Goal: Task Accomplishment & Management: Use online tool/utility

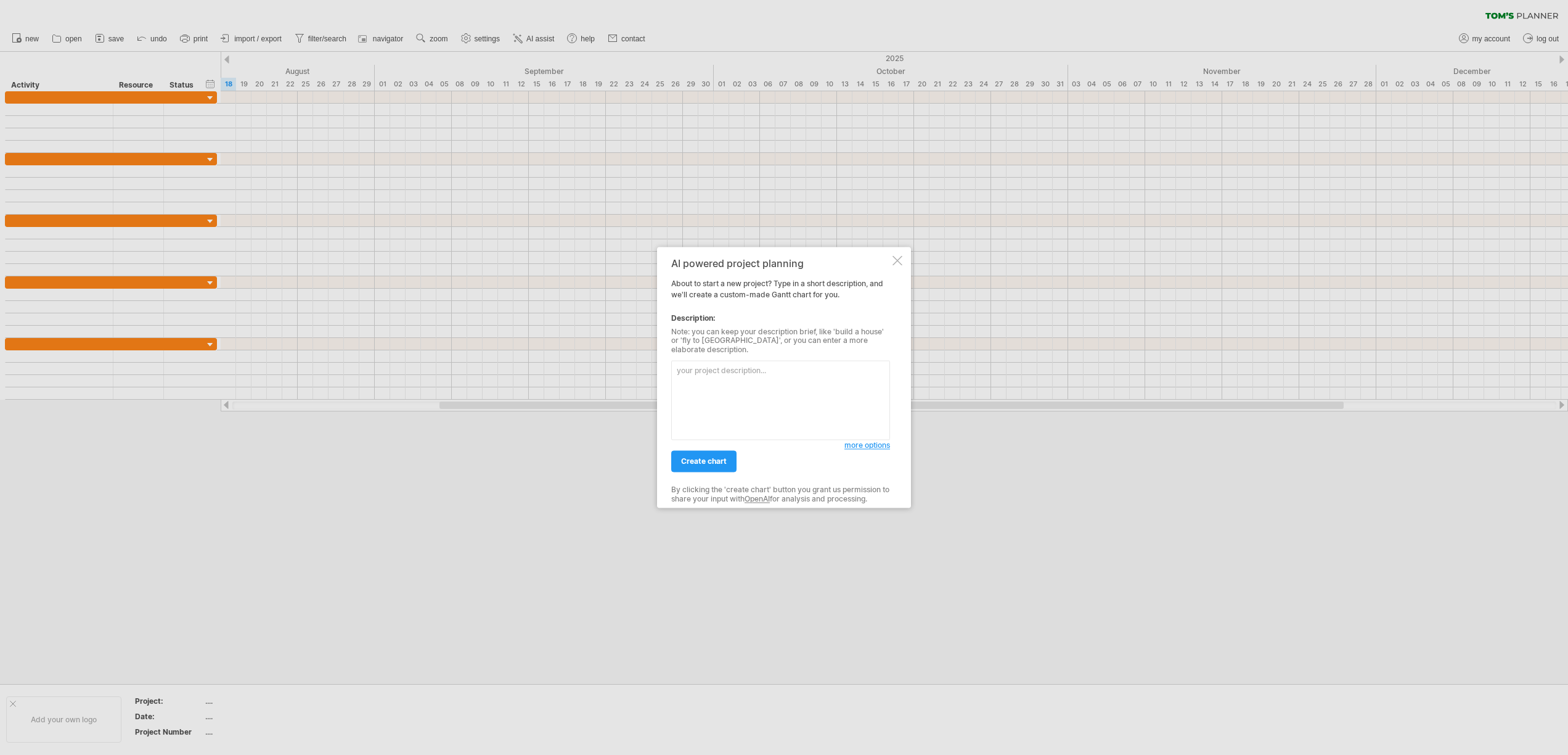
click at [900, 265] on div at bounding box center [897, 260] width 10 height 10
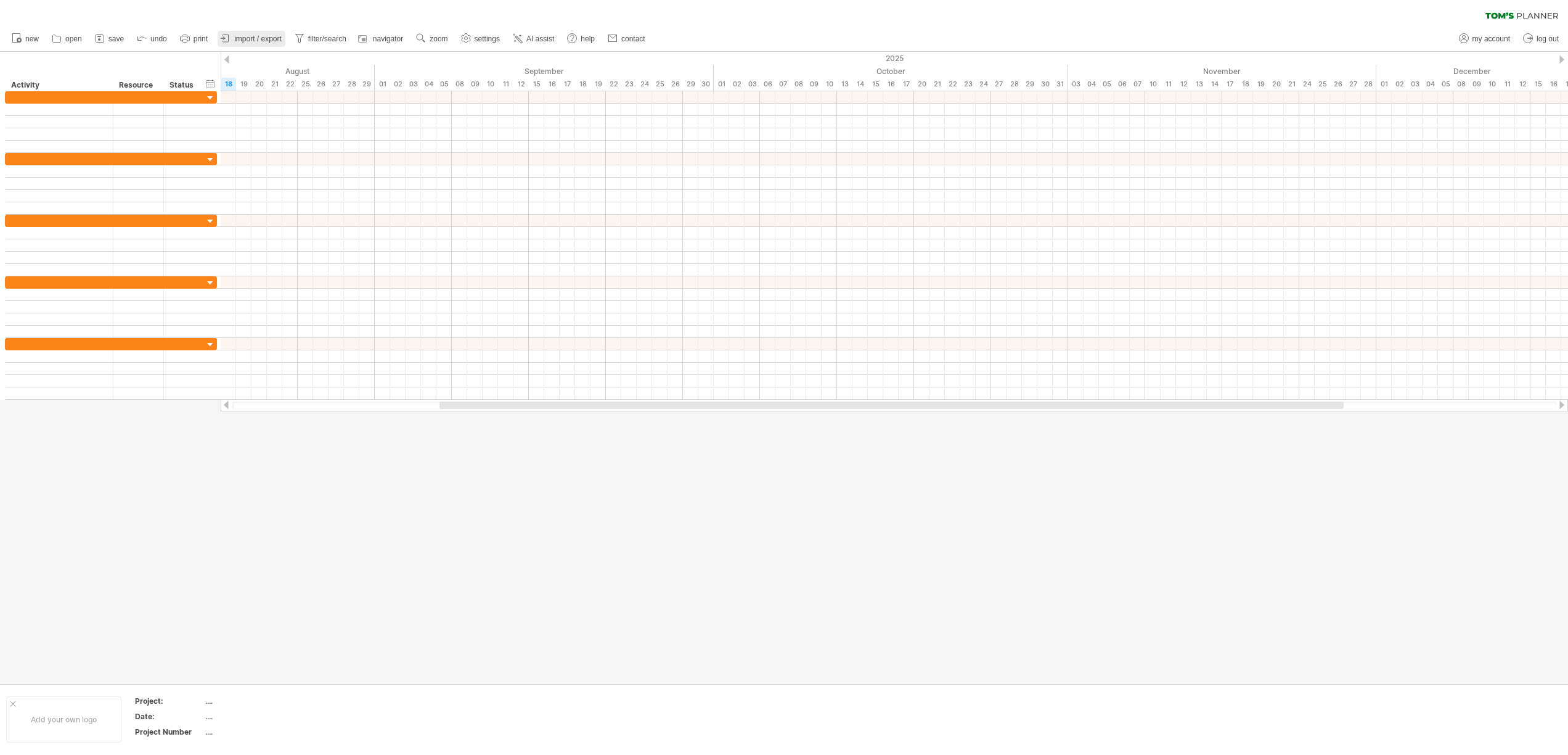
click at [245, 33] on link "import / export" at bounding box center [251, 39] width 68 height 16
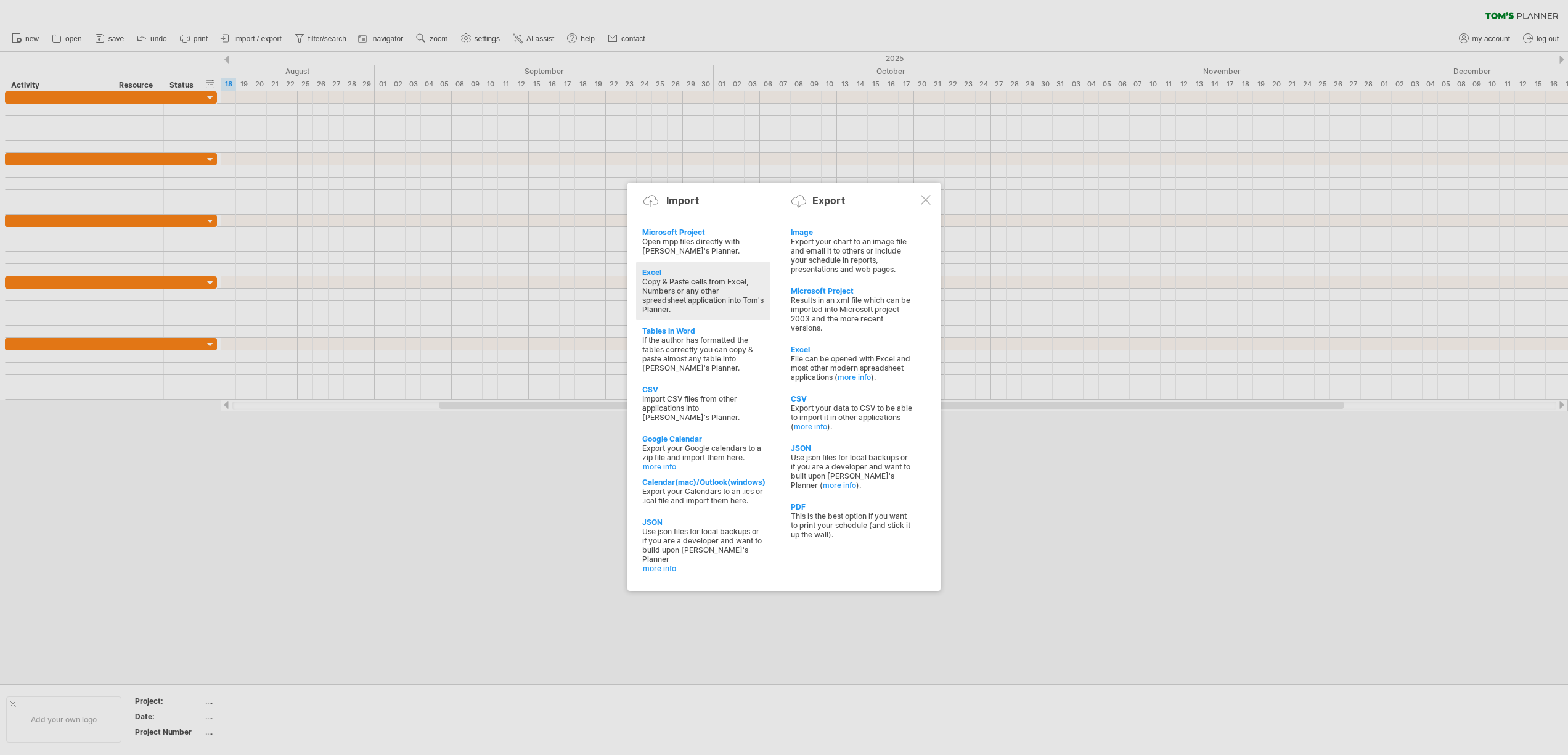
click at [672, 297] on div "Copy & Paste cells from Excel, Numbers or any other spreadsheet application int…" at bounding box center [703, 296] width 122 height 37
type textarea "**********"
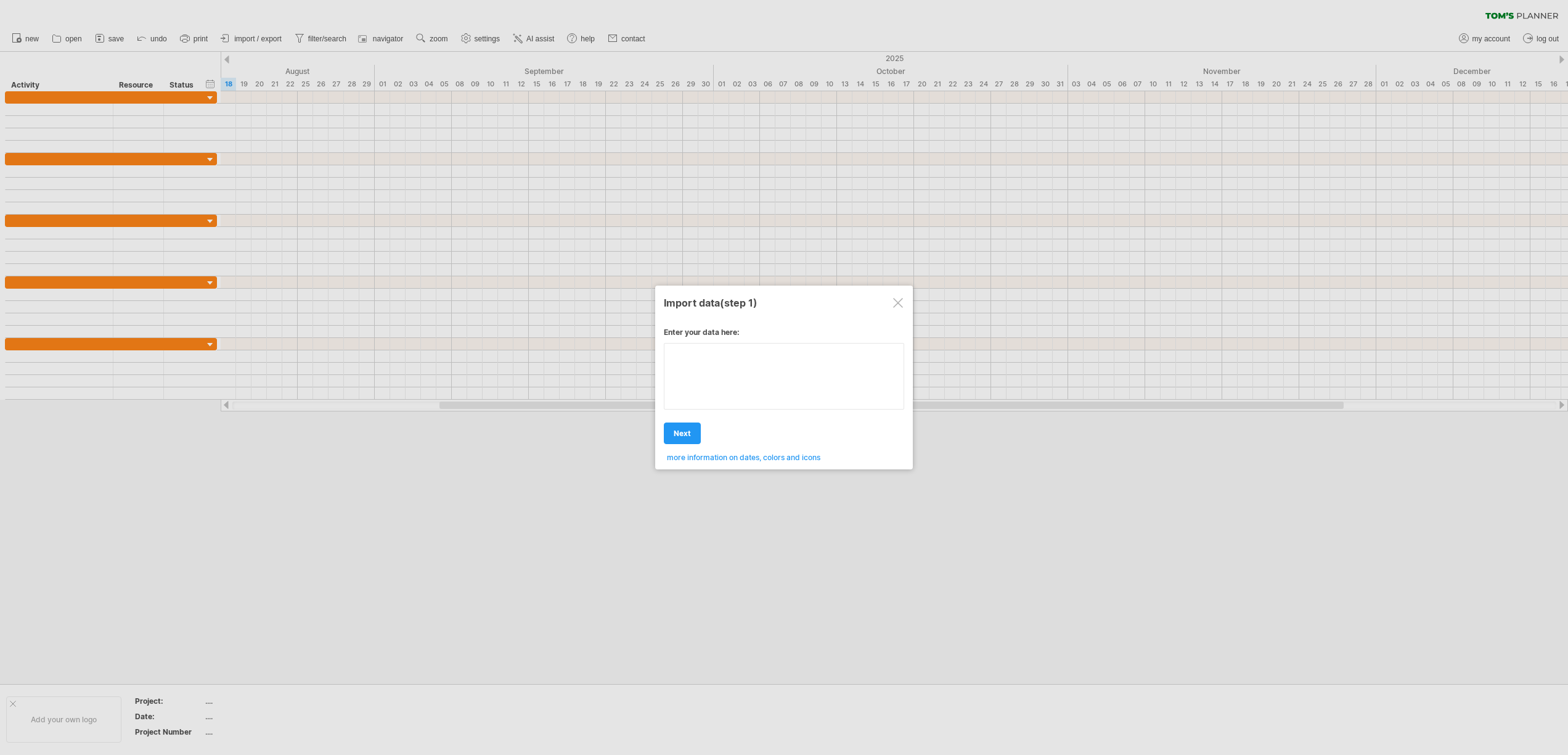
click at [789, 354] on textarea at bounding box center [784, 376] width 240 height 66
paste textarea "**********"
type textarea "**********"
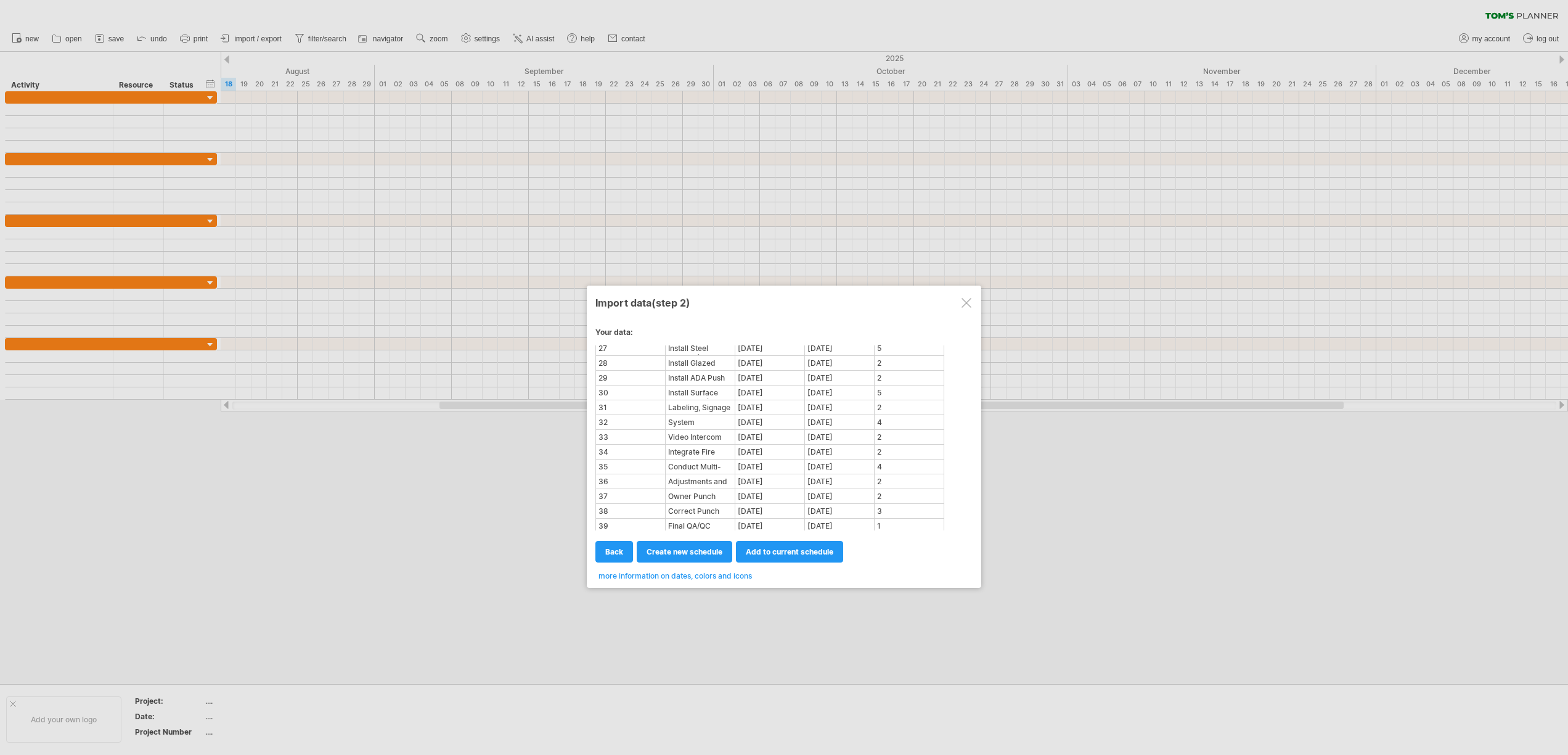
scroll to position [511, 0]
click at [781, 552] on span "add to current schedule" at bounding box center [789, 551] width 87 height 9
select select "********"
select select "*********"
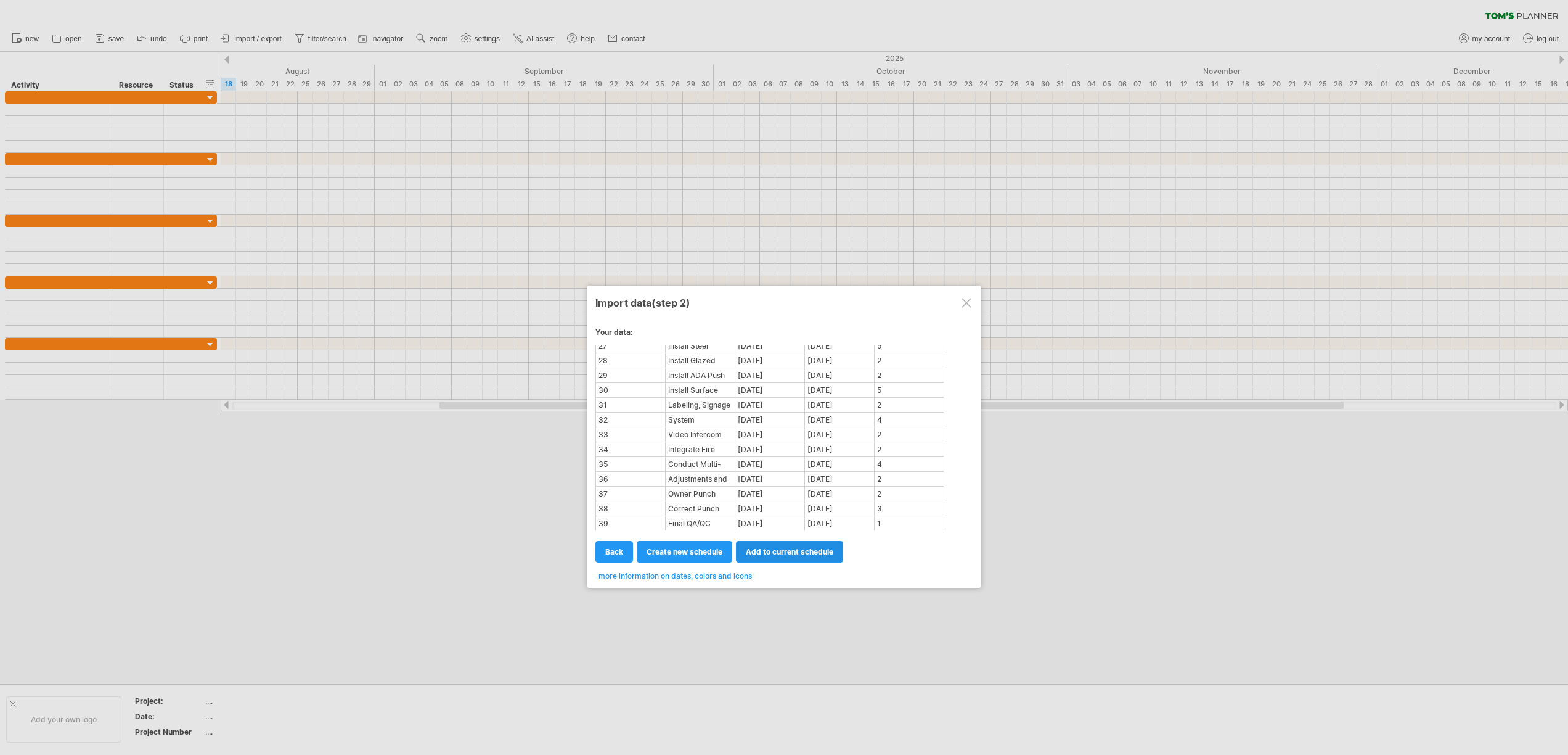
select select "*******"
select select "********"
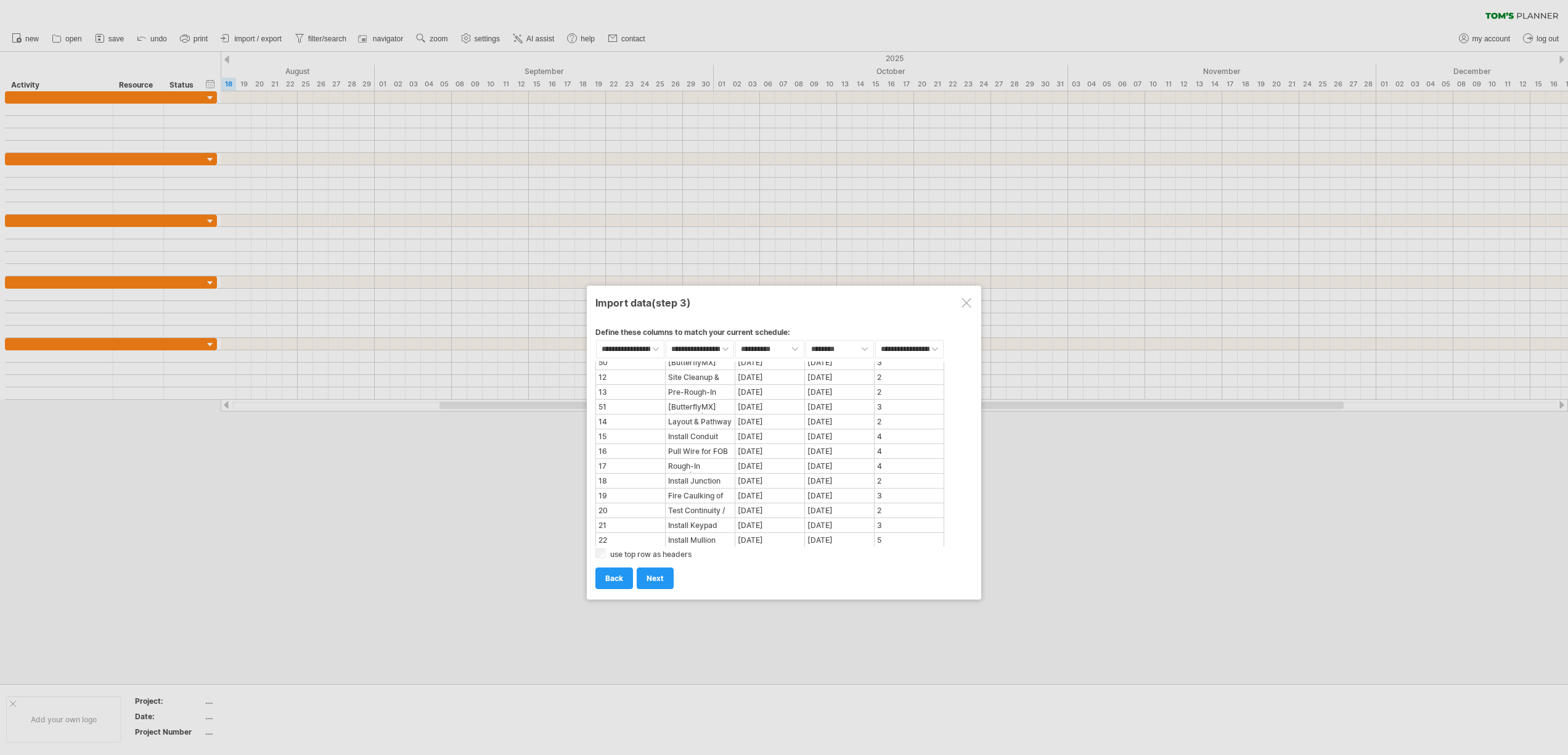
scroll to position [0, 0]
click at [633, 347] on select "**********" at bounding box center [630, 349] width 68 height 19
click at [699, 352] on select "**********" at bounding box center [699, 349] width 68 height 19
select select "********"
click at [665, 340] on select "**********" at bounding box center [699, 349] width 68 height 19
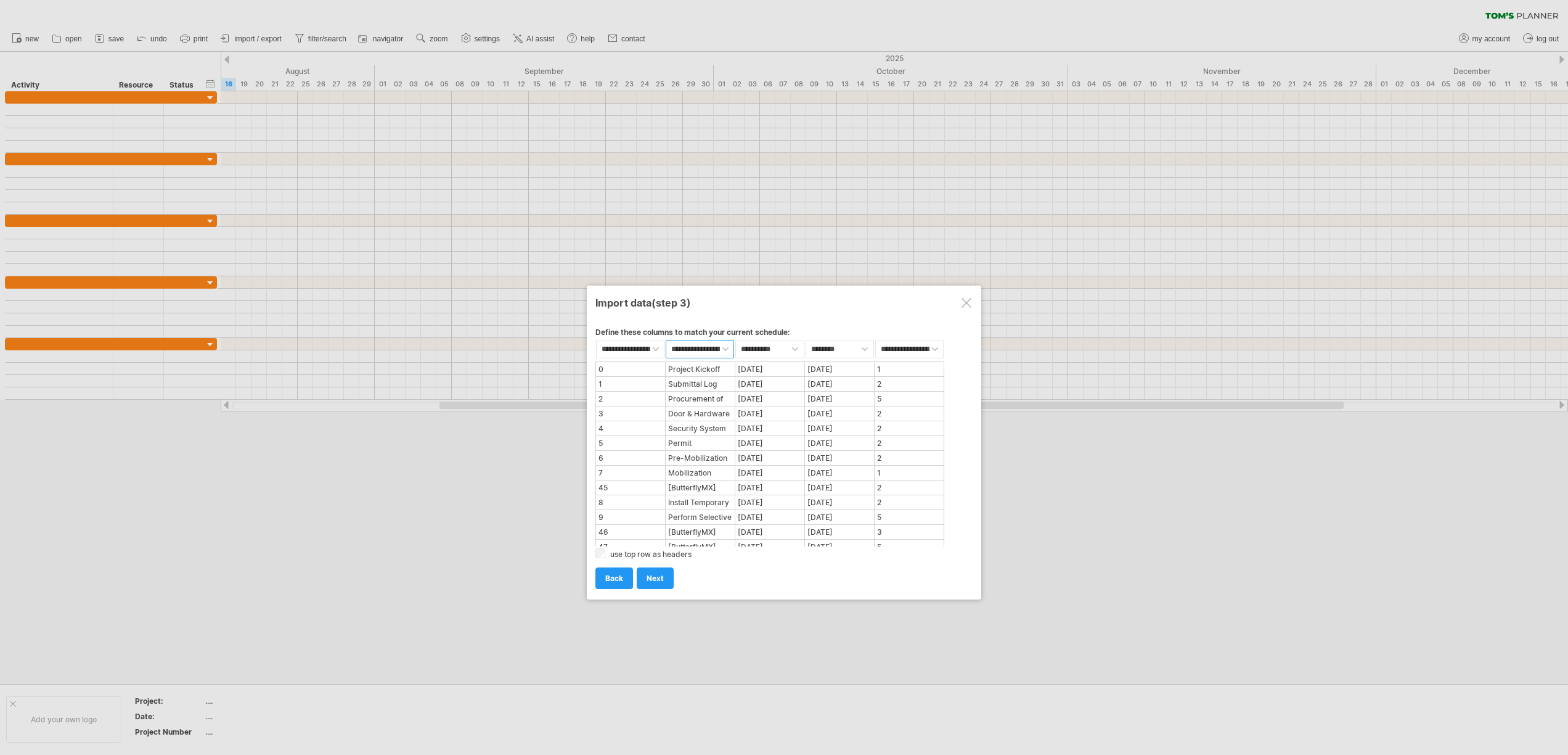
select select "****"
click at [642, 348] on select "**********" at bounding box center [630, 349] width 68 height 19
click at [907, 356] on select "**********" at bounding box center [909, 349] width 68 height 19
select select "********"
click at [875, 340] on select "**********" at bounding box center [909, 349] width 68 height 19
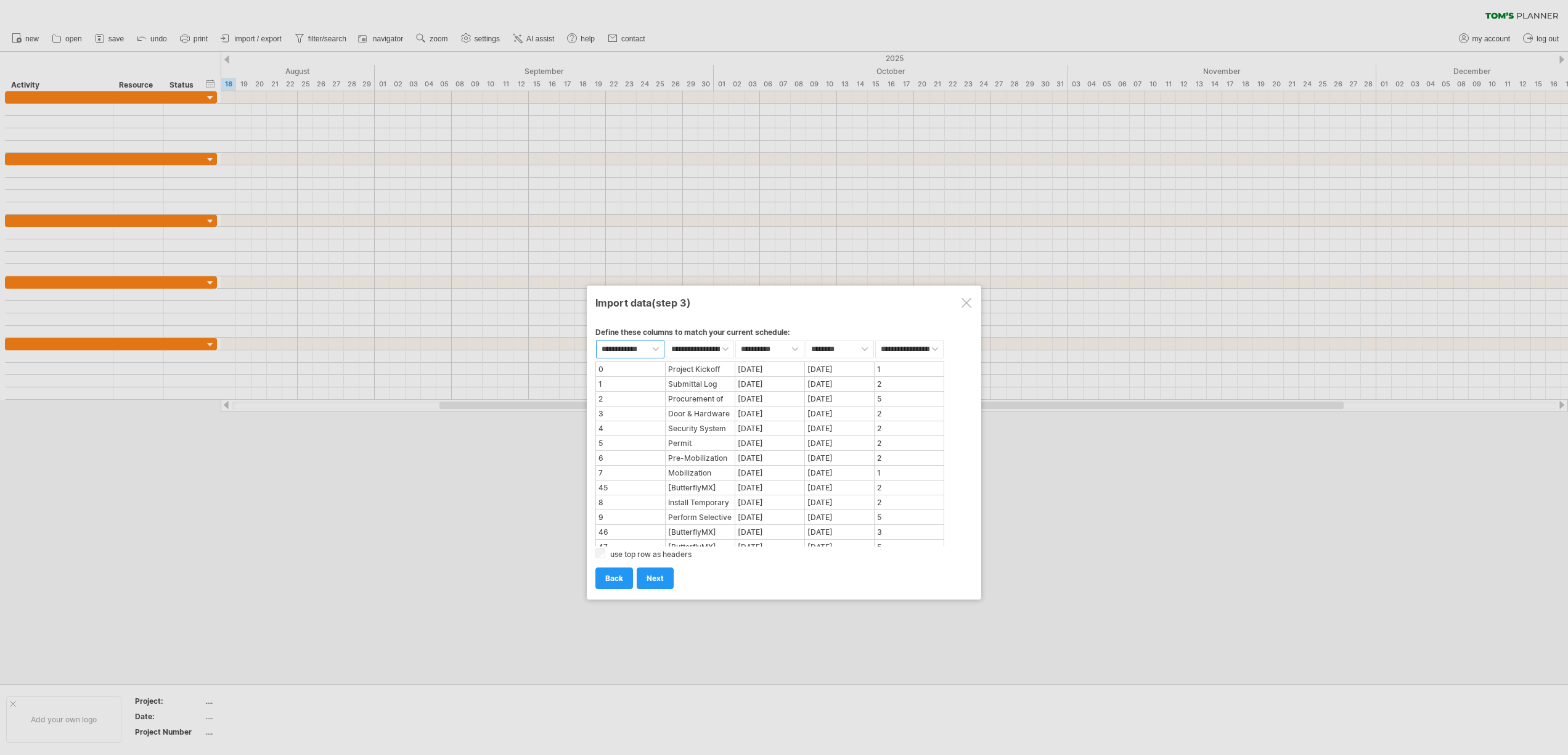
click at [624, 346] on select "**********" at bounding box center [630, 349] width 68 height 19
click at [647, 581] on span "next" at bounding box center [655, 578] width 17 height 9
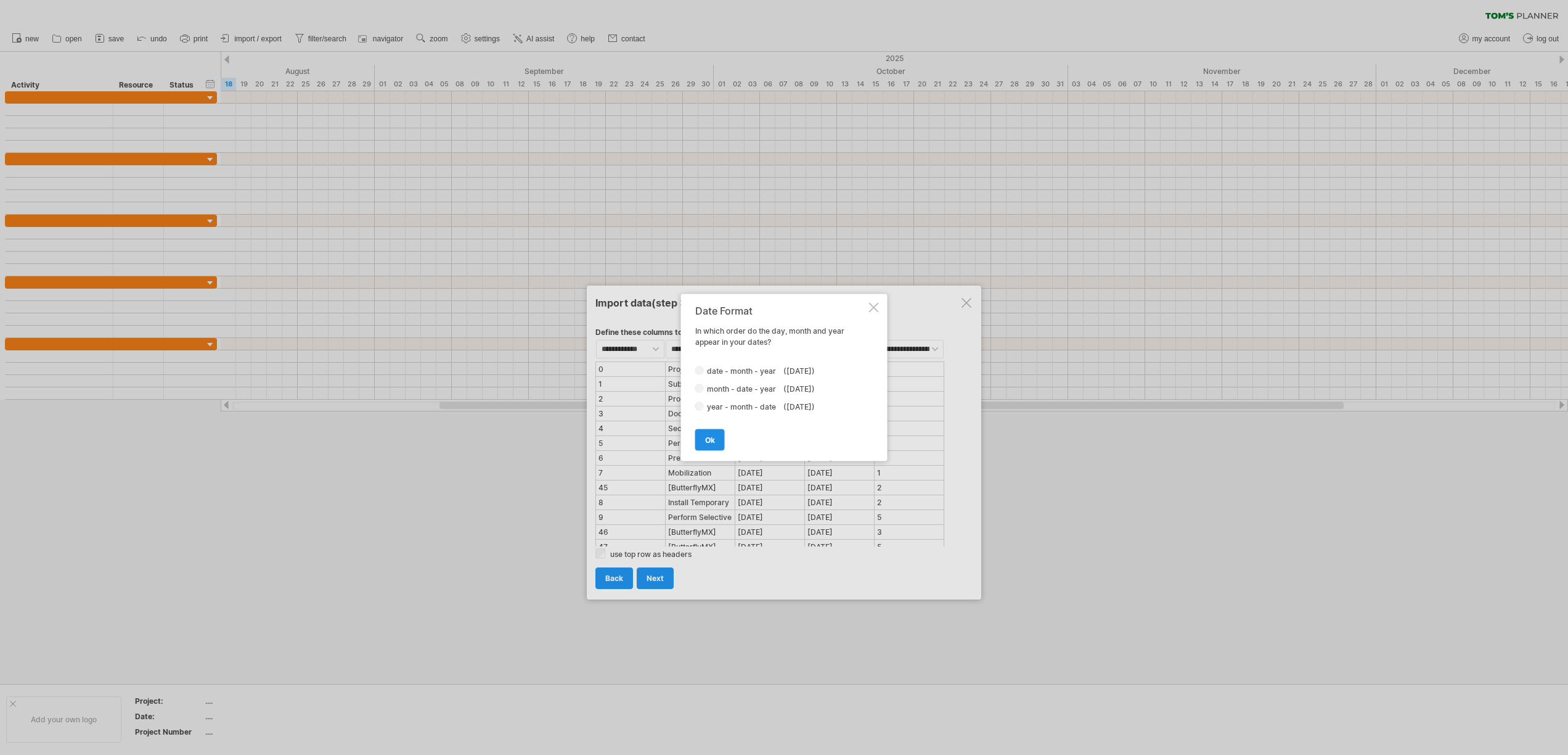
click at [712, 439] on span "ok" at bounding box center [710, 439] width 10 height 9
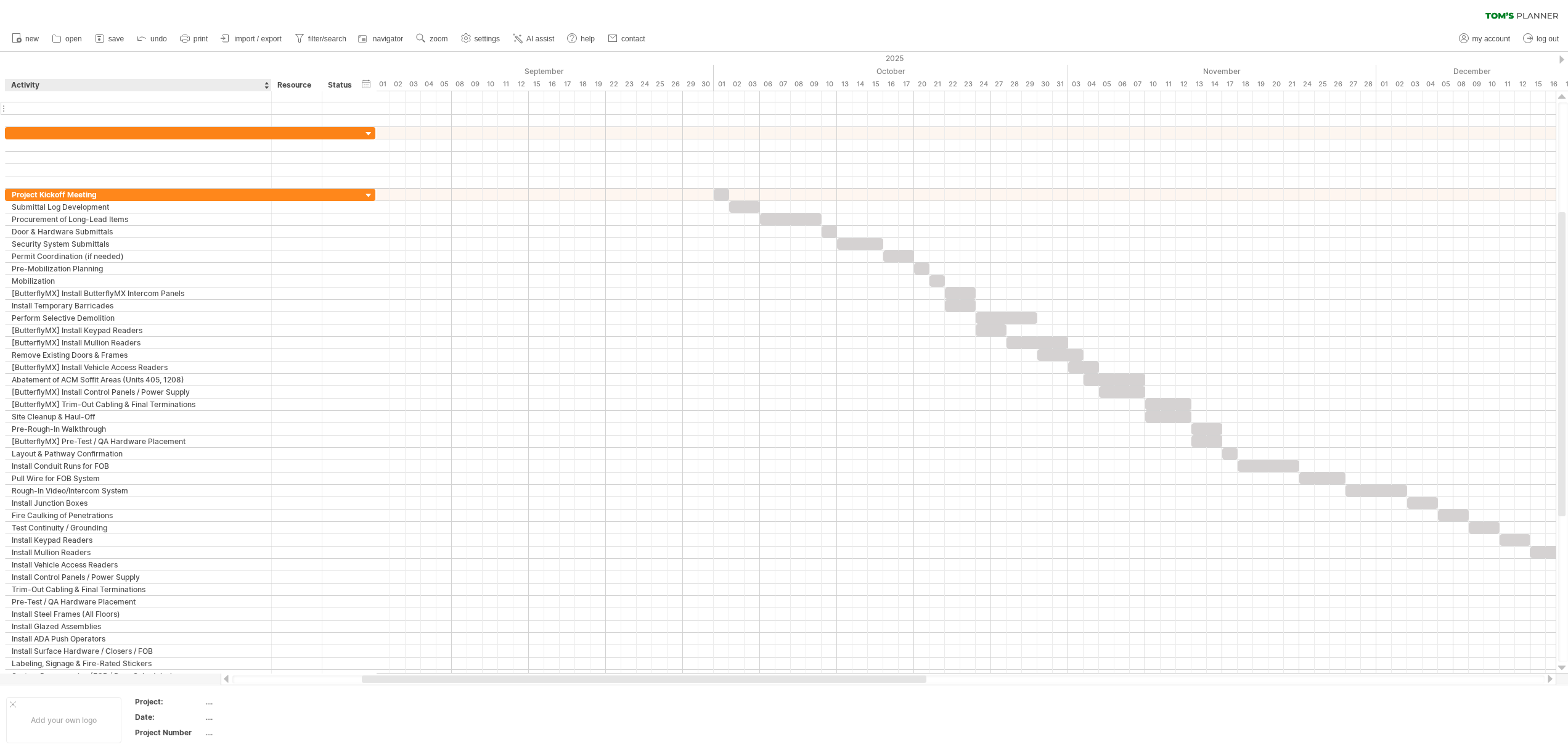
drag, startPoint x: 112, startPoint y: 84, endPoint x: 270, endPoint y: 104, distance: 159.3
click at [270, 104] on div "Trying to reach [DOMAIN_NAME] Connected again... 0% clear filter new" at bounding box center [784, 378] width 1568 height 755
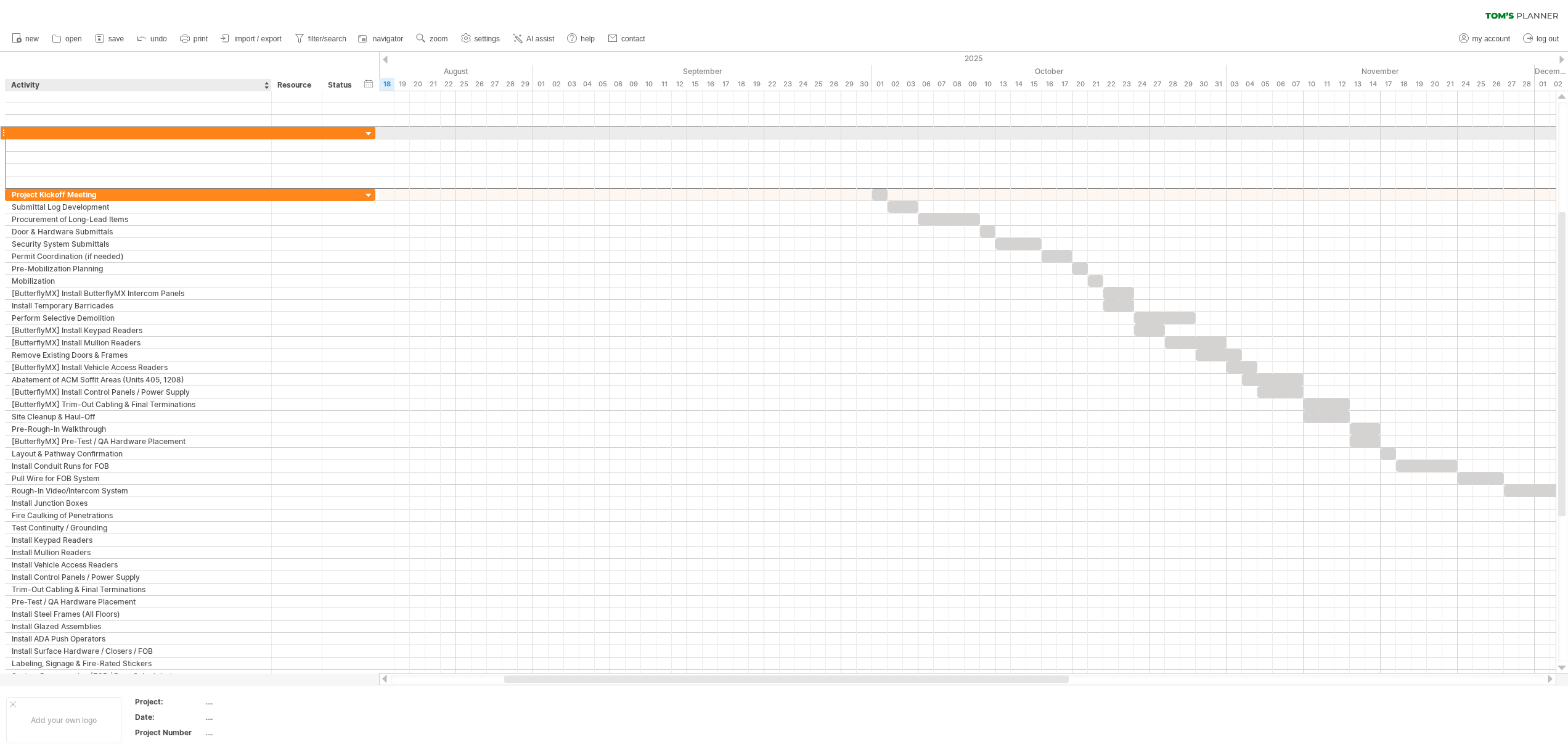
click at [252, 136] on div at bounding box center [138, 133] width 253 height 12
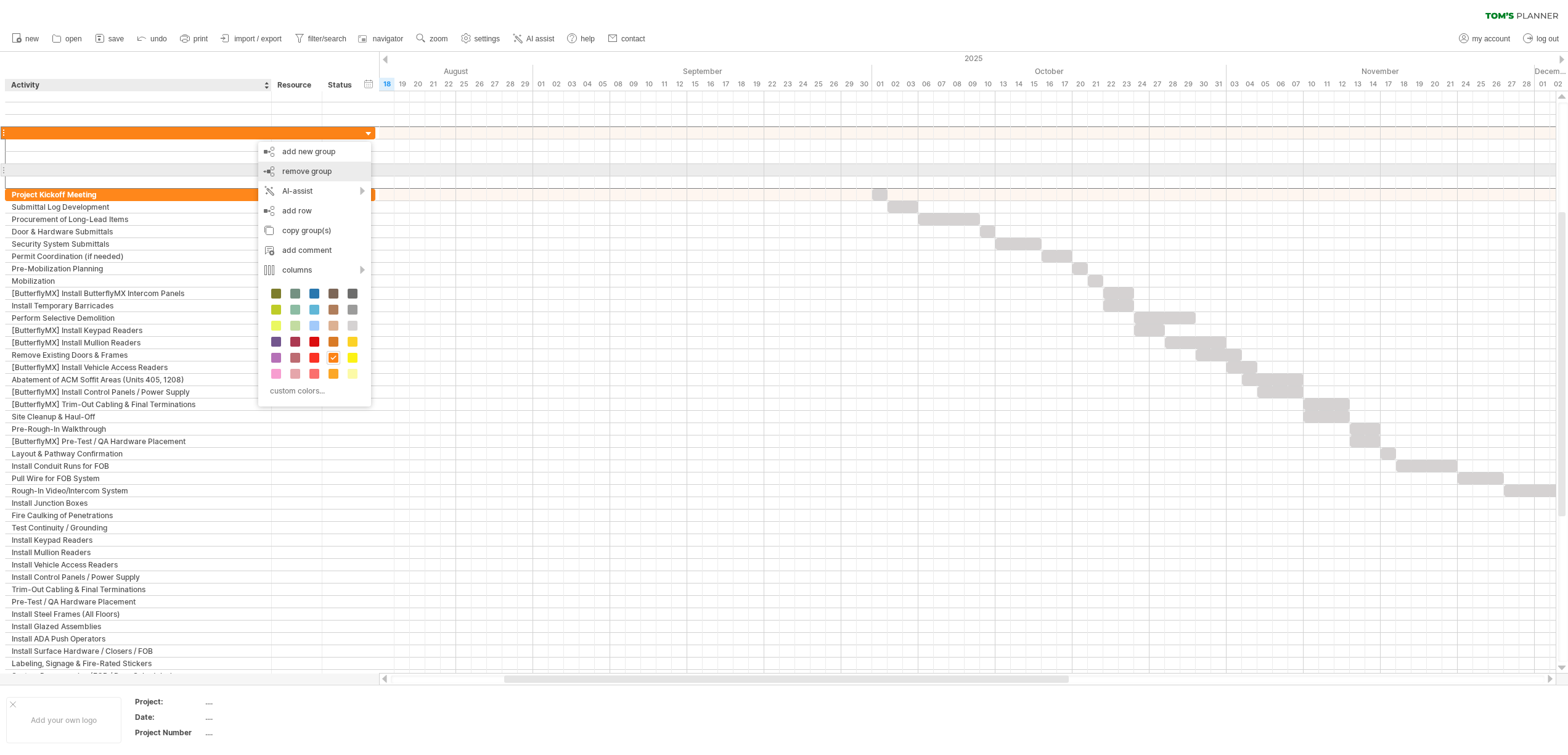
click at [321, 174] on span "remove group" at bounding box center [307, 171] width 50 height 9
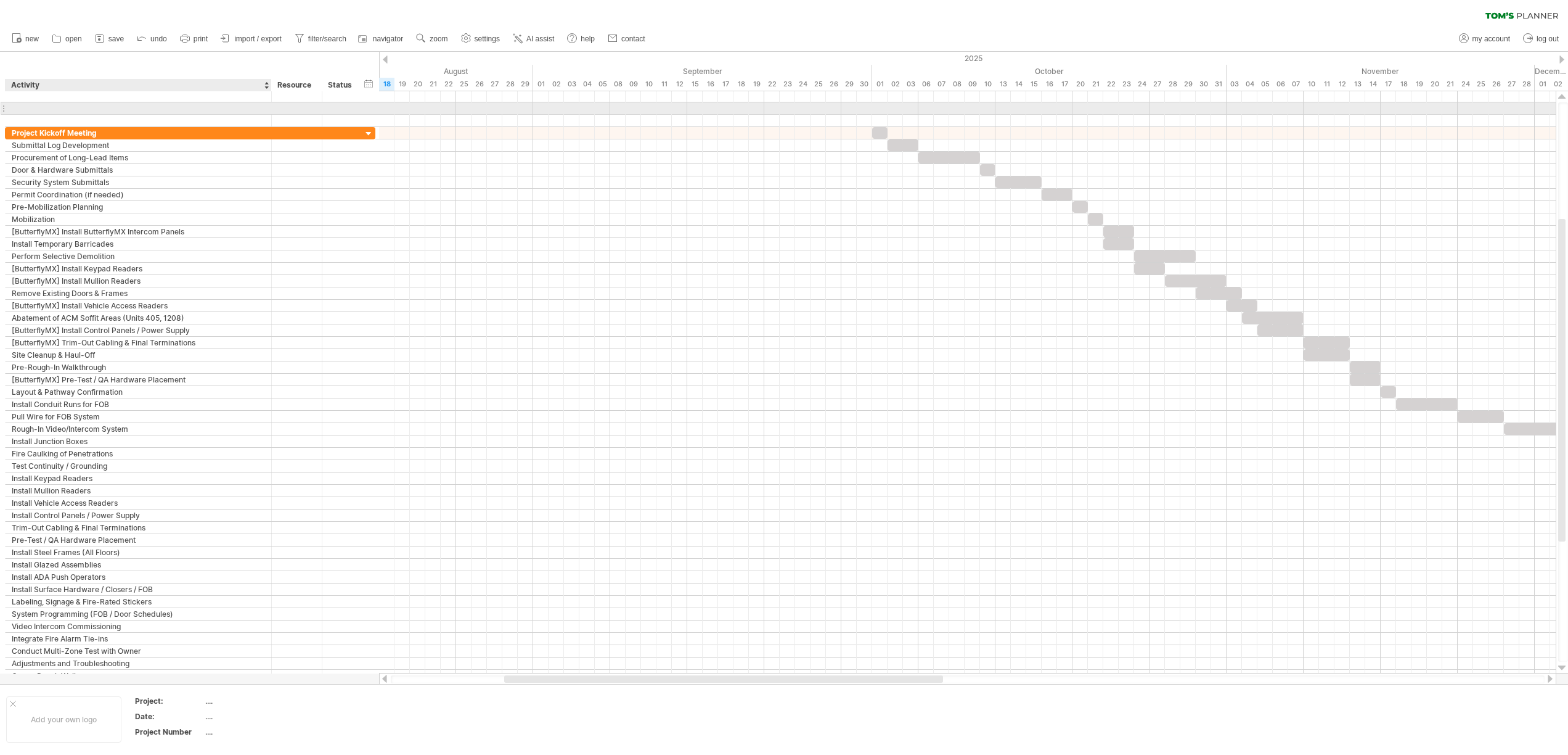
click at [125, 102] on div at bounding box center [138, 108] width 253 height 12
click at [138, 98] on div at bounding box center [138, 95] width 253 height 12
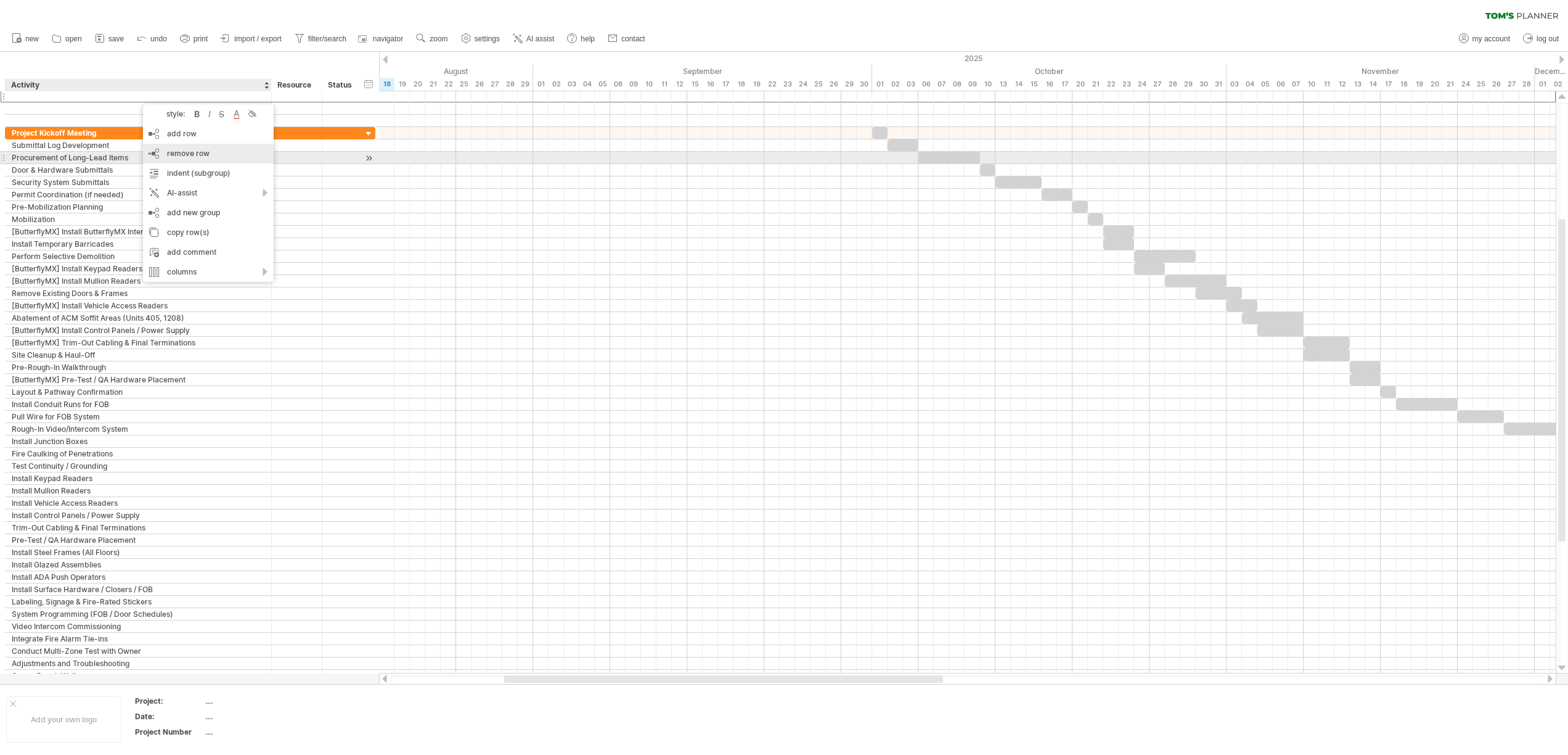
click at [187, 160] on div "remove row remove selected rows" at bounding box center [208, 154] width 131 height 20
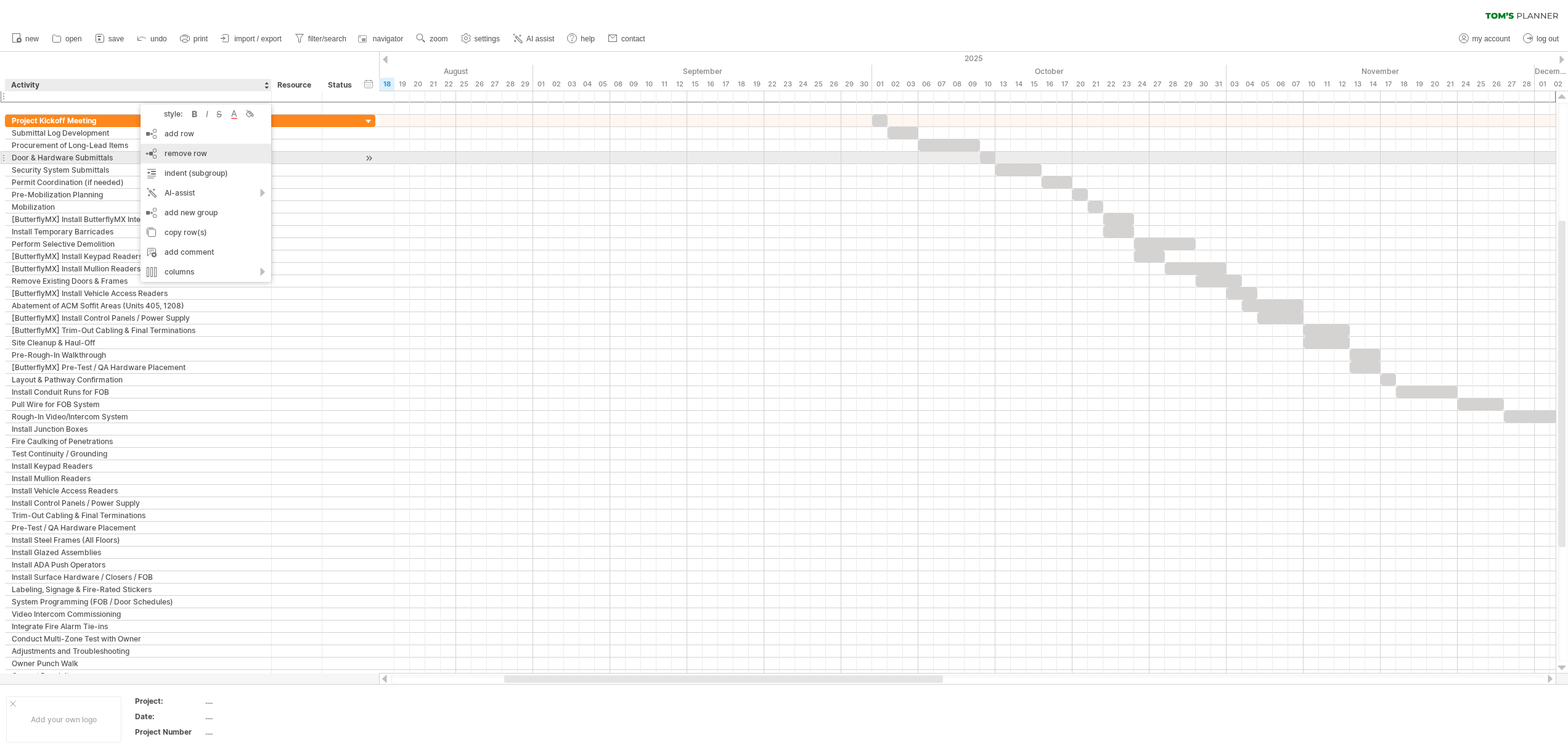
click at [174, 154] on span "remove row" at bounding box center [186, 153] width 43 height 9
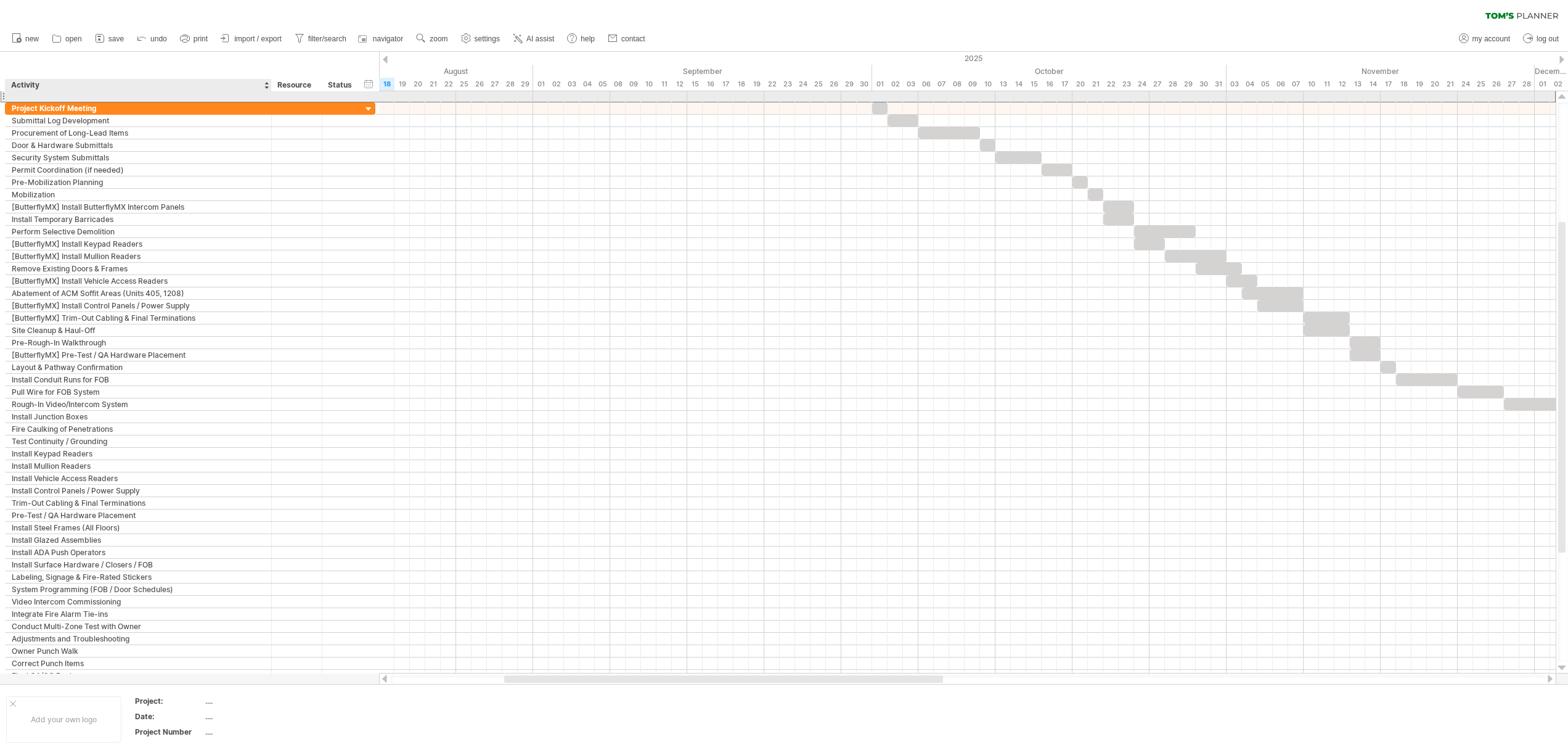
click at [86, 100] on div at bounding box center [138, 95] width 253 height 12
click at [253, 40] on span "import / export" at bounding box center [258, 39] width 48 height 9
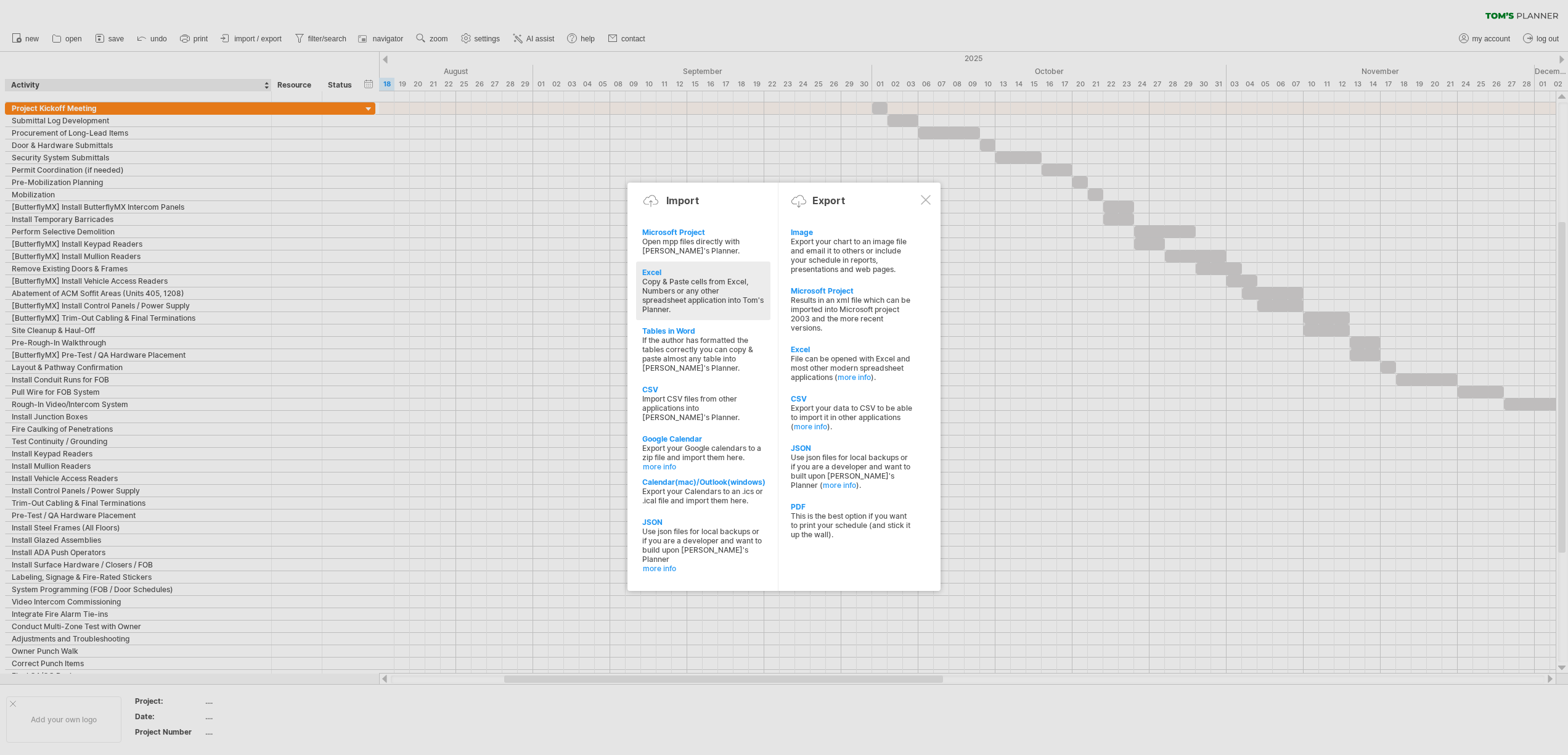
click at [716, 289] on div "Copy & Paste cells from Excel, Numbers or any other spreadsheet application int…" at bounding box center [703, 296] width 122 height 37
type textarea "**********"
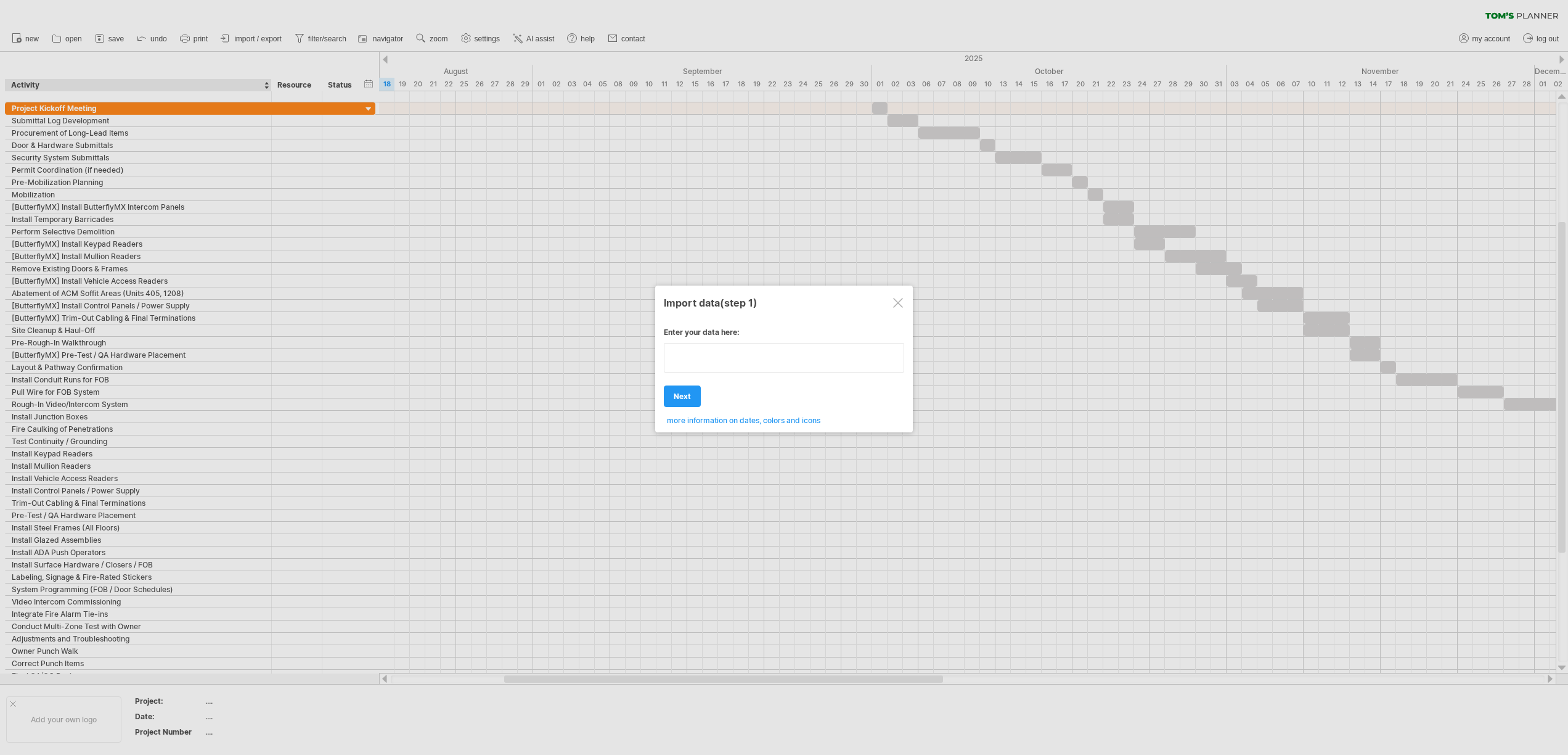
click at [735, 368] on textarea at bounding box center [784, 358] width 240 height 30
paste textarea "**********"
type textarea "**********"
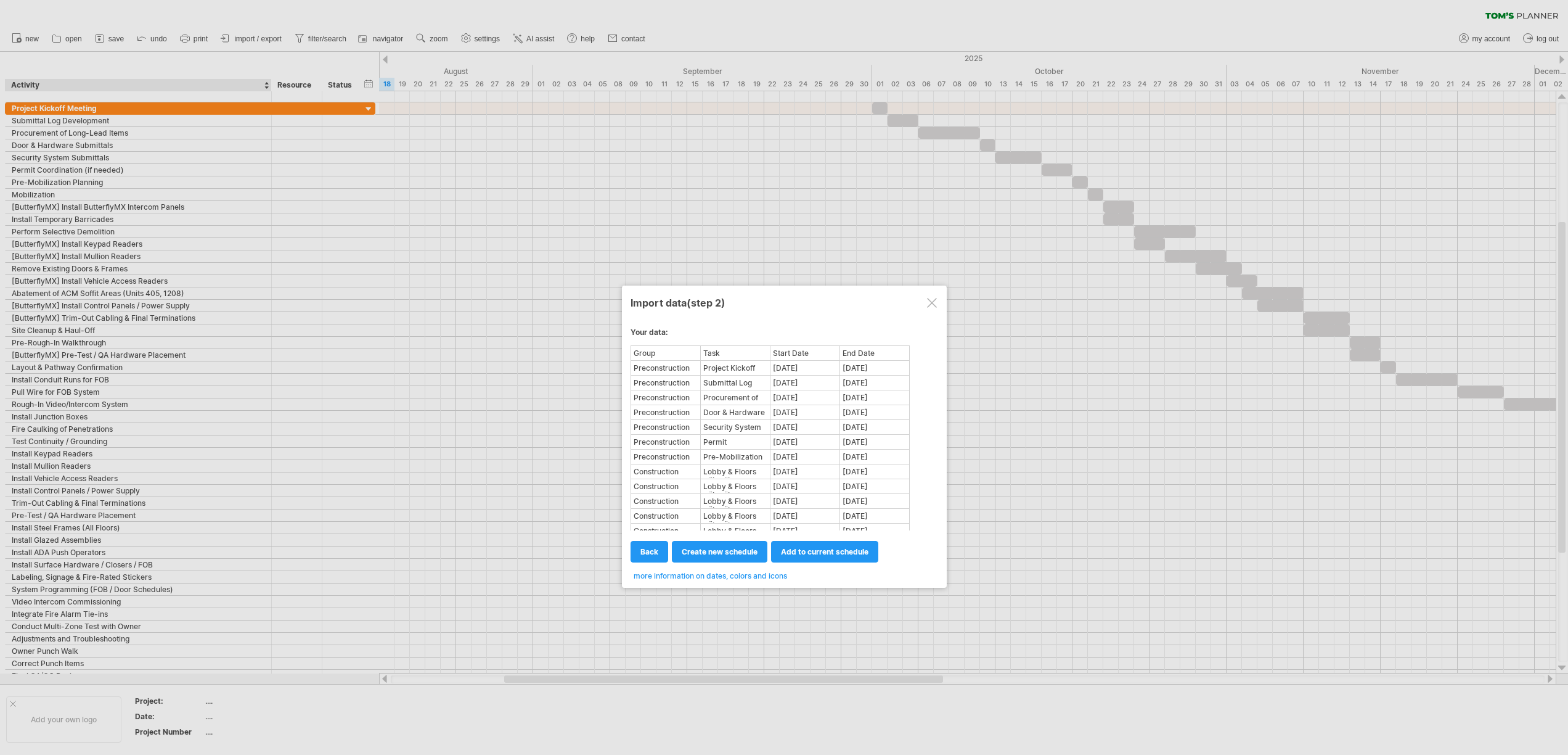
click at [740, 353] on div "Task" at bounding box center [735, 353] width 68 height 13
click at [724, 355] on div "Task" at bounding box center [735, 353] width 68 height 13
click at [721, 350] on div "Task" at bounding box center [735, 353] width 68 height 13
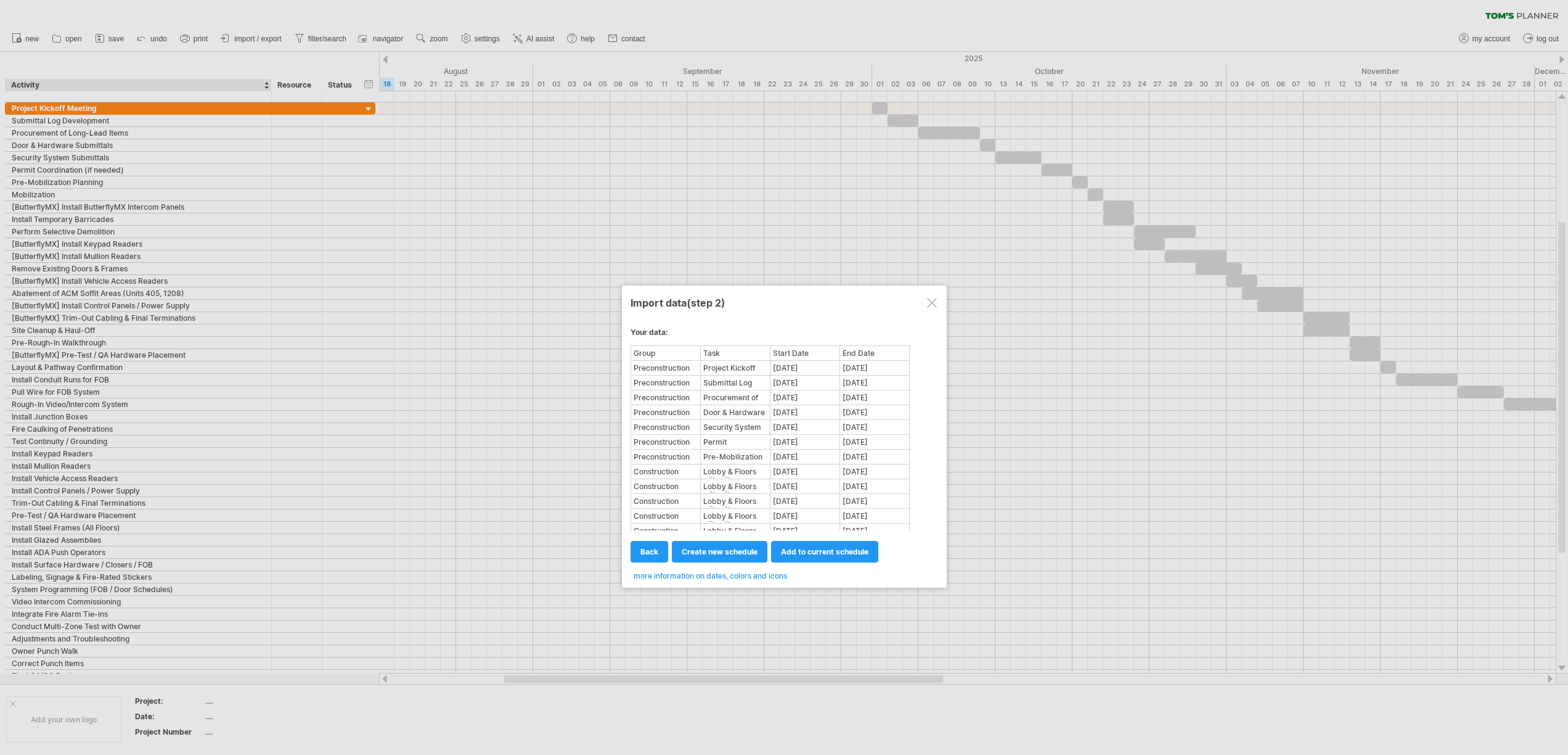
click at [721, 350] on div "Task" at bounding box center [735, 353] width 68 height 13
click at [714, 548] on span "create new schedule" at bounding box center [719, 551] width 76 height 9
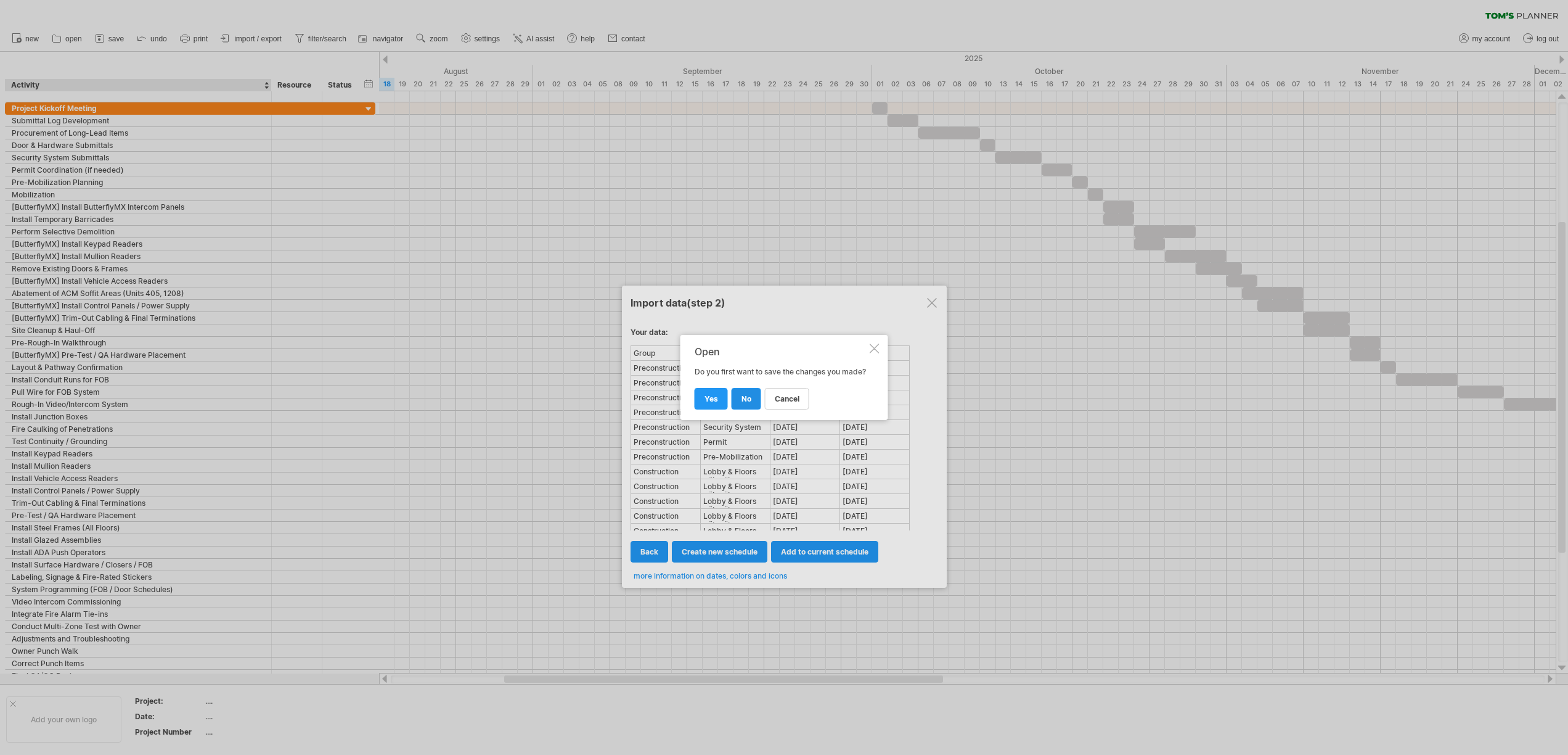
click at [743, 404] on span "no" at bounding box center [747, 399] width 10 height 9
select select "***"
select select "*********"
select select "*******"
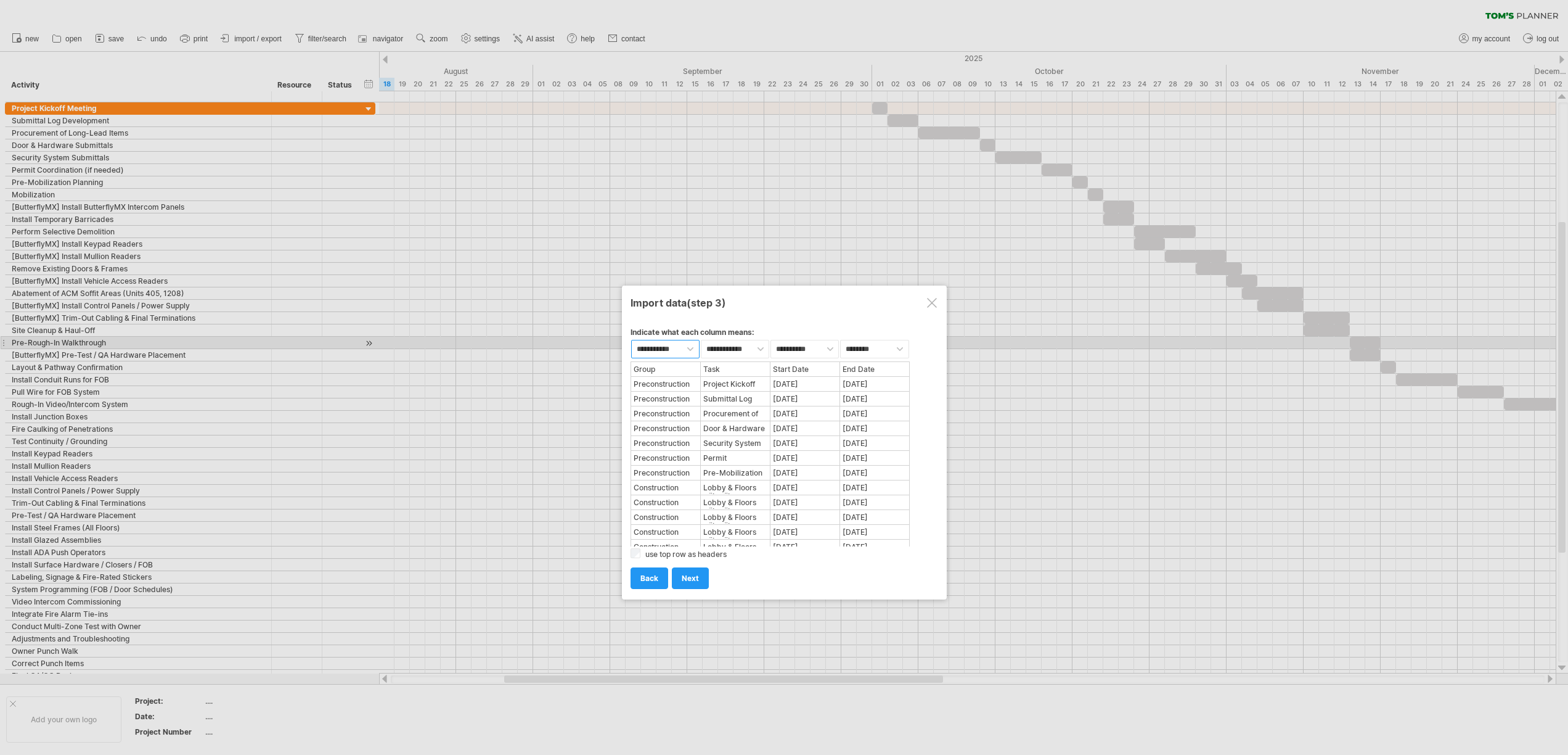
click at [667, 348] on select "**********" at bounding box center [665, 349] width 68 height 19
click at [631, 340] on select "**********" at bounding box center [665, 349] width 68 height 19
click at [734, 348] on select "**********" at bounding box center [735, 349] width 68 height 19
select select "***"
click at [701, 340] on select "**********" at bounding box center [735, 349] width 68 height 19
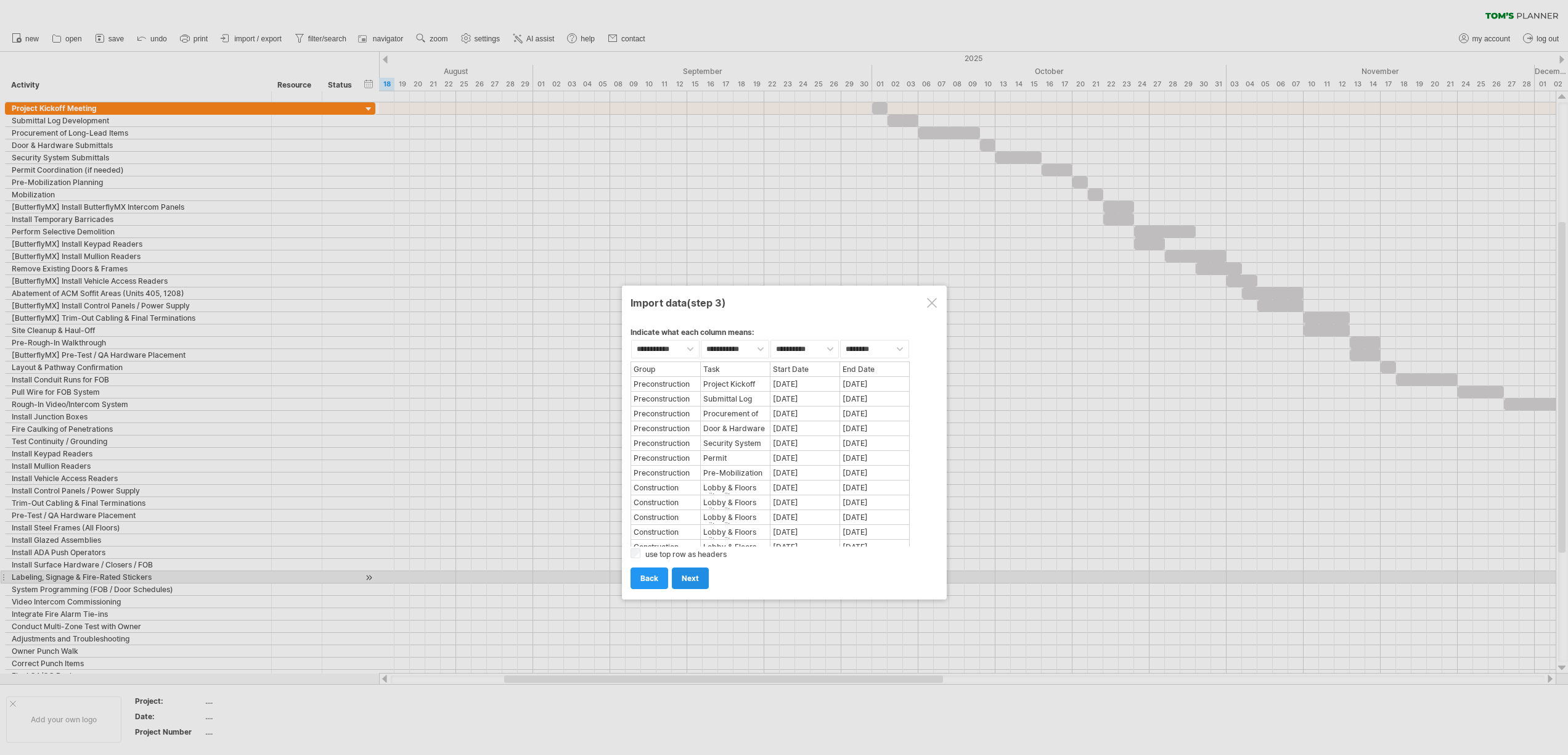
click at [688, 582] on span "next" at bounding box center [690, 578] width 17 height 9
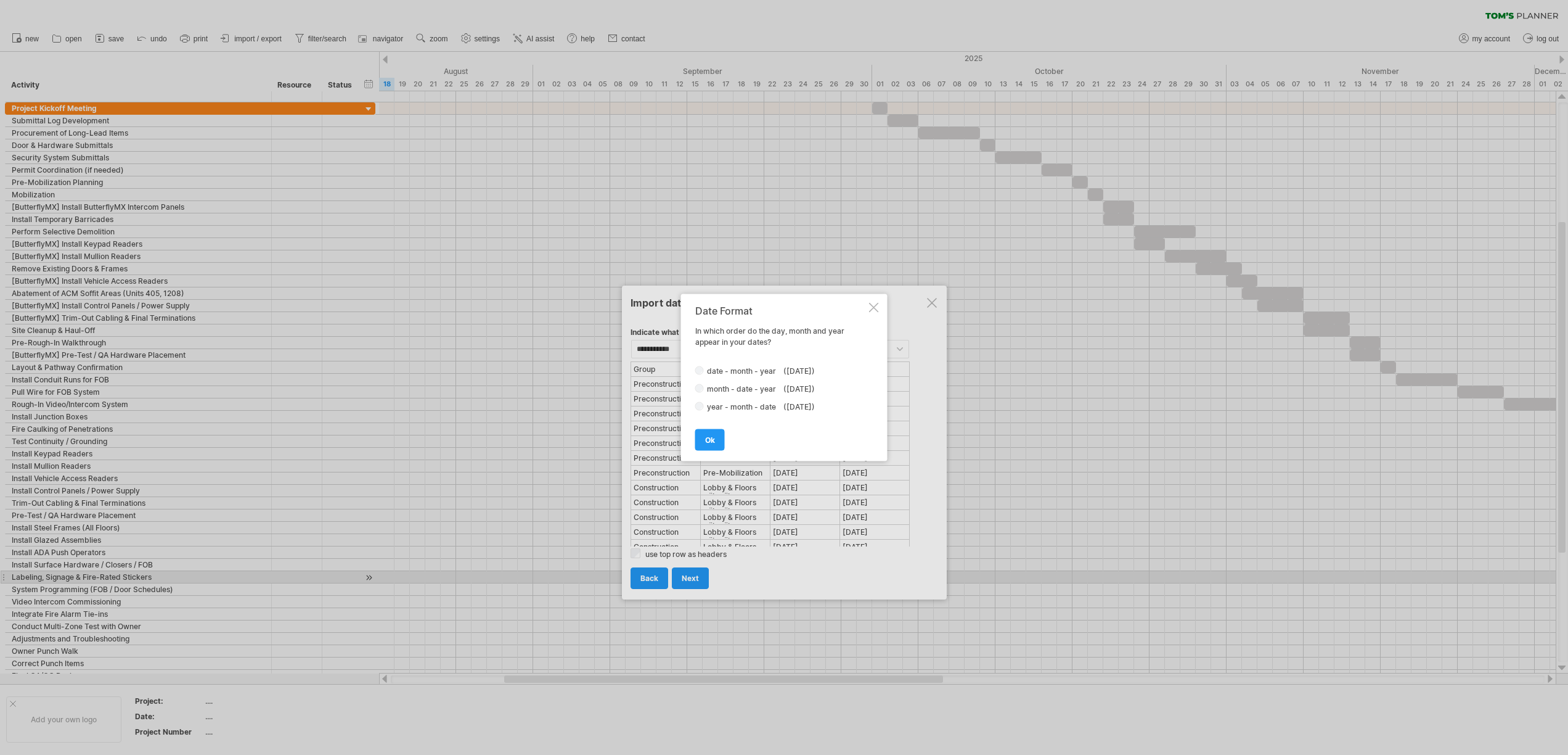
click at [725, 441] on div "ok" at bounding box center [781, 434] width 172 height 32
click at [713, 442] on span "ok" at bounding box center [710, 439] width 10 height 9
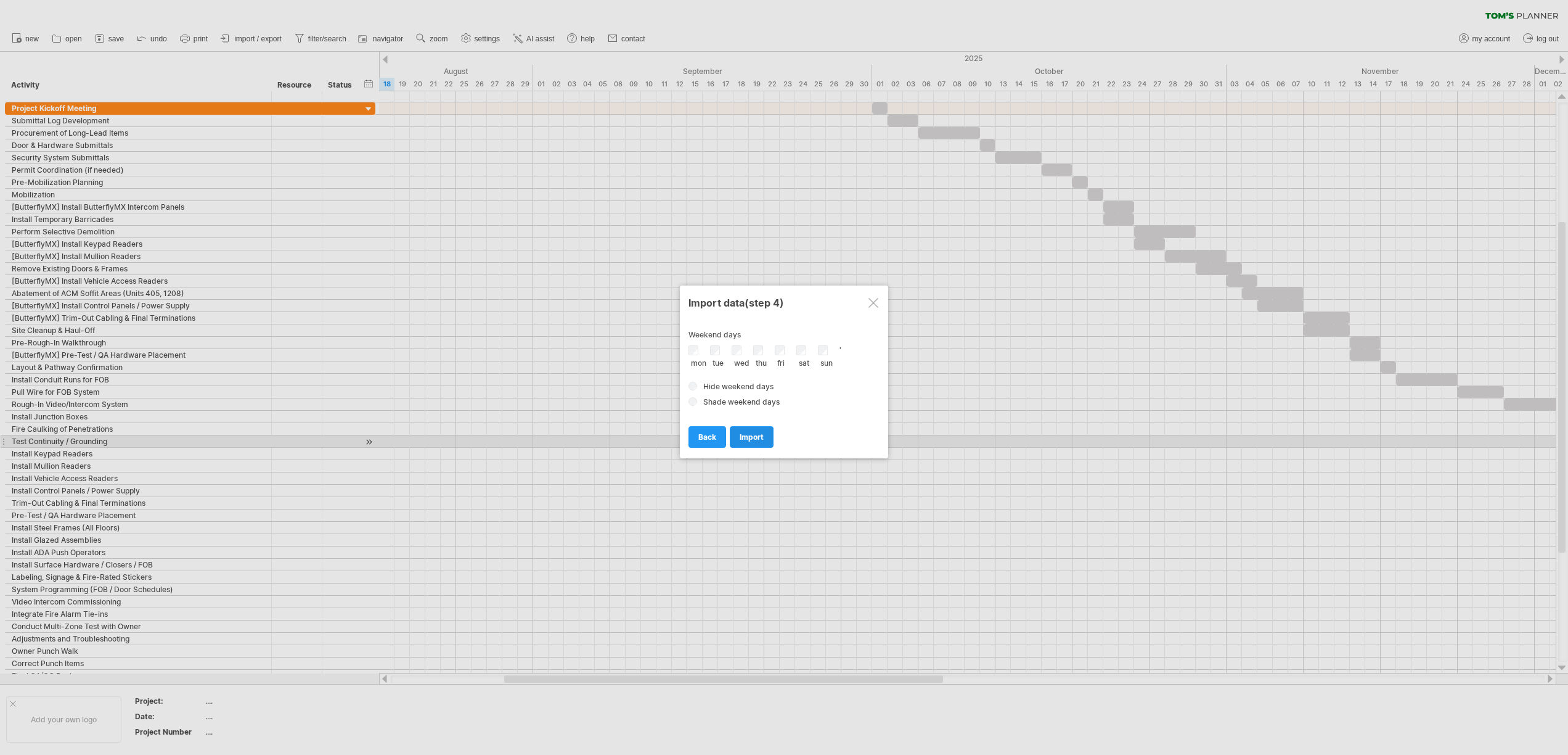
click at [752, 441] on span "import" at bounding box center [751, 436] width 24 height 9
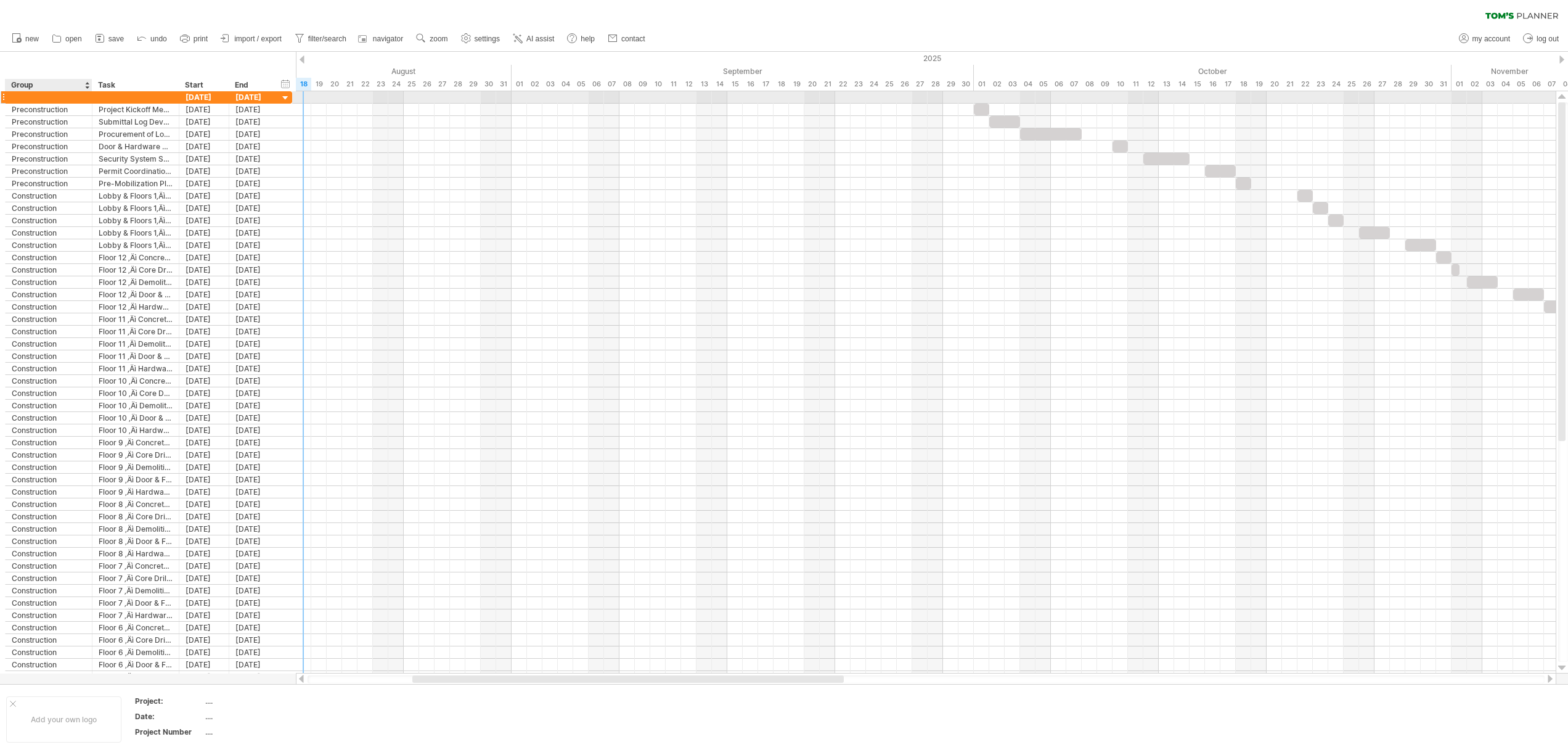
click at [45, 101] on div at bounding box center [48, 97] width 74 height 12
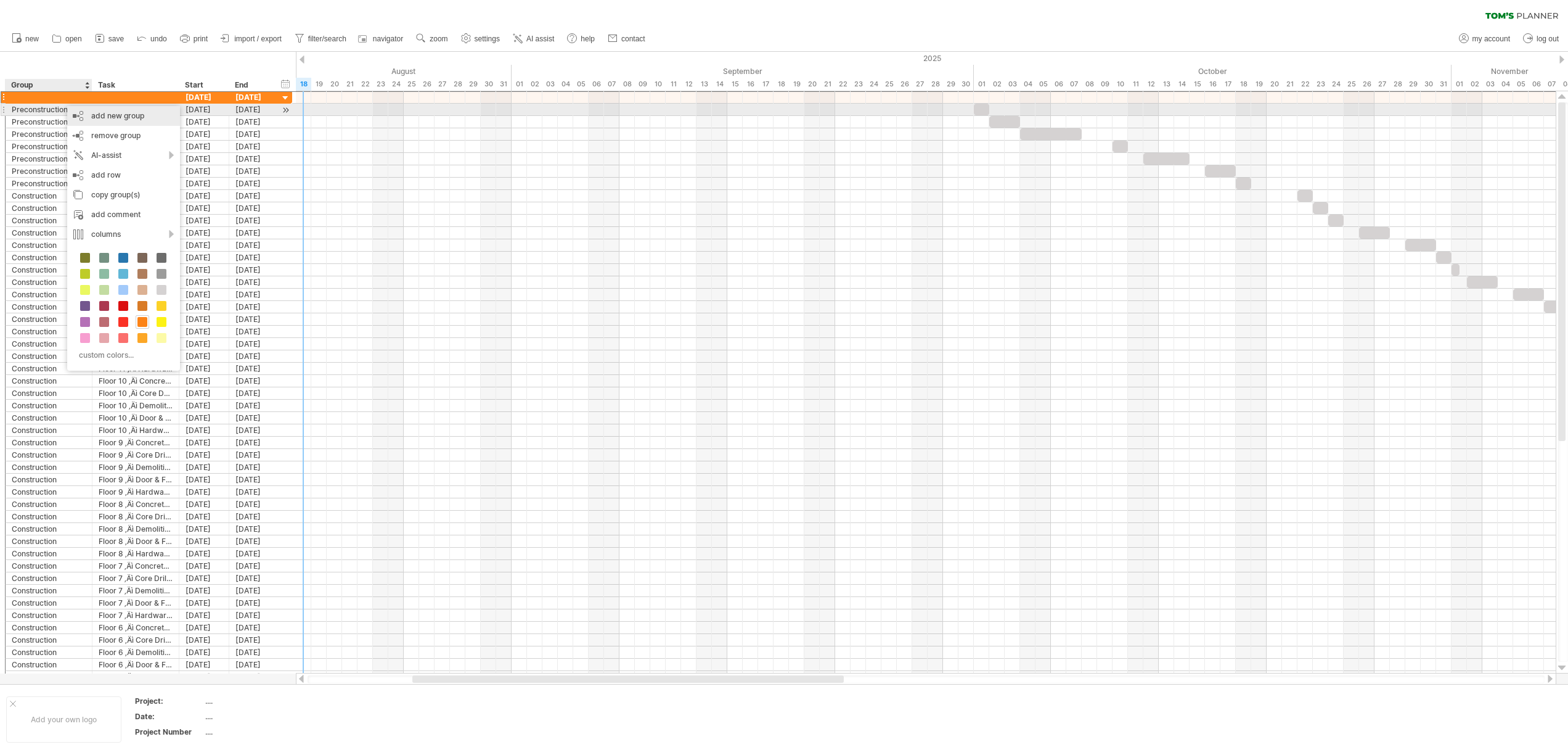
click at [120, 115] on div "add new group" at bounding box center [123, 116] width 113 height 20
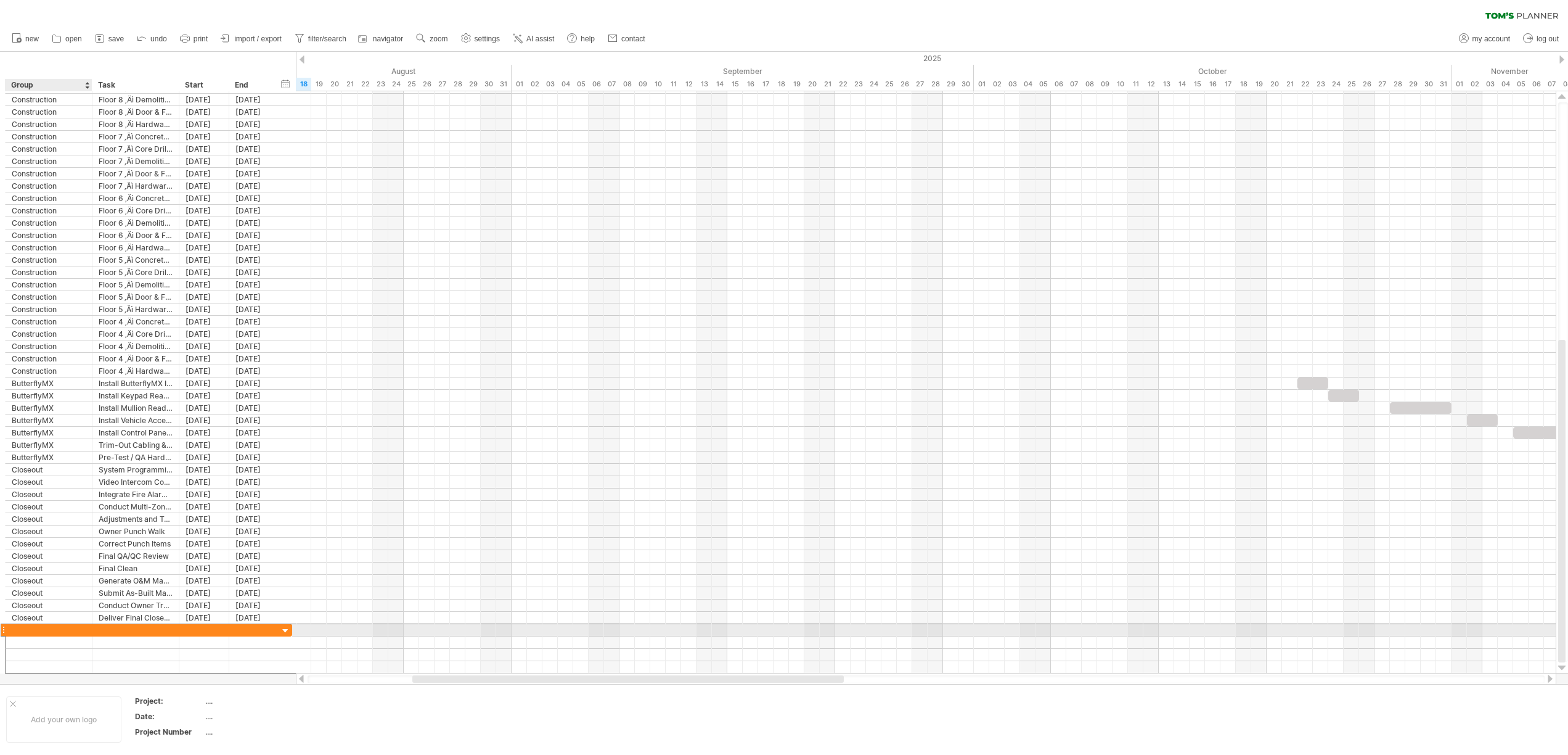
click at [48, 635] on div at bounding box center [48, 630] width 74 height 12
type input "**********"
click at [133, 694] on div "add new group" at bounding box center [110, 686] width 131 height 20
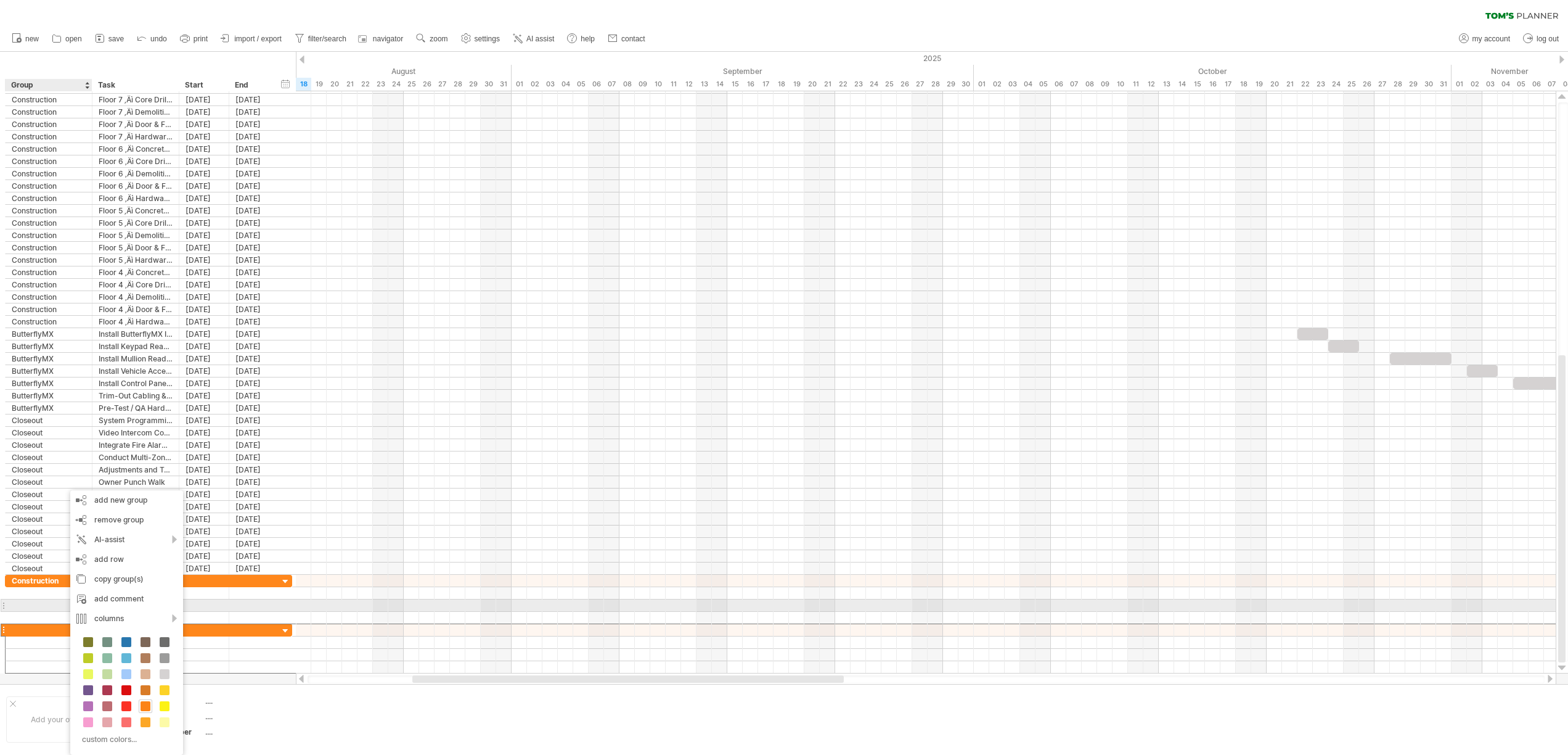
drag, startPoint x: 39, startPoint y: 607, endPoint x: 32, endPoint y: 625, distance: 19.3
click at [37, 612] on div "**********" at bounding box center [149, 599] width 287 height 50
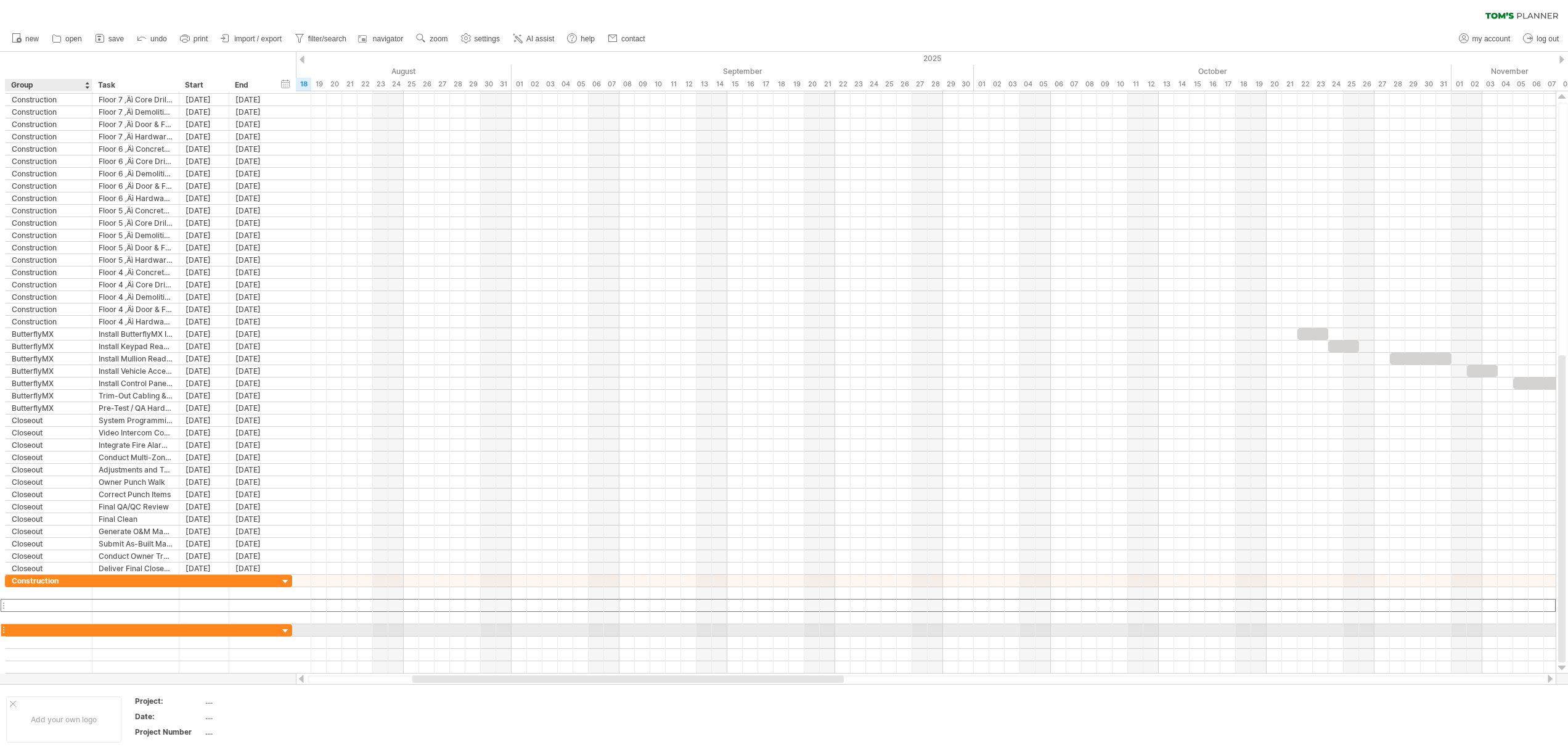
click at [30, 630] on div at bounding box center [48, 630] width 74 height 12
click at [30, 630] on input "text" at bounding box center [48, 630] width 74 height 12
type input "**********"
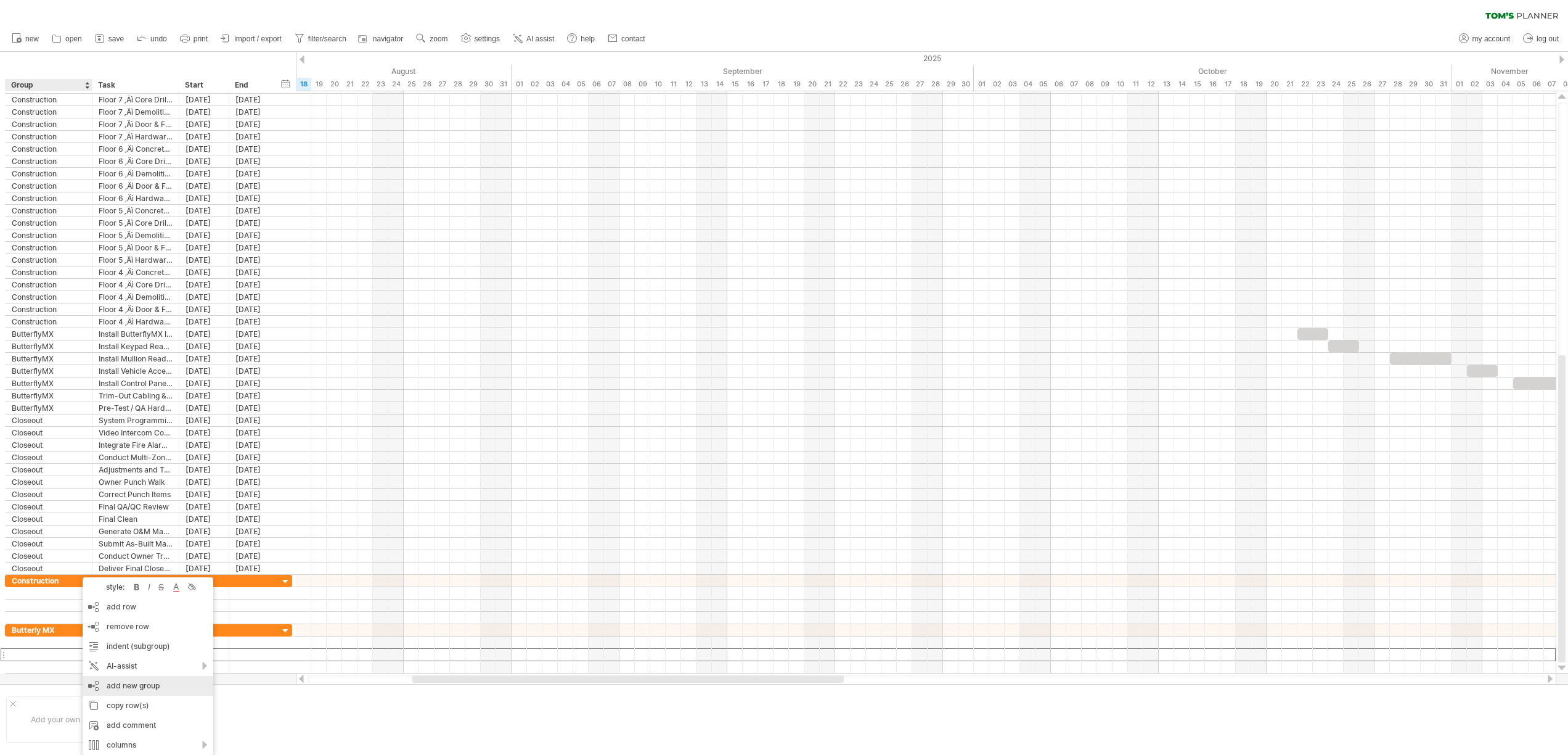
click at [146, 687] on div "add new group" at bounding box center [147, 686] width 131 height 20
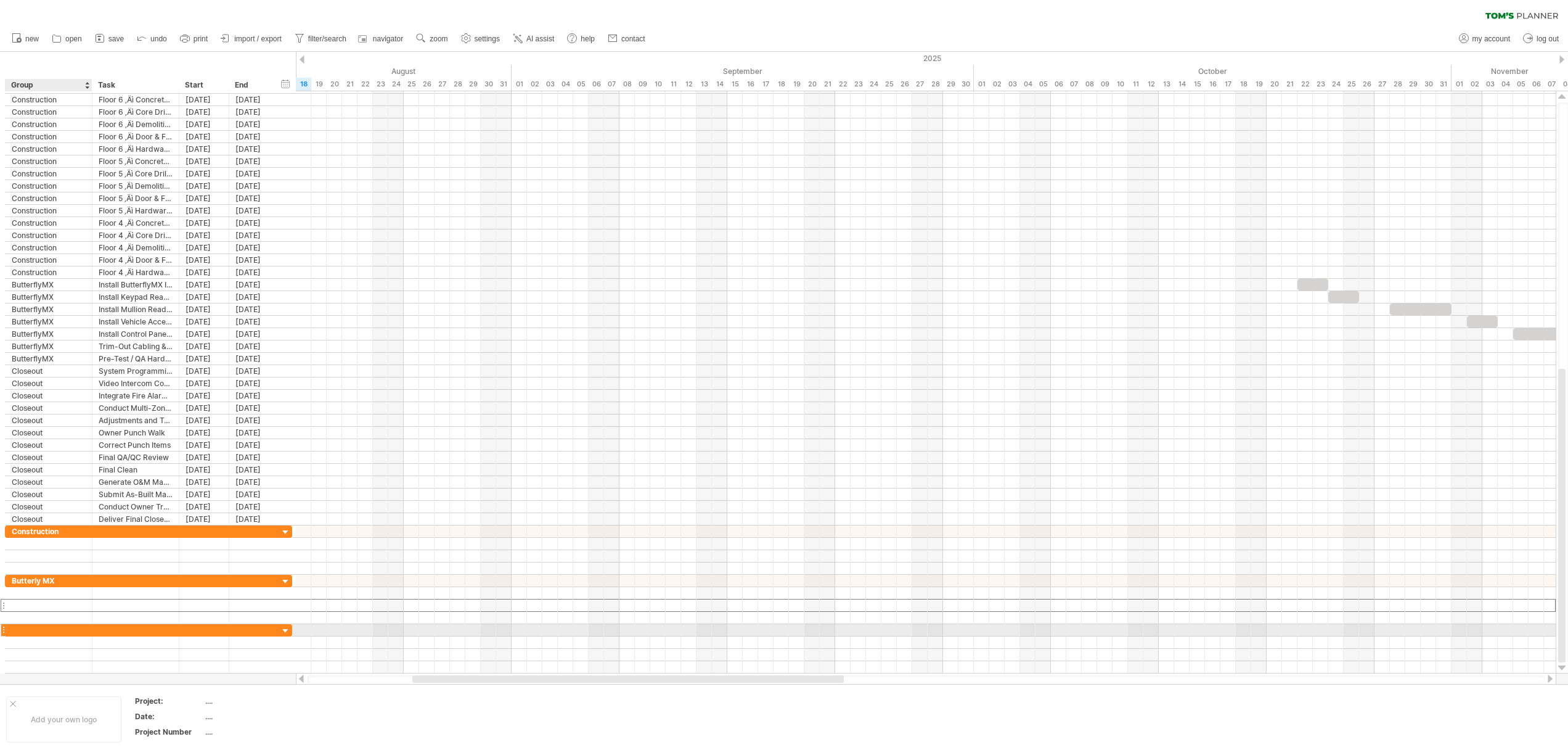
click at [55, 634] on div at bounding box center [48, 630] width 74 height 12
type input "********"
click at [420, 588] on div at bounding box center [925, 593] width 1259 height 12
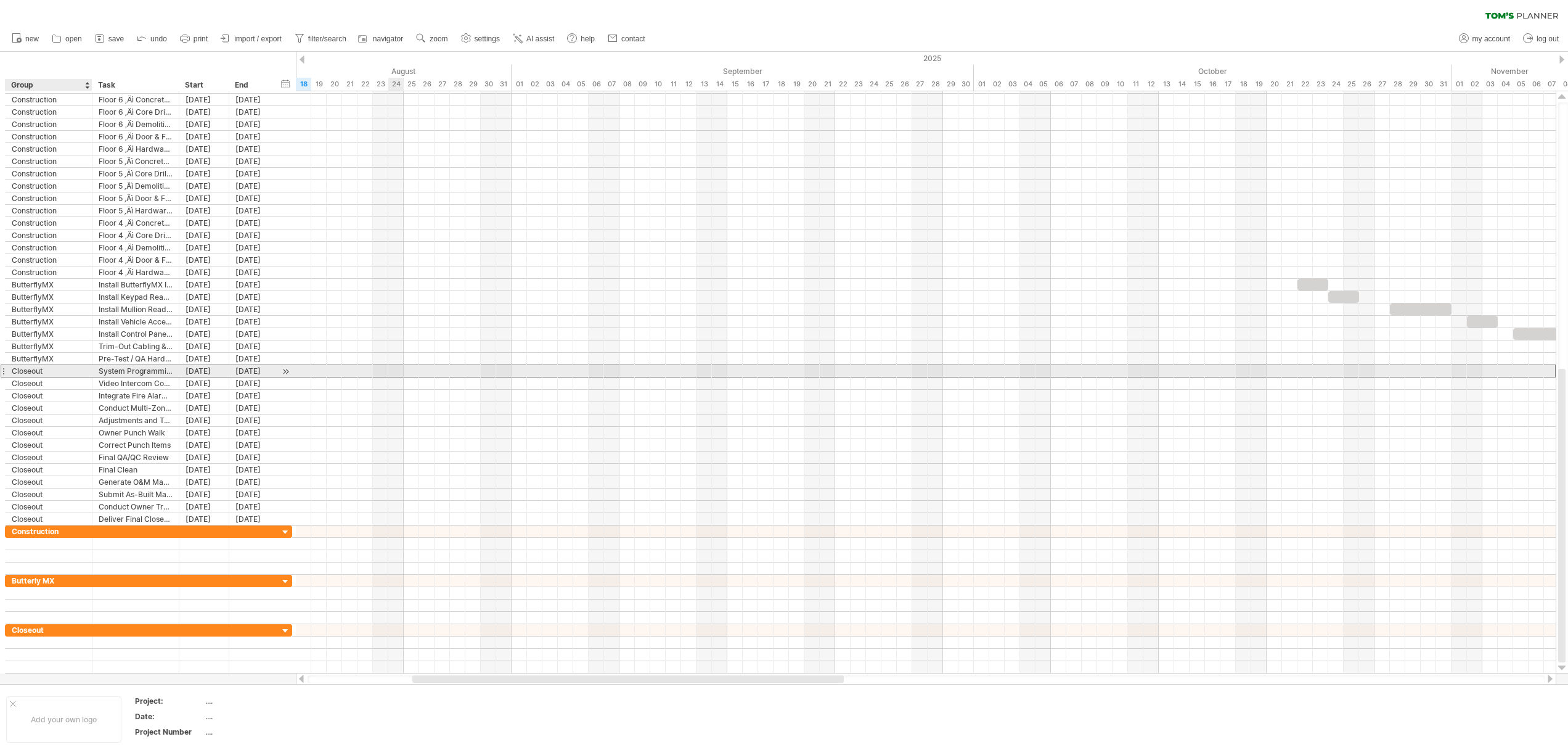
click at [51, 373] on div "Closeout" at bounding box center [48, 371] width 74 height 12
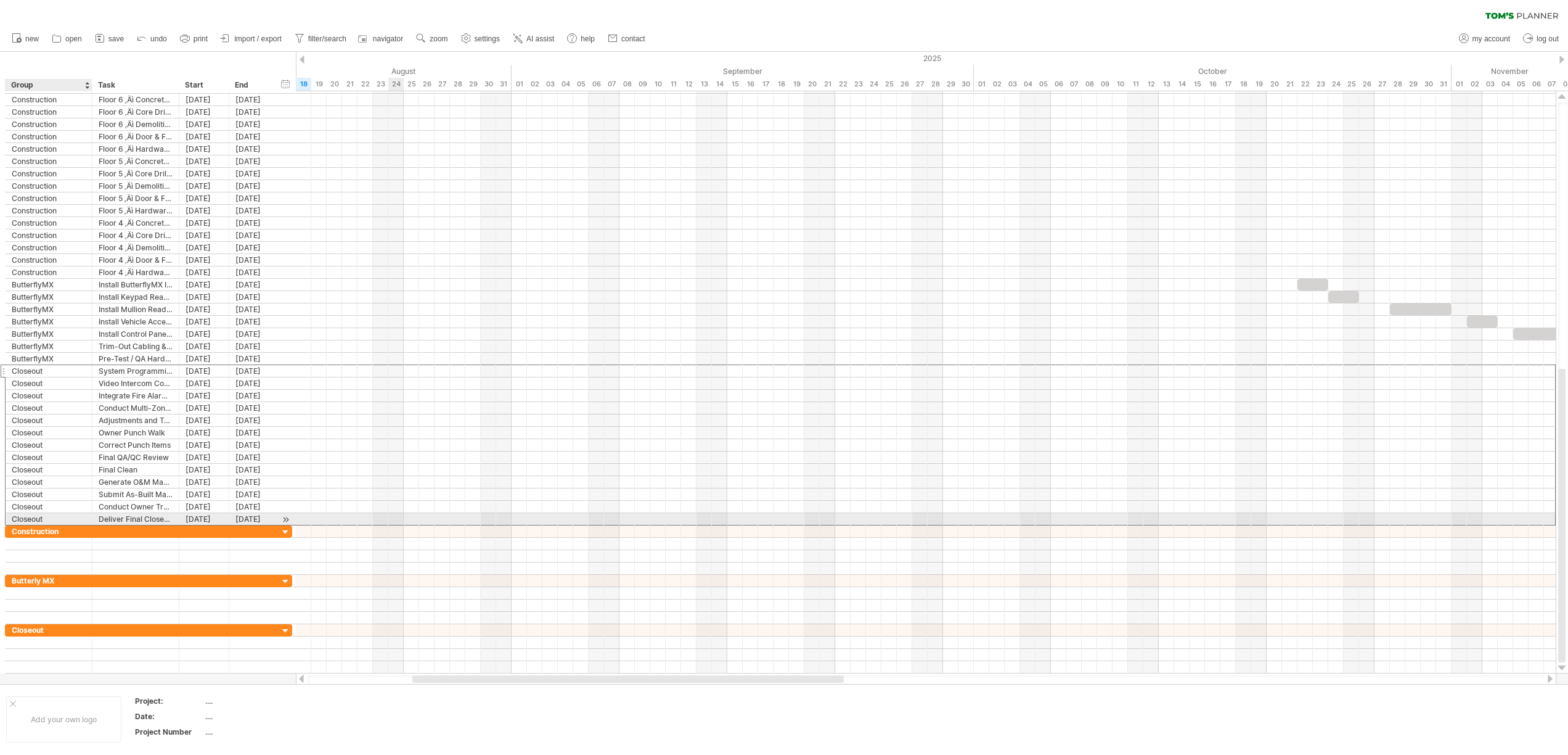
click at [54, 516] on div "Closeout" at bounding box center [48, 519] width 74 height 12
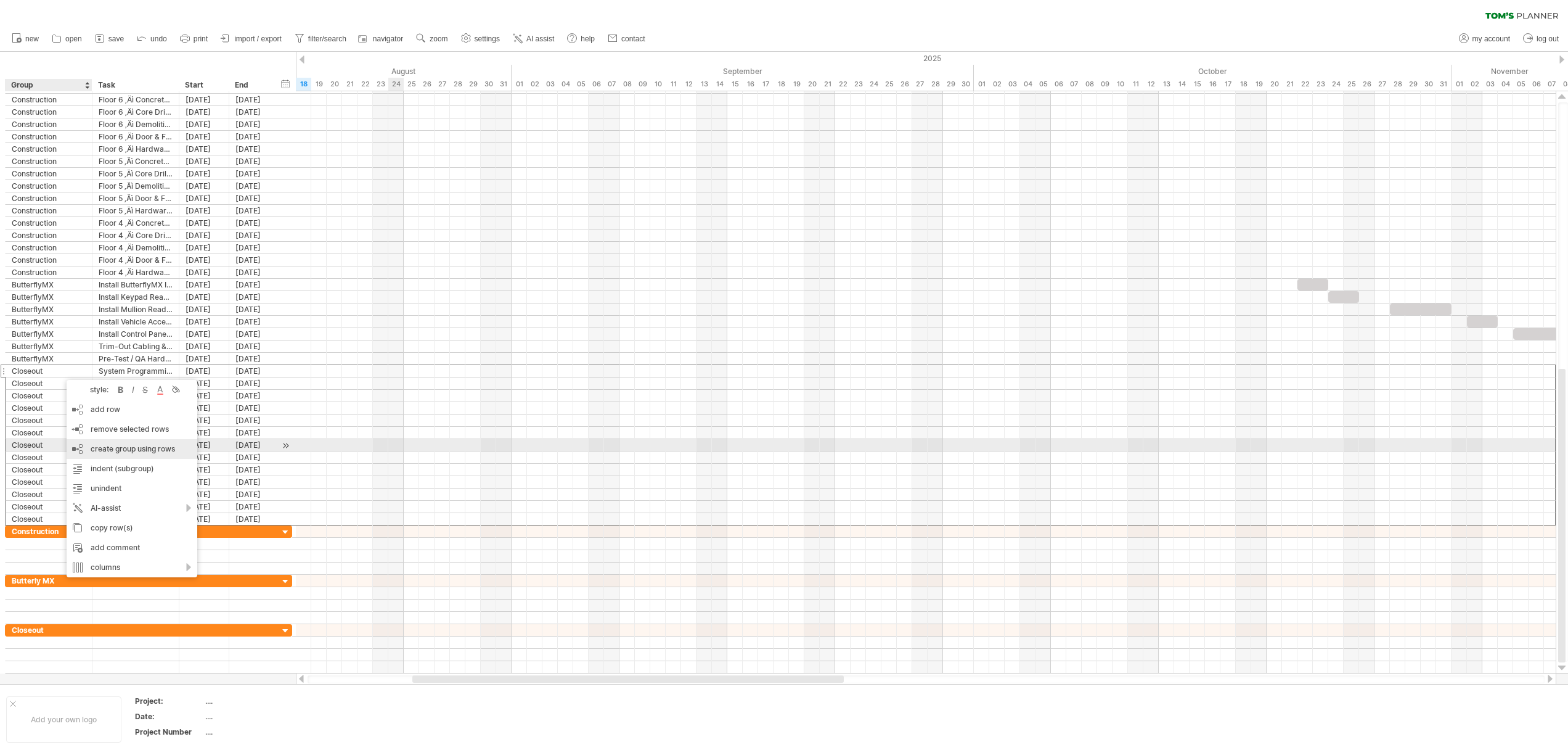
click at [146, 449] on div "create group using rows" at bounding box center [131, 449] width 131 height 20
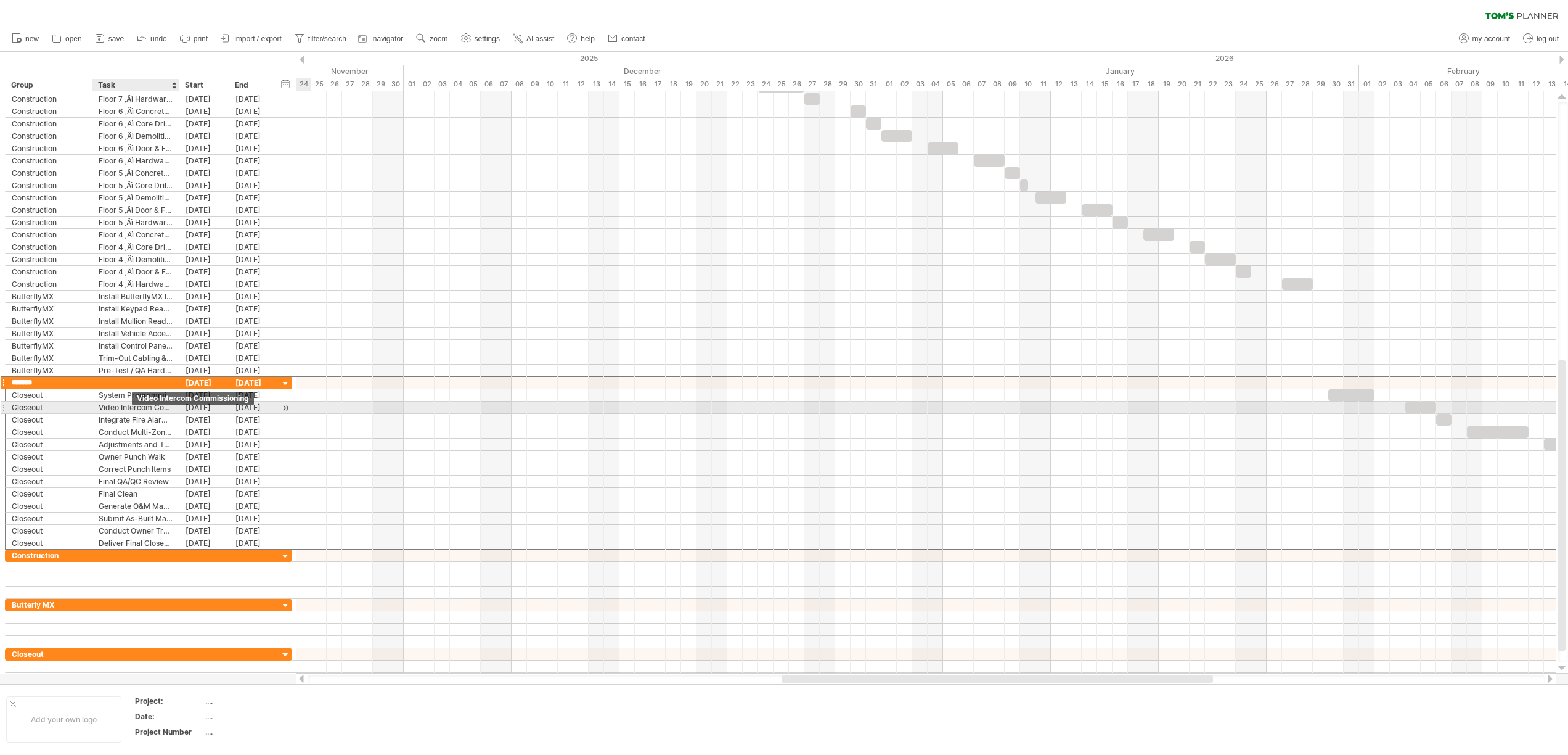
type input "********"
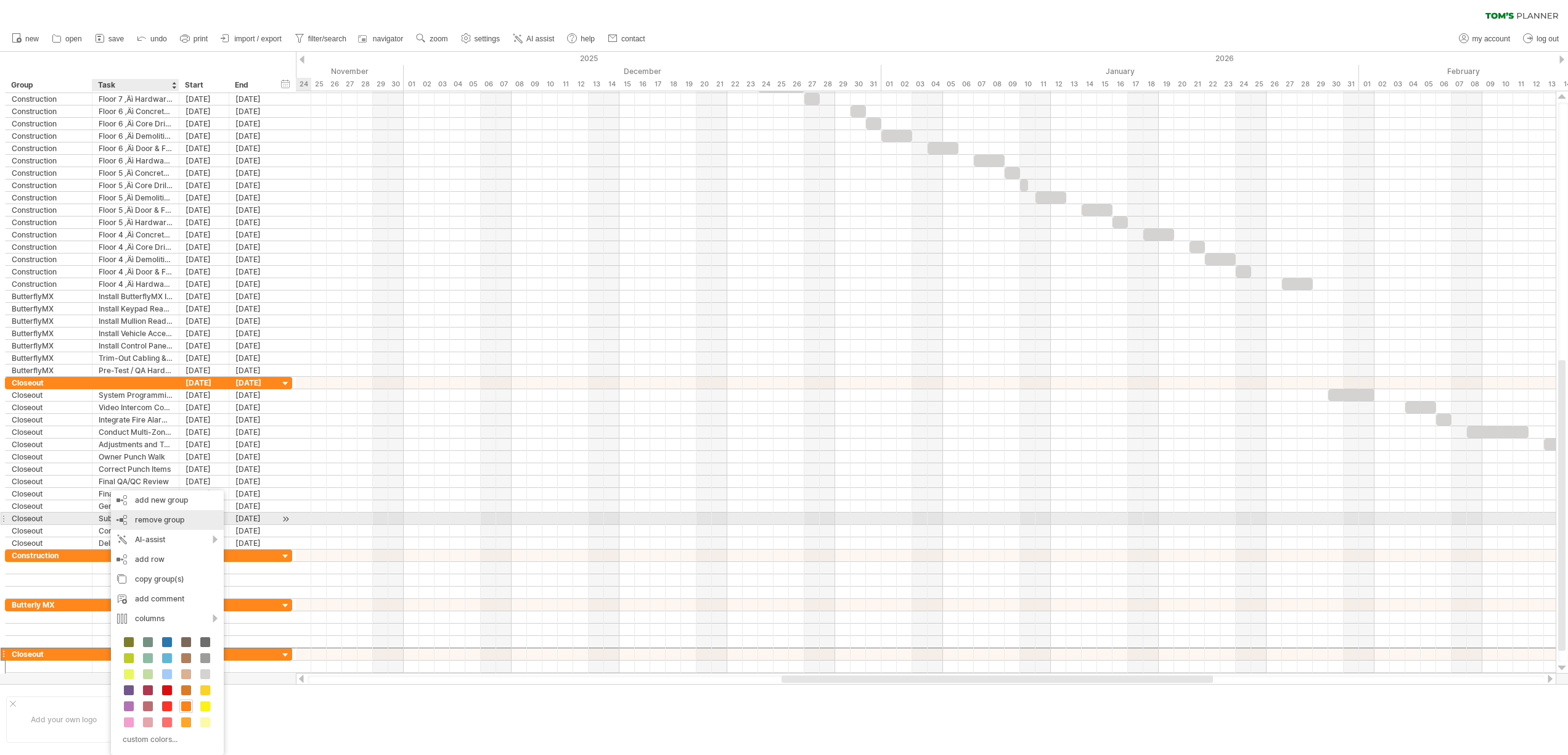
click at [185, 516] on div "remove group remove selected groups" at bounding box center [167, 520] width 113 height 20
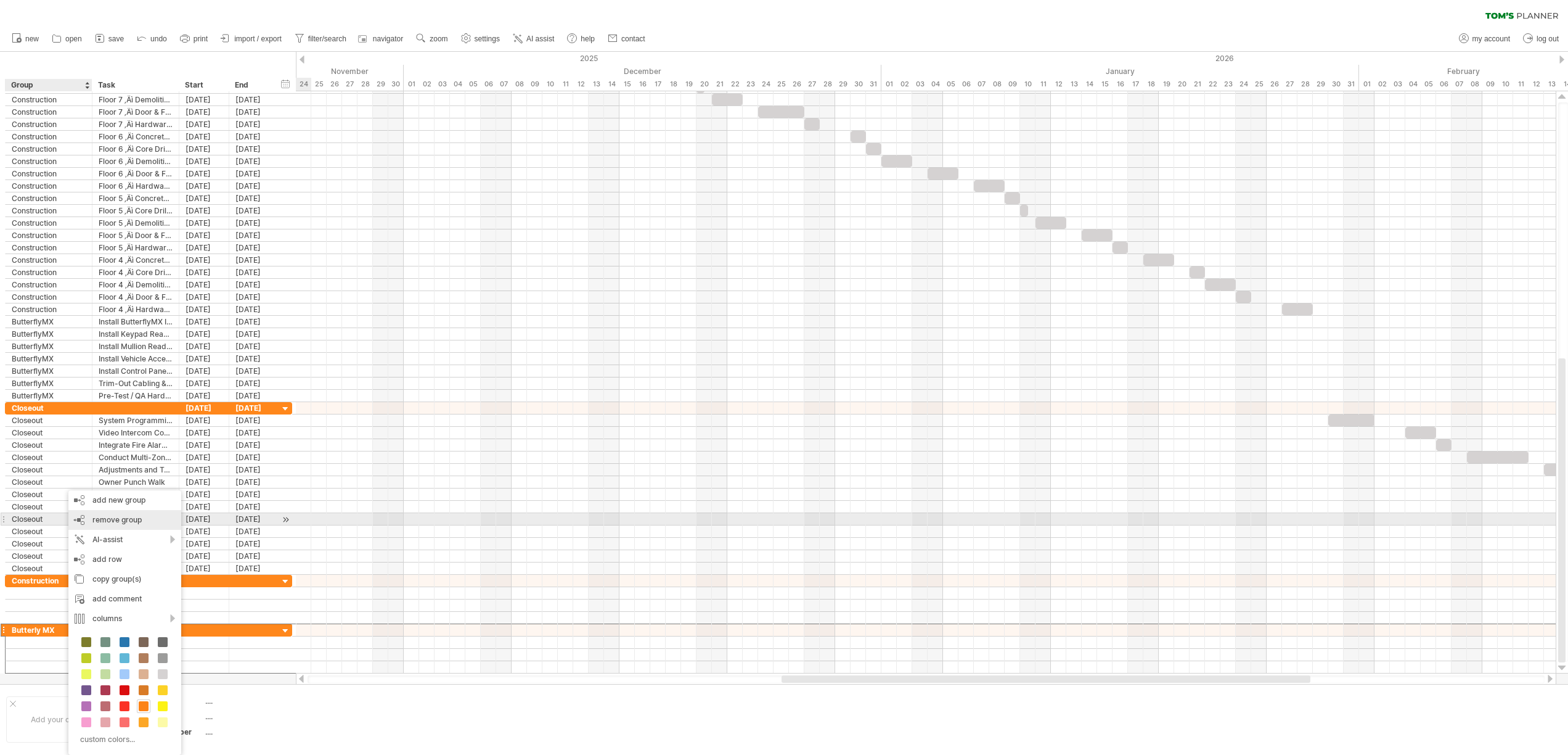
click at [127, 518] on span "remove group" at bounding box center [117, 519] width 50 height 9
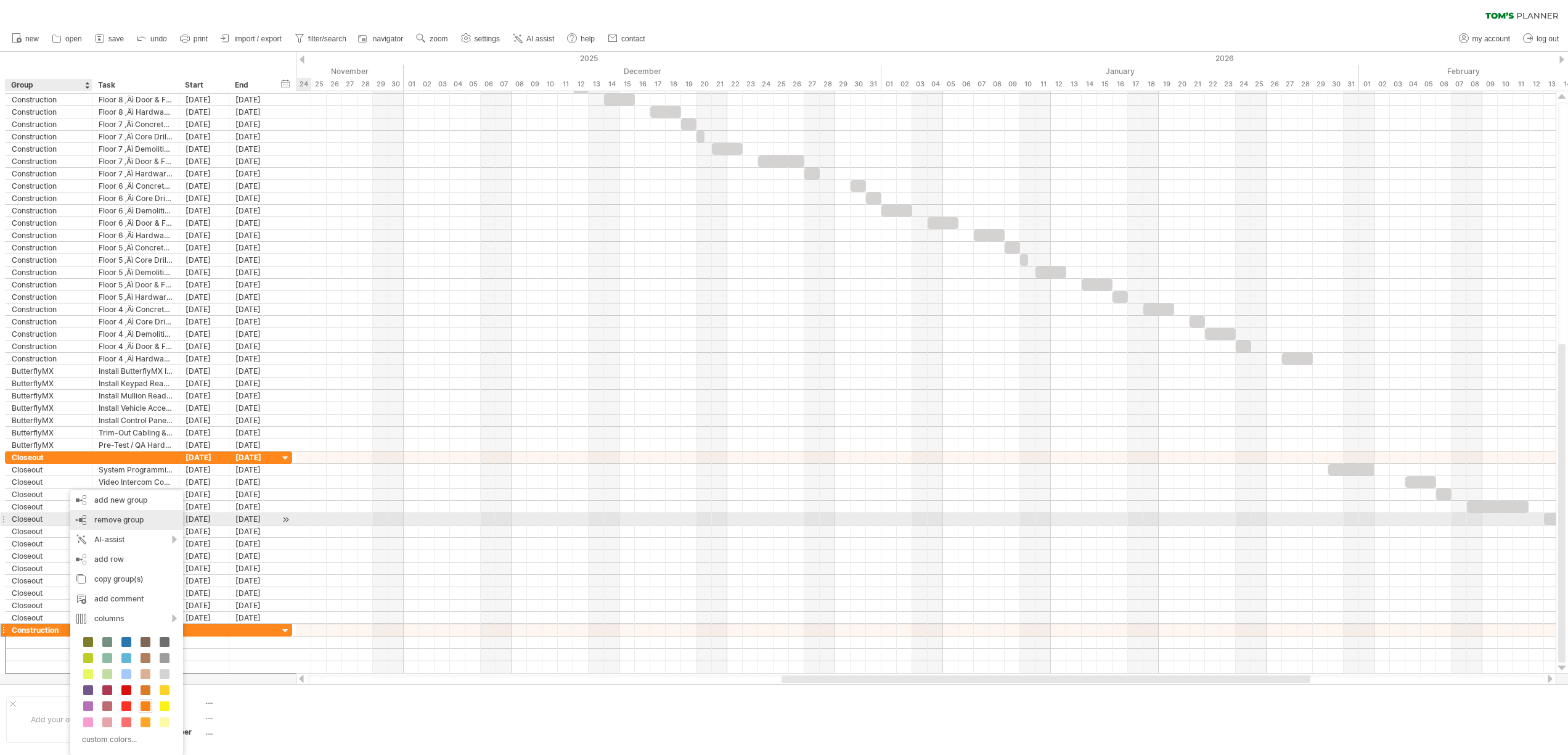
click at [131, 524] on span "remove group" at bounding box center [119, 519] width 50 height 9
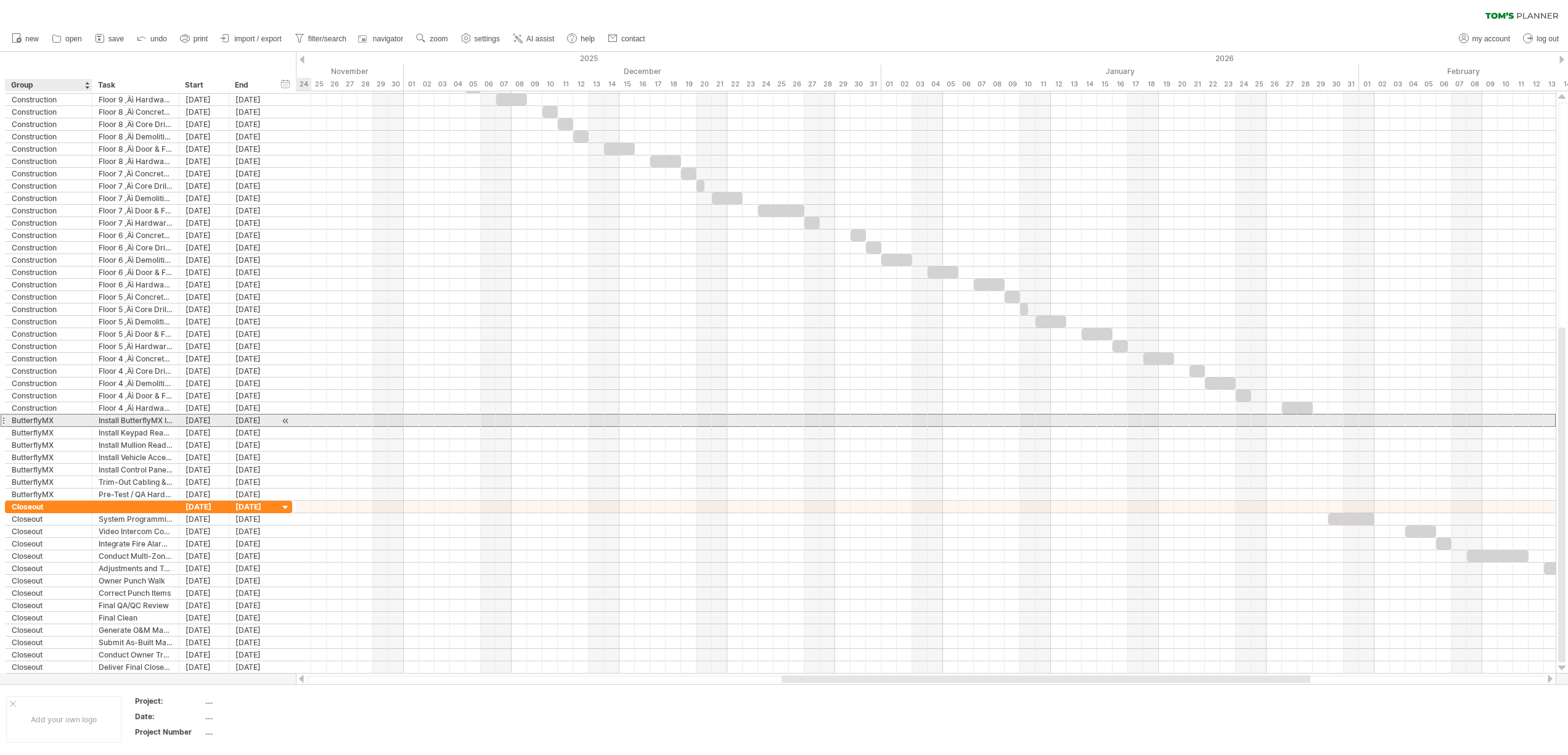
click at [57, 417] on div "ButterflyMX" at bounding box center [48, 420] width 74 height 12
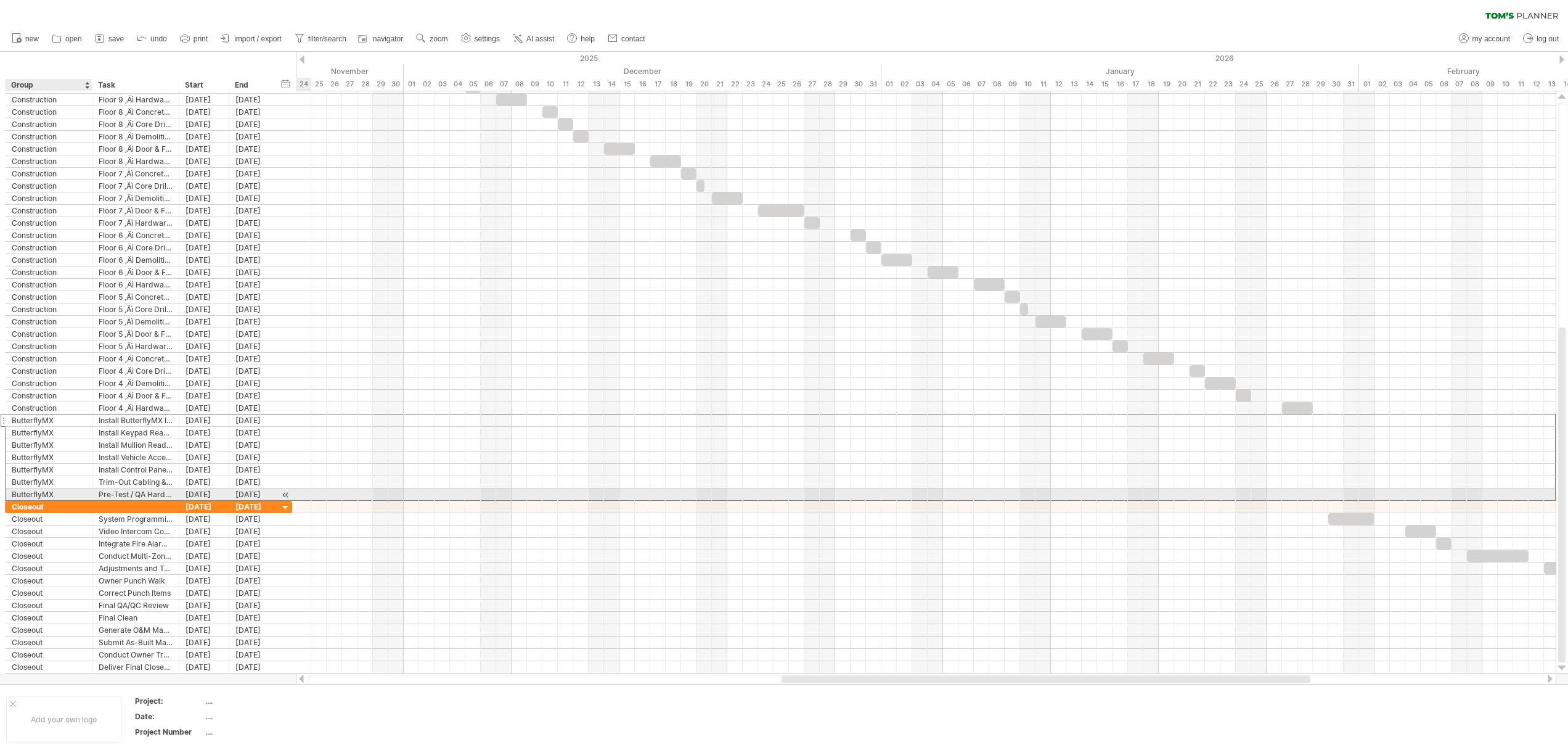
click at [64, 493] on div "ButterflyMX" at bounding box center [48, 494] width 74 height 12
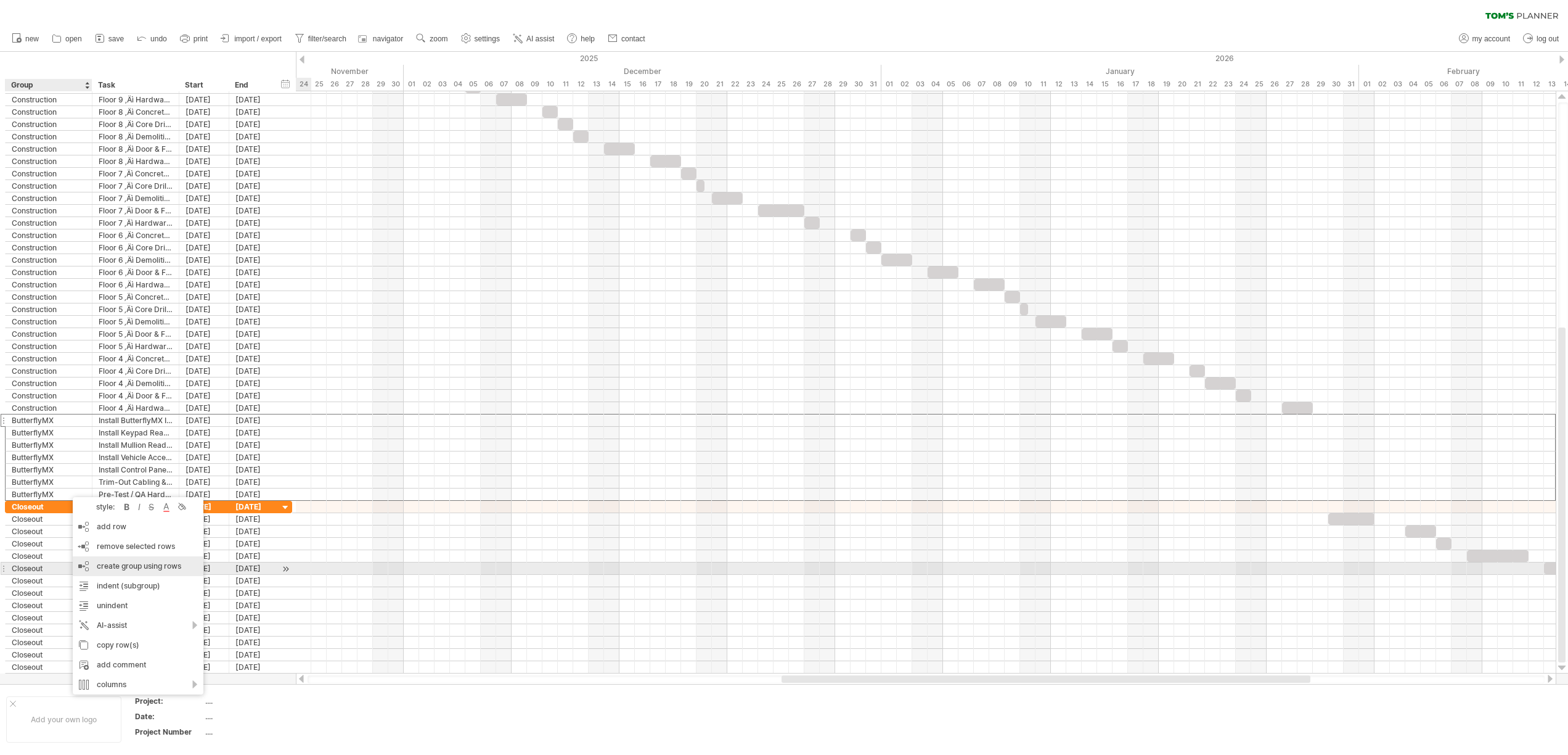
click at [137, 567] on div "create group using rows" at bounding box center [138, 566] width 131 height 20
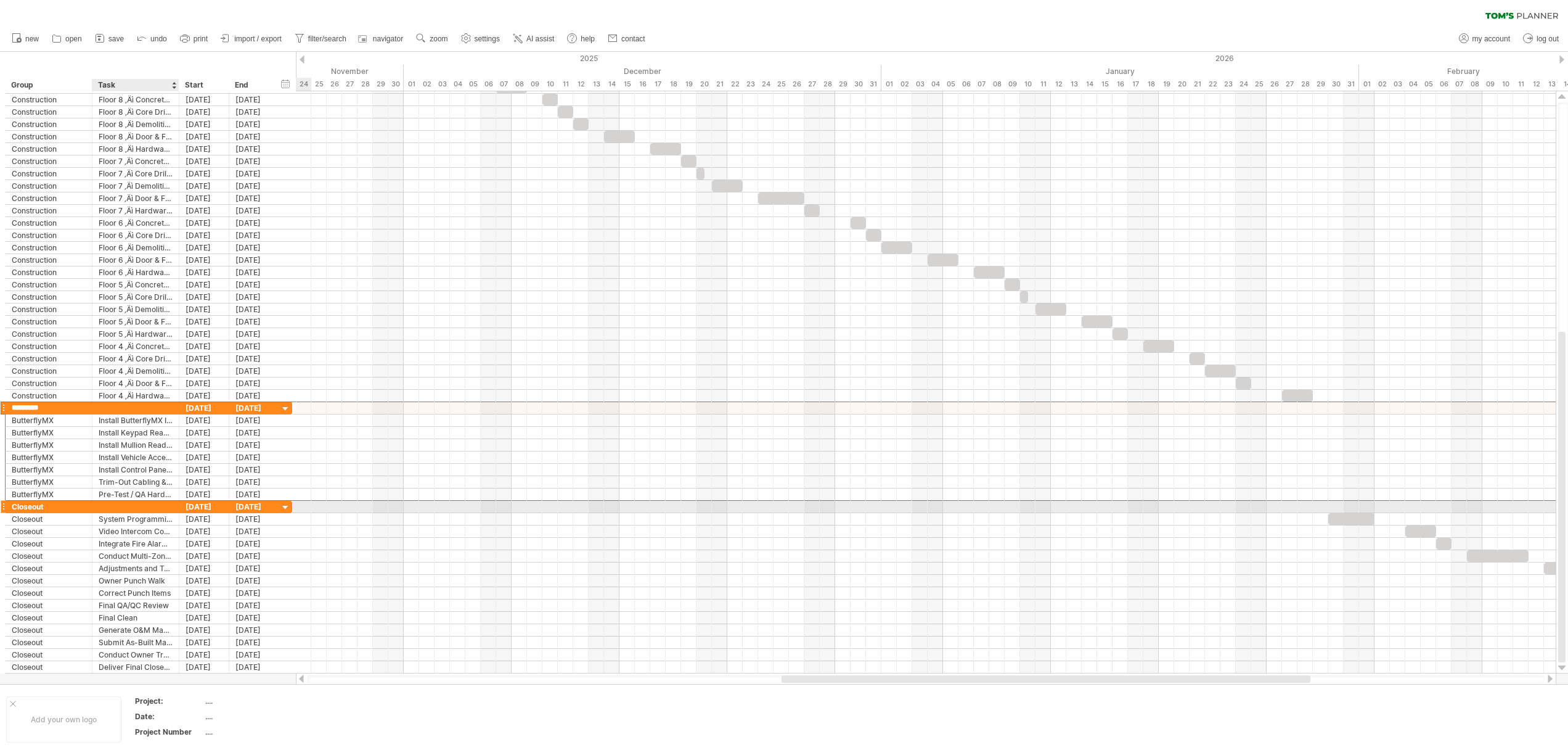
type input "**********"
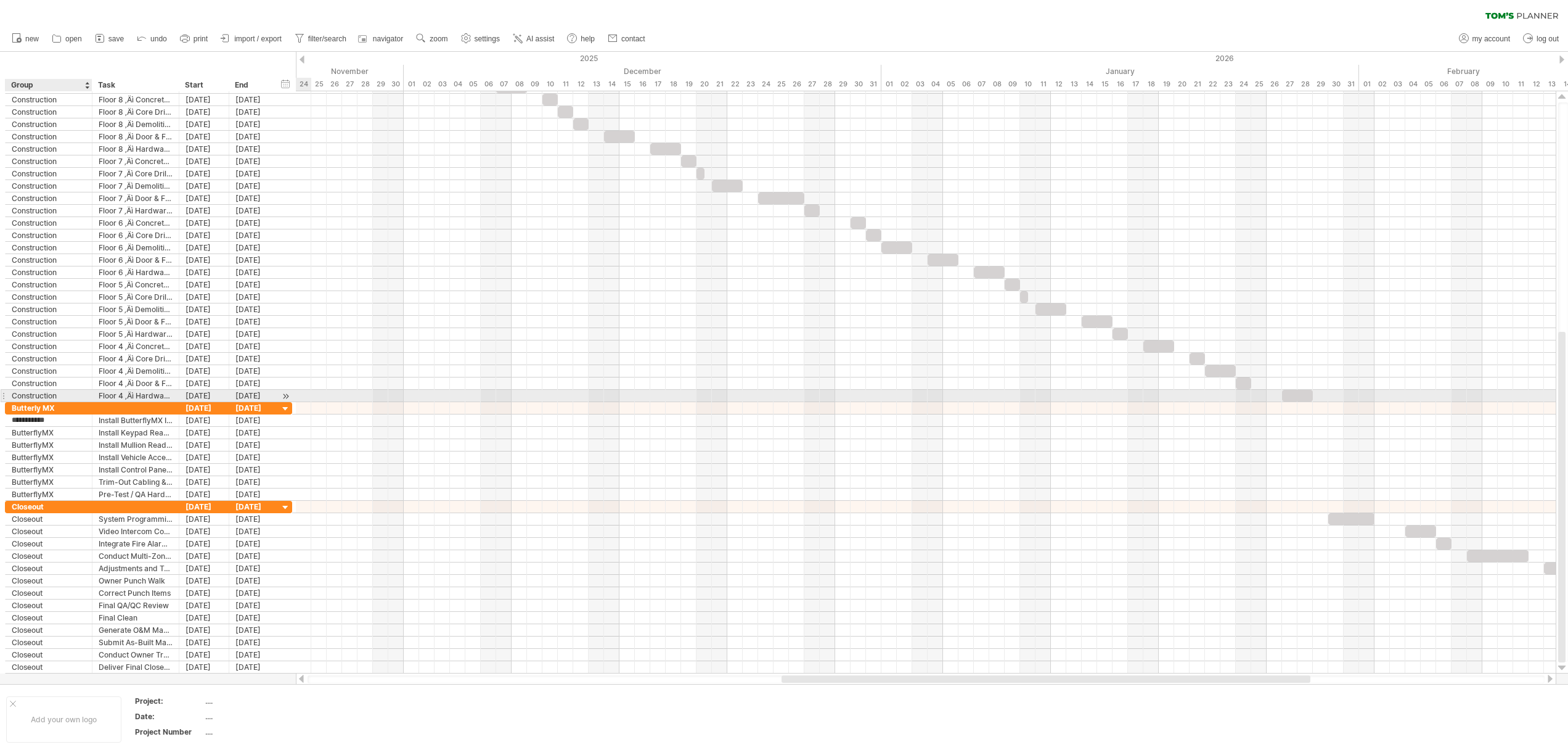
click at [58, 392] on div "Construction" at bounding box center [48, 395] width 74 height 12
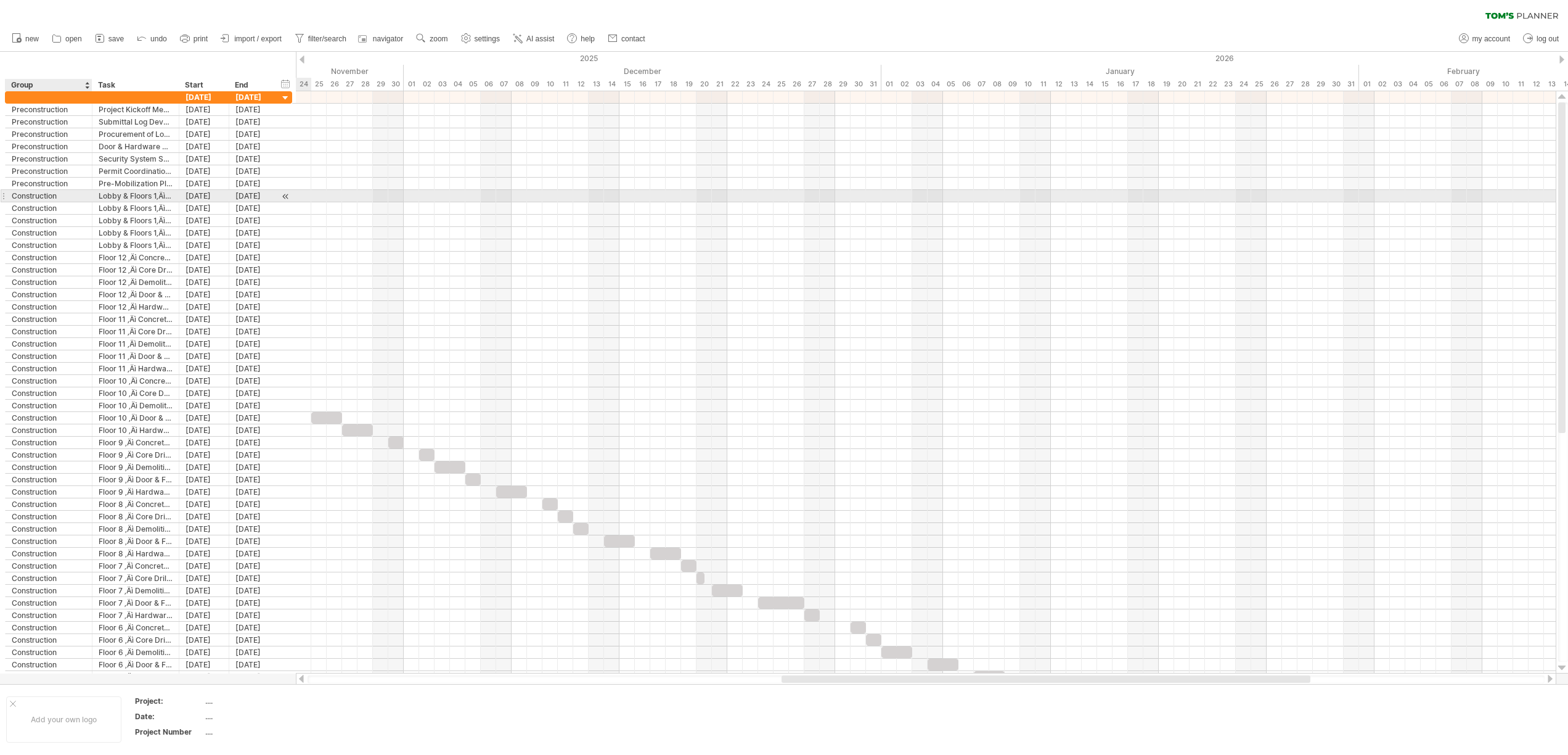
click at [66, 196] on div "Construction" at bounding box center [48, 195] width 74 height 12
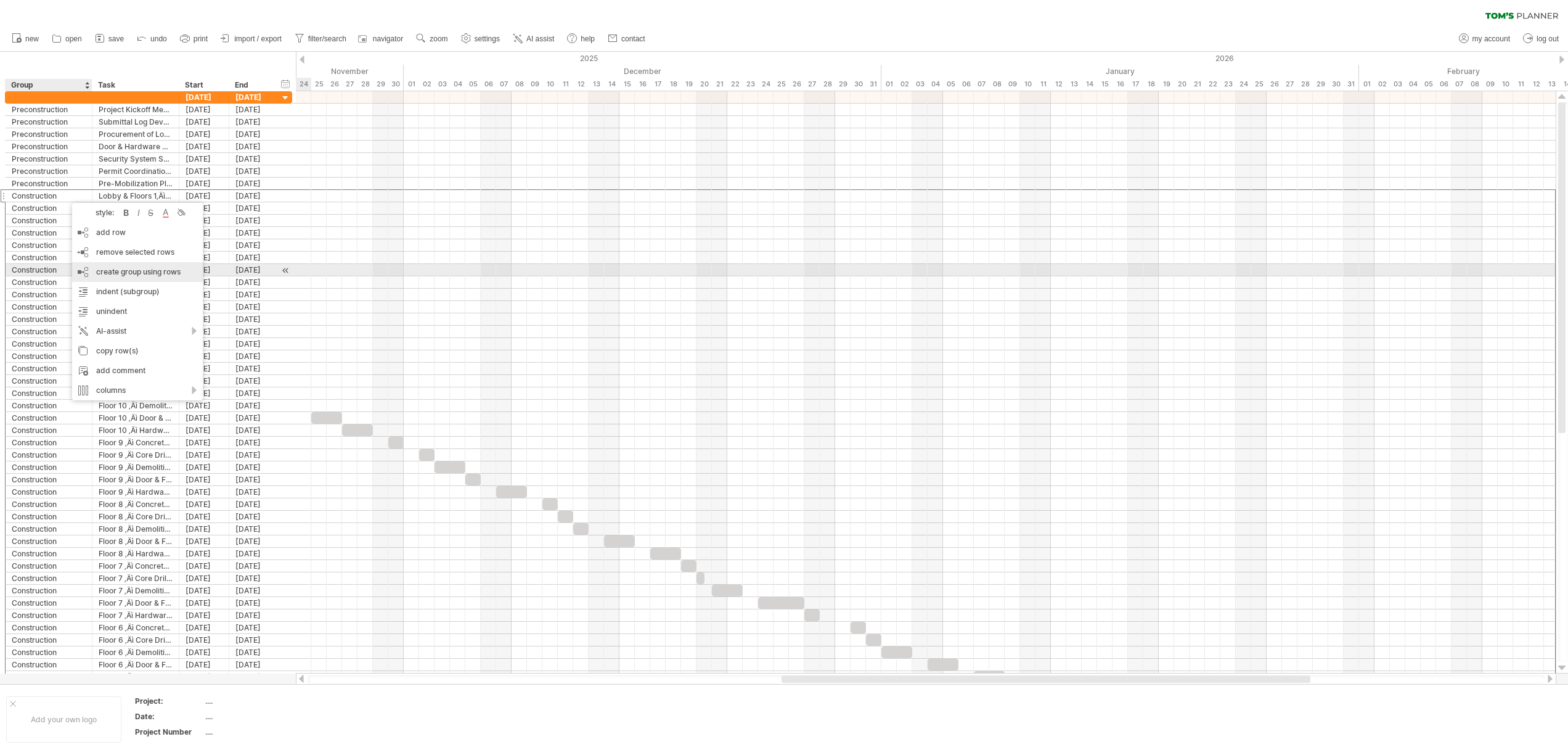
click at [121, 275] on div "create group using rows" at bounding box center [137, 272] width 131 height 20
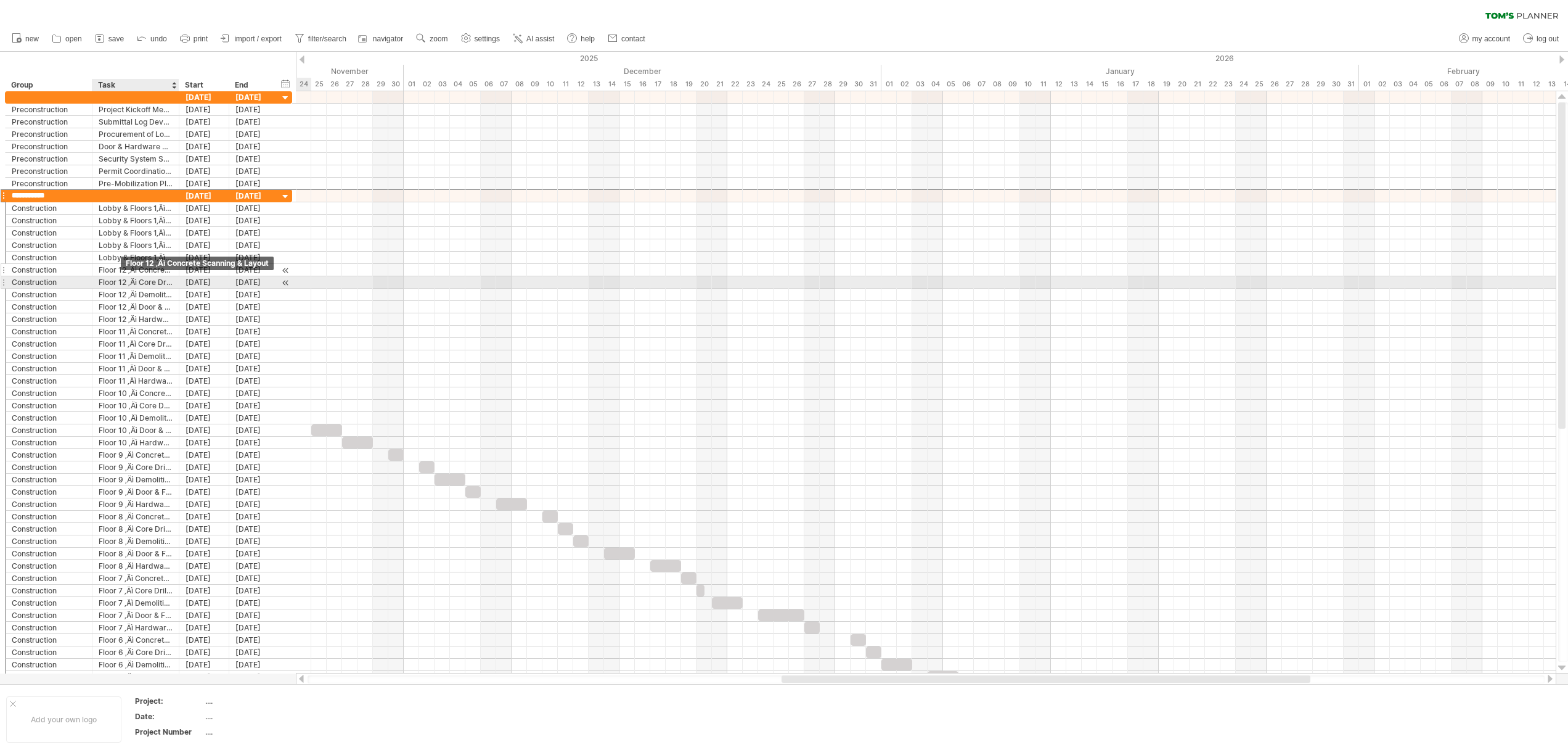
type input "**********"
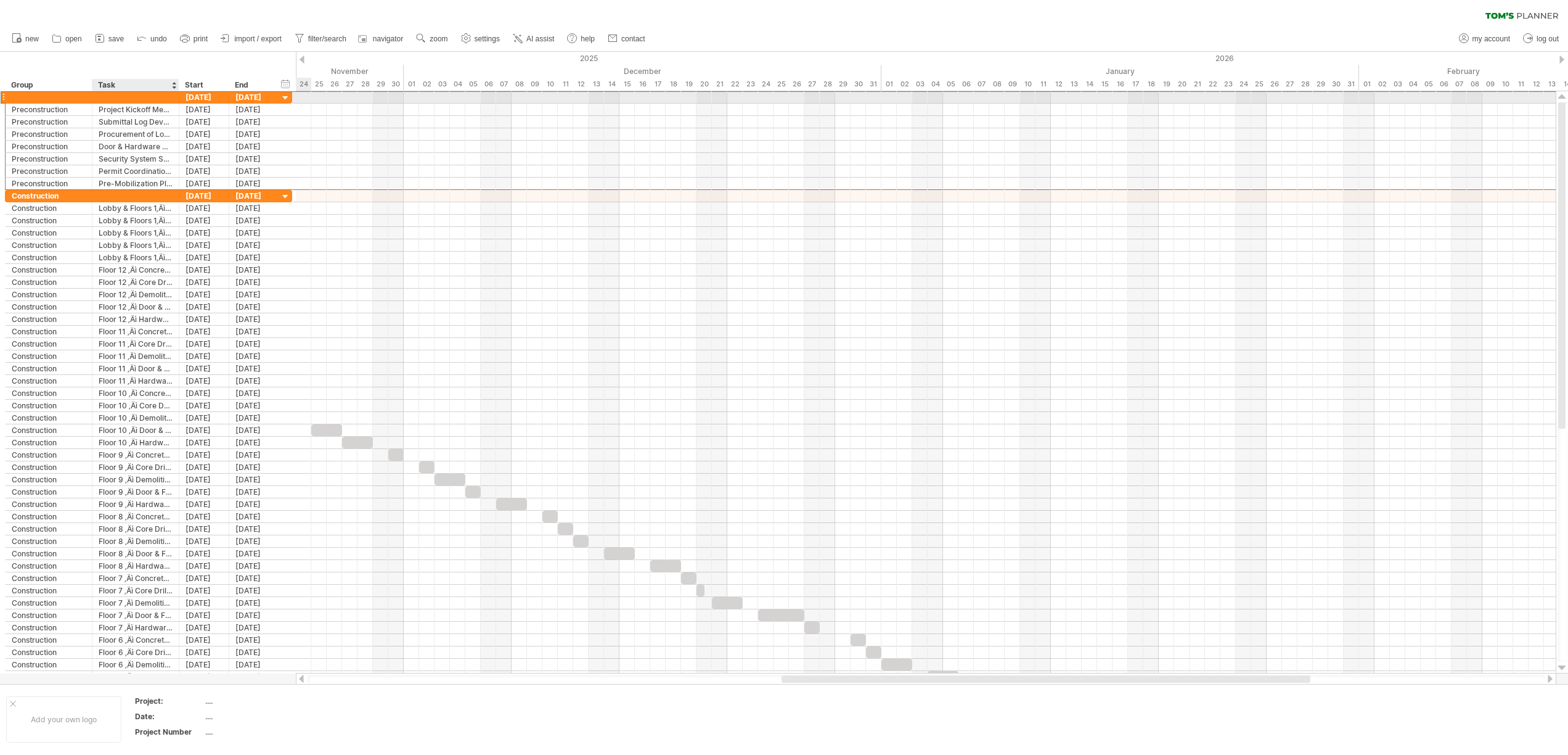
click at [99, 96] on div at bounding box center [135, 97] width 74 height 12
click at [77, 97] on div at bounding box center [48, 97] width 74 height 12
click at [115, 97] on div at bounding box center [135, 97] width 74 height 12
type input "**********"
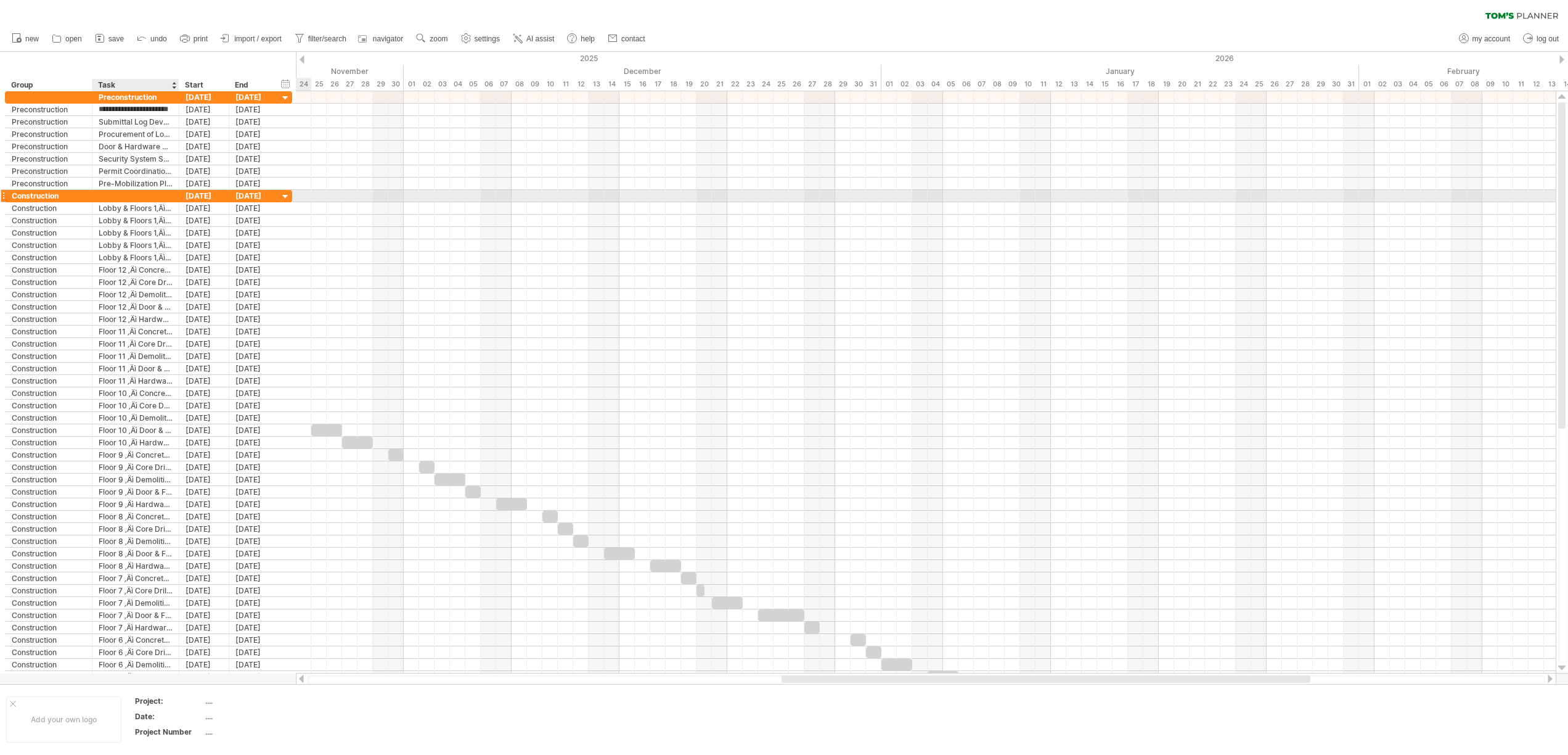
click at [128, 199] on div at bounding box center [135, 195] width 74 height 12
type input "**********"
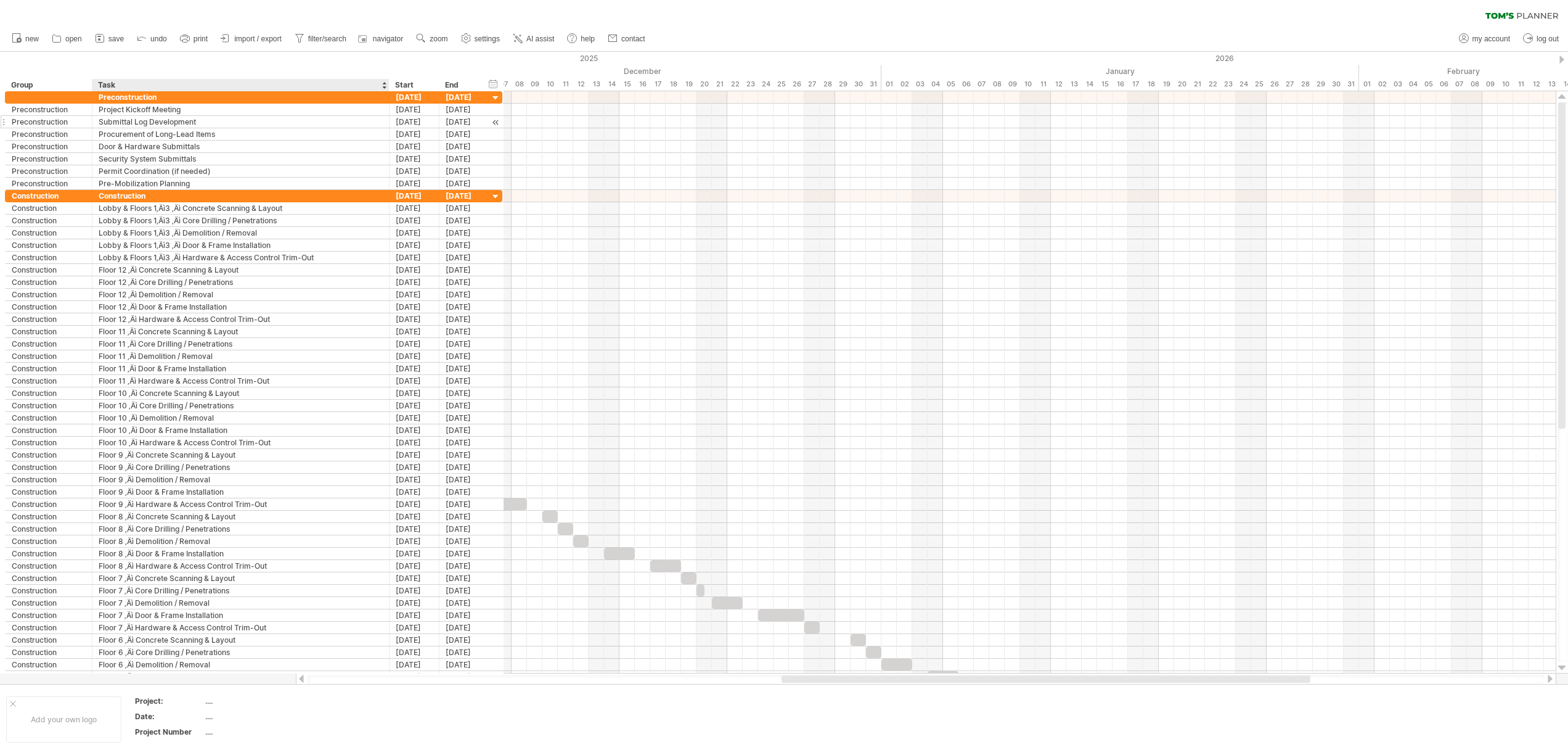
drag, startPoint x: 177, startPoint y: 85, endPoint x: 388, endPoint y: 120, distance: 213.9
click at [388, 120] on div "Trying to reach [DOMAIN_NAME] Connected again... 0% clear filter new" at bounding box center [784, 378] width 1568 height 755
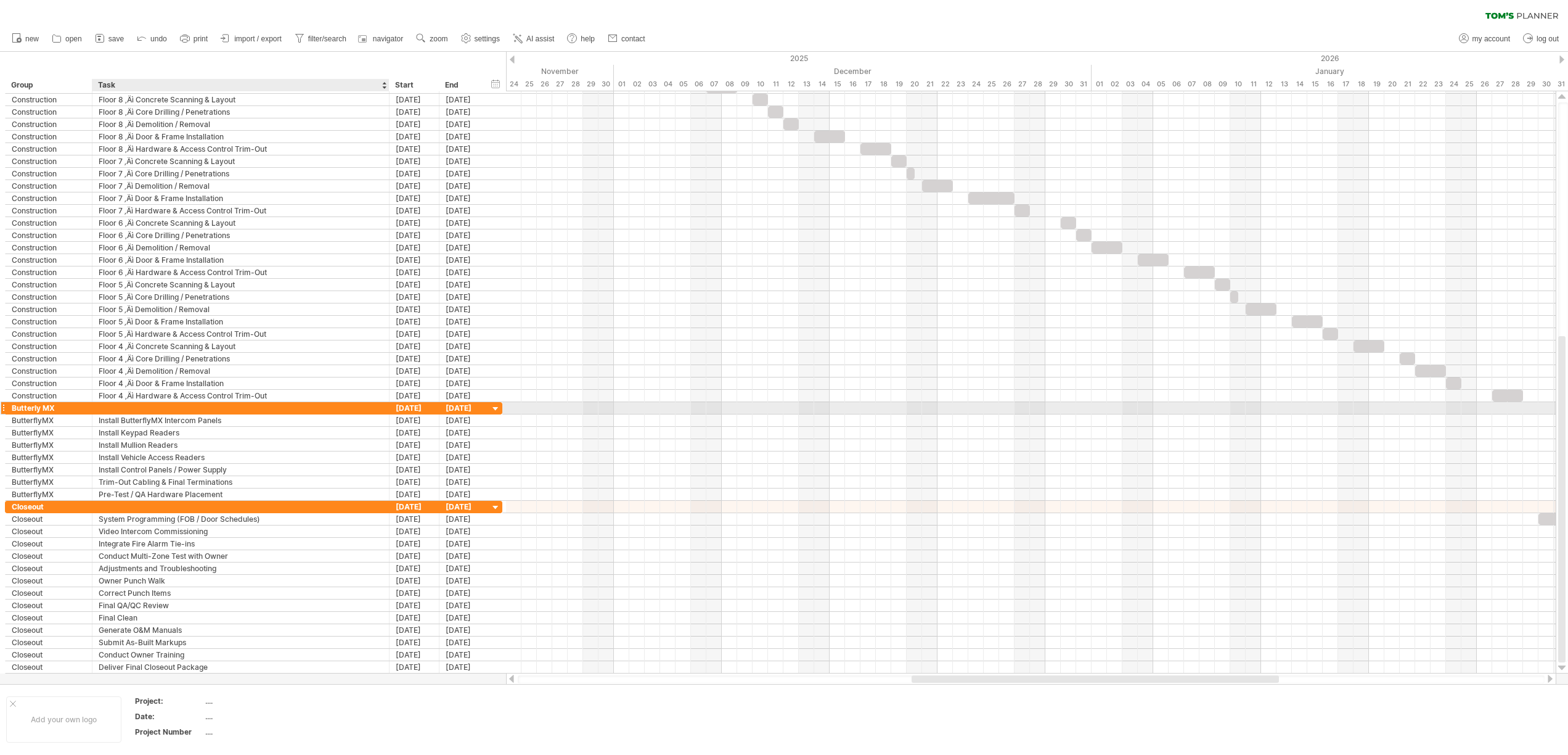
click at [136, 404] on div at bounding box center [240, 408] width 284 height 12
type input "**********"
click at [160, 508] on div at bounding box center [240, 506] width 284 height 12
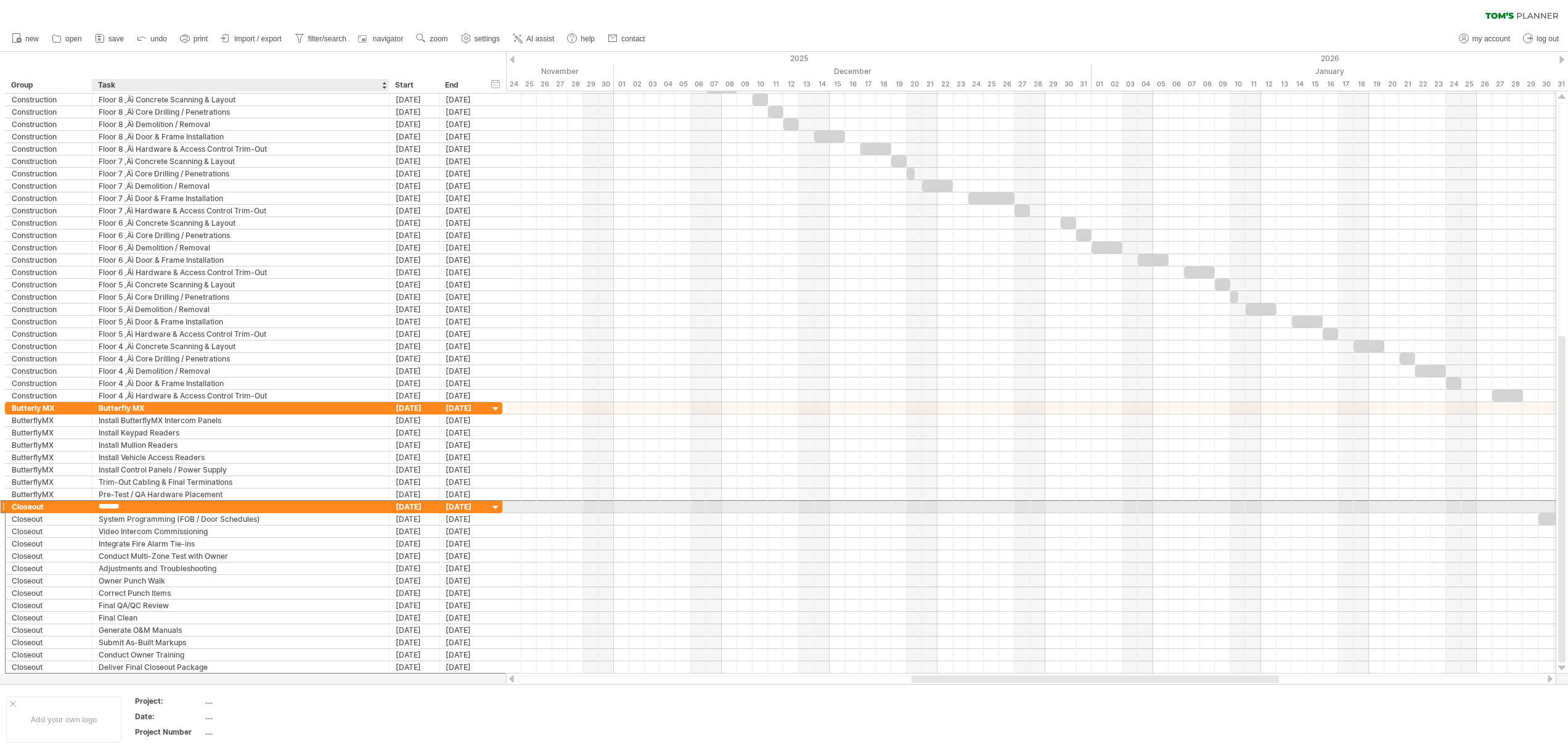
type input "********"
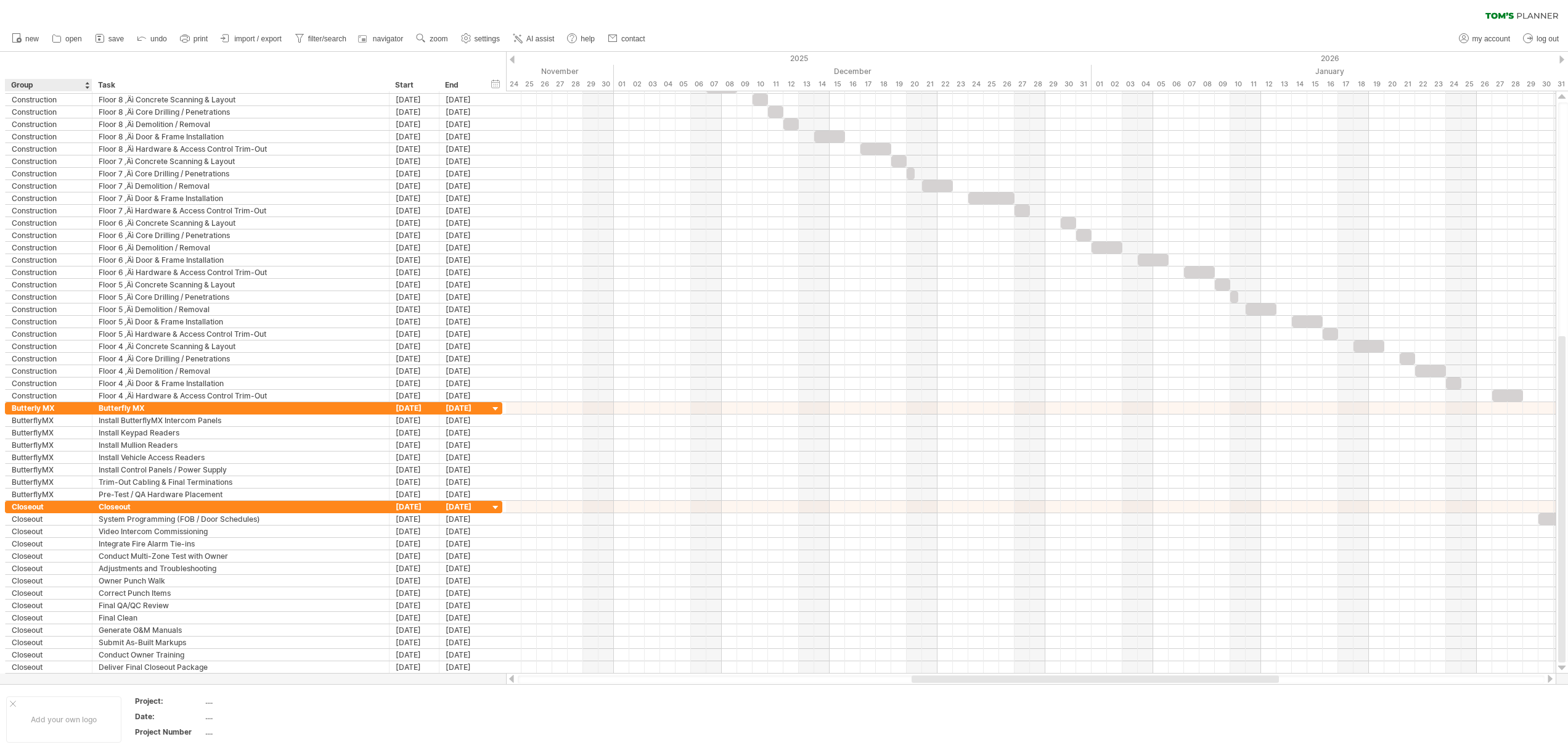
click at [57, 77] on div "hide start/end/duration show start/end/duration ***** Group **** Task Start End" at bounding box center [253, 72] width 506 height 40
click at [53, 89] on div "Group" at bounding box center [48, 85] width 74 height 12
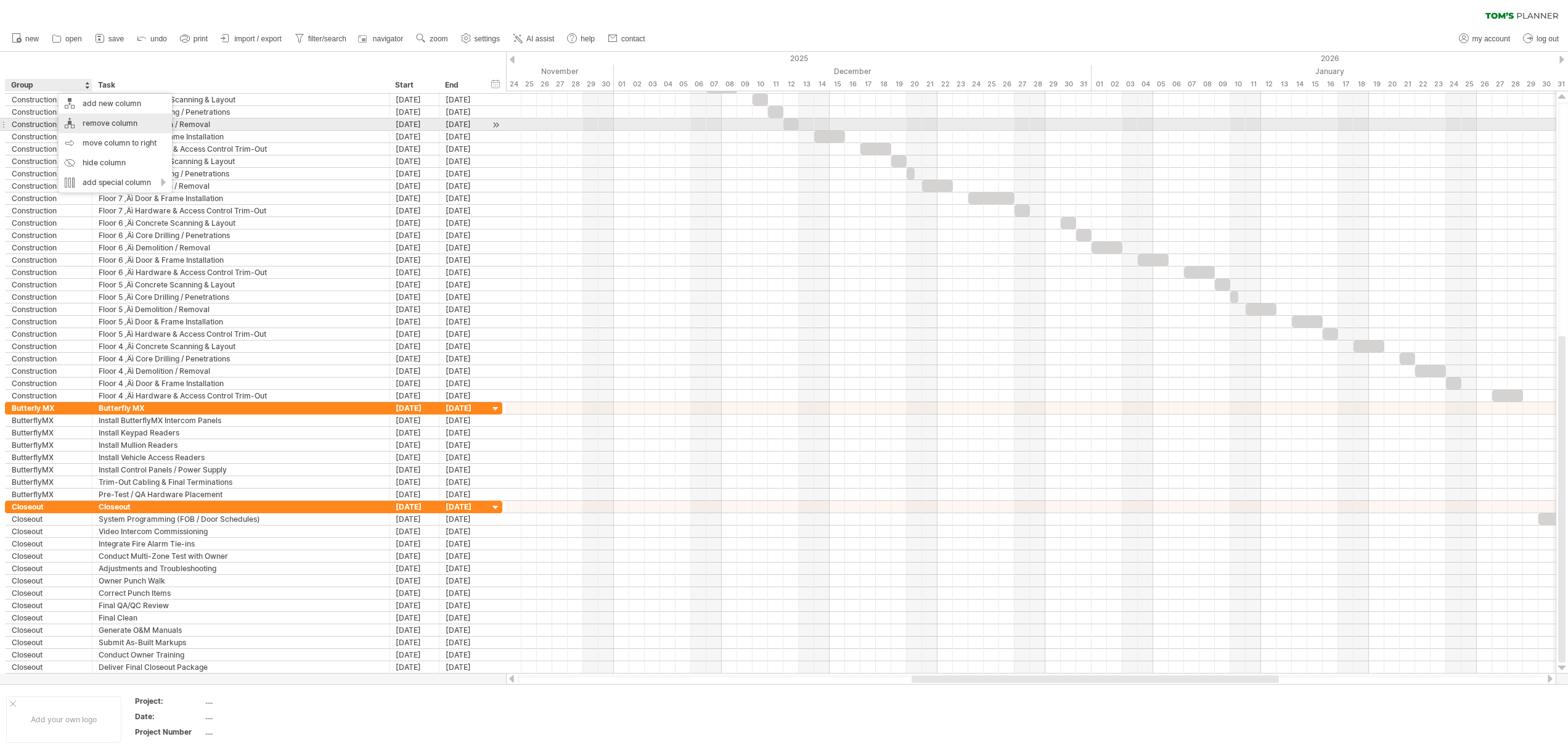
click at [113, 128] on div "remove column" at bounding box center [115, 123] width 113 height 20
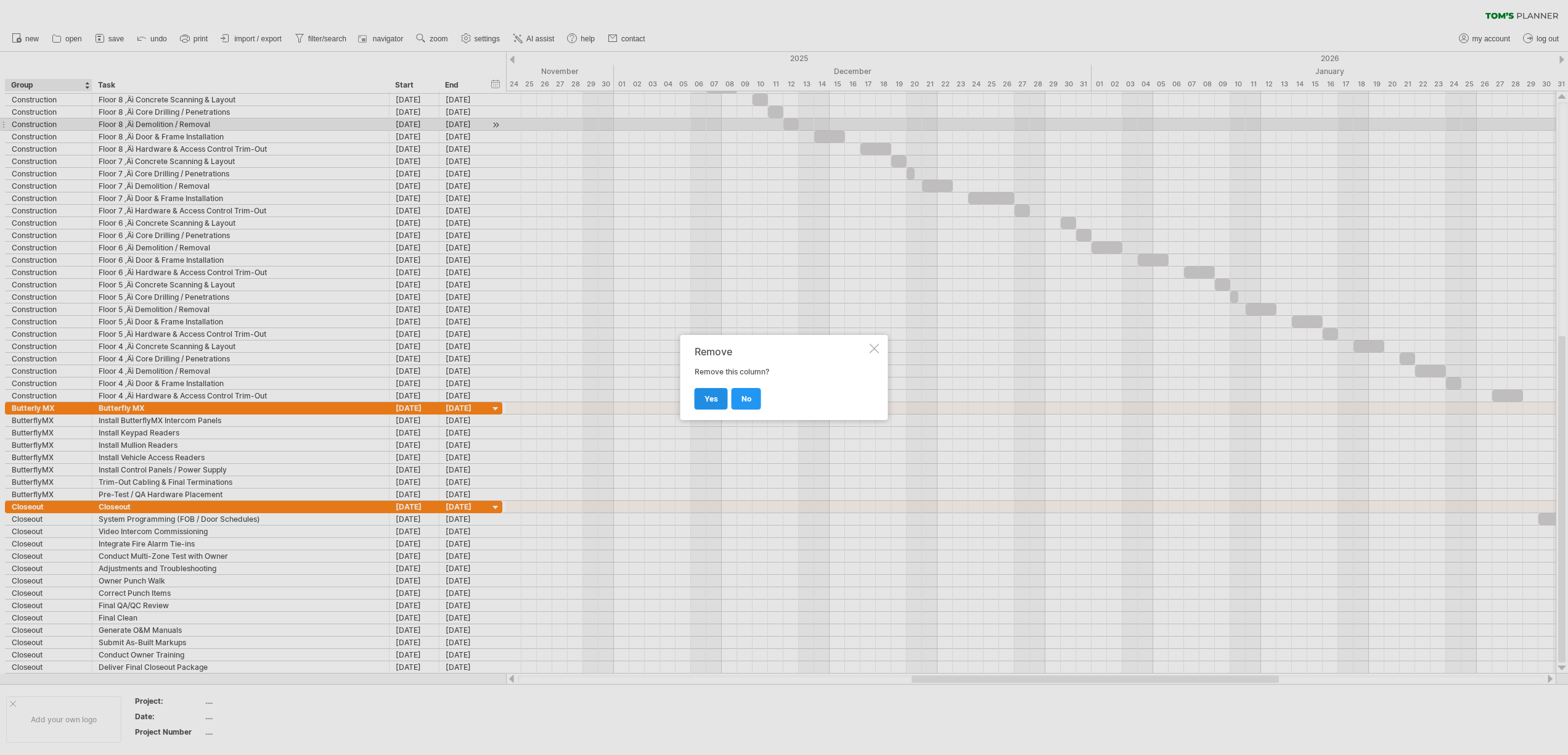
click at [721, 405] on link "yes" at bounding box center [711, 399] width 33 height 22
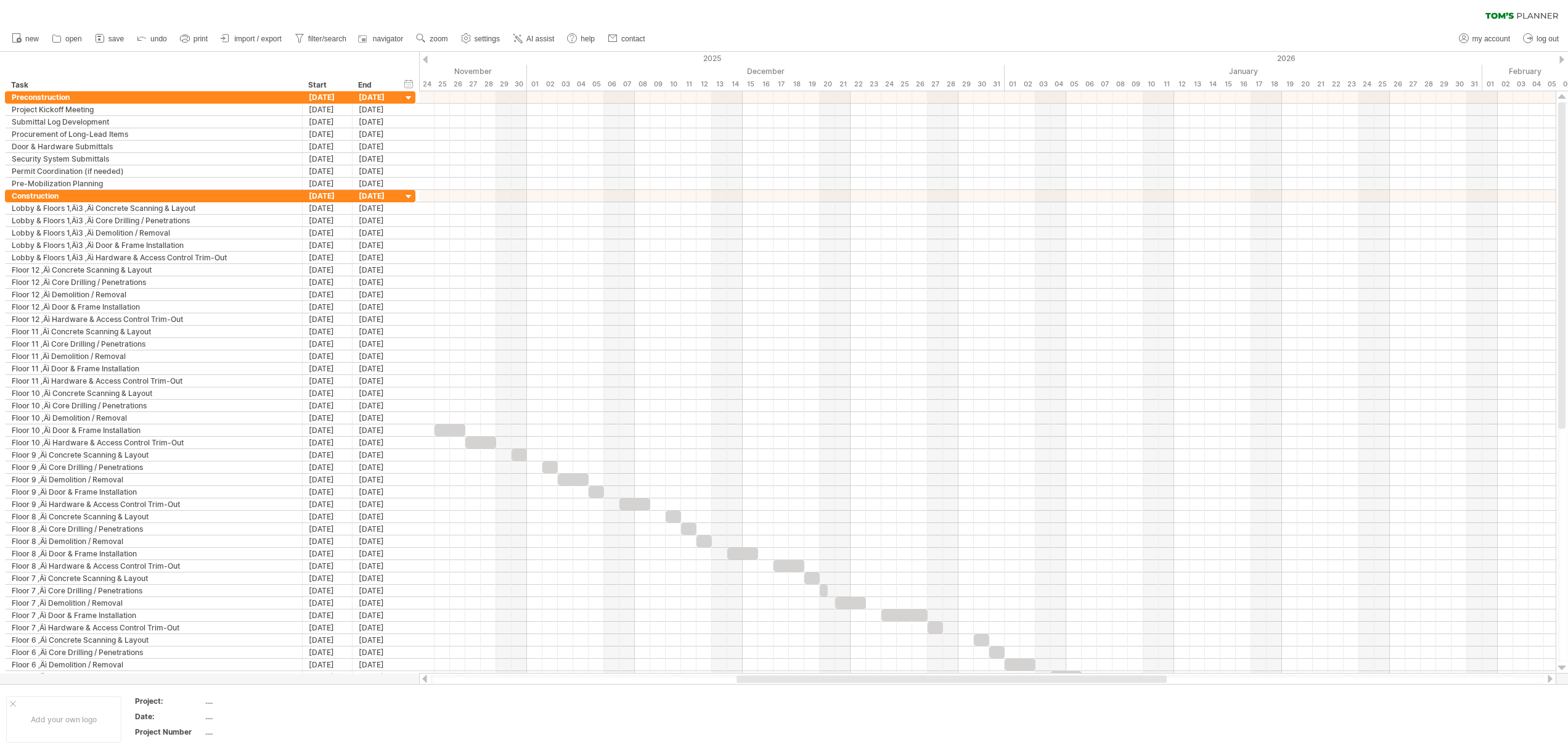
click at [426, 61] on div at bounding box center [425, 60] width 5 height 8
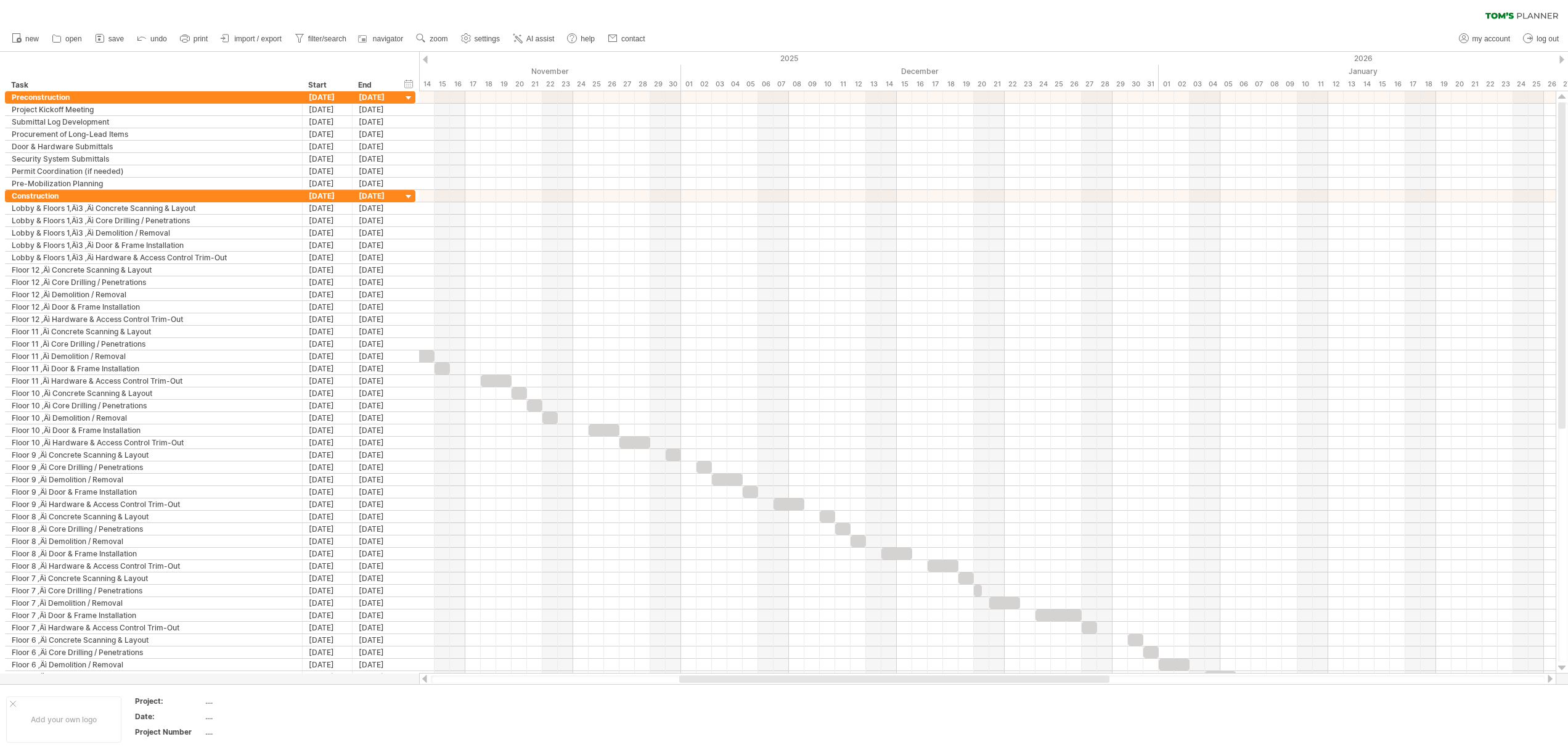
click at [426, 61] on div at bounding box center [425, 60] width 5 height 8
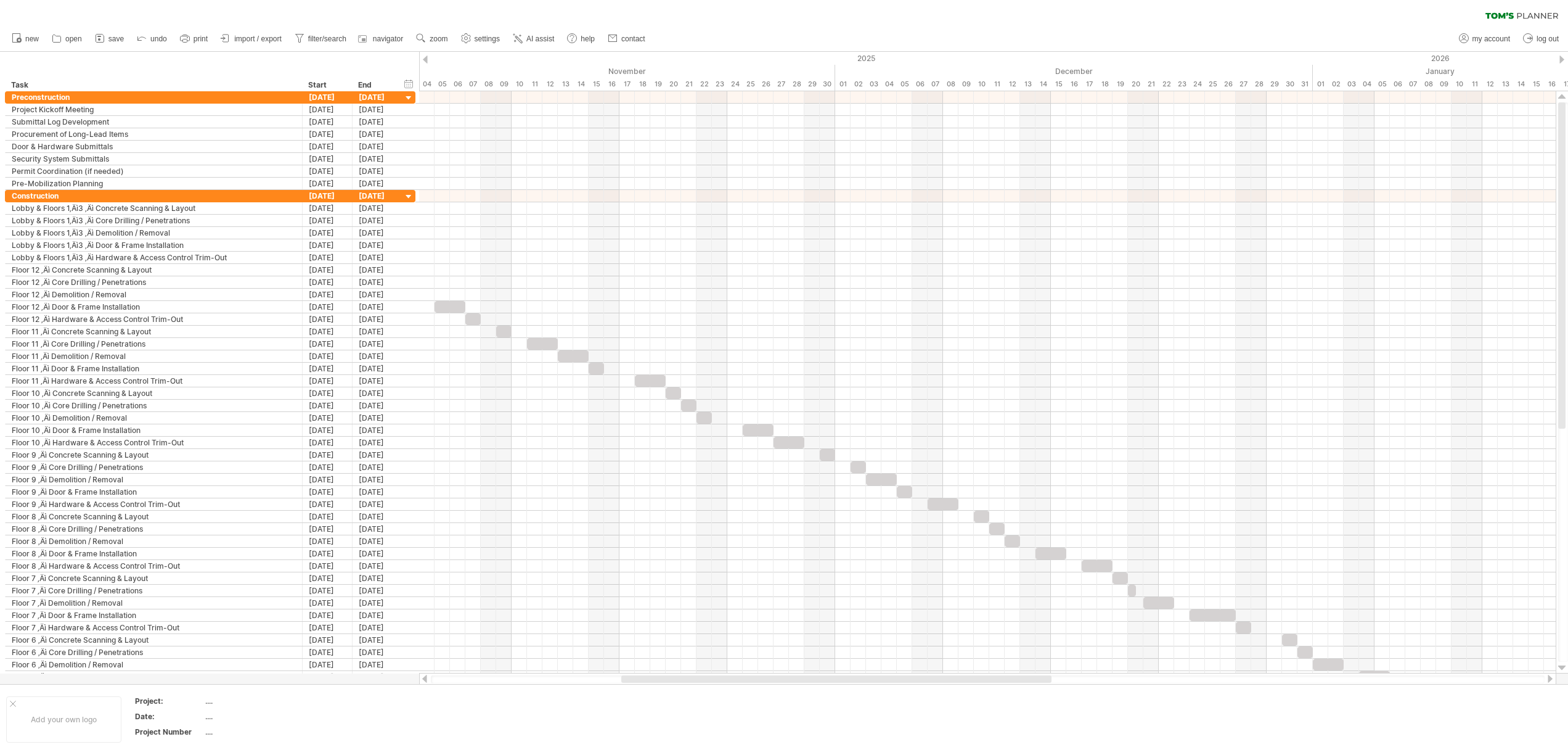
click at [426, 61] on div at bounding box center [425, 60] width 5 height 8
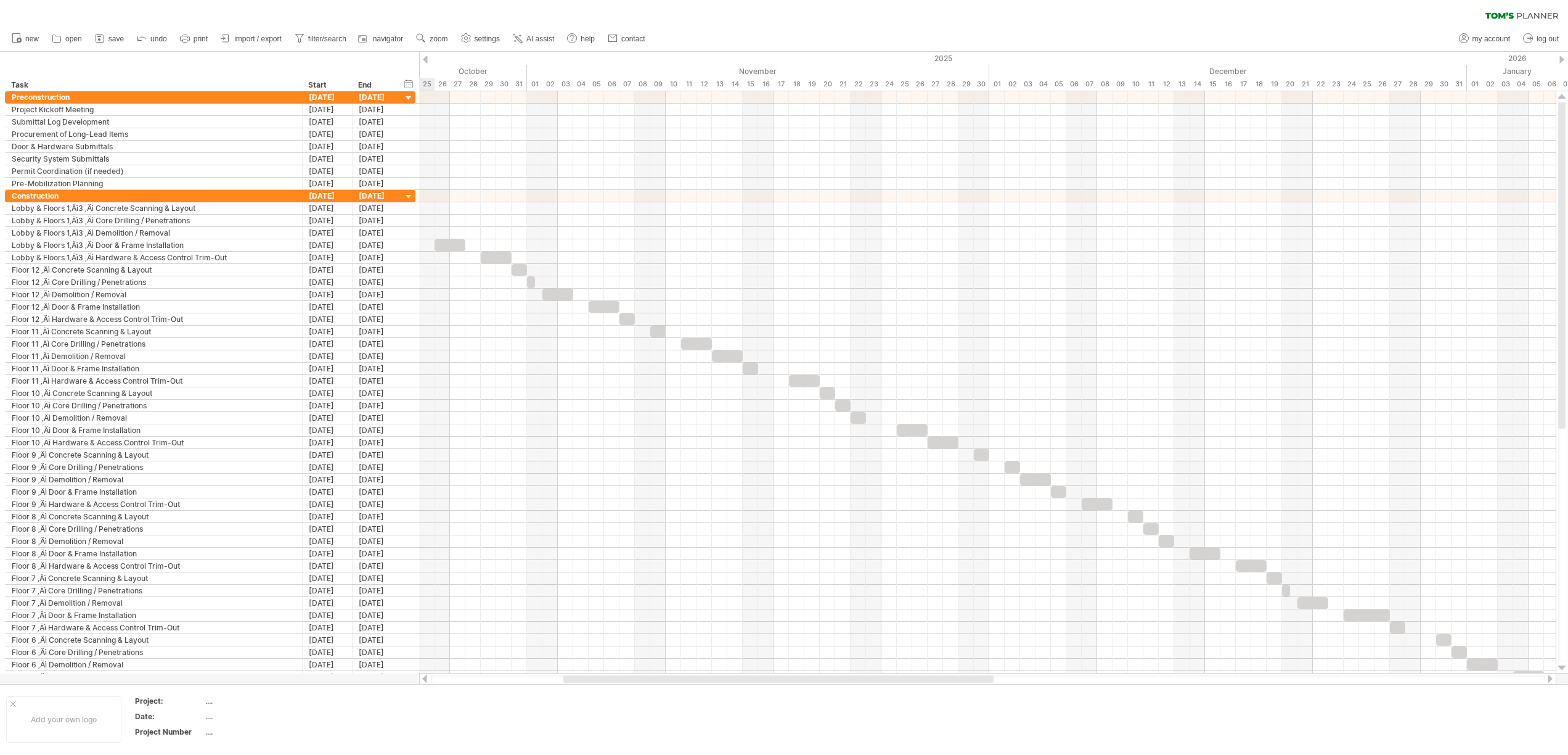
click at [426, 61] on div at bounding box center [425, 60] width 5 height 8
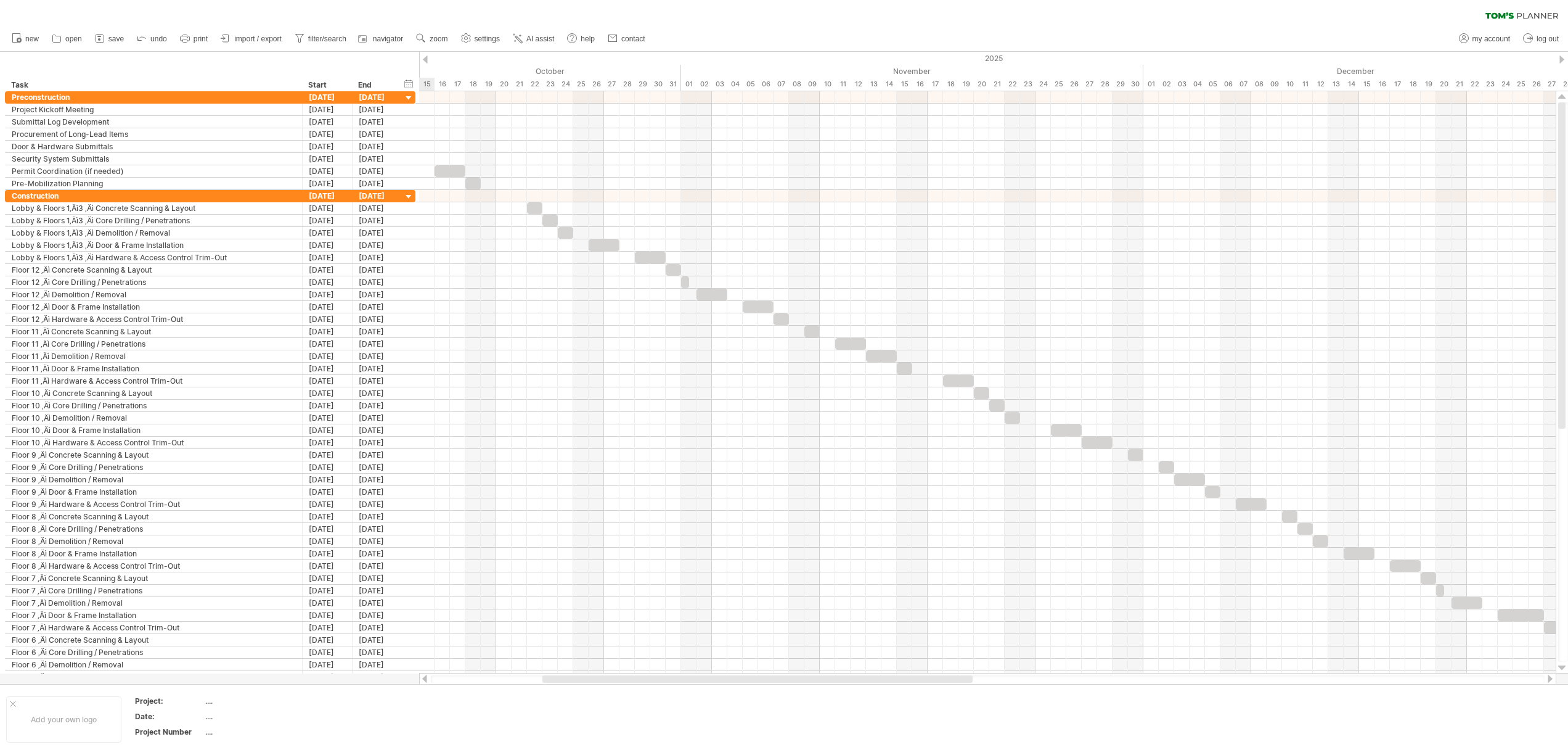
click at [426, 61] on div at bounding box center [425, 60] width 5 height 8
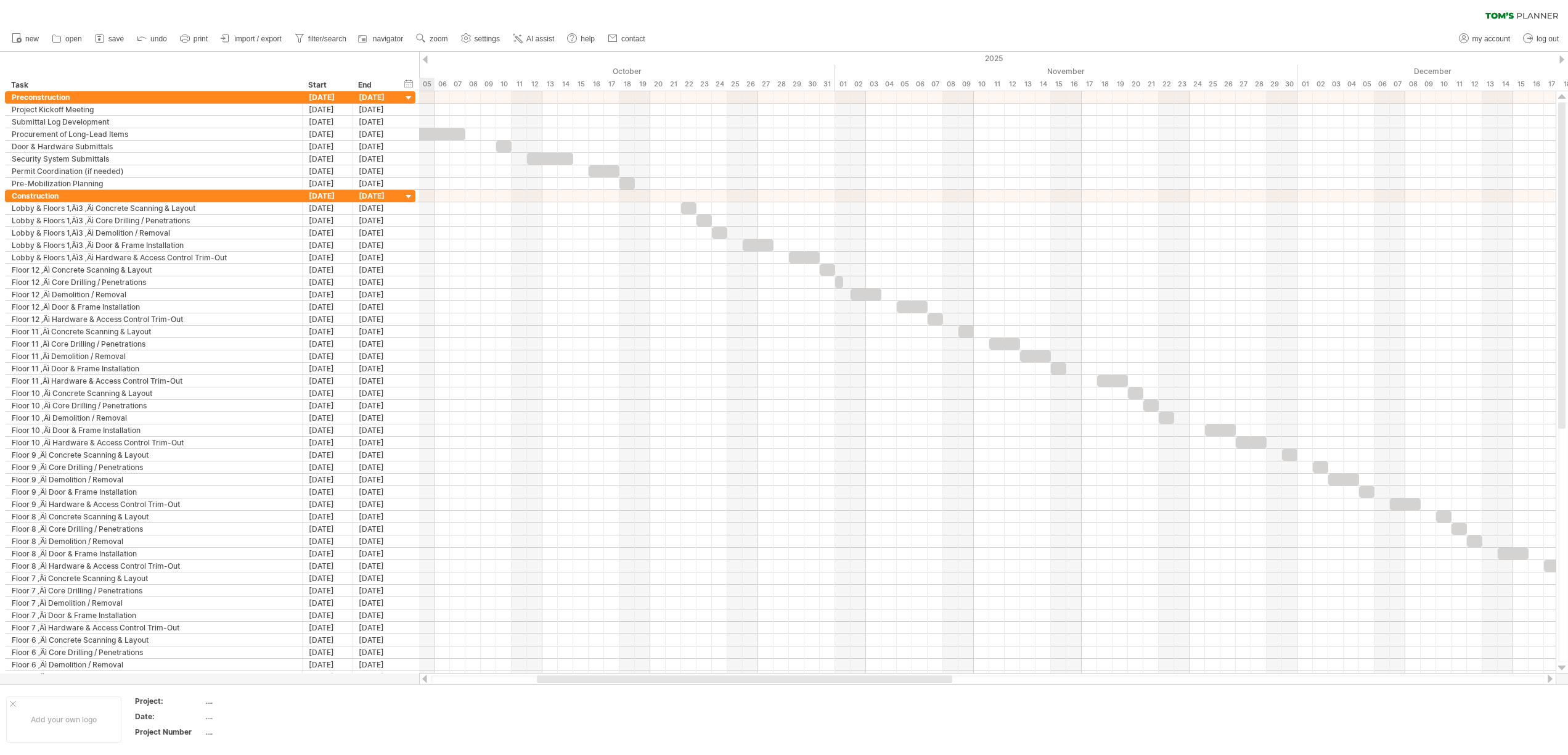
click at [426, 61] on div at bounding box center [425, 60] width 5 height 8
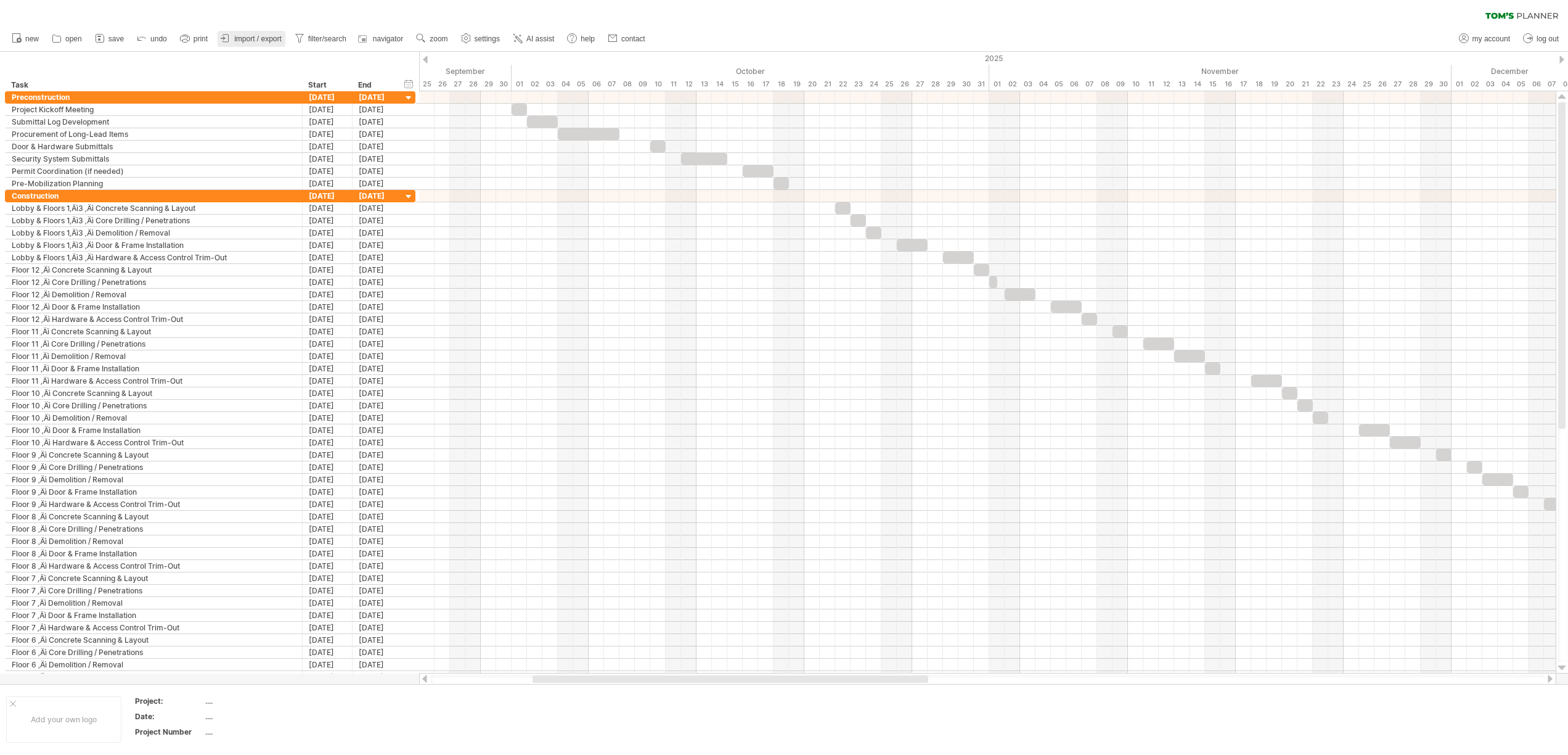
click at [270, 41] on span "import / export" at bounding box center [258, 39] width 48 height 9
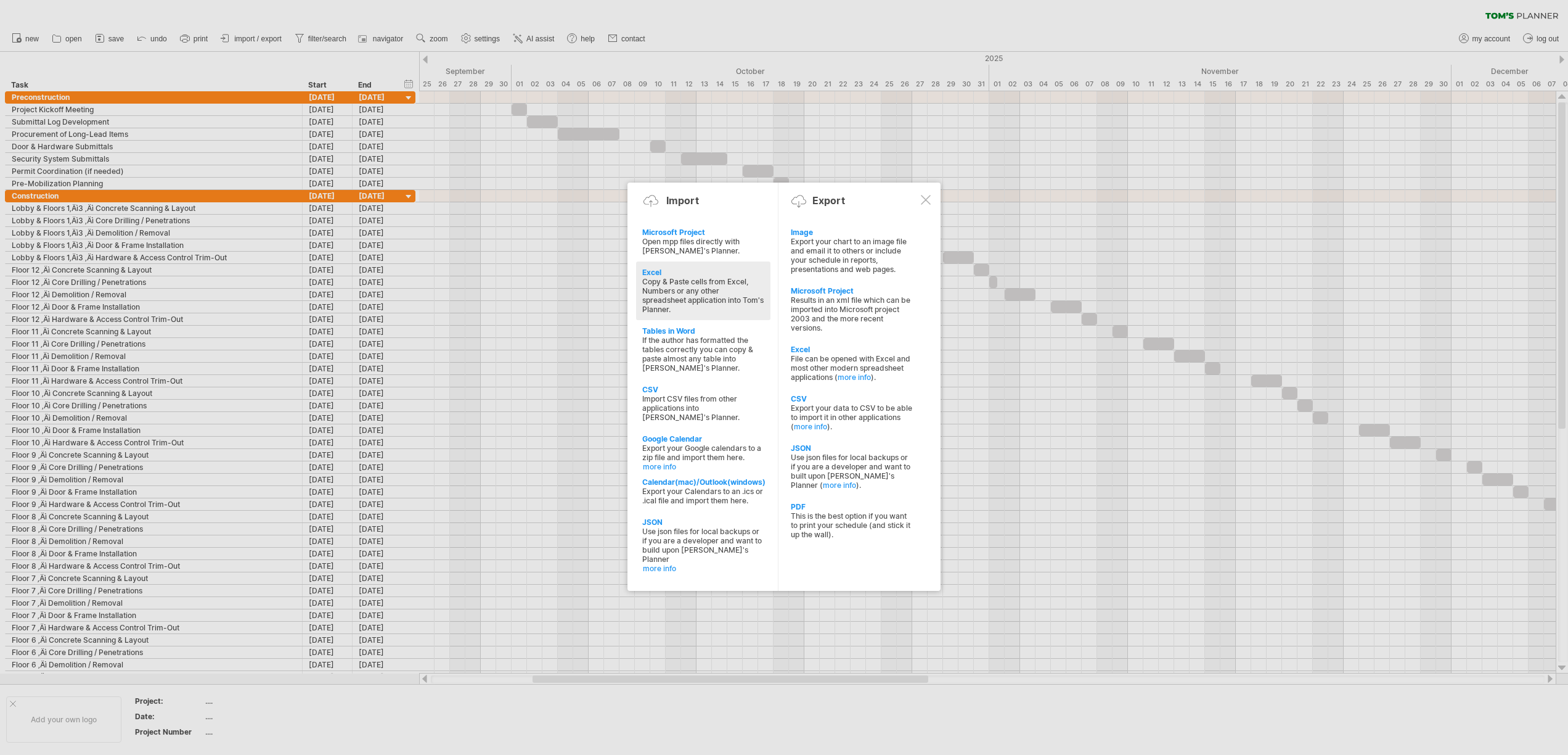
click at [699, 289] on div "Copy & Paste cells from Excel, Numbers or any other spreadsheet application int…" at bounding box center [703, 296] width 122 height 37
type textarea "**********"
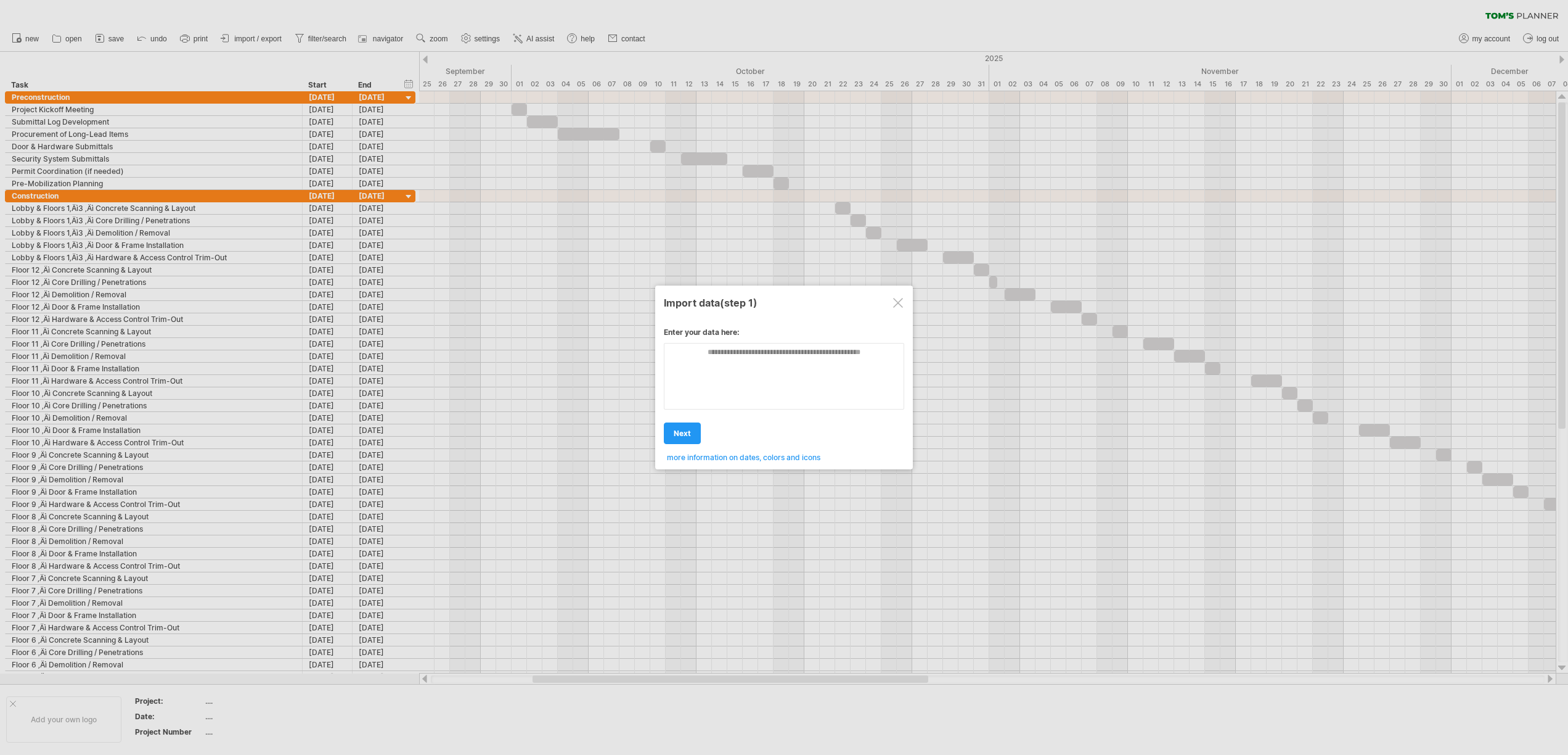
click at [1538, 681] on div at bounding box center [784, 378] width 1568 height 755
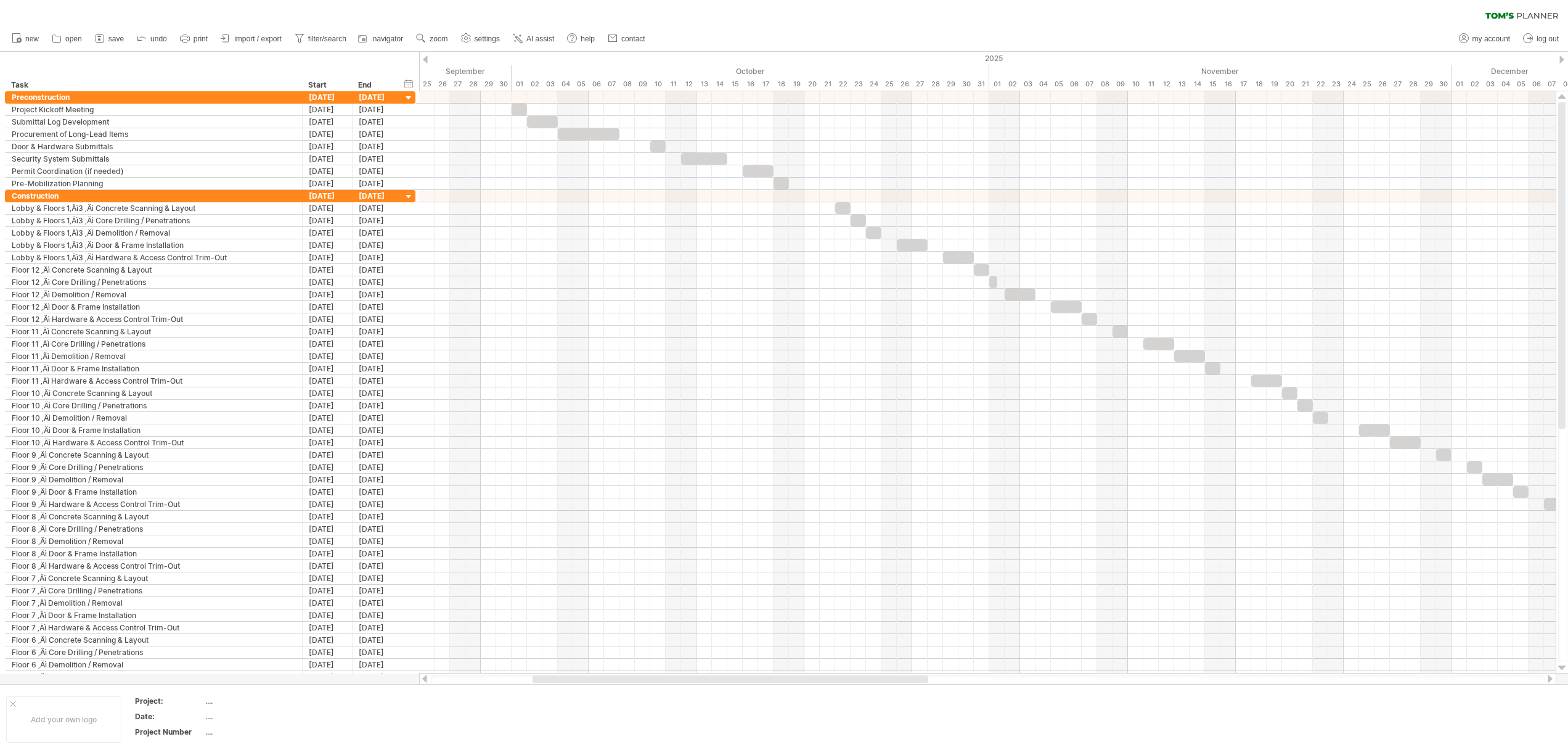
click at [817, 24] on div "clear filter reapply filter" at bounding box center [784, 13] width 1568 height 26
click at [273, 37] on span "import / export" at bounding box center [258, 39] width 48 height 9
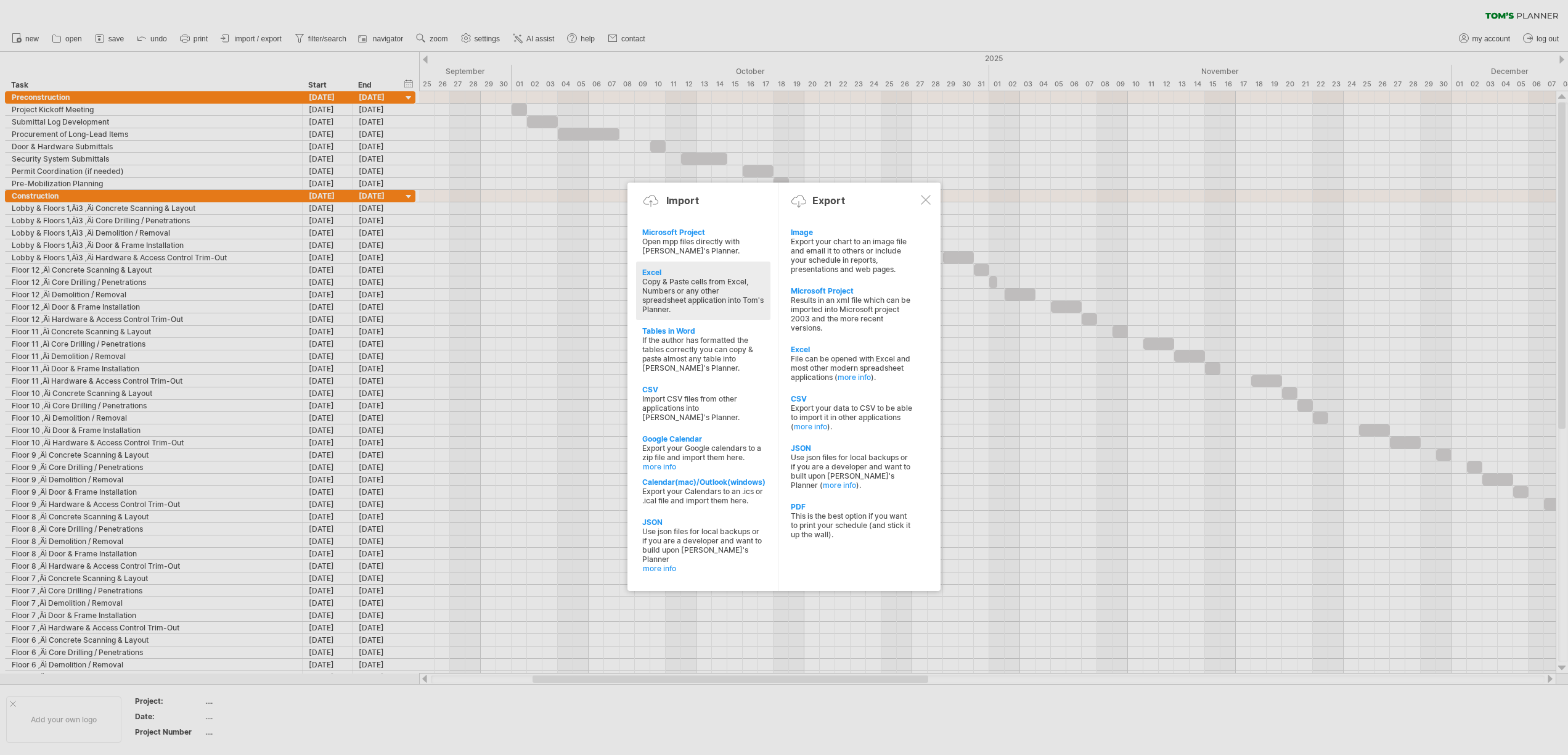
click at [720, 291] on div "Copy & Paste cells from Excel, Numbers or any other spreadsheet application int…" at bounding box center [703, 296] width 122 height 37
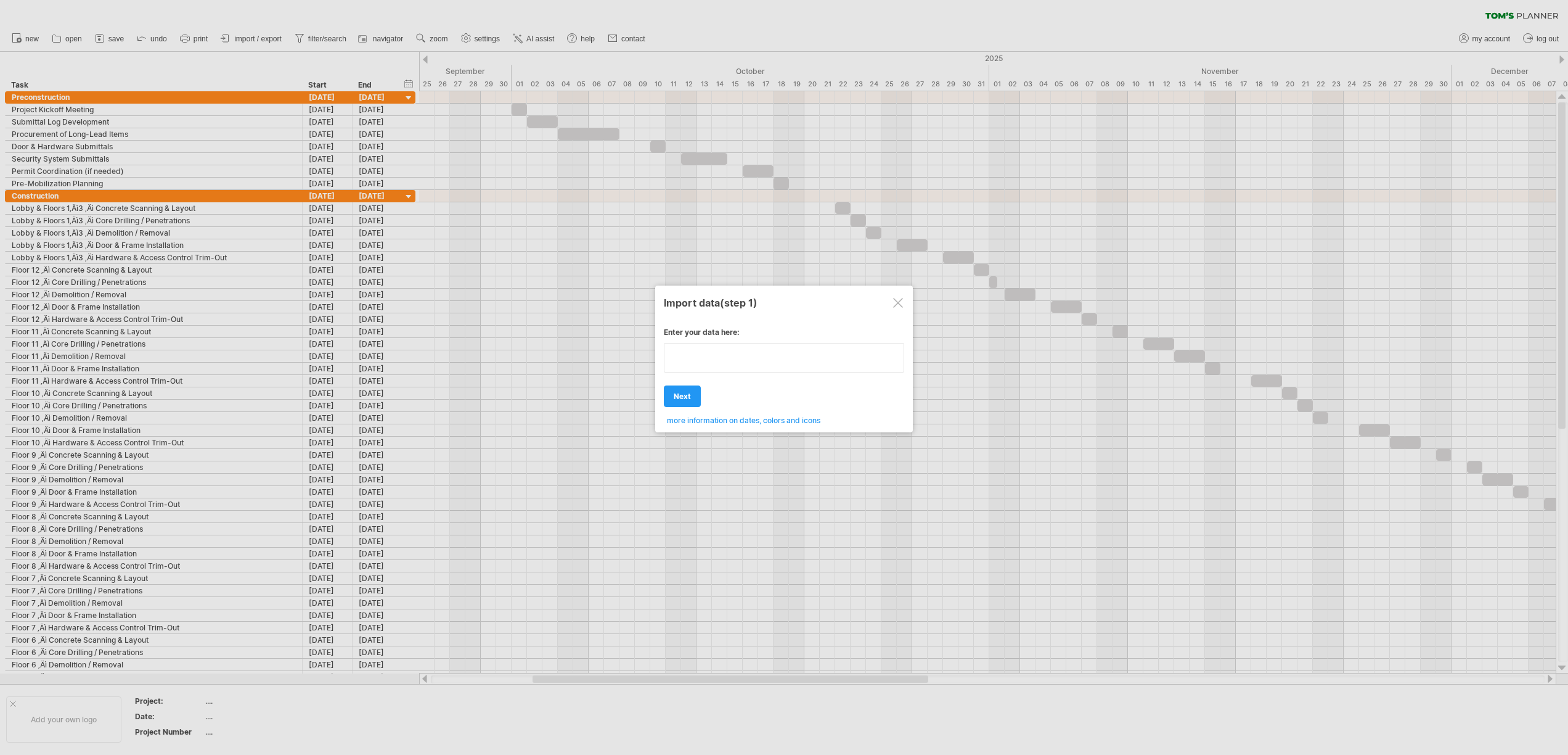
paste textarea "**********"
type textarea "**********"
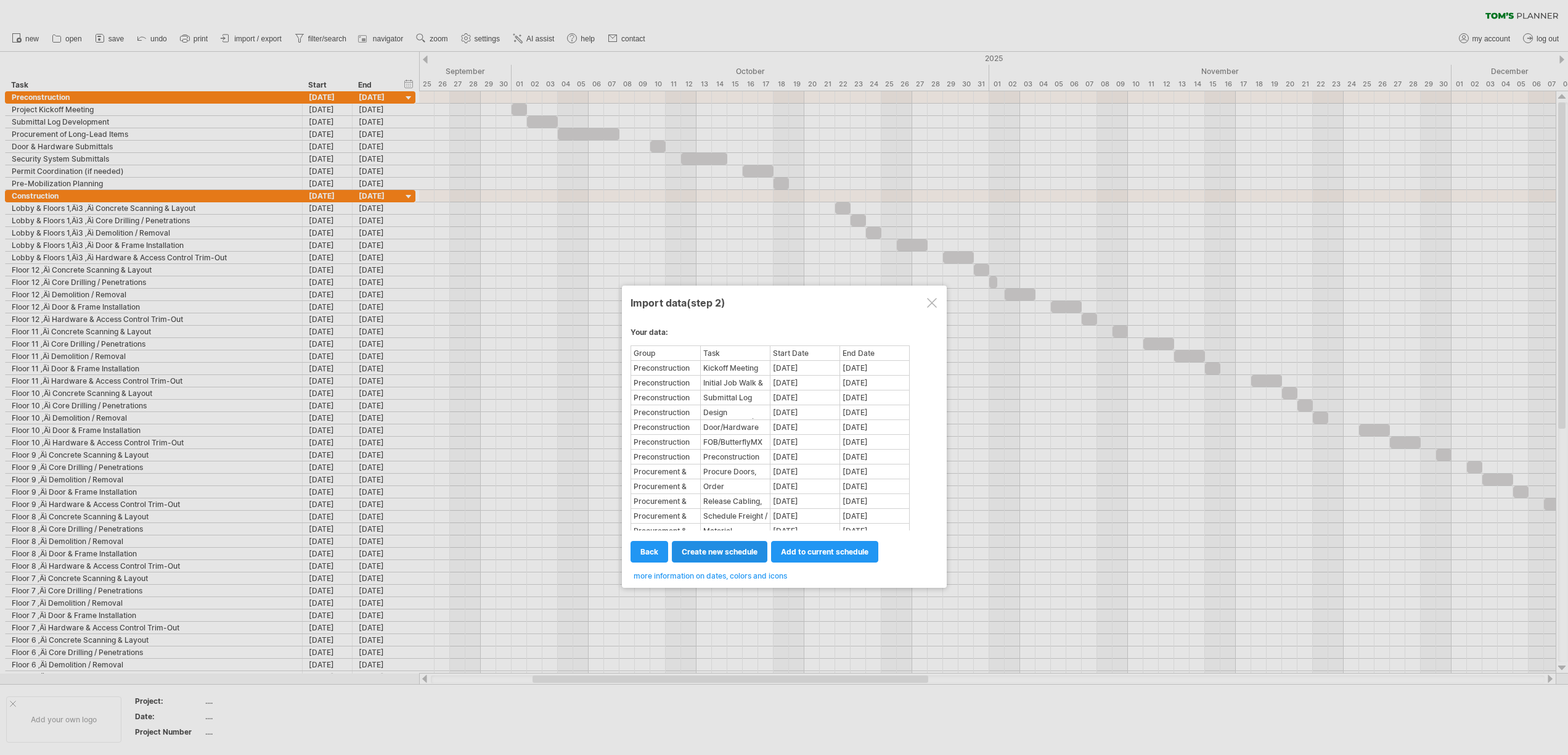
click at [711, 559] on link "create new schedule" at bounding box center [719, 551] width 95 height 22
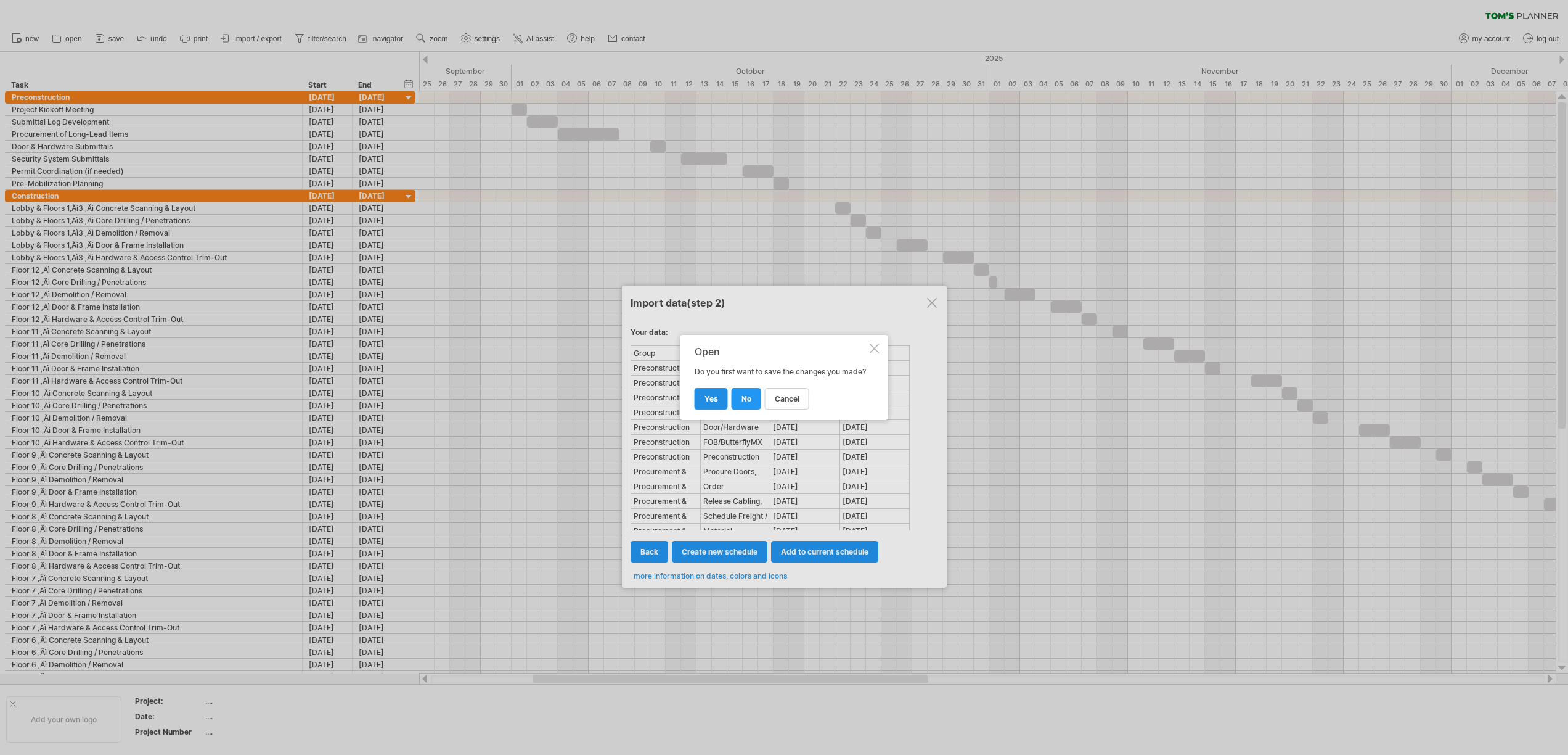
click at [722, 409] on link "yes" at bounding box center [711, 399] width 33 height 22
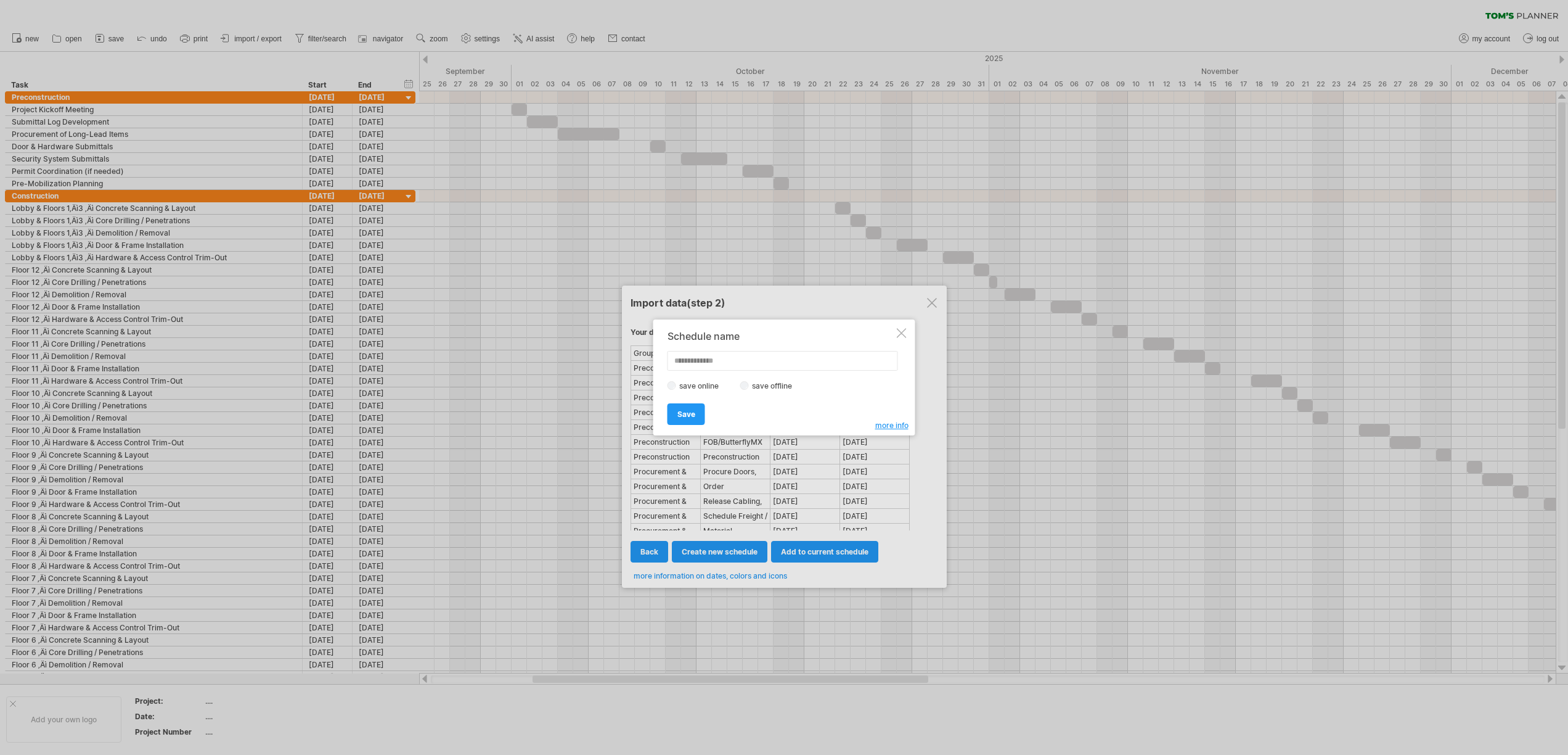
click at [897, 335] on div at bounding box center [901, 333] width 10 height 10
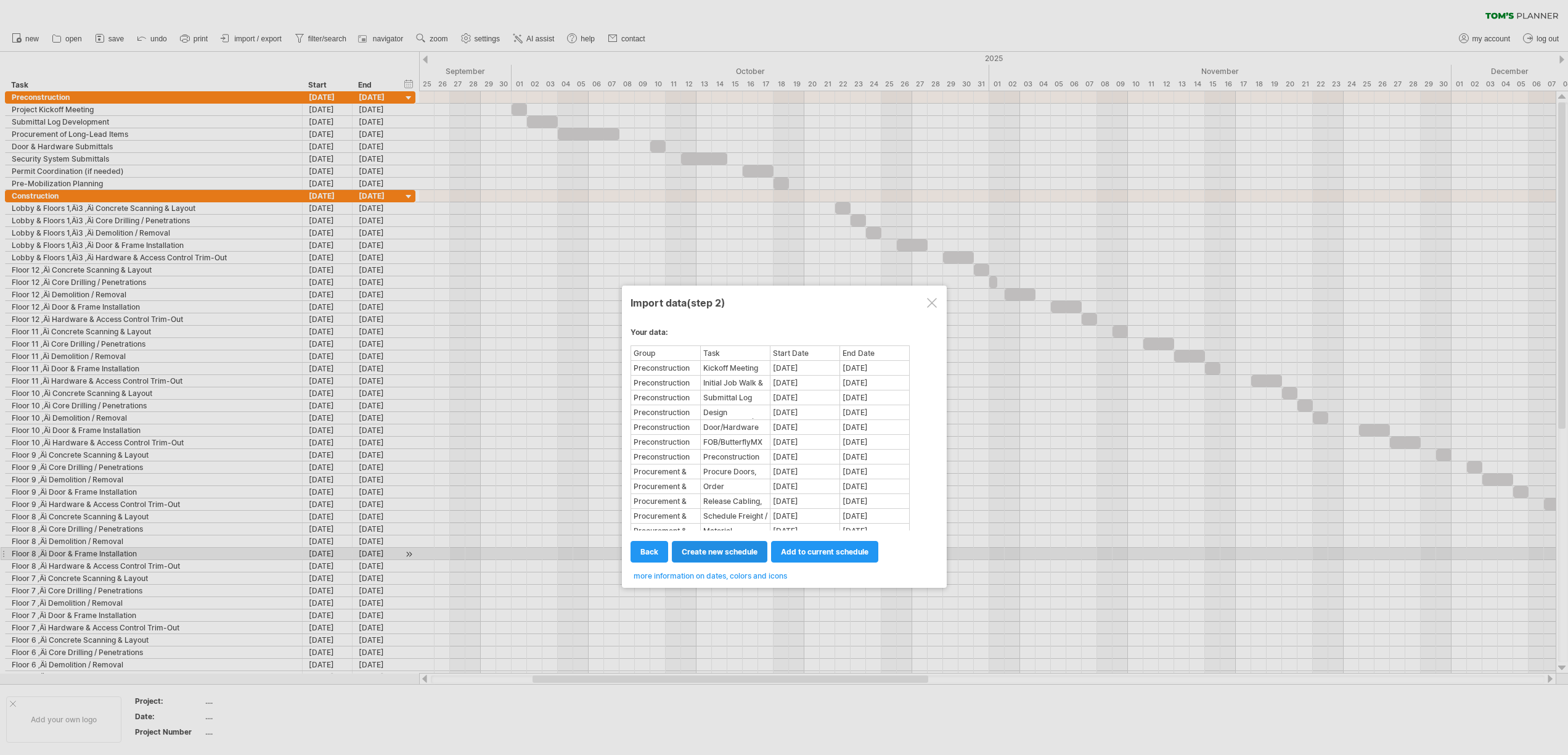
click at [742, 552] on span "create new schedule" at bounding box center [719, 551] width 76 height 9
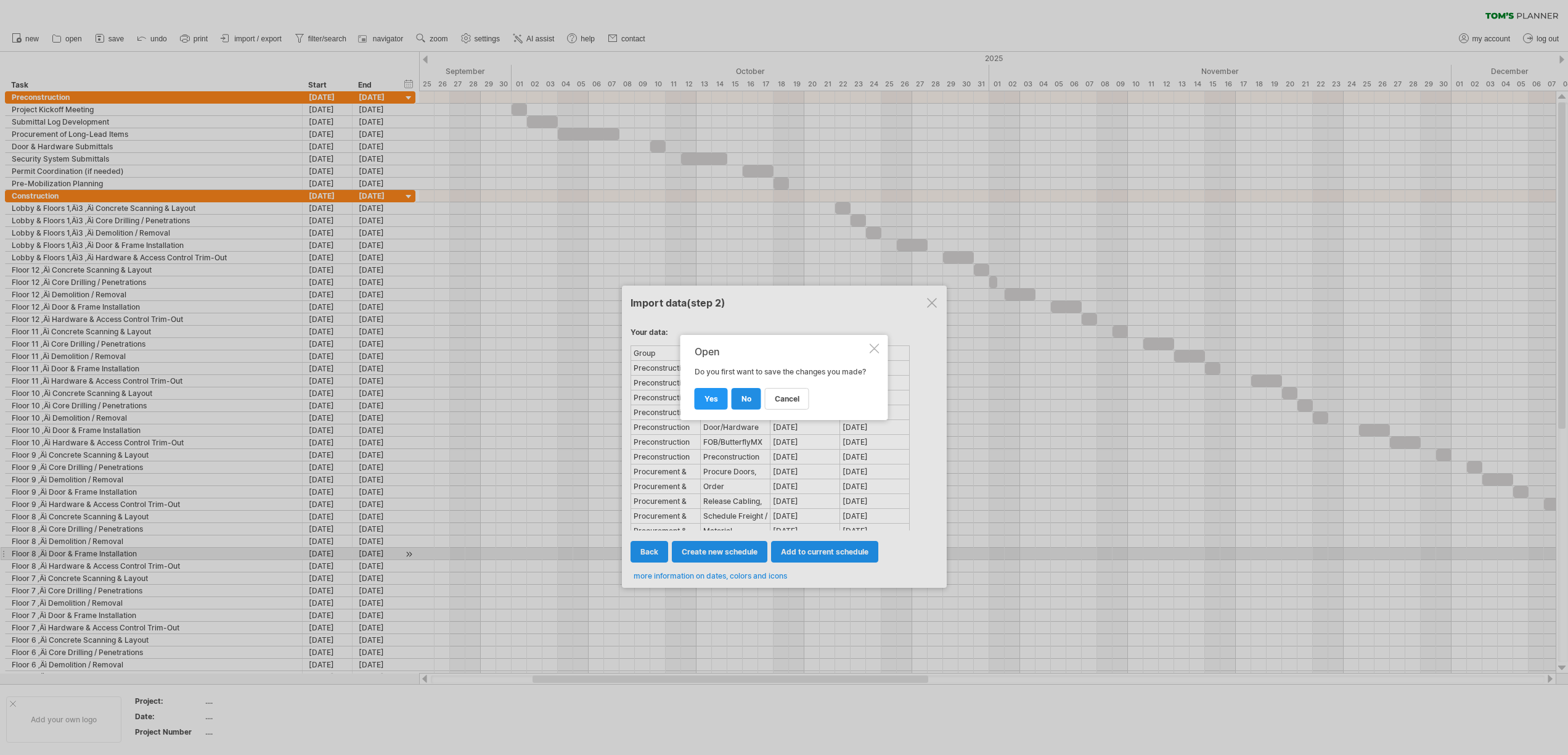
click at [756, 408] on link "no" at bounding box center [747, 399] width 30 height 22
select select "***"
select select "*********"
select select "*******"
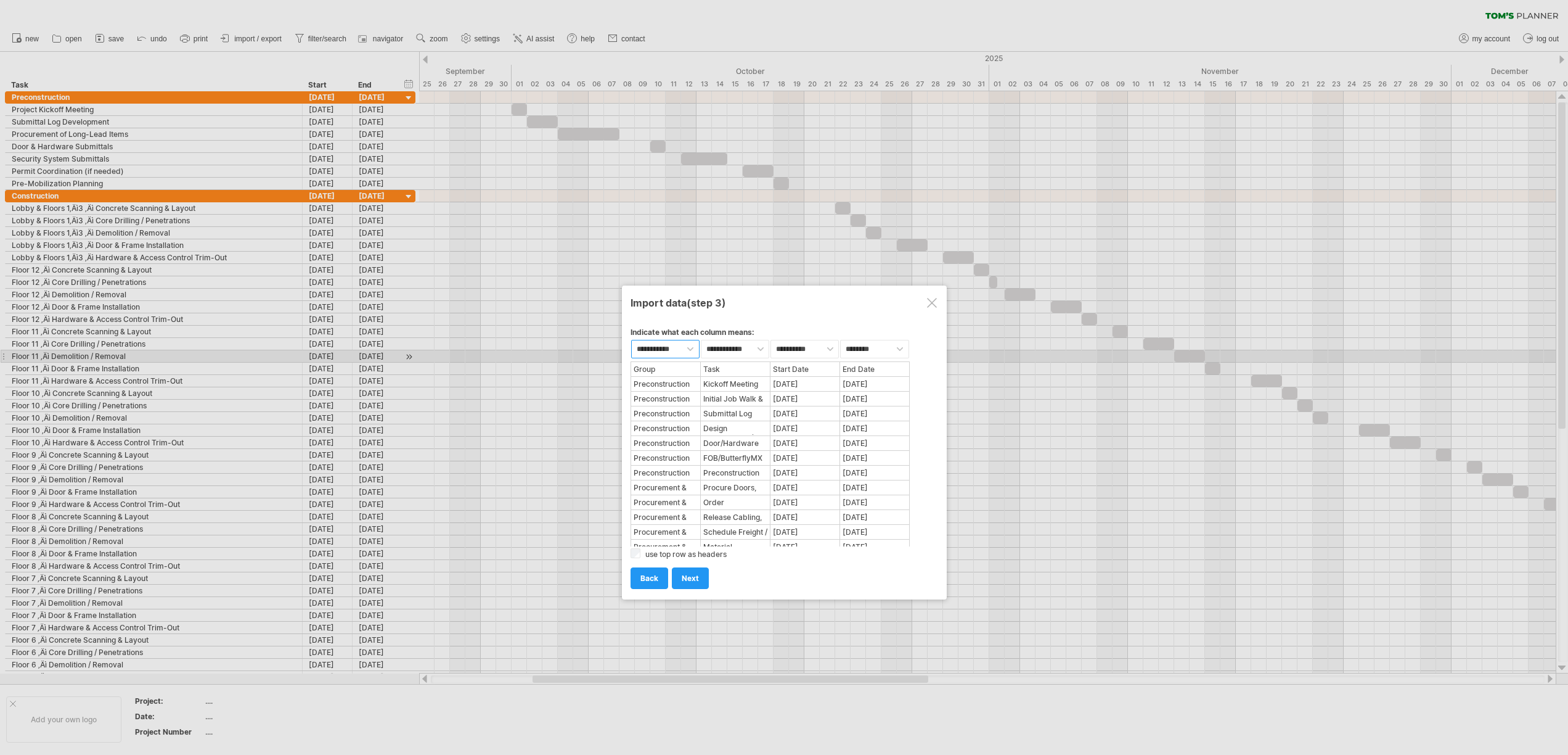
click at [685, 355] on select "**********" at bounding box center [665, 349] width 68 height 19
click at [731, 350] on select "**********" at bounding box center [735, 349] width 68 height 19
select select "***"
click at [701, 340] on select "**********" at bounding box center [735, 349] width 68 height 19
click at [809, 345] on select "**********" at bounding box center [804, 349] width 68 height 19
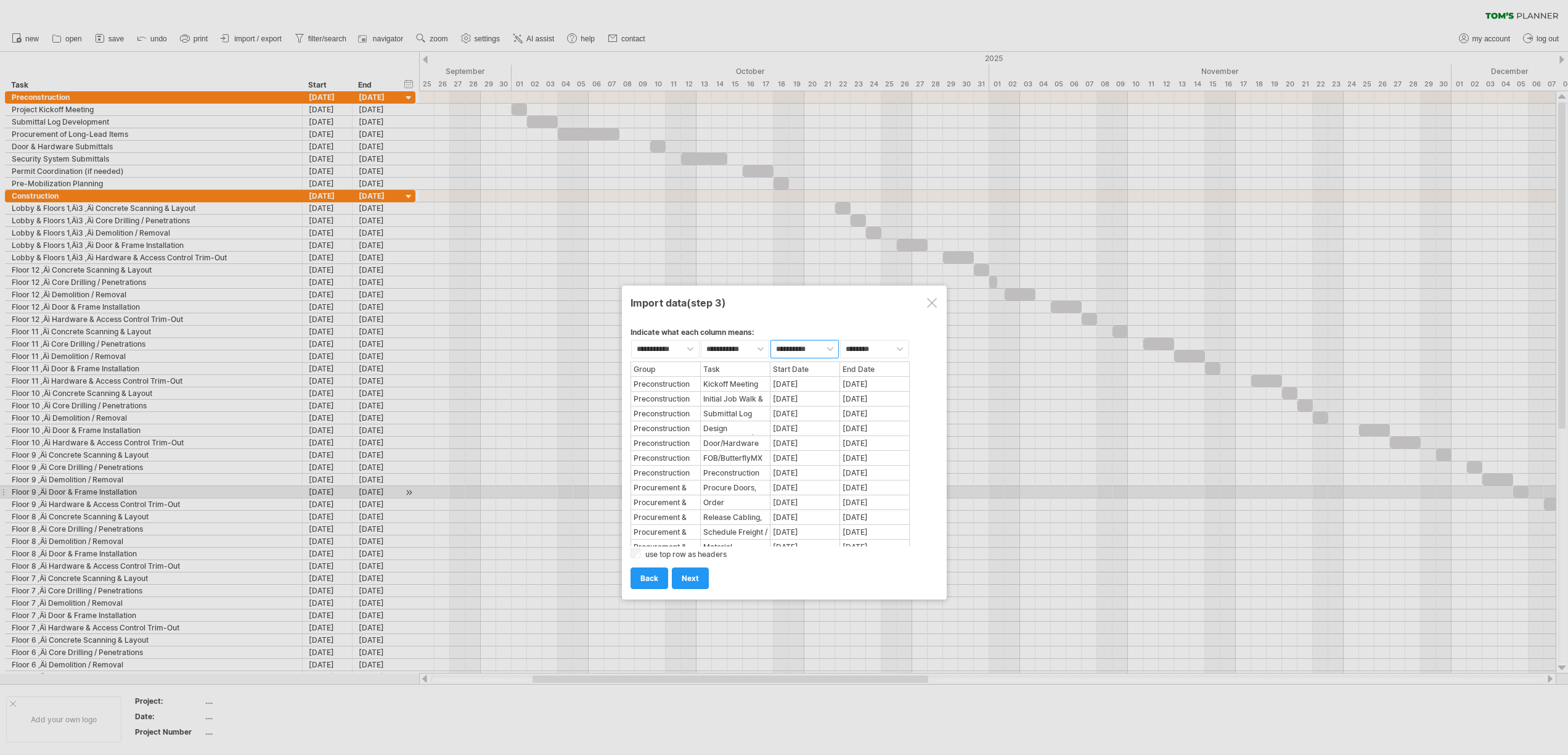
scroll to position [390, 0]
drag, startPoint x: 647, startPoint y: 583, endPoint x: 696, endPoint y: 585, distance: 49.0
click at [696, 585] on div "add to current schedule next create new schedule next import back back back" at bounding box center [784, 572] width 307 height 32
click at [696, 584] on link "next" at bounding box center [690, 578] width 37 height 22
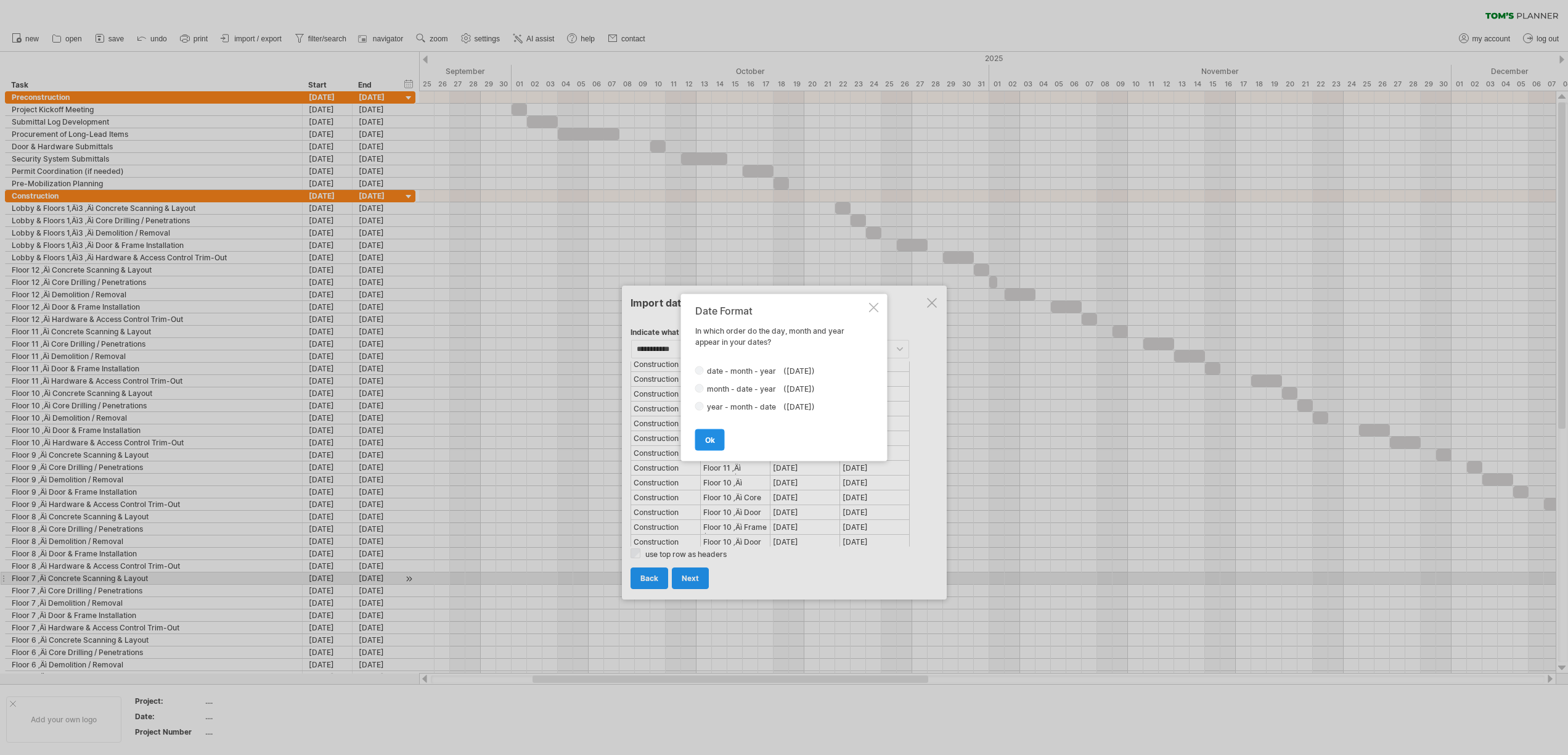
click at [719, 441] on link "ok" at bounding box center [710, 439] width 30 height 22
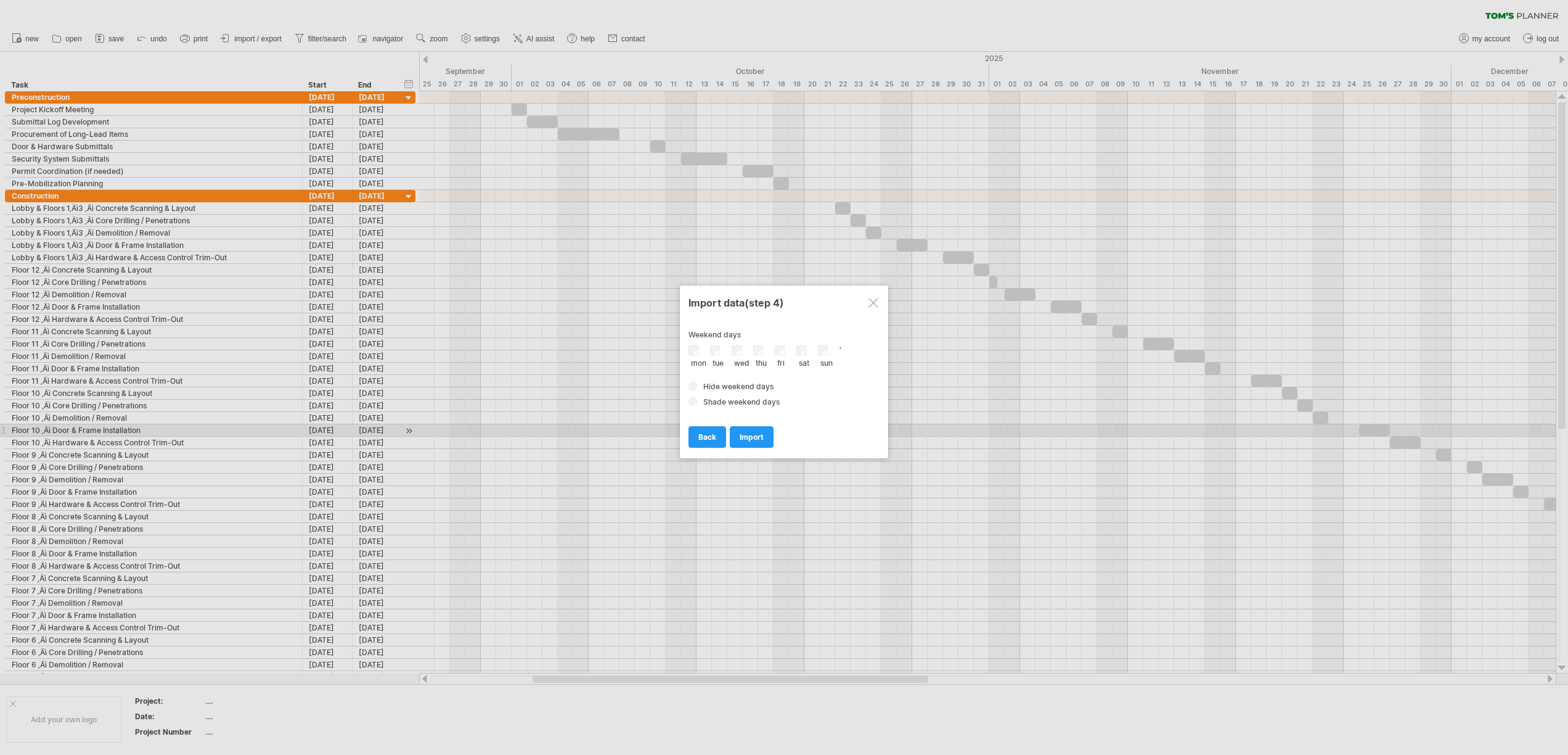
click at [760, 439] on span "import" at bounding box center [751, 436] width 24 height 9
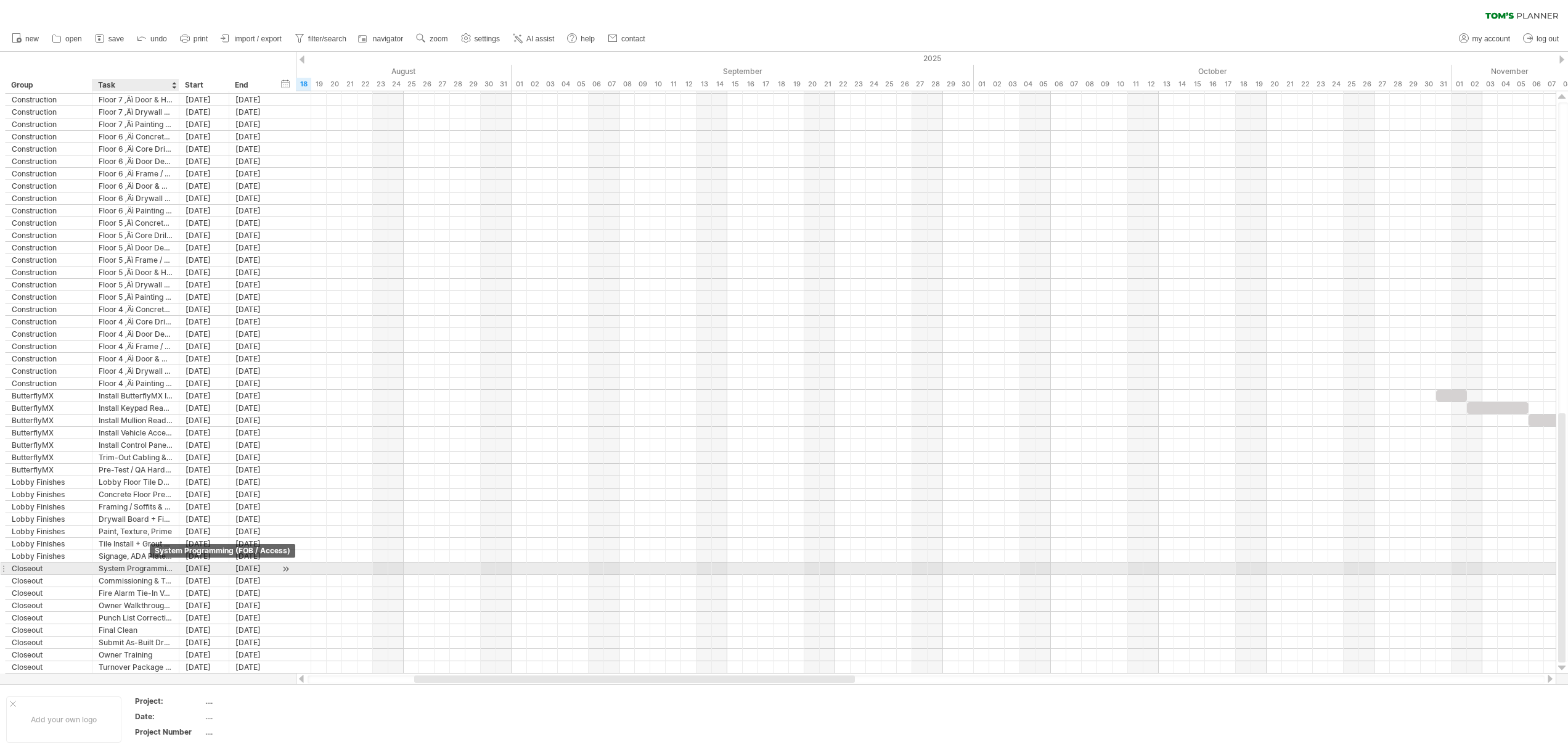
click at [150, 568] on div "System Programming (FOB / Access)" at bounding box center [135, 568] width 74 height 12
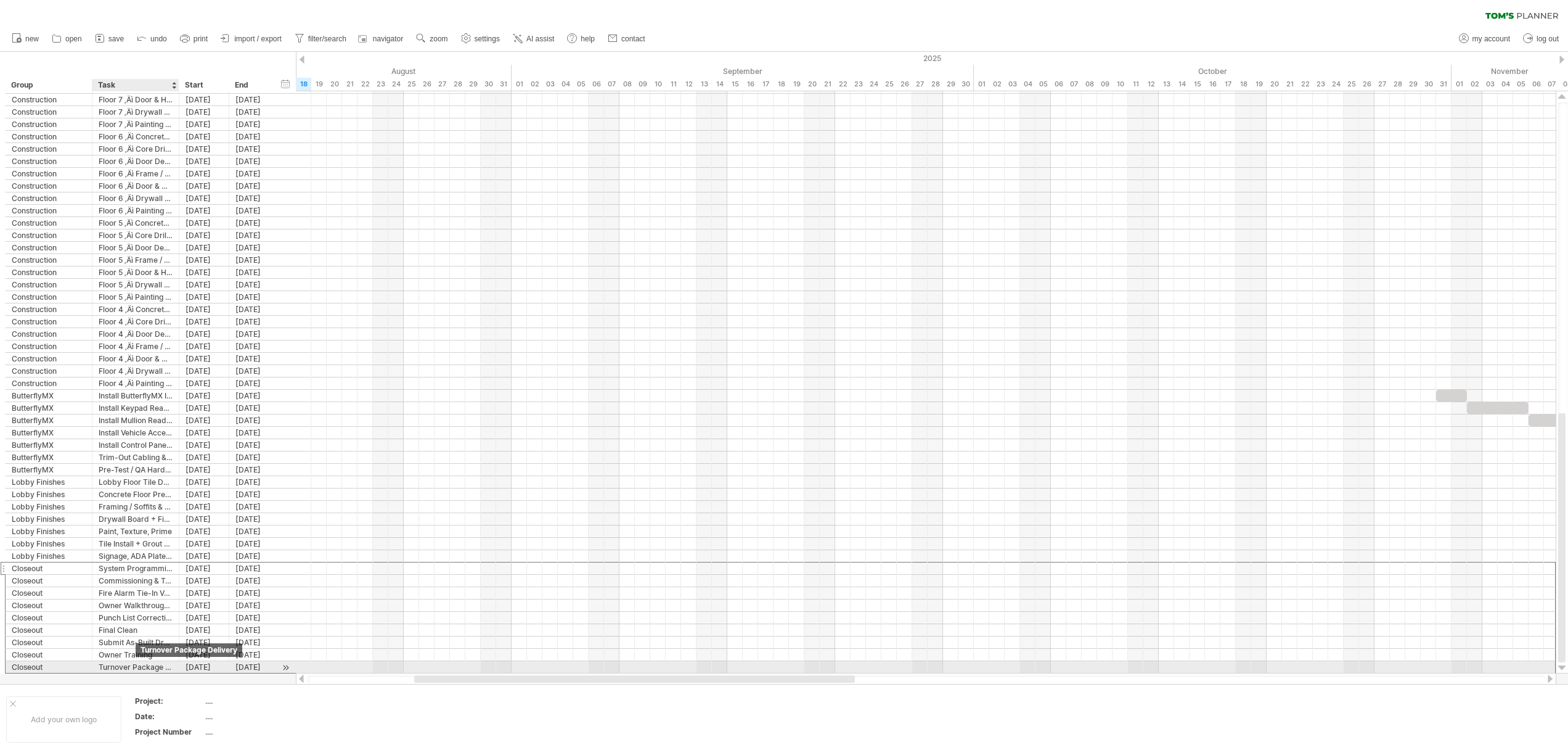
click at [136, 668] on div "Turnover Package Delivery" at bounding box center [135, 666] width 74 height 12
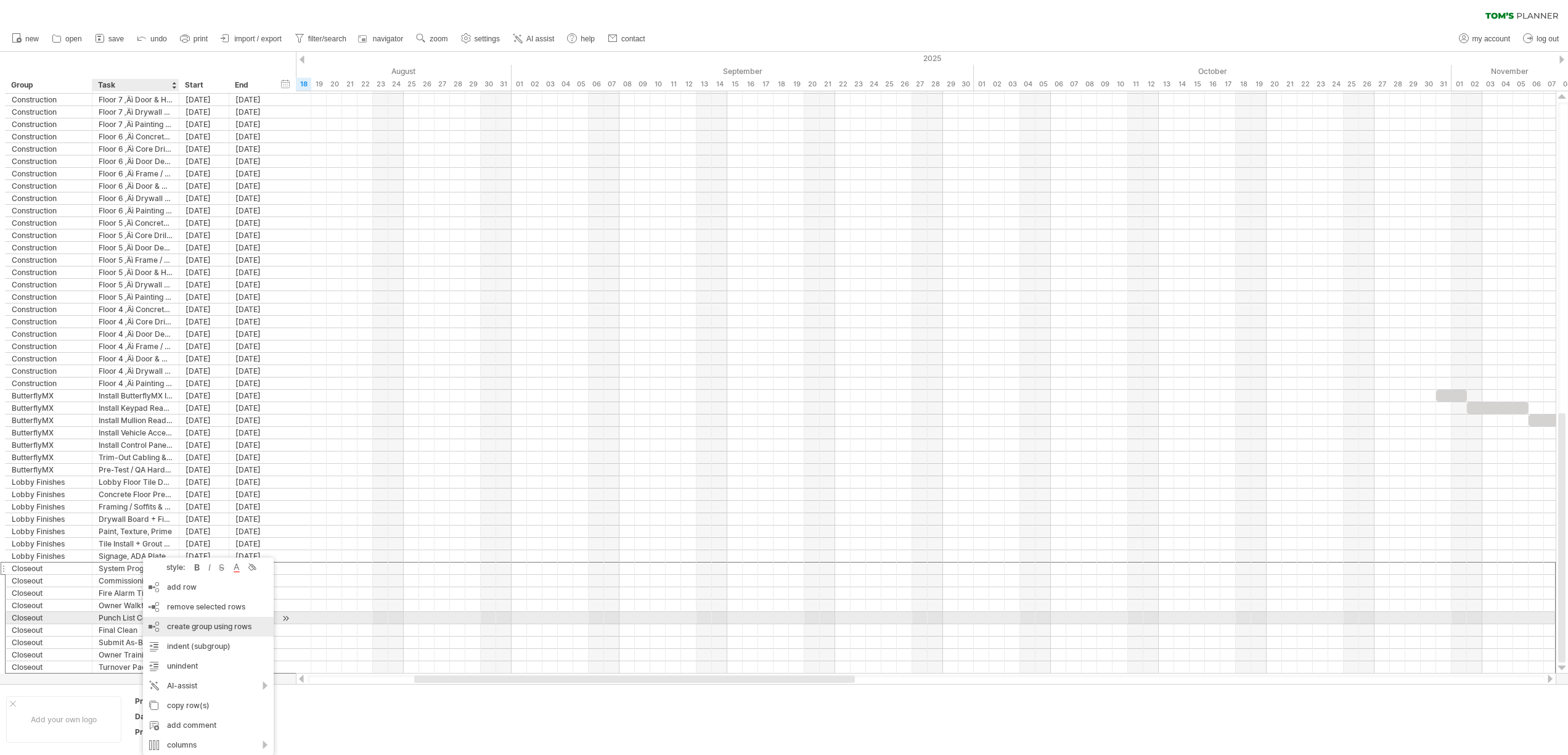
click at [211, 622] on div "create group using rows" at bounding box center [208, 627] width 131 height 20
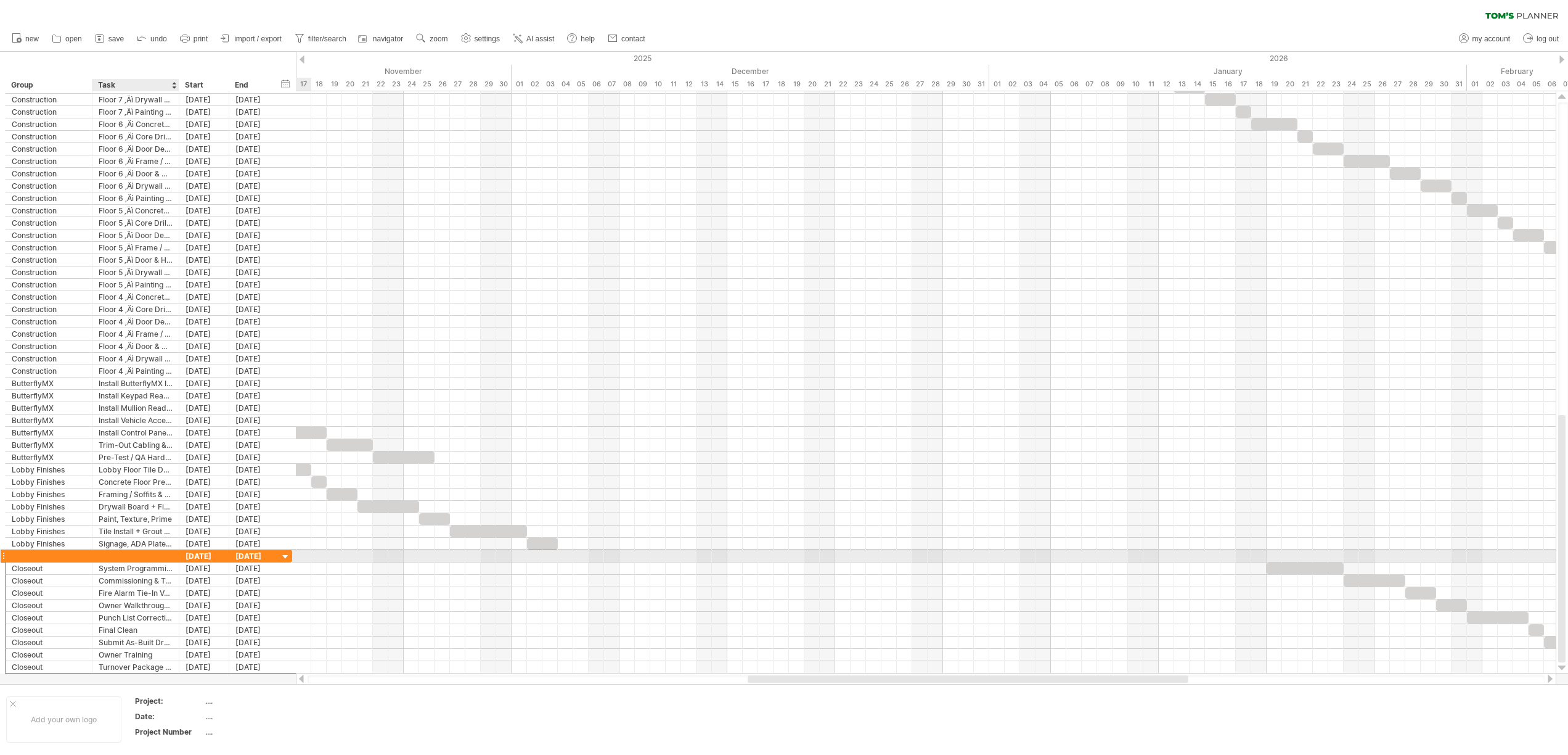
click at [159, 555] on div at bounding box center [135, 555] width 74 height 12
type input "********"
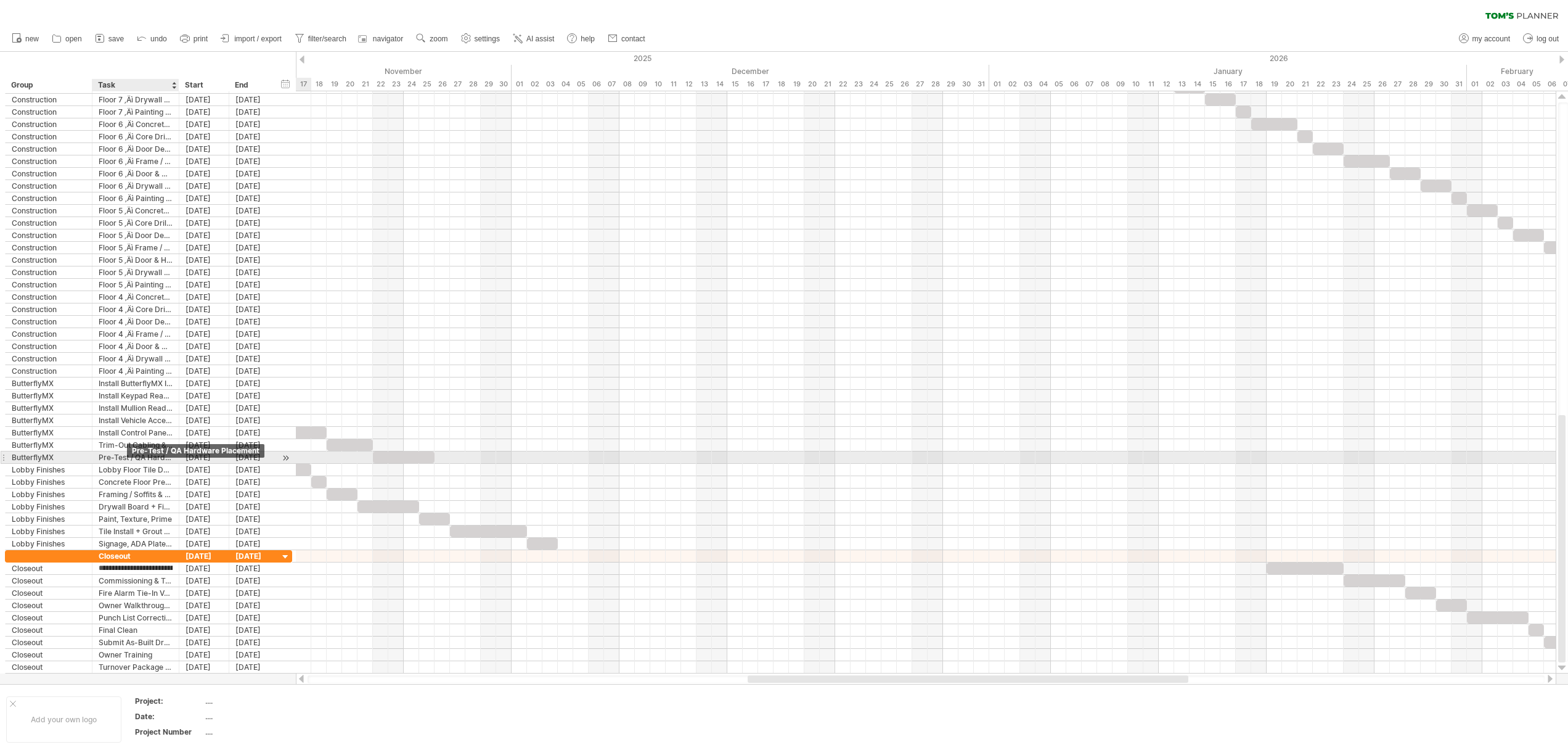
click at [123, 457] on div "Pre-Test / QA Hardware Placement" at bounding box center [135, 457] width 74 height 12
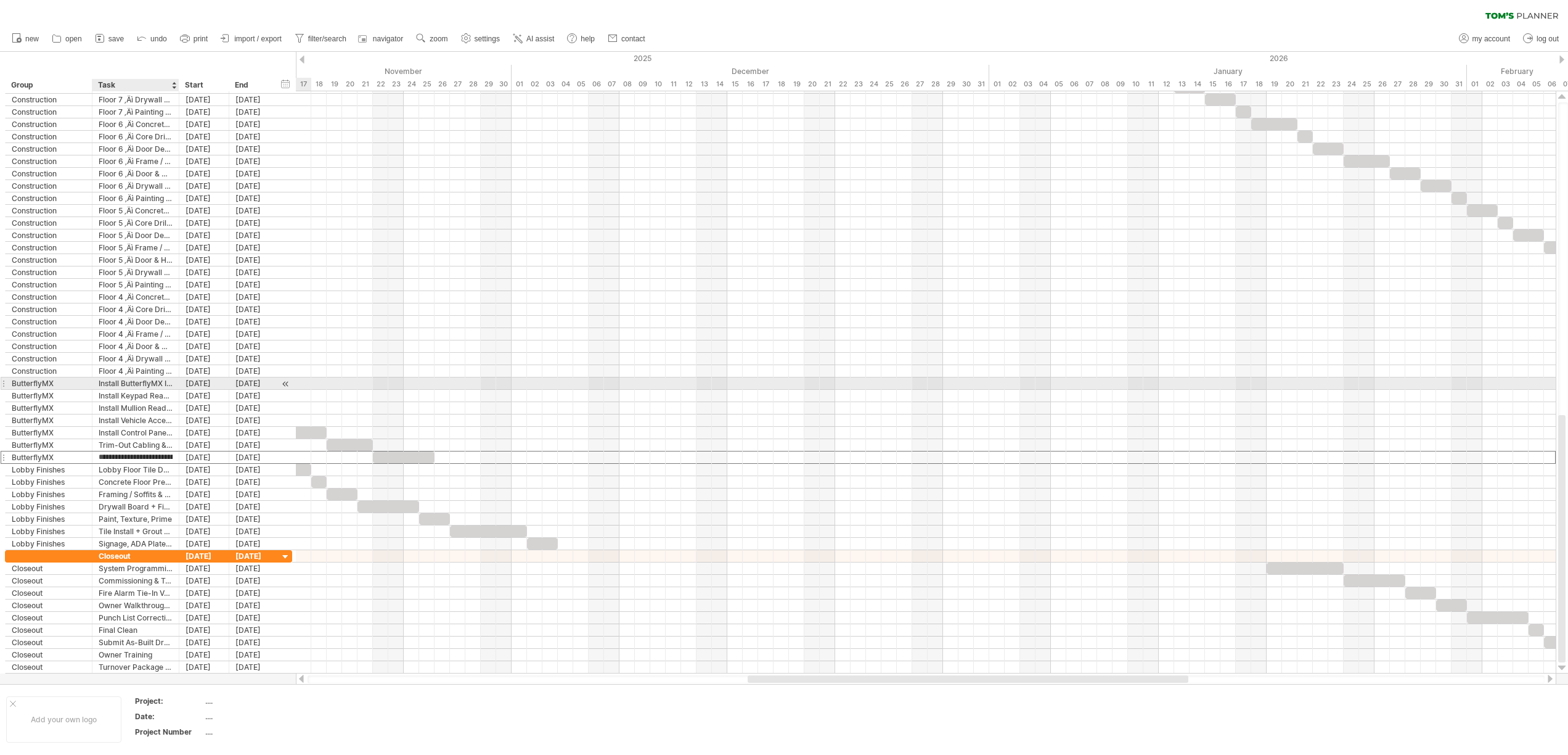
click at [123, 384] on div "Install ButterflyMX Intercom Panels" at bounding box center [135, 383] width 74 height 12
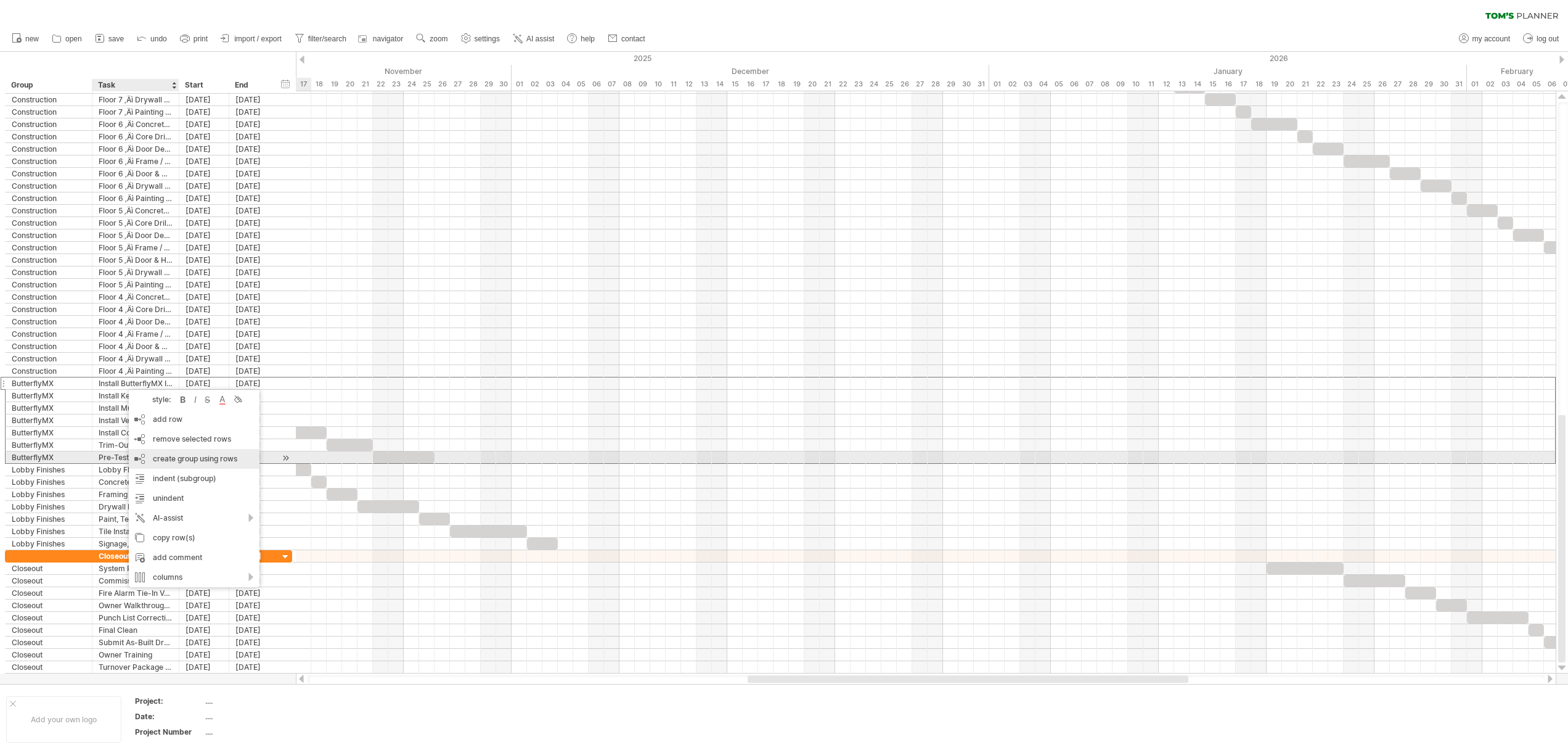
click at [209, 456] on div "create group using rows" at bounding box center [194, 459] width 131 height 20
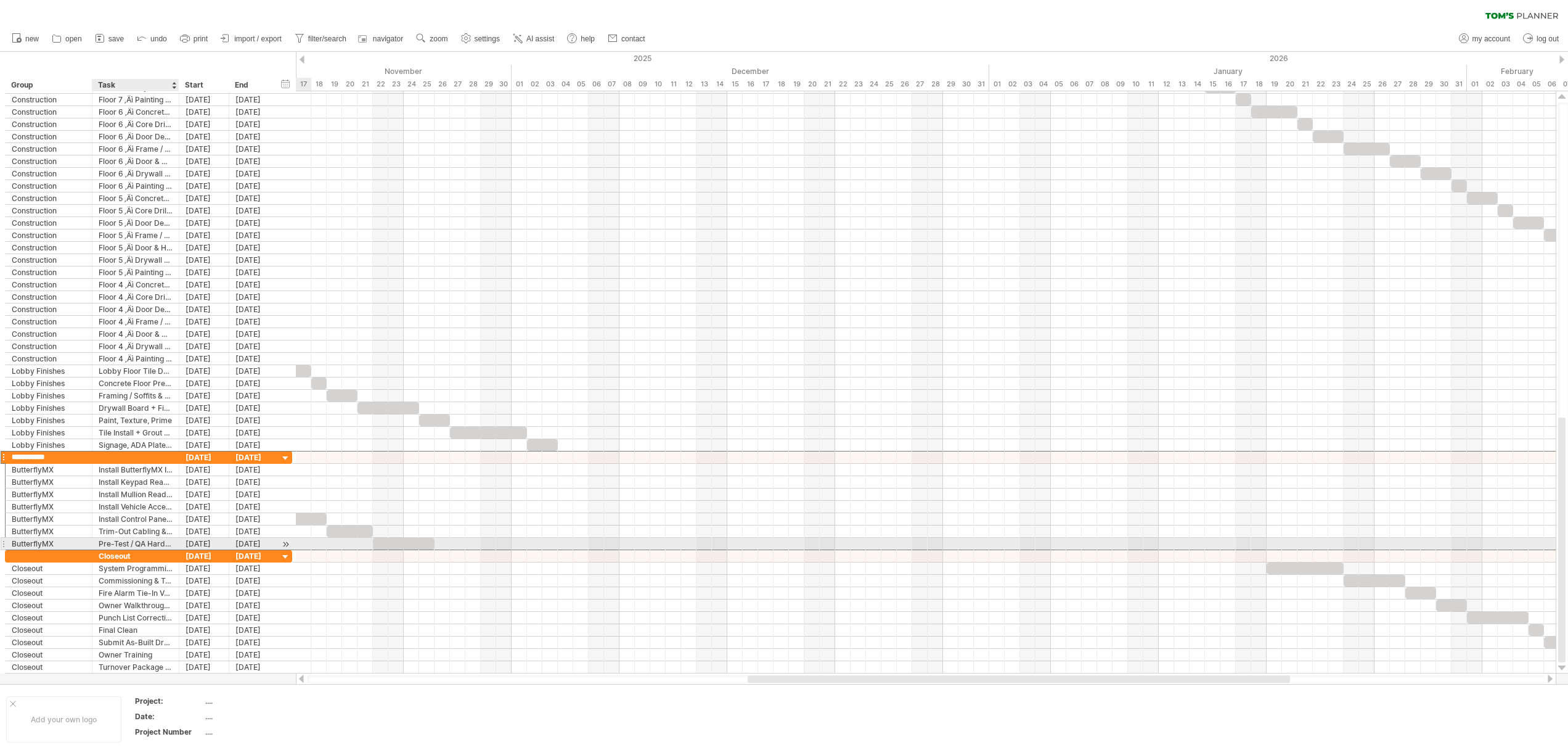
type input "**********"
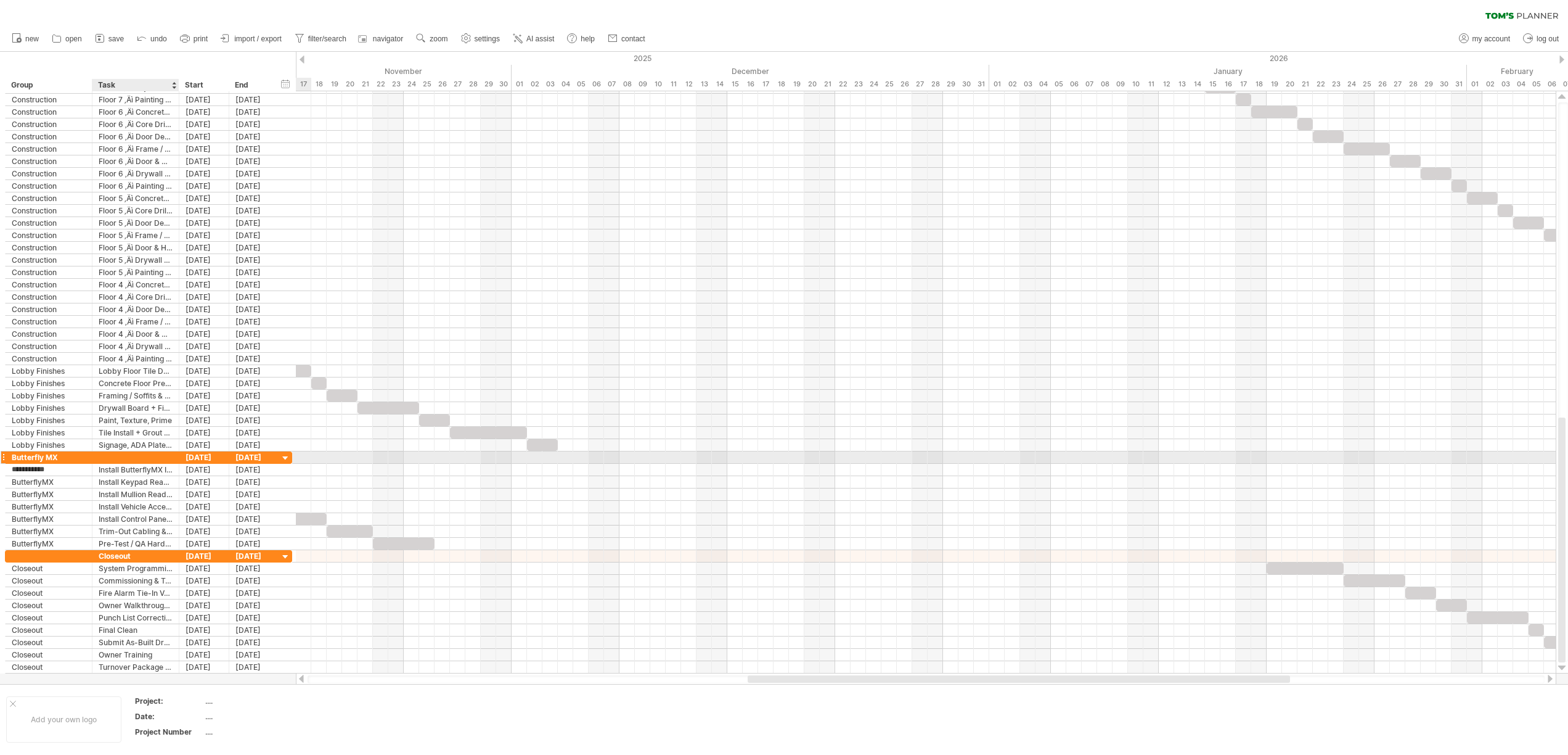
click at [160, 458] on div at bounding box center [135, 457] width 74 height 12
type input "**********"
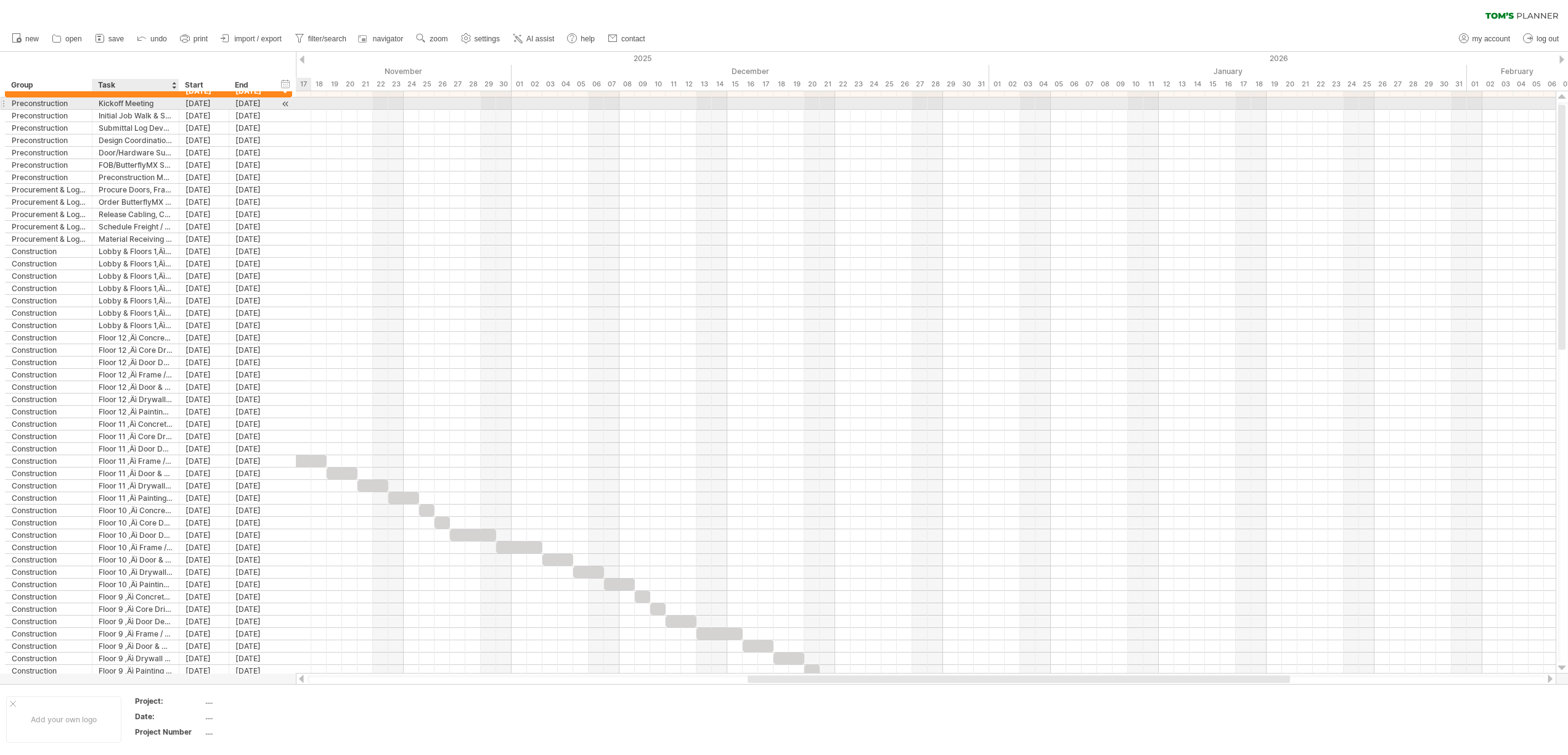
click at [130, 104] on div "Kickoff Meeting" at bounding box center [135, 103] width 74 height 12
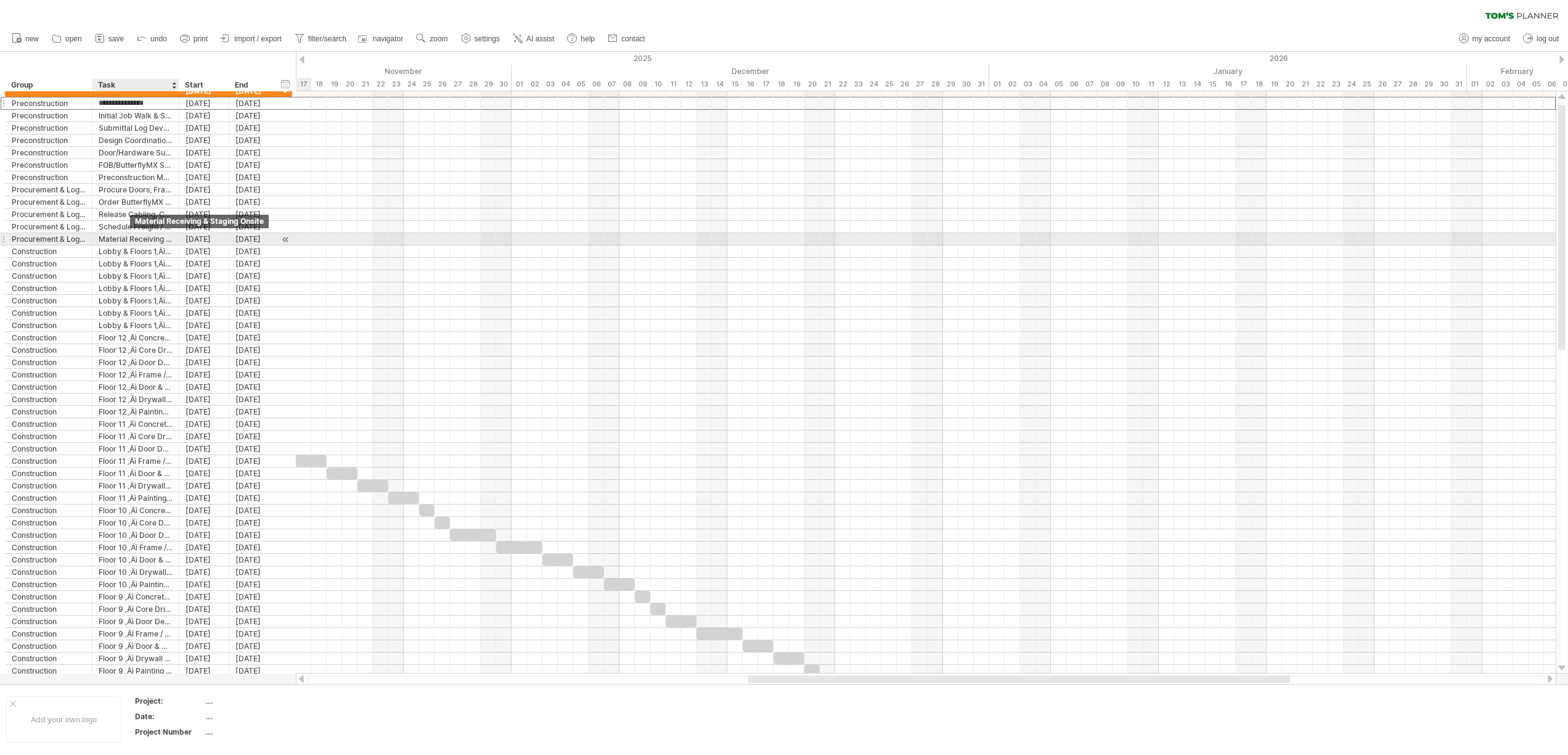
click at [130, 236] on div "Material Receiving & Staging Onsite" at bounding box center [135, 239] width 74 height 12
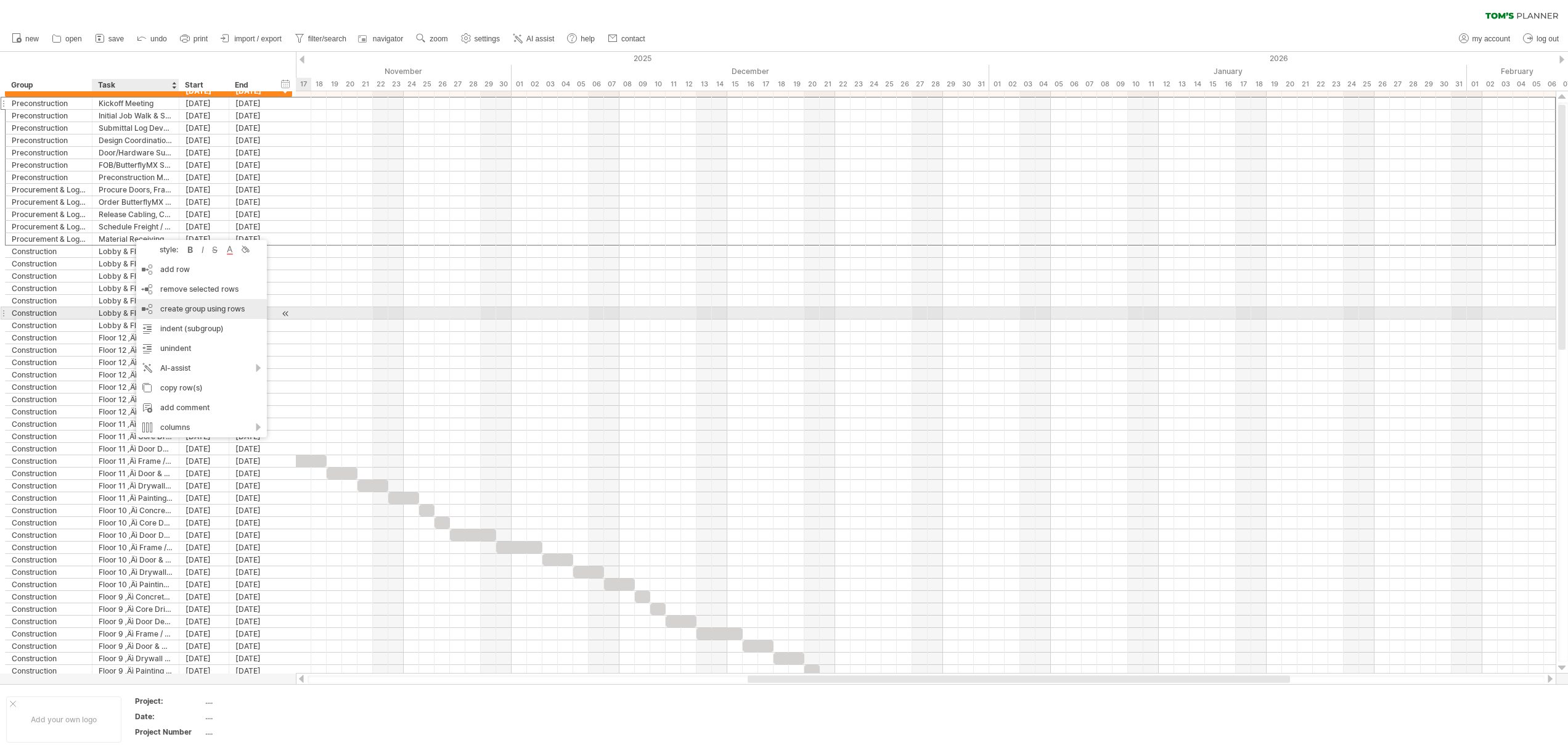
click at [204, 307] on div "create group using rows" at bounding box center [201, 309] width 131 height 20
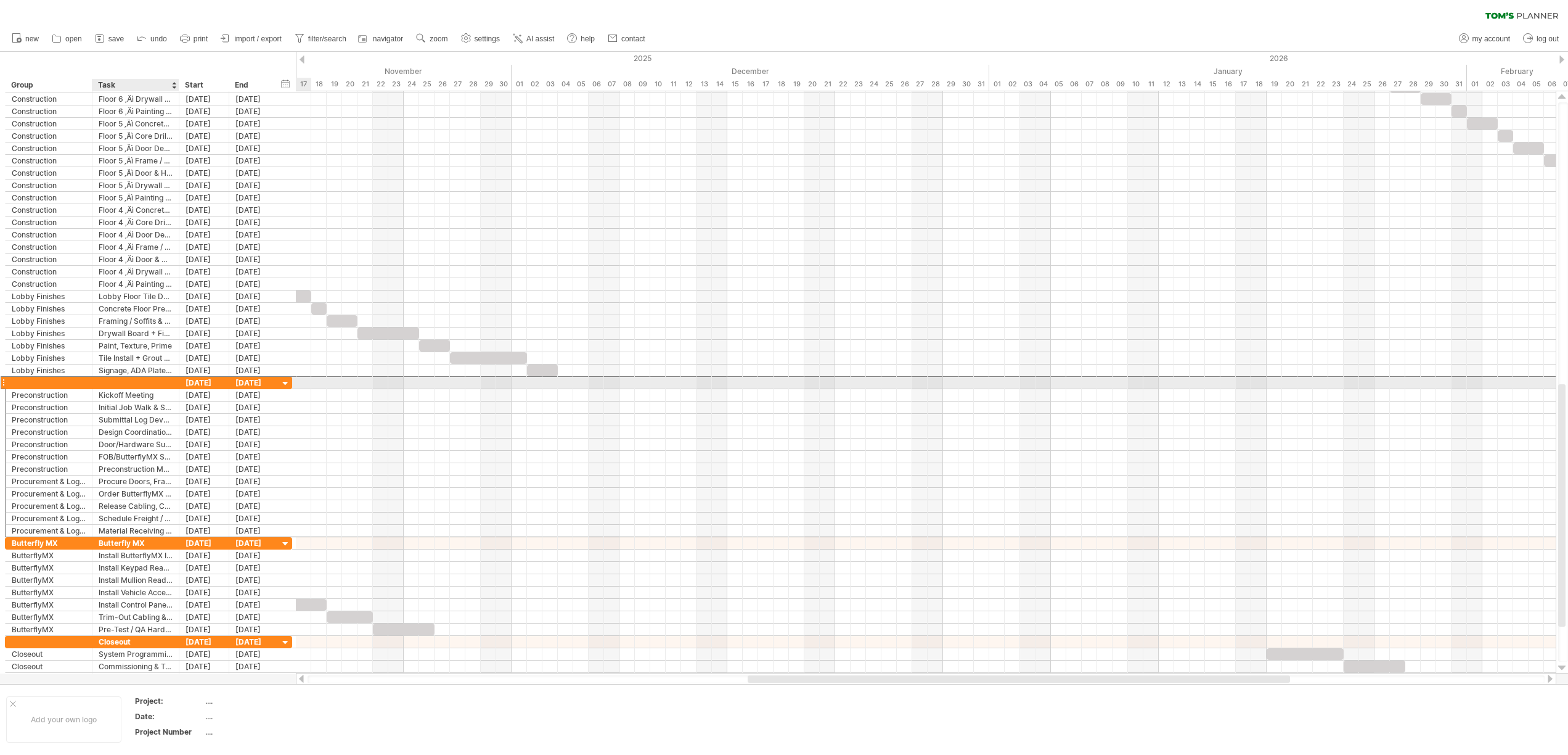
click at [128, 384] on div at bounding box center [135, 382] width 74 height 12
type input "**********"
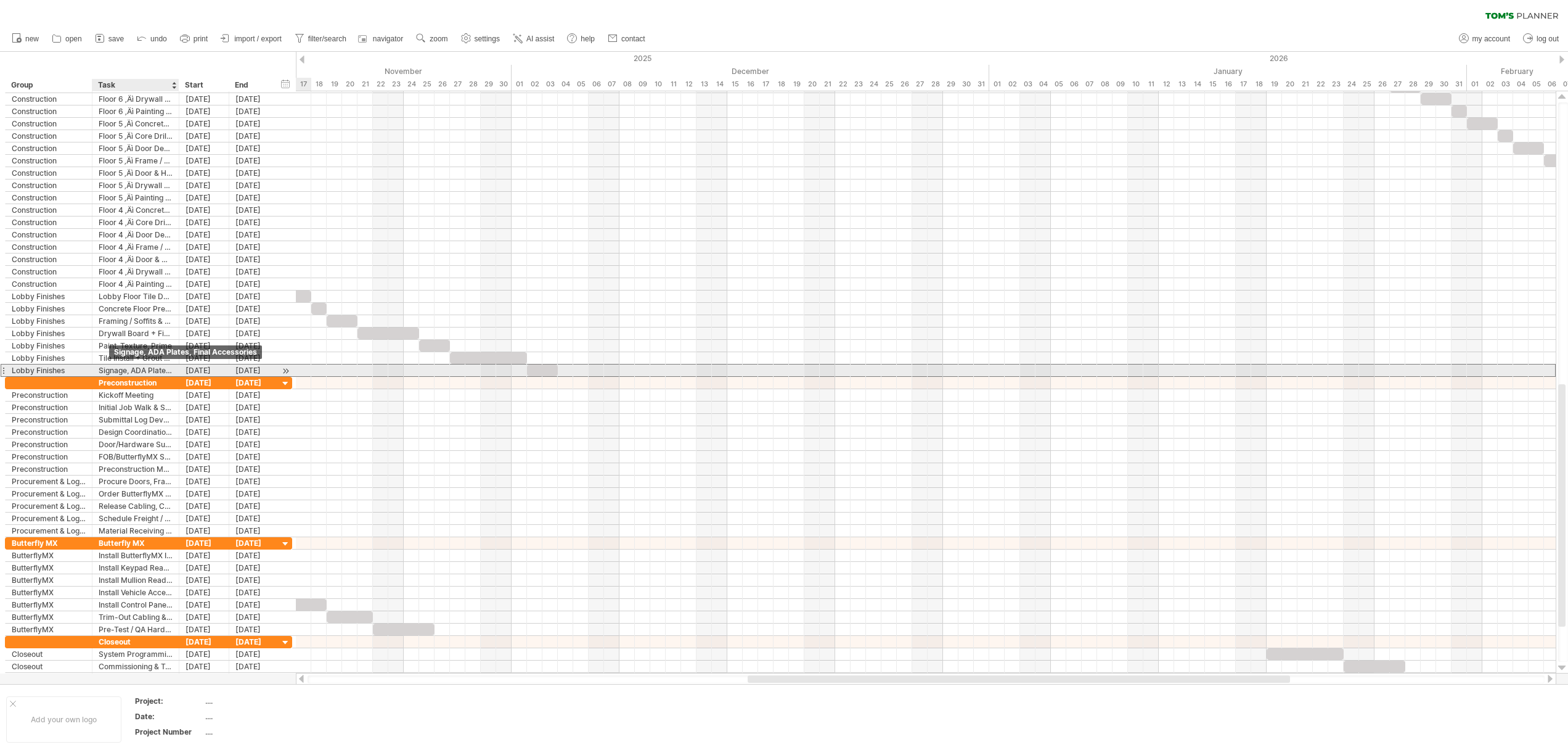
click at [113, 370] on div "Signage, ADA Plates, Final Accessories" at bounding box center [135, 370] width 74 height 12
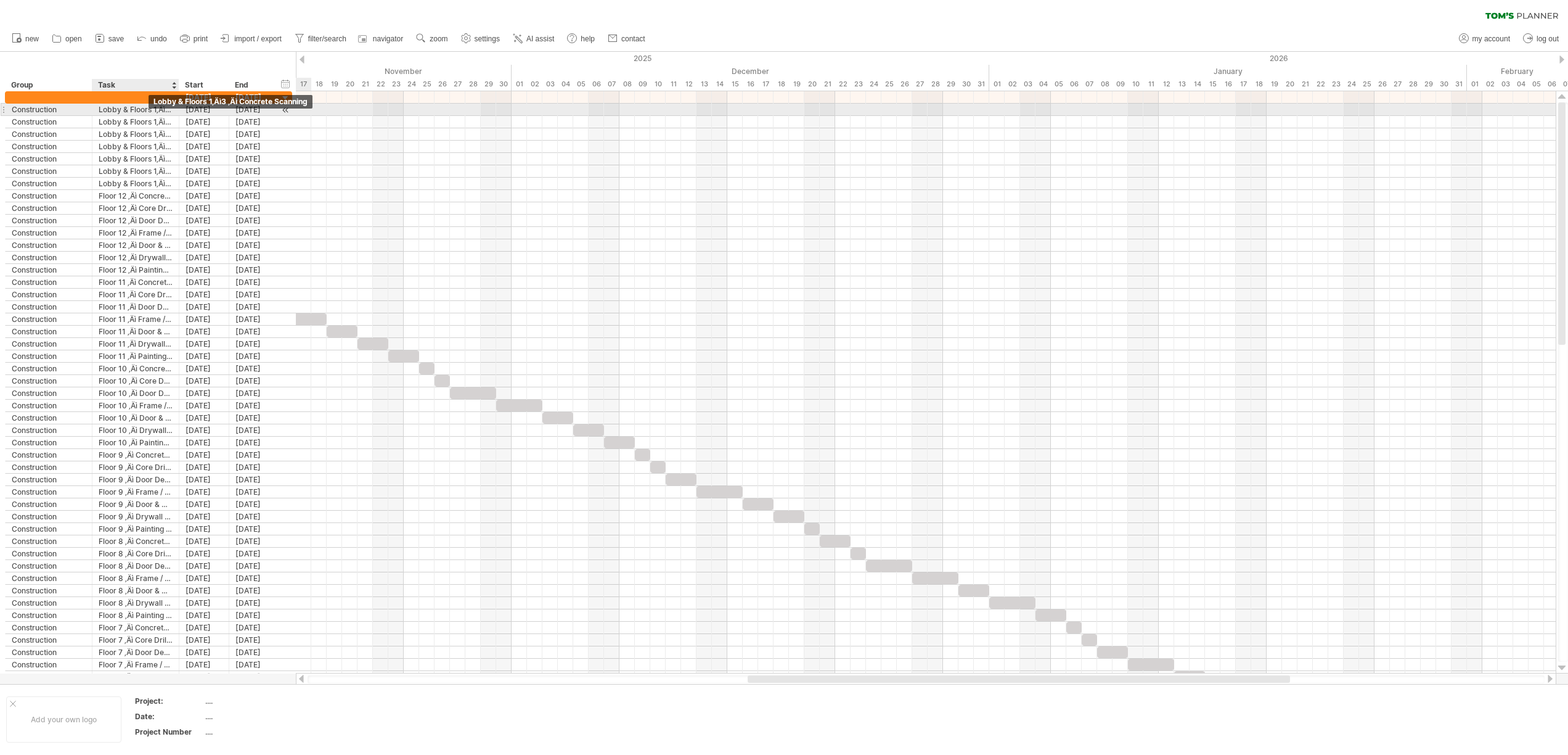
click at [149, 110] on div "Lobby & Floors 1‚Äì3 ‚Äì Concrete Scanning" at bounding box center [135, 109] width 74 height 12
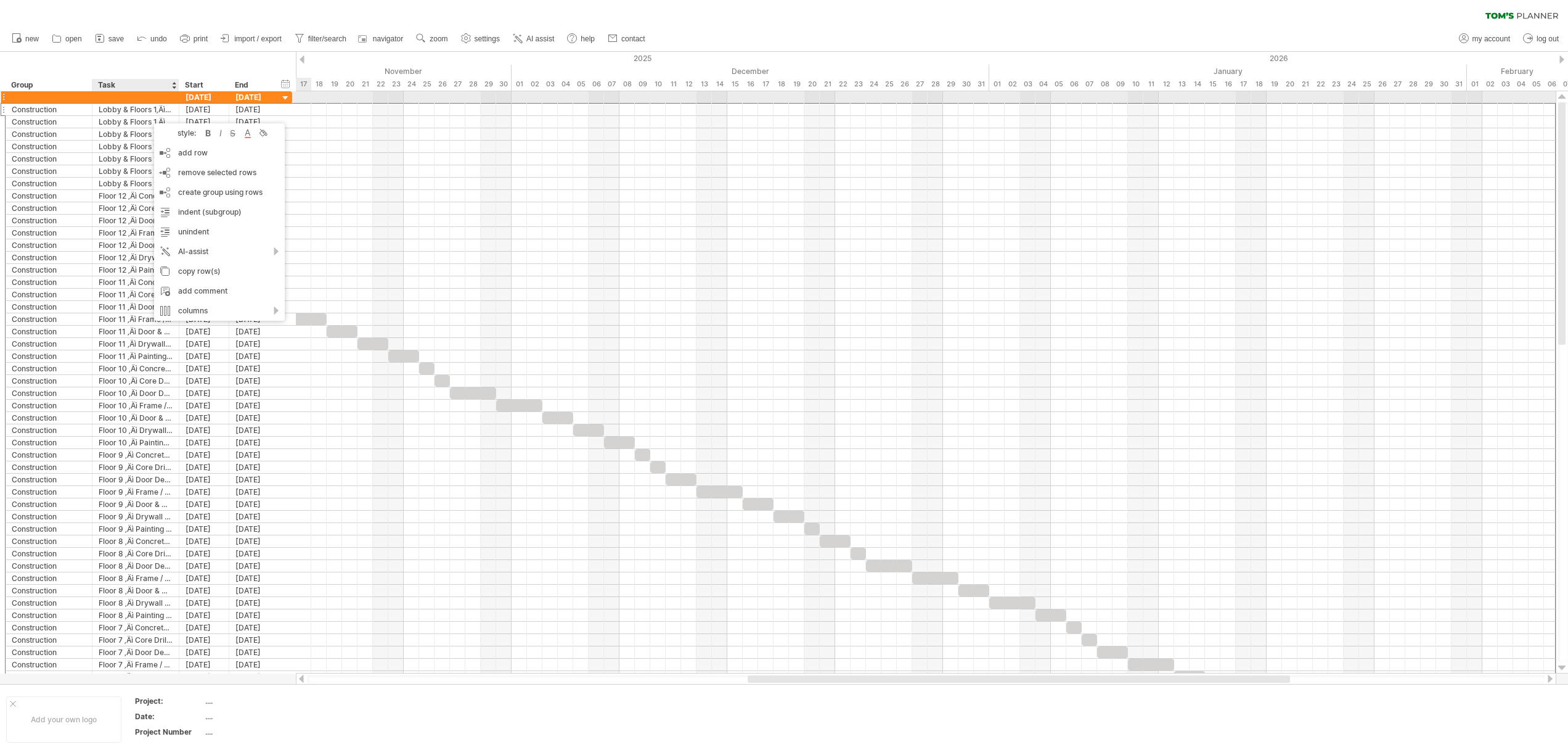
click at [116, 99] on div at bounding box center [135, 97] width 74 height 12
type input "**********"
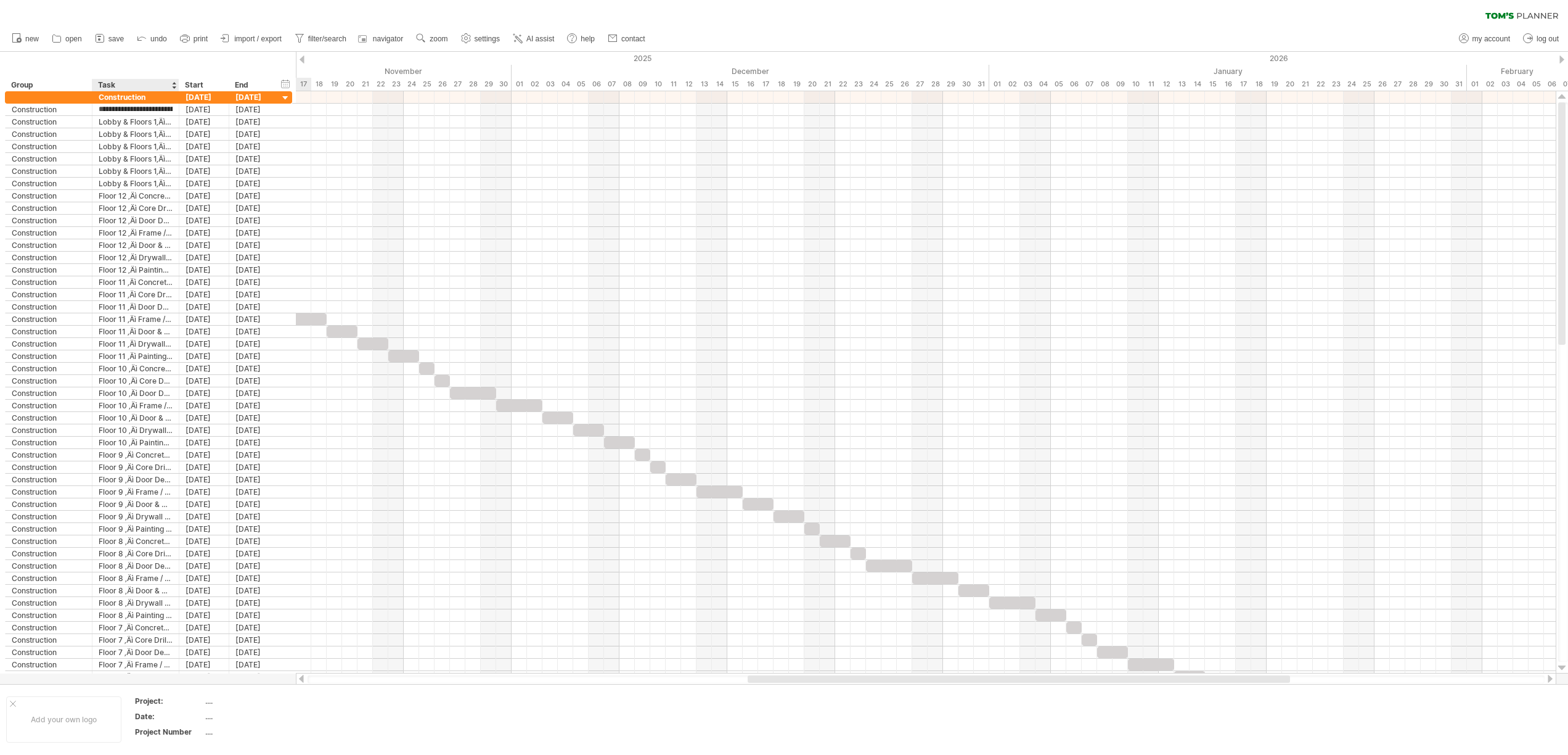
click at [178, 84] on div "Start" at bounding box center [203, 85] width 50 height 12
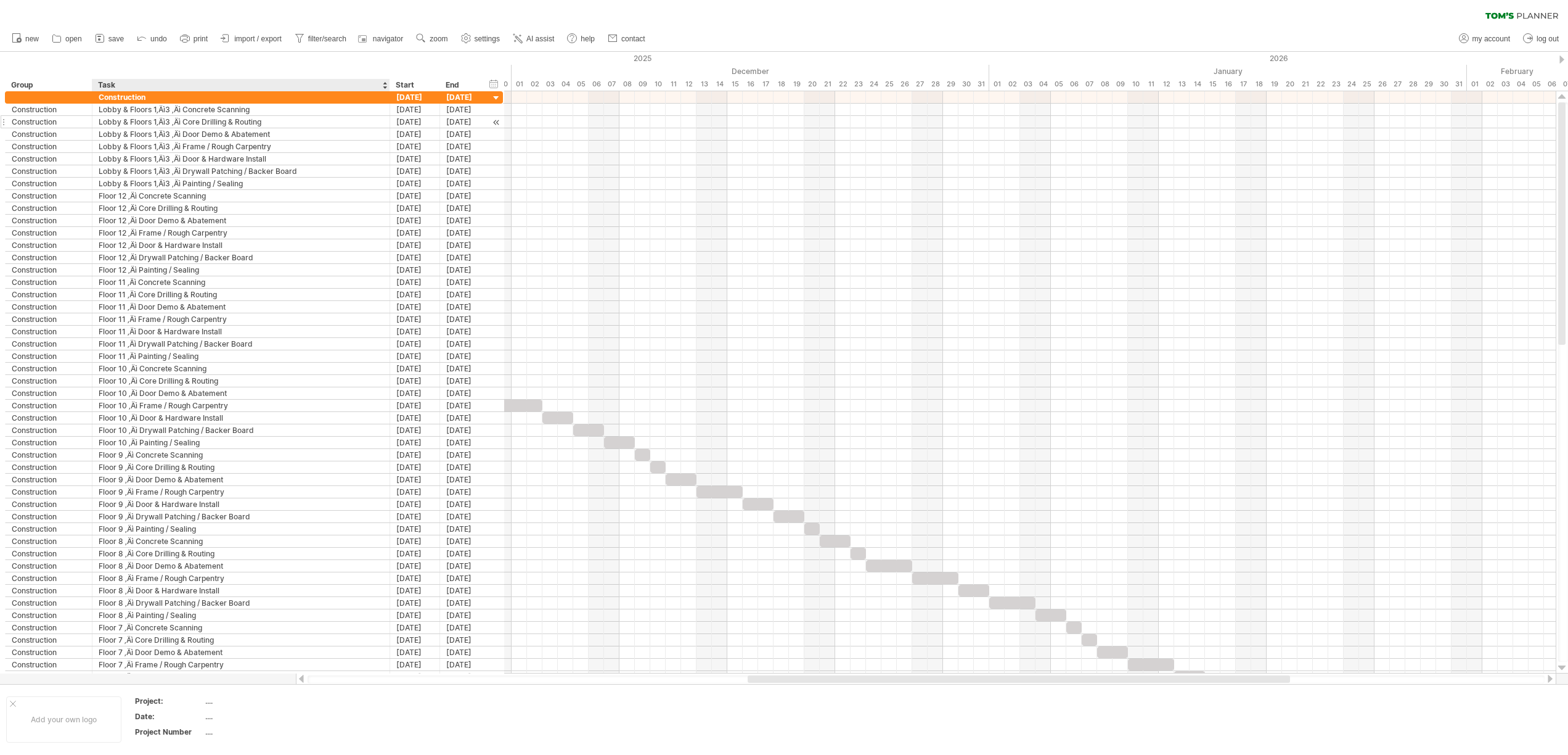
drag, startPoint x: 176, startPoint y: 84, endPoint x: 387, endPoint y: 118, distance: 213.7
click at [387, 118] on div "Trying to reach [DOMAIN_NAME] Connected again... 0% clear filter new" at bounding box center [784, 378] width 1568 height 755
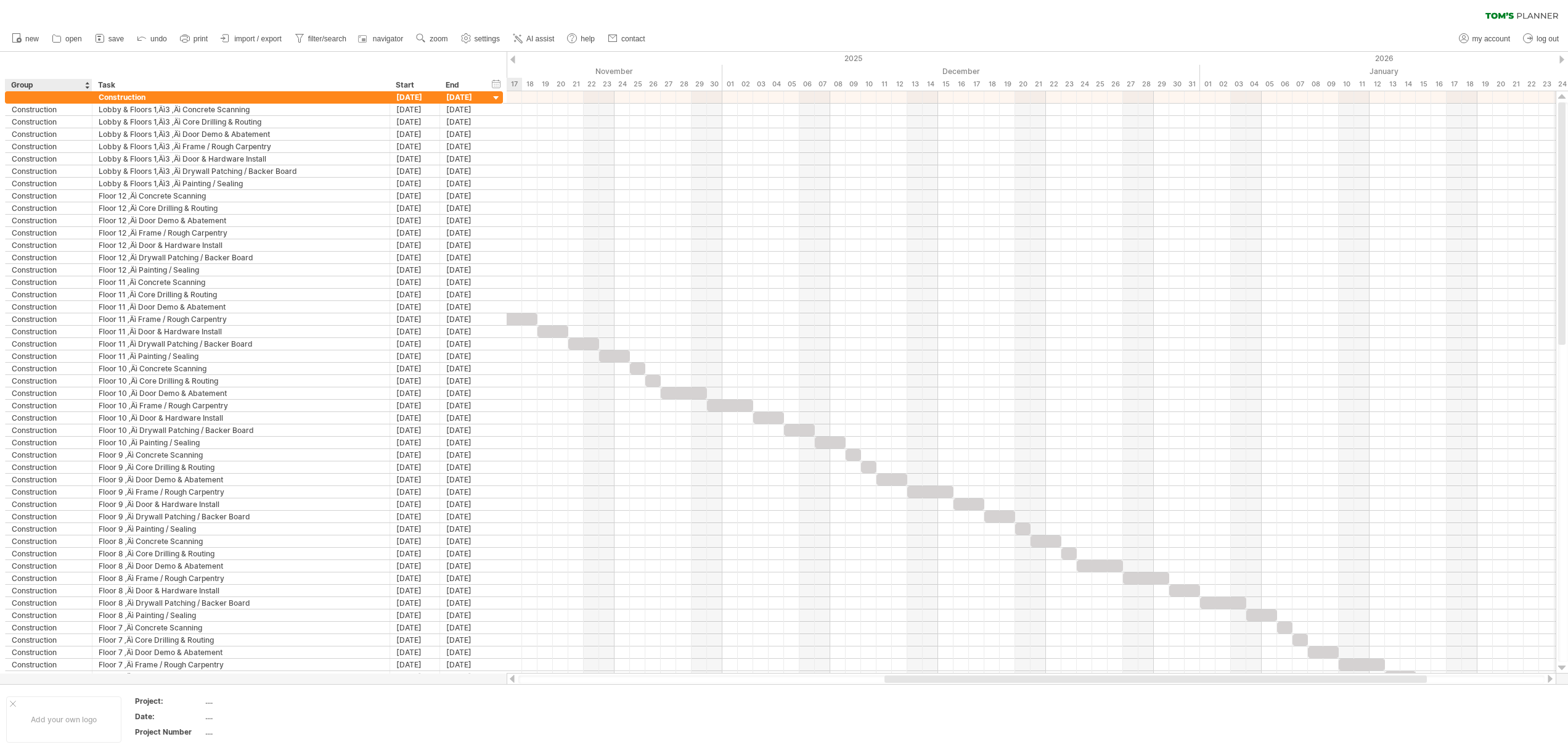
click at [32, 86] on div "Group" at bounding box center [48, 85] width 74 height 12
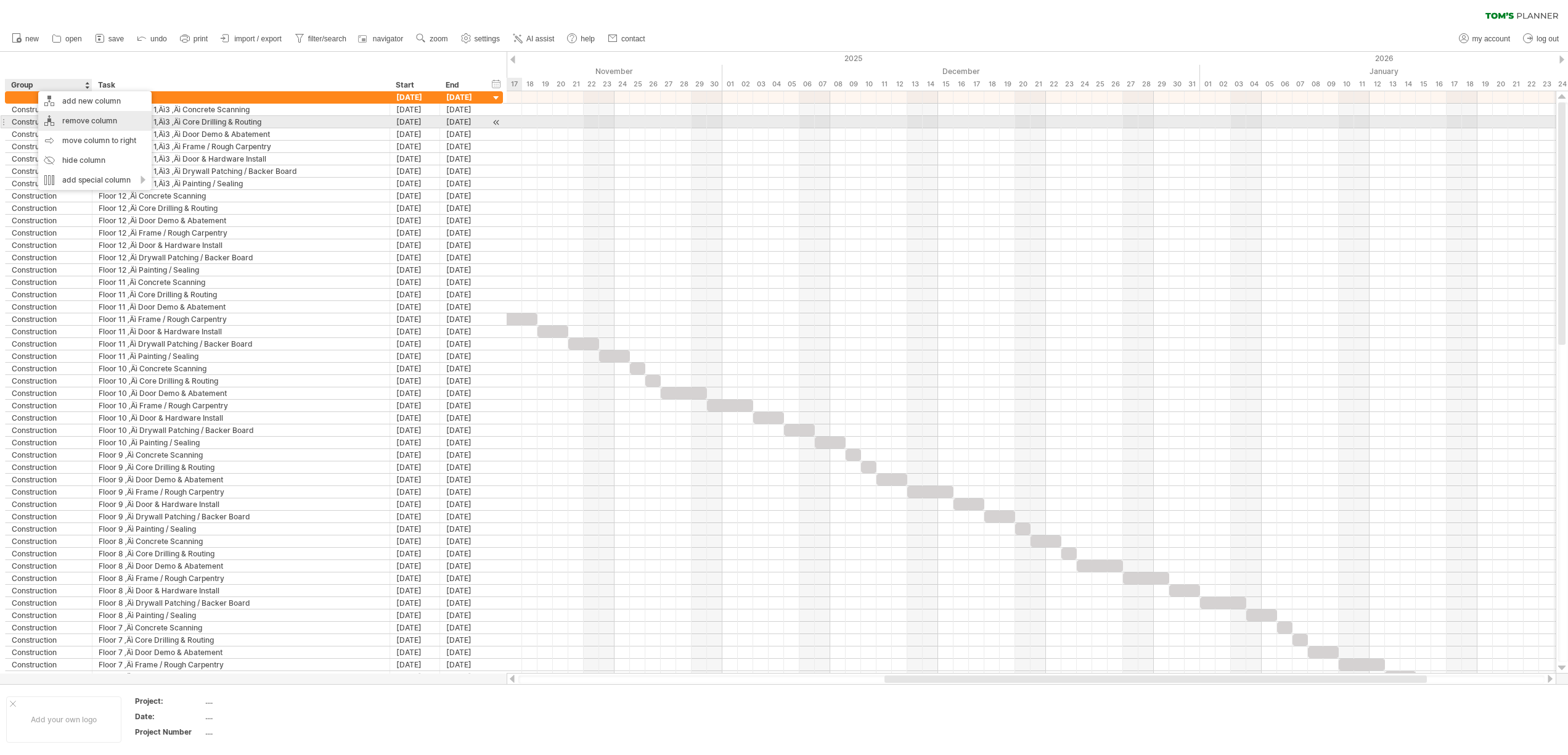
click at [95, 121] on div "remove column" at bounding box center [95, 121] width 113 height 20
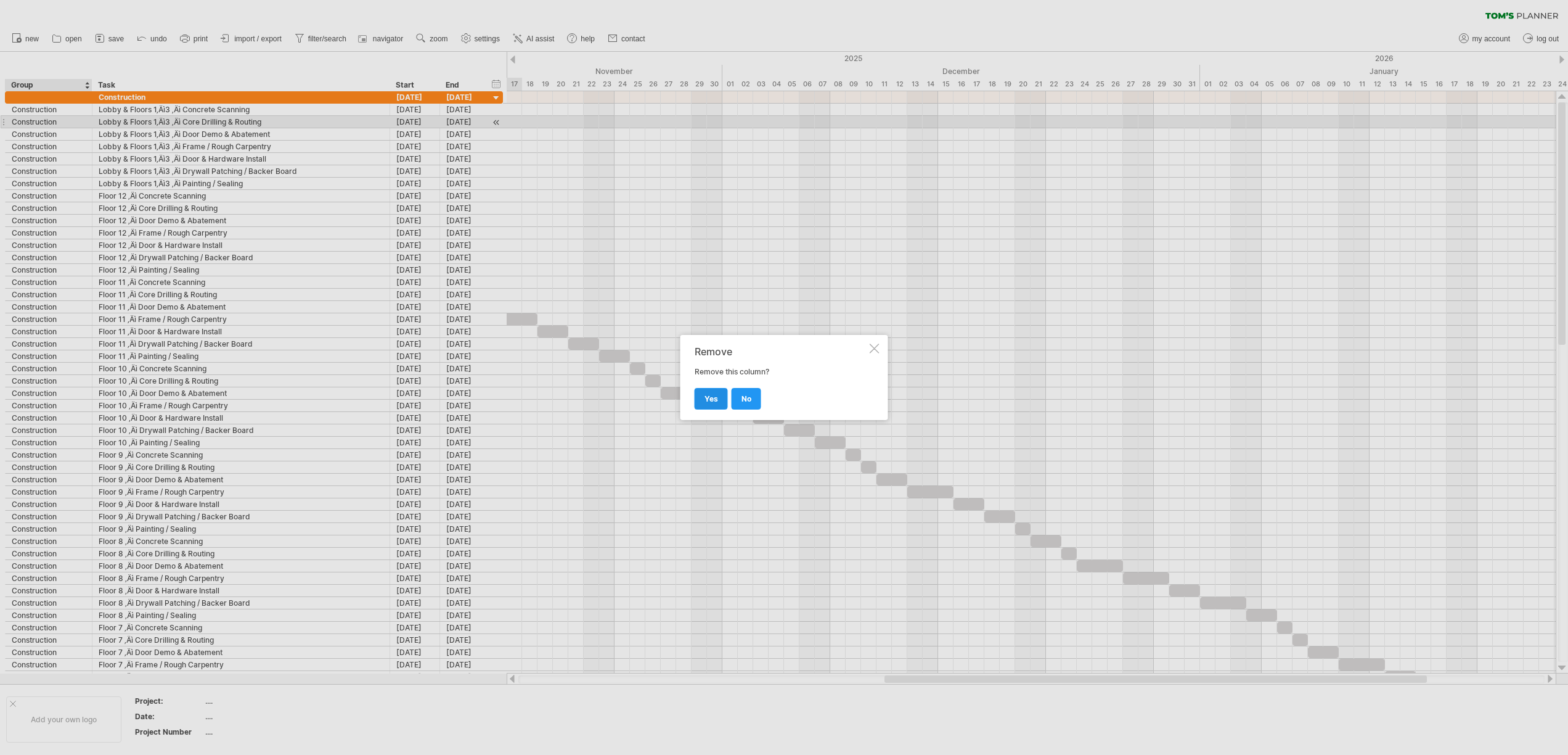
click at [720, 404] on link "yes" at bounding box center [711, 399] width 33 height 22
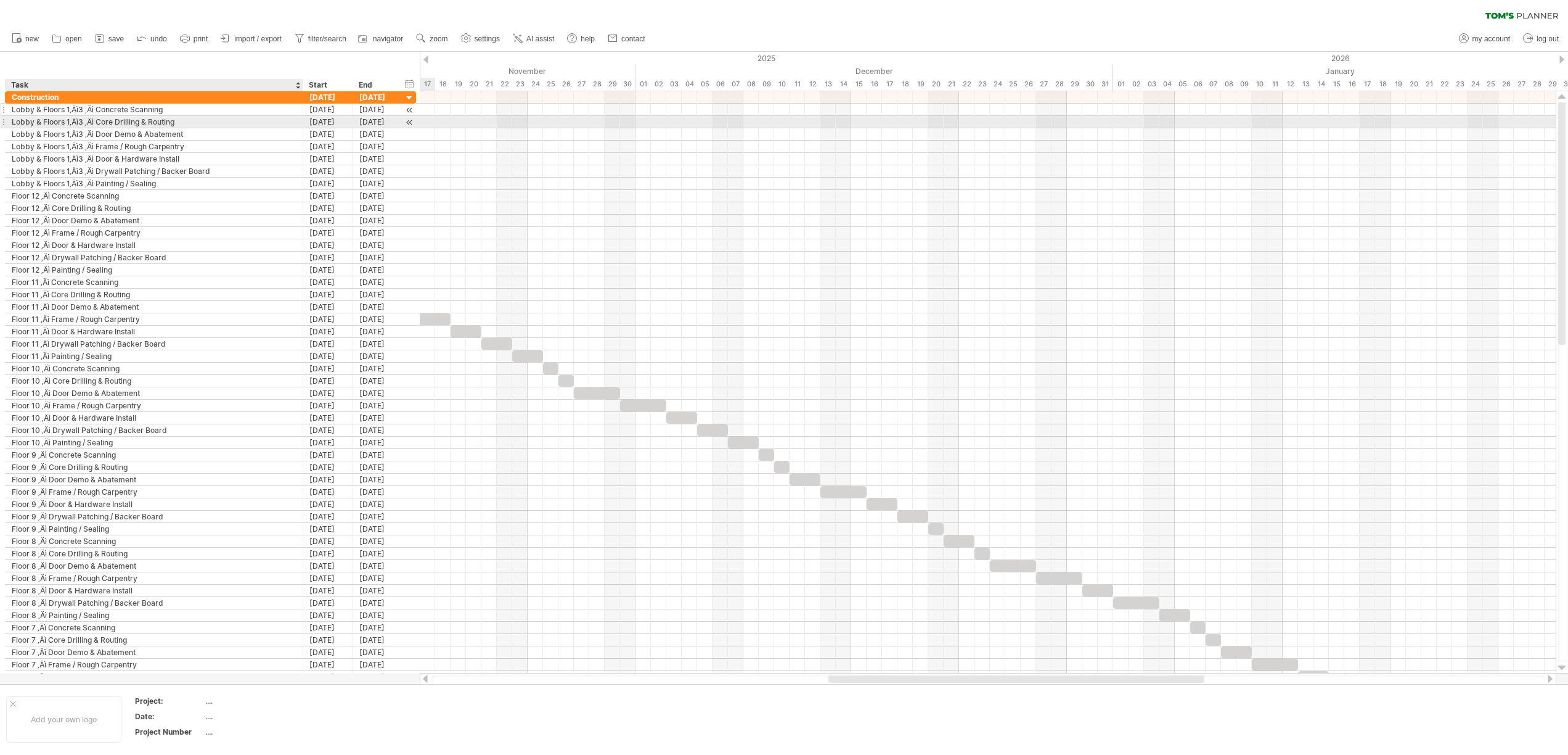
click at [90, 111] on div "Lobby & Floors 1‚Äì3 ‚Äì Concrete Scanning" at bounding box center [154, 109] width 285 height 12
type input "**********"
click at [95, 123] on div "Lobby & Floors 1‚Äì3 ‚Äì Core Drilling & Routing" at bounding box center [154, 121] width 285 height 12
type input "**********"
click at [79, 135] on div "Lobby & Floors 1‚Äì3 ‚Äì Door Demo & Abatement" at bounding box center [154, 134] width 285 height 12
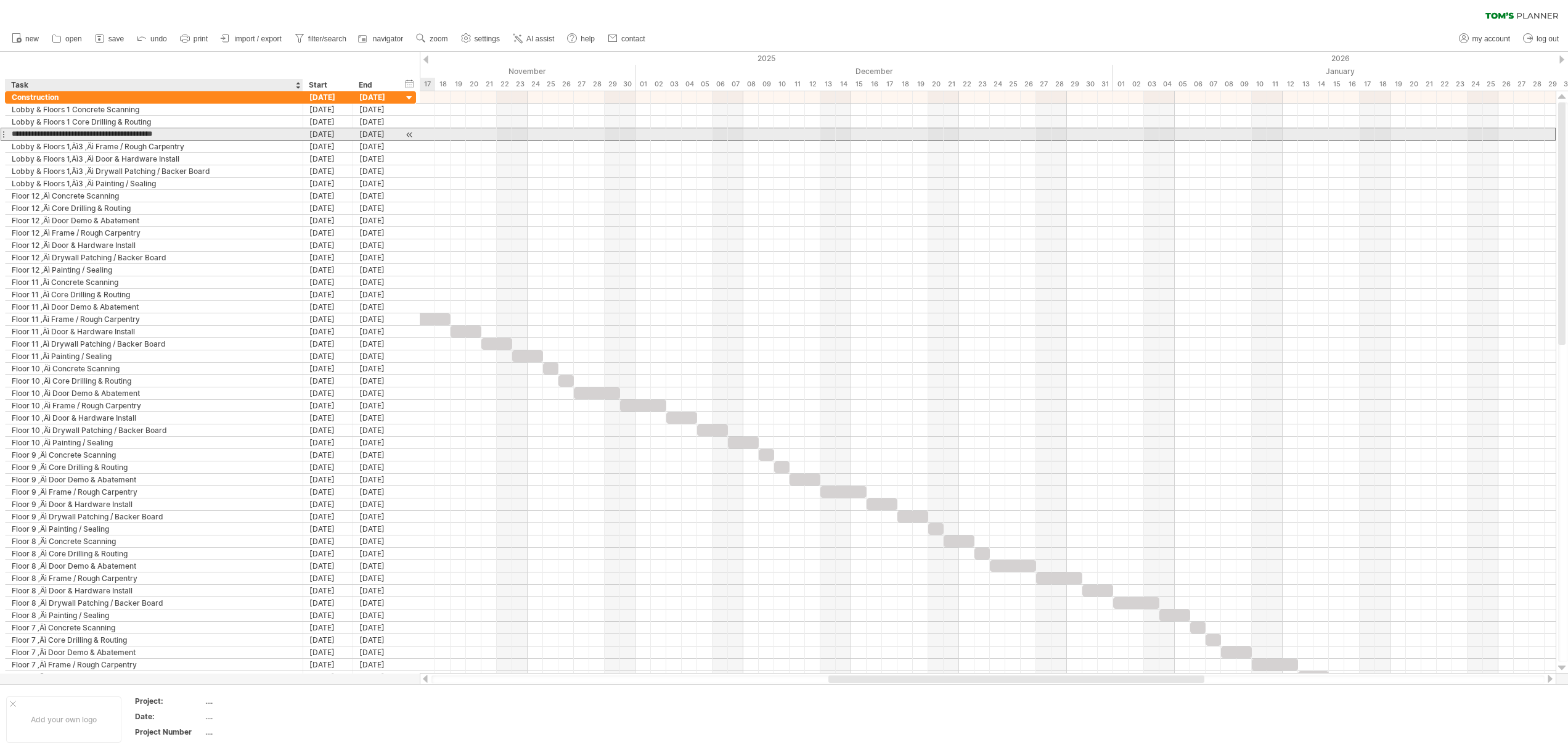
click at [82, 135] on input "**********" at bounding box center [154, 134] width 285 height 12
click at [94, 135] on input "**********" at bounding box center [154, 134] width 285 height 12
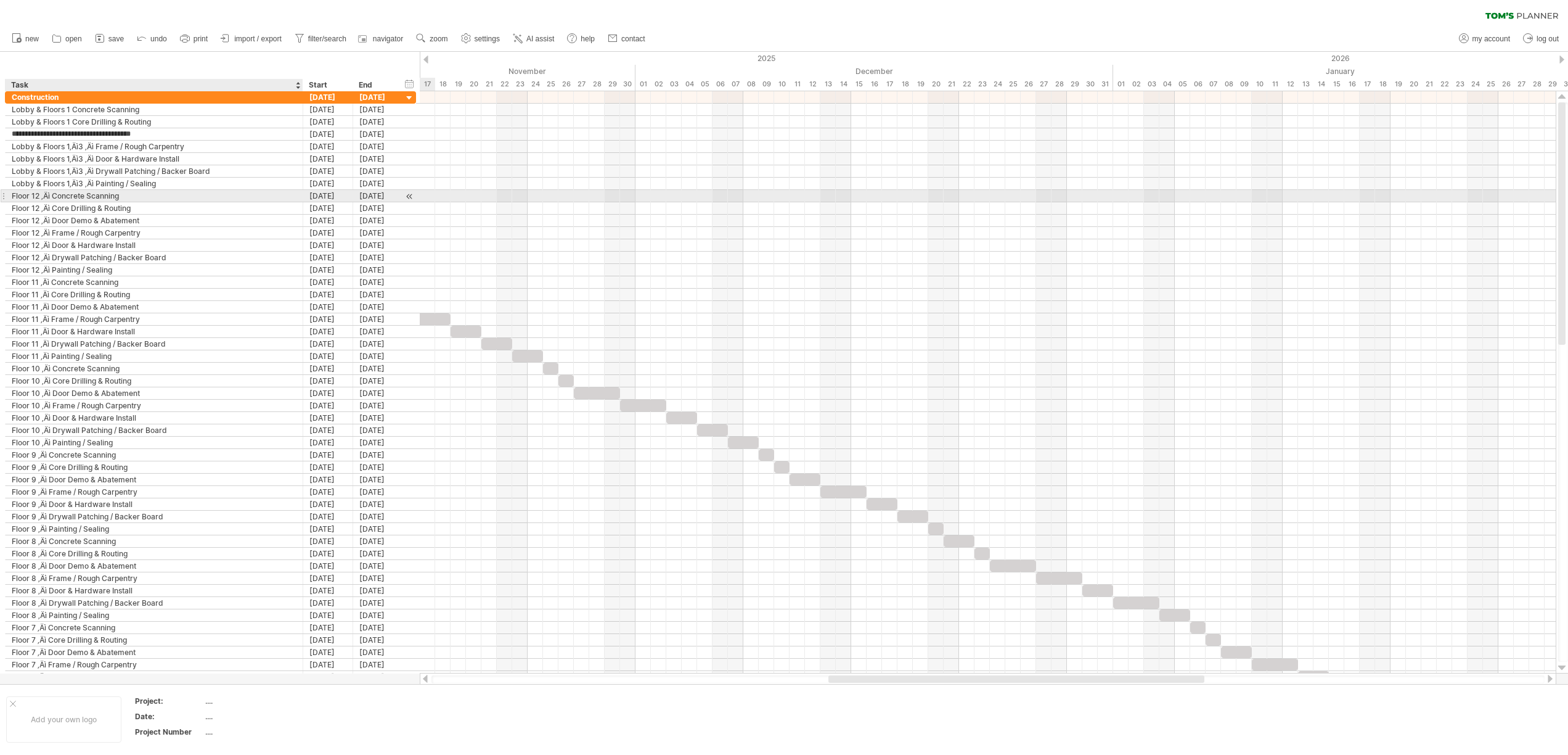
type input "**********"
click at [92, 147] on div "Lobby & Floors 1‚Äì3 ‚Äì Frame / Rough Carpentry" at bounding box center [154, 146] width 285 height 12
type input "**********"
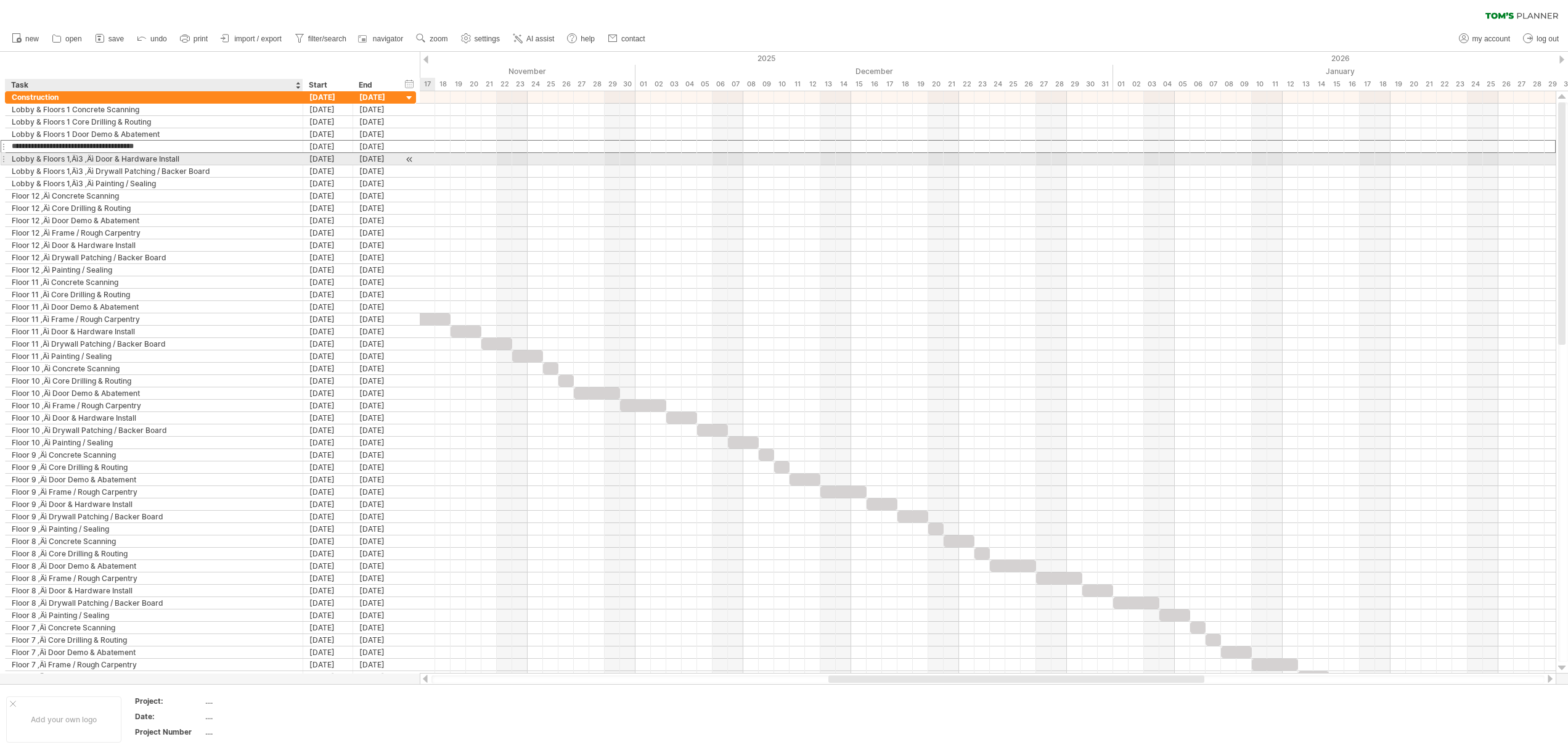
click at [94, 159] on div "Lobby & Floors 1‚Äì3 ‚Äì Door & Hardware Install" at bounding box center [154, 159] width 285 height 12
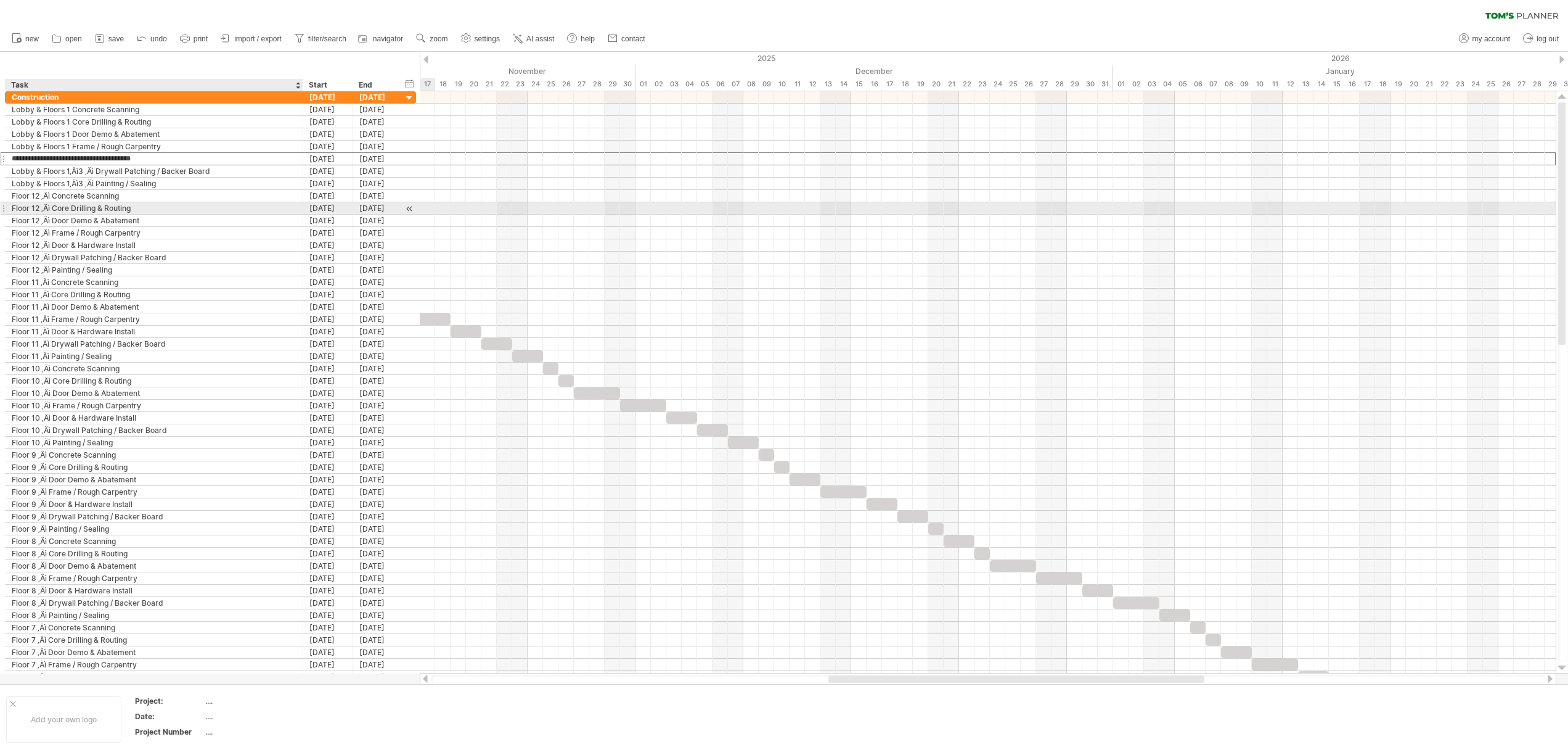
type input "**********"
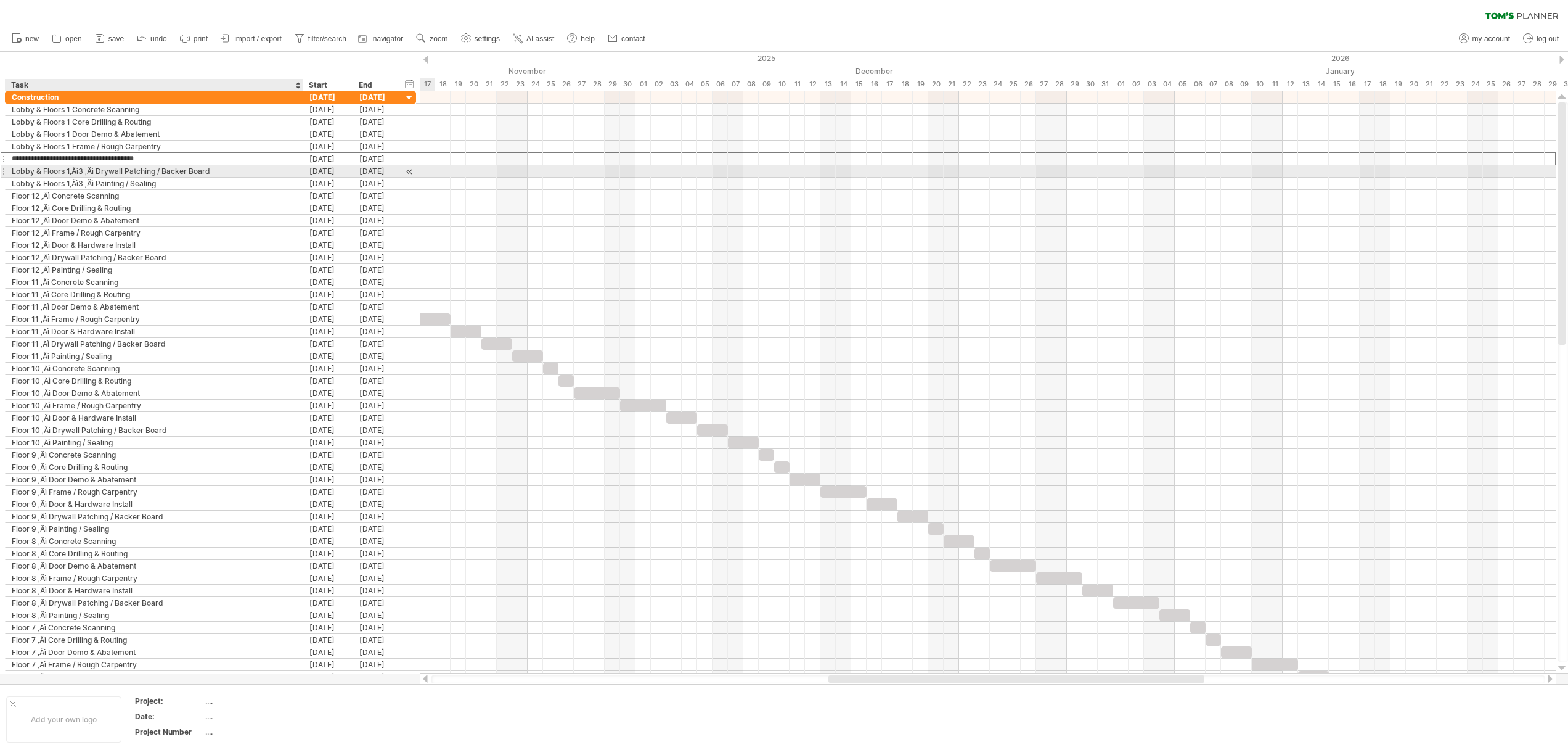
click at [94, 172] on div "Lobby & Floors 1‚Äì3 ‚Äì Drywall Patching / Backer Board" at bounding box center [154, 171] width 285 height 12
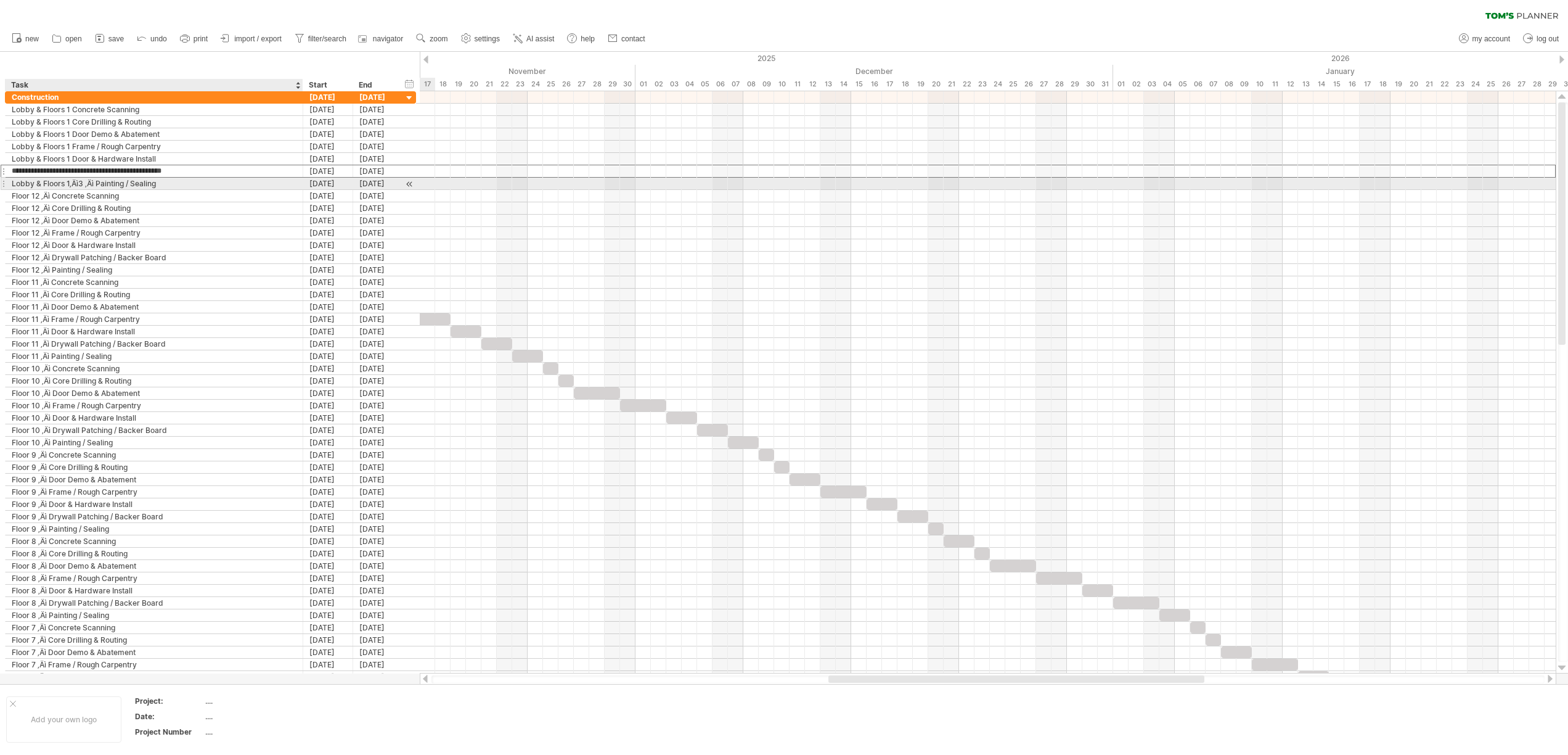
type input "**********"
click at [93, 182] on div "Lobby & Floors 1‚Äì3 ‚Äì Painting / Sealing" at bounding box center [154, 183] width 285 height 12
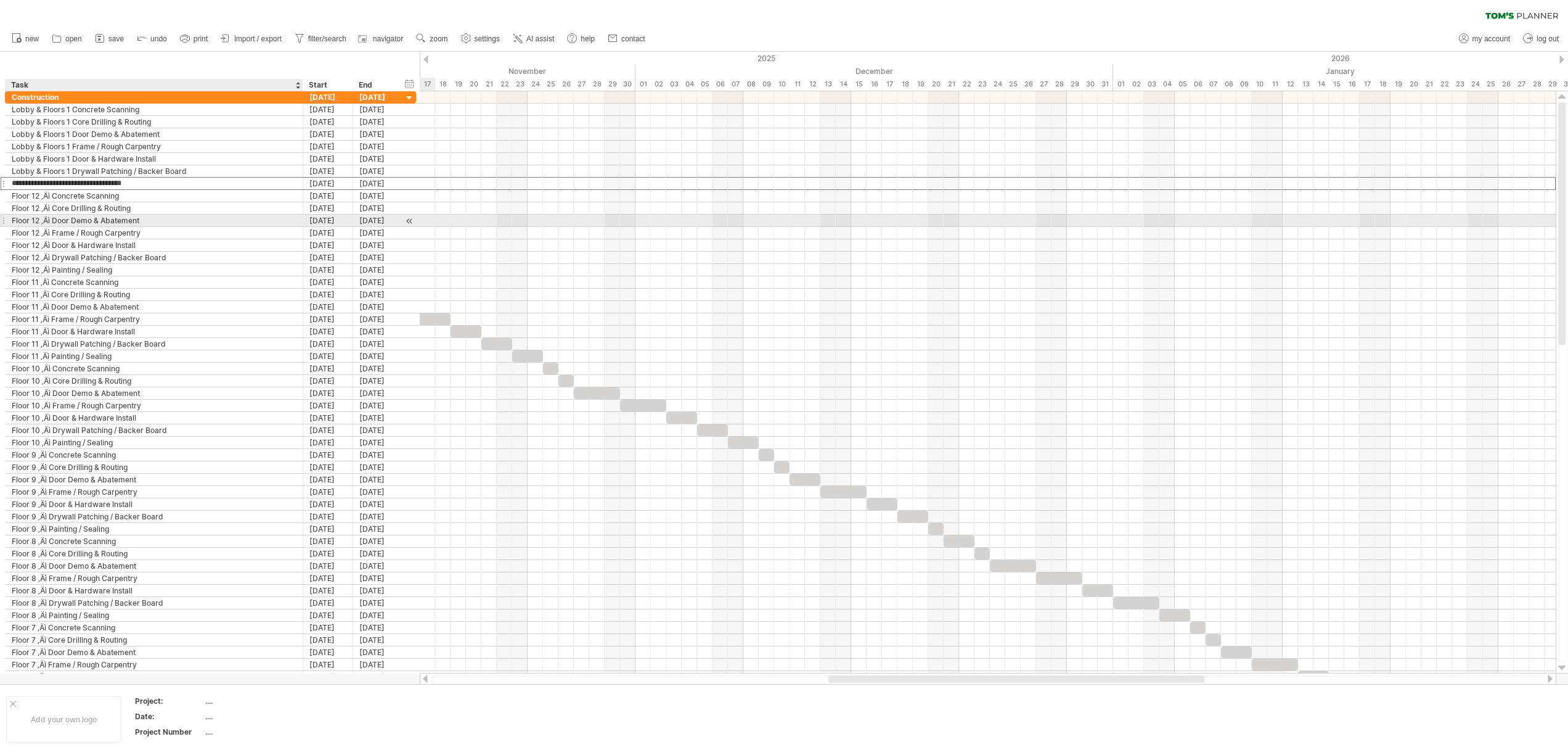
type input "**********"
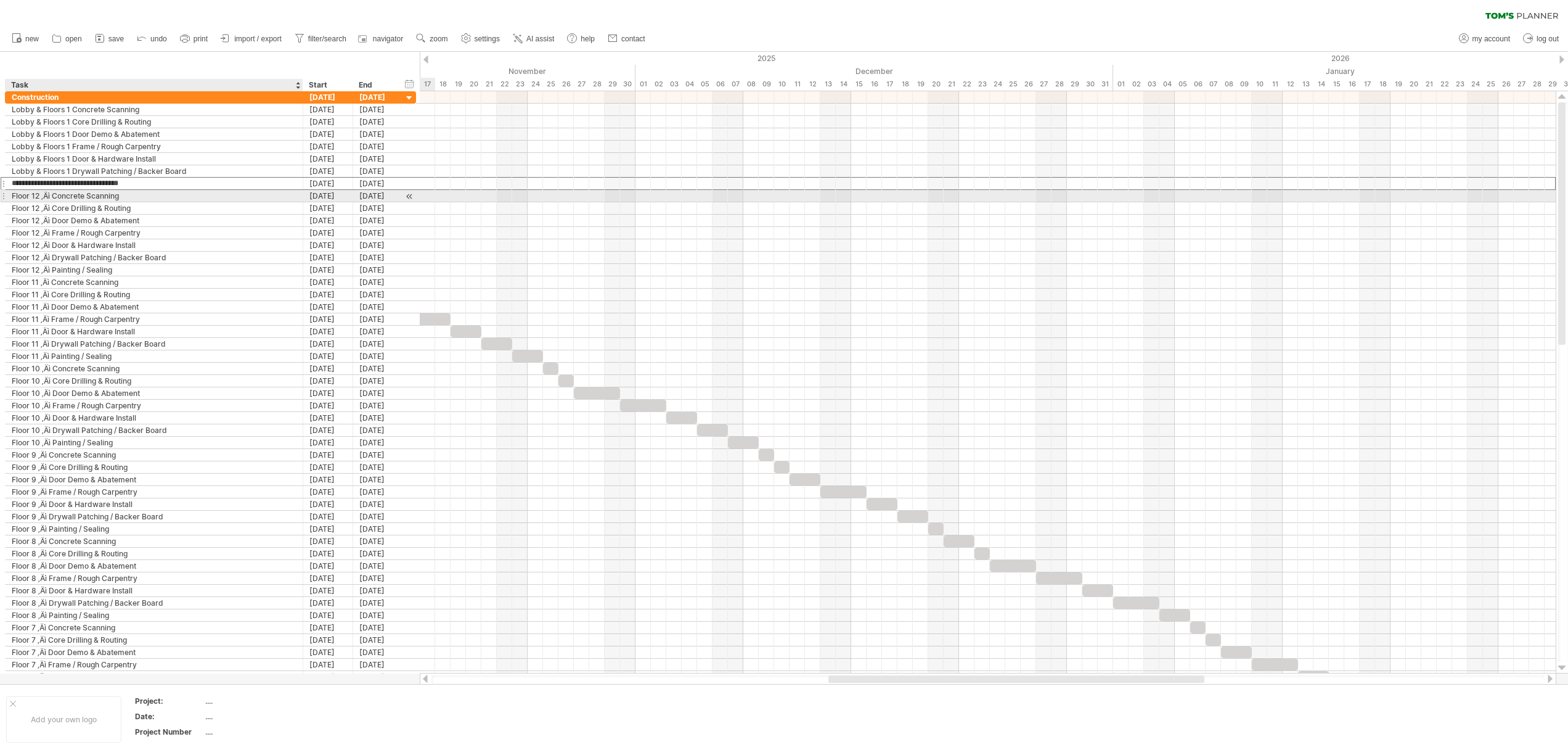
click at [50, 195] on div "Floor 12 ‚Äì Concrete Scanning" at bounding box center [154, 195] width 285 height 12
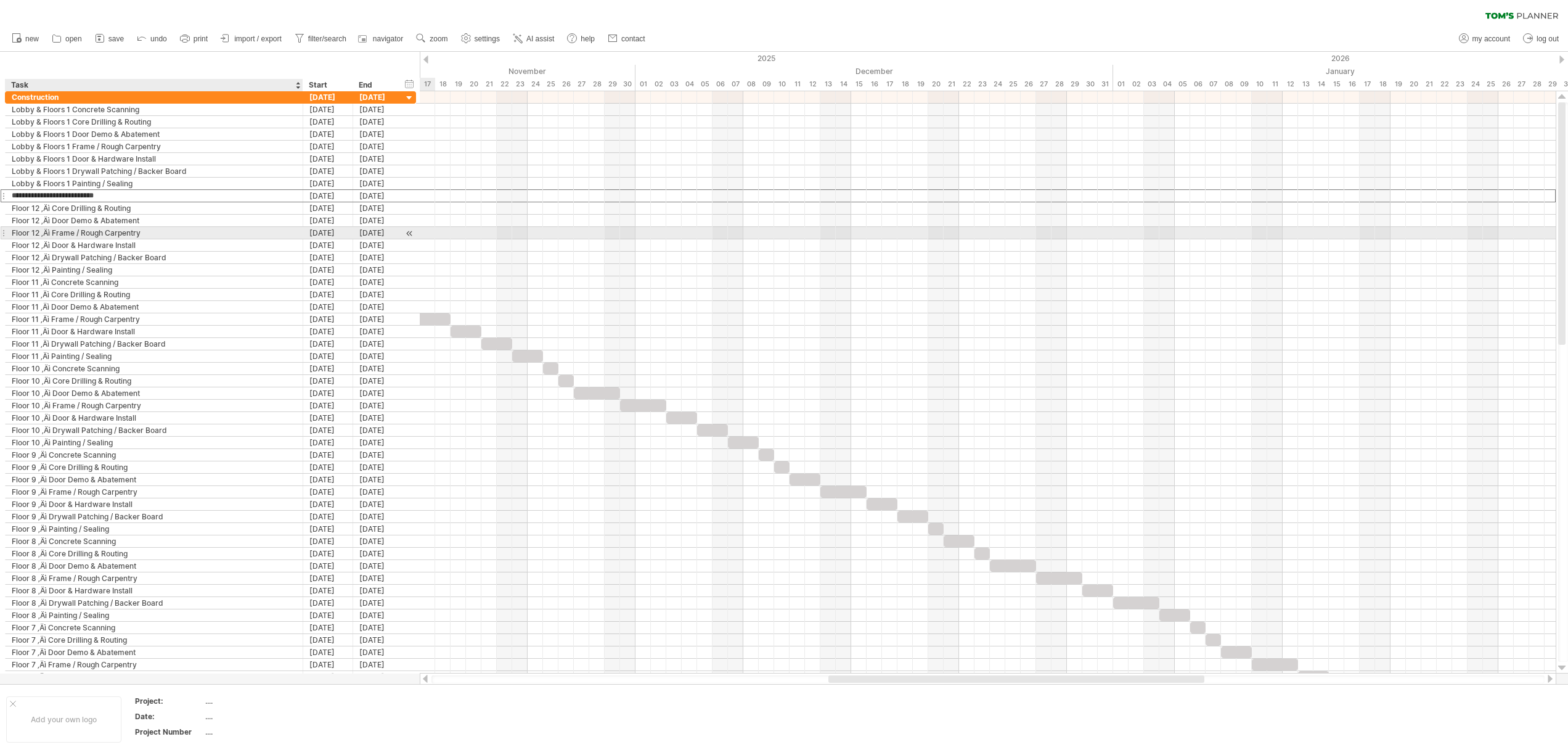
type input "**********"
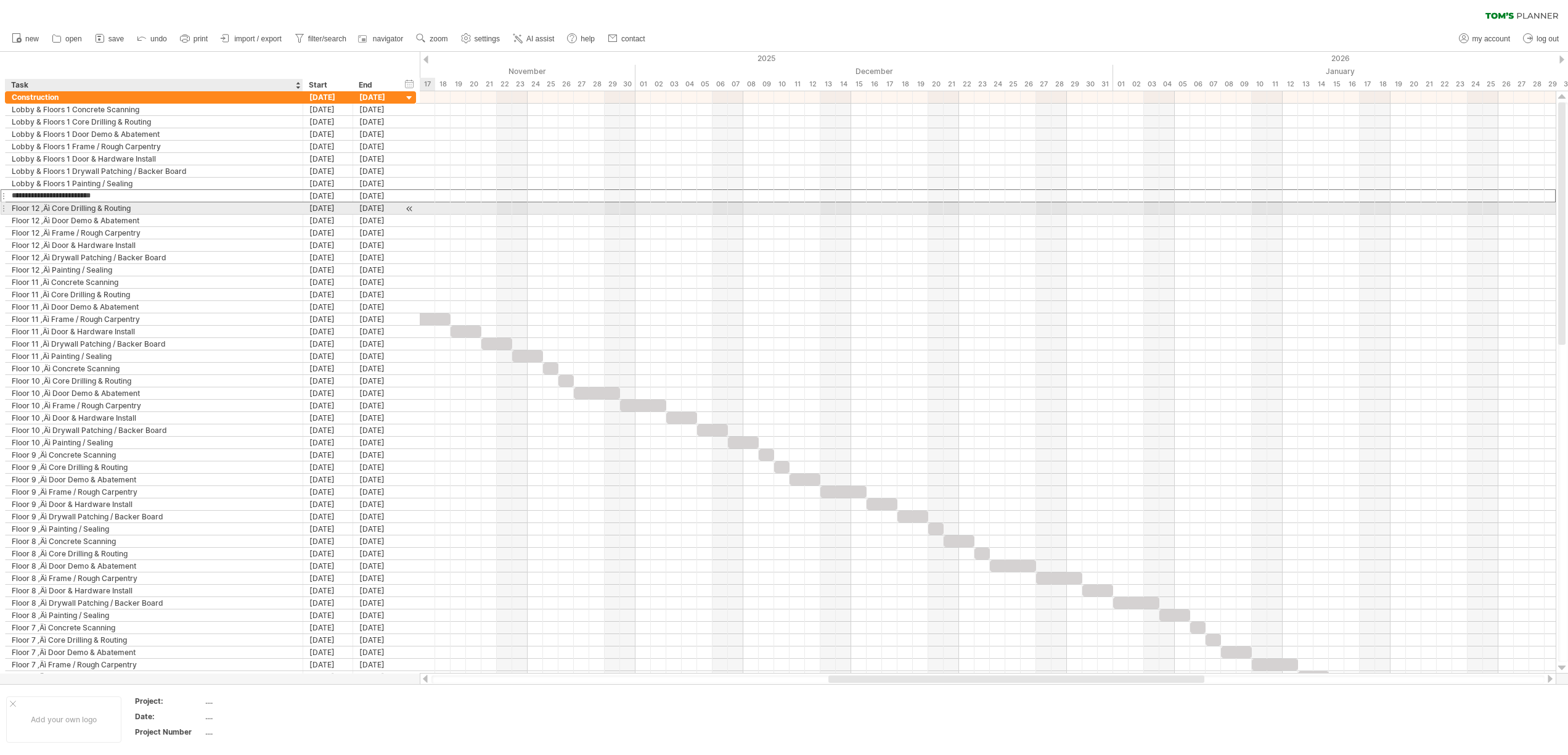
click at [50, 208] on div "Floor 12 ‚Äì Core Drilling & Routing" at bounding box center [154, 208] width 285 height 12
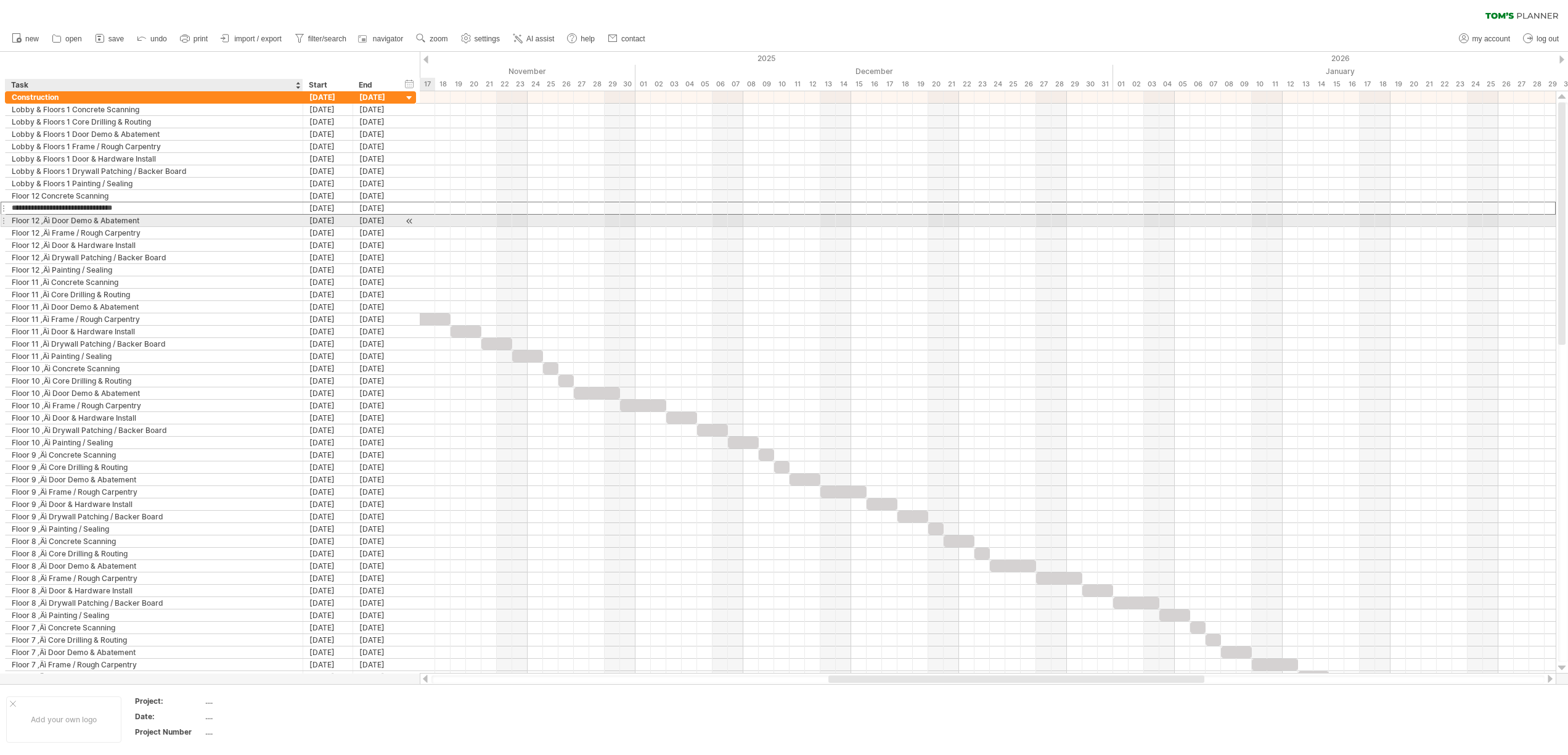
type input "**********"
click at [51, 220] on div "Floor 12 ‚Äì Door Demo & Abatement" at bounding box center [154, 220] width 285 height 12
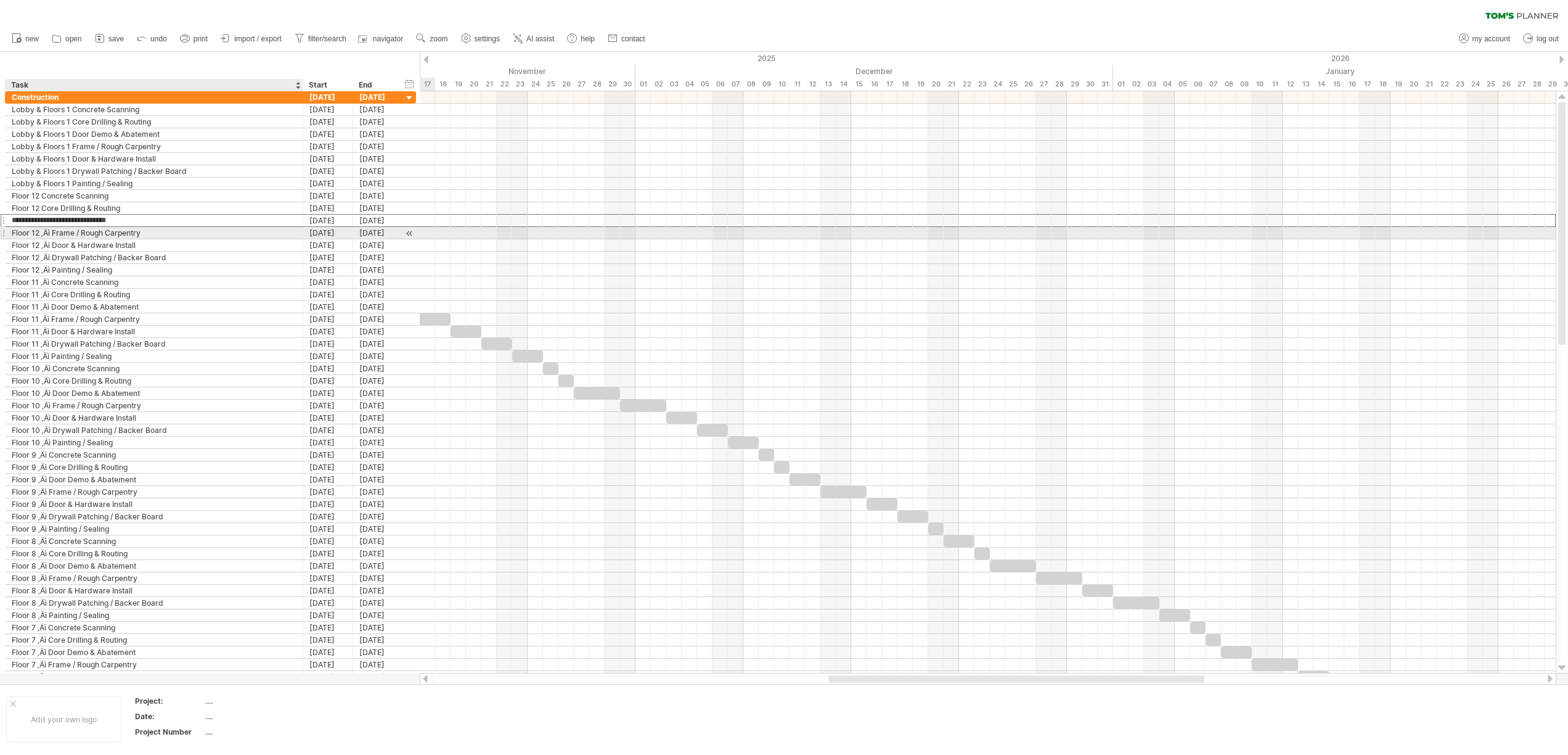
type input "**********"
click at [51, 232] on div "Floor 12 ‚Äì Frame / Rough Carpentry" at bounding box center [154, 232] width 285 height 12
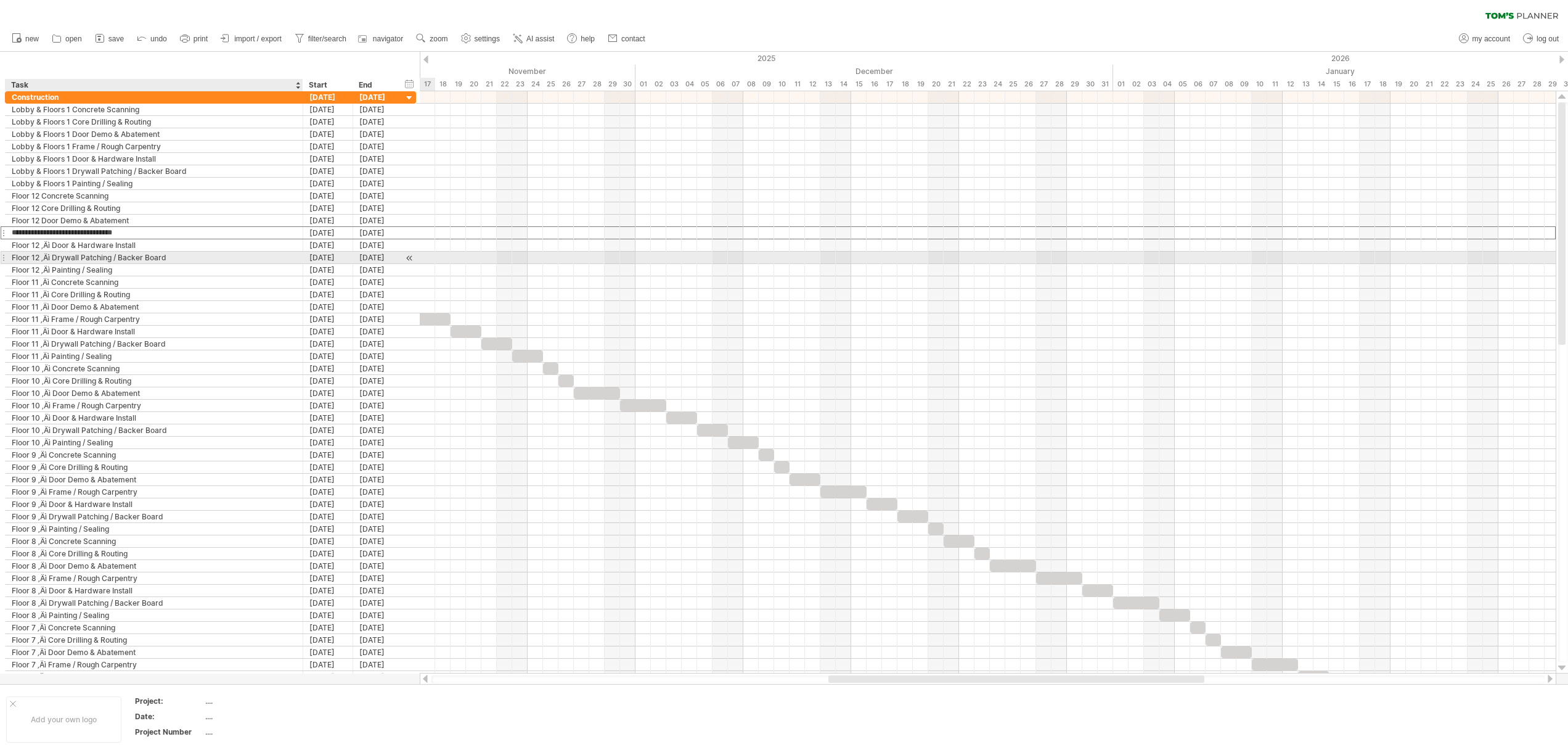
type input "**********"
click at [51, 246] on div "Floor 12 ‚Äì Door & Hardware Install" at bounding box center [154, 245] width 285 height 12
type input "**********"
click at [50, 258] on div "Floor 12 ‚Äì Drywall Patching / Backer Board" at bounding box center [154, 257] width 285 height 12
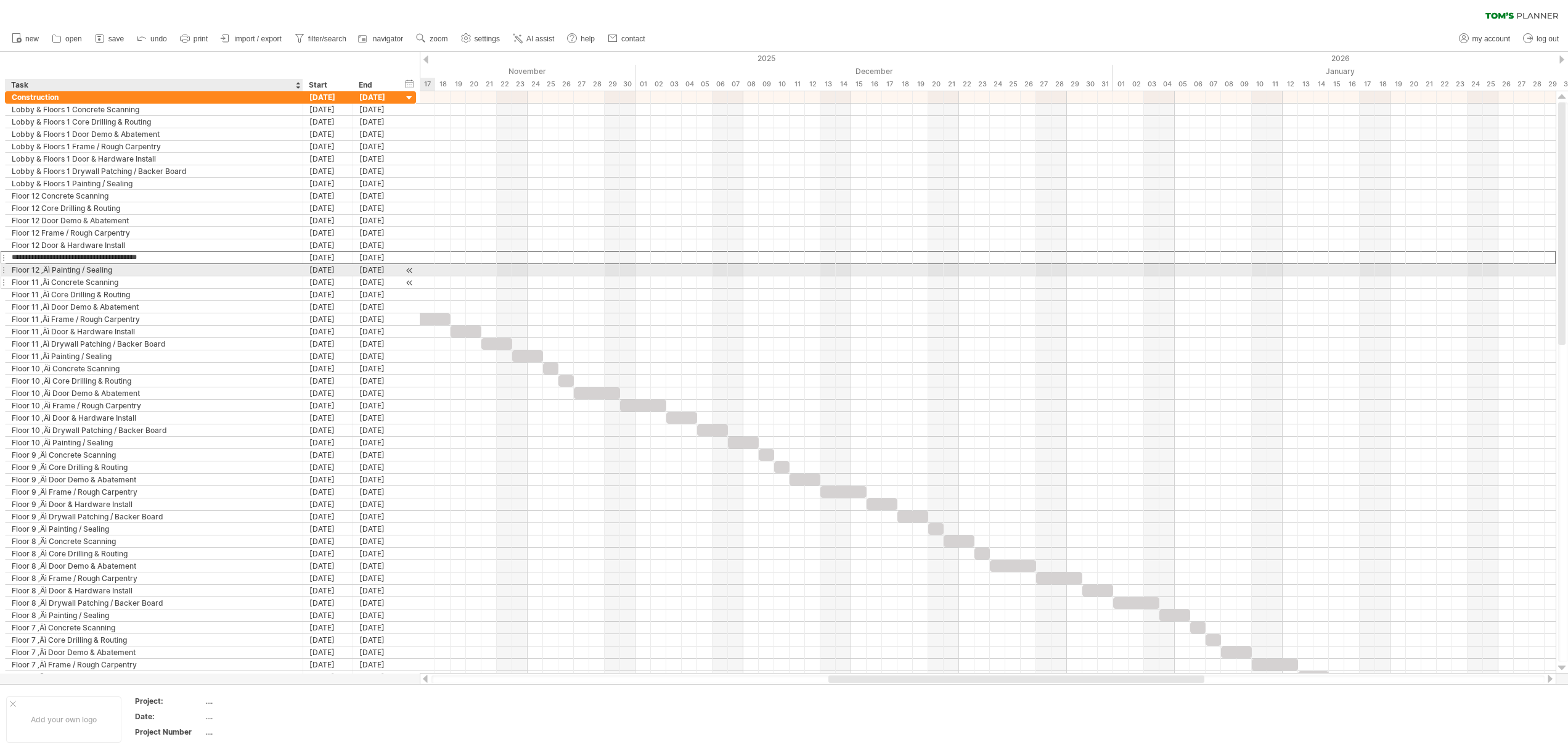
type input "**********"
click at [51, 271] on div "Floor 12 ‚Äì Painting / Sealing" at bounding box center [154, 270] width 285 height 12
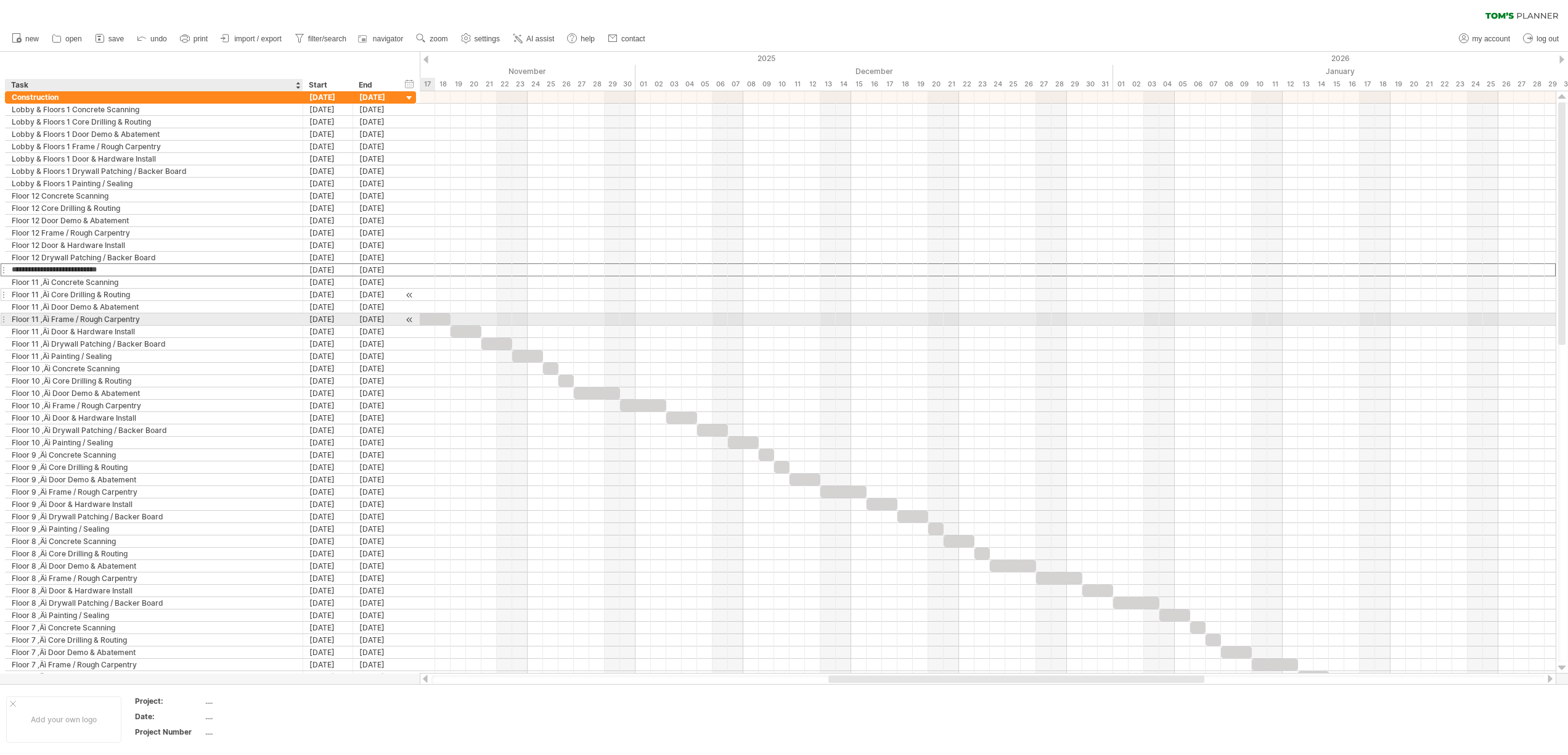
type input "**********"
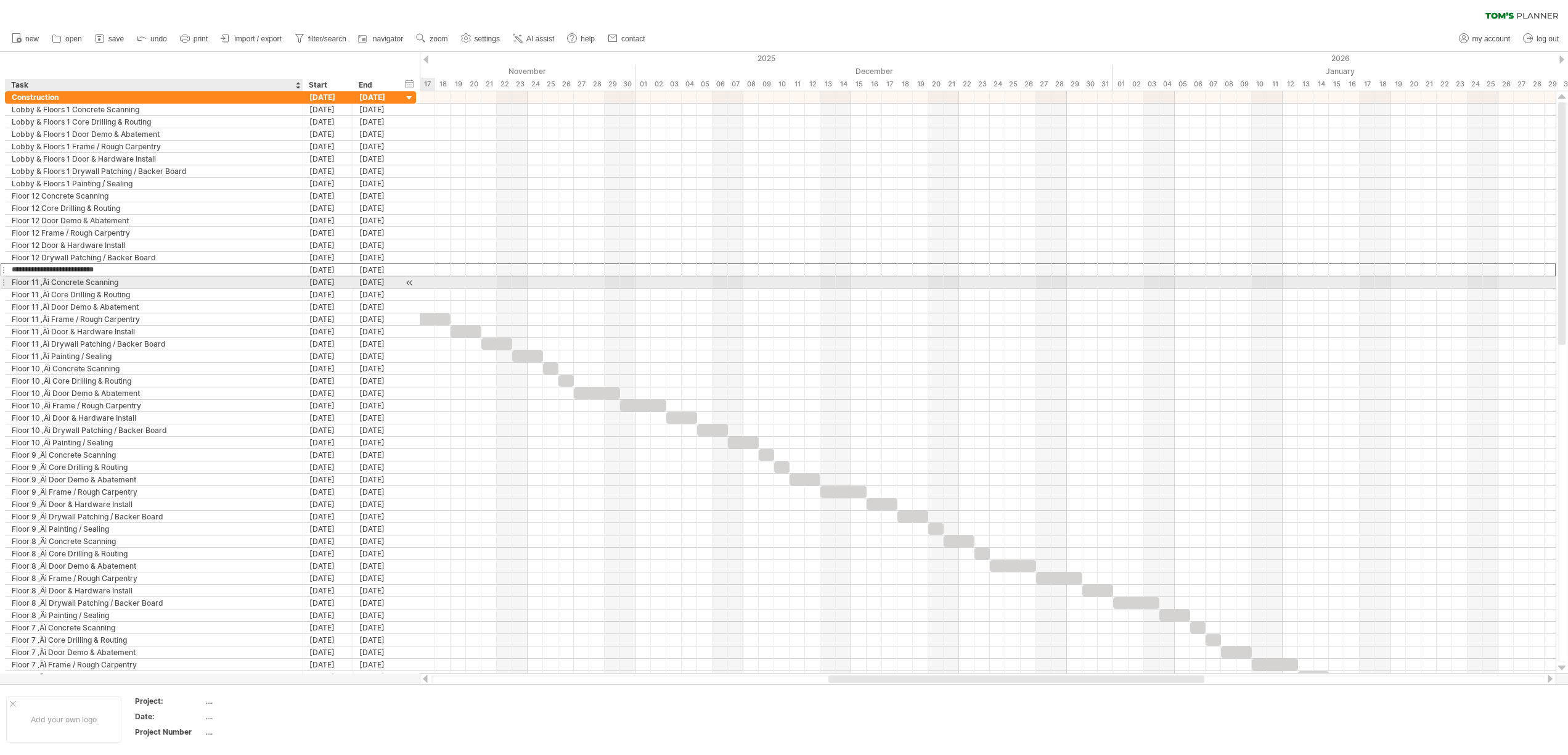
click at [48, 284] on div "Floor 11 ‚Äì Concrete Scanning" at bounding box center [154, 282] width 285 height 12
type input "**********"
click at [50, 294] on div "Floor 11 ‚Äì Core Drilling & Routing" at bounding box center [154, 294] width 285 height 12
type input "**********"
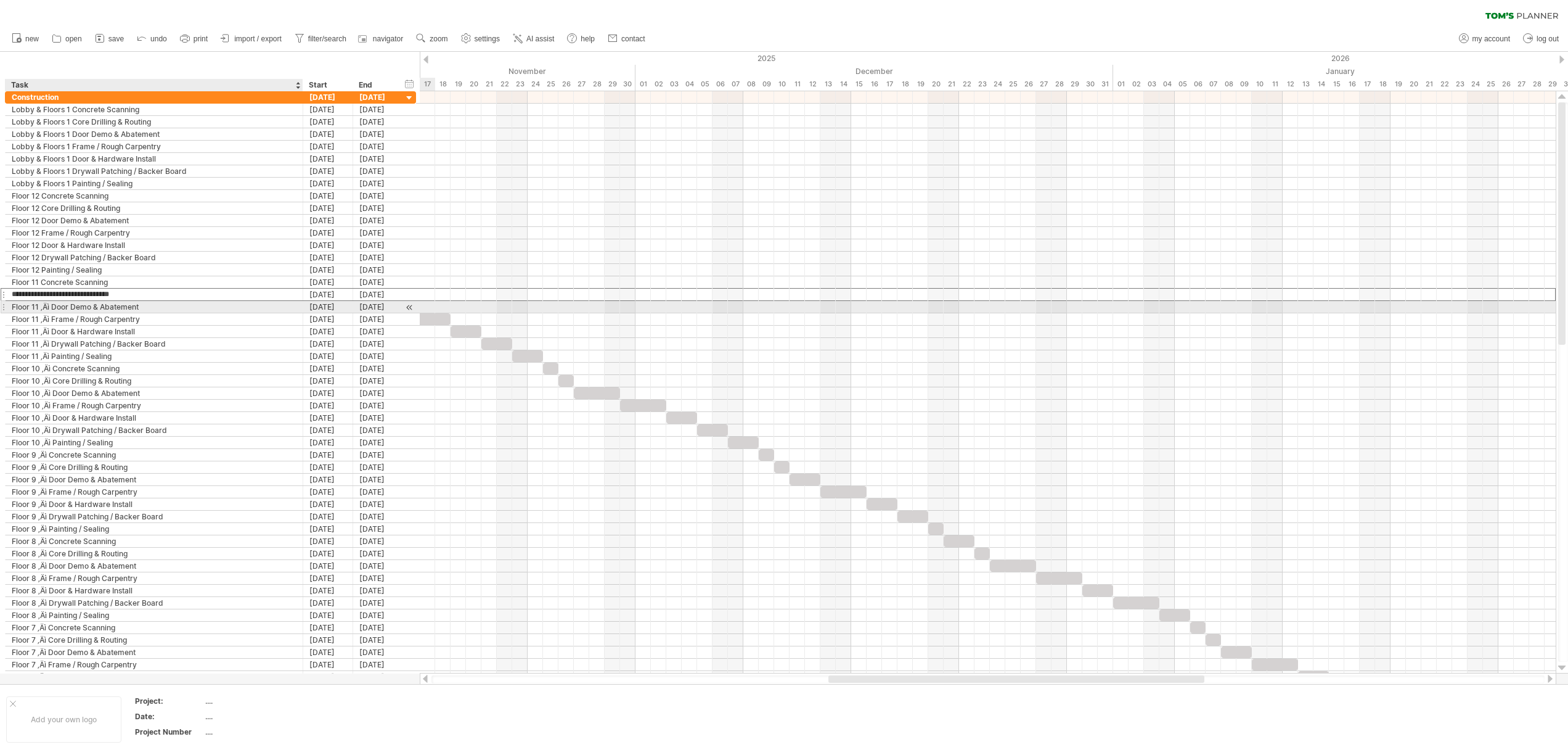
click at [50, 309] on div "Floor 11 ‚Äì Door Demo & Abatement" at bounding box center [154, 306] width 285 height 12
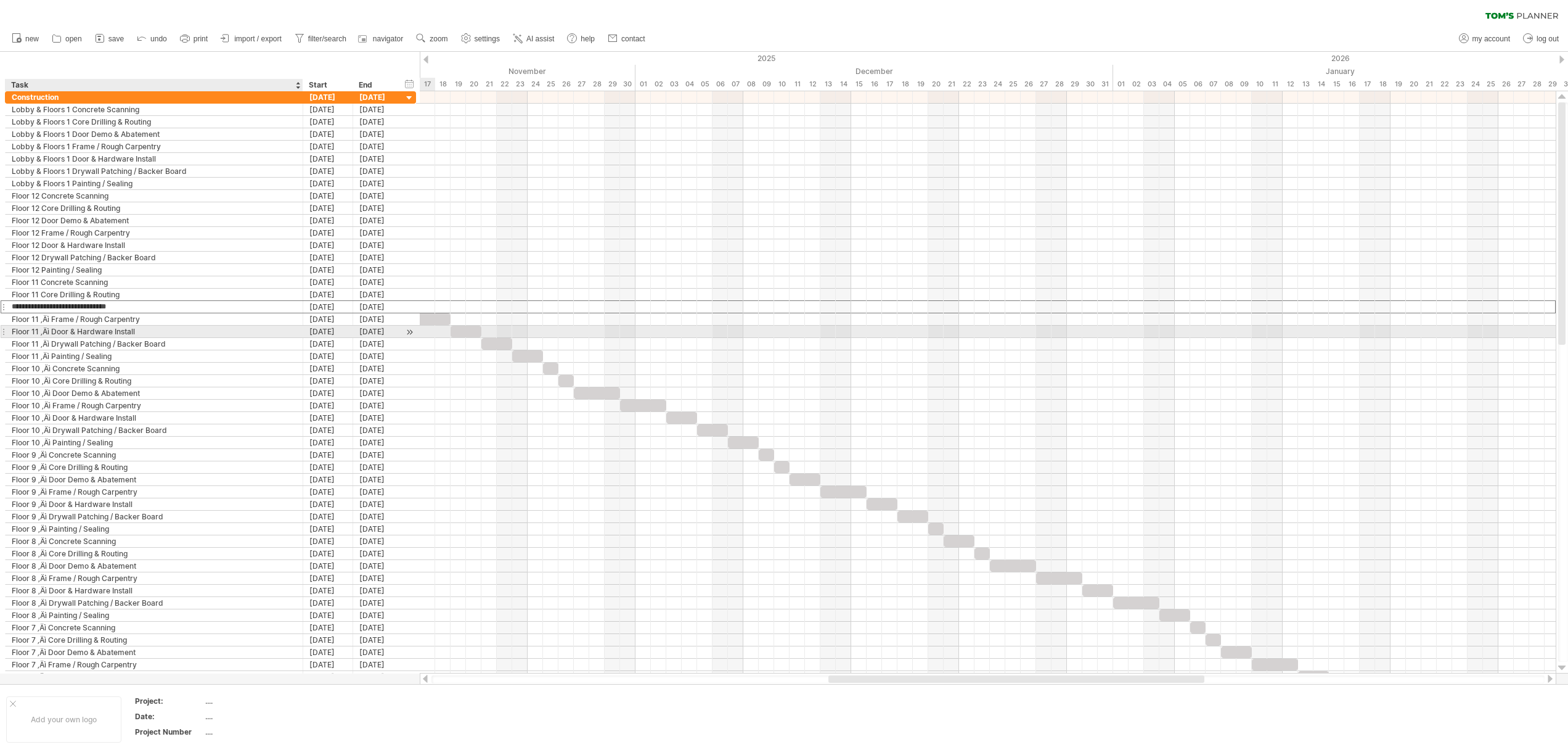
type input "**********"
click at [49, 320] on div "Floor 11 ‚Äì Frame / Rough Carpentry" at bounding box center [154, 319] width 285 height 12
type input "**********"
click at [48, 333] on div "Floor 11 ‚Äì Door & Hardware Install" at bounding box center [154, 331] width 285 height 12
type input "**********"
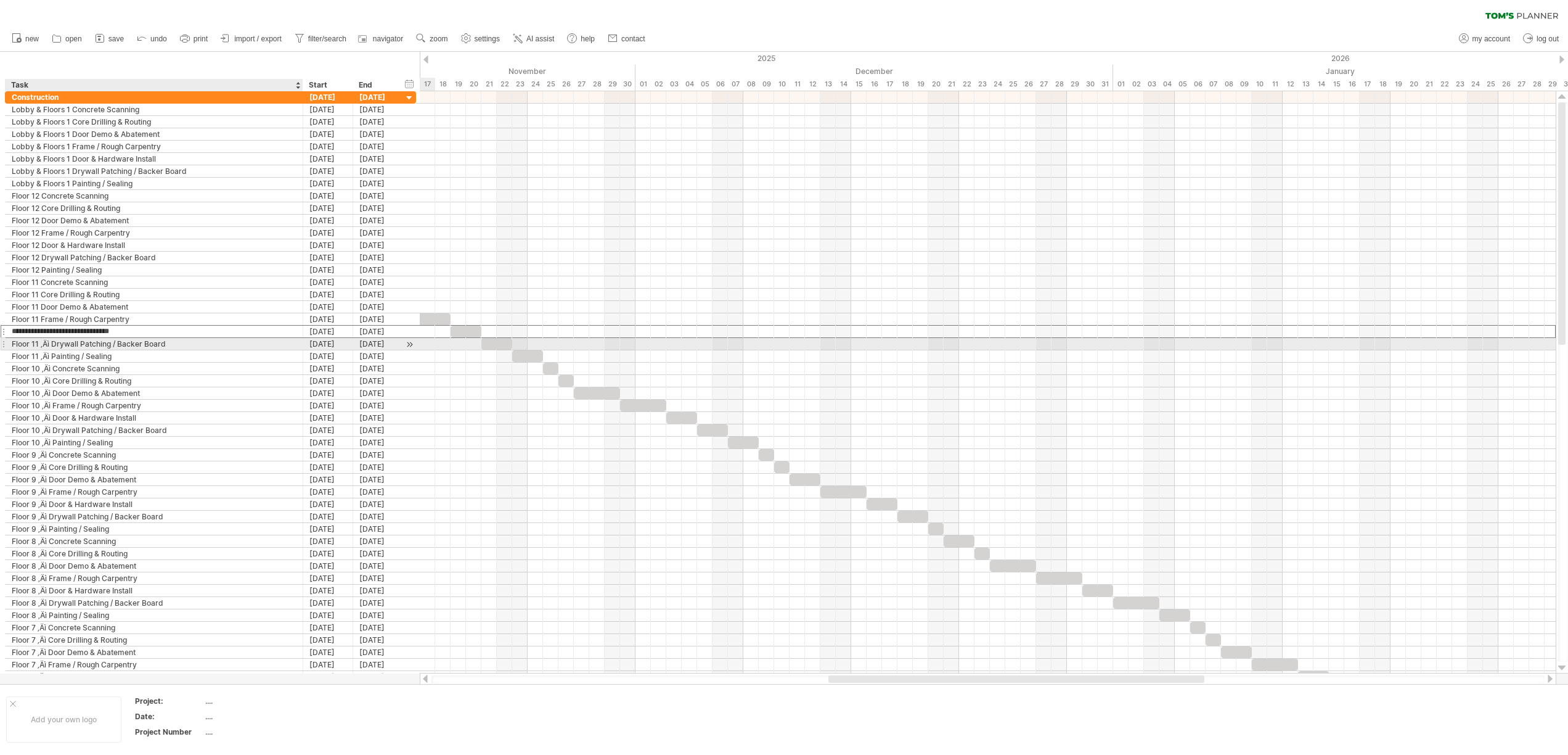
click at [49, 344] on div "Floor 11 ‚Äì Drywall Patching / Backer Board" at bounding box center [154, 343] width 285 height 12
type input "**********"
click at [50, 357] on div "Floor 11 ‚Äì Painting / Sealing" at bounding box center [154, 356] width 285 height 12
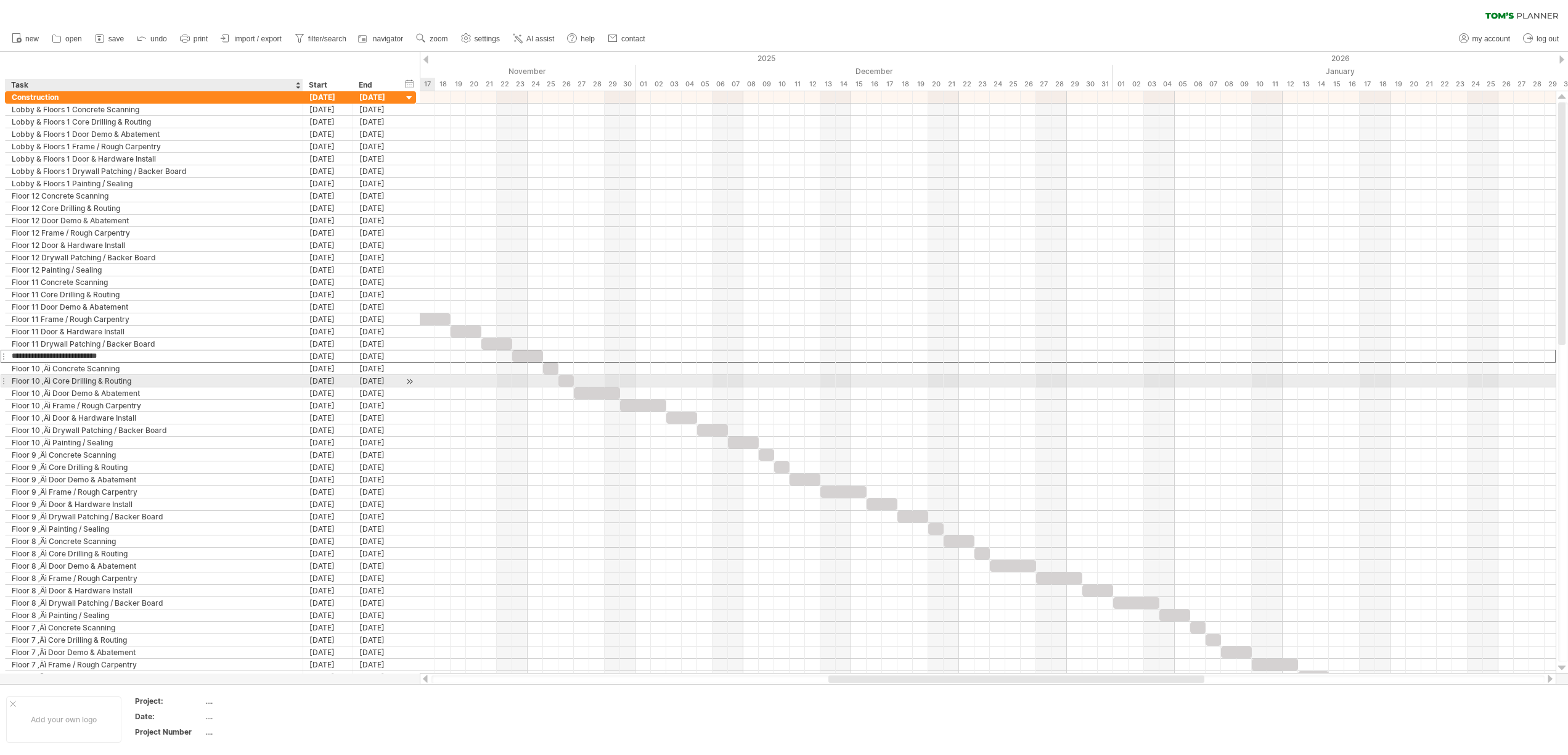
type input "**********"
click at [51, 369] on div "Floor 10 ‚Äì Concrete Scanning" at bounding box center [154, 368] width 285 height 12
type input "**********"
click at [50, 382] on div "Floor 10 ‚Äì Core Drilling & Routing" at bounding box center [154, 381] width 285 height 12
type input "**********"
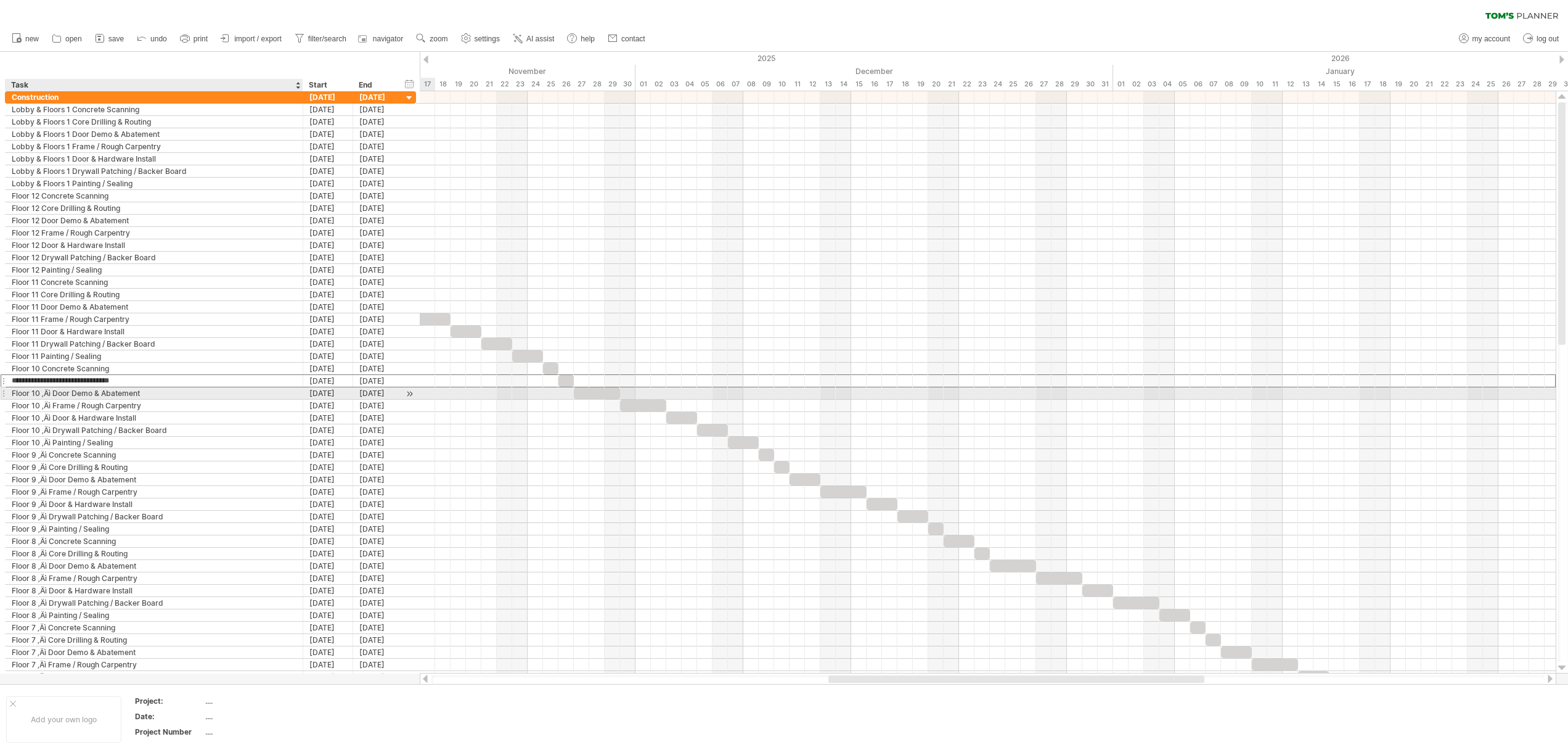
click at [50, 393] on div "Floor 10 ‚Äì Door Demo & Abatement" at bounding box center [154, 393] width 285 height 12
type input "**********"
click at [51, 407] on div "Floor 10 ‚Äì Frame / Rough Carpentry" at bounding box center [154, 405] width 285 height 12
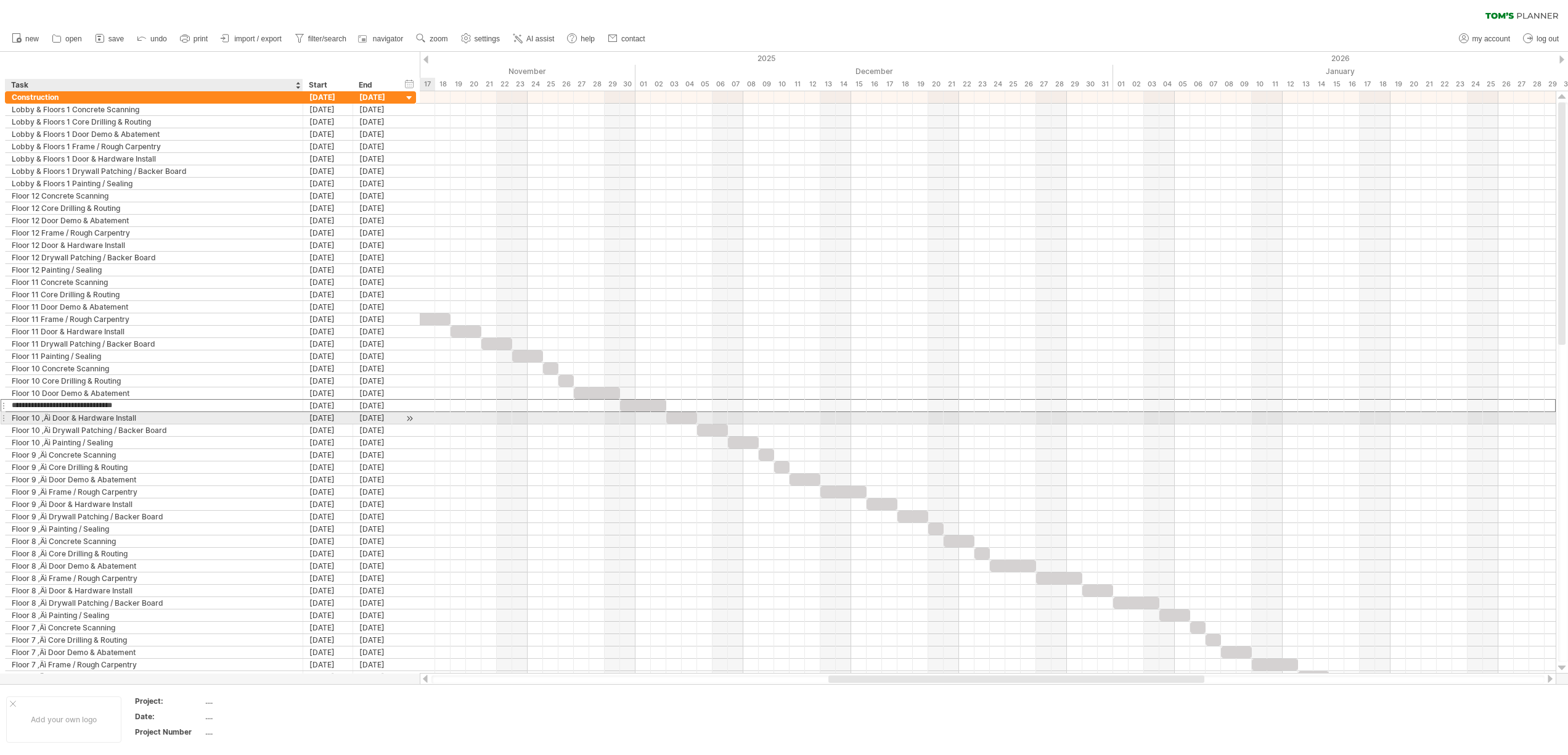
type input "**********"
click at [51, 419] on div "Floor 10 ‚Äì Door & Hardware Install" at bounding box center [154, 417] width 285 height 12
type input "**********"
click at [51, 429] on div "Floor 10 ‚Äì Drywall Patching / Backer Board" at bounding box center [154, 430] width 285 height 12
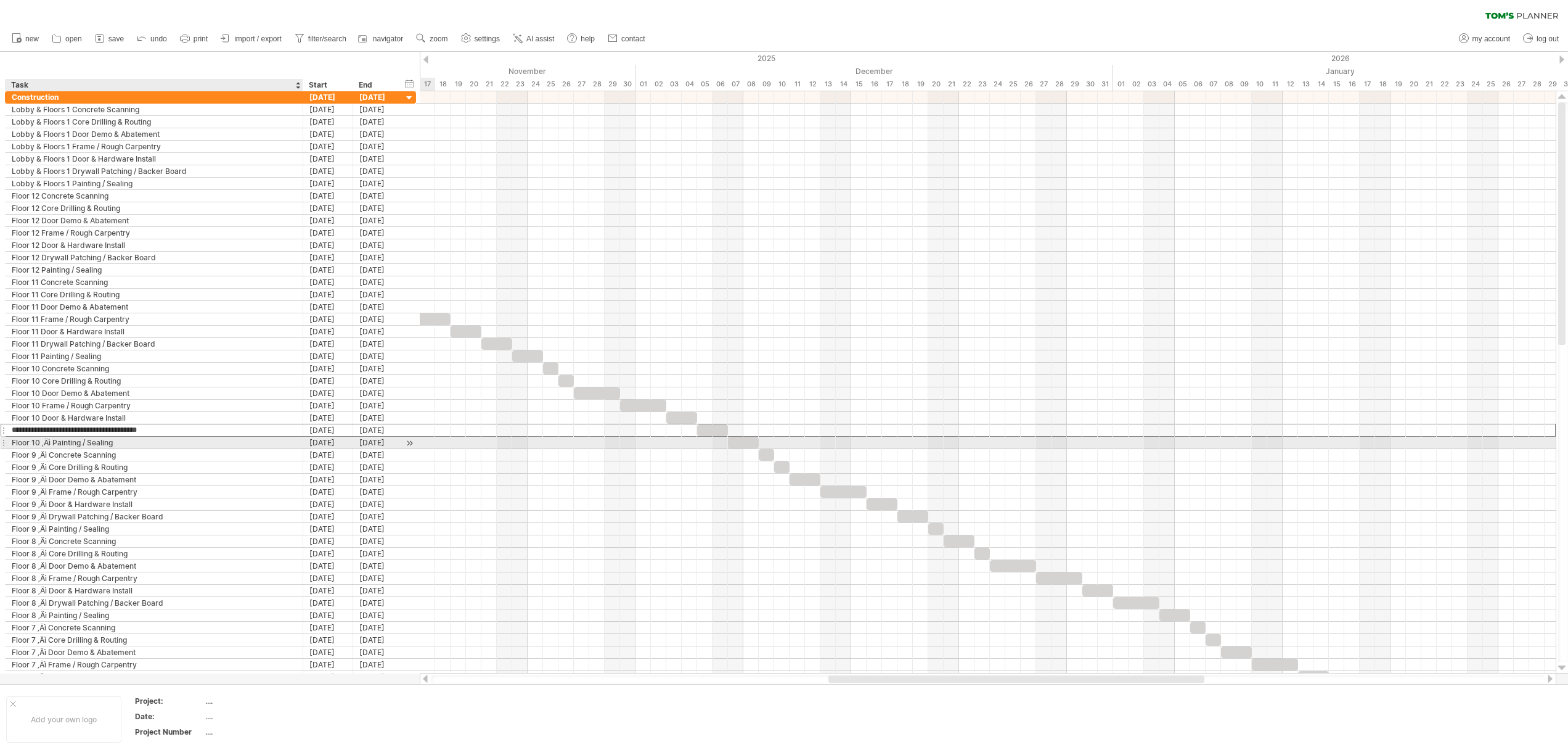
type input "**********"
click at [51, 442] on div "Floor 10 ‚Äì Painting / Sealing" at bounding box center [154, 442] width 285 height 12
type input "**********"
click at [48, 456] on div "Floor 9 ‚Äì Concrete Scanning" at bounding box center [154, 454] width 285 height 12
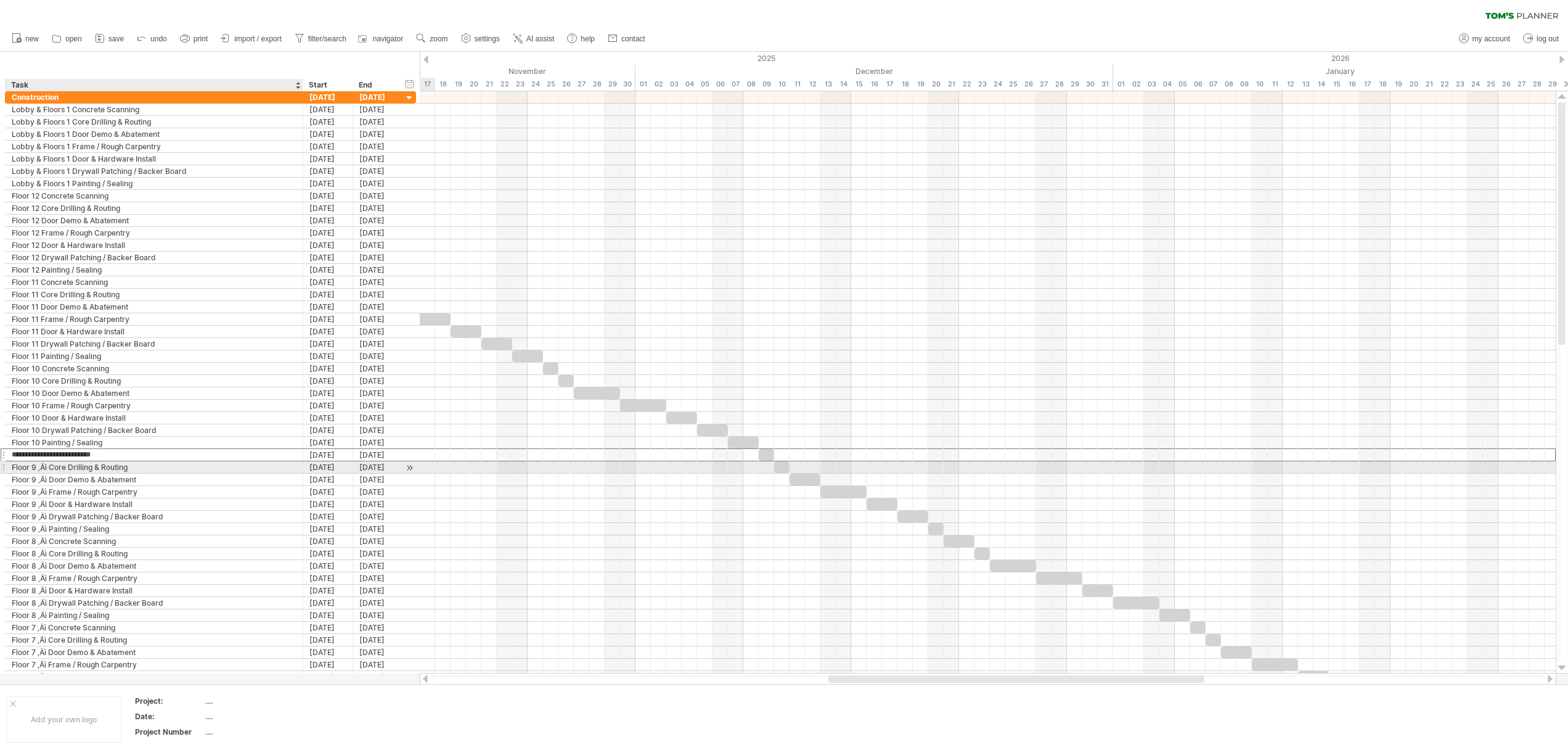
type input "**********"
click at [48, 467] on div "Floor 9 ‚Äì Core Drilling & Routing" at bounding box center [154, 467] width 285 height 12
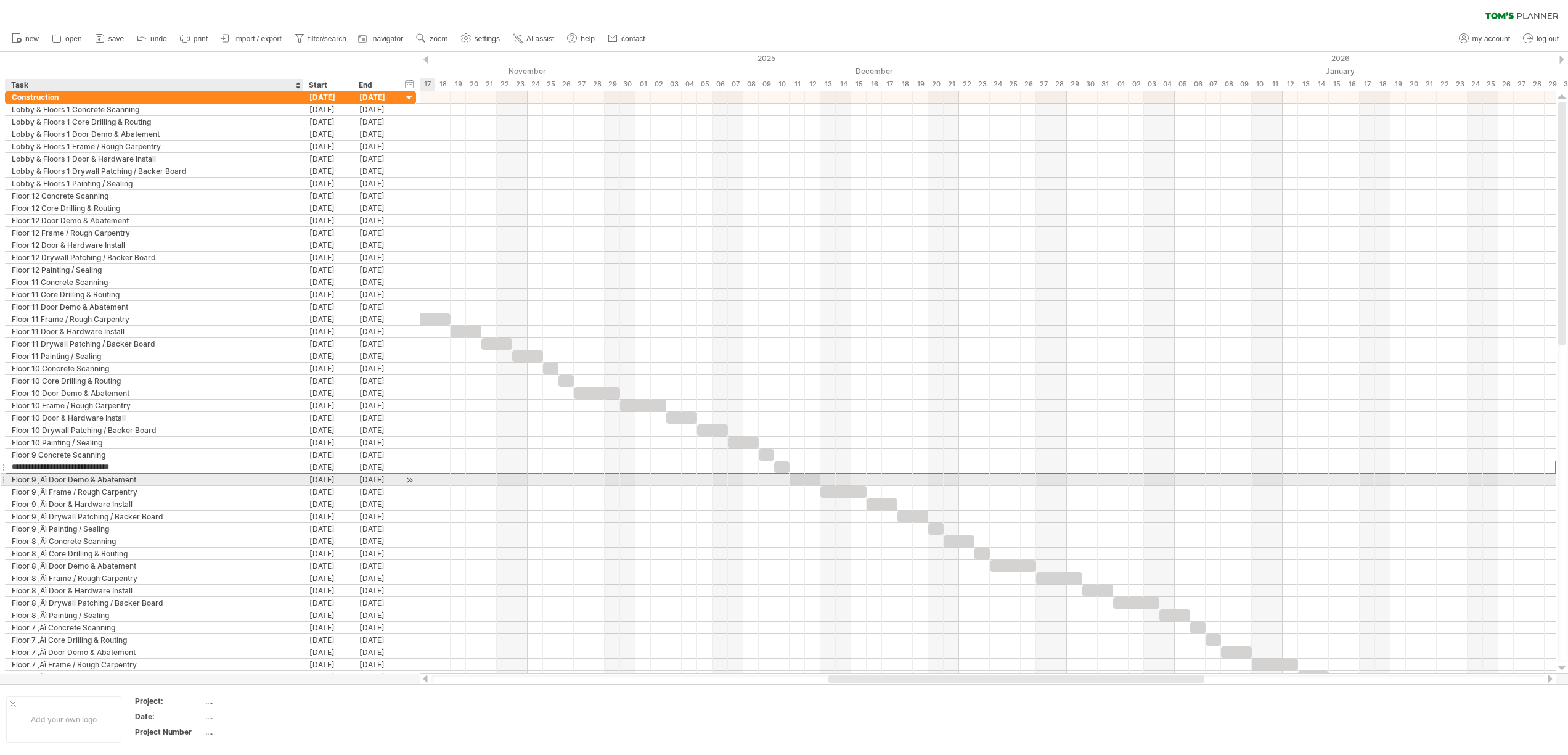
type input "**********"
click at [48, 479] on div "Floor 9 ‚Äì Door Demo & Abatement" at bounding box center [154, 479] width 285 height 12
type input "**********"
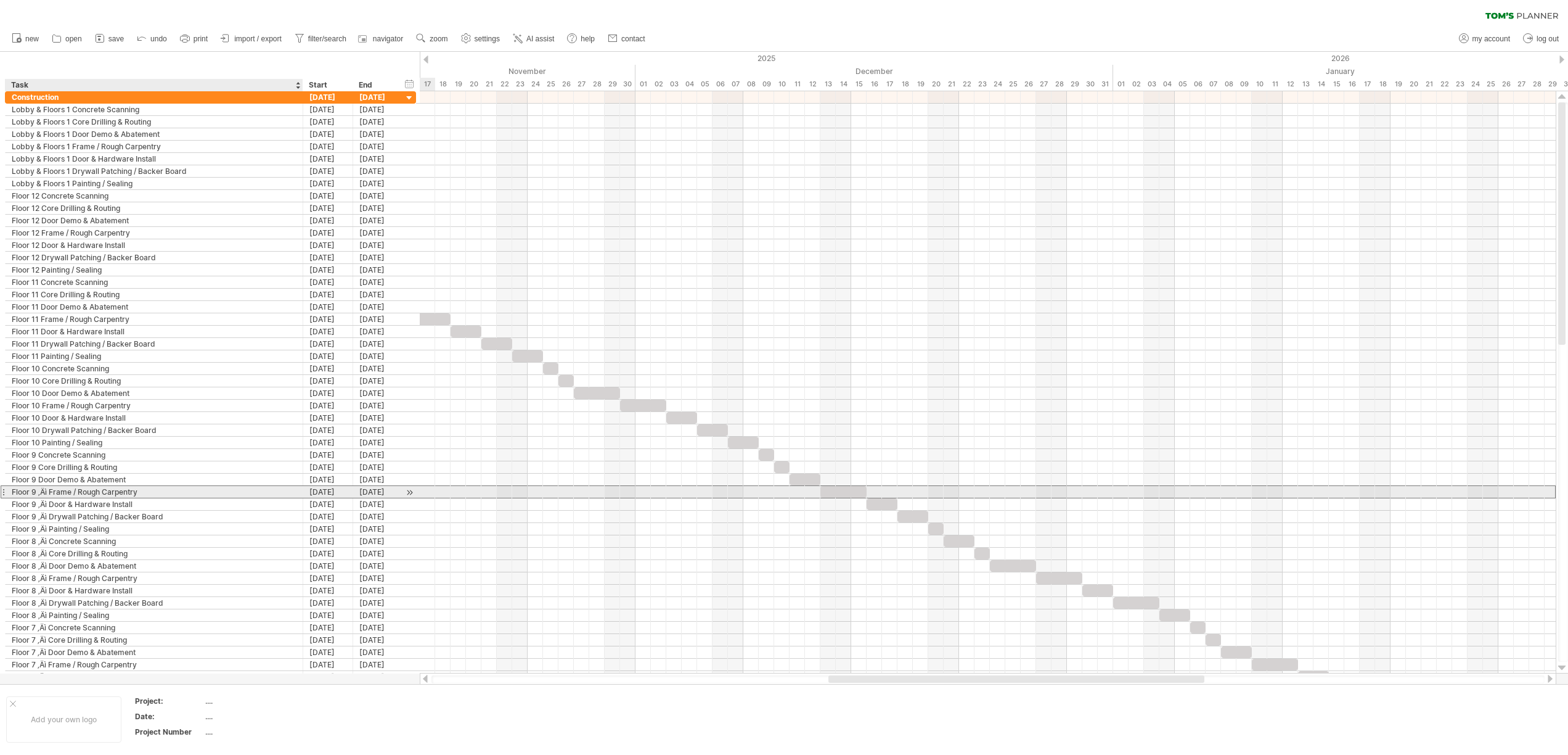
click at [49, 490] on div "Floor 9 ‚Äì Frame / Rough Carpentry" at bounding box center [154, 492] width 285 height 12
type input "**********"
click at [49, 506] on div "Floor 9 ‚Äì Door & Hardware Install" at bounding box center [154, 504] width 285 height 12
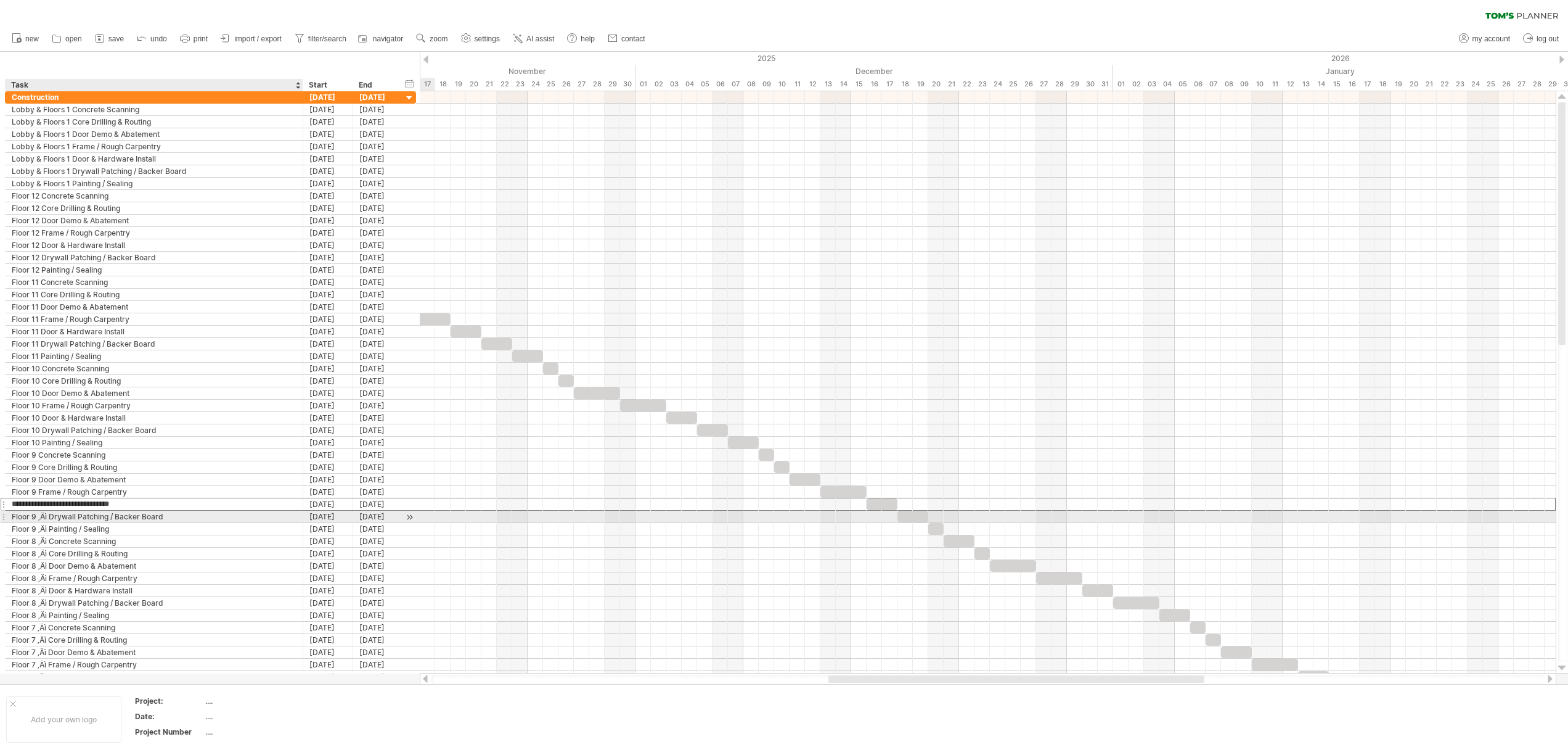
type input "**********"
click at [49, 517] on div "Floor 9 ‚Äì Drywall Patching / Backer Board" at bounding box center [154, 516] width 285 height 12
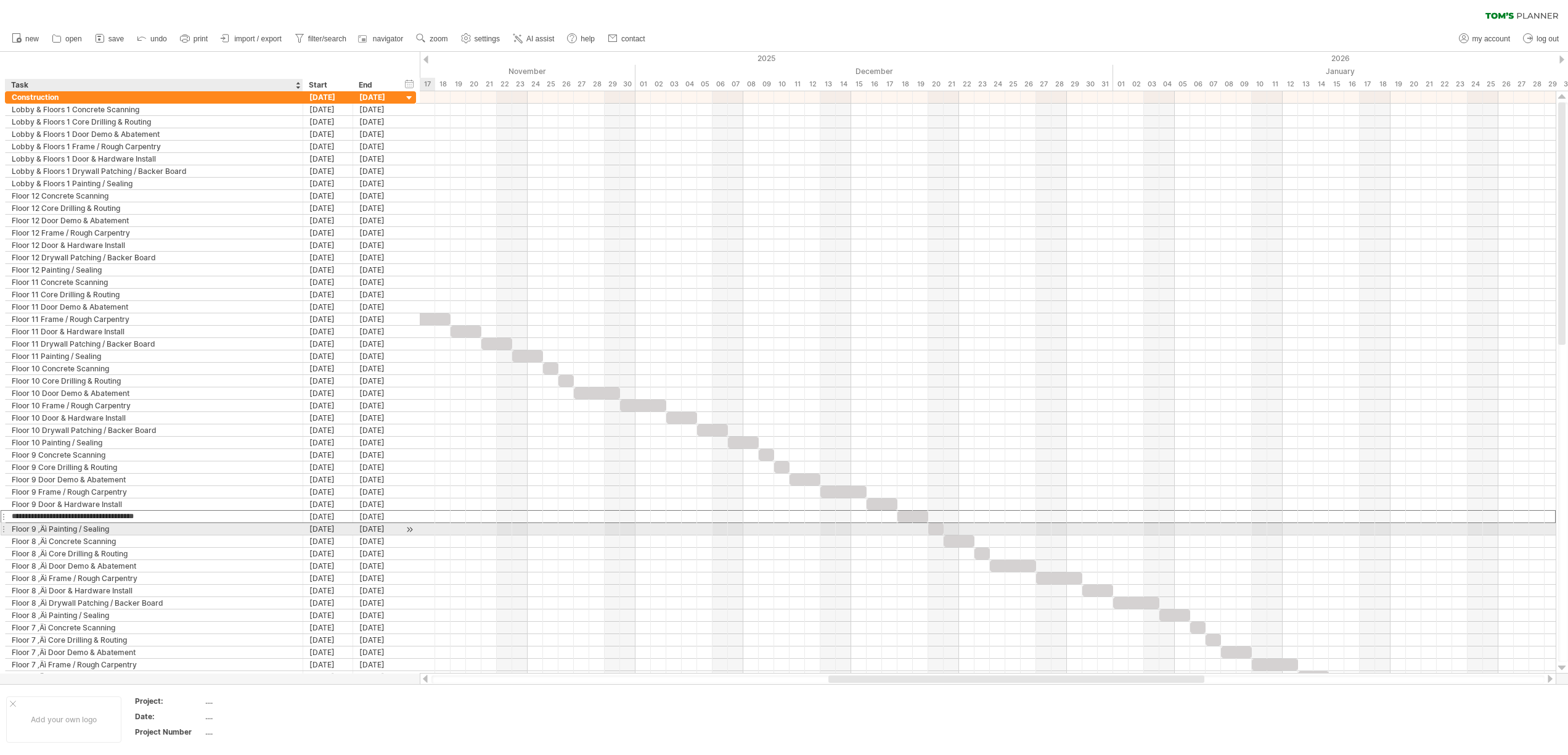
type input "**********"
click at [50, 530] on div "Floor 9 ‚Äì Painting / Sealing" at bounding box center [154, 529] width 285 height 12
type input "**********"
click at [50, 543] on div "Floor 8 ‚Äì Concrete Scanning" at bounding box center [154, 541] width 285 height 12
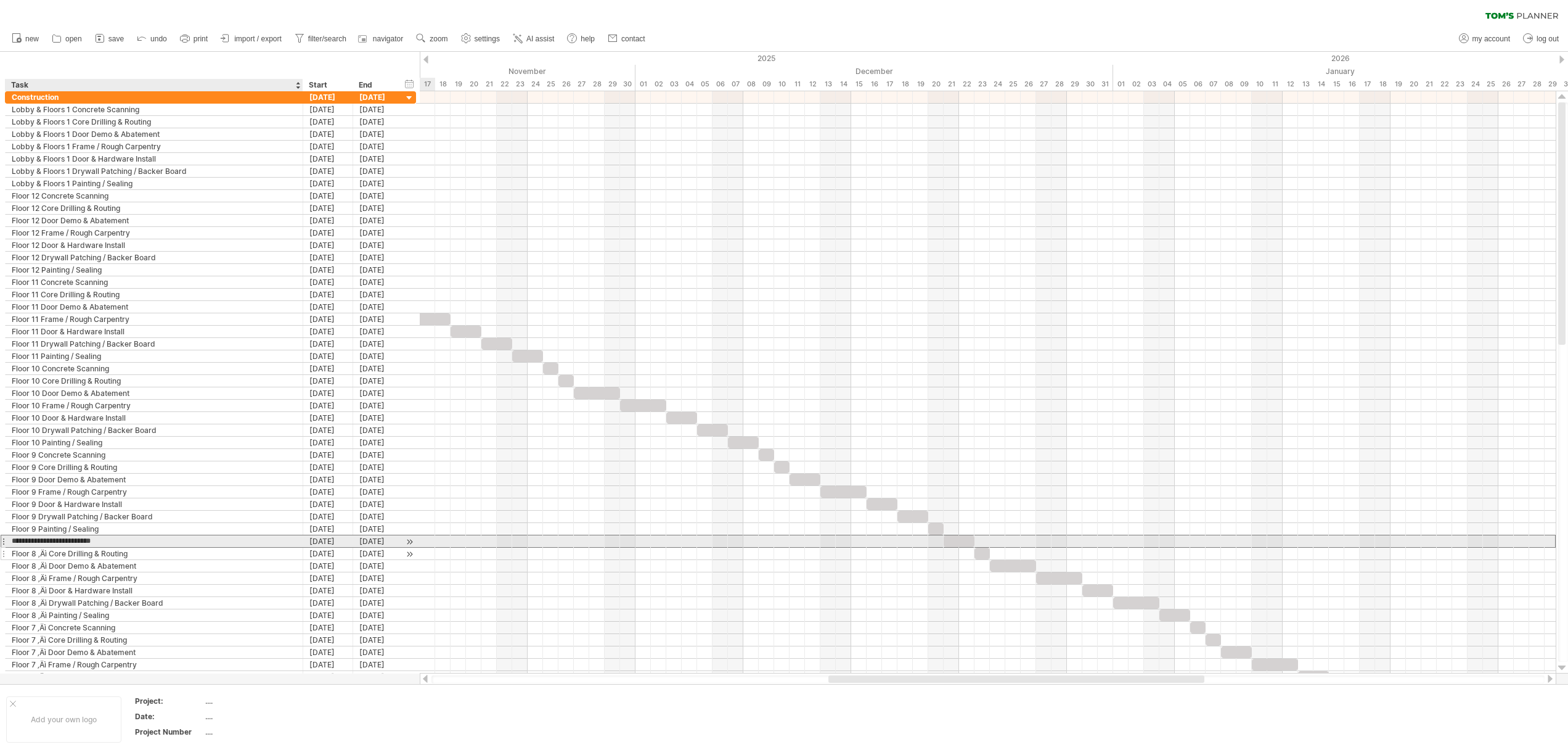
type input "**********"
click at [52, 554] on div "Floor 8 ‚Äì Core Drilling & Routing" at bounding box center [154, 553] width 285 height 12
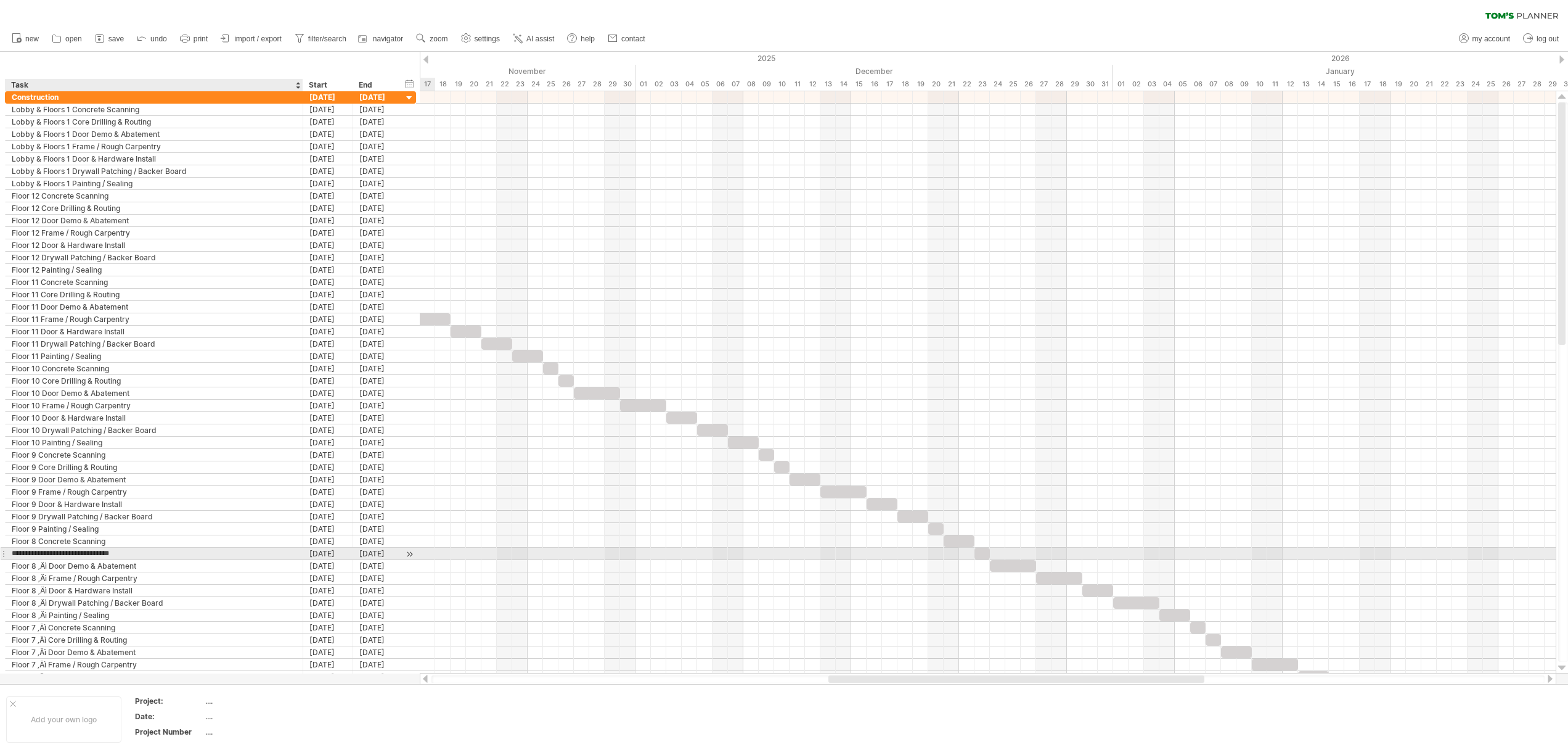
type input "**********"
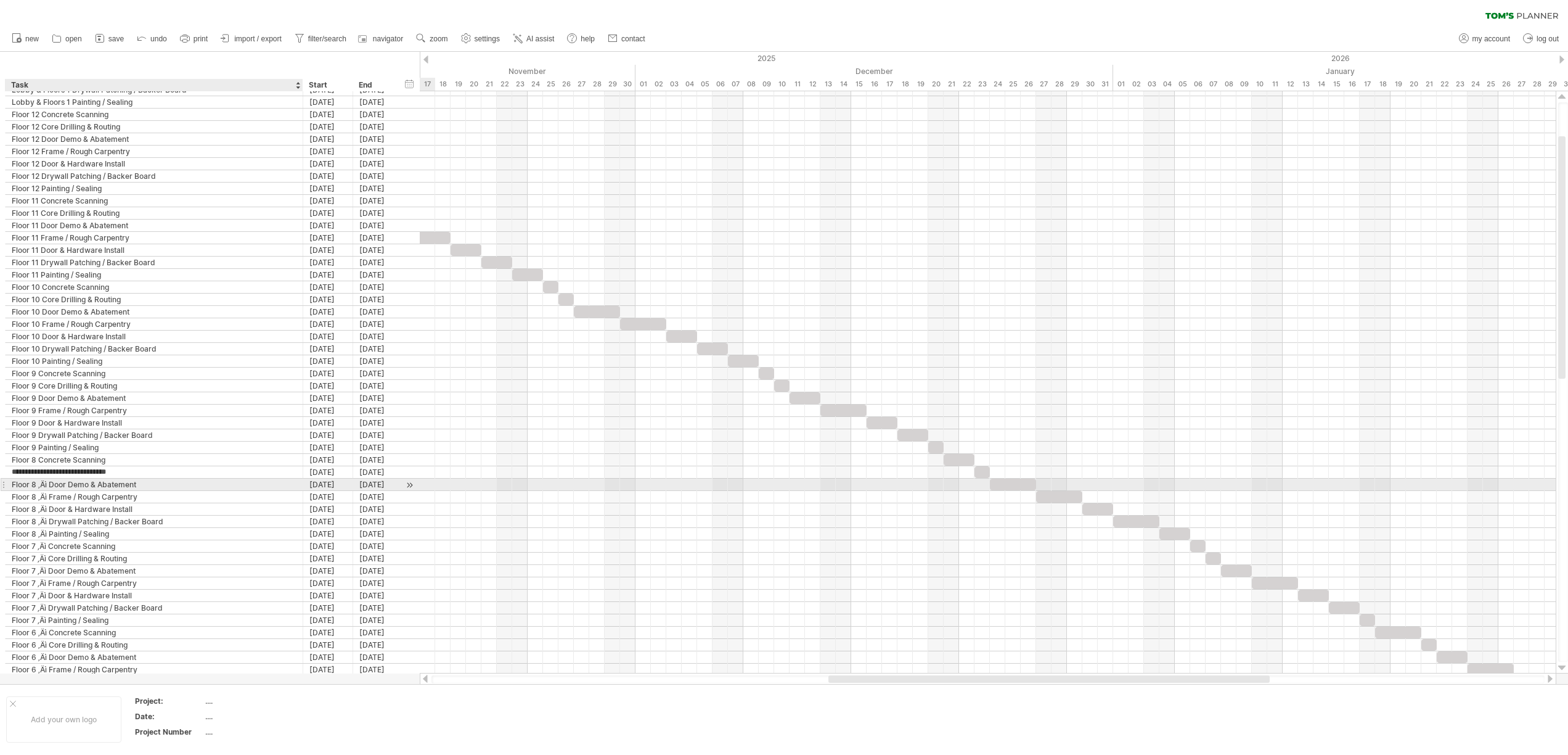
click at [50, 483] on div "Floor 8 ‚Äì Door Demo & Abatement" at bounding box center [154, 484] width 285 height 12
type input "**********"
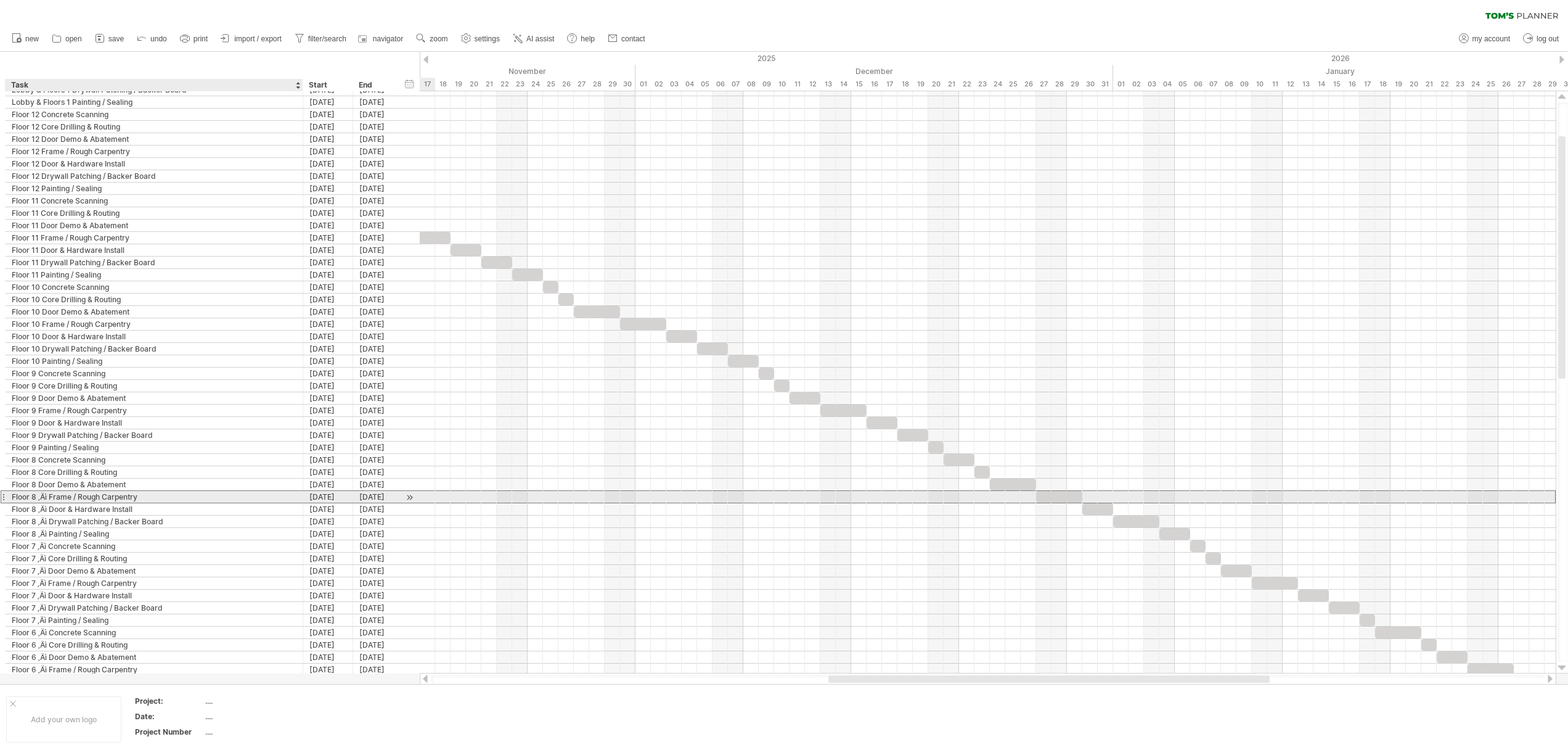
click at [48, 499] on div "Floor 8 ‚Äì Frame / Rough Carpentry" at bounding box center [154, 497] width 285 height 12
type input "**********"
click at [50, 508] on div "Floor 8 ‚Äì Door & Hardware Install" at bounding box center [154, 509] width 285 height 12
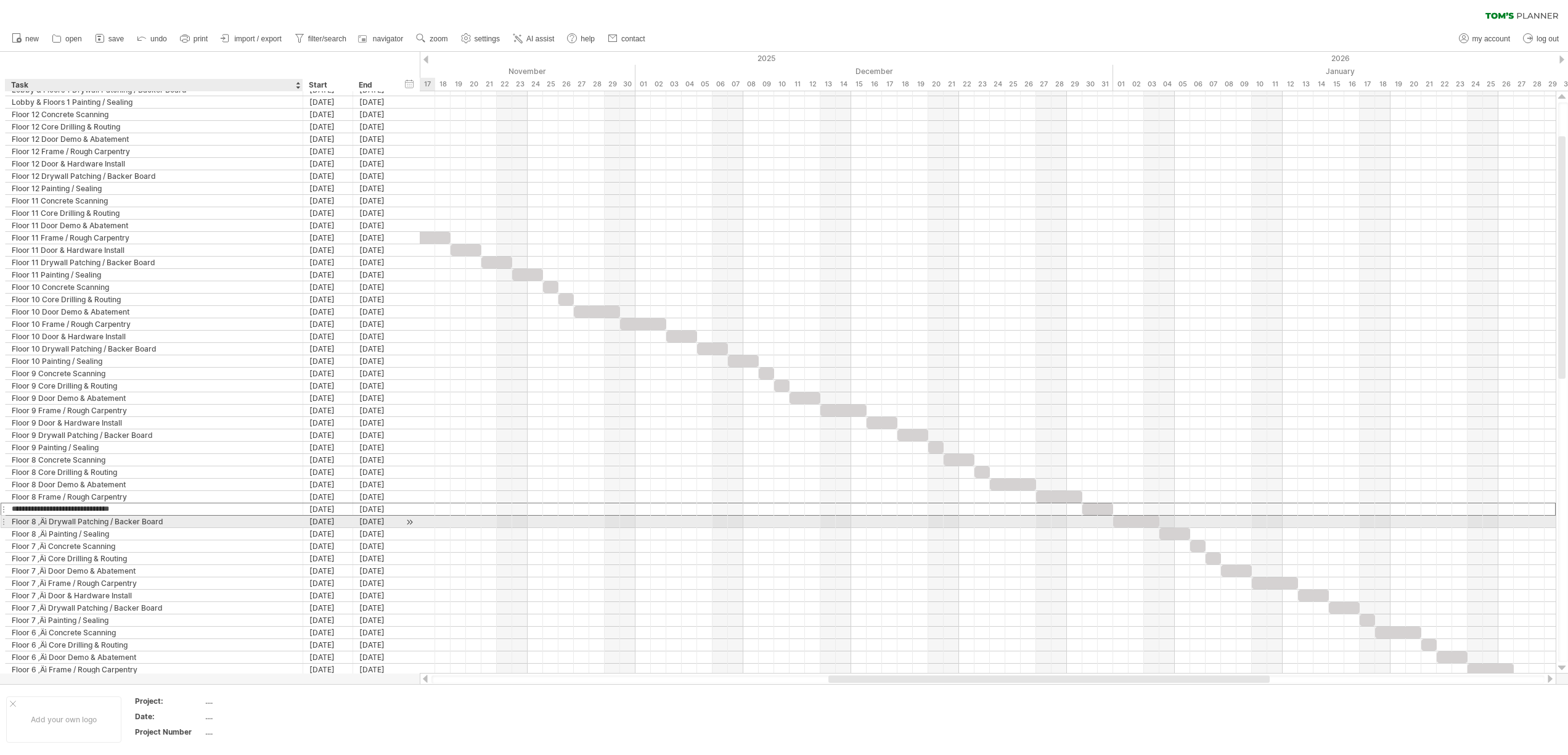
type input "**********"
click at [48, 524] on div "Floor 8 ‚Äì Drywall Patching / Backer Board" at bounding box center [154, 521] width 285 height 12
type input "**********"
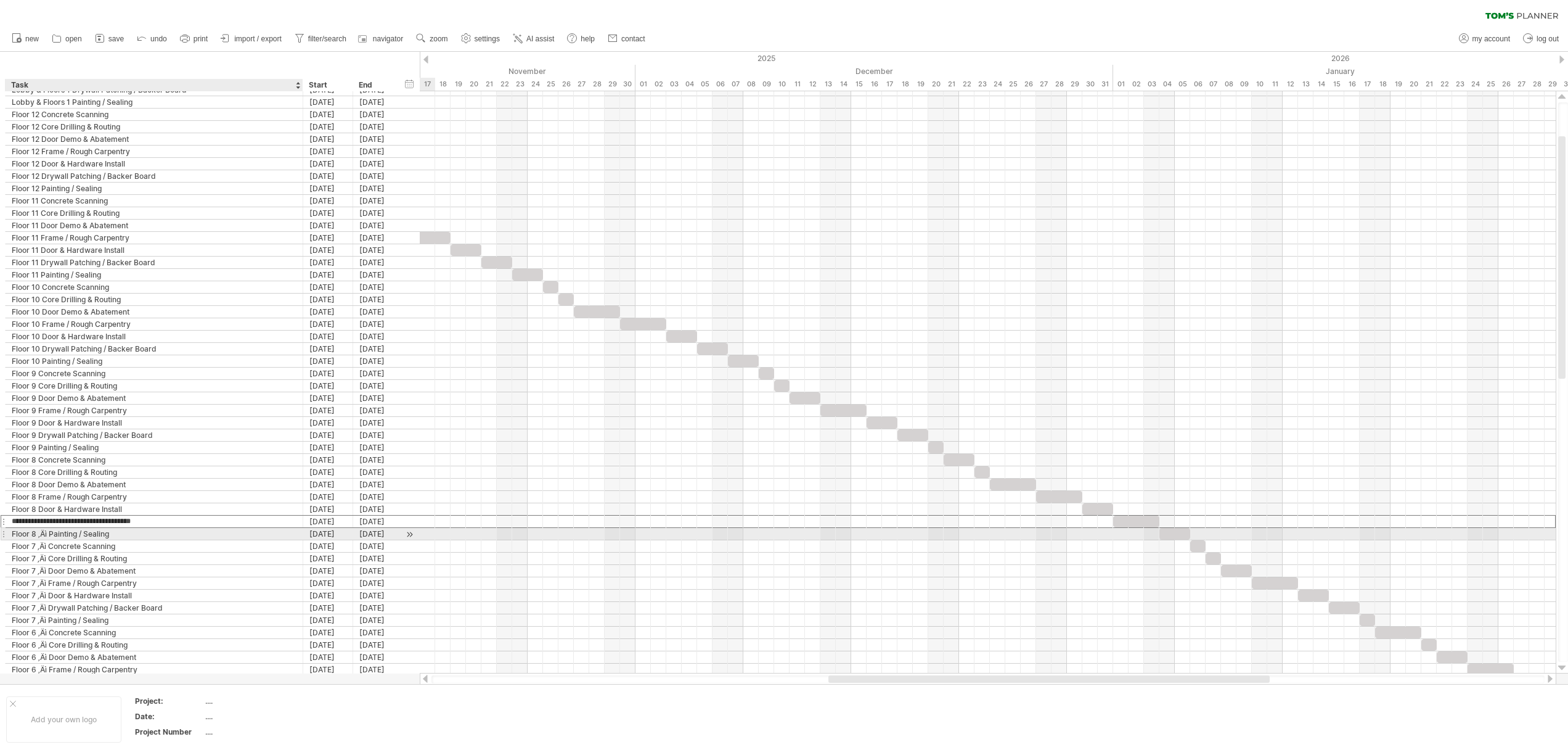
click at [50, 533] on div "Floor 8 ‚Äì Painting / Sealing" at bounding box center [154, 533] width 285 height 12
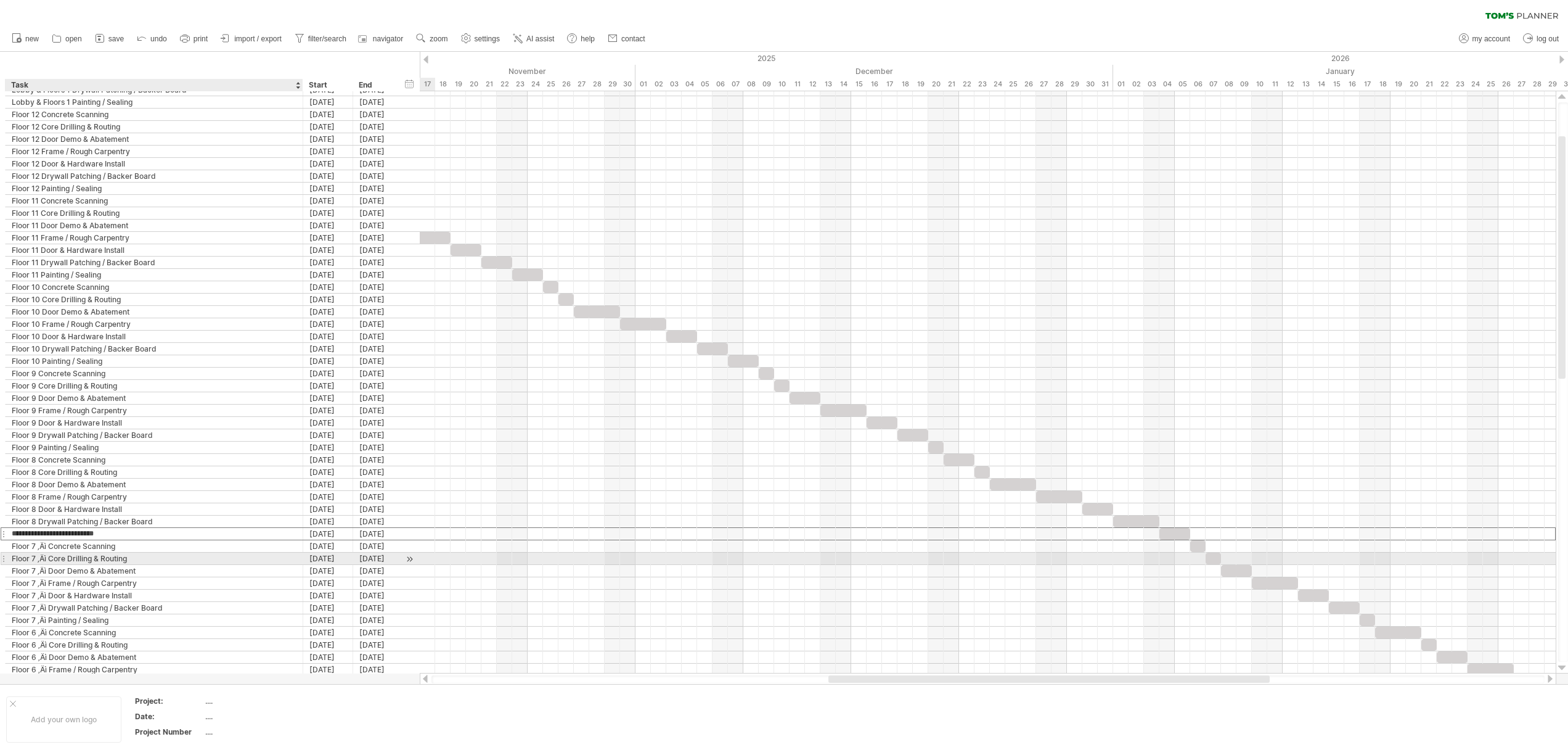
type input "**********"
click at [50, 547] on div "Floor 7 ‚Äì Concrete Scanning" at bounding box center [154, 545] width 285 height 12
type input "**********"
click at [48, 560] on div "Floor 7 ‚Äì Core Drilling & Routing" at bounding box center [154, 558] width 285 height 12
type input "**********"
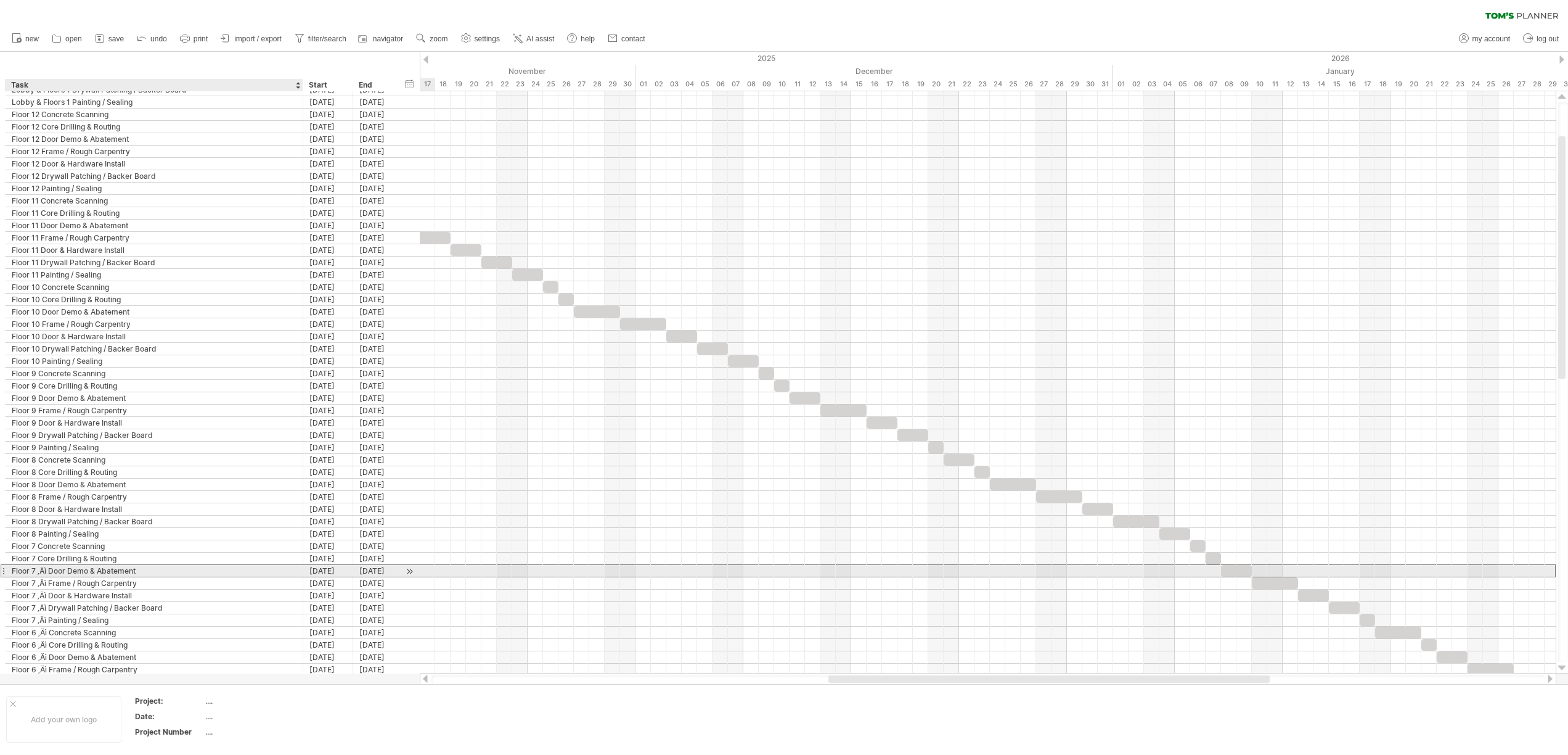
click at [49, 569] on div "Floor 7 ‚Äì Door Demo & Abatement" at bounding box center [154, 570] width 285 height 12
type input "**********"
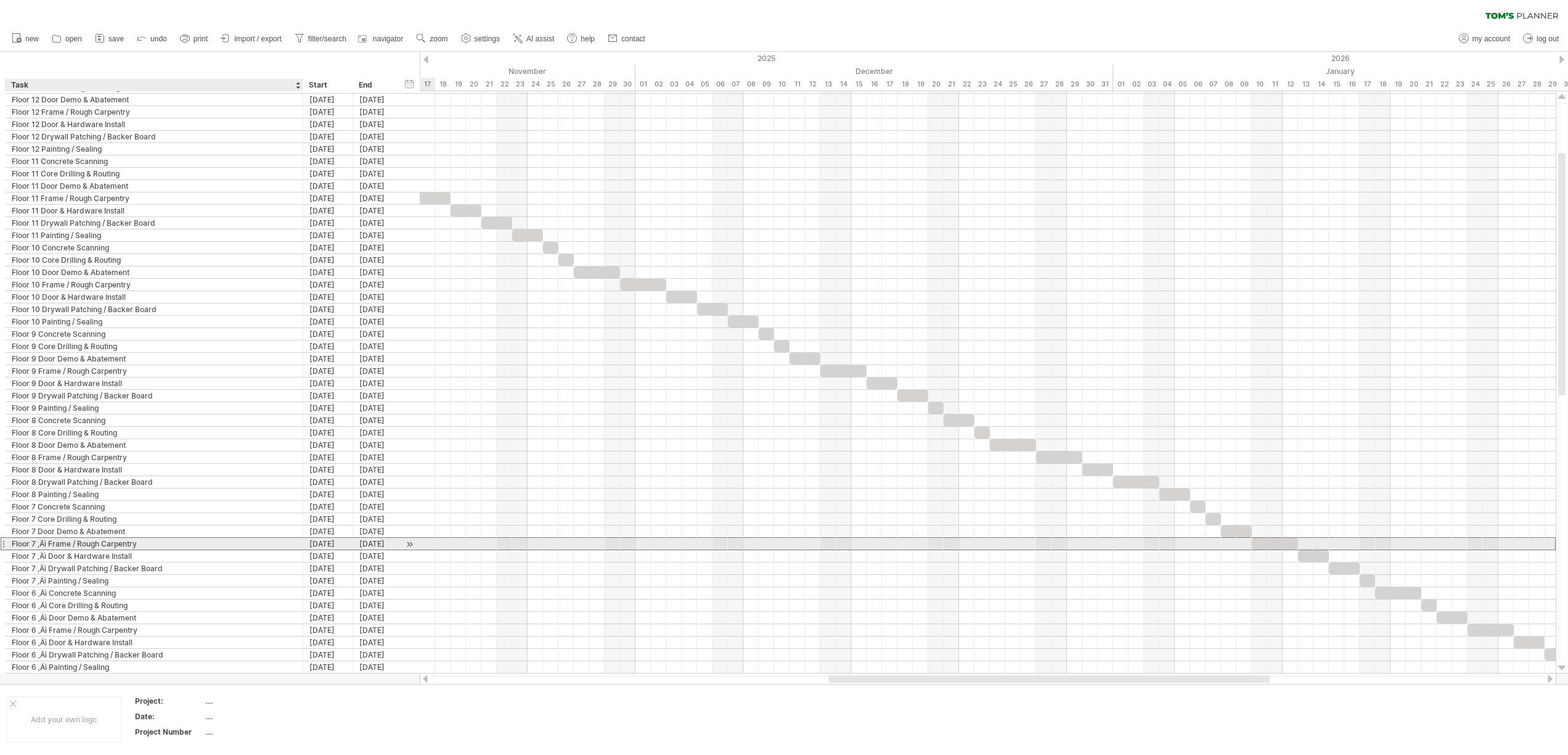
click at [50, 543] on div "Floor 7 ‚Äì Frame / Rough Carpentry" at bounding box center [154, 543] width 285 height 12
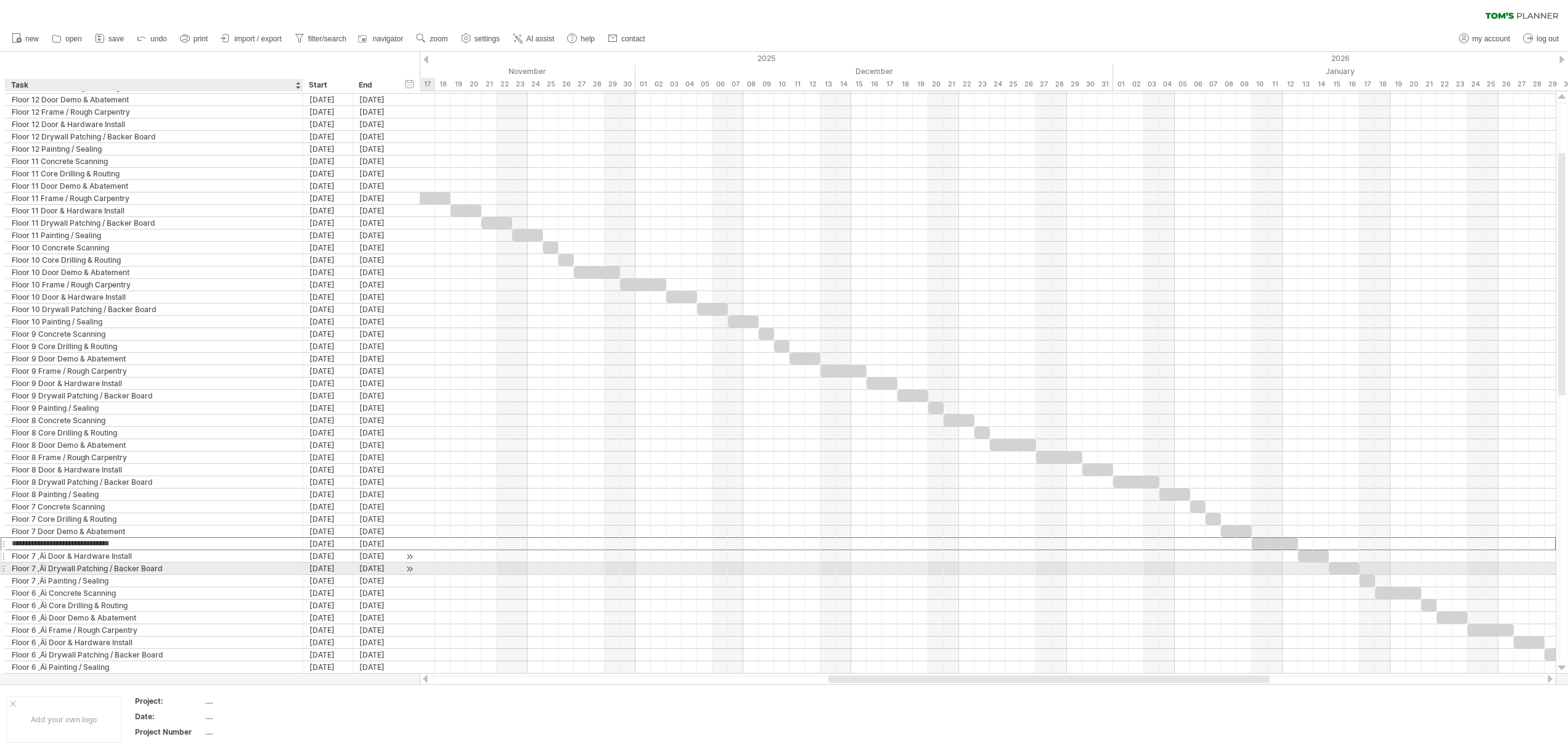
type input "**********"
click at [50, 557] on div "Floor 7 ‚Äì Door & Hardware Install" at bounding box center [154, 555] width 285 height 12
type input "**********"
click at [49, 568] on div "Floor 7 ‚Äì Drywall Patching / Backer Board" at bounding box center [154, 568] width 285 height 12
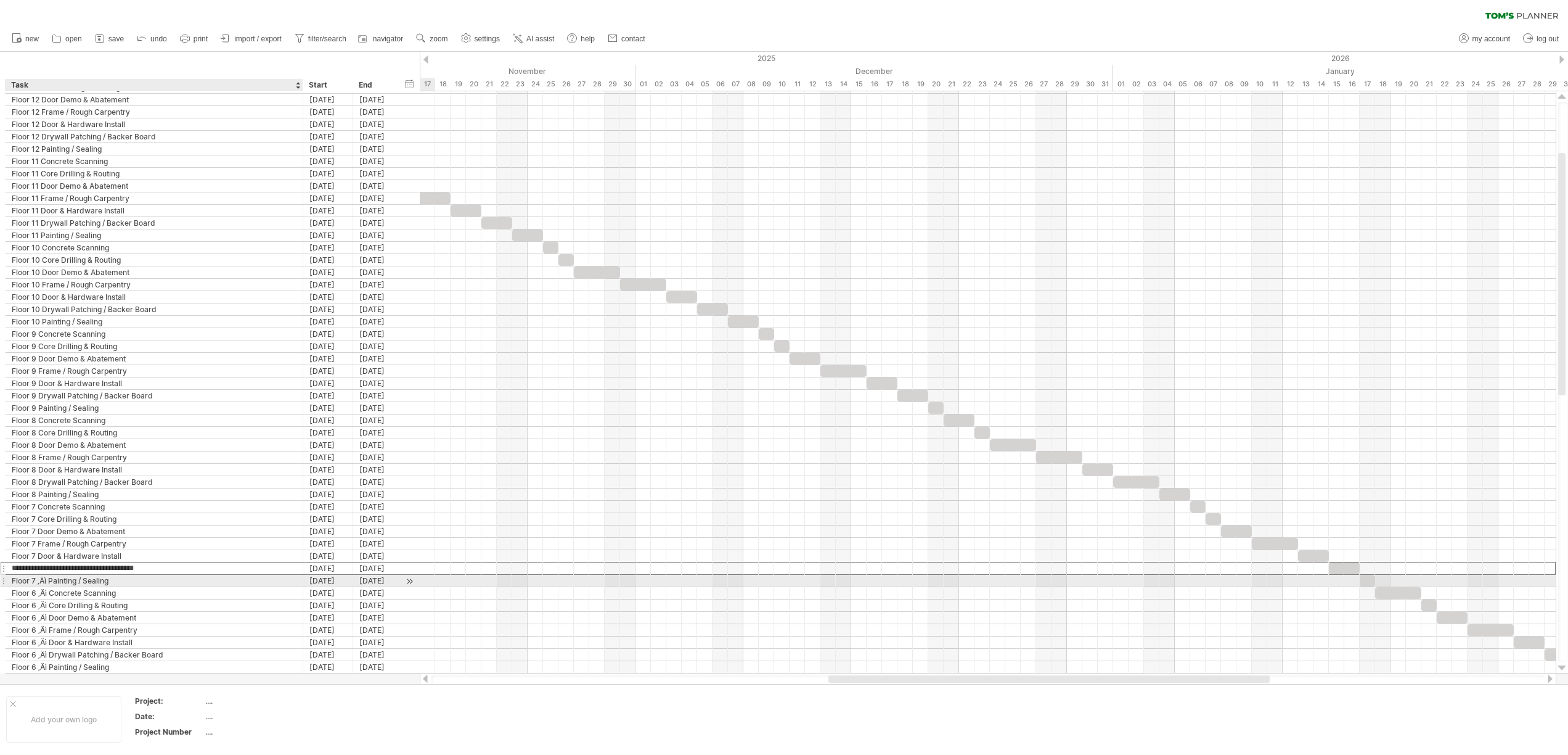
type input "**********"
click at [50, 581] on div "Floor 7 ‚Äì Painting / Sealing" at bounding box center [154, 580] width 285 height 12
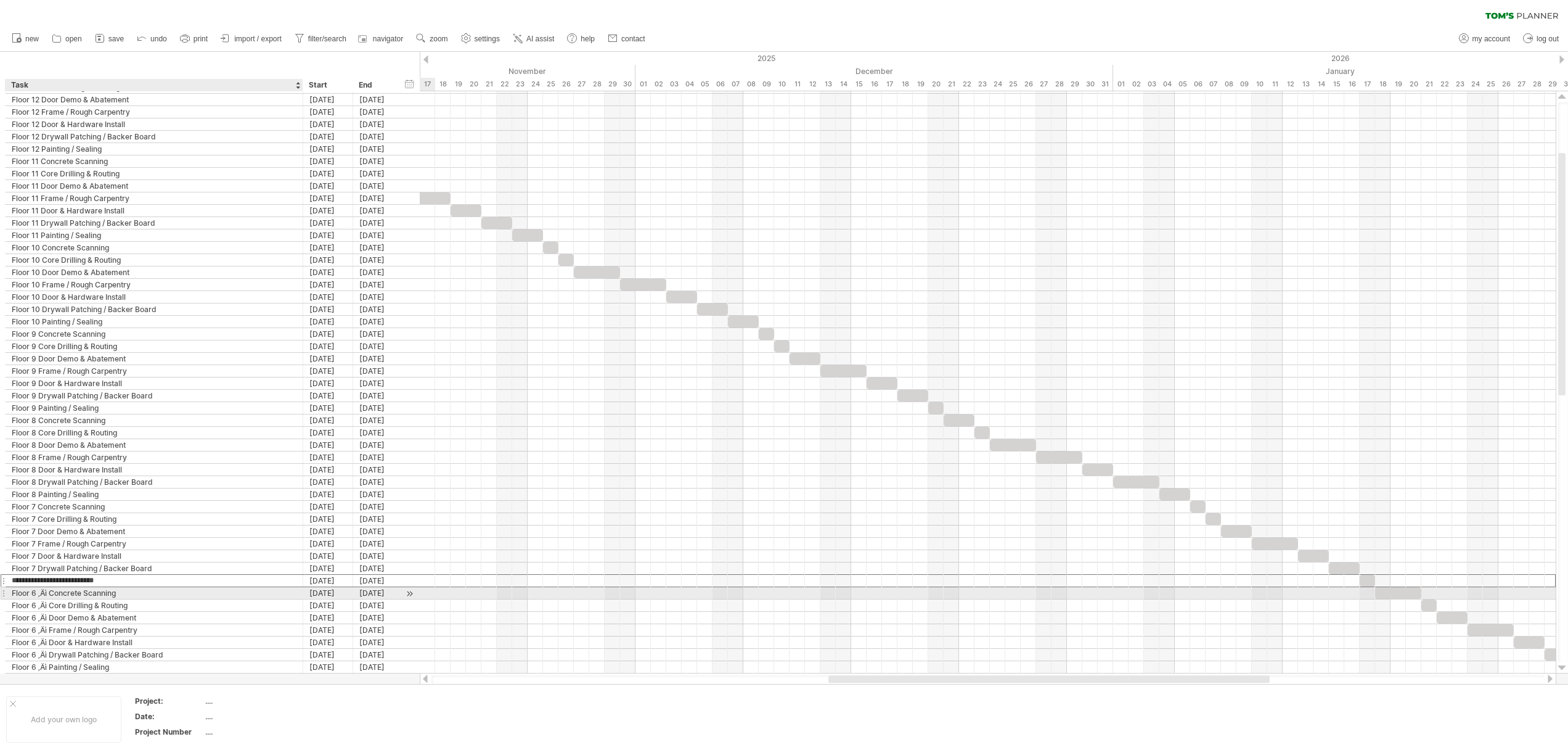
type input "**********"
click at [50, 594] on div "Floor 6 ‚Äì Concrete Scanning" at bounding box center [154, 593] width 285 height 12
type input "**********"
click at [50, 604] on div "Floor 6 ‚Äì Core Drilling & Routing" at bounding box center [154, 605] width 285 height 12
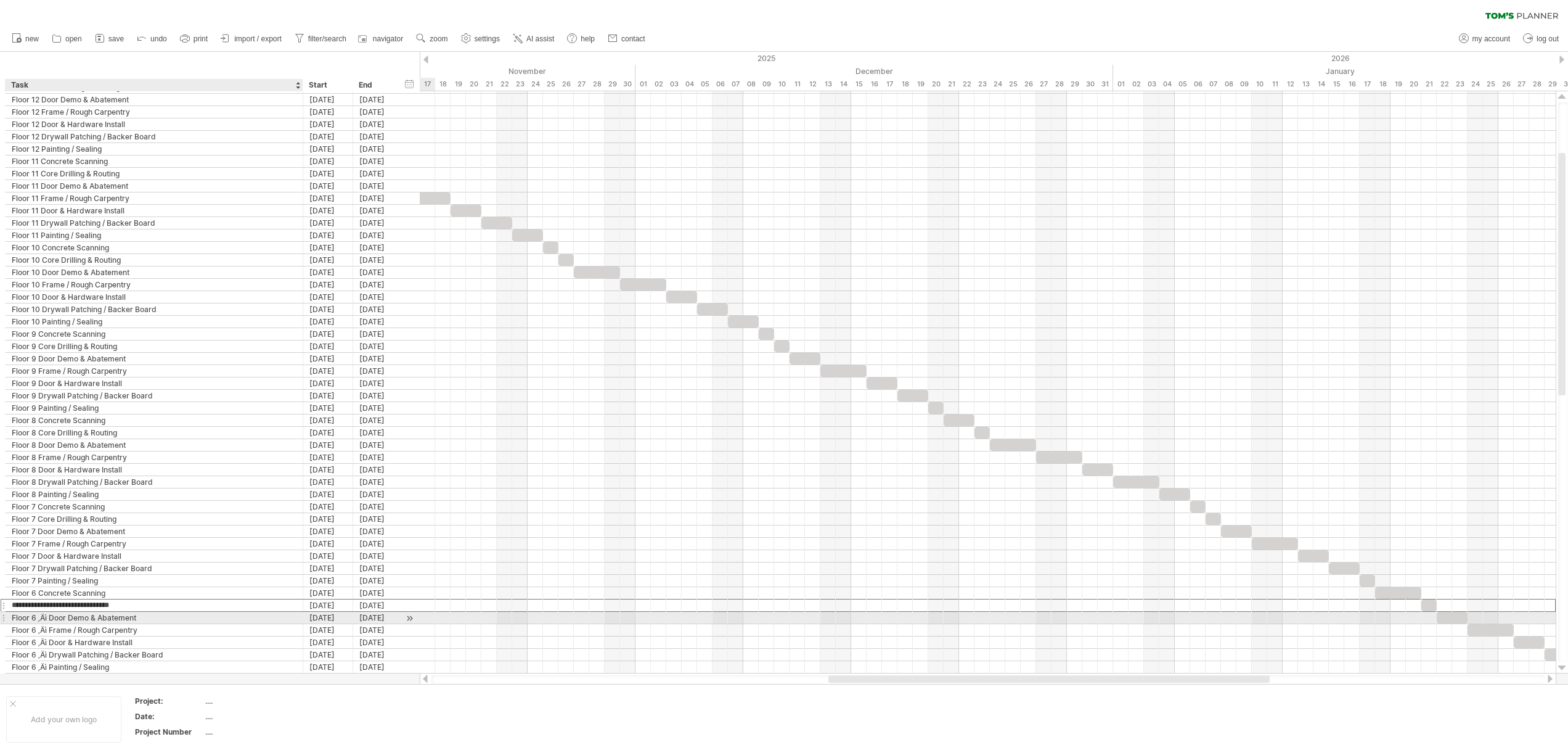
type input "**********"
click at [51, 616] on div "Floor 6 ‚Äì Door Demo & Abatement" at bounding box center [154, 617] width 285 height 12
type input "**********"
click at [51, 631] on div "Floor 6 ‚Äì Frame / Rough Carpentry" at bounding box center [154, 630] width 285 height 12
type input "**********"
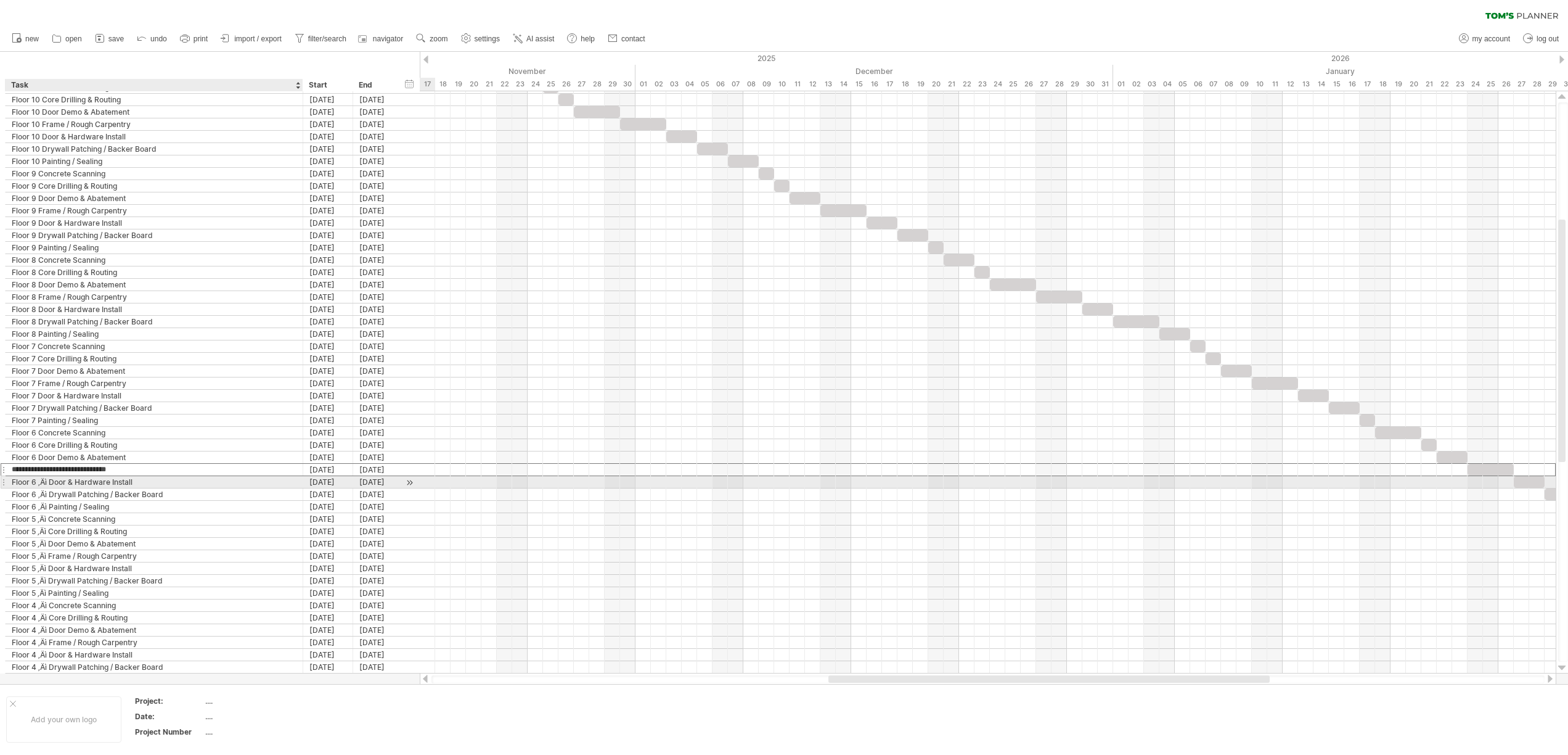
click at [51, 483] on div "Floor 6 ‚Äì Door & Hardware Install" at bounding box center [154, 482] width 285 height 12
type input "**********"
click at [51, 495] on div "Floor 6 ‚Äì Drywall Patching / Backer Board" at bounding box center [154, 494] width 285 height 12
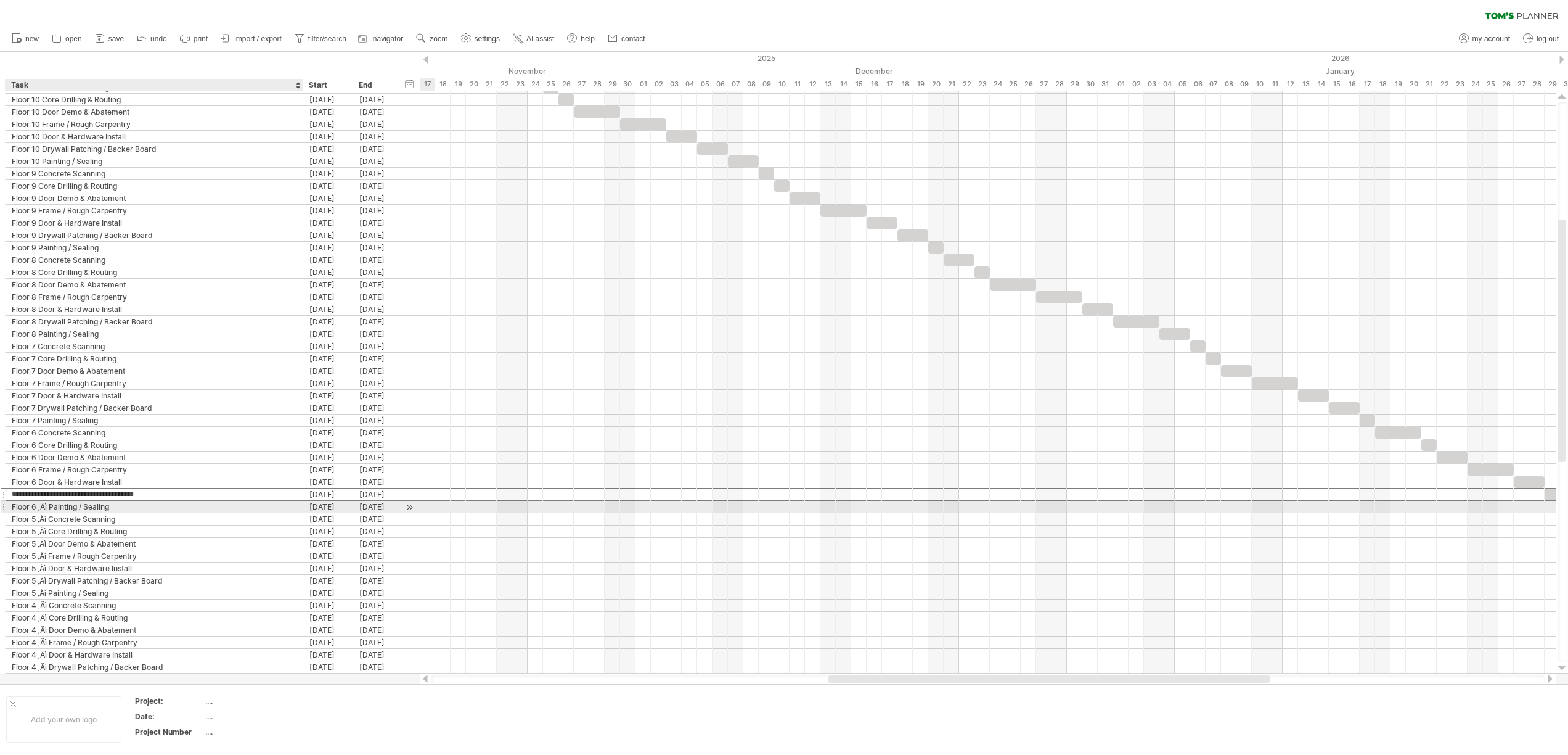
type input "**********"
click at [48, 505] on div "Floor 6 ‚Äì Painting / Sealing" at bounding box center [154, 506] width 285 height 12
type input "**********"
click at [51, 519] on div "Floor 5 ‚Äì Concrete Scanning" at bounding box center [154, 519] width 285 height 12
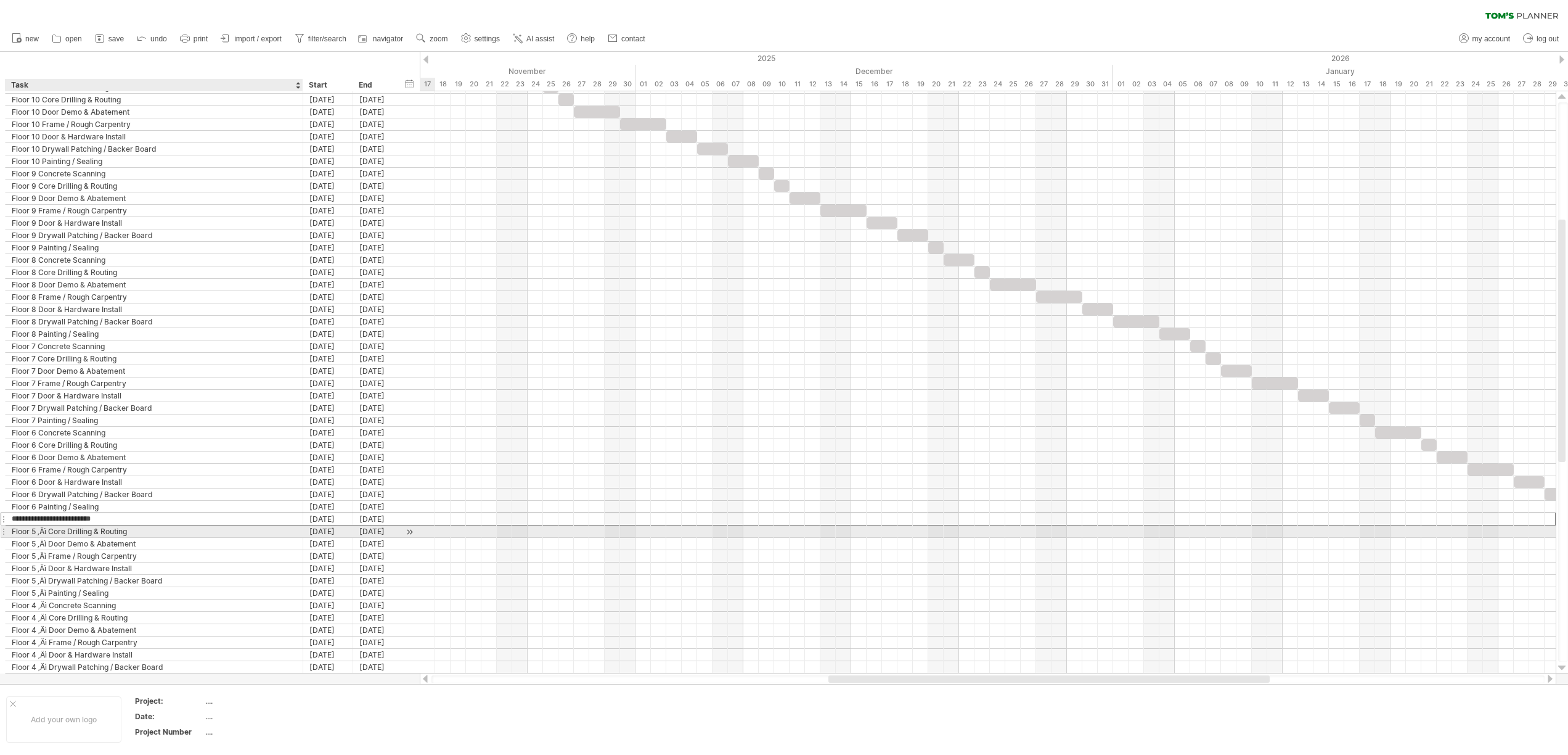
type input "**********"
click at [49, 534] on div "Floor 5 ‚Äì Core Drilling & Routing" at bounding box center [154, 531] width 285 height 12
type input "**********"
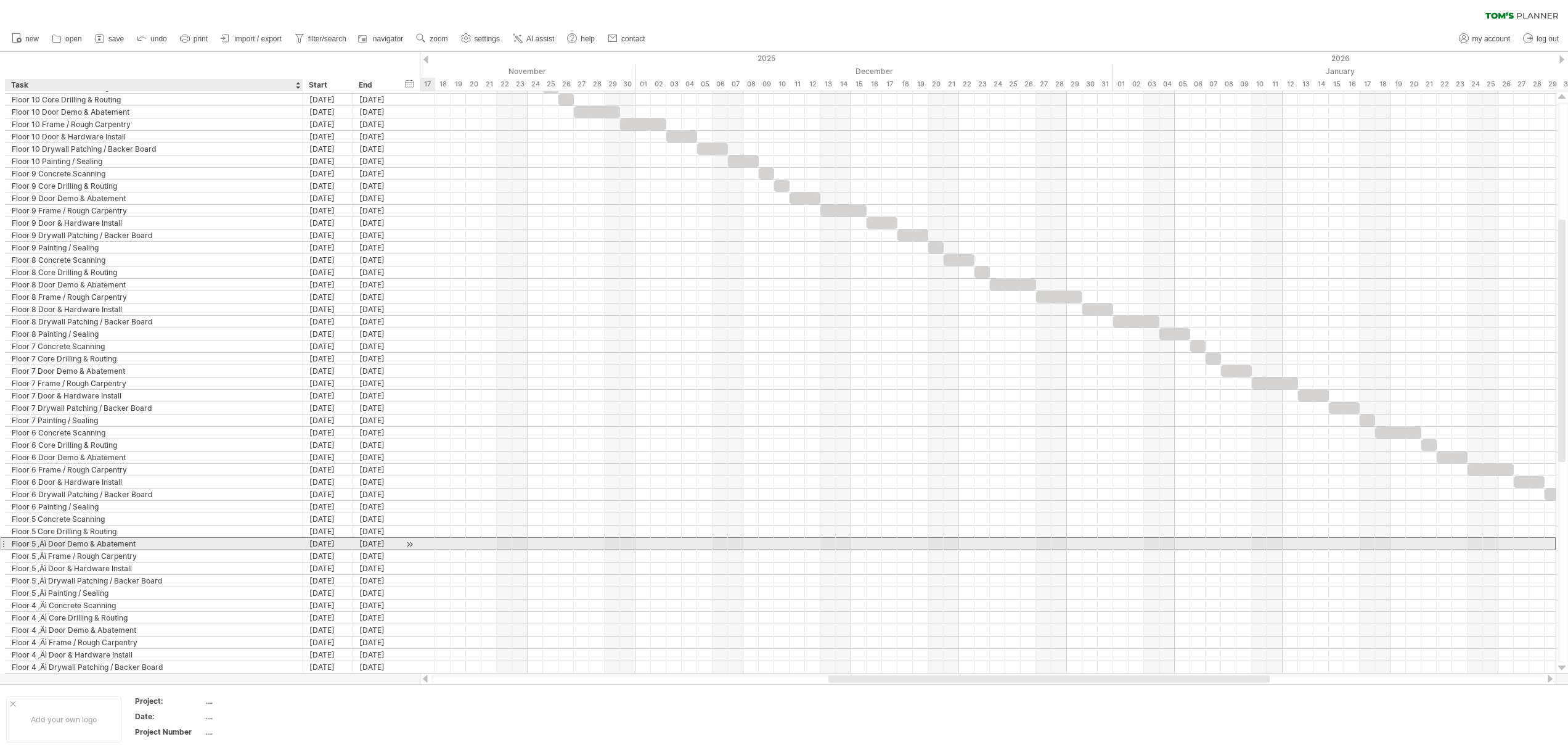
click at [47, 544] on div "Floor 5 ‚Äì Door Demo & Abatement" at bounding box center [154, 543] width 285 height 12
type input "**********"
click at [51, 557] on div "Floor 5 ‚Äì Frame / Rough Carpentry" at bounding box center [154, 555] width 285 height 12
click at [50, 557] on input "**********" at bounding box center [154, 555] width 285 height 12
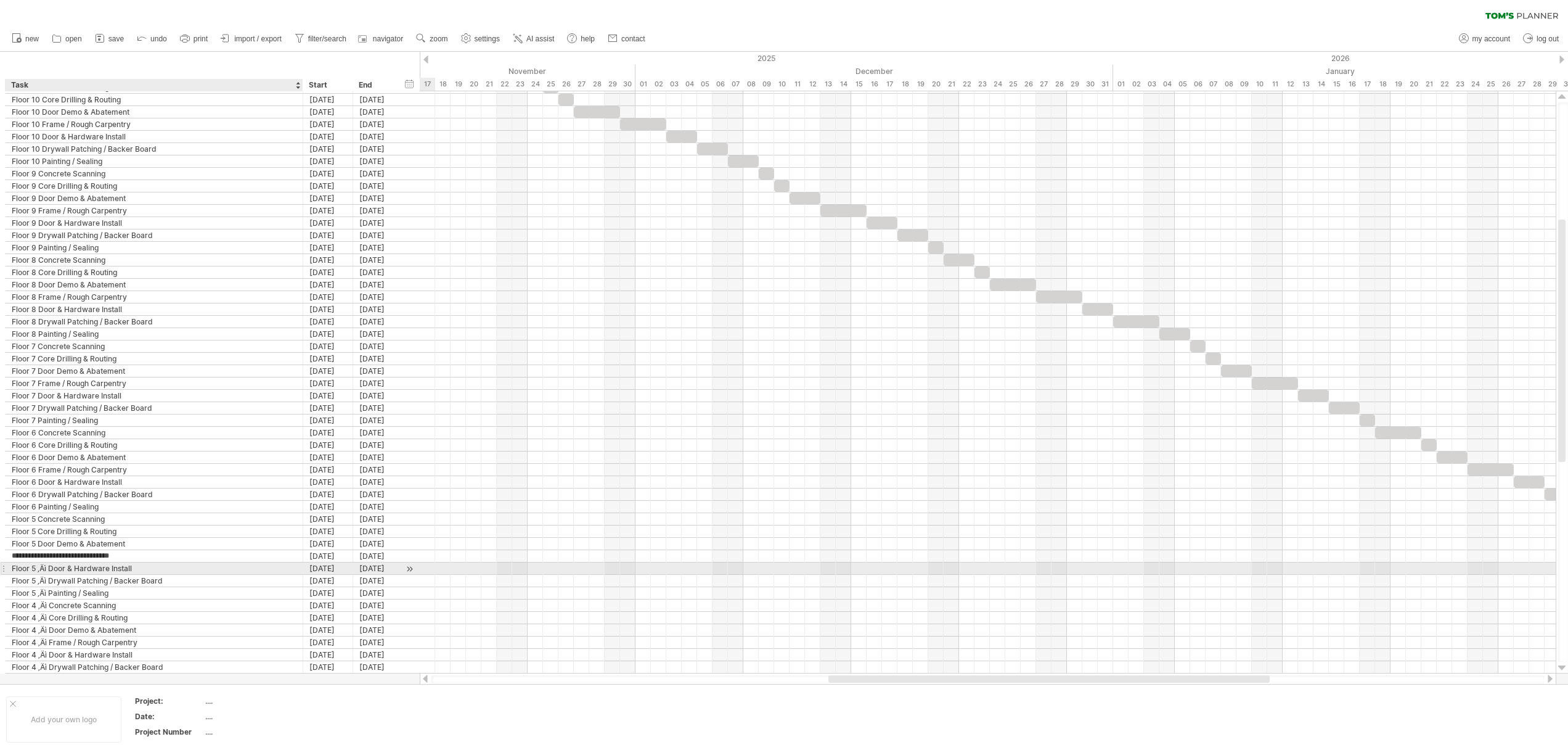
type input "**********"
click at [50, 569] on div "Floor 5 ‚Äì Door & Hardware Install" at bounding box center [154, 568] width 285 height 12
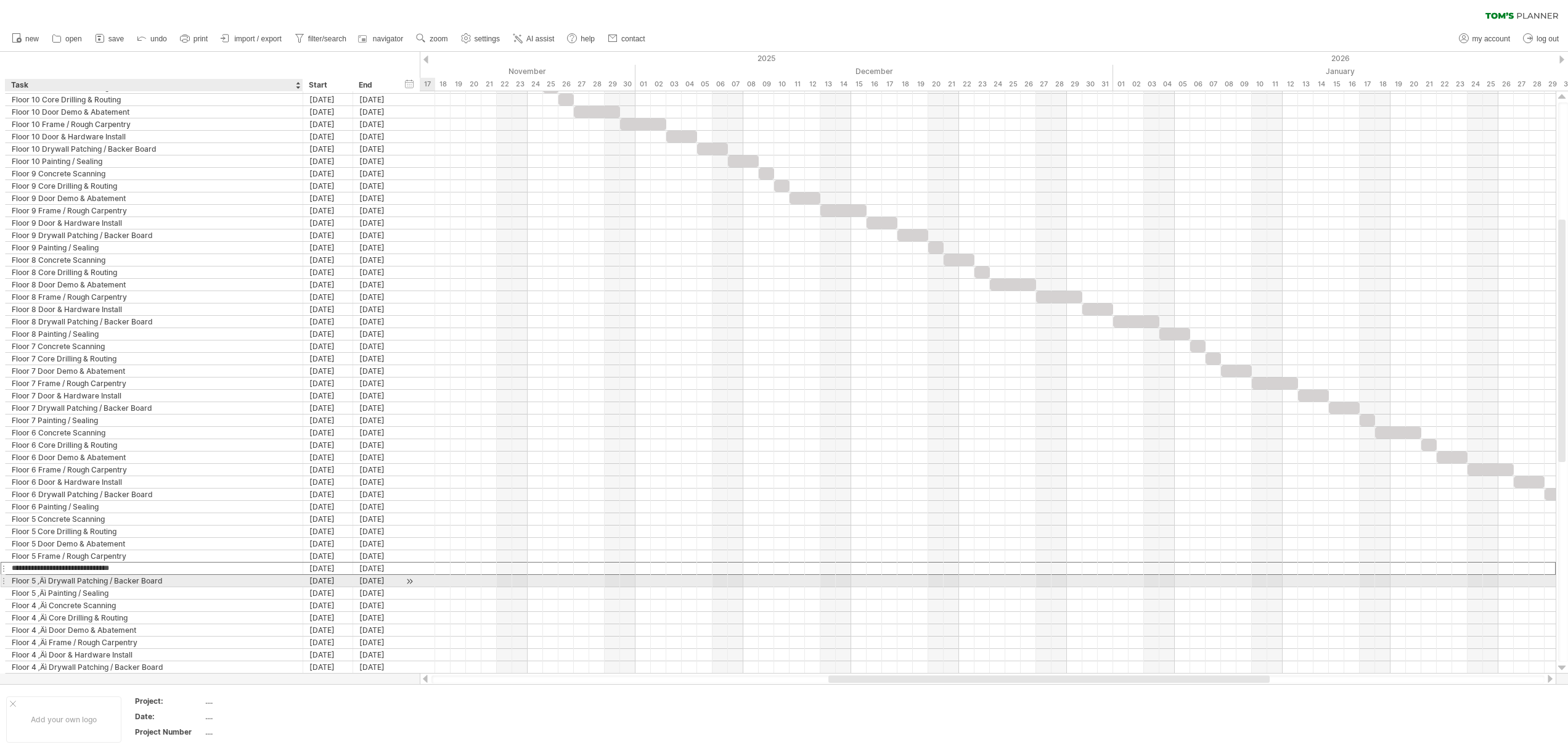
type input "**********"
click at [51, 583] on div "Floor 5 ‚Äì Drywall Patching / Backer Board" at bounding box center [154, 580] width 285 height 12
type input "**********"
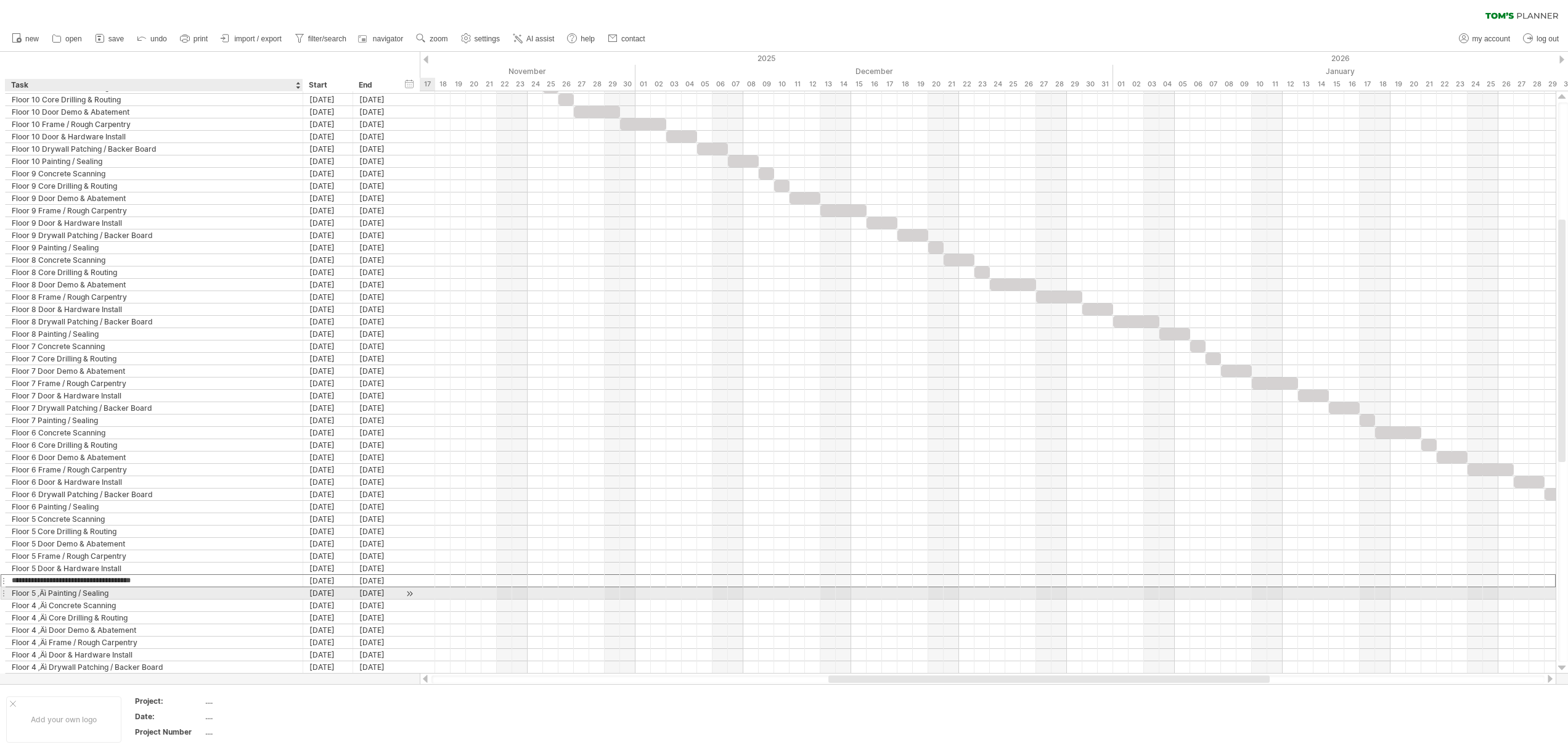
click at [48, 598] on div "Floor 5 ‚Äì Painting / Sealing" at bounding box center [154, 593] width 285 height 12
type input "**********"
click at [48, 604] on div "Floor 4 ‚Äì Concrete Scanning" at bounding box center [154, 605] width 285 height 12
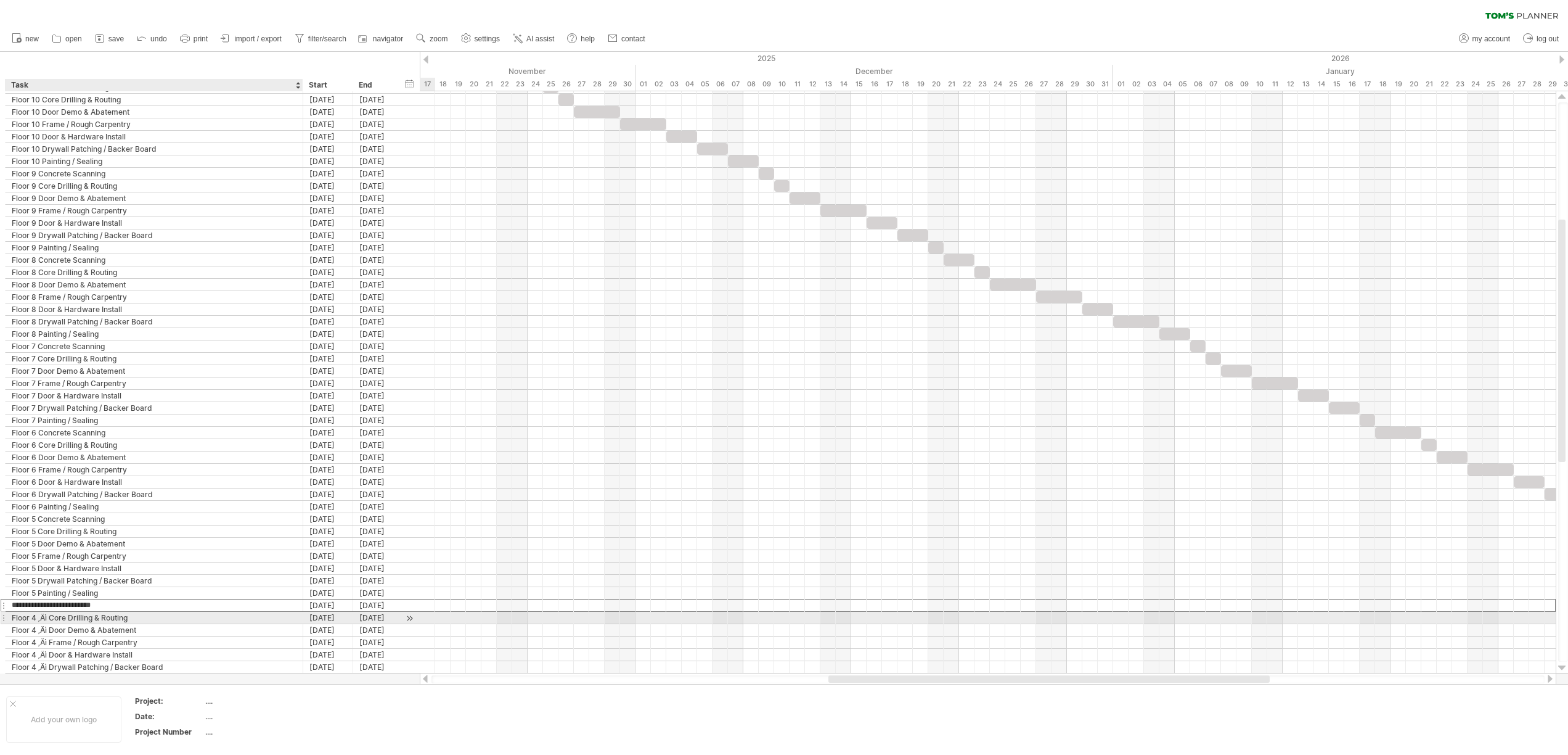
type input "**********"
click at [50, 620] on div "Floor 4 ‚Äì Core Drilling & Routing" at bounding box center [154, 617] width 285 height 12
type input "**********"
click at [49, 632] on div "Floor 4 ‚Äì Door Demo & Abatement" at bounding box center [154, 630] width 285 height 12
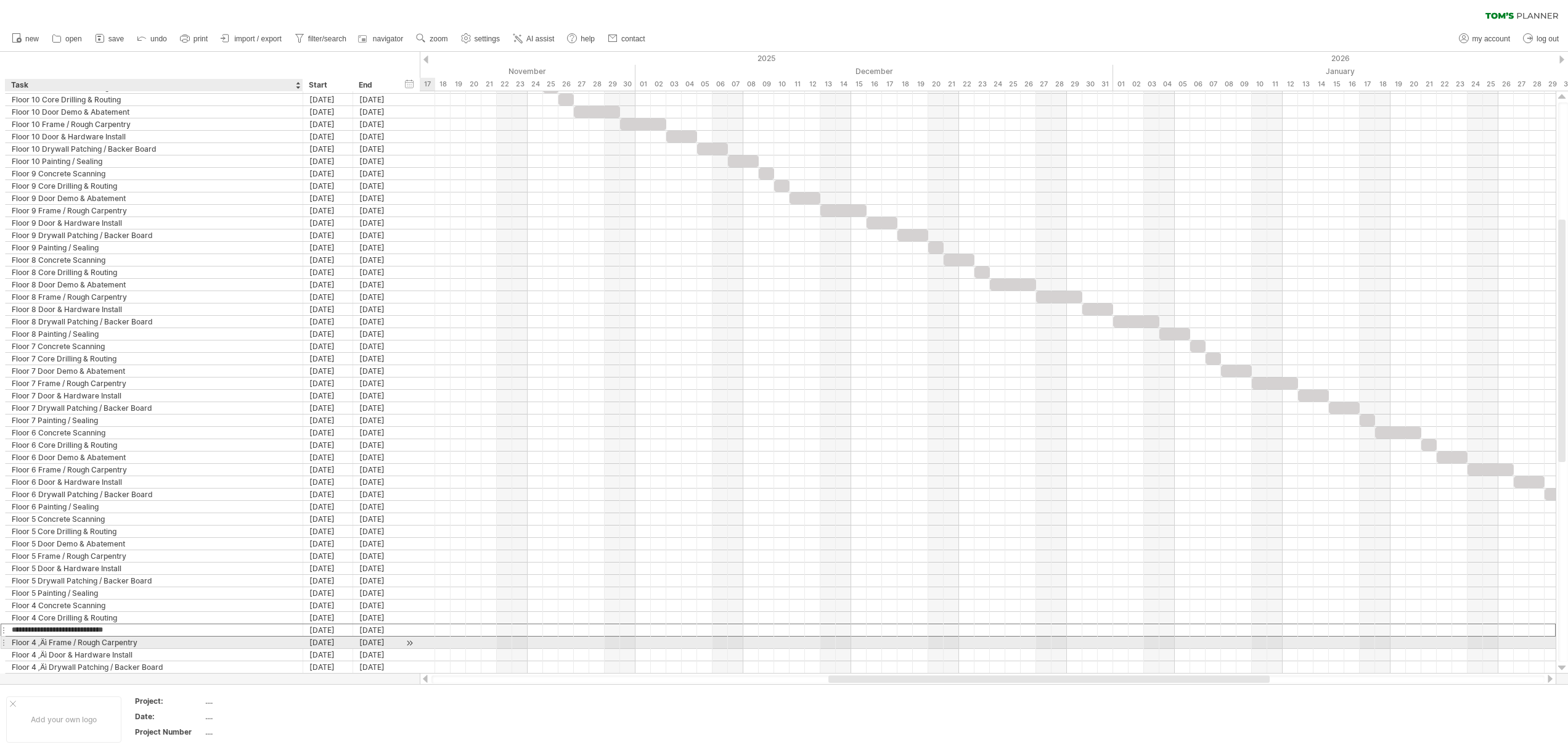
type input "**********"
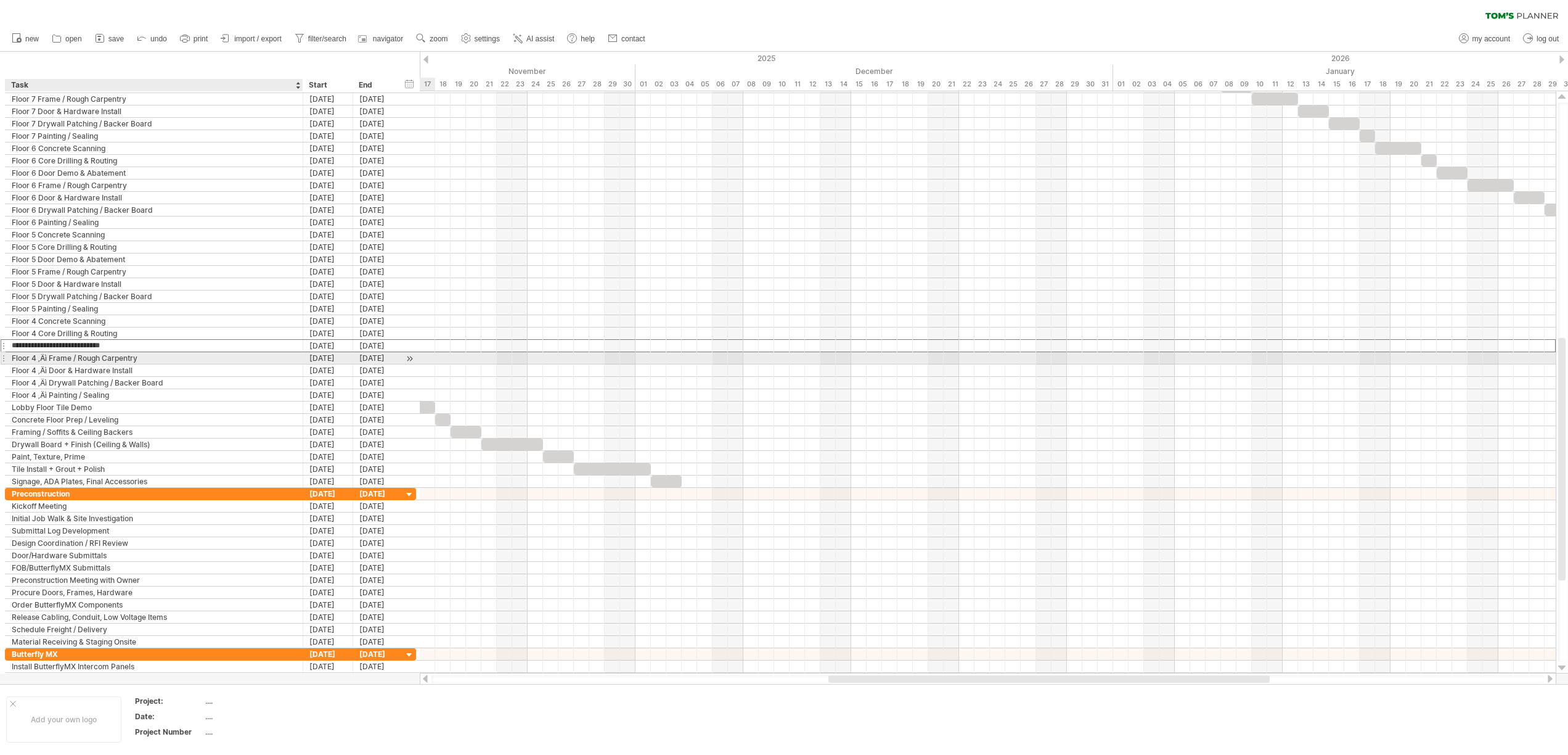
click at [50, 358] on div "Floor 4 ‚Äì Frame / Rough Carpentry" at bounding box center [154, 358] width 285 height 12
type input "**********"
click at [50, 369] on div "Floor 4 ‚Äì Door & Hardware Install" at bounding box center [154, 370] width 285 height 12
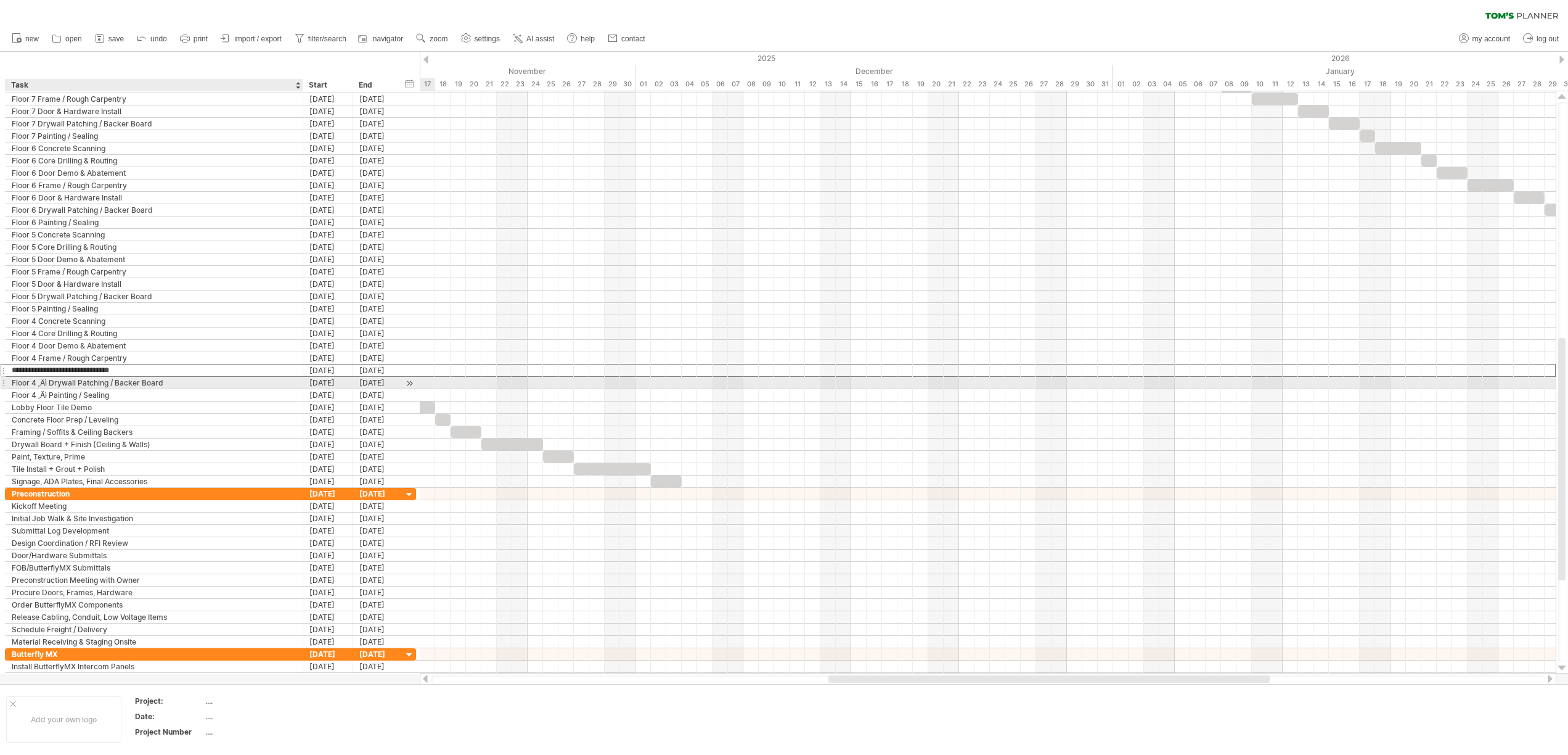
type input "**********"
click at [50, 384] on div "Floor 4 ‚Äì Drywall Patching / Backer Board" at bounding box center [154, 382] width 285 height 12
type input "**********"
click at [51, 394] on div "Floor 4 ‚Äì Painting / Sealing" at bounding box center [154, 395] width 285 height 12
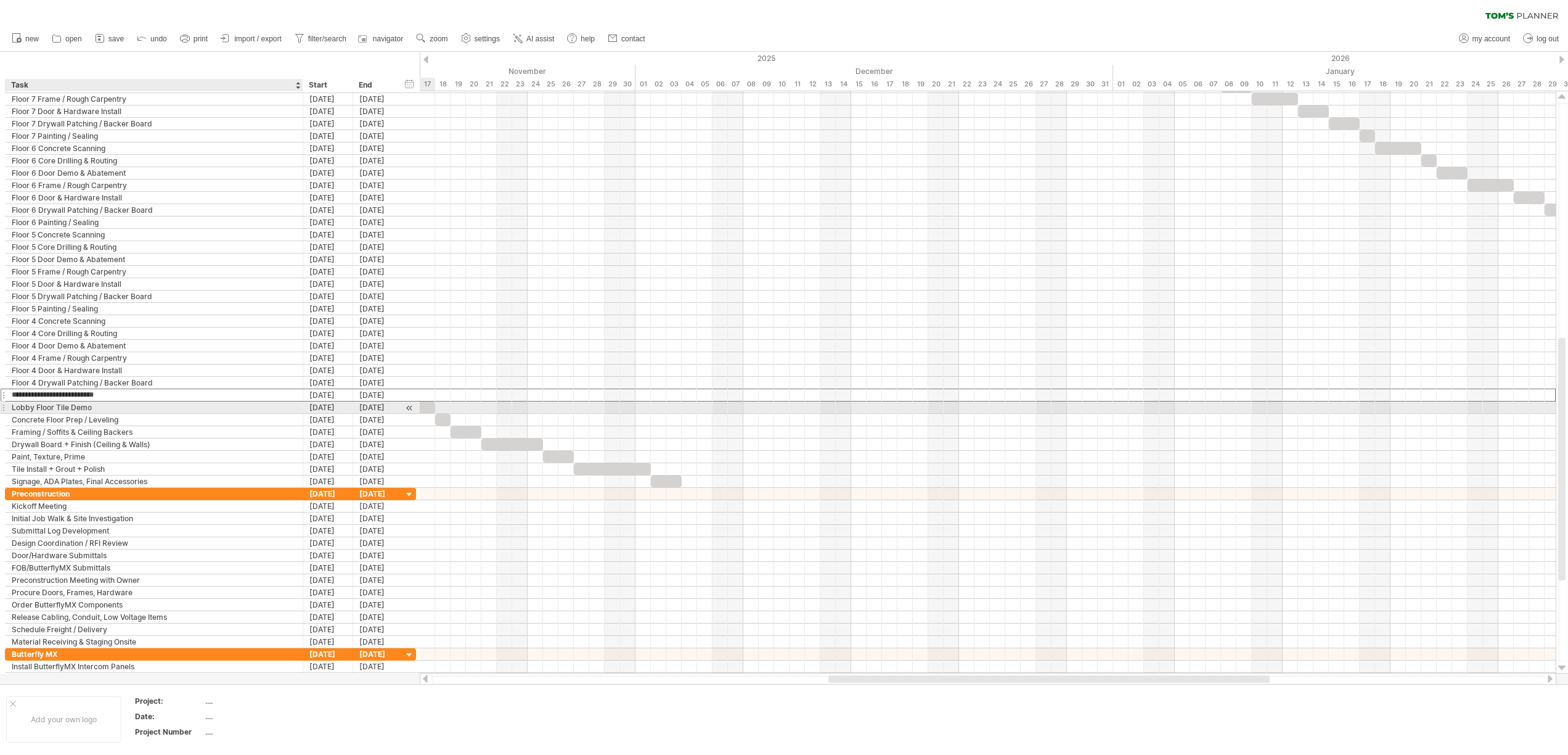
type input "**********"
click at [27, 410] on div "Lobby Floor Tile Demo" at bounding box center [154, 407] width 285 height 12
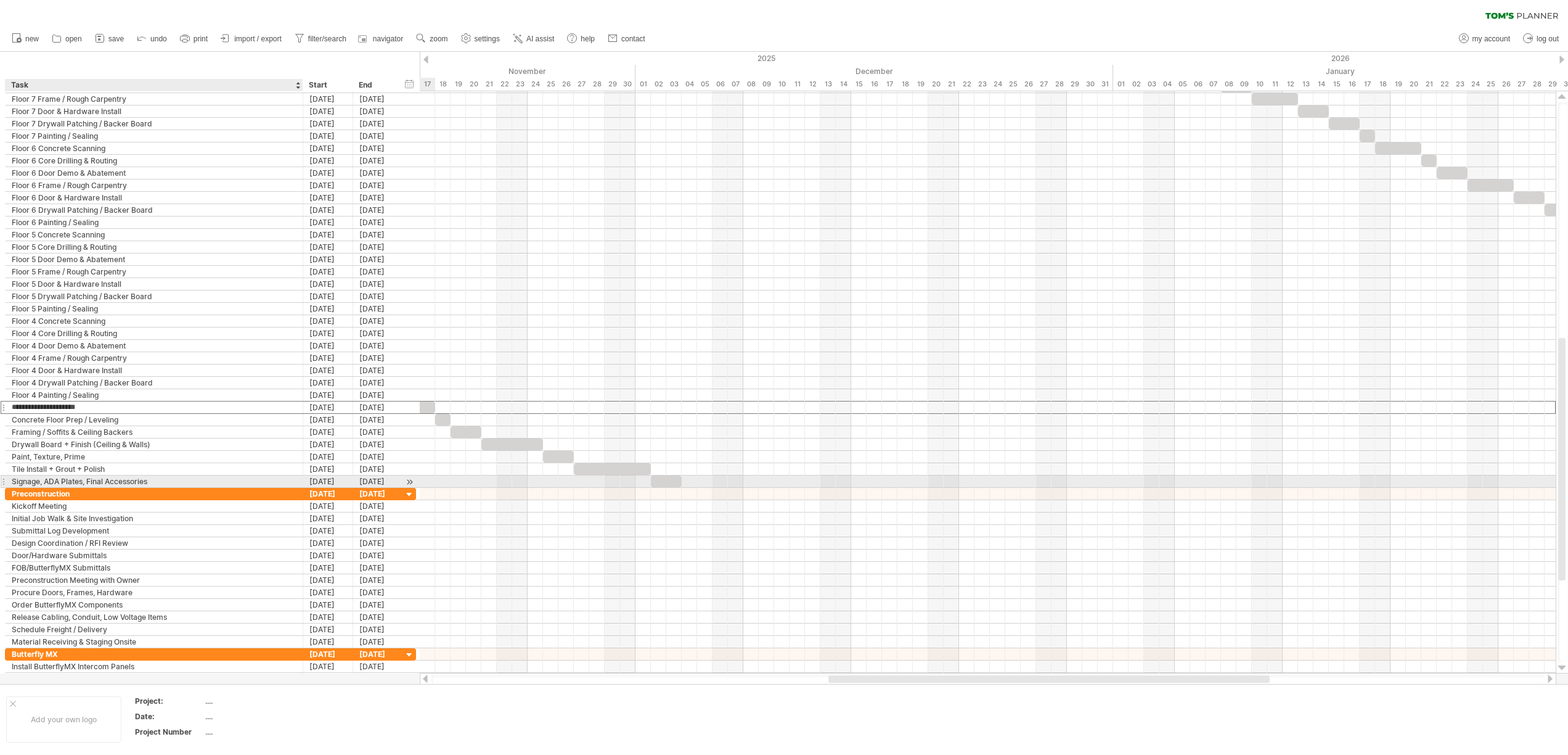
click at [39, 480] on div "Signage, ADA Plates, Final Accessories" at bounding box center [154, 481] width 285 height 12
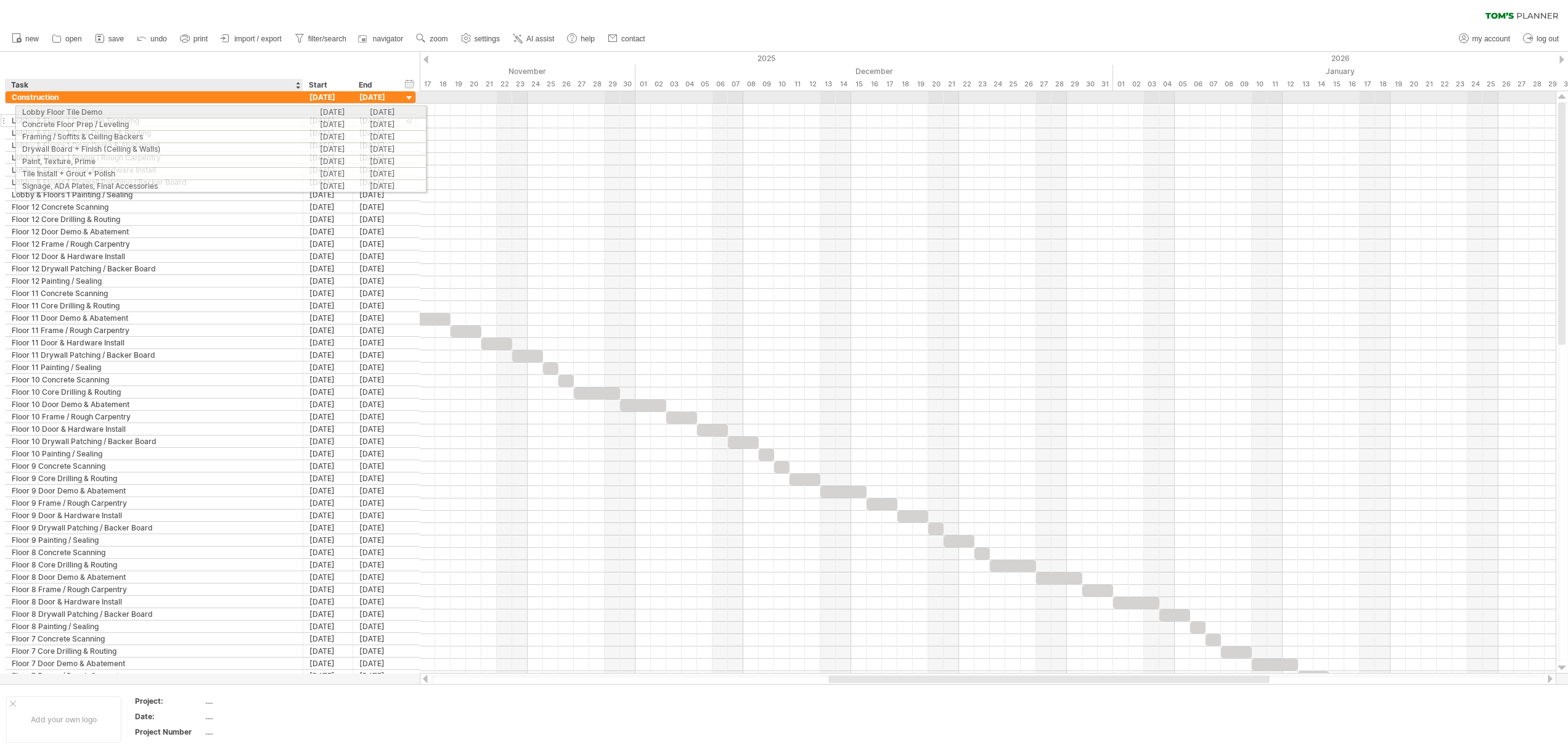
drag, startPoint x: 58, startPoint y: 408, endPoint x: 66, endPoint y: 110, distance: 298.1
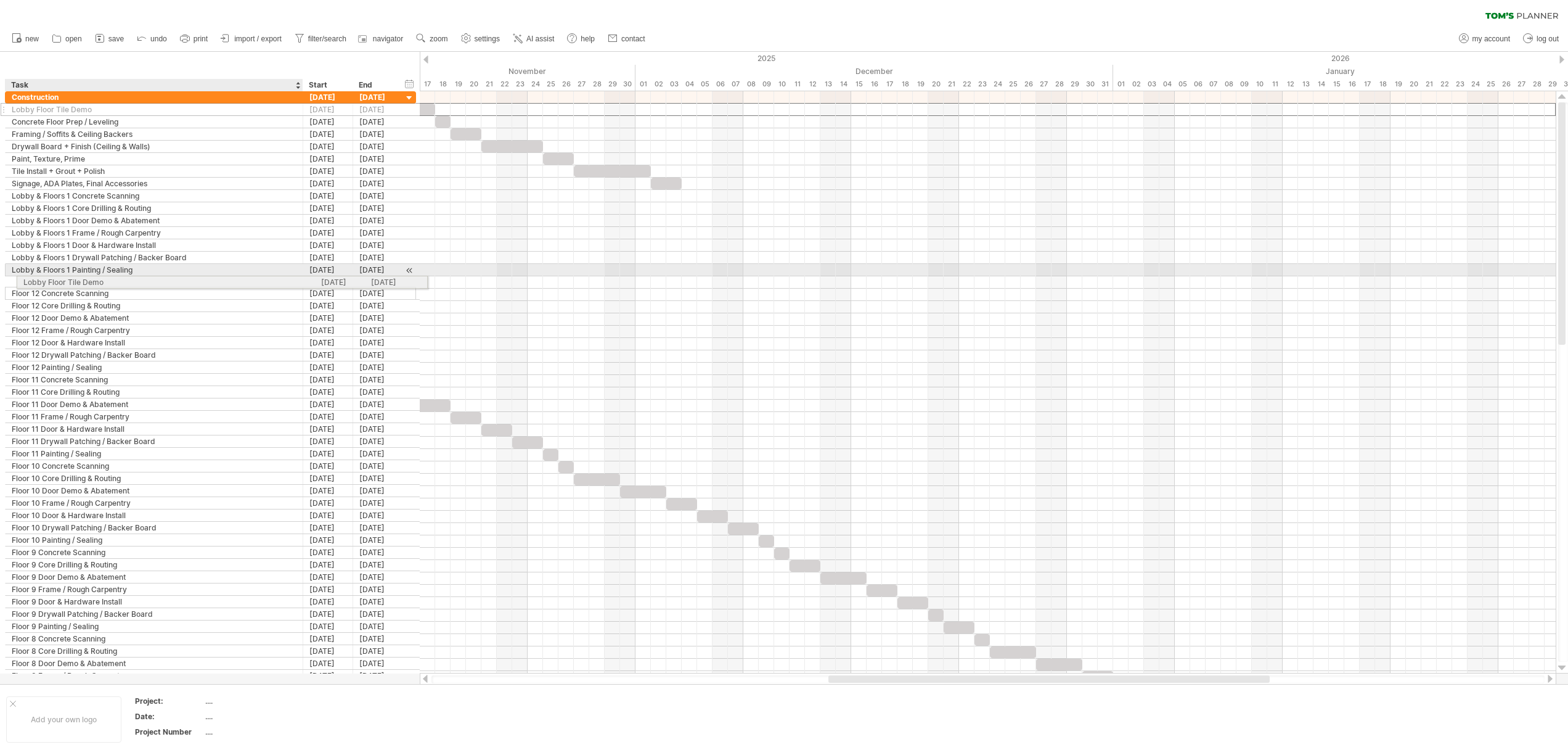
drag, startPoint x: 65, startPoint y: 110, endPoint x: 77, endPoint y: 280, distance: 170.4
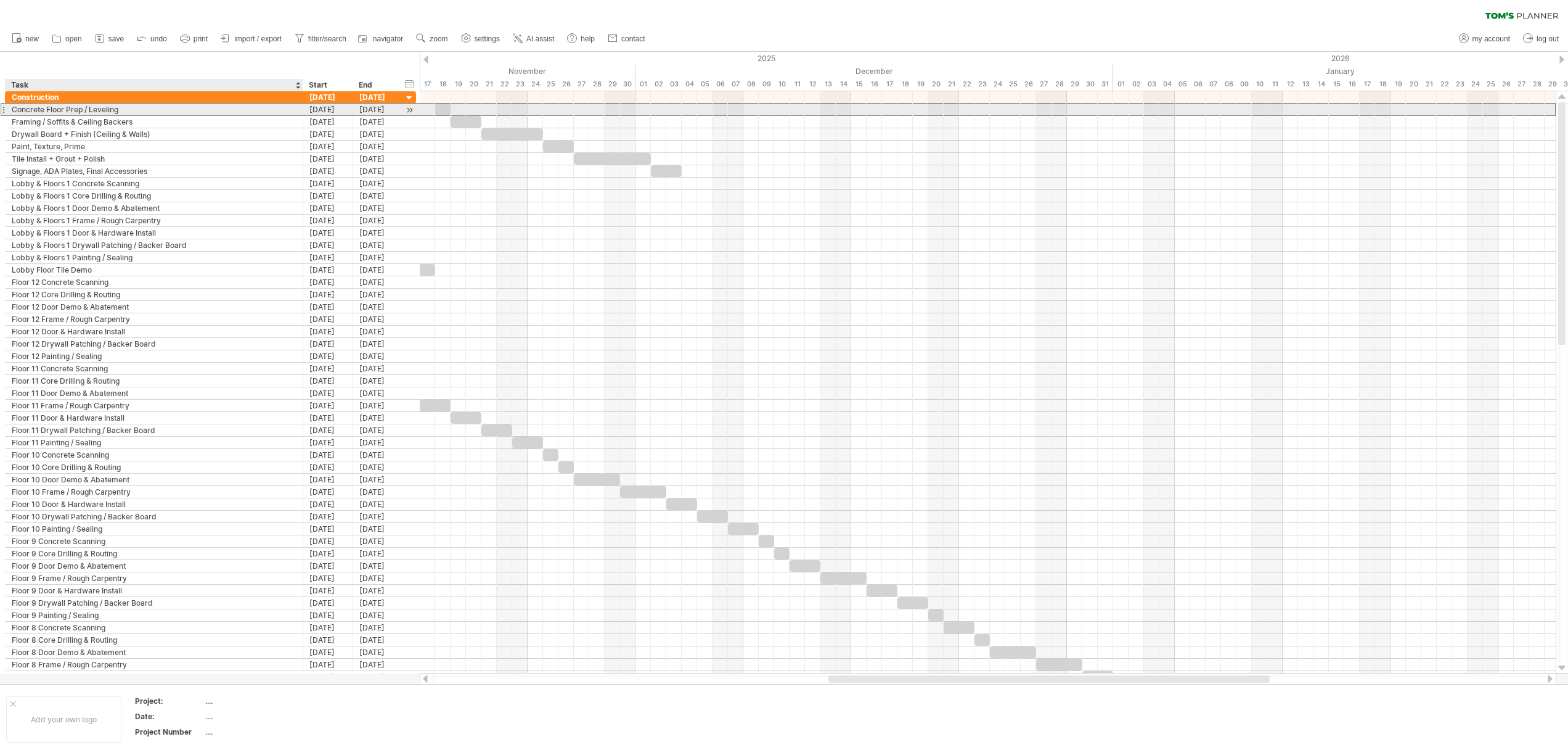
click at [56, 110] on div "Concrete Floor Prep / Leveling" at bounding box center [154, 109] width 285 height 12
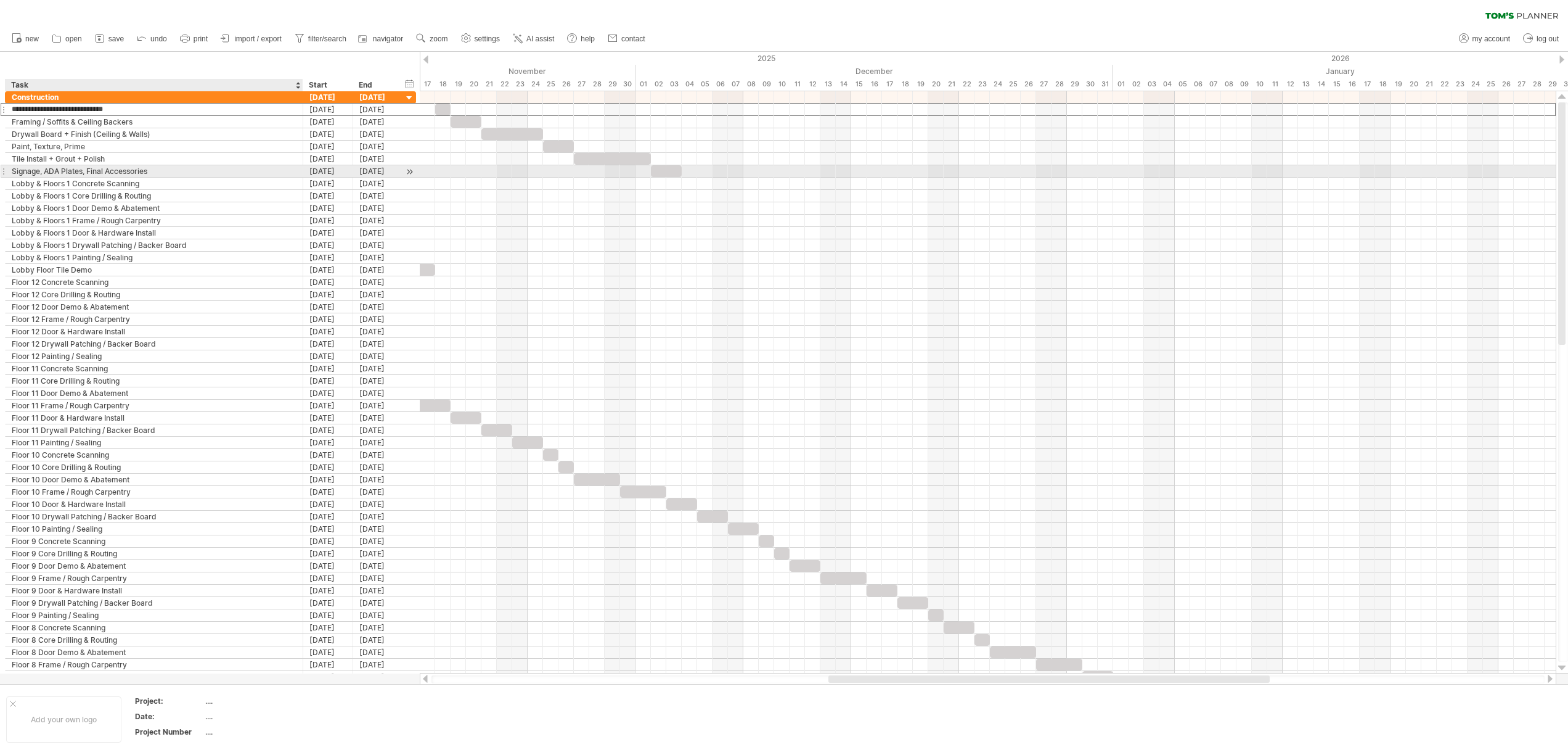
click at [53, 172] on div "Signage, ADA Plates, Final Accessories" at bounding box center [154, 171] width 285 height 12
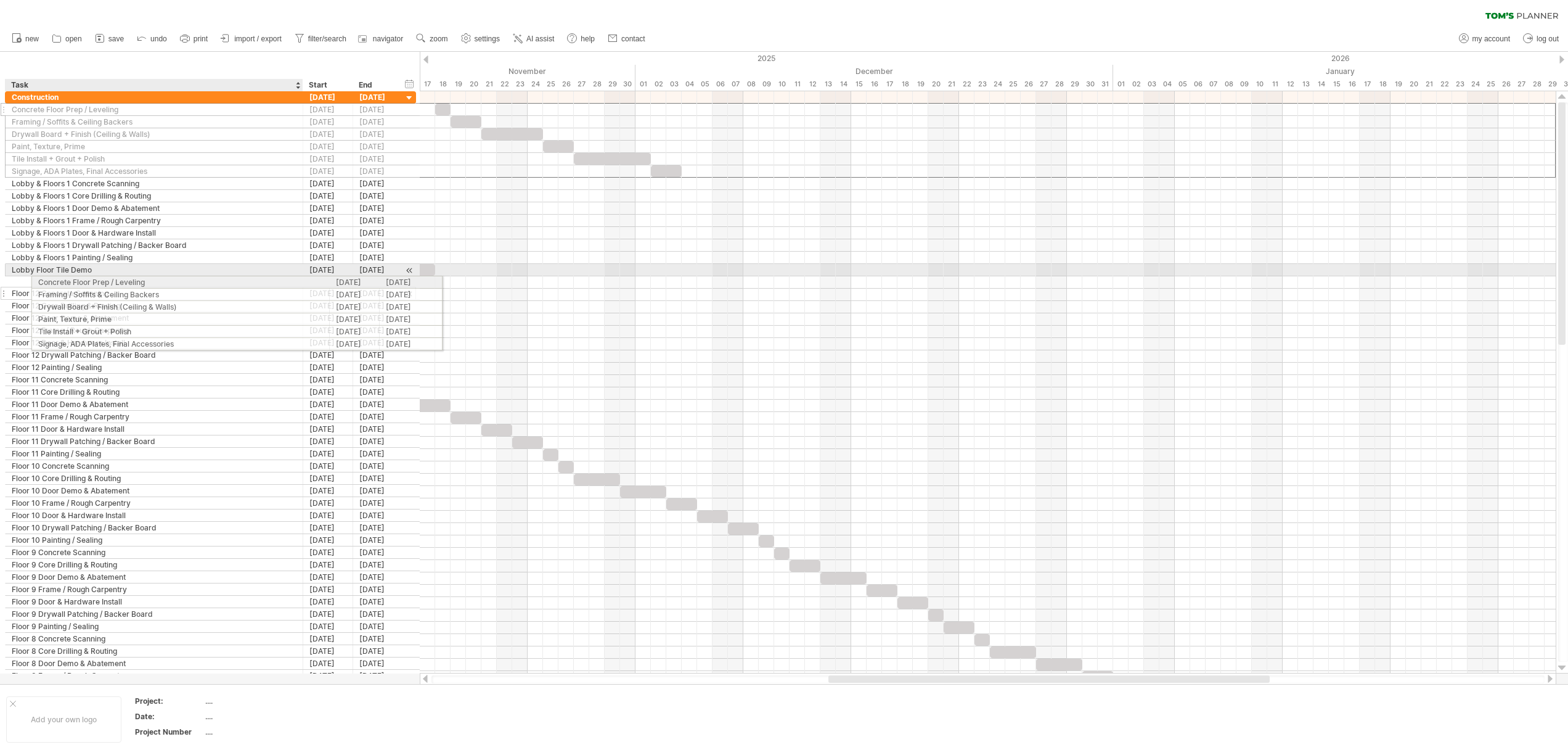
drag, startPoint x: 54, startPoint y: 110, endPoint x: 77, endPoint y: 280, distance: 171.5
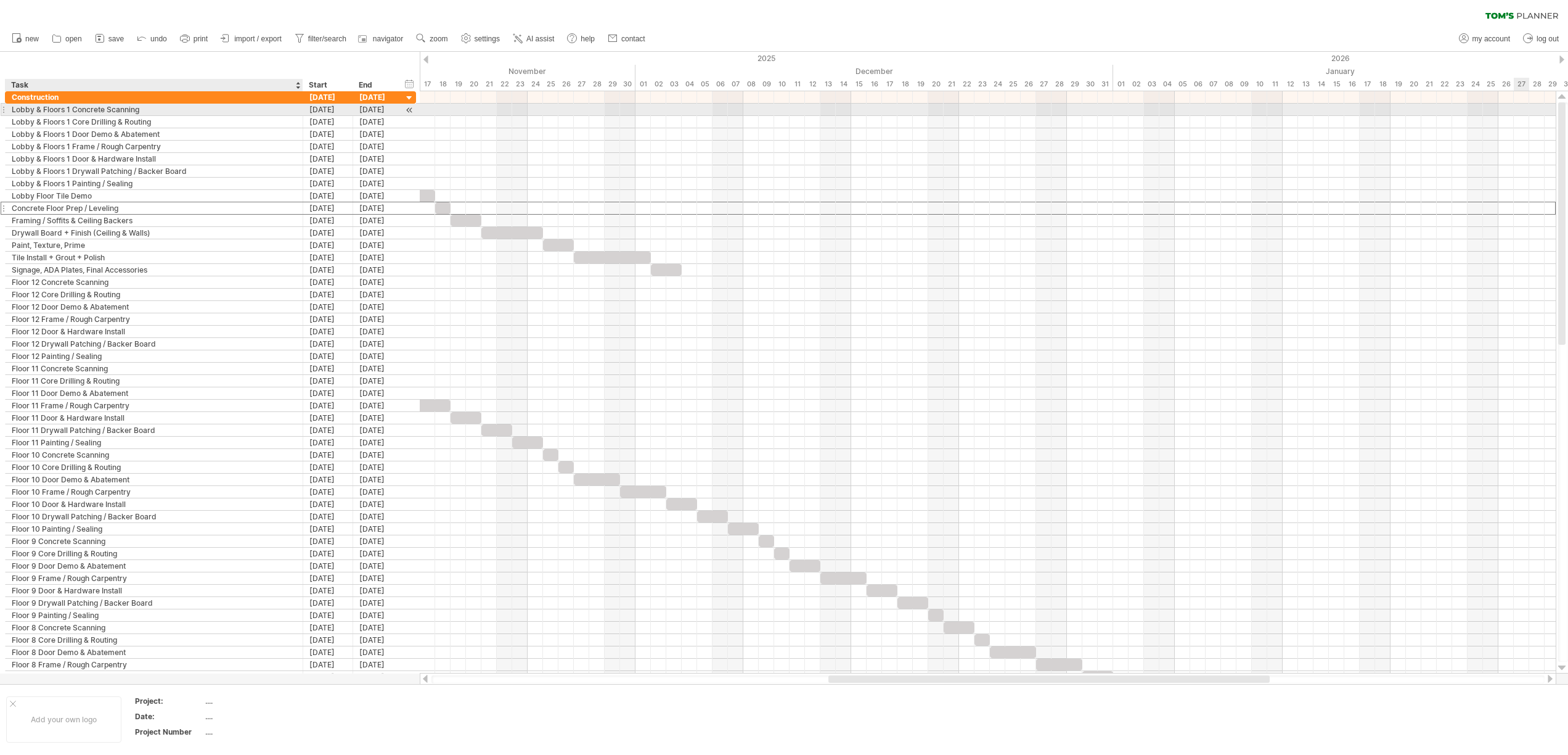
click at [71, 112] on div "Lobby & Floors 1 Concrete Scanning" at bounding box center [154, 109] width 285 height 12
type input "**********"
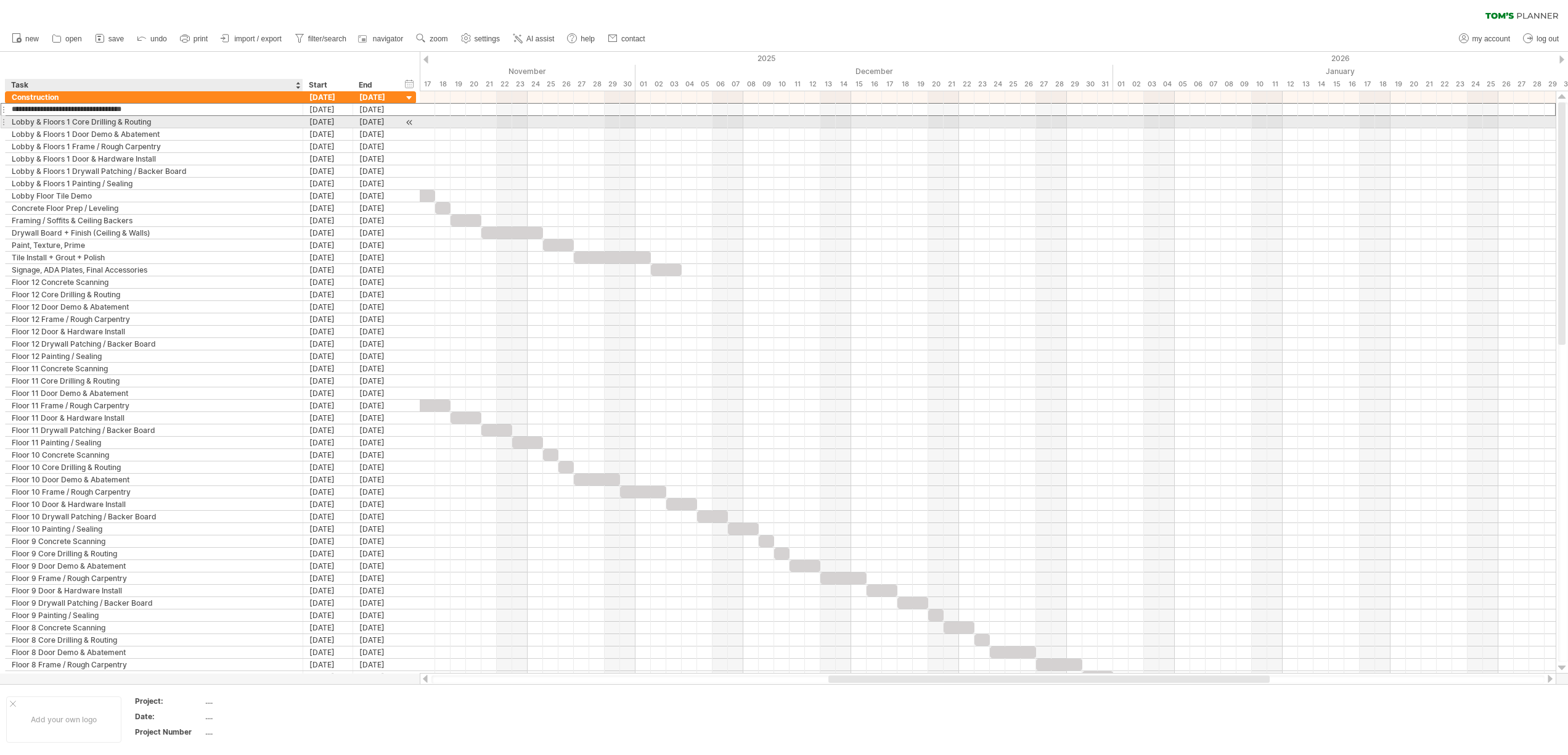
click at [72, 118] on div "Lobby & Floors 1 Core Drilling & Routing" at bounding box center [154, 121] width 285 height 12
click at [68, 122] on div "Lobby & Floors 2-3 Core Drilling & Routing" at bounding box center [154, 121] width 285 height 12
type input "**********"
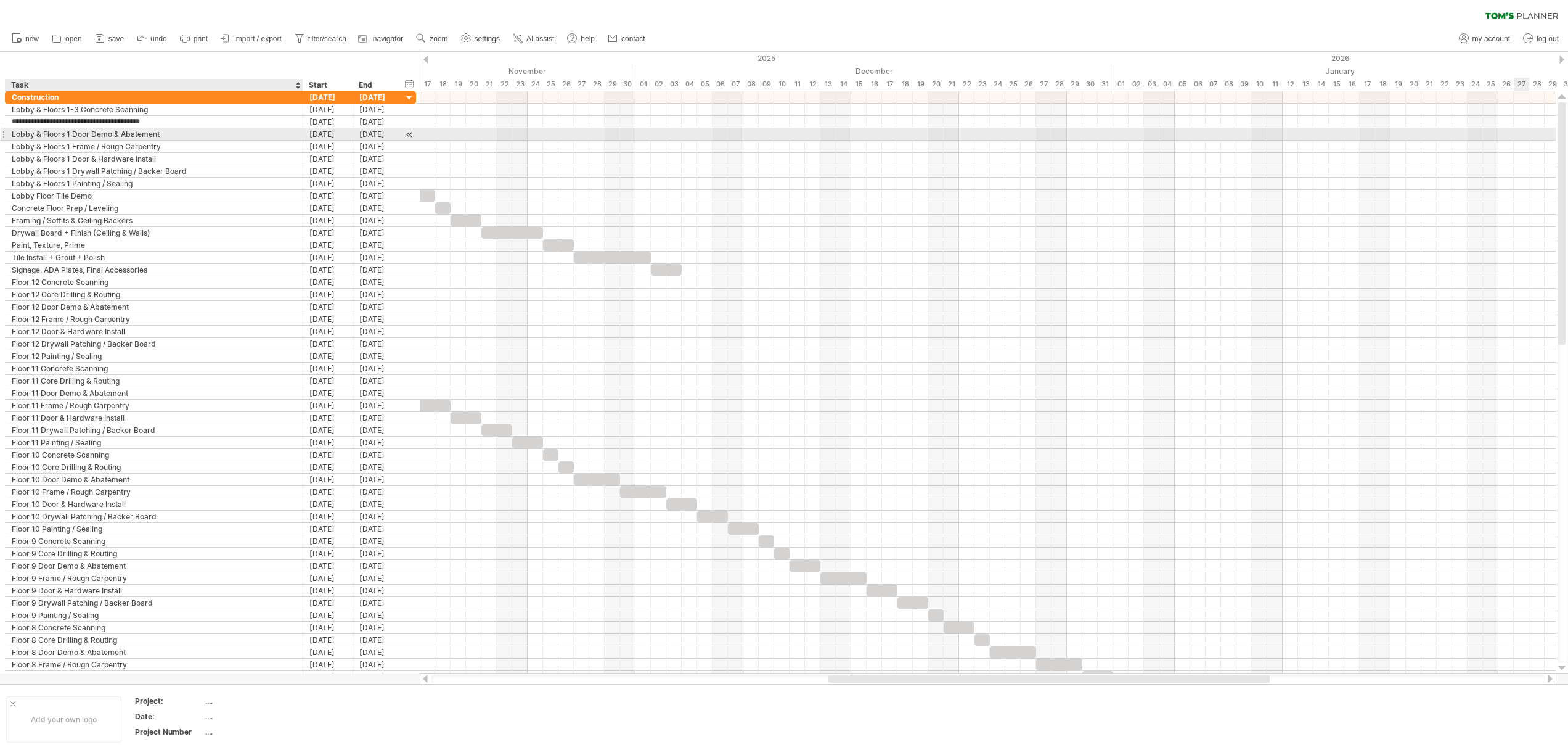
click at [71, 136] on div "Lobby & Floors 1 Door Demo & Abatement" at bounding box center [154, 134] width 285 height 12
type input "**********"
click at [72, 148] on div "Lobby & Floors 1 Frame / Rough Carpentry" at bounding box center [154, 146] width 285 height 12
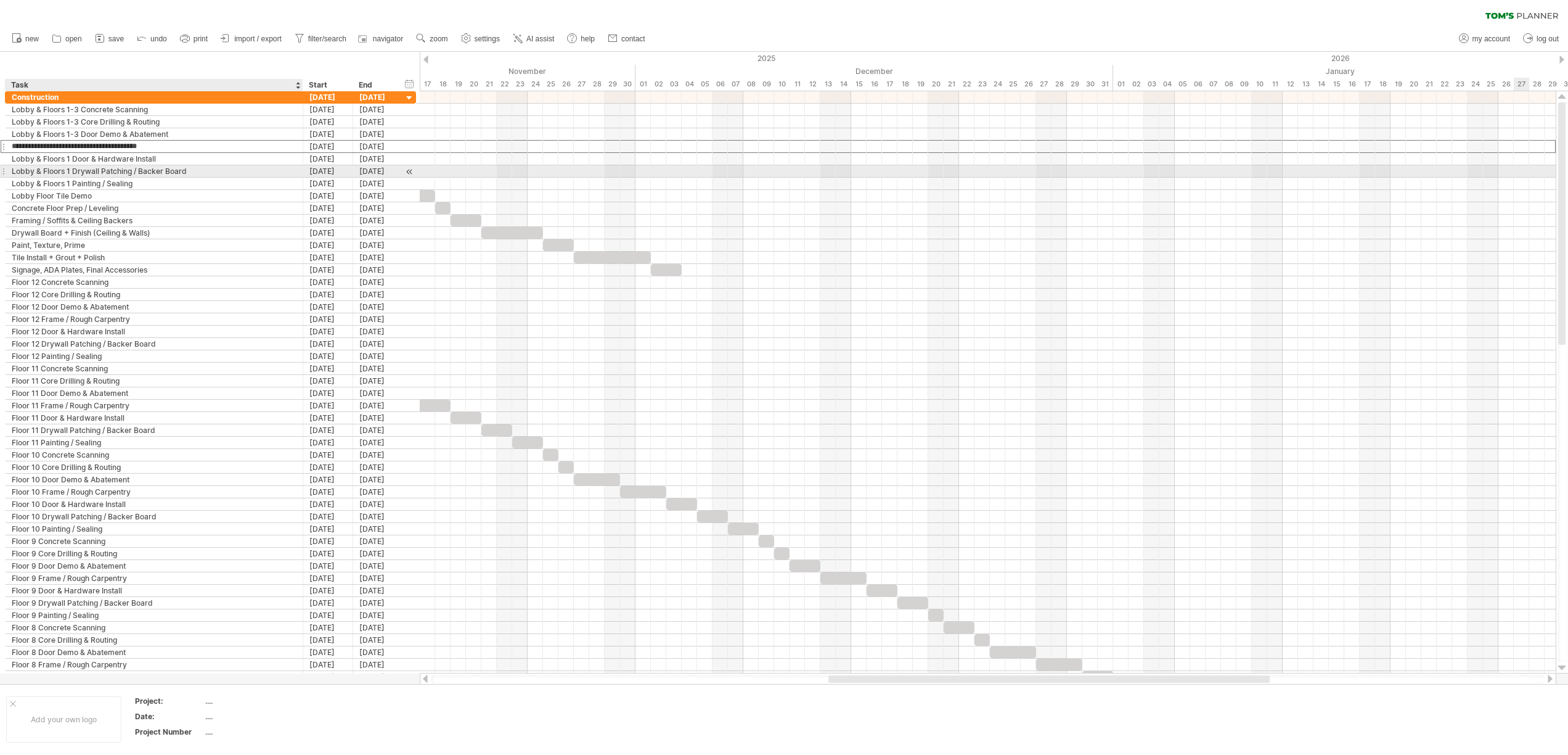
type input "**********"
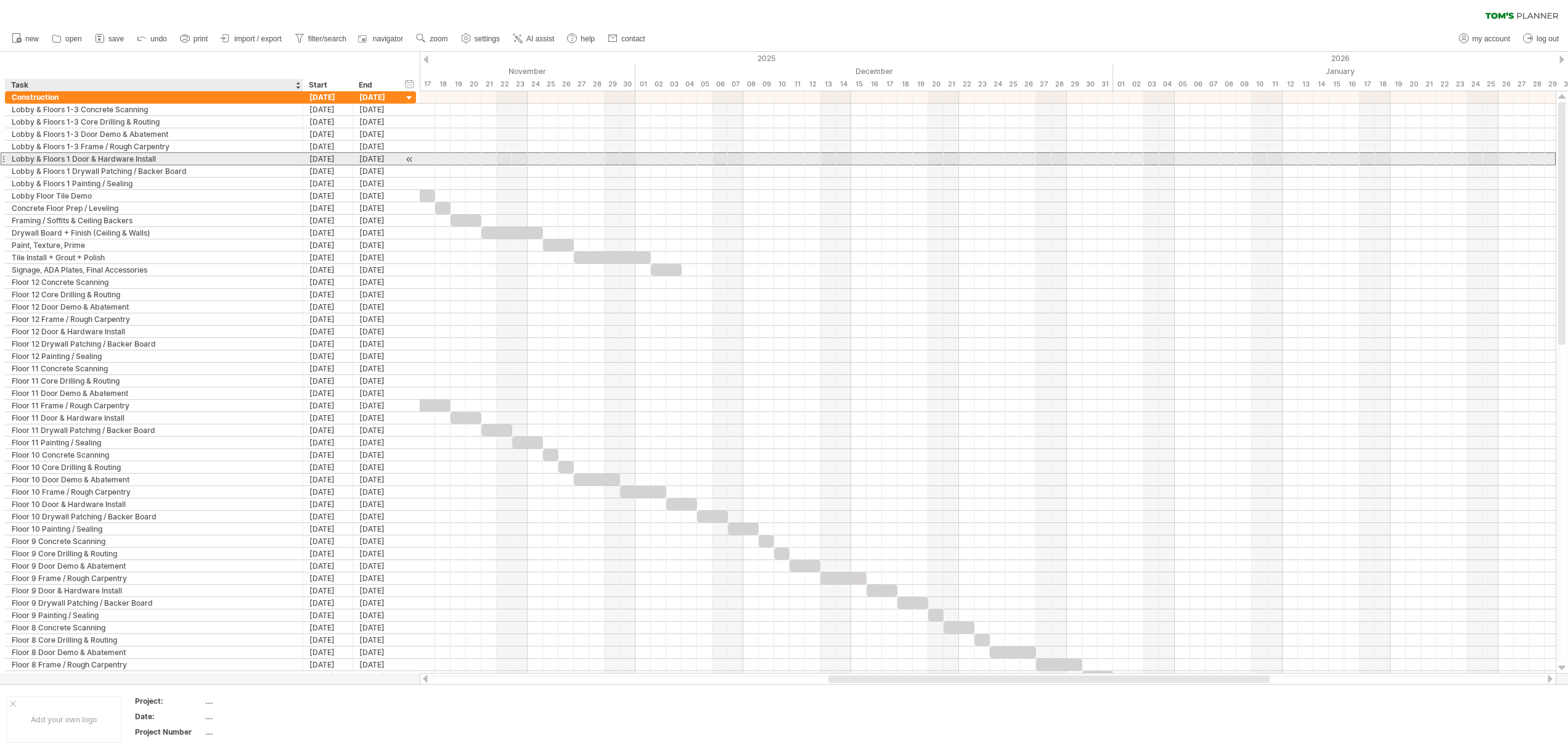
click at [71, 162] on div "Lobby & Floors 1 Door & Hardware Install" at bounding box center [154, 159] width 285 height 12
click at [70, 162] on input "**********" at bounding box center [154, 159] width 285 height 12
type input "**********"
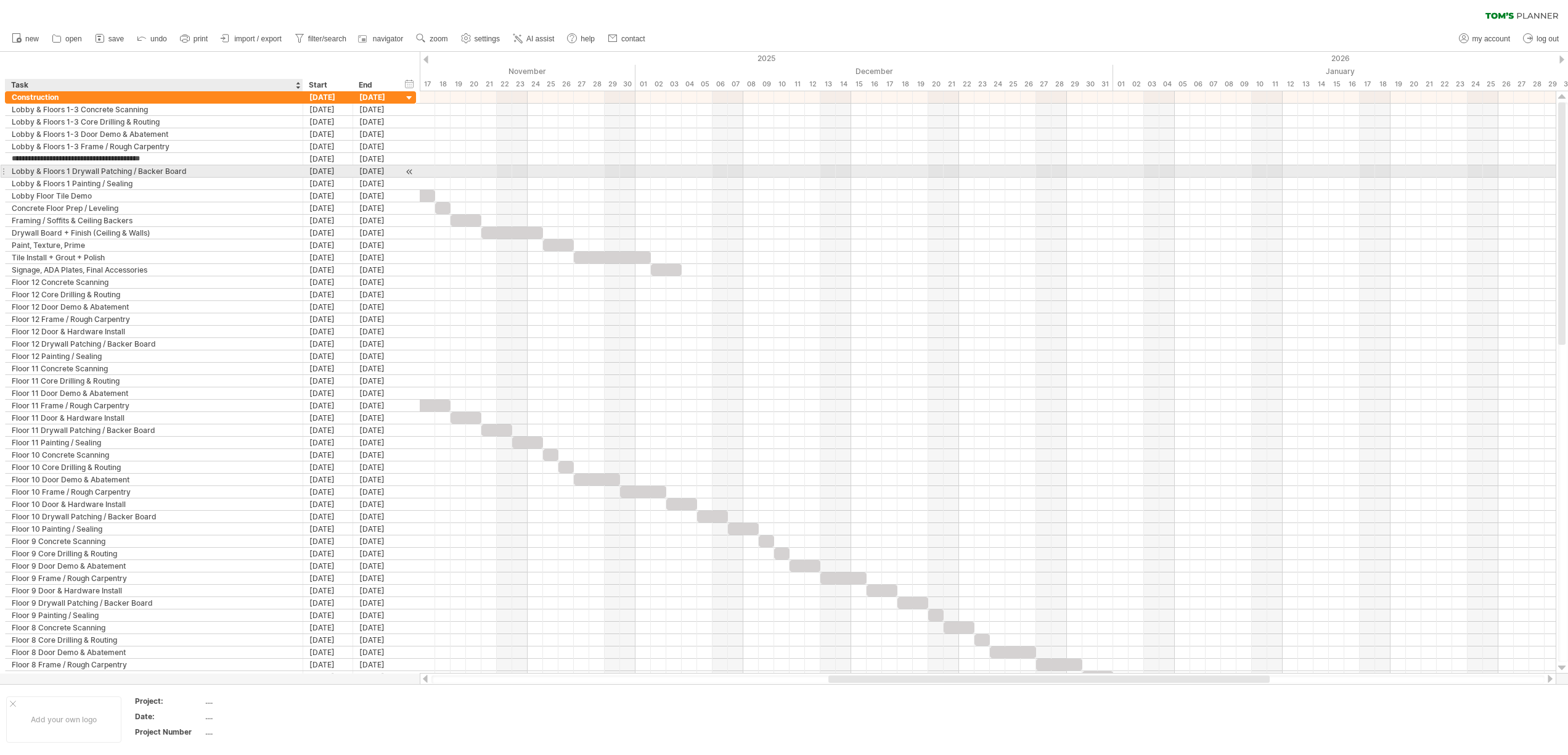
click at [68, 174] on div "Lobby & Floors 1 Drywall Patching / Backer Board" at bounding box center [154, 171] width 285 height 12
type input "**********"
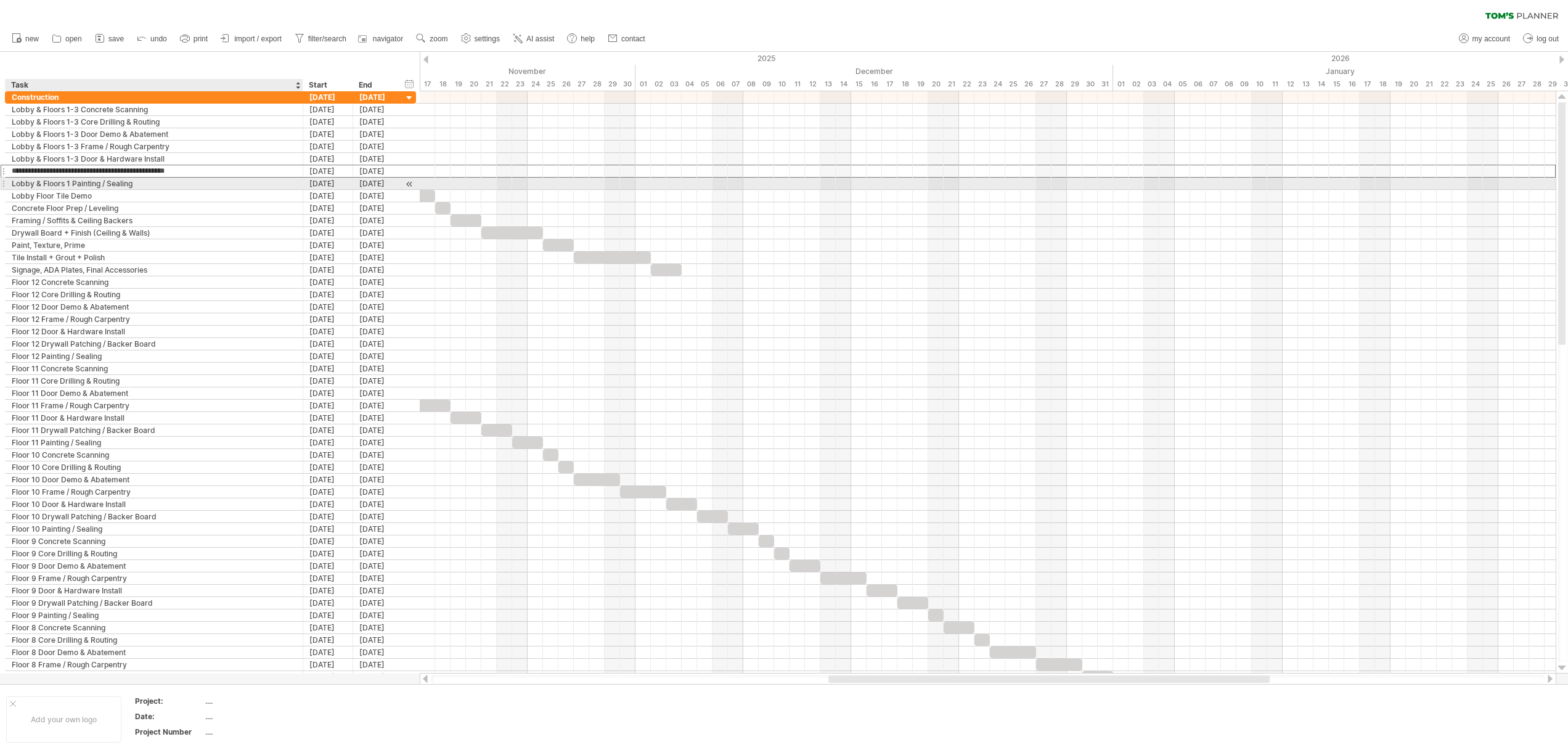
click at [69, 182] on div "Lobby & Floors 1 Painting / Sealing" at bounding box center [154, 183] width 285 height 12
type input "**********"
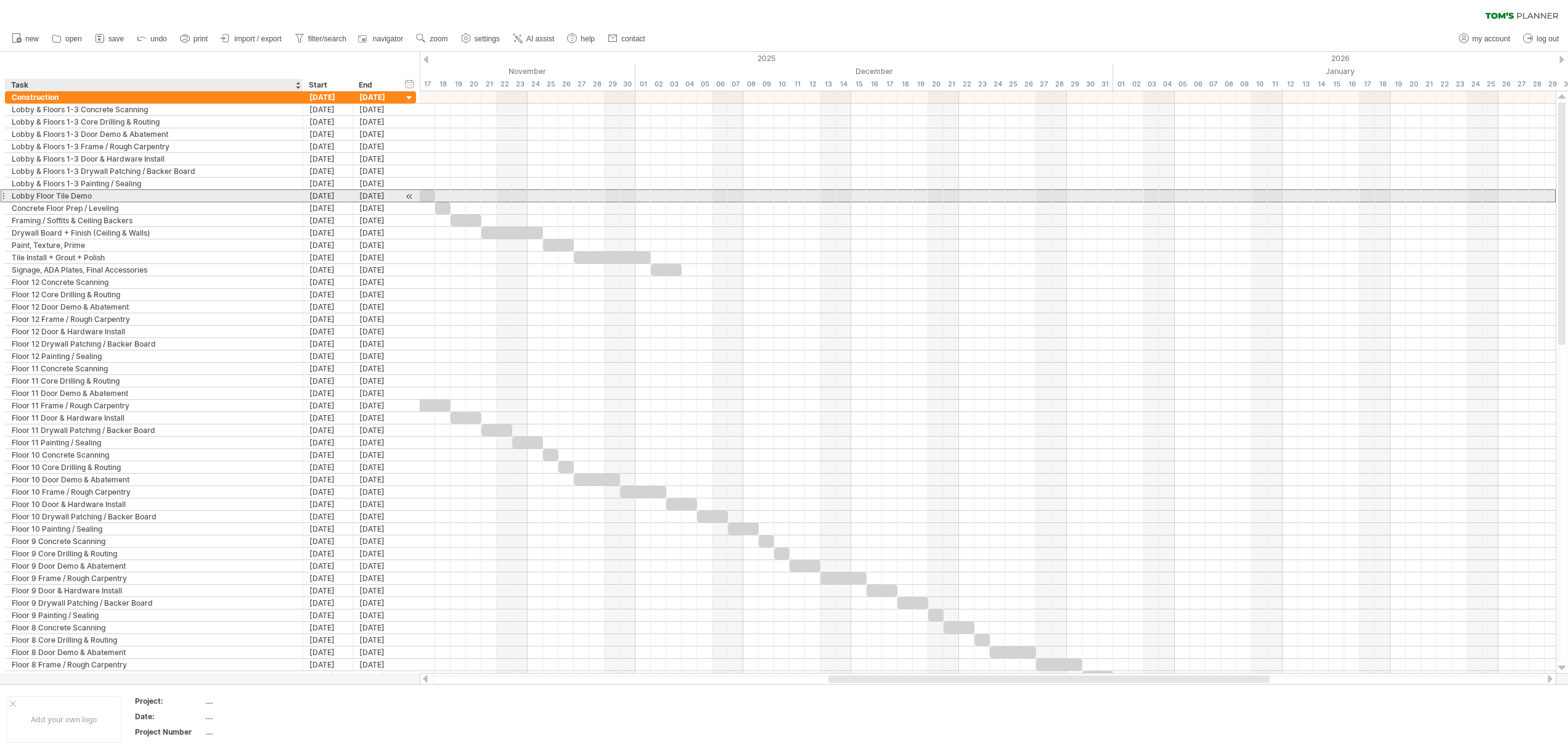
click at [83, 200] on div "Lobby Floor Tile Demo" at bounding box center [154, 195] width 285 height 12
click at [52, 197] on input "**********" at bounding box center [154, 195] width 285 height 12
click at [38, 196] on input "**********" at bounding box center [154, 195] width 285 height 12
drag, startPoint x: 76, startPoint y: 185, endPoint x: 43, endPoint y: 188, distance: 33.1
click at [32, 190] on div "**********" at bounding box center [210, 387] width 411 height 592
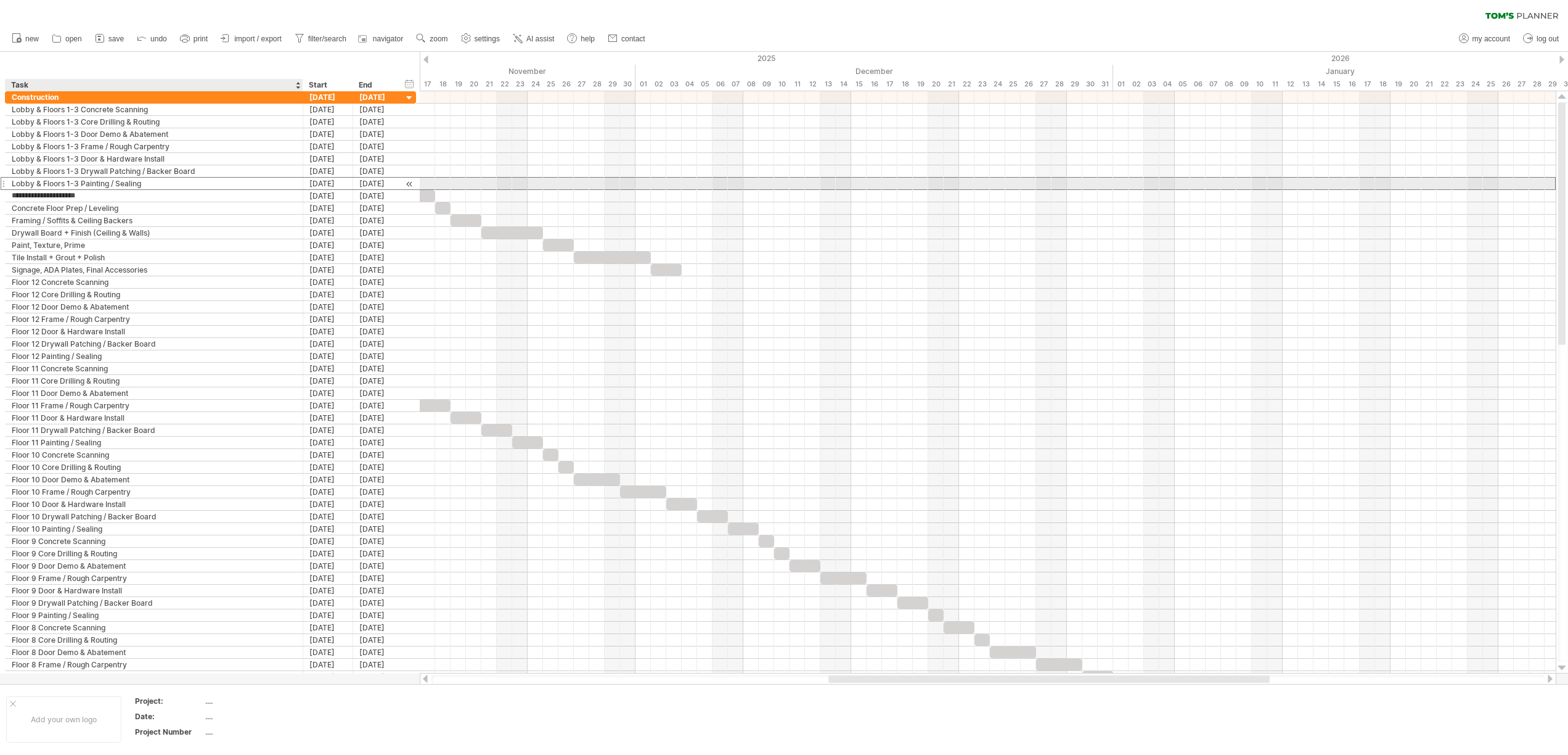
click at [74, 185] on div "Lobby & Floors 1-3 Painting / Sealing" at bounding box center [154, 183] width 285 height 12
drag, startPoint x: 76, startPoint y: 183, endPoint x: -1, endPoint y: 185, distance: 77.0
click at [0, 185] on html "progress(100%) Trying to reach plan.tomsplanner.com Connected again... 0% clear…" at bounding box center [784, 379] width 1568 height 757
click at [42, 196] on div "Lobby Floor Tile Demo" at bounding box center [154, 195] width 285 height 12
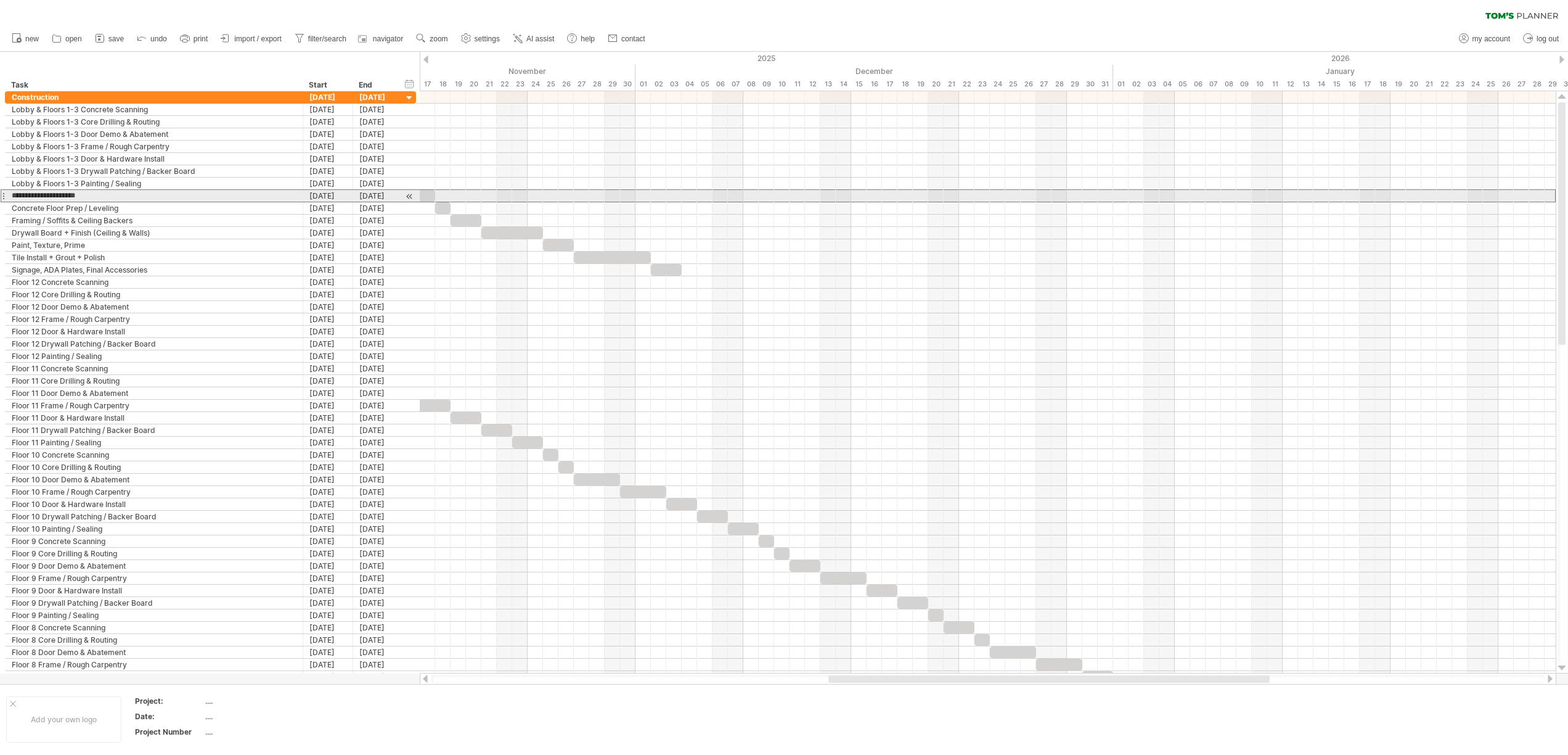
drag, startPoint x: 34, startPoint y: 196, endPoint x: -1, endPoint y: 196, distance: 35.0
click at [0, 196] on html "progress(100%) Trying to reach plan.tomsplanner.com Connected again... 0% clear…" at bounding box center [784, 379] width 1568 height 757
paste input "**********"
type input "**********"
click at [19, 210] on div "Concrete Floor Prep / Leveling" at bounding box center [154, 208] width 285 height 12
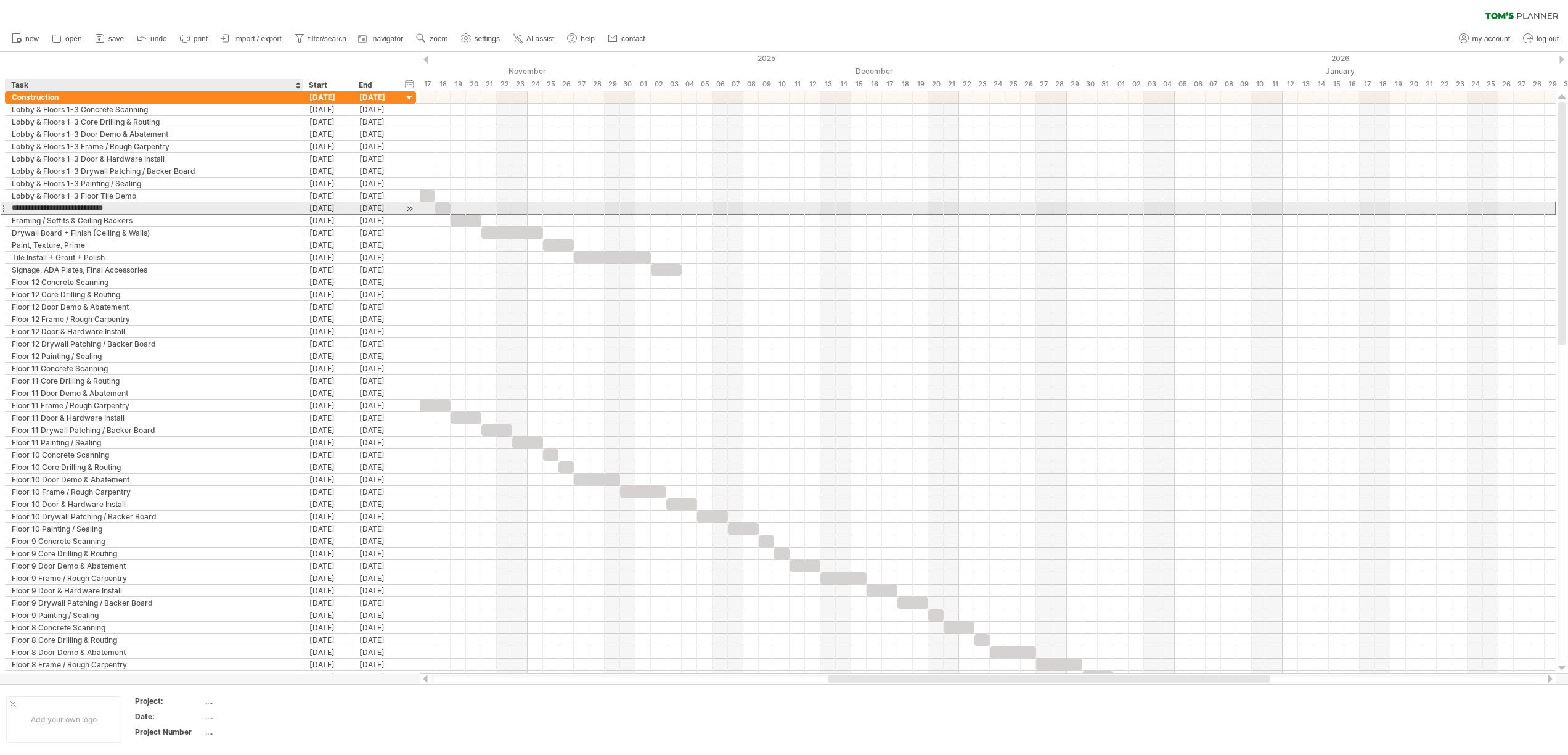
click at [14, 210] on input "**********" at bounding box center [154, 208] width 285 height 12
paste input "**********"
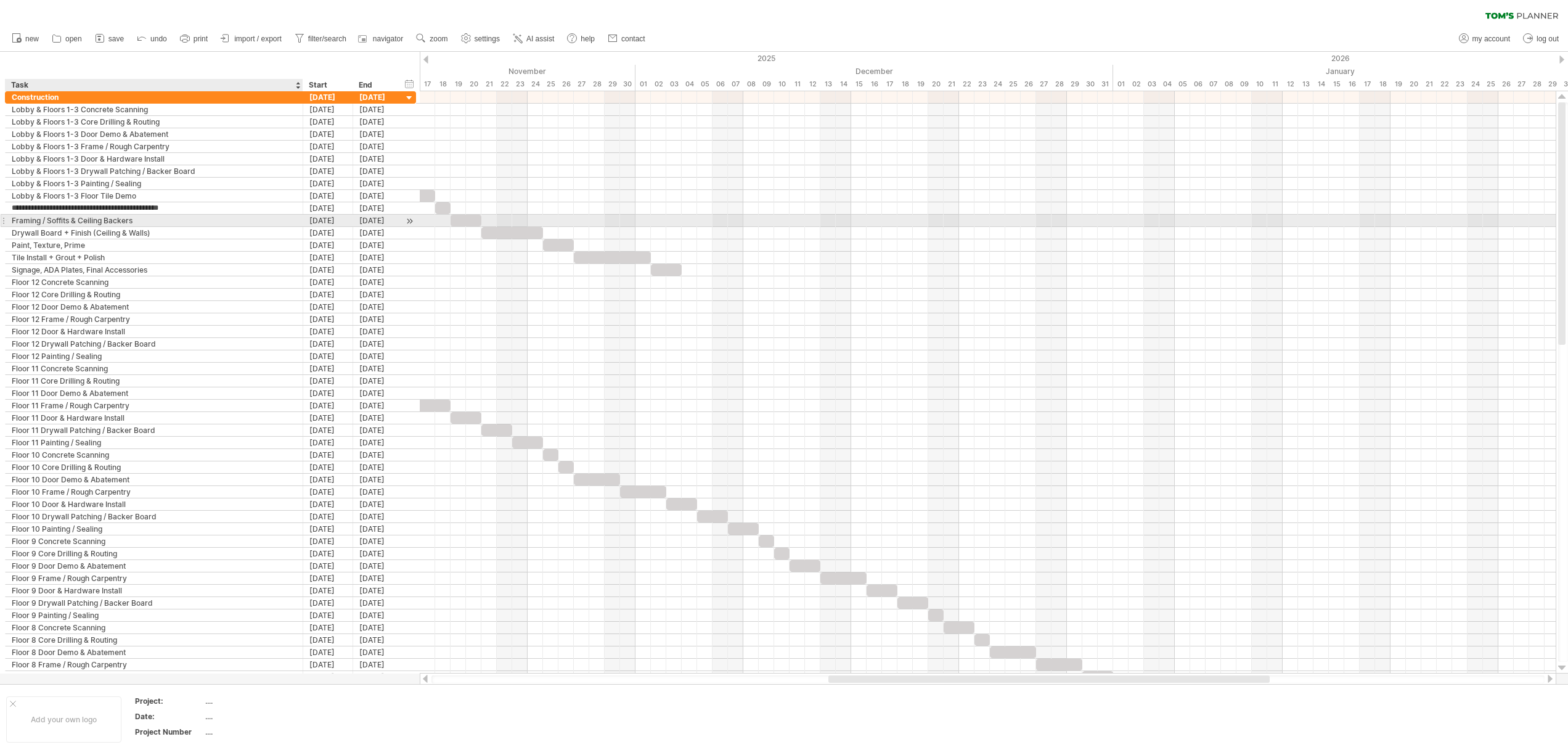
type input "**********"
click at [14, 234] on div "Drywall Board + Finish (Ceiling & Walls)" at bounding box center [154, 232] width 285 height 12
click at [12, 222] on div "Framing / Soffits & Ceiling Backers" at bounding box center [154, 220] width 285 height 12
paste input "**********"
type input "**********"
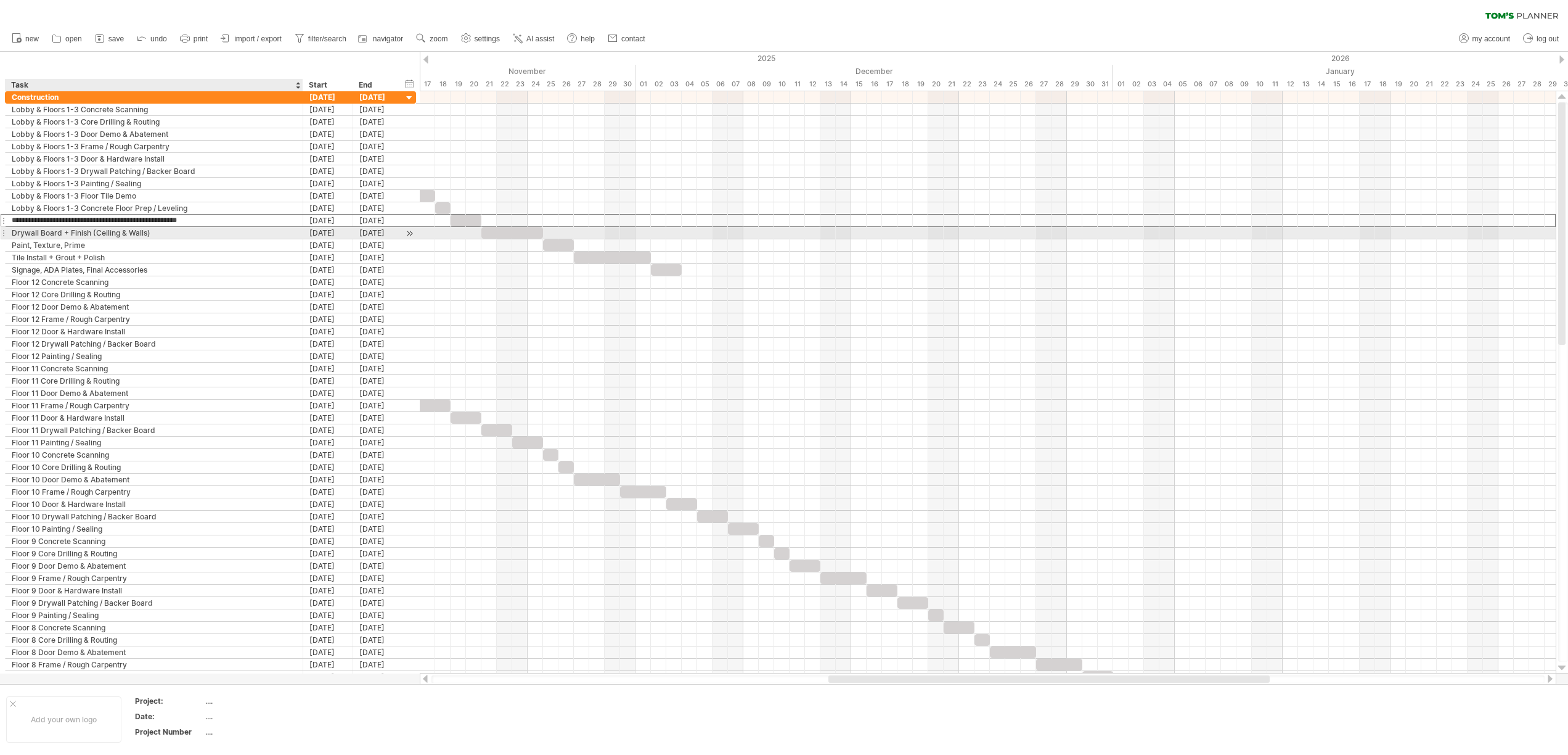
click at [13, 235] on div "Drywall Board + Finish (Ceiling & Walls)" at bounding box center [154, 232] width 285 height 12
paste input "**********"
type input "**********"
click at [175, 221] on div "Lobby & Floors 1-3 Framing / Soffits & Ceiling Backers" at bounding box center [154, 220] width 285 height 12
click at [204, 219] on input "**********" at bounding box center [154, 220] width 285 height 12
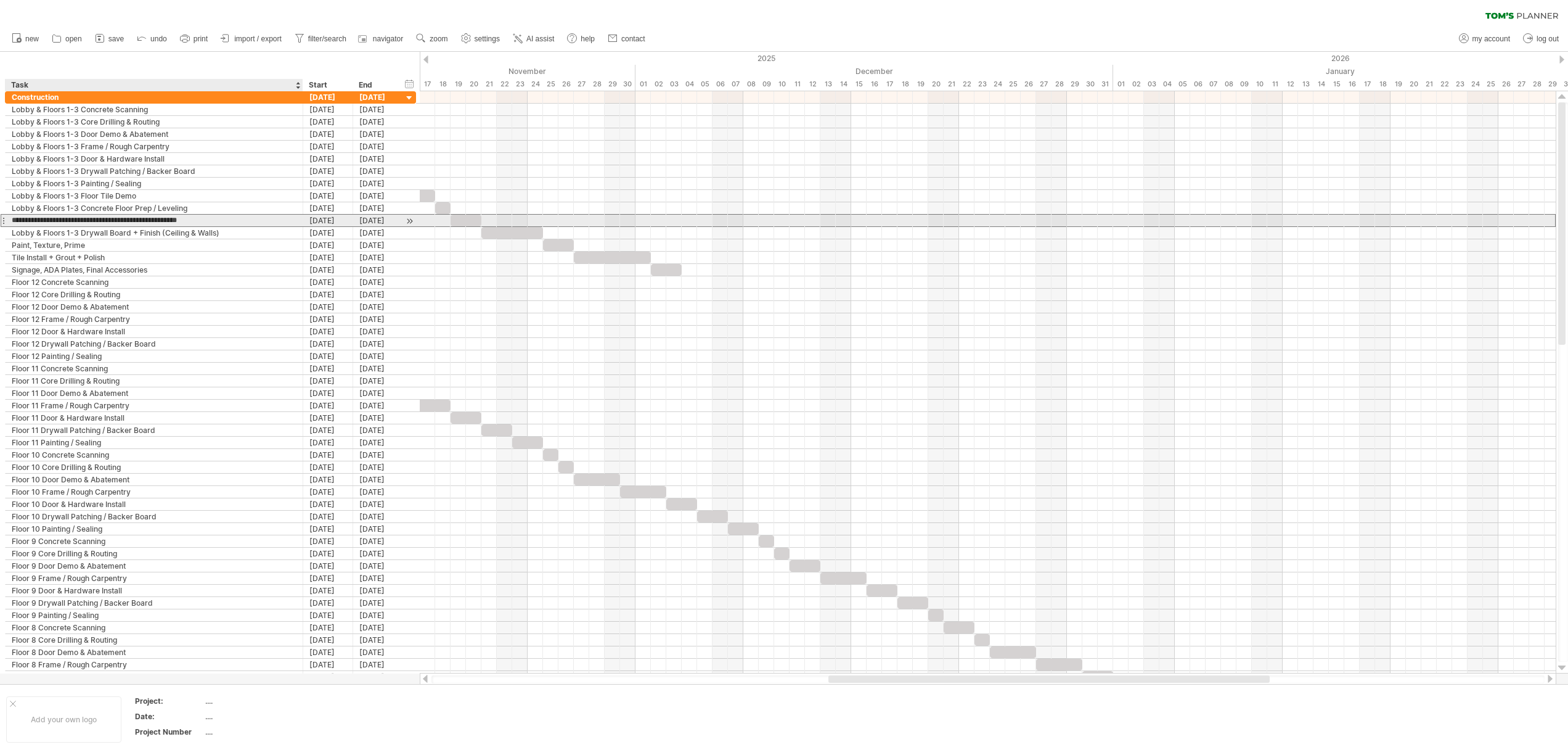
drag, startPoint x: 206, startPoint y: 219, endPoint x: 108, endPoint y: 223, distance: 98.1
click at [108, 223] on input "**********" at bounding box center [154, 220] width 285 height 12
type input "**********"
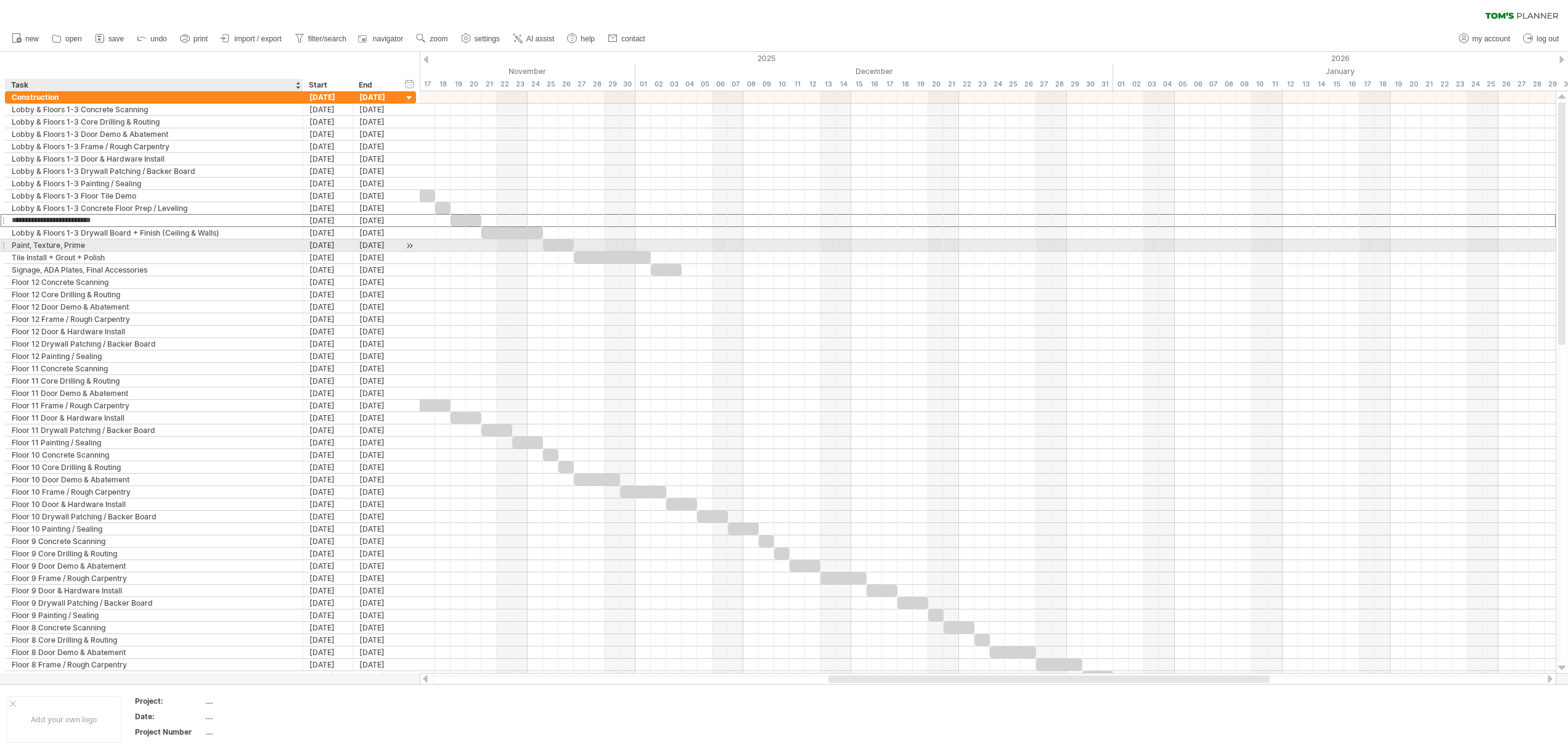
click at [28, 241] on div "Paint, Texture, Prime" at bounding box center [154, 245] width 285 height 12
click at [12, 231] on div "Lobby & Floors 1-3 Drywall Board + Finish (Ceiling & Walls)" at bounding box center [154, 232] width 285 height 12
click at [14, 247] on div "Paint, Texture, Prime" at bounding box center [154, 245] width 285 height 12
paste input "**********"
type input "**********"
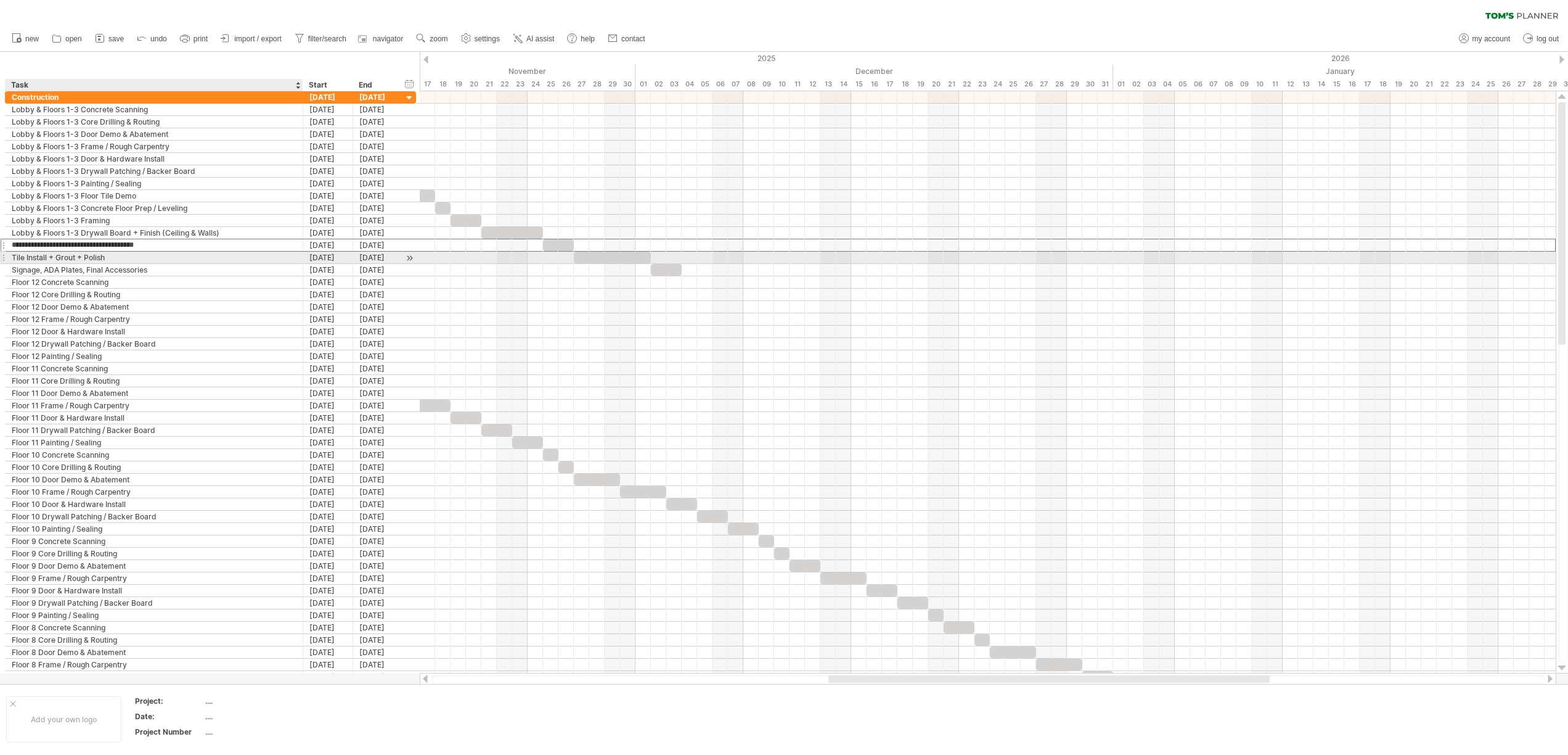
click at [12, 258] on div "Tile Install + Grout + Polish" at bounding box center [154, 257] width 285 height 12
paste input "**********"
type input "**********"
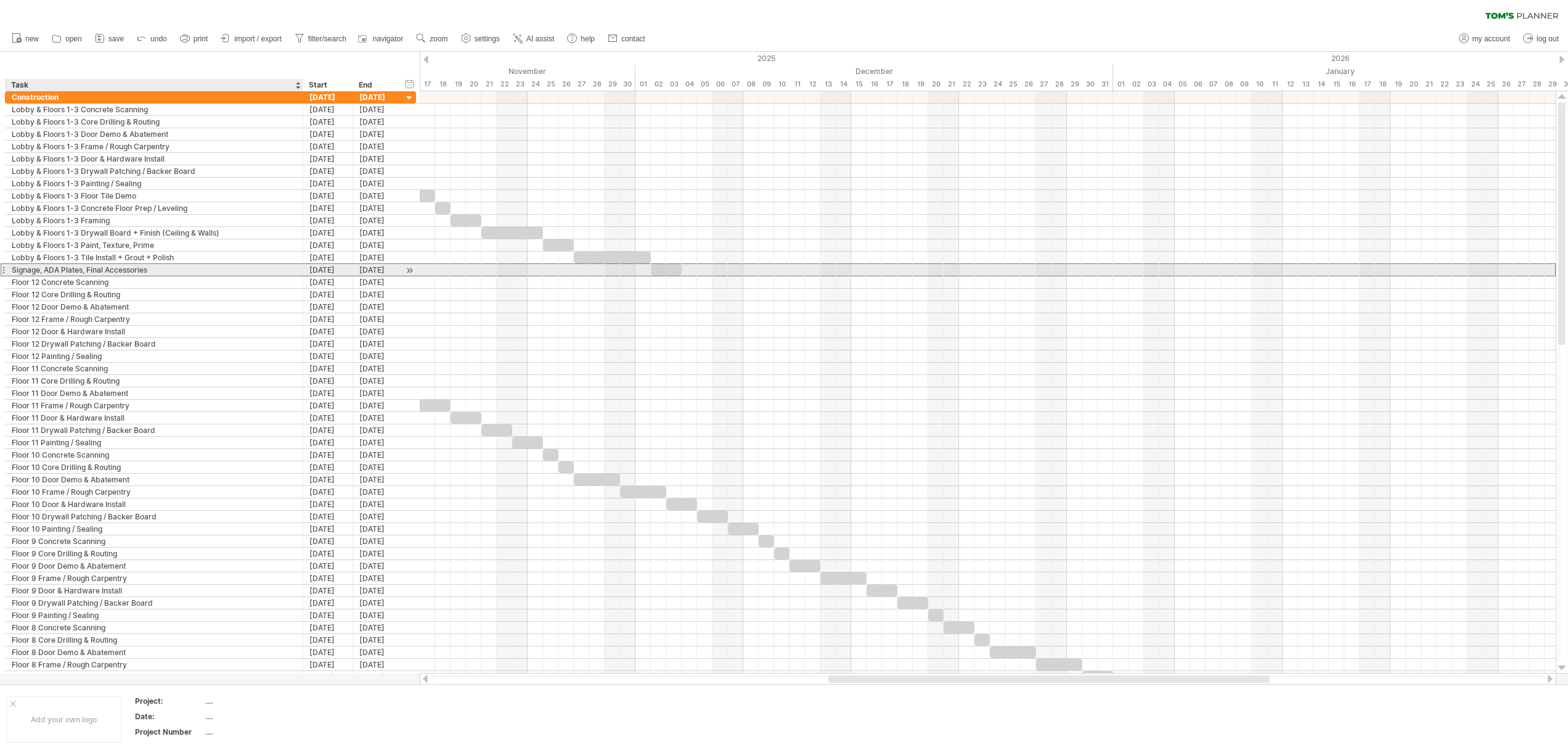
click at [12, 270] on div "Signage, ADA Plates, Final Accessories" at bounding box center [154, 270] width 285 height 12
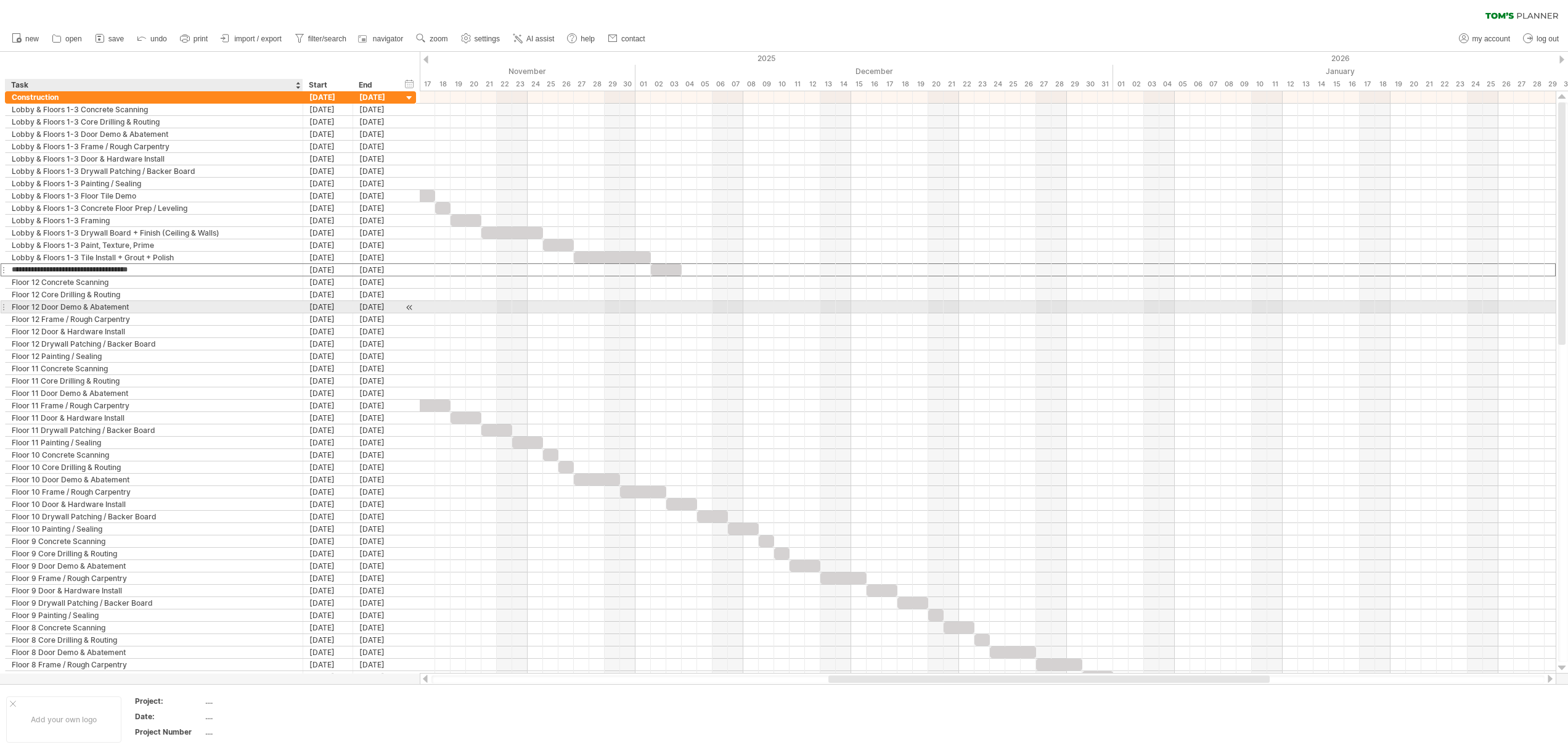
paste input "**********"
type input "**********"
click at [517, 304] on div at bounding box center [987, 307] width 1136 height 12
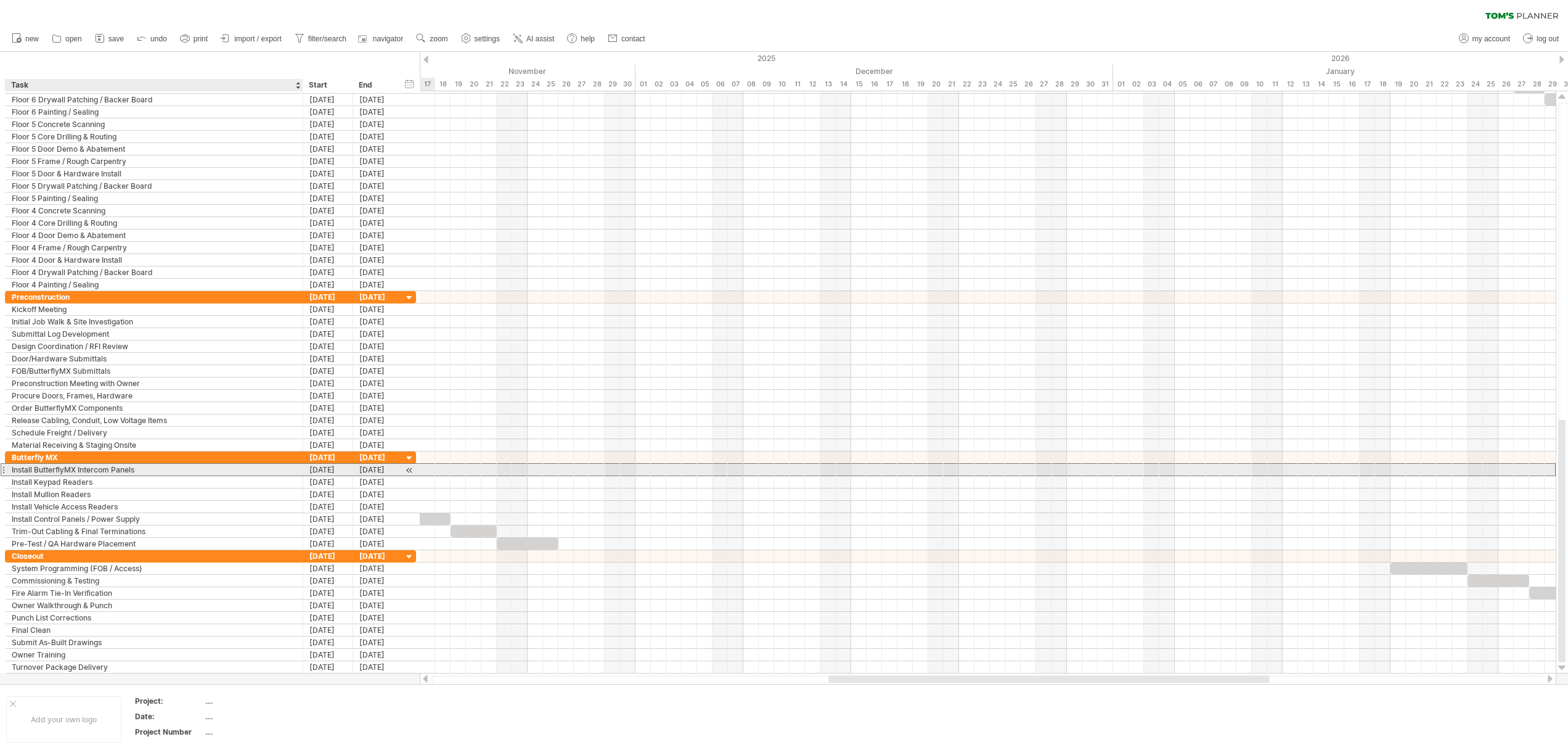
click at [140, 471] on div "Install ButterflyMX Intercom Panels" at bounding box center [154, 469] width 285 height 12
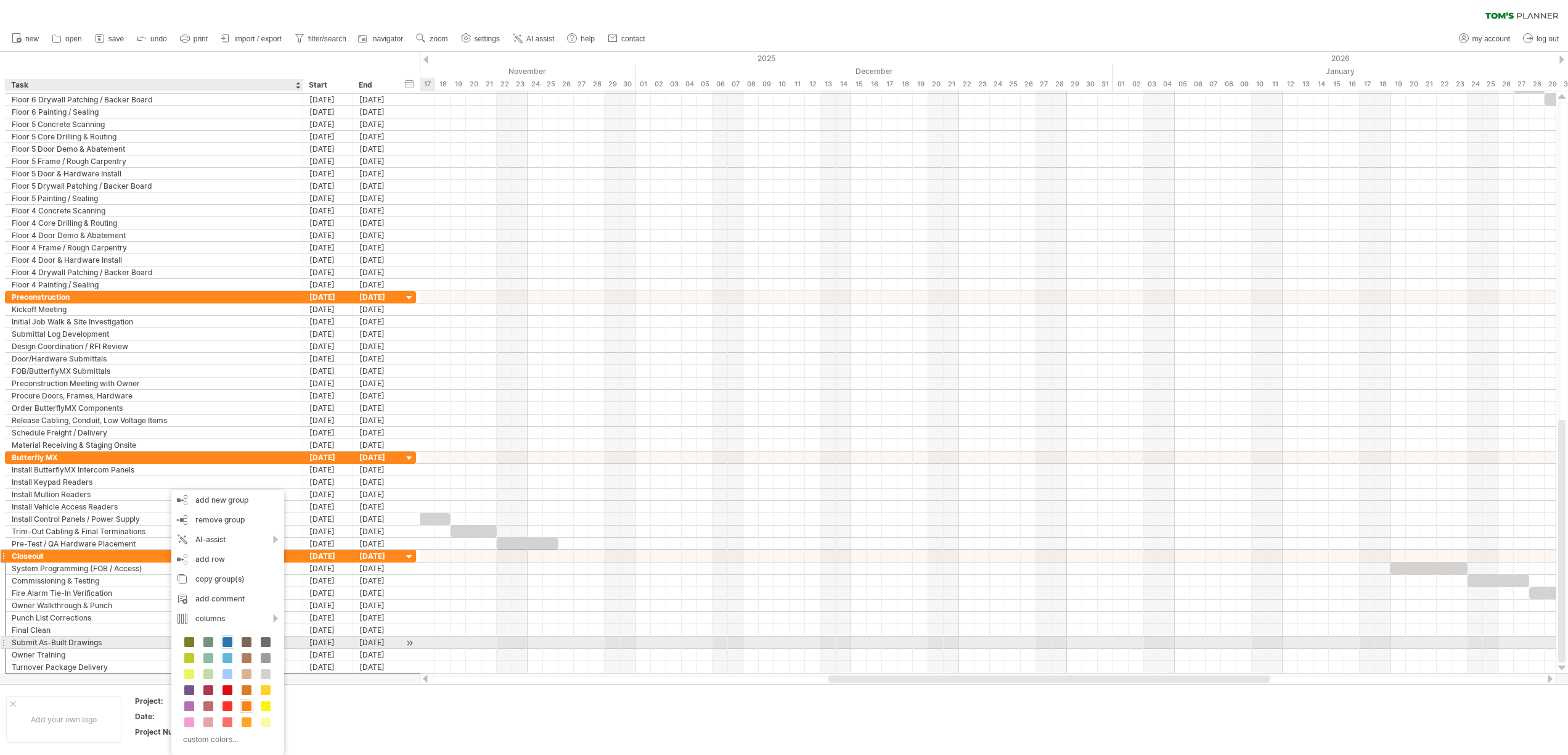
click at [227, 645] on span at bounding box center [227, 642] width 10 height 10
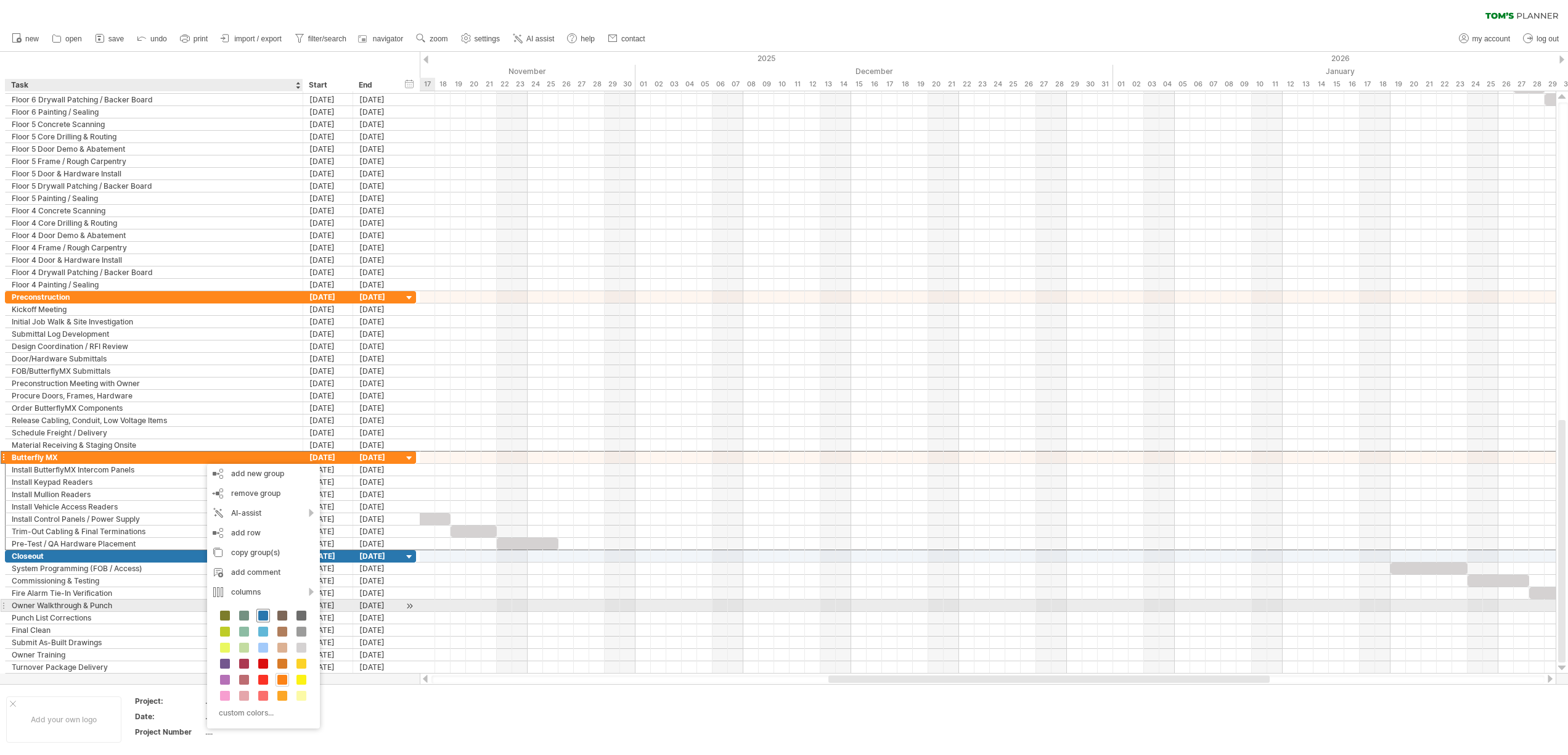
click at [261, 612] on span at bounding box center [263, 616] width 10 height 10
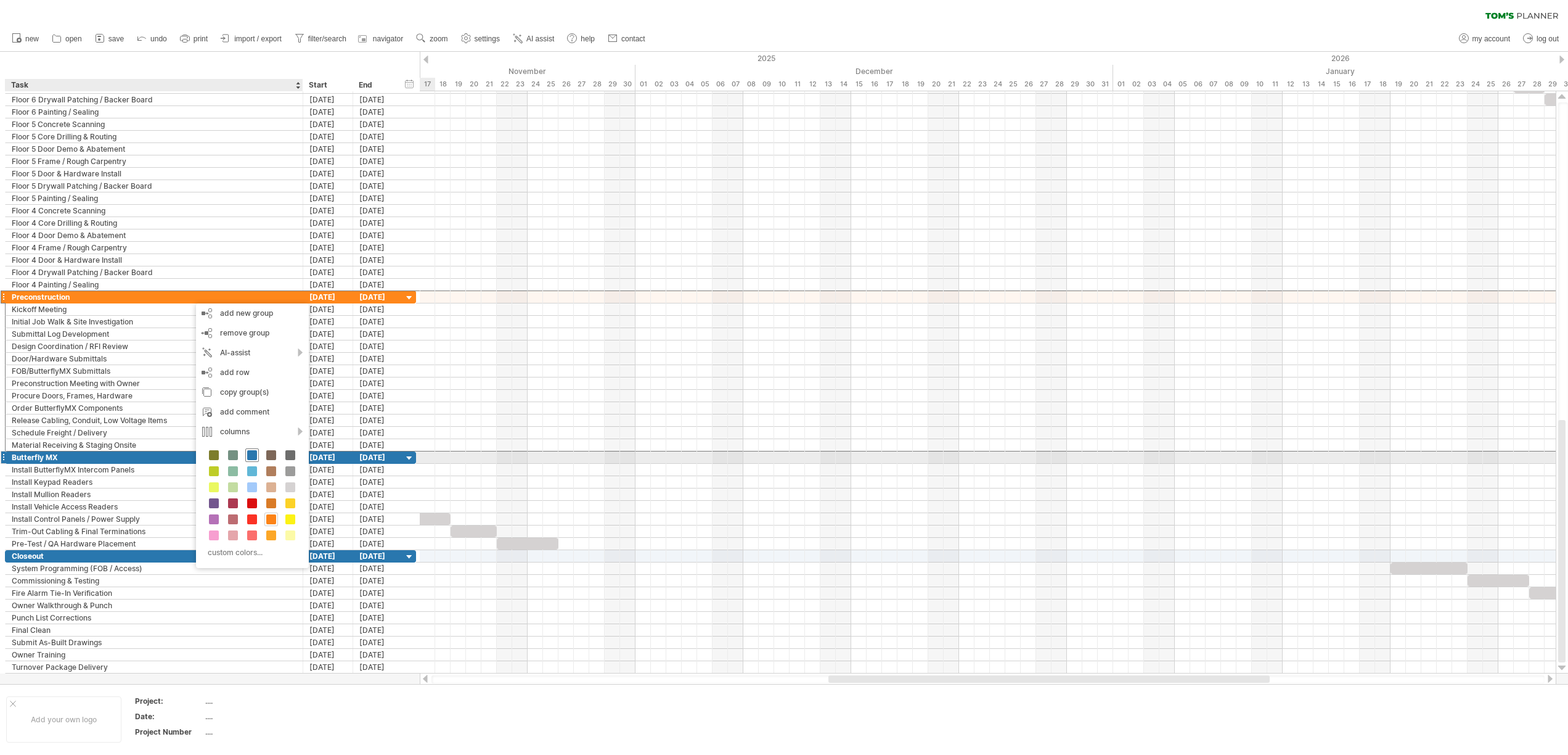
click at [250, 459] on span at bounding box center [252, 455] width 10 height 10
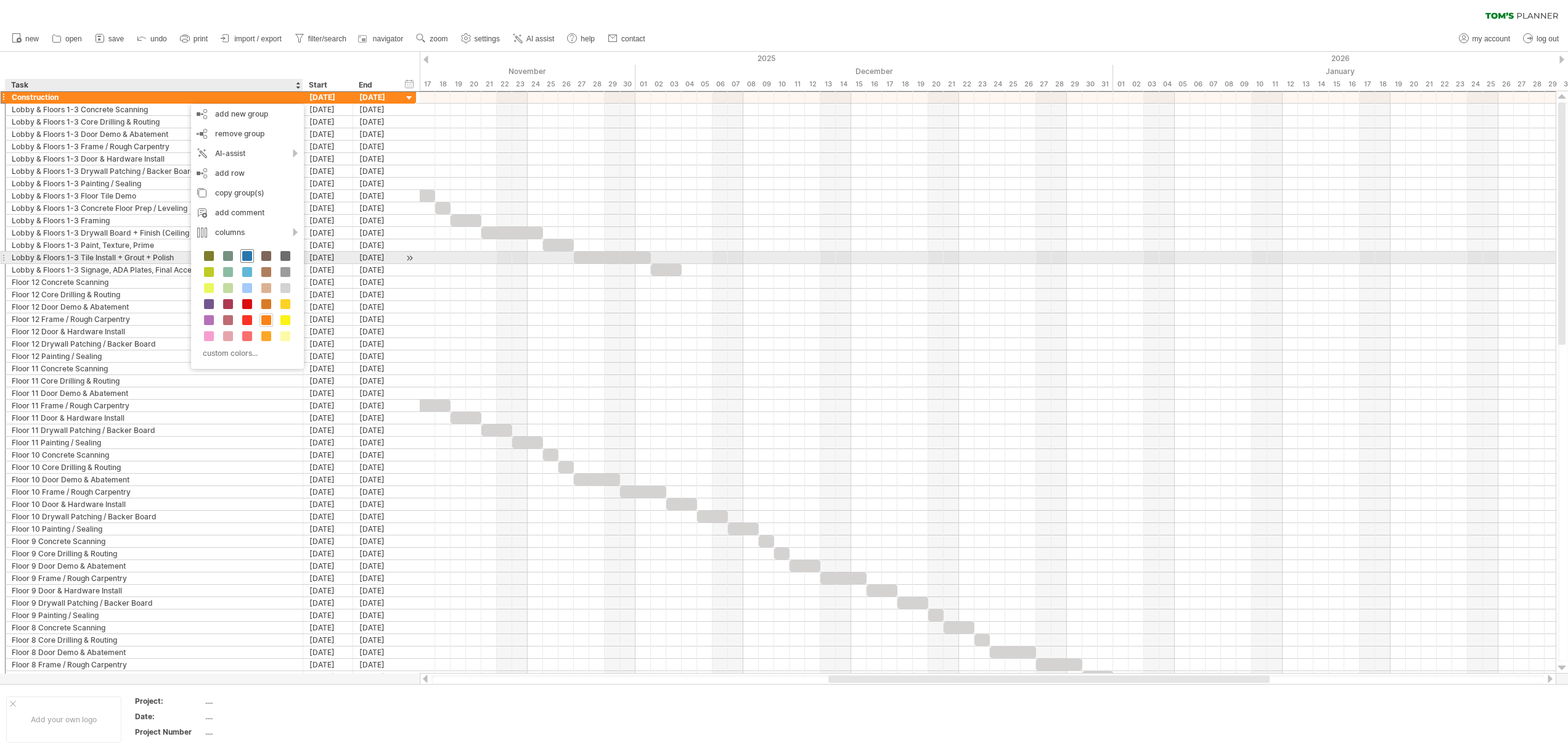
click at [251, 259] on span at bounding box center [247, 256] width 10 height 10
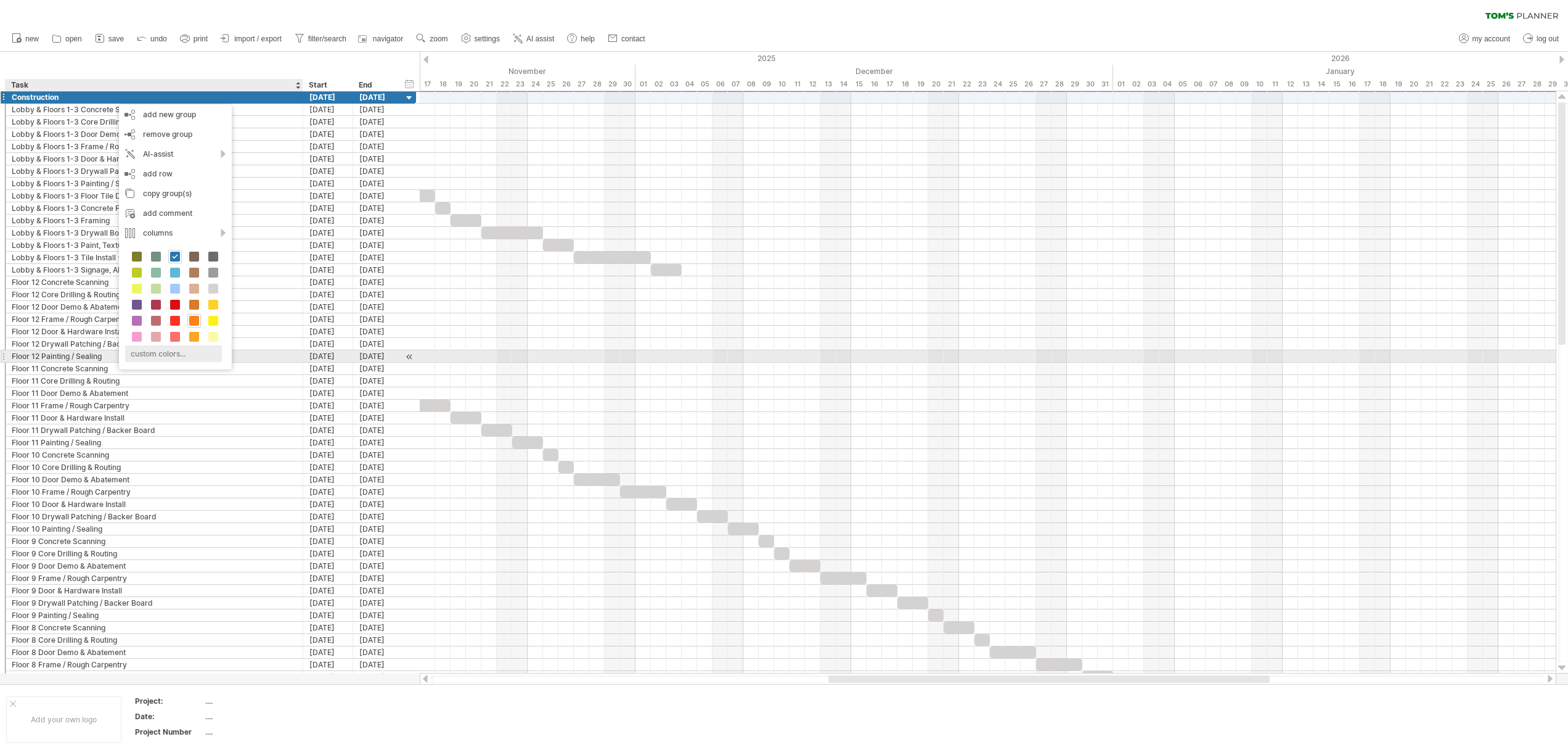
click at [162, 353] on div "custom colors..." at bounding box center [173, 353] width 97 height 17
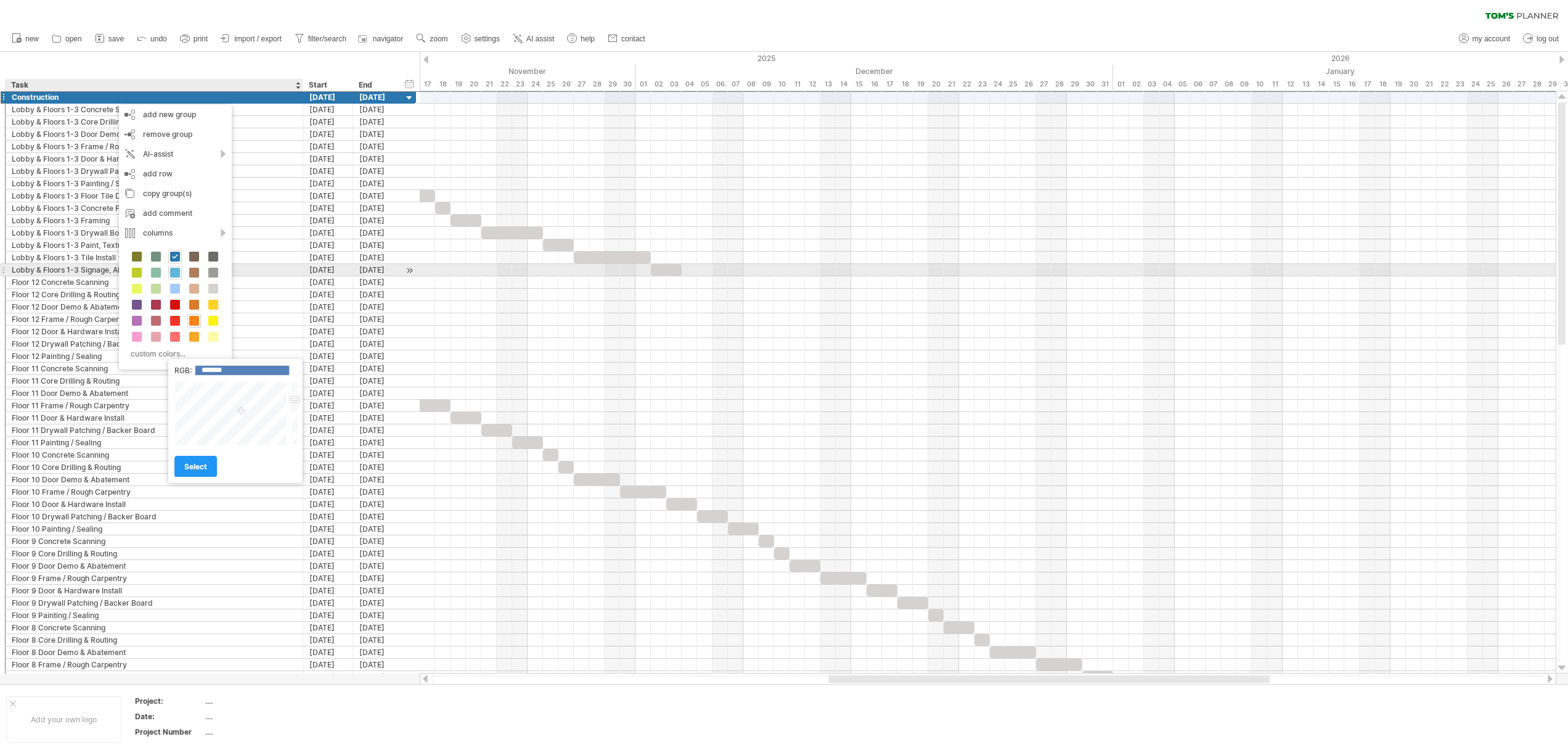
click at [175, 272] on span at bounding box center [175, 273] width 10 height 10
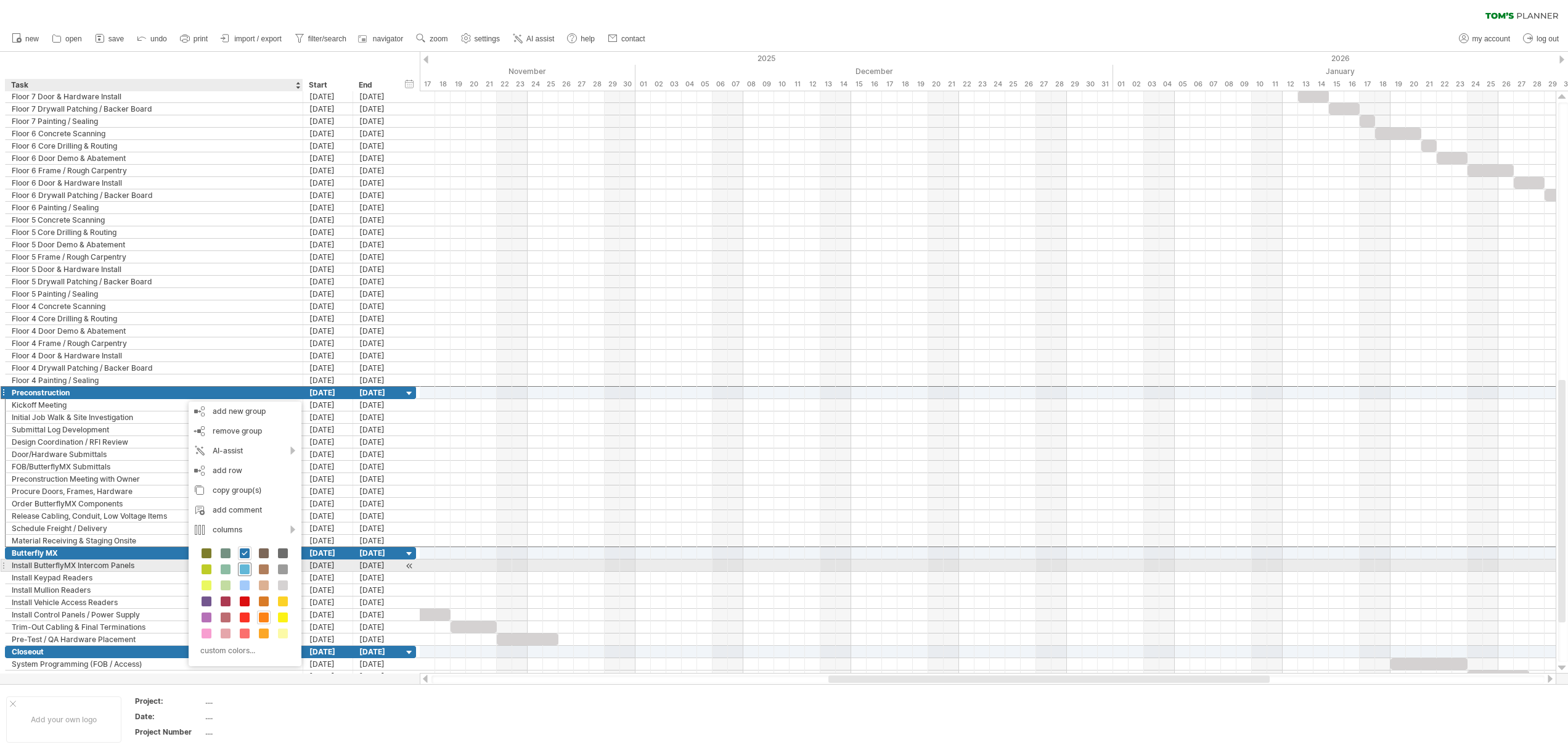
click at [248, 571] on span at bounding box center [245, 569] width 10 height 10
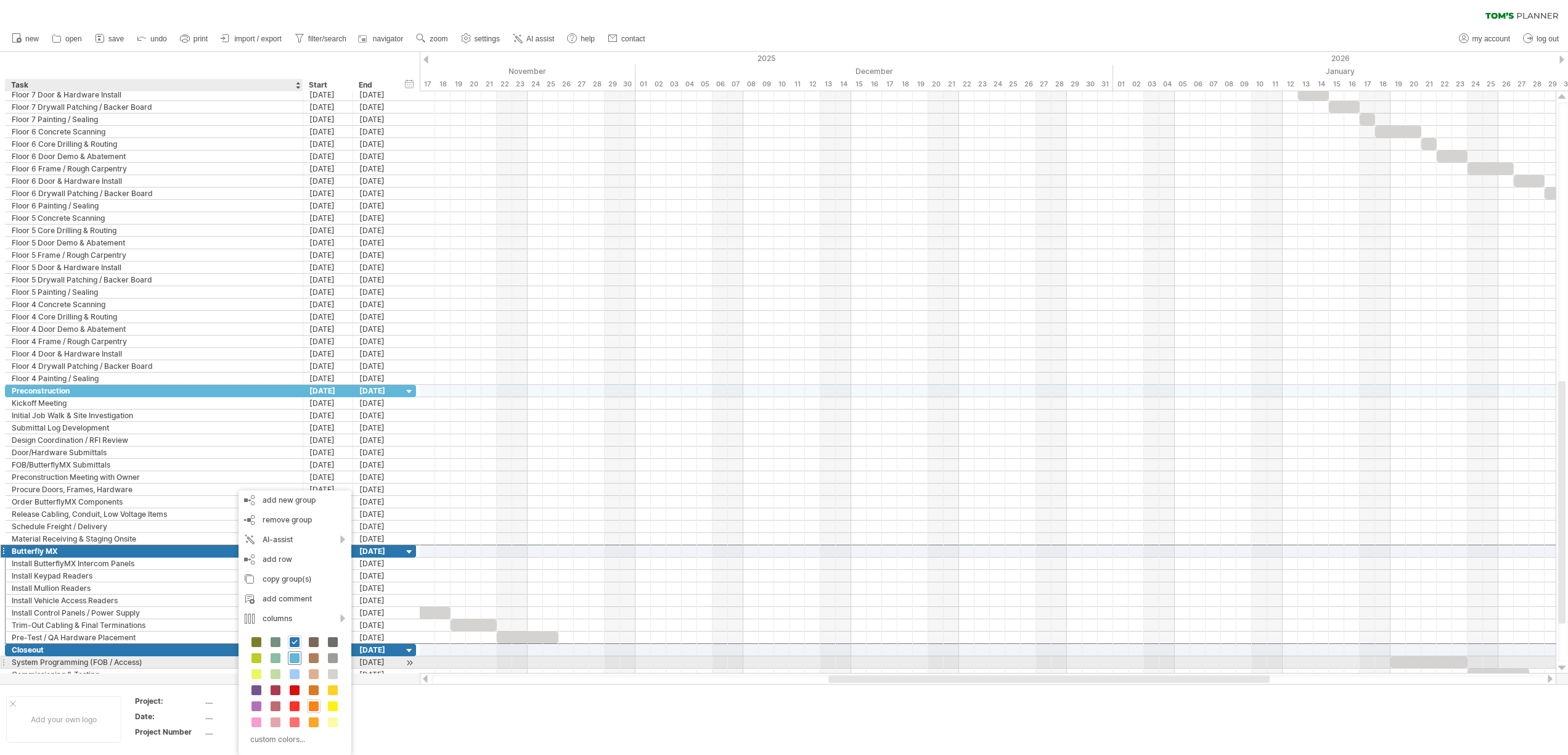
click at [300, 664] on div at bounding box center [295, 658] width 14 height 14
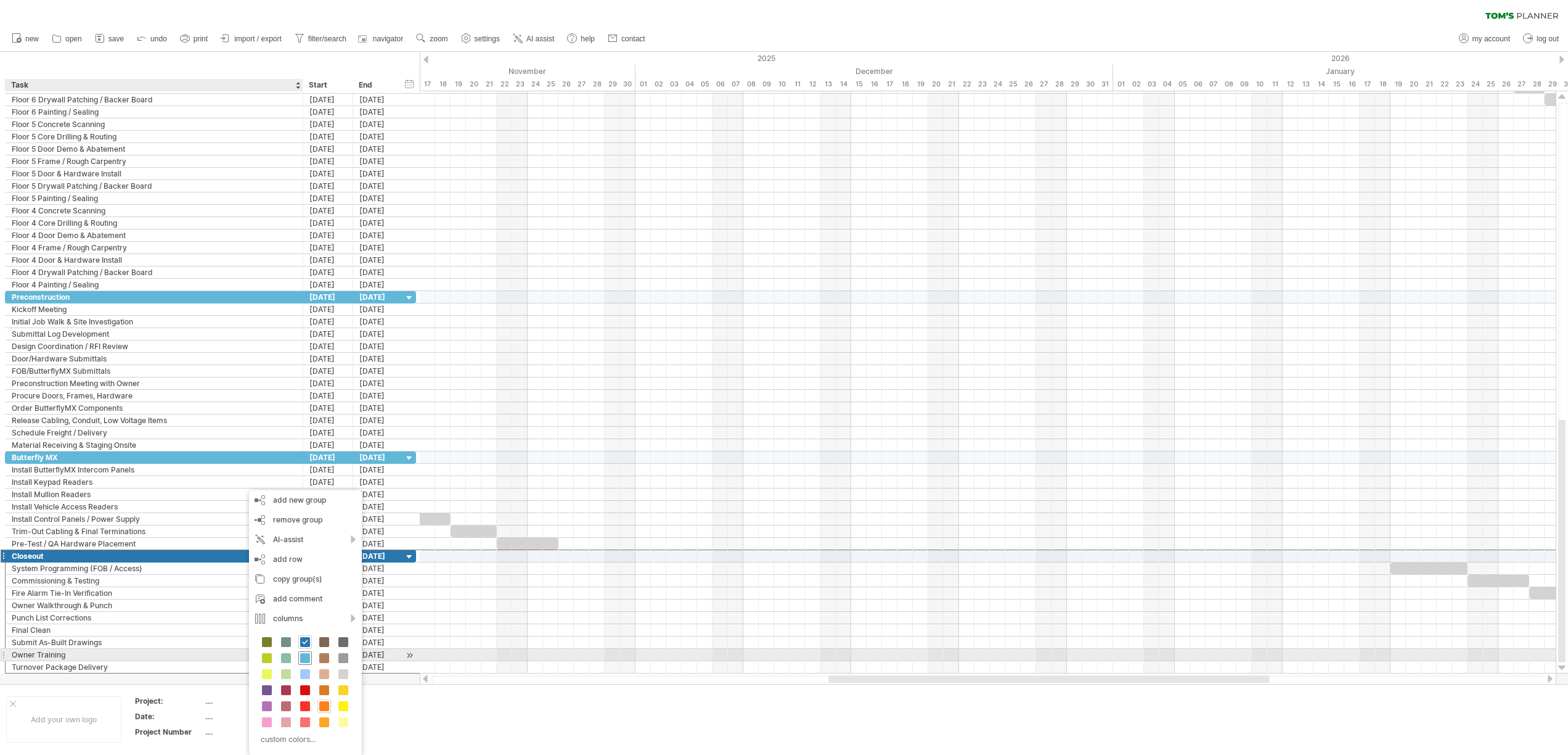
click at [307, 656] on span at bounding box center [305, 658] width 10 height 10
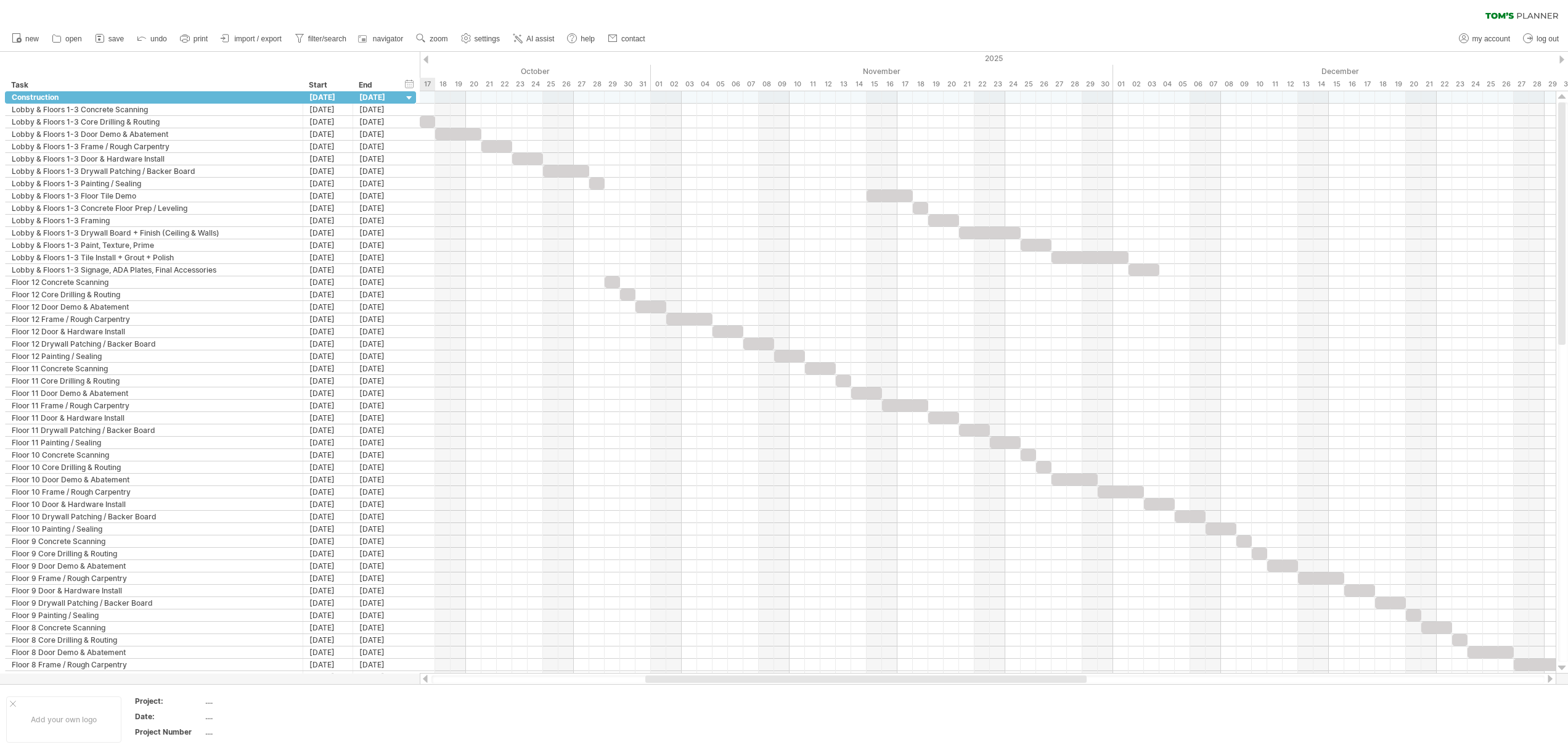
drag, startPoint x: 856, startPoint y: 681, endPoint x: 673, endPoint y: 680, distance: 183.0
click at [673, 680] on div at bounding box center [865, 679] width 441 height 7
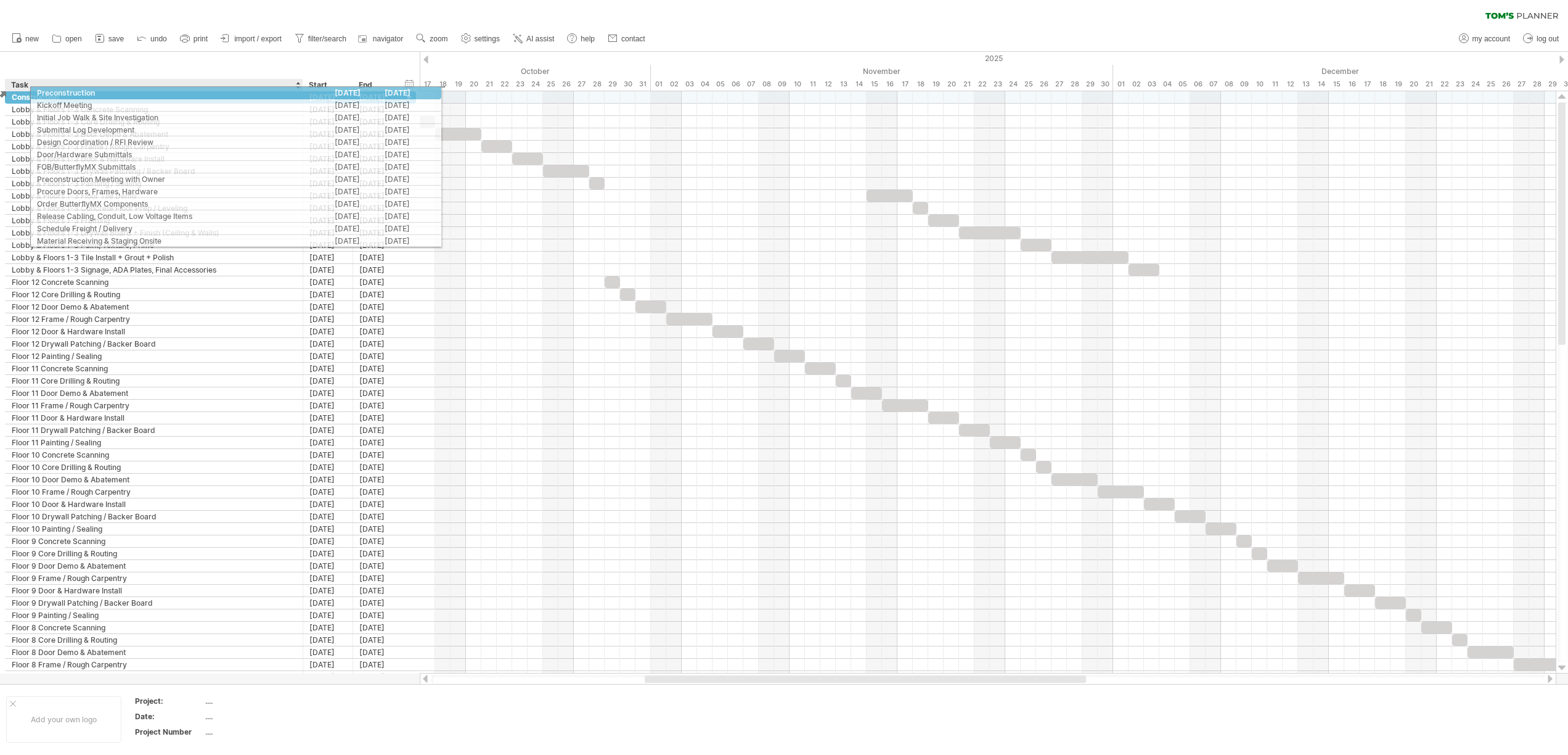
drag, startPoint x: 53, startPoint y: 299, endPoint x: 76, endPoint y: 91, distance: 209.3
click at [76, 91] on div "Trying to reach [DOMAIN_NAME] Connected again... 0% clear filter new" at bounding box center [784, 378] width 1568 height 755
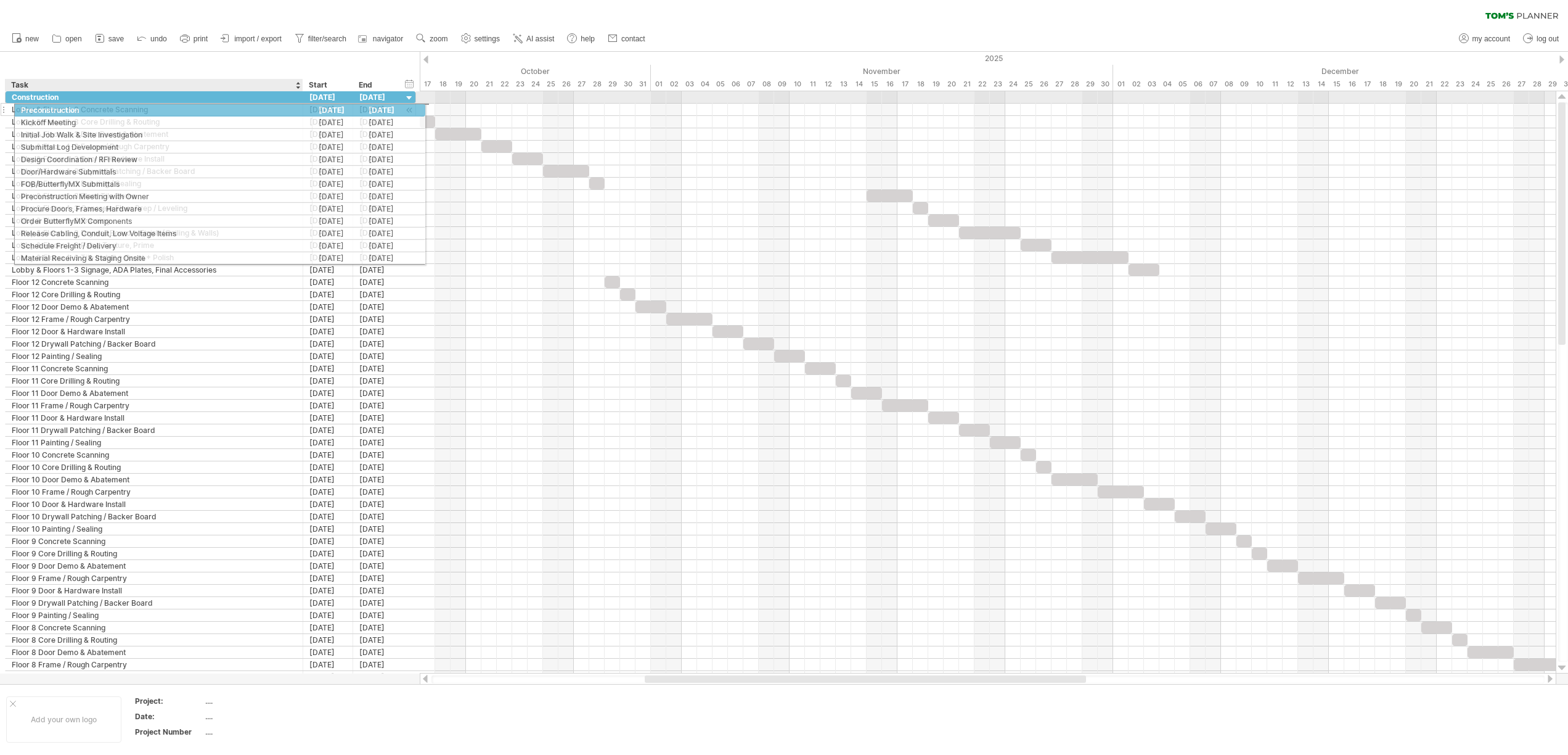
drag, startPoint x: 62, startPoint y: 298, endPoint x: 77, endPoint y: 108, distance: 190.6
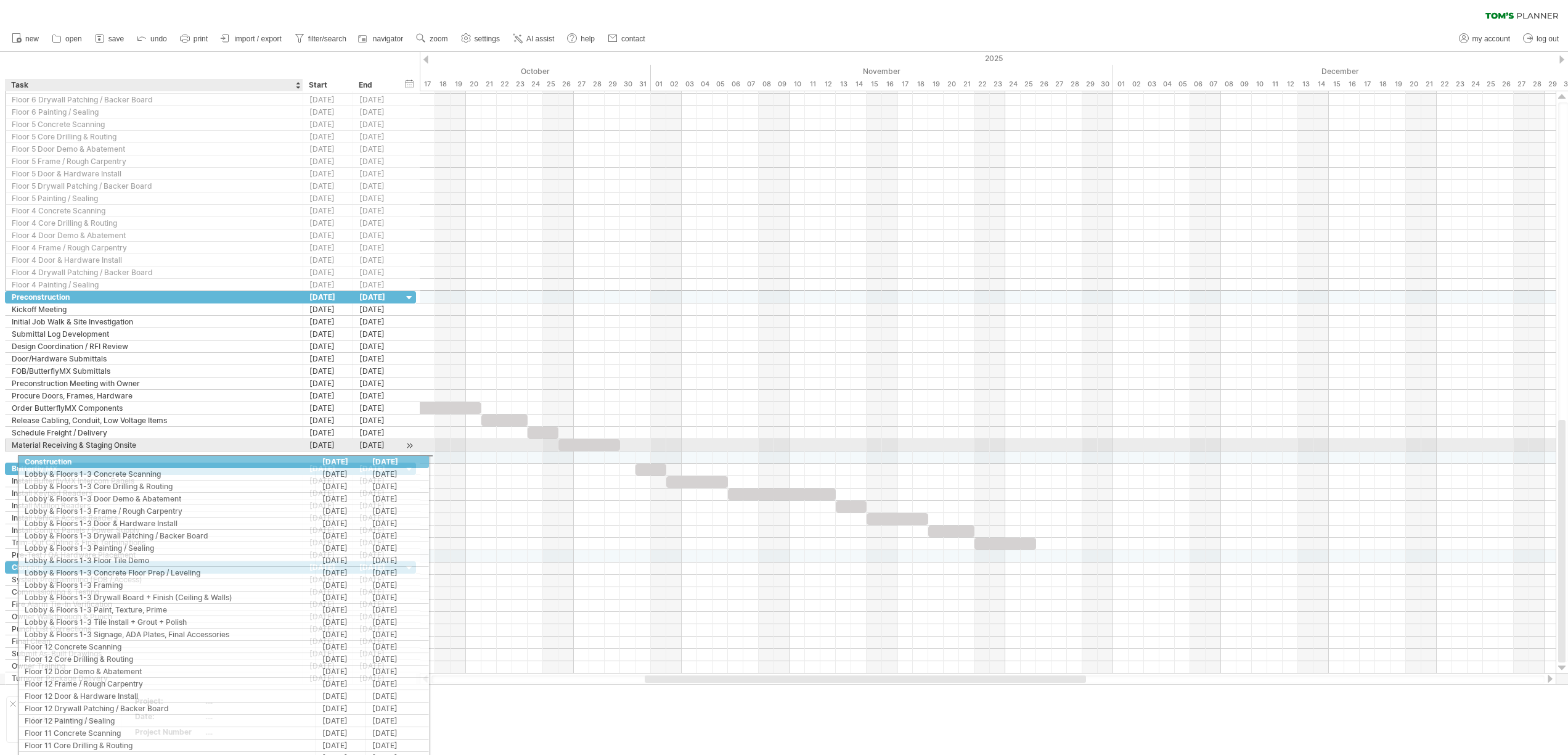
drag, startPoint x: 102, startPoint y: 95, endPoint x: 112, endPoint y: 459, distance: 364.1
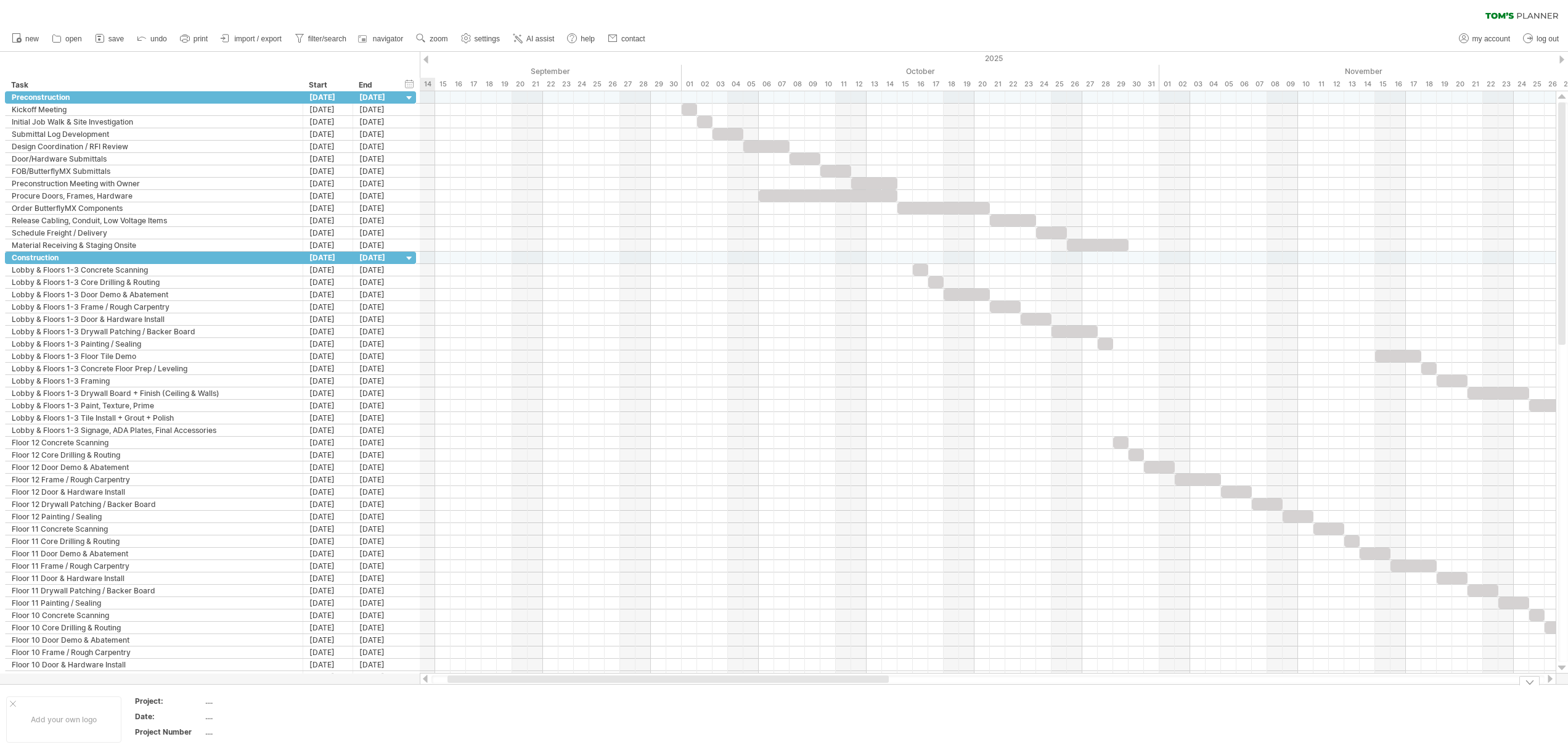
drag, startPoint x: 682, startPoint y: 676, endPoint x: 485, endPoint y: 710, distance: 199.9
click at [485, 710] on div "Trying to reach [DOMAIN_NAME] Connected again... 0% clear filter new" at bounding box center [784, 378] width 1568 height 755
click at [370, 200] on div "[DATE]" at bounding box center [378, 195] width 50 height 12
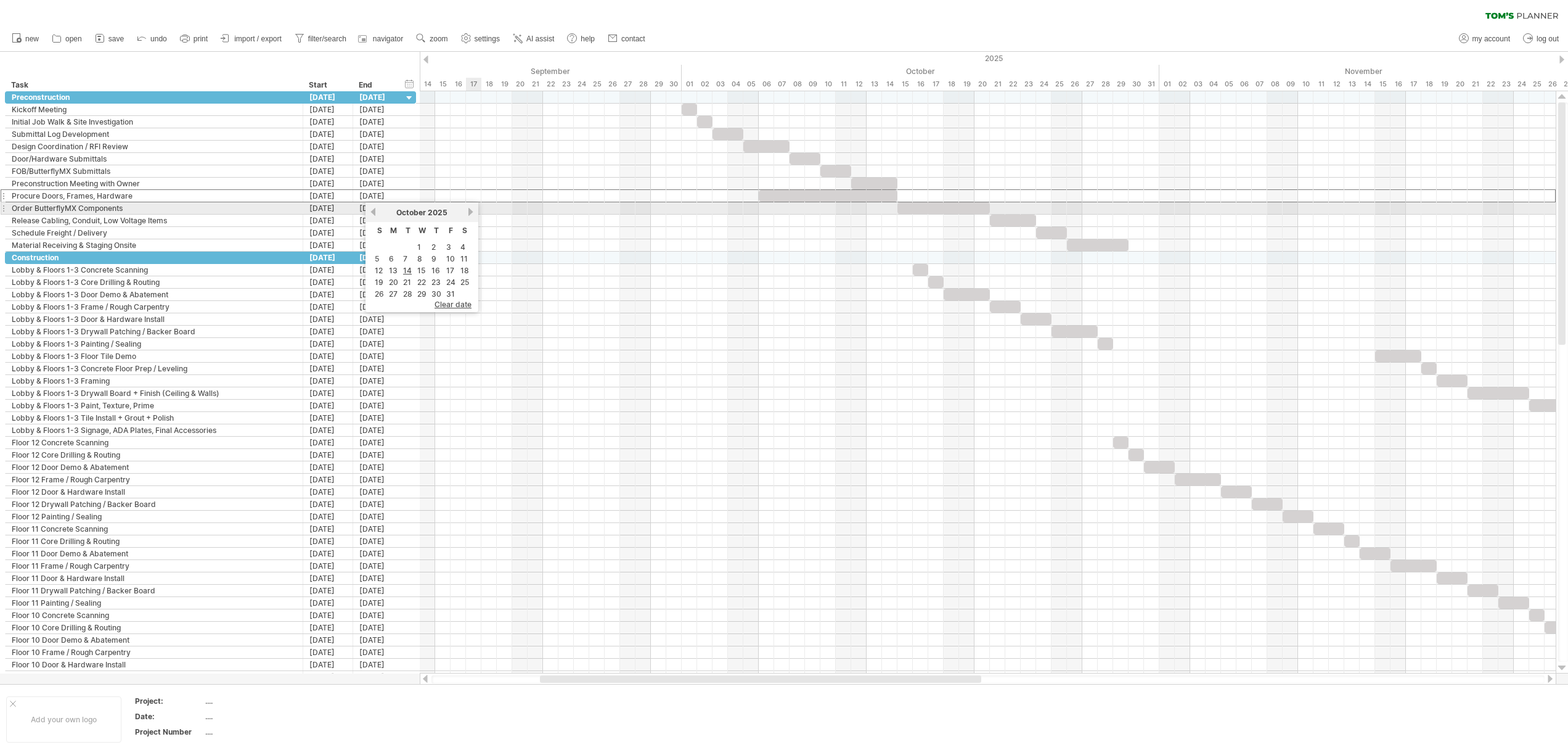
click at [471, 213] on link "next" at bounding box center [470, 211] width 9 height 9
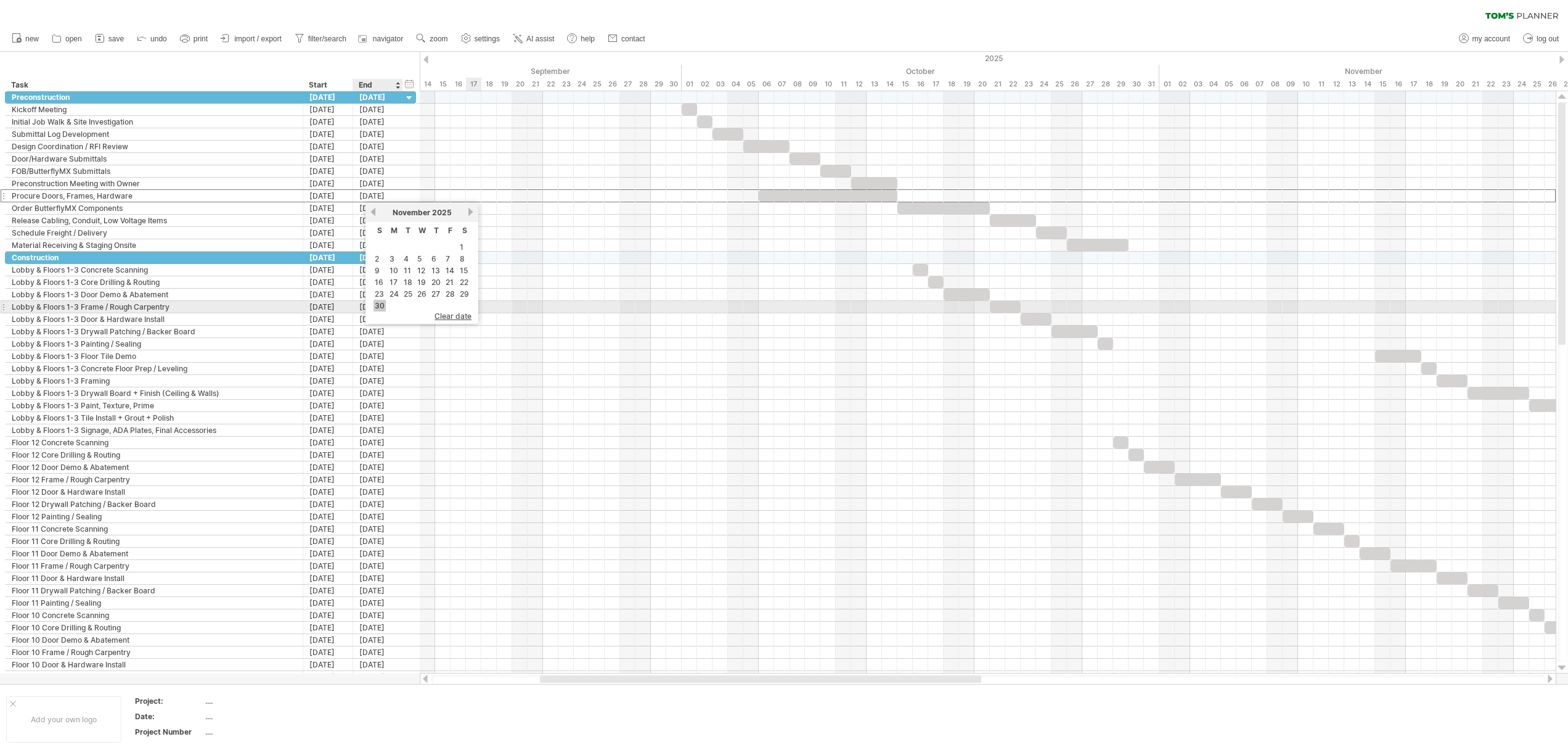
click at [381, 309] on link "30" at bounding box center [380, 305] width 12 height 12
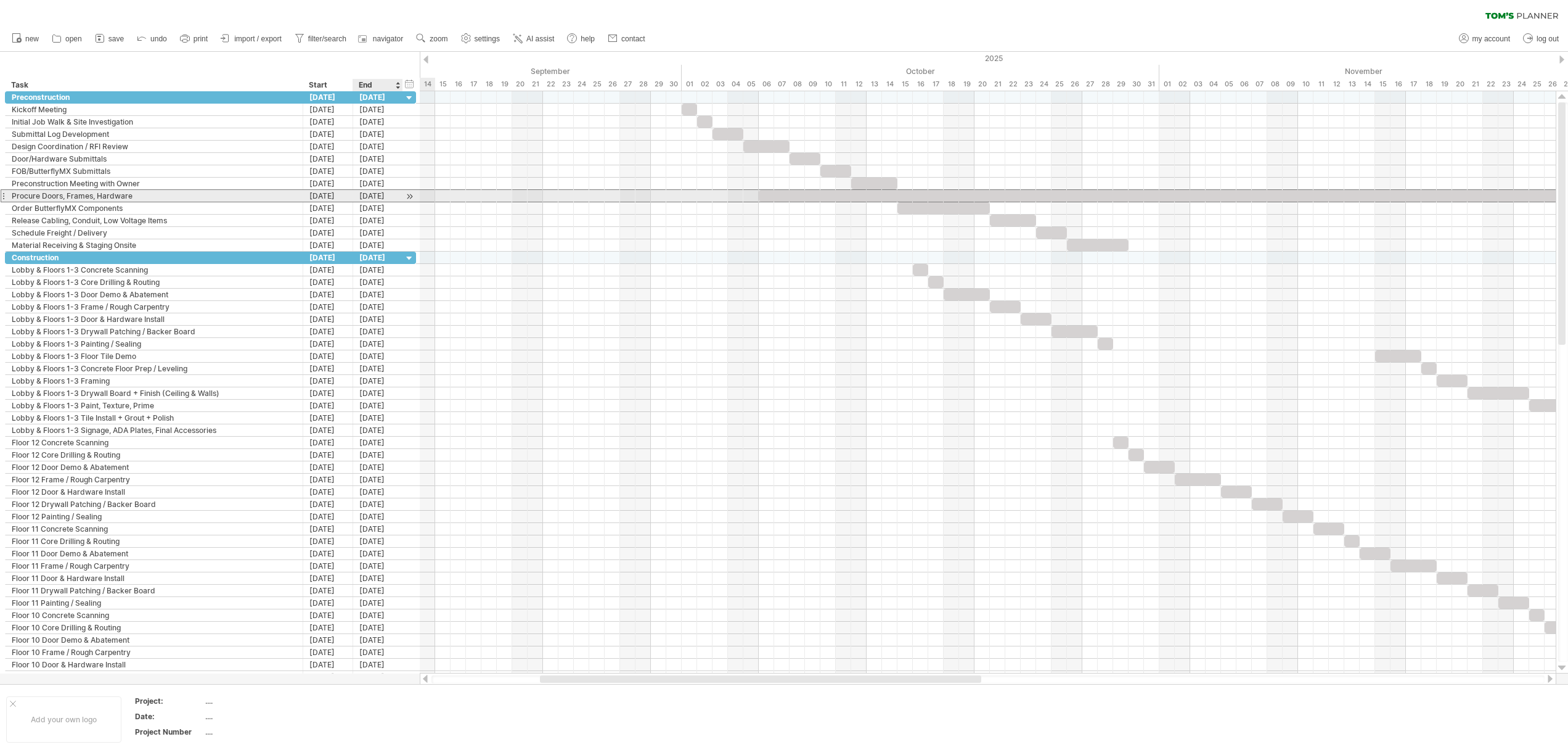
click at [373, 196] on div "11-30-25" at bounding box center [378, 195] width 50 height 12
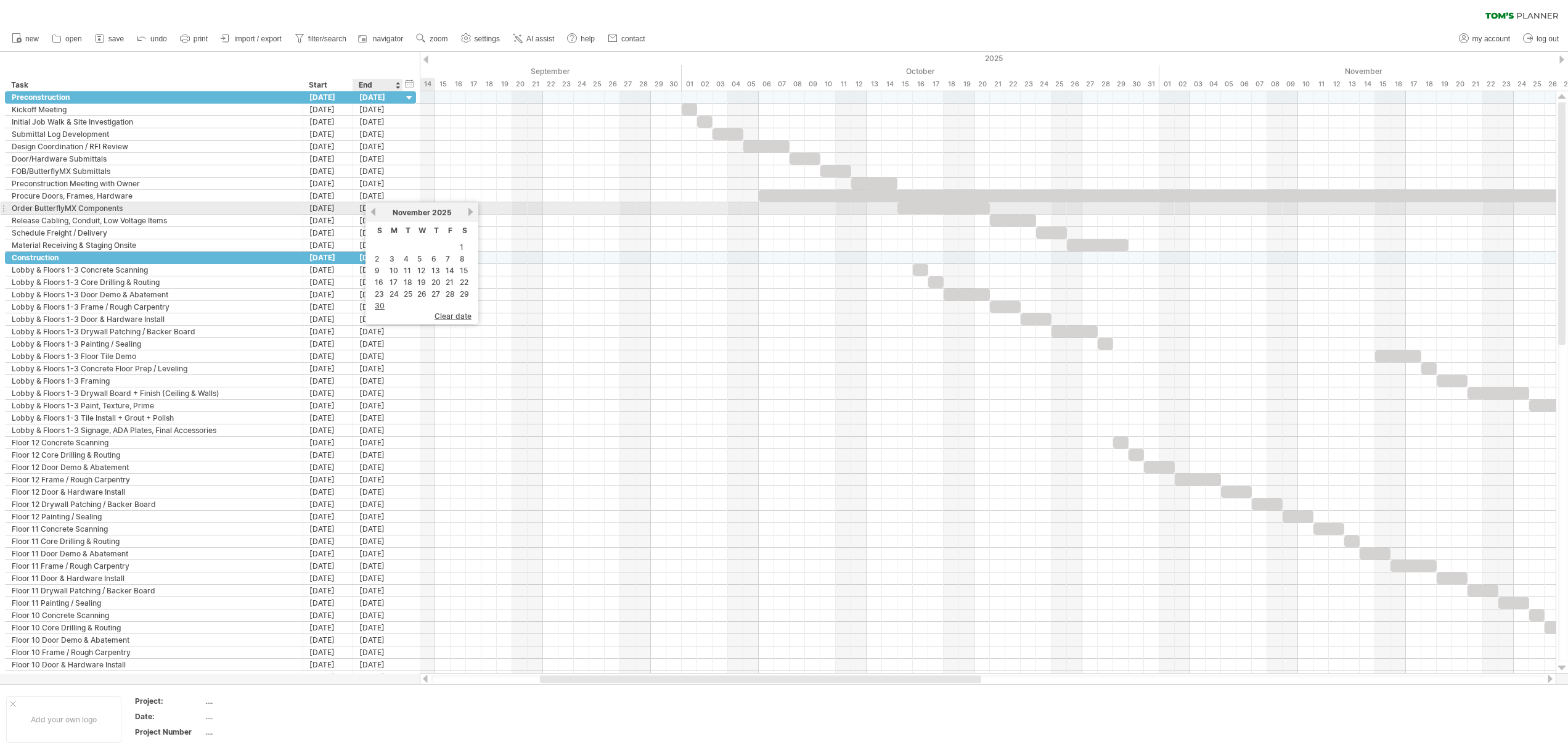
click at [372, 211] on link "previous" at bounding box center [373, 211] width 9 height 9
click at [470, 208] on link "next" at bounding box center [470, 211] width 9 height 9
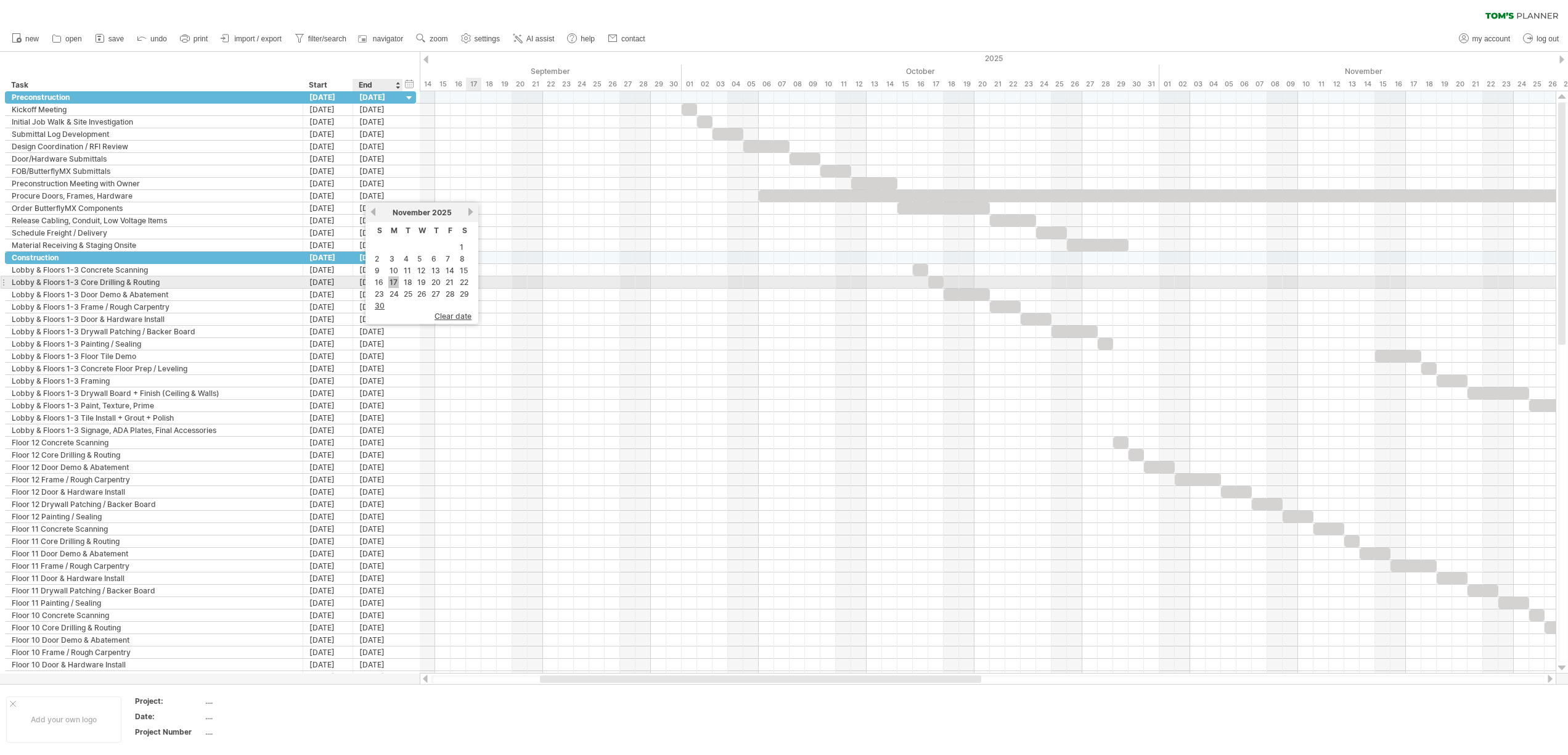
click at [390, 283] on link "17" at bounding box center [393, 282] width 11 height 12
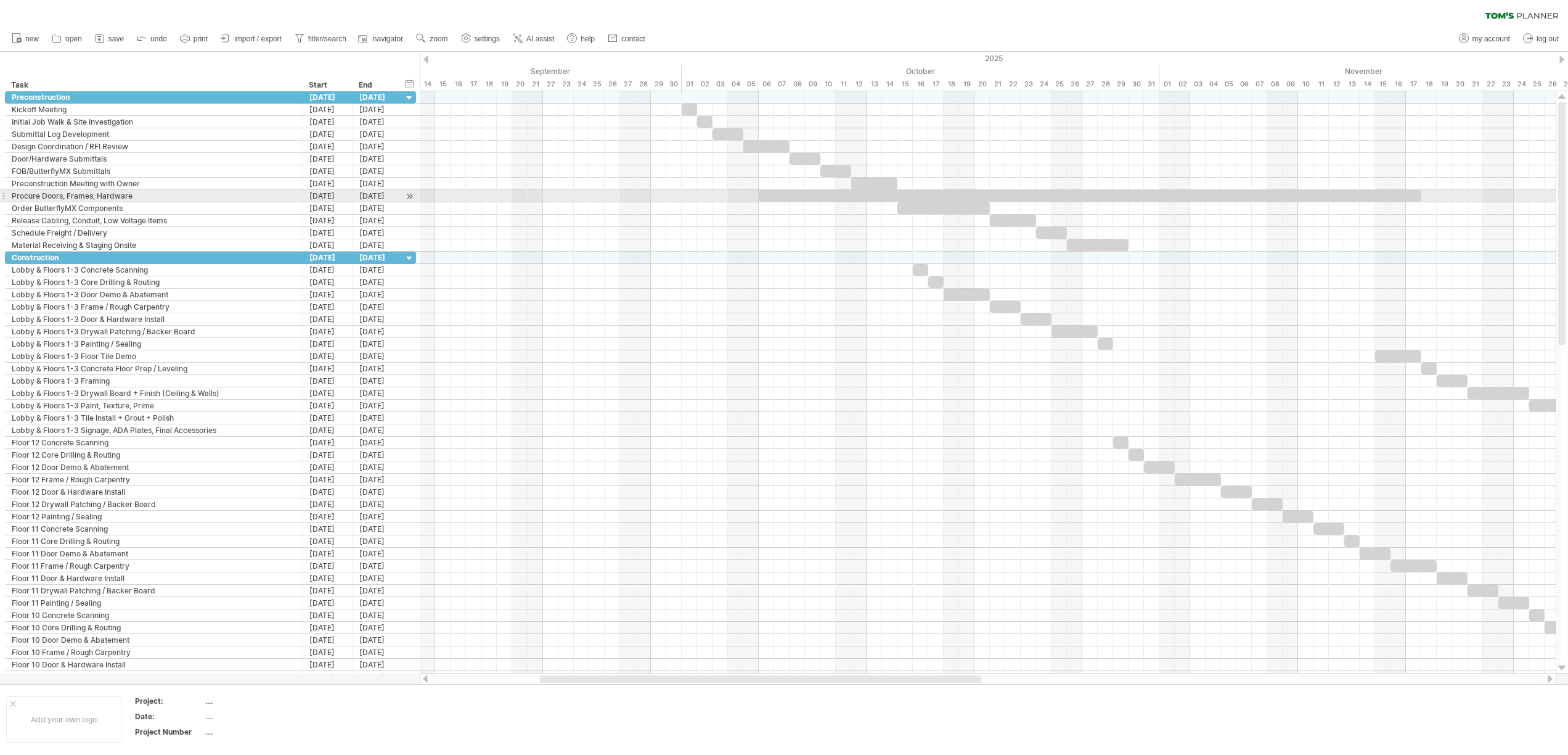
click at [409, 196] on div at bounding box center [410, 196] width 12 height 13
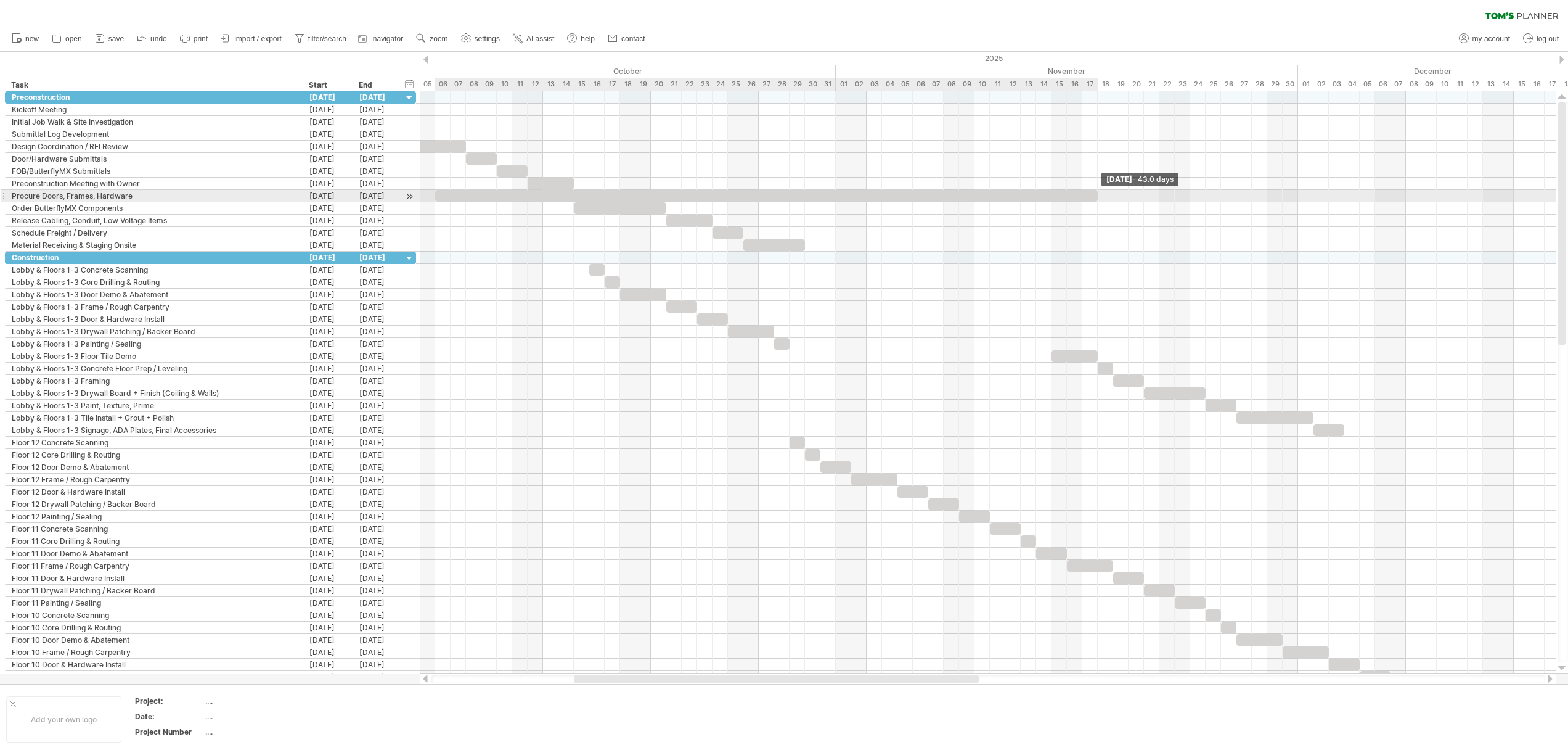
click at [1099, 196] on span at bounding box center [1098, 195] width 5 height 12
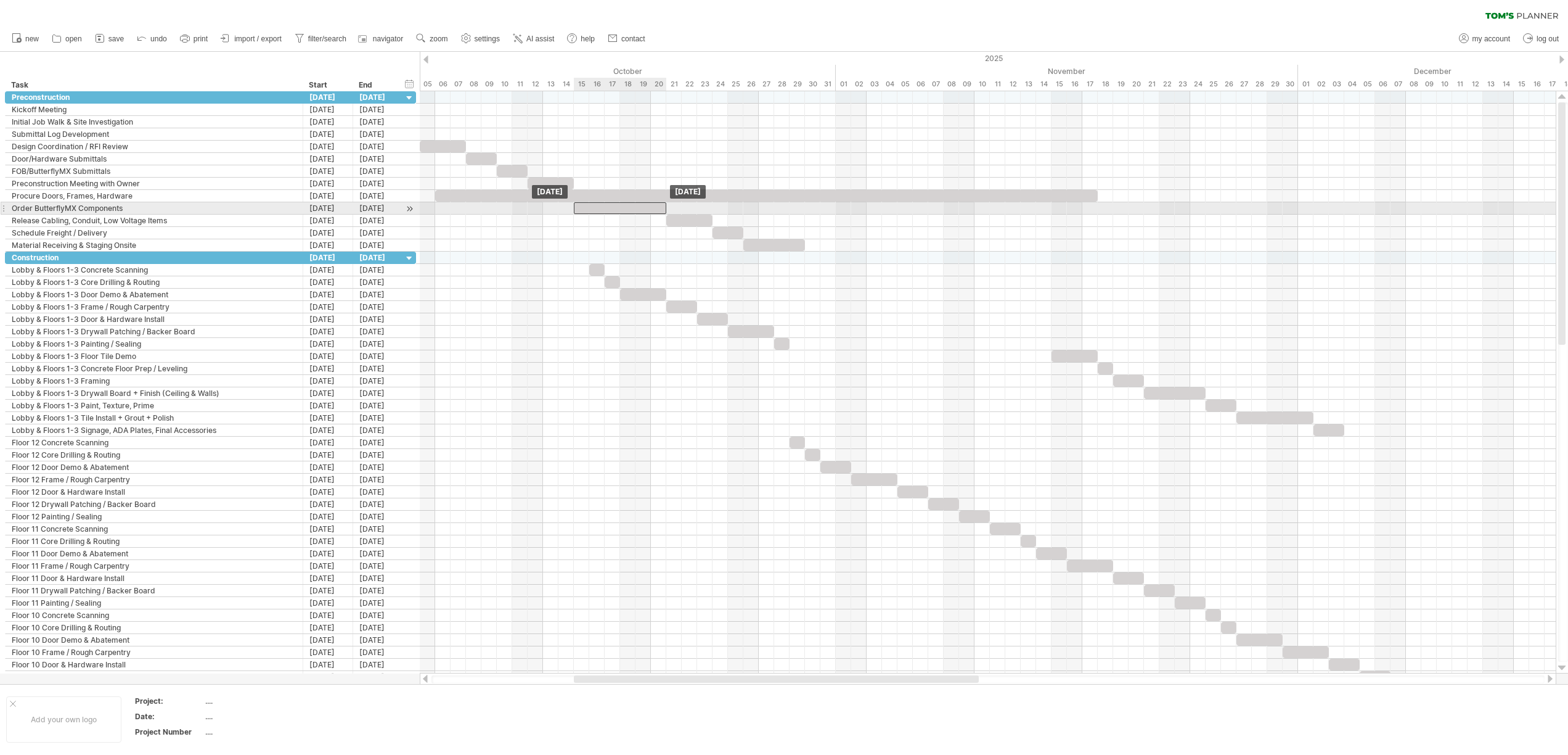
click at [600, 213] on div at bounding box center [620, 208] width 92 height 12
click at [550, 211] on div at bounding box center [987, 208] width 1136 height 12
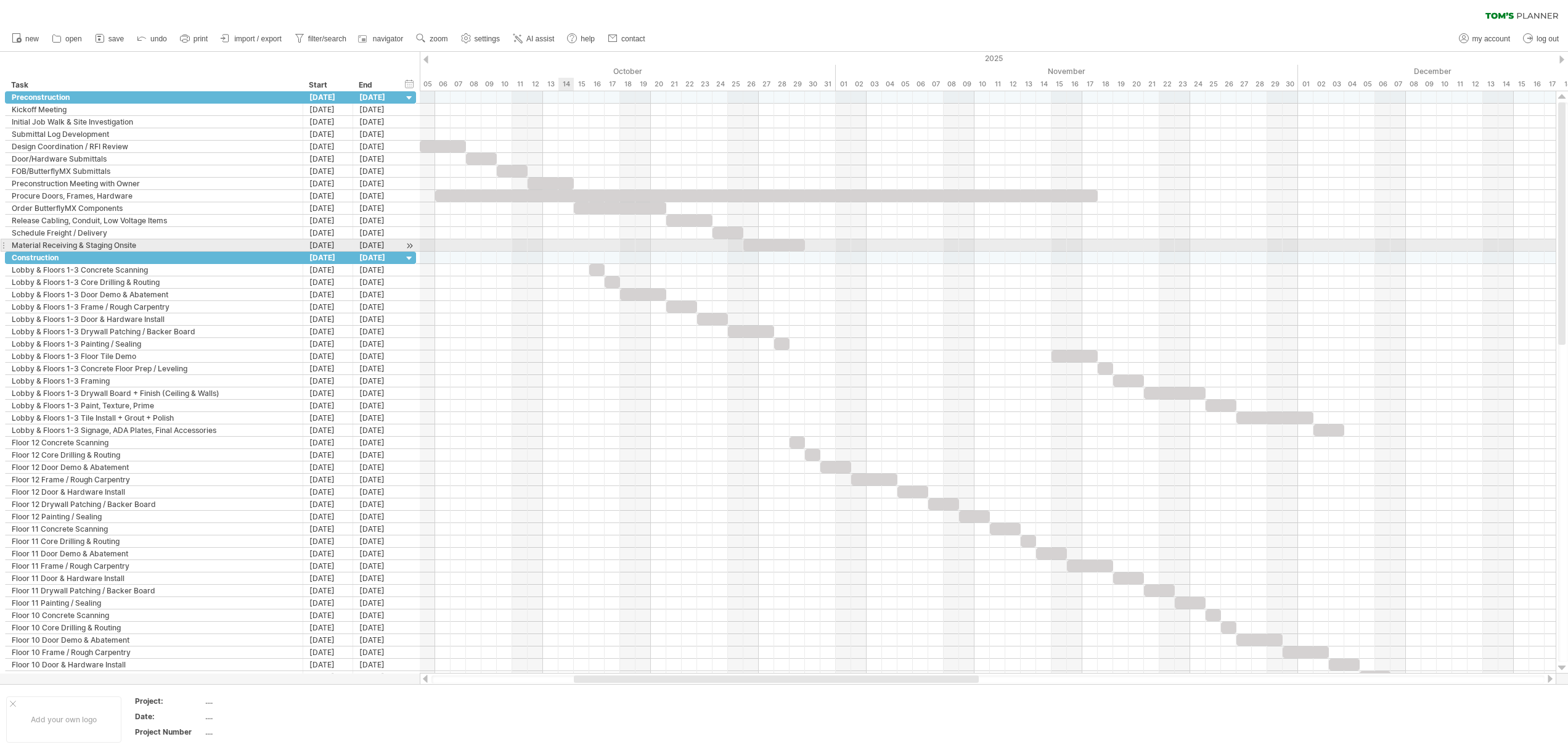
click at [559, 248] on div at bounding box center [987, 245] width 1136 height 12
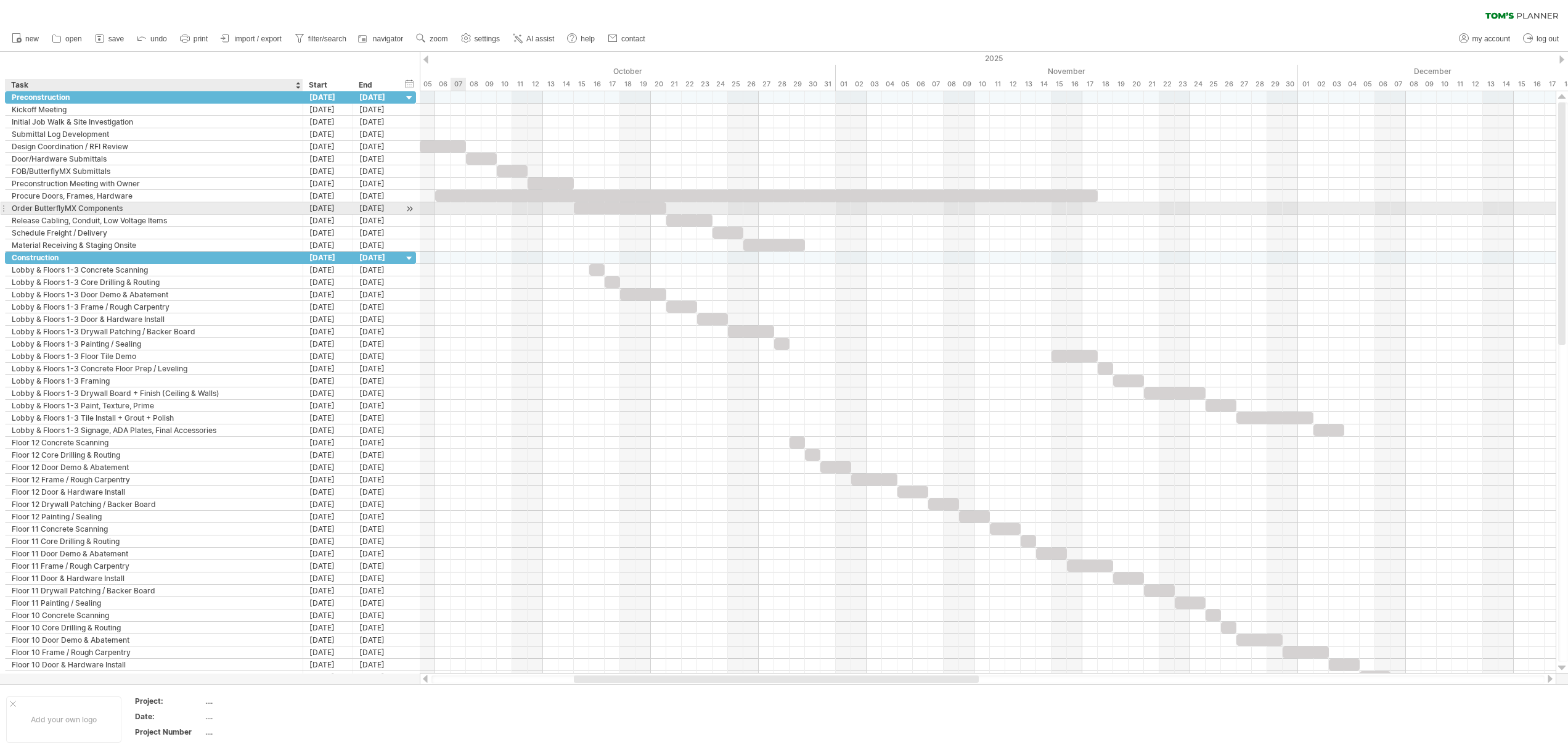
click at [33, 204] on div "Order ButterflyMX Components" at bounding box center [154, 208] width 285 height 12
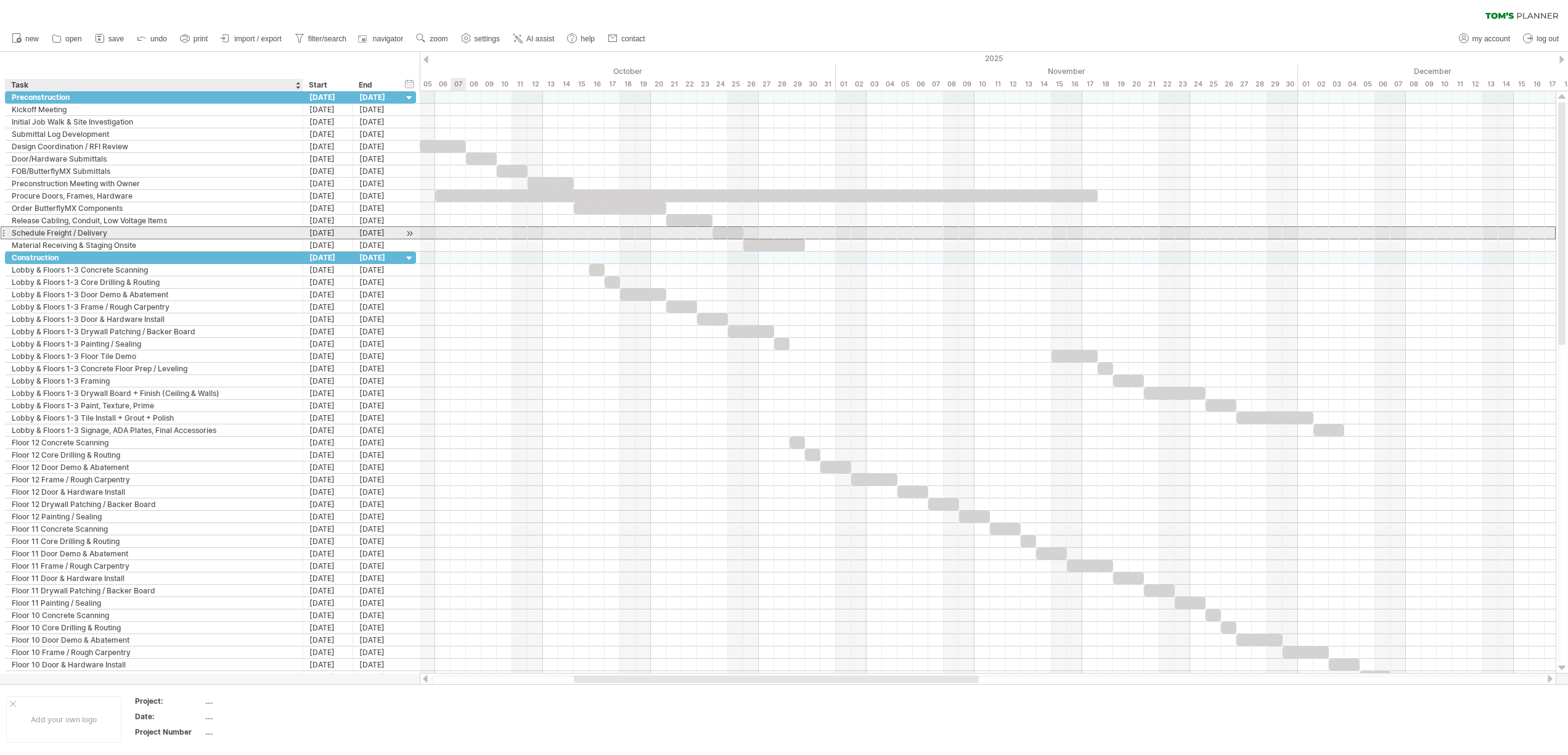
click at [125, 232] on div "Schedule Freight / Delivery" at bounding box center [154, 232] width 285 height 12
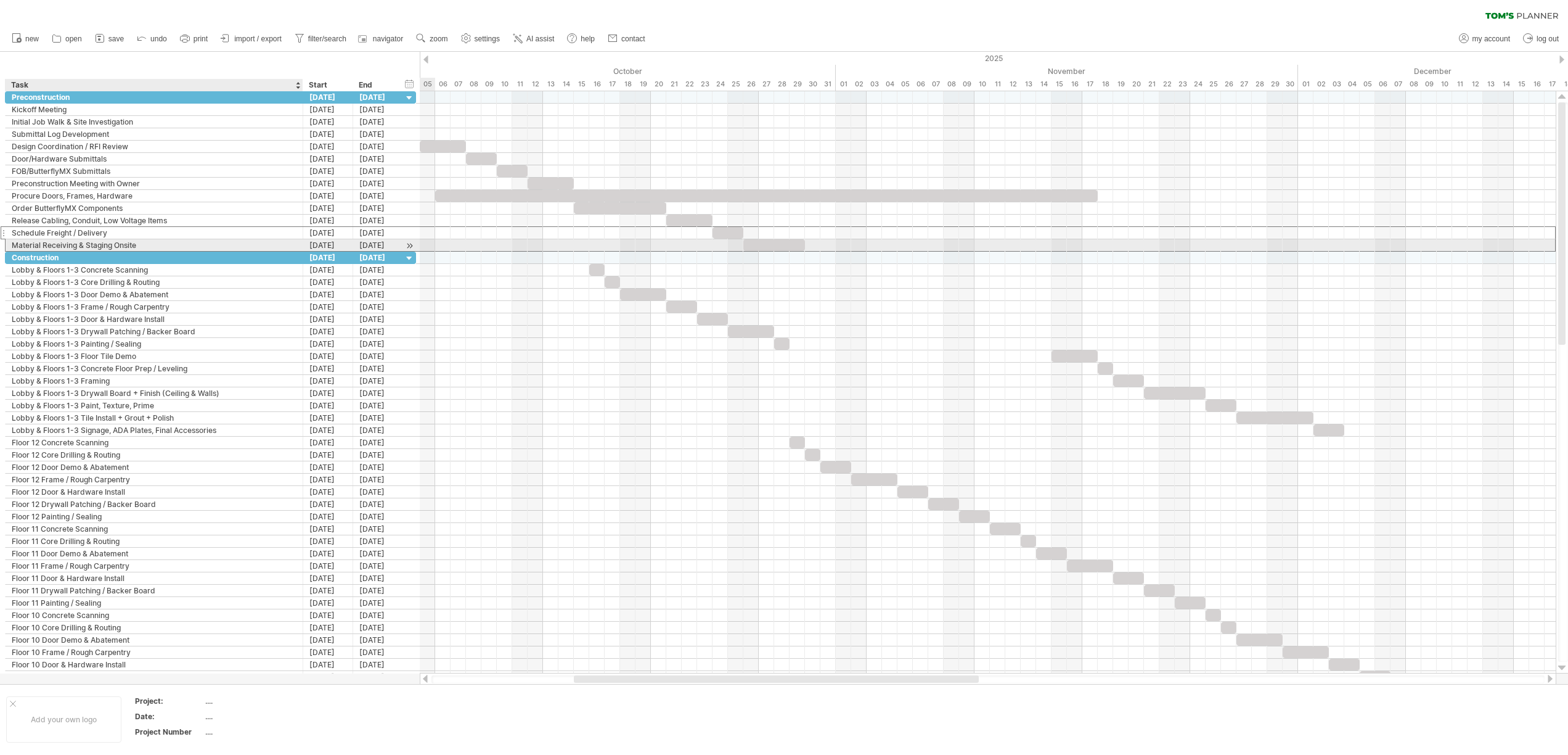
click at [291, 243] on div "Material Receiving & Staging Onsite" at bounding box center [154, 245] width 285 height 12
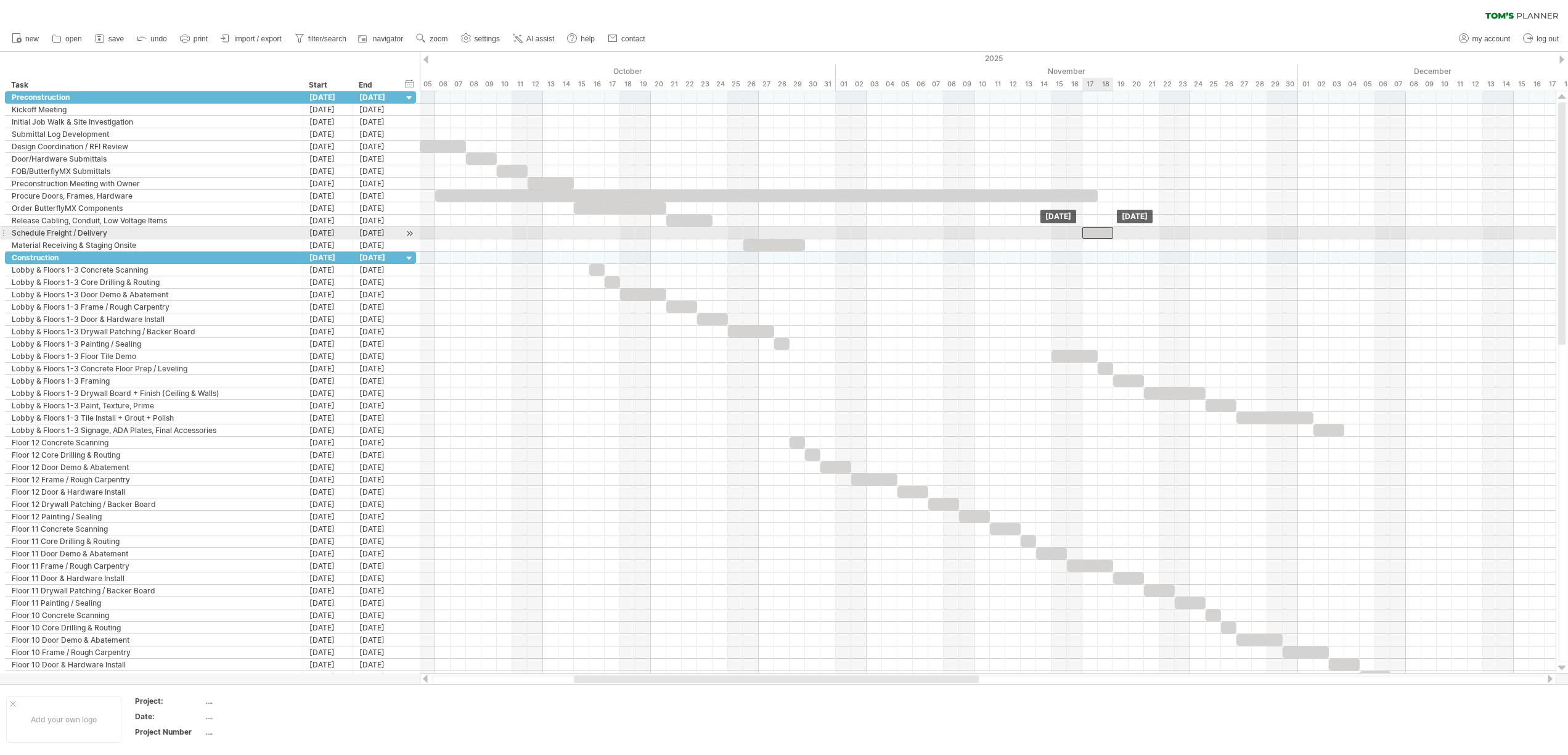
drag, startPoint x: 738, startPoint y: 232, endPoint x: 1103, endPoint y: 227, distance: 365.0
click at [1103, 227] on div at bounding box center [1098, 232] width 31 height 12
drag, startPoint x: 774, startPoint y: 245, endPoint x: 1128, endPoint y: 249, distance: 354.0
click at [1128, 249] on div at bounding box center [1128, 245] width 61 height 12
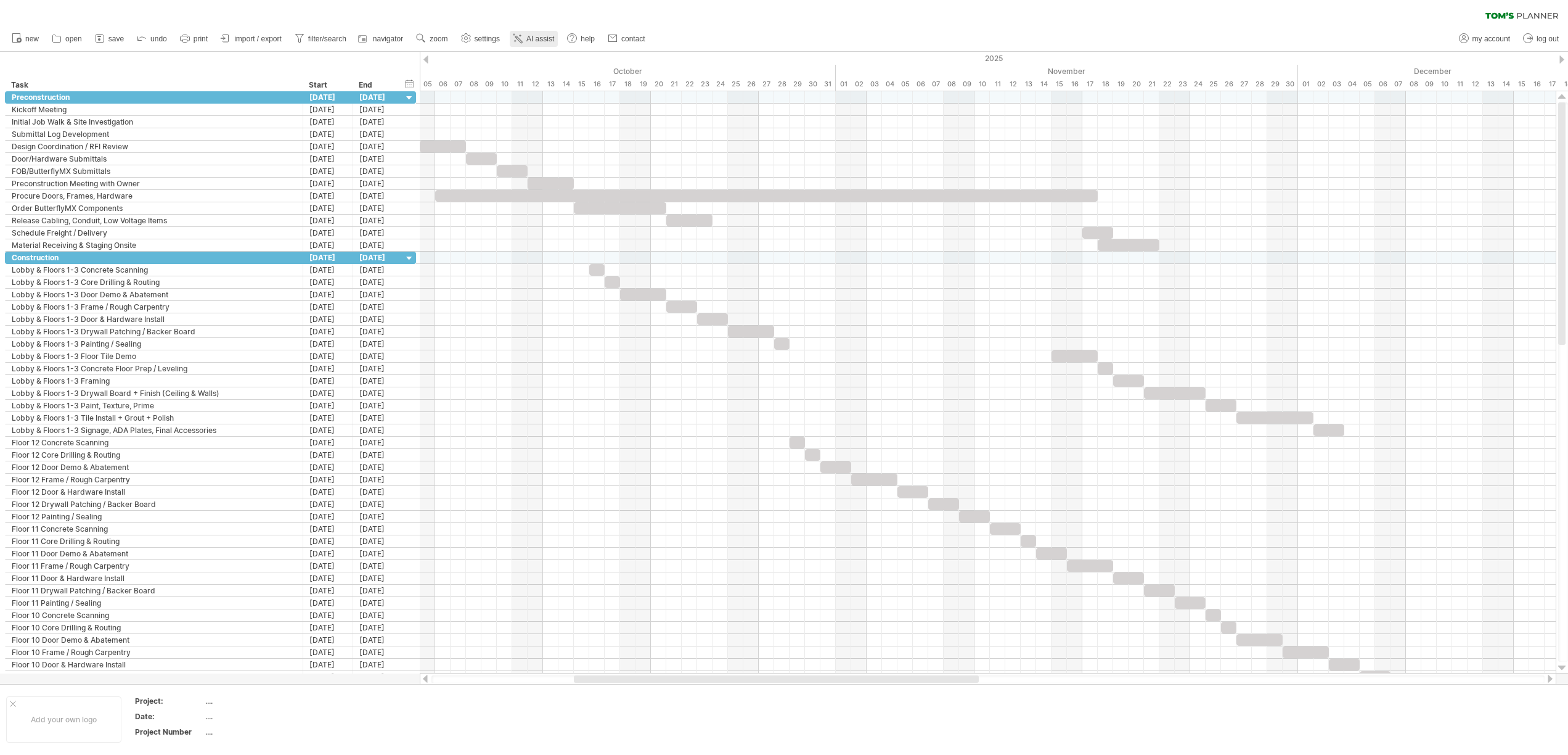
click at [532, 42] on span "AI assist" at bounding box center [540, 39] width 28 height 9
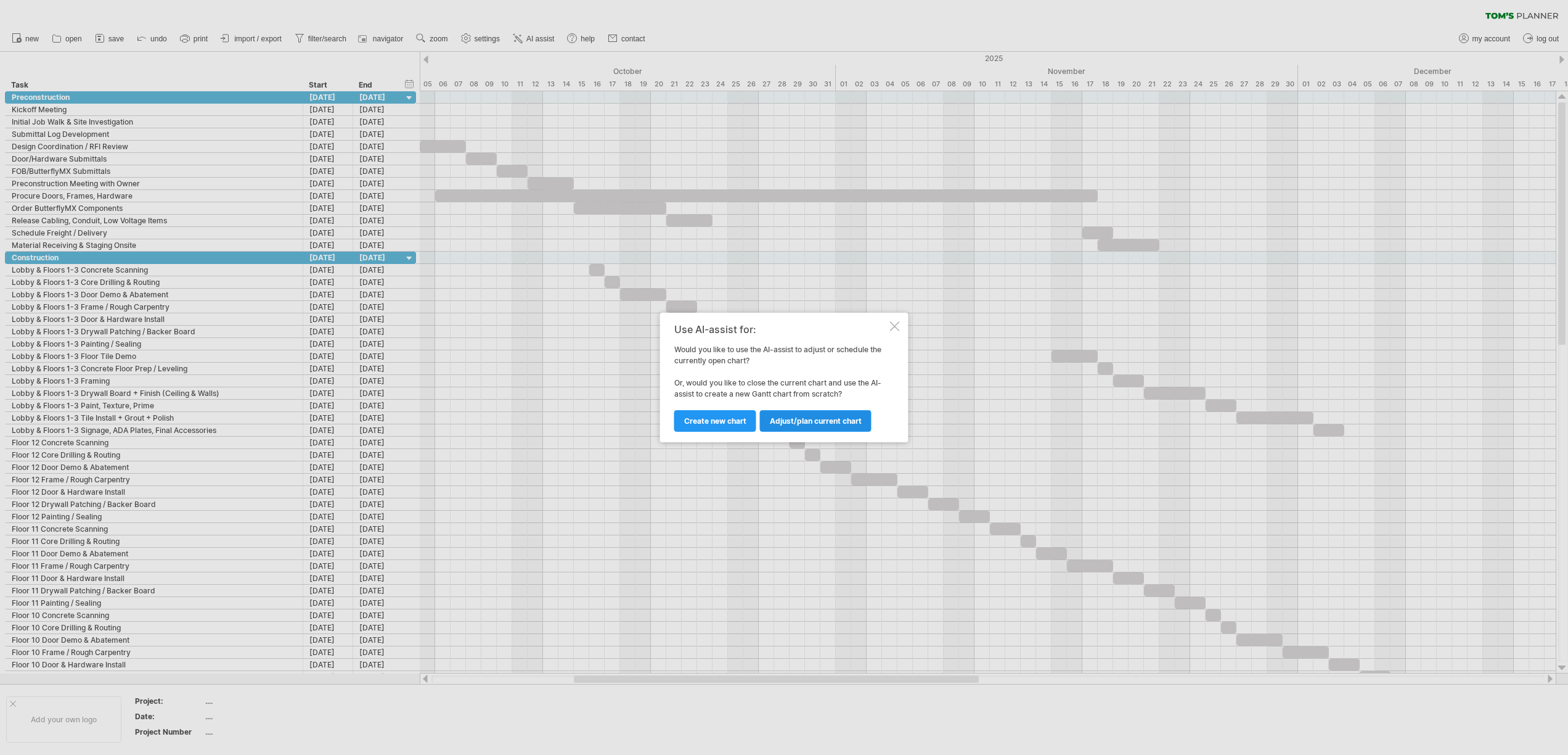
click at [841, 426] on link "Adjust/plan current chart" at bounding box center [815, 420] width 112 height 22
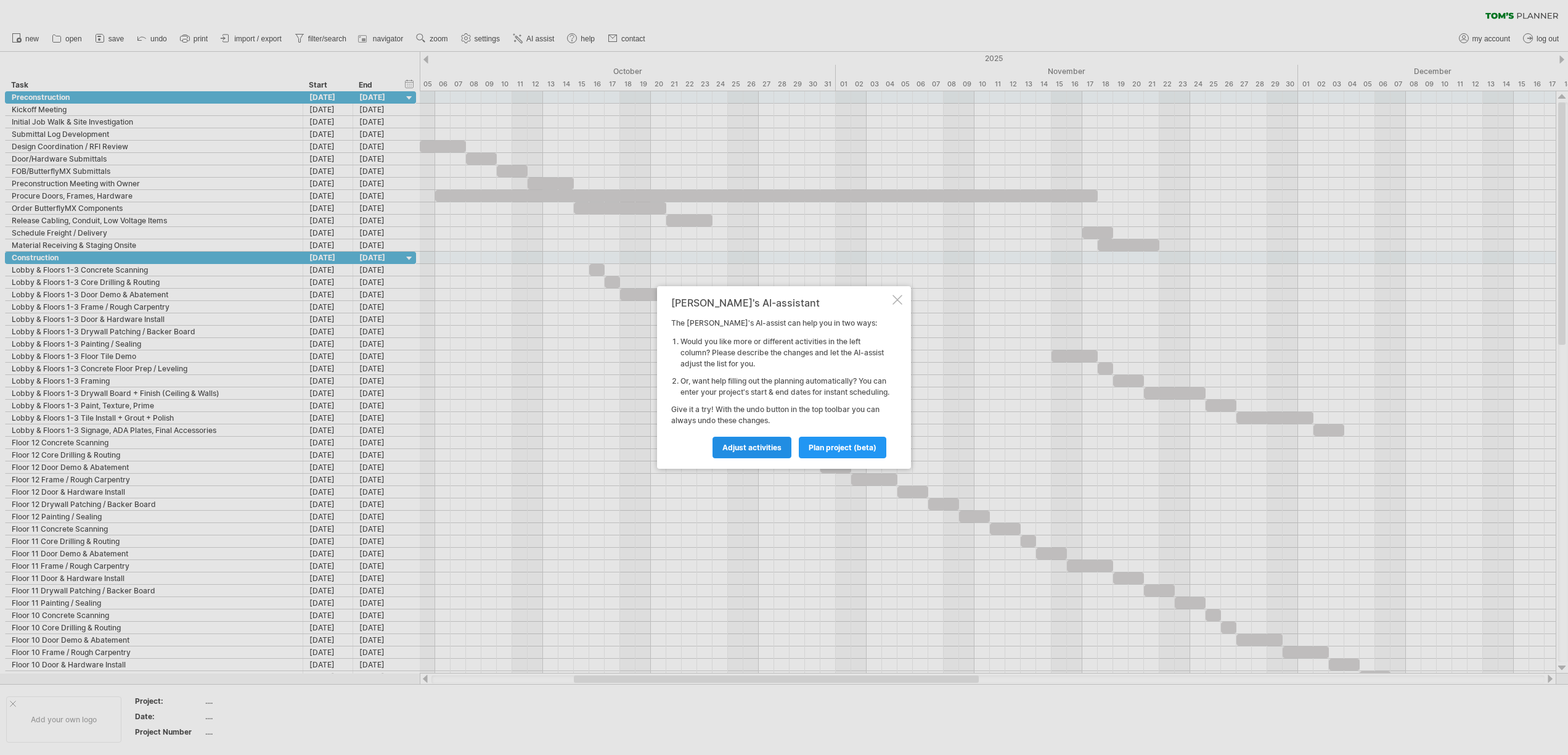
click at [760, 452] on span "Adjust activities" at bounding box center [751, 447] width 59 height 9
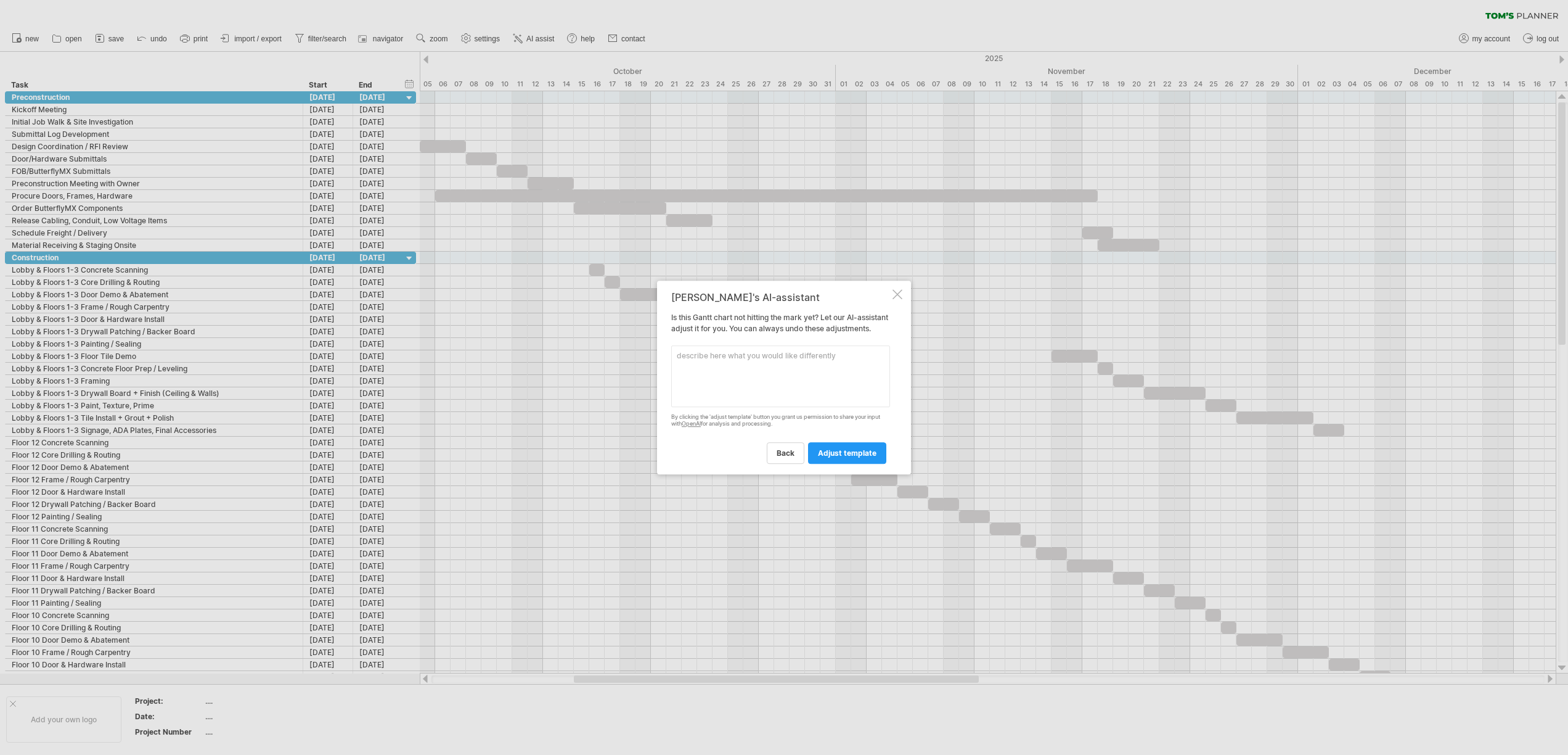
click at [748, 383] on textarea at bounding box center [780, 376] width 219 height 61
type textarea "ensure all tasks are logically correct. ensure all door activities cannot begin…"
click at [854, 454] on span "adjust template" at bounding box center [847, 453] width 58 height 9
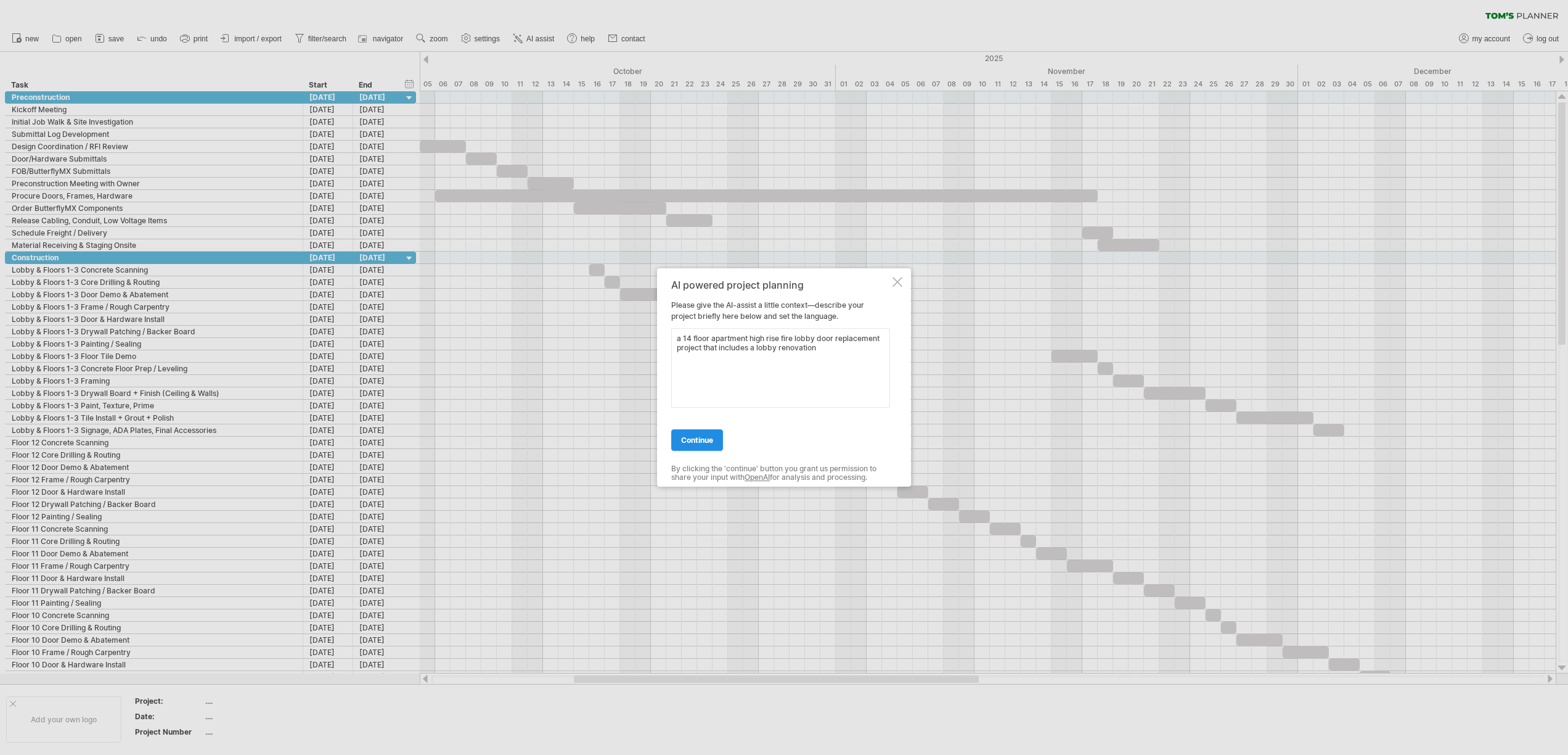
type textarea "a 14 floor apartment high rise fire lobby door replacement project that include…"
click at [703, 444] on span "continue" at bounding box center [697, 439] width 32 height 9
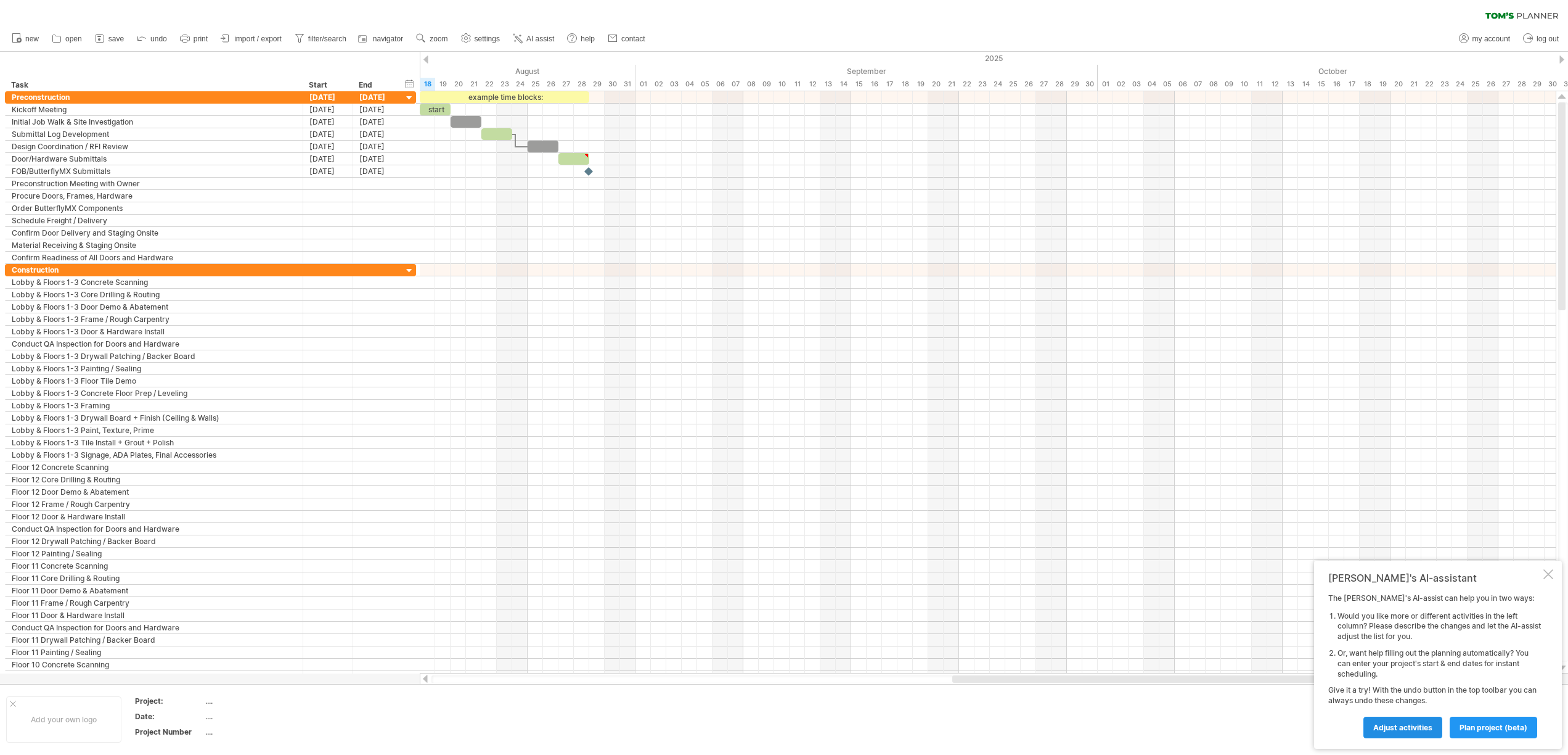
click at [1407, 729] on span "Adjust activities" at bounding box center [1402, 727] width 59 height 9
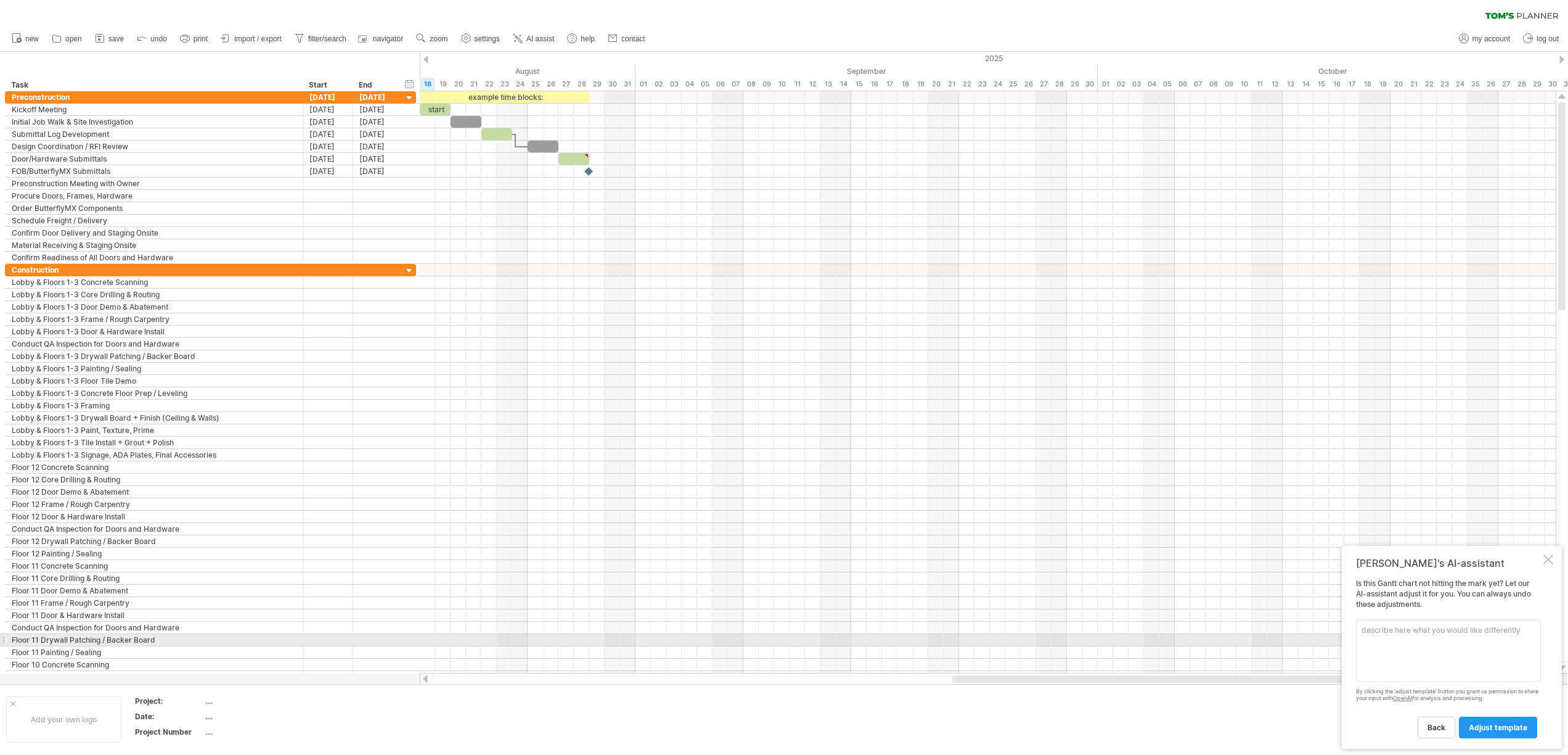
click at [1434, 634] on textarea at bounding box center [1448, 650] width 185 height 61
type textarea "aqdjust all durations to make sense and ensure a 150 day project duration"
click at [1490, 729] on span "adjust template" at bounding box center [1497, 727] width 58 height 9
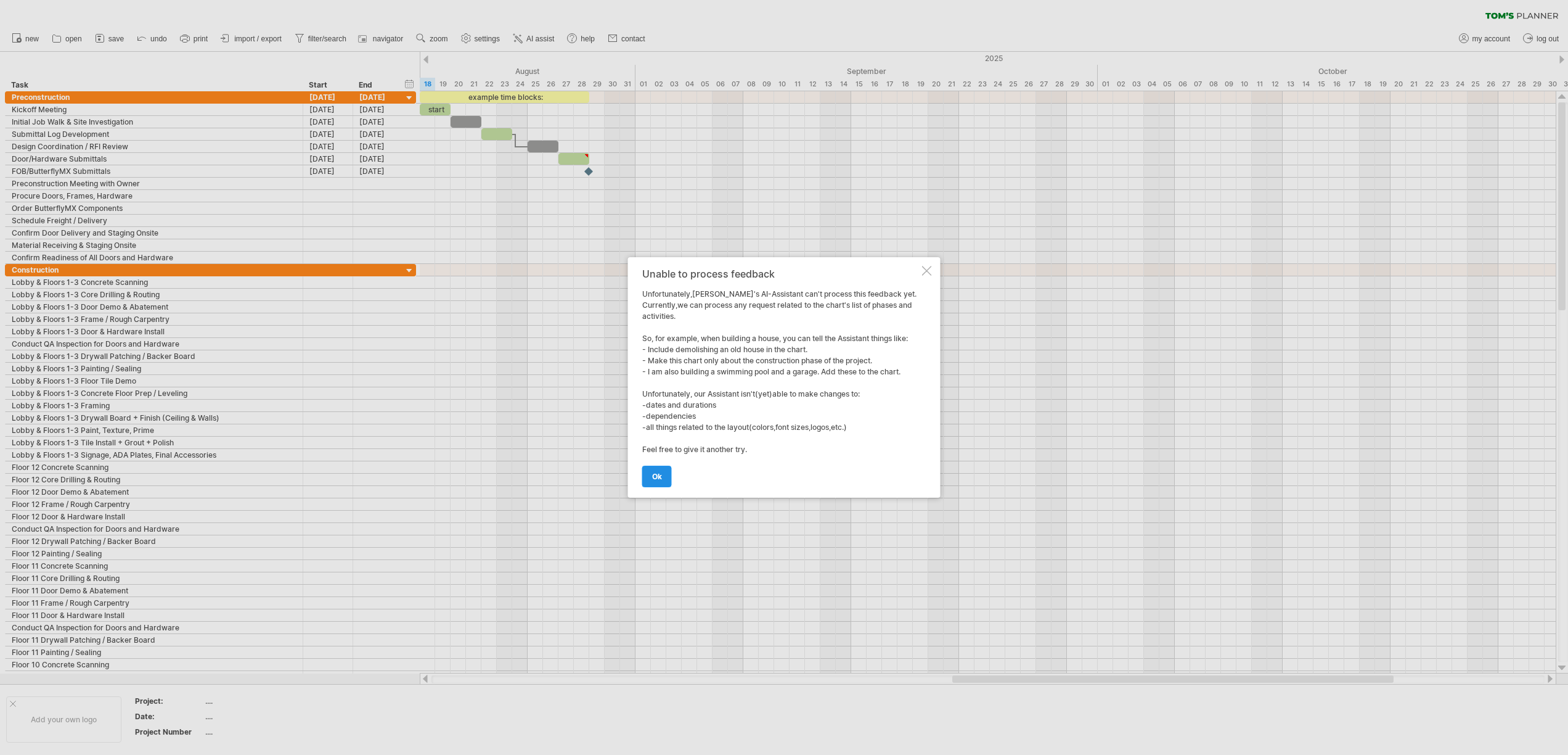
click at [656, 474] on span "ok" at bounding box center [657, 476] width 10 height 9
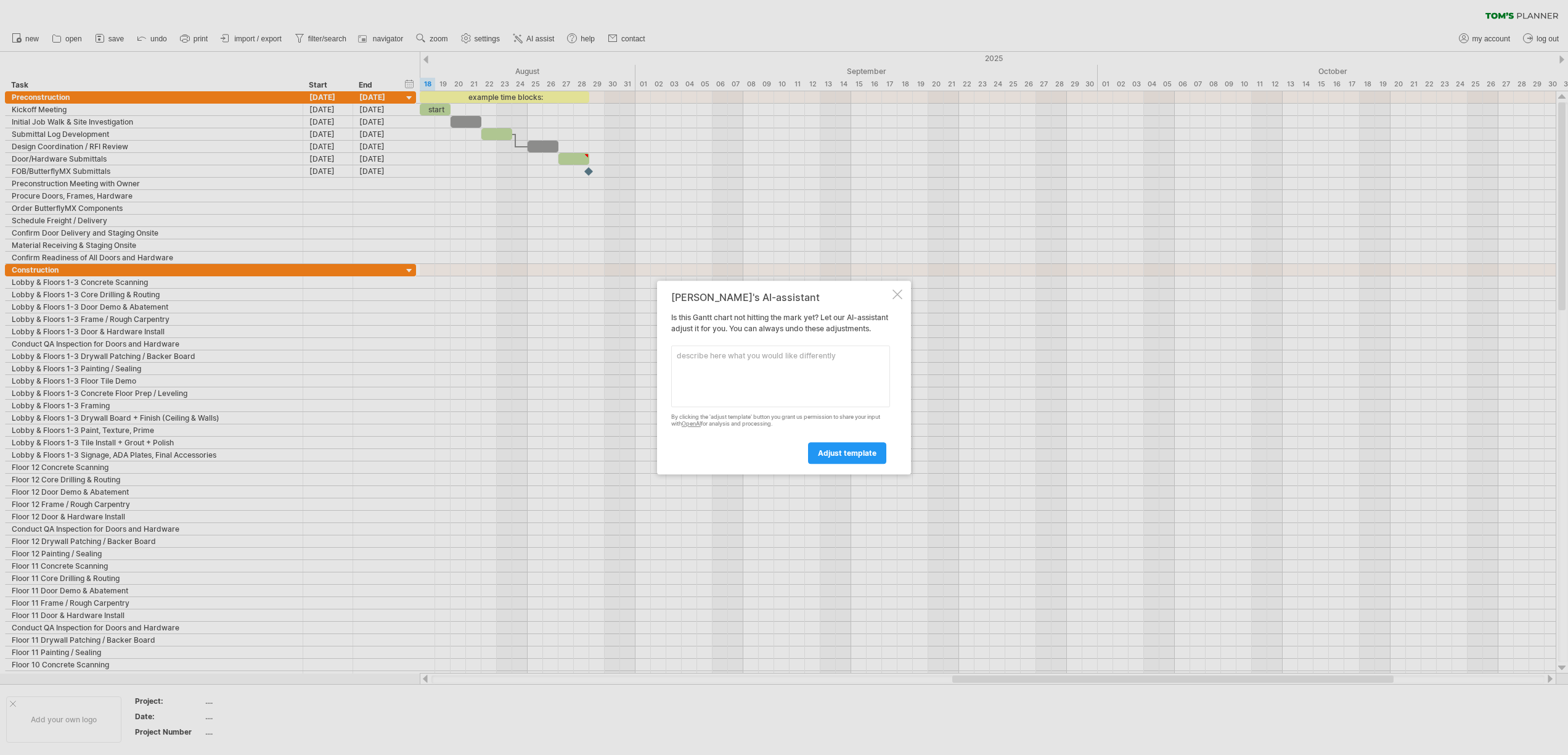
click at [900, 289] on div at bounding box center [897, 294] width 10 height 10
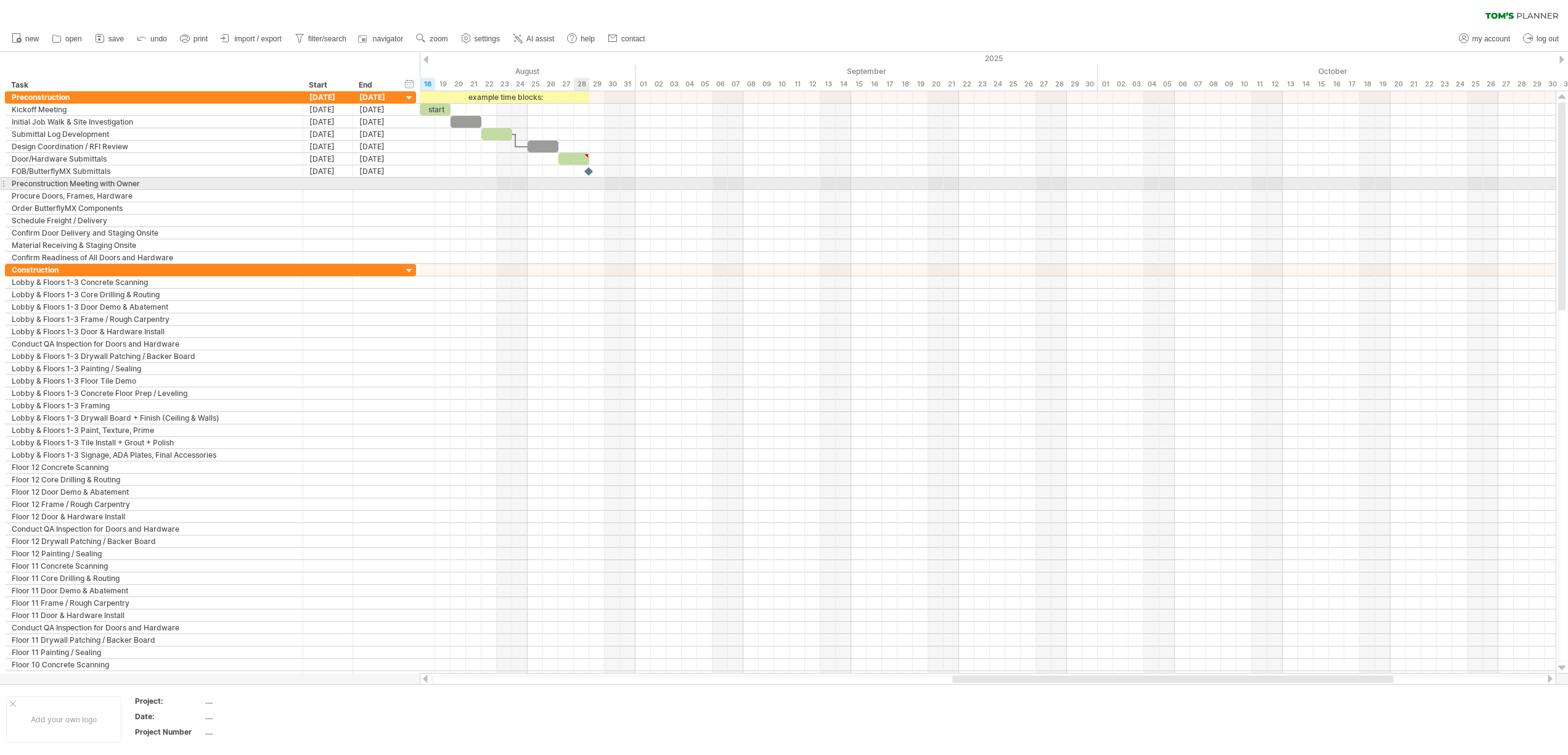
click at [589, 185] on div at bounding box center [987, 183] width 1136 height 12
drag, startPoint x: 585, startPoint y: 183, endPoint x: 669, endPoint y: 185, distance: 84.0
click at [669, 185] on div at bounding box center [987, 183] width 1136 height 12
click at [664, 185] on div at bounding box center [987, 183] width 1136 height 12
drag, startPoint x: 659, startPoint y: 182, endPoint x: 567, endPoint y: 180, distance: 92.0
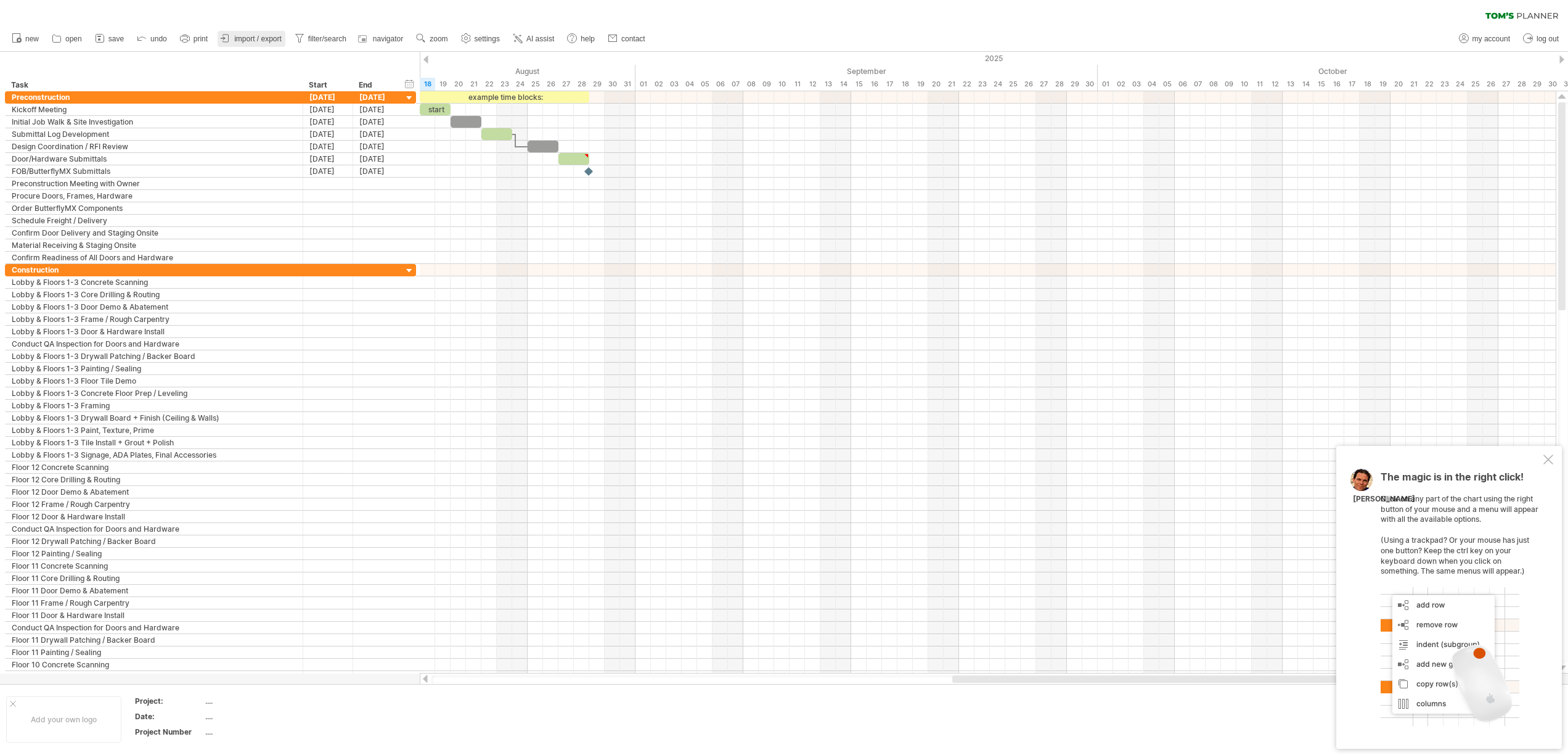
click at [272, 38] on span "import / export" at bounding box center [258, 39] width 48 height 9
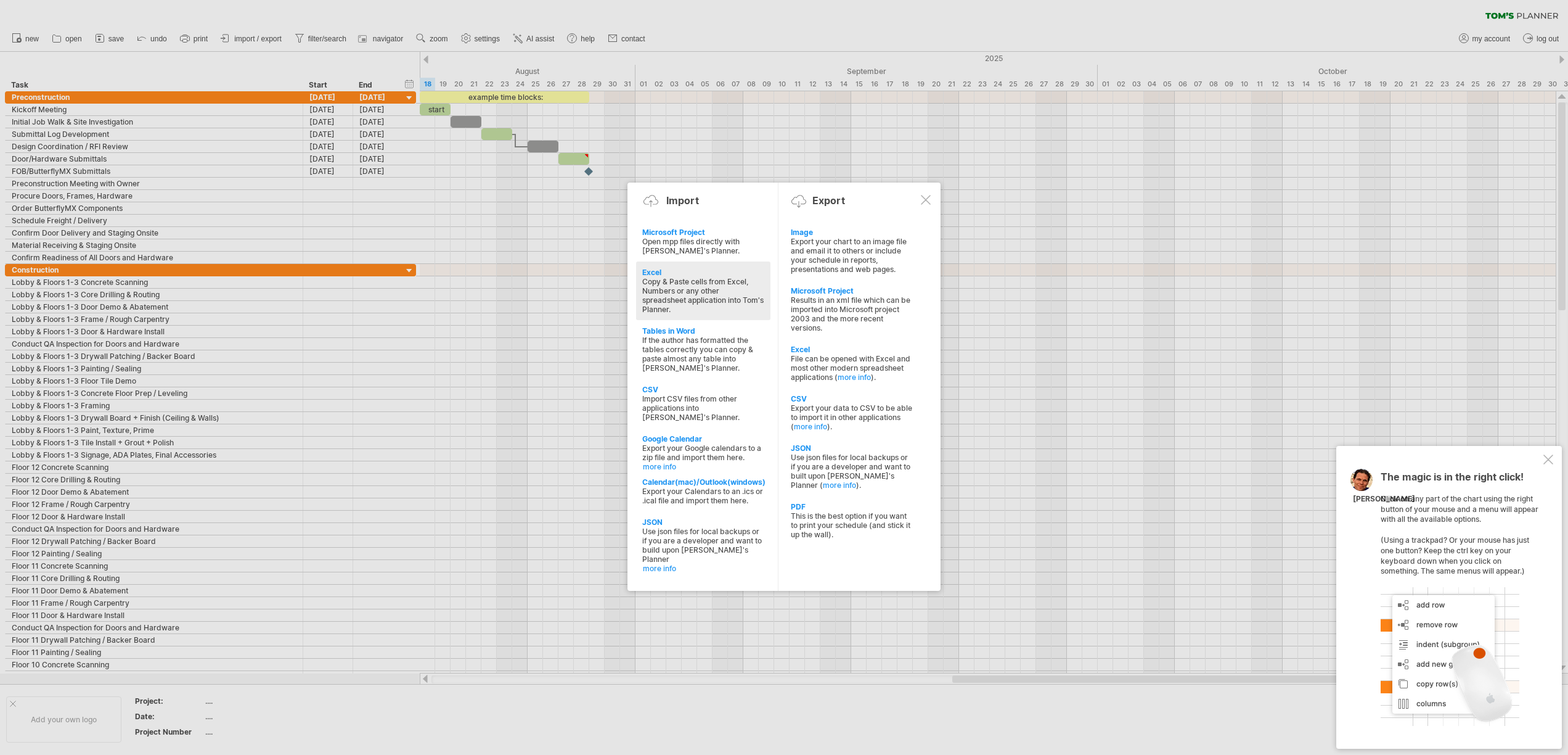
click at [673, 288] on div "Copy & Paste cells from Excel, Numbers or any other spreadsheet application int…" at bounding box center [703, 296] width 122 height 37
type textarea "**********"
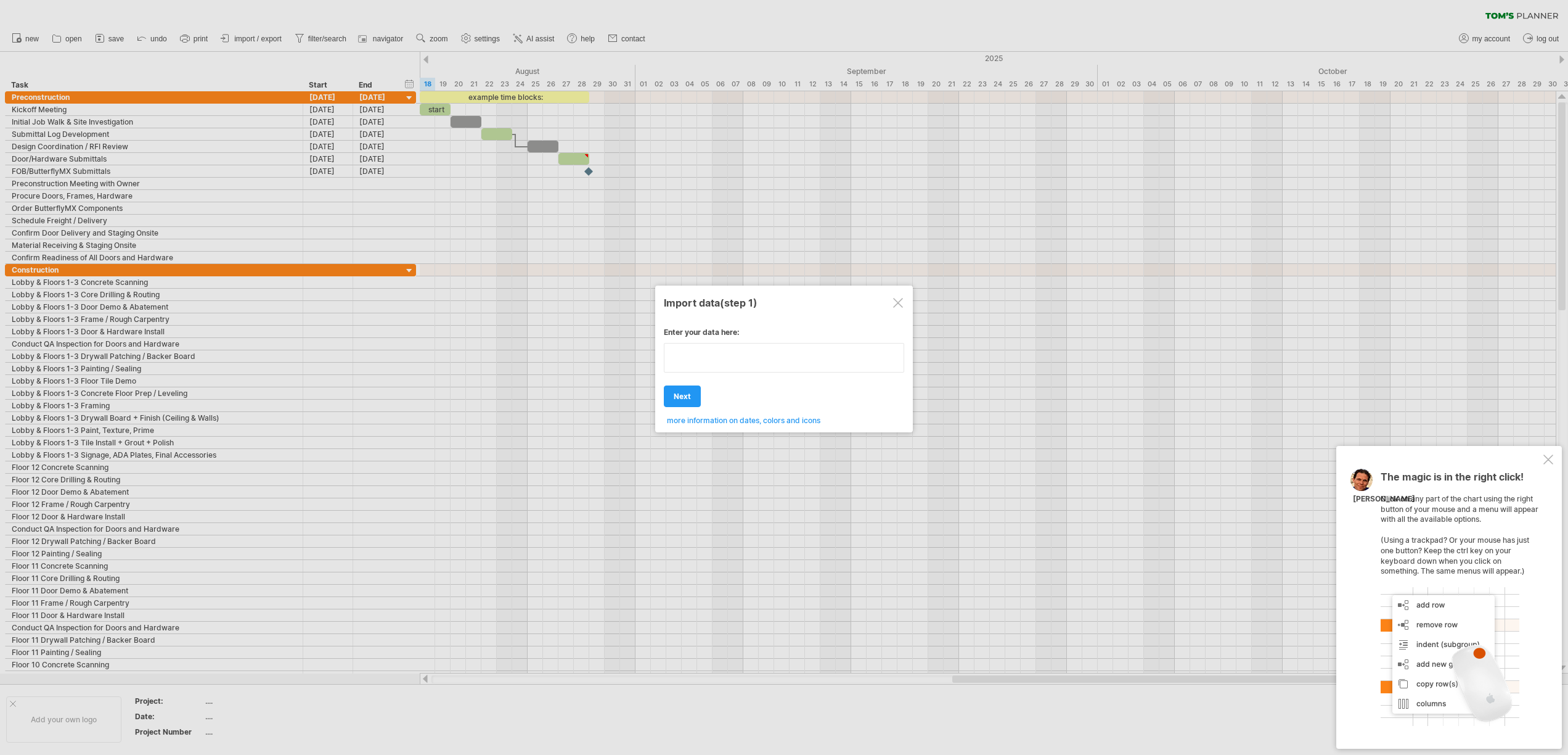
paste textarea "**********"
click at [683, 392] on div "**********" at bounding box center [784, 371] width 240 height 107
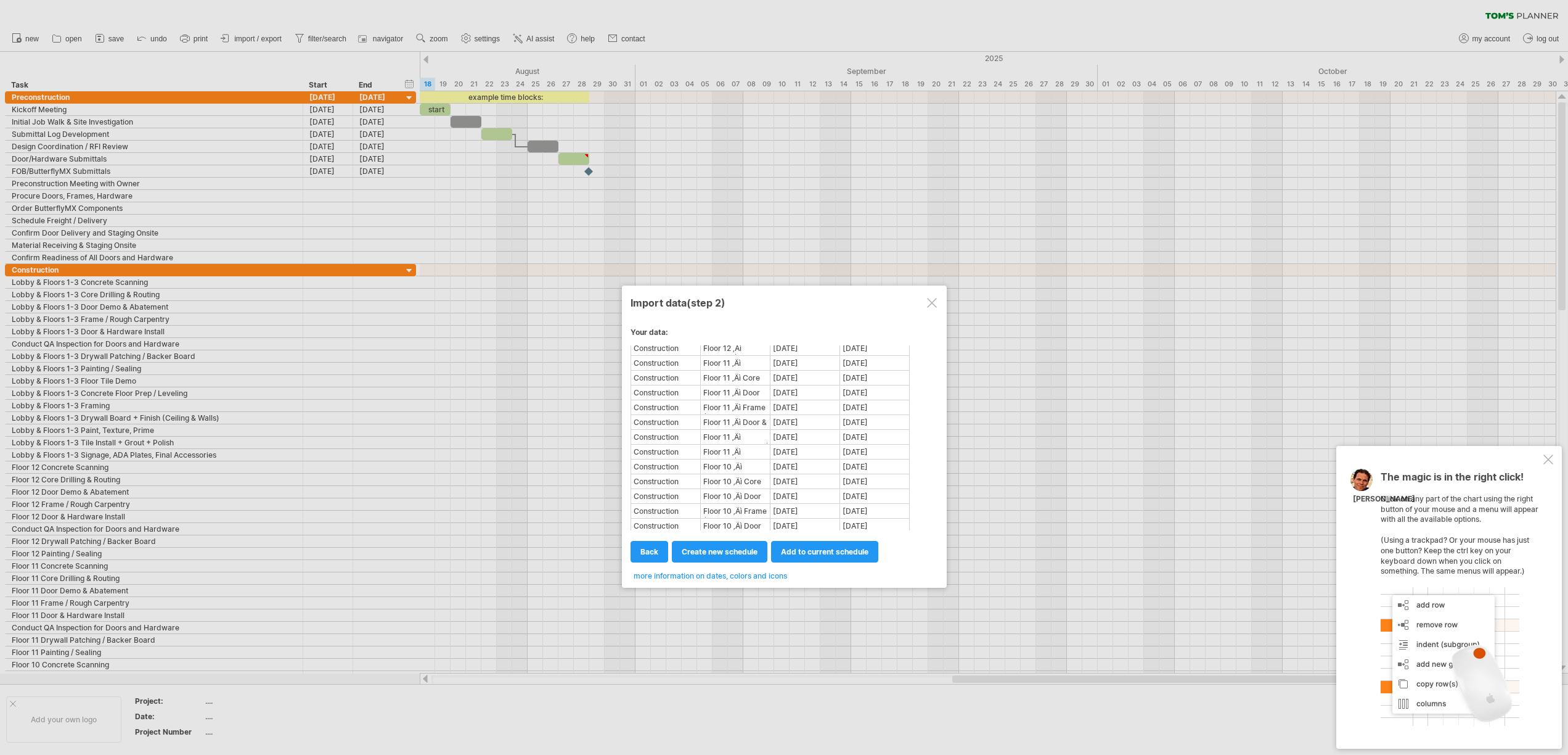
click at [930, 306] on div at bounding box center [932, 302] width 10 height 10
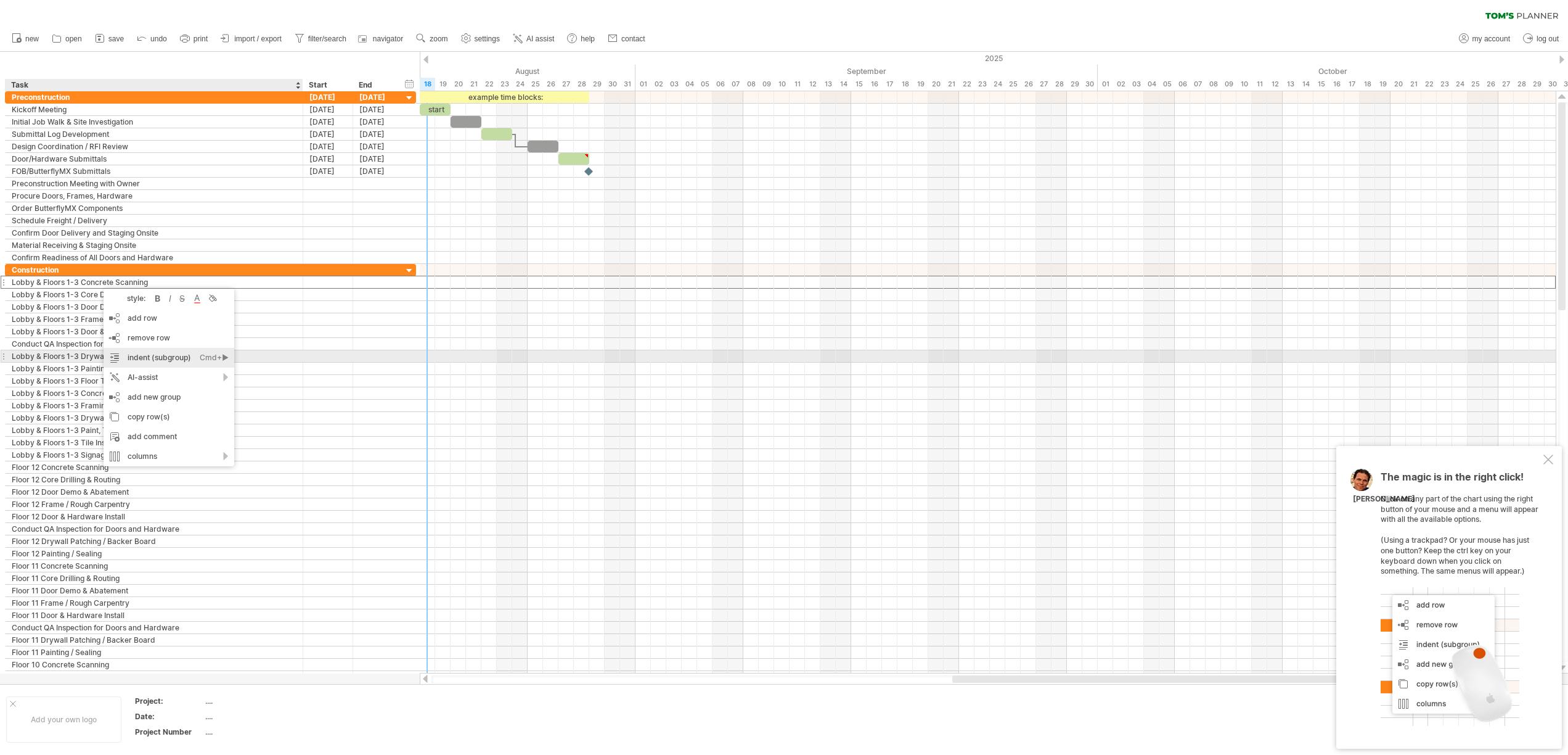
click at [199, 360] on div "Cmd+►" at bounding box center [214, 358] width 29 height 20
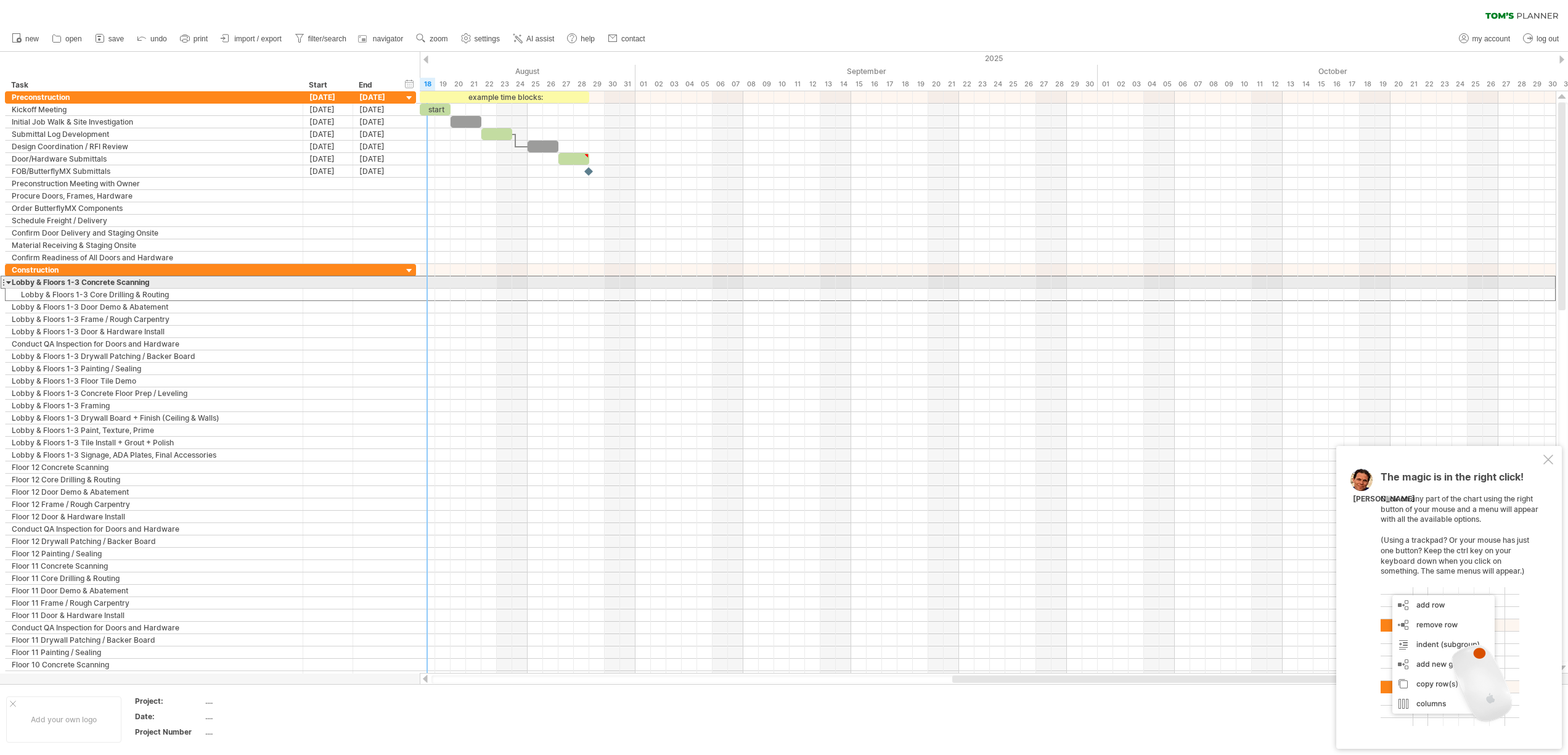
click at [8, 284] on div at bounding box center [9, 282] width 6 height 12
click at [12, 282] on div "Lobby & Floors 1-3 Concrete Scanning" at bounding box center [154, 282] width 285 height 12
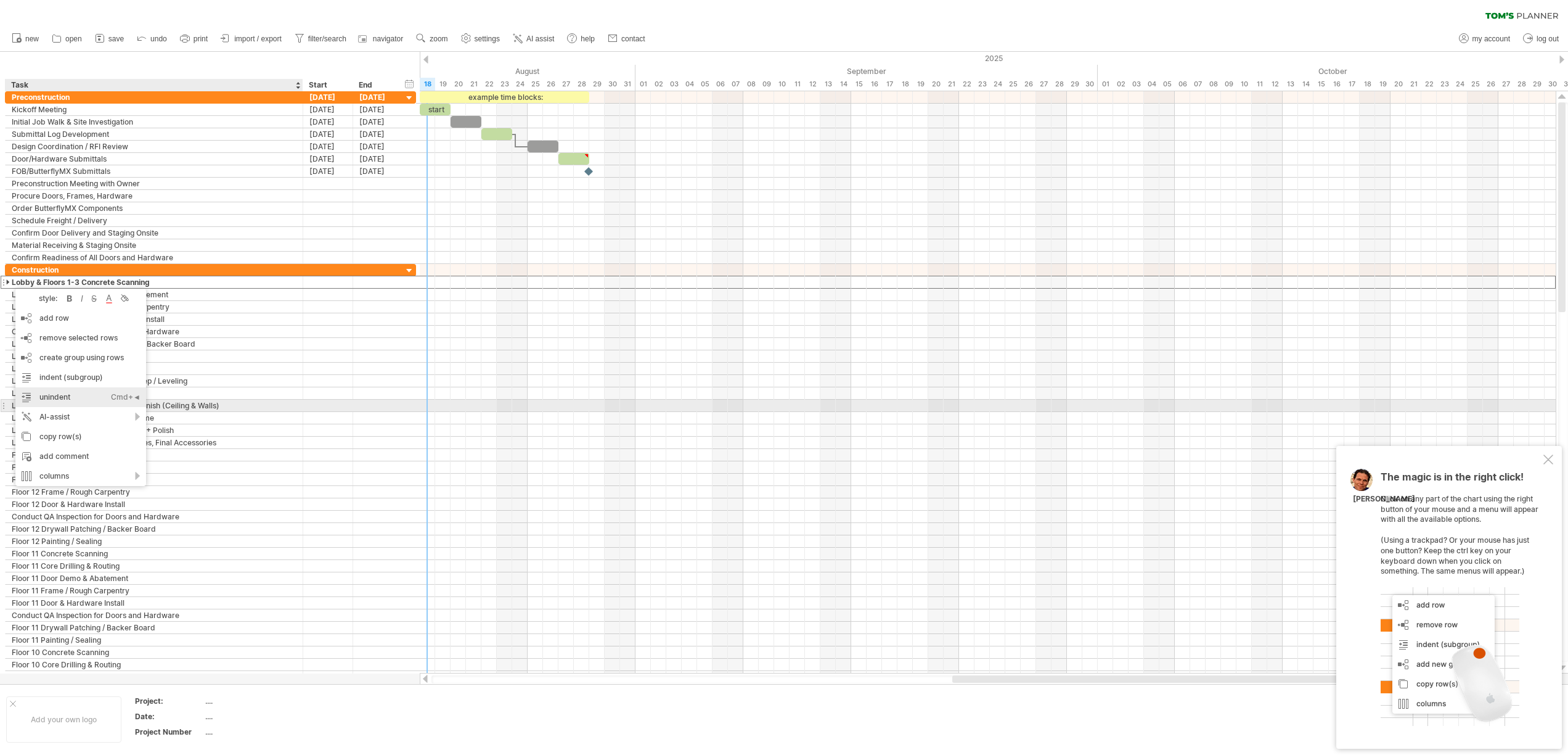
click at [96, 402] on div "unindent Ctrl+◄ Cmd+◄" at bounding box center [81, 397] width 131 height 20
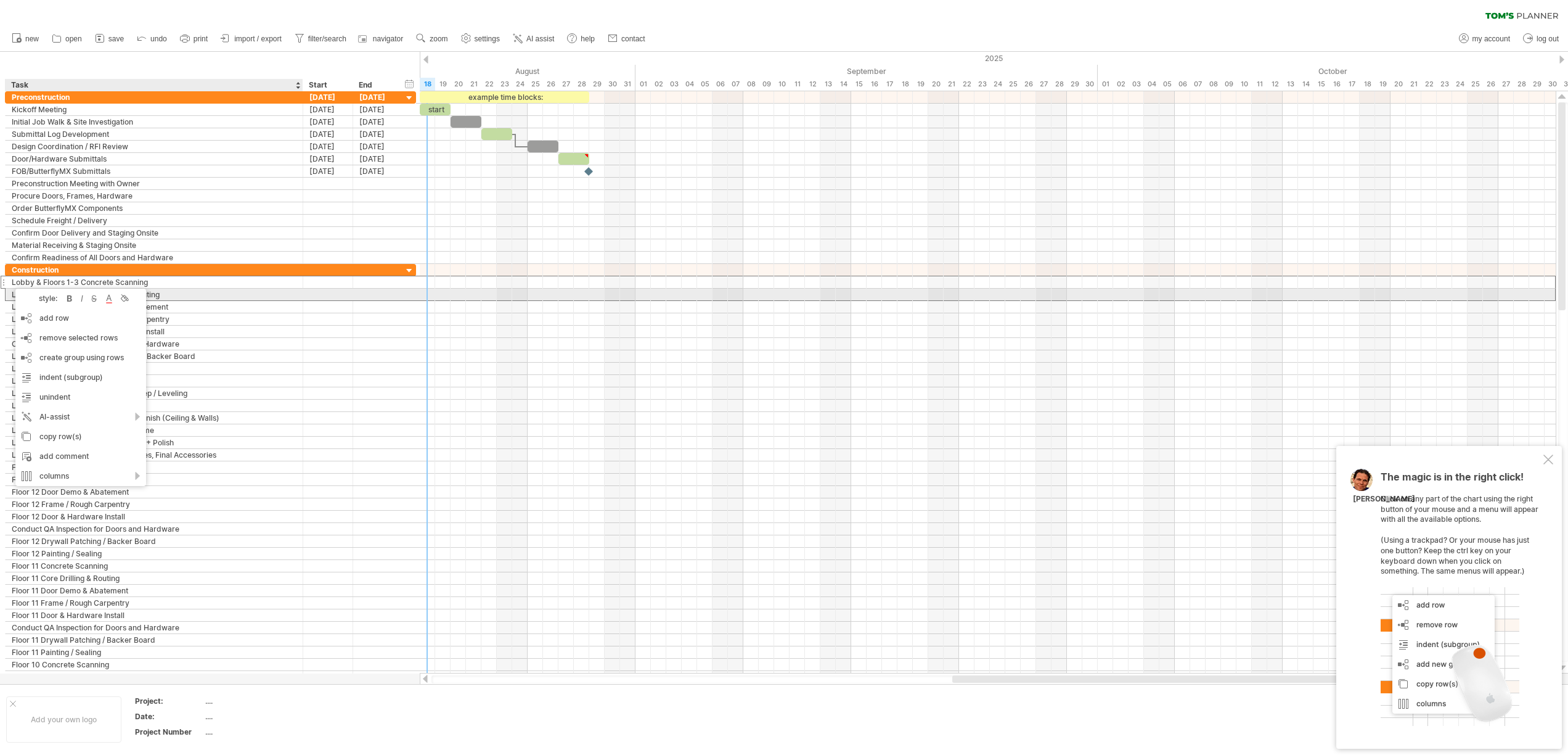
click at [399, 293] on div at bounding box center [378, 294] width 50 height 12
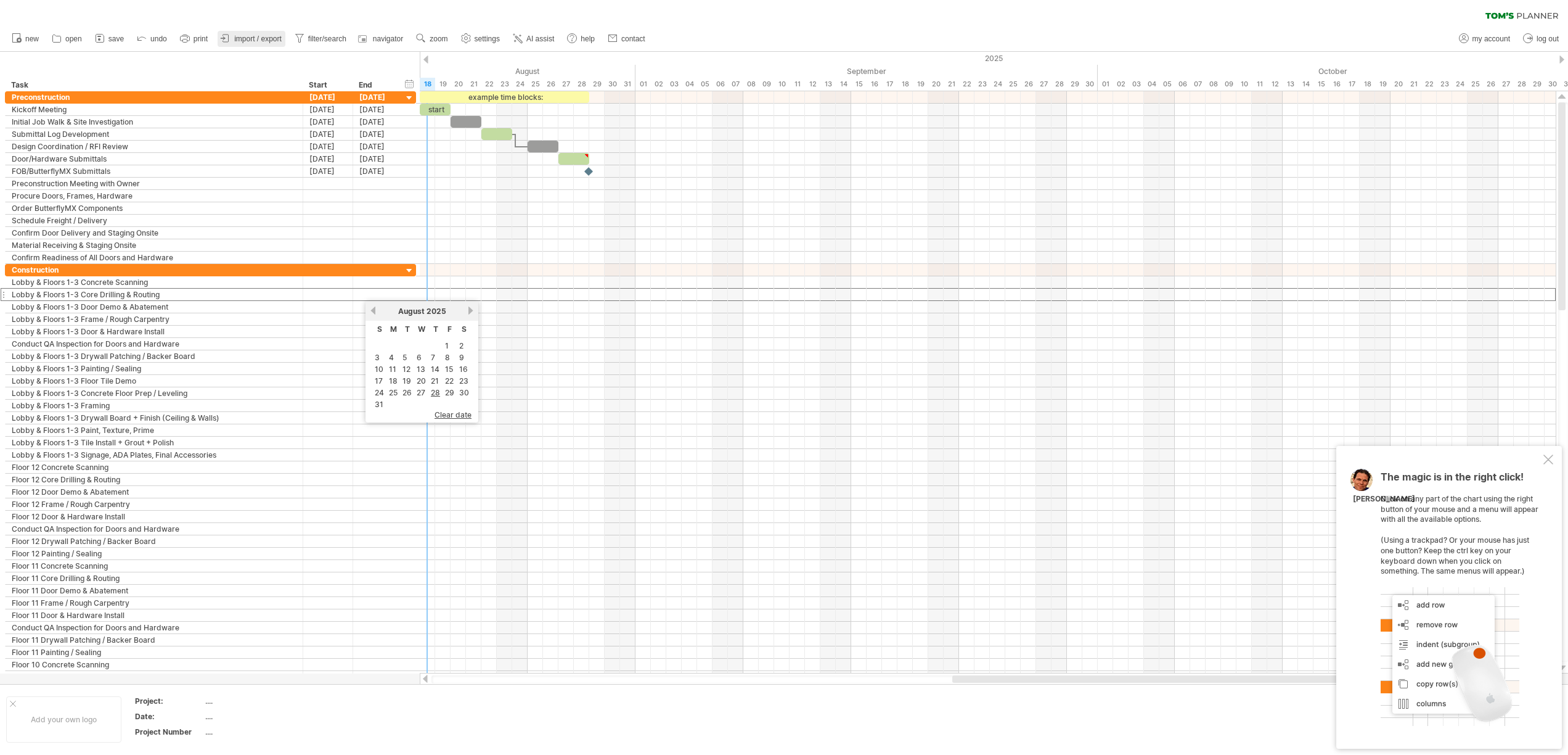
click at [268, 40] on span "import / export" at bounding box center [258, 39] width 48 height 9
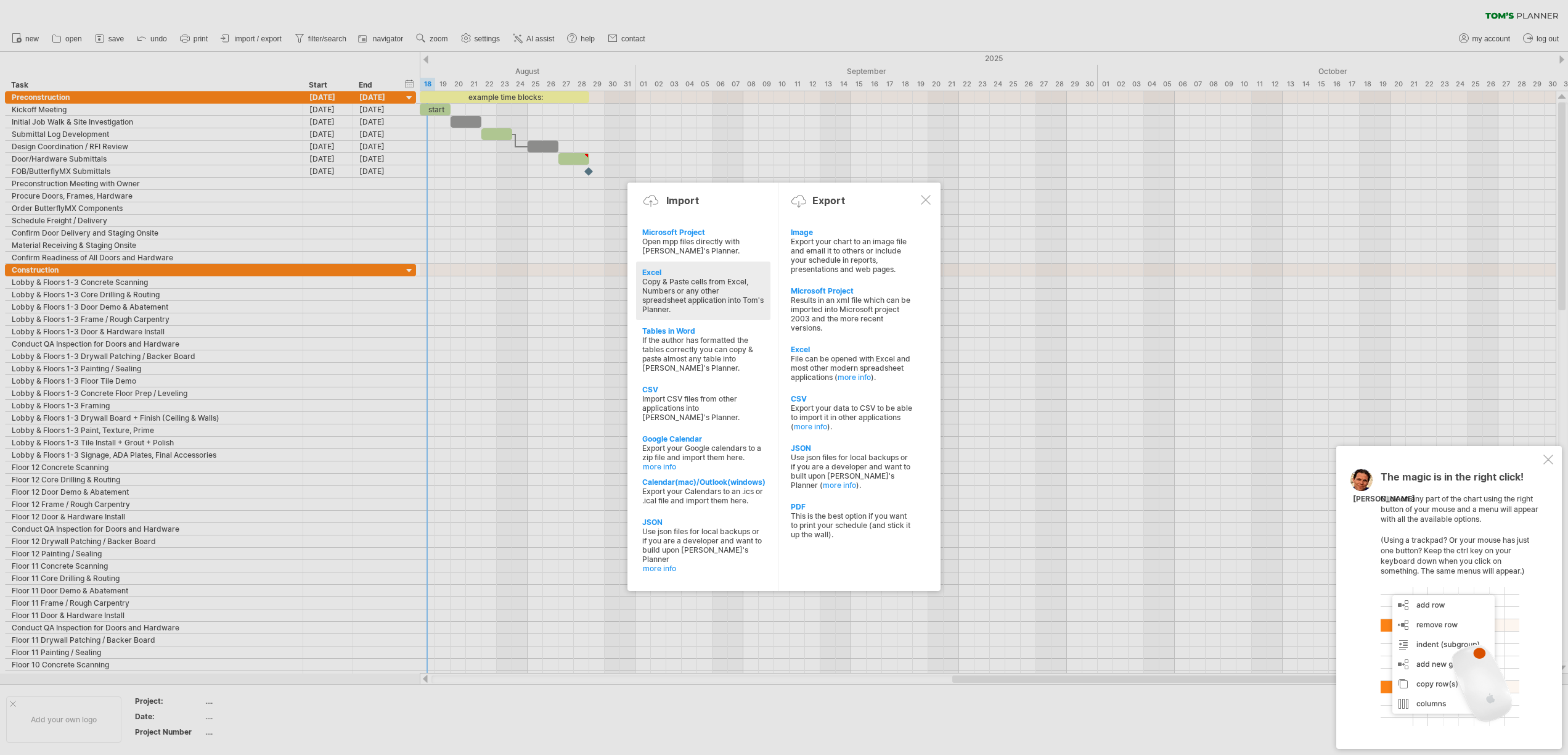
click at [703, 293] on div "Copy & Paste cells from Excel, Numbers or any other spreadsheet application int…" at bounding box center [703, 296] width 122 height 37
type textarea "**********"
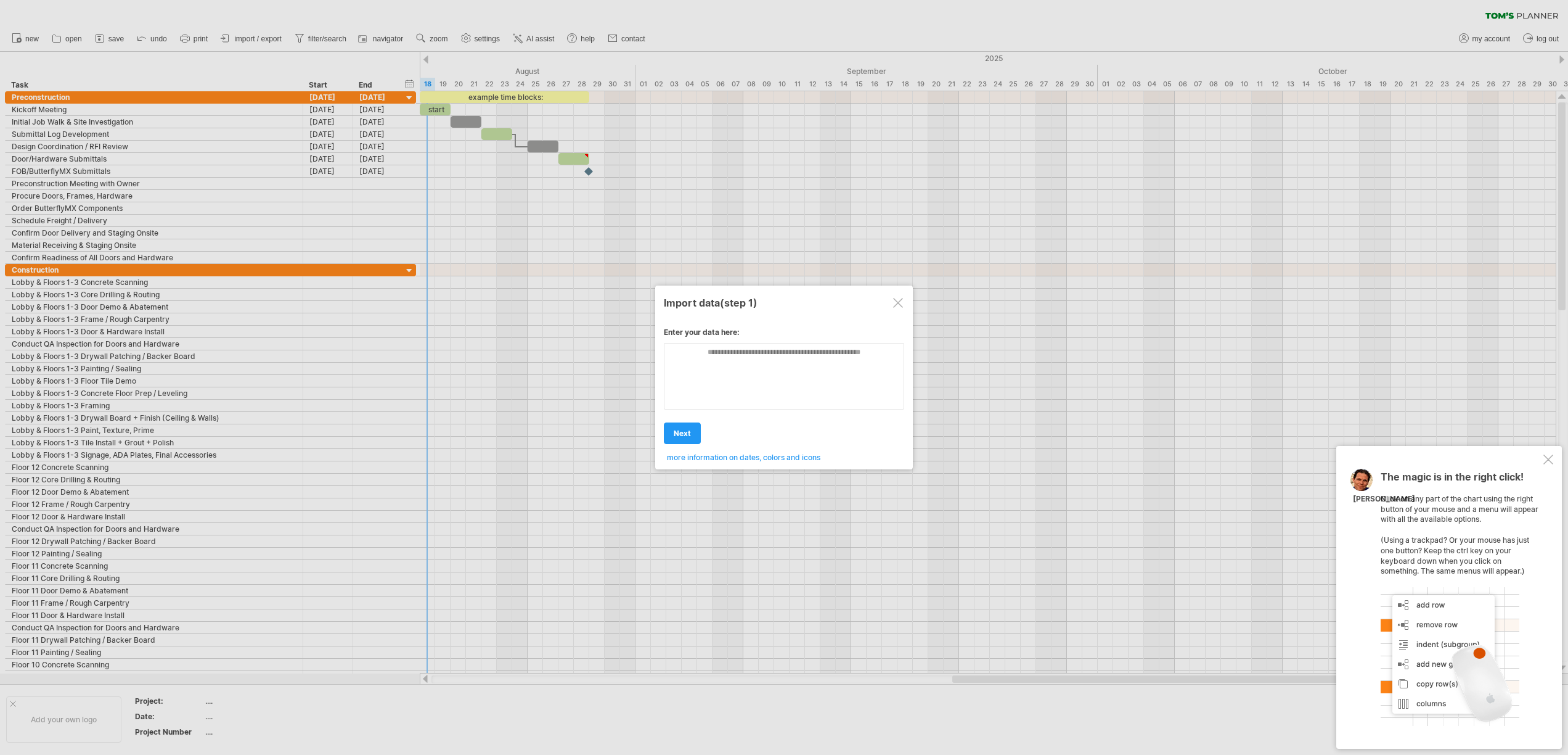
scroll to position [0, 0]
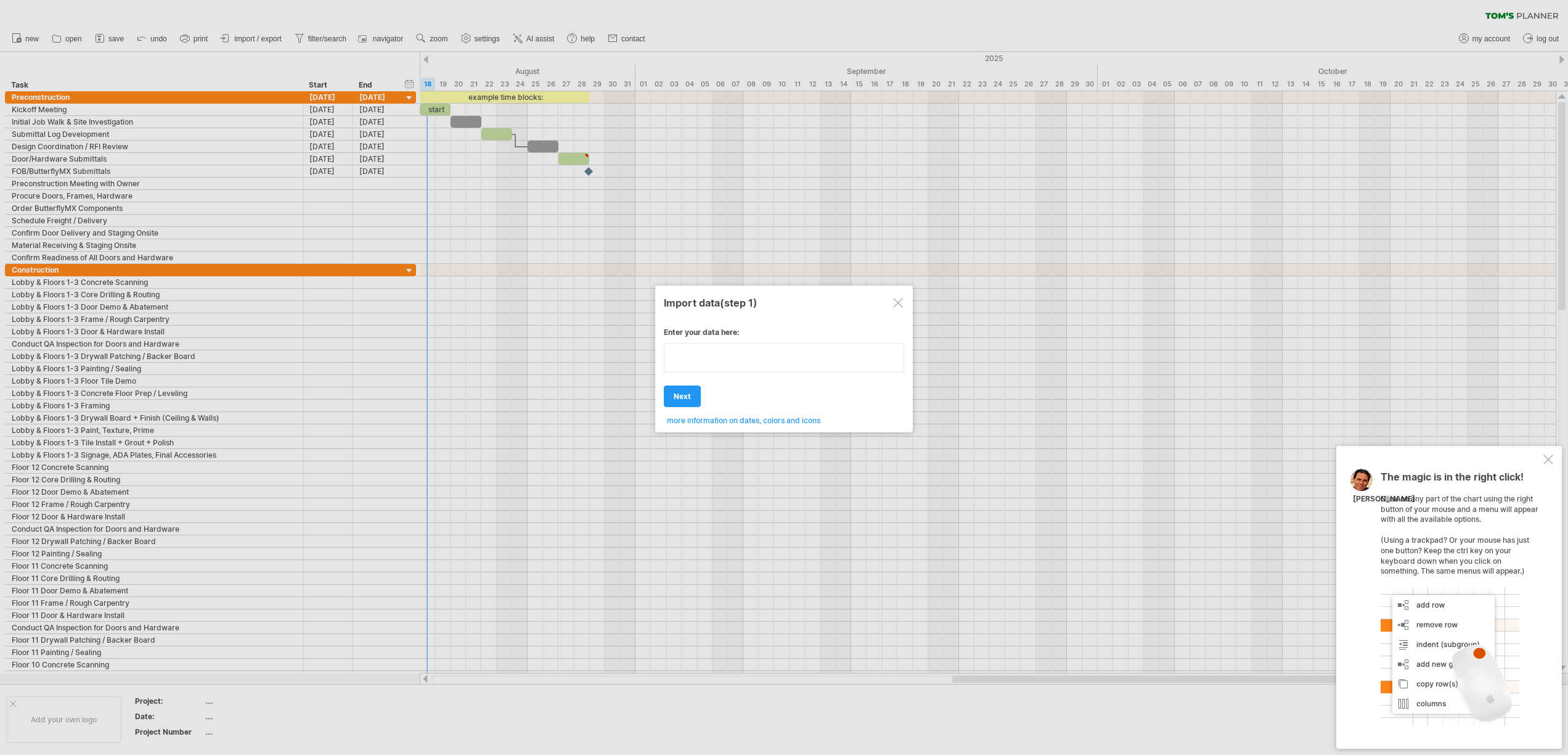
paste textarea "**********"
type textarea "**********"
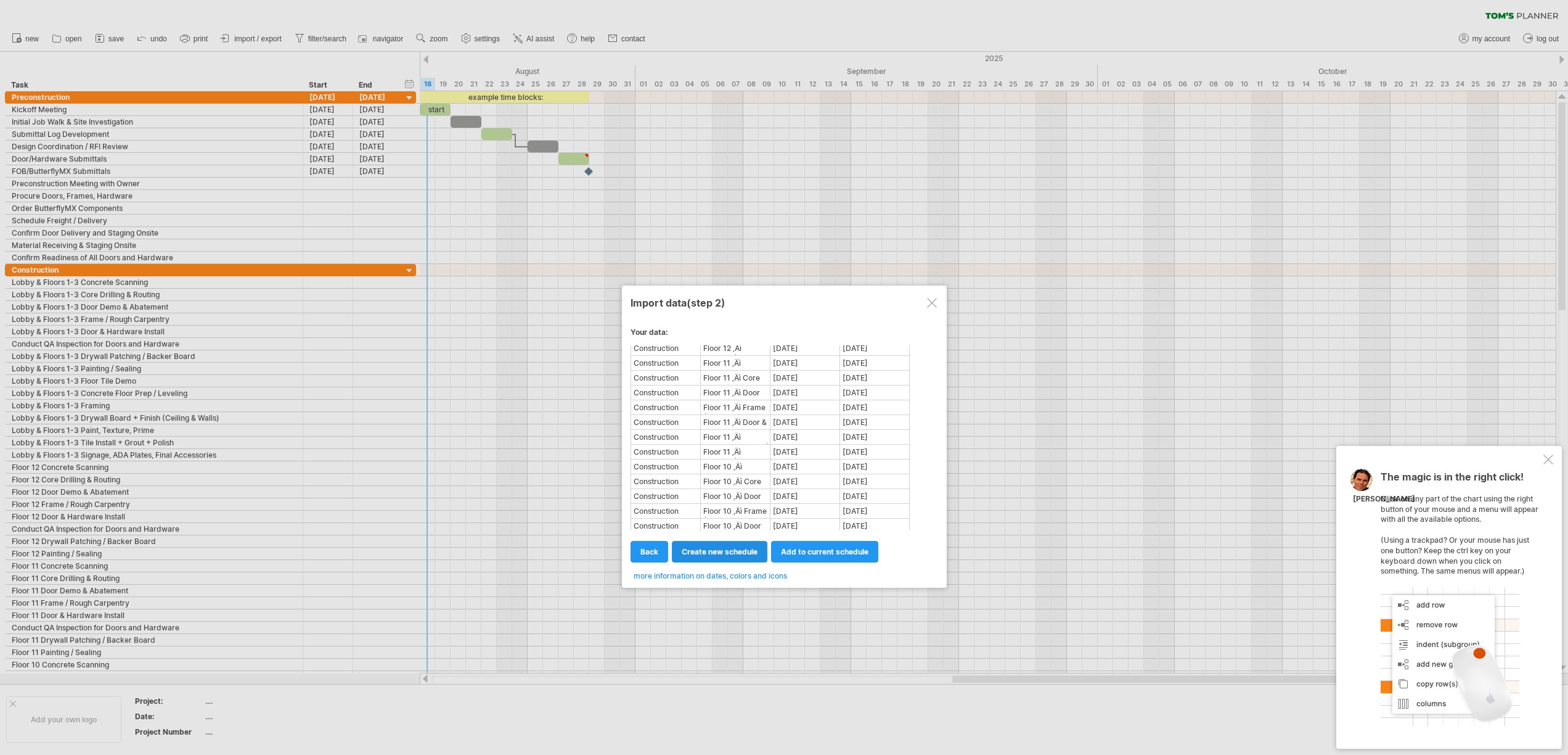
click at [727, 553] on span "create new schedule" at bounding box center [719, 551] width 76 height 9
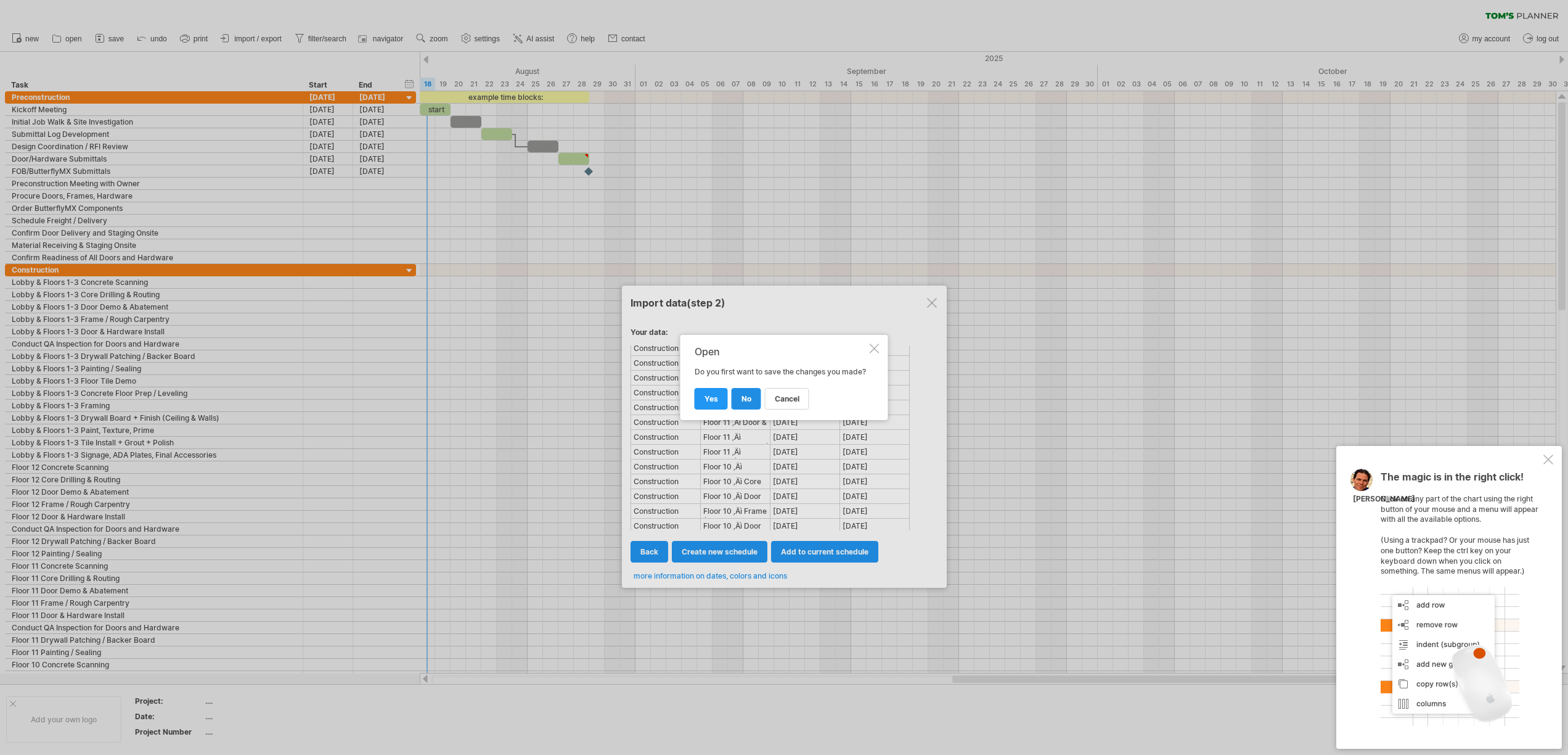
click at [744, 404] on span "no" at bounding box center [747, 399] width 10 height 9
select select "***"
select select "*********"
select select "*******"
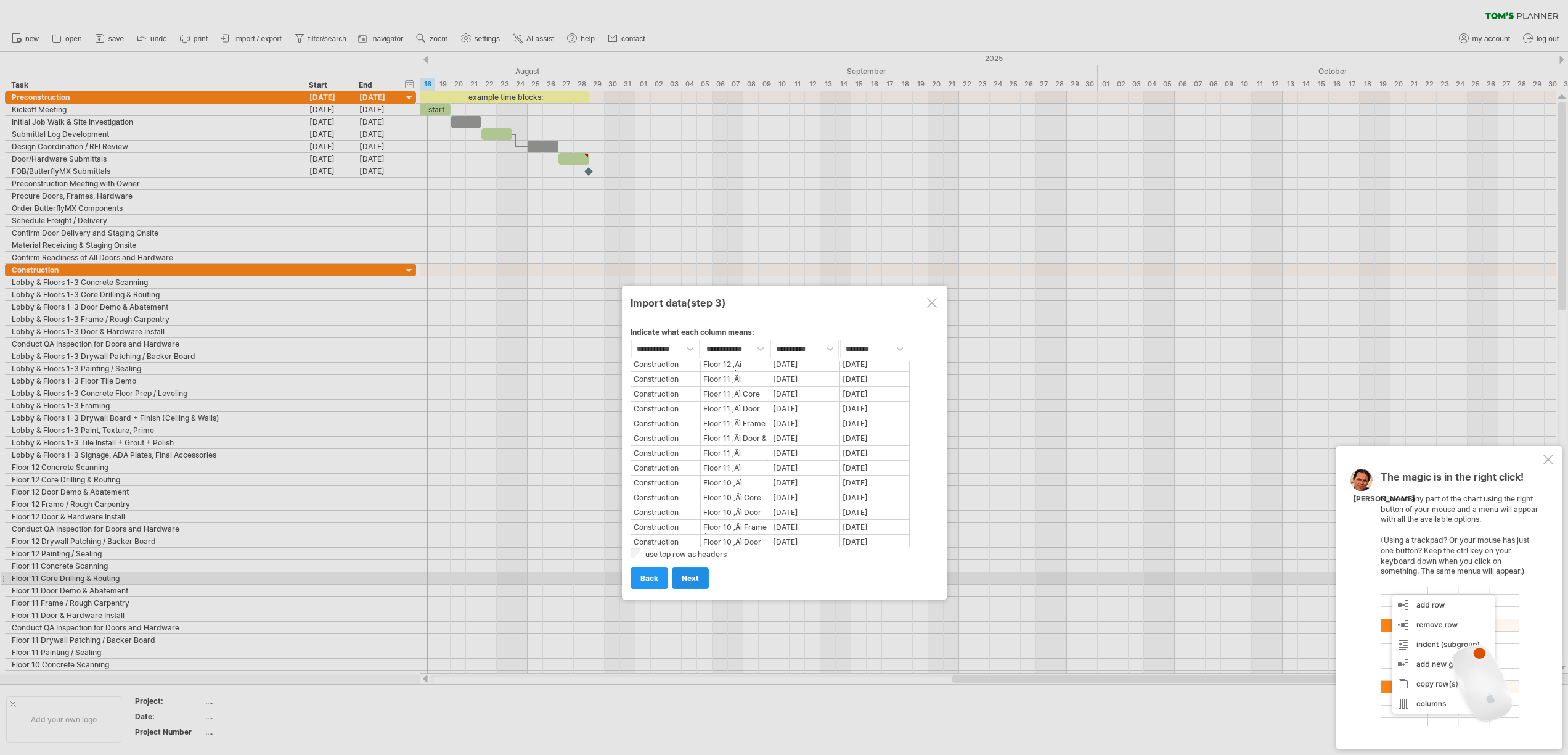
click at [694, 583] on link "next" at bounding box center [690, 578] width 37 height 22
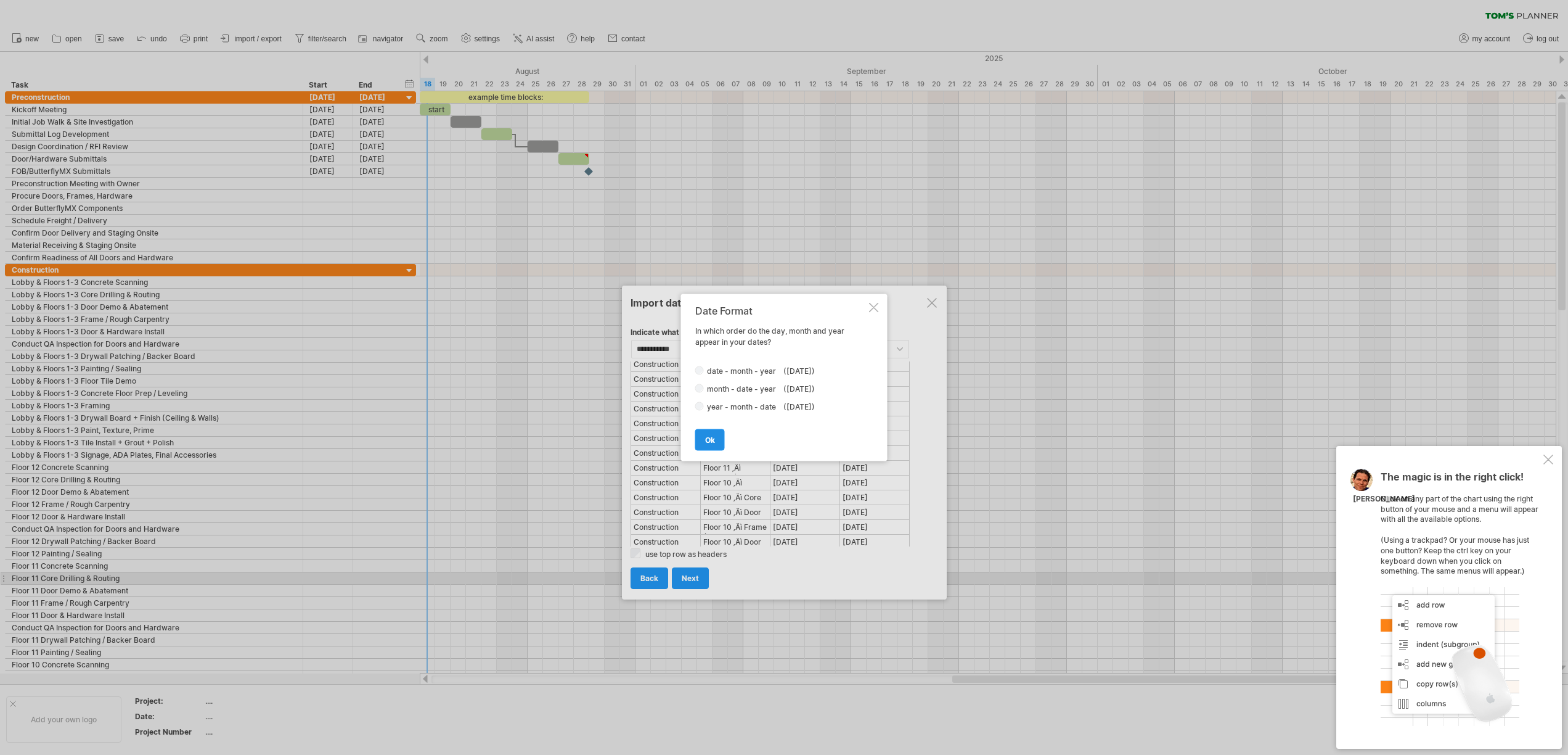
click at [714, 444] on span "ok" at bounding box center [710, 439] width 10 height 9
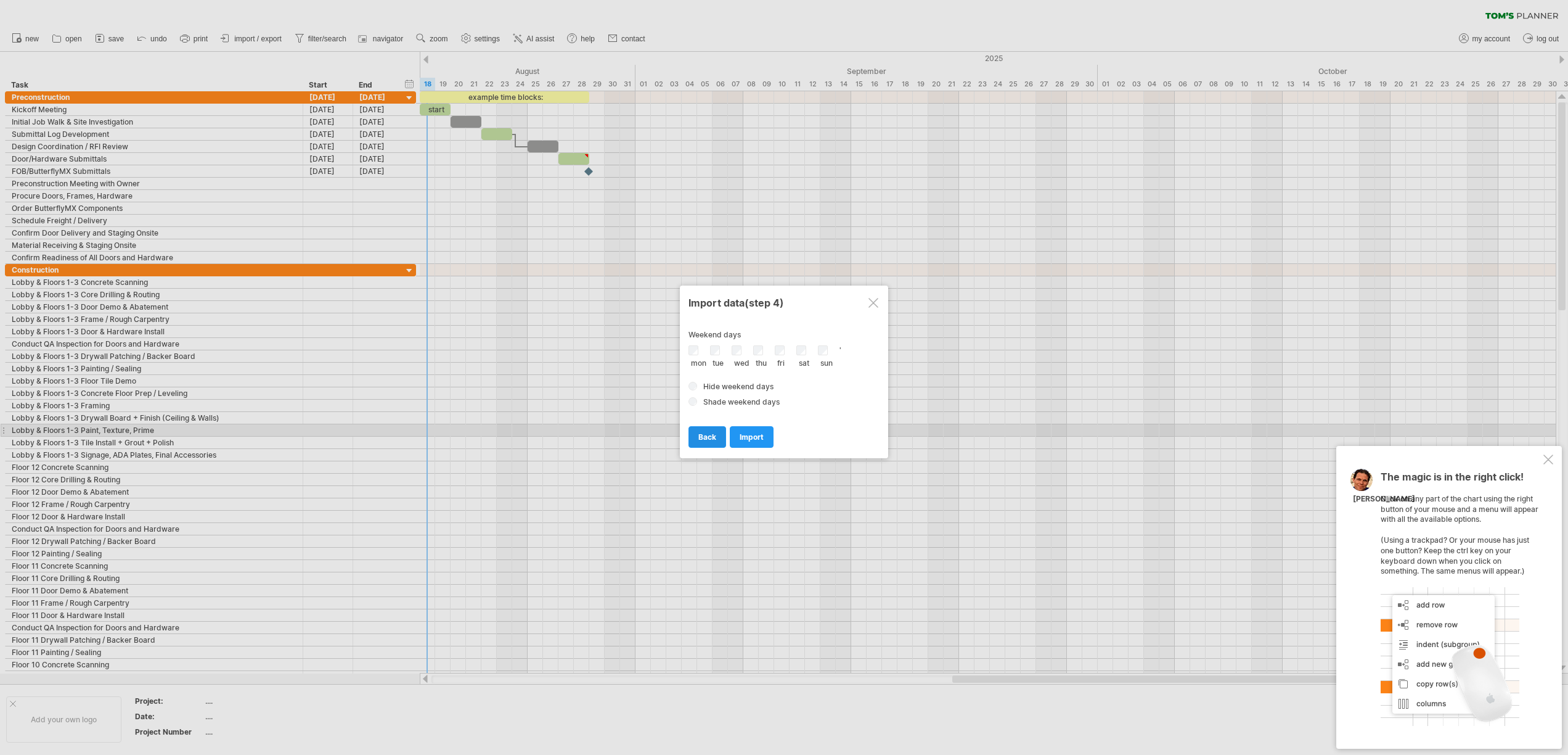
click at [721, 436] on link "back" at bounding box center [707, 436] width 38 height 22
select select "***"
select select "*********"
select select "*******"
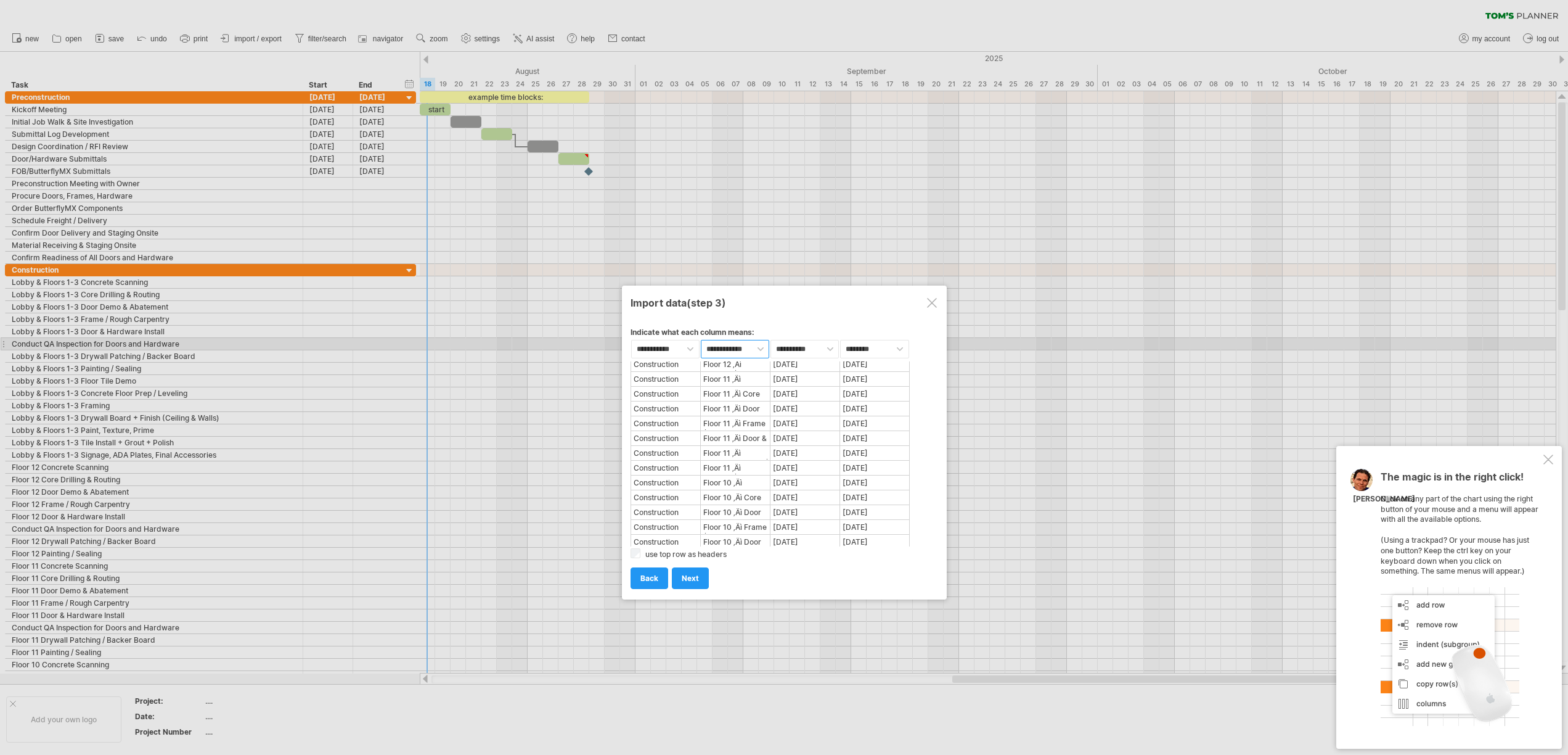
click at [724, 351] on select "**********" at bounding box center [735, 349] width 68 height 19
select select "***"
click at [701, 340] on select "**********" at bounding box center [735, 349] width 68 height 19
click at [690, 581] on span "next" at bounding box center [690, 578] width 17 height 9
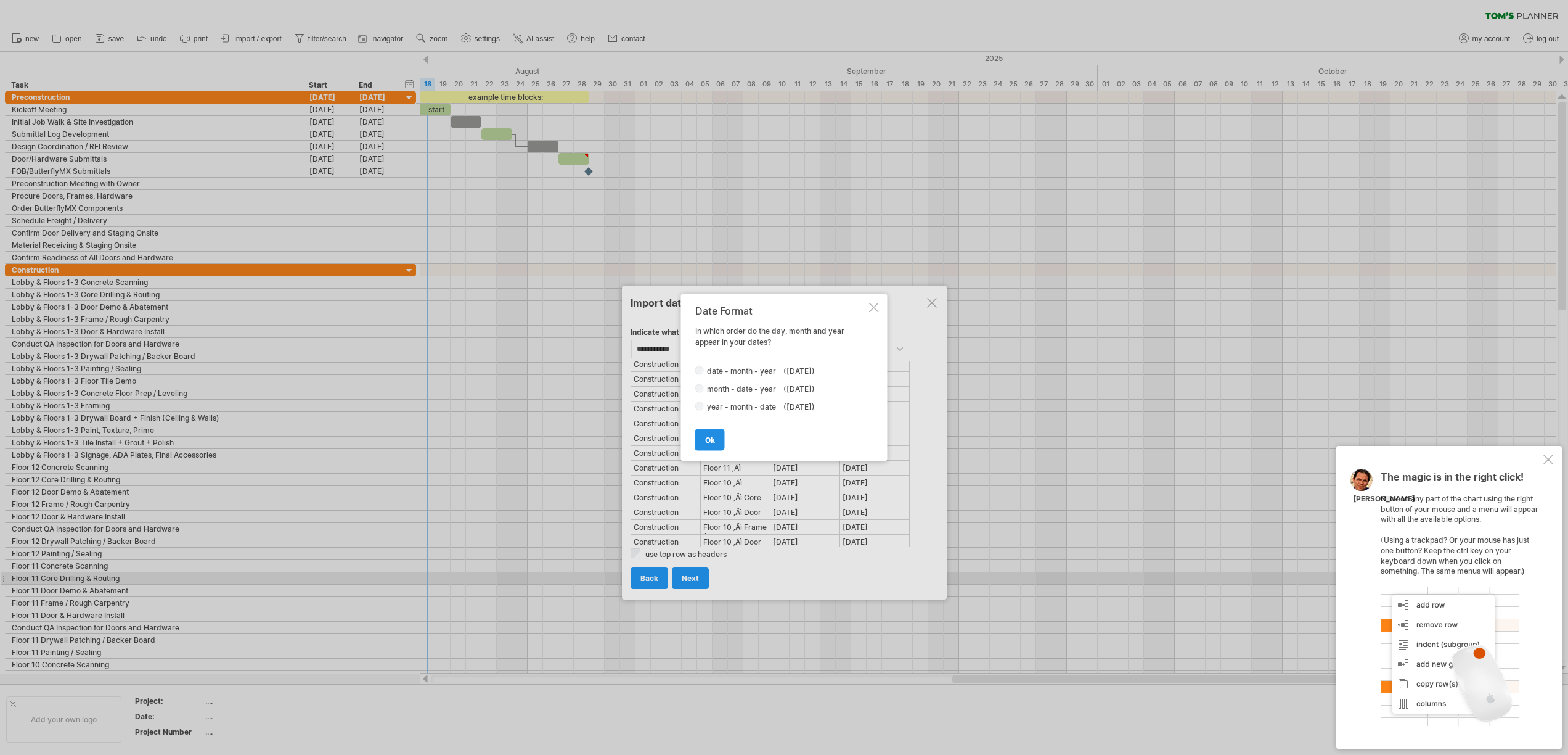
click at [712, 435] on span "ok" at bounding box center [710, 439] width 10 height 9
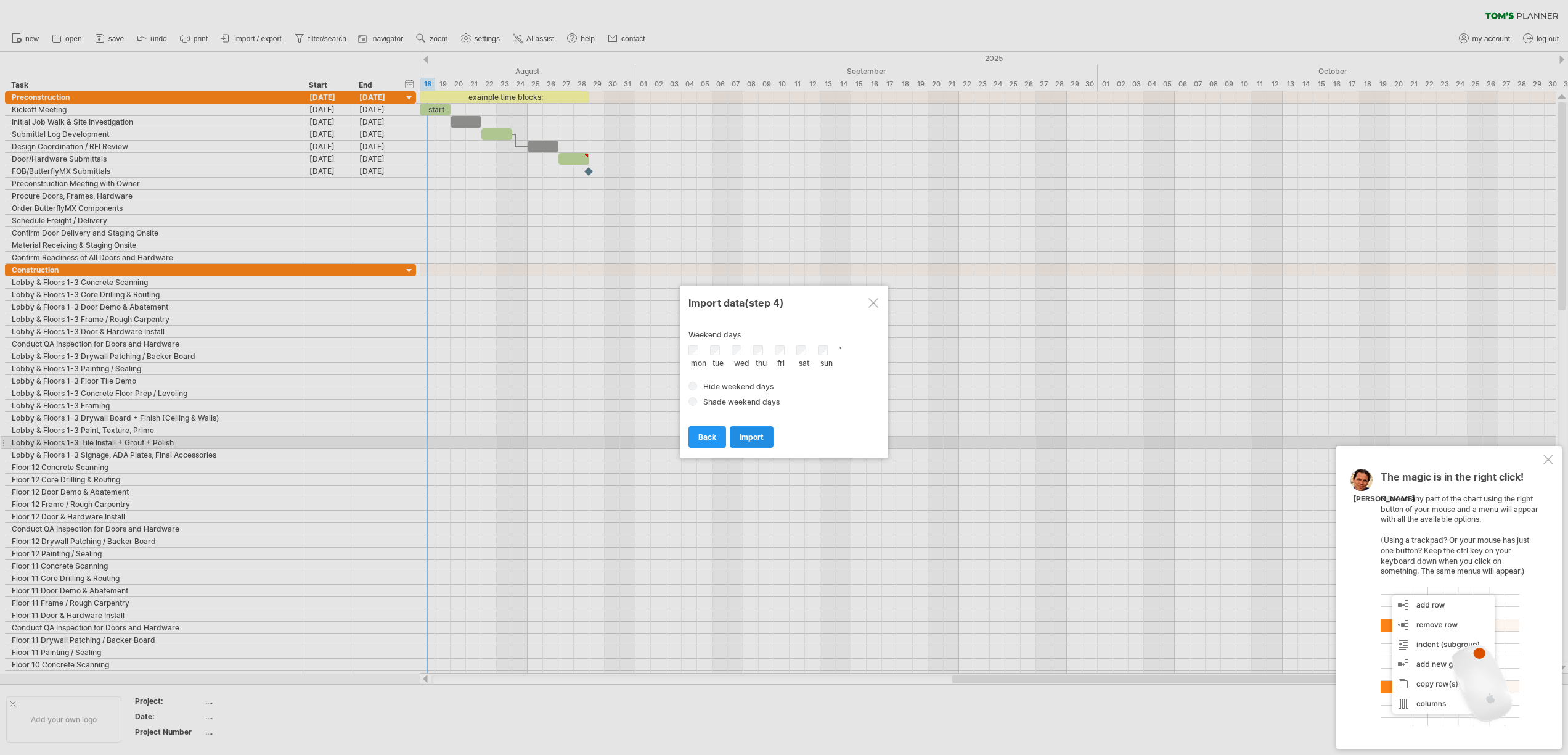
click at [753, 439] on span "import" at bounding box center [751, 436] width 24 height 9
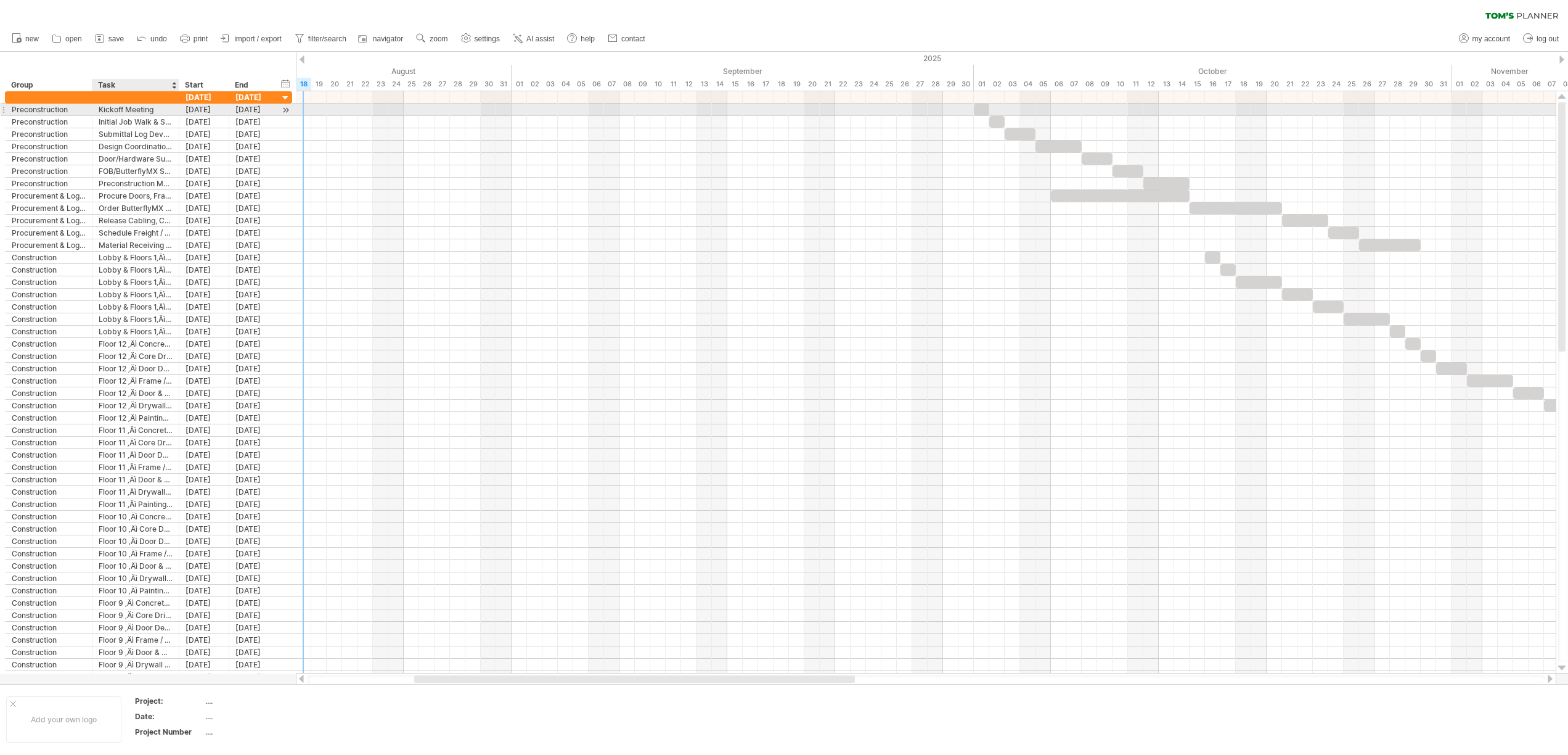
click at [133, 108] on div "Kickoff Meeting" at bounding box center [135, 109] width 74 height 12
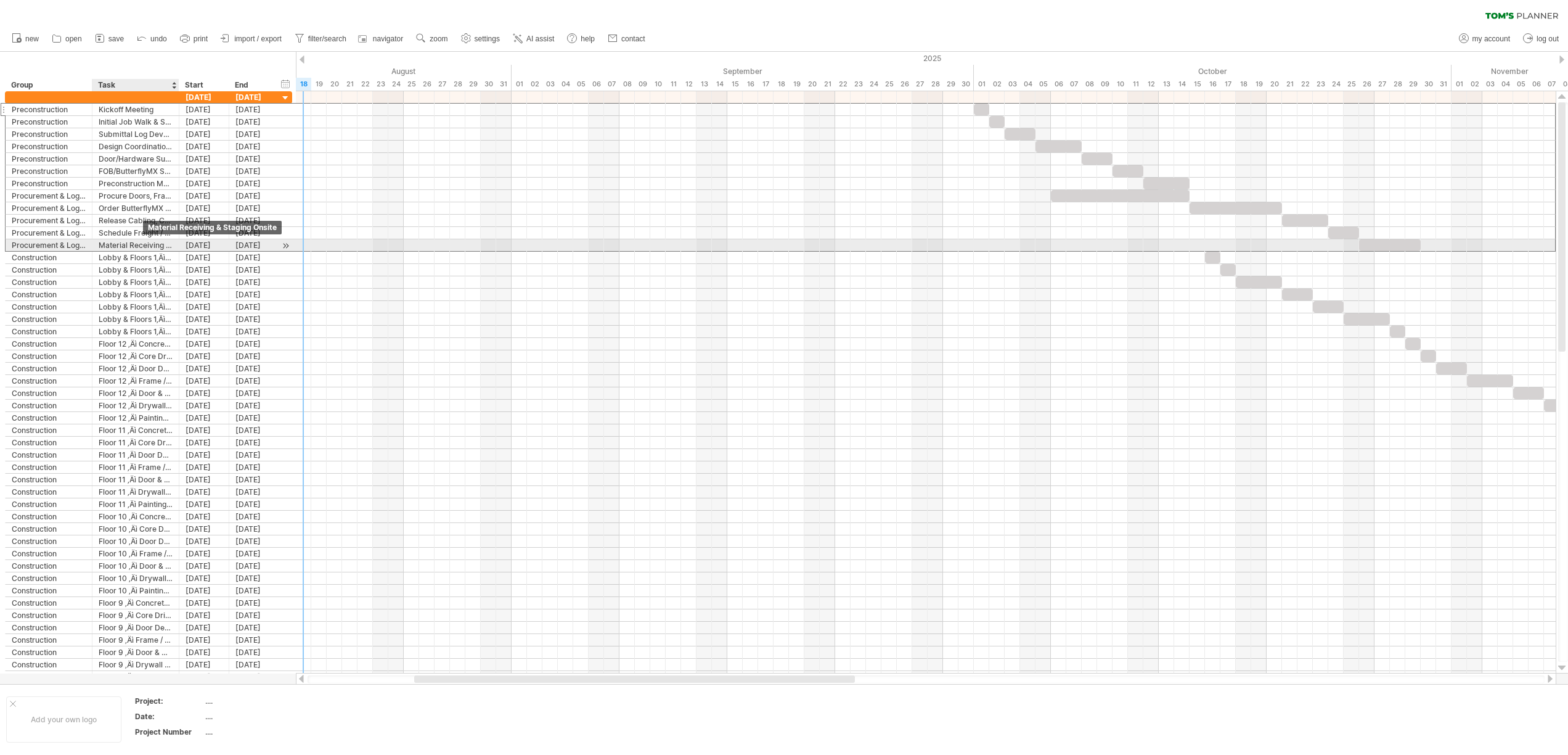
click at [141, 241] on div "Material Receiving & Staging Onsite" at bounding box center [135, 245] width 74 height 12
click at [193, 258] on div "create group using rows" at bounding box center [175, 254] width 131 height 20
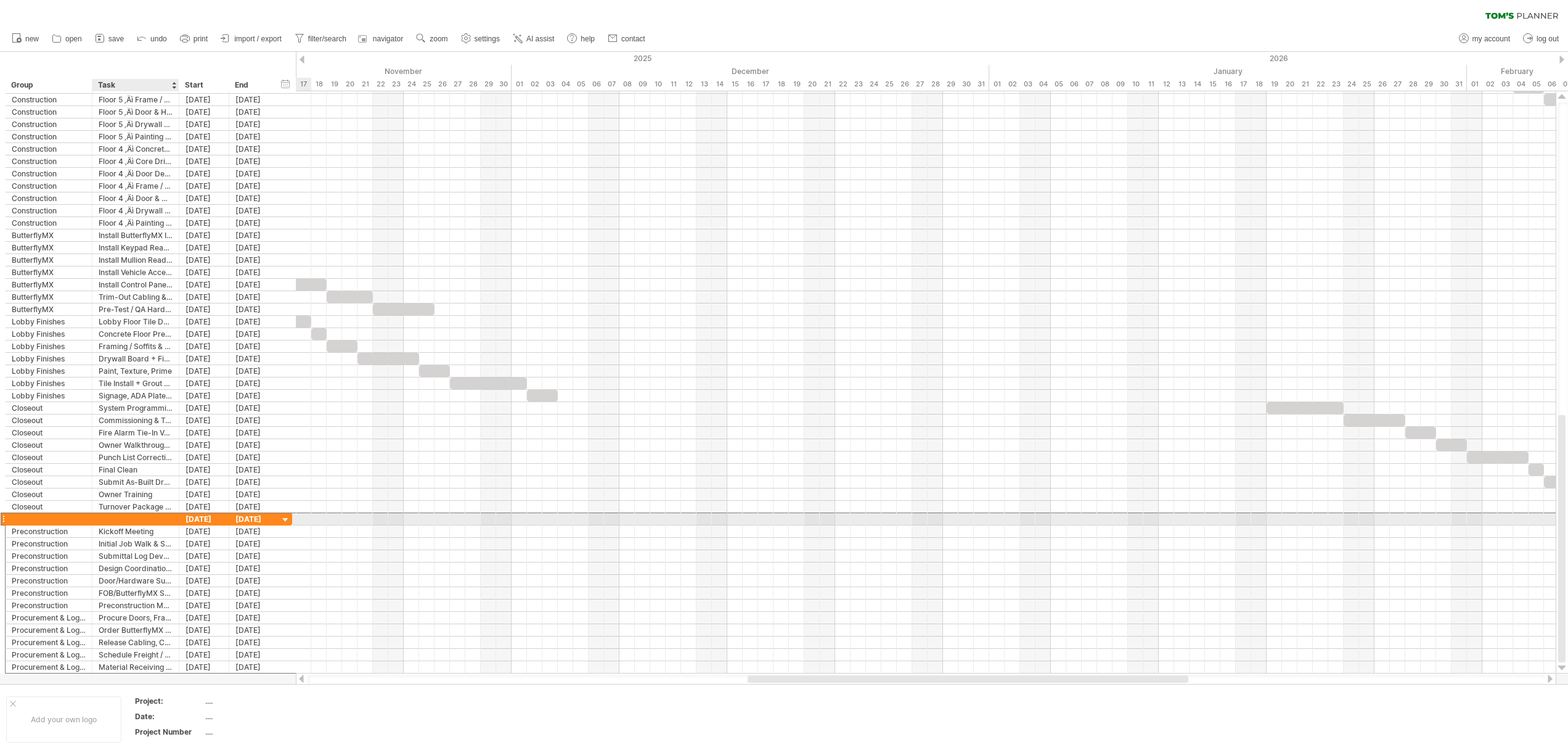
click at [146, 520] on div at bounding box center [135, 519] width 74 height 12
type input "**********"
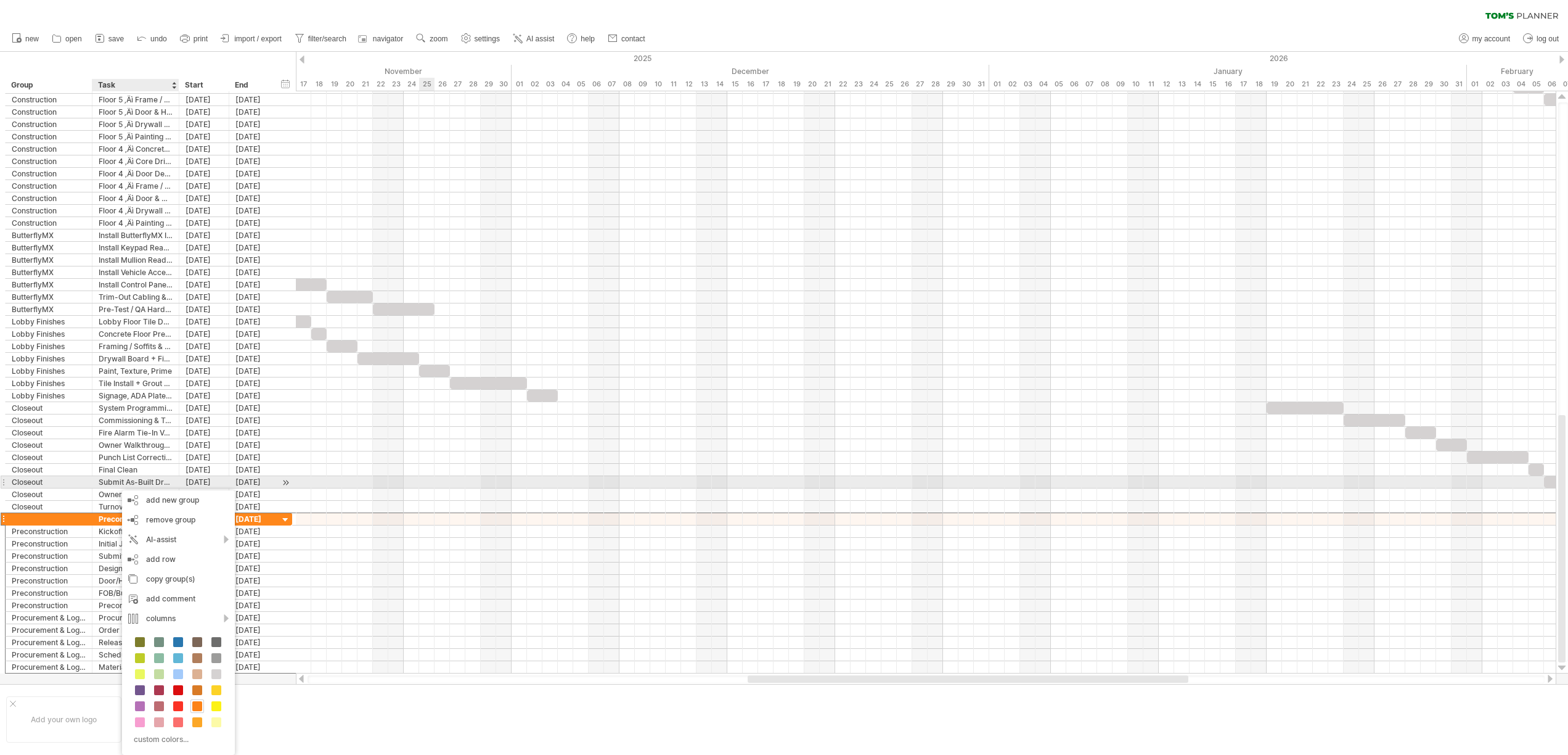
click at [429, 481] on div at bounding box center [925, 482] width 1259 height 12
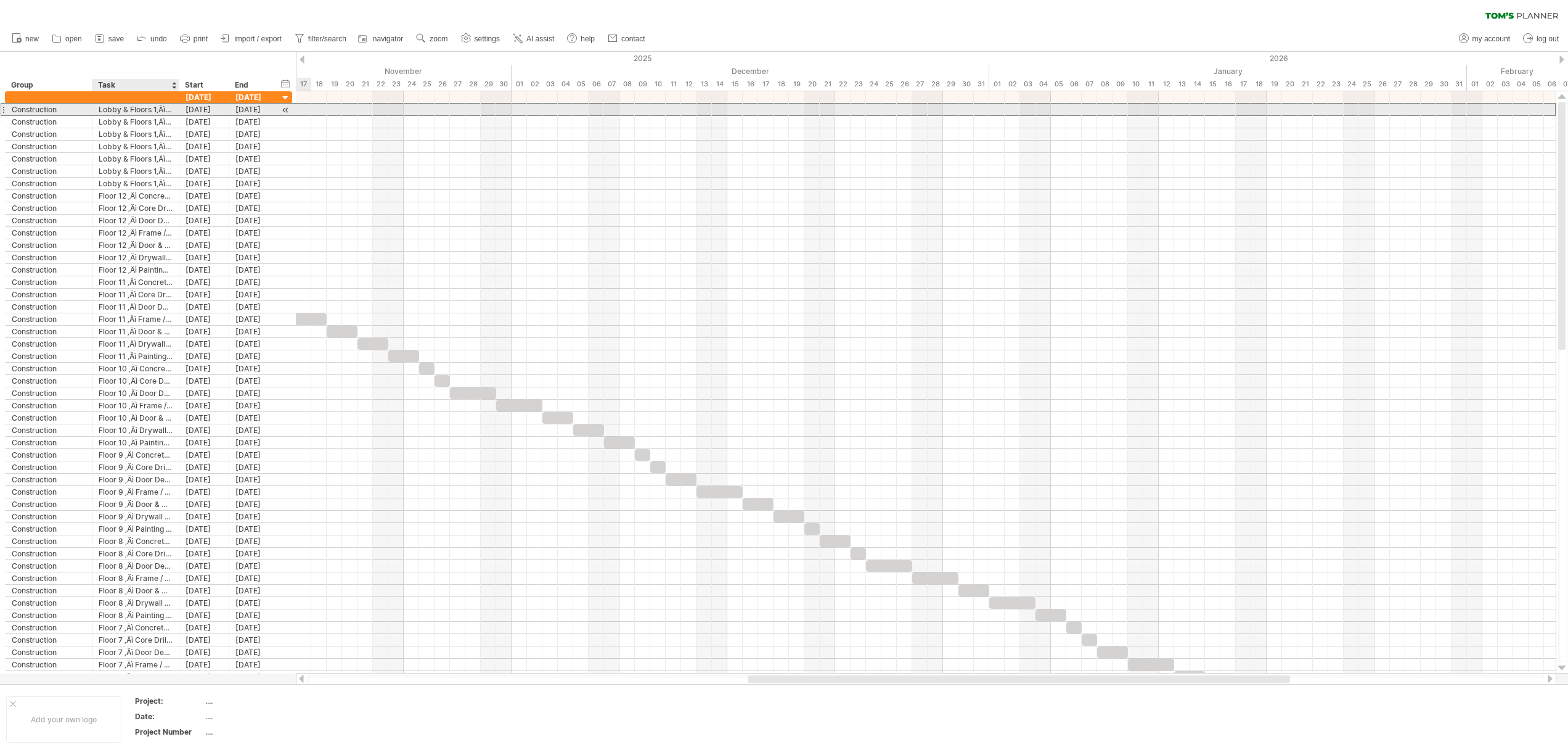
click at [134, 112] on div "Lobby & Floors 1‚Äì3 ‚Äì Concrete Scanning" at bounding box center [135, 109] width 74 height 12
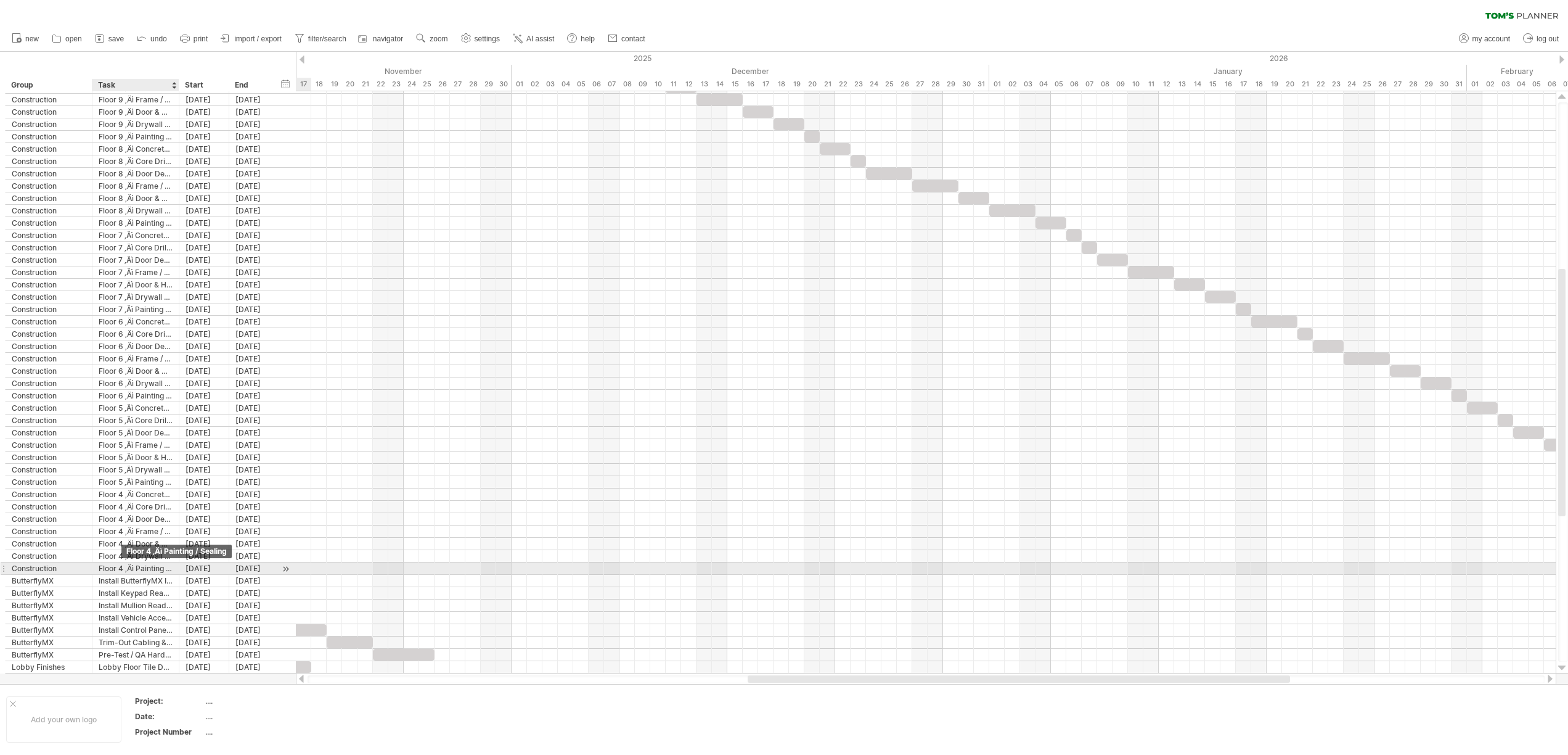
click at [121, 573] on div "Floor 4 ‚Äì Painting / Sealing" at bounding box center [135, 568] width 74 height 12
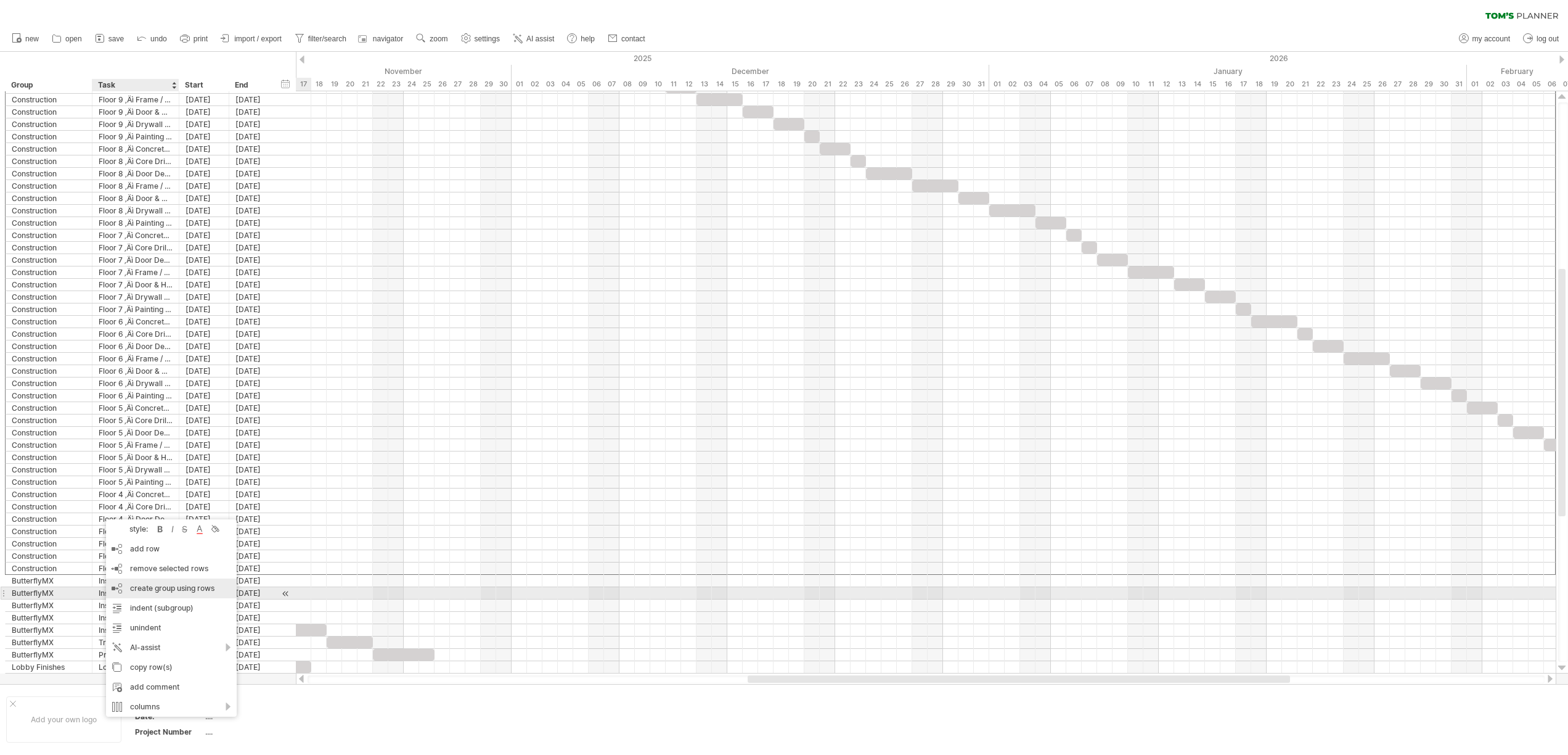
click at [165, 592] on div "create group using rows" at bounding box center [171, 588] width 131 height 20
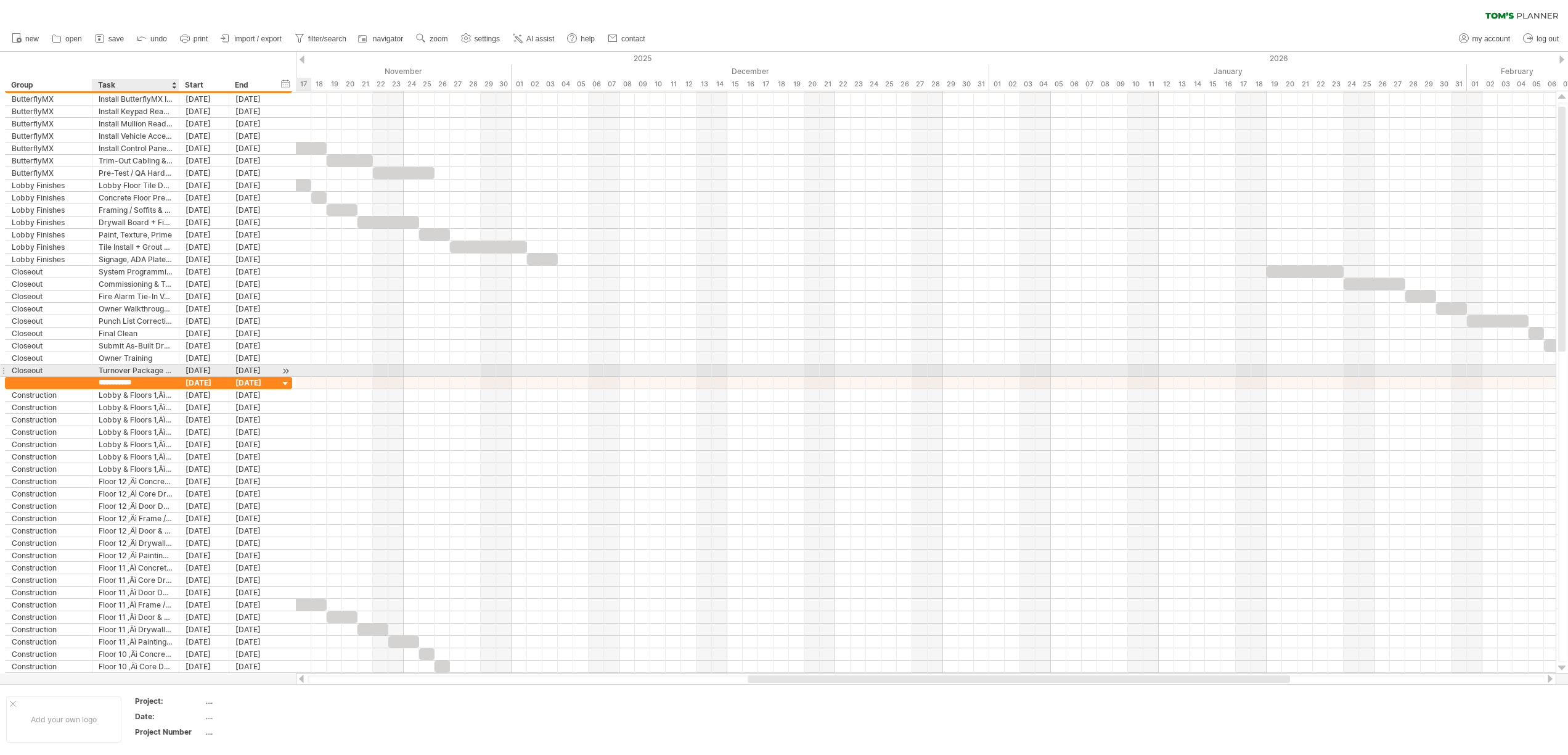
type input "**********"
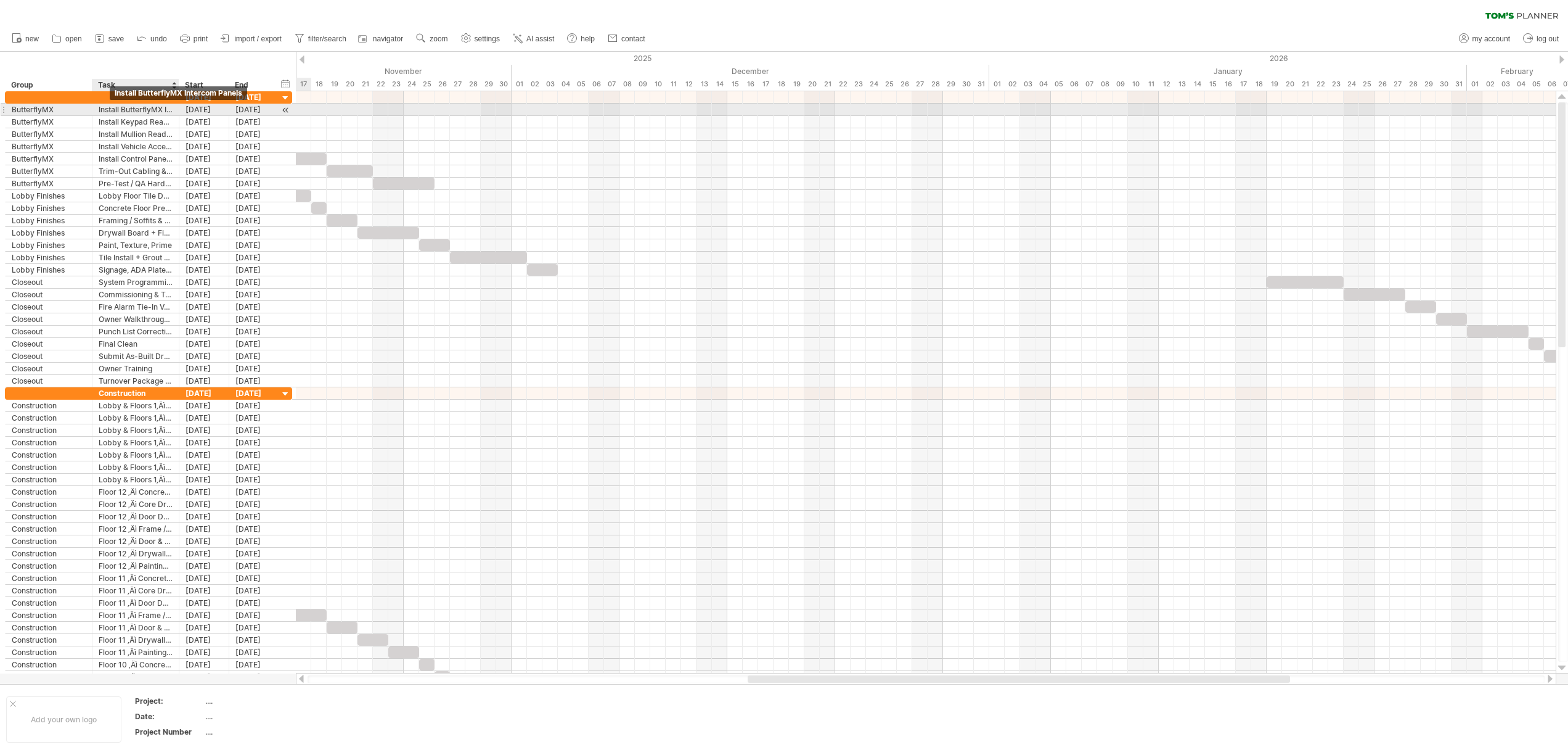
click at [115, 110] on div "Install ButterflyMX Intercom Panels" at bounding box center [135, 109] width 74 height 12
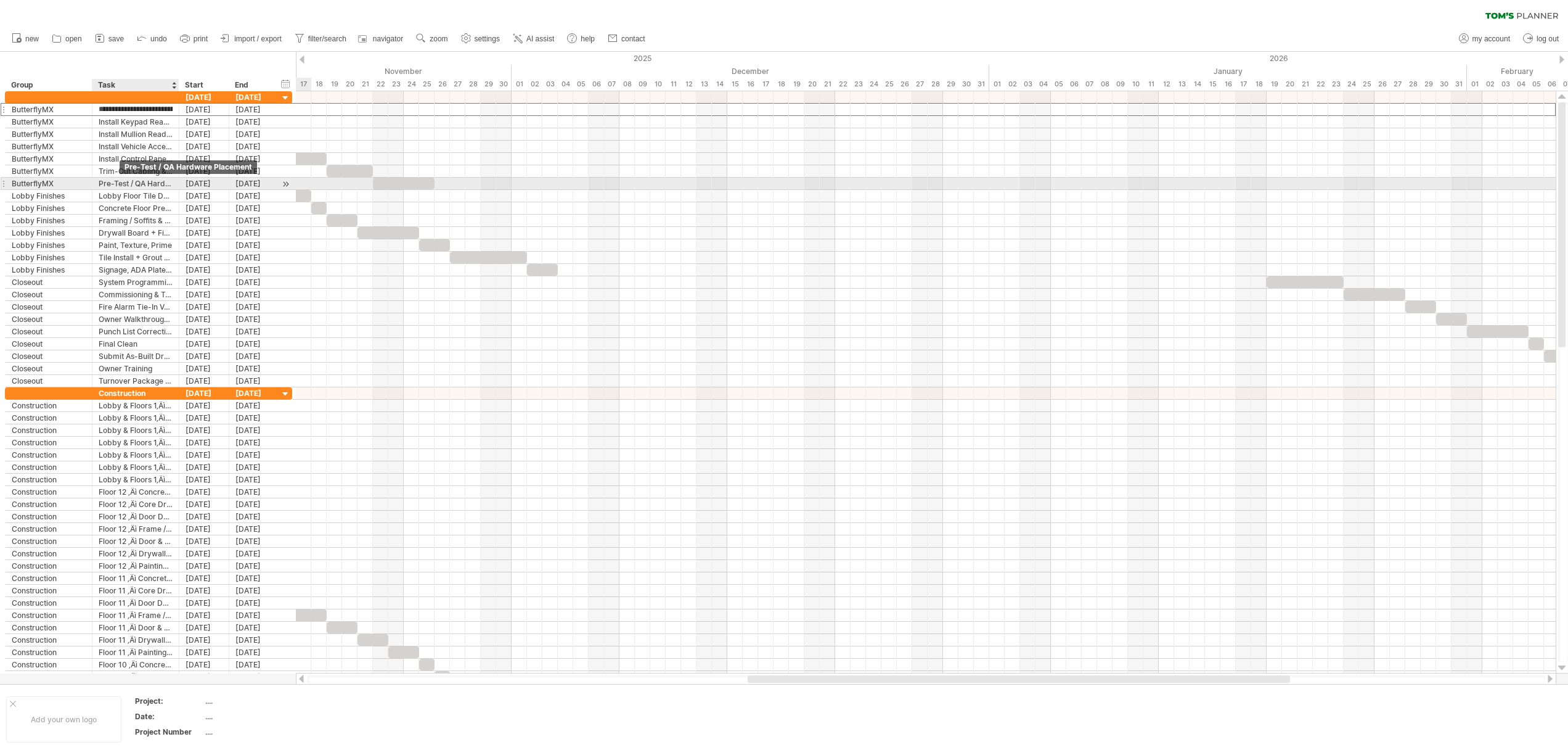
click at [123, 183] on div "Pre-Test / QA Hardware Placement" at bounding box center [135, 183] width 74 height 12
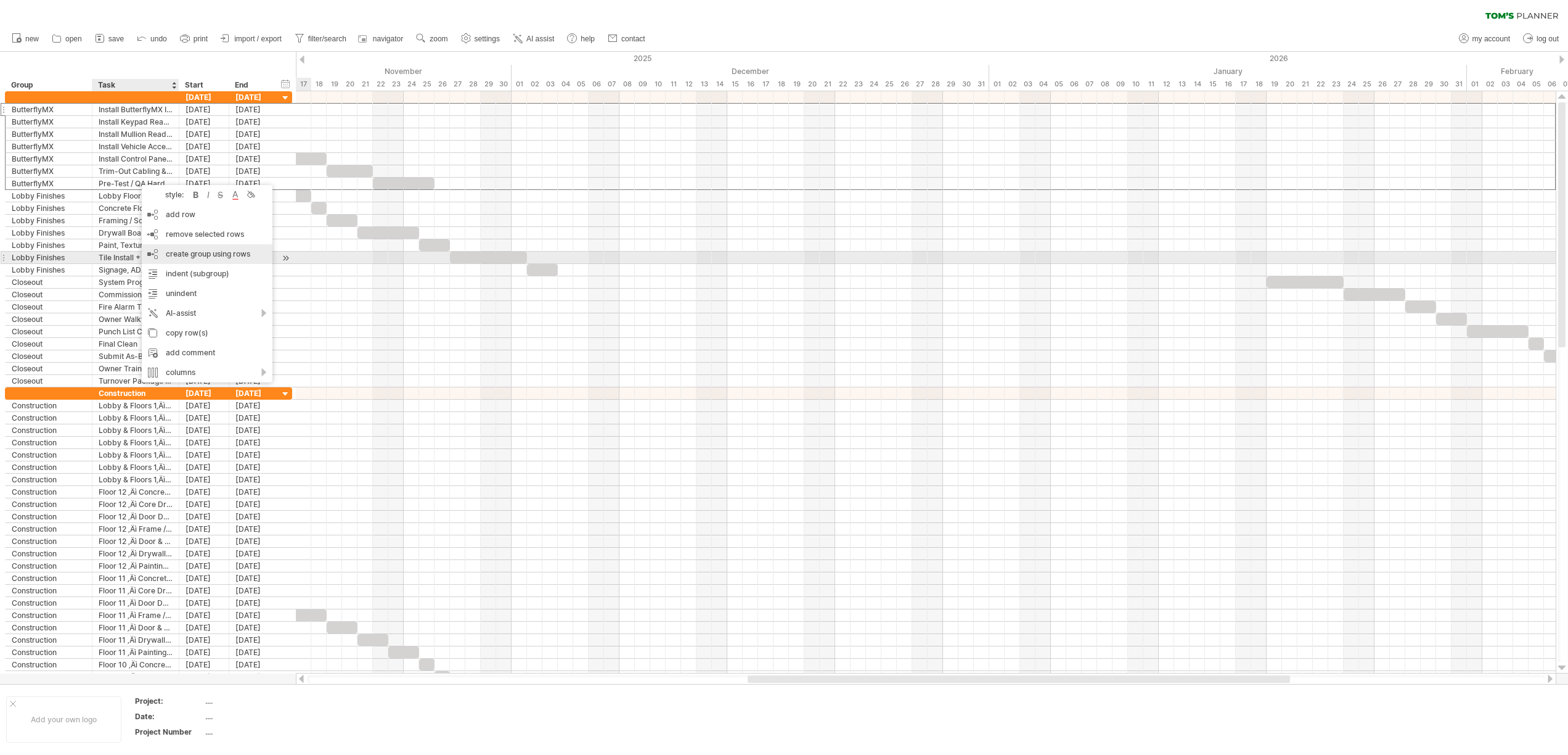
click at [204, 255] on div "create group using rows" at bounding box center [207, 254] width 131 height 20
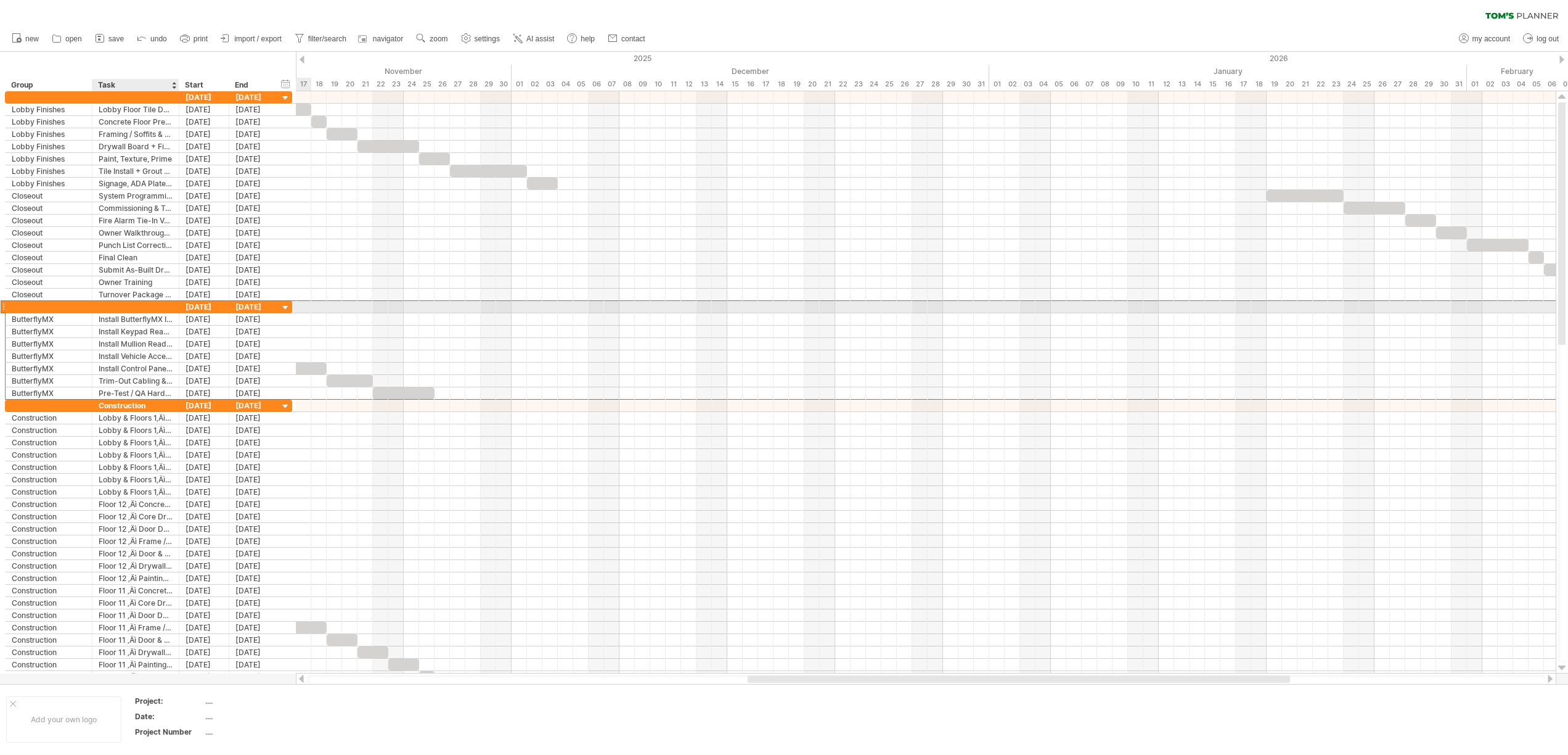
click at [141, 305] on div at bounding box center [135, 306] width 74 height 12
type input "**********"
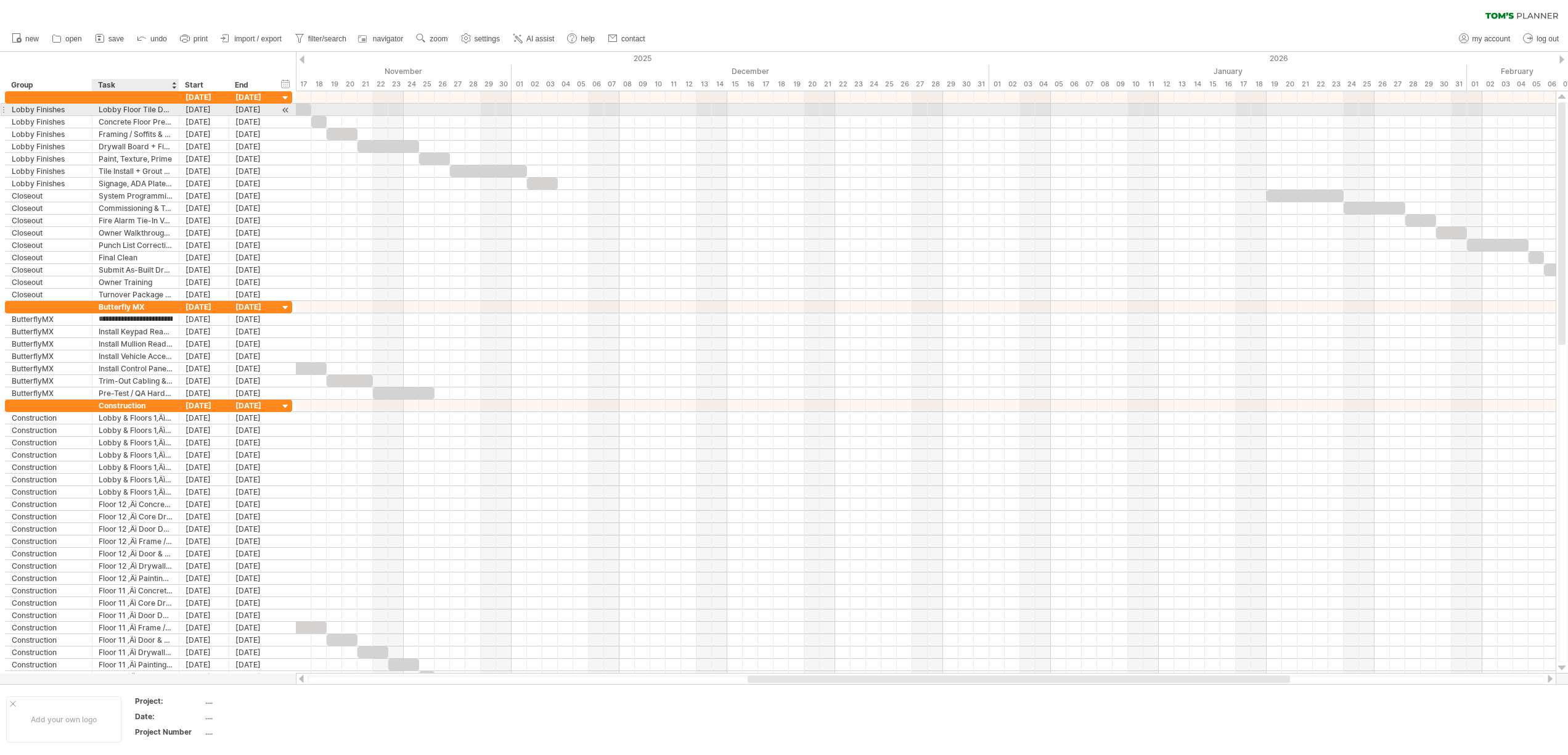
click at [144, 107] on div "Lobby Floor Tile Demo" at bounding box center [135, 109] width 74 height 12
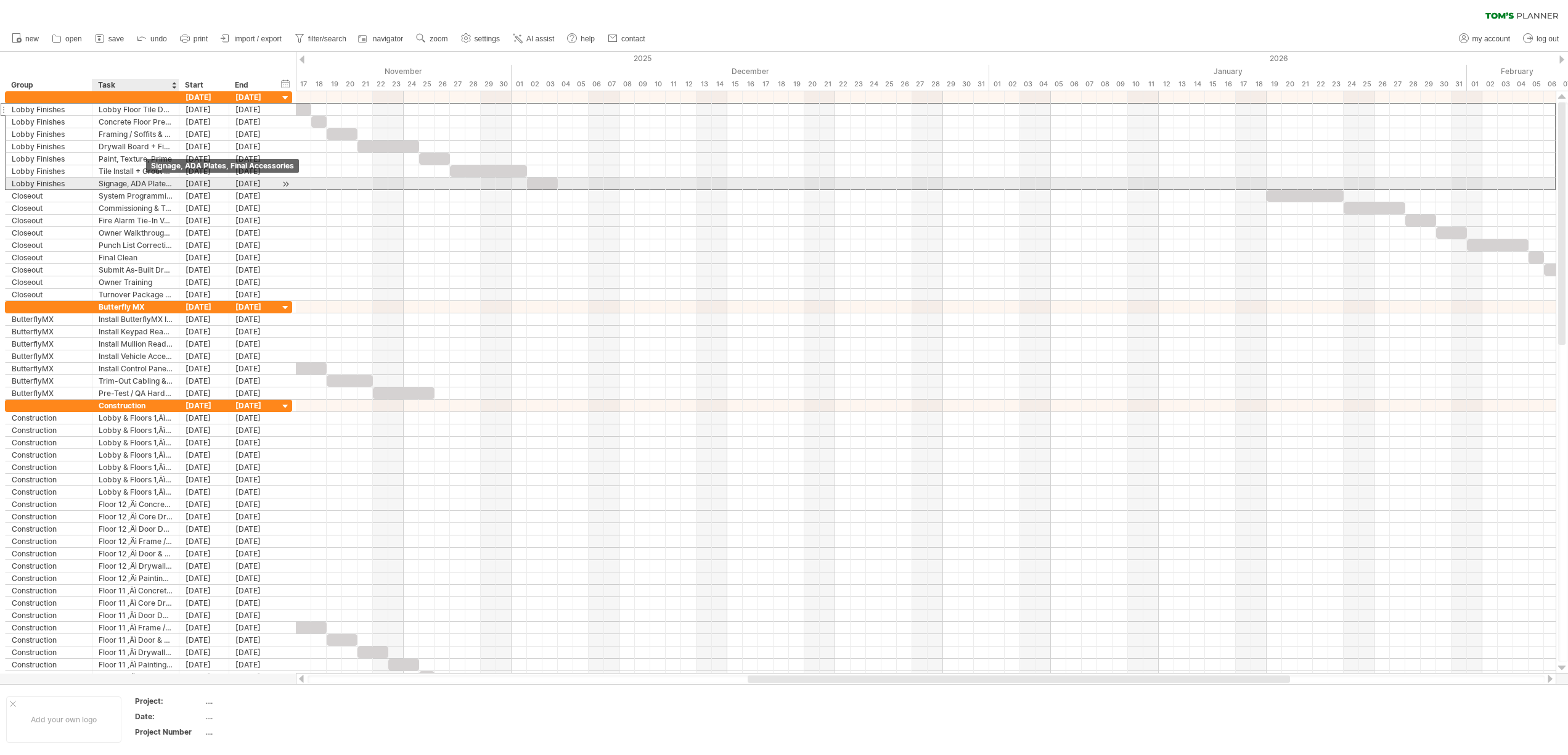
click at [146, 188] on div "Signage, ADA Plates, Final Accessories" at bounding box center [135, 183] width 74 height 12
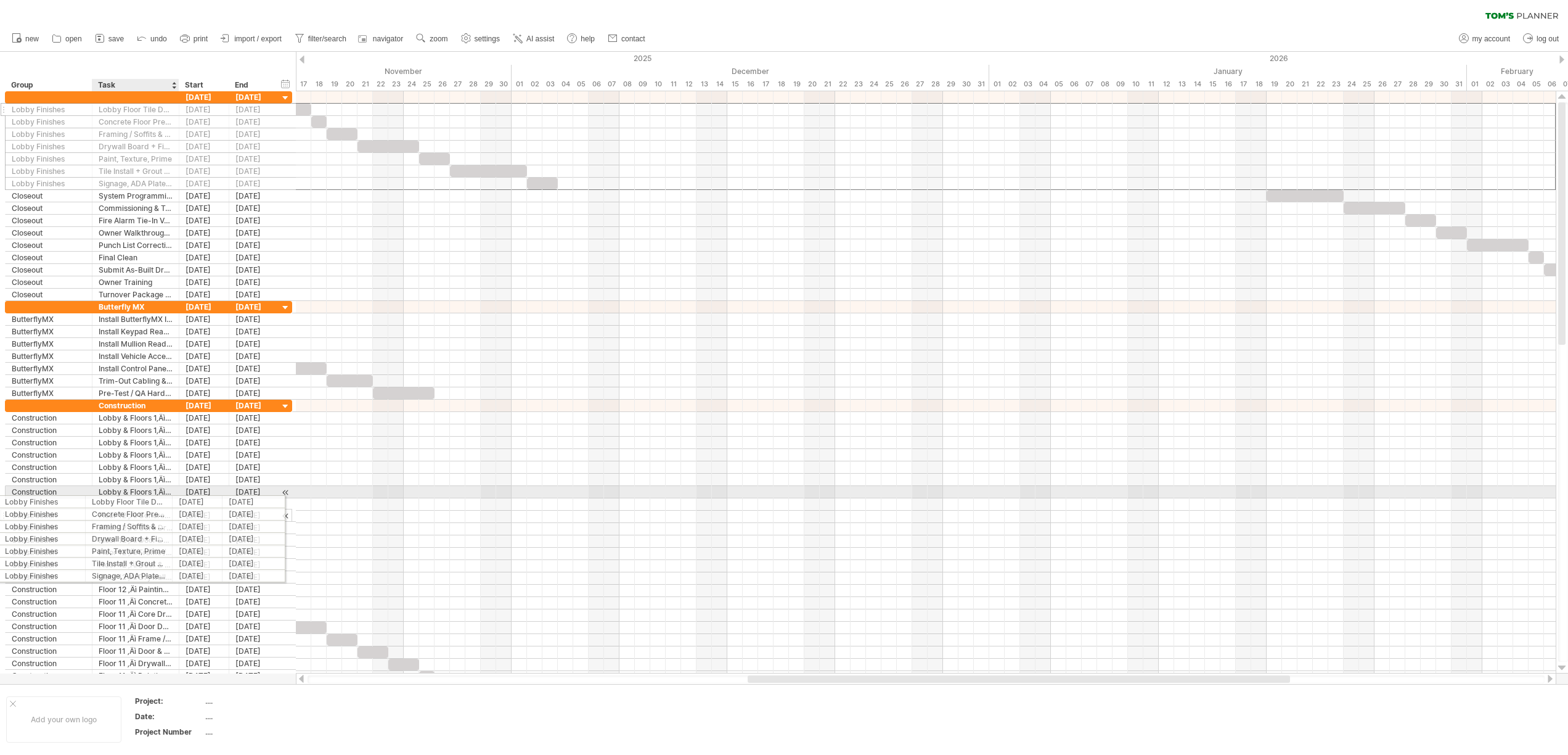
drag, startPoint x: 133, startPoint y: 111, endPoint x: 122, endPoint y: 500, distance: 389.2
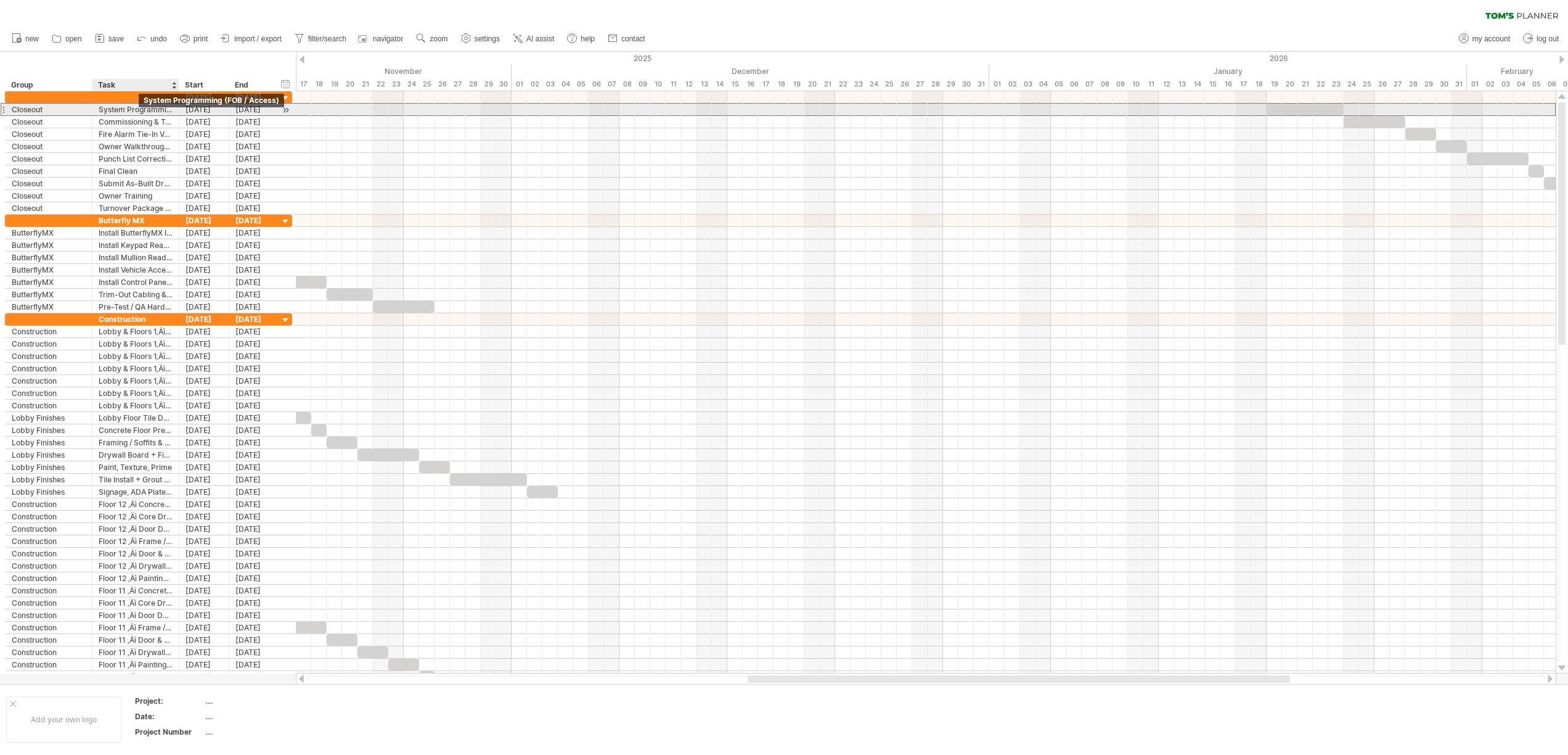
click at [142, 110] on div "System Programming (FOB / Access)" at bounding box center [135, 109] width 74 height 12
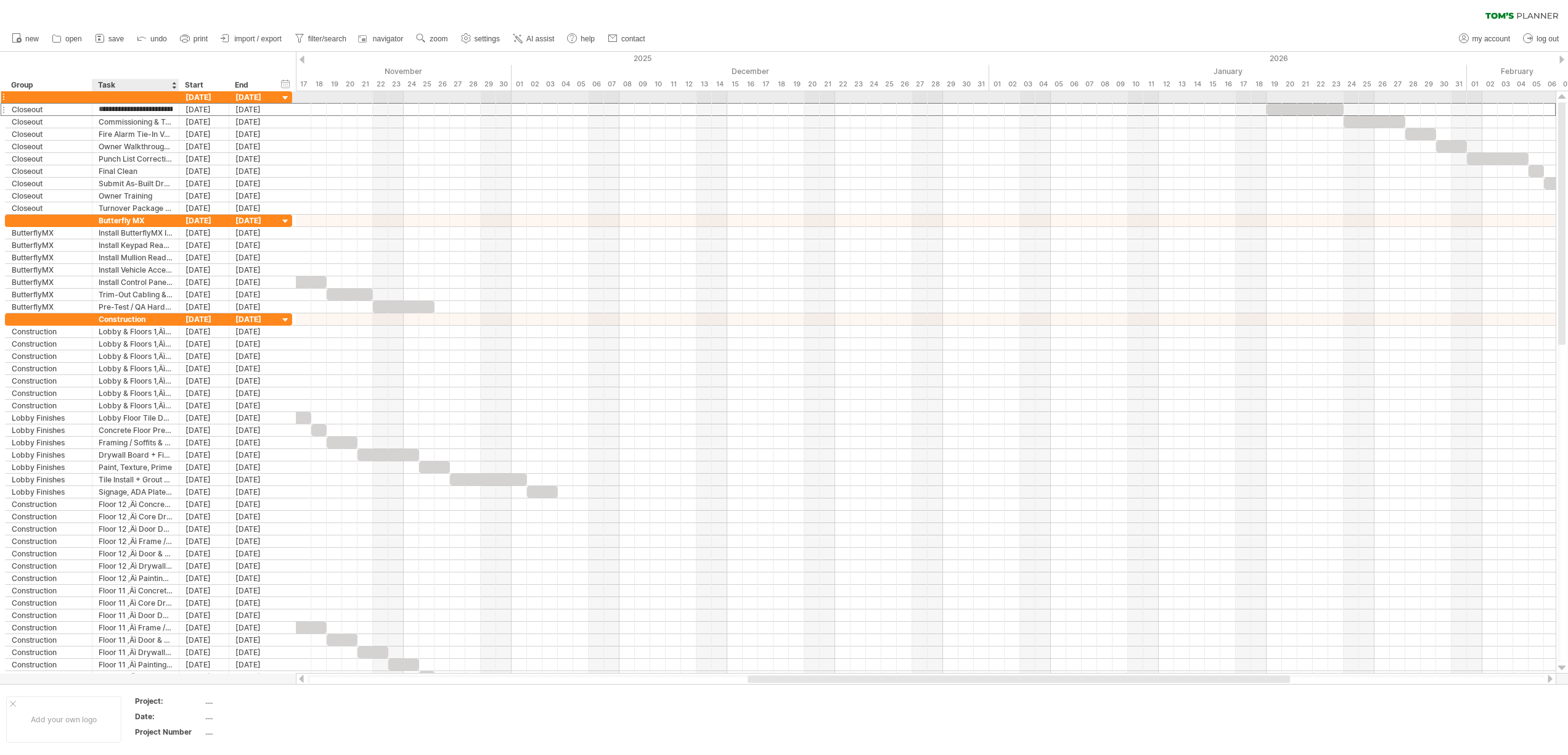
click at [140, 102] on div at bounding box center [135, 97] width 74 height 12
type input "********"
click at [66, 101] on div at bounding box center [48, 97] width 74 height 12
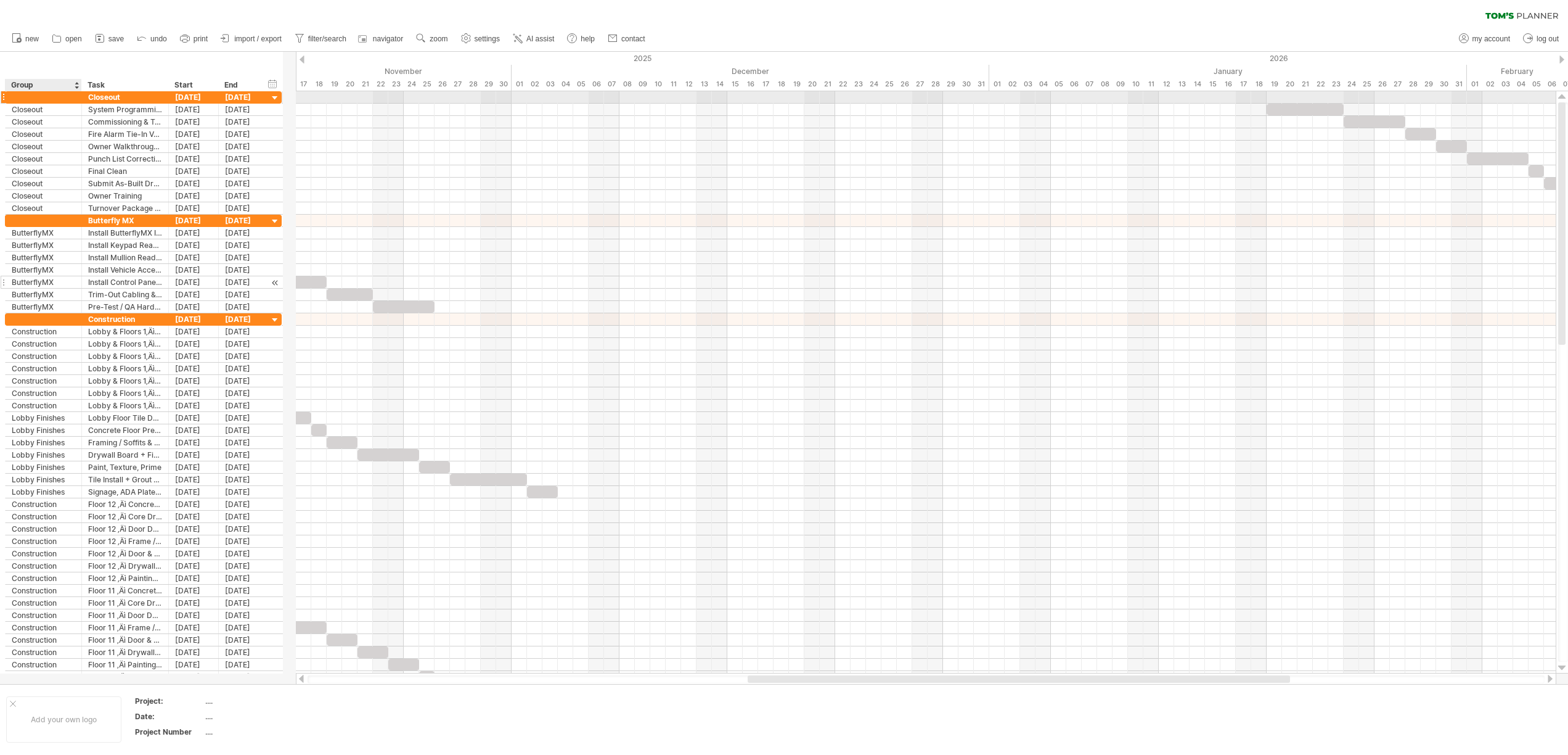
drag, startPoint x: 87, startPoint y: 98, endPoint x: 77, endPoint y: 288, distance: 190.3
click at [77, 288] on div "**********" at bounding box center [144, 387] width 278 height 592
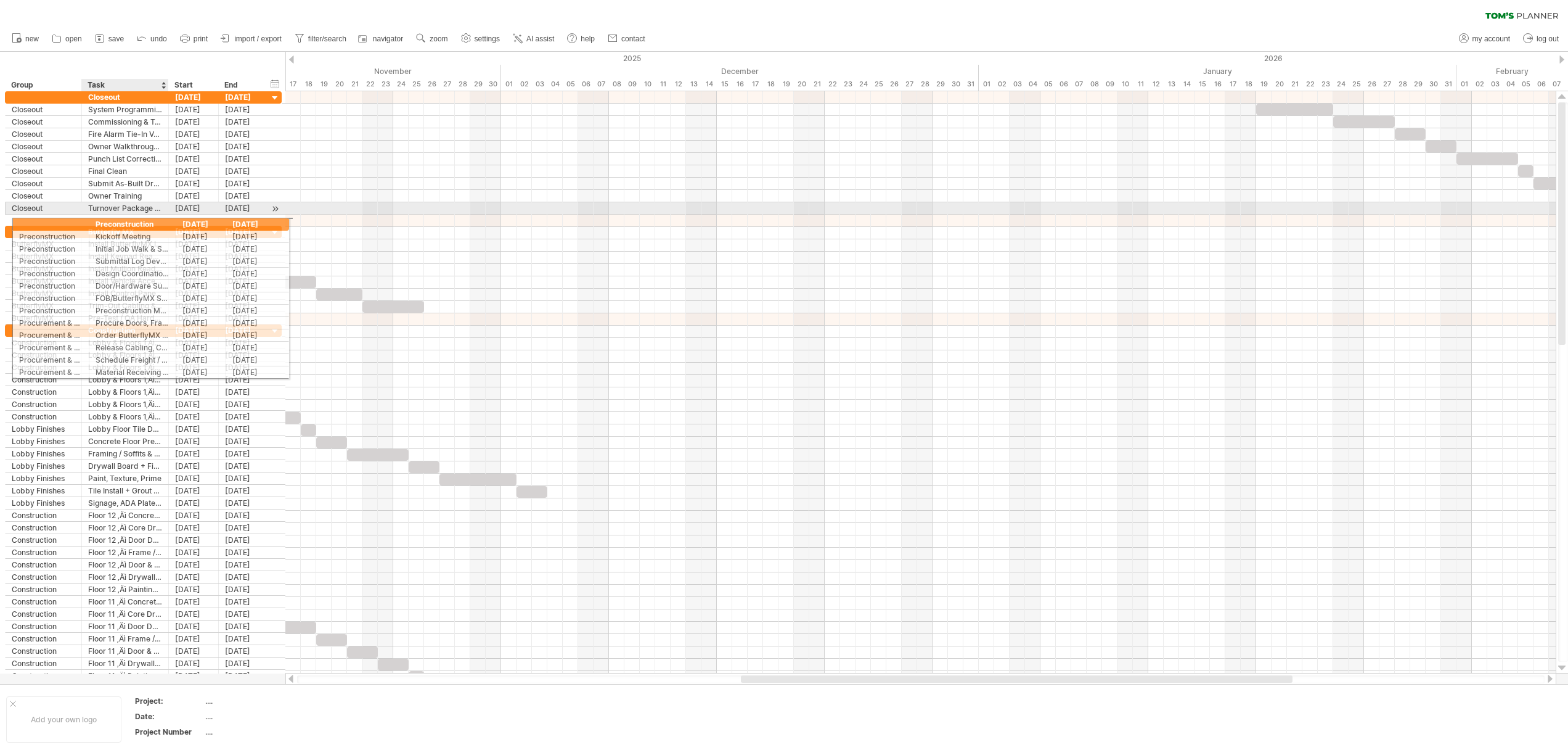
drag, startPoint x: 92, startPoint y: 518, endPoint x: 97, endPoint y: 222, distance: 296.0
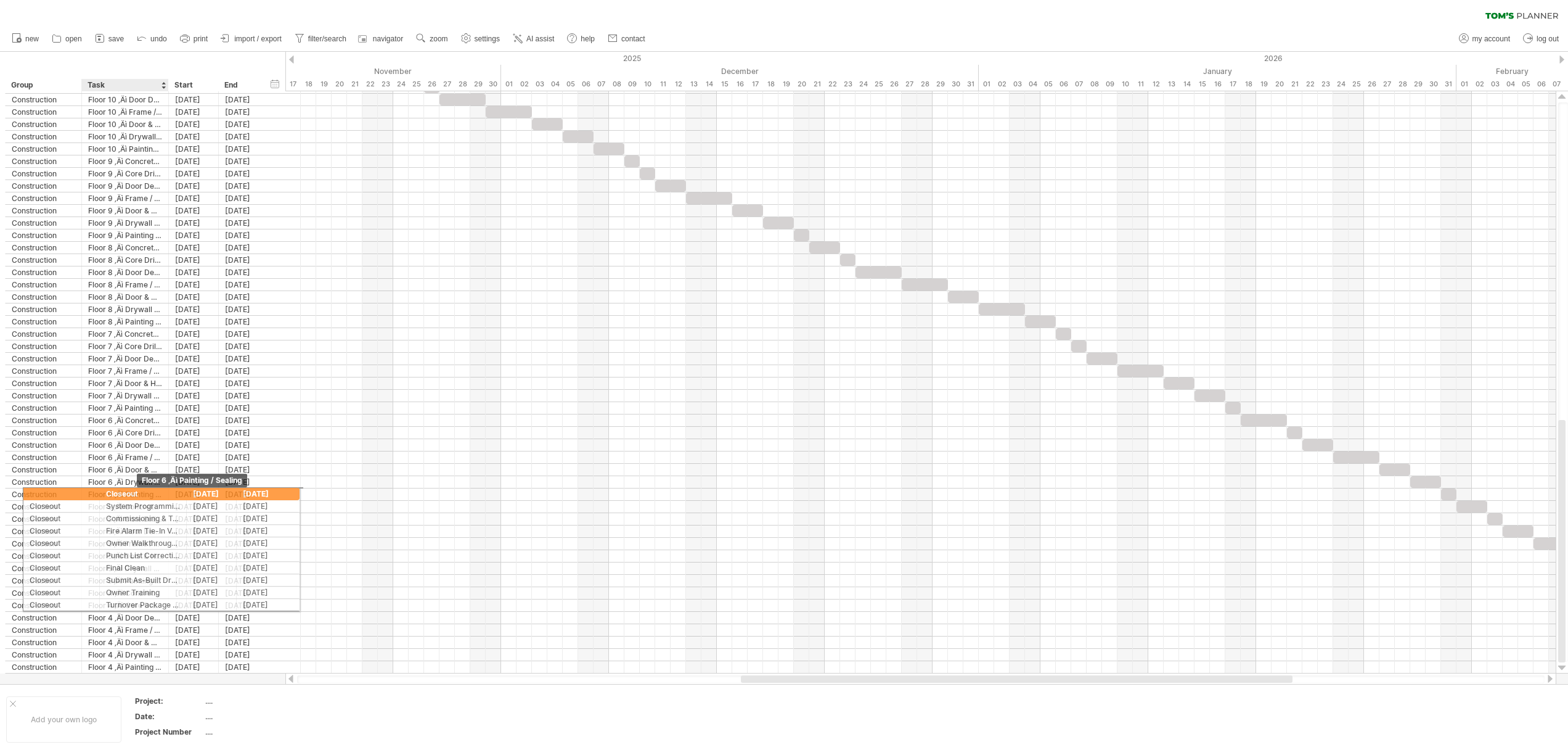
drag, startPoint x: 121, startPoint y: 100, endPoint x: 137, endPoint y: 492, distance: 392.3
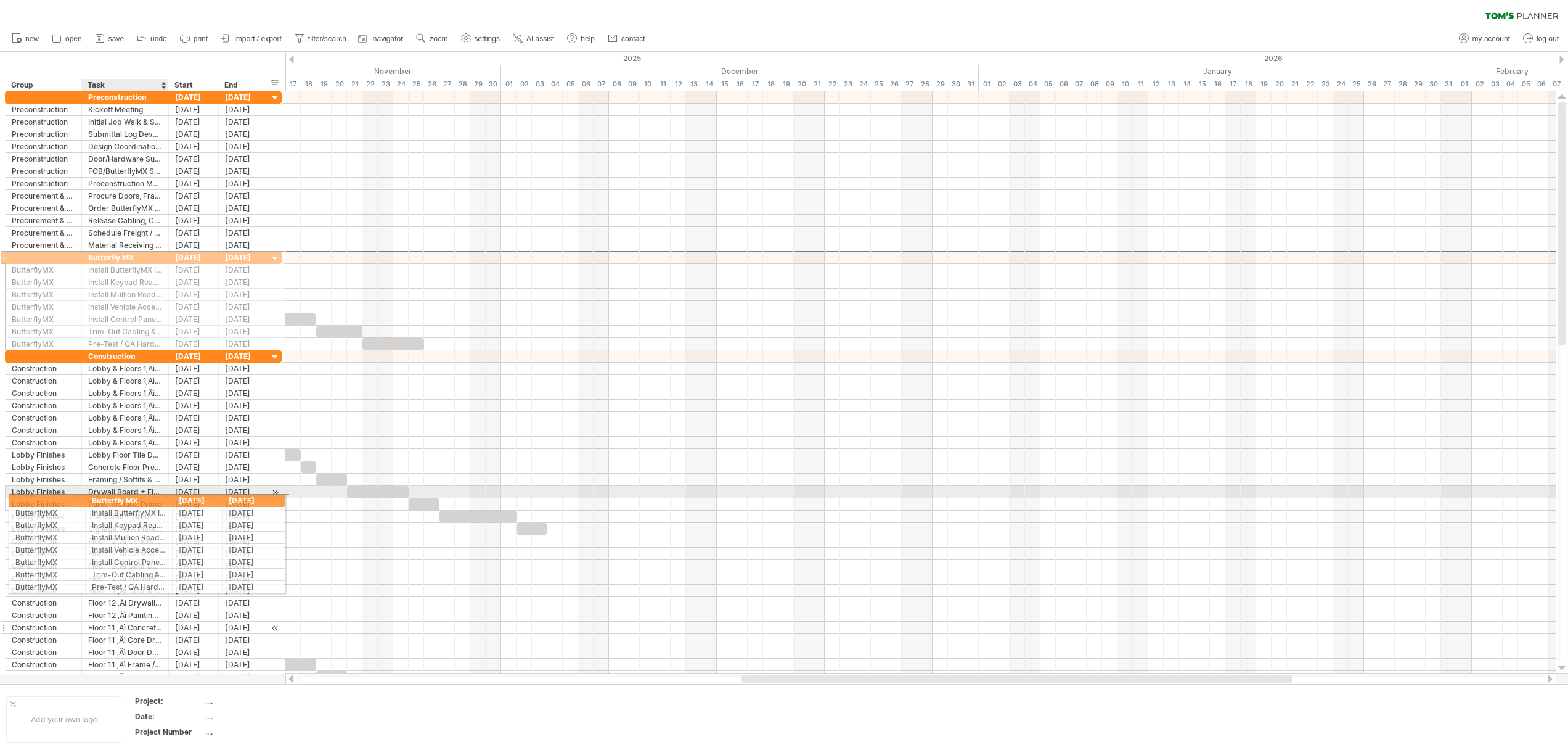
drag, startPoint x: 129, startPoint y: 262, endPoint x: 139, endPoint y: 531, distance: 269.2
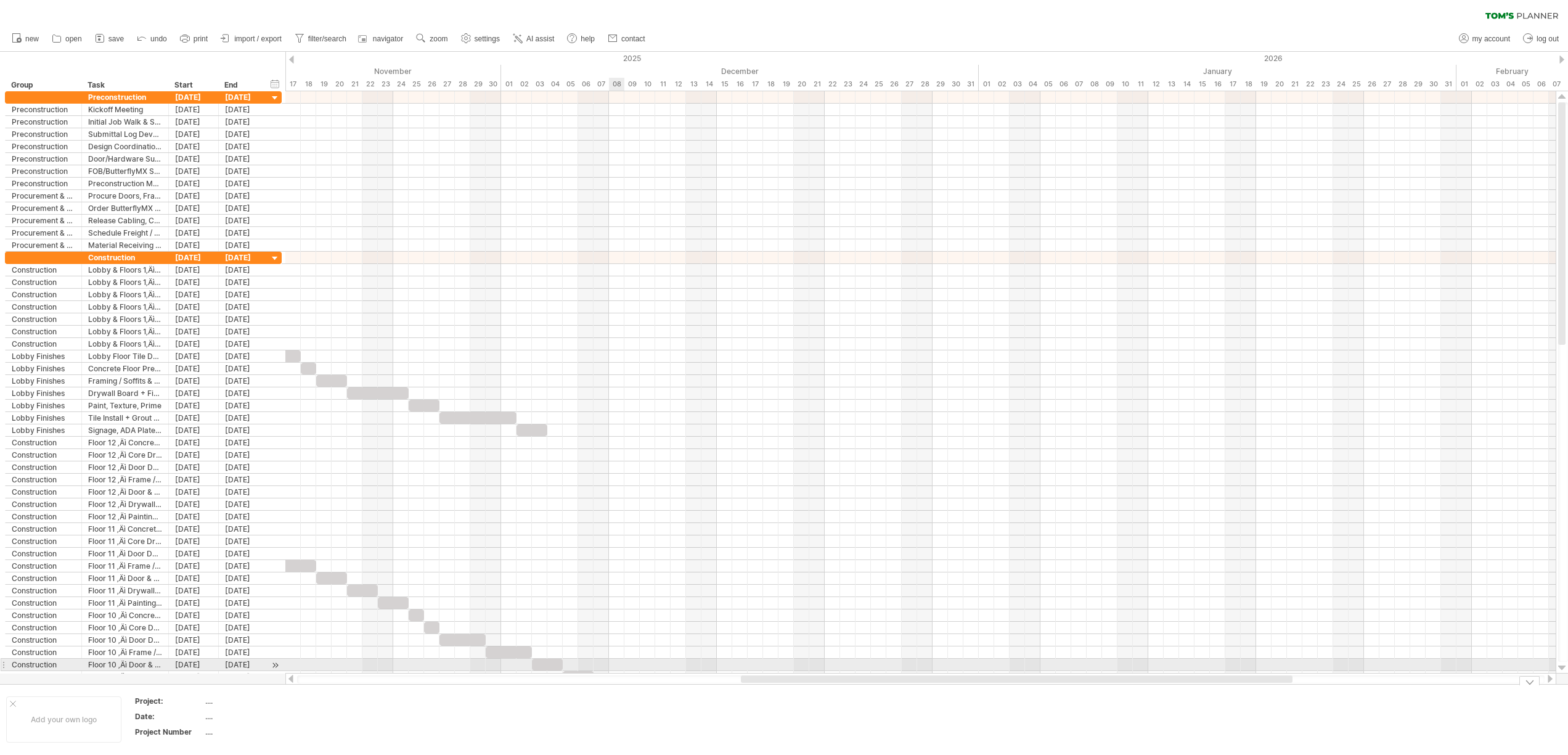
drag, startPoint x: 773, startPoint y: 682, endPoint x: 623, endPoint y: 663, distance: 151.2
click at [615, 665] on div "Trying to reach [DOMAIN_NAME] Connected again... 0% clear filter new" at bounding box center [784, 378] width 1568 height 755
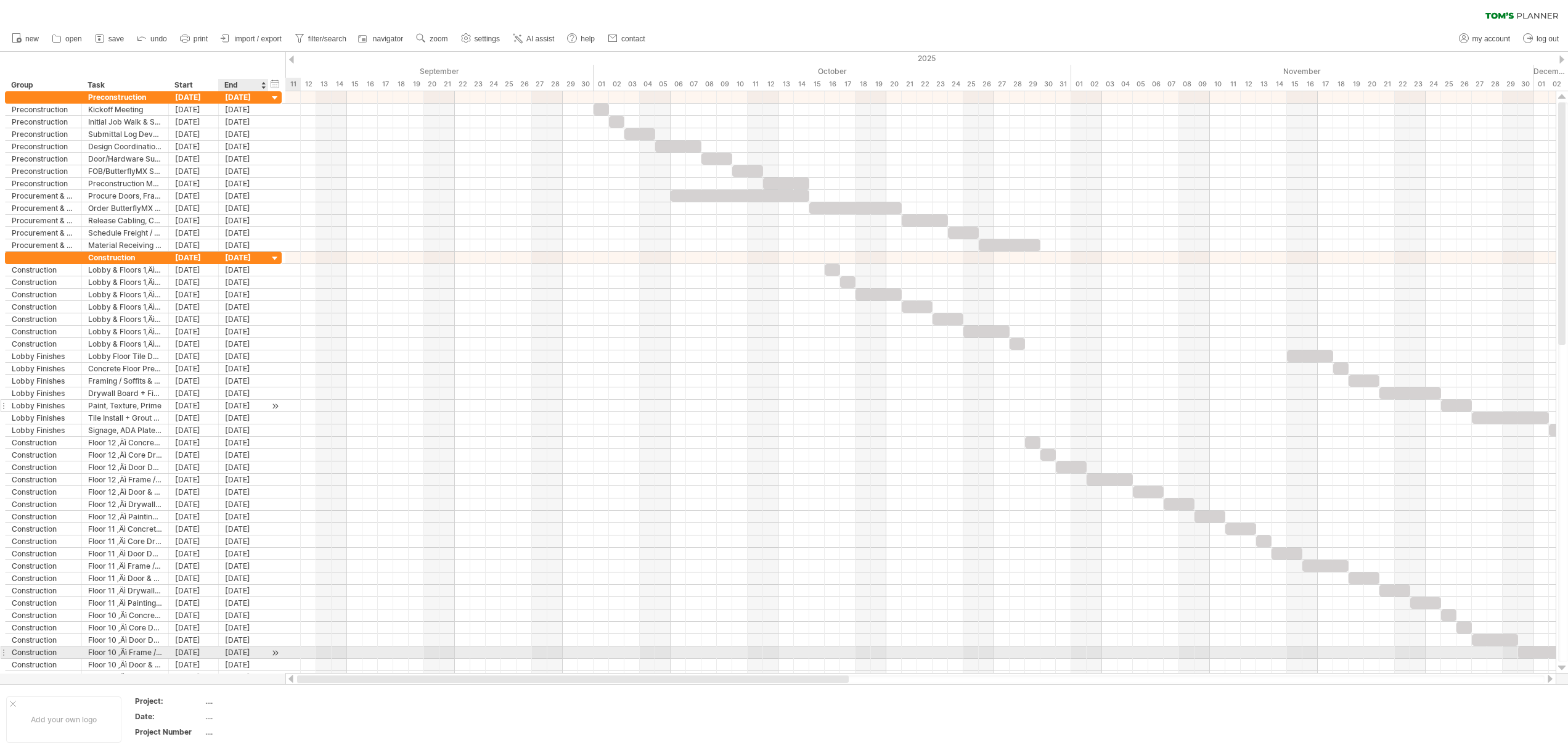
drag, startPoint x: 754, startPoint y: 680, endPoint x: 239, endPoint y: 402, distance: 585.2
click at [231, 653] on div "Trying to reach [DOMAIN_NAME] Connected again... 0% clear filter new" at bounding box center [784, 378] width 1568 height 755
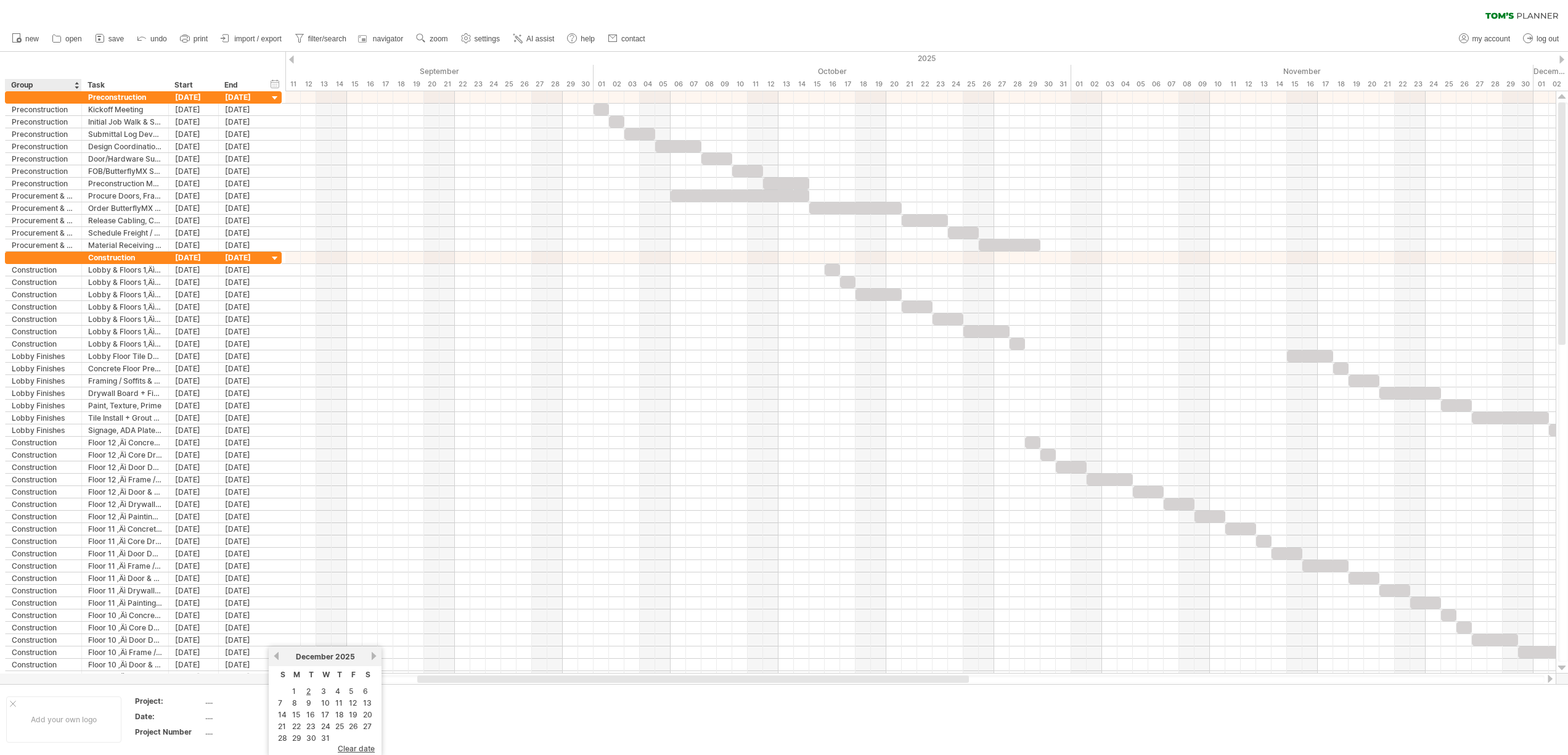
click at [57, 85] on div "Group" at bounding box center [43, 85] width 63 height 12
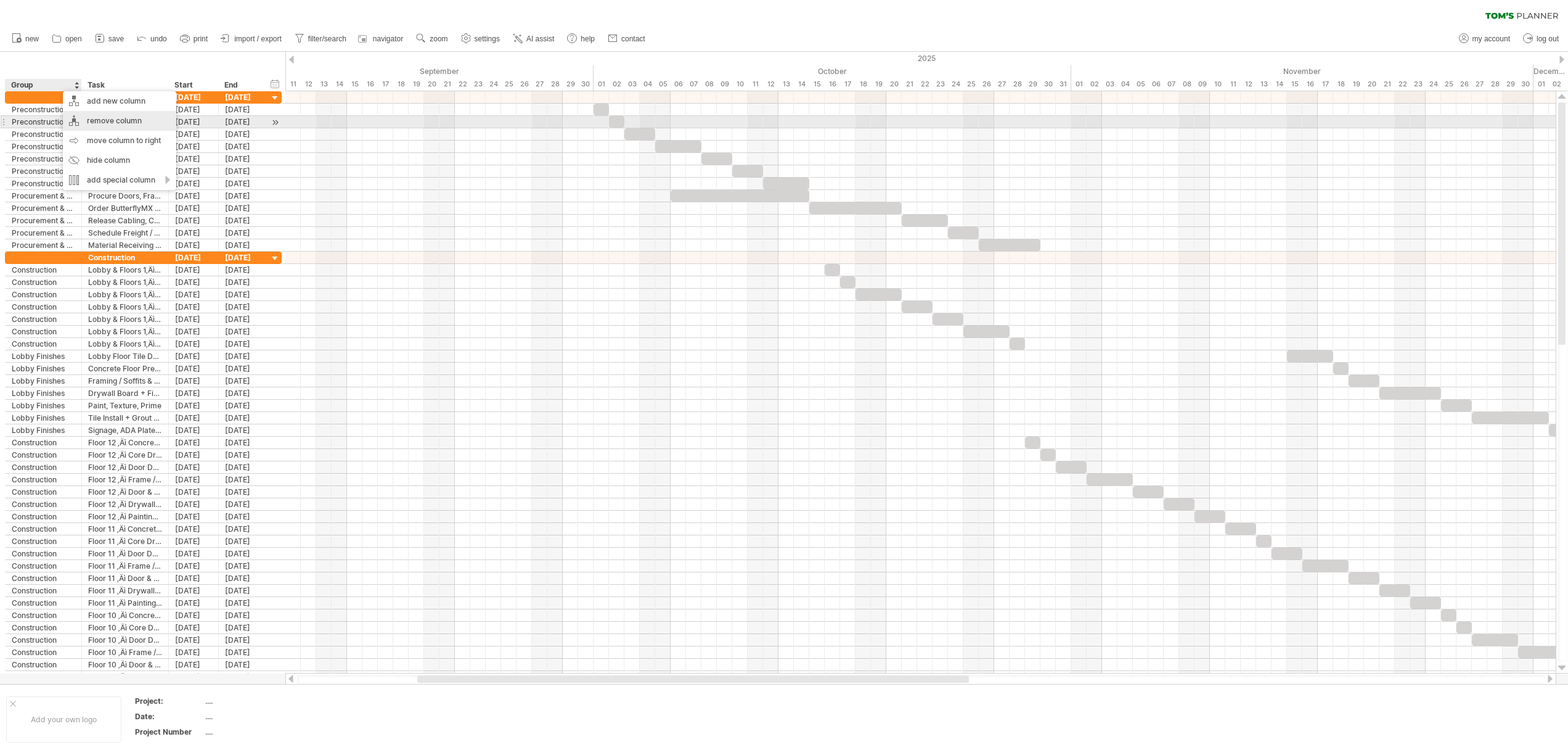
click at [121, 119] on div "remove column" at bounding box center [119, 121] width 113 height 20
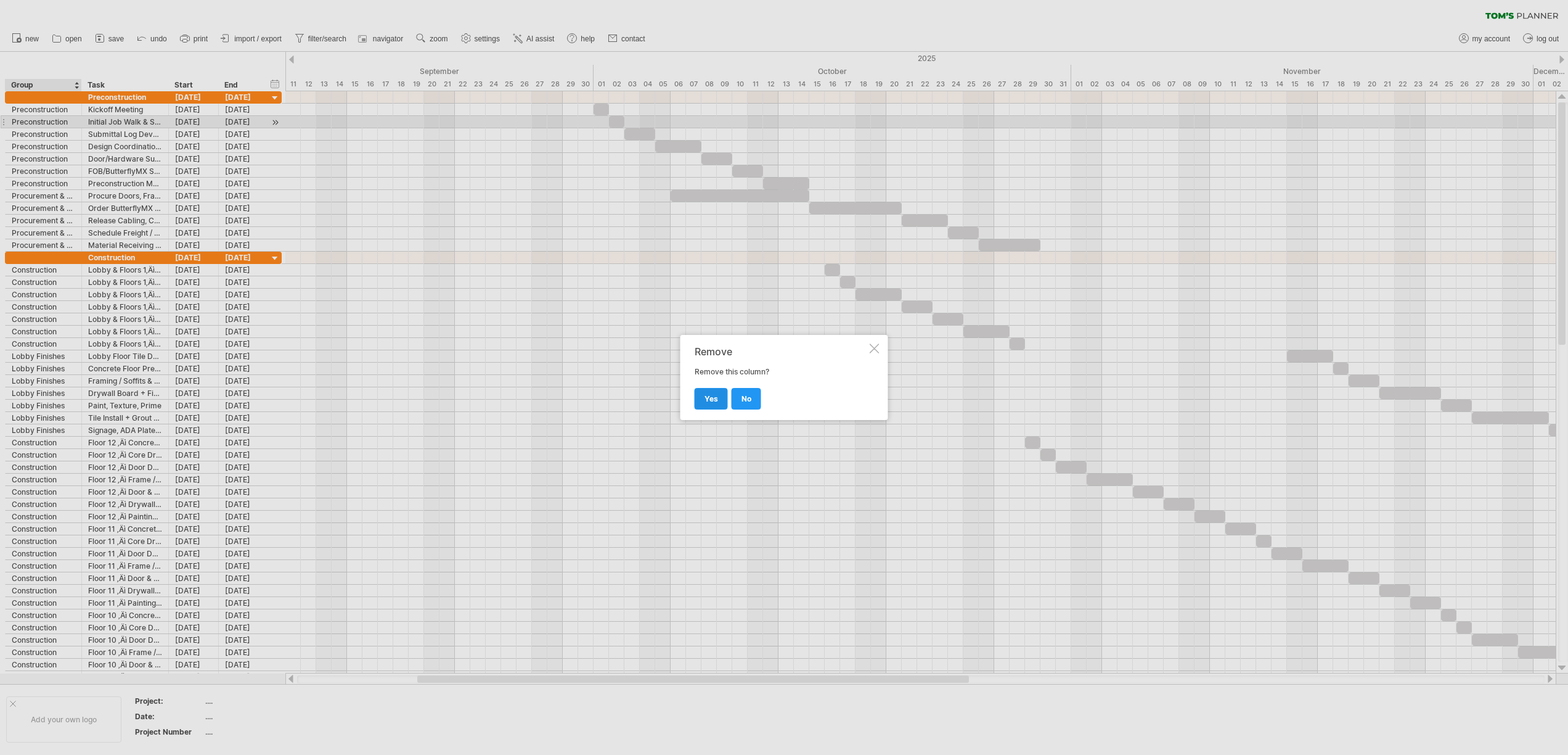
click at [710, 392] on link "yes" at bounding box center [711, 399] width 33 height 22
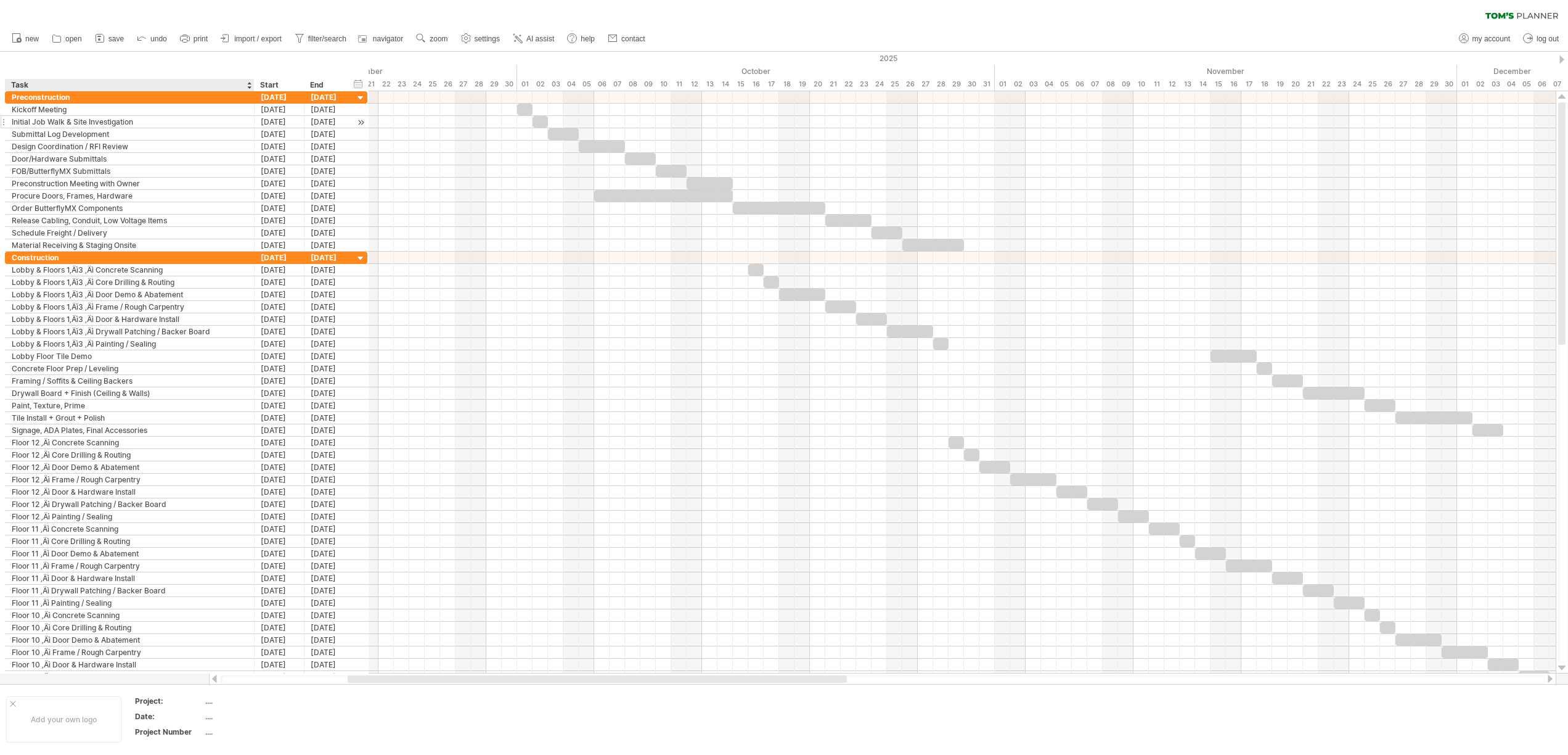
drag, startPoint x: 90, startPoint y: 84, endPoint x: 252, endPoint y: 118, distance: 165.5
click at [252, 118] on div "Trying to reach [DOMAIN_NAME] Connected again... 0% clear filter new" at bounding box center [784, 378] width 1568 height 755
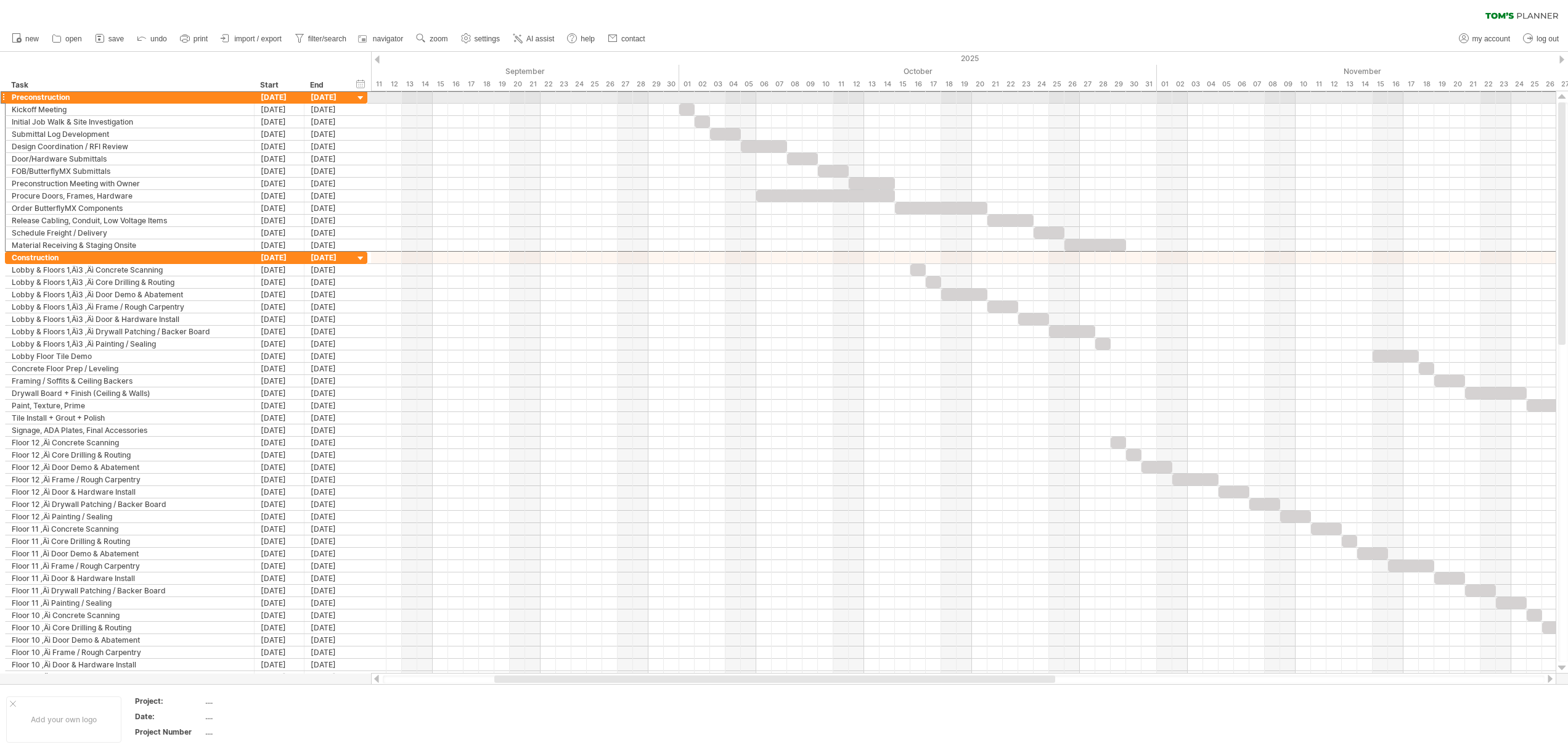
click at [34, 97] on div "Preconstruction" at bounding box center [129, 97] width 236 height 12
click at [34, 97] on input "**********" at bounding box center [129, 97] width 236 height 12
click at [34, 97] on div "Preconstruction" at bounding box center [129, 97] width 236 height 12
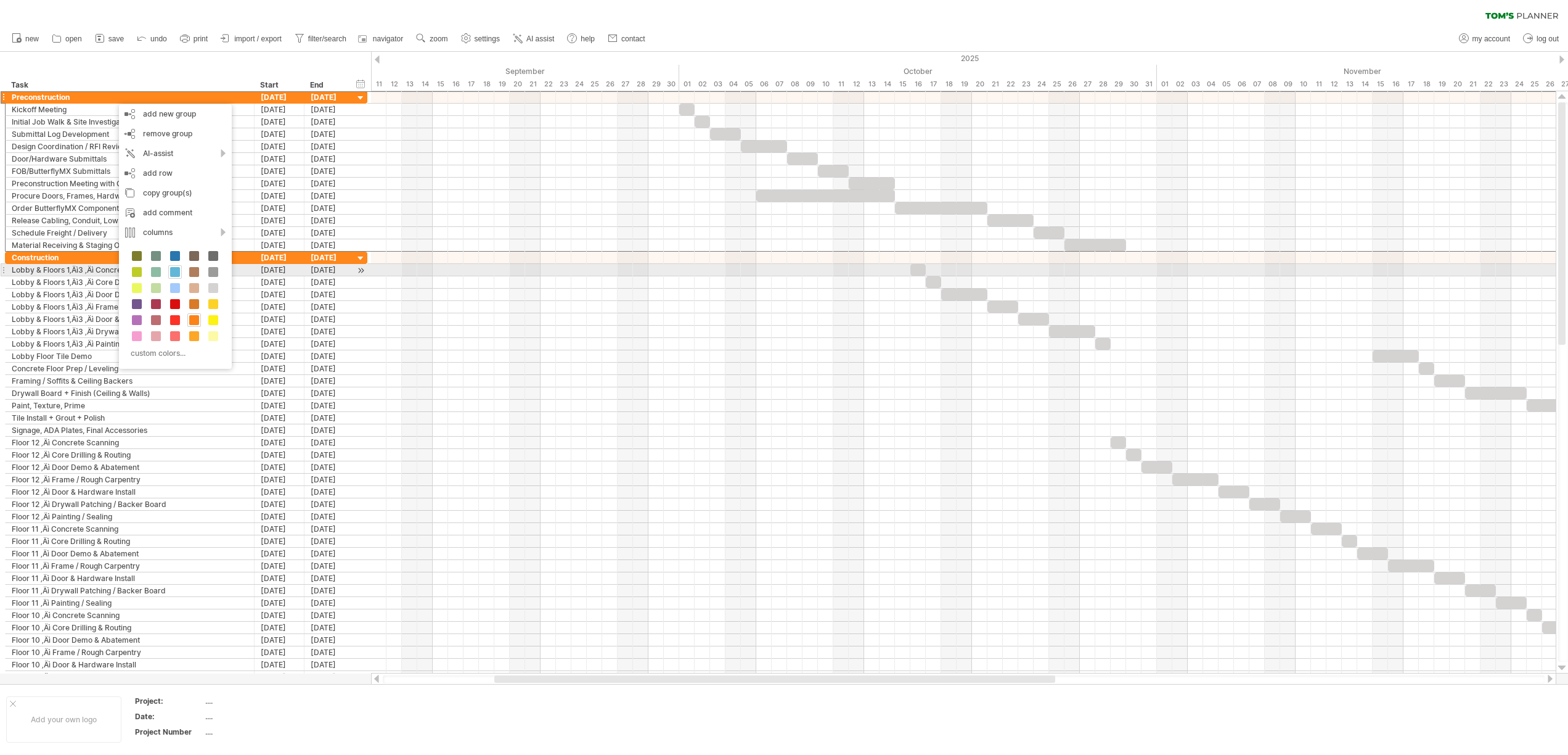
click at [177, 270] on span at bounding box center [175, 272] width 10 height 10
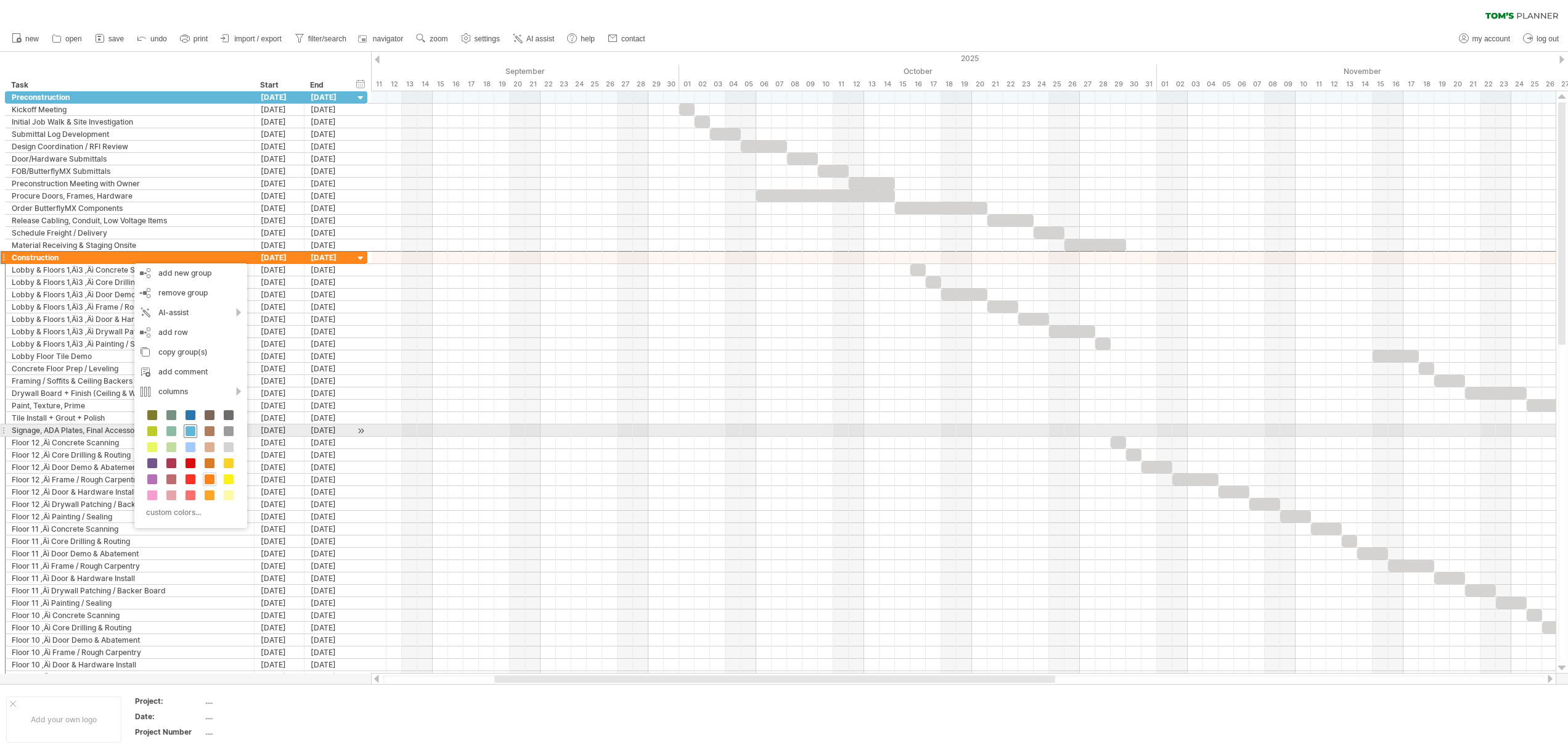
click at [190, 435] on span at bounding box center [190, 431] width 10 height 10
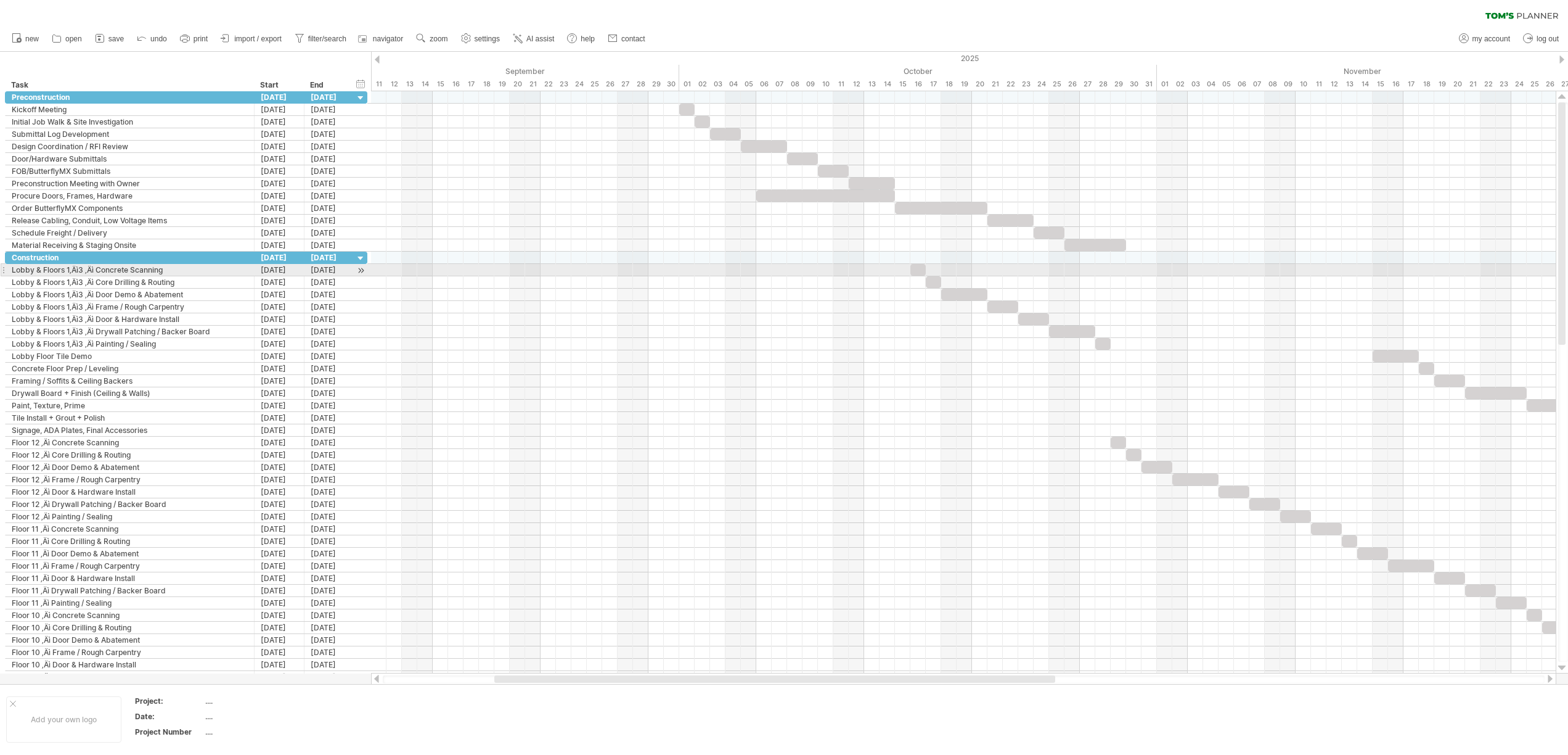
click at [99, 273] on div "Lobby & Floors 1‚Äì3 ‚Äì Concrete Scanning" at bounding box center [129, 270] width 236 height 12
click at [97, 270] on input "**********" at bounding box center [129, 270] width 236 height 12
type input "**********"
drag, startPoint x: 80, startPoint y: 268, endPoint x: -1, endPoint y: 270, distance: 81.0
click at [0, 270] on html "progress(100%) Trying to reach plan.tomsplanner.com Connected again... 0% clear…" at bounding box center [784, 379] width 1568 height 757
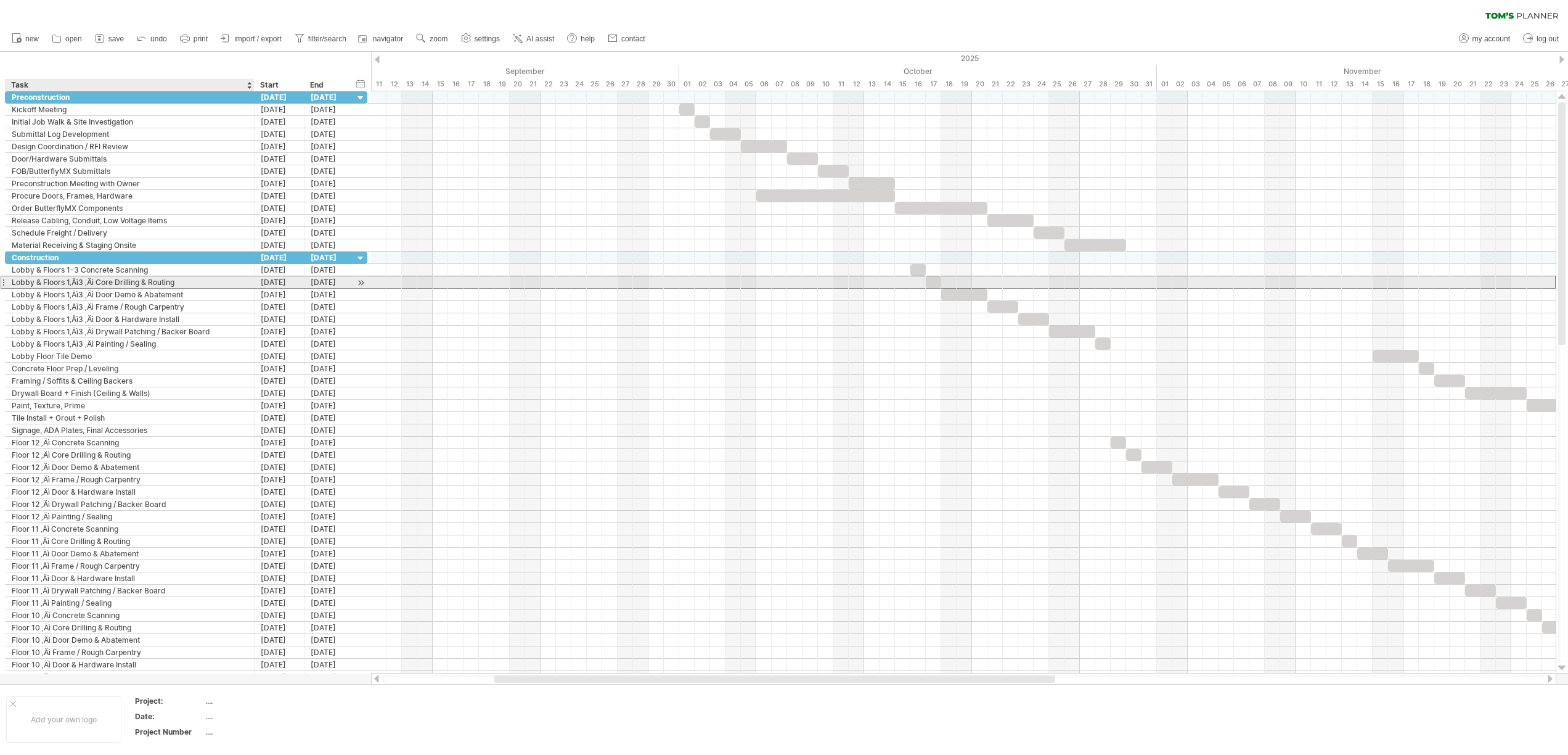
click at [96, 285] on div "Lobby & Floors 1‚Äì3 ‚Äì Core Drilling & Routing" at bounding box center [129, 282] width 236 height 12
drag, startPoint x: 96, startPoint y: 285, endPoint x: 4, endPoint y: 291, distance: 92.2
click at [5, 293] on div "**********" at bounding box center [186, 467] width 362 height 431
click at [92, 286] on input "**********" at bounding box center [129, 282] width 236 height 12
drag, startPoint x: 95, startPoint y: 281, endPoint x: 11, endPoint y: 280, distance: 84.0
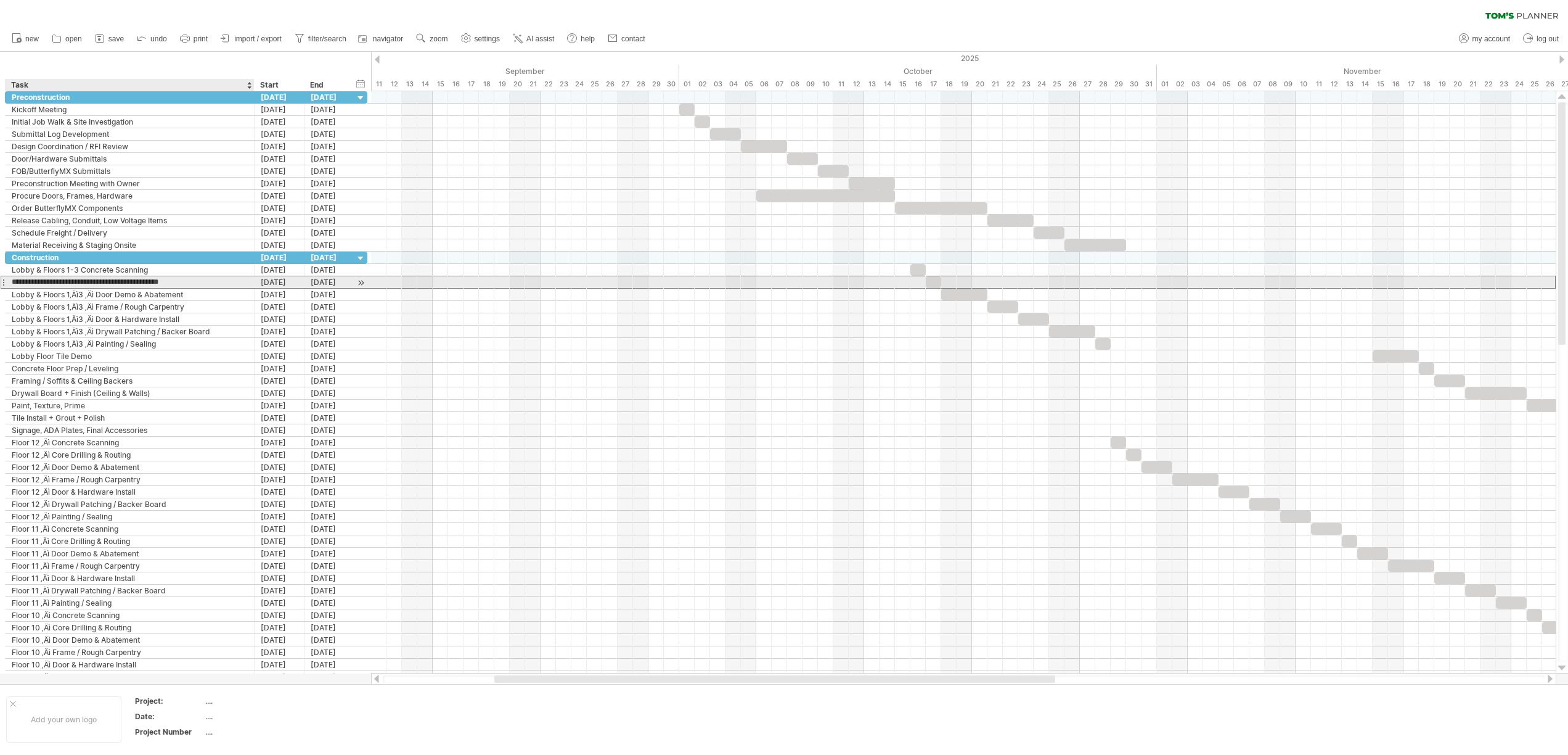
click at [12, 280] on input "**********" at bounding box center [129, 282] width 236 height 12
paste input "text"
type input "**********"
click at [201, 293] on div "Lobby & Floors 1‚Äì3 ‚Äì Door Demo & Abatement" at bounding box center [129, 294] width 236 height 12
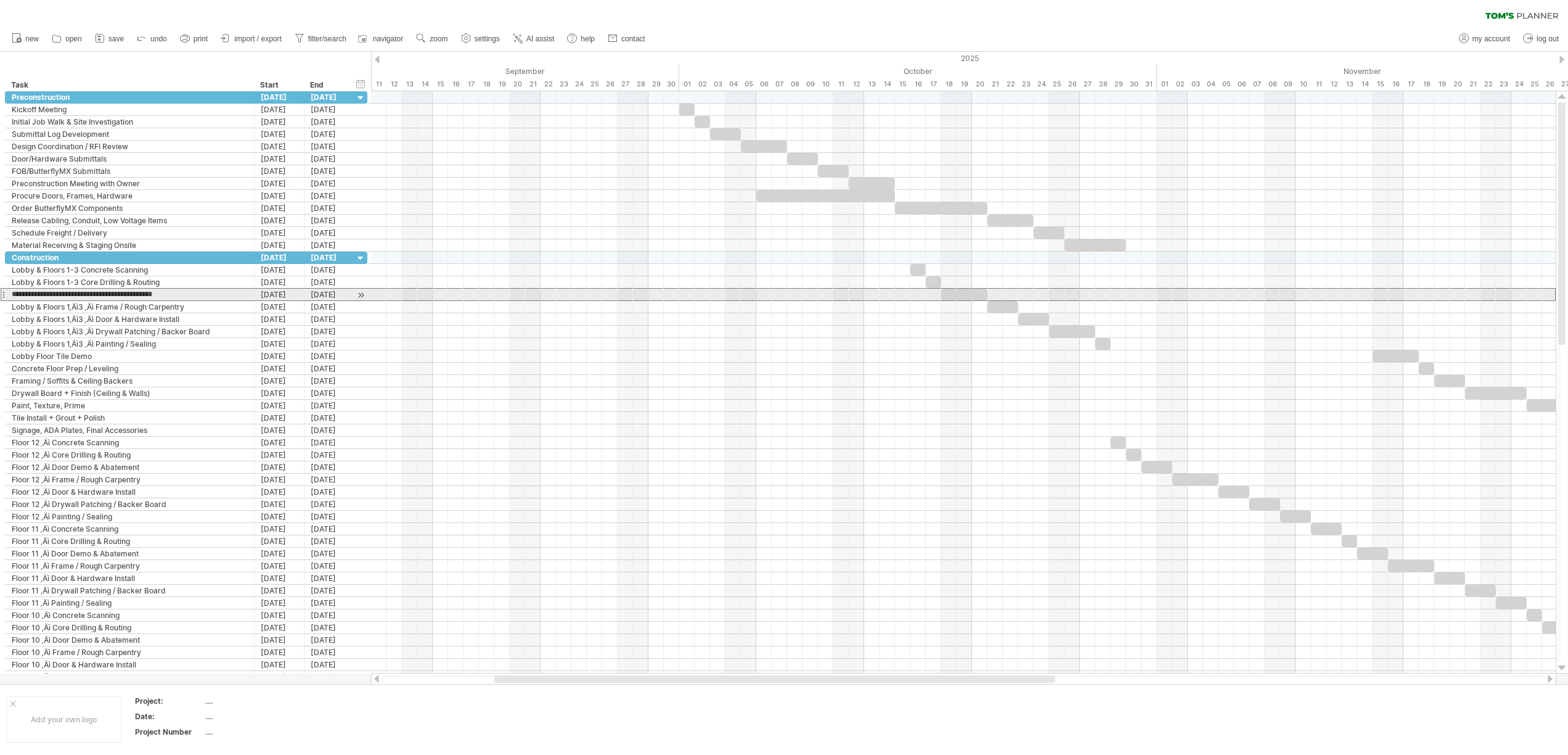
drag, startPoint x: 95, startPoint y: 293, endPoint x: -1, endPoint y: 295, distance: 96.0
click at [0, 295] on html "progress(100%) Trying to reach plan.tomsplanner.com Connected again... 0% clear…" at bounding box center [784, 379] width 1568 height 757
paste input "text"
type input "**********"
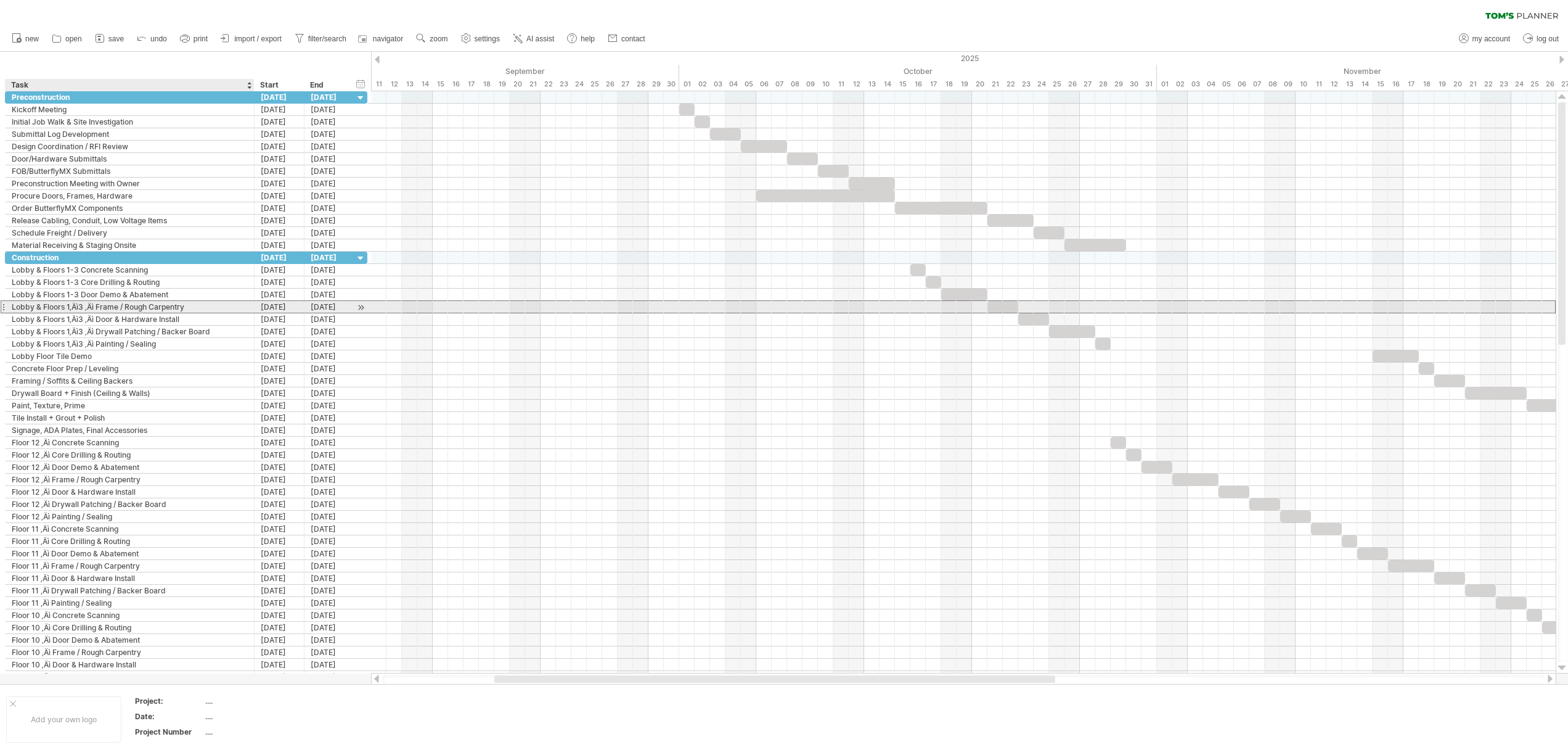
click at [95, 304] on div "Lobby & Floors 1‚Äì3 ‚Äì Frame / Rough Carpentry" at bounding box center [129, 306] width 236 height 12
drag, startPoint x: 95, startPoint y: 304, endPoint x: -1, endPoint y: 301, distance: 96.0
click at [0, 301] on html "progress(100%) Trying to reach plan.tomsplanner.com Connected again... 0% clear…" at bounding box center [784, 379] width 1568 height 757
paste input "text"
type input "**********"
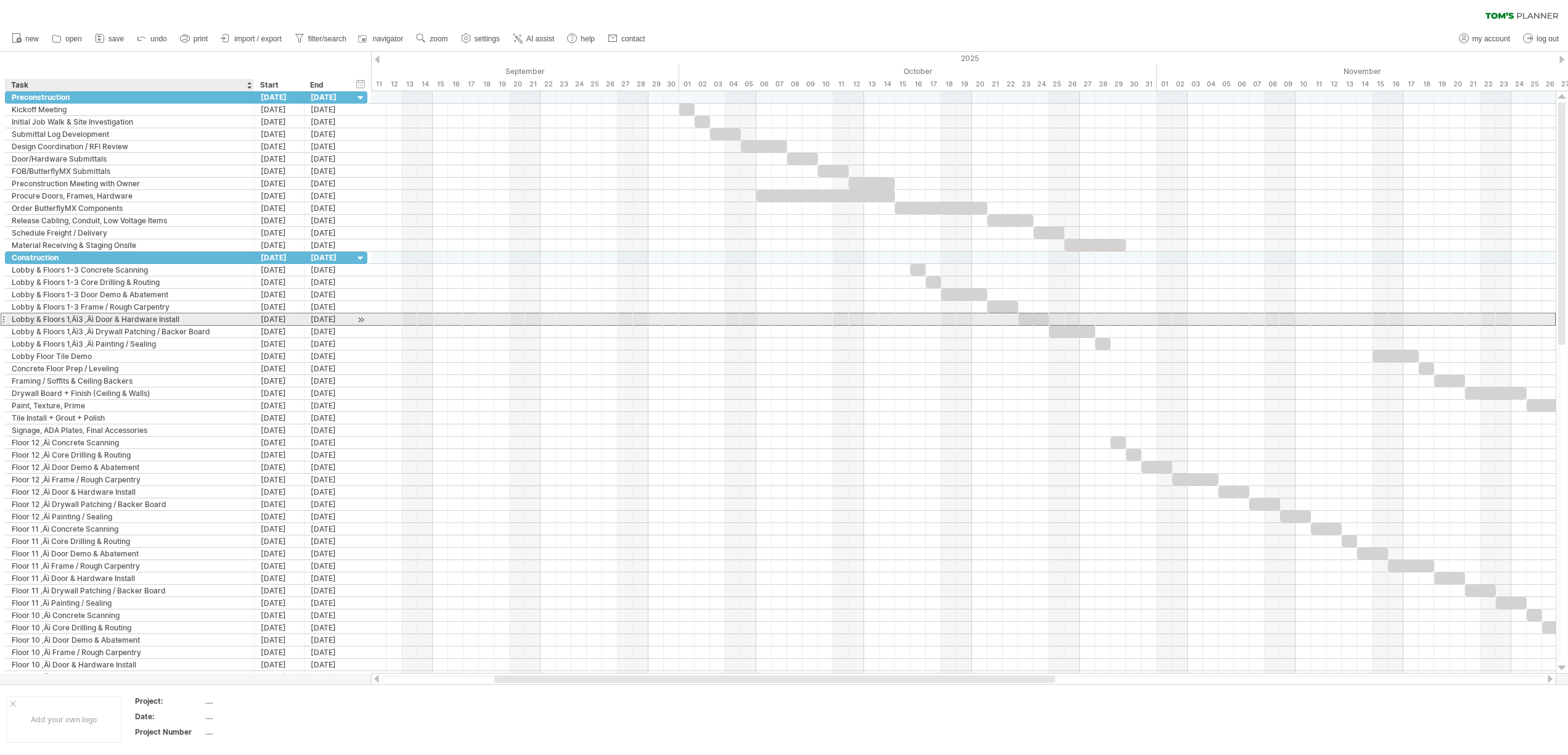
click at [94, 320] on div "Lobby & Floors 1‚Äì3 ‚Äì Door & Hardware Install" at bounding box center [129, 319] width 236 height 12
drag, startPoint x: 95, startPoint y: 319, endPoint x: -1, endPoint y: 325, distance: 96.2
click at [0, 325] on html "progress(100%) Trying to reach plan.tomsplanner.com Connected again... 0% clear…" at bounding box center [784, 379] width 1568 height 757
click at [98, 320] on input "**********" at bounding box center [129, 319] width 236 height 12
drag, startPoint x: 97, startPoint y: 321, endPoint x: 0, endPoint y: 319, distance: 97.0
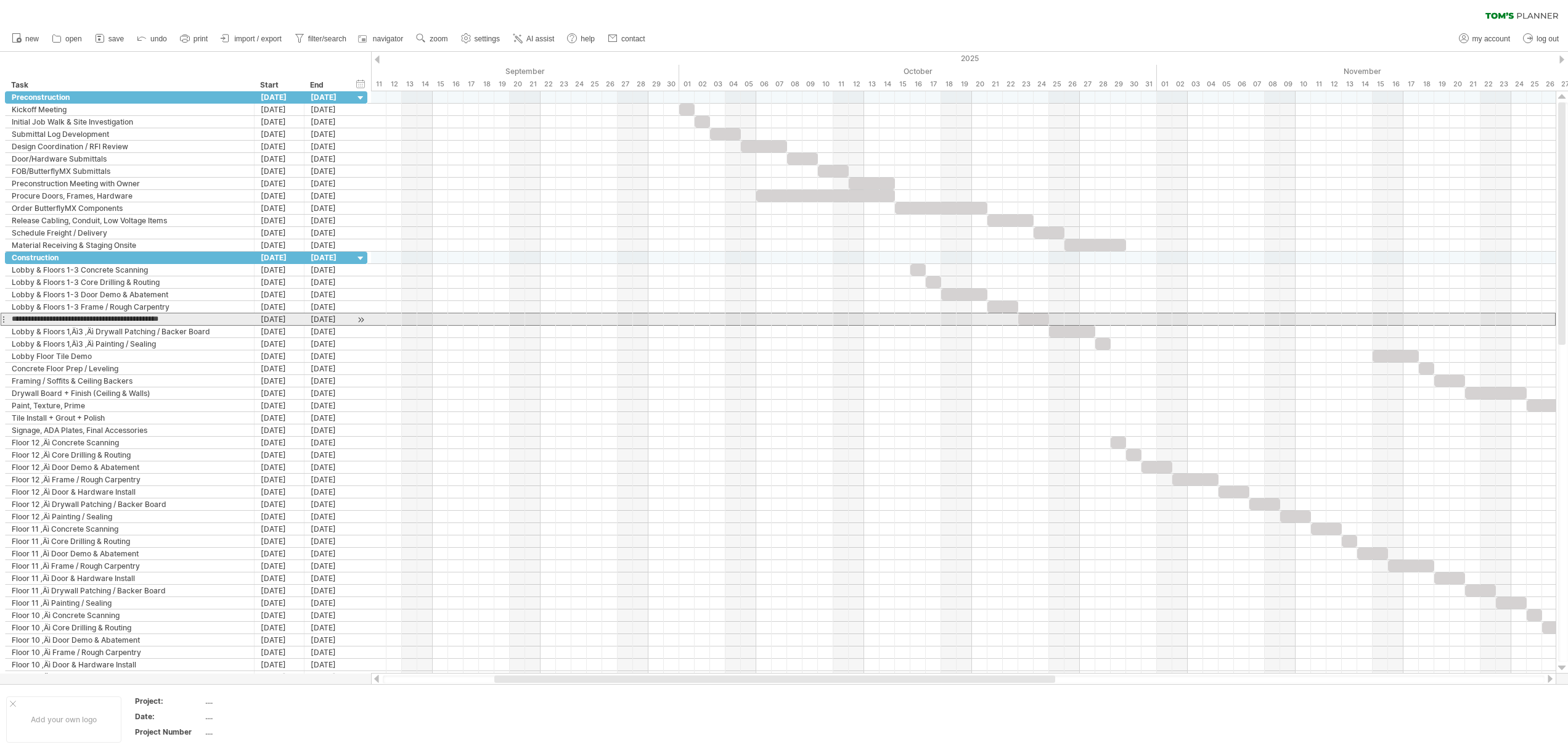
click at [5, 319] on div "**********" at bounding box center [186, 319] width 362 height 13
paste input "text"
type input "**********"
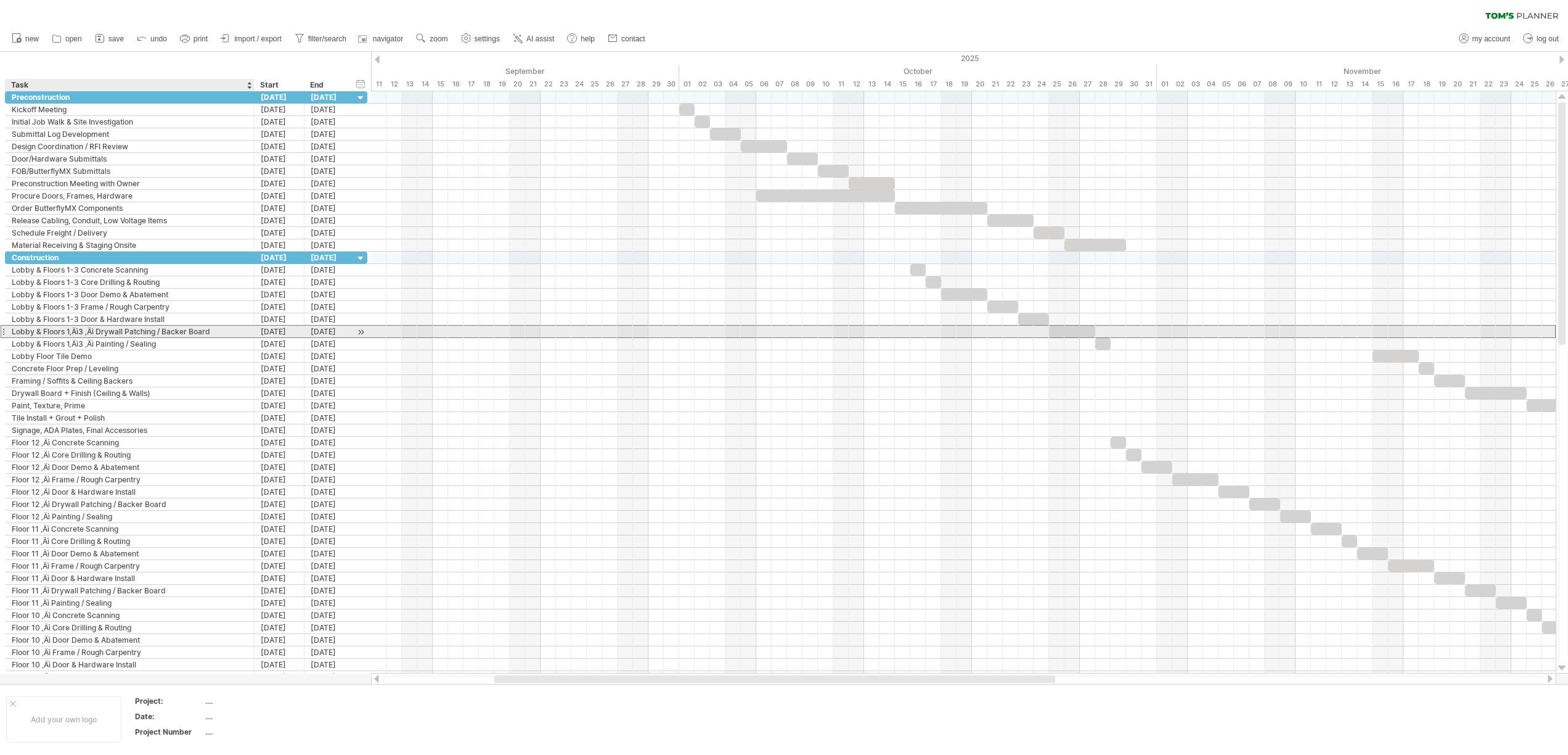
click at [96, 331] on div "Lobby & Floors 1‚Äì3 ‚Äì Drywall Patching / Backer Board" at bounding box center [129, 331] width 236 height 12
drag, startPoint x: 96, startPoint y: 331, endPoint x: 12, endPoint y: 332, distance: 84.0
click at [12, 332] on input "**********" at bounding box center [129, 331] width 236 height 12
paste input "text"
type input "**********"
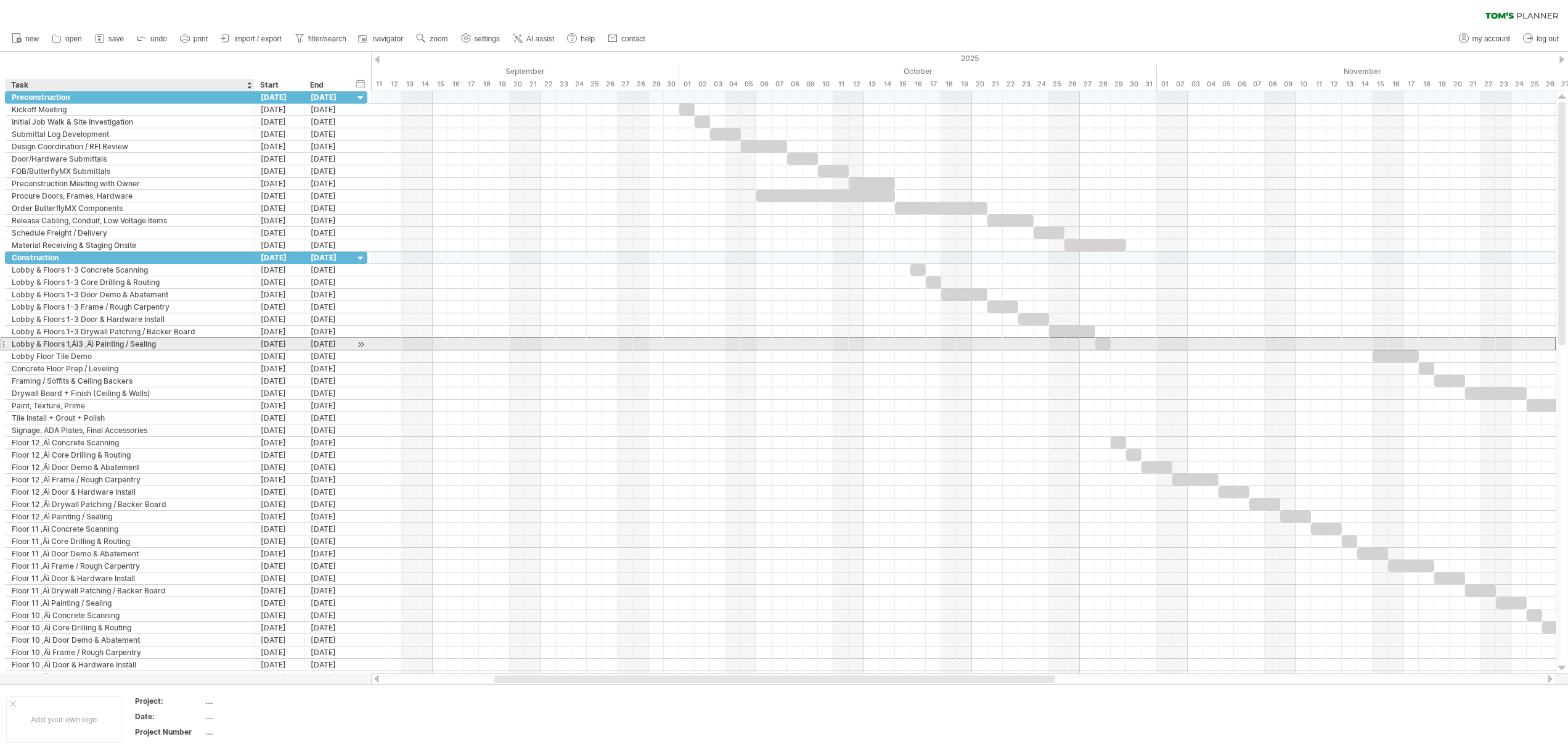
click at [86, 345] on div "Lobby & Floors 1‚Äì3 ‚Äì Painting / Sealing" at bounding box center [129, 343] width 236 height 12
drag, startPoint x: 98, startPoint y: 345, endPoint x: 56, endPoint y: 348, distance: 42.1
click at [56, 348] on input "**********" at bounding box center [129, 343] width 236 height 12
click at [98, 345] on input "**********" at bounding box center [129, 343] width 236 height 12
click at [97, 344] on input "**********" at bounding box center [129, 343] width 236 height 12
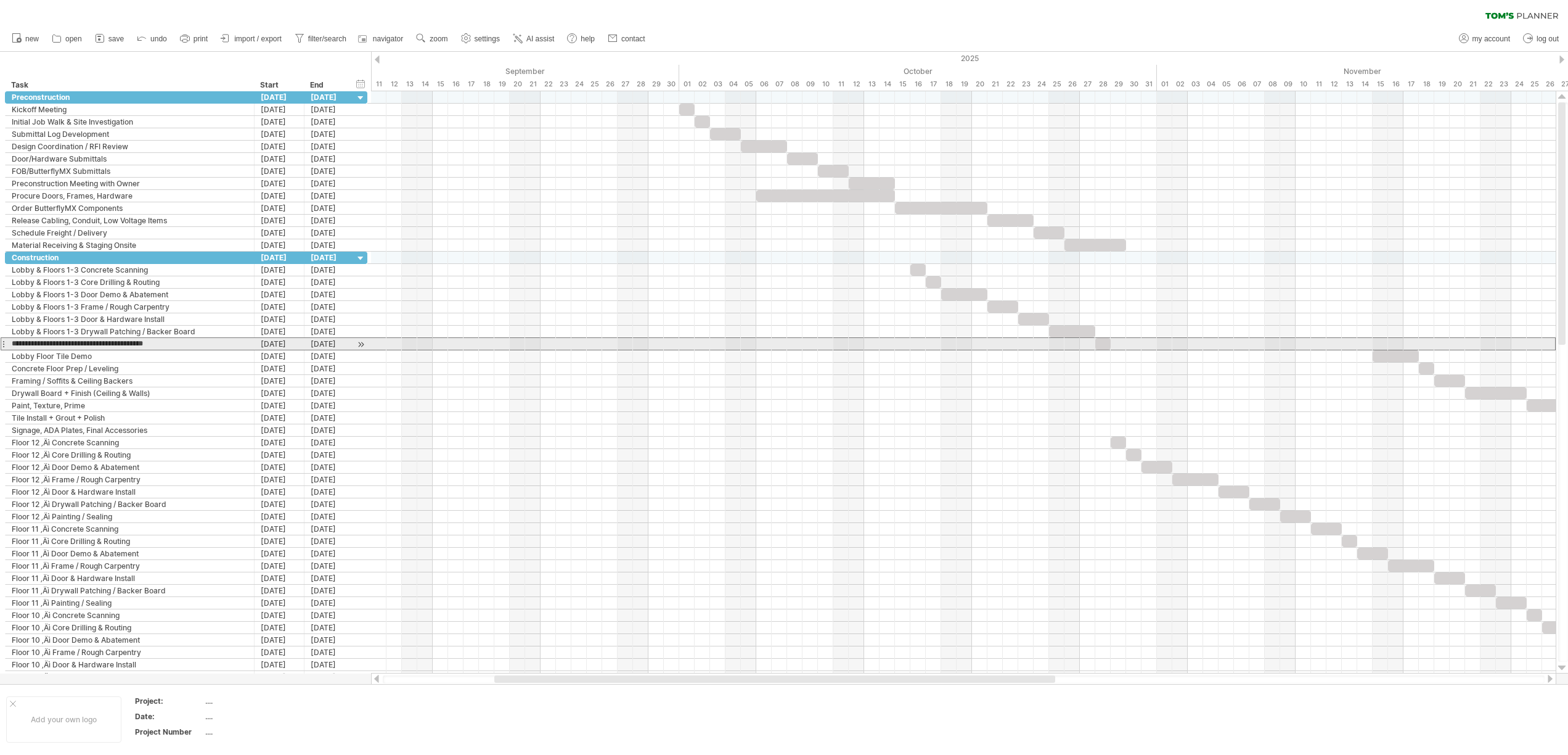
drag, startPoint x: 97, startPoint y: 344, endPoint x: 6, endPoint y: 343, distance: 91.0
click at [6, 343] on div "**********" at bounding box center [130, 343] width 249 height 12
paste input "text"
type input "**********"
click at [36, 358] on div "Lobby Floor Tile Demo" at bounding box center [129, 356] width 236 height 12
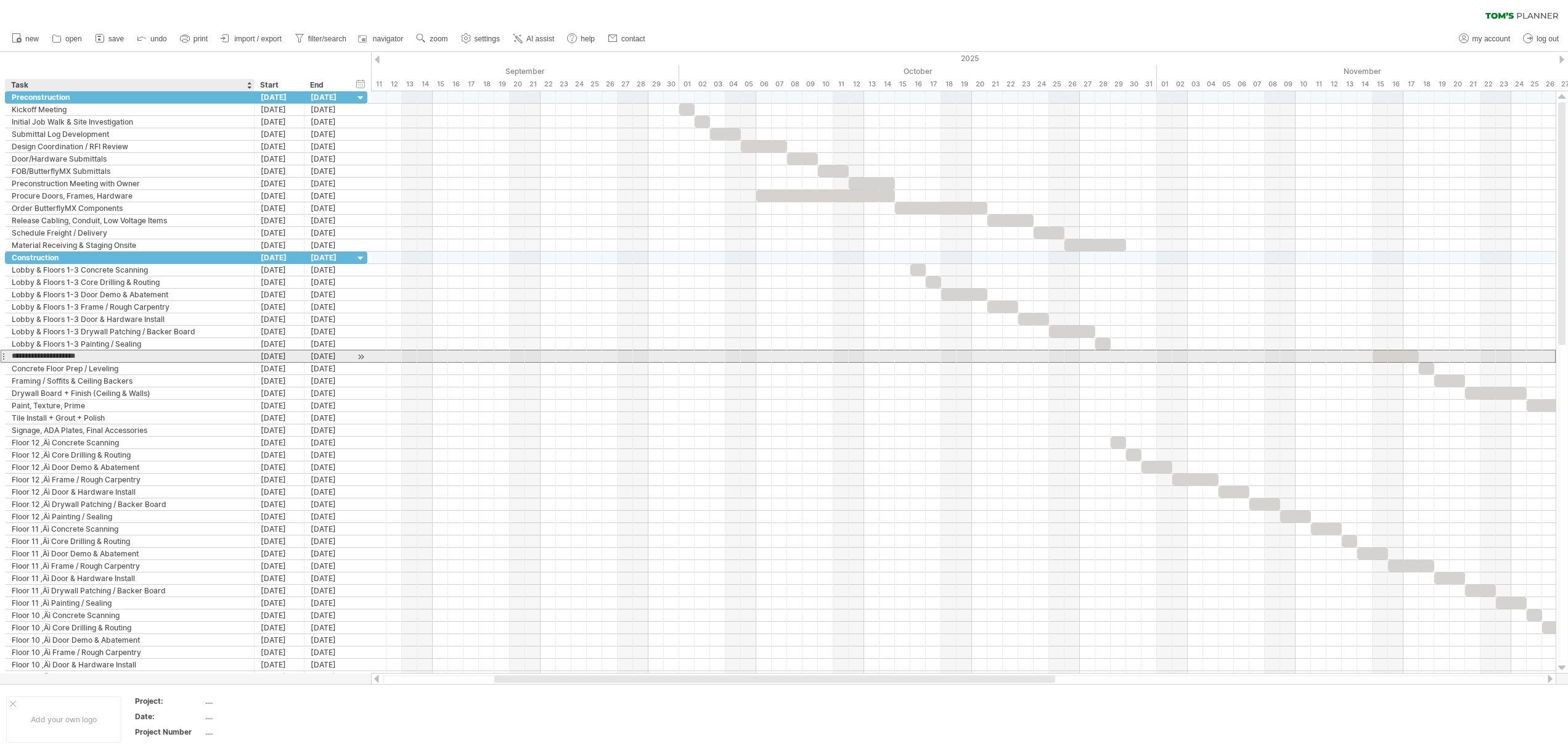
drag, startPoint x: 36, startPoint y: 355, endPoint x: 9, endPoint y: 358, distance: 27.2
click at [9, 358] on div "**********" at bounding box center [130, 356] width 249 height 12
paste input "**********"
type input "**********"
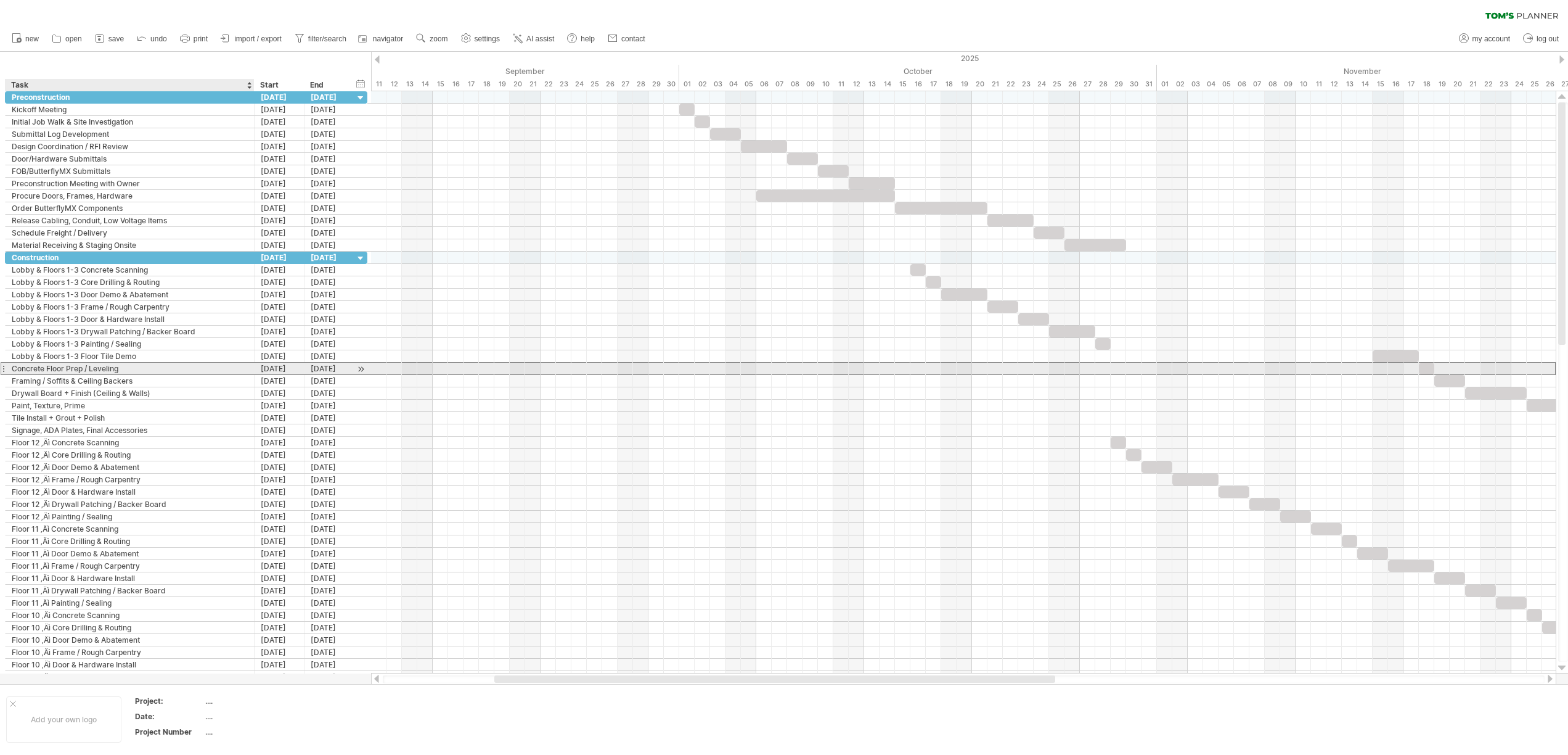
click at [50, 368] on div "Concrete Floor Prep / Leveling" at bounding box center [129, 368] width 236 height 12
click at [14, 369] on input "**********" at bounding box center [129, 368] width 236 height 12
paste input "**********"
type input "**********"
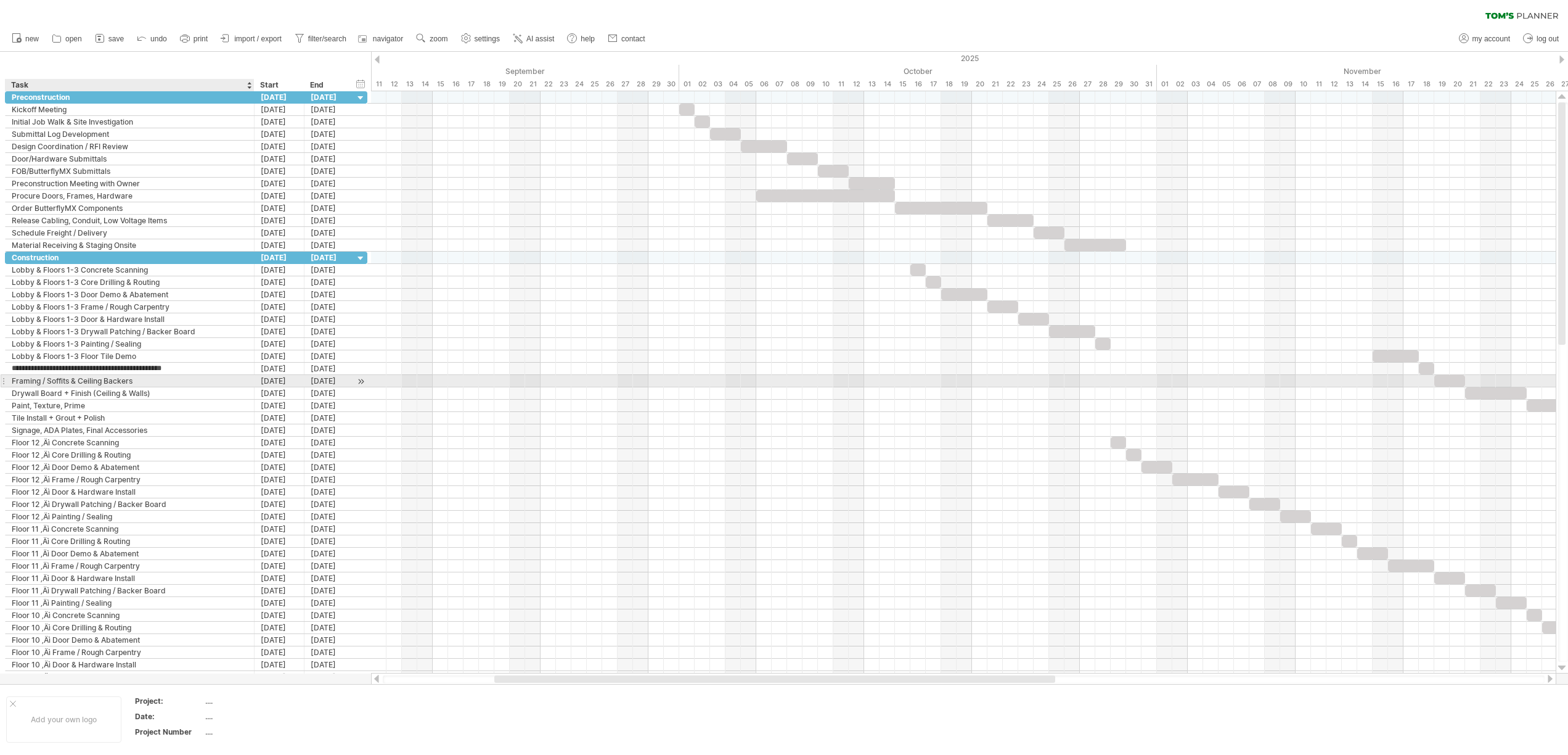
click at [12, 381] on div "Framing / Soffits & Ceiling Backers" at bounding box center [129, 381] width 236 height 12
paste input "**********"
type input "**********"
click at [24, 397] on div "Drywall Board + Finish (Ceiling & Walls)" at bounding box center [129, 393] width 236 height 12
click at [14, 395] on input "**********" at bounding box center [129, 393] width 236 height 12
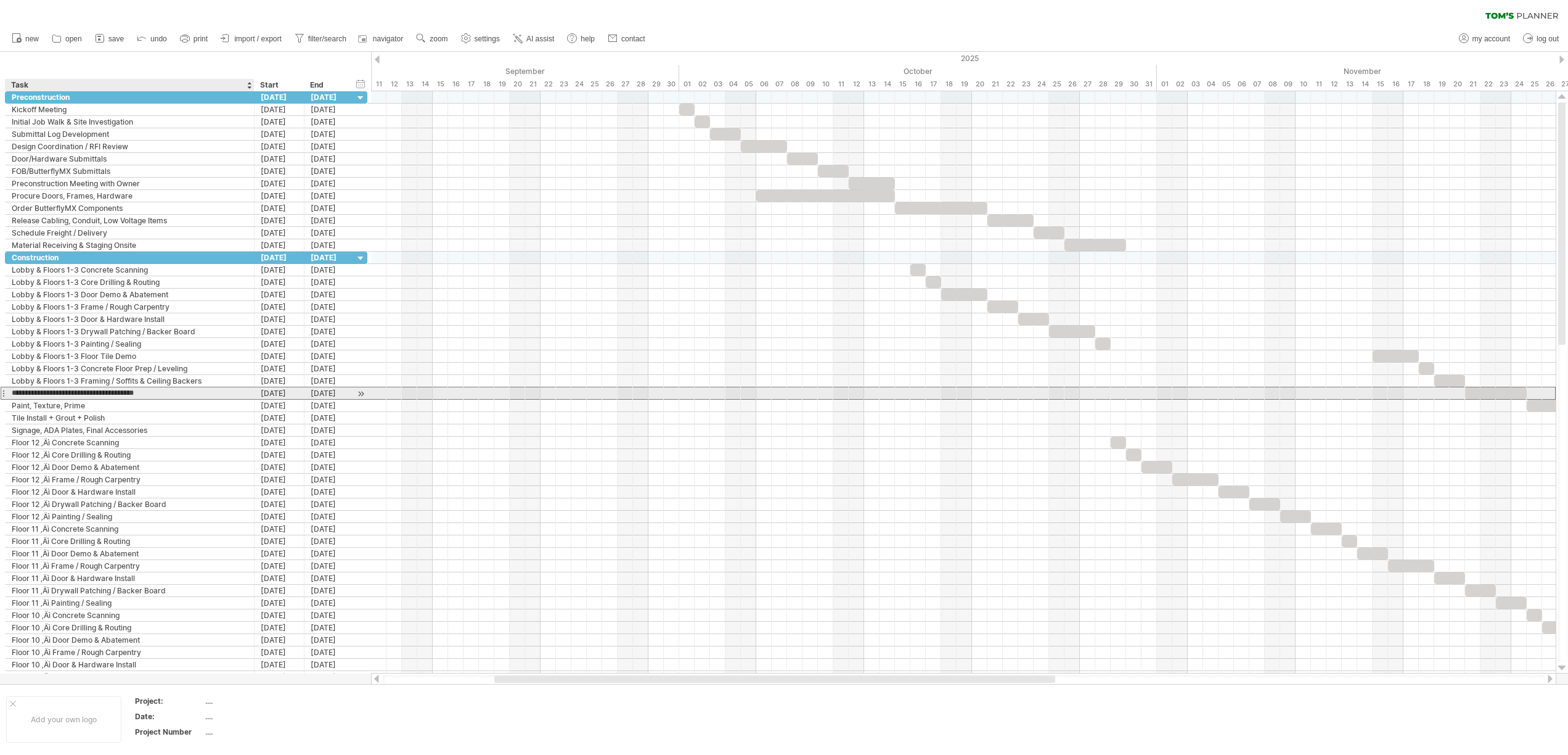
click at [14, 395] on input "**********" at bounding box center [129, 393] width 236 height 12
paste input "**********"
type input "**********"
click at [12, 407] on div "Paint, Texture, Prime" at bounding box center [129, 405] width 236 height 12
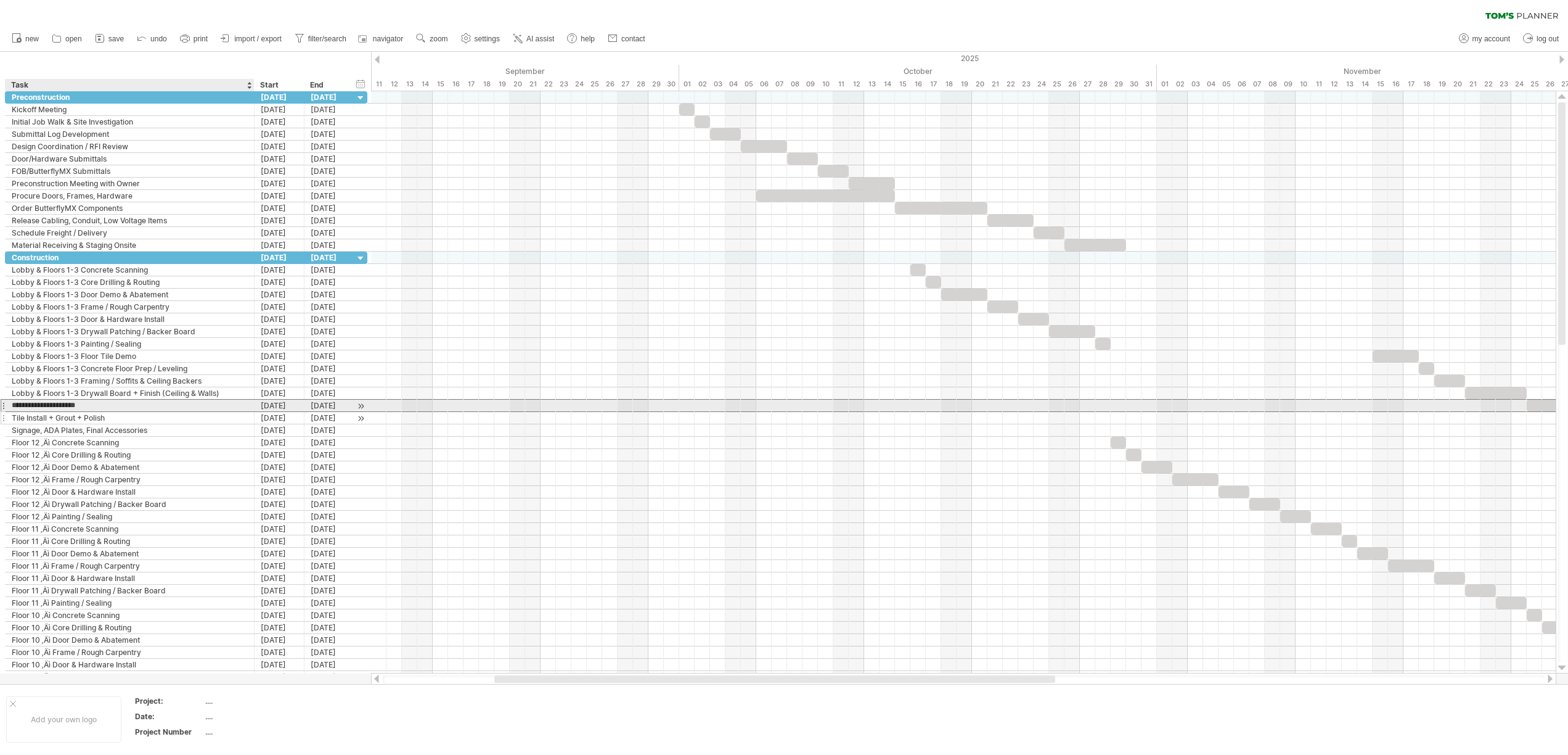
paste input "**********"
type input "**********"
click at [13, 419] on div "Tile Install + Grout + Polish" at bounding box center [129, 417] width 236 height 12
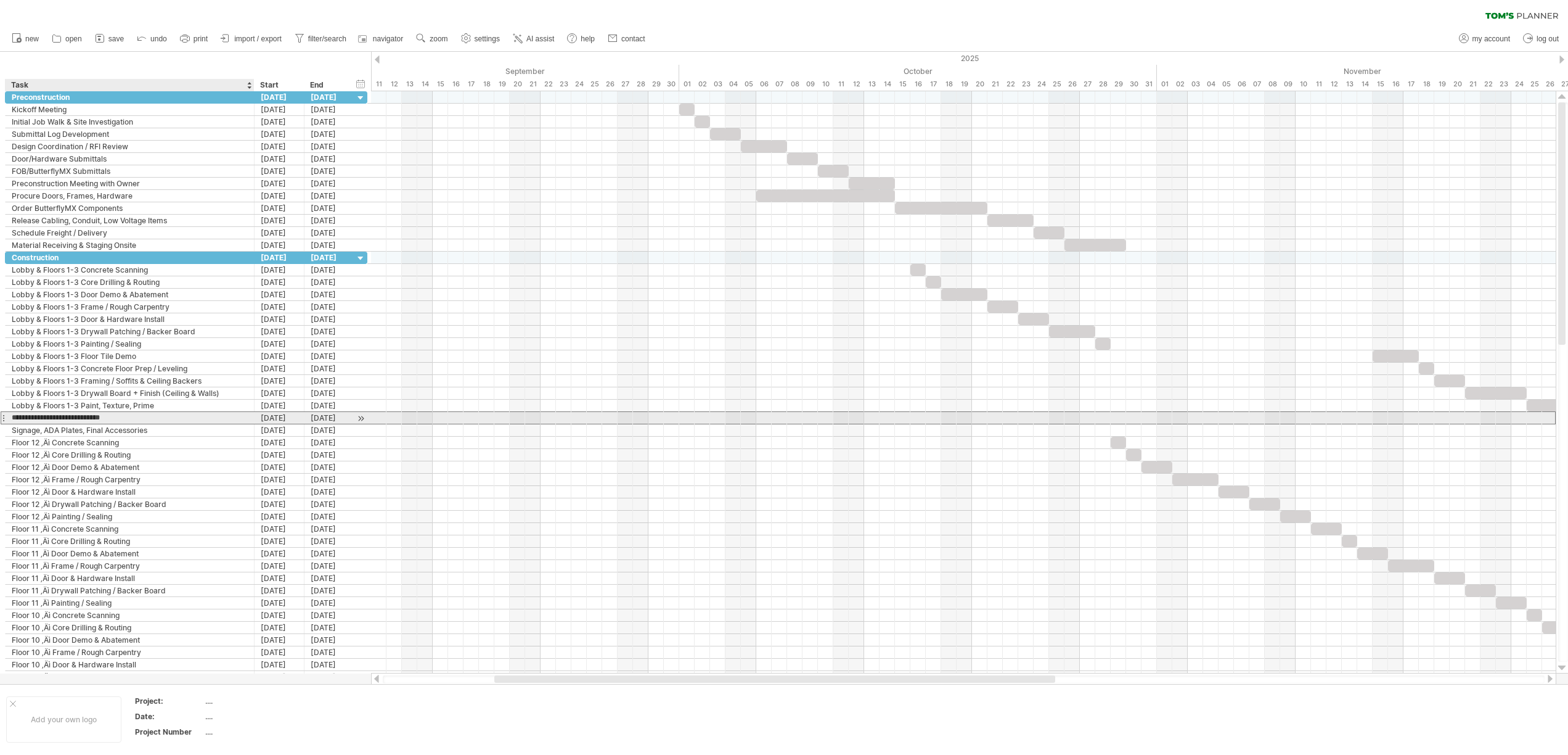
paste input "**********"
type input "**********"
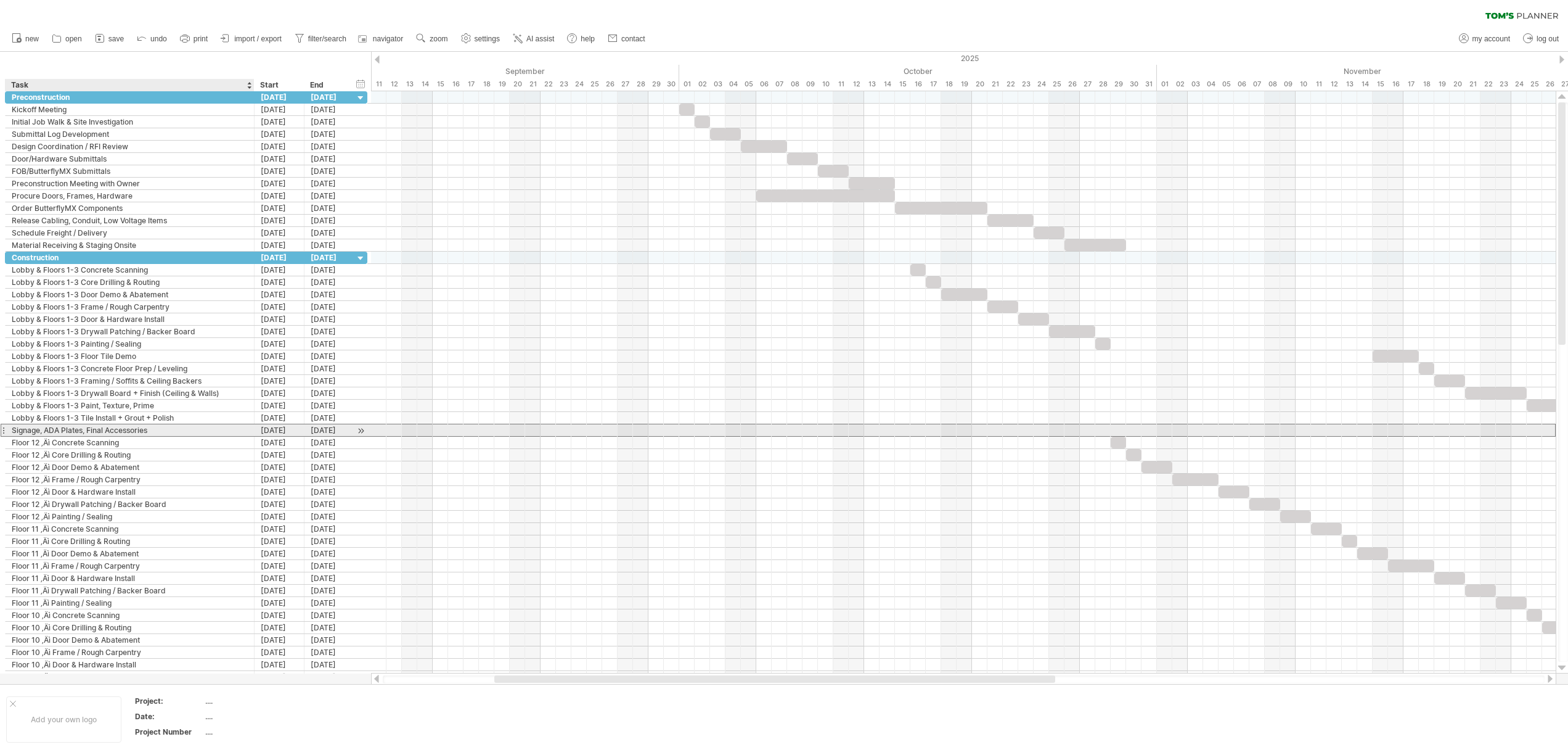
click at [12, 430] on div "Signage, ADA Plates, Final Accessories" at bounding box center [129, 430] width 236 height 12
paste input "**********"
type input "**********"
click at [53, 444] on div "Floor 12 ‚Äì Concrete Scanning" at bounding box center [129, 442] width 236 height 12
type input "**********"
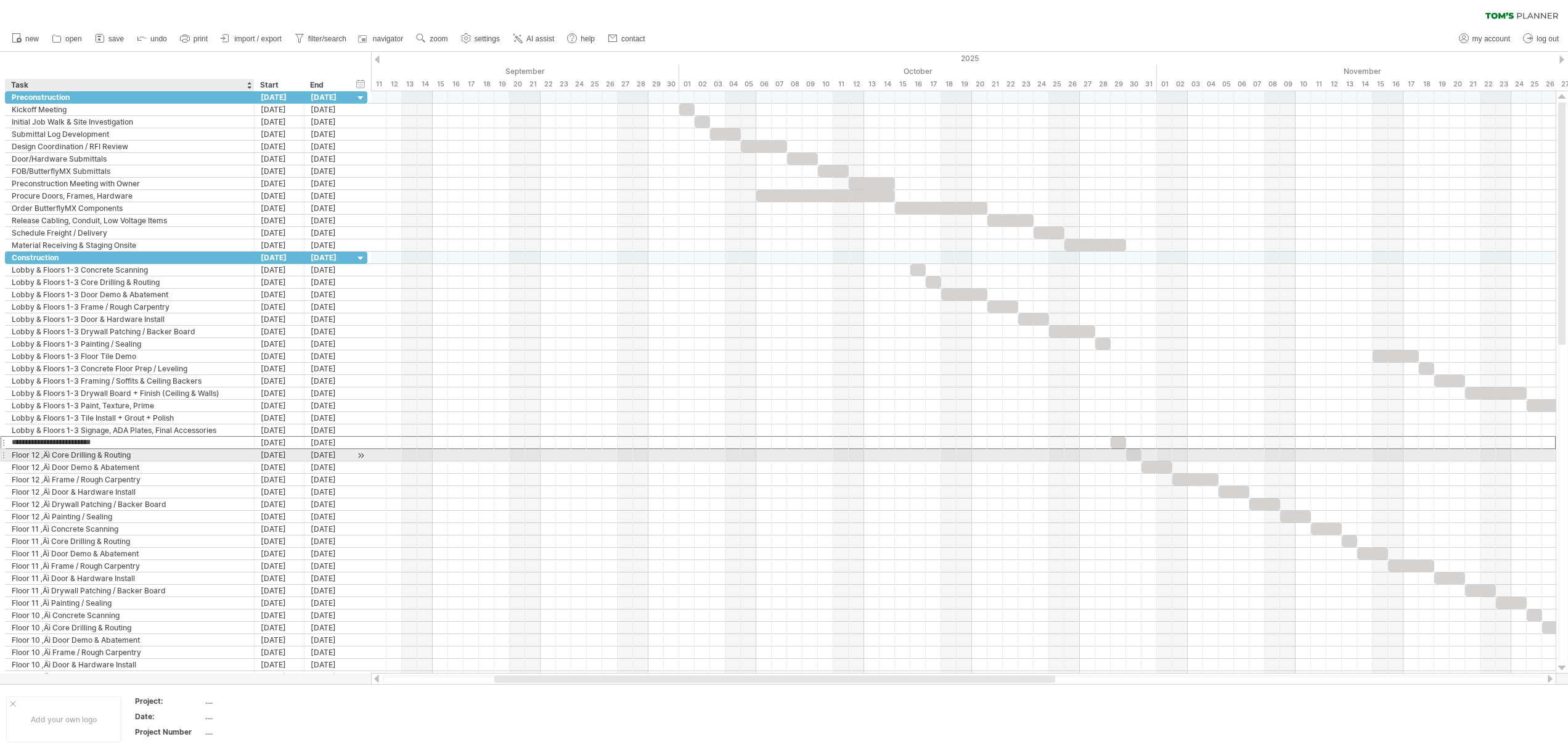
click at [53, 452] on div "Floor 12 ‚Äì Core Drilling & Routing" at bounding box center [129, 454] width 236 height 12
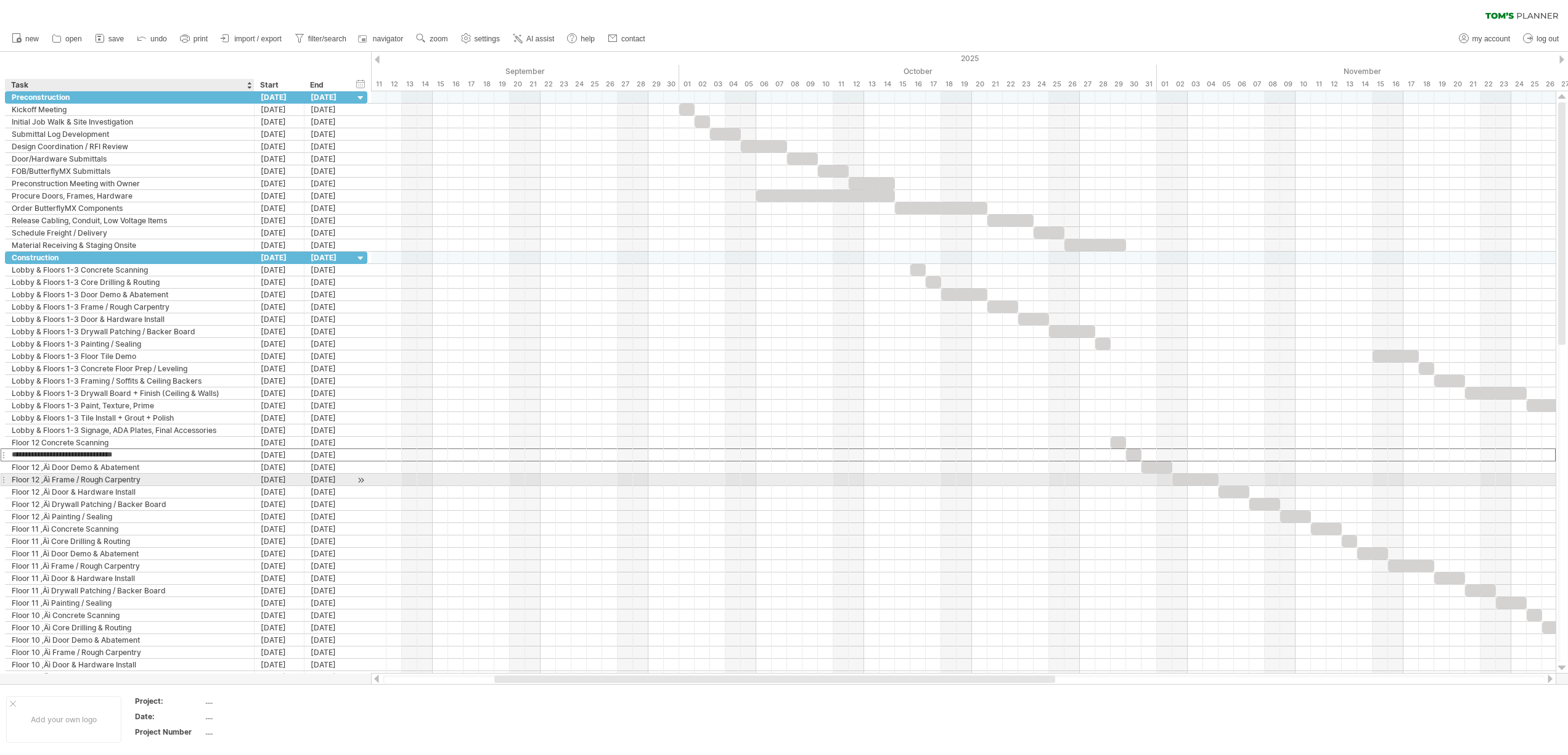
type input "**********"
click at [53, 468] on div "Floor 12 ‚Äì Door Demo & Abatement" at bounding box center [129, 467] width 236 height 12
type input "**********"
click at [53, 480] on div "Floor 12 ‚Äì Frame / Rough Carpentry" at bounding box center [129, 479] width 236 height 12
type input "**********"
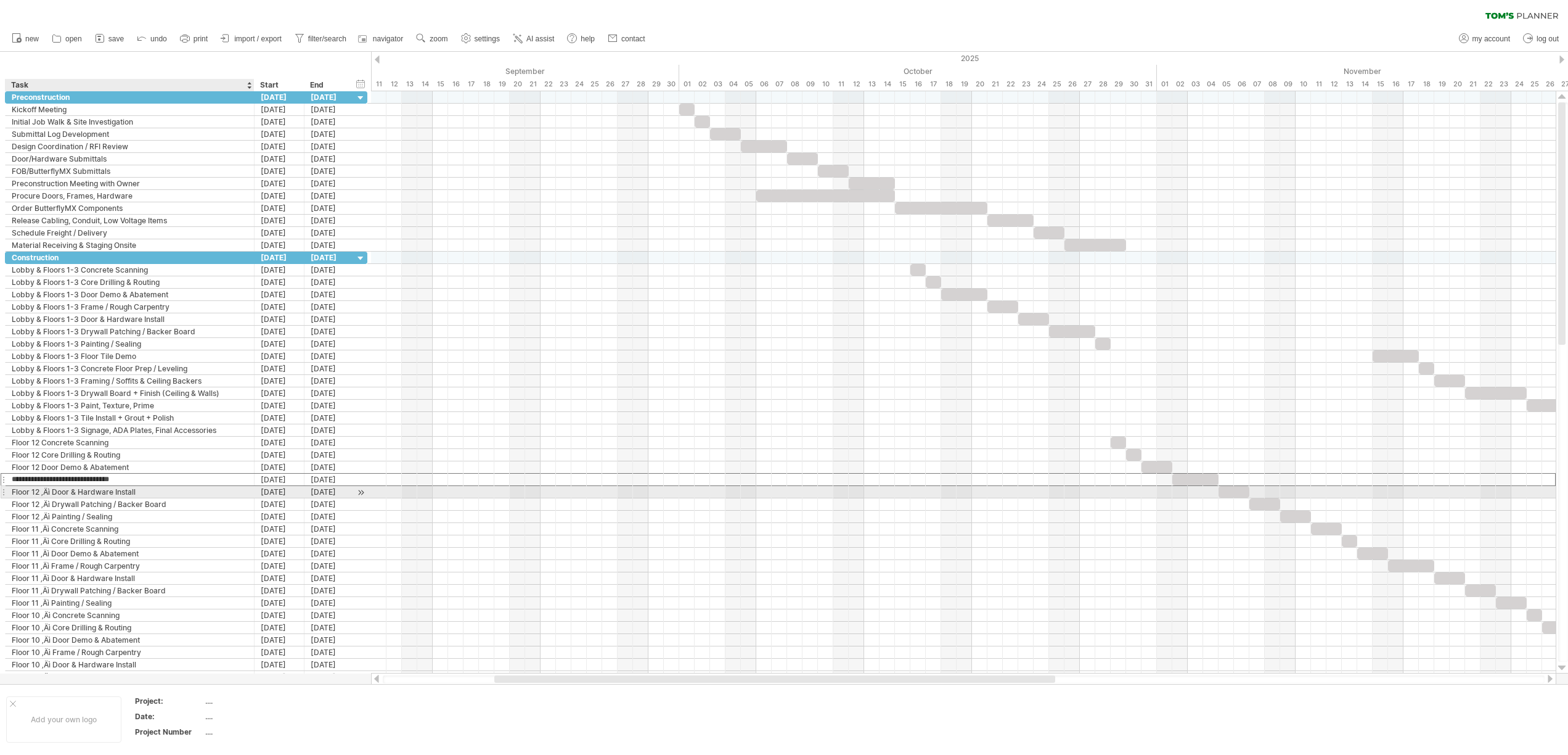
click at [52, 492] on div "Floor 12 ‚Äì Door & Hardware Install" at bounding box center [129, 492] width 236 height 12
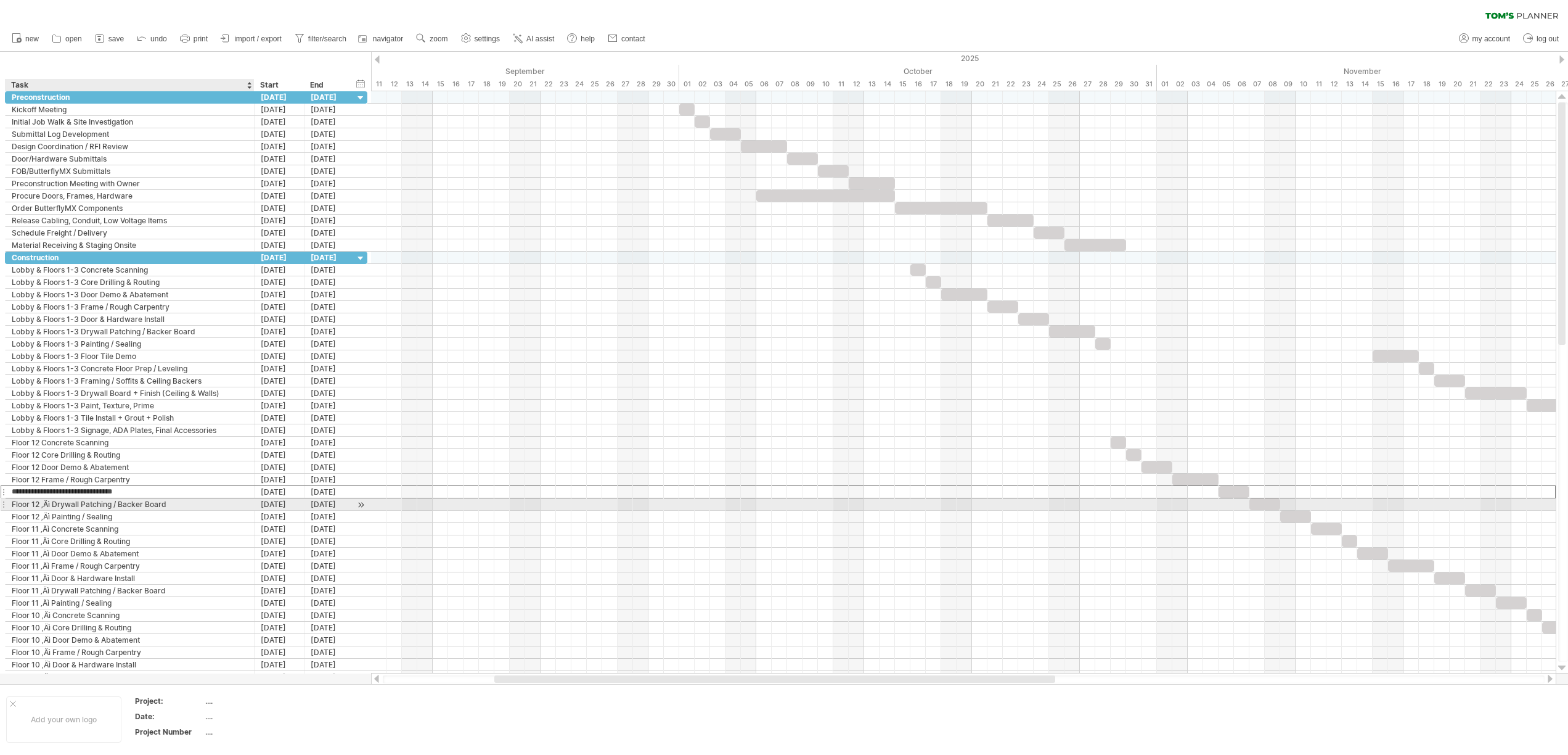
type input "**********"
click at [53, 505] on div "Floor 12 ‚Äì Drywall Patching / Backer Board" at bounding box center [129, 504] width 236 height 12
type input "**********"
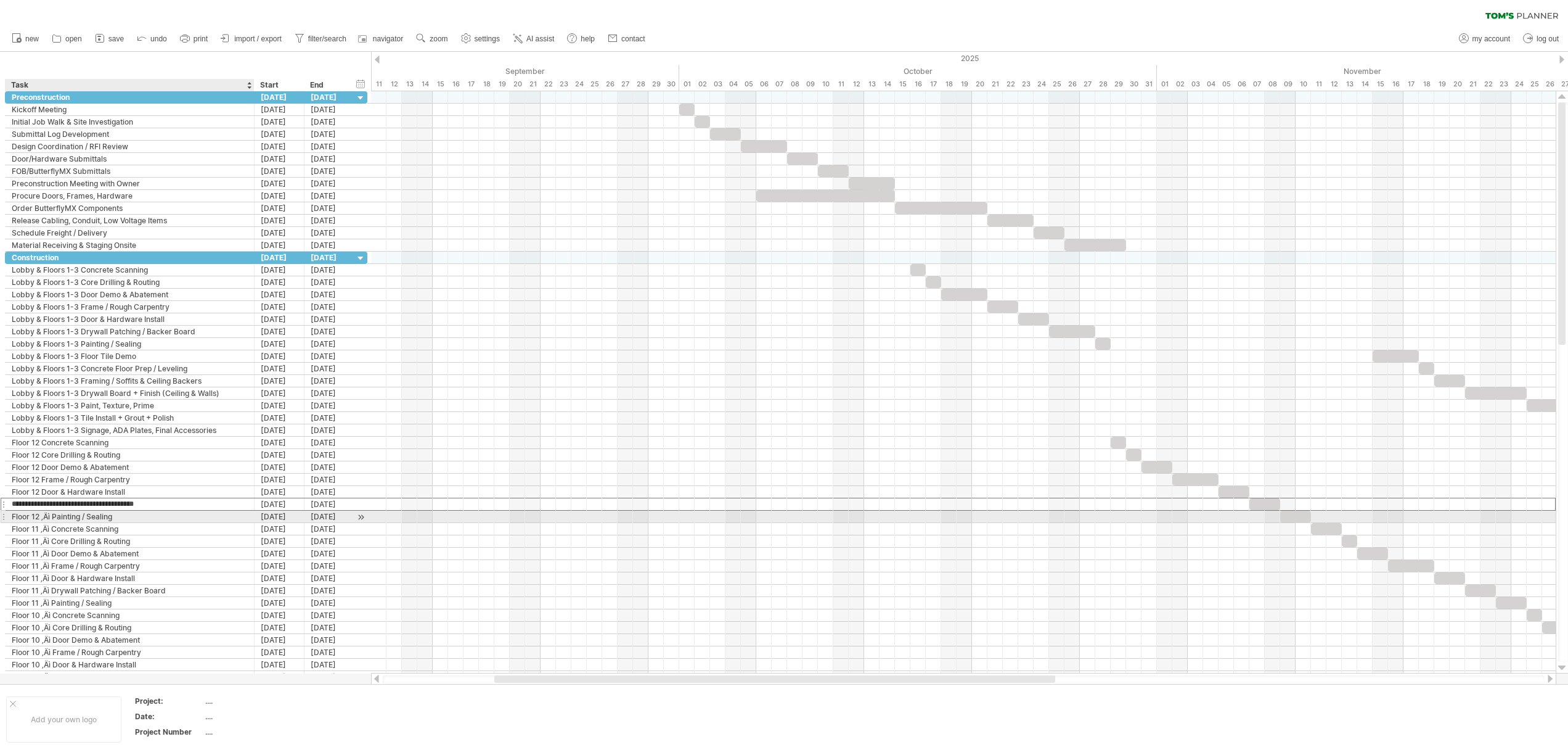
click at [53, 517] on div "Floor 12 ‚Äì Painting / Sealing" at bounding box center [129, 516] width 236 height 12
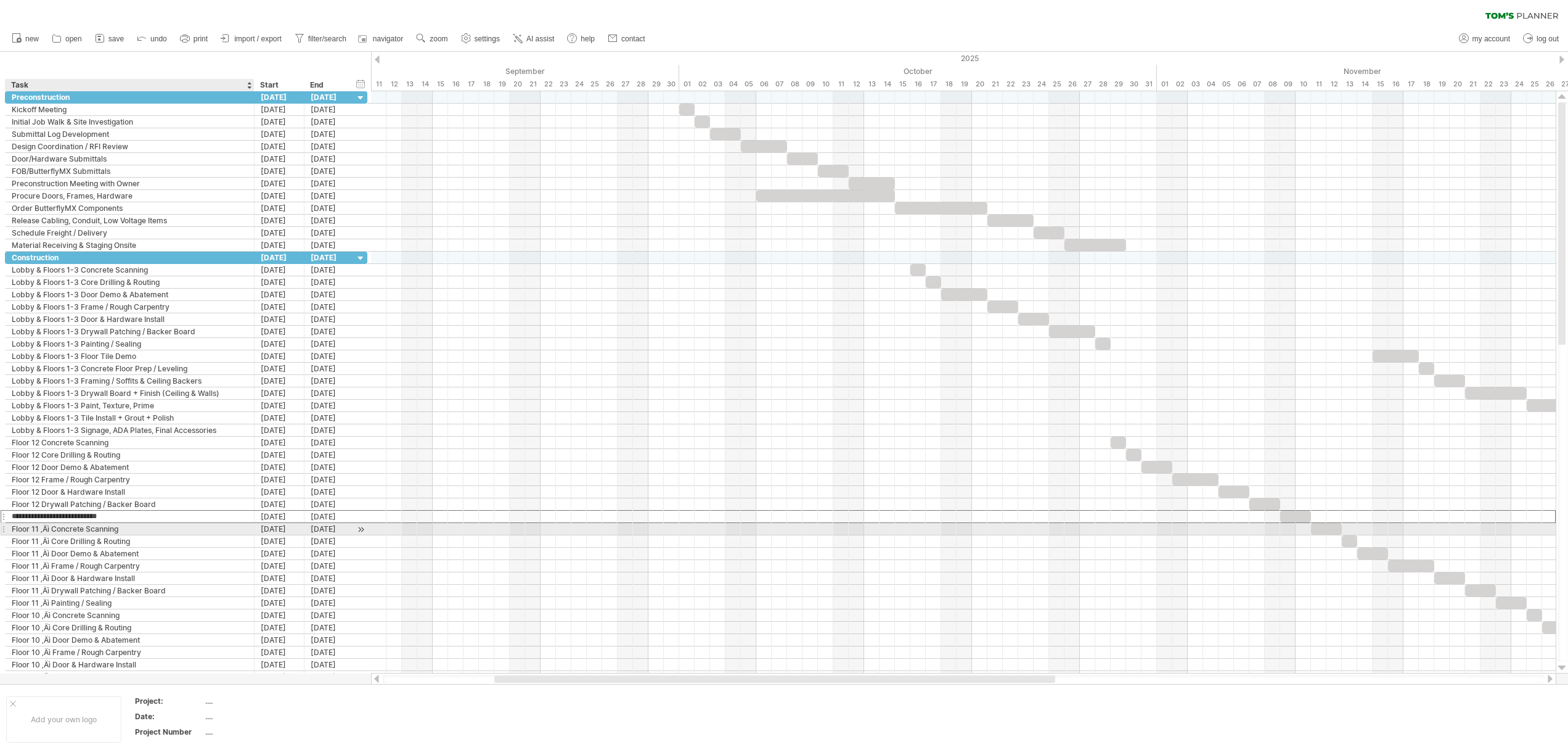
type input "**********"
click at [50, 529] on div "Floor 11 ‚Äì Concrete Scanning" at bounding box center [129, 529] width 236 height 12
type input "**********"
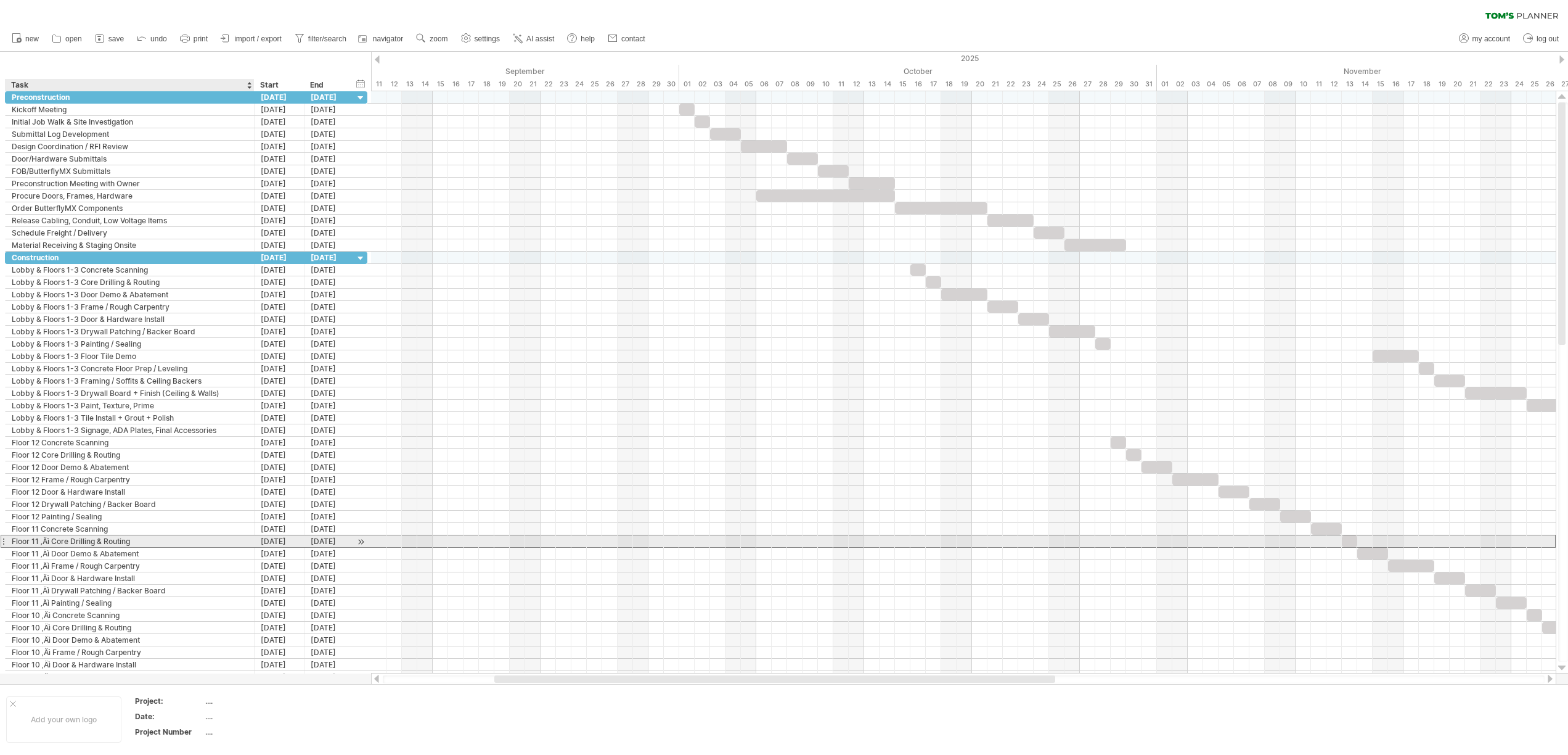
click at [51, 541] on div "Floor 11 ‚Äì Core Drilling & Routing" at bounding box center [129, 541] width 236 height 12
type input "**********"
click at [53, 554] on div "Floor 11 ‚Äì Door Demo & Abatement" at bounding box center [129, 553] width 236 height 12
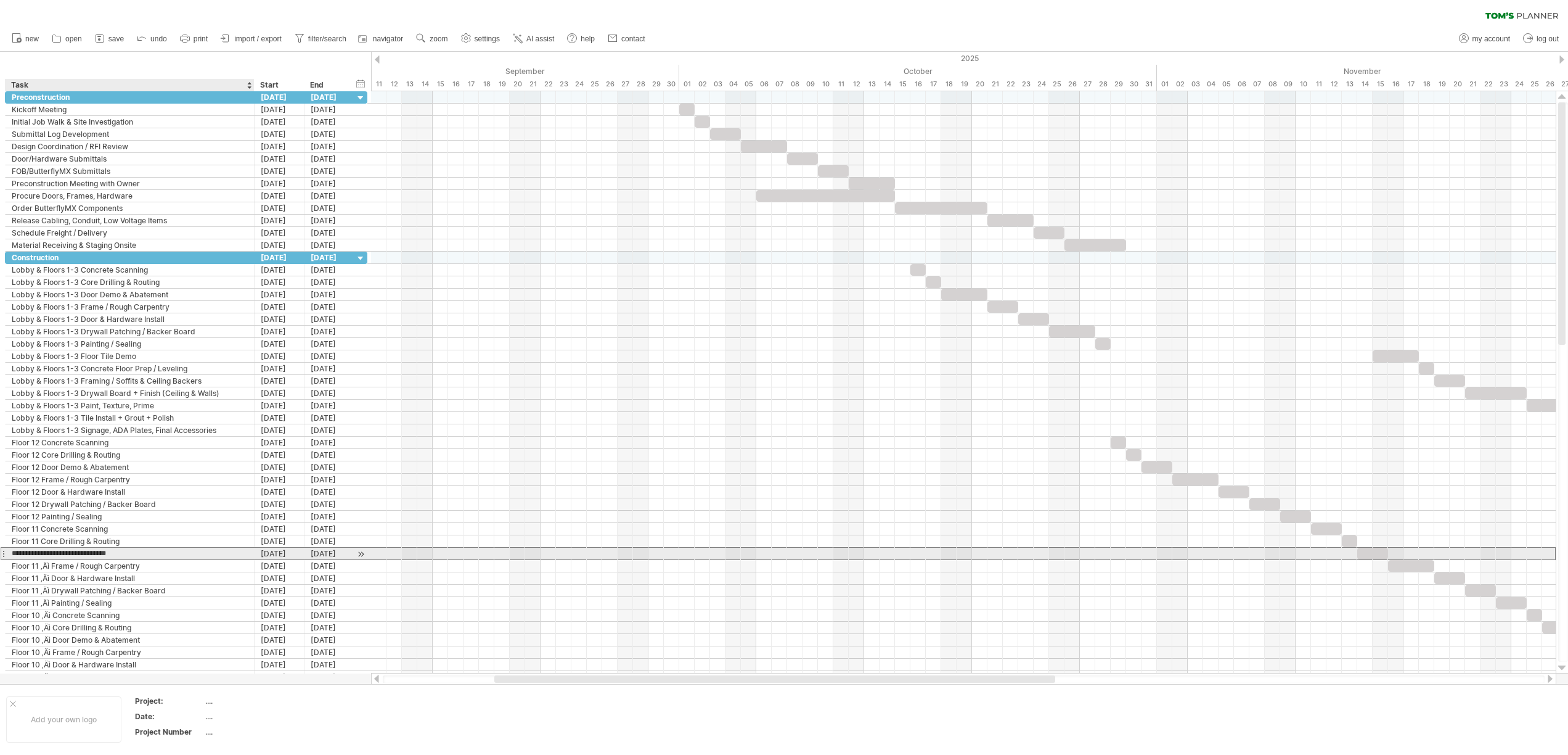
type input "**********"
click at [53, 565] on div "Floor 11 ‚Äì Frame / Rough Carpentry" at bounding box center [129, 565] width 236 height 12
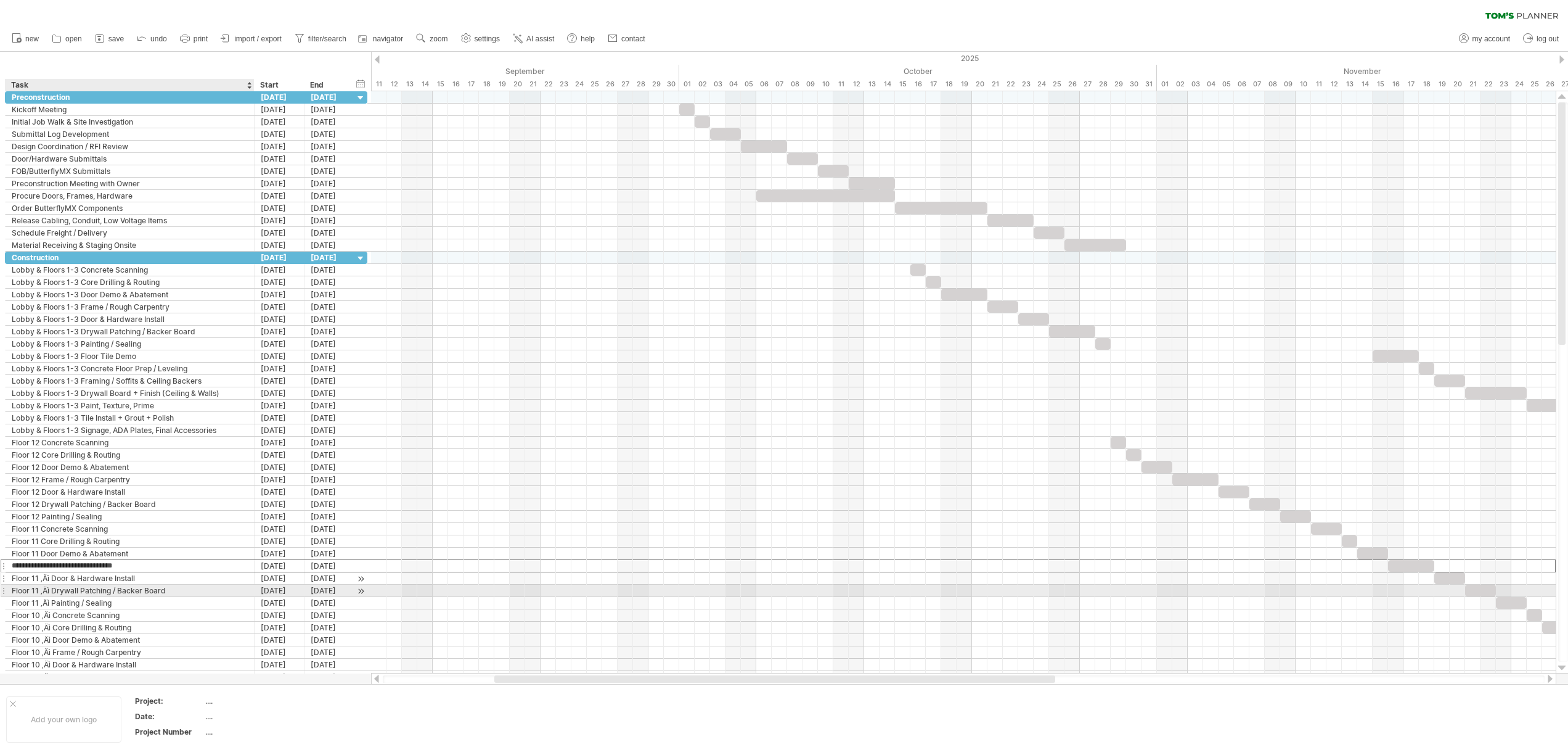
type input "**********"
click at [51, 579] on div "Floor 11 ‚Äì Door & Hardware Install" at bounding box center [129, 578] width 236 height 12
type input "**********"
click at [50, 587] on div "Floor 11 ‚Äì Drywall Patching / Backer Board" at bounding box center [129, 590] width 236 height 12
type input "**********"
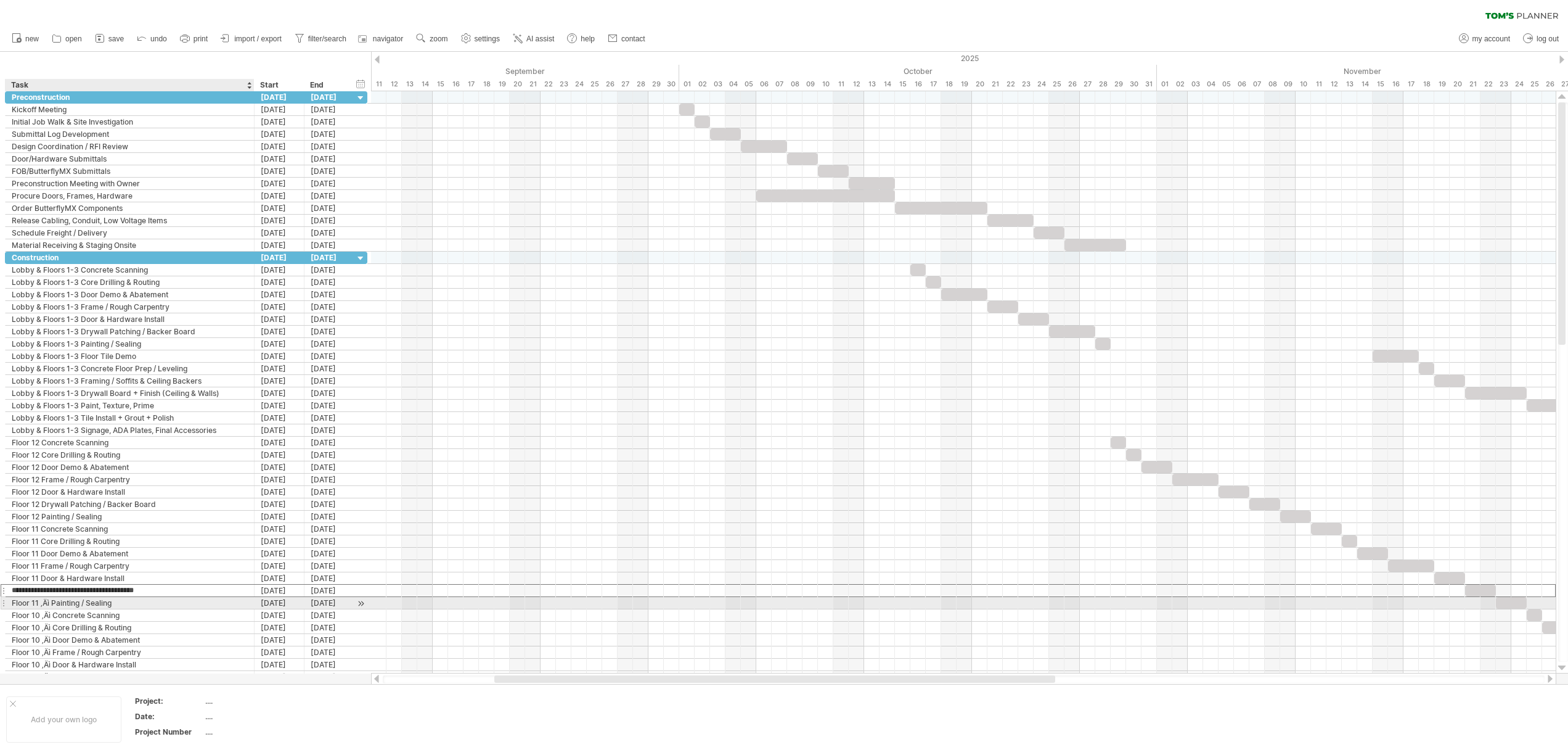
click at [52, 603] on div "Floor 11 ‚Äì Painting / Sealing" at bounding box center [129, 603] width 236 height 12
type input "**********"
click at [53, 615] on div "Floor 10 ‚Äì Concrete Scanning" at bounding box center [129, 615] width 236 height 12
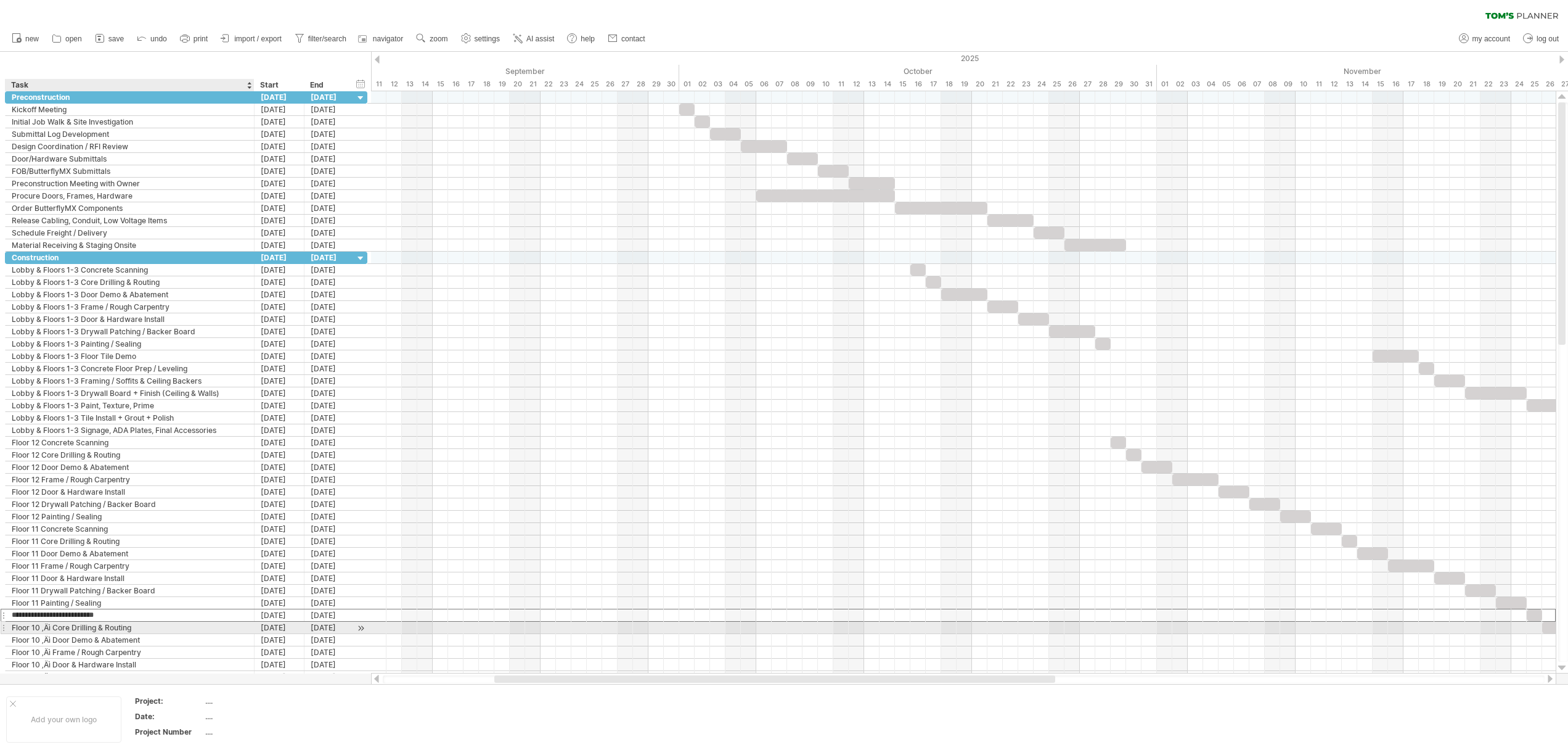
type input "**********"
click at [54, 626] on div "Floor 10 ‚Äì Core Drilling & Routing" at bounding box center [129, 627] width 236 height 12
type input "**********"
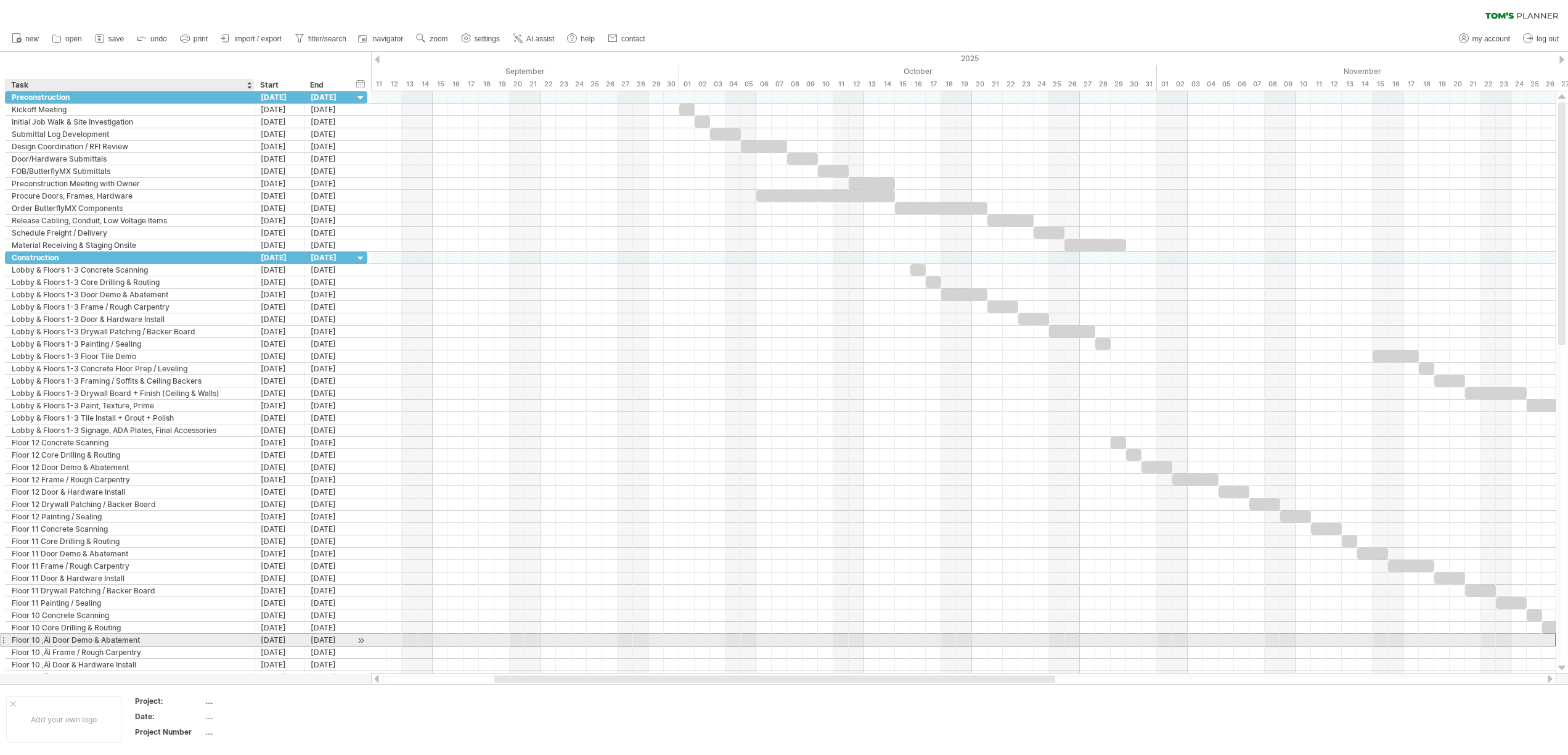
click at [53, 642] on div "Floor 10 ‚Äì Door Demo & Abatement" at bounding box center [129, 640] width 236 height 12
type input "**********"
click at [54, 653] on div "Floor 10 ‚Äì Frame / Rough Carpentry" at bounding box center [129, 651] width 236 height 12
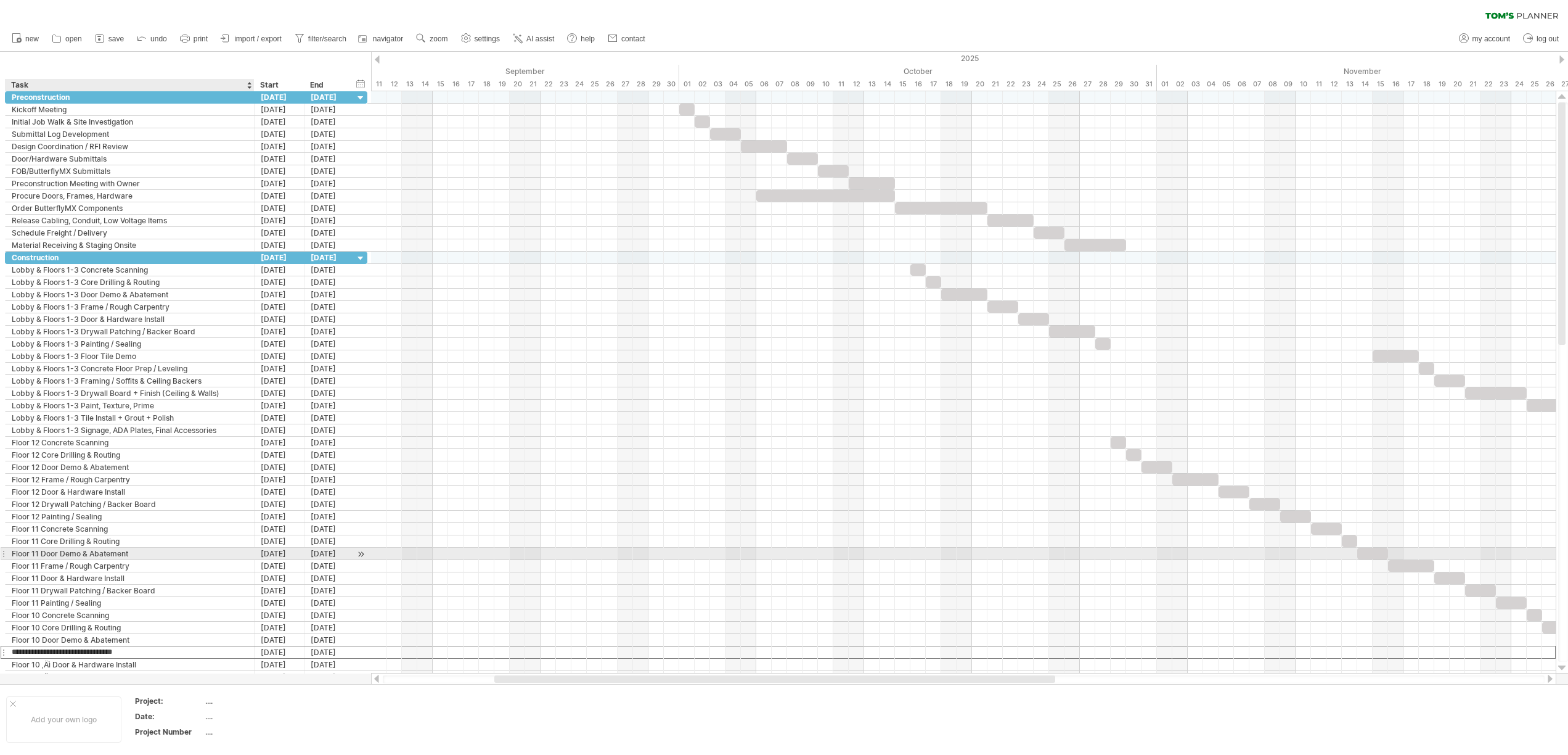
type input "**********"
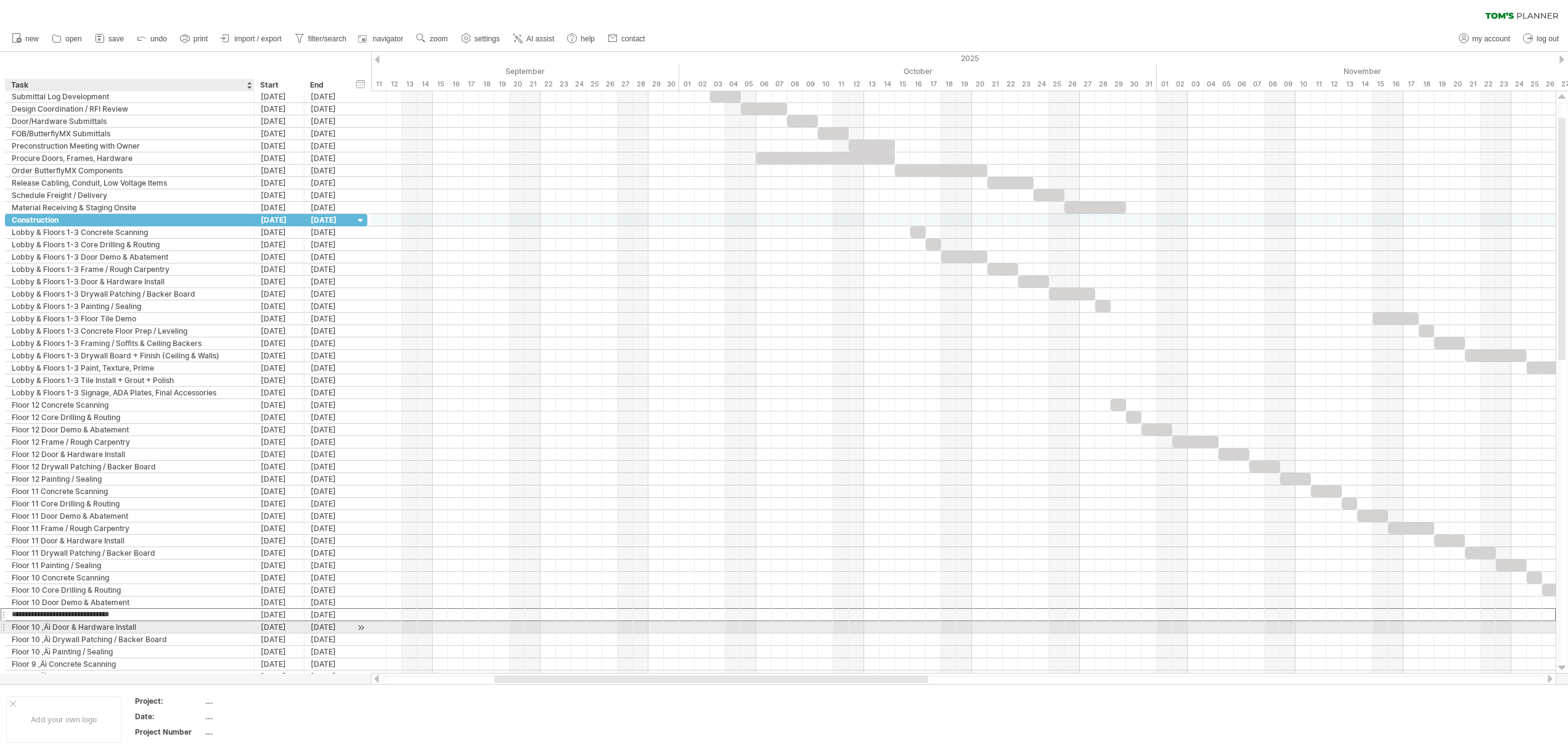
click at [53, 624] on div "Floor 10 ‚Äì Door & Hardware Install" at bounding box center [129, 627] width 236 height 12
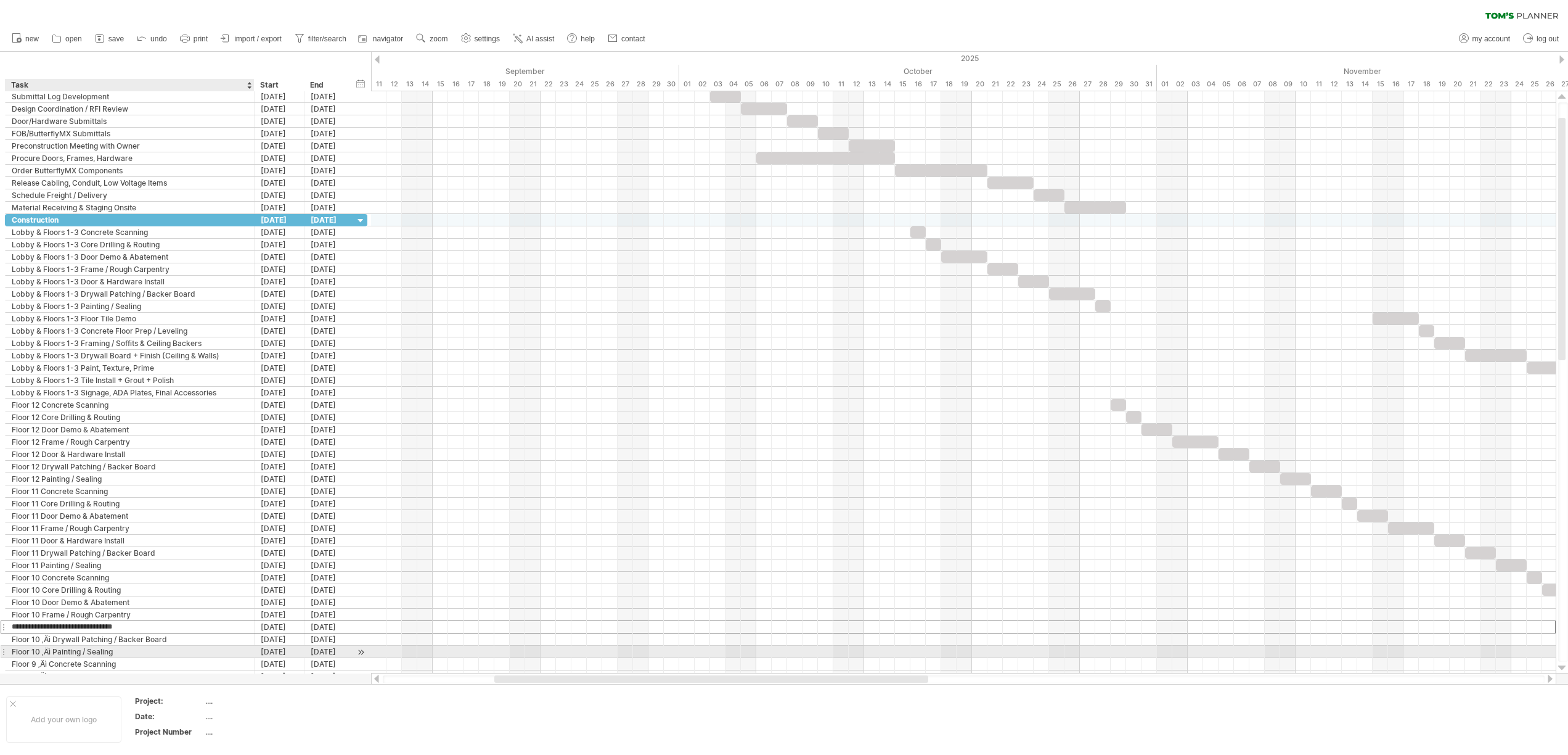
type input "**********"
click at [53, 640] on div "Floor 10 ‚Äì Drywall Patching / Backer Board" at bounding box center [129, 639] width 236 height 12
type input "**********"
click at [52, 652] on div "Floor 10 ‚Äì Painting / Sealing" at bounding box center [129, 651] width 236 height 12
type input "**********"
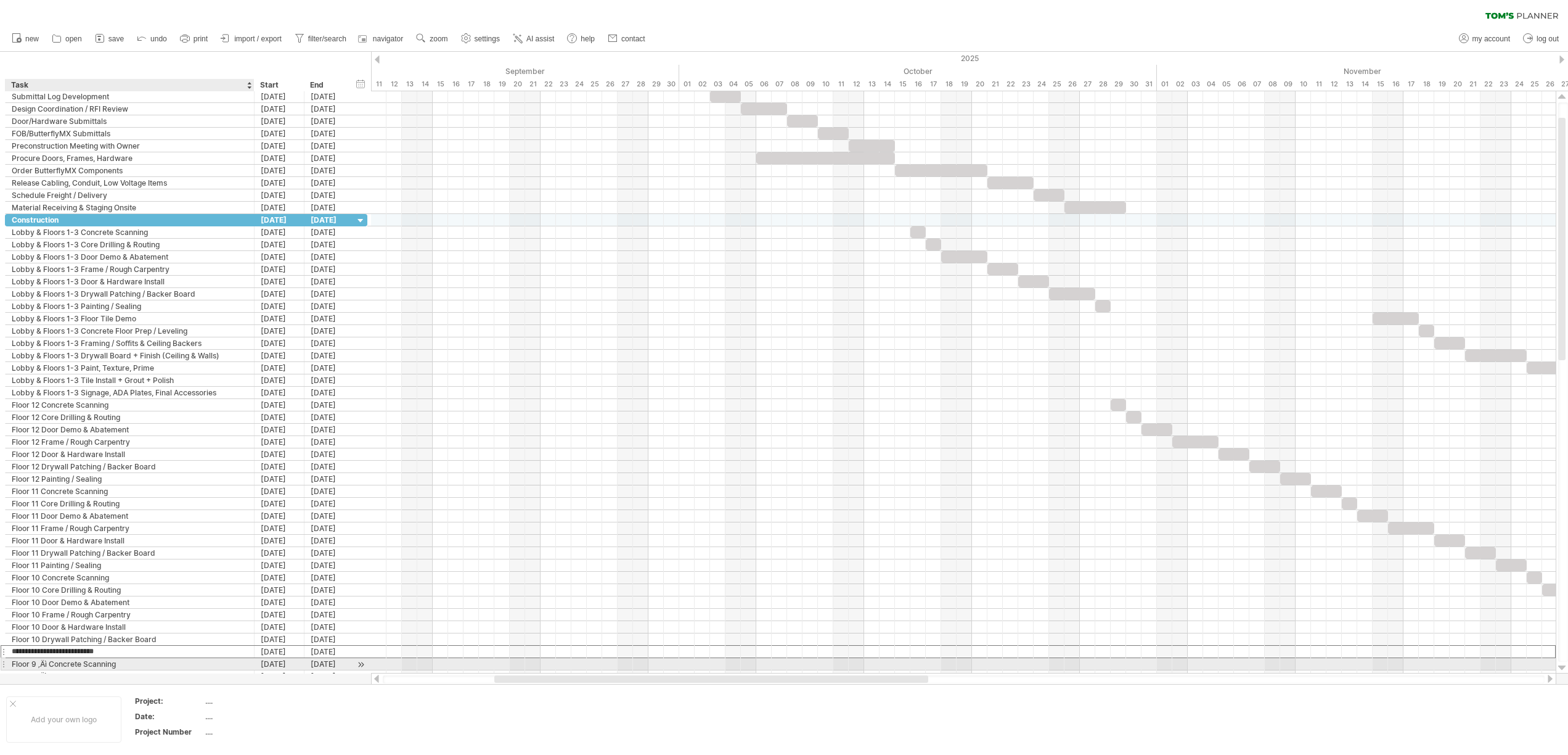
click at [50, 664] on div "Floor 9 ‚Äì Concrete Scanning" at bounding box center [129, 663] width 236 height 12
type input "**********"
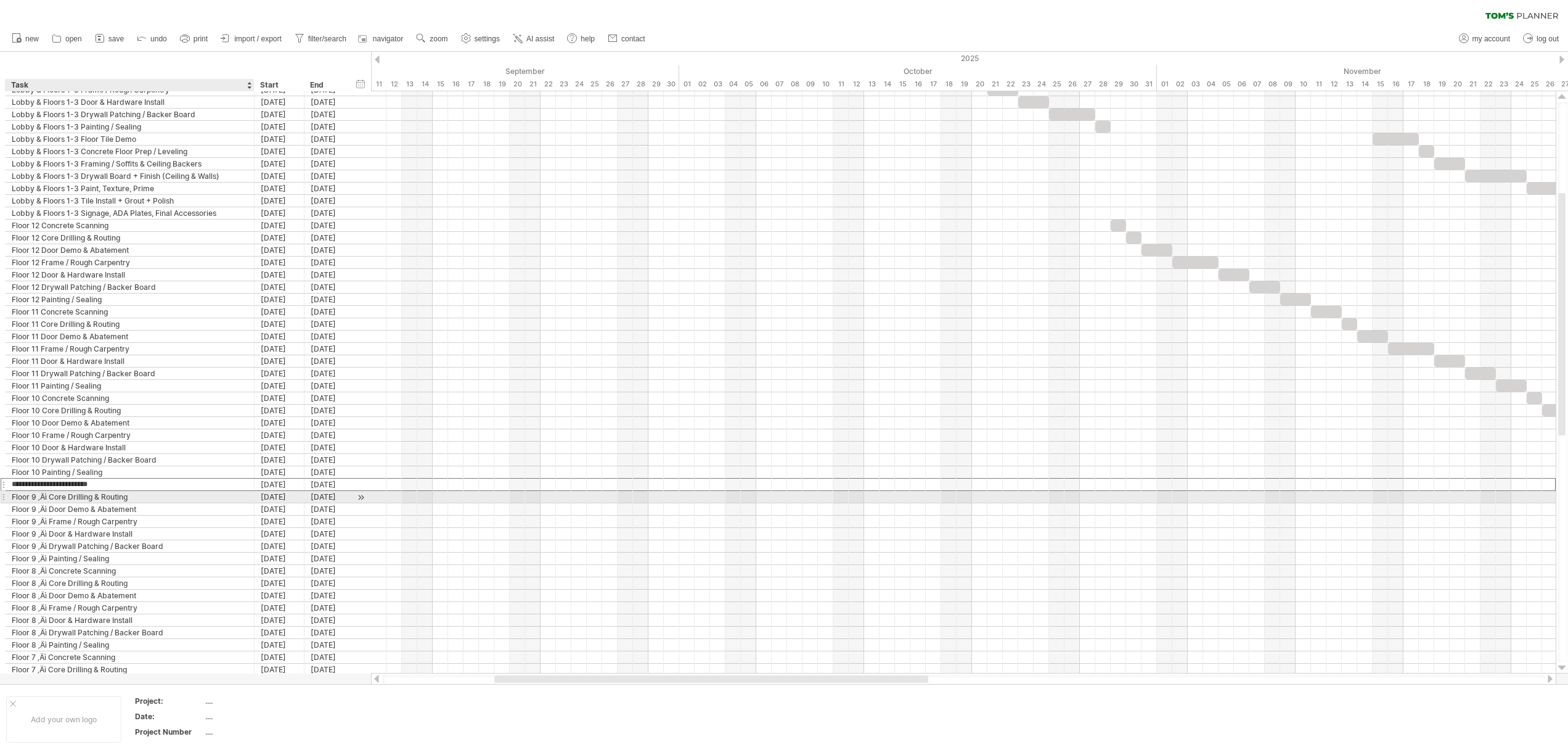
click at [51, 499] on div "Floor 9 ‚Äì Core Drilling & Routing" at bounding box center [129, 497] width 236 height 12
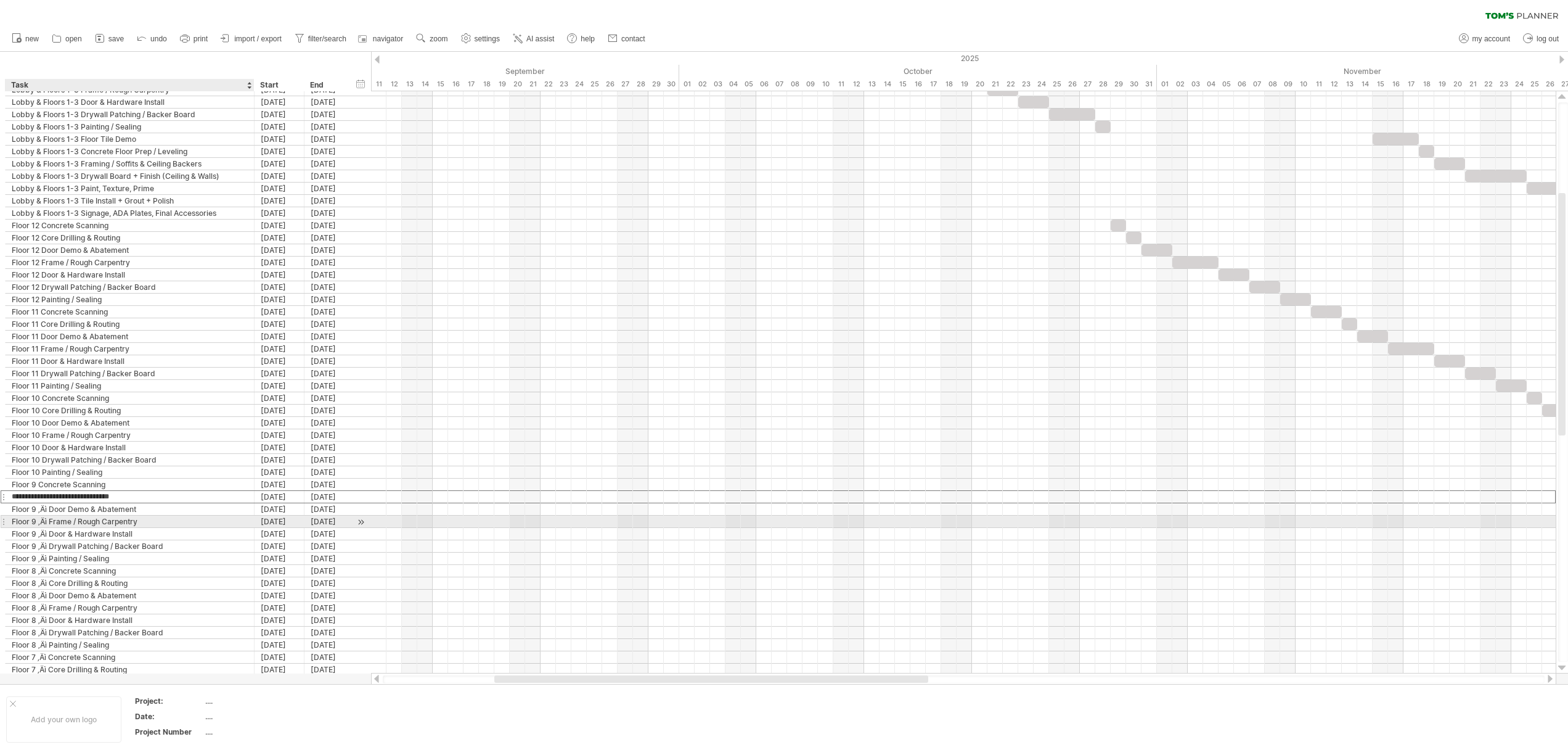
type input "**********"
click at [50, 510] on div "Floor 9 ‚Äì Door Demo & Abatement" at bounding box center [129, 509] width 236 height 12
type input "**********"
click at [51, 521] on div "Floor 9 ‚Äì Frame / Rough Carpentry" at bounding box center [129, 521] width 236 height 12
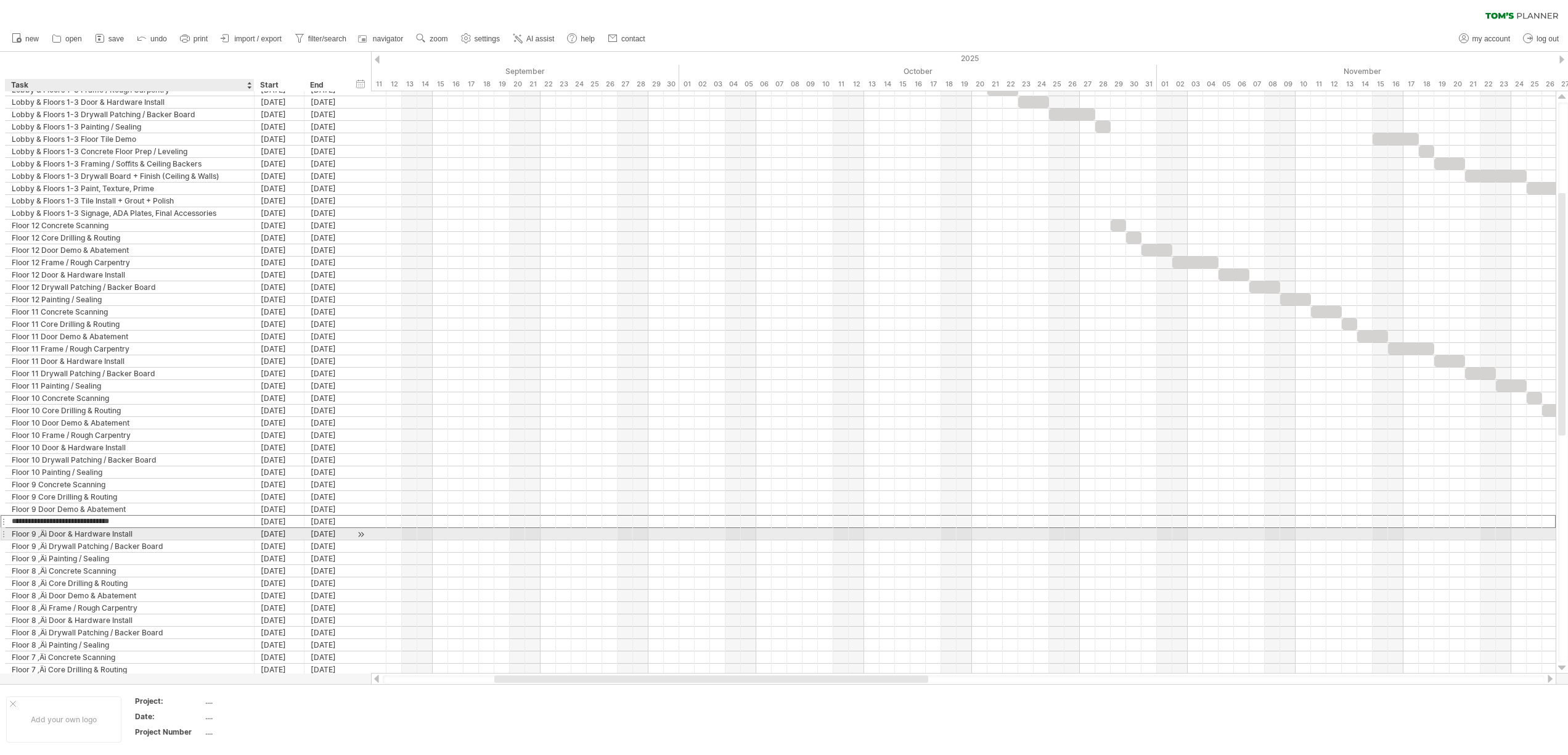
type input "**********"
click at [50, 535] on div "Floor 9 ‚Äì Door & Hardware Install" at bounding box center [129, 533] width 236 height 12
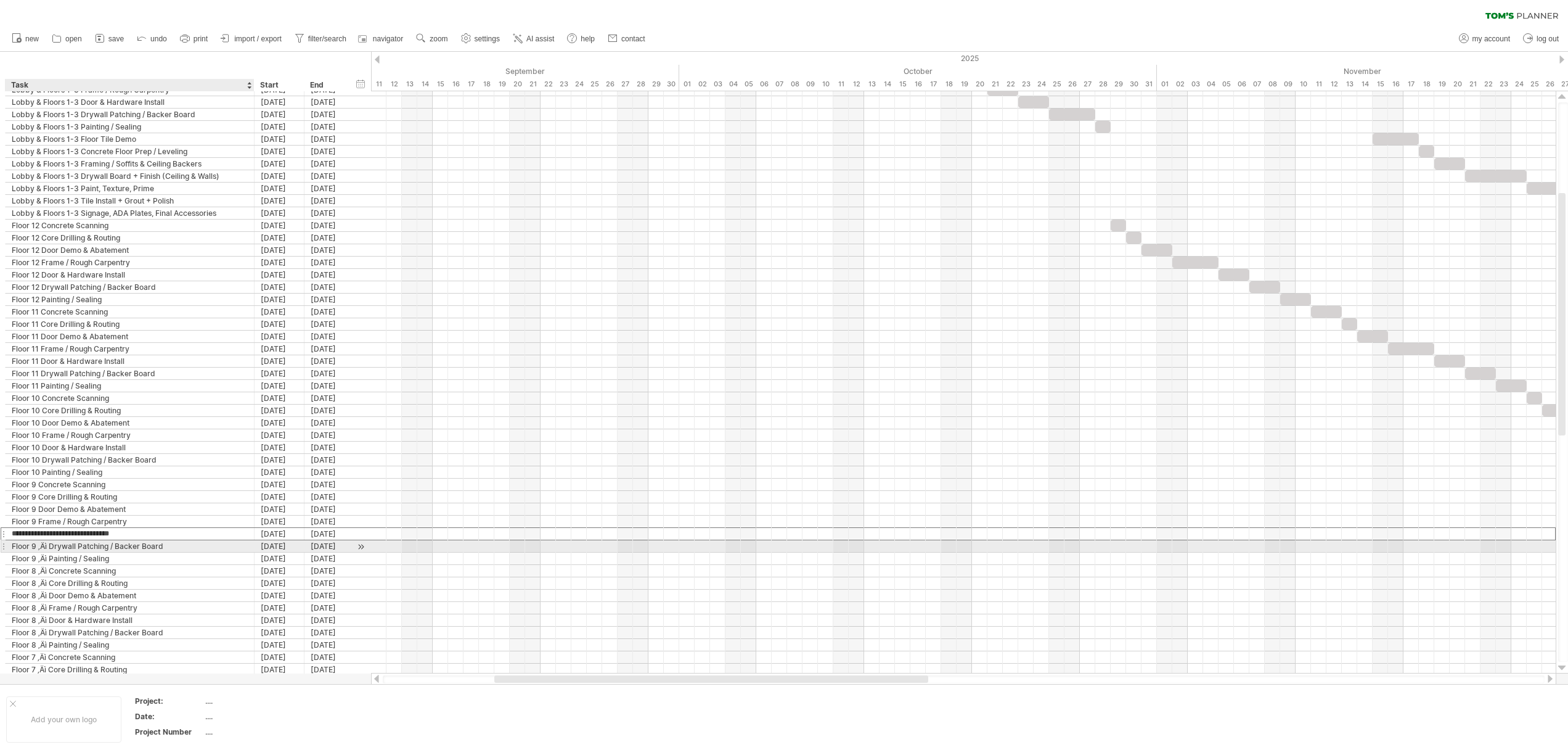
type input "**********"
click at [51, 547] on div "Floor 9 ‚Äì Drywall Patching / Backer Board" at bounding box center [129, 545] width 236 height 12
type input "**********"
click at [50, 559] on div "Floor 9 ‚Äì Painting / Sealing" at bounding box center [129, 558] width 236 height 12
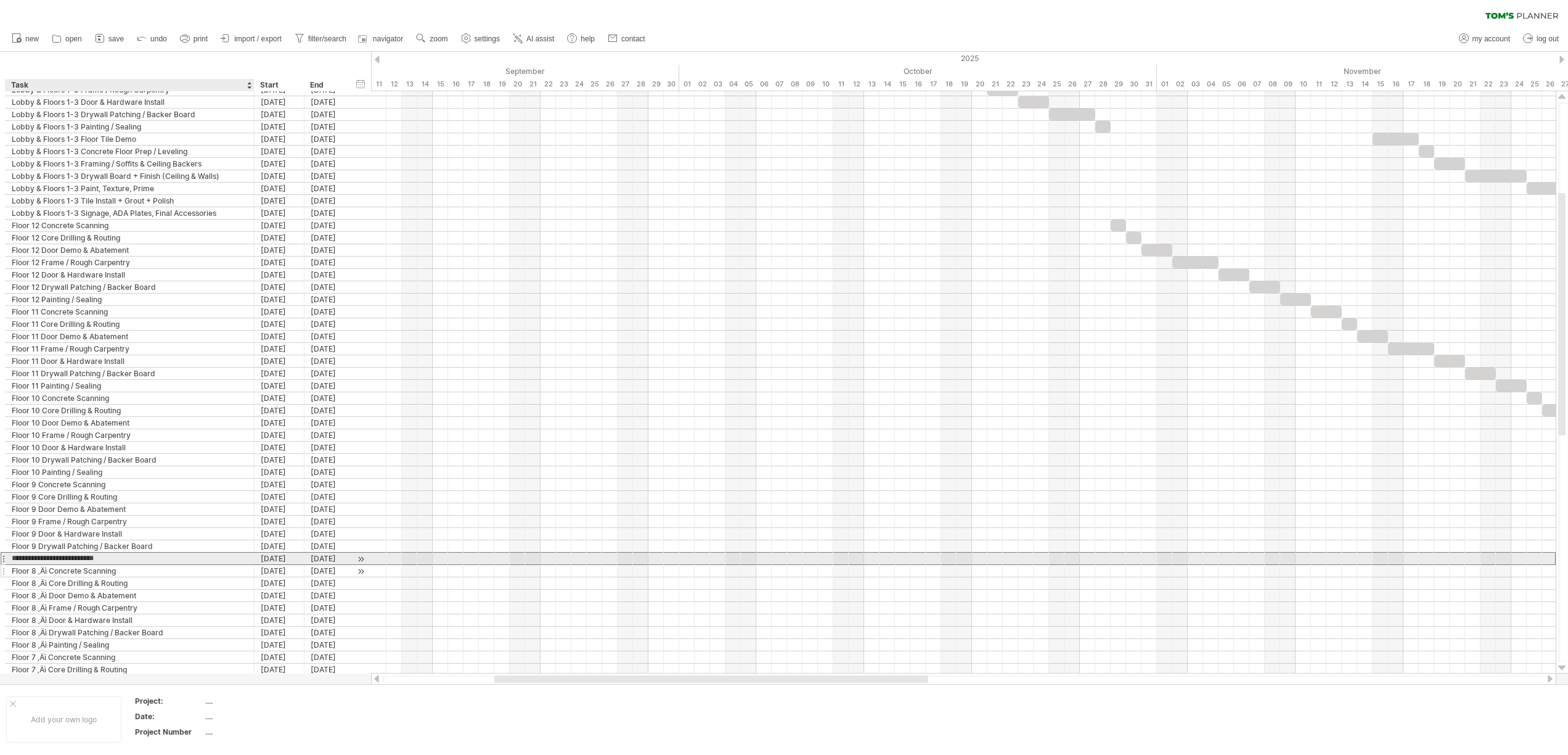
type input "**********"
click at [50, 570] on div "Floor 8 ‚Äì Concrete Scanning" at bounding box center [129, 570] width 236 height 12
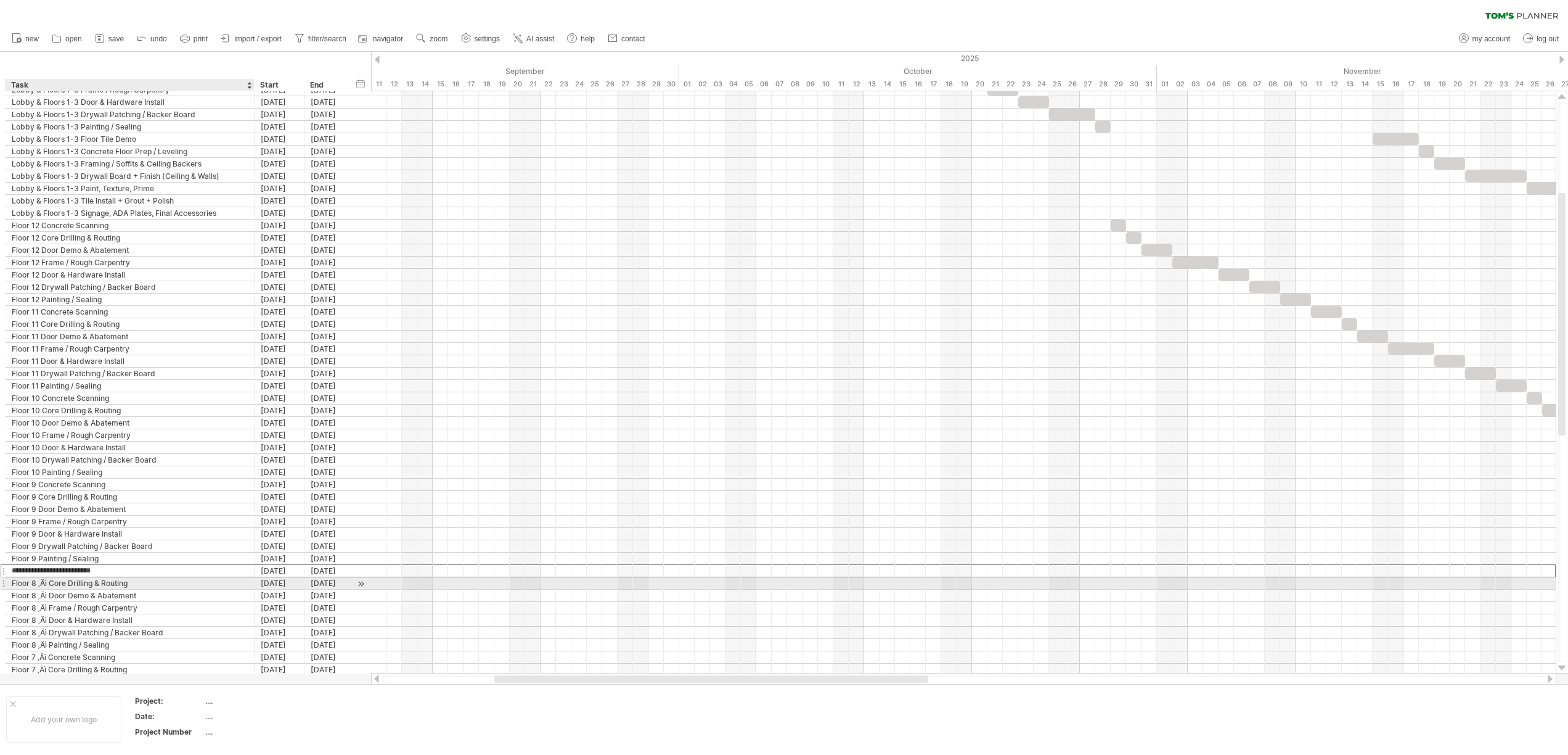
type input "**********"
click at [51, 583] on div "Floor 8 ‚Äì Core Drilling & Routing" at bounding box center [129, 583] width 236 height 12
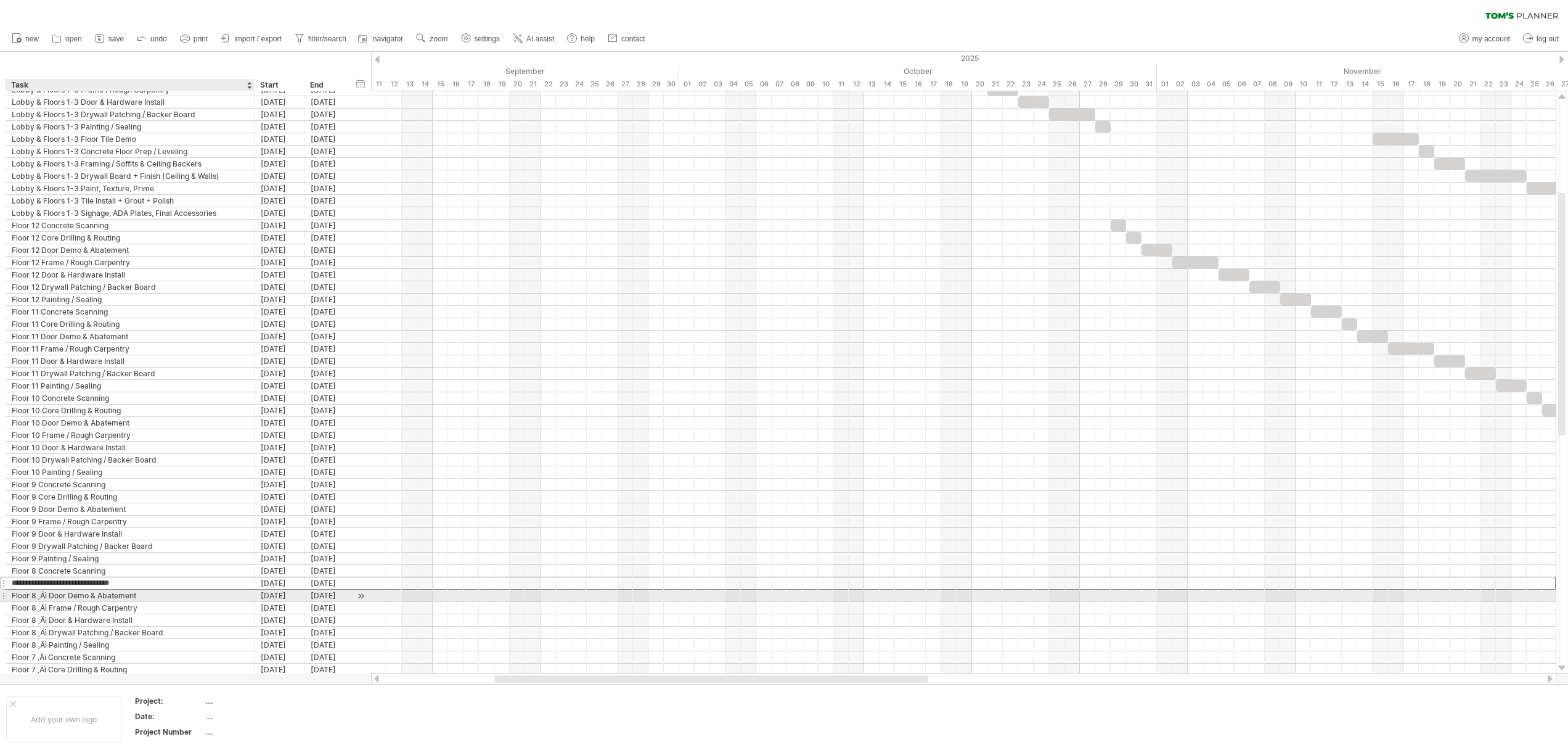
type input "**********"
click at [51, 595] on div "Floor 8 ‚Äì Door Demo & Abatement" at bounding box center [129, 595] width 236 height 12
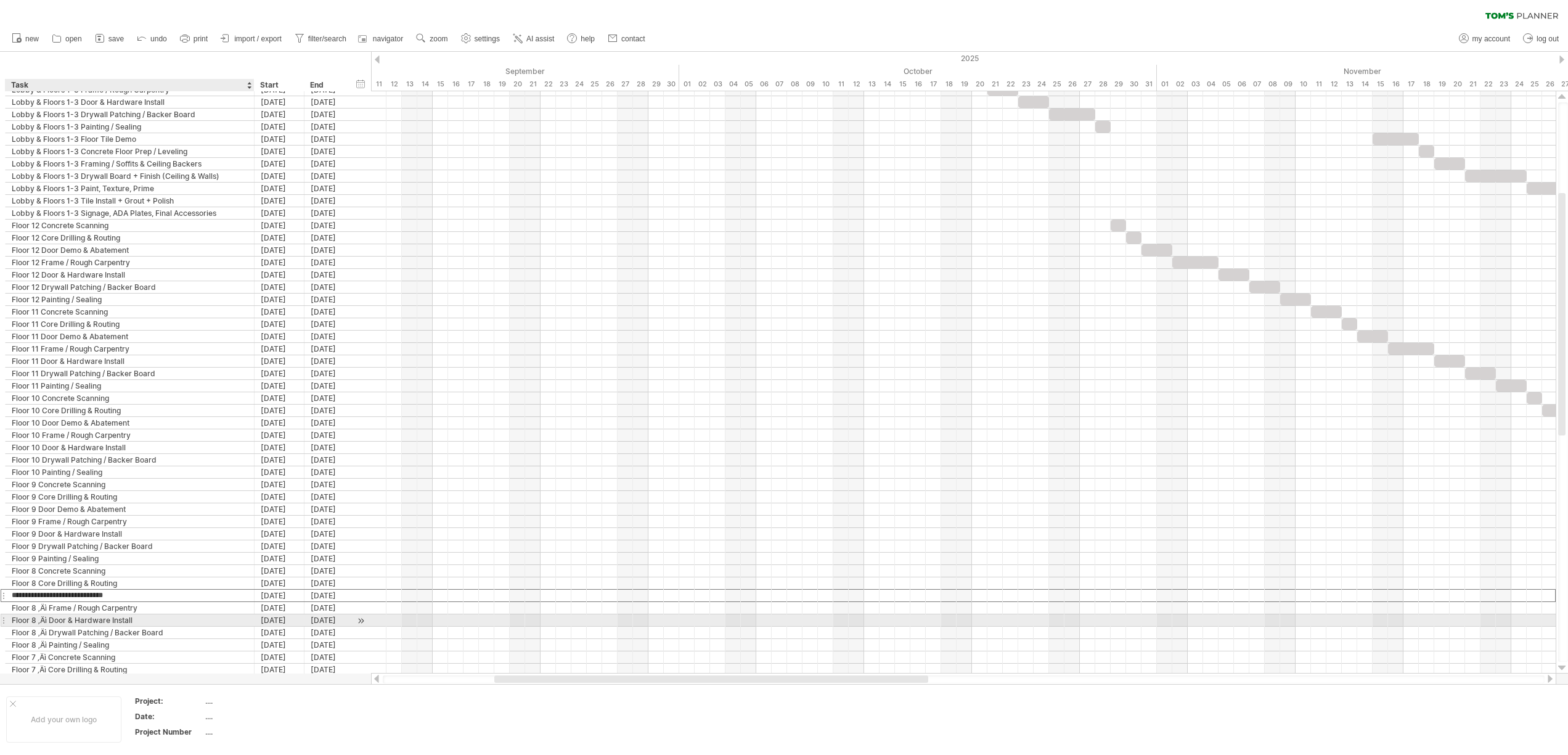
type input "**********"
click at [50, 607] on div "Floor 8 ‚Äì Frame / Rough Carpentry" at bounding box center [129, 607] width 236 height 12
type input "**********"
click at [50, 622] on div "Floor 8 ‚Äì Door & Hardware Install" at bounding box center [129, 620] width 236 height 12
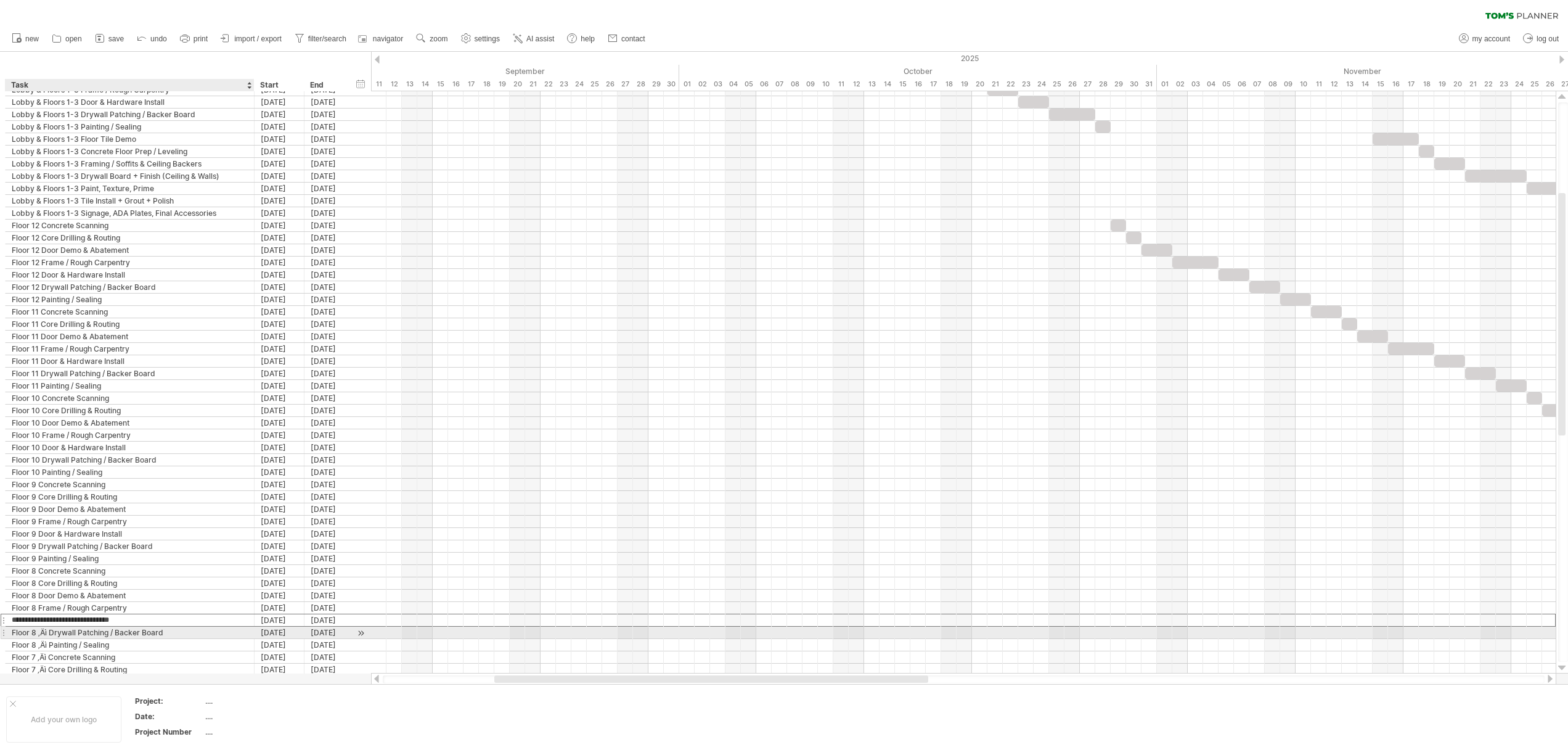
type input "**********"
click at [50, 635] on div "Floor 8 ‚Äì Drywall Patching / Backer Board" at bounding box center [129, 632] width 236 height 12
type input "**********"
click at [49, 646] on div "Floor 8 ‚Äì Painting / Sealing" at bounding box center [129, 645] width 236 height 12
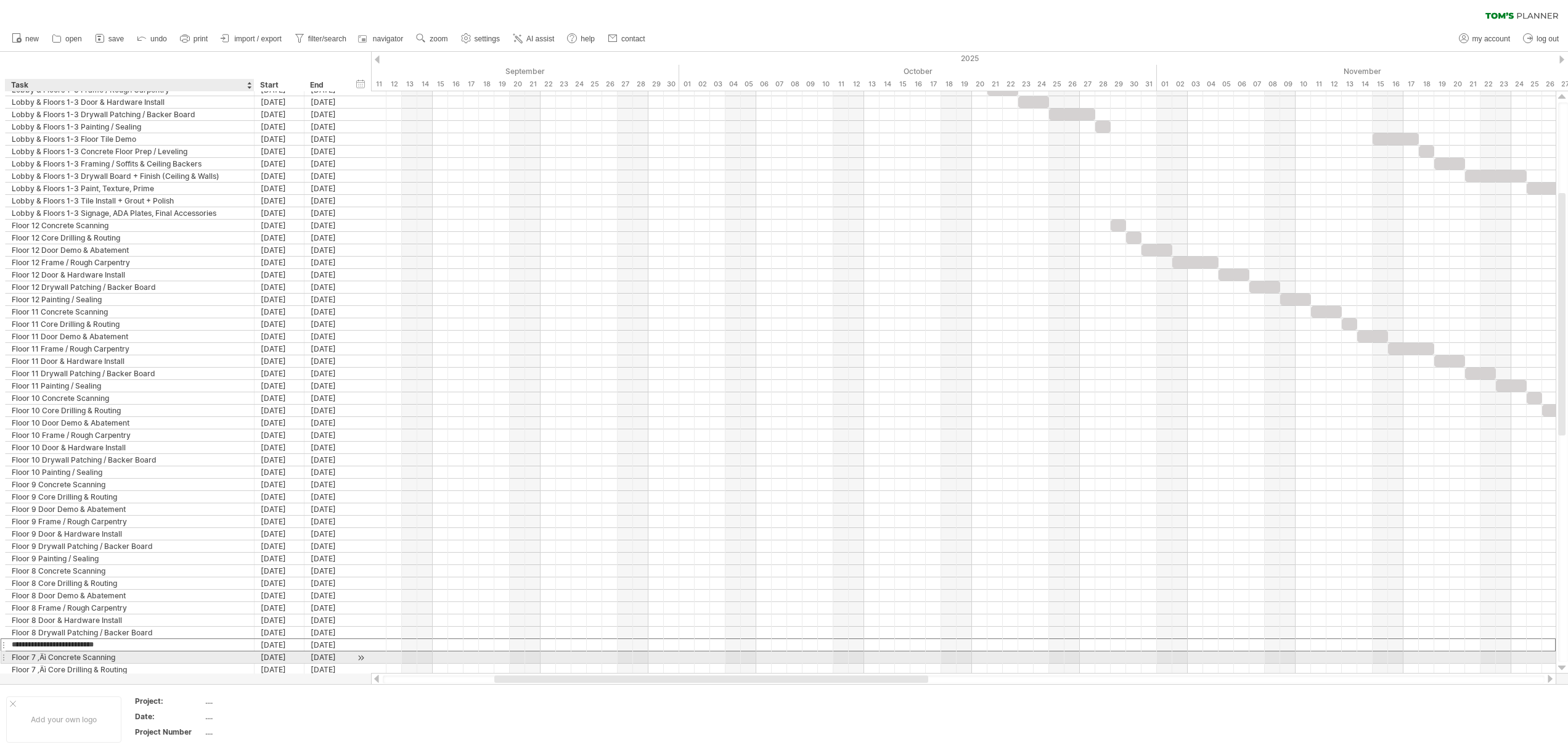
type input "**********"
click at [50, 657] on div "Floor 7 ‚Äì Concrete Scanning" at bounding box center [129, 656] width 236 height 12
type input "**********"
click at [49, 668] on div "Floor 7 ‚Äì Core Drilling & Routing" at bounding box center [129, 669] width 236 height 12
type input "**********"
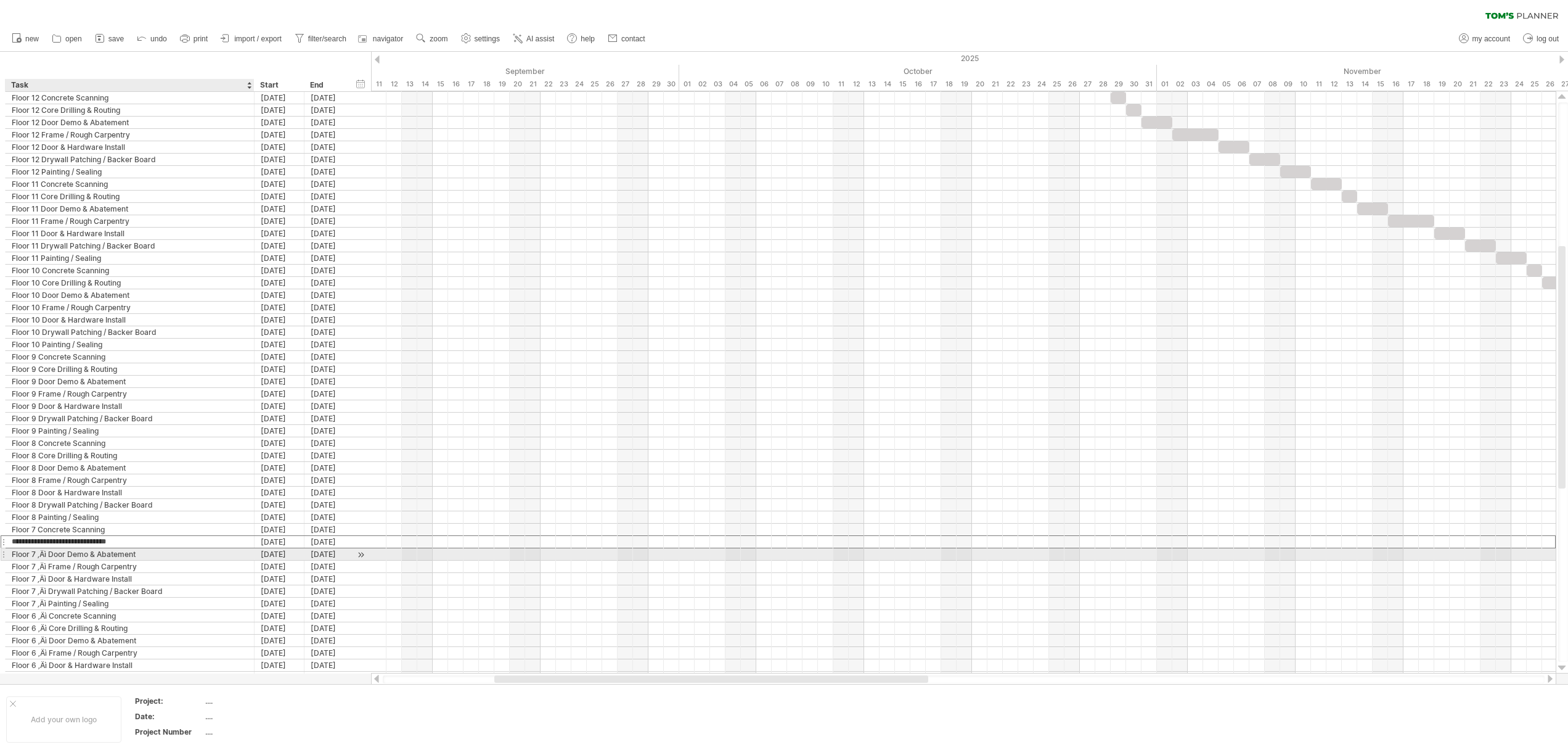
click at [50, 554] on div "Floor 7 ‚Äì Door Demo & Abatement" at bounding box center [129, 554] width 236 height 12
type input "**********"
click at [48, 567] on div "Floor 7 ‚Äì Frame / Rough Carpentry" at bounding box center [129, 566] width 236 height 12
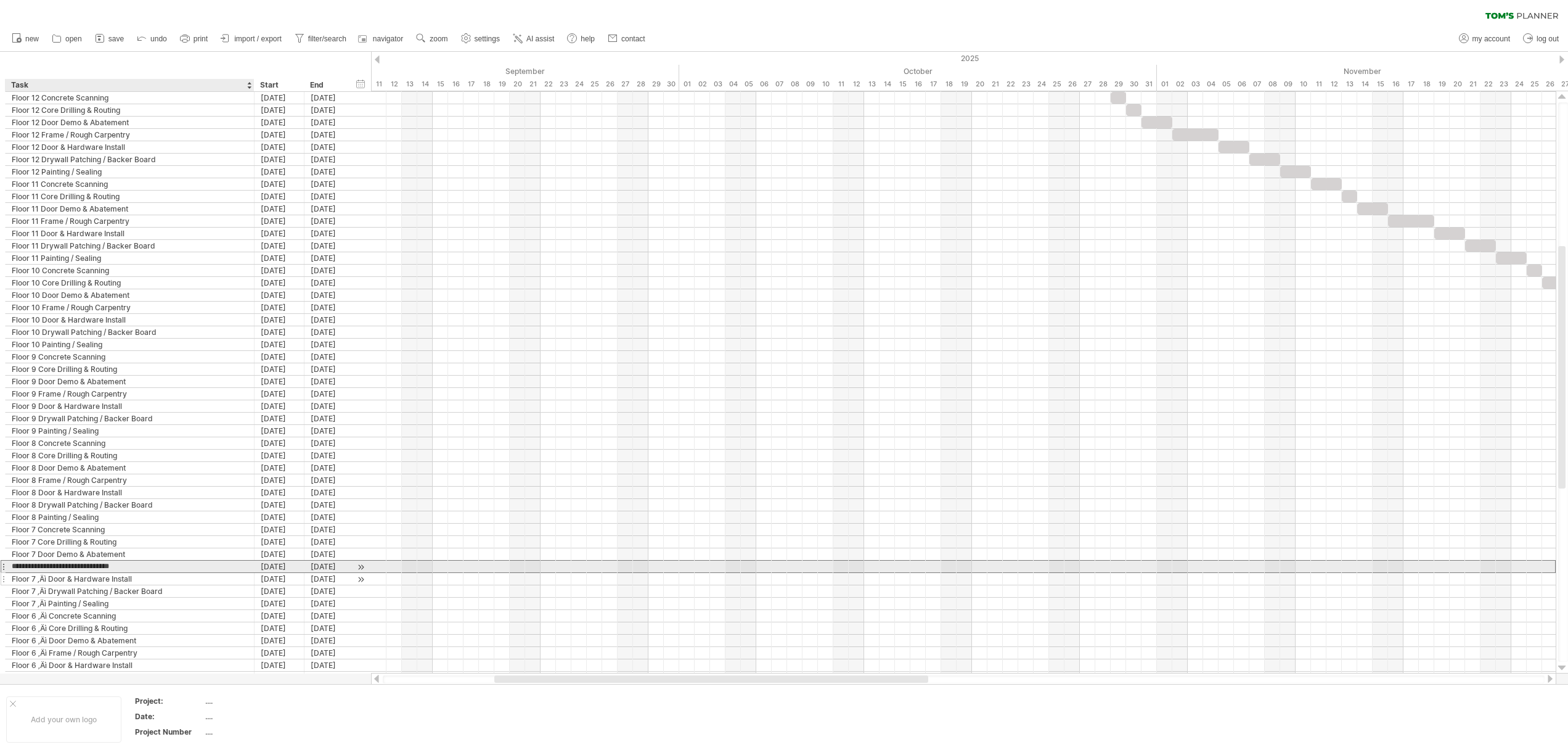
type input "**********"
click at [49, 578] on div "Floor 7 ‚Äì Door & Hardware Install" at bounding box center [129, 578] width 236 height 12
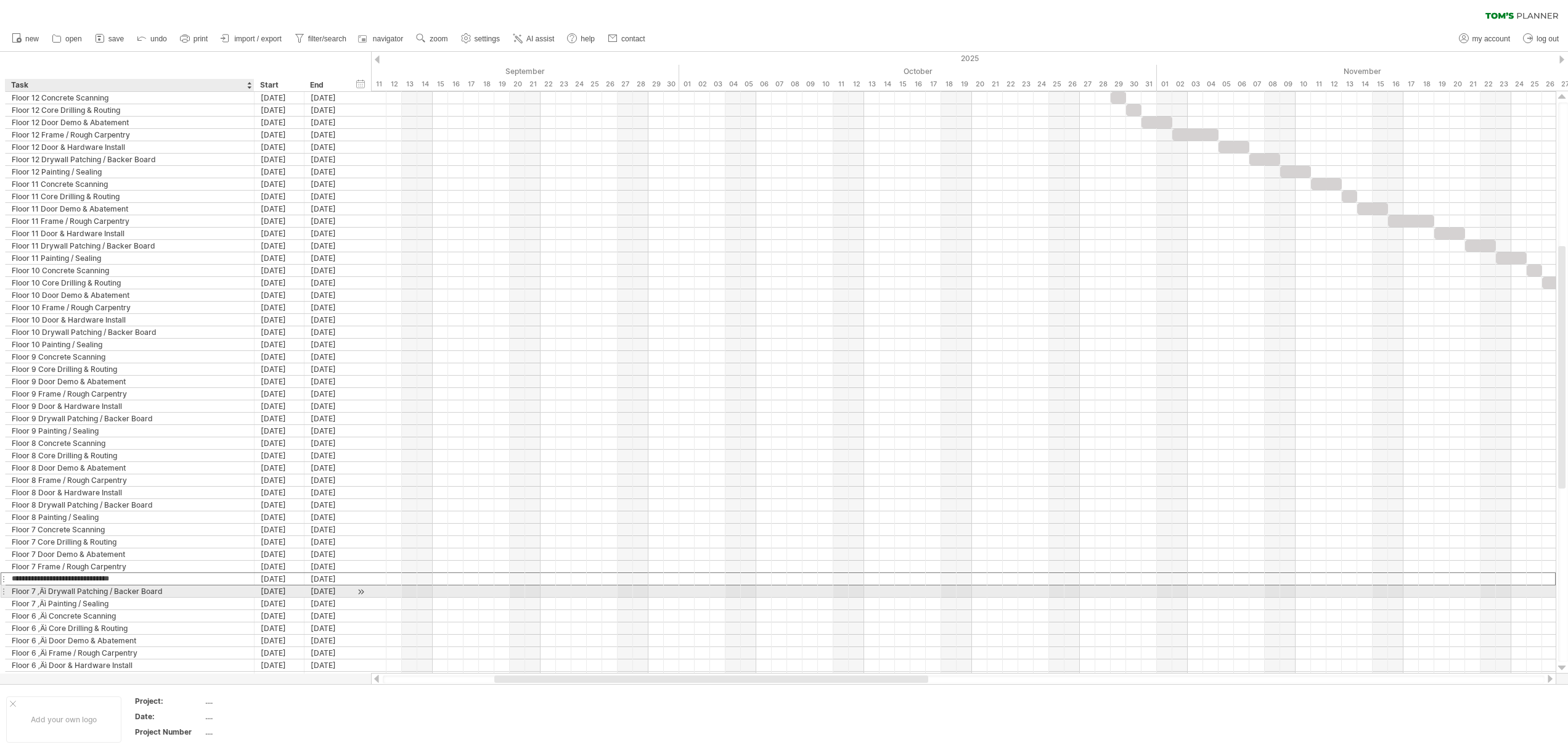
type input "**********"
click at [50, 592] on div "Floor 7 ‚Äì Drywall Patching / Backer Board" at bounding box center [129, 591] width 236 height 12
type input "**********"
click at [49, 600] on div "Floor 7 ‚Äì Painting / Sealing" at bounding box center [129, 603] width 236 height 12
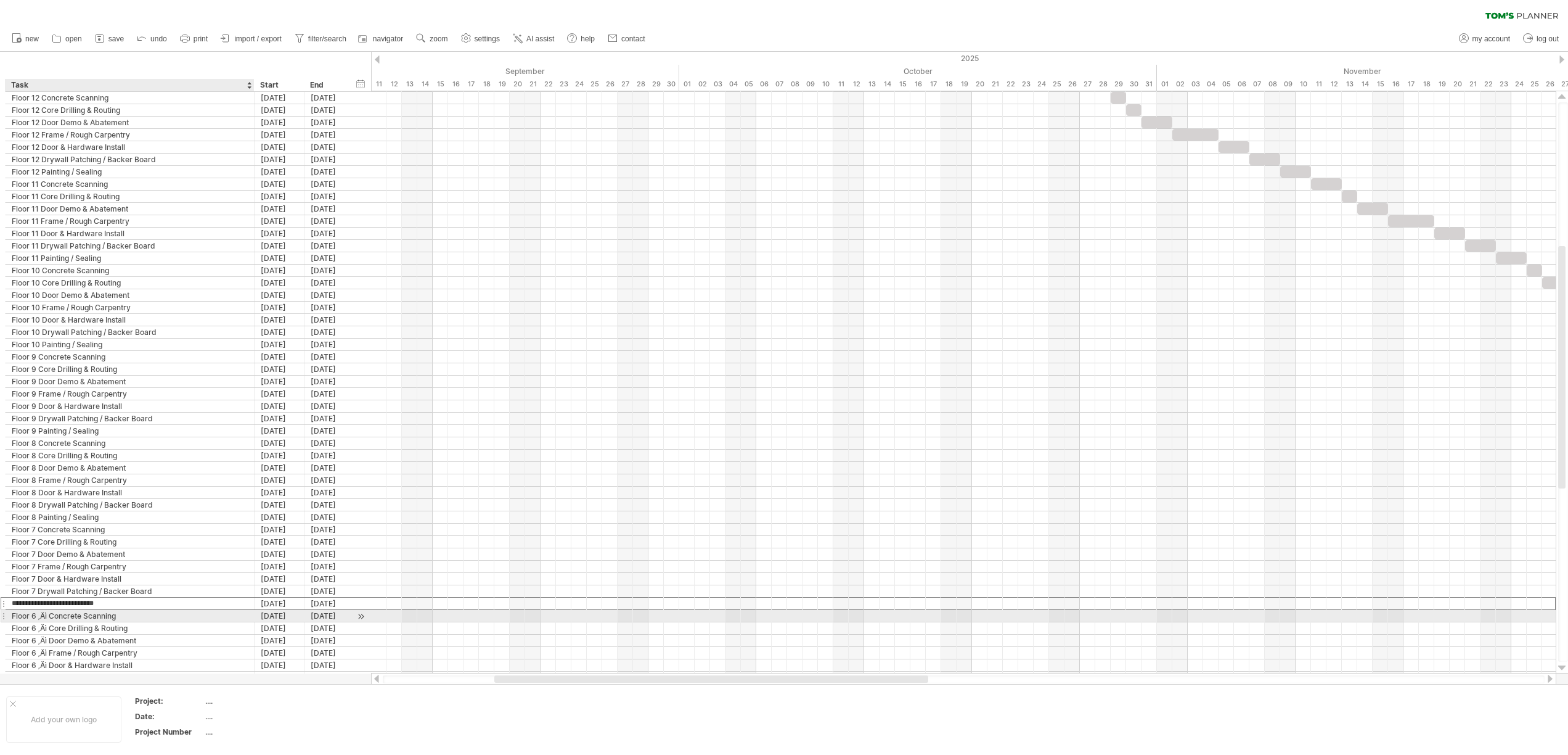
type input "**********"
click at [52, 617] on div "Floor 6 ‚Äì Concrete Scanning" at bounding box center [129, 616] width 236 height 12
click at [51, 619] on input "**********" at bounding box center [129, 616] width 236 height 12
type input "**********"
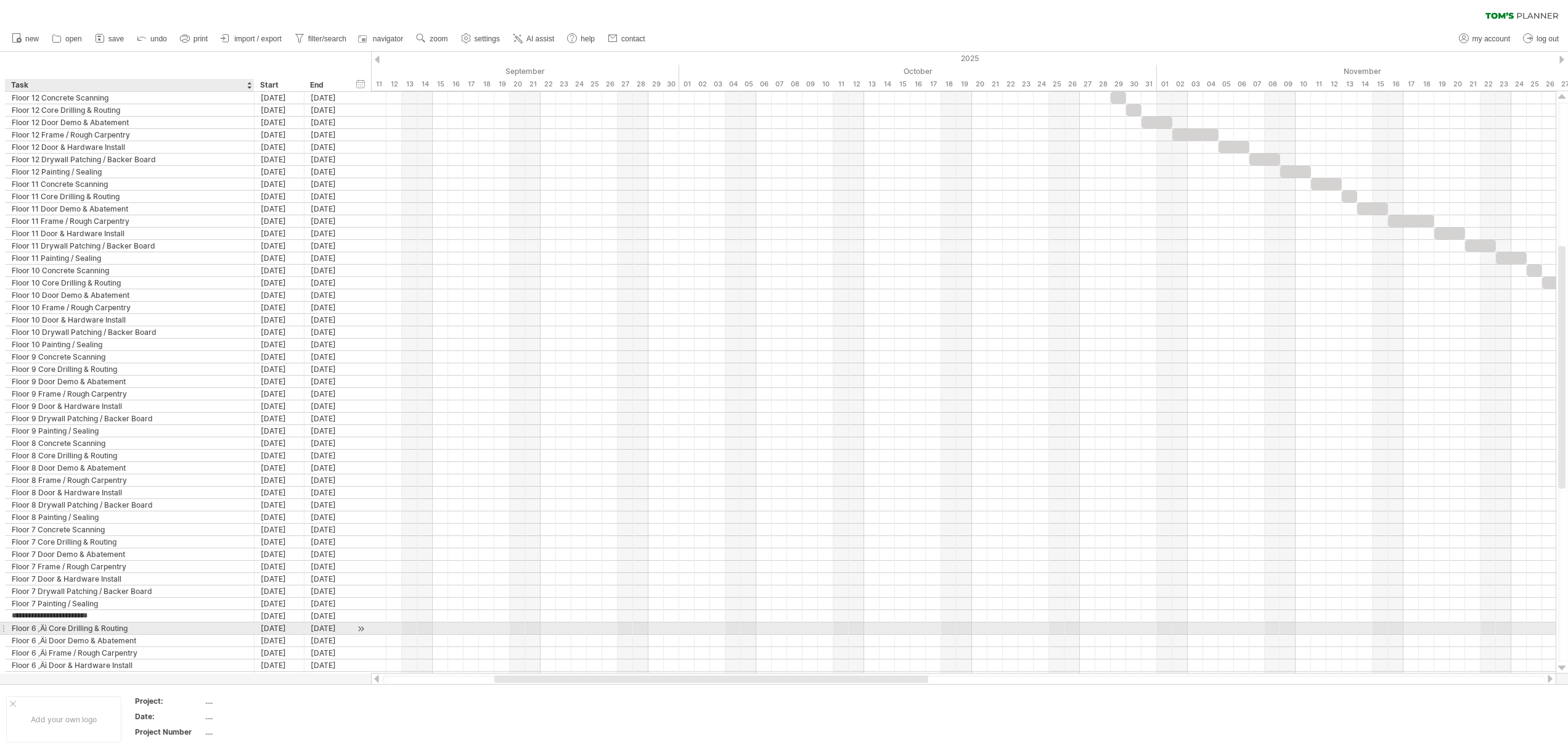
click at [51, 629] on div "Floor 6 ‚Äì Core Drilling & Routing" at bounding box center [129, 628] width 236 height 12
type input "**********"
click at [49, 643] on div "Floor 6 ‚Äì Door Demo & Abatement" at bounding box center [129, 640] width 236 height 12
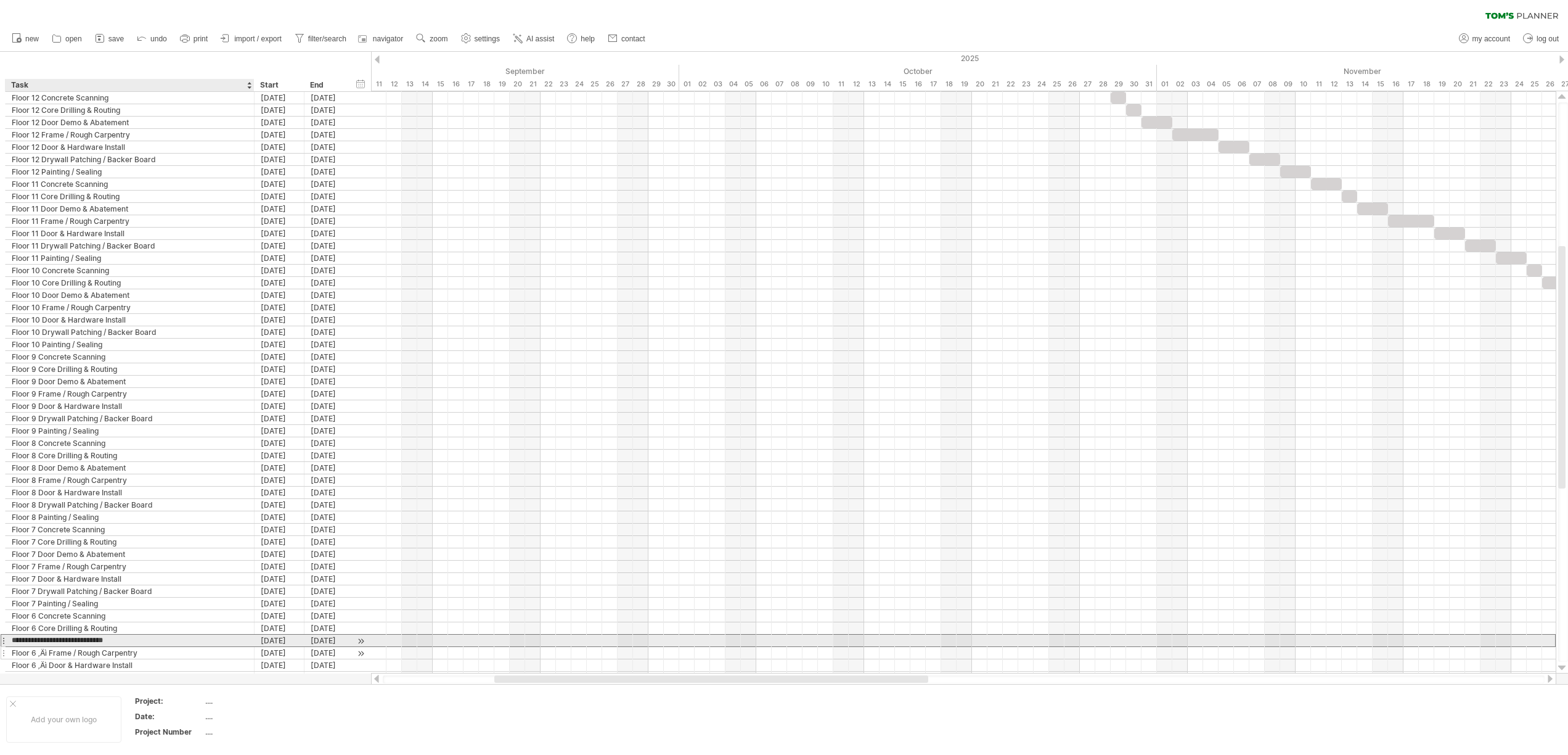
type input "**********"
click at [47, 651] on div "Floor 6 ‚Äì Frame / Rough Carpentry" at bounding box center [129, 652] width 236 height 12
click at [49, 654] on input "**********" at bounding box center [129, 652] width 236 height 12
type input "**********"
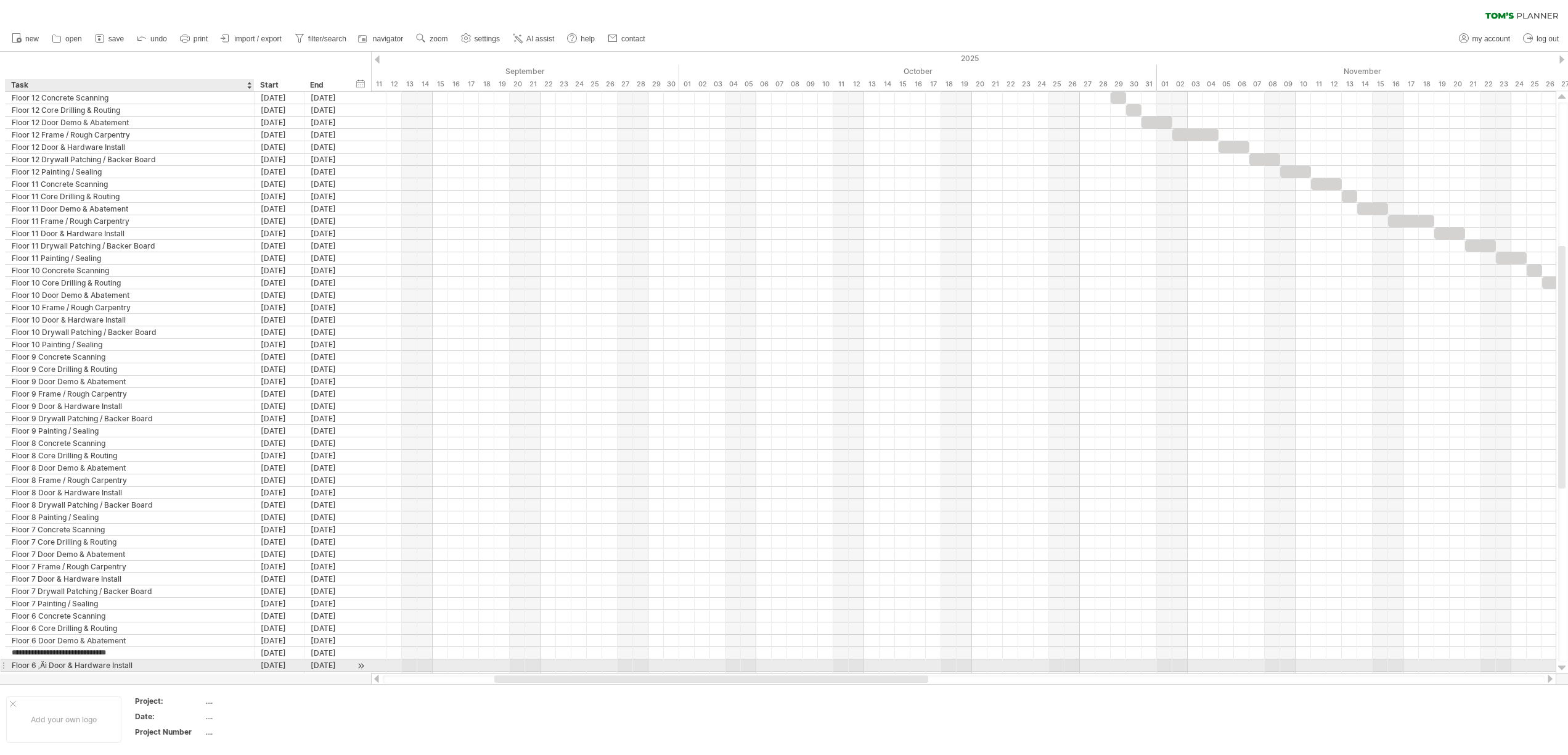
drag, startPoint x: 50, startPoint y: 663, endPoint x: 58, endPoint y: 670, distance: 10.6
click at [50, 663] on div "Floor 6 ‚Äì Door & Hardware Install" at bounding box center [129, 664] width 236 height 12
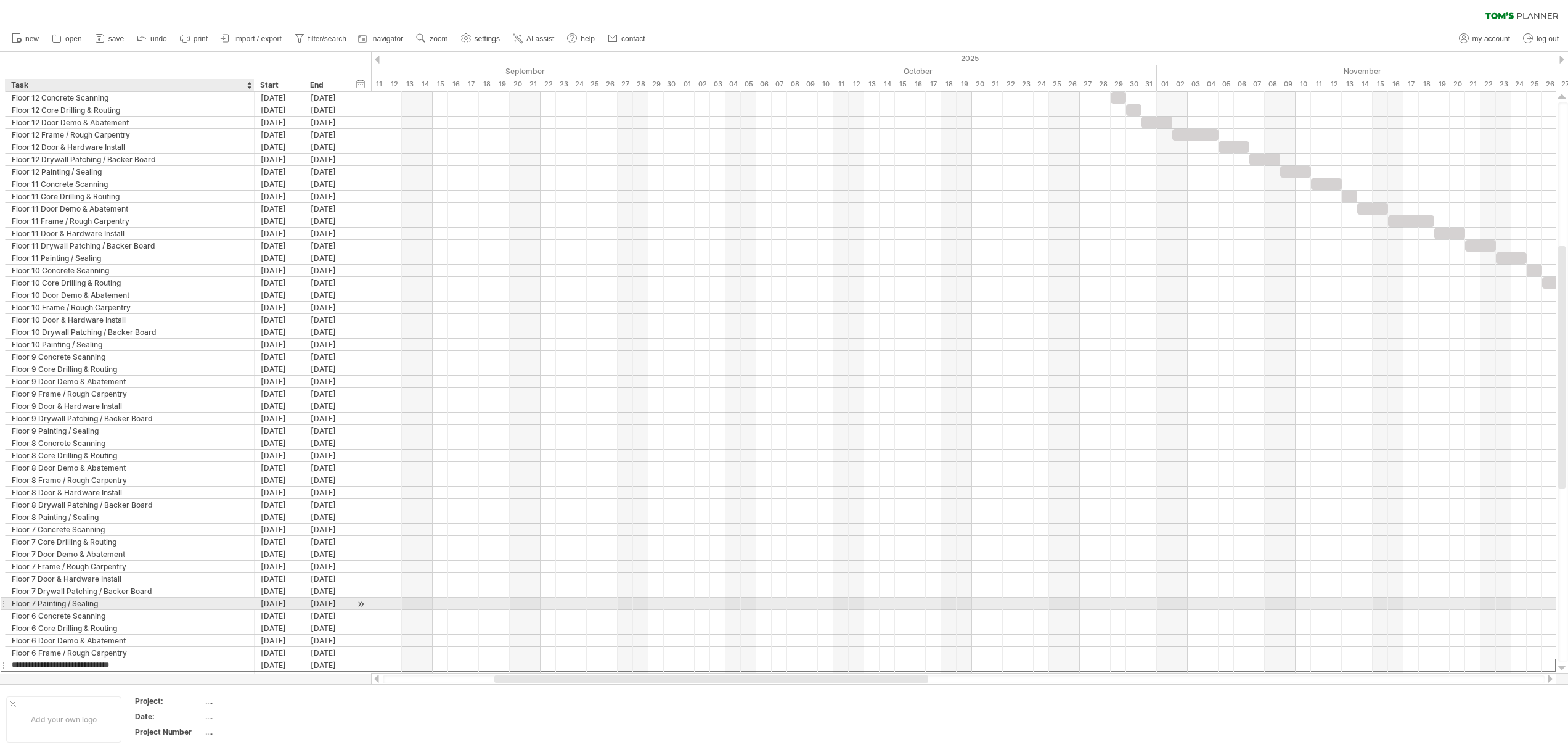
type input "**********"
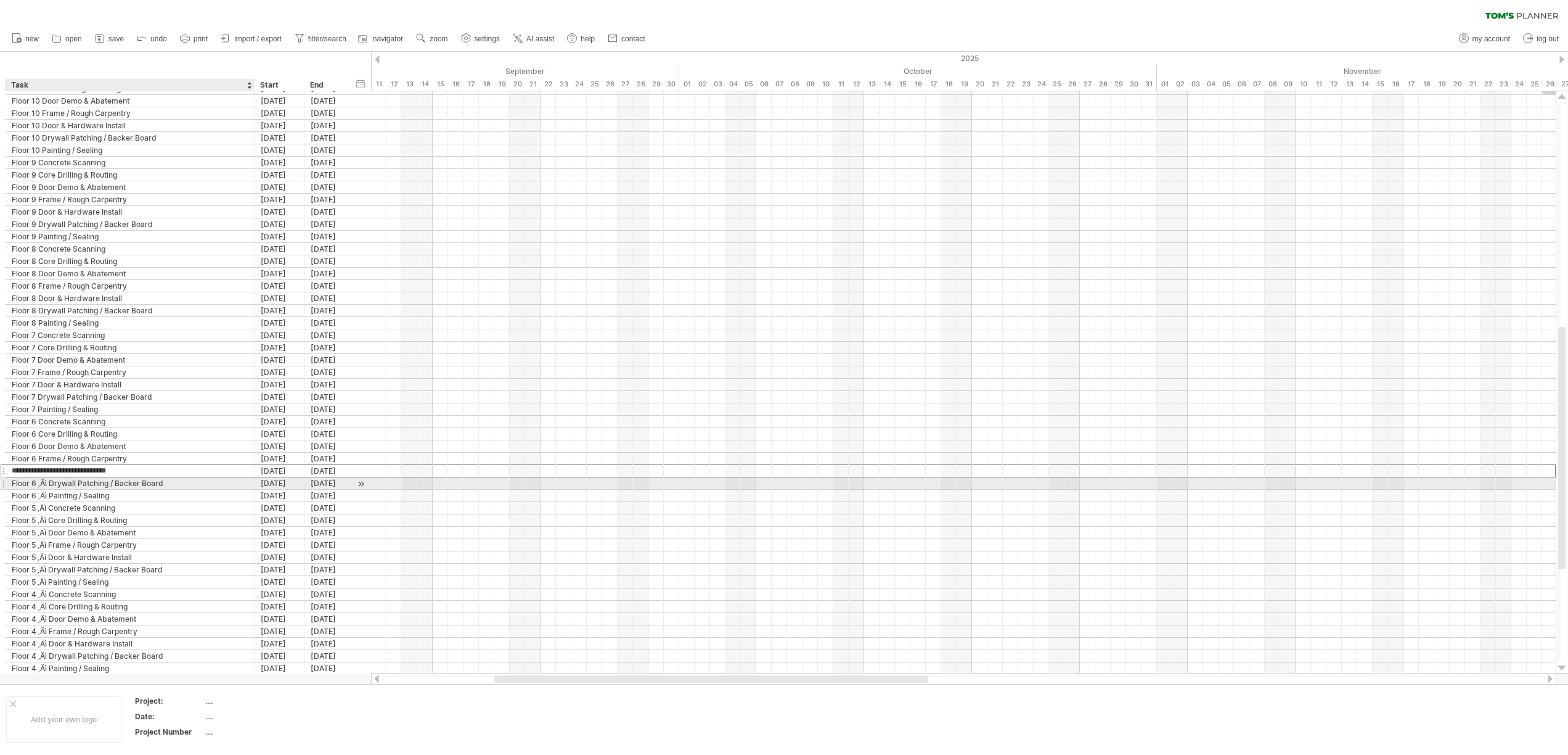
click at [49, 483] on div "Floor 6 ‚Äì Drywall Patching / Backer Board" at bounding box center [129, 483] width 236 height 12
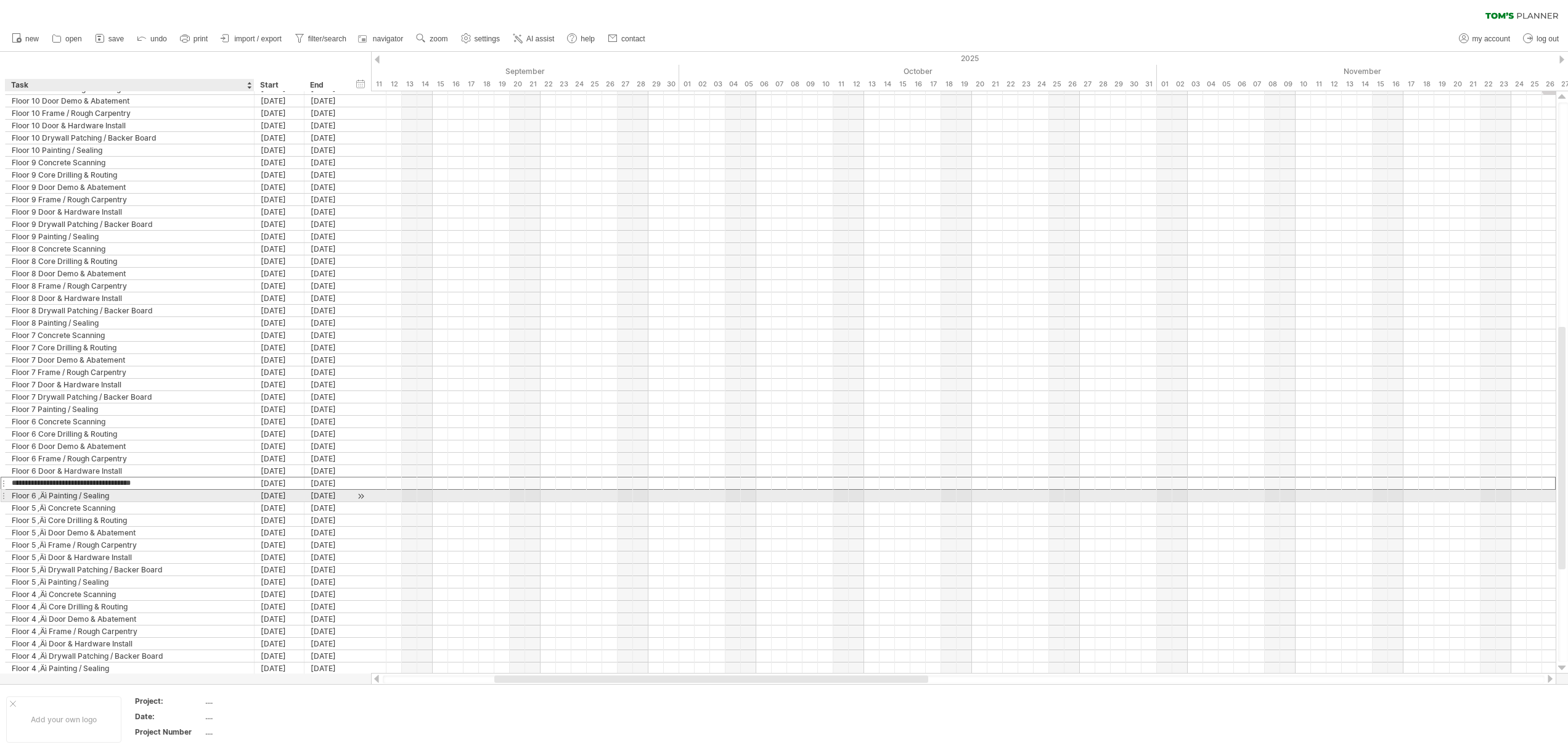
click at [50, 497] on div "Floor 6 ‚Äì Painting / Sealing" at bounding box center [129, 495] width 236 height 12
click at [48, 508] on div "Floor 5 ‚Äì Concrete Scanning" at bounding box center [129, 508] width 236 height 12
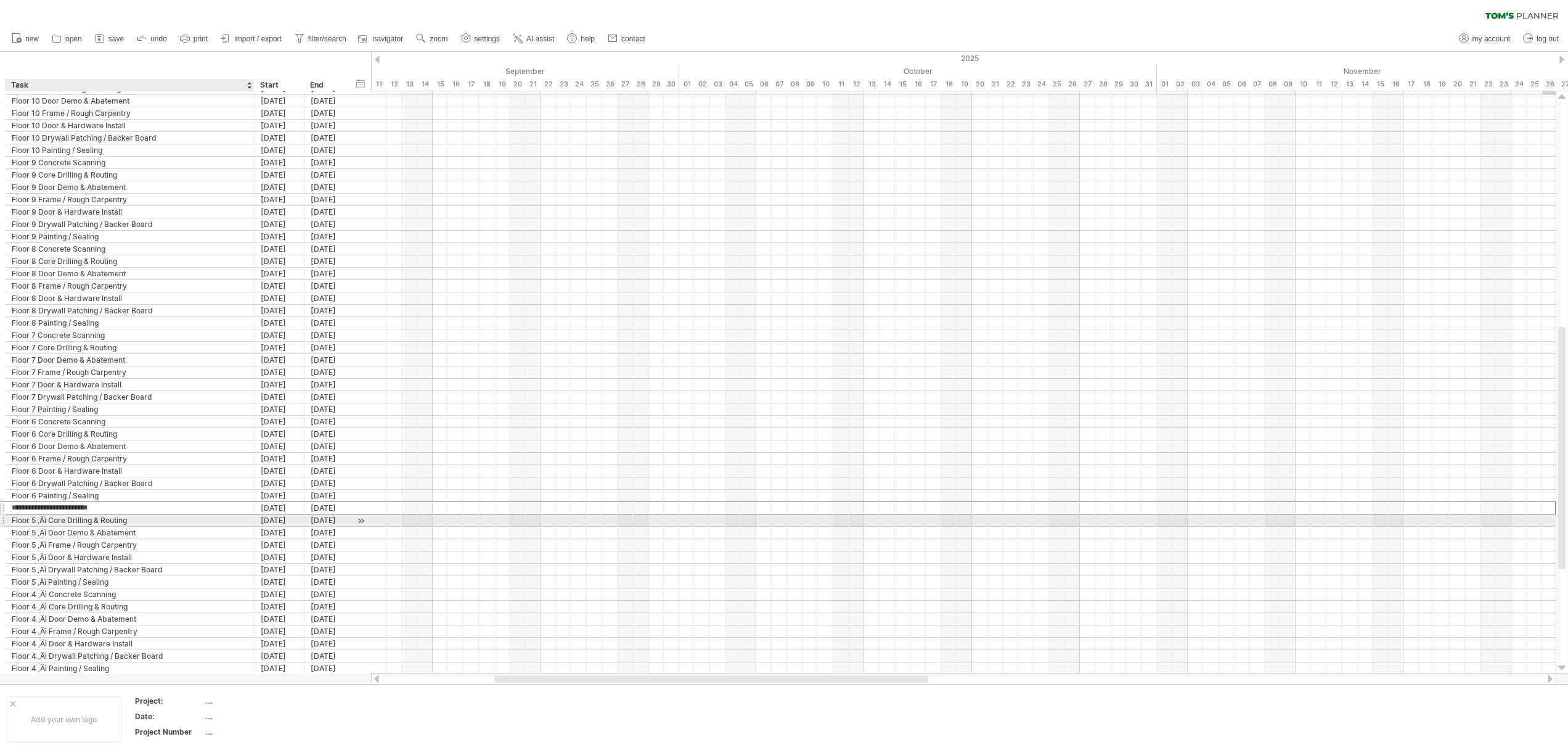
click at [50, 519] on div "Floor 5 ‚Äì Core Drilling & Routing" at bounding box center [129, 520] width 236 height 12
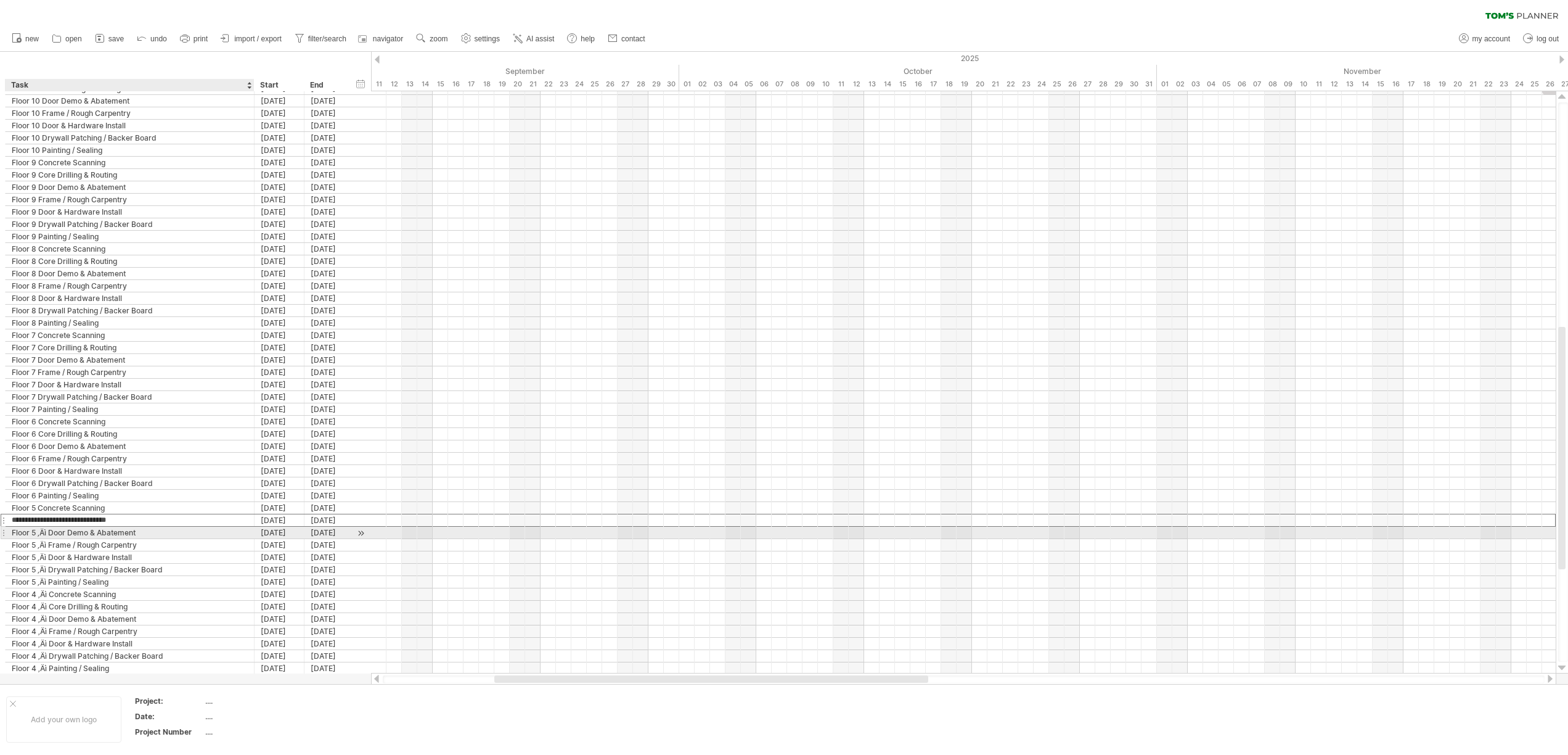
click at [49, 529] on div "Floor 5 ‚Äì Door Demo & Abatement" at bounding box center [129, 532] width 236 height 12
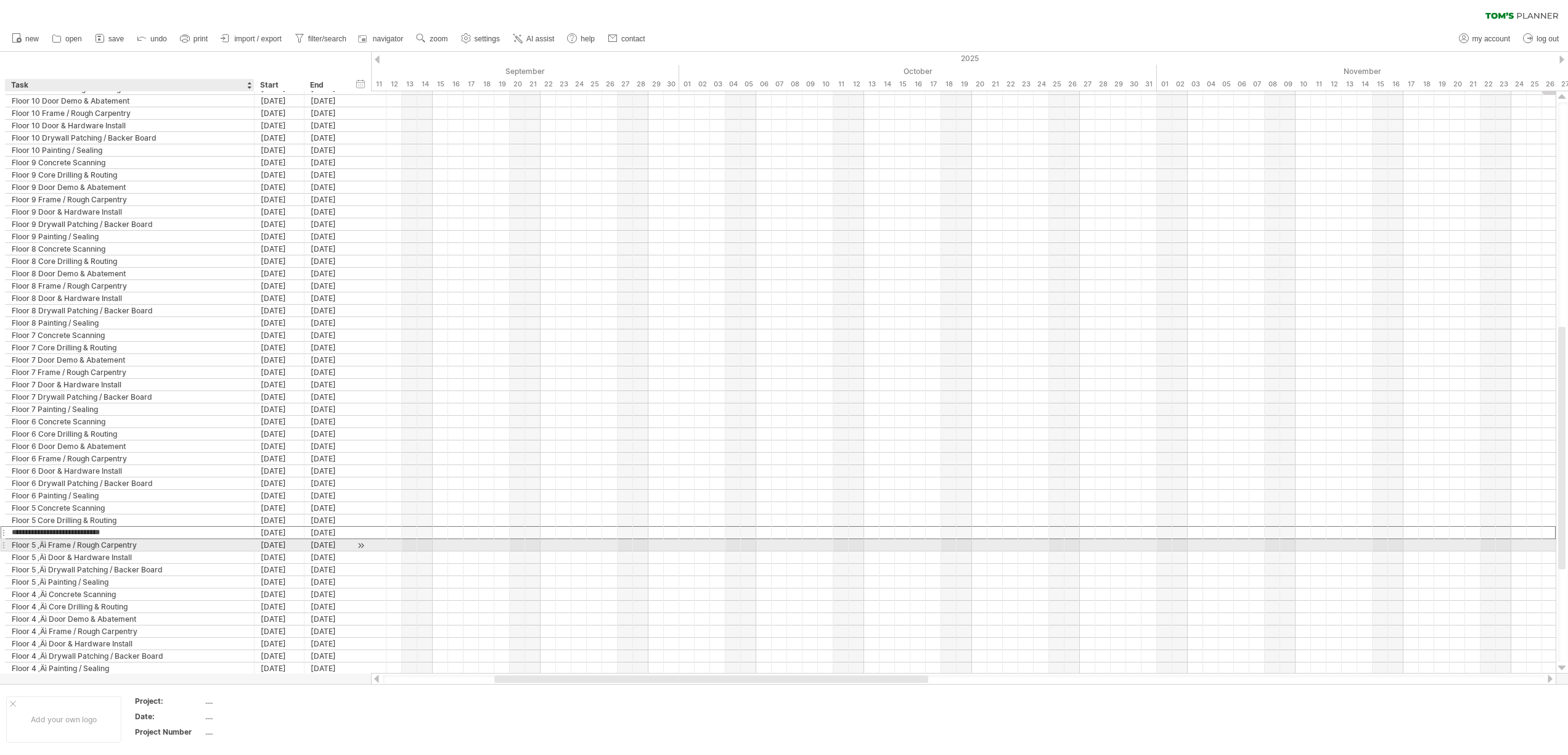
click at [52, 547] on div "Floor 5 ‚Äì Frame / Rough Carpentry" at bounding box center [129, 544] width 236 height 12
click at [51, 546] on input "**********" at bounding box center [129, 544] width 236 height 12
click at [51, 545] on input "**********" at bounding box center [129, 544] width 236 height 12
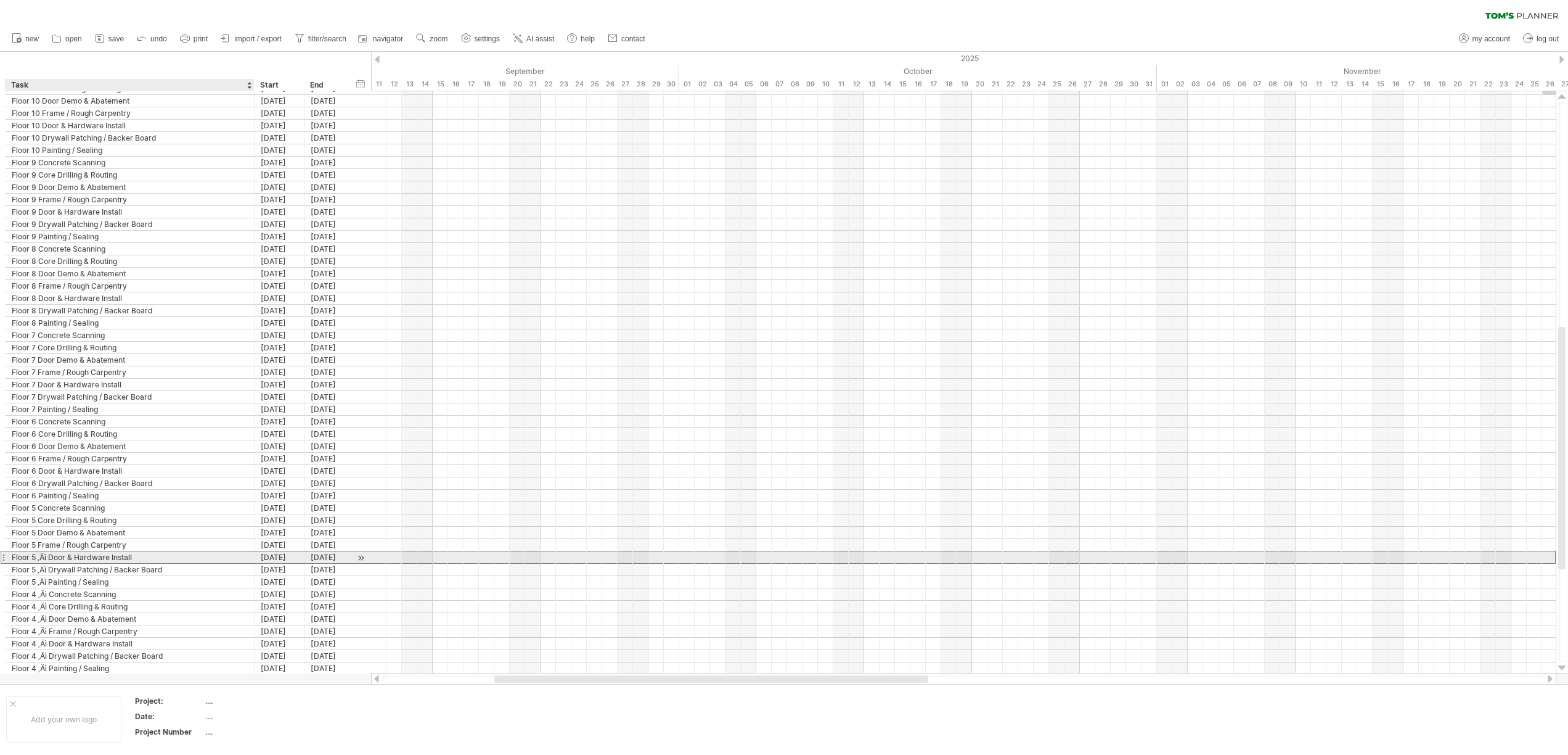
click at [50, 557] on div "Floor 5 ‚Äì Door & Hardware Install" at bounding box center [129, 557] width 236 height 12
click at [50, 568] on div "Floor 5 ‚Äì Drywall Patching / Backer Board" at bounding box center [129, 569] width 236 height 12
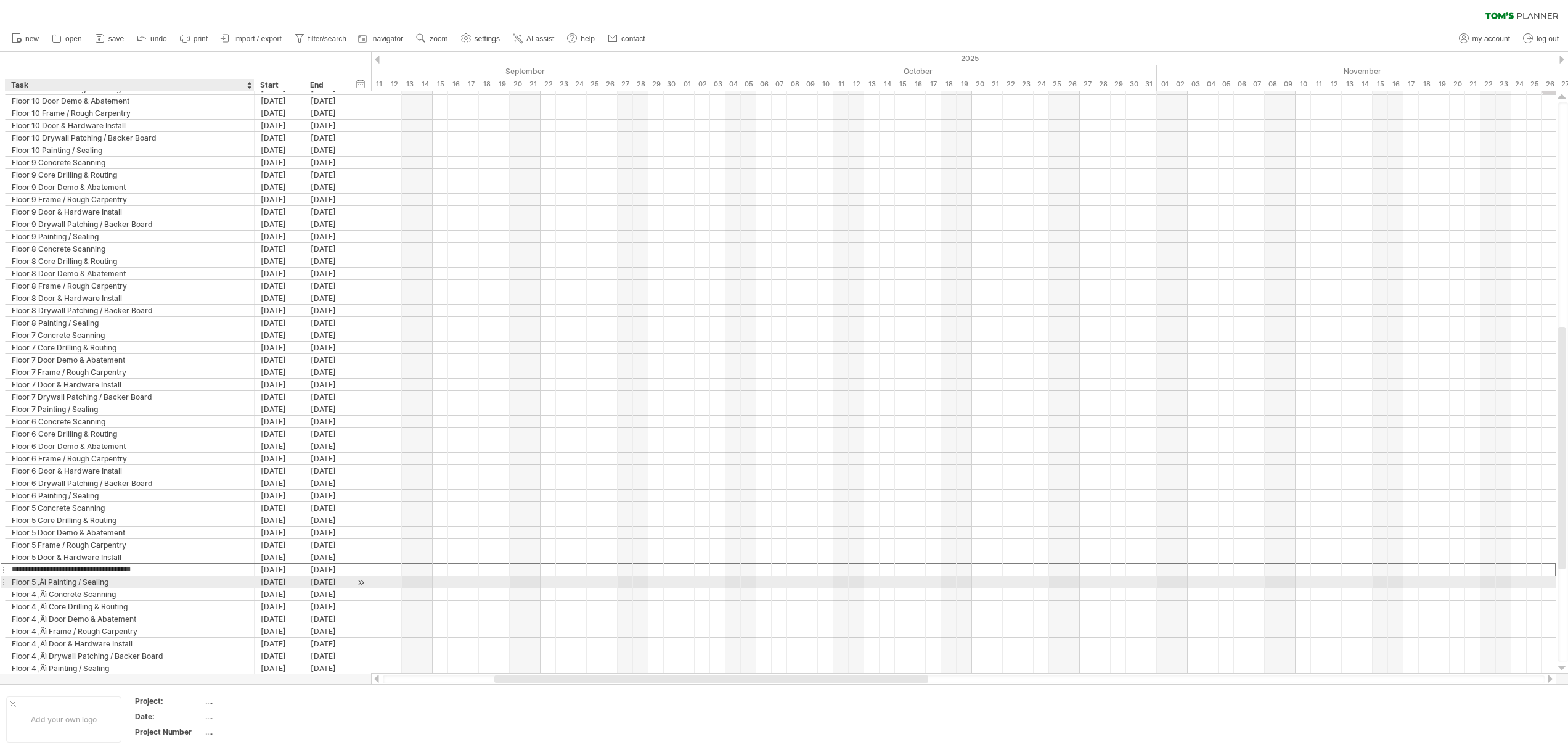
click at [48, 582] on div "Floor 5 ‚Äì Painting / Sealing" at bounding box center [129, 581] width 236 height 12
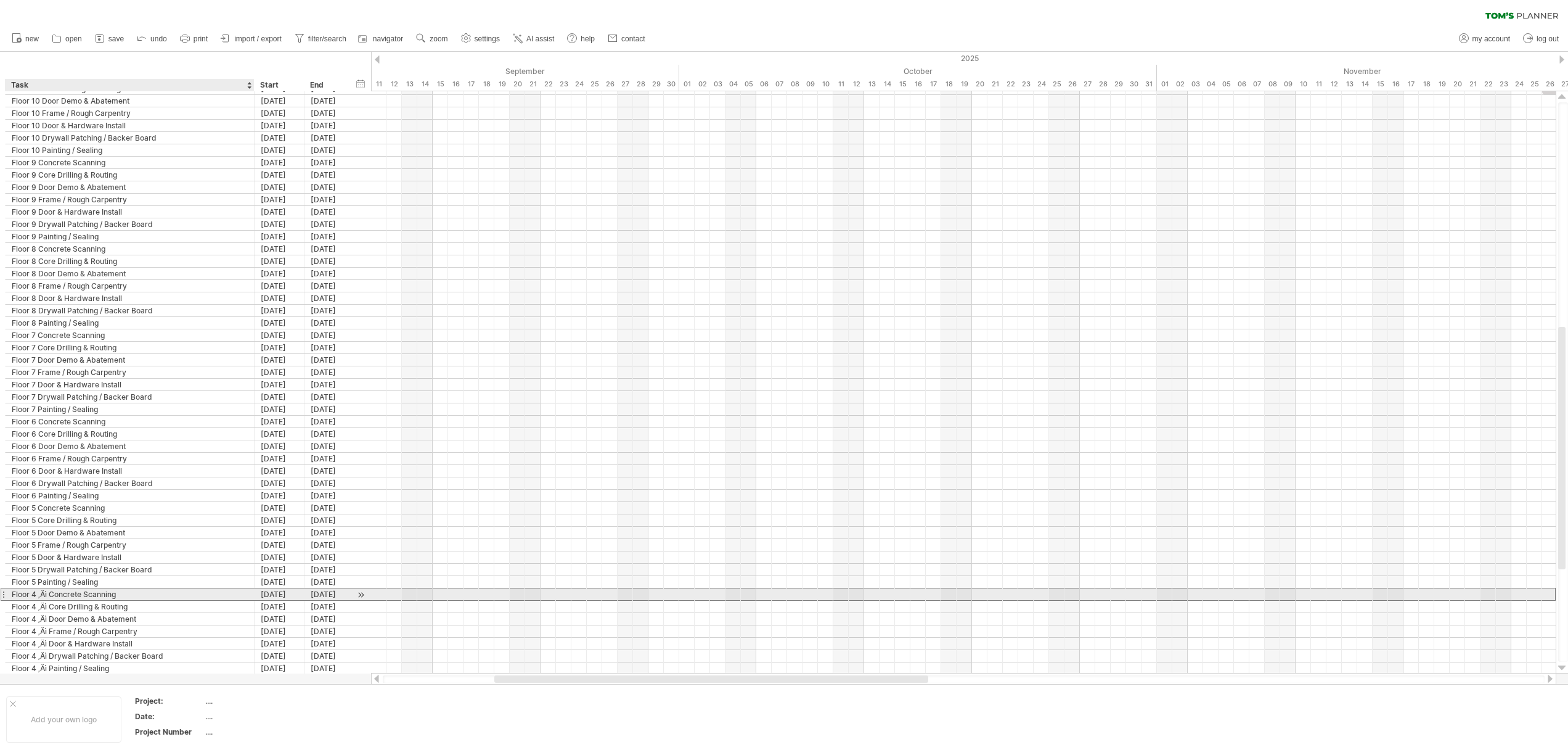
click at [51, 596] on div "Floor 4 ‚Äì Concrete Scanning" at bounding box center [129, 594] width 236 height 12
click at [50, 611] on div "Floor 4 ‚Äì Core Drilling & Routing" at bounding box center [129, 606] width 236 height 12
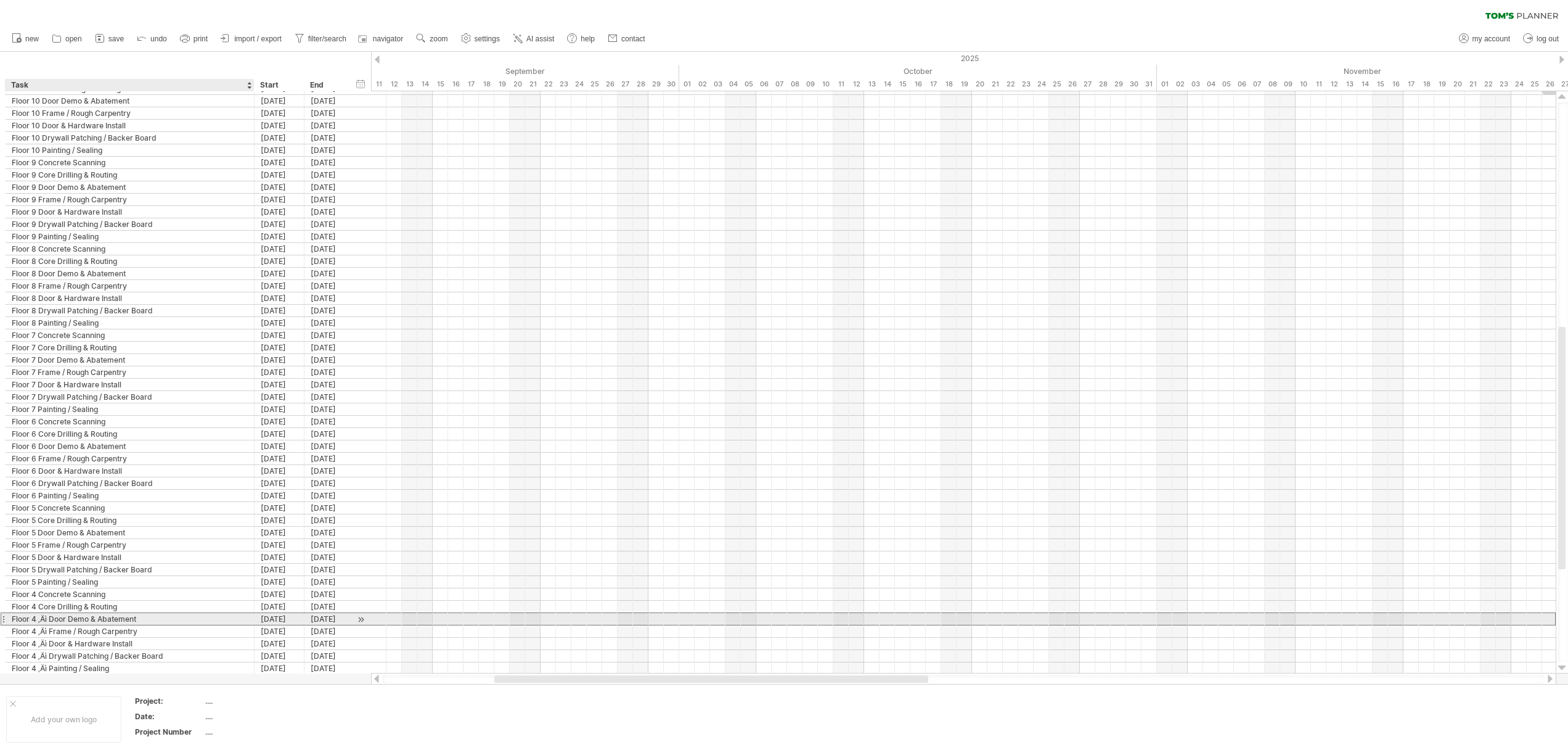
click at [51, 619] on div "Floor 4 ‚Äì Door Demo & Abatement" at bounding box center [129, 619] width 236 height 12
click at [48, 631] on div "Floor 4 ‚Äì Frame / Rough Carpentry" at bounding box center [129, 631] width 236 height 12
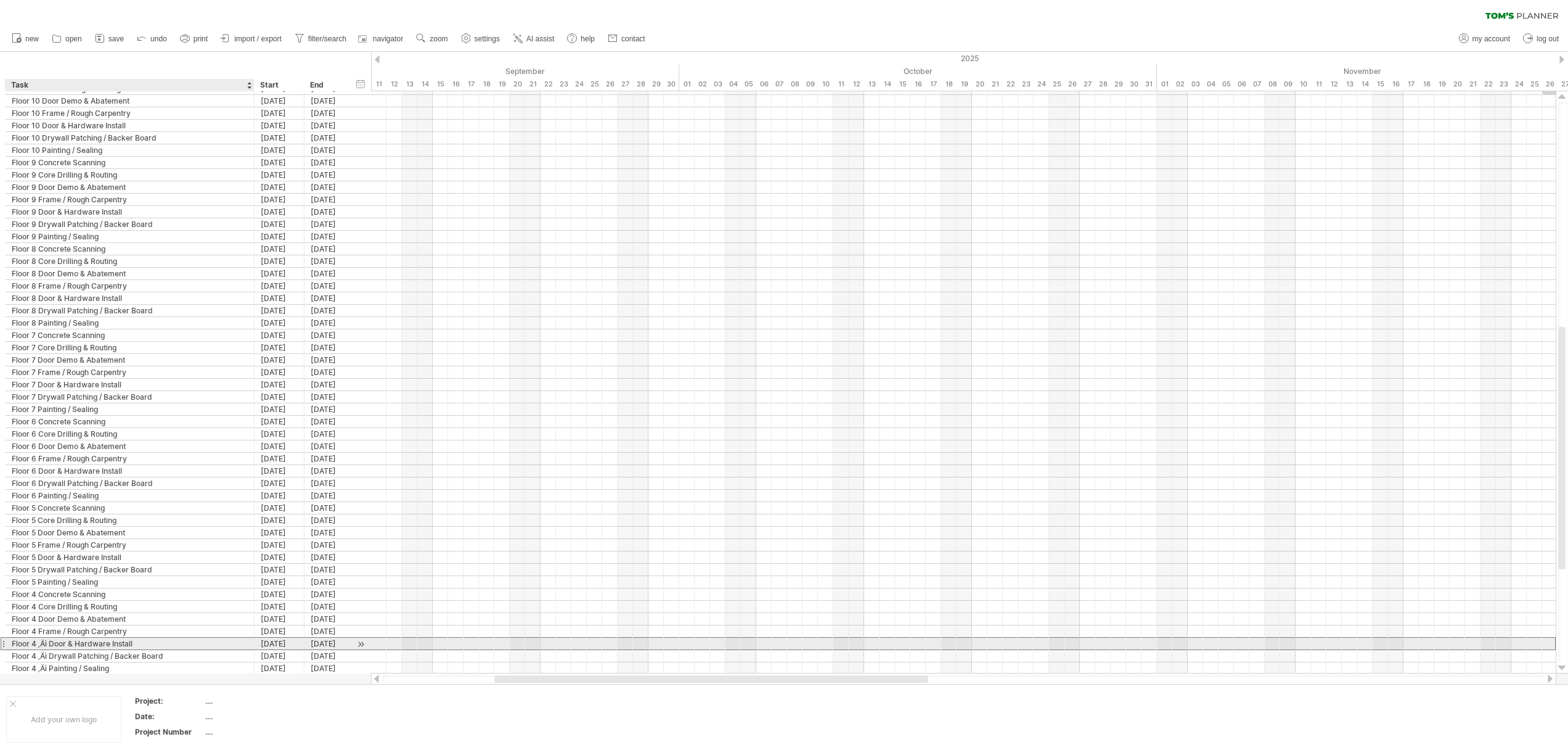
click at [51, 643] on div "Floor 4 ‚Äì Door & Hardware Install" at bounding box center [129, 643] width 236 height 12
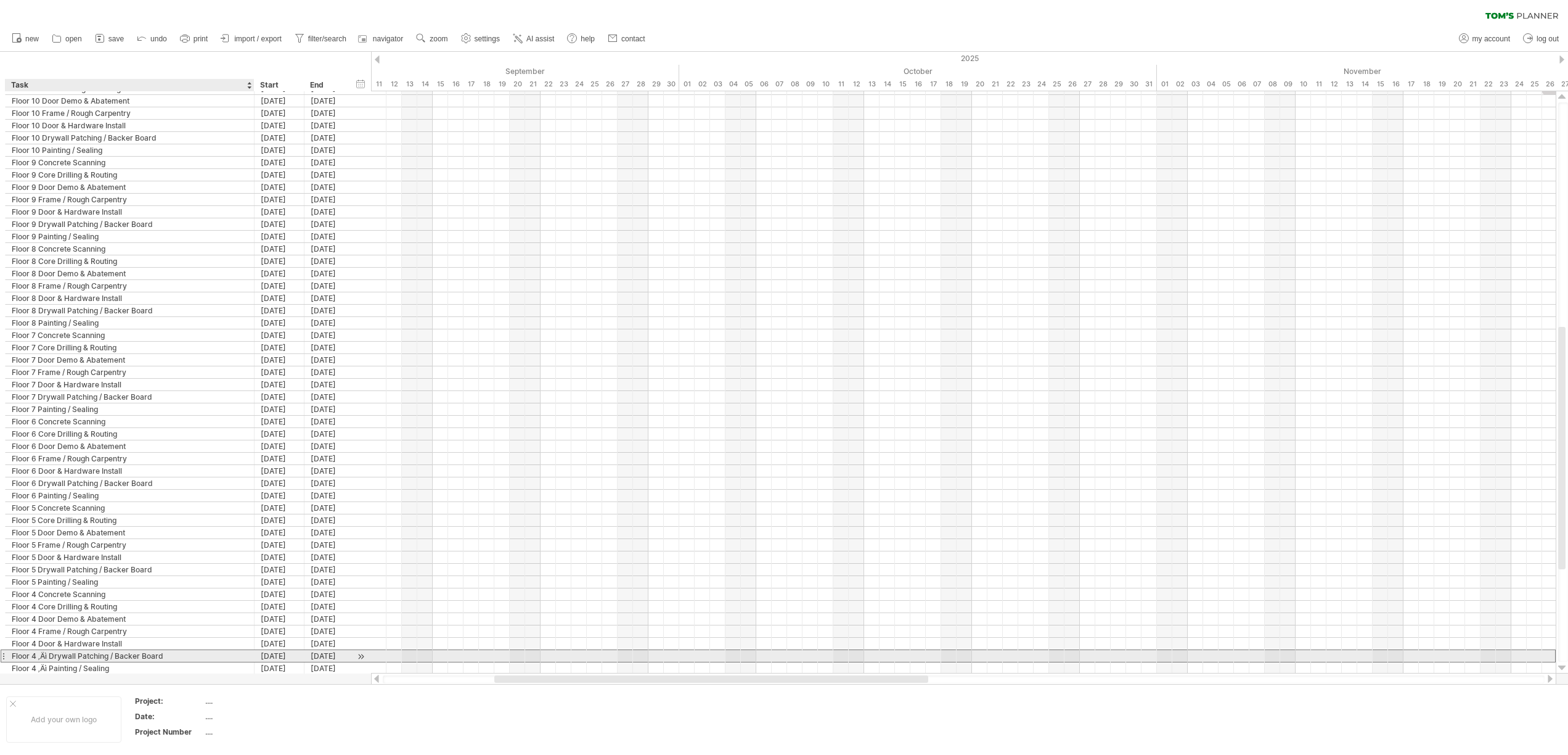
click at [50, 657] on div "Floor 4 ‚Äì Drywall Patching / Backer Board" at bounding box center [129, 655] width 236 height 12
click at [50, 668] on div "Floor 4 ‚Äì Painting / Sealing" at bounding box center [129, 668] width 236 height 12
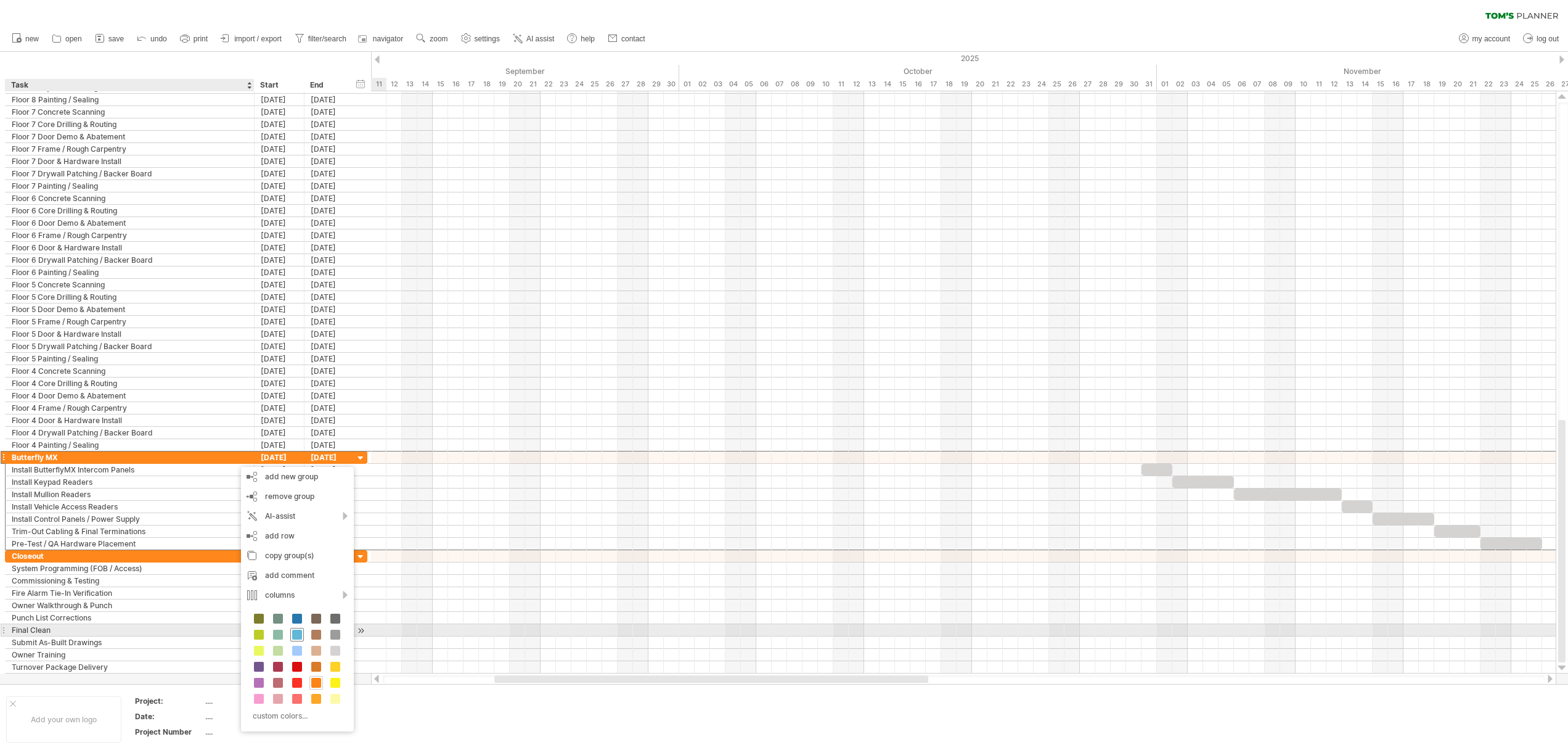
click at [292, 632] on span at bounding box center [297, 635] width 10 height 10
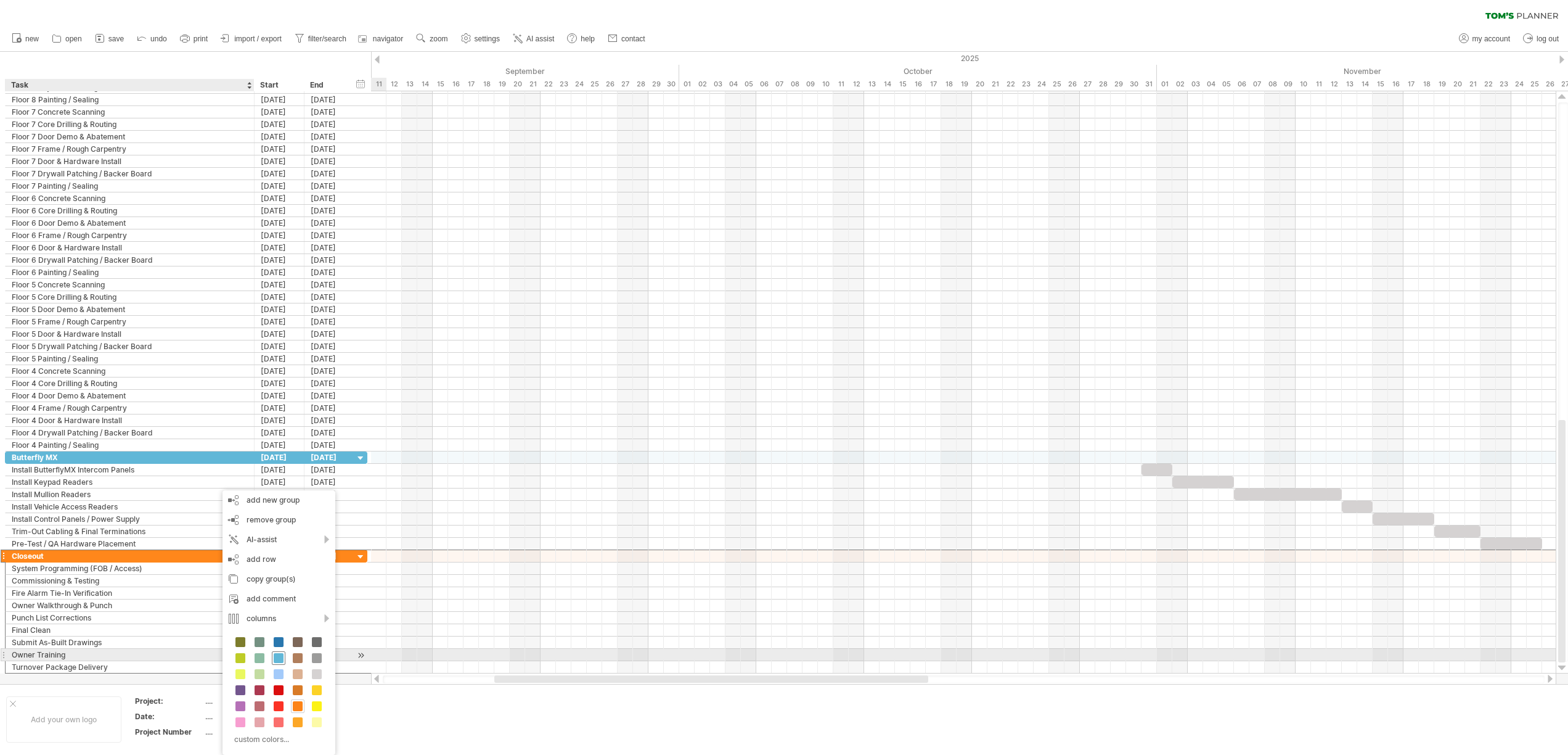
click at [287, 659] on div "custom colors..." at bounding box center [279, 692] width 113 height 126
click at [278, 661] on span at bounding box center [279, 658] width 10 height 10
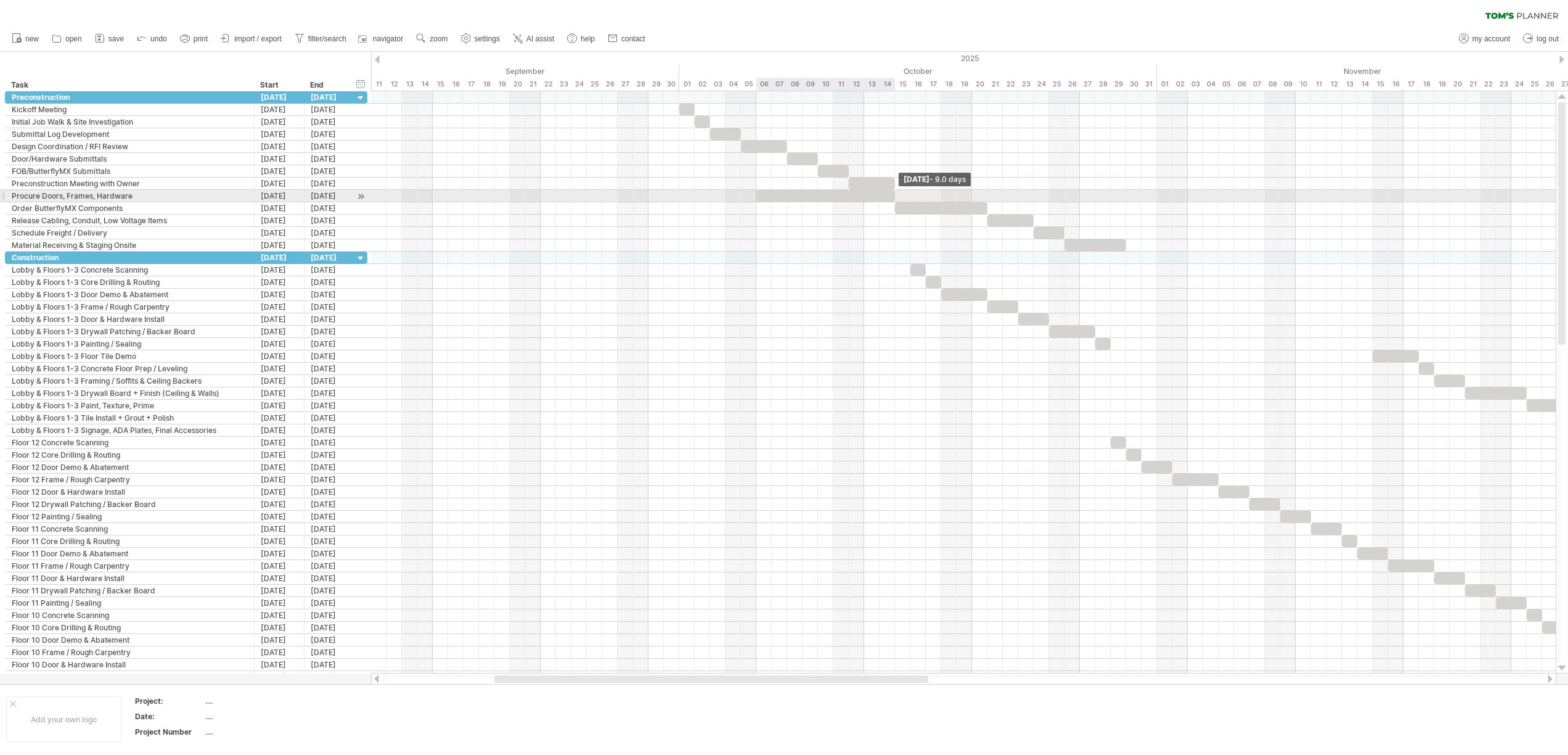
click at [893, 194] on span at bounding box center [895, 195] width 5 height 12
drag, startPoint x: 798, startPoint y: 195, endPoint x: 825, endPoint y: 200, distance: 27.5
click at [825, 200] on div at bounding box center [856, 195] width 139 height 12
drag, startPoint x: 876, startPoint y: 198, endPoint x: 909, endPoint y: 198, distance: 33.0
click at [909, 198] on div at bounding box center [887, 195] width 139 height 12
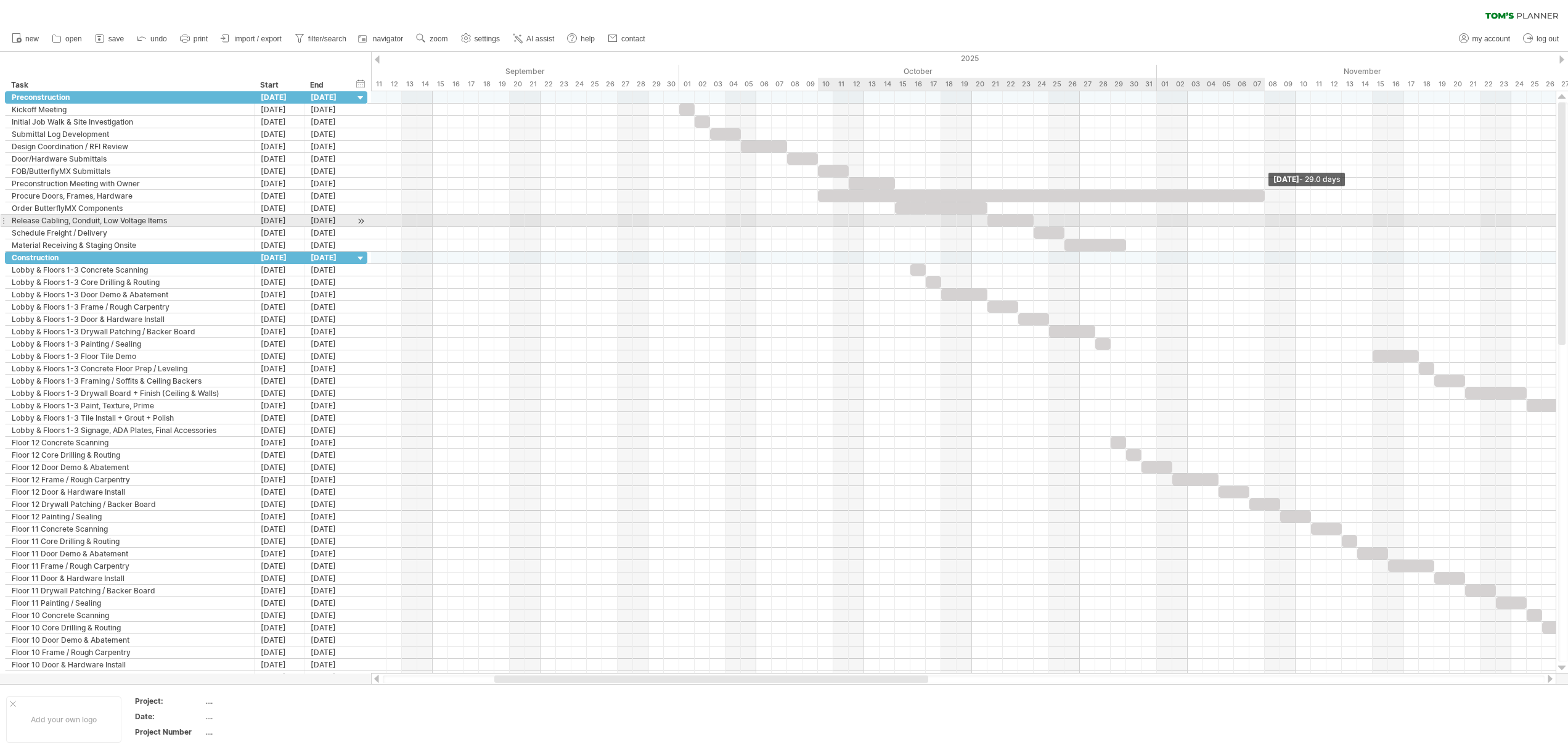
drag, startPoint x: 957, startPoint y: 192, endPoint x: 1264, endPoint y: 223, distance: 308.6
click at [1264, 223] on div "Friday 07 November - 29.0 days Friday 10 October" at bounding box center [963, 382] width 1185 height 582
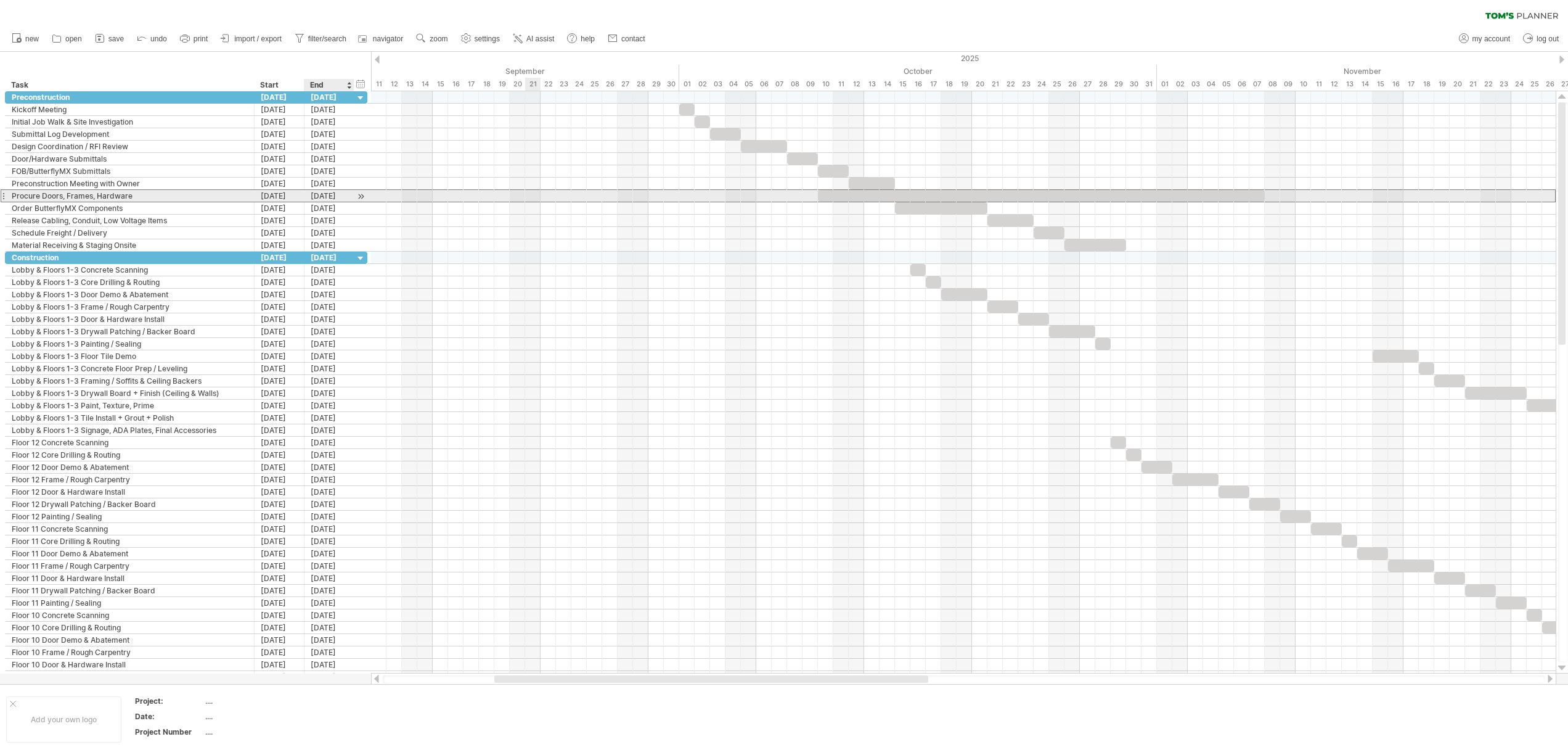
click at [320, 197] on div "[DATE]" at bounding box center [329, 195] width 50 height 12
click at [326, 213] on link "previous" at bounding box center [324, 211] width 9 height 9
click at [420, 211] on link "next" at bounding box center [421, 211] width 9 height 9
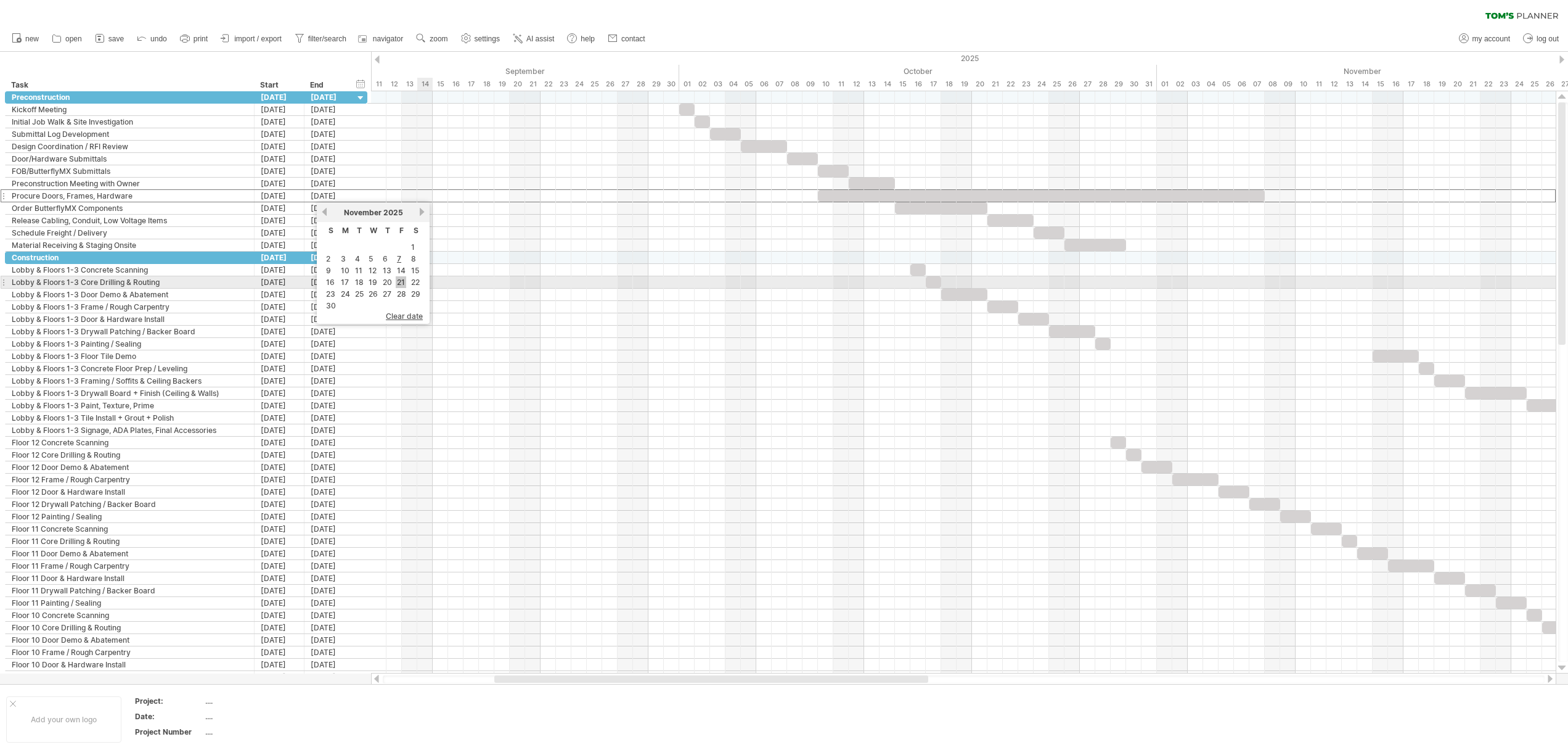
click at [404, 286] on link "21" at bounding box center [401, 282] width 11 height 12
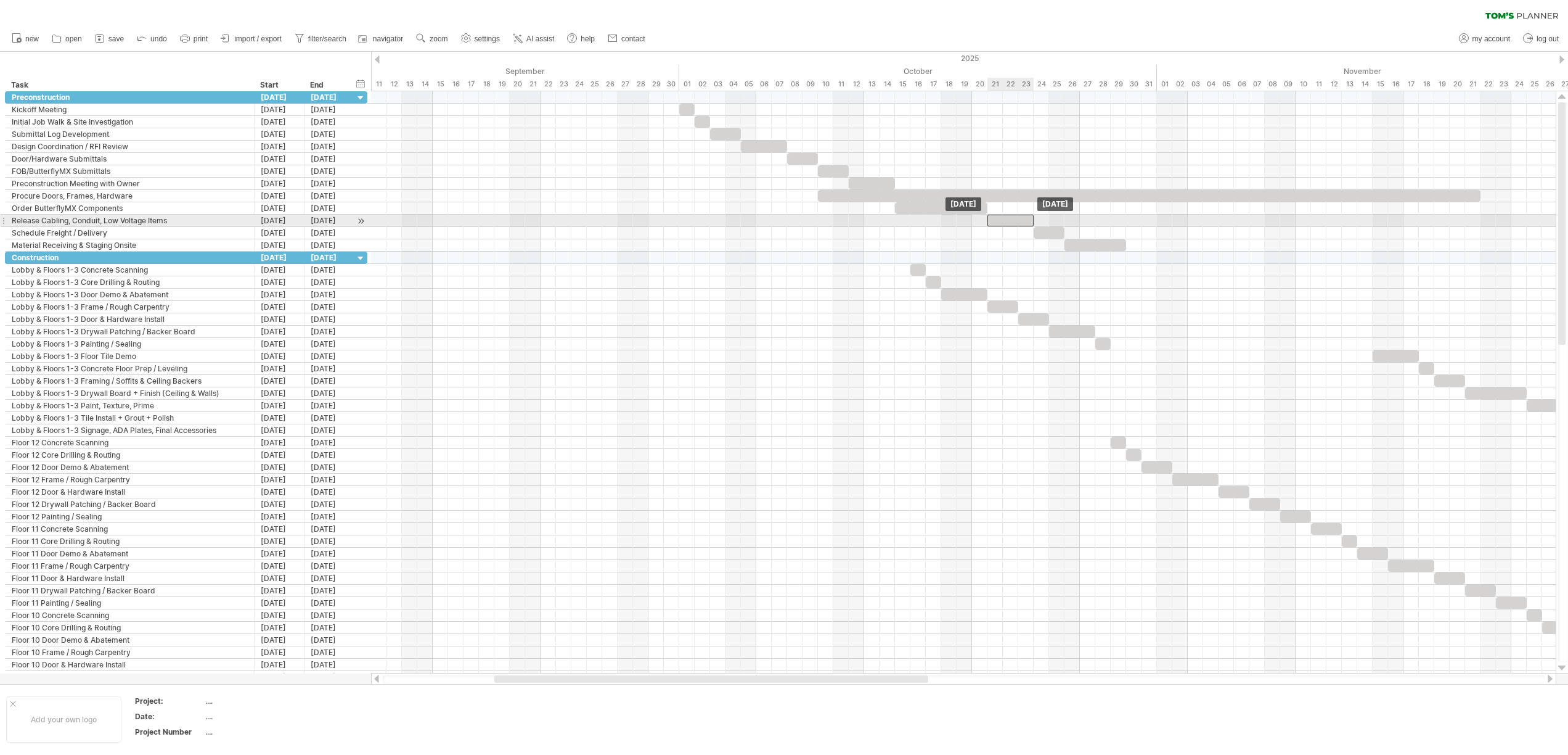
click at [1015, 221] on div at bounding box center [1010, 220] width 46 height 12
drag, startPoint x: 1048, startPoint y: 234, endPoint x: 1523, endPoint y: 225, distance: 475.1
drag, startPoint x: 1527, startPoint y: 227, endPoint x: 1528, endPoint y: 235, distance: 8.1
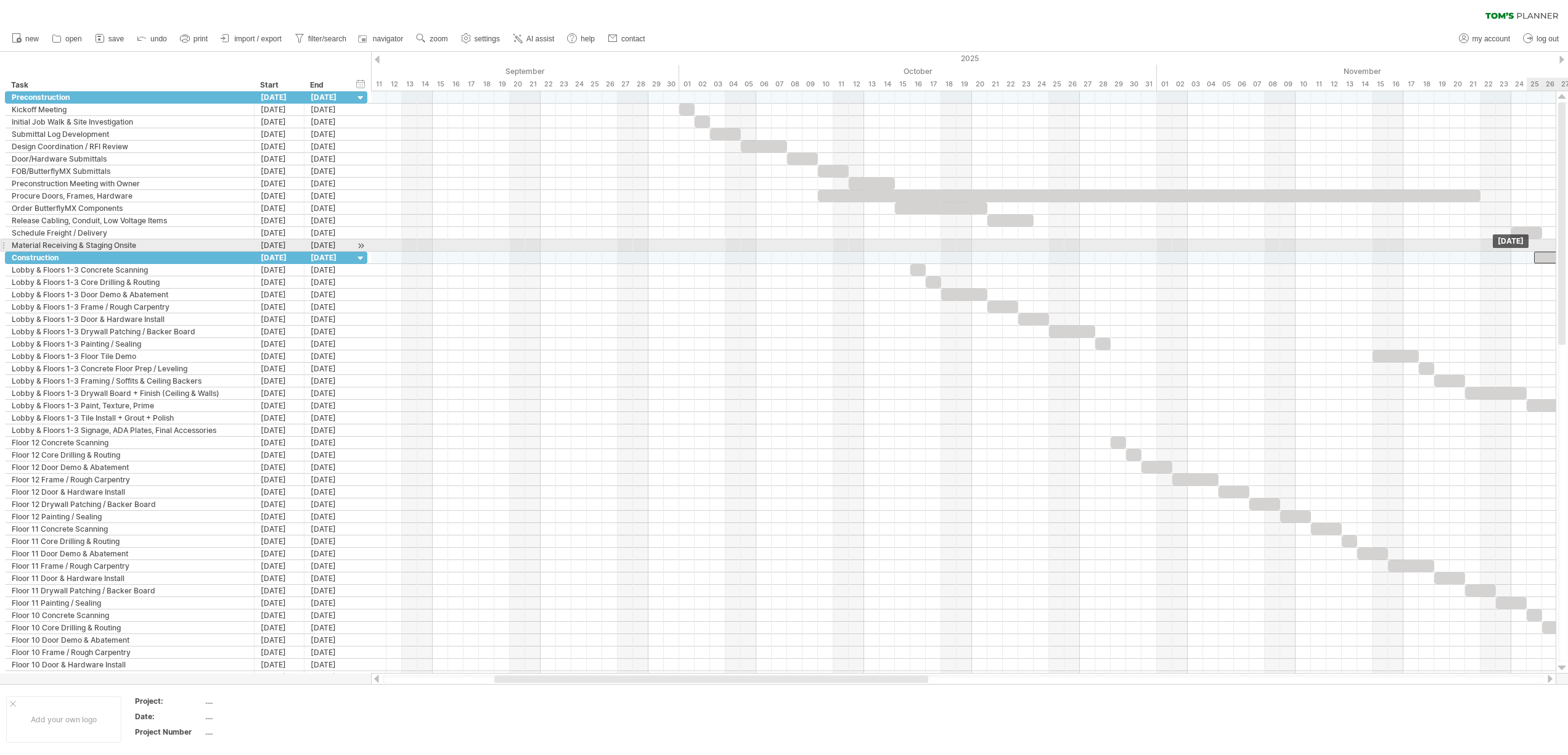
drag, startPoint x: 1086, startPoint y: 246, endPoint x: 1559, endPoint y: 239, distance: 473.1
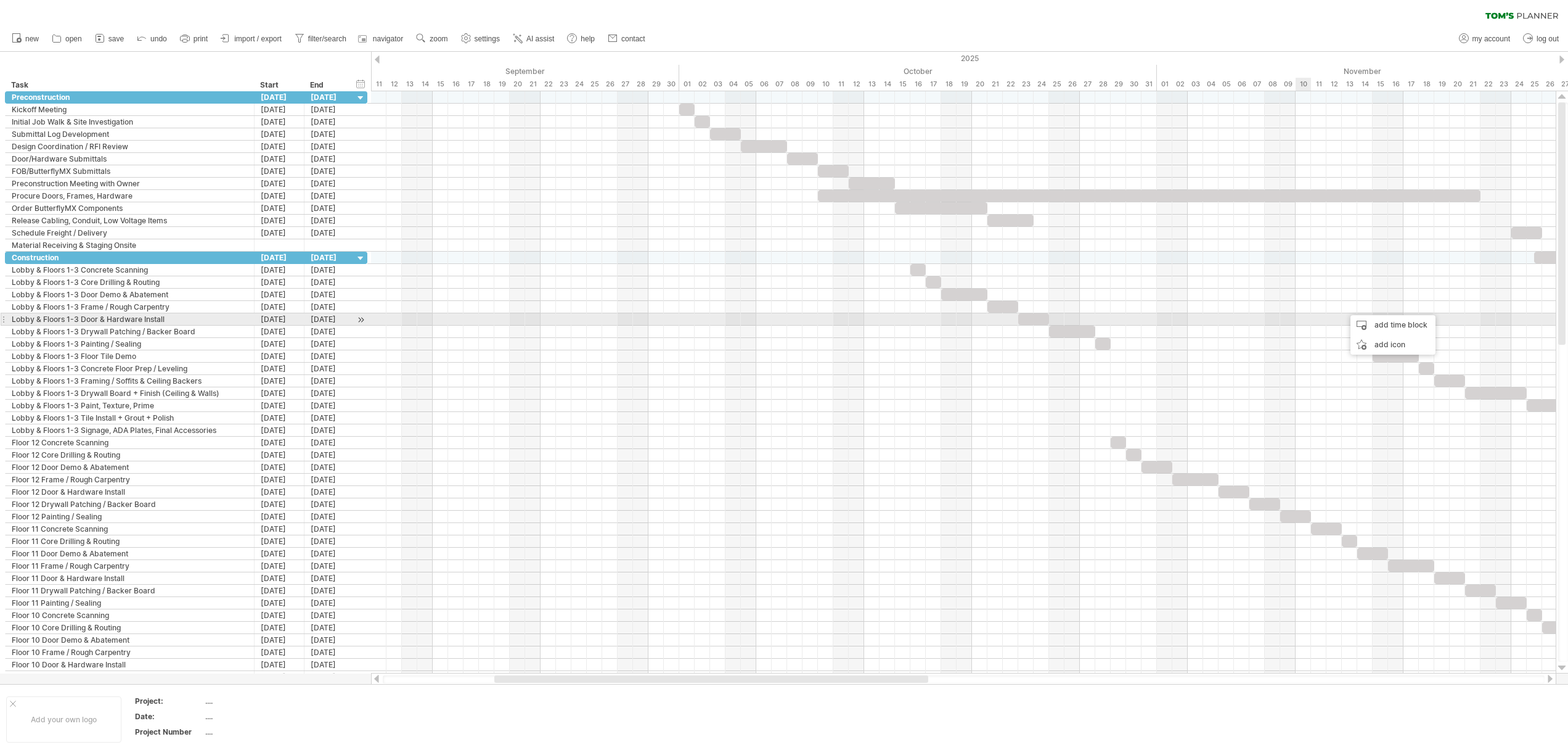
drag, startPoint x: 1334, startPoint y: 313, endPoint x: 1268, endPoint y: 322, distance: 66.6
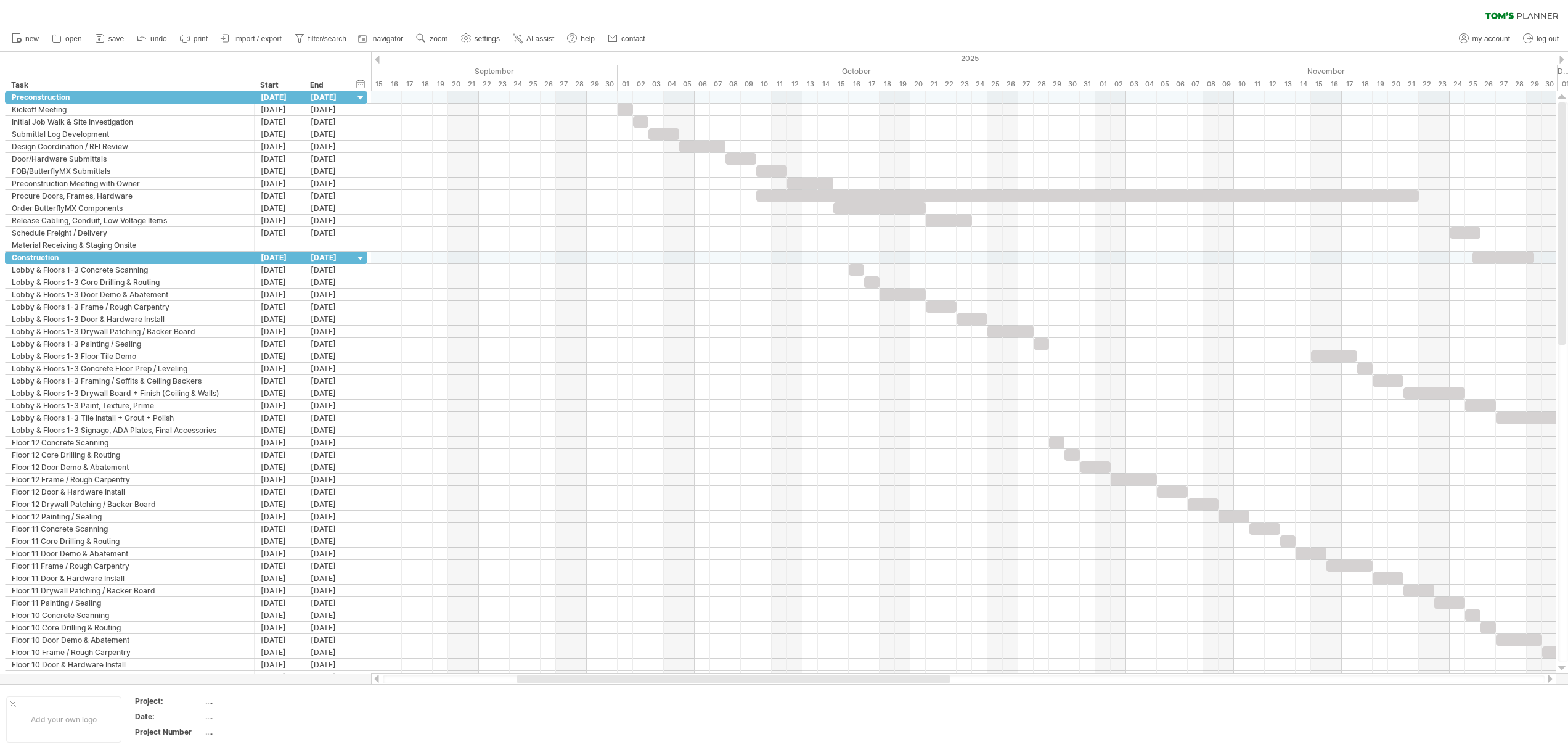
drag, startPoint x: 922, startPoint y: 679, endPoint x: 977, endPoint y: 681, distance: 55.0
click at [950, 681] on div at bounding box center [734, 679] width 434 height 7
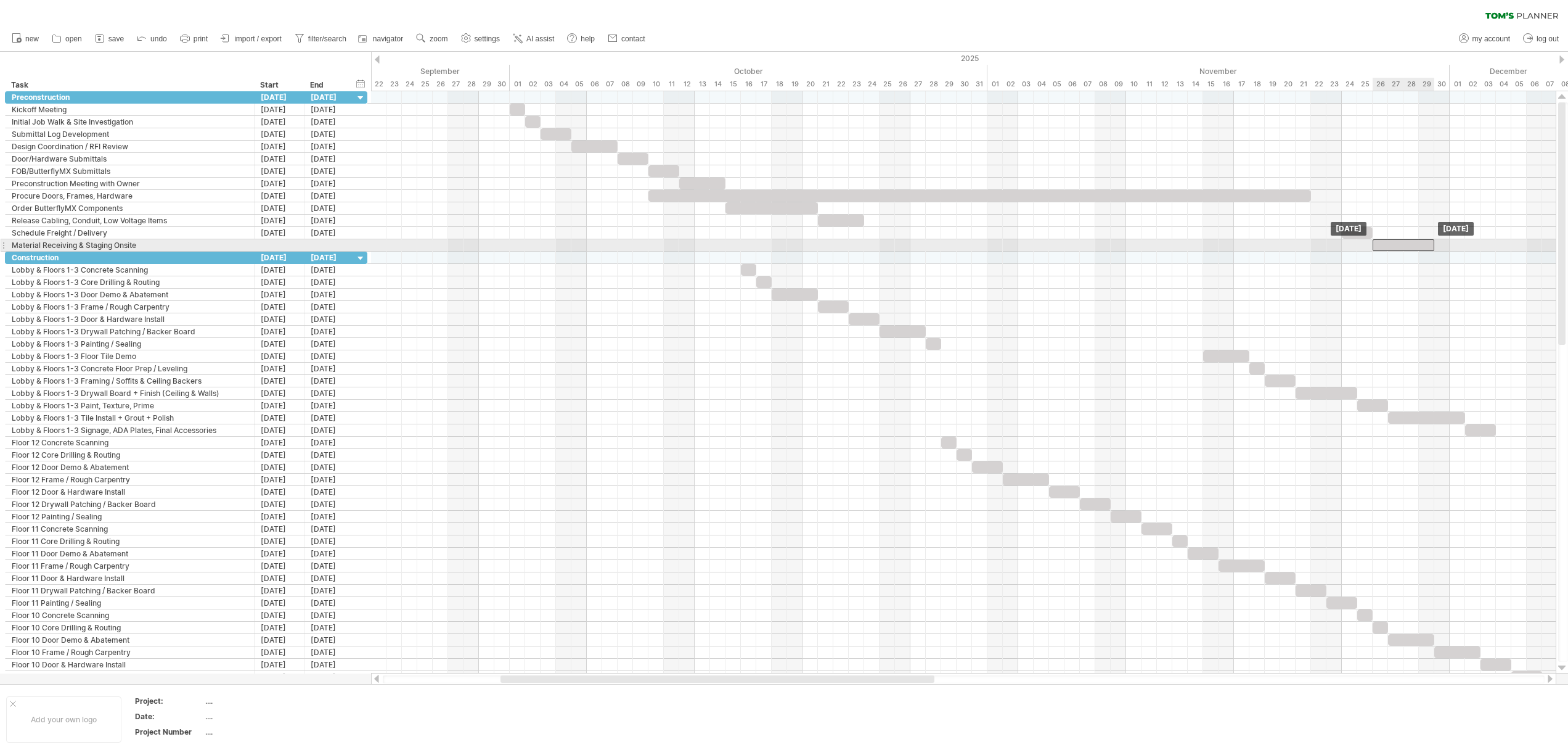
drag, startPoint x: 1389, startPoint y: 258, endPoint x: 1393, endPoint y: 250, distance: 8.9
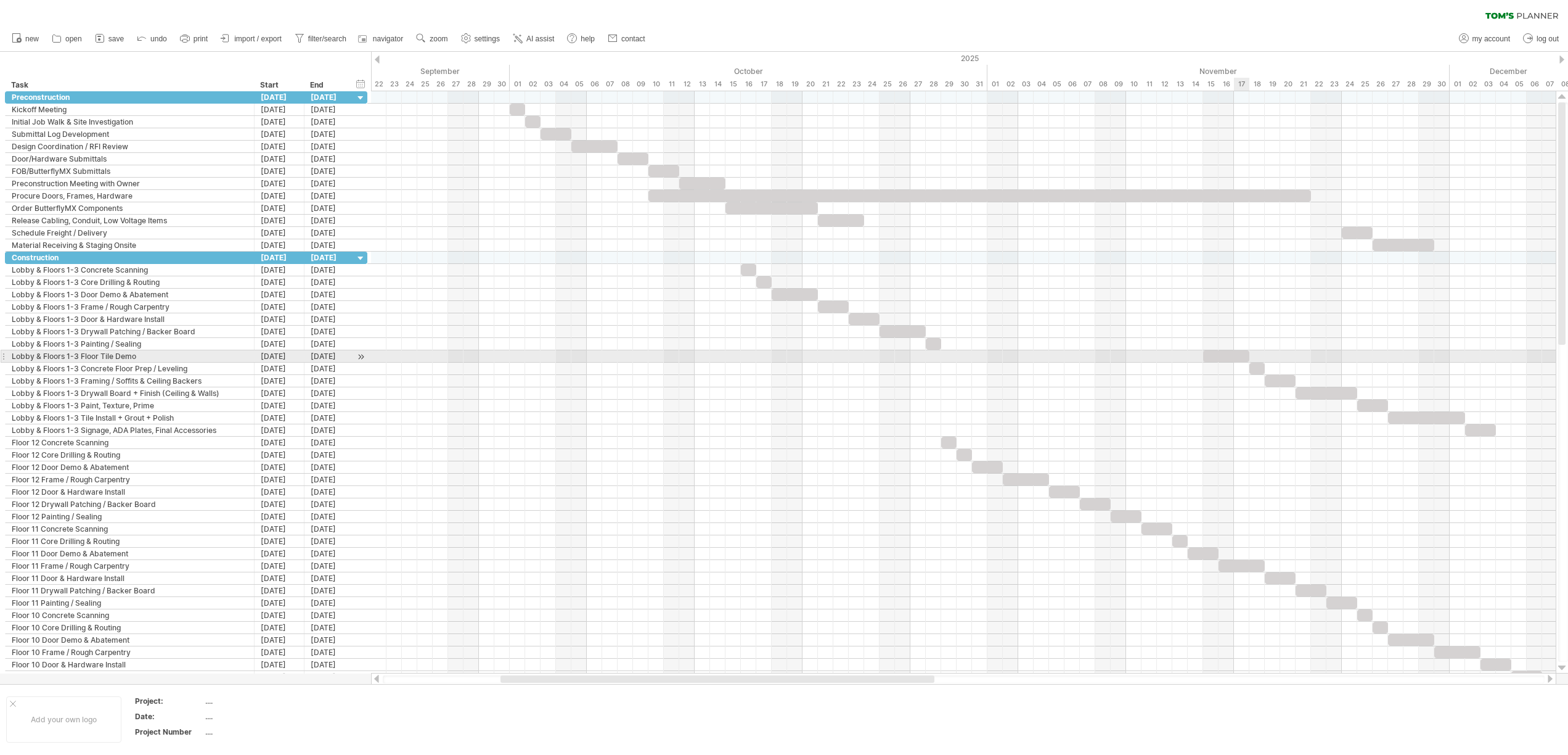
click at [1238, 358] on div at bounding box center [1226, 356] width 46 height 12
click at [1256, 368] on div at bounding box center [1256, 368] width 15 height 12
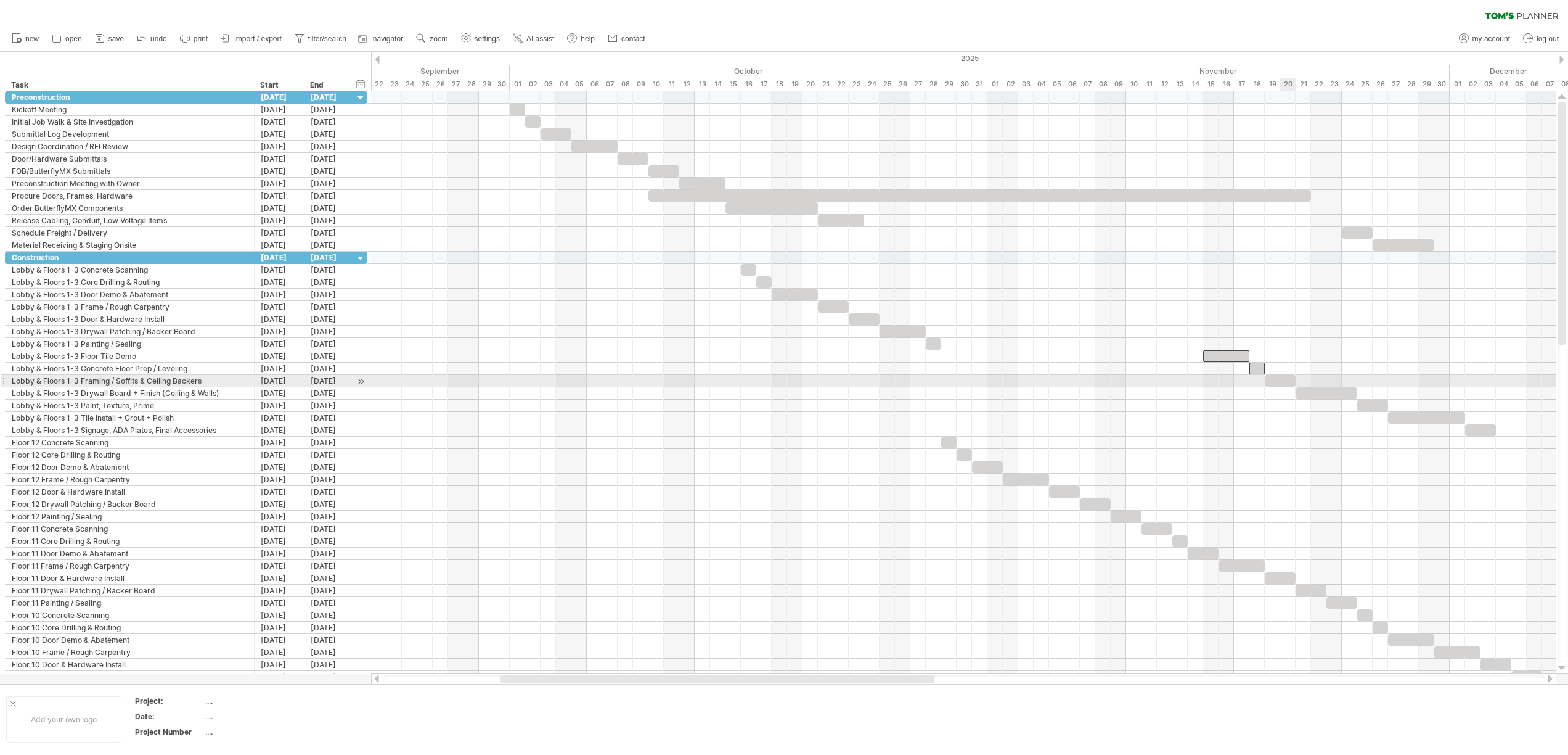
click at [1286, 382] on div at bounding box center [1280, 381] width 31 height 12
drag, startPoint x: 1346, startPoint y: 391, endPoint x: 1353, endPoint y: 397, distance: 9.2
click at [1346, 391] on div at bounding box center [1326, 393] width 61 height 12
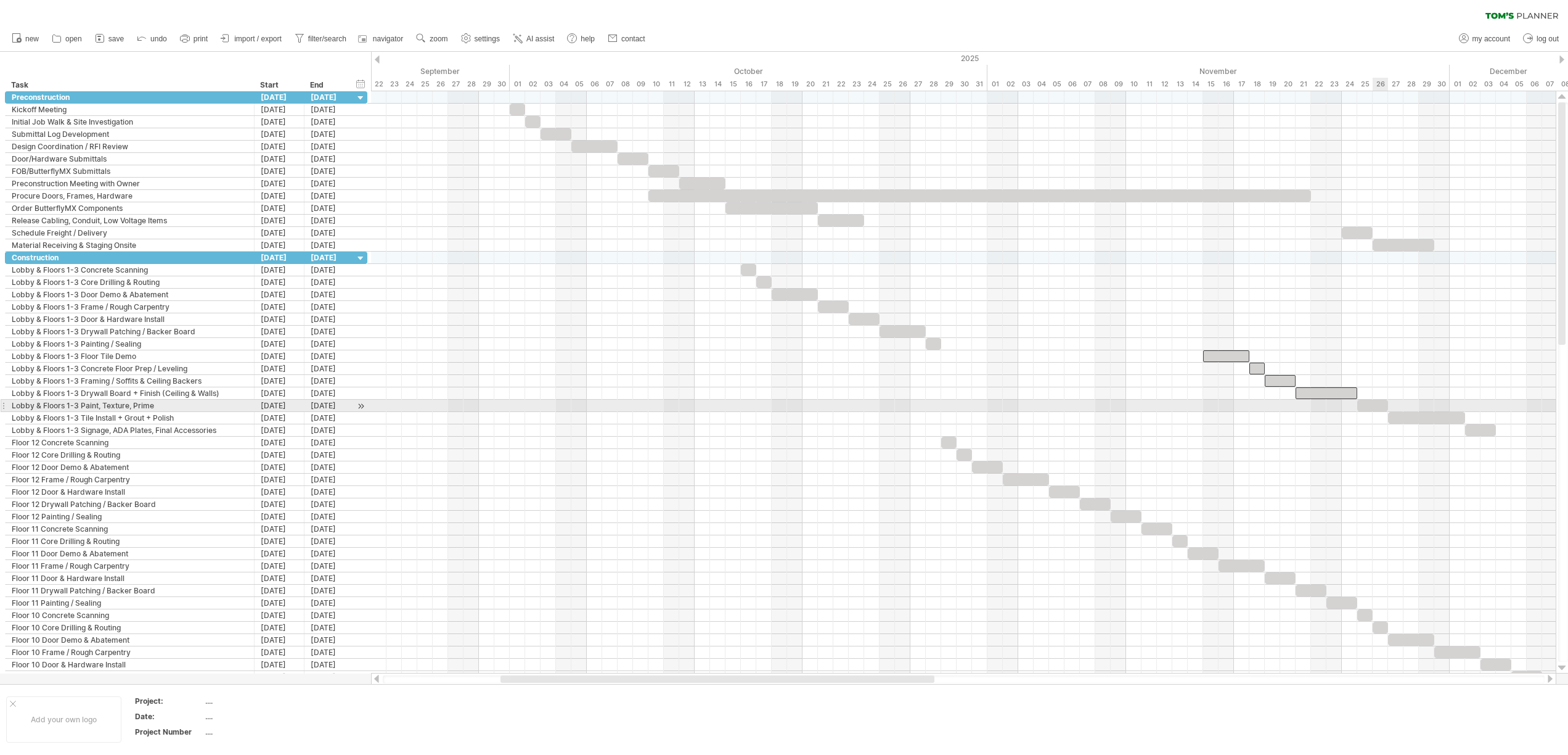
click at [1377, 405] on div at bounding box center [1372, 405] width 31 height 12
click at [1416, 421] on div at bounding box center [1426, 417] width 77 height 12
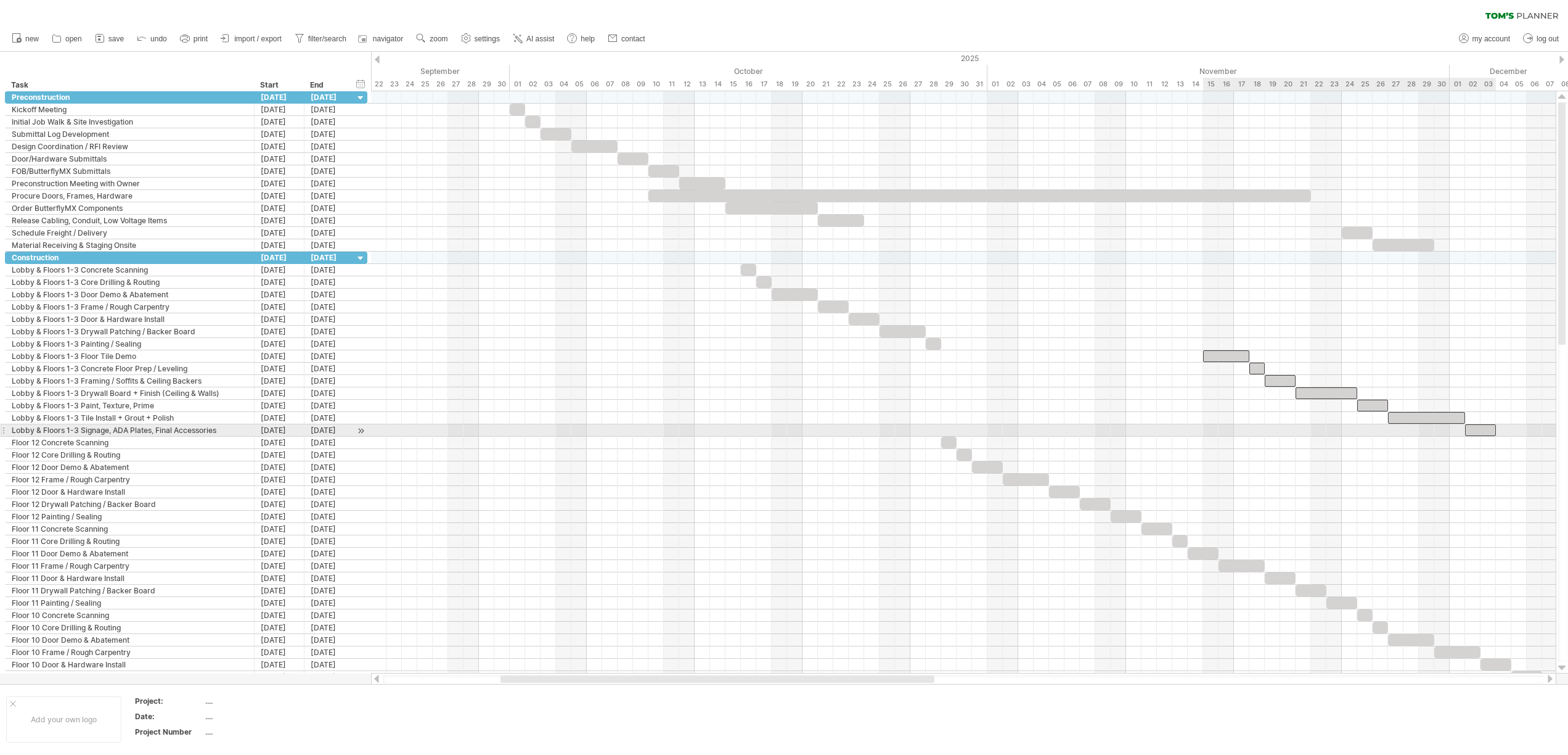
click at [1488, 427] on div at bounding box center [1480, 430] width 31 height 12
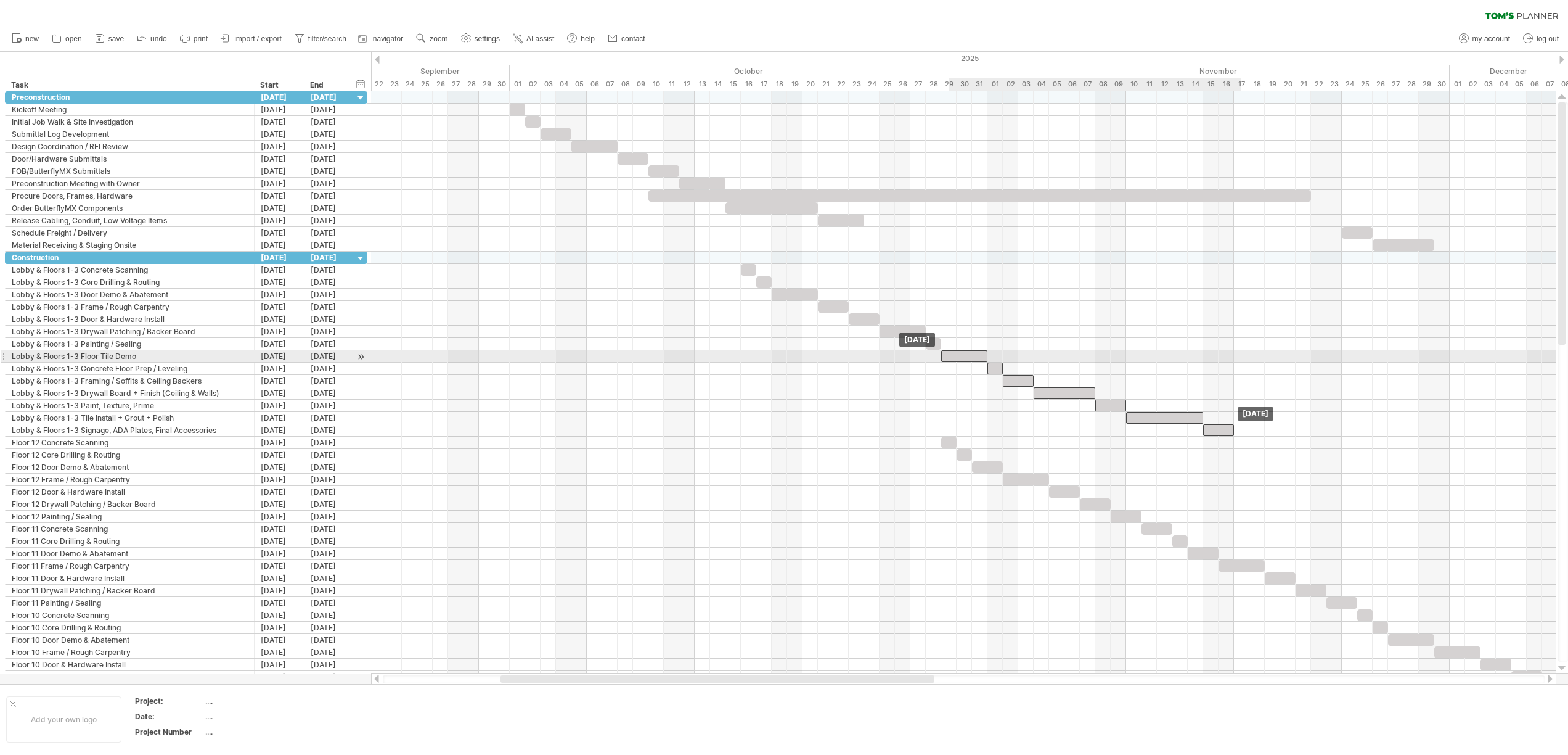
drag, startPoint x: 1227, startPoint y: 356, endPoint x: 969, endPoint y: 356, distance: 258.0
click at [969, 356] on div at bounding box center [964, 356] width 46 height 12
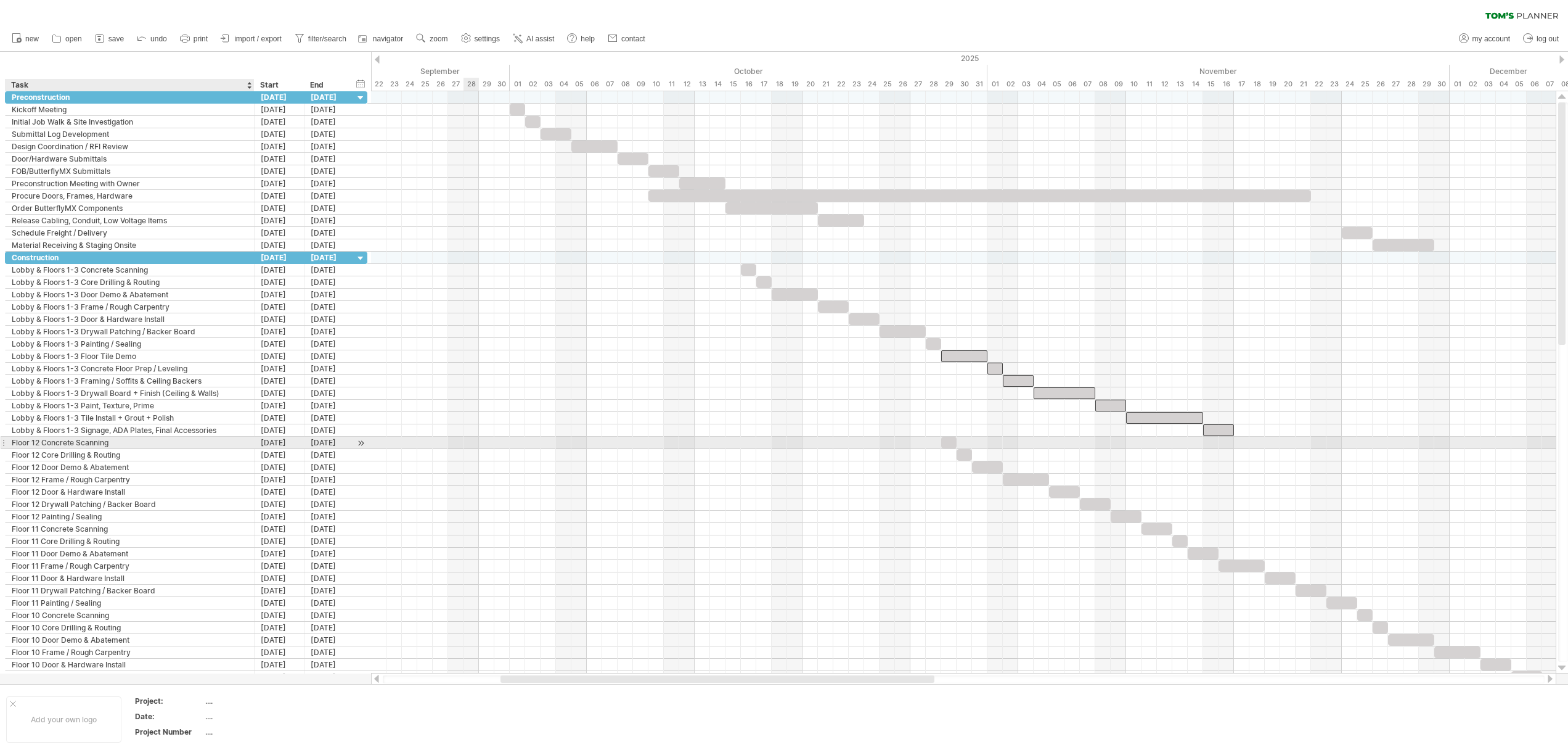
click at [138, 446] on div "Floor 12 Concrete Scanning" at bounding box center [129, 442] width 236 height 12
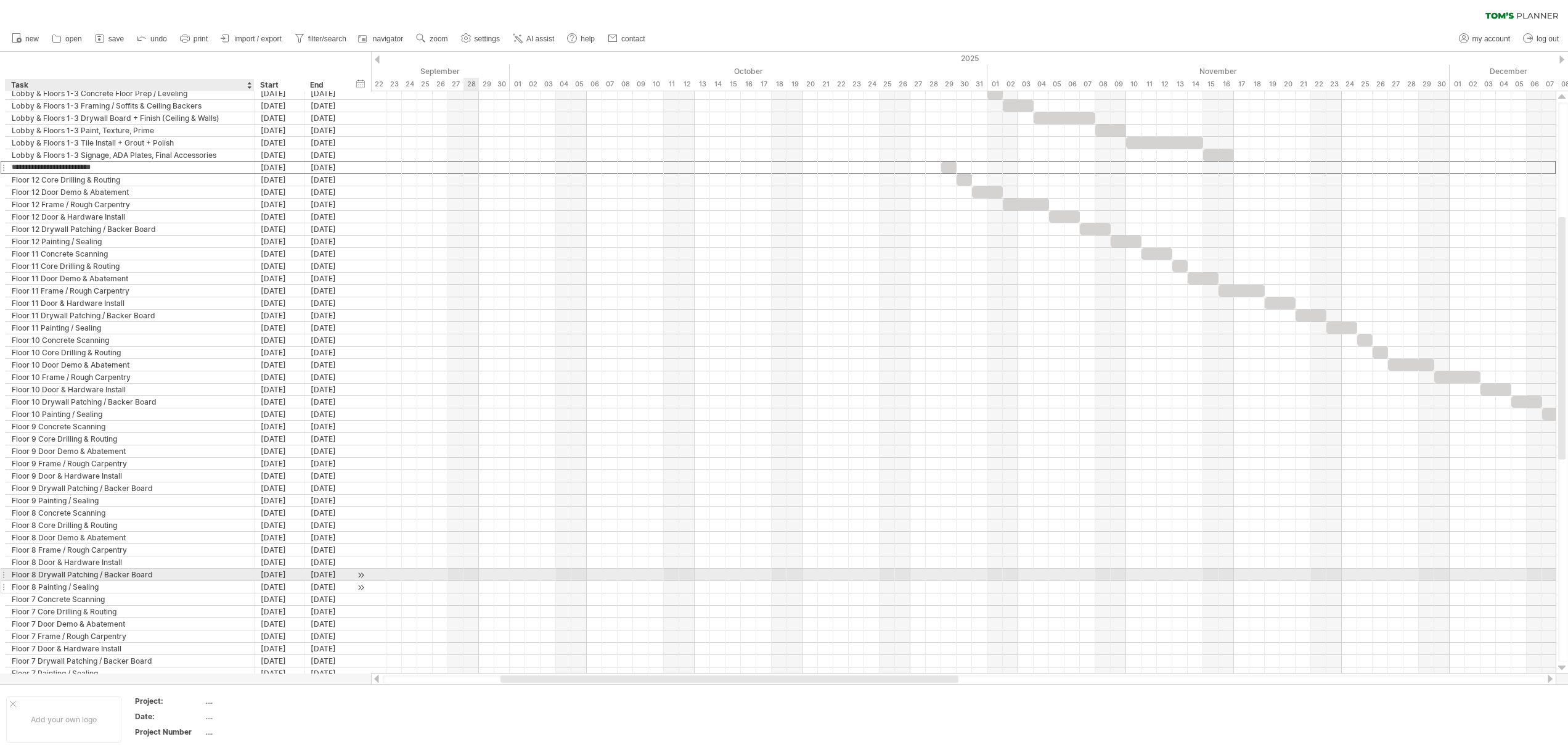
click at [130, 581] on div "Floor 8 Painting / Sealing" at bounding box center [129, 586] width 236 height 12
click at [200, 166] on div "Floor 12 Concrete Scanning" at bounding box center [129, 167] width 236 height 12
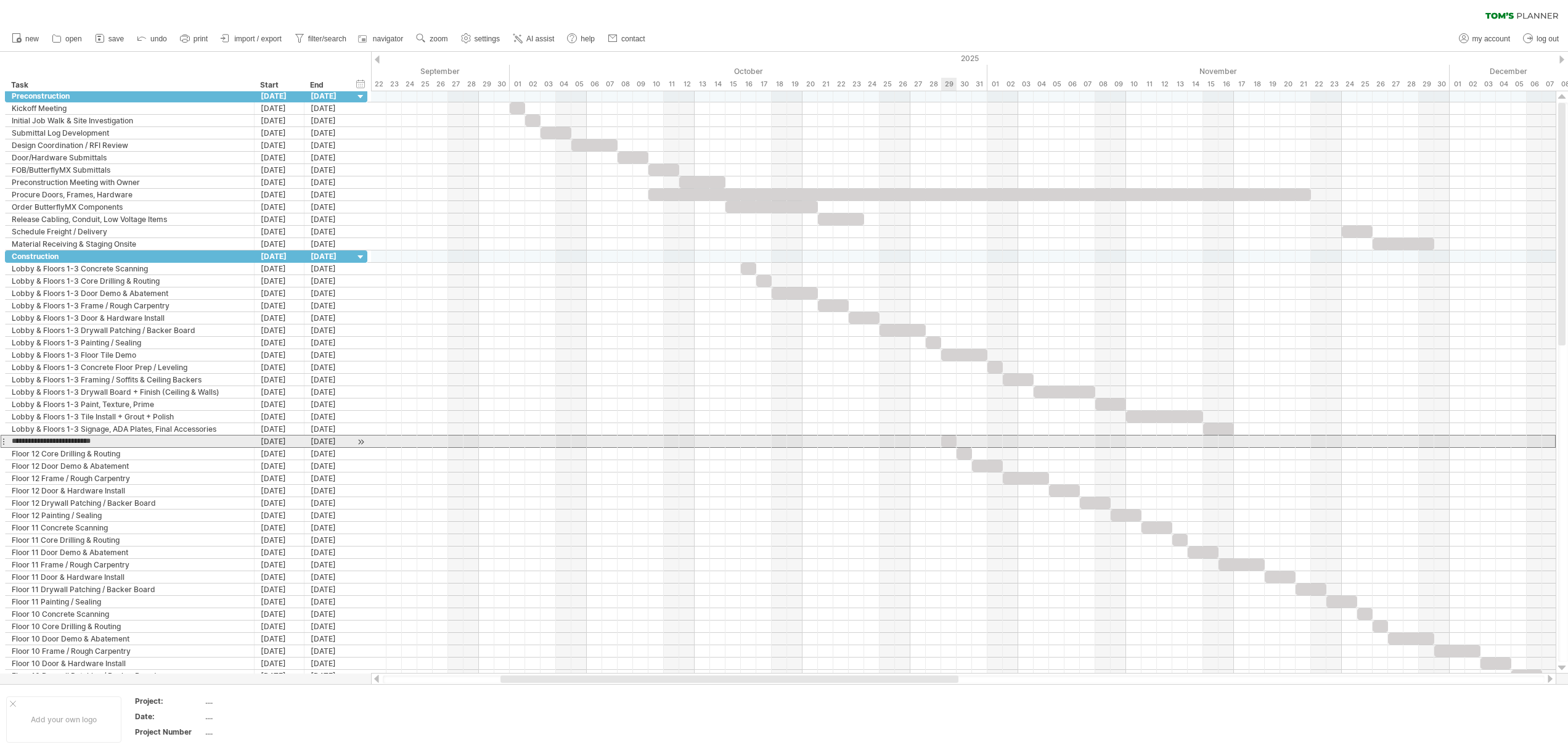
click at [946, 438] on div at bounding box center [948, 441] width 15 height 12
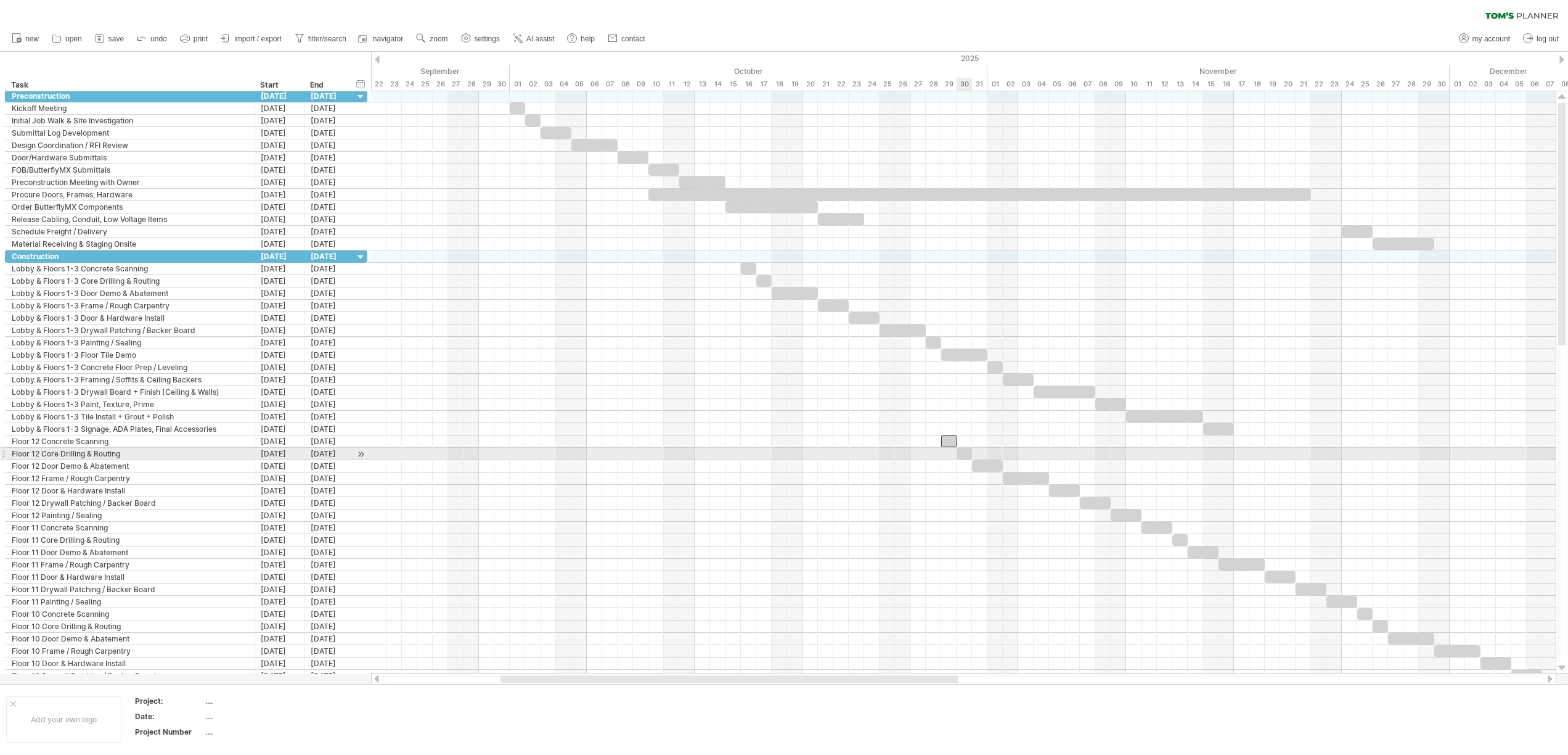
click at [962, 453] on div at bounding box center [964, 453] width 15 height 12
click at [993, 470] on div at bounding box center [988, 466] width 31 height 12
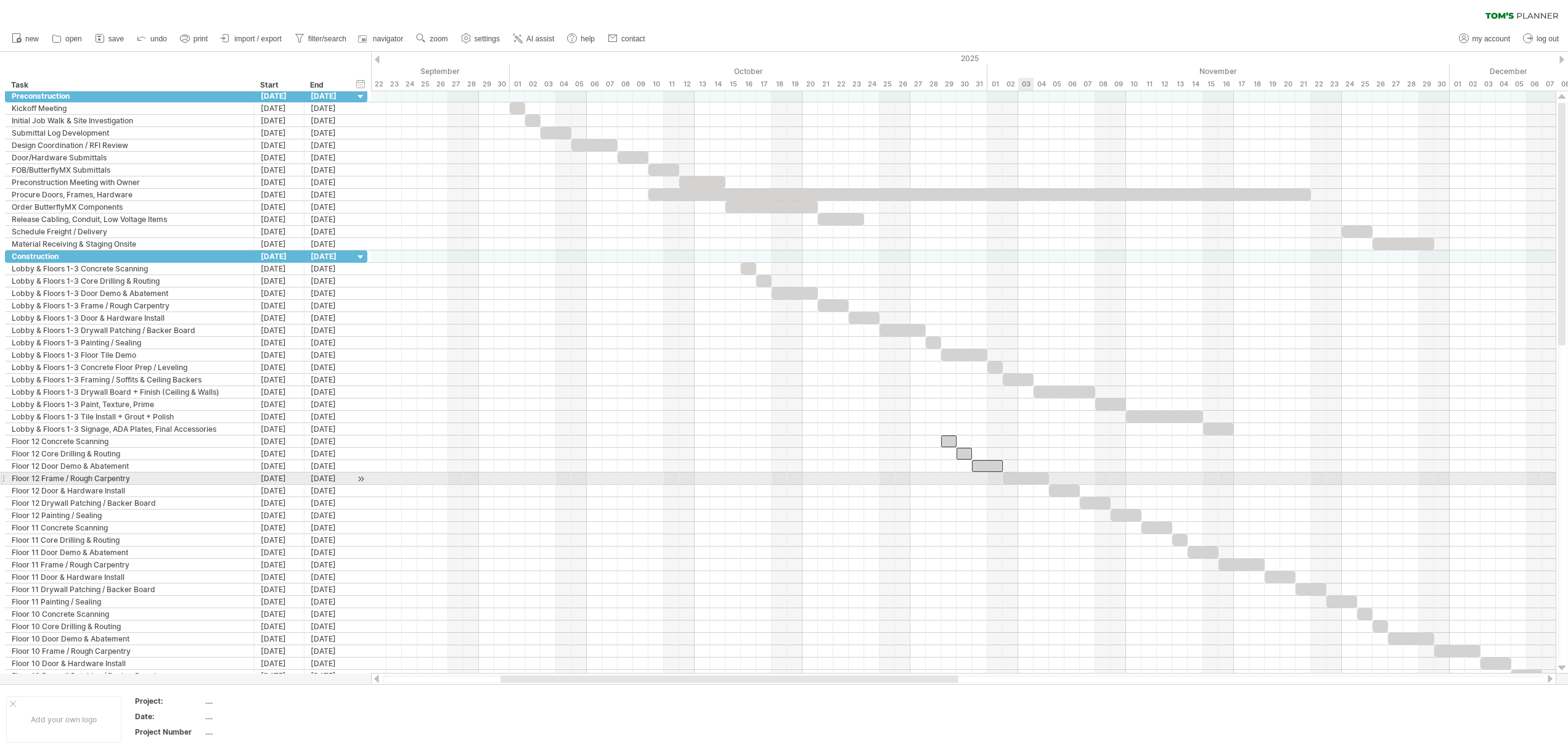
click at [1027, 482] on div at bounding box center [1025, 478] width 46 height 12
click at [1064, 492] on div at bounding box center [1064, 490] width 31 height 12
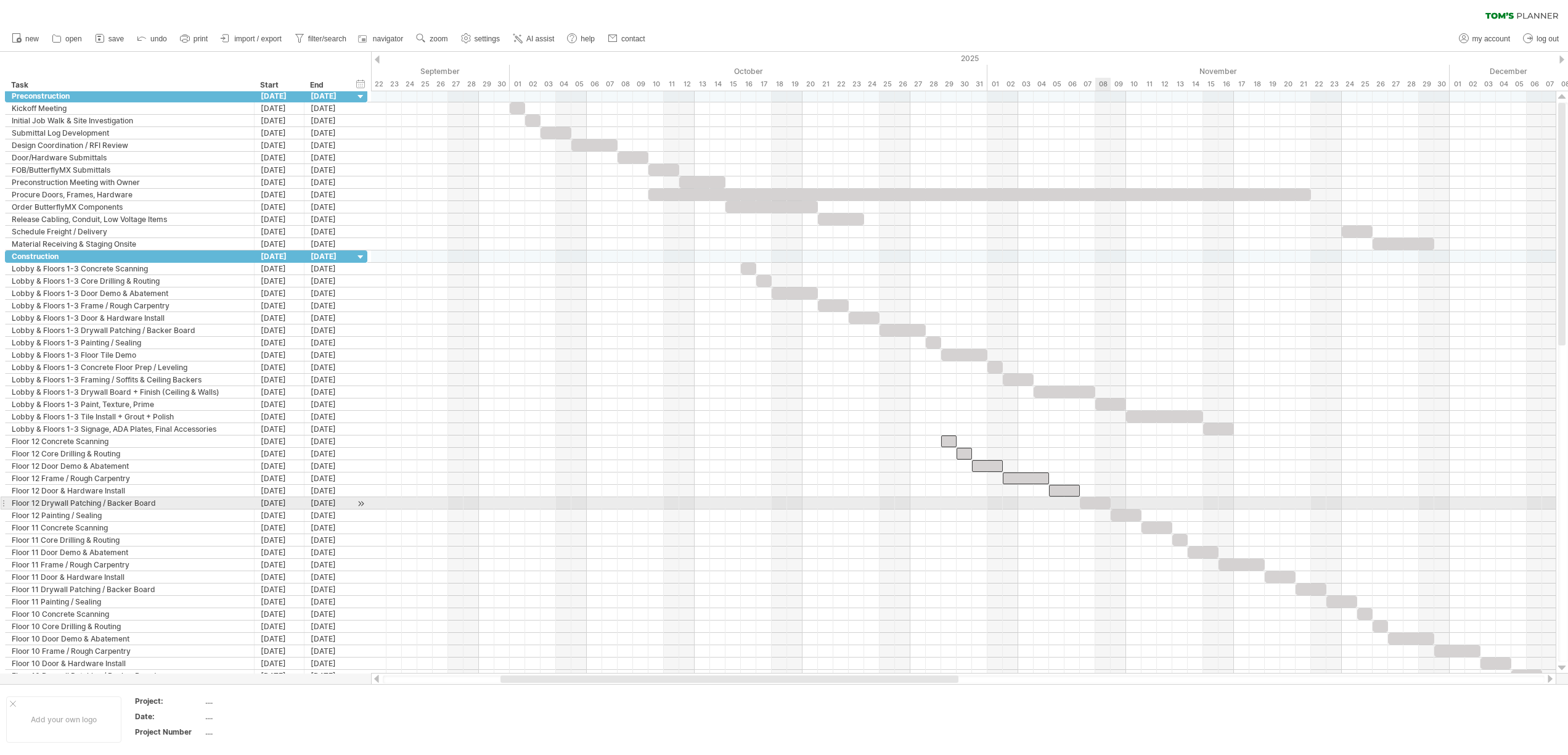
click at [1102, 505] on div at bounding box center [1095, 503] width 31 height 12
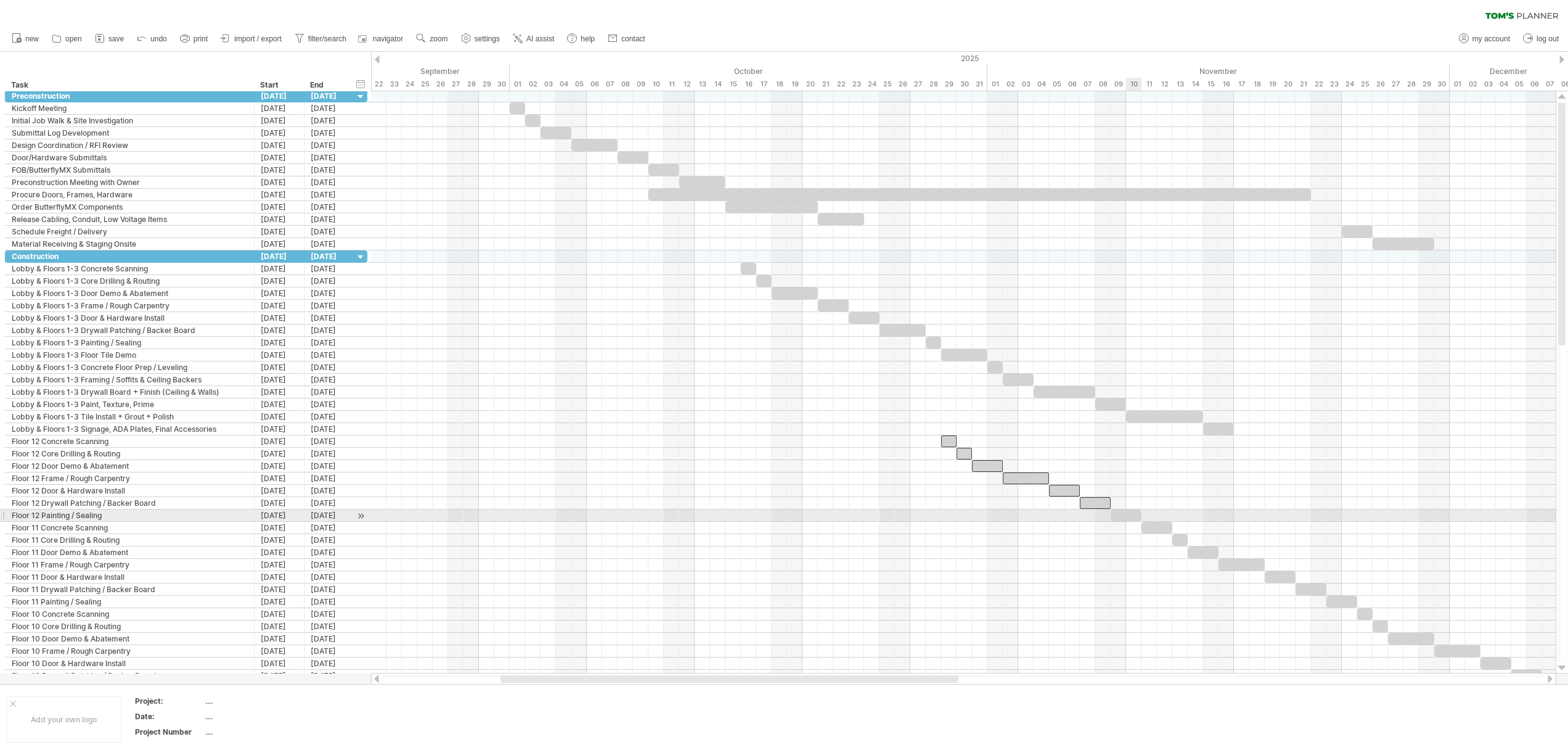
click at [1136, 517] on div at bounding box center [1126, 515] width 31 height 12
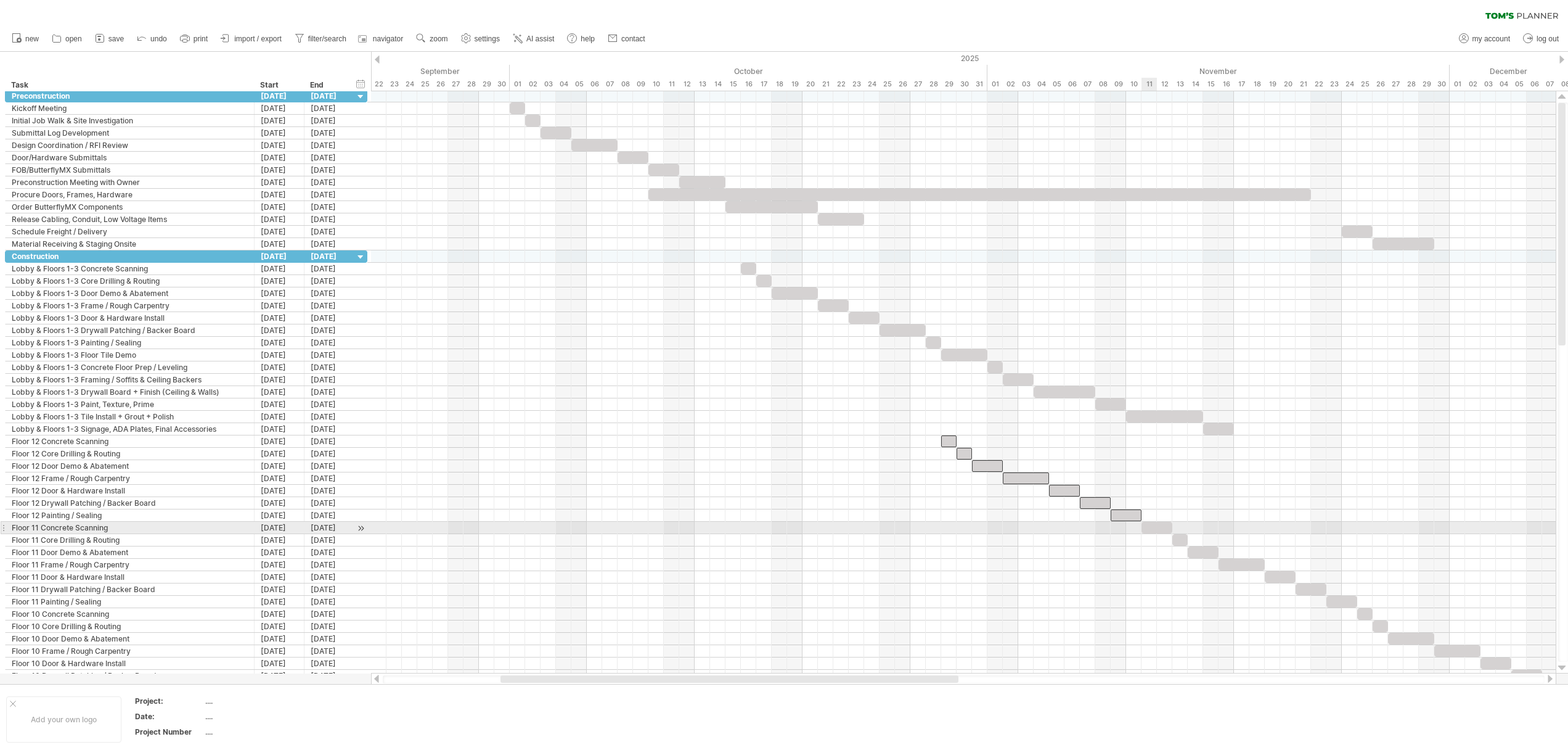
click at [1157, 528] on div at bounding box center [1157, 528] width 31 height 12
click at [1180, 536] on div at bounding box center [1180, 539] width 15 height 12
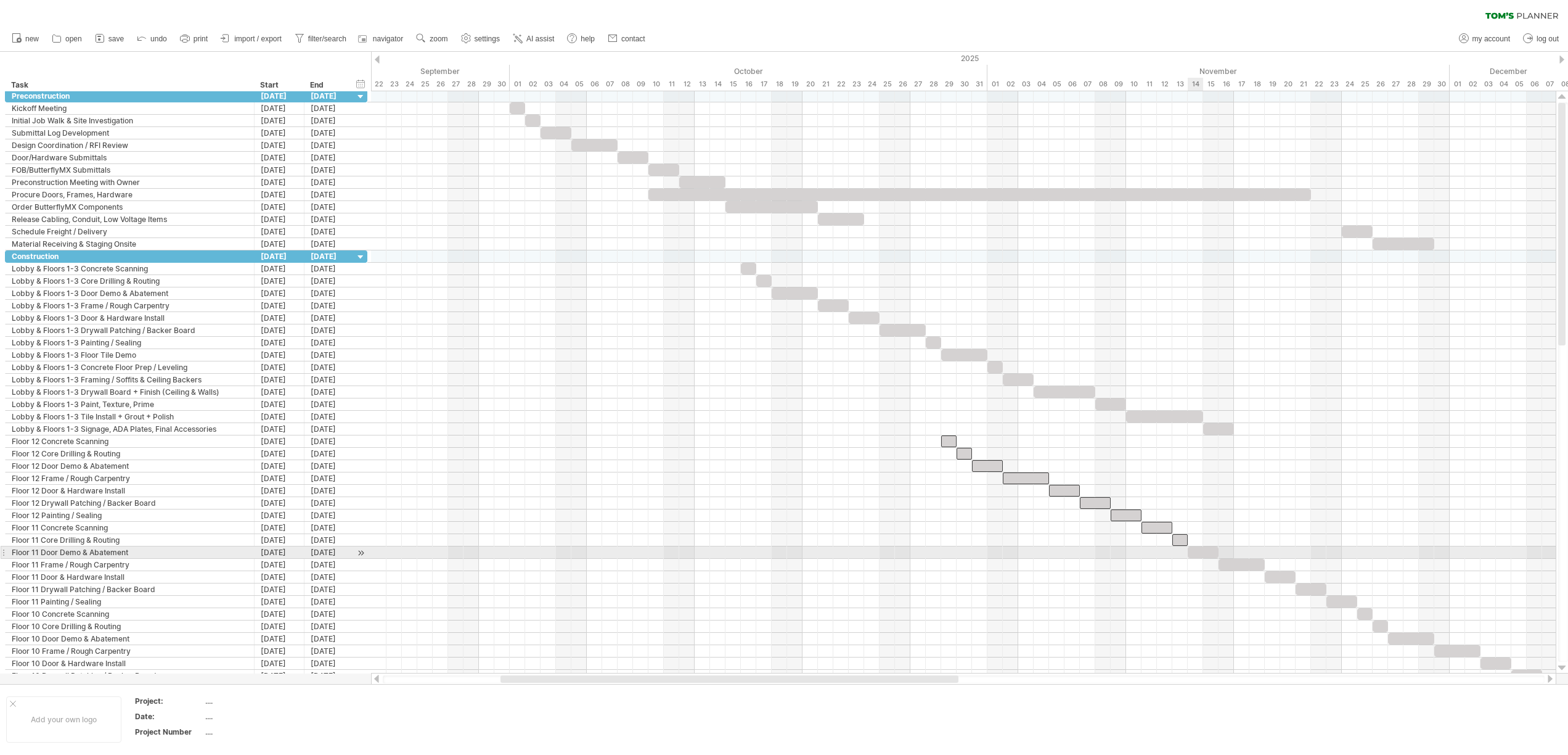
click at [1201, 550] on div at bounding box center [1203, 552] width 31 height 12
click at [1253, 570] on div at bounding box center [1242, 564] width 46 height 12
click at [1272, 571] on div at bounding box center [1280, 576] width 31 height 12
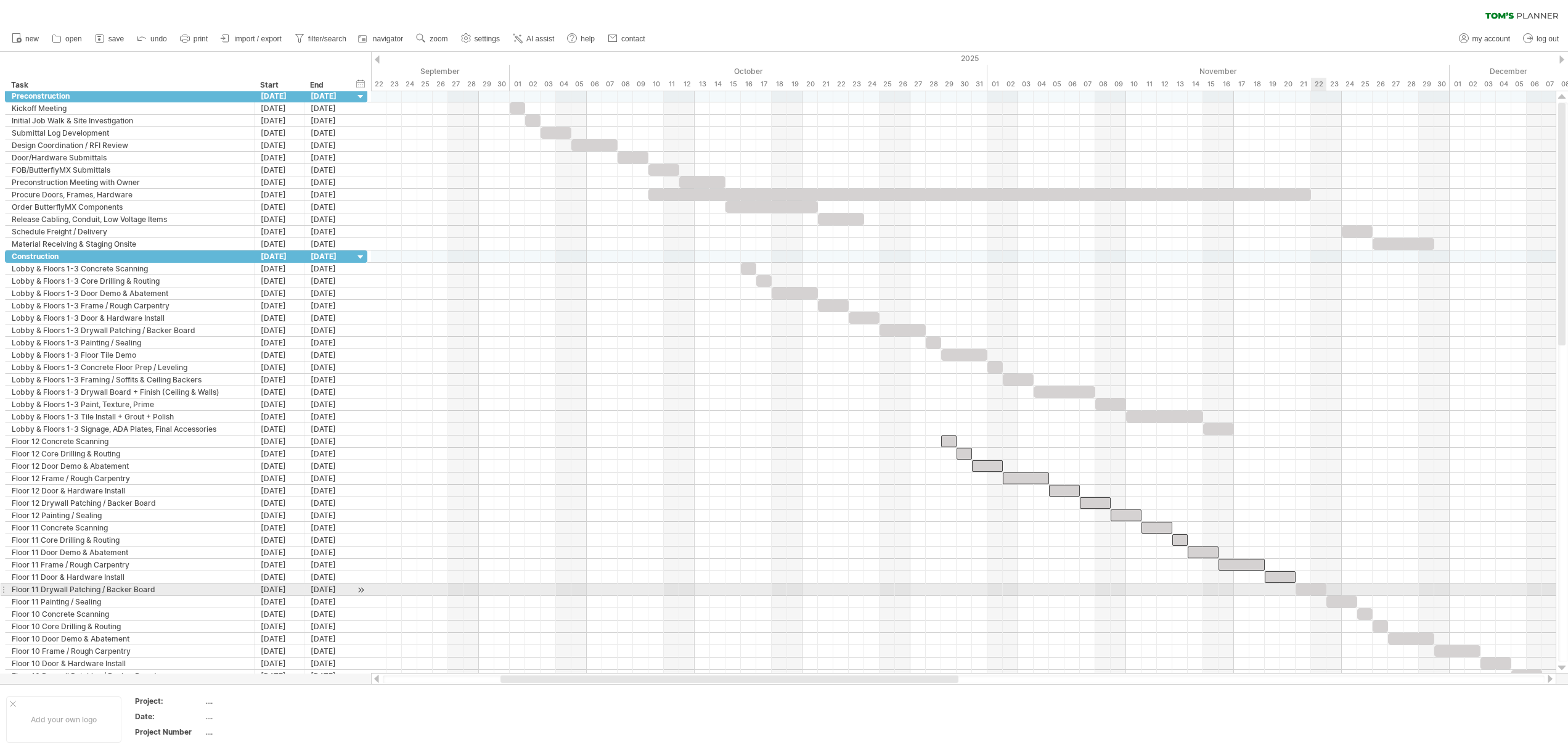
click at [1314, 593] on div at bounding box center [1311, 589] width 31 height 12
click at [1356, 603] on span at bounding box center [1357, 601] width 5 height 12
click at [1350, 603] on div at bounding box center [1342, 601] width 31 height 12
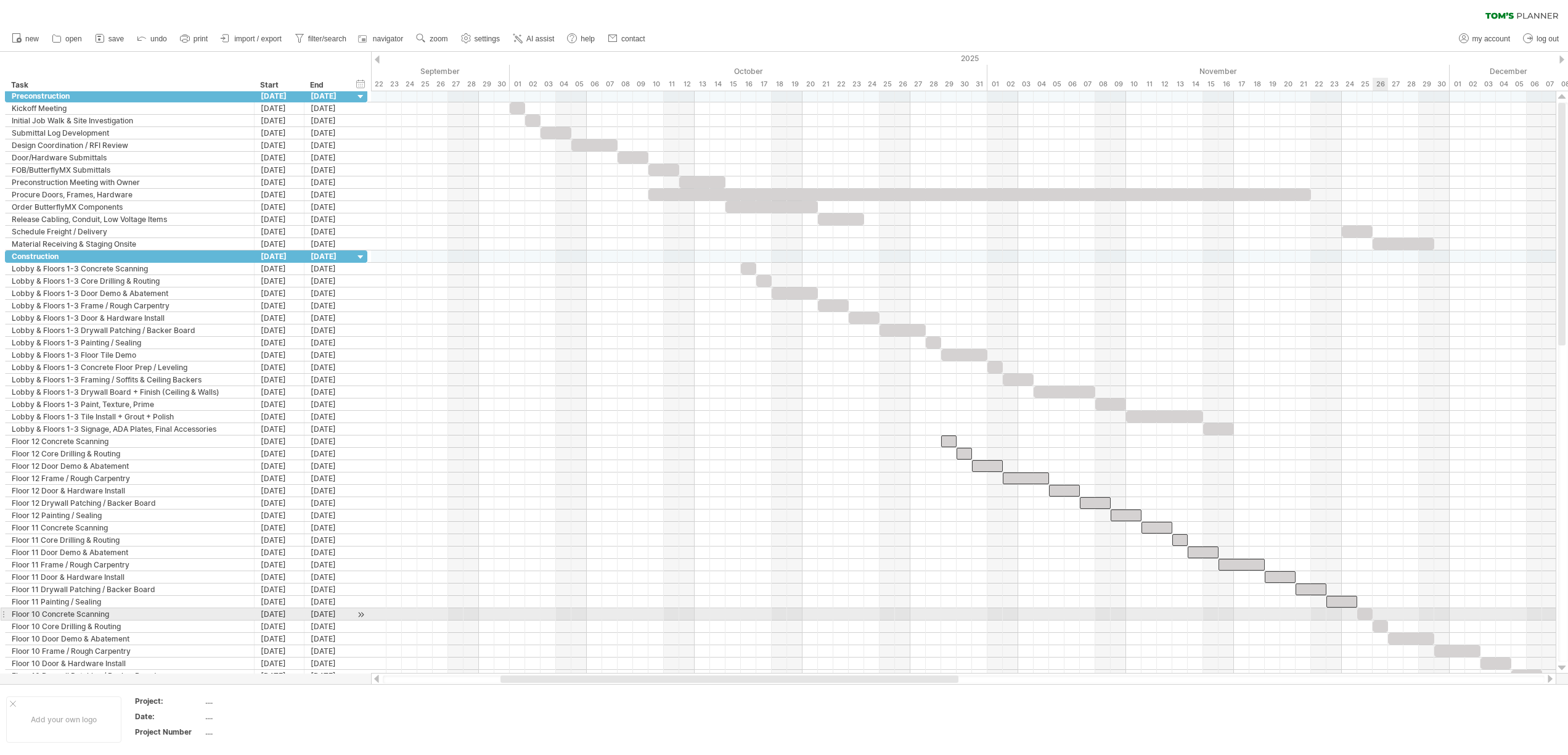
click at [1373, 614] on span at bounding box center [1372, 614] width 5 height 12
click at [1370, 617] on span at bounding box center [1372, 614] width 5 height 12
click at [1362, 614] on div at bounding box center [1364, 614] width 15 height 12
click at [1382, 628] on div at bounding box center [1380, 626] width 15 height 12
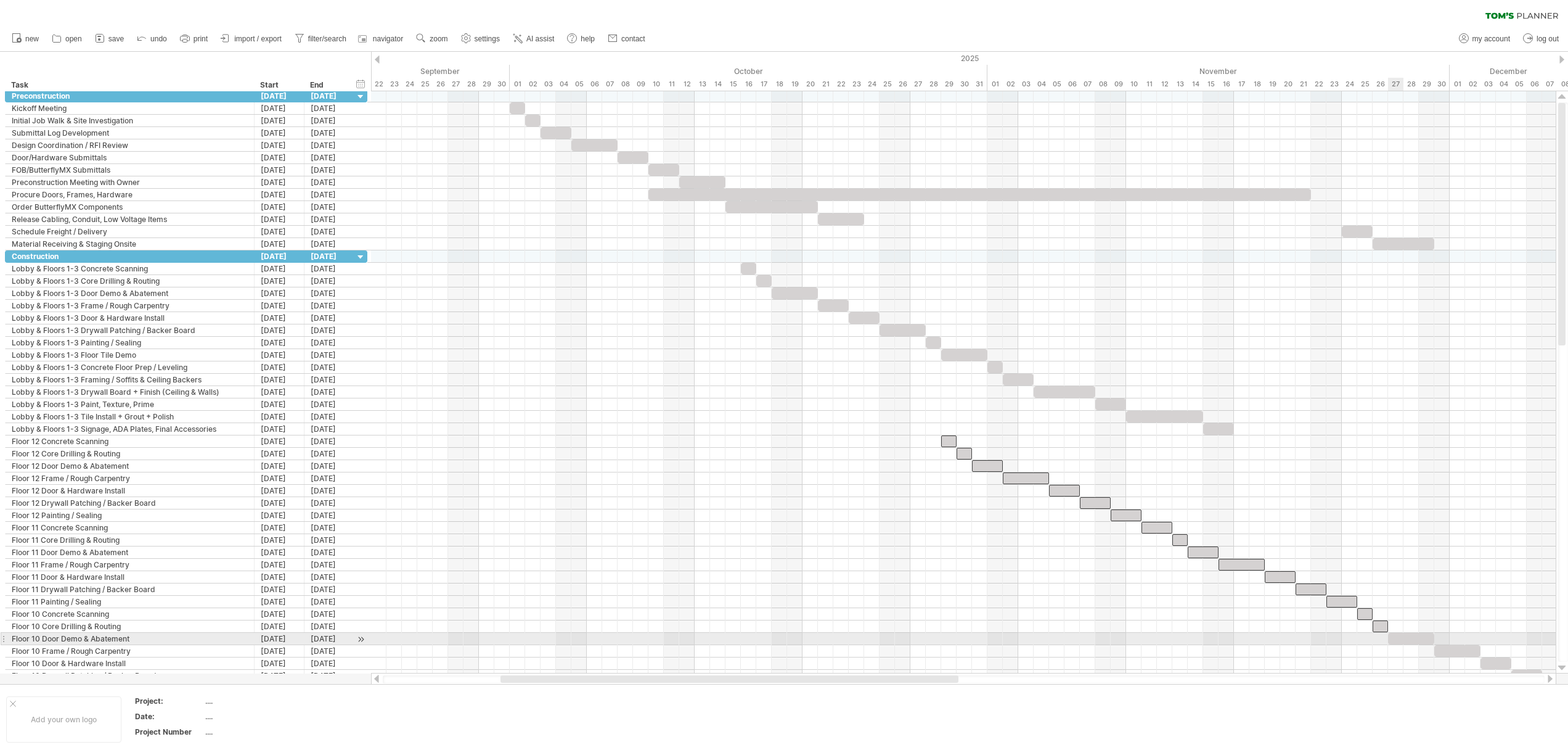
click at [1398, 634] on div at bounding box center [1411, 638] width 46 height 12
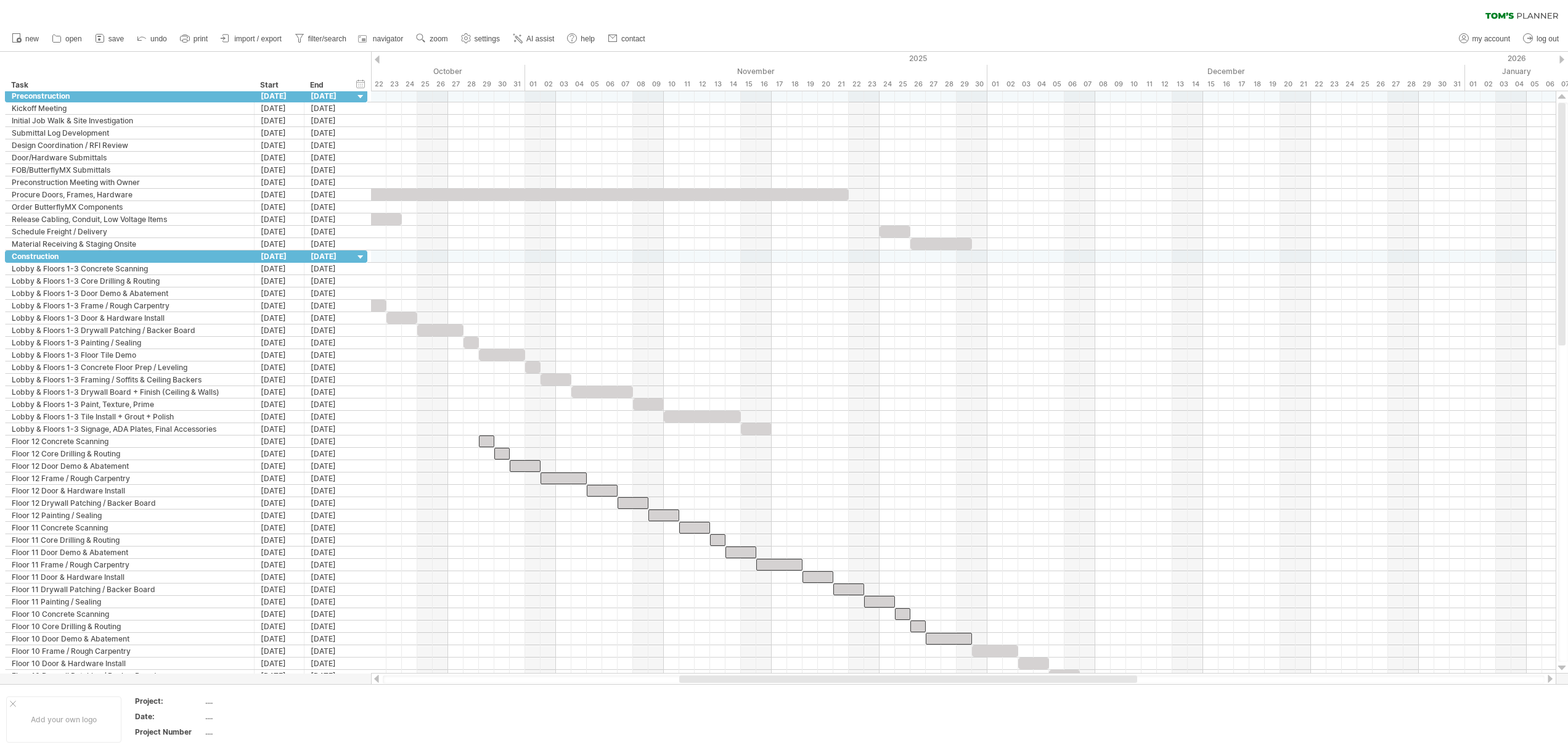
drag, startPoint x: 935, startPoint y: 674, endPoint x: 1114, endPoint y: 678, distance: 179.0
click at [1114, 678] on div at bounding box center [908, 679] width 458 height 7
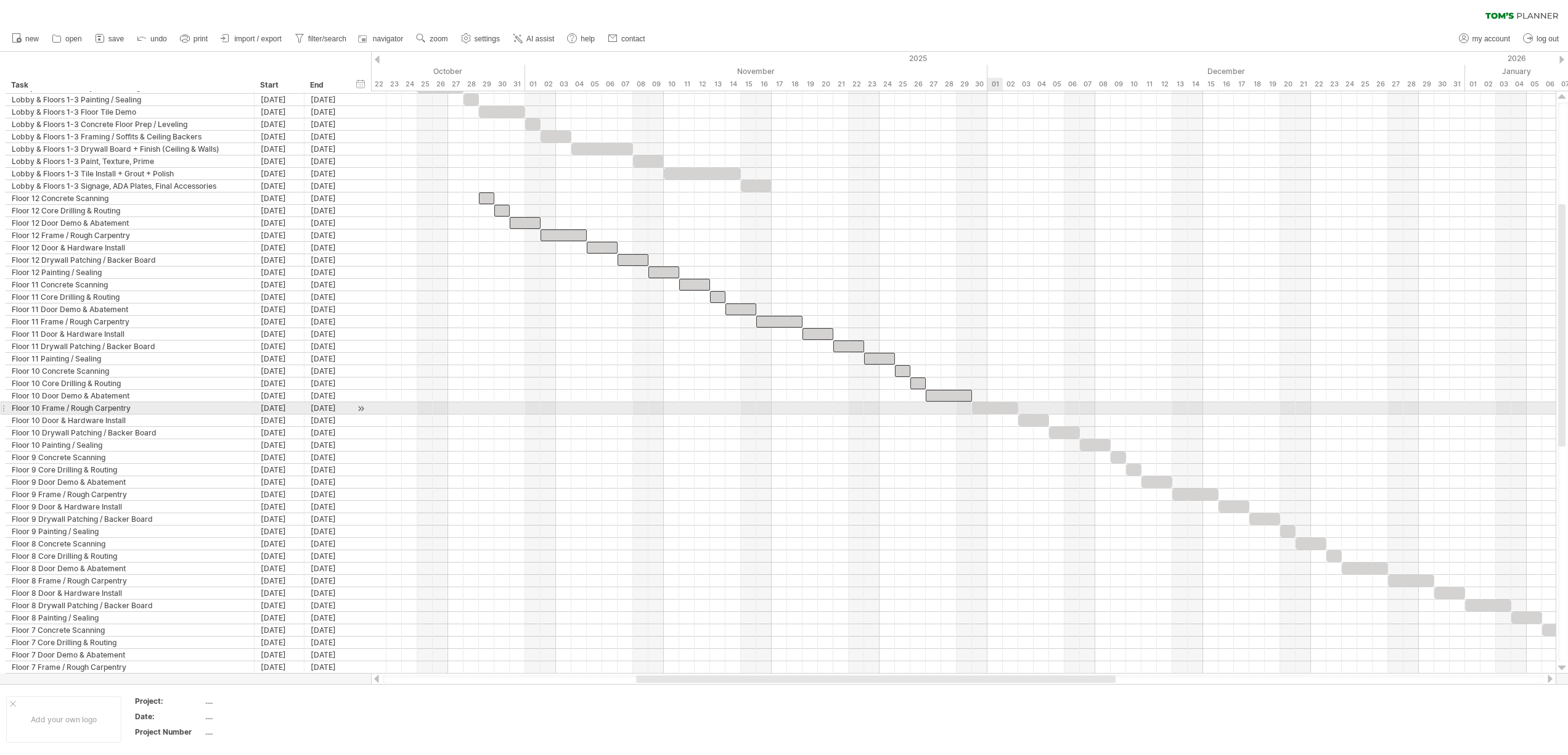
click at [999, 412] on div at bounding box center [995, 408] width 46 height 12
click at [1035, 424] on div at bounding box center [1033, 420] width 31 height 12
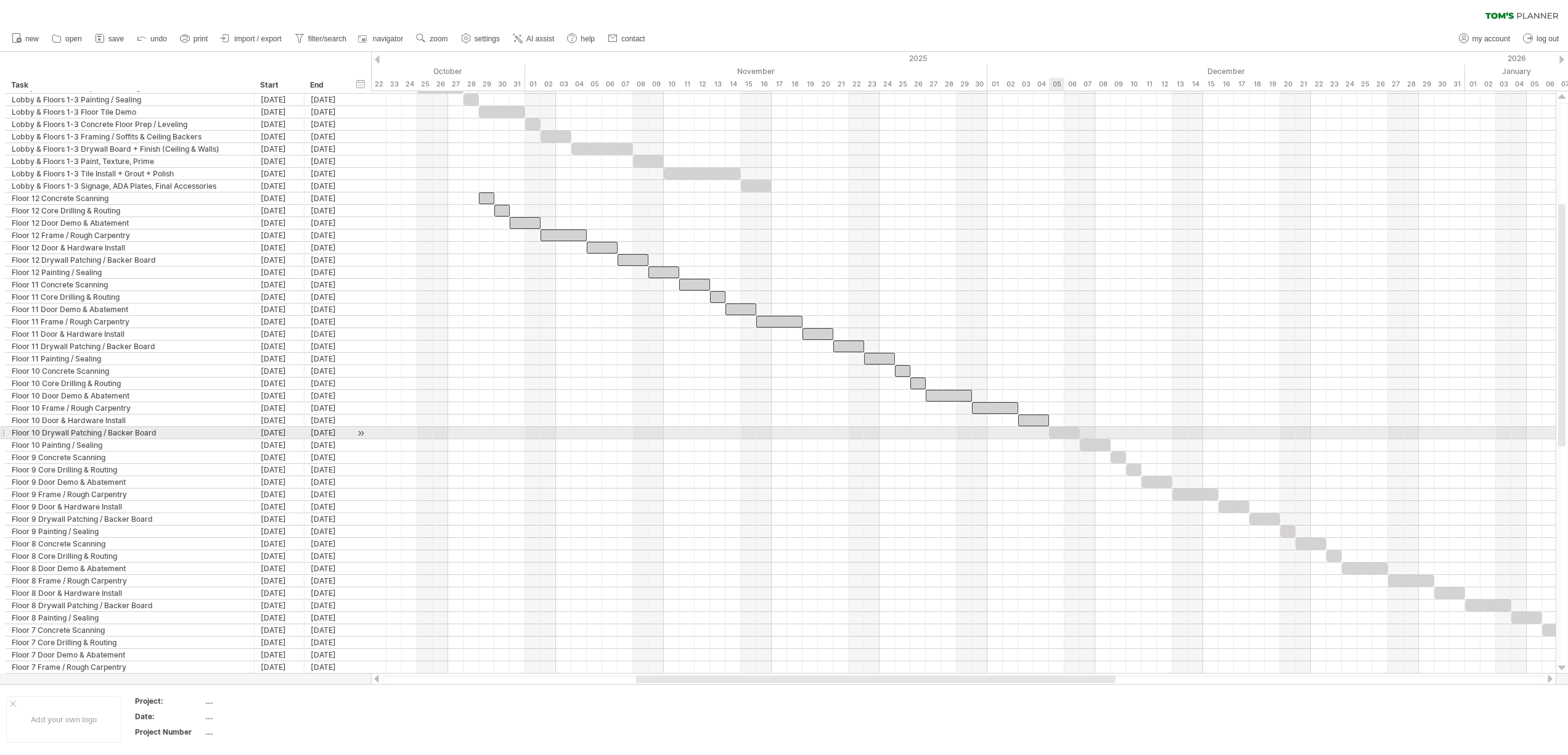
click at [1064, 430] on div at bounding box center [1064, 432] width 31 height 12
click at [1091, 443] on div at bounding box center [1095, 444] width 31 height 12
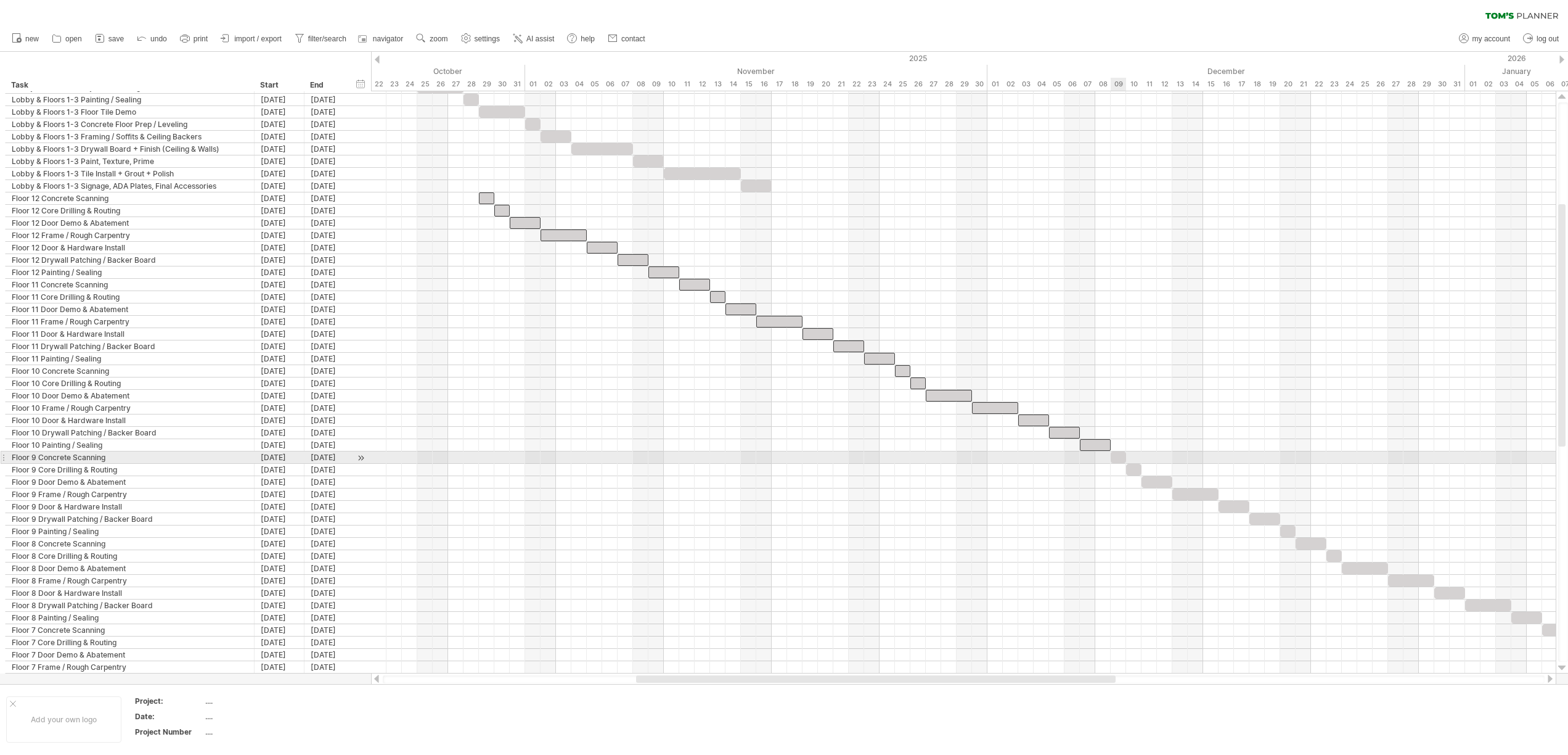
click at [1123, 460] on span at bounding box center [1126, 457] width 5 height 12
click at [1121, 459] on div at bounding box center [1118, 457] width 15 height 12
click at [1129, 468] on div at bounding box center [1133, 469] width 15 height 12
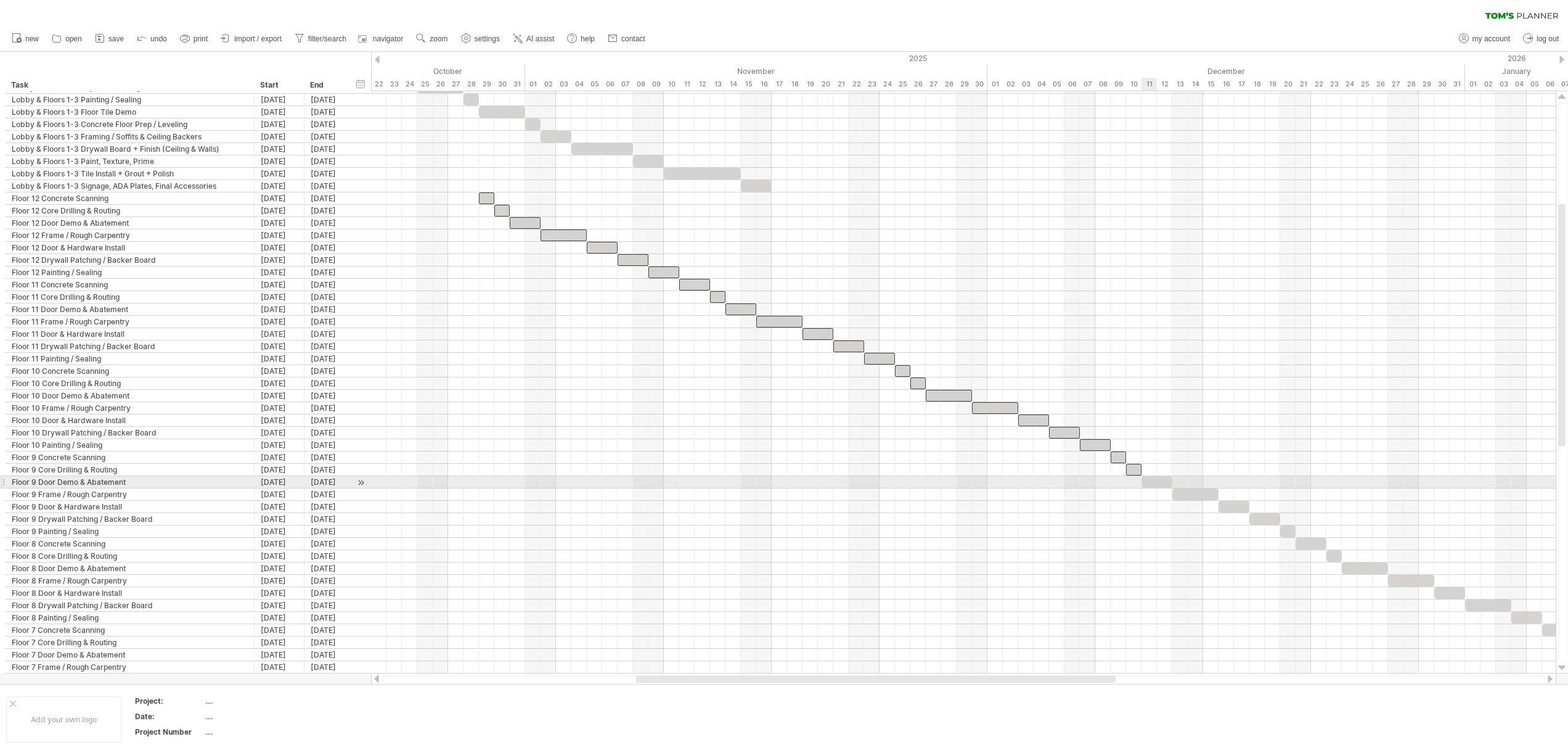
click at [1148, 482] on div at bounding box center [1157, 482] width 31 height 12
click at [1183, 491] on div at bounding box center [1195, 494] width 46 height 12
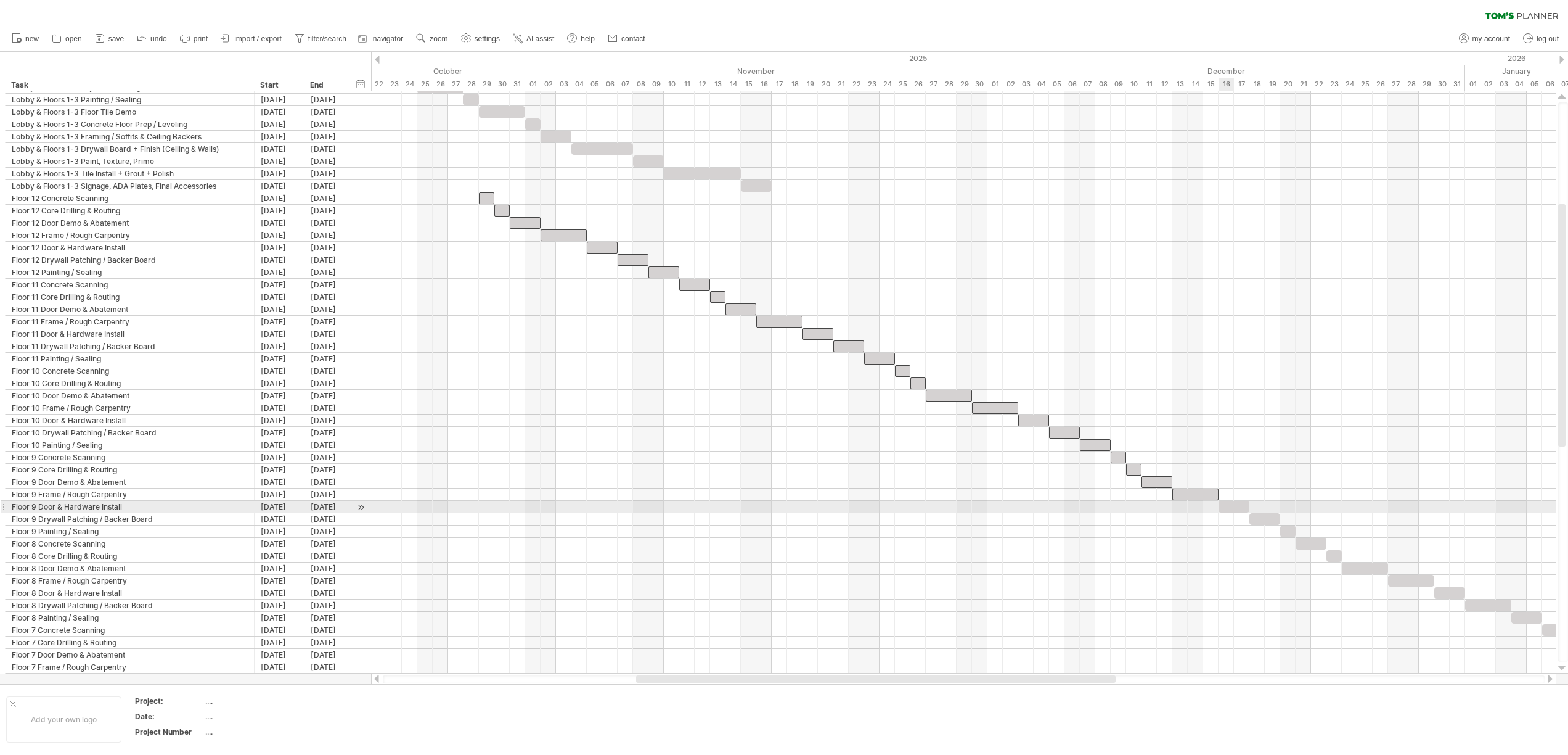
click at [1231, 503] on div at bounding box center [1234, 506] width 31 height 12
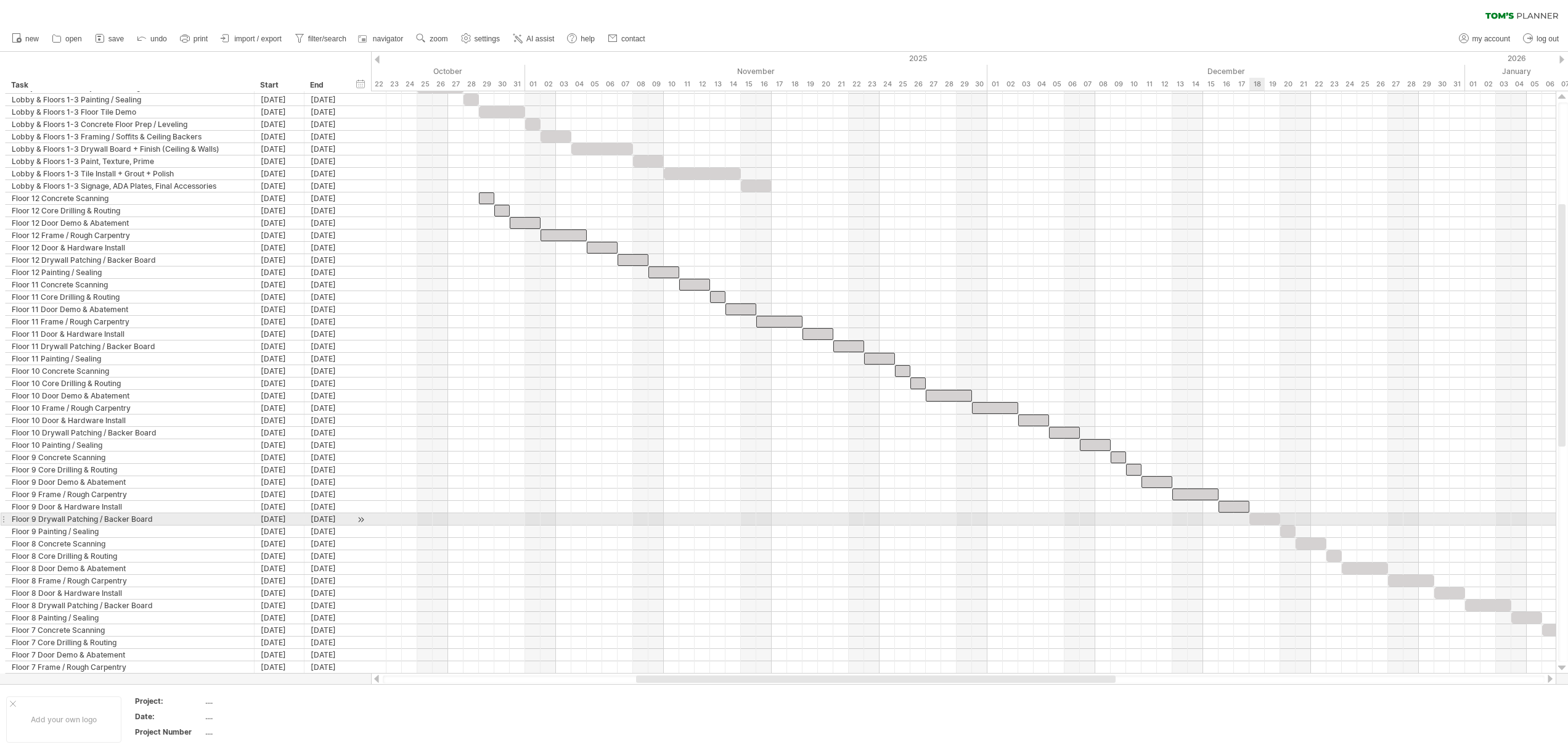
click at [1258, 516] on div at bounding box center [1264, 519] width 31 height 12
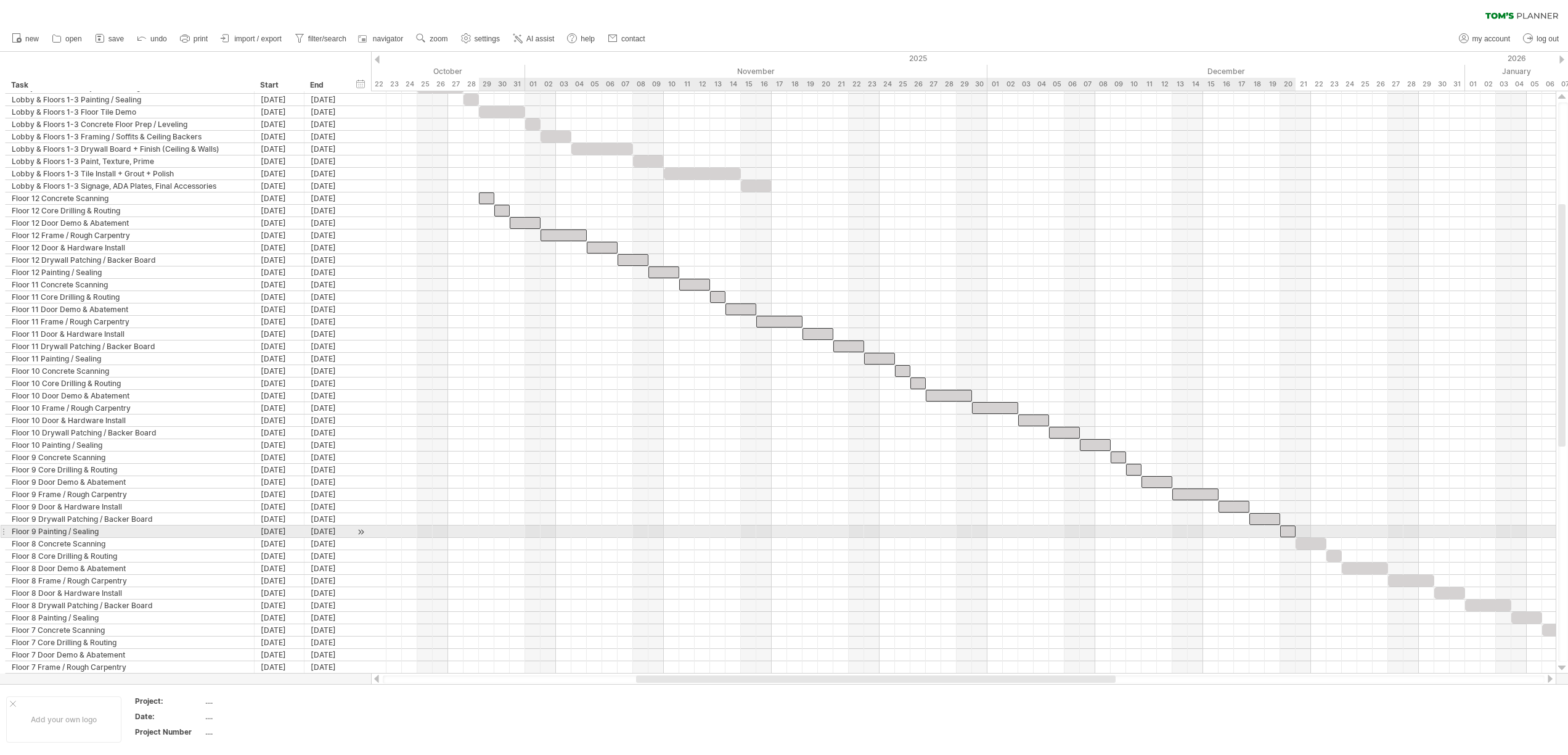
click at [1288, 532] on div at bounding box center [1287, 531] width 15 height 12
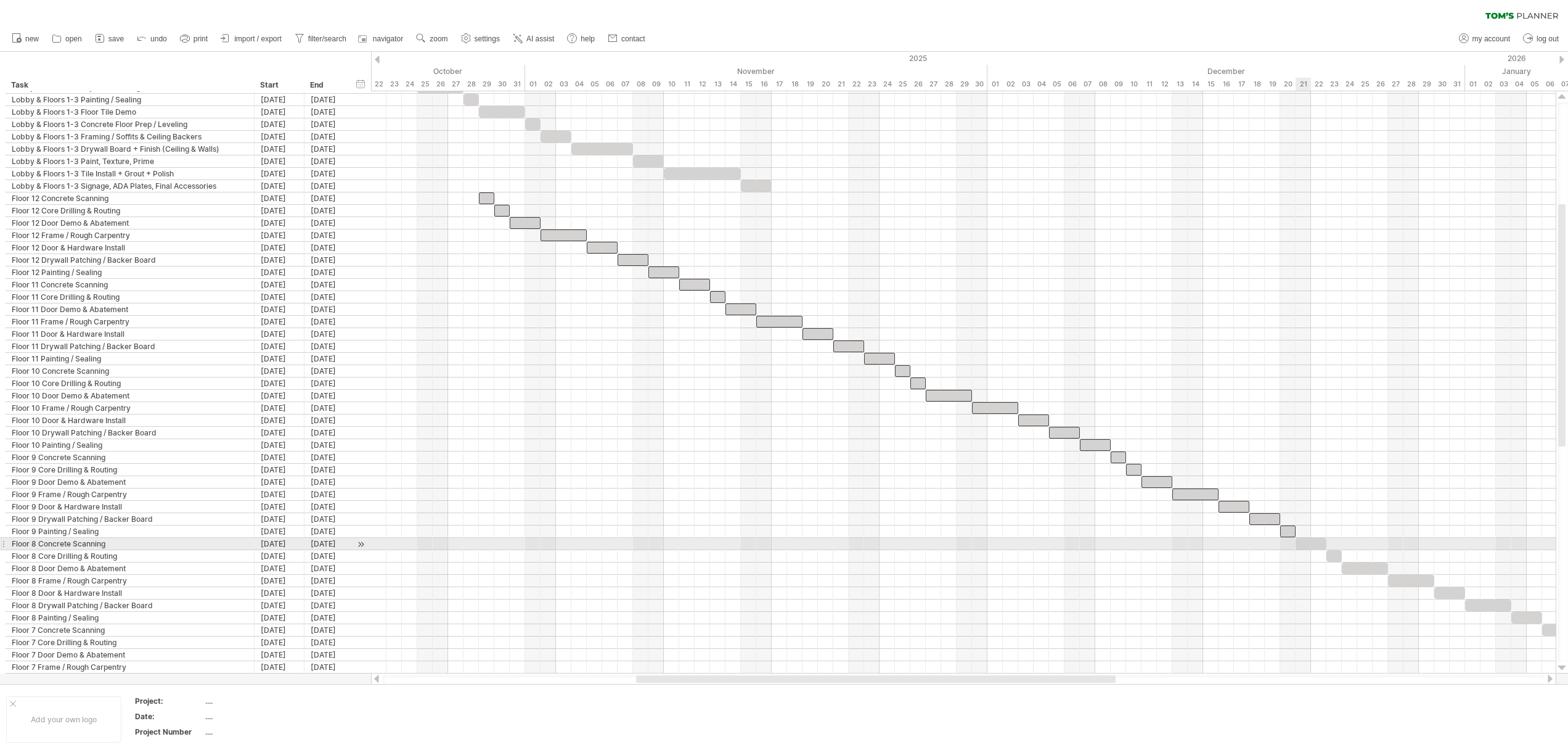
click at [1308, 541] on div at bounding box center [1311, 543] width 31 height 12
click at [1335, 560] on div at bounding box center [1334, 555] width 15 height 12
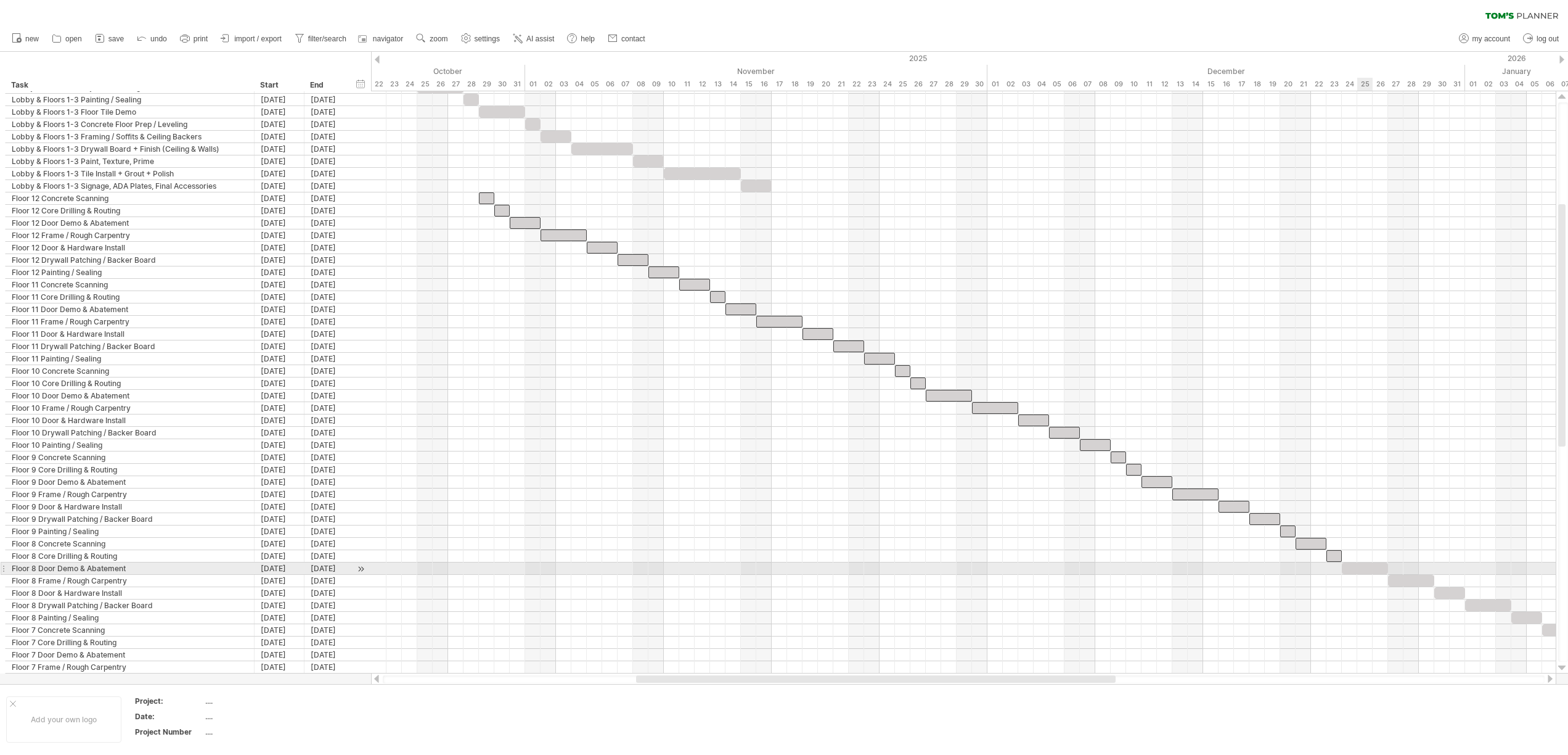
click at [1357, 568] on div at bounding box center [1365, 568] width 46 height 12
click at [1413, 585] on div at bounding box center [1411, 580] width 46 height 12
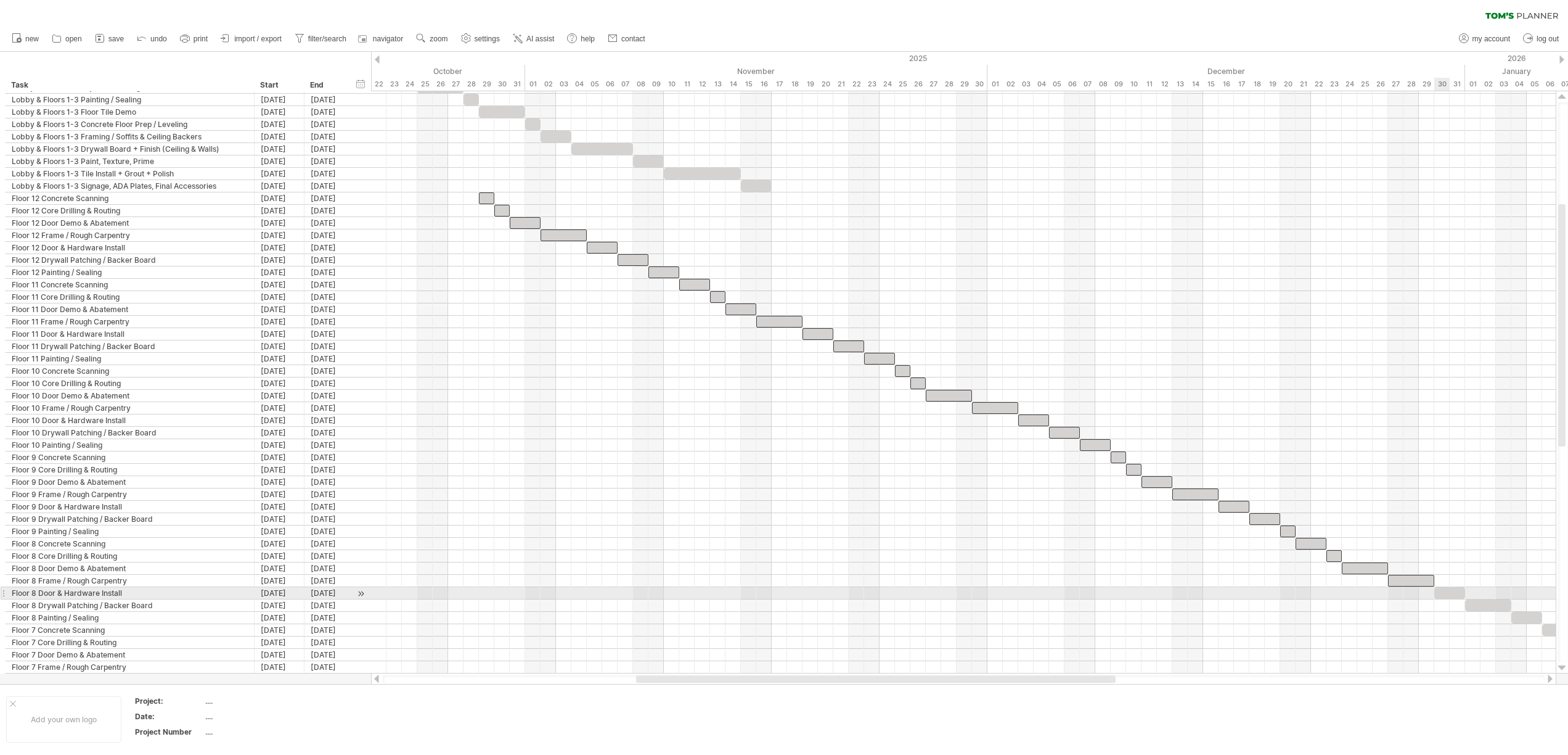
click at [1447, 590] on div at bounding box center [1450, 593] width 31 height 12
click at [1489, 604] on div at bounding box center [1487, 605] width 46 height 12
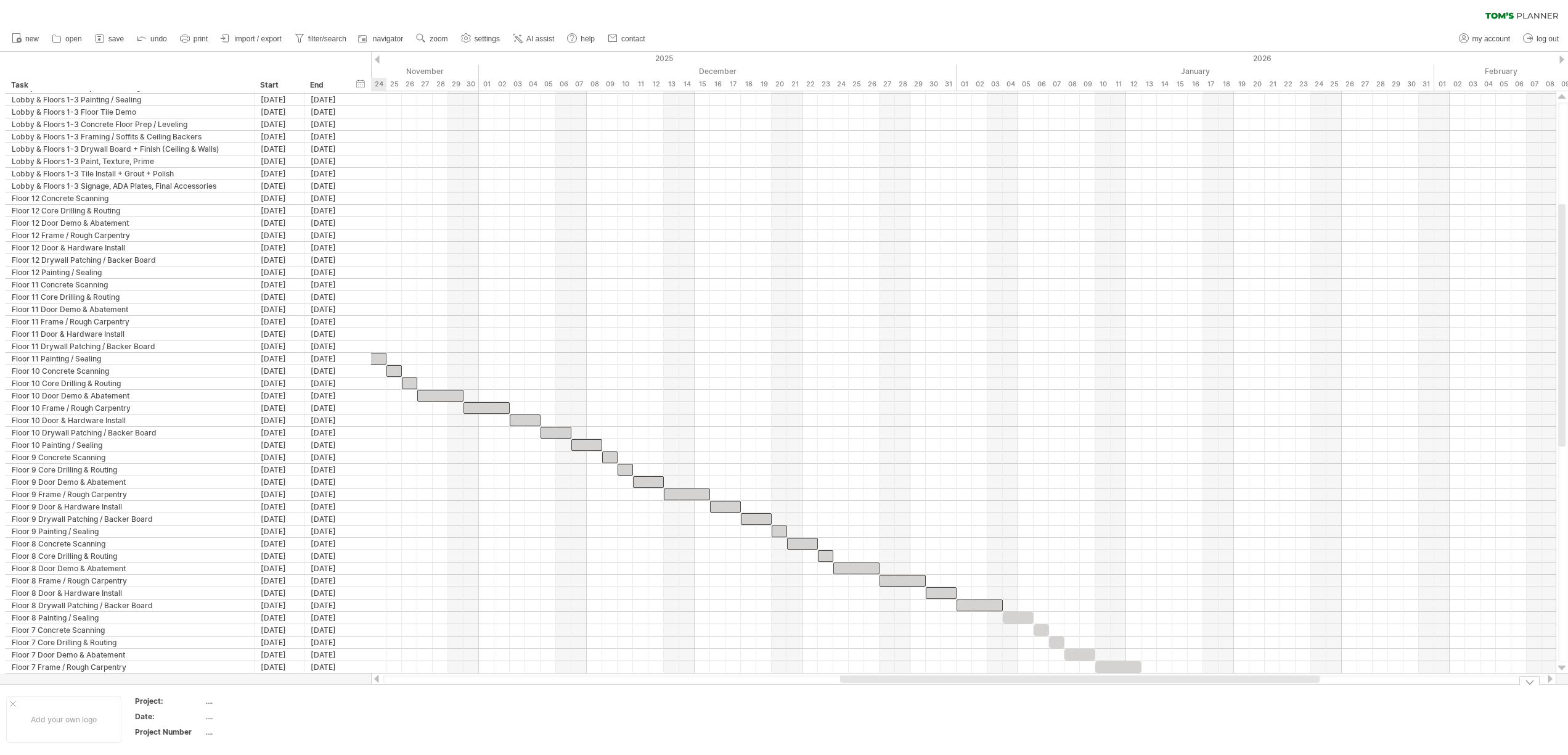
drag, startPoint x: 1100, startPoint y: 681, endPoint x: 1304, endPoint y: 690, distance: 204.2
click at [1304, 690] on div "Trying to reach [DOMAIN_NAME] Connected again... 0% clear filter new" at bounding box center [784, 378] width 1568 height 755
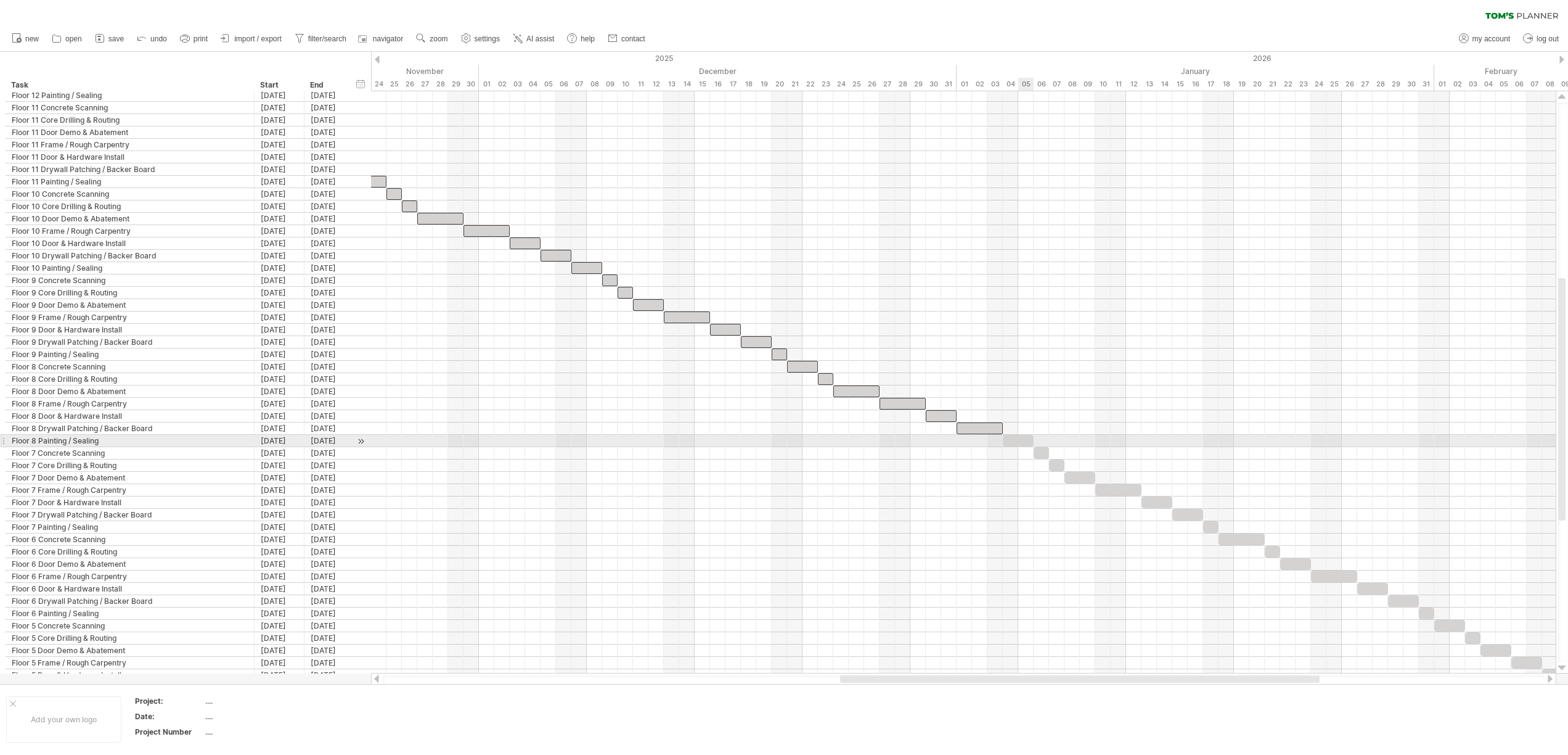
click at [1022, 441] on div at bounding box center [1018, 440] width 31 height 12
click at [1040, 453] on div at bounding box center [1041, 453] width 15 height 12
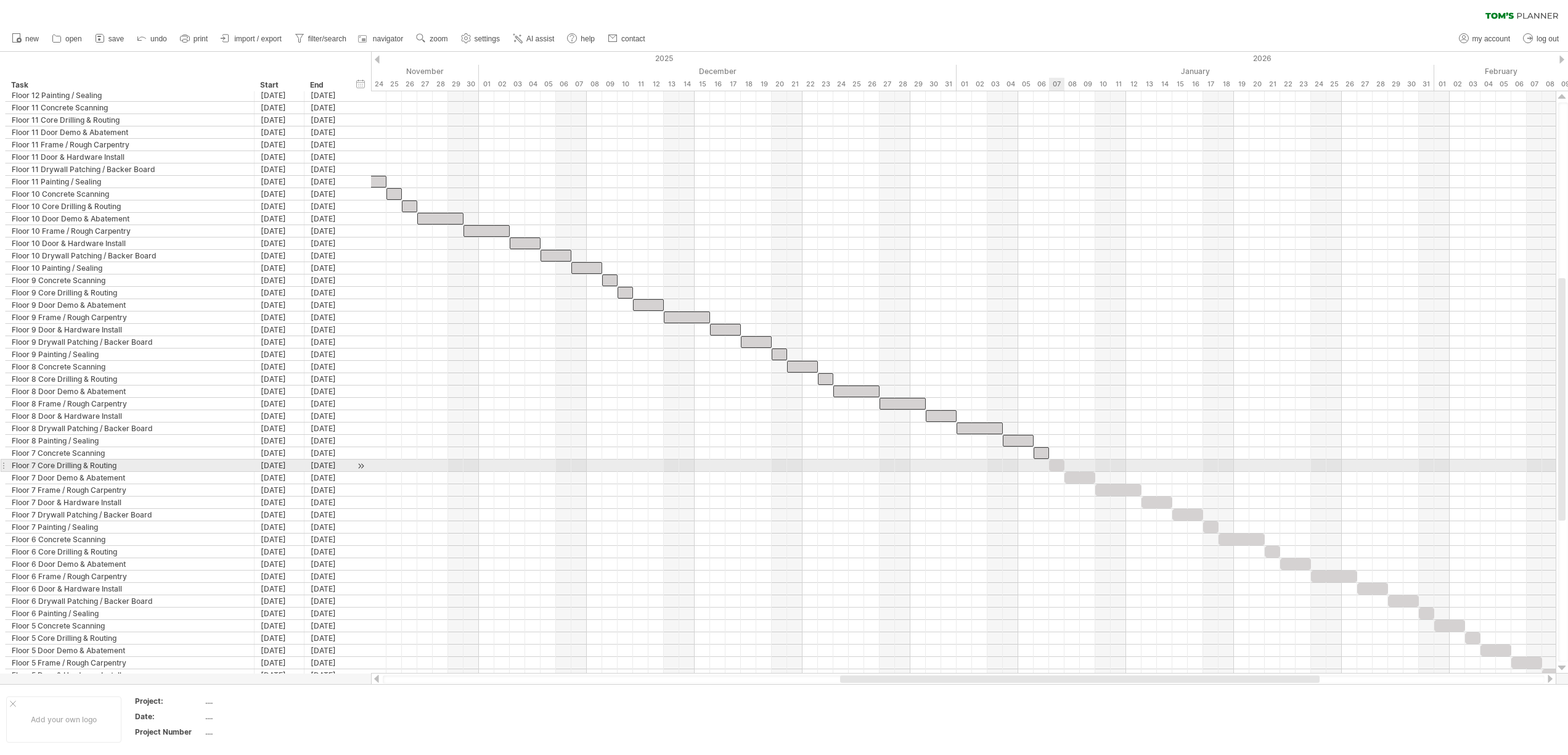
click at [1056, 466] on div at bounding box center [1056, 465] width 15 height 12
click at [1077, 479] on div at bounding box center [1080, 477] width 31 height 12
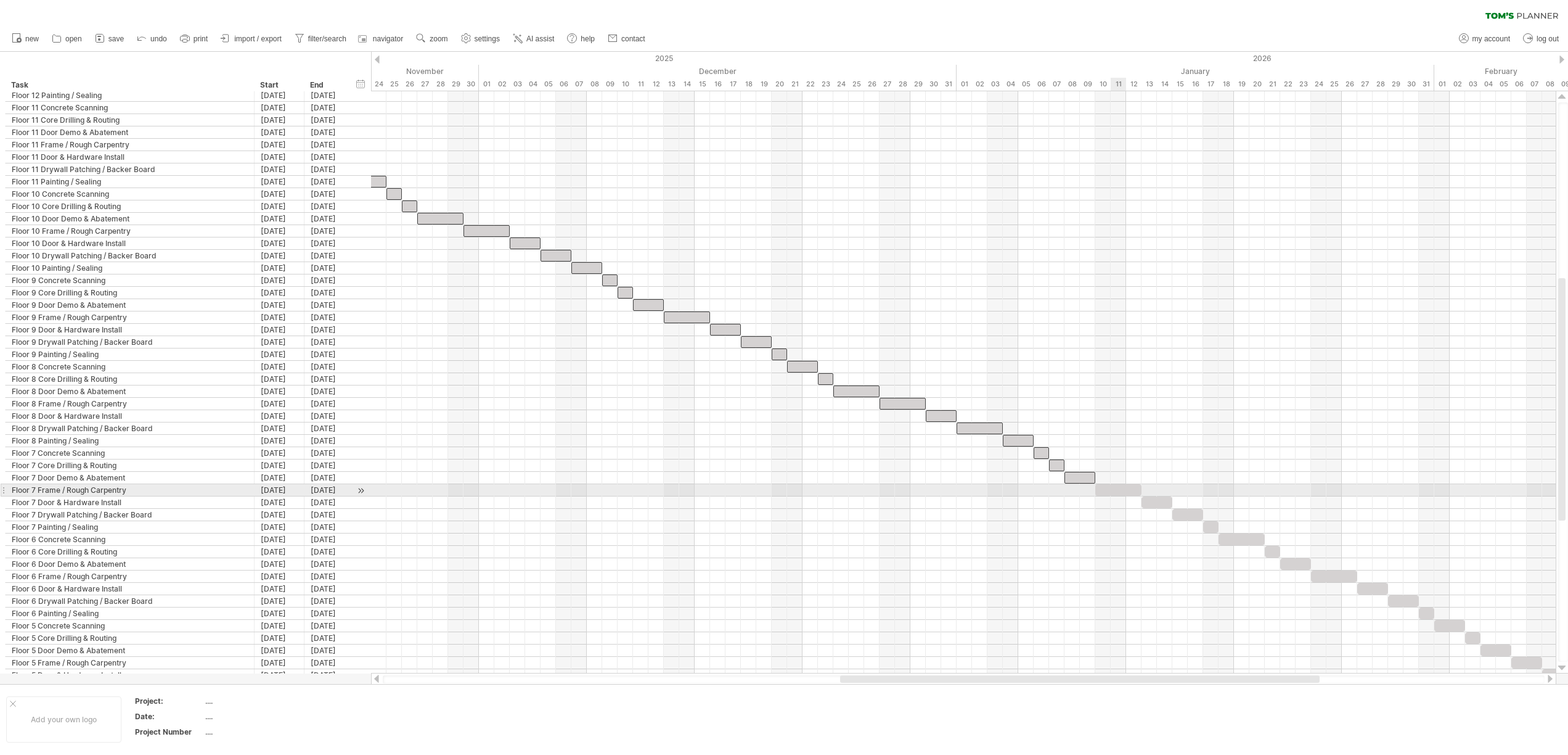
click at [1111, 490] on div at bounding box center [1118, 490] width 46 height 12
click at [1160, 506] on div at bounding box center [1157, 502] width 31 height 12
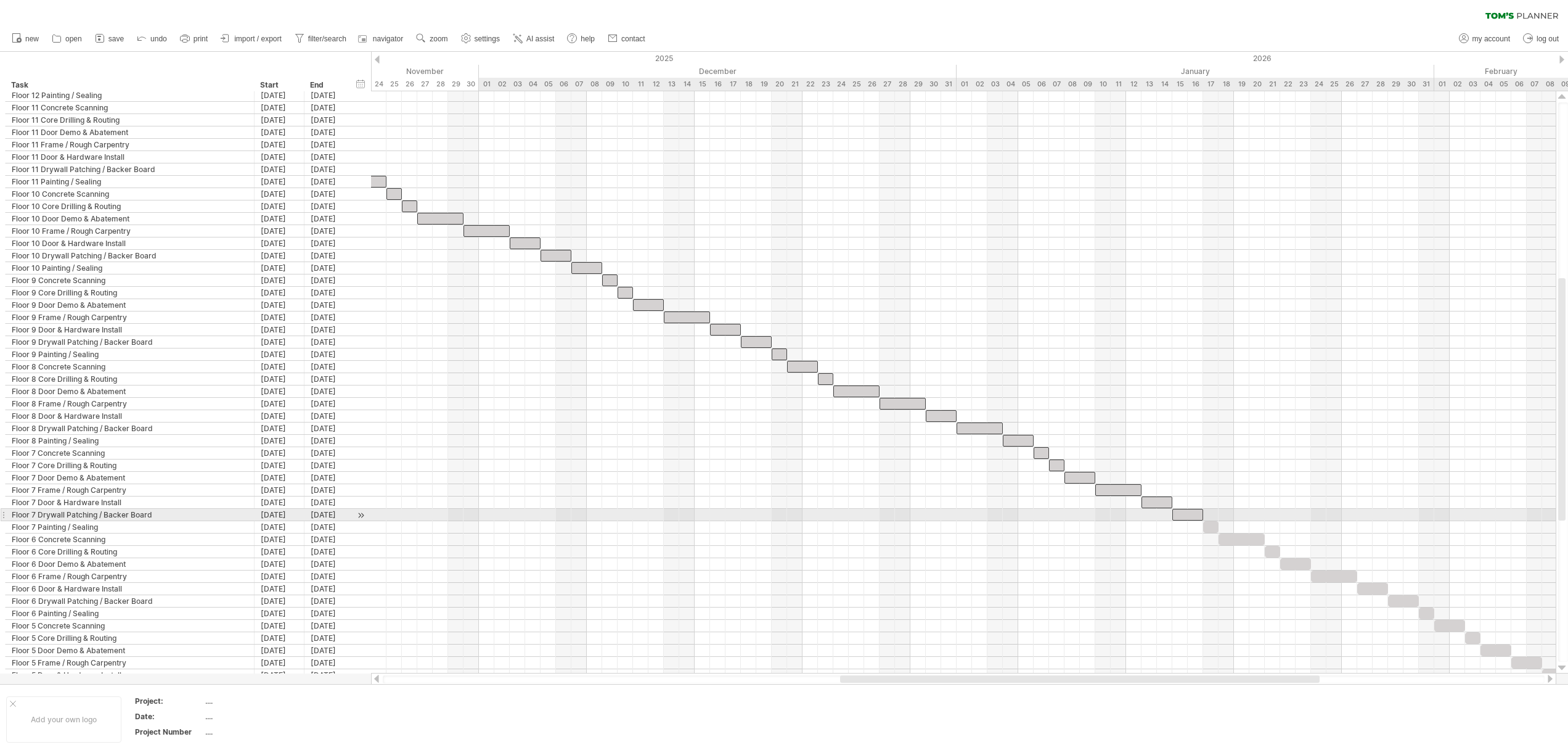
click at [1181, 514] on div at bounding box center [1188, 514] width 31 height 12
click at [1214, 530] on div at bounding box center [1211, 527] width 15 height 12
click at [1242, 533] on div at bounding box center [1242, 539] width 46 height 12
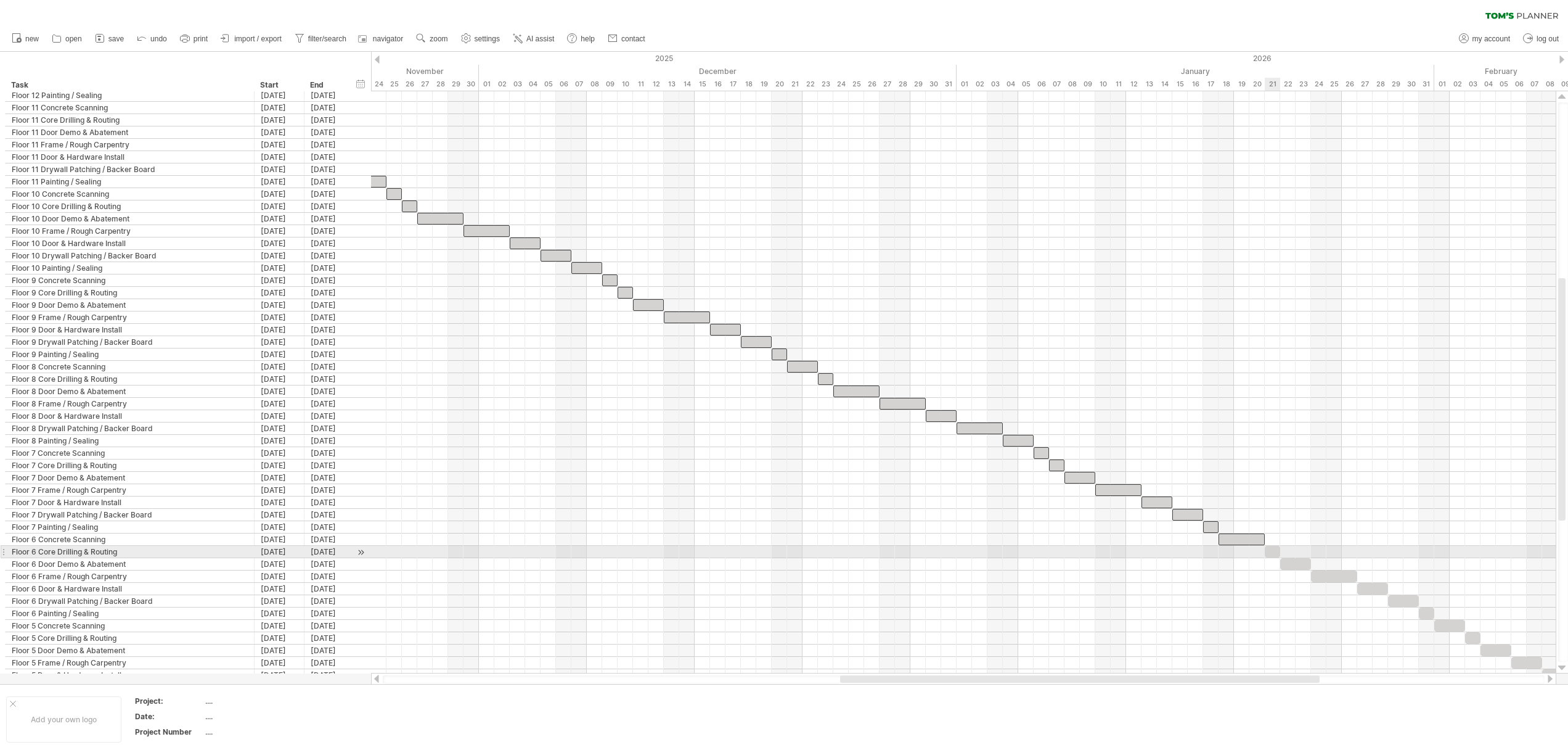
click at [1272, 551] on div at bounding box center [1272, 551] width 15 height 12
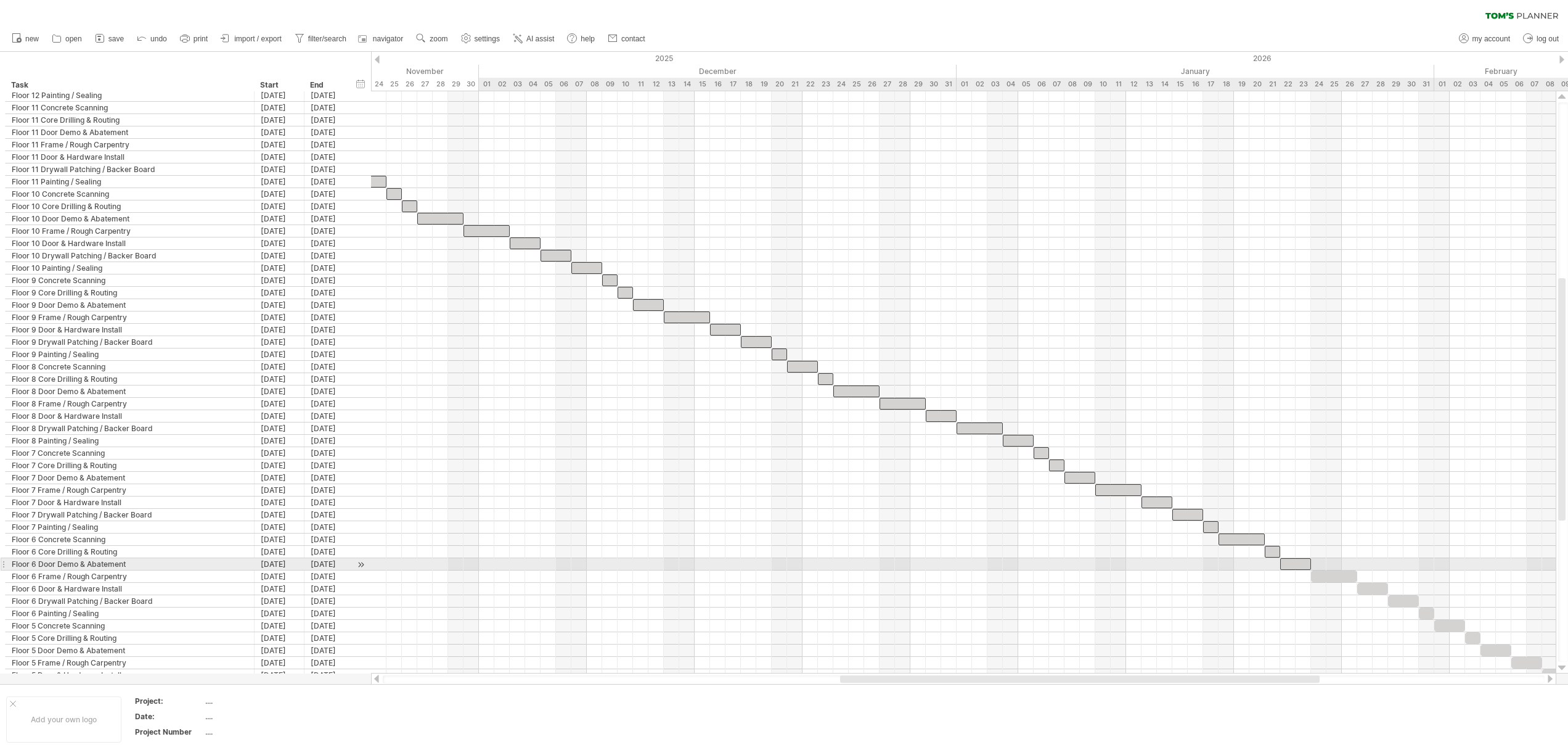
click at [1294, 562] on div at bounding box center [1295, 563] width 31 height 12
click at [1346, 578] on div at bounding box center [1334, 576] width 46 height 12
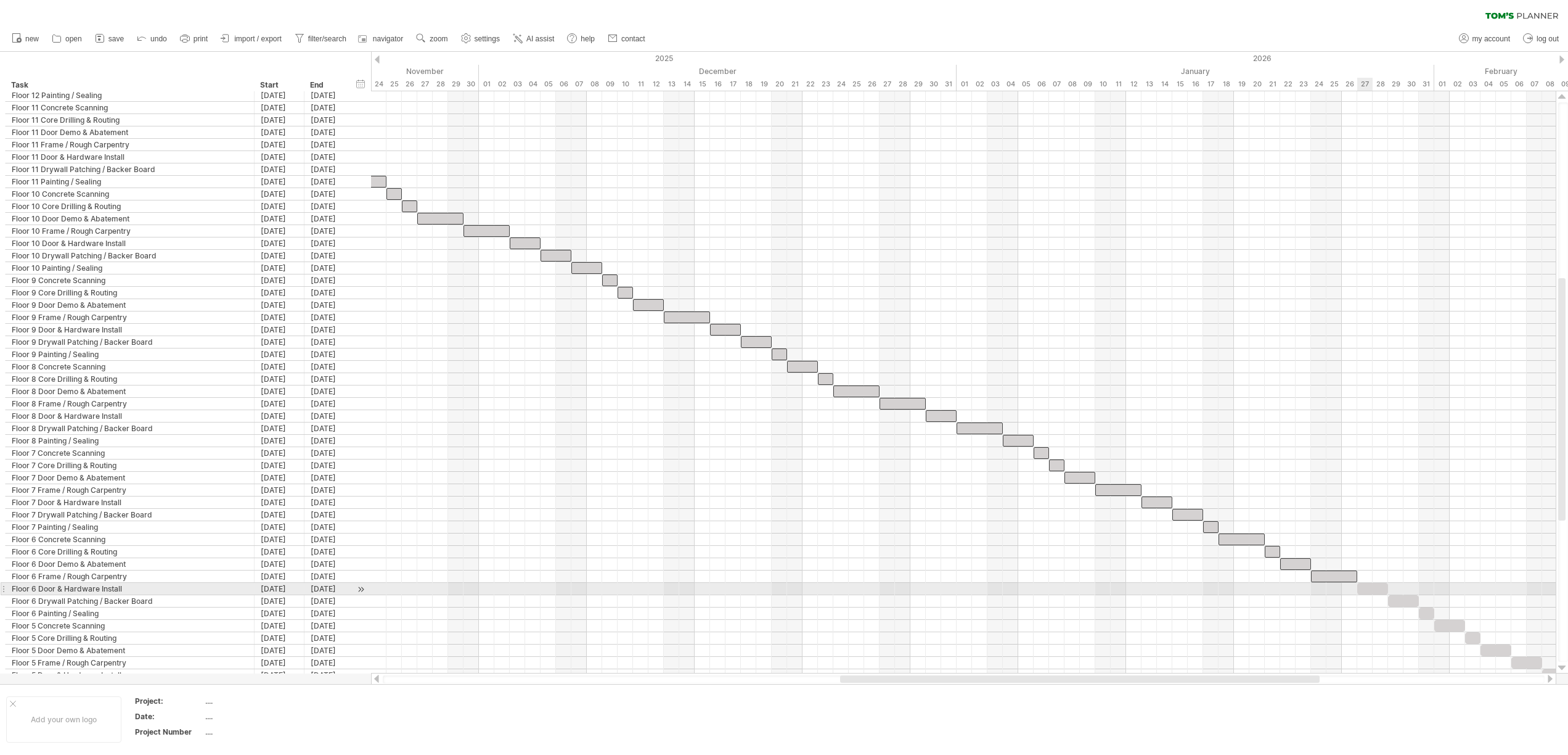
click at [1369, 586] on div at bounding box center [1372, 588] width 31 height 12
click at [1411, 603] on div at bounding box center [1403, 601] width 31 height 12
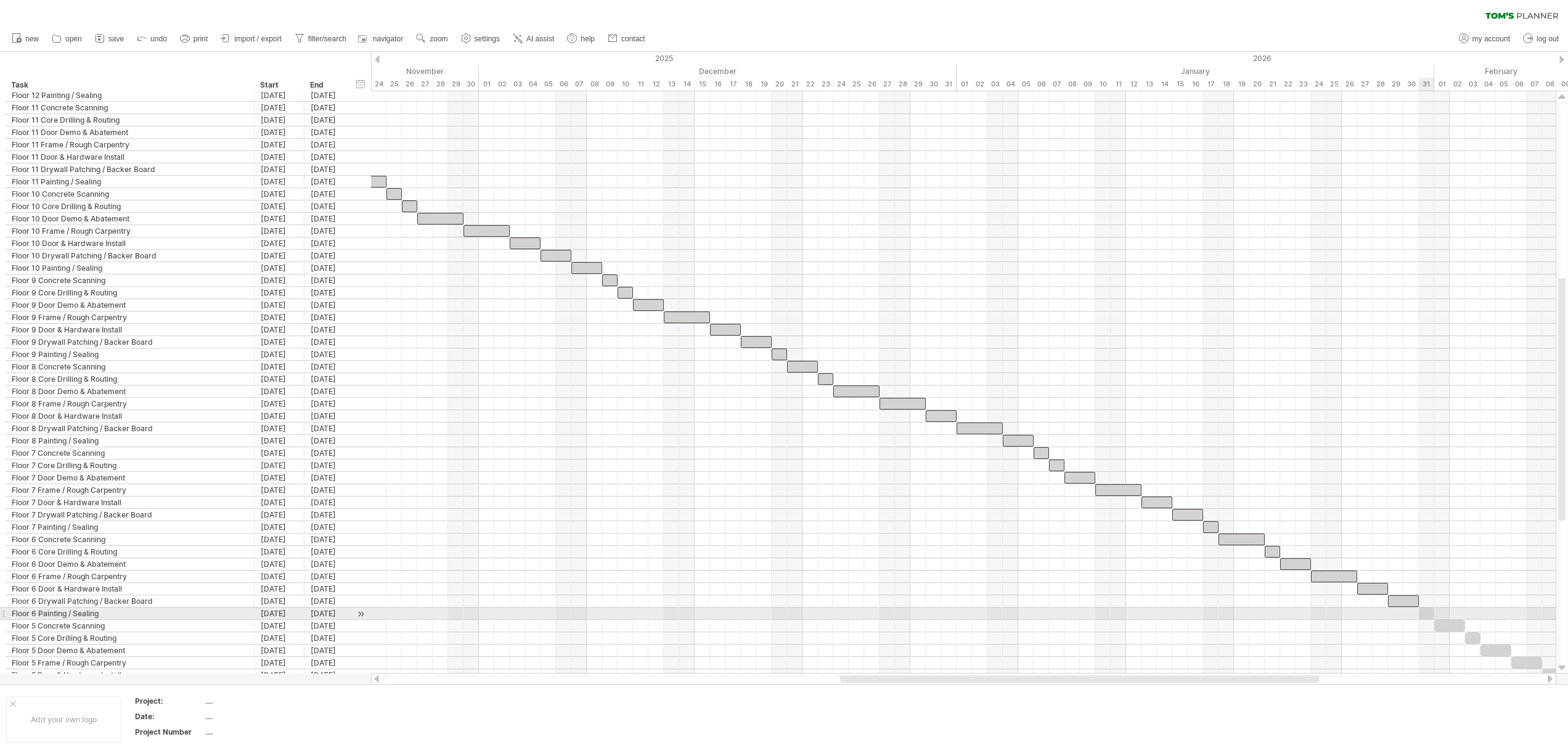
click at [1420, 611] on span at bounding box center [1419, 613] width 5 height 12
click at [1442, 624] on div at bounding box center [1450, 625] width 31 height 12
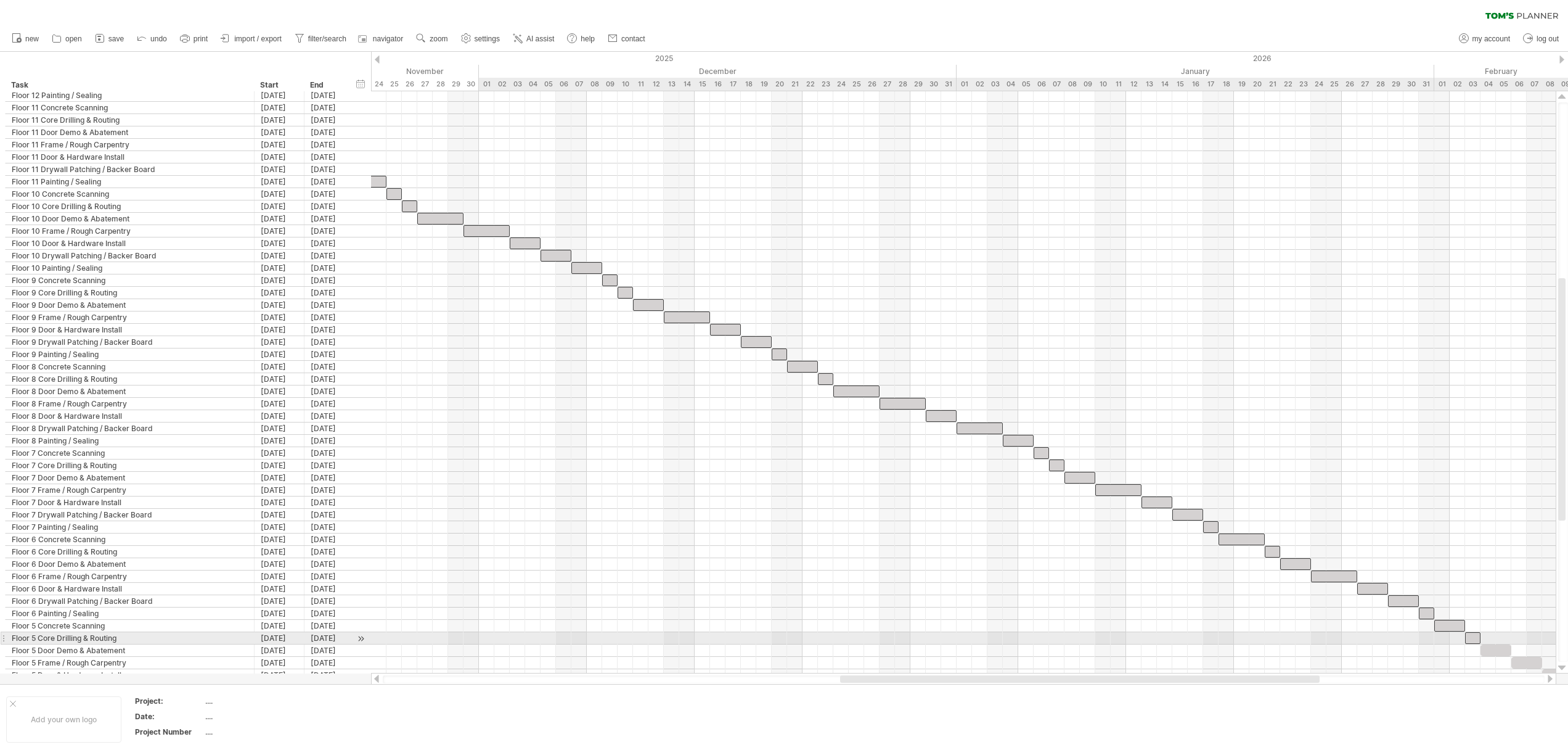
click at [1473, 641] on div at bounding box center [1472, 638] width 15 height 12
click at [1500, 653] on div at bounding box center [1496, 650] width 31 height 12
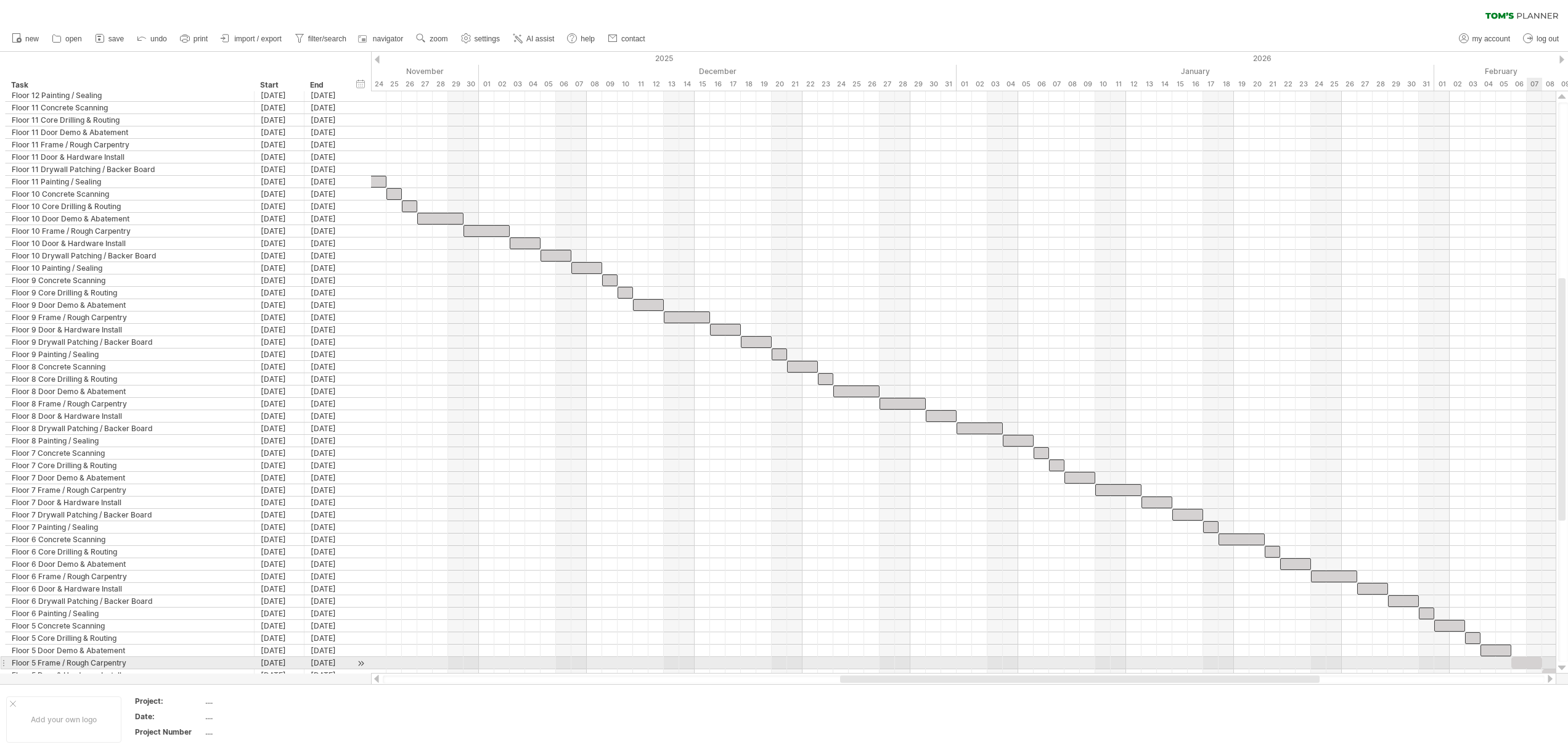
click at [1530, 664] on div at bounding box center [1526, 662] width 31 height 12
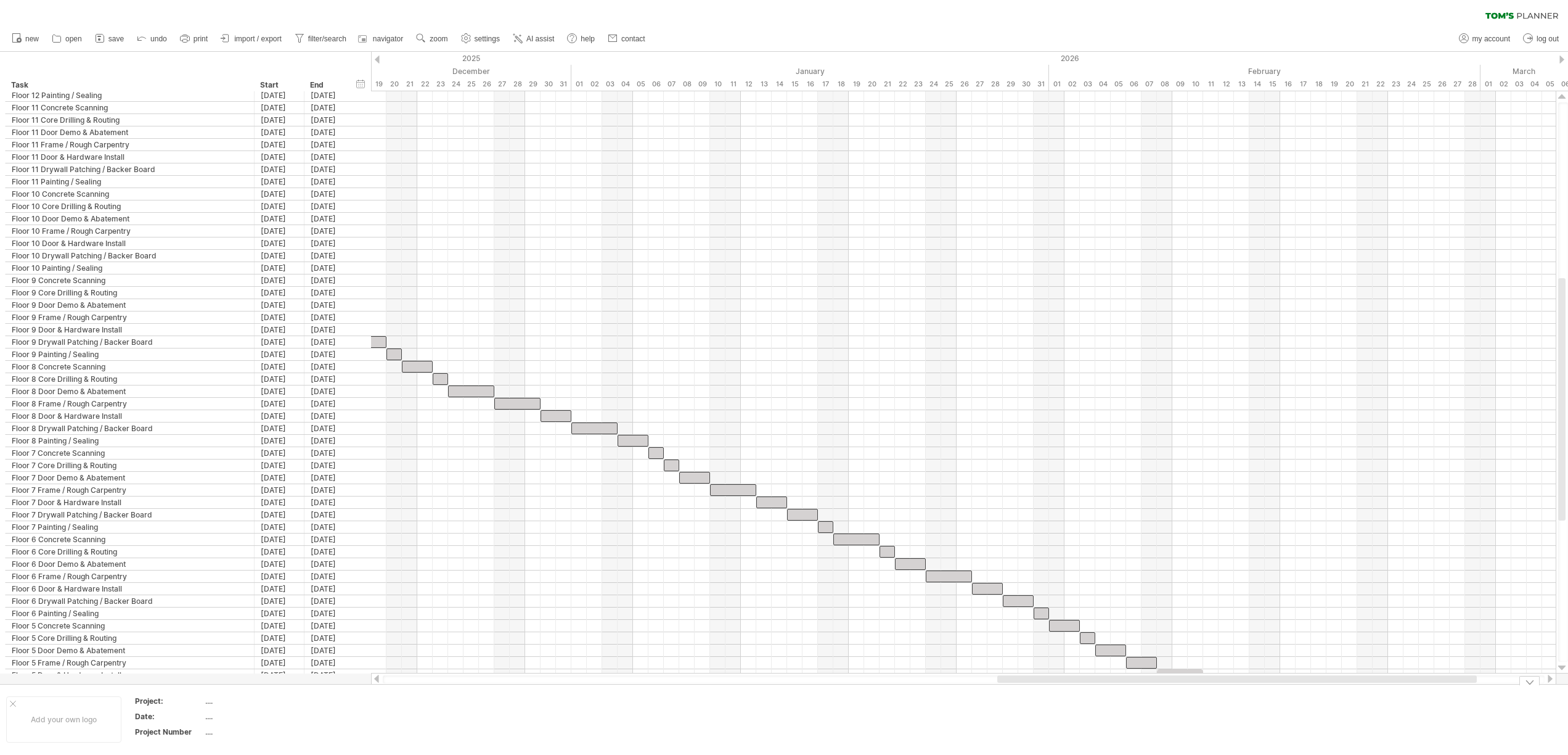
drag, startPoint x: 1310, startPoint y: 681, endPoint x: 1491, endPoint y: 695, distance: 181.5
click at [1491, 695] on div "Trying to reach [DOMAIN_NAME] Connected again... 0% clear filter new" at bounding box center [784, 378] width 1568 height 755
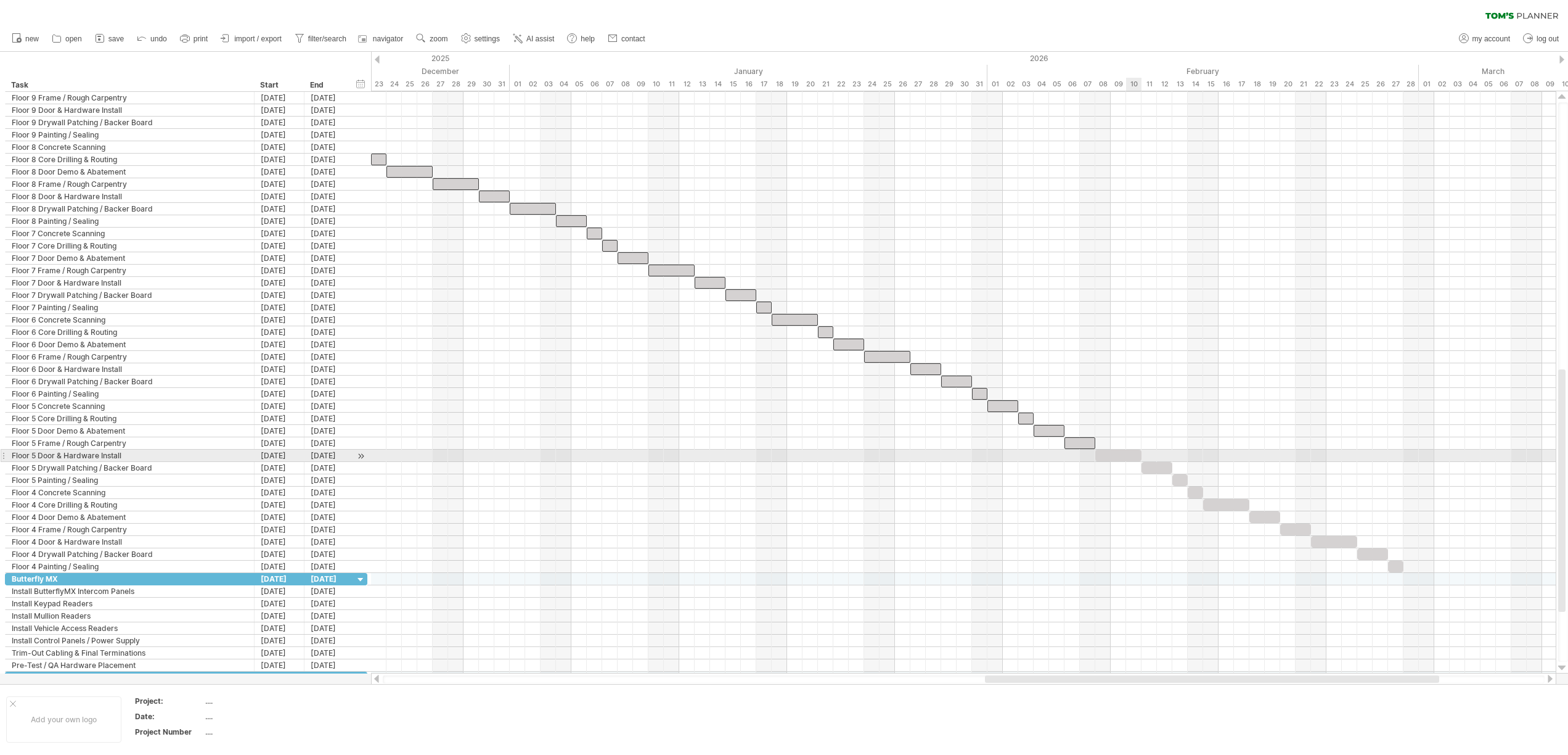
click at [1128, 456] on div at bounding box center [1118, 455] width 46 height 12
click at [1155, 470] on div at bounding box center [1157, 467] width 31 height 12
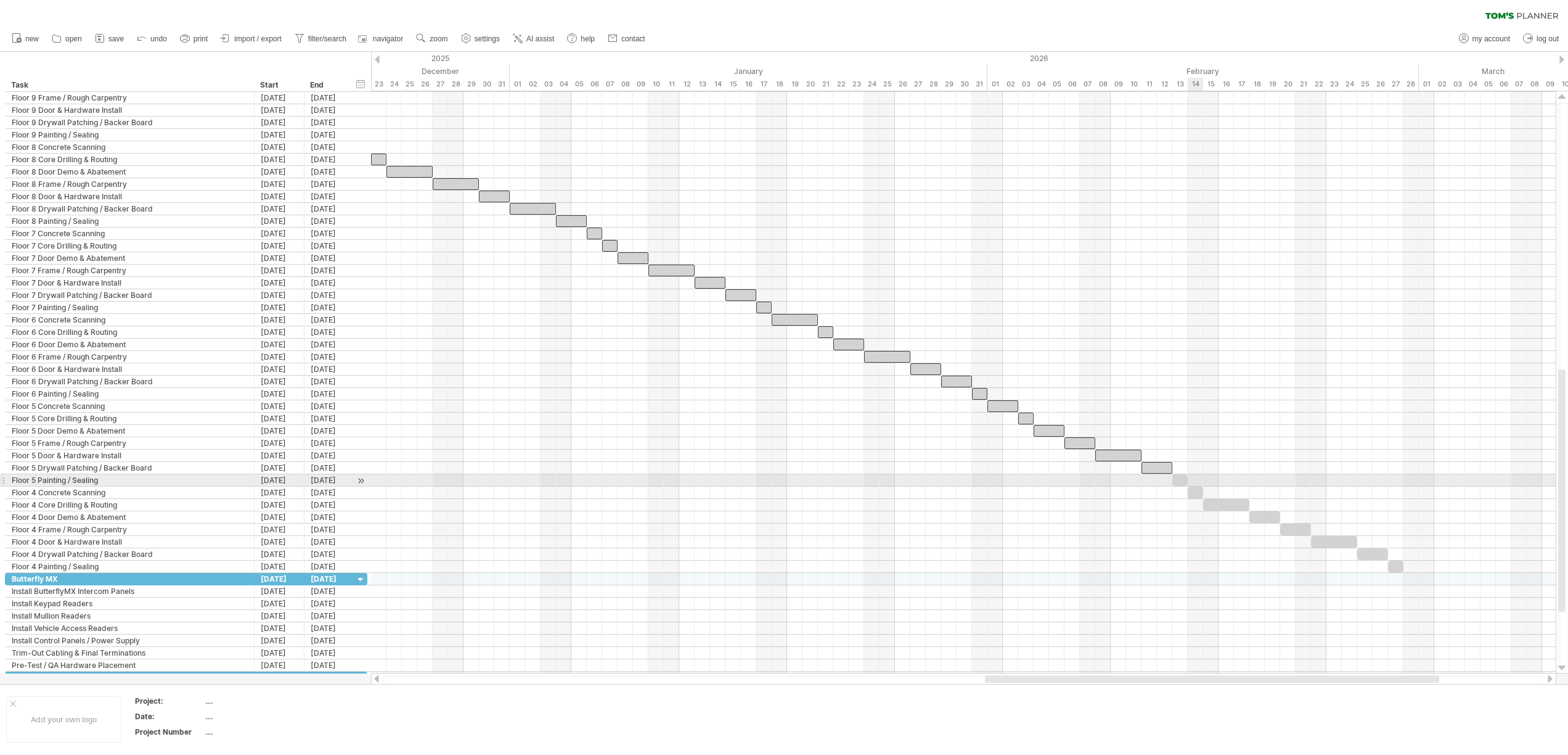
click at [1189, 484] on span at bounding box center [1188, 480] width 5 height 12
click at [1183, 483] on div at bounding box center [1180, 480] width 15 height 12
click at [1188, 488] on span at bounding box center [1188, 492] width 5 height 12
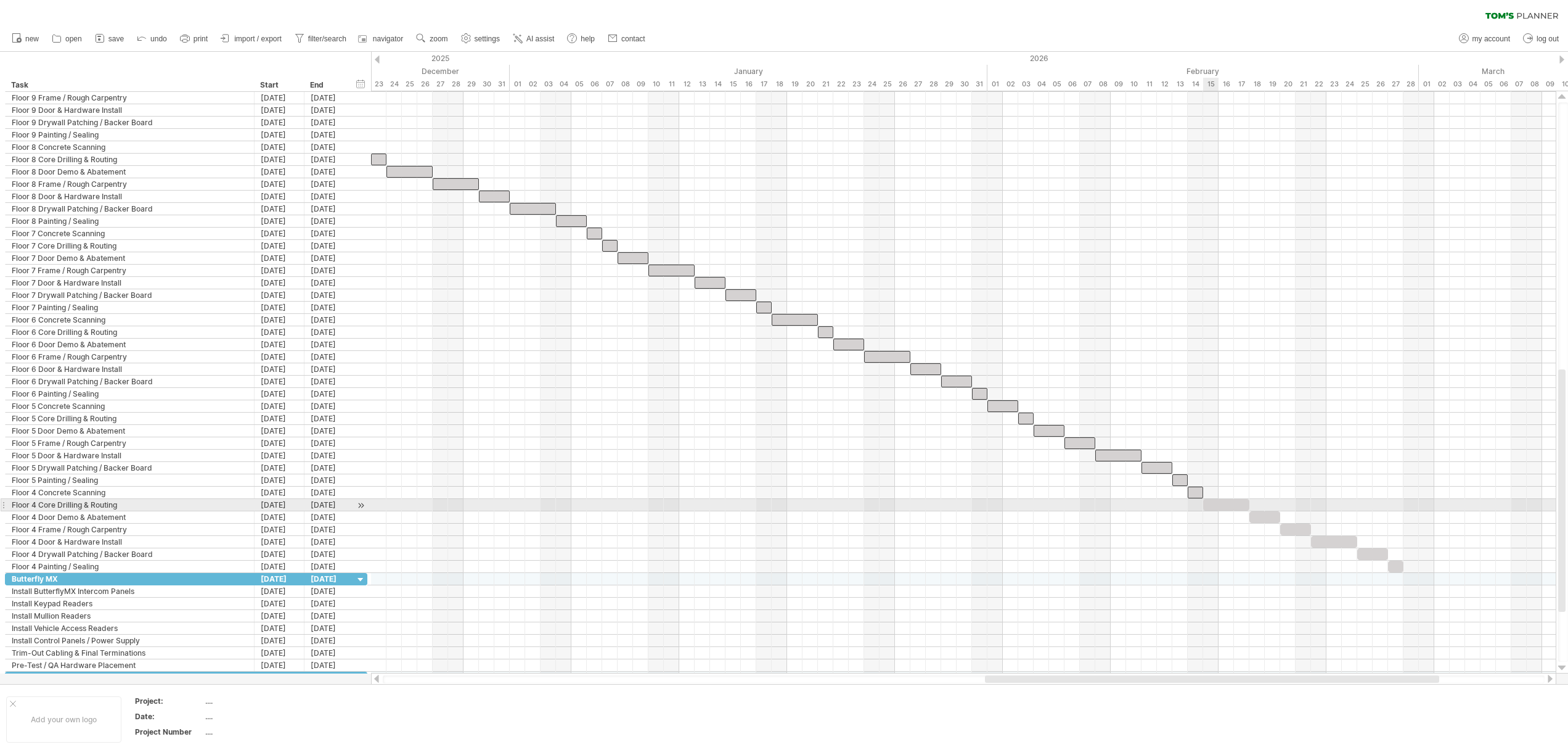
click at [1212, 502] on div at bounding box center [1226, 505] width 46 height 12
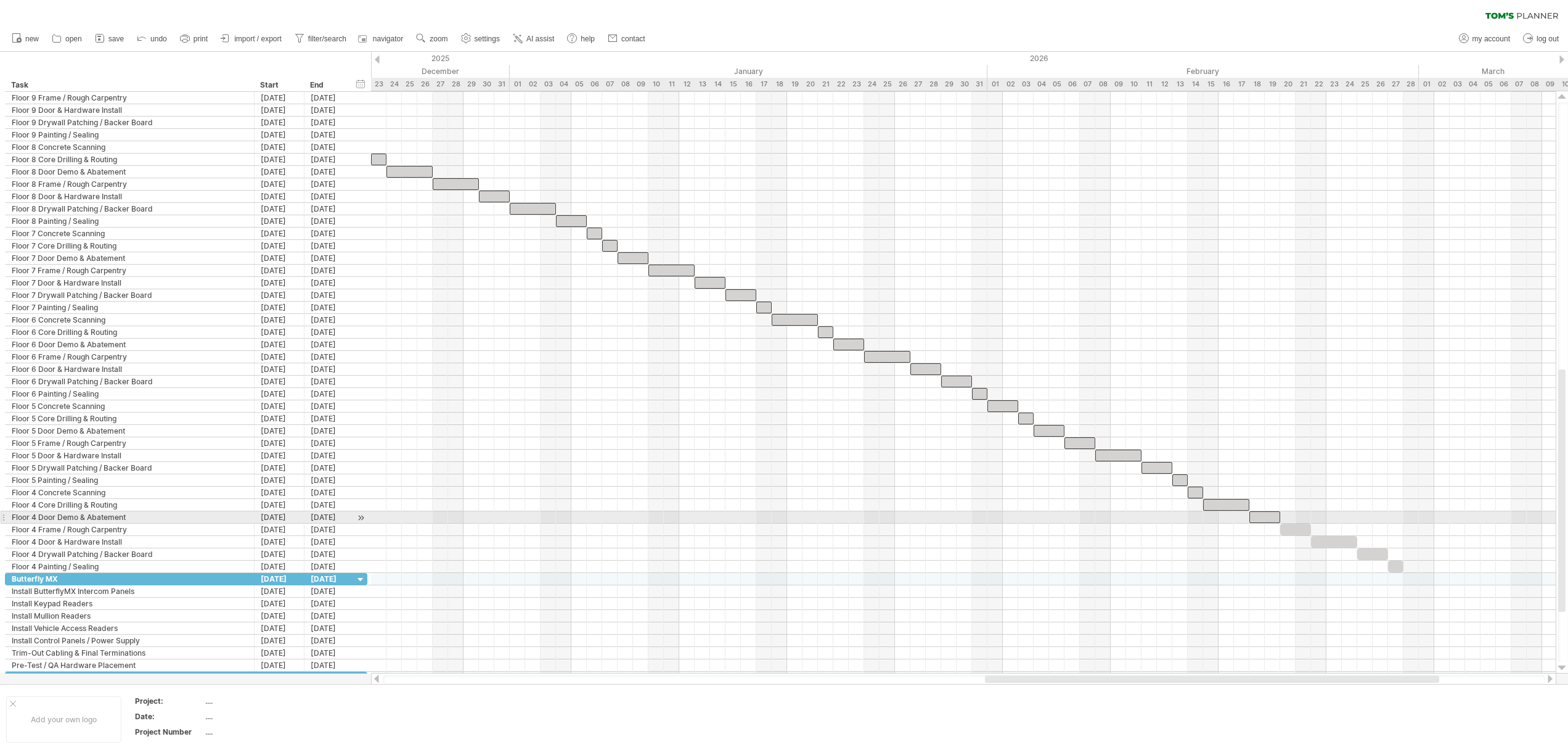
click at [1268, 520] on div at bounding box center [1264, 517] width 31 height 12
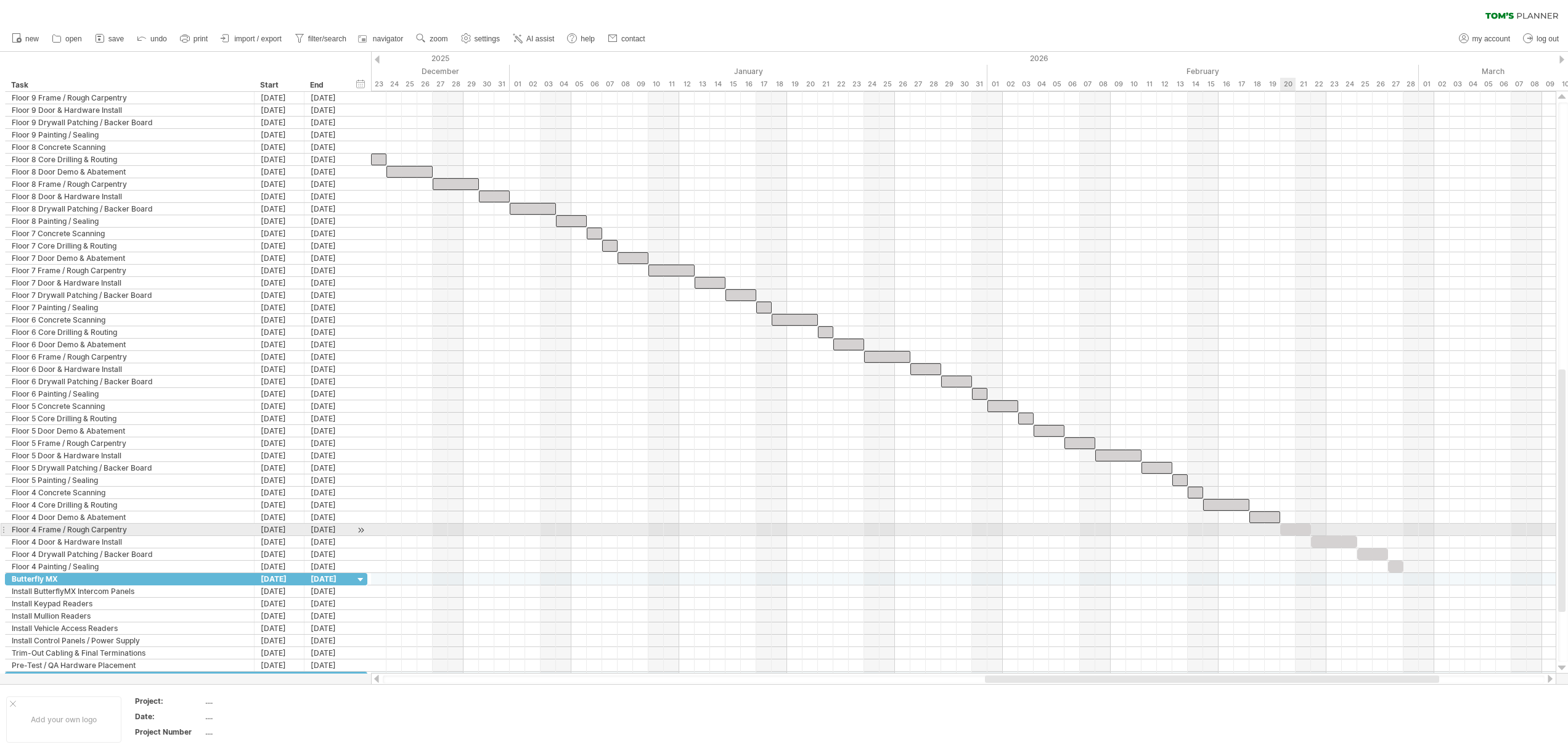
click at [1287, 526] on div at bounding box center [1295, 529] width 31 height 12
click at [1323, 536] on div at bounding box center [1334, 541] width 46 height 12
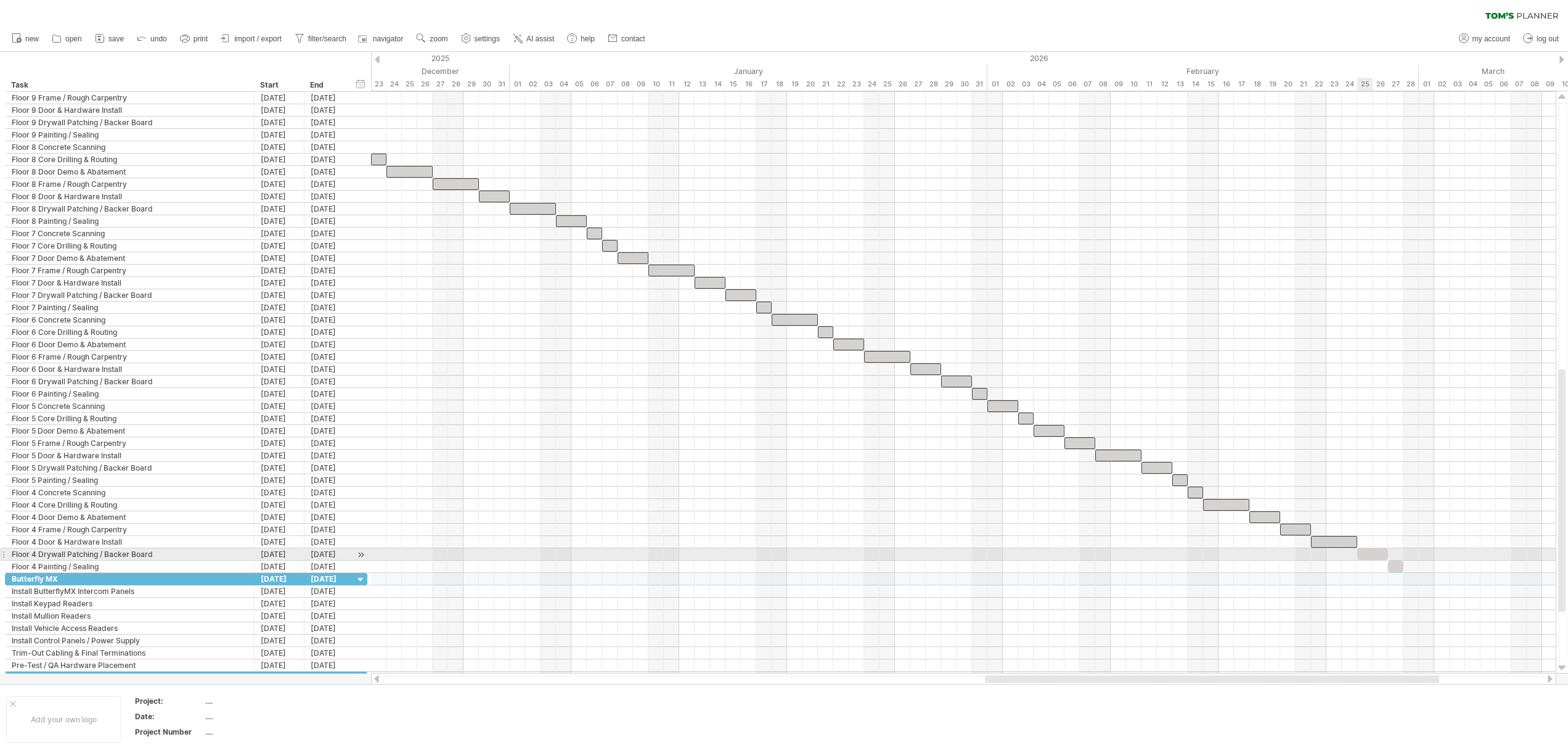
click at [1368, 556] on div at bounding box center [1372, 554] width 31 height 12
click at [1391, 565] on div at bounding box center [1395, 566] width 15 height 12
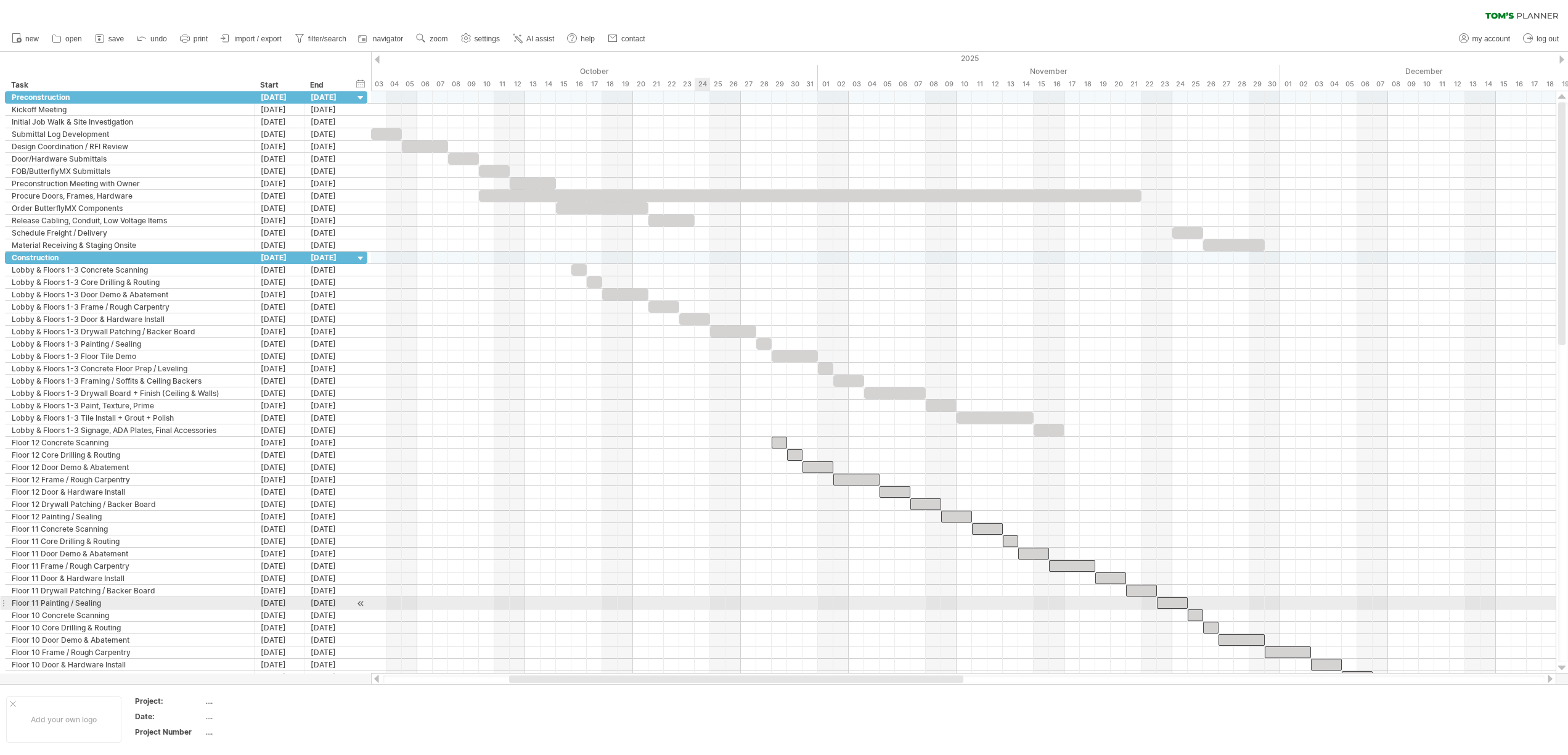
drag, startPoint x: 1176, startPoint y: 677, endPoint x: 729, endPoint y: 556, distance: 463.1
click at [700, 607] on div "Trying to reach [DOMAIN_NAME] Connected again... 0% clear filter new" at bounding box center [784, 378] width 1568 height 755
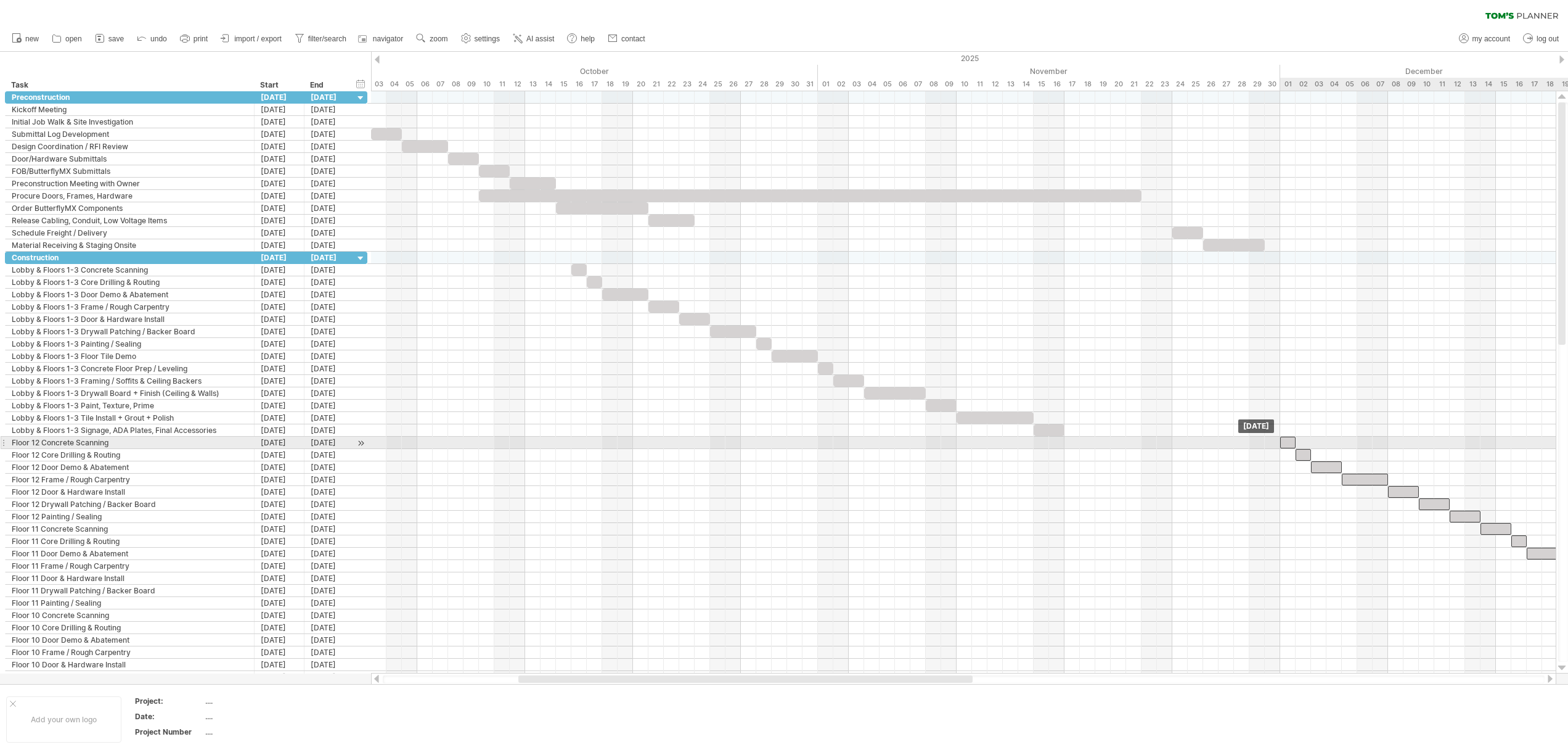
click at [1294, 445] on div at bounding box center [1287, 442] width 15 height 12
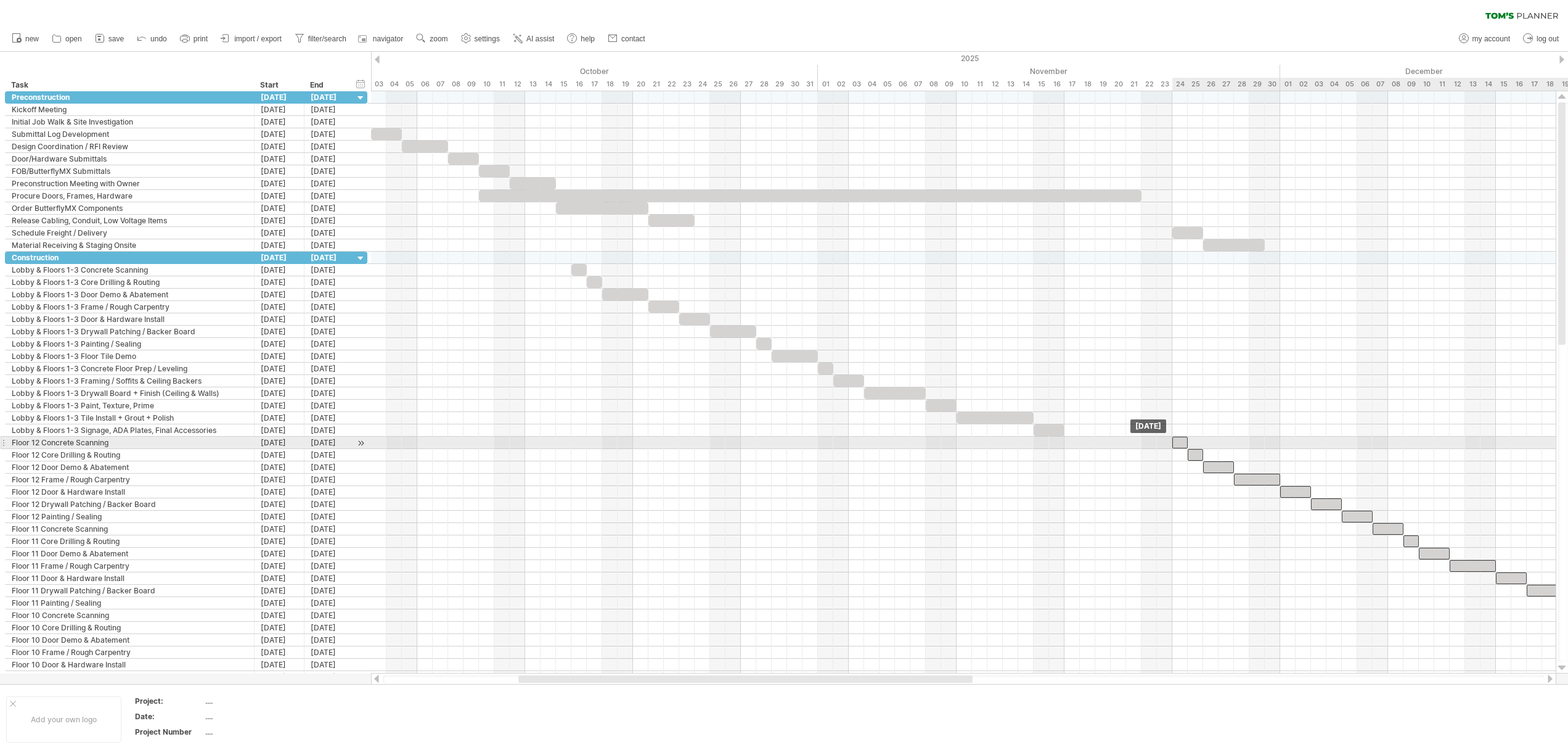
drag, startPoint x: 1287, startPoint y: 446, endPoint x: 1183, endPoint y: 440, distance: 104.2
click at [1183, 440] on div at bounding box center [1180, 442] width 15 height 12
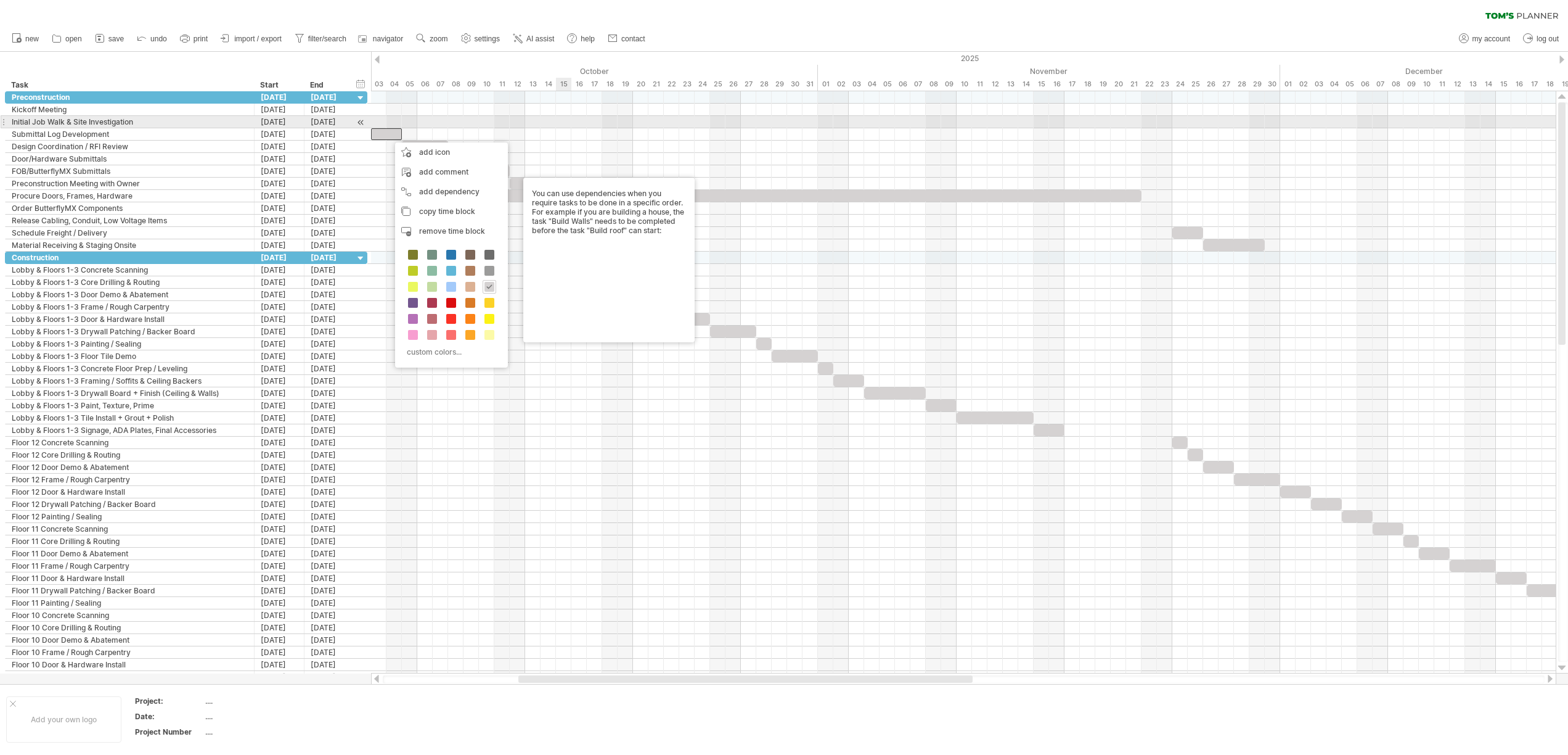
click at [571, 126] on div at bounding box center [963, 122] width 1185 height 12
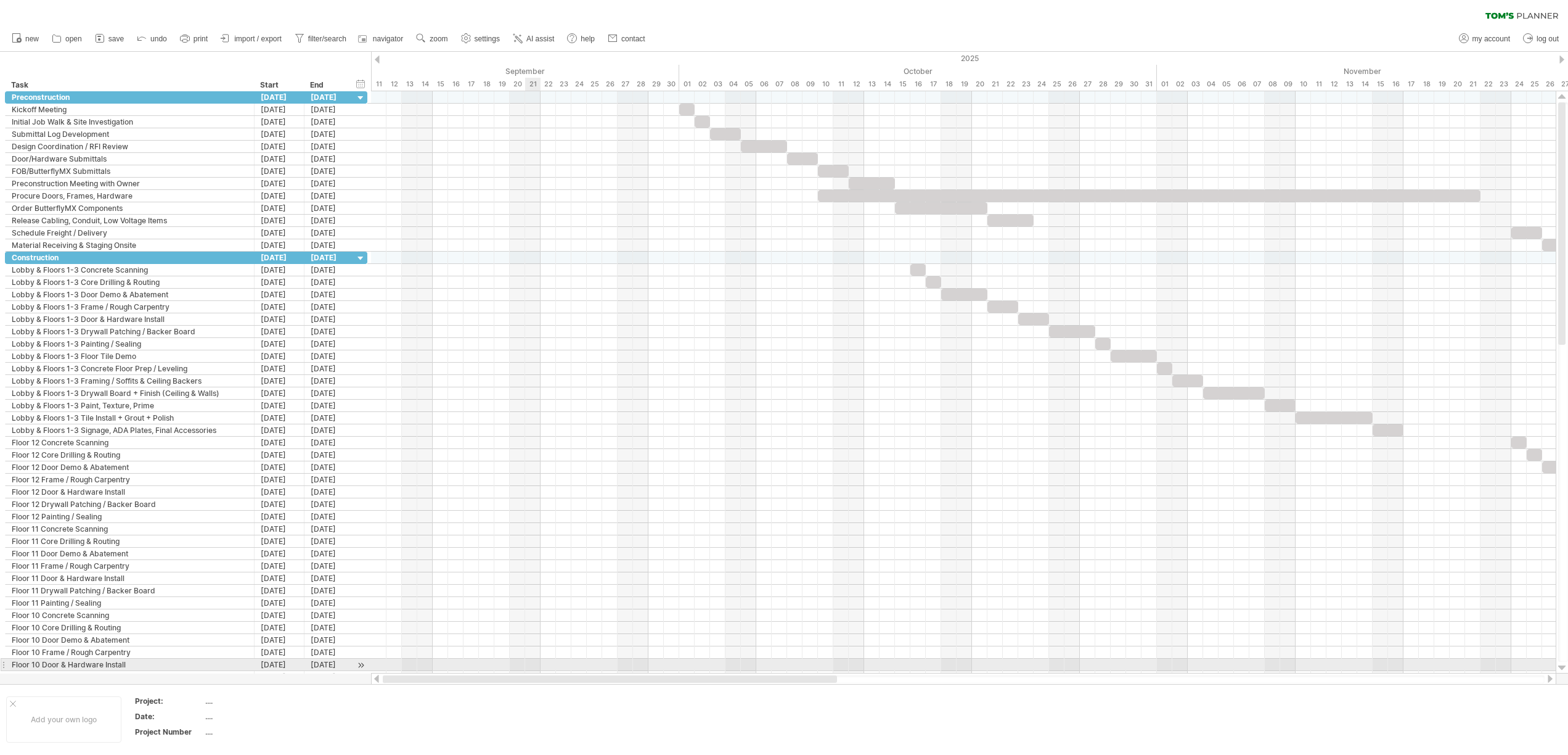
drag, startPoint x: 716, startPoint y: 678, endPoint x: 536, endPoint y: 668, distance: 180.3
click at [536, 668] on div "Trying to reach [DOMAIN_NAME] Connected again... 0% clear filter new" at bounding box center [784, 378] width 1568 height 755
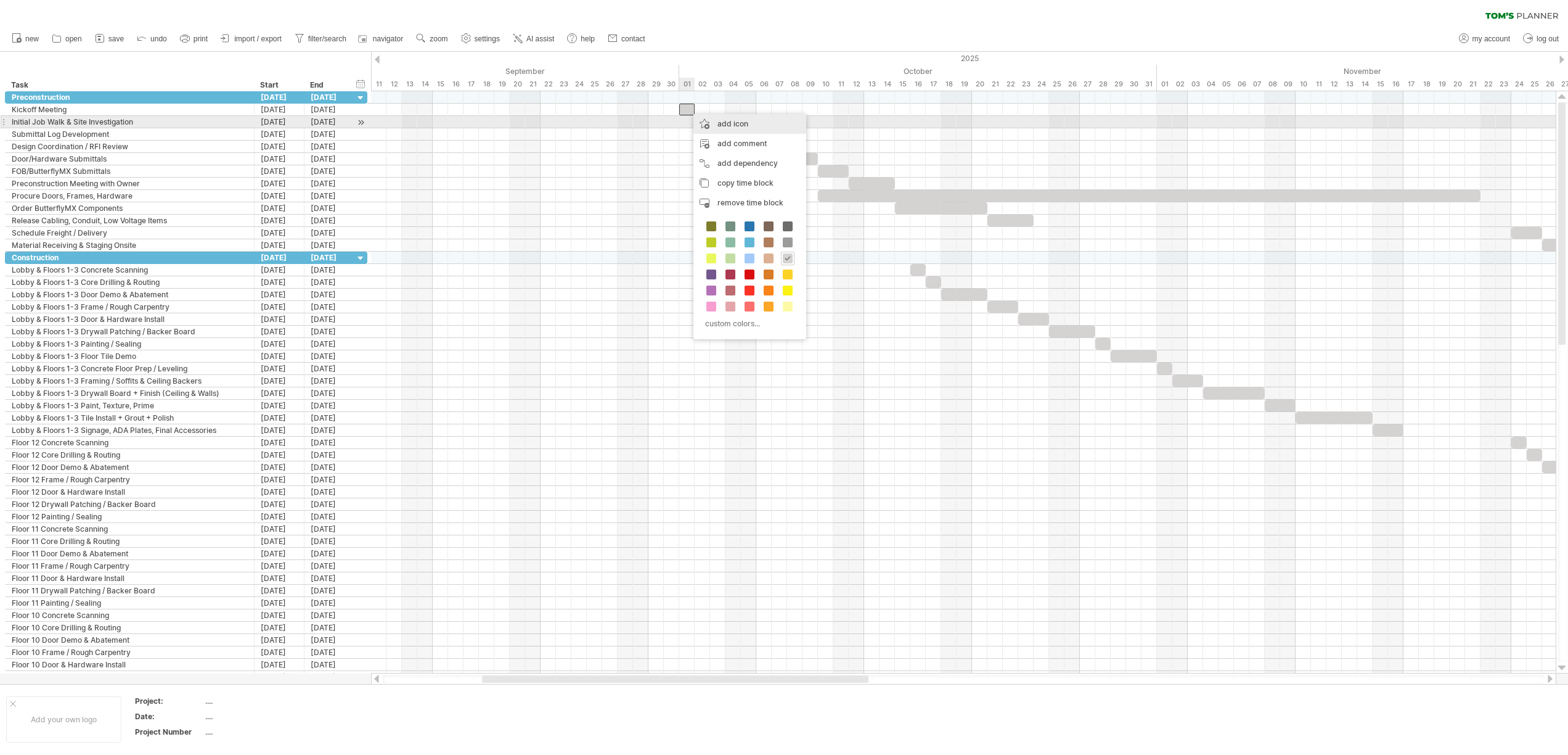
click at [724, 127] on div "add icon" at bounding box center [750, 124] width 113 height 20
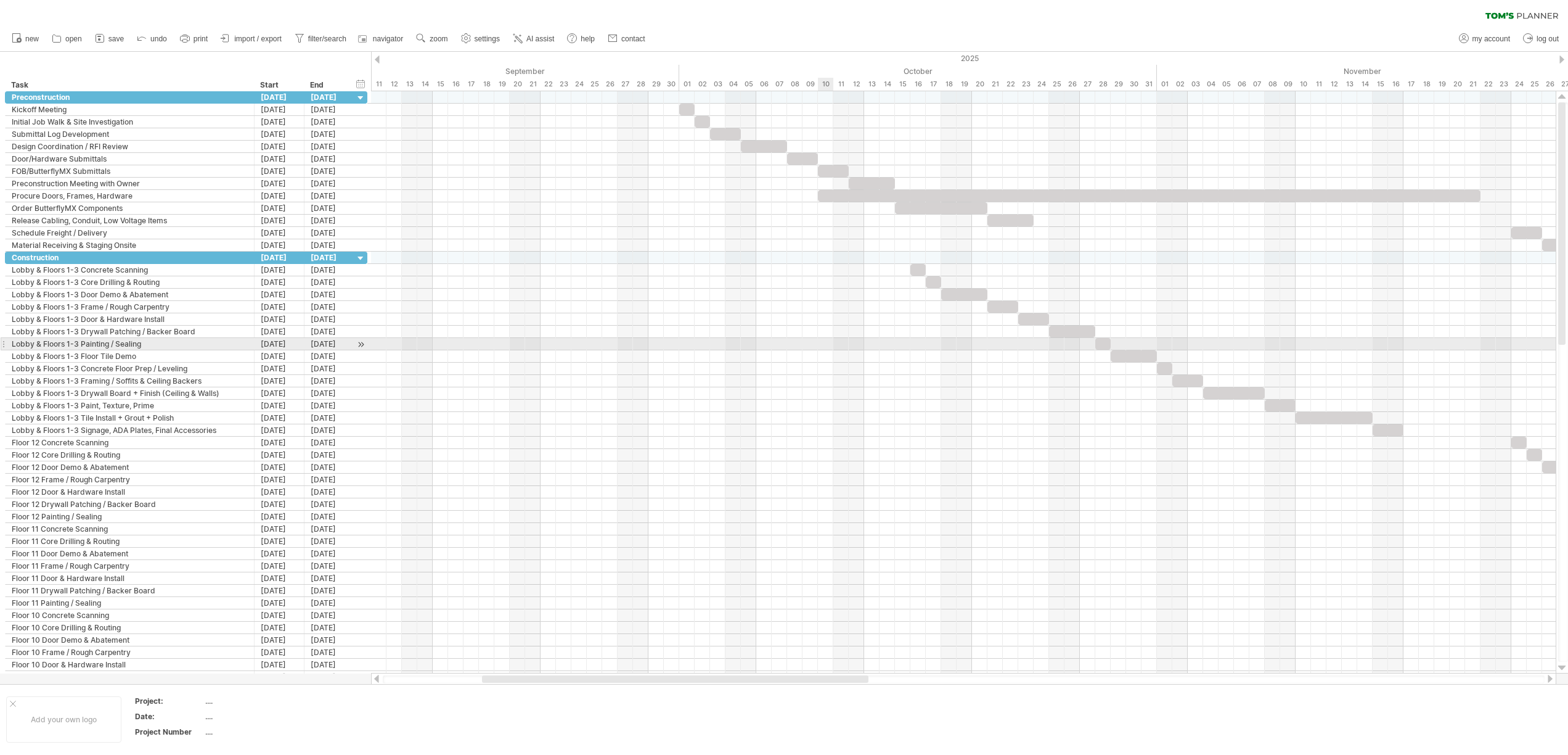
click at [830, 348] on div at bounding box center [963, 344] width 1185 height 12
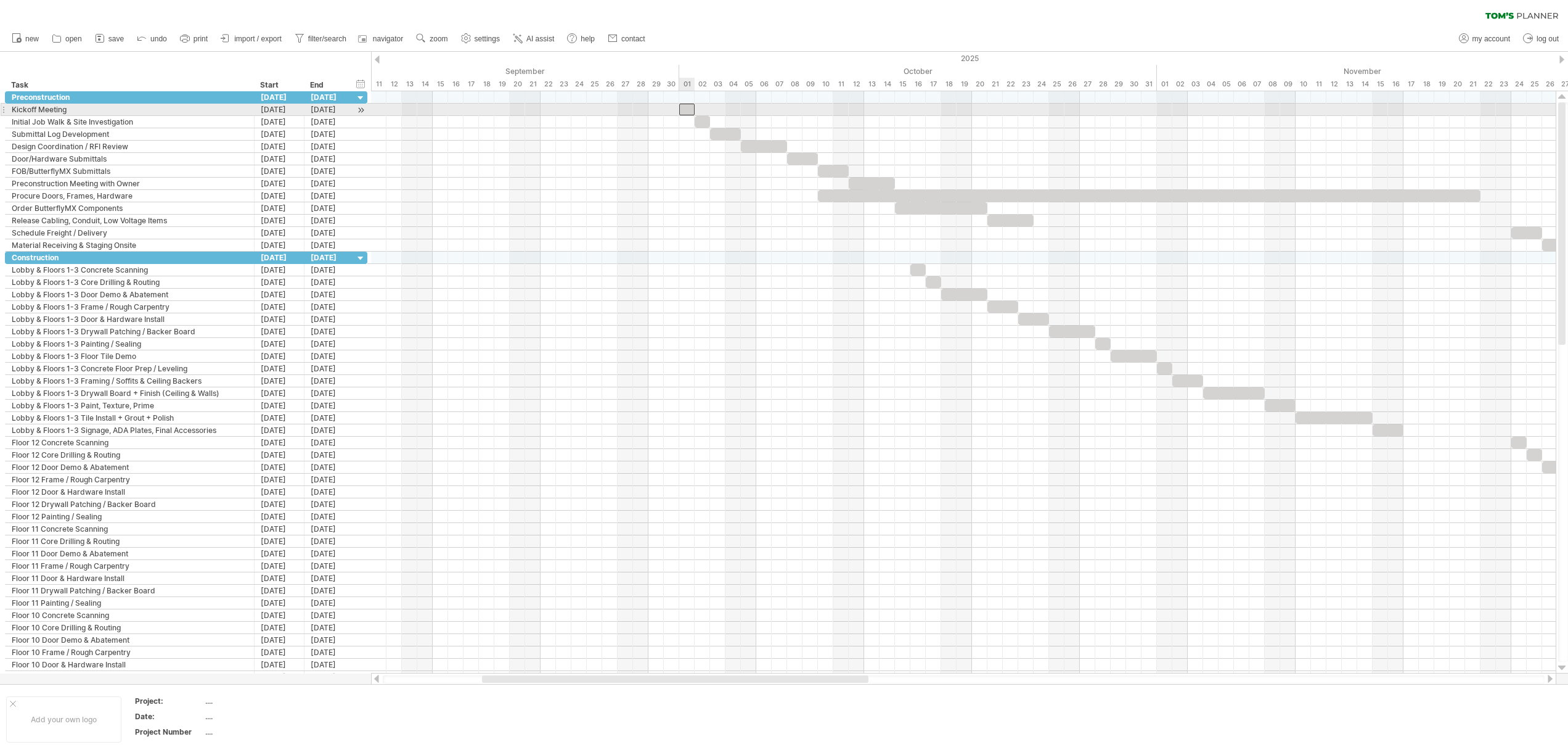
click at [690, 109] on div at bounding box center [686, 109] width 15 height 12
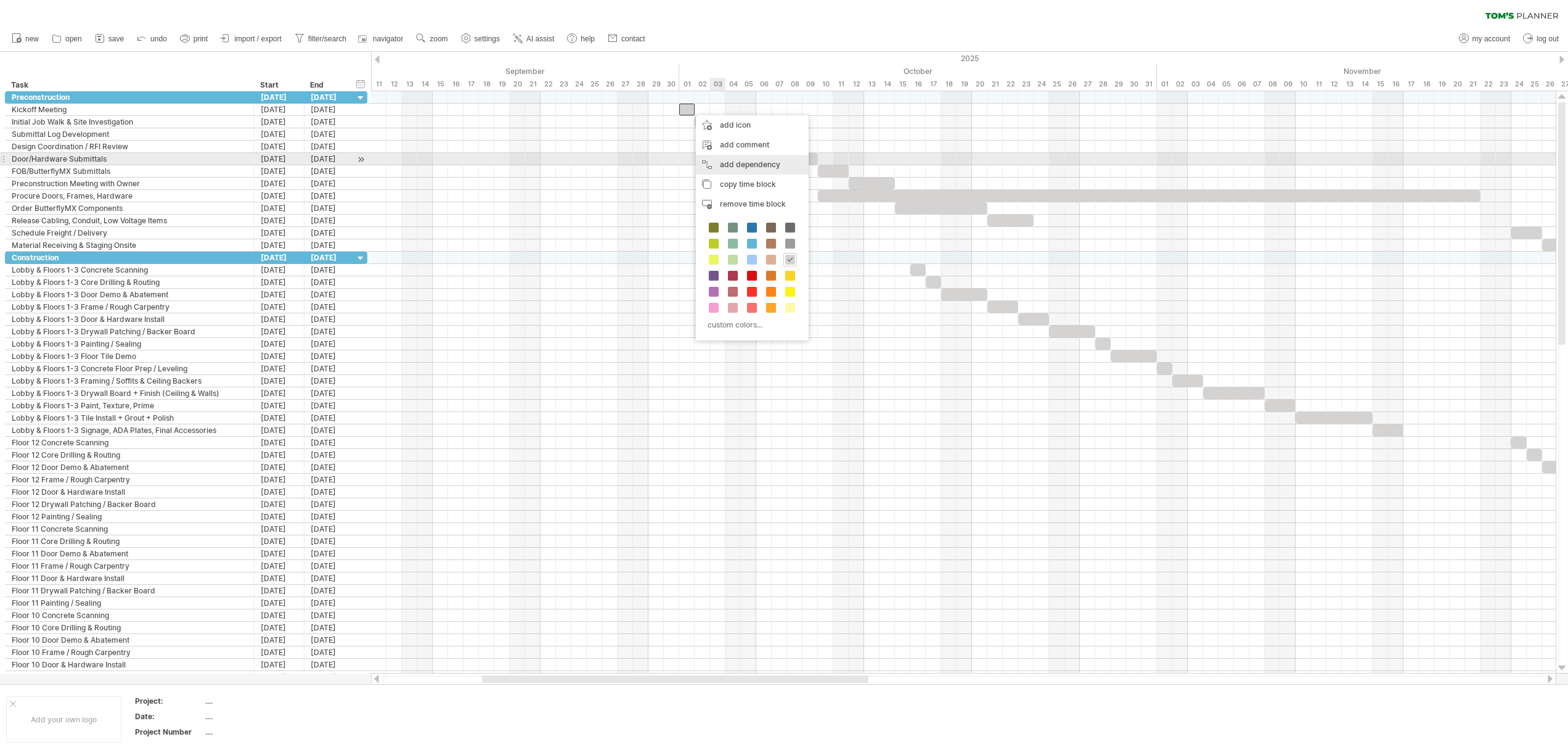
click at [768, 162] on div "add dependency You can use dependencies when you require tasks to be done in a …" at bounding box center [752, 165] width 113 height 20
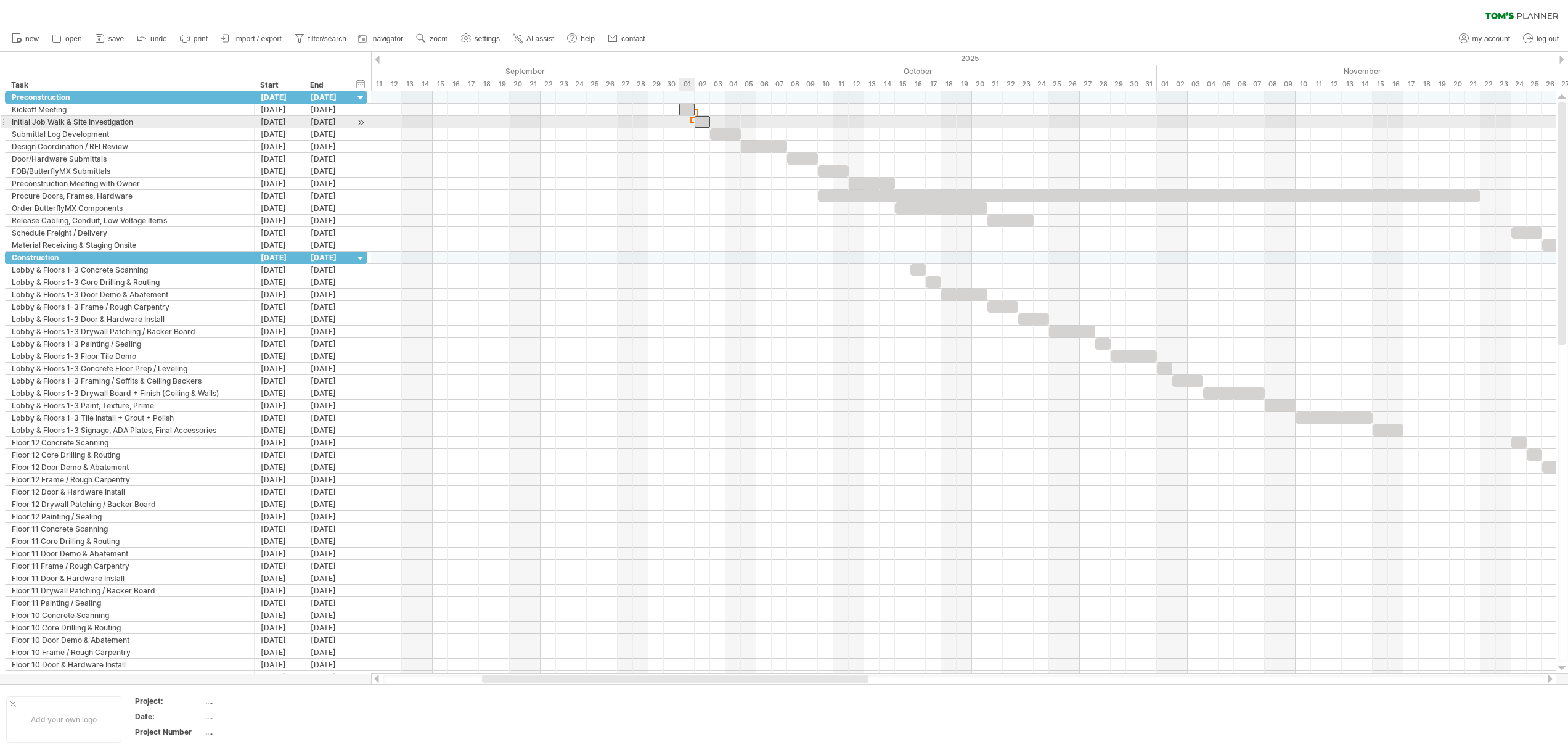
click at [694, 121] on span at bounding box center [694, 121] width 5 height 12
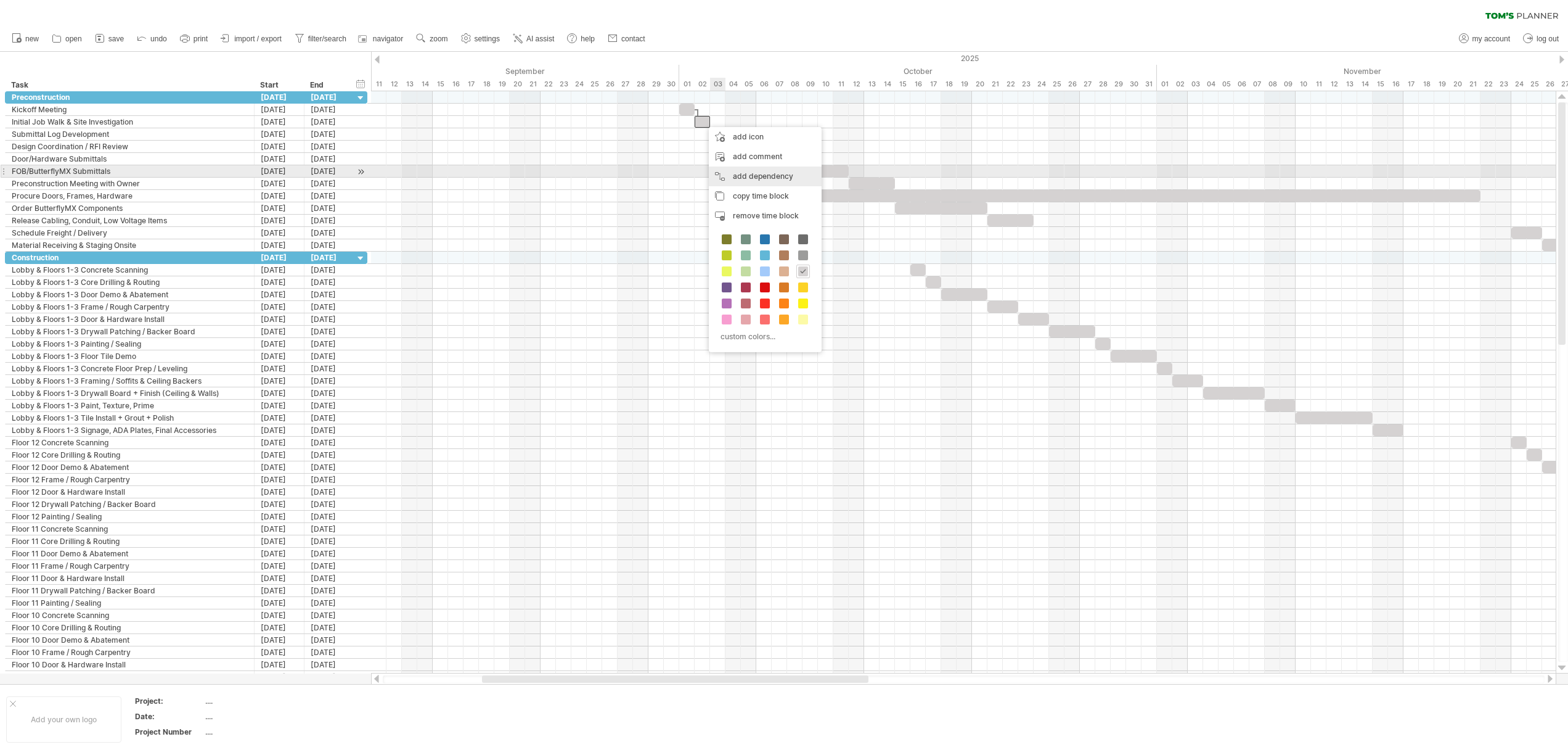
click at [753, 172] on div "add dependency You can use dependencies when you require tasks to be done in a …" at bounding box center [765, 177] width 113 height 20
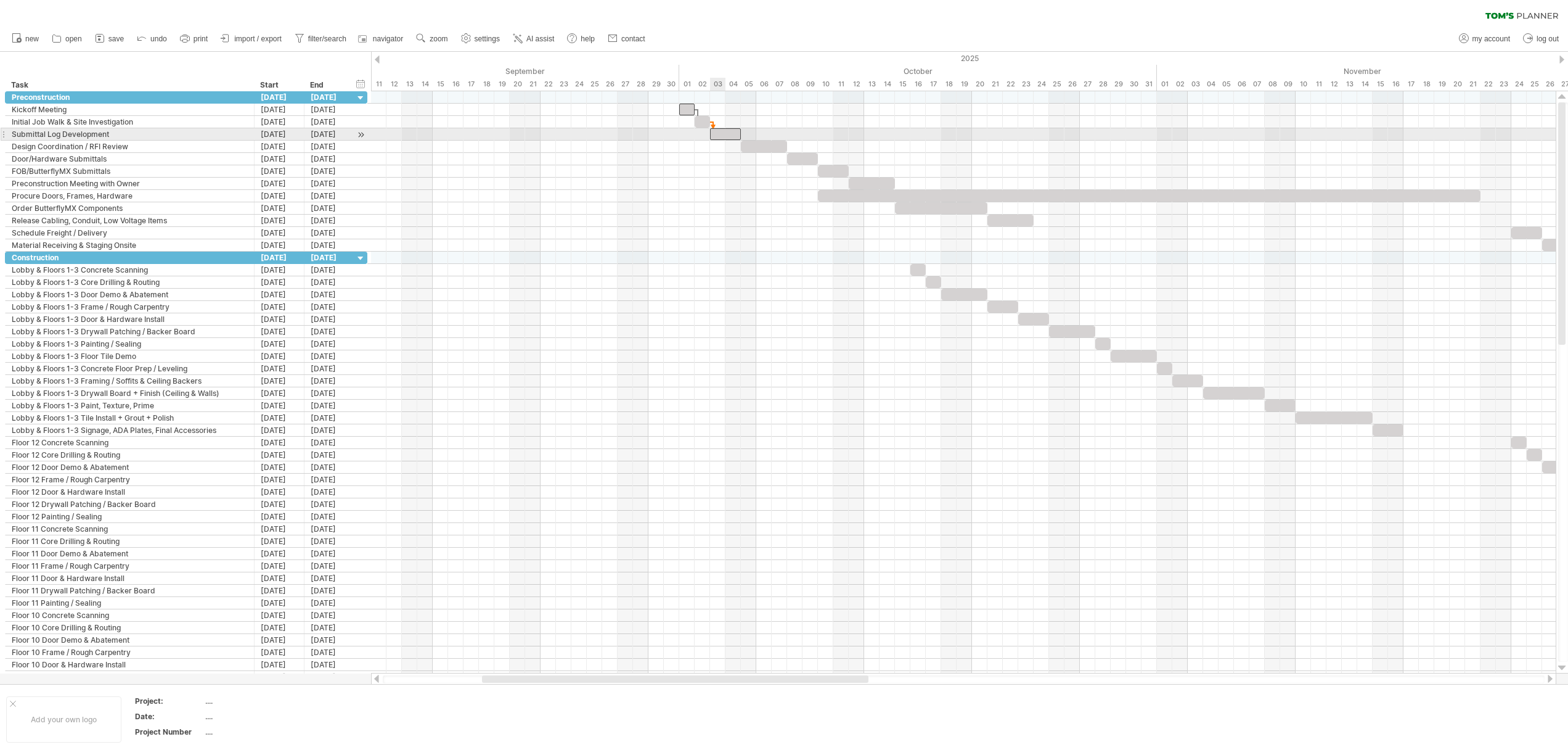
click at [712, 136] on div at bounding box center [725, 134] width 31 height 12
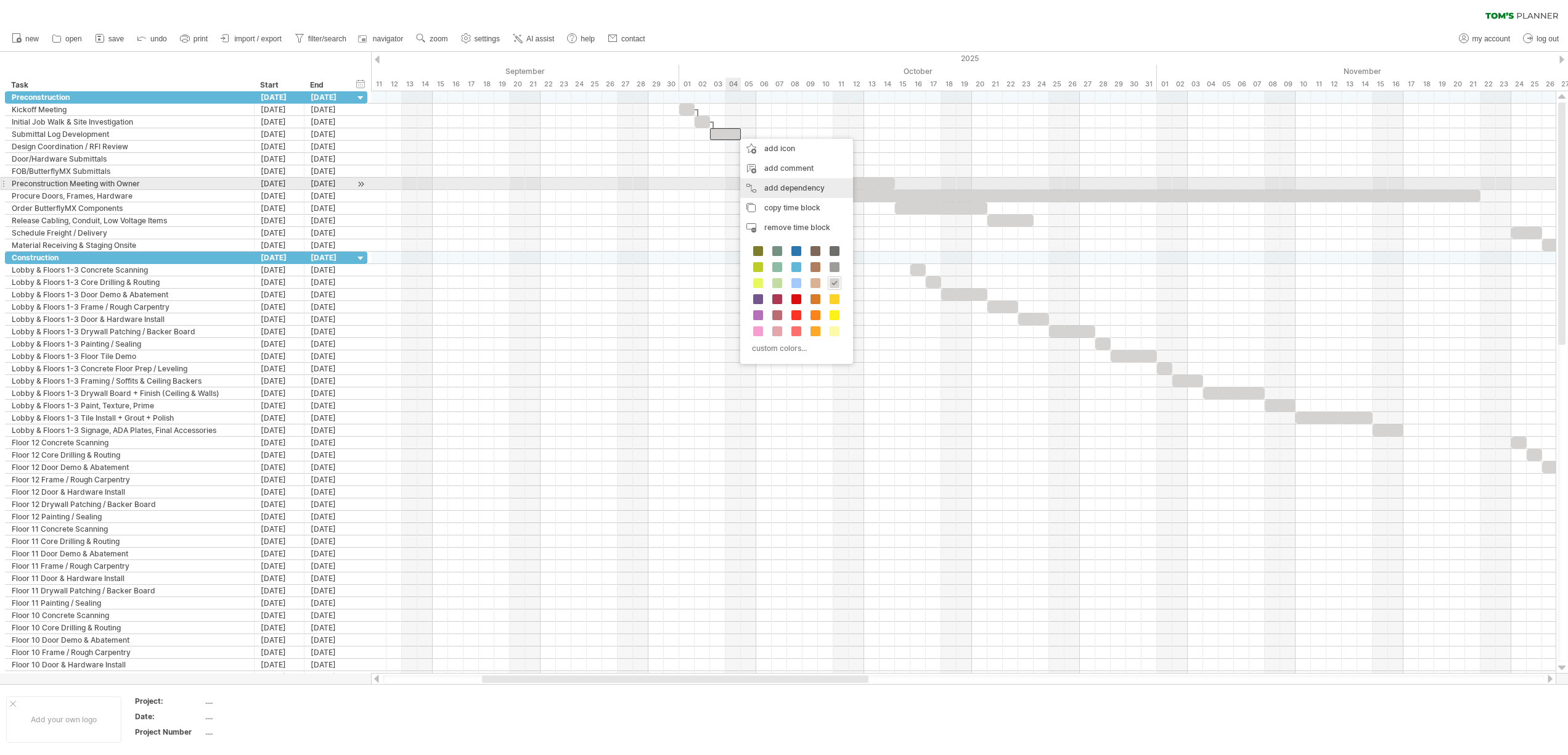
click at [787, 186] on div "add dependency You can use dependencies when you require tasks to be done in a …" at bounding box center [797, 188] width 113 height 20
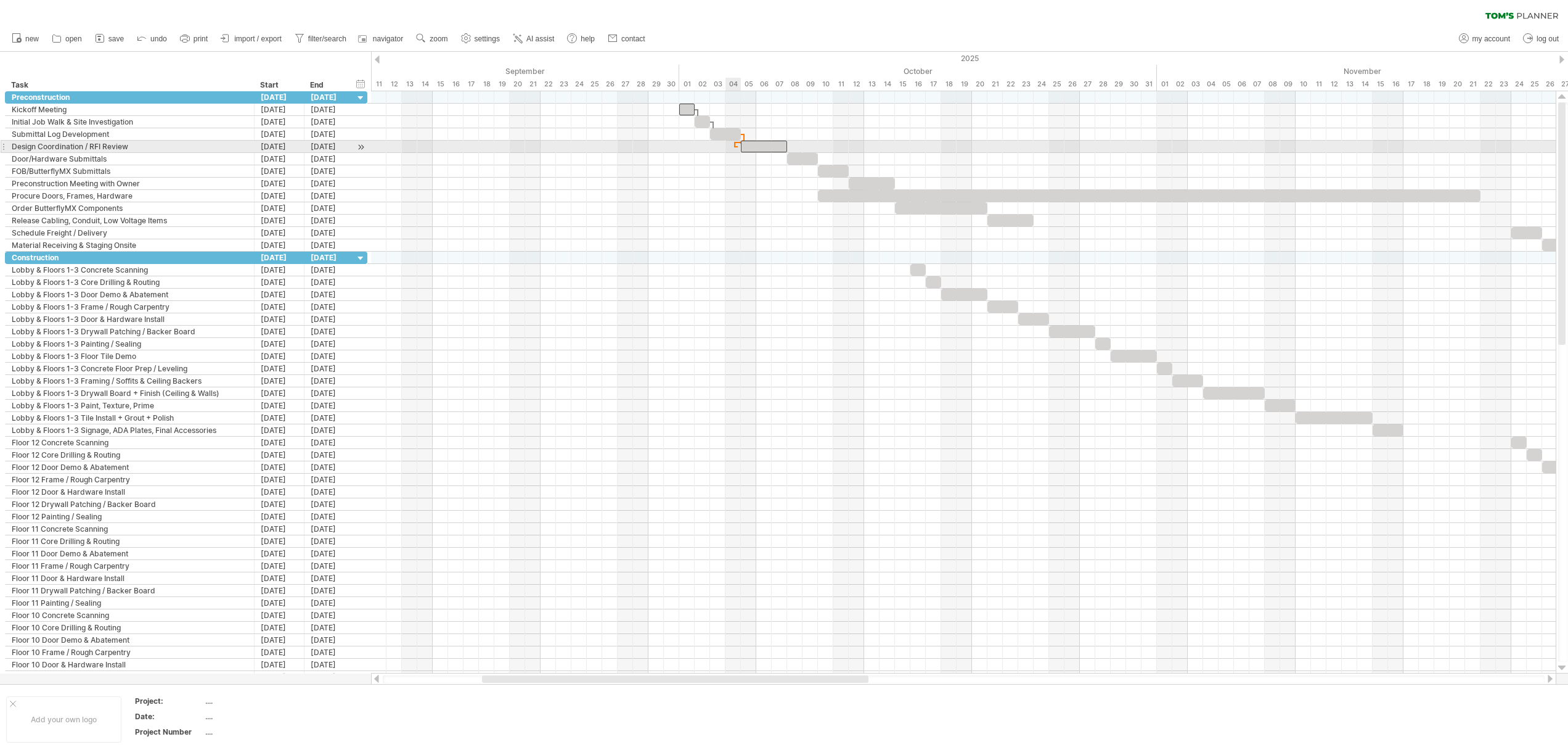
click at [738, 147] on span at bounding box center [741, 146] width 5 height 12
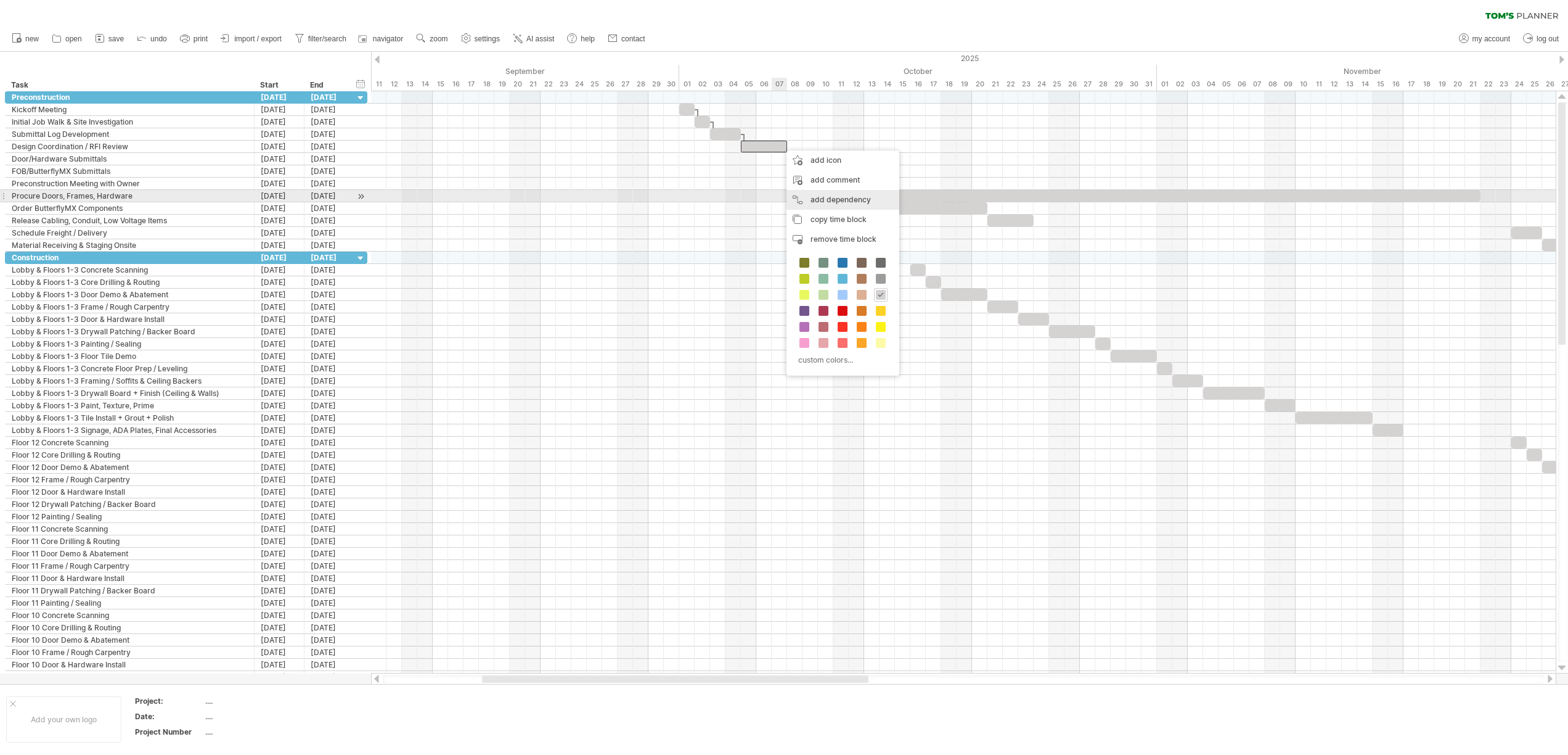
click at [809, 196] on div "add dependency You can use dependencies when you require tasks to be done in a …" at bounding box center [843, 200] width 113 height 20
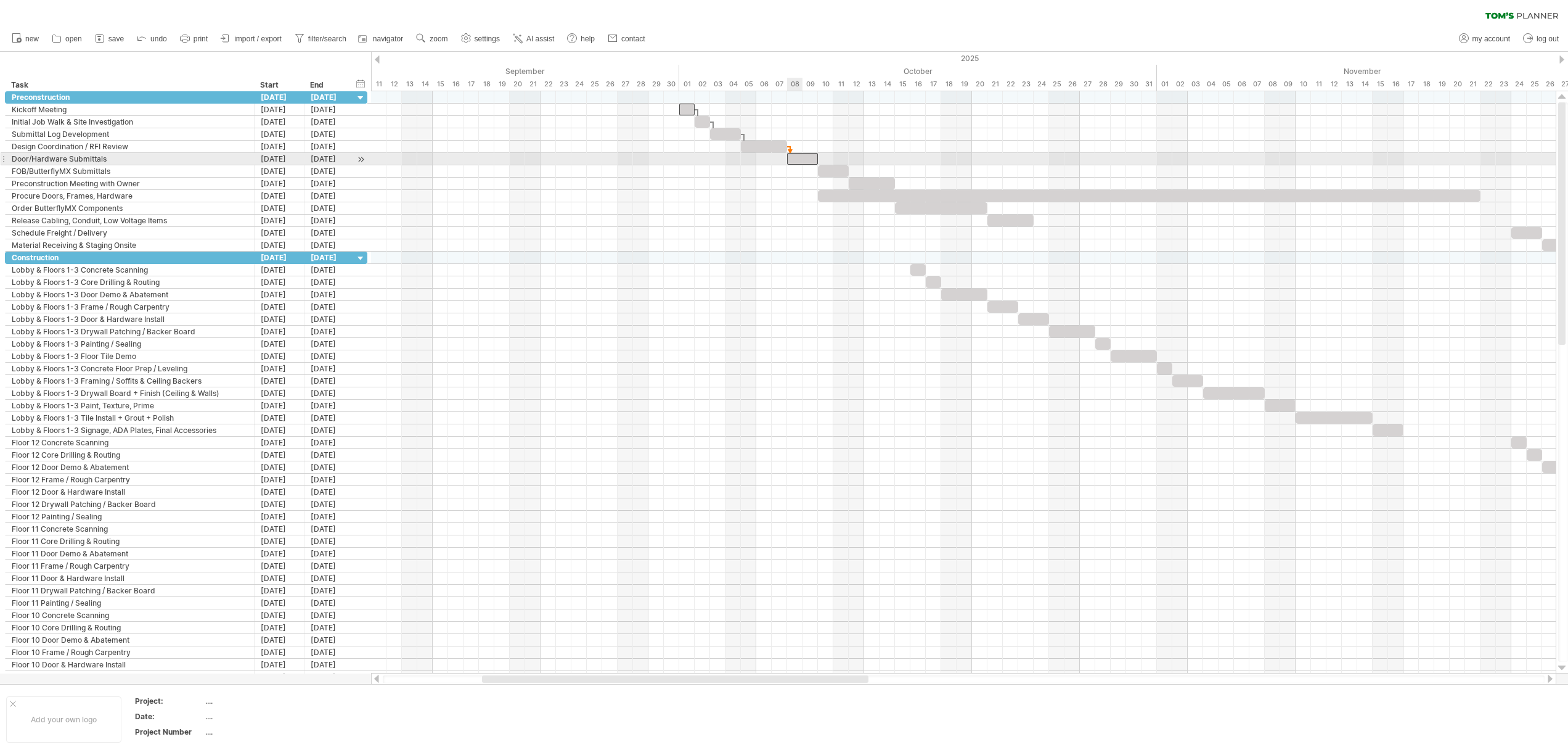
click at [787, 159] on span at bounding box center [787, 159] width 5 height 12
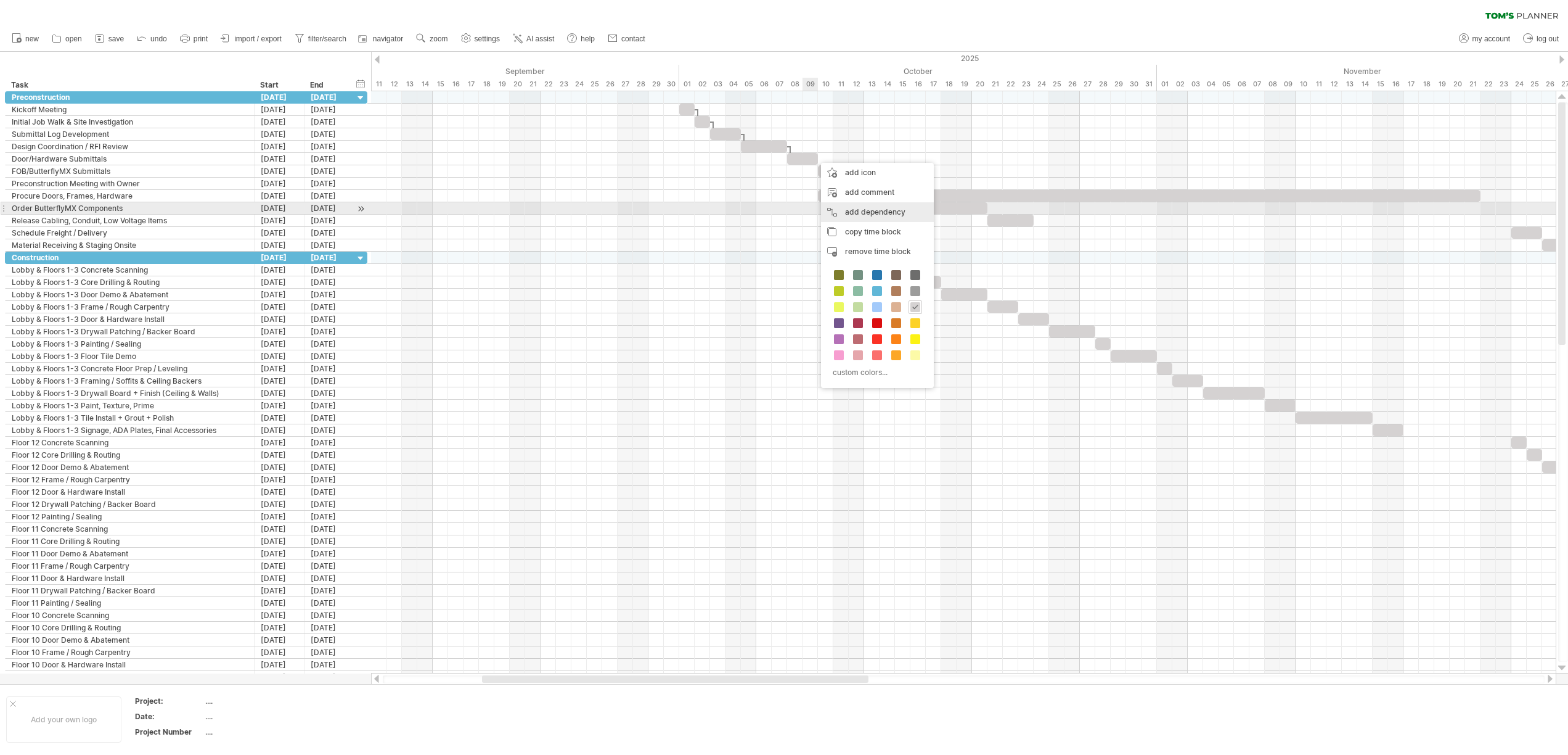
click at [847, 204] on div "add dependency You can use dependencies when you require tasks to be done in a …" at bounding box center [877, 212] width 113 height 20
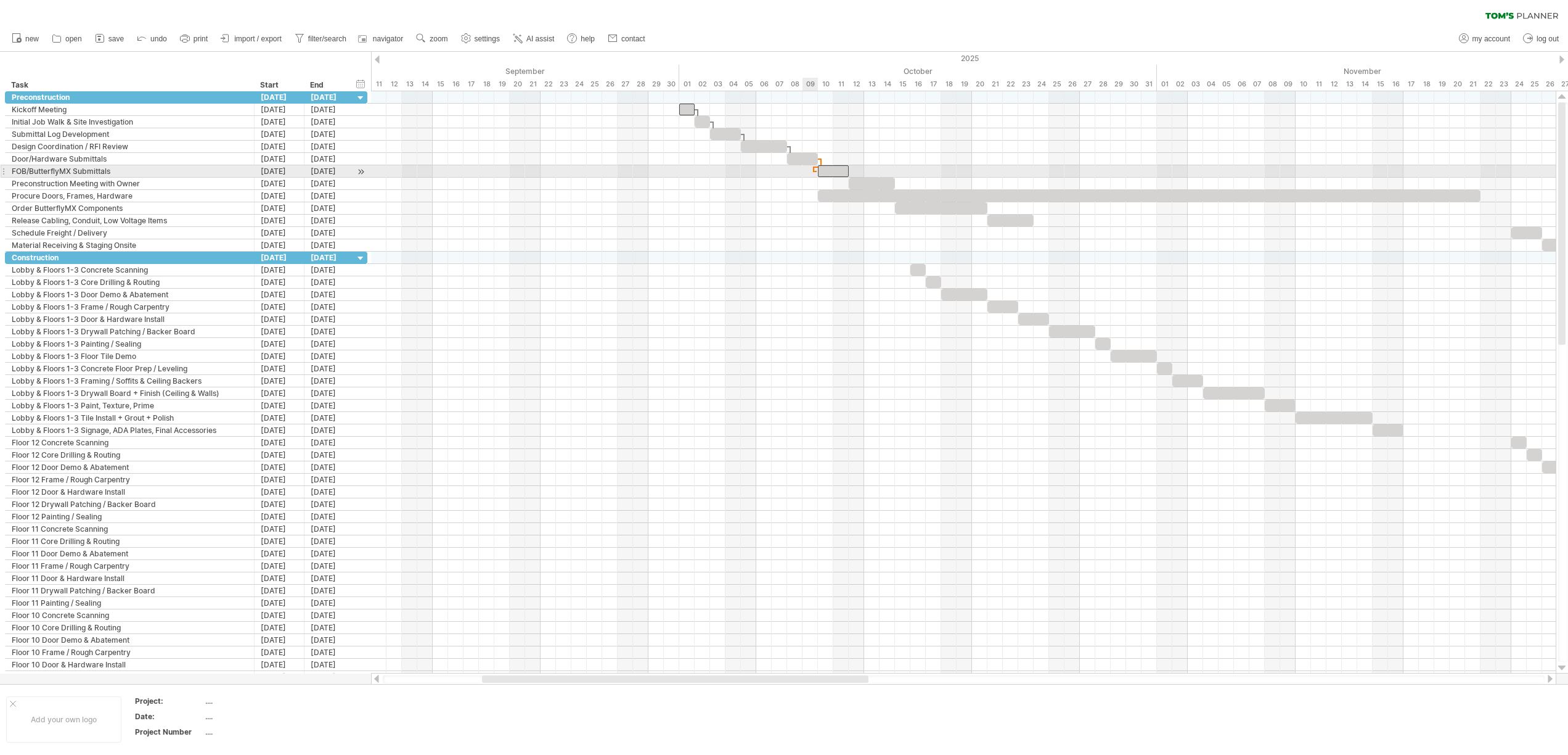
click at [817, 174] on span at bounding box center [818, 171] width 5 height 12
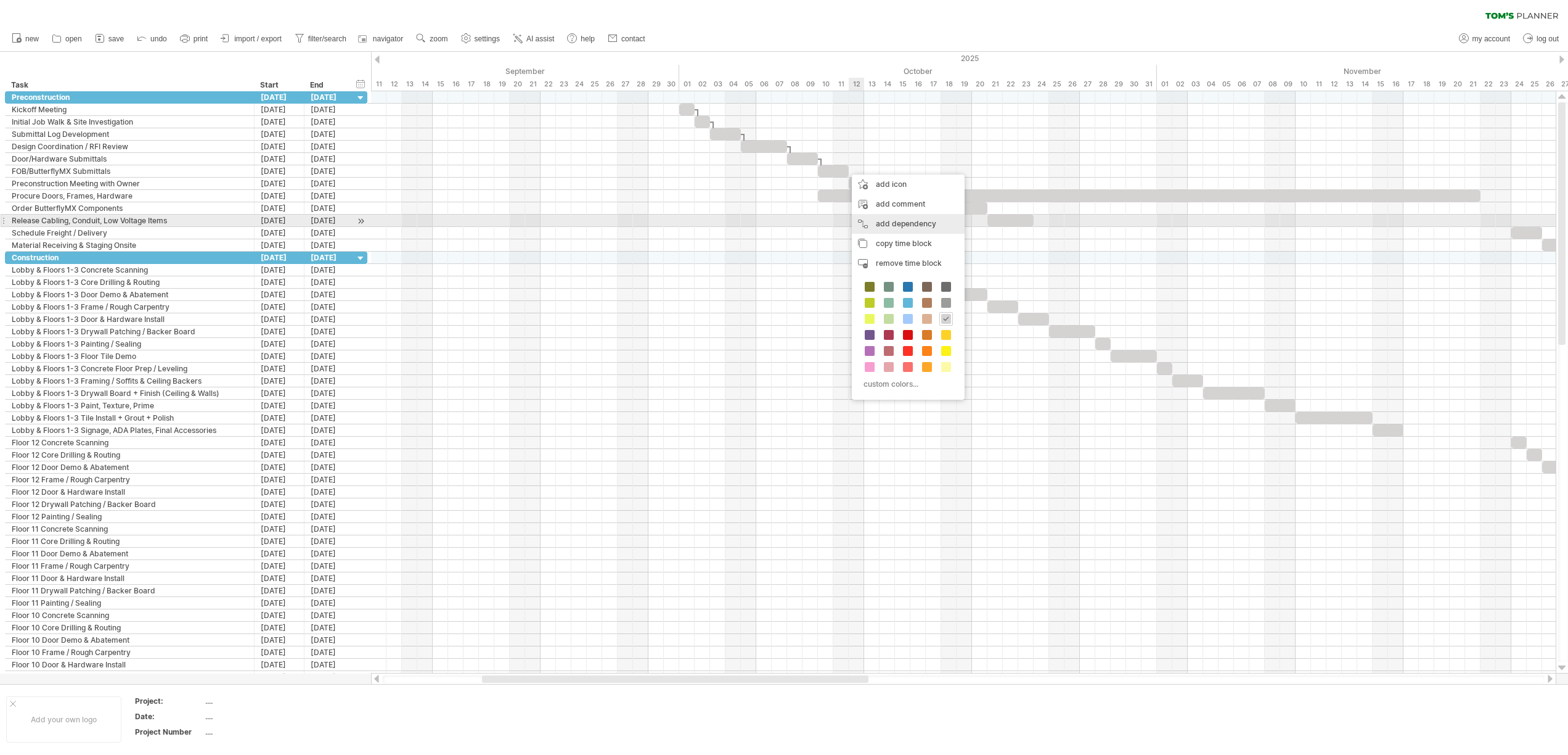
click at [877, 217] on div "add dependency You can use dependencies when you require tasks to be done in a …" at bounding box center [908, 224] width 113 height 20
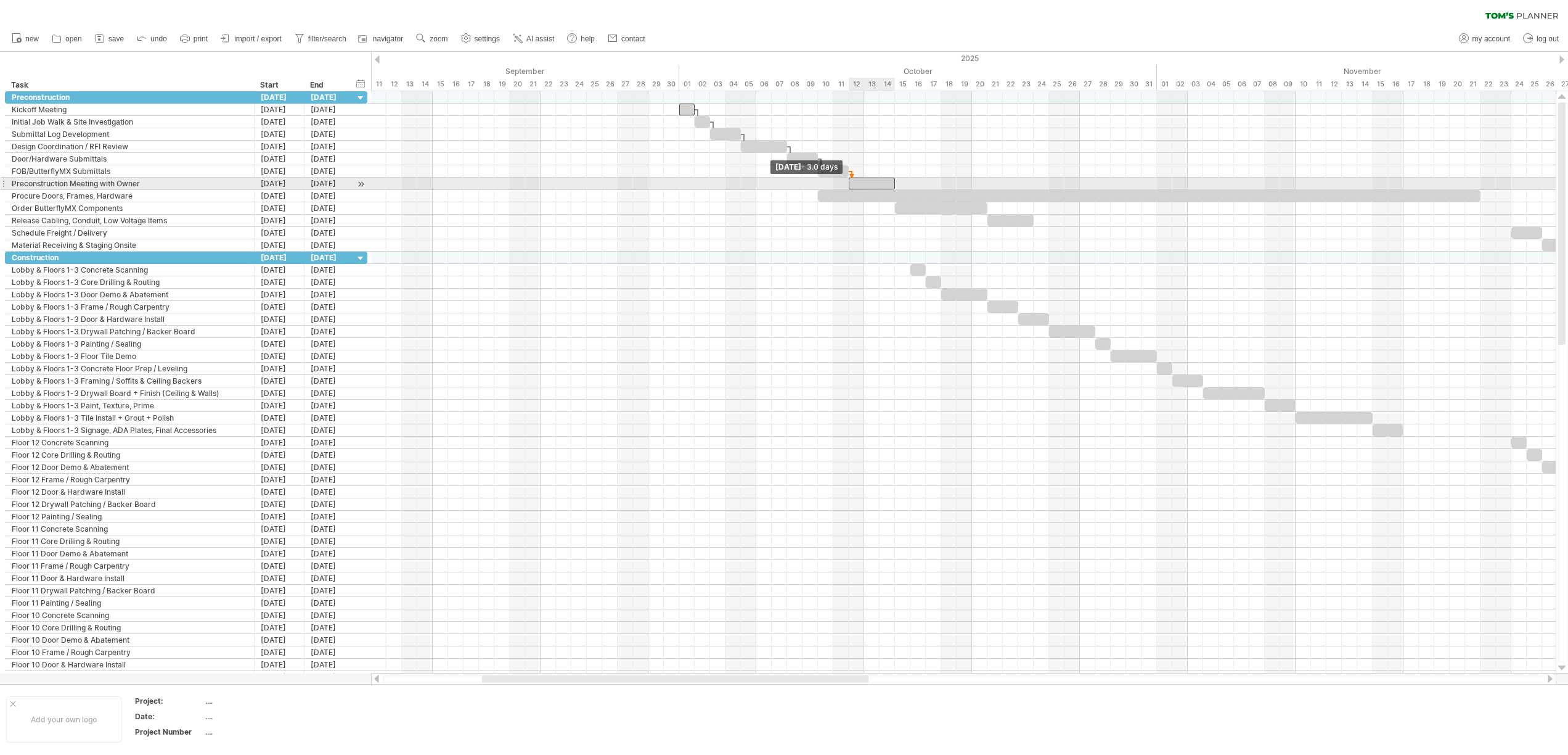
click at [849, 182] on span at bounding box center [849, 183] width 5 height 12
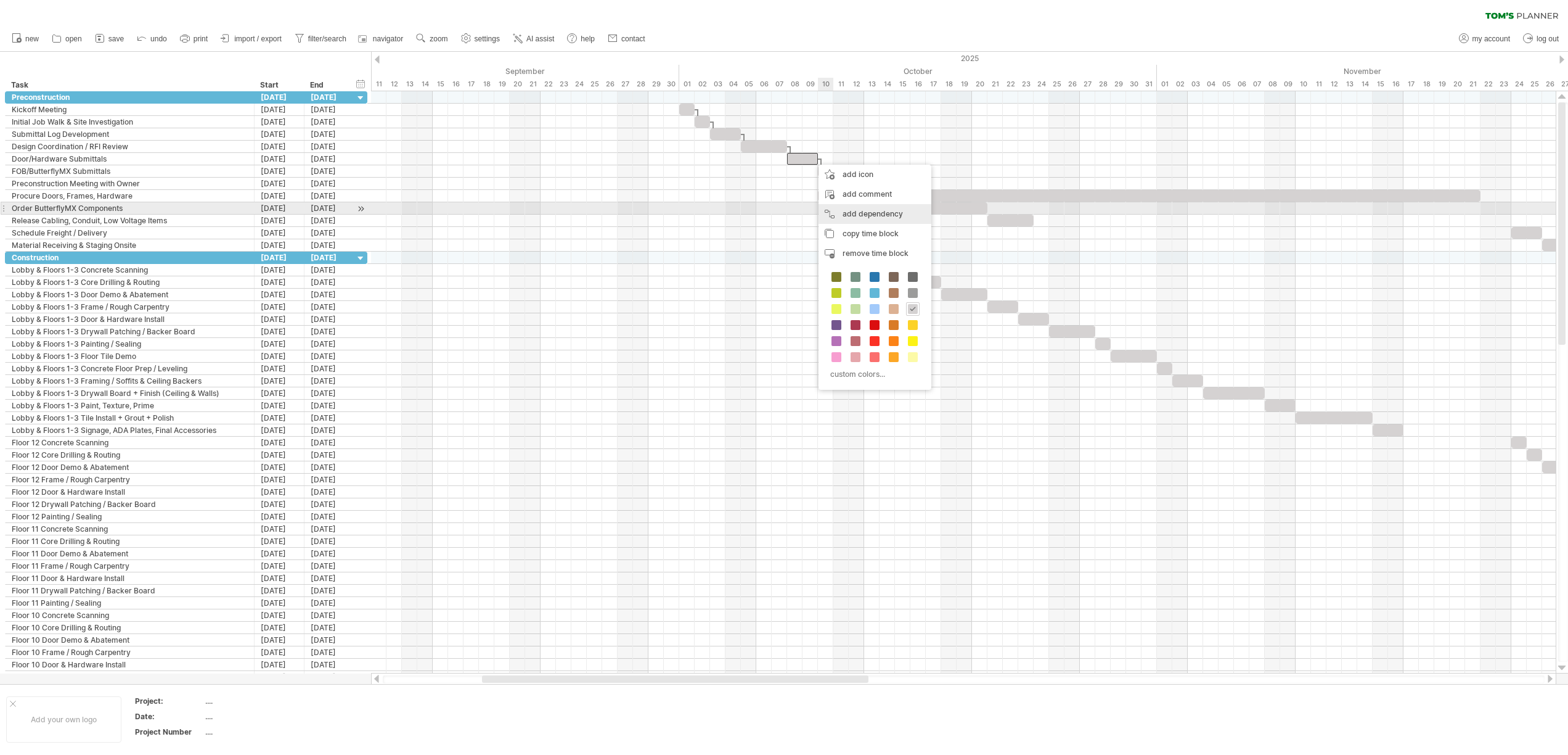
click at [856, 213] on div "add dependency You can use dependencies when you require tasks to be done in a …" at bounding box center [875, 214] width 113 height 20
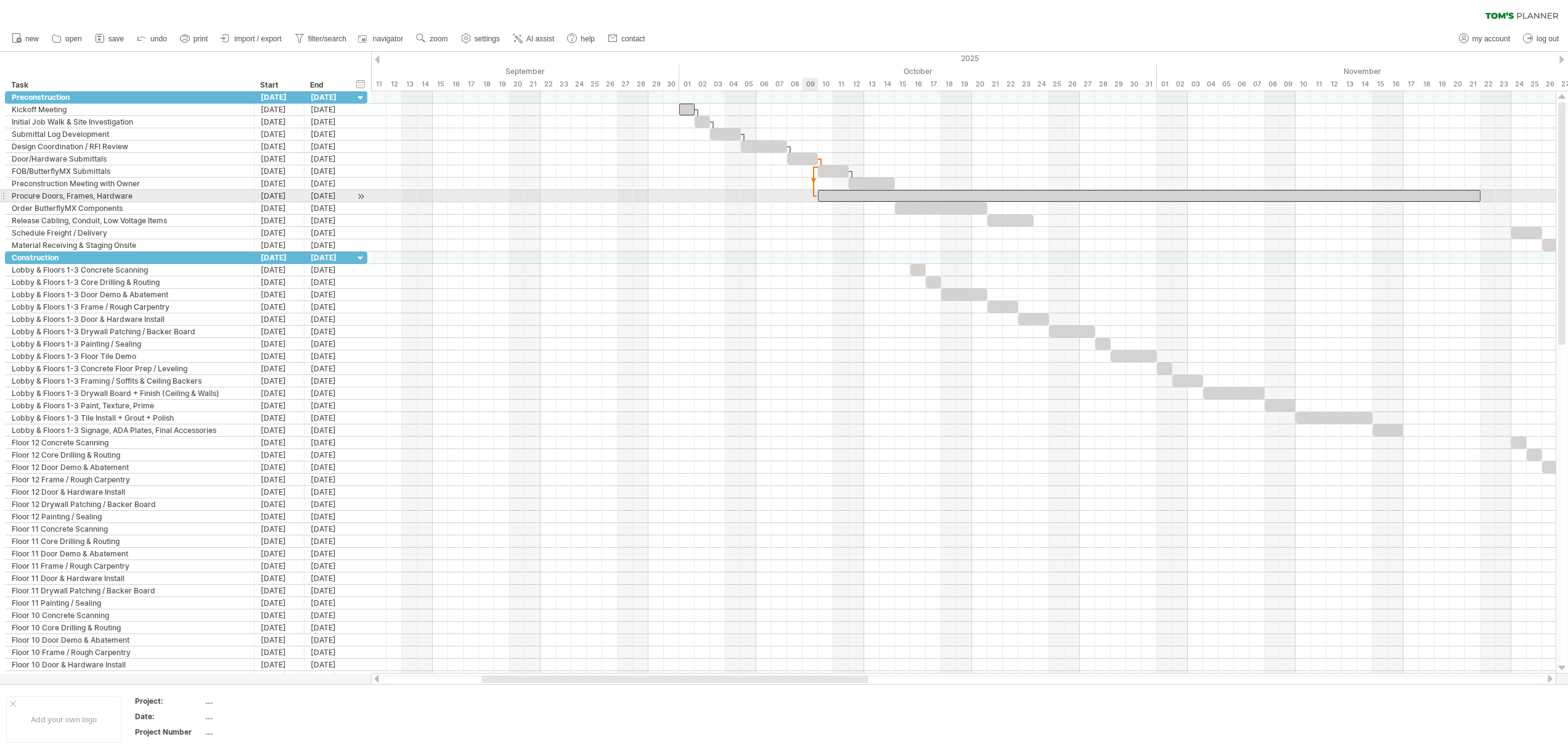
click at [817, 194] on span at bounding box center [818, 195] width 5 height 12
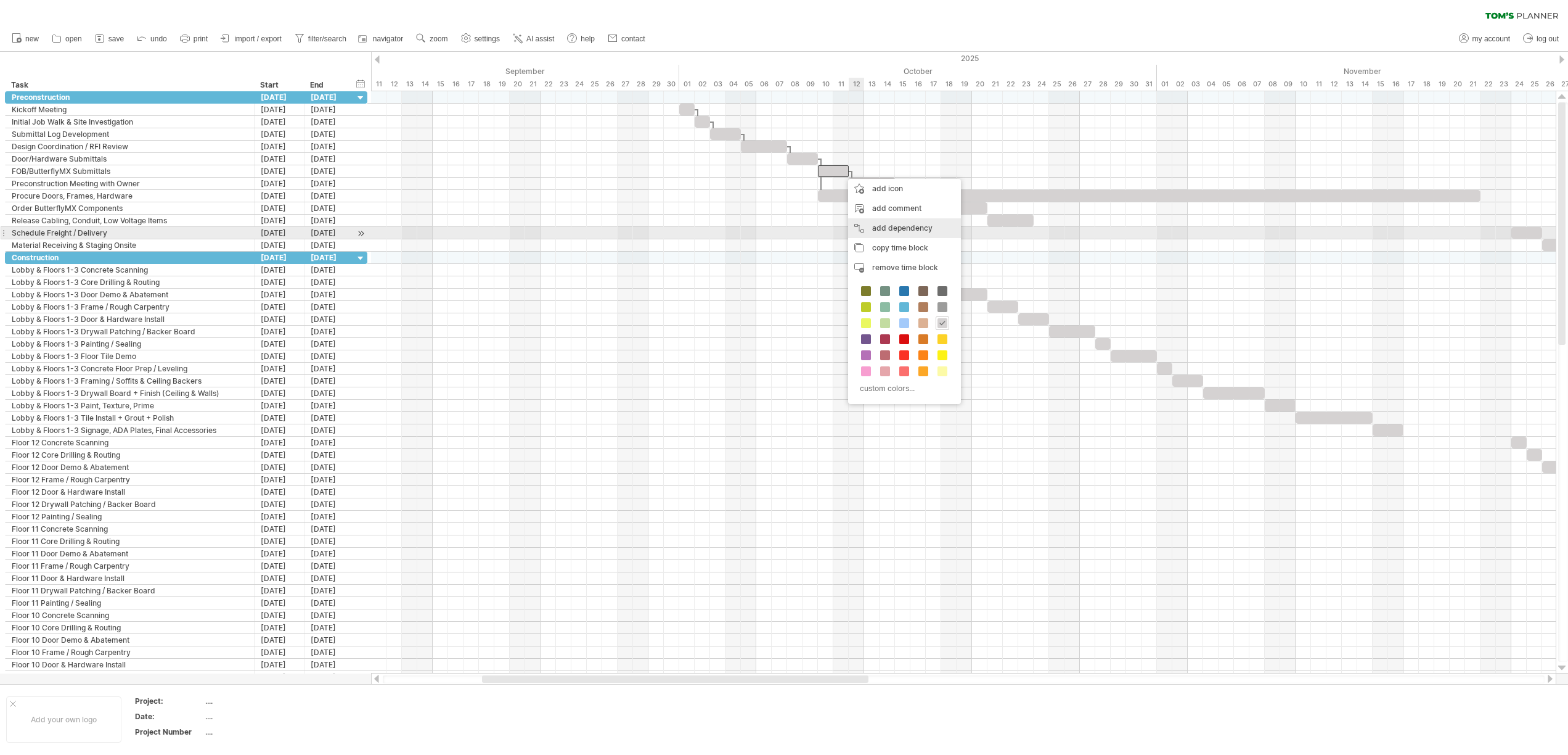
click at [893, 230] on div "add dependency You can use dependencies when you require tasks to be done in a …" at bounding box center [904, 228] width 113 height 20
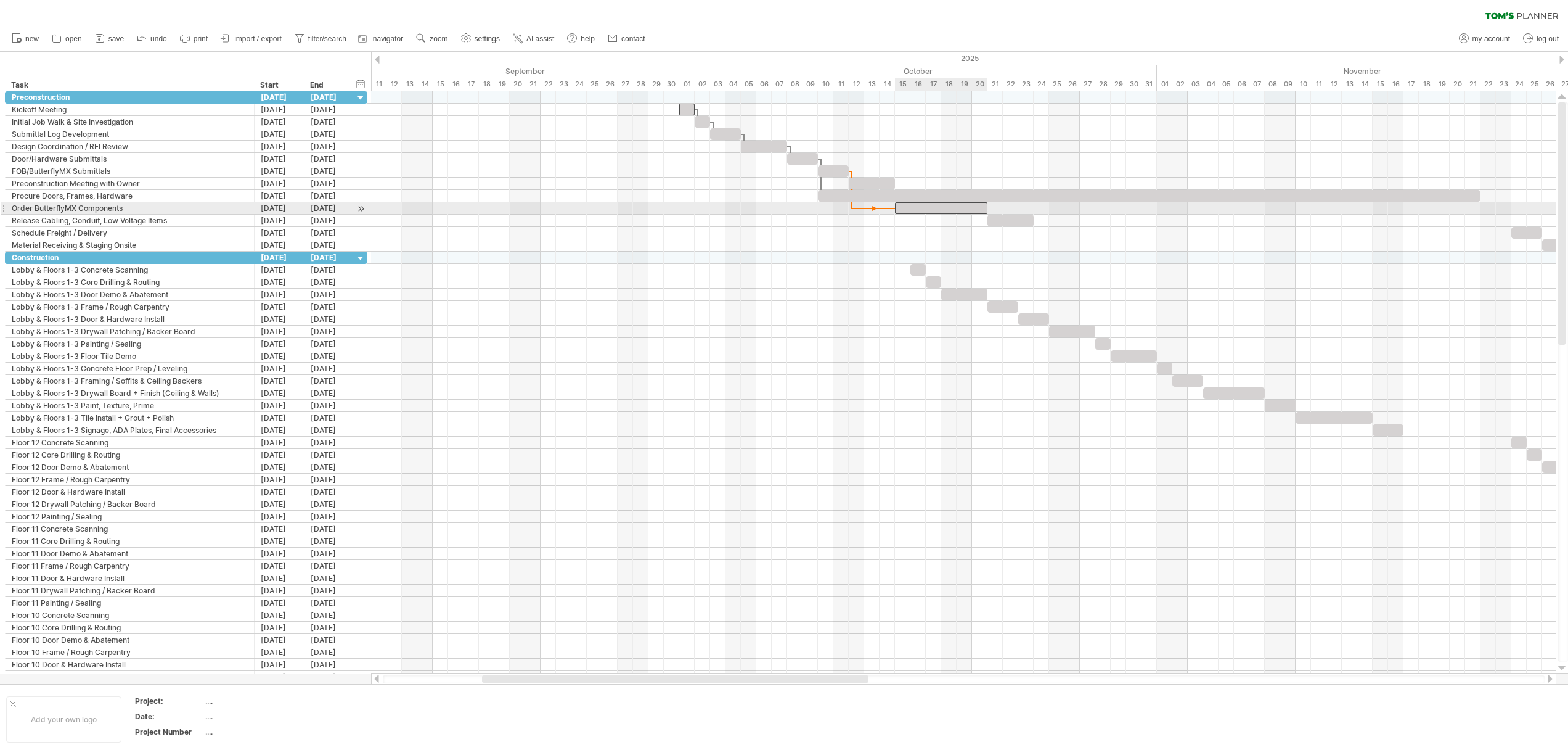
click at [898, 210] on div at bounding box center [940, 208] width 92 height 12
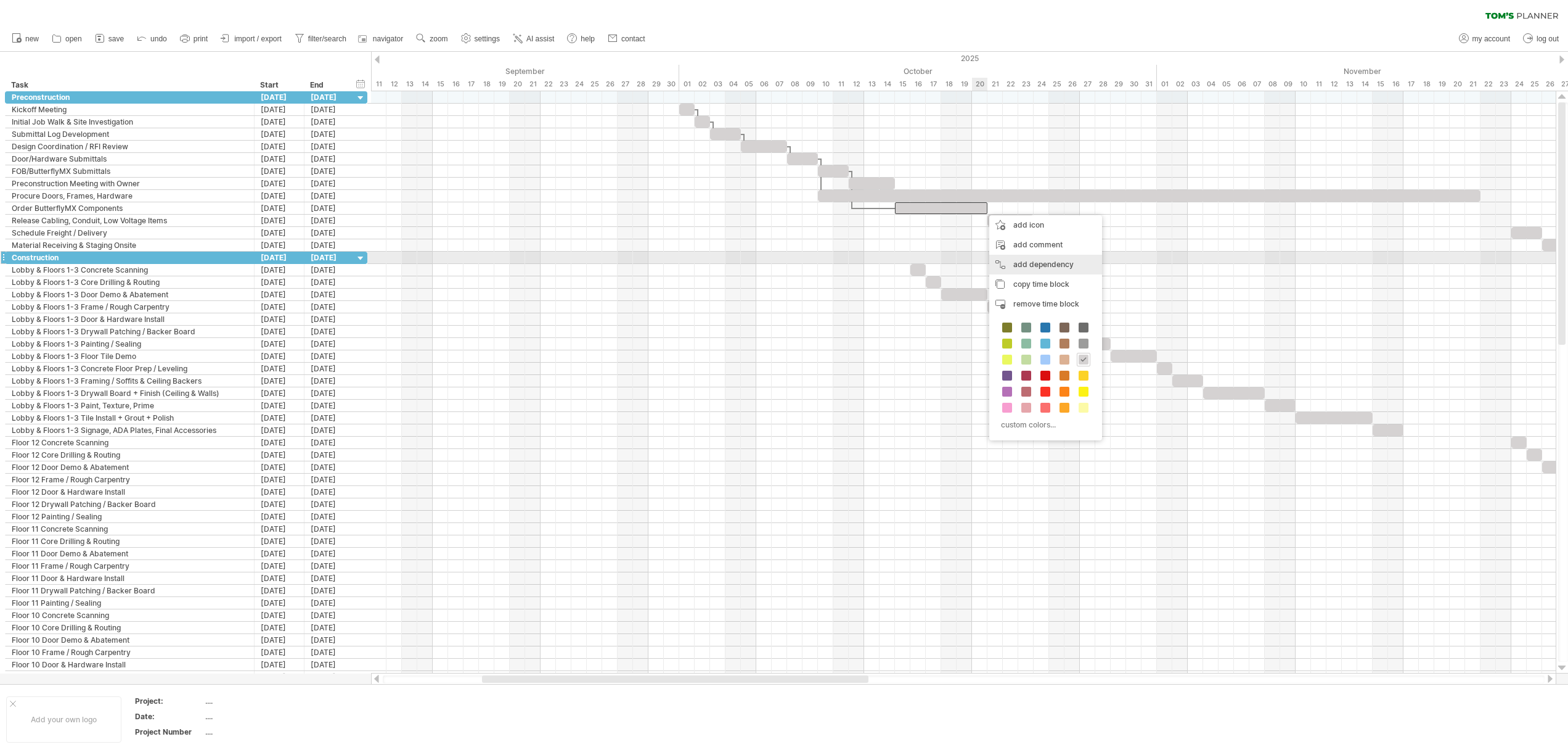
click at [1031, 262] on div "add dependency You can use dependencies when you require tasks to be done in a …" at bounding box center [1046, 265] width 113 height 20
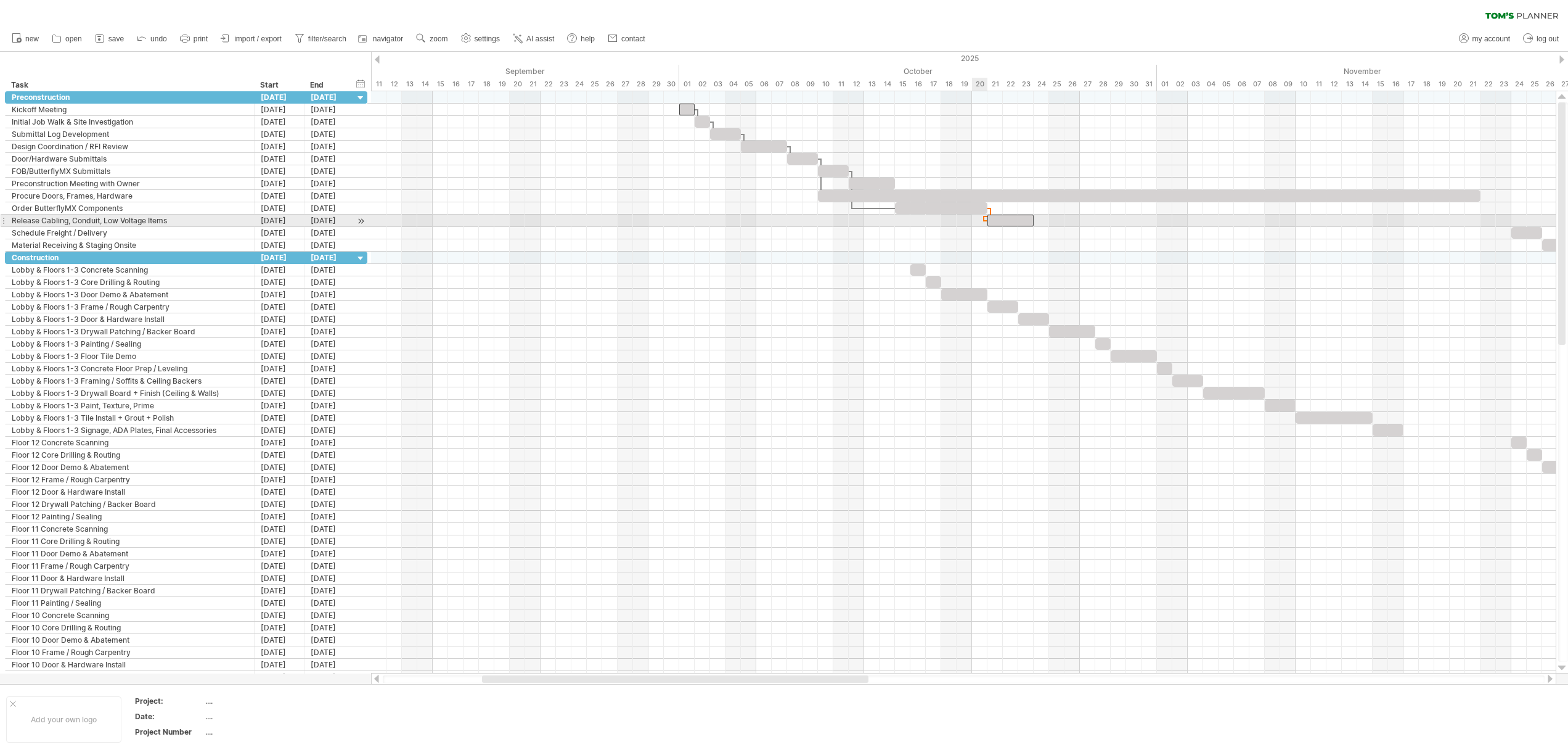
click at [987, 221] on span at bounding box center [988, 220] width 5 height 12
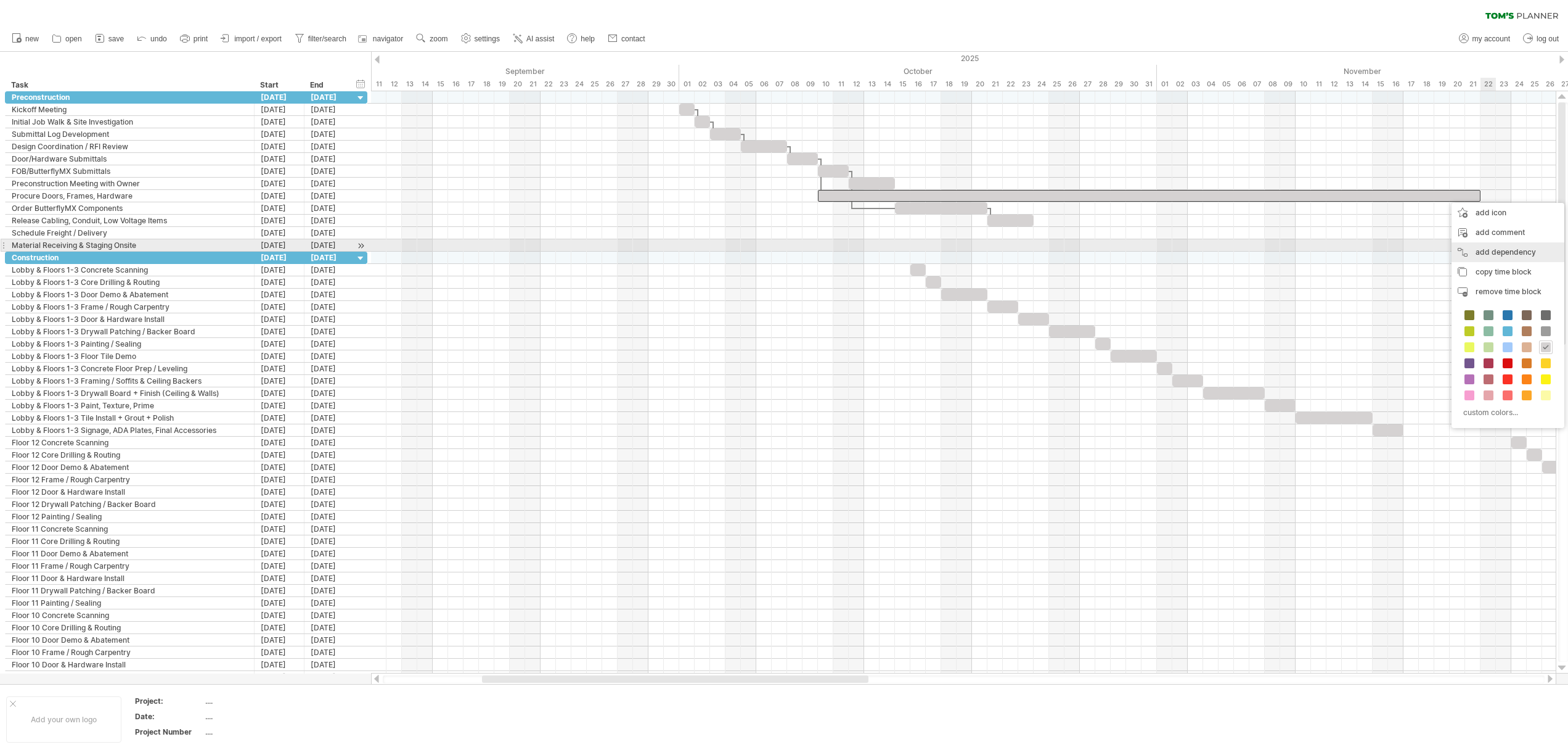
click at [1517, 251] on div "add dependency You can use dependencies when you require tasks to be done in a …" at bounding box center [1508, 252] width 113 height 20
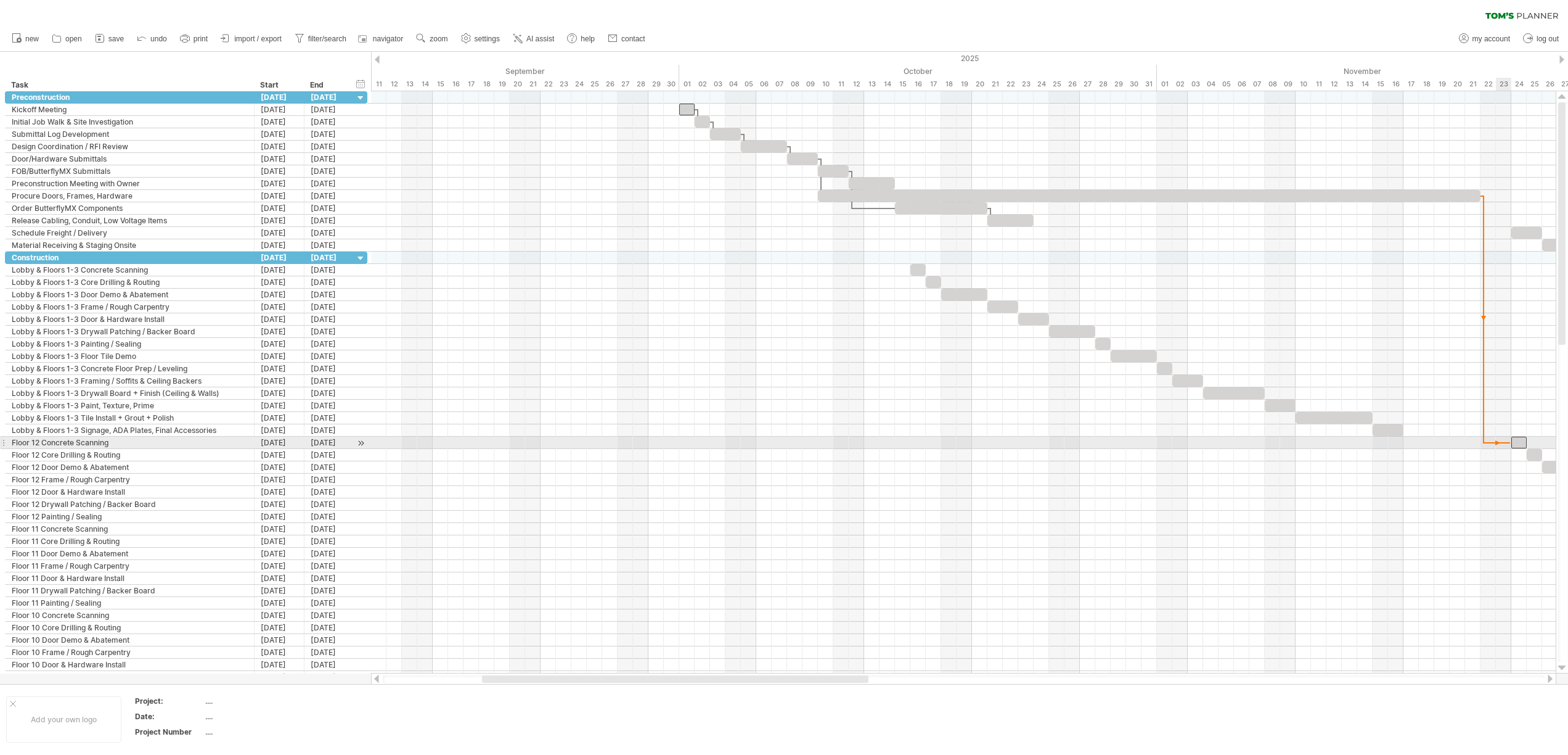
click at [1510, 446] on span at bounding box center [1511, 442] width 5 height 12
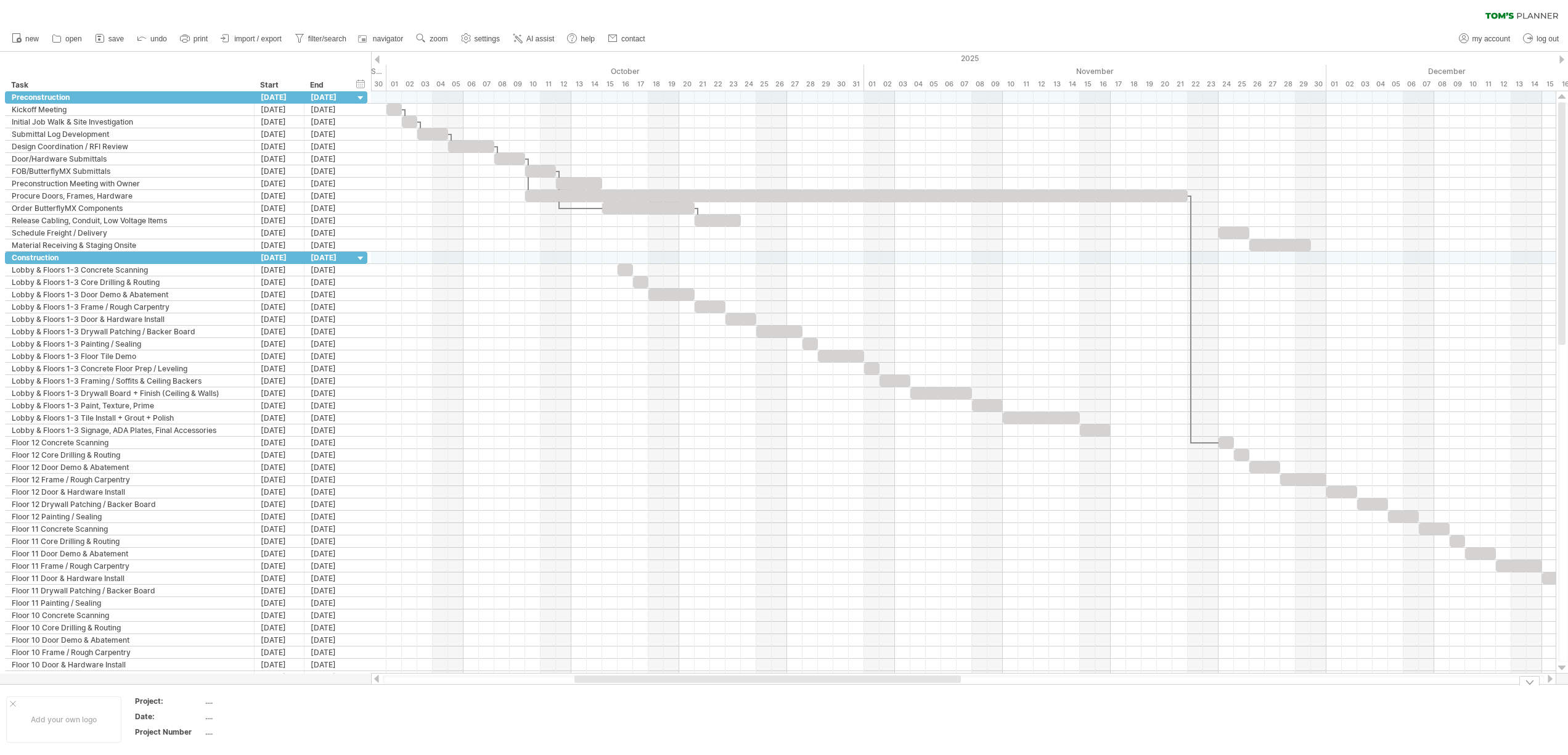
drag, startPoint x: 845, startPoint y: 680, endPoint x: 937, endPoint y: 685, distance: 92.1
click at [937, 685] on div "Trying to reach [DOMAIN_NAME] Connected again... 0% clear filter new" at bounding box center [784, 378] width 1568 height 755
click at [1238, 247] on div "add dependency You can use dependencies when you require tasks to be done in a …" at bounding box center [1245, 247] width 113 height 20
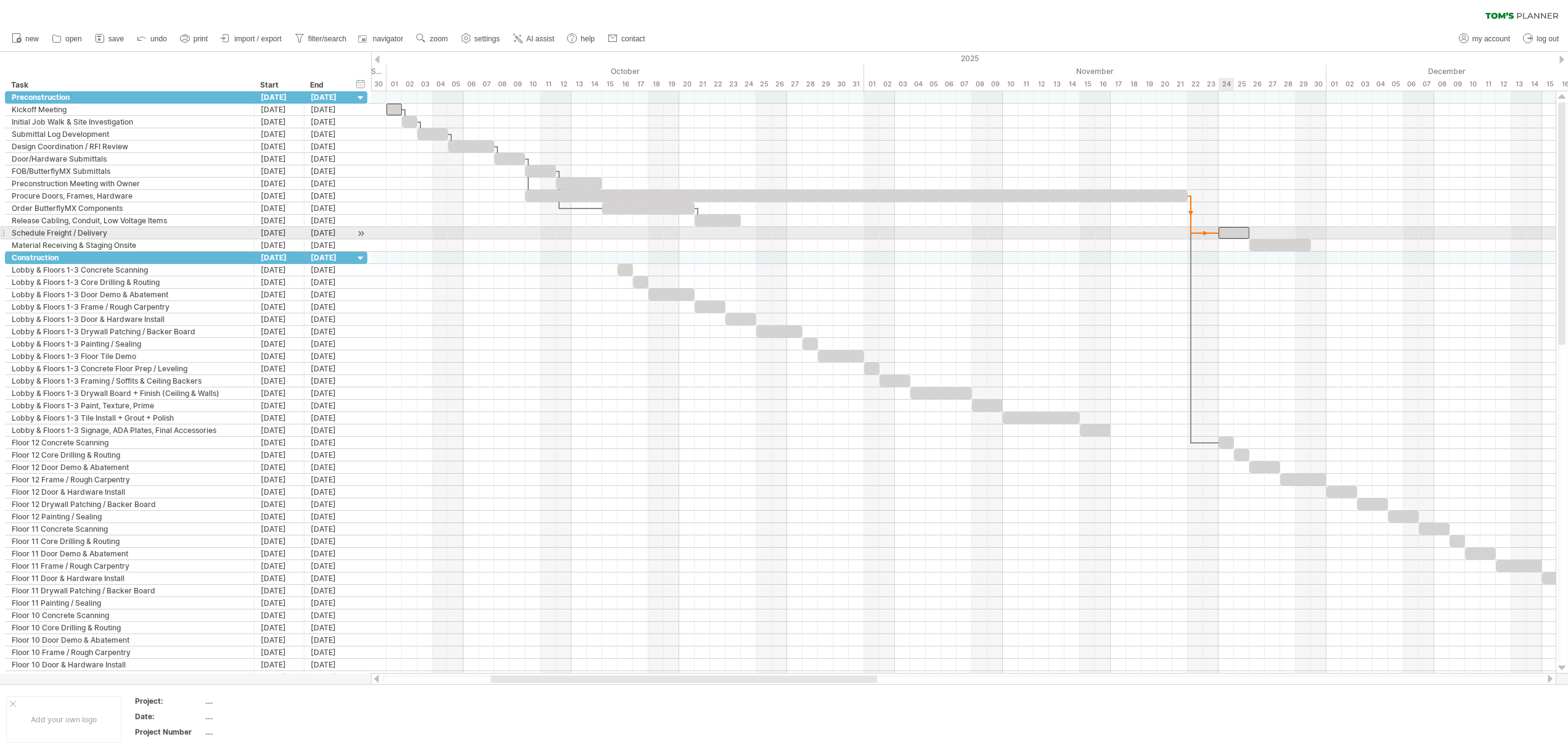
click at [1219, 231] on span at bounding box center [1219, 232] width 5 height 12
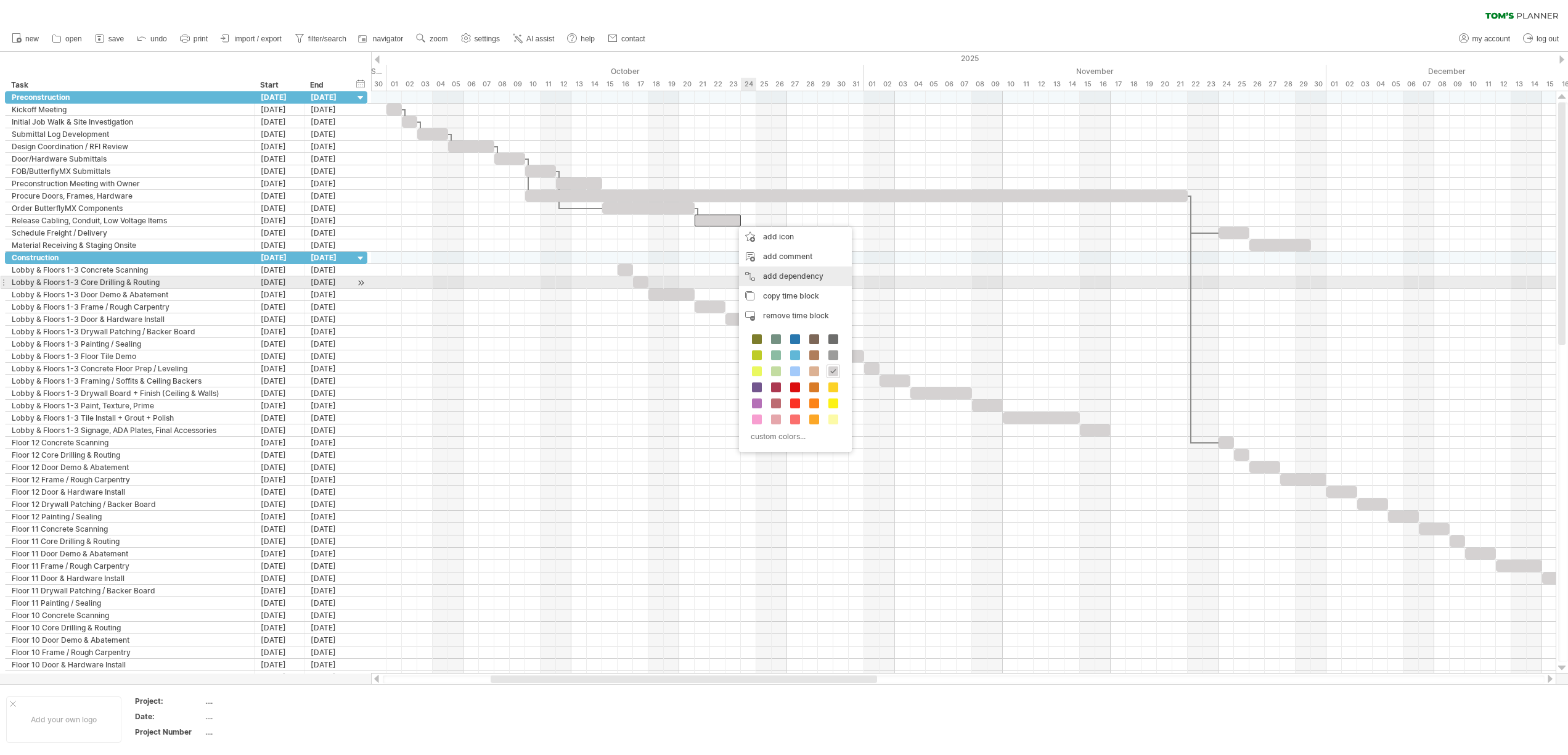
click at [795, 283] on div "add dependency You can use dependencies when you require tasks to be done in a …" at bounding box center [795, 276] width 113 height 20
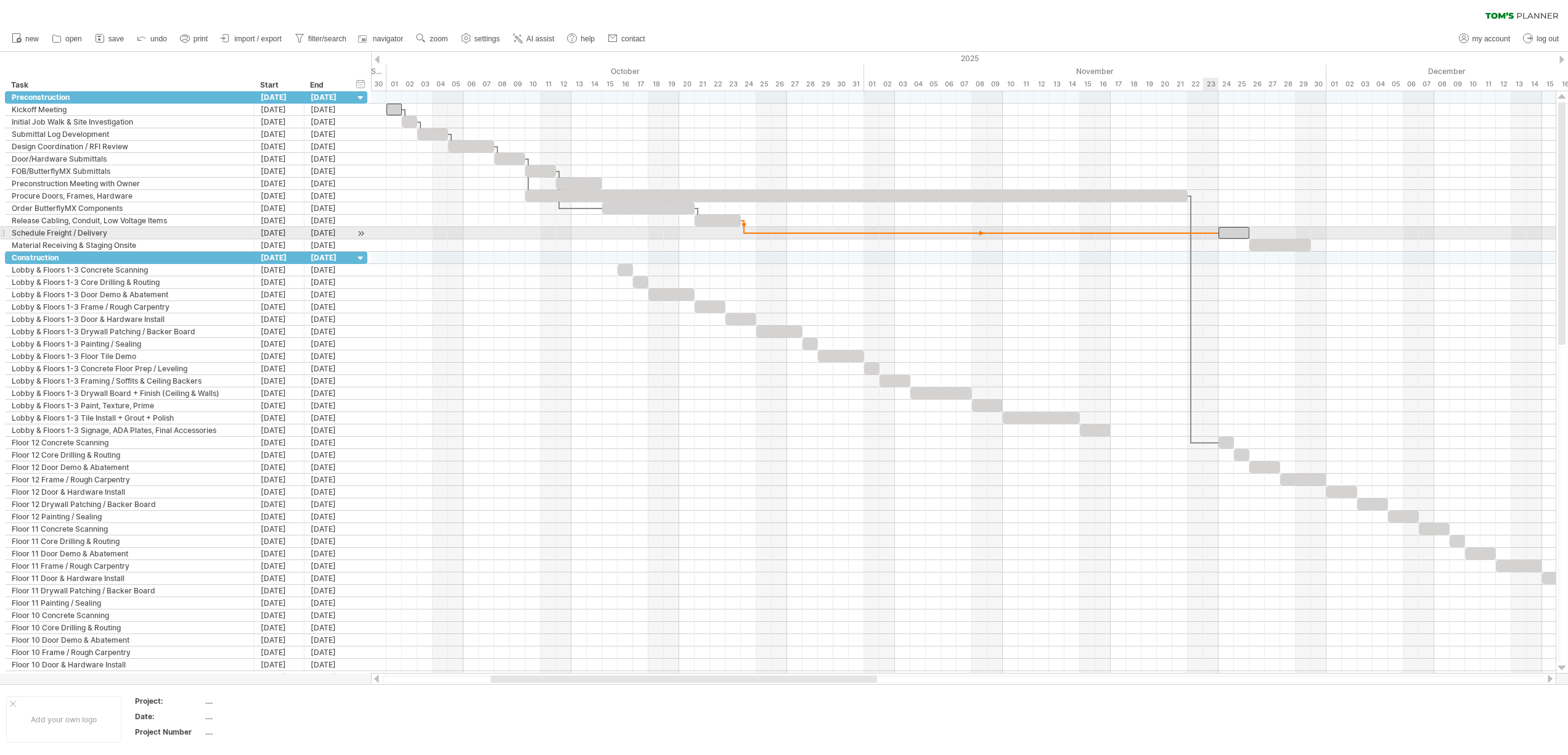
click at [1218, 234] on span at bounding box center [1219, 232] width 5 height 12
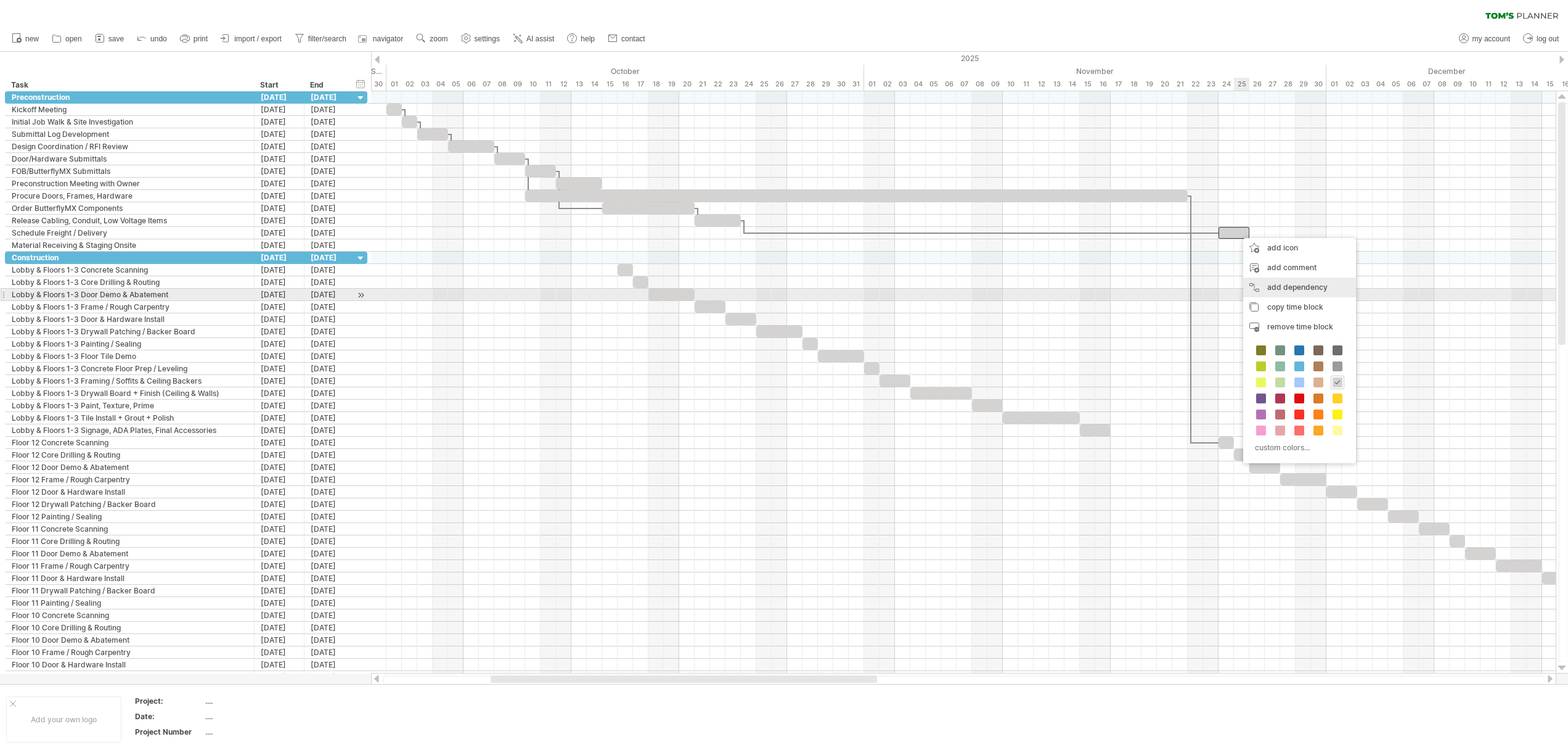
click at [1277, 292] on div "add dependency You can use dependencies when you require tasks to be done in a …" at bounding box center [1299, 288] width 113 height 20
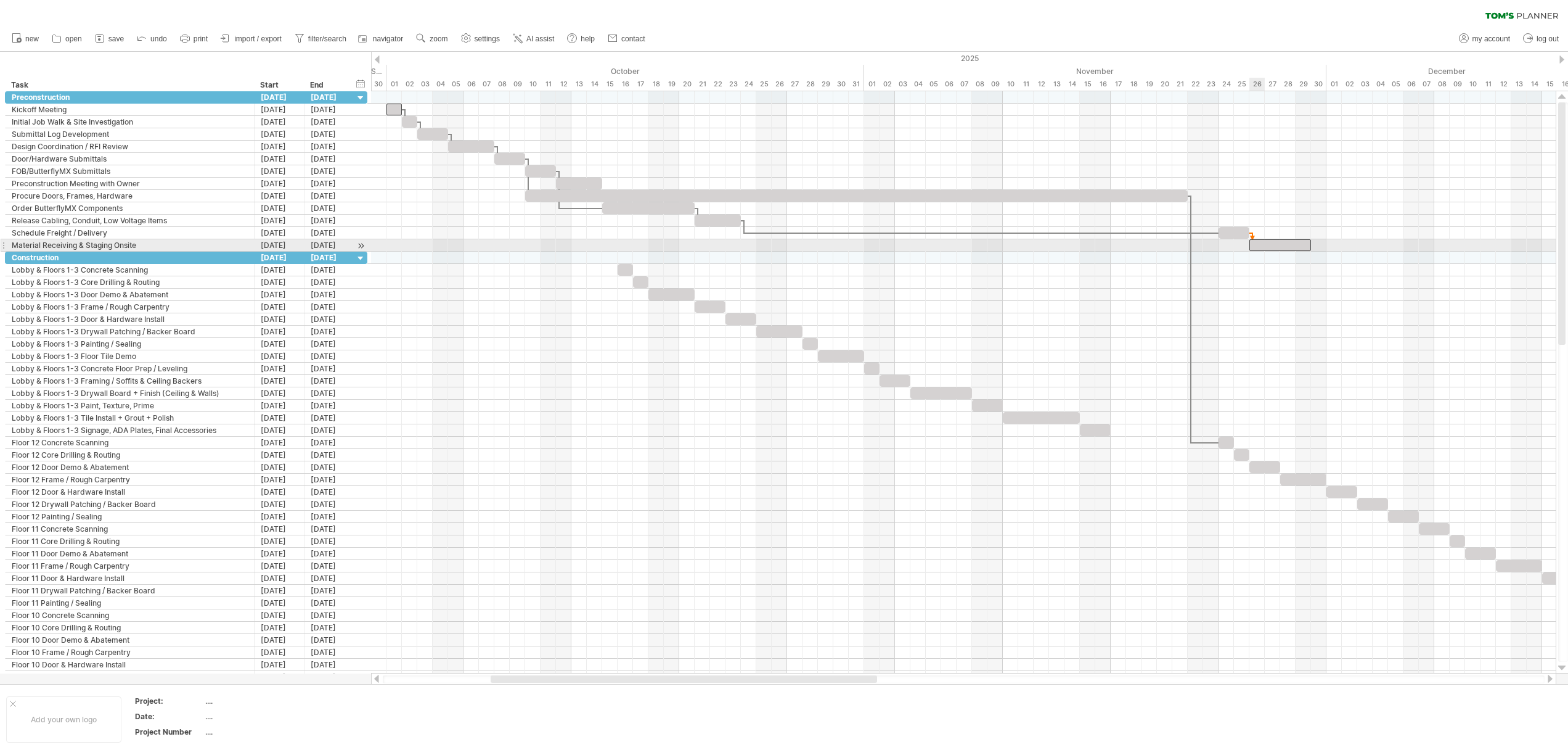
click at [1252, 249] on div at bounding box center [1279, 245] width 61 height 12
click at [1307, 244] on div at bounding box center [1279, 245] width 61 height 12
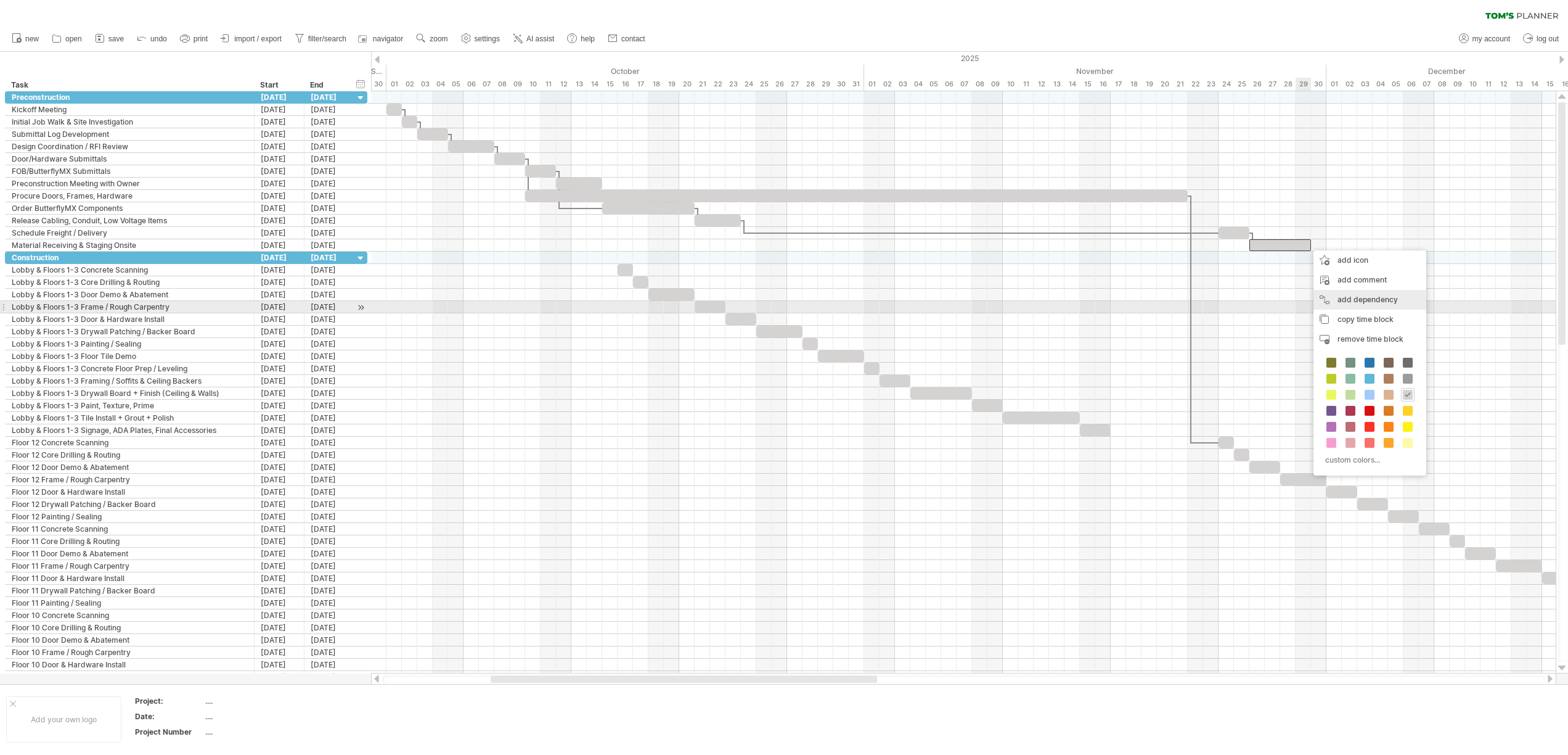
click at [1370, 302] on div "add dependency You can use dependencies when you require tasks to be done in a …" at bounding box center [1370, 300] width 113 height 20
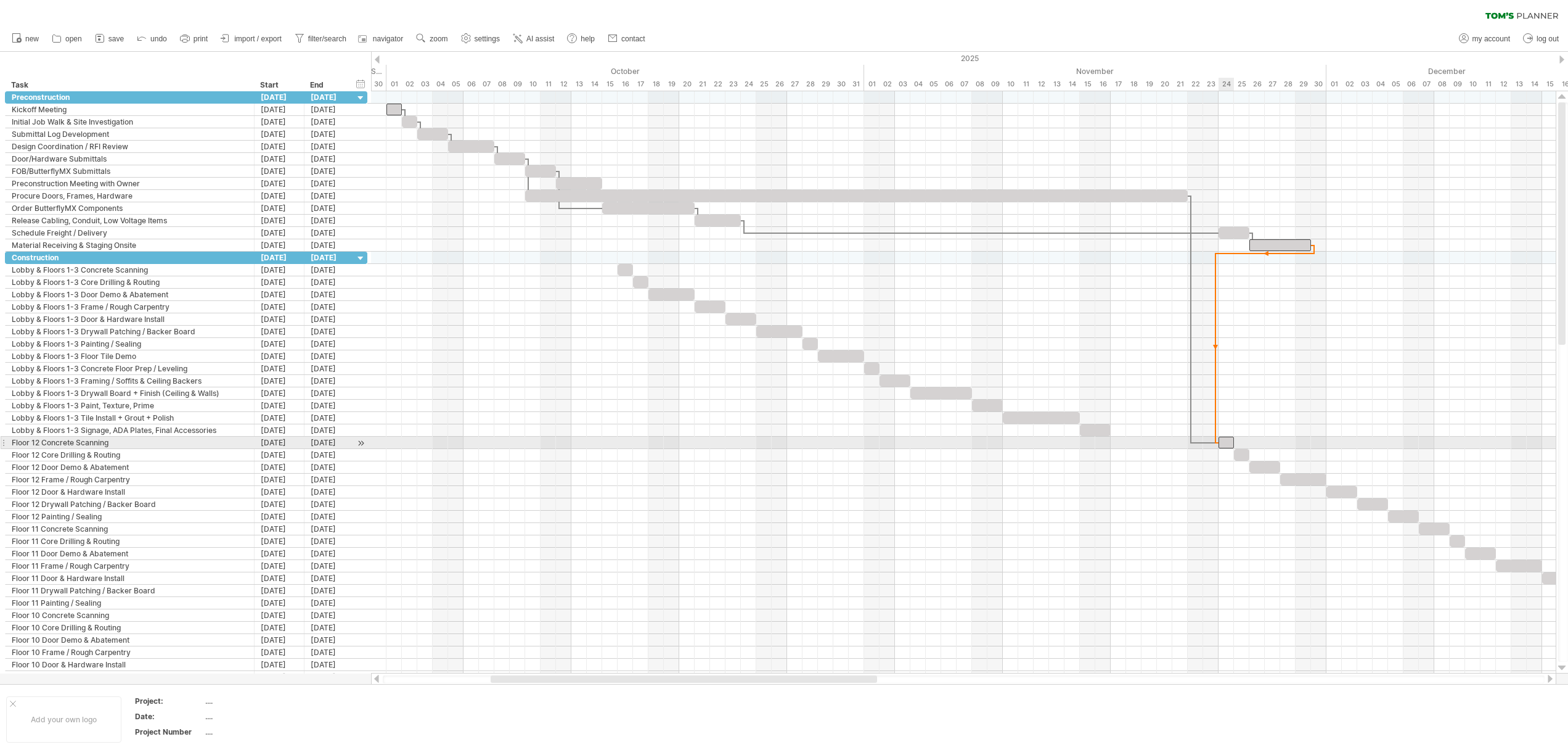
click at [1219, 441] on span at bounding box center [1219, 442] width 5 height 12
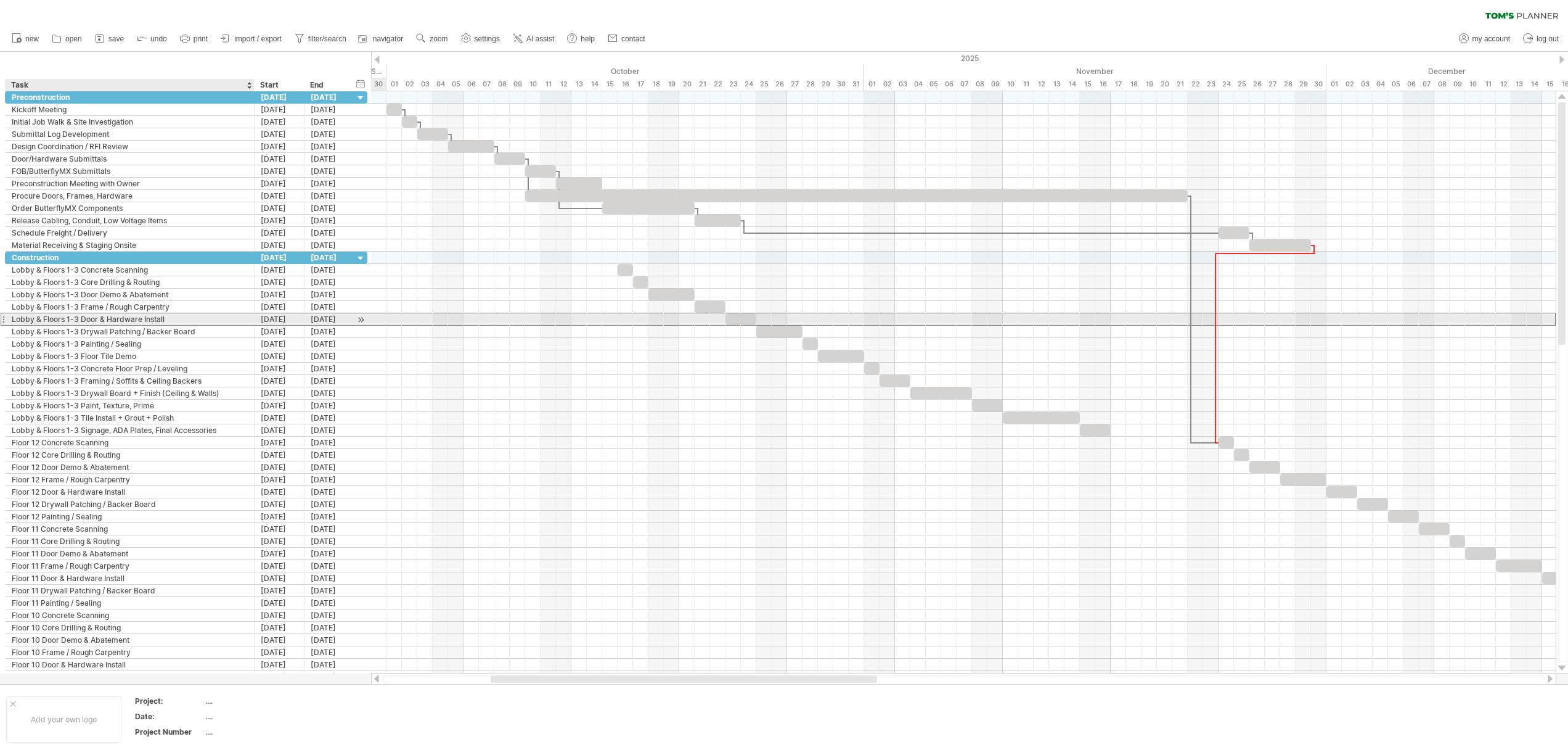
click at [82, 322] on div "Lobby & Floors 1-3 Door & Hardware Install" at bounding box center [129, 319] width 236 height 12
type input "**********"
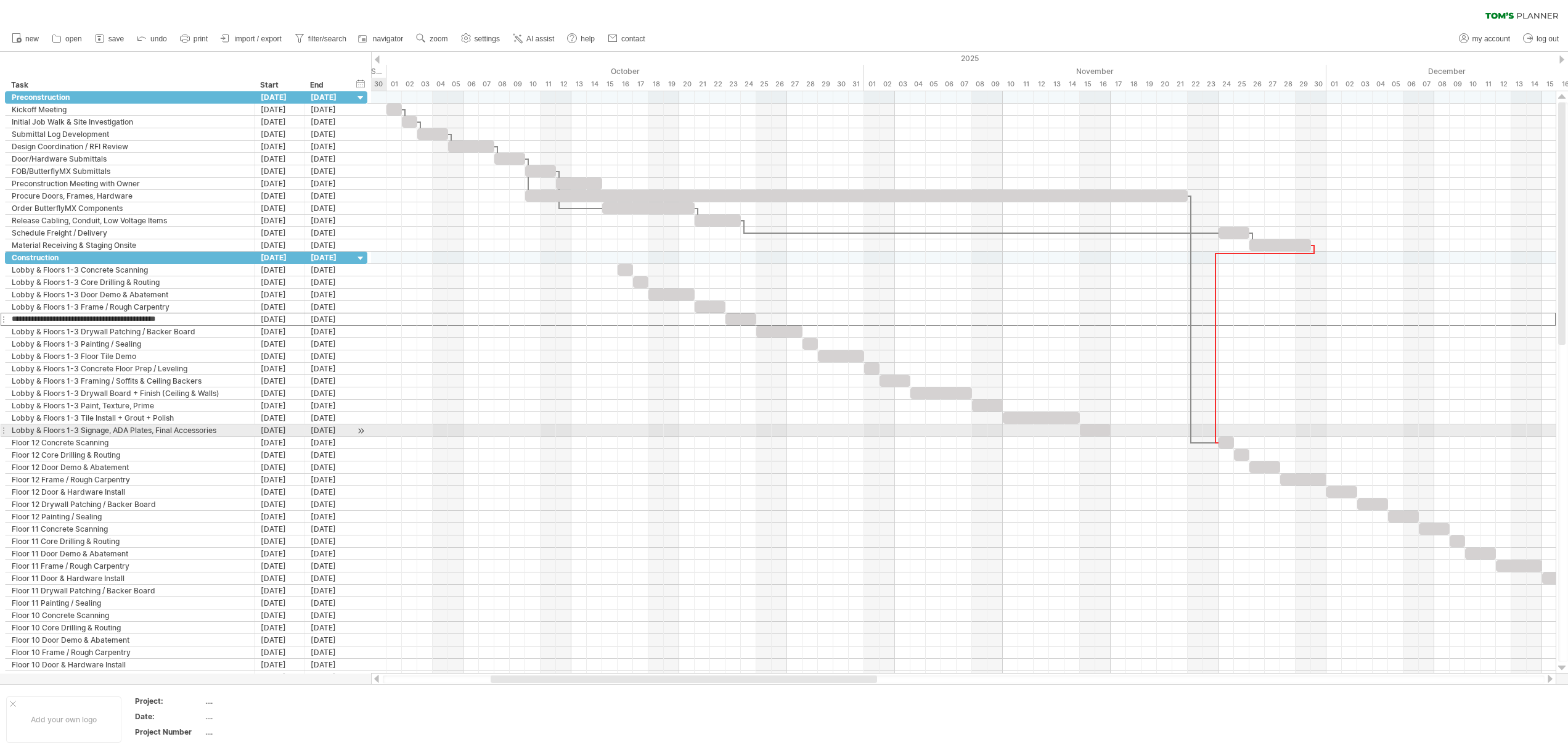
click at [5, 431] on div at bounding box center [3, 430] width 5 height 13
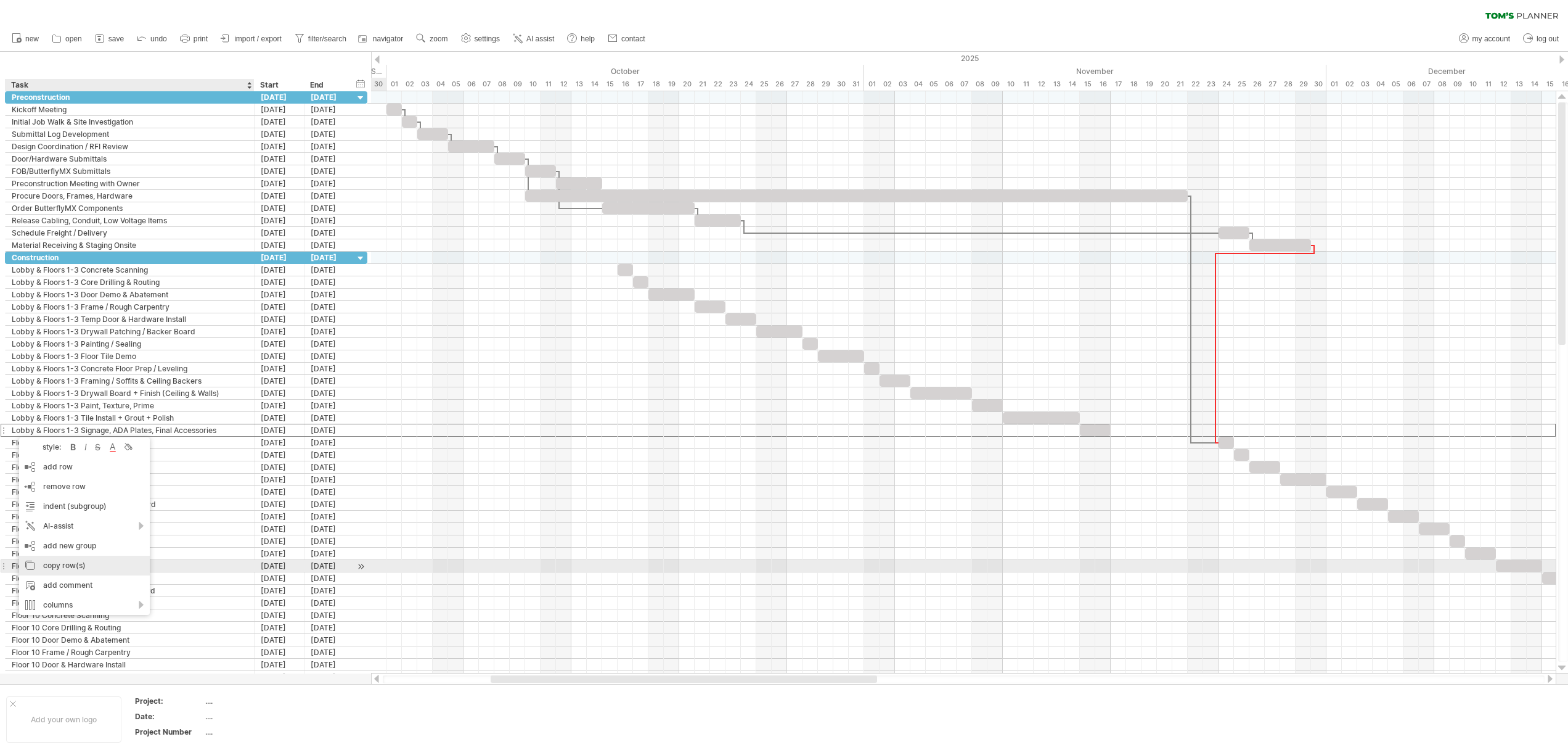
click at [79, 566] on div "copy row(s)" at bounding box center [84, 565] width 131 height 20
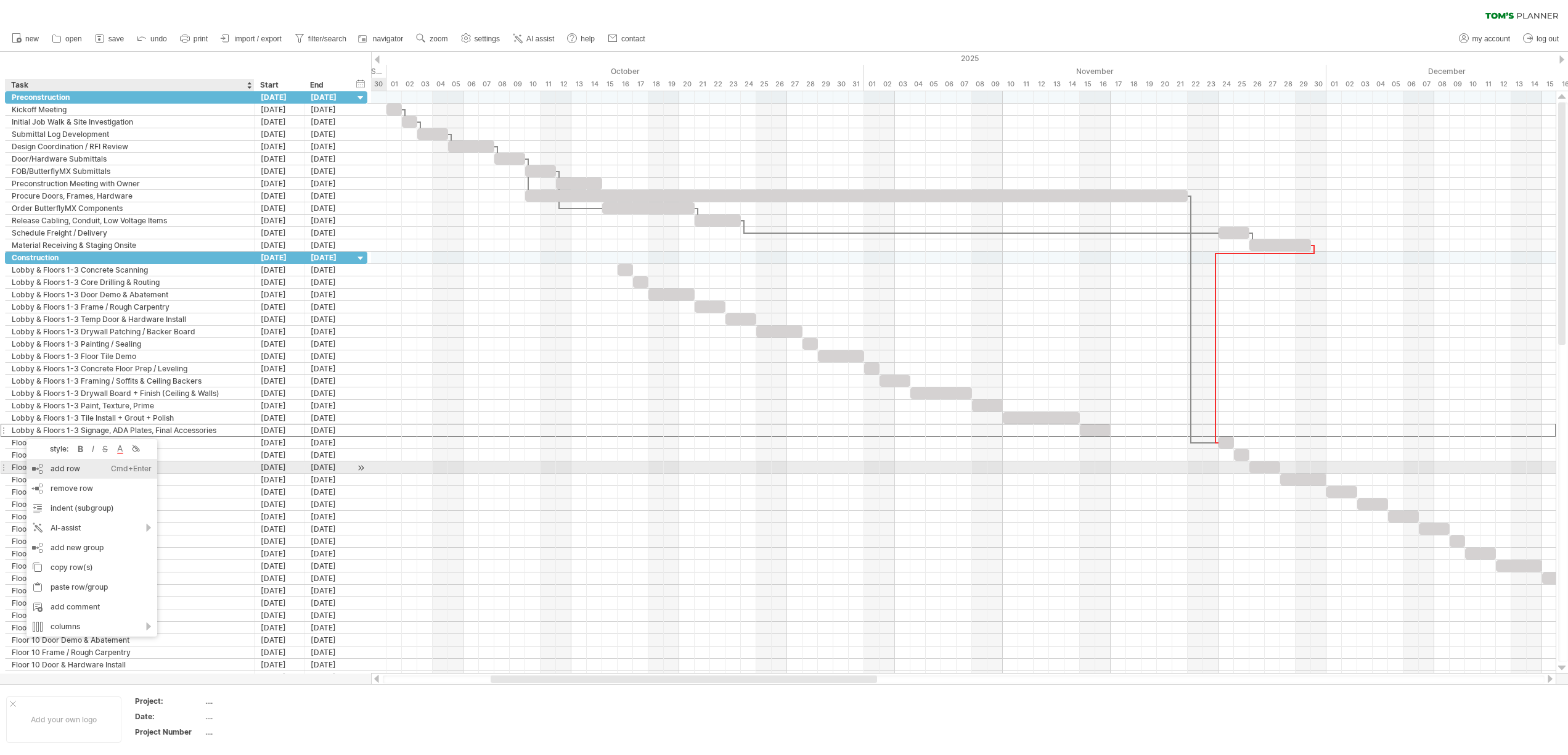
click at [99, 470] on div "add row Ctrl+Enter Cmd+Enter" at bounding box center [92, 469] width 131 height 20
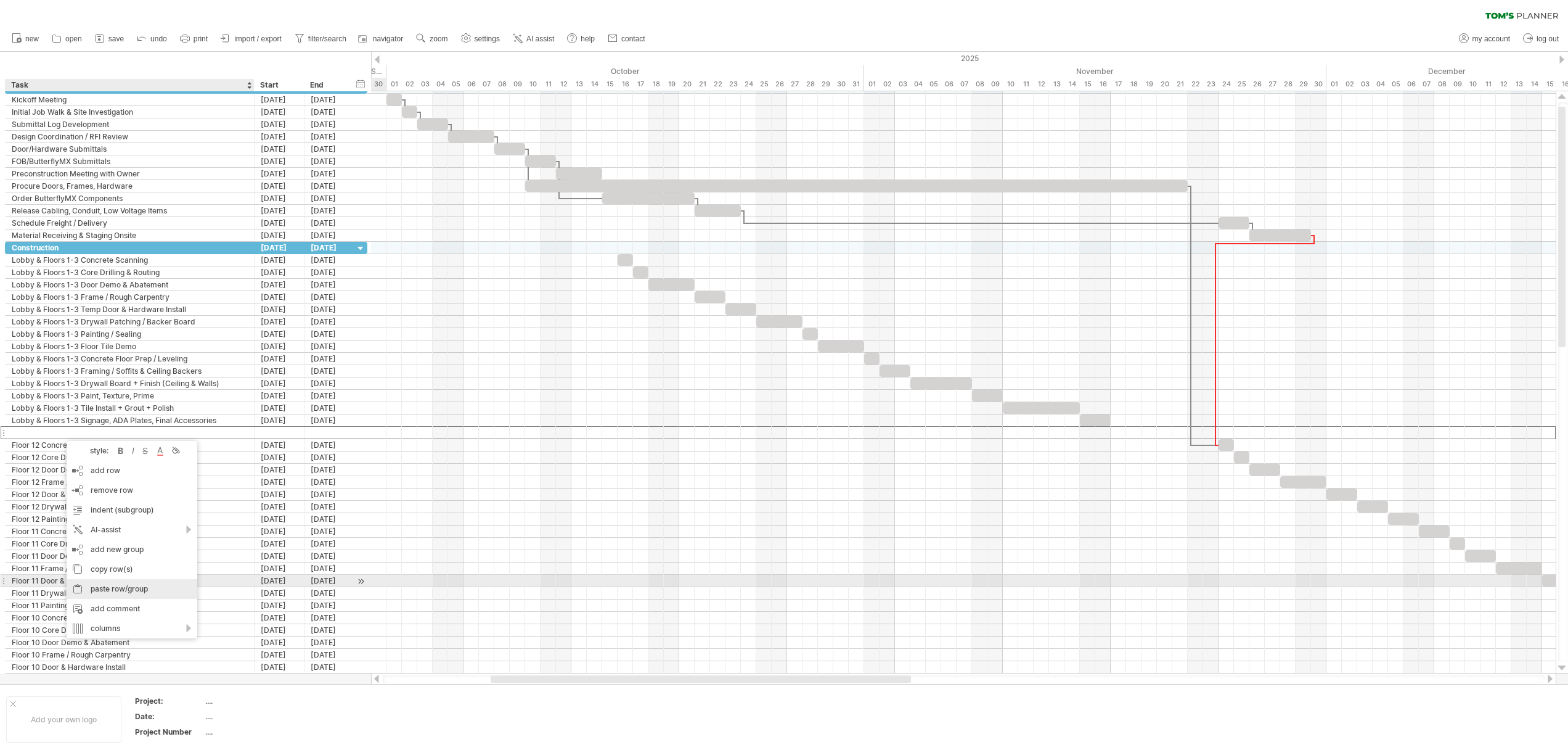
click at [138, 585] on div "paste row/group" at bounding box center [131, 589] width 131 height 20
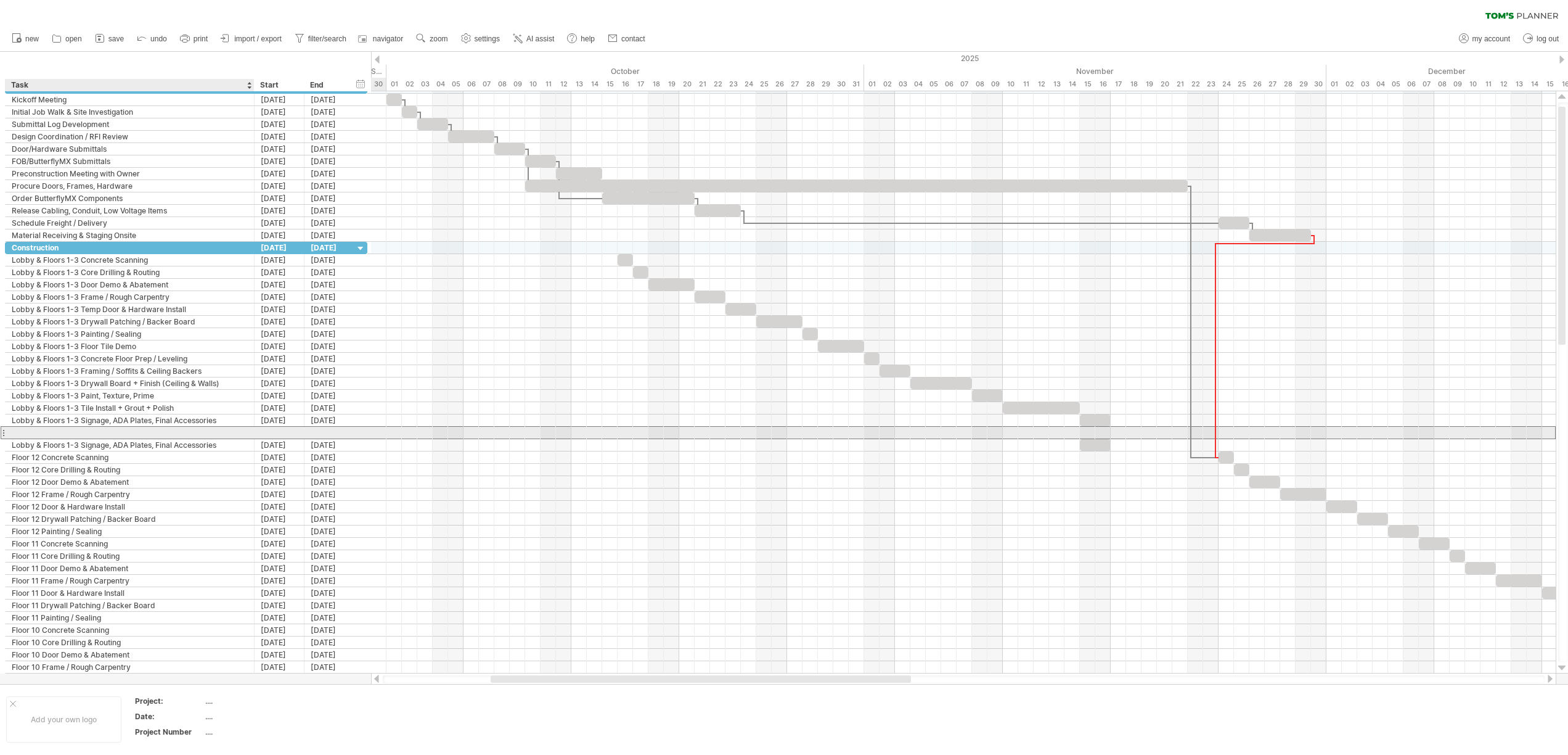
click at [84, 433] on div at bounding box center [129, 432] width 236 height 12
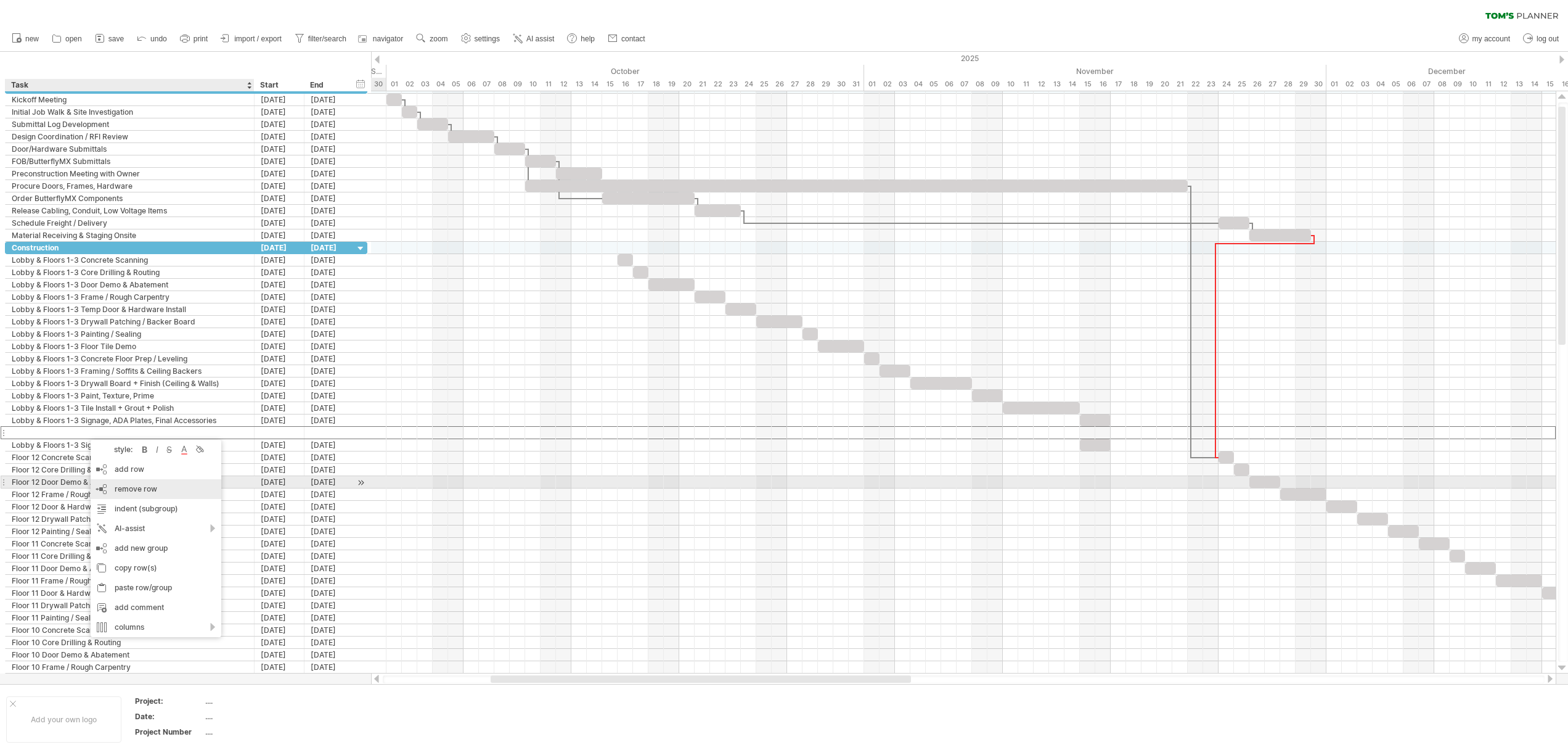
click at [155, 486] on span "remove row" at bounding box center [136, 488] width 43 height 9
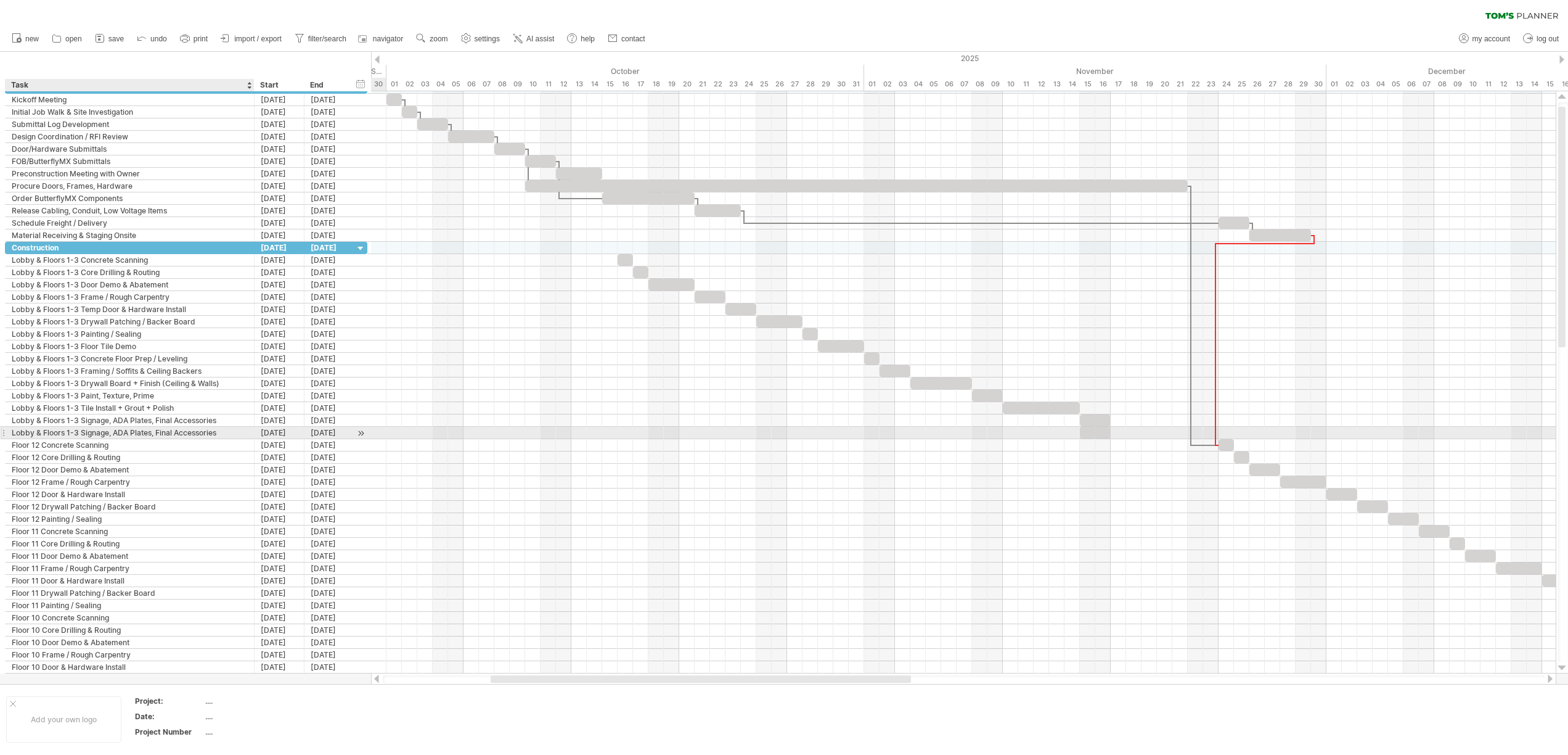
click at [103, 436] on div "Lobby & Floors 1-3 Signage, ADA Plates, Final Accessories" at bounding box center [129, 432] width 236 height 12
click at [82, 434] on input "**********" at bounding box center [129, 432] width 236 height 12
drag, startPoint x: 85, startPoint y: 433, endPoint x: 220, endPoint y: 440, distance: 135.2
click at [220, 440] on div "**********" at bounding box center [186, 464] width 362 height 444
drag, startPoint x: 220, startPoint y: 433, endPoint x: 136, endPoint y: 430, distance: 84.1
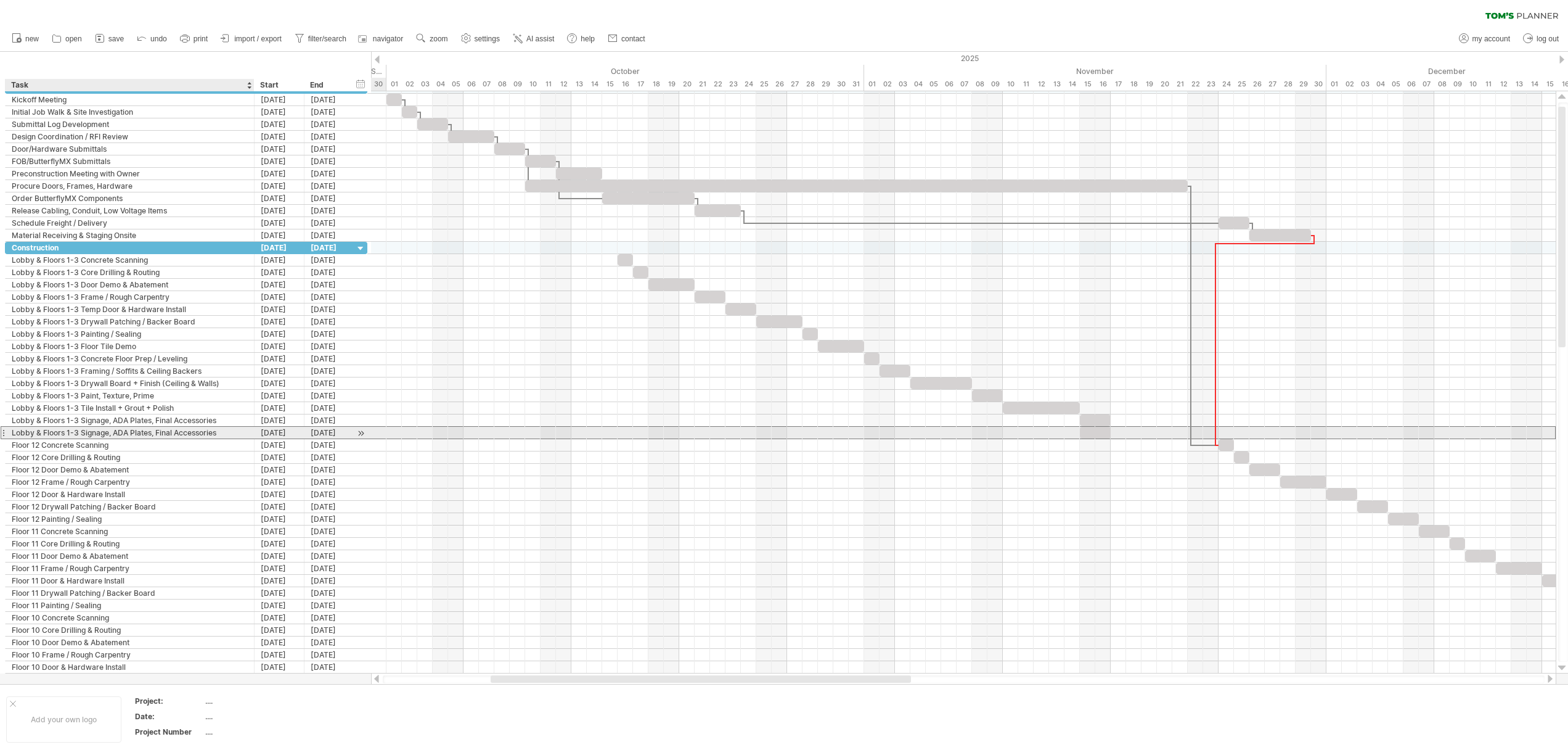
click at [168, 431] on div "Lobby & Floors 1-3 Signage, ADA Plates, Final Accessories" at bounding box center [129, 432] width 236 height 12
click at [80, 431] on input "**********" at bounding box center [129, 432] width 236 height 12
drag, startPoint x: 81, startPoint y: 434, endPoint x: 219, endPoint y: 432, distance: 138.0
click at [219, 432] on input "**********" at bounding box center [129, 432] width 236 height 12
type input "**********"
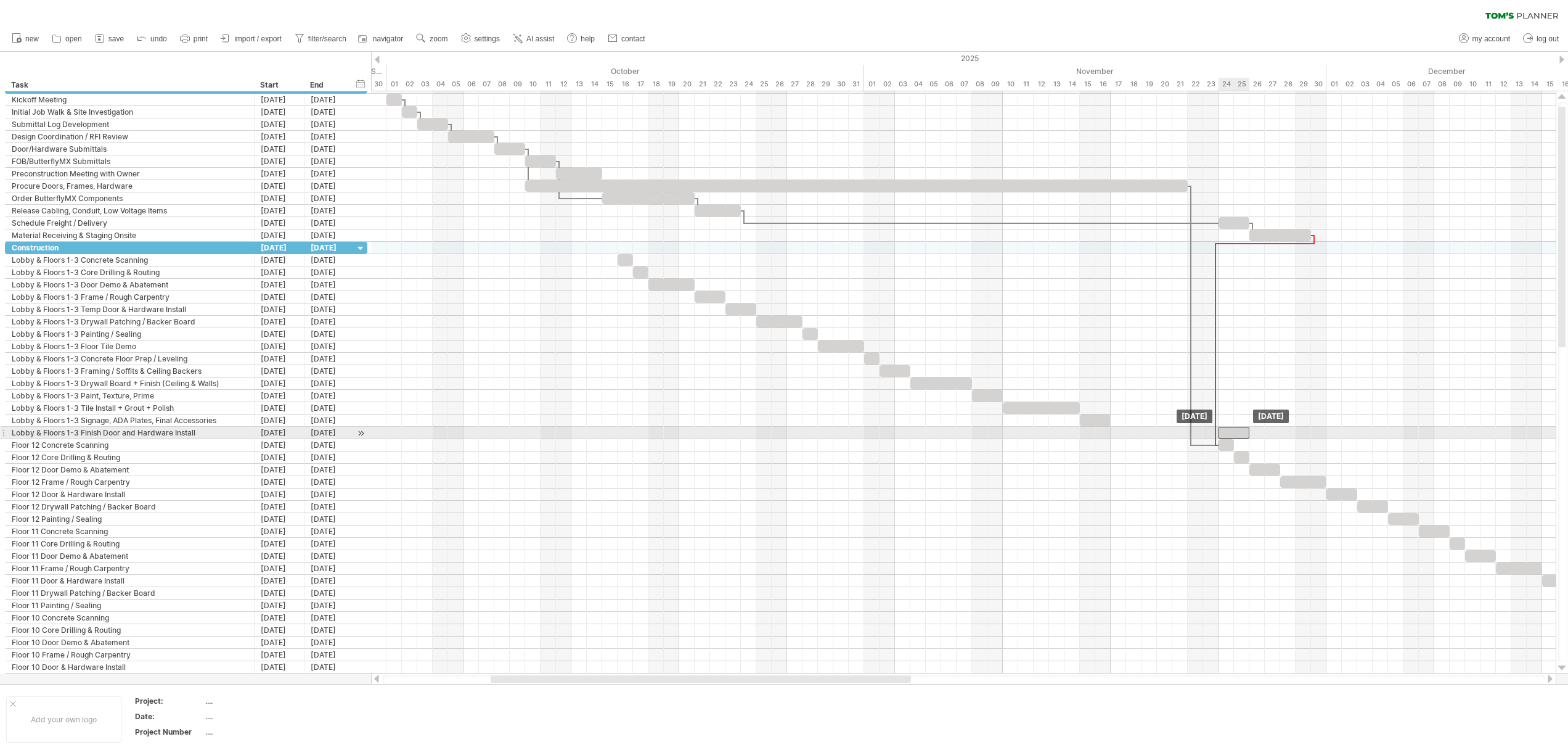
drag, startPoint x: 1097, startPoint y: 432, endPoint x: 1238, endPoint y: 430, distance: 141.0
click at [1238, 430] on div at bounding box center [1234, 432] width 31 height 12
drag, startPoint x: 1238, startPoint y: 430, endPoint x: 1346, endPoint y: 433, distance: 108.0
click at [1346, 433] on div at bounding box center [1342, 432] width 31 height 12
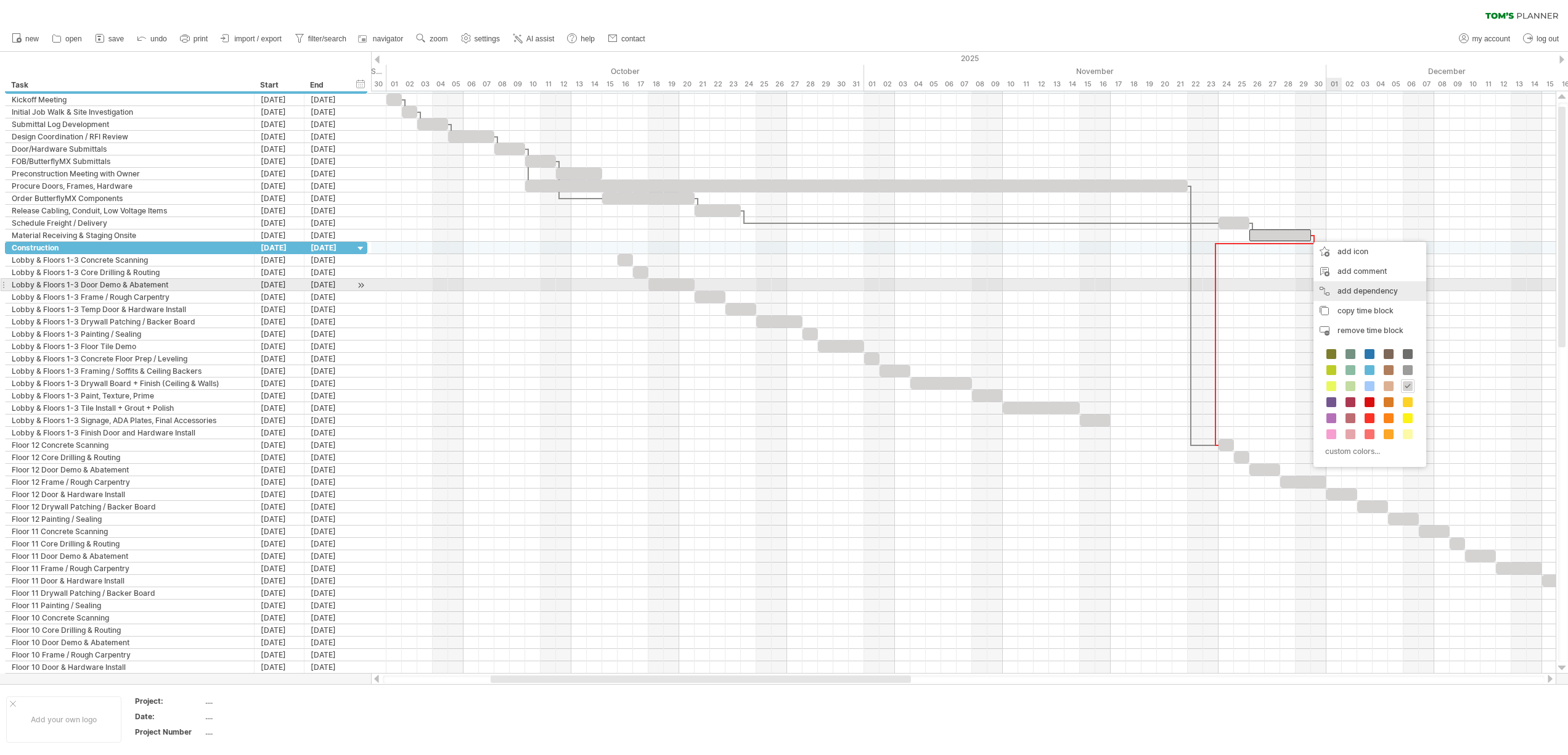
click at [1359, 285] on div "add dependency You can use dependencies when you require tasks to be done in a …" at bounding box center [1370, 291] width 113 height 20
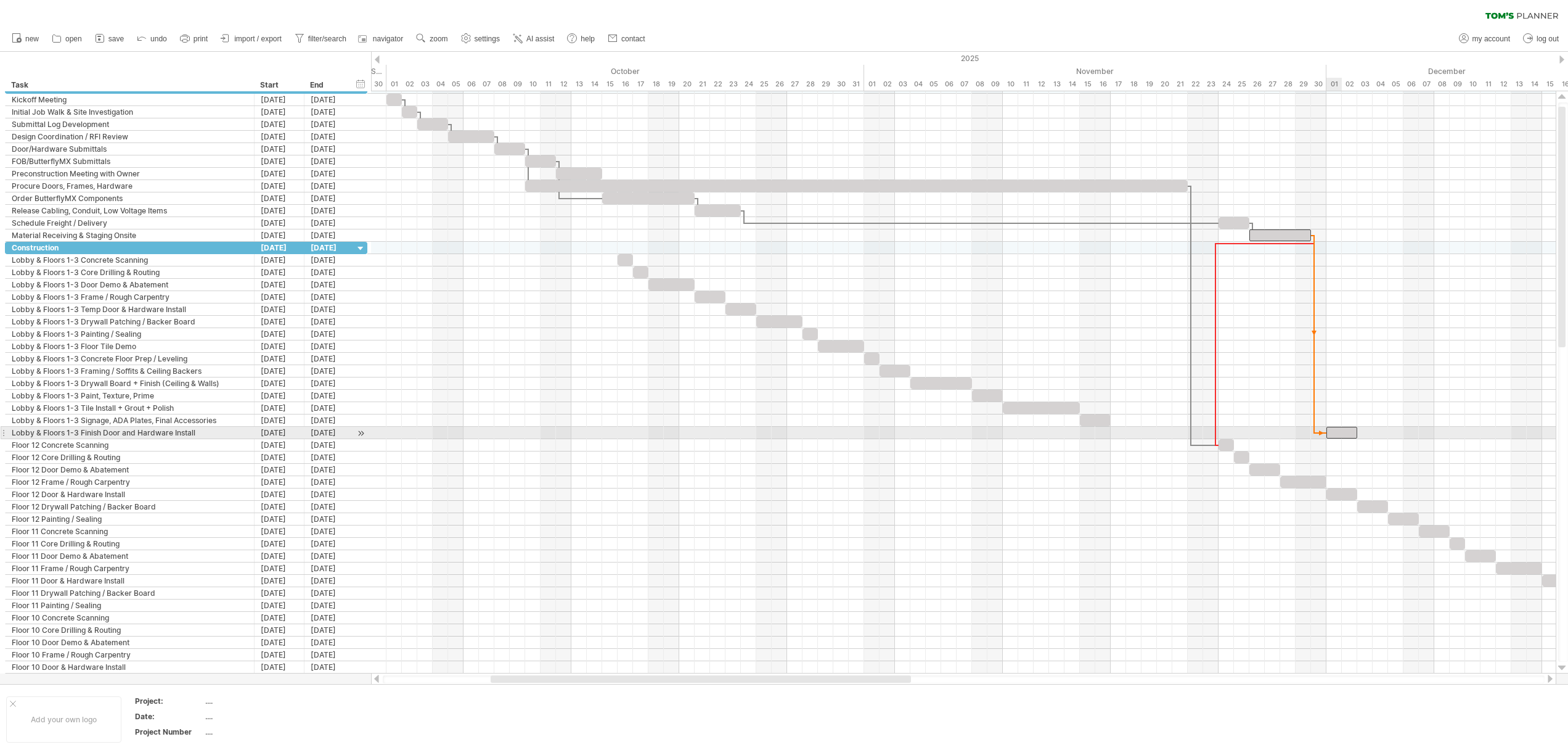
click at [1326, 431] on span at bounding box center [1326, 432] width 5 height 12
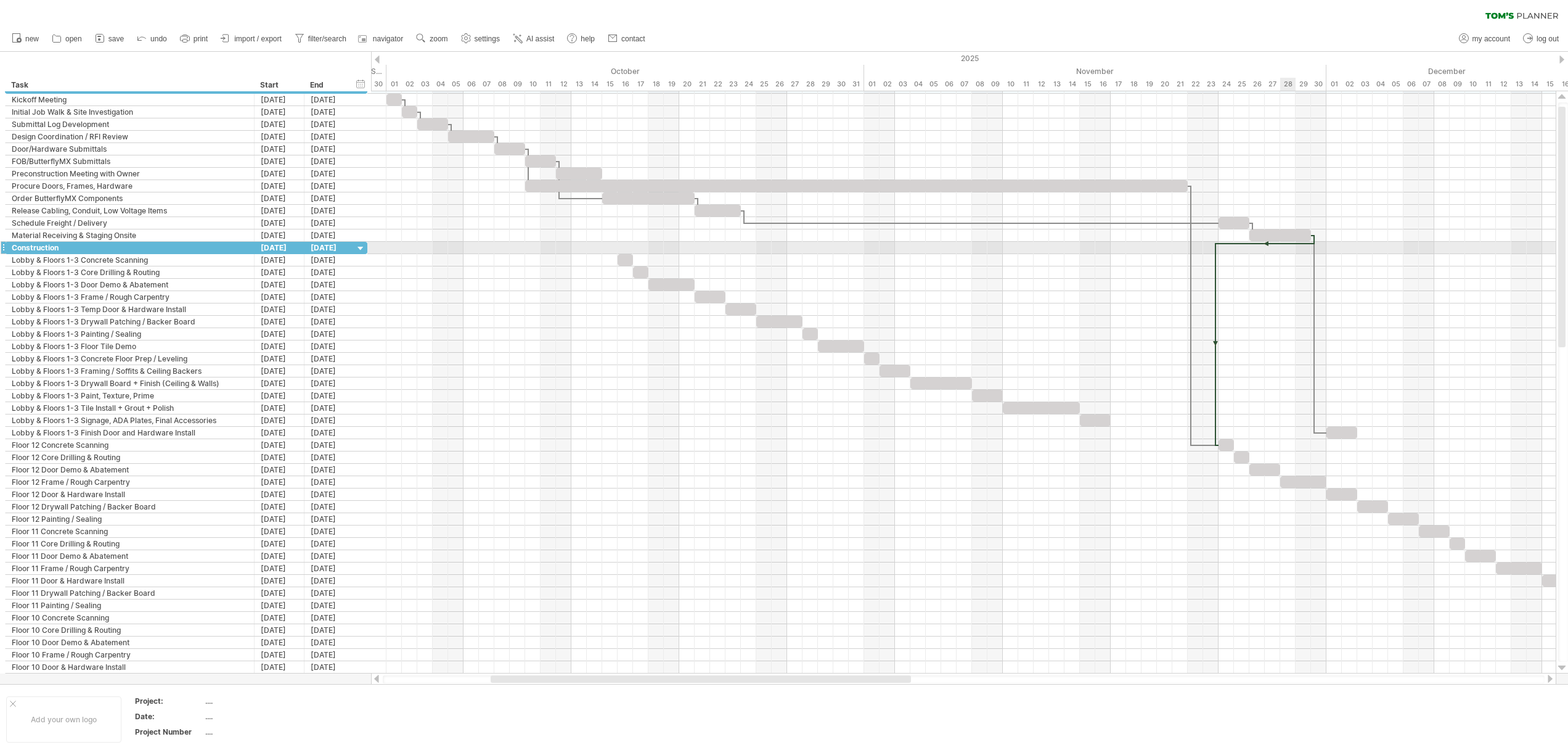
click at [1292, 245] on div at bounding box center [1265, 244] width 99 height 4
click at [1325, 261] on div "remove dependency" at bounding box center [1335, 260] width 105 height 20
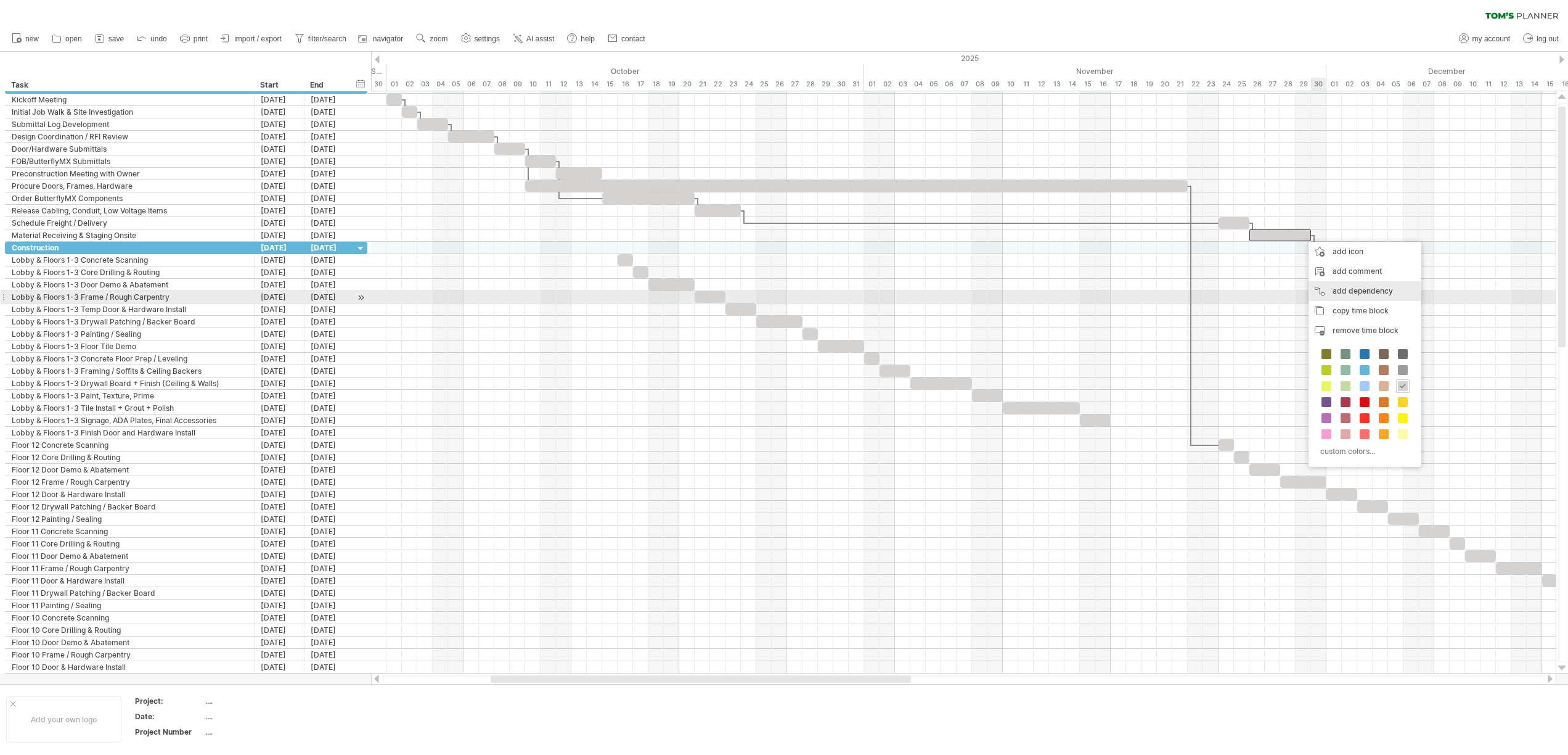
click at [1356, 293] on div "add dependency You can use dependencies when you require tasks to be done in a …" at bounding box center [1365, 291] width 113 height 20
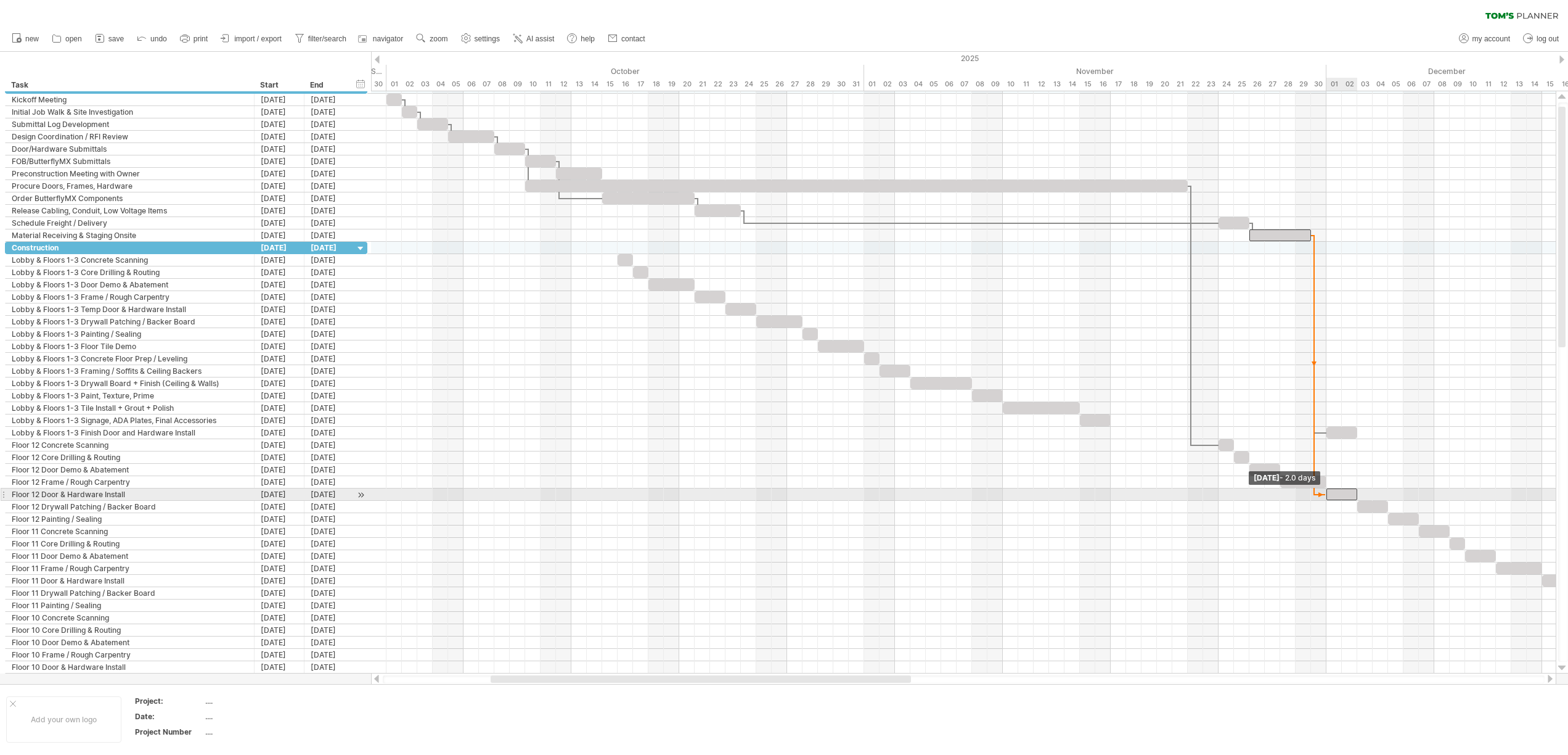
click at [1325, 492] on span at bounding box center [1326, 494] width 5 height 12
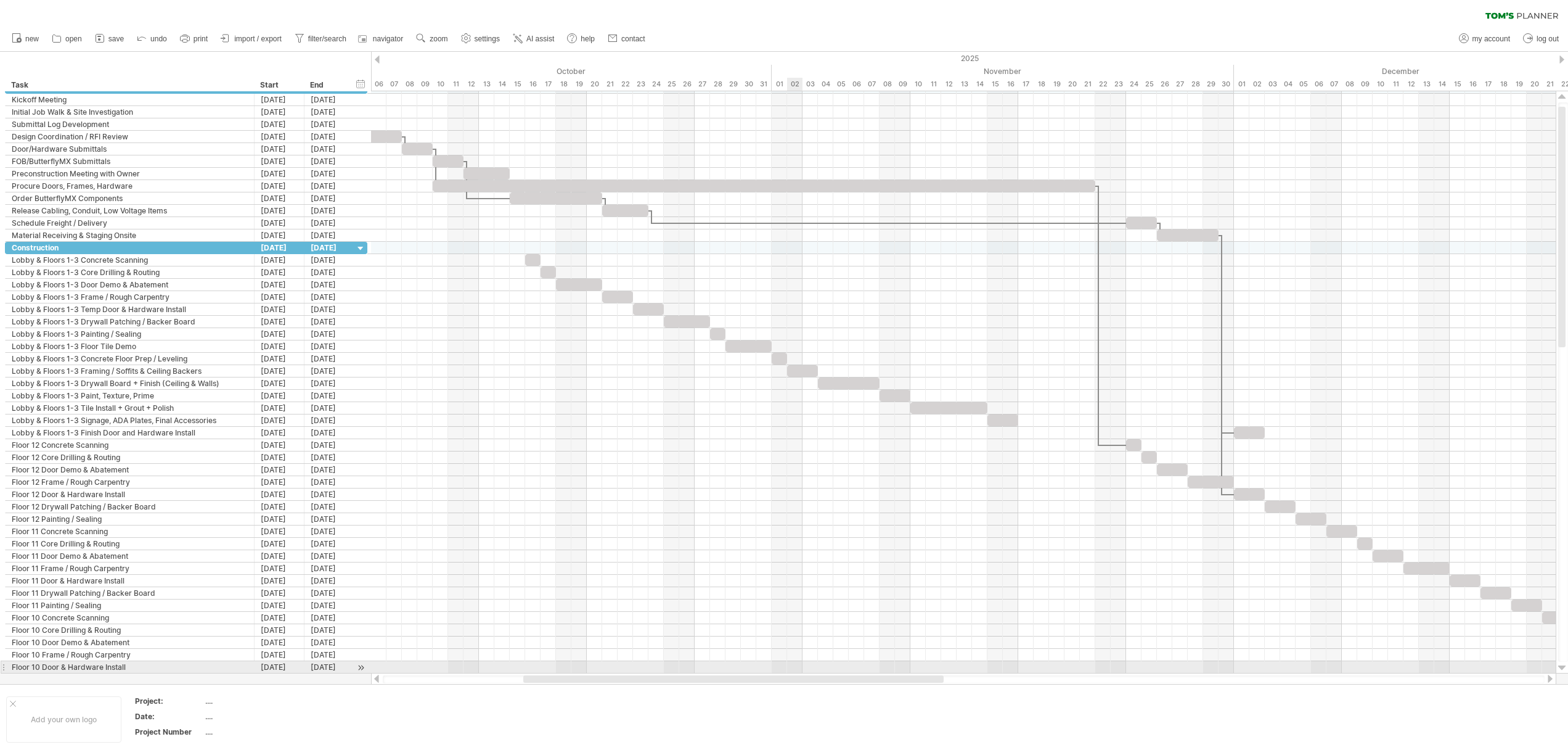
drag, startPoint x: 758, startPoint y: 679, endPoint x: 786, endPoint y: 657, distance: 35.6
click at [789, 663] on div "Trying to reach [DOMAIN_NAME] Connected again... 0% clear filter new" at bounding box center [784, 378] width 1568 height 755
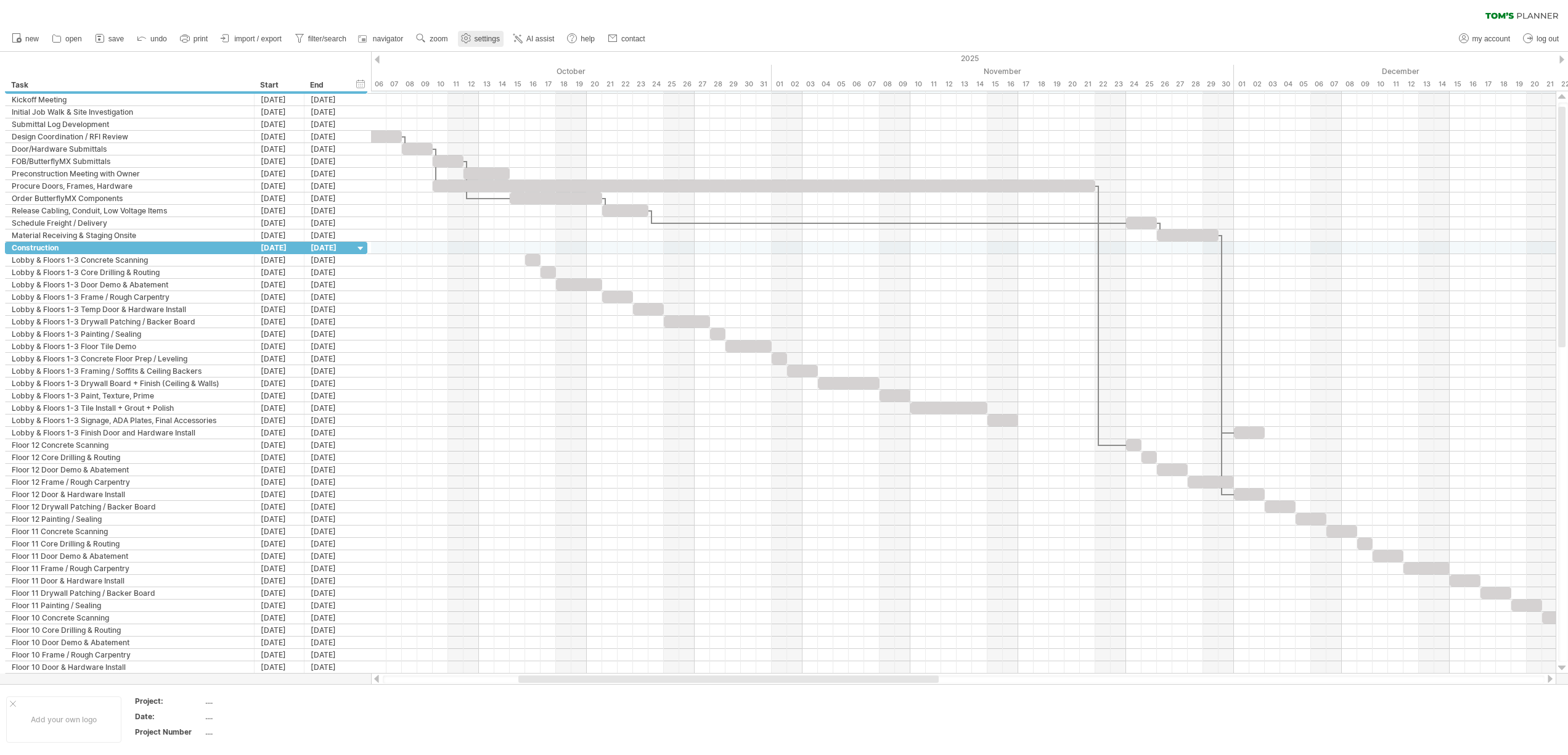
click at [480, 37] on span "settings" at bounding box center [487, 39] width 25 height 9
select select "*"
select select "**"
select select "*"
select select "******"
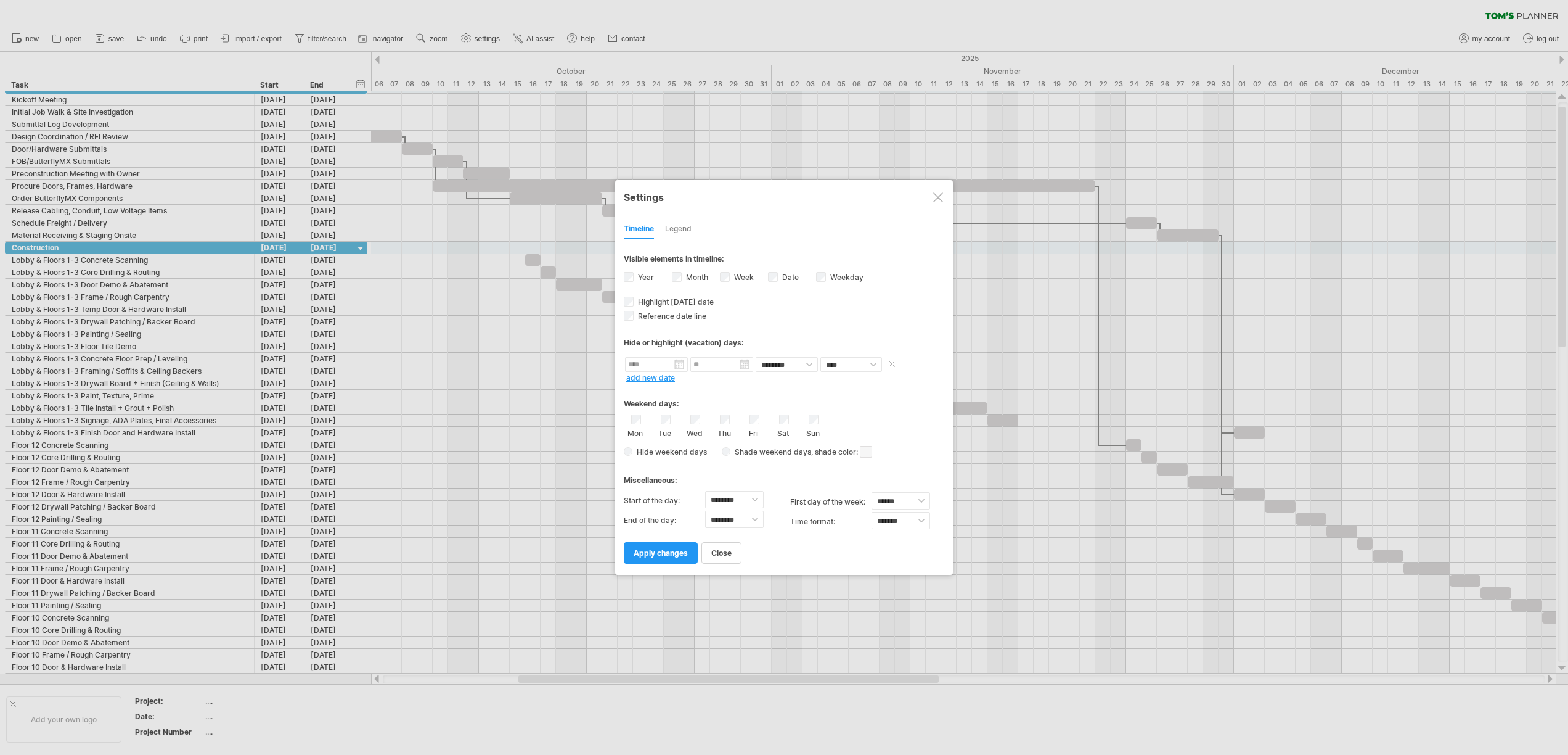
click at [652, 369] on body "progress(100%) Trying to reach plan.tomsplanner.com Connected again... 0% clear…" at bounding box center [784, 379] width 1568 height 757
click at [742, 379] on link "next" at bounding box center [742, 379] width 9 height 9
click at [708, 461] on link "27" at bounding box center [707, 461] width 11 height 12
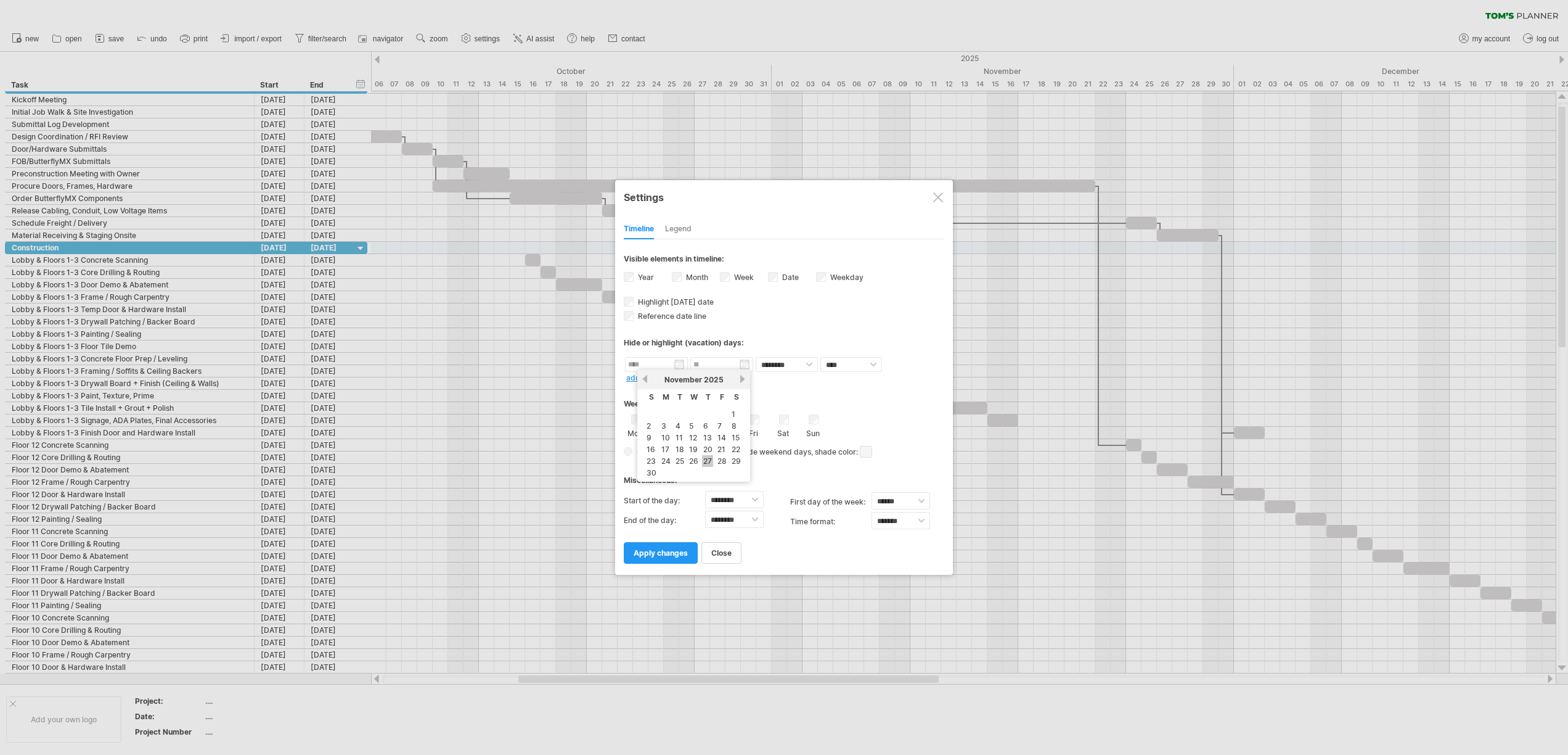
type input "********"
click at [723, 364] on input "********" at bounding box center [721, 364] width 63 height 15
click at [790, 462] on link "28" at bounding box center [787, 461] width 12 height 12
type input "********"
click at [774, 364] on select "******** ********" at bounding box center [787, 364] width 62 height 15
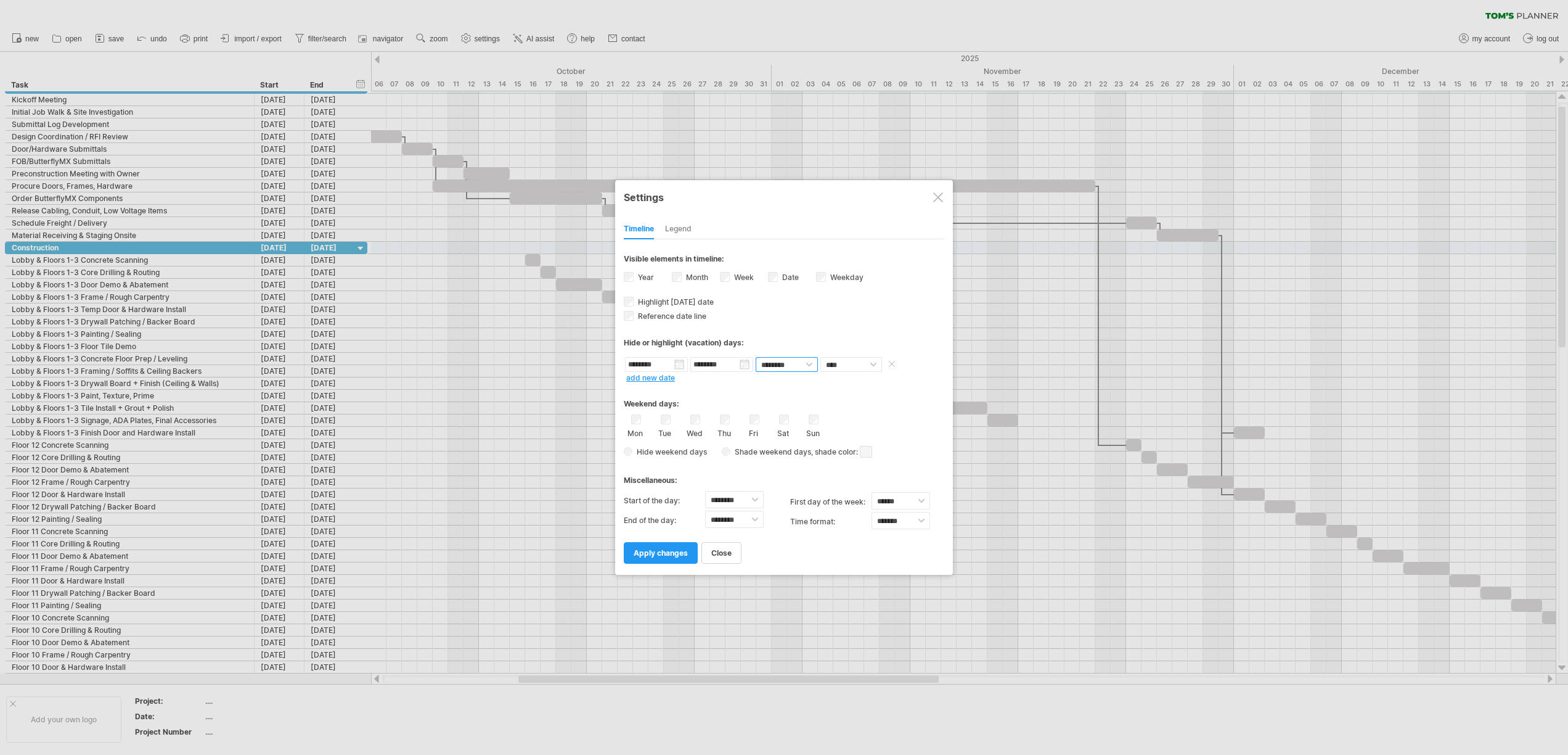
click at [756, 357] on select "******** ********" at bounding box center [787, 364] width 62 height 15
click at [655, 379] on link "add new date" at bounding box center [650, 378] width 49 height 9
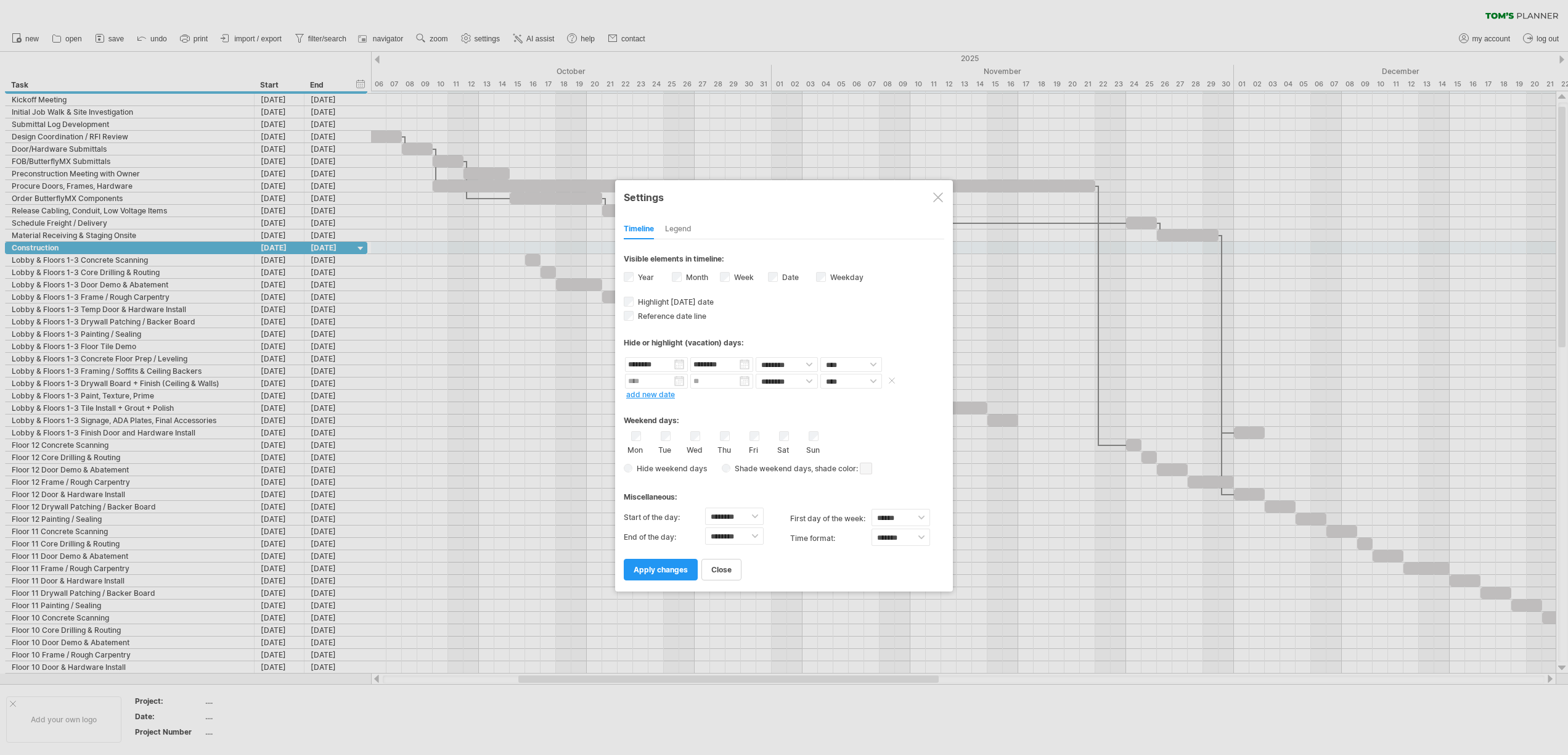
click at [665, 386] on body "progress(100%) Trying to reach plan.tomsplanner.com Connected again... 0% clear…" at bounding box center [784, 379] width 1568 height 757
click at [747, 397] on link "next" at bounding box center [742, 395] width 9 height 9
click at [698, 468] on link "24" at bounding box center [694, 466] width 12 height 12
type input "********"
click at [716, 385] on input "********" at bounding box center [721, 381] width 63 height 15
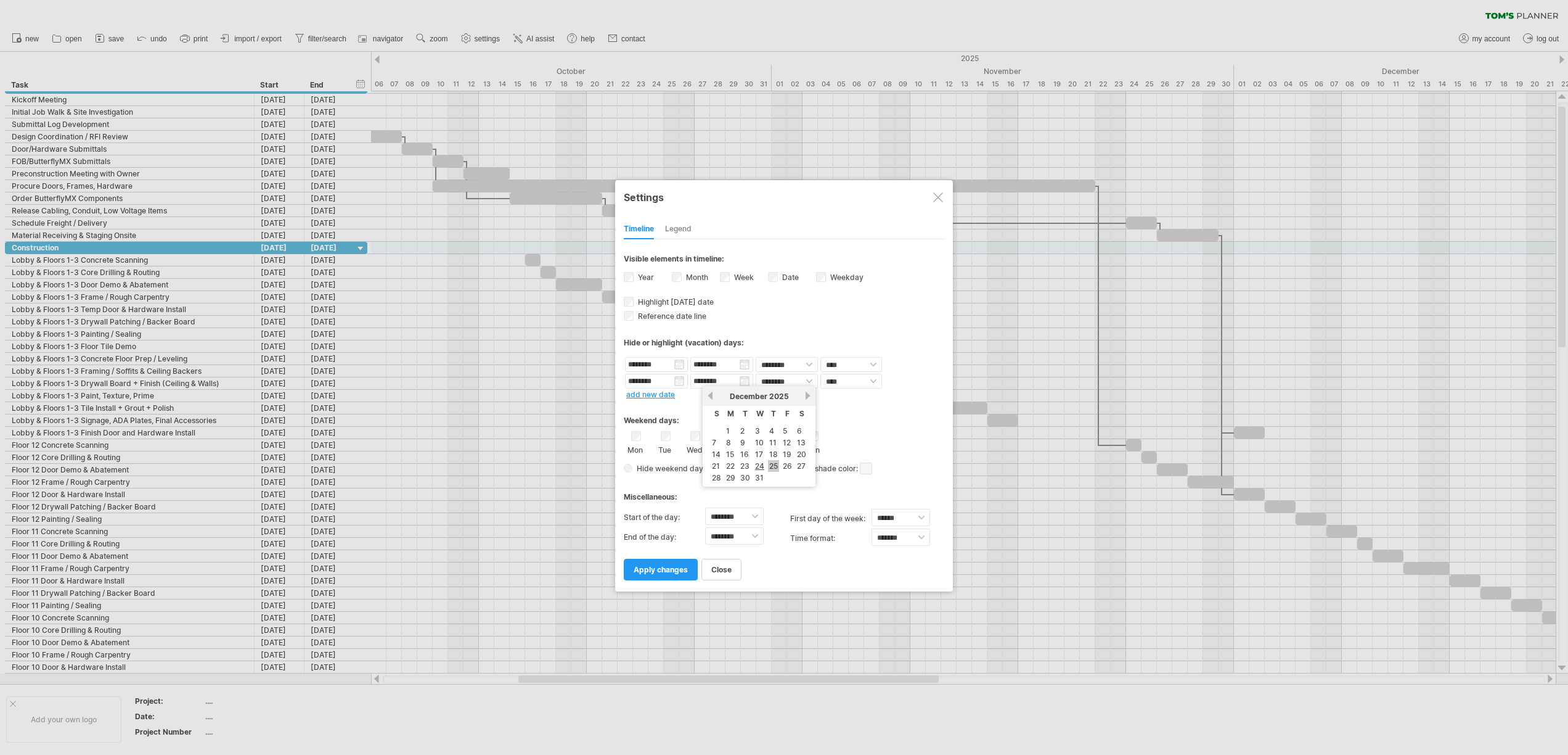
click at [770, 466] on link "25" at bounding box center [773, 466] width 11 height 12
type input "********"
click at [659, 397] on link "add new date" at bounding box center [650, 394] width 49 height 9
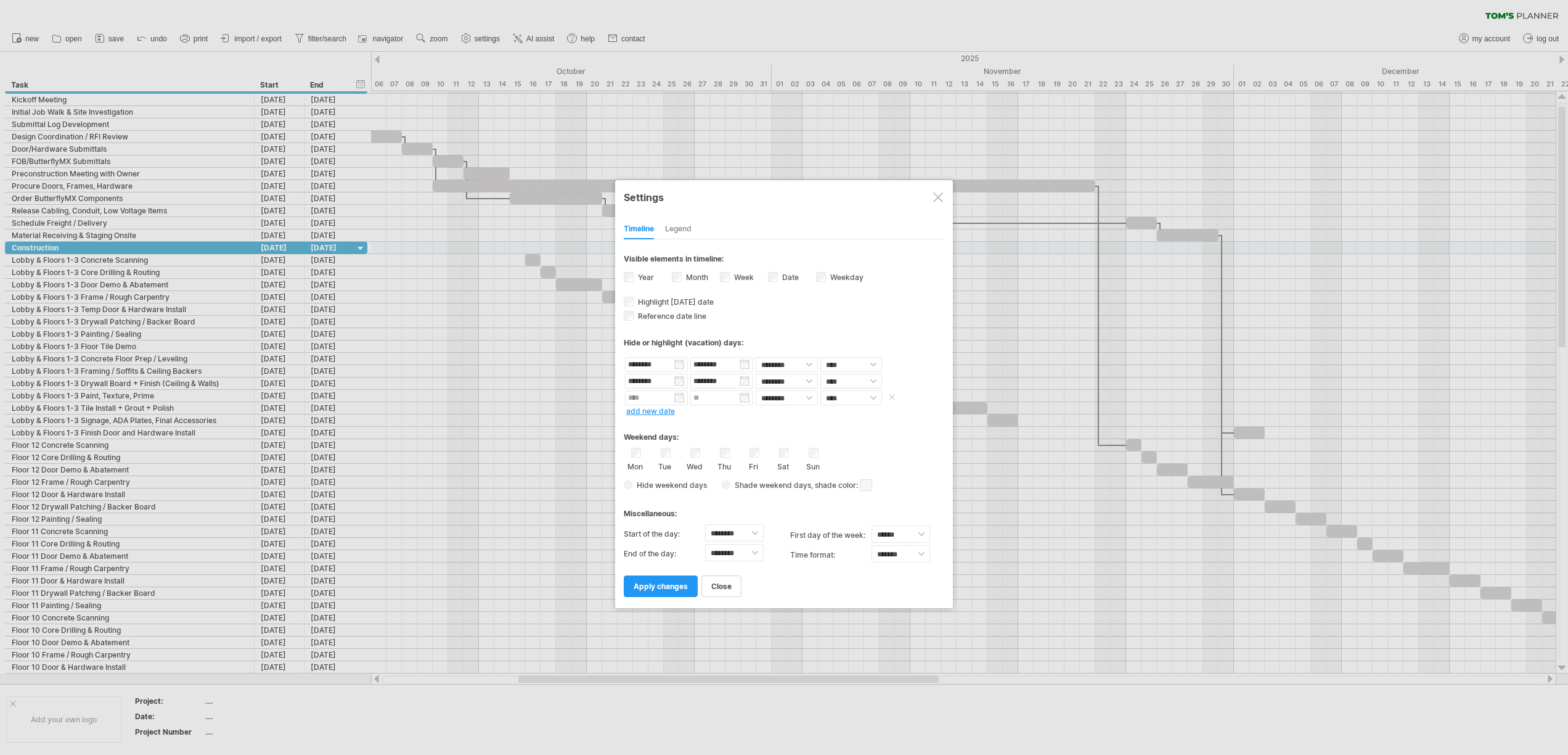
click at [658, 399] on input "text" at bounding box center [656, 398] width 63 height 15
click at [740, 413] on link "next" at bounding box center [742, 412] width 9 height 9
click at [706, 448] on link "1" at bounding box center [704, 447] width 6 height 12
type input "********"
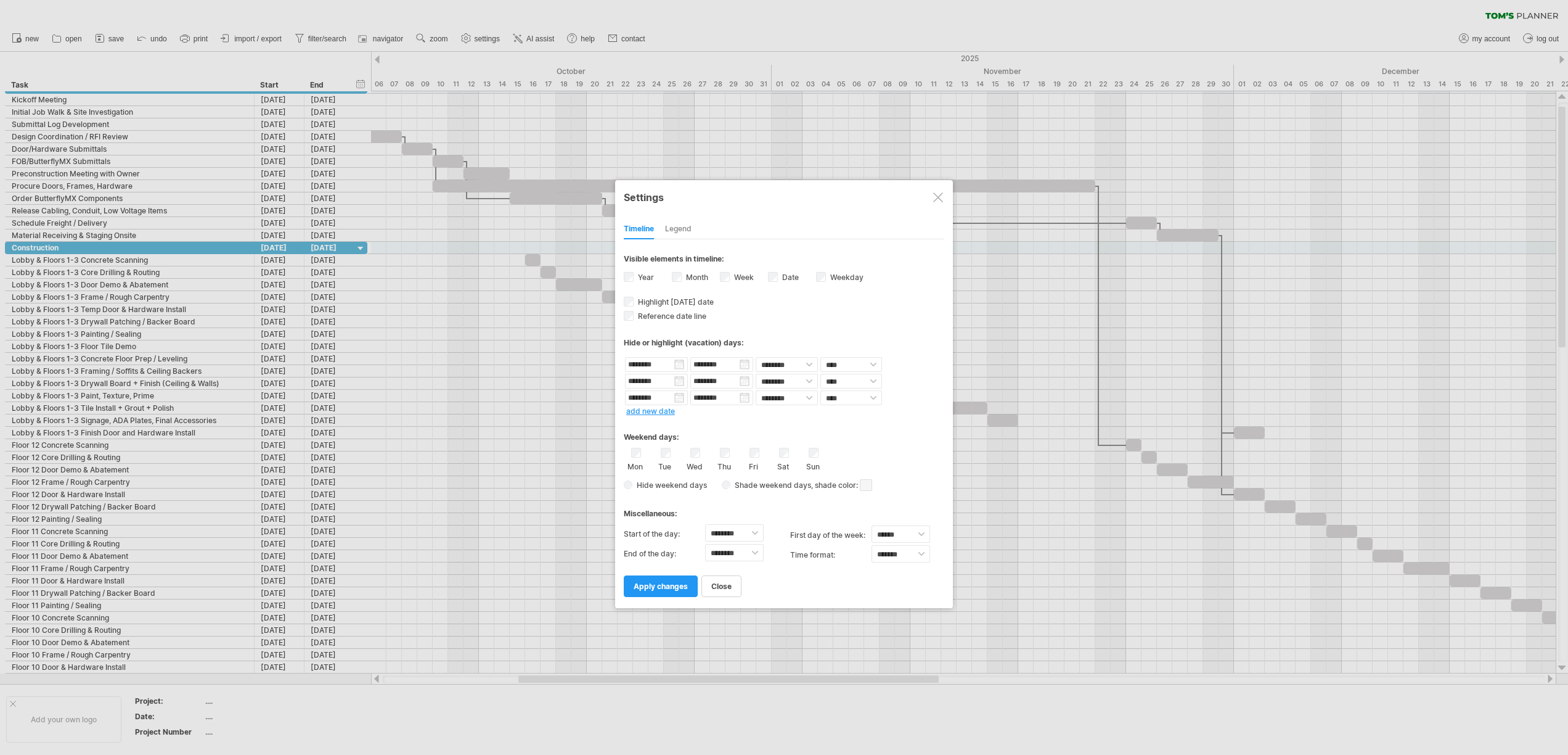
click at [900, 434] on div "Weekend days:" at bounding box center [784, 432] width 320 height 24
click at [723, 532] on select "******** ******** ******** ******** ******** ******** ******** ******** *******…" at bounding box center [734, 533] width 58 height 17
select select "*"
click at [705, 524] on select "******** ******** ******** ******** ******** ******** ******** ******** *******…" at bounding box center [734, 533] width 58 height 17
click at [738, 555] on select "******** ******** ******** ******** ******** ******** ******** ******** *******…" at bounding box center [734, 552] width 58 height 17
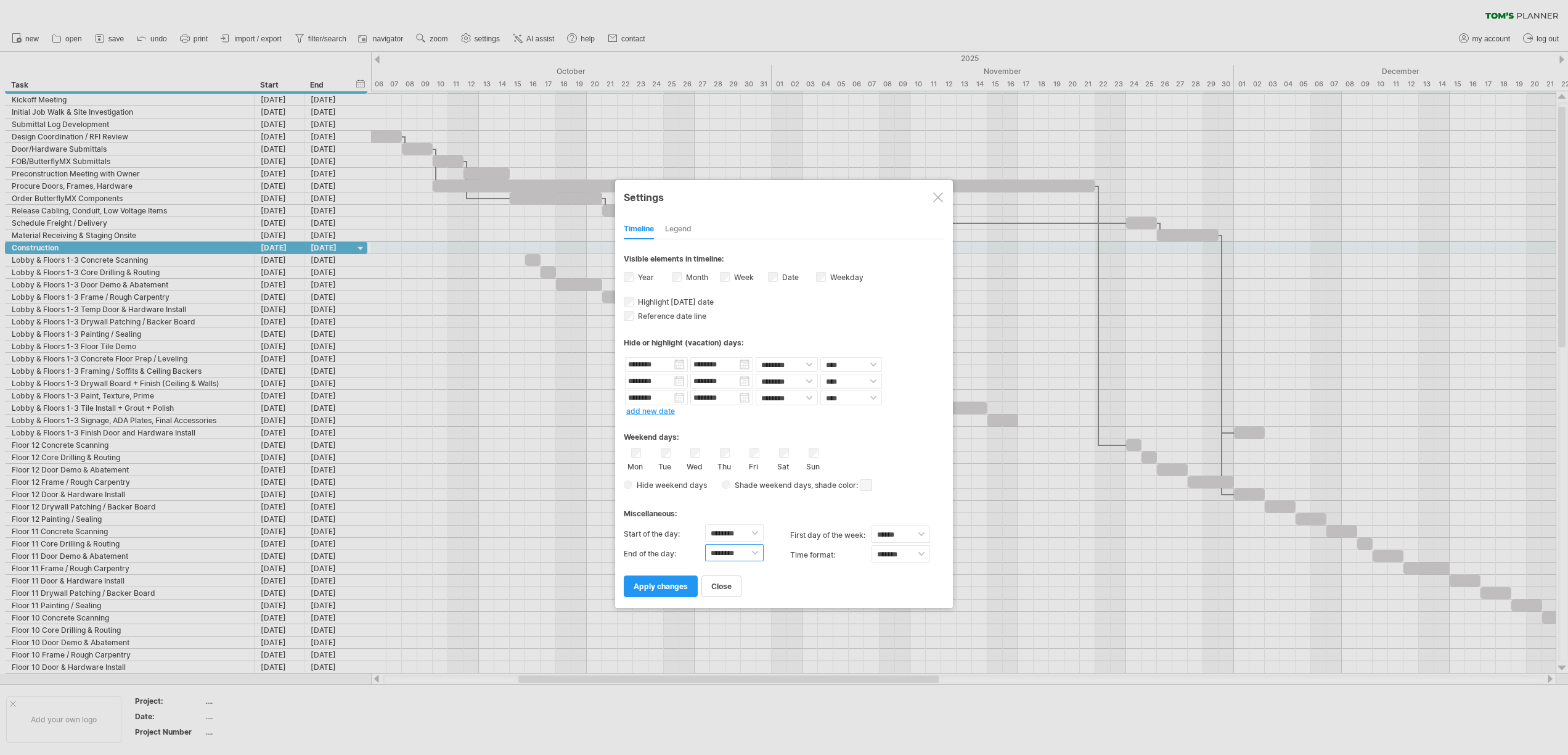
click at [705, 544] on select "******** ******** ******** ******** ******** ******** ******** ******** *******…" at bounding box center [734, 552] width 58 height 17
click at [722, 550] on select "******** ******** ******** ******** ******** ******** ******** ******** *******…" at bounding box center [734, 552] width 58 height 17
select select "**"
click at [705, 544] on select "******** ******** ******** ******** ******** ******** ******** ******** *******…" at bounding box center [734, 552] width 58 height 17
click at [892, 534] on select "****** ****** ********" at bounding box center [901, 534] width 58 height 17
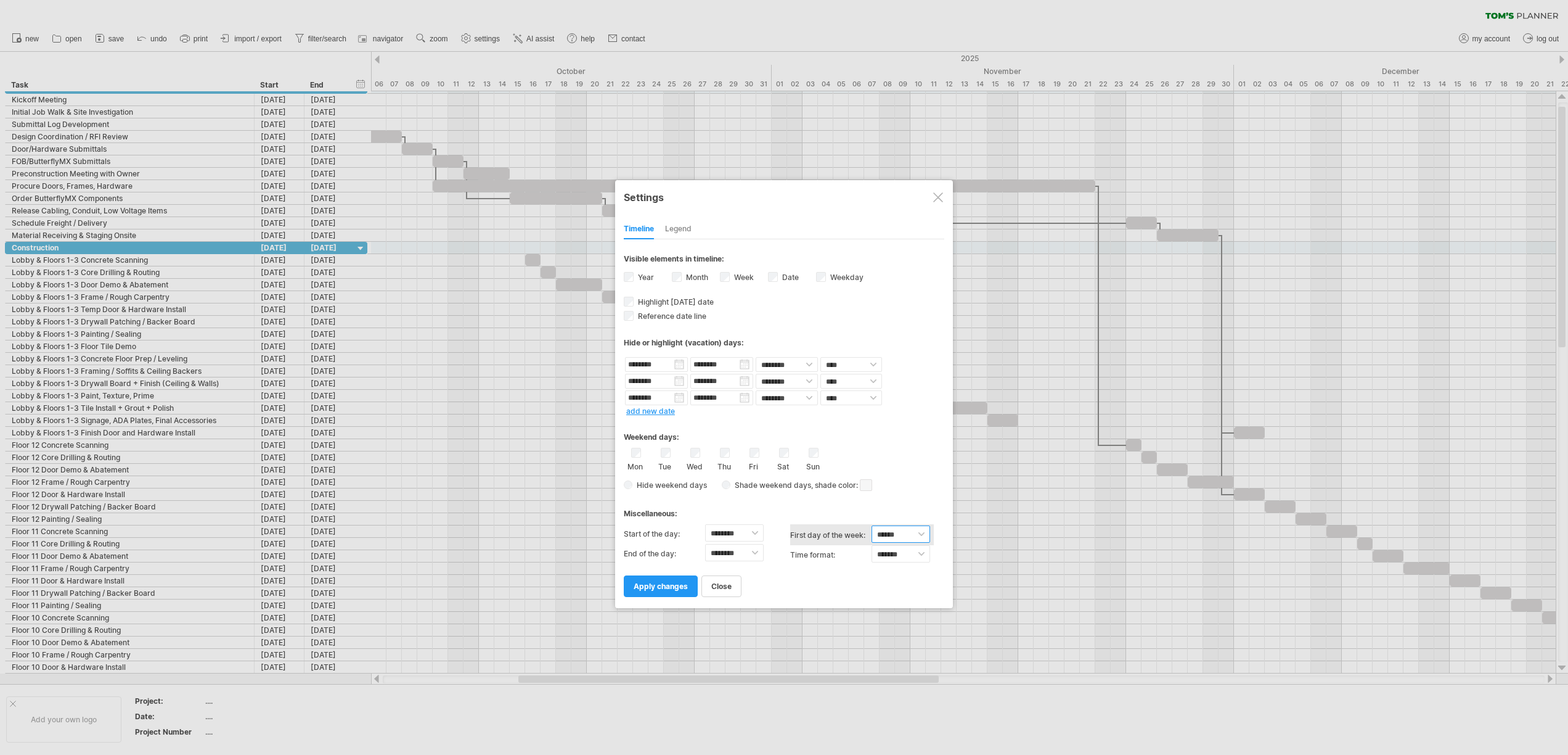
click at [872, 526] on select "****** ****** ********" at bounding box center [901, 534] width 58 height 17
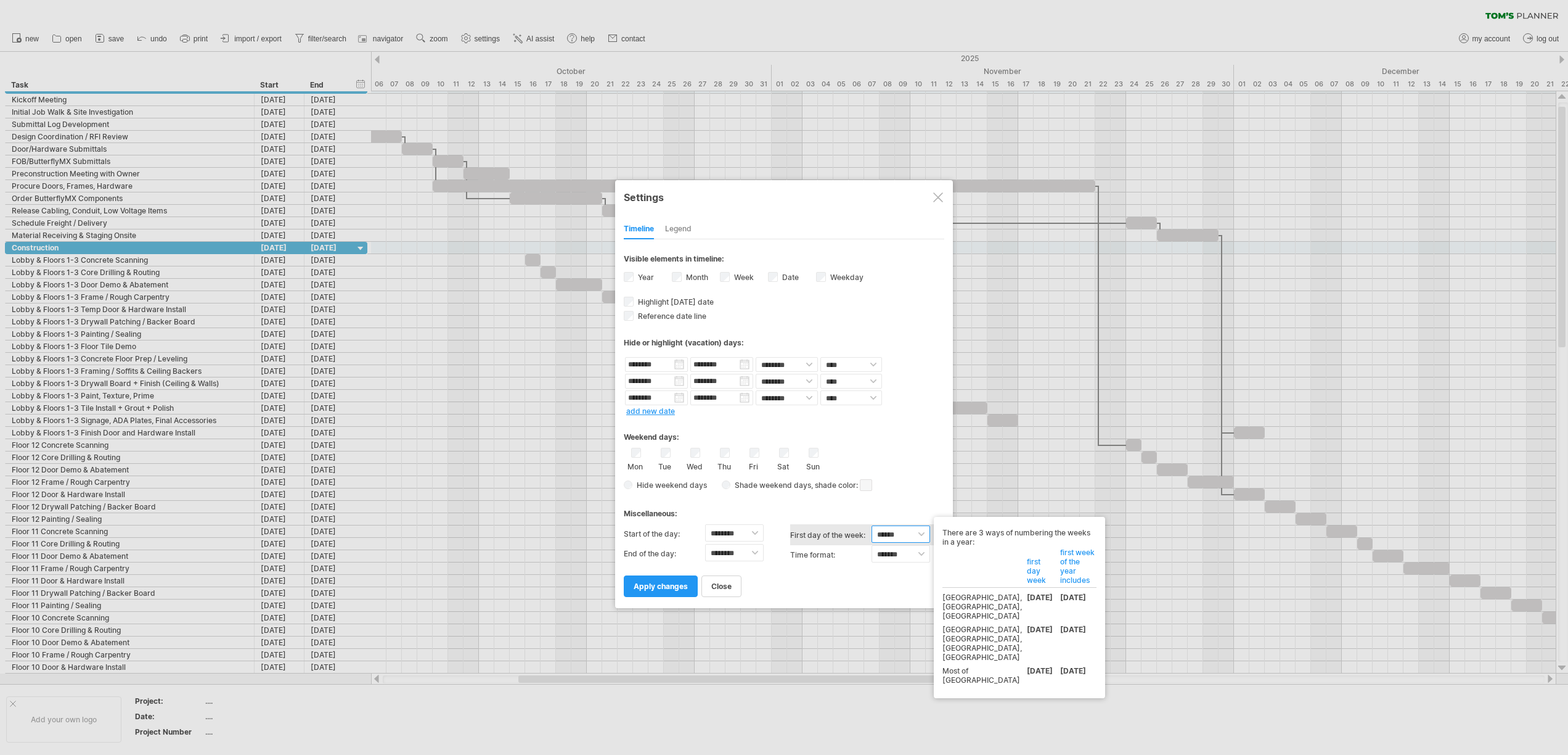
click at [918, 533] on select "****** ****** ********" at bounding box center [901, 534] width 58 height 17
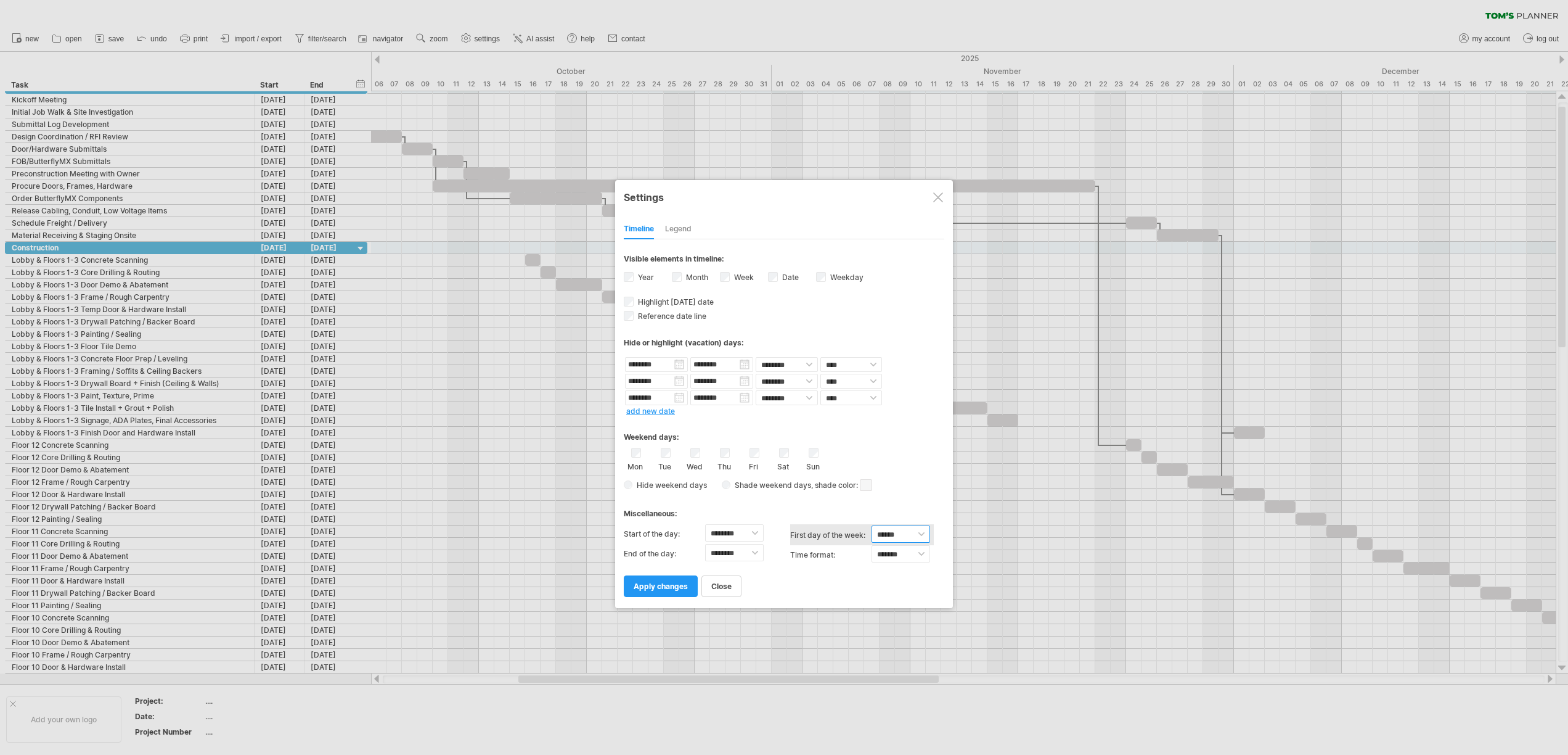
select select "*"
click at [872, 526] on select "****** ****** ********" at bounding box center [901, 534] width 58 height 17
click at [829, 573] on div "close apply changes" at bounding box center [784, 580] width 320 height 32
click at [828, 278] on label "Weekday visibility of weekday Currently there is not enough space horizontally …" at bounding box center [846, 277] width 36 height 9
click at [871, 483] on span at bounding box center [866, 485] width 12 height 12
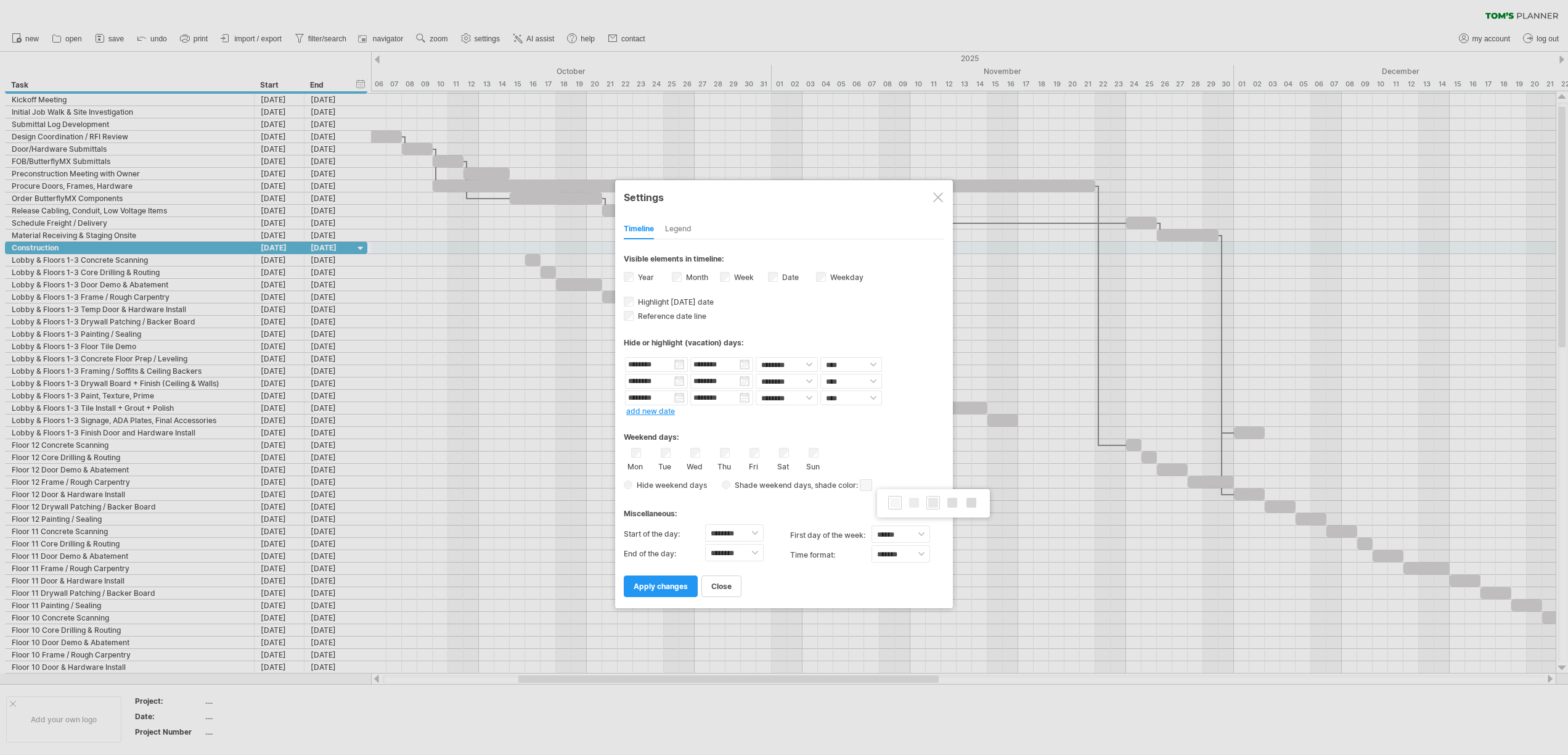
click at [937, 508] on div at bounding box center [933, 503] width 14 height 14
click at [662, 585] on span "apply changes" at bounding box center [661, 586] width 55 height 9
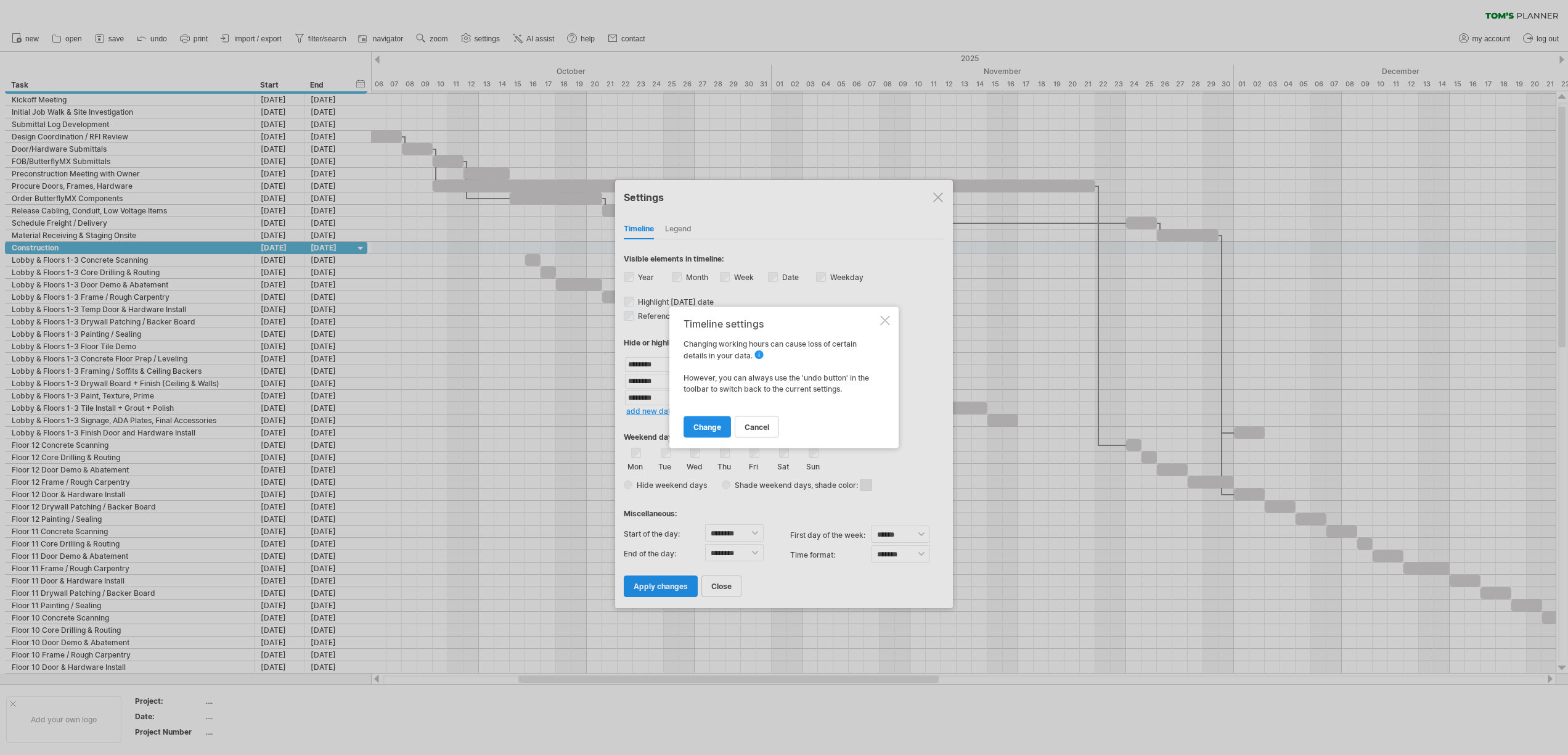
click at [714, 425] on span "change" at bounding box center [707, 426] width 28 height 9
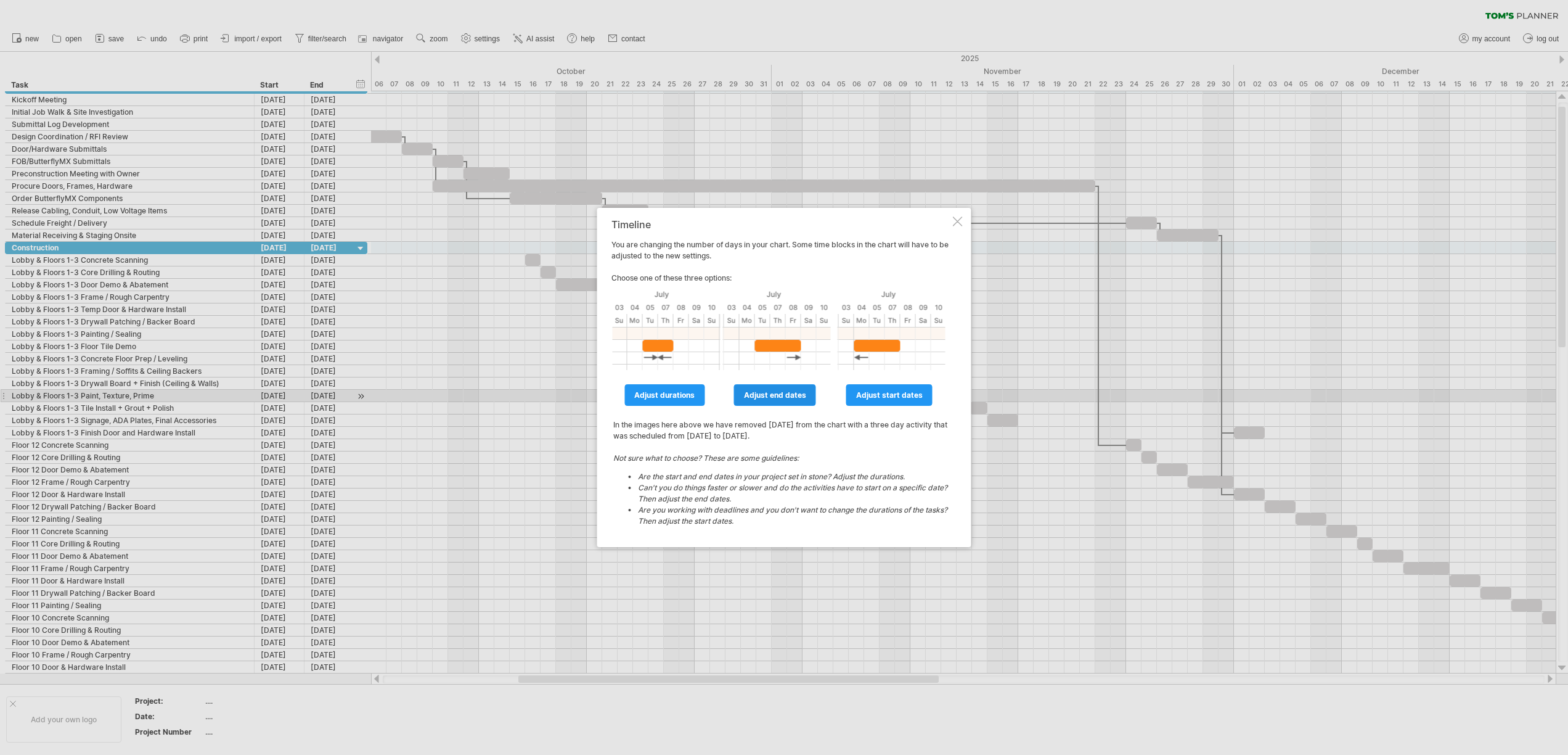
click at [790, 397] on span "adjust end dates" at bounding box center [775, 395] width 62 height 9
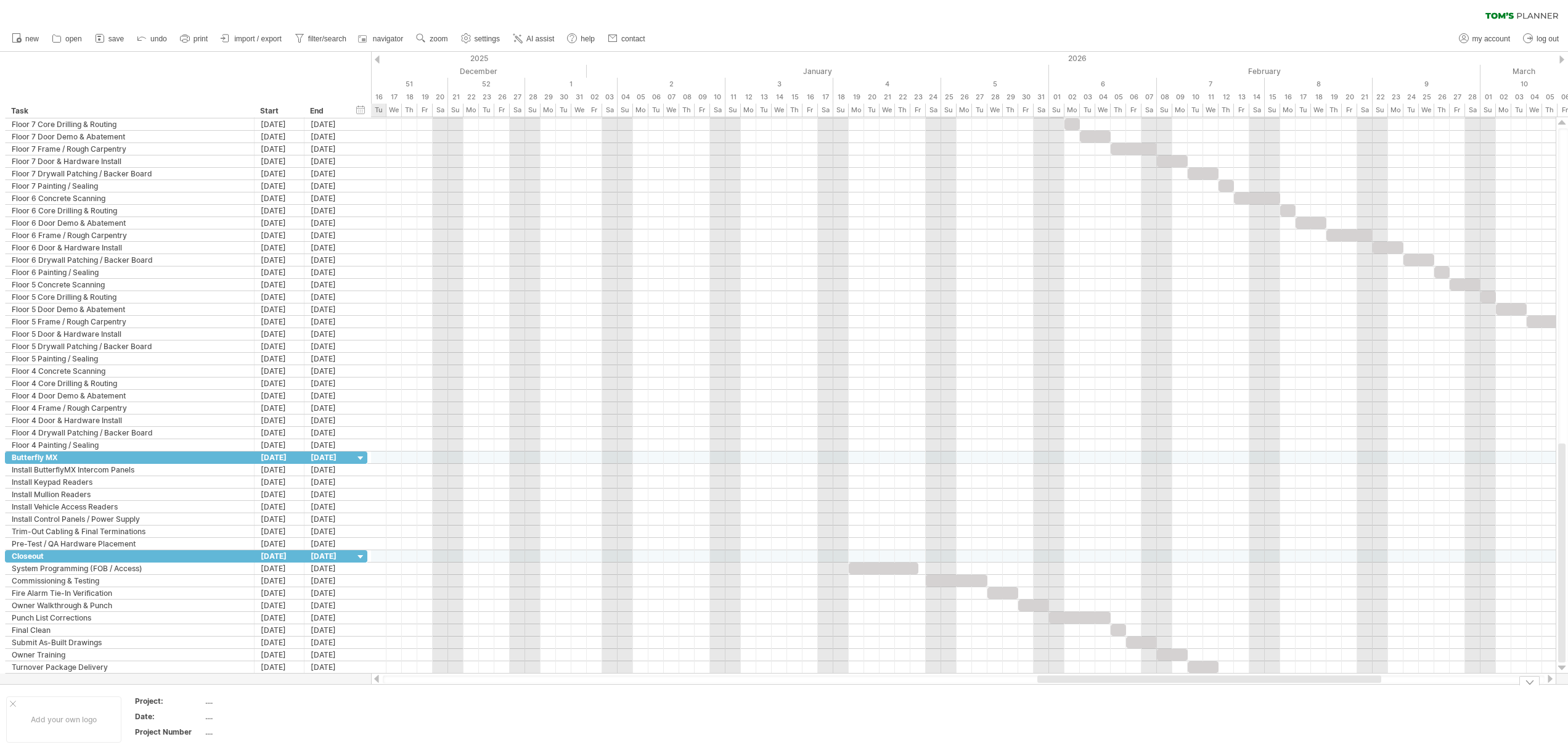
drag, startPoint x: 758, startPoint y: 681, endPoint x: 1321, endPoint y: 692, distance: 563.1
click at [1323, 693] on div "Trying to reach [DOMAIN_NAME] Connected again... 0% clear filter new" at bounding box center [784, 378] width 1568 height 755
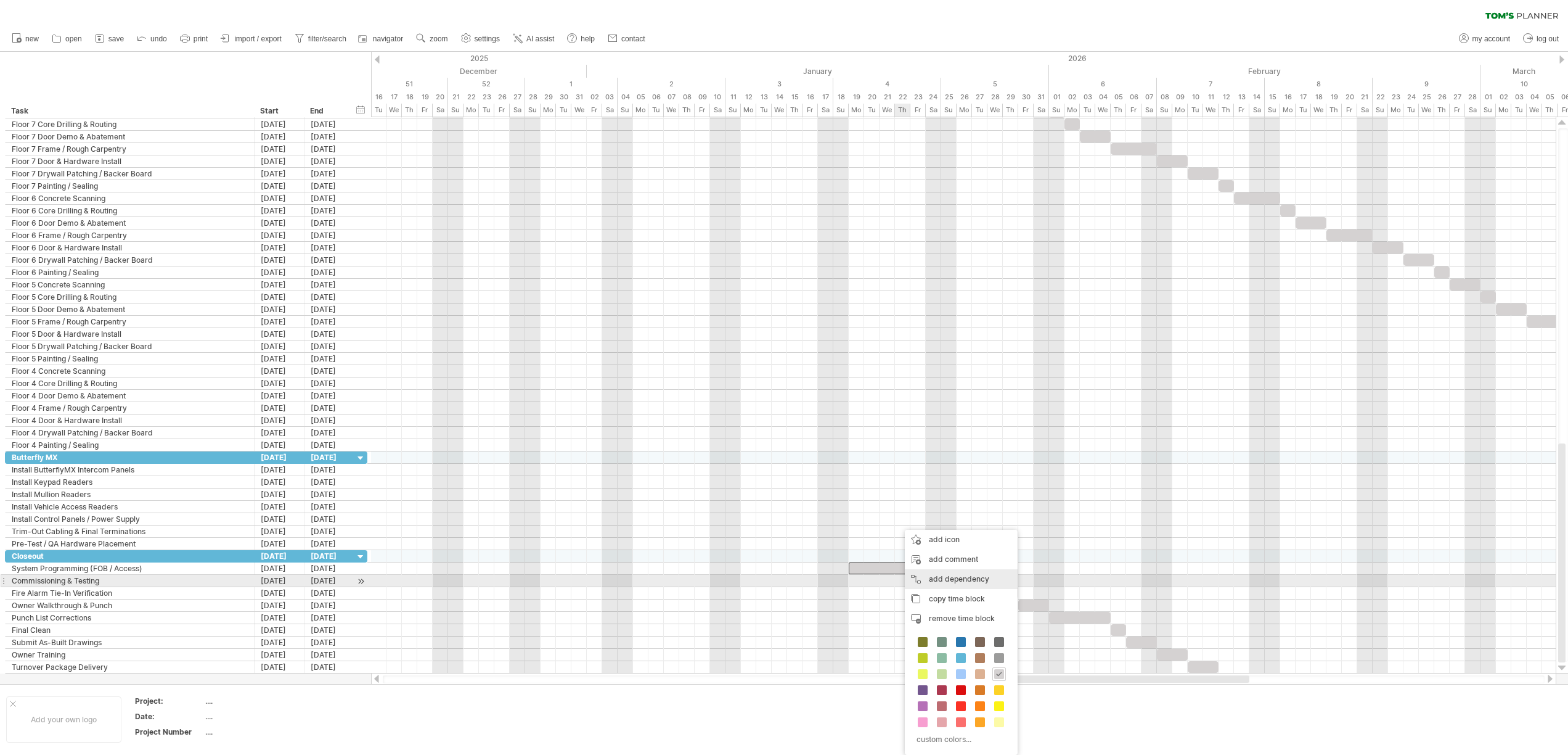
click at [960, 581] on div "add dependency You can use dependencies when you require tasks to be done in a …" at bounding box center [961, 579] width 113 height 20
click at [933, 581] on div at bounding box center [956, 580] width 61 height 12
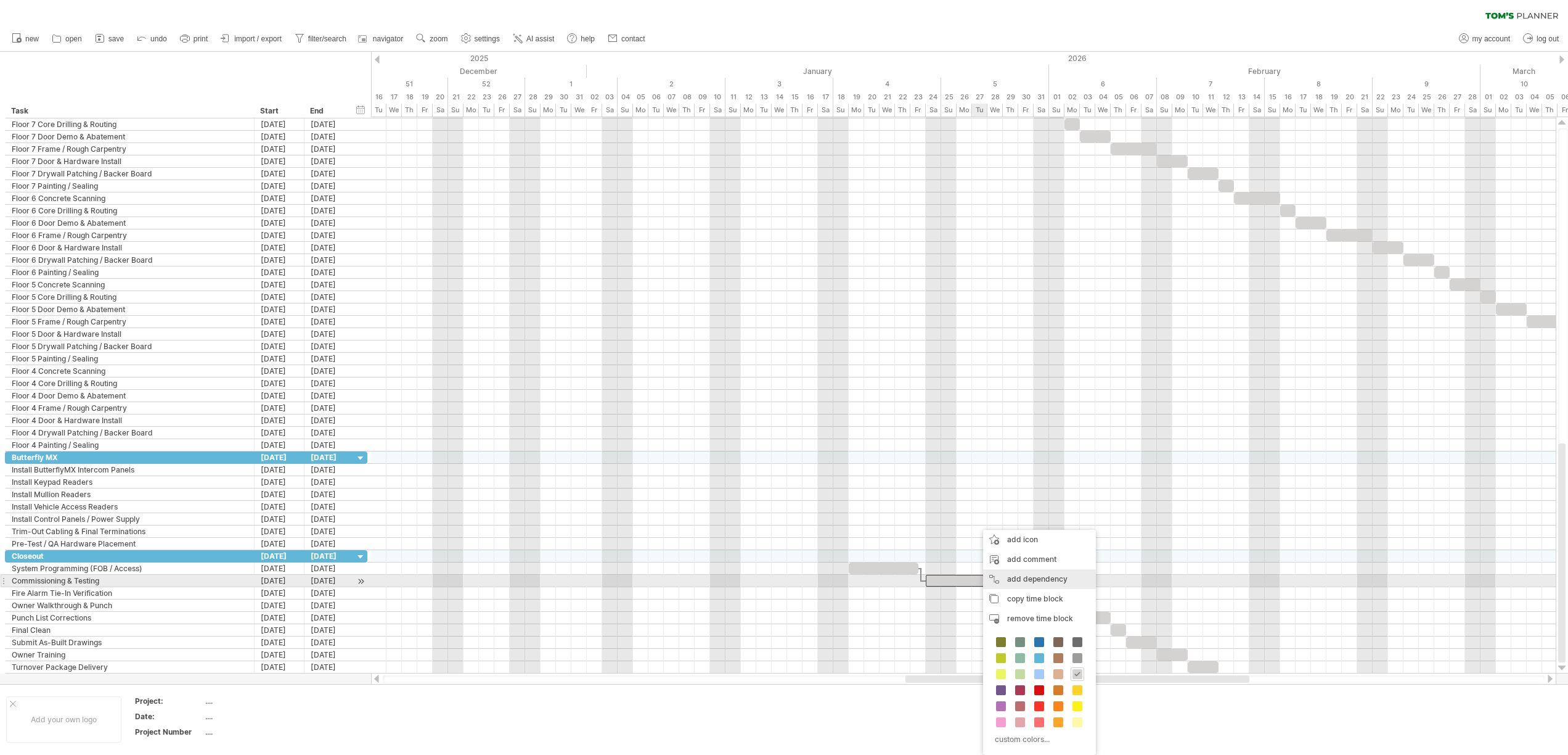
click at [1030, 578] on div "add dependency You can use dependencies when you require tasks to be done in a …" at bounding box center [1040, 579] width 113 height 20
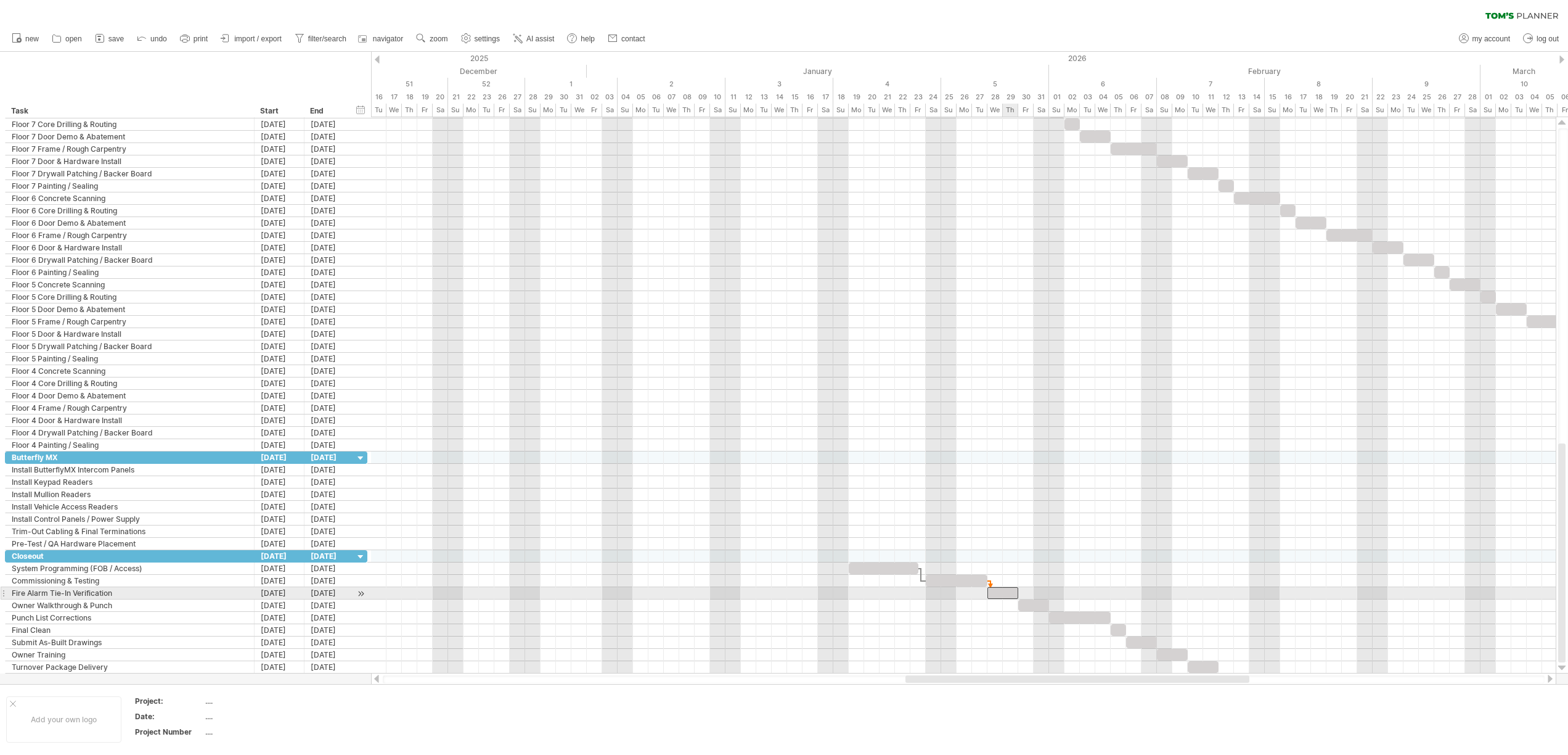
click at [1004, 596] on div at bounding box center [1003, 593] width 31 height 12
click at [1043, 575] on div "add dependency You can use dependencies when you require tasks to be done in a …" at bounding box center [1061, 579] width 113 height 20
click at [1035, 602] on div at bounding box center [1033, 605] width 31 height 12
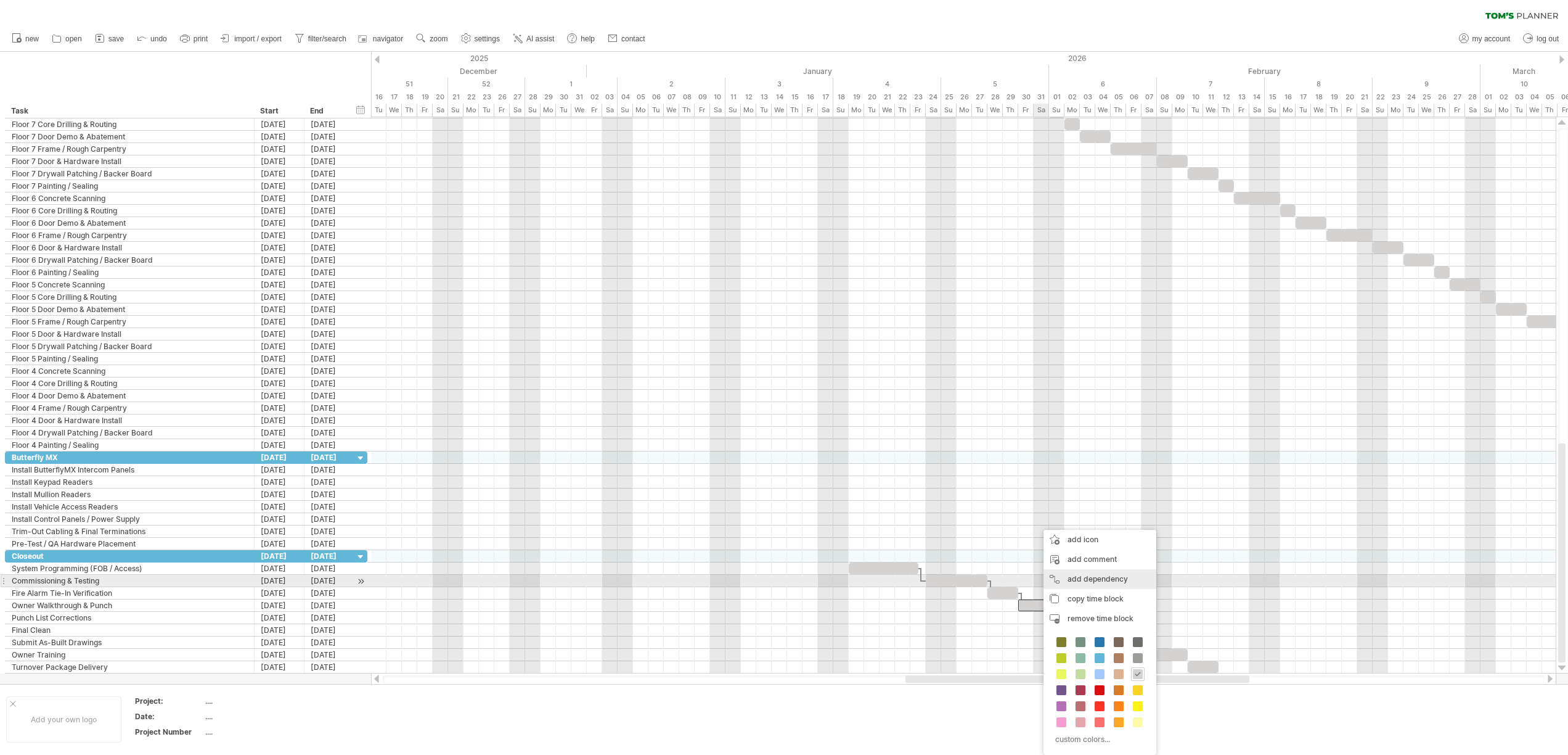
click at [1090, 582] on div "add dependency You can use dependencies when you require tasks to be done in a …" at bounding box center [1100, 579] width 113 height 20
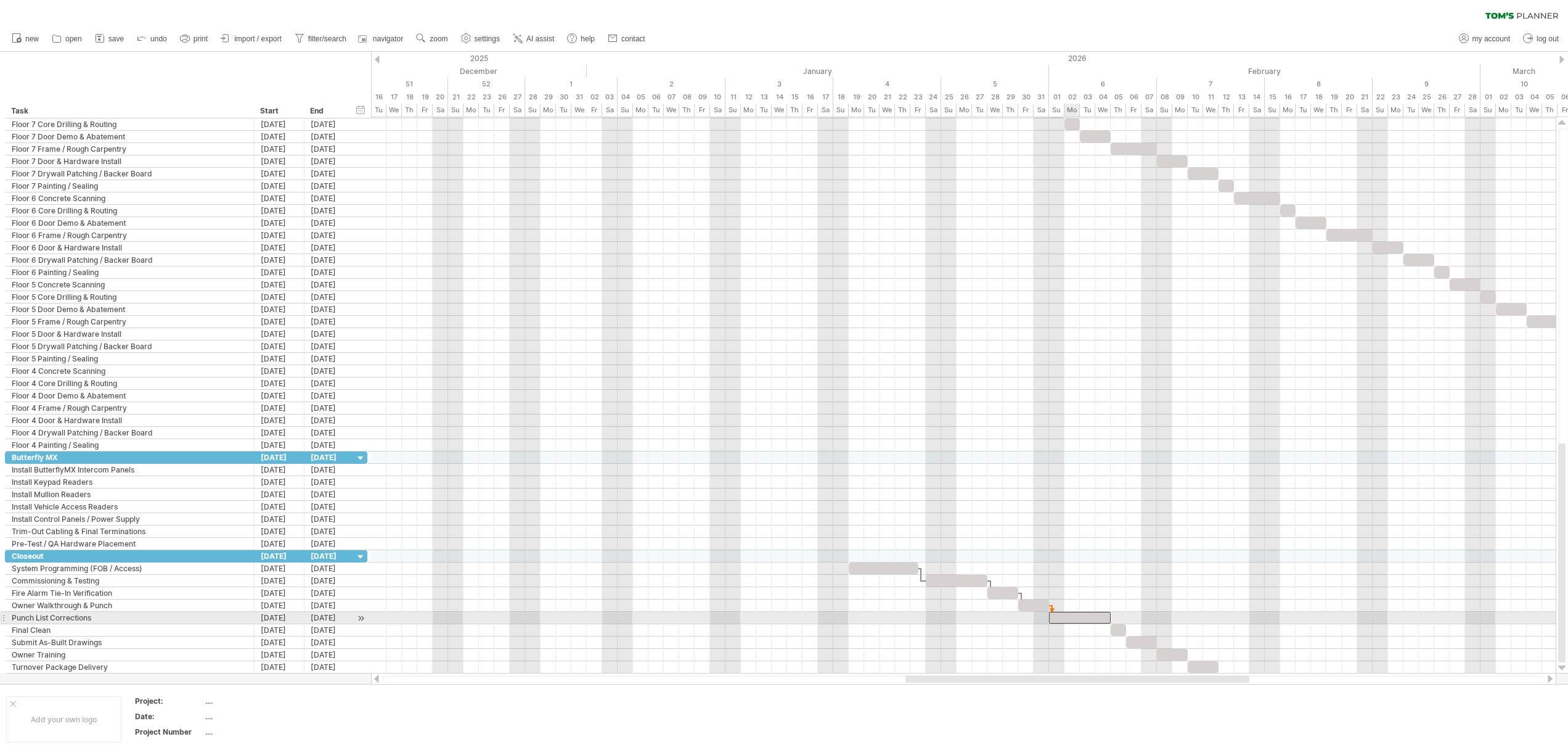
click at [1076, 617] on div at bounding box center [1079, 617] width 61 height 12
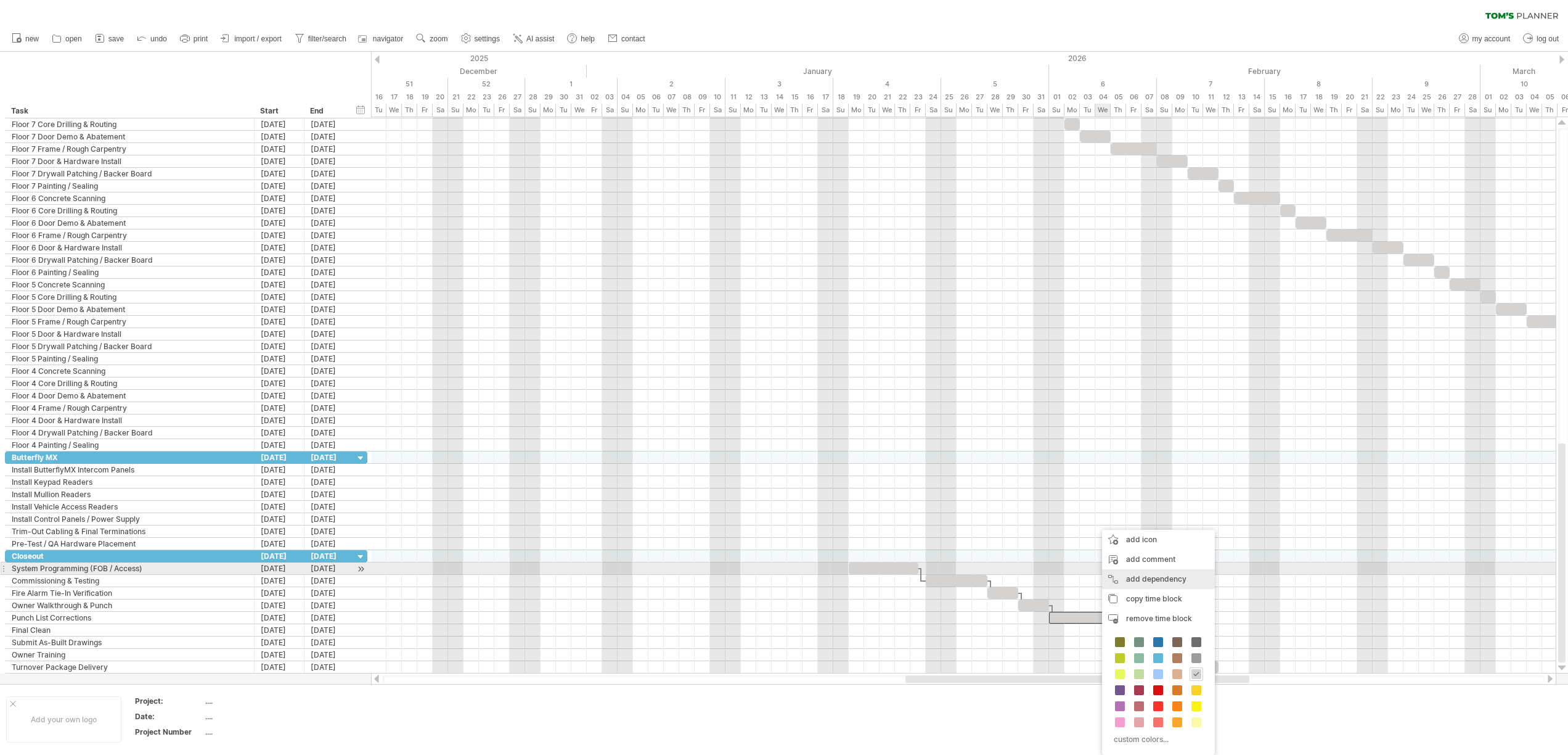
click at [1127, 572] on div "add dependency You can use dependencies when you require tasks to be done in a …" at bounding box center [1158, 579] width 113 height 20
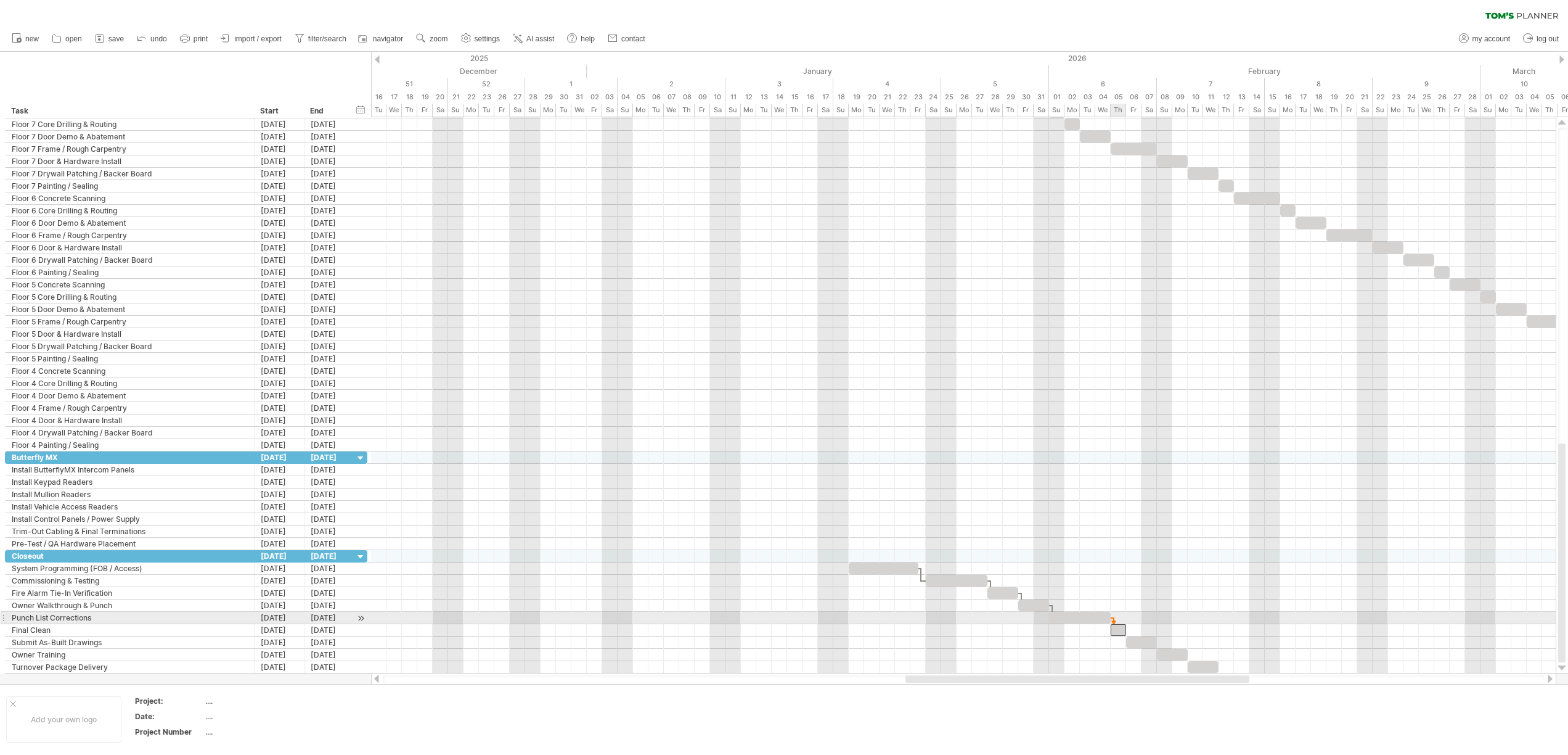
click at [1115, 624] on div at bounding box center [1118, 630] width 15 height 12
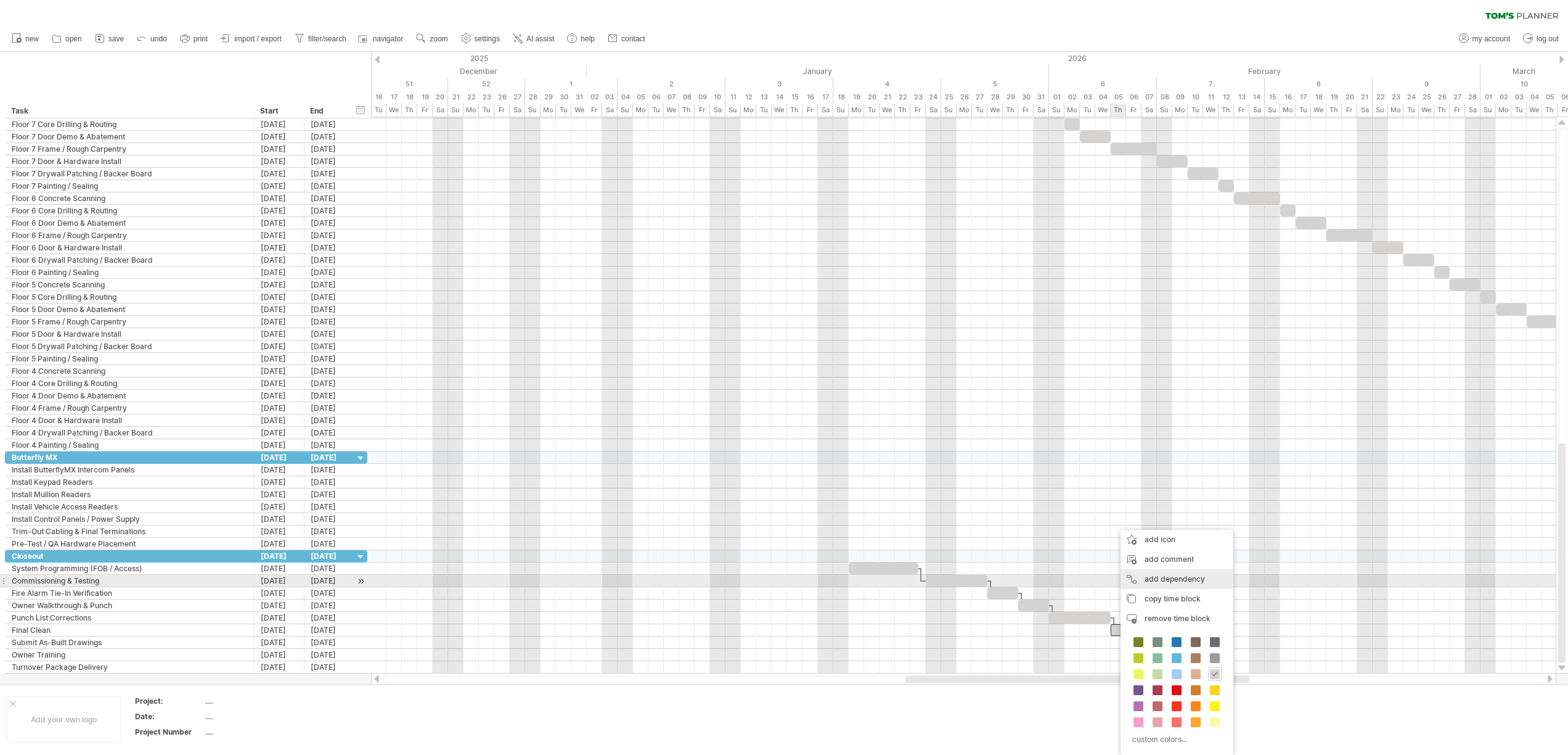
click at [1180, 579] on div "add dependency You can use dependencies when you require tasks to be done in a …" at bounding box center [1176, 579] width 113 height 20
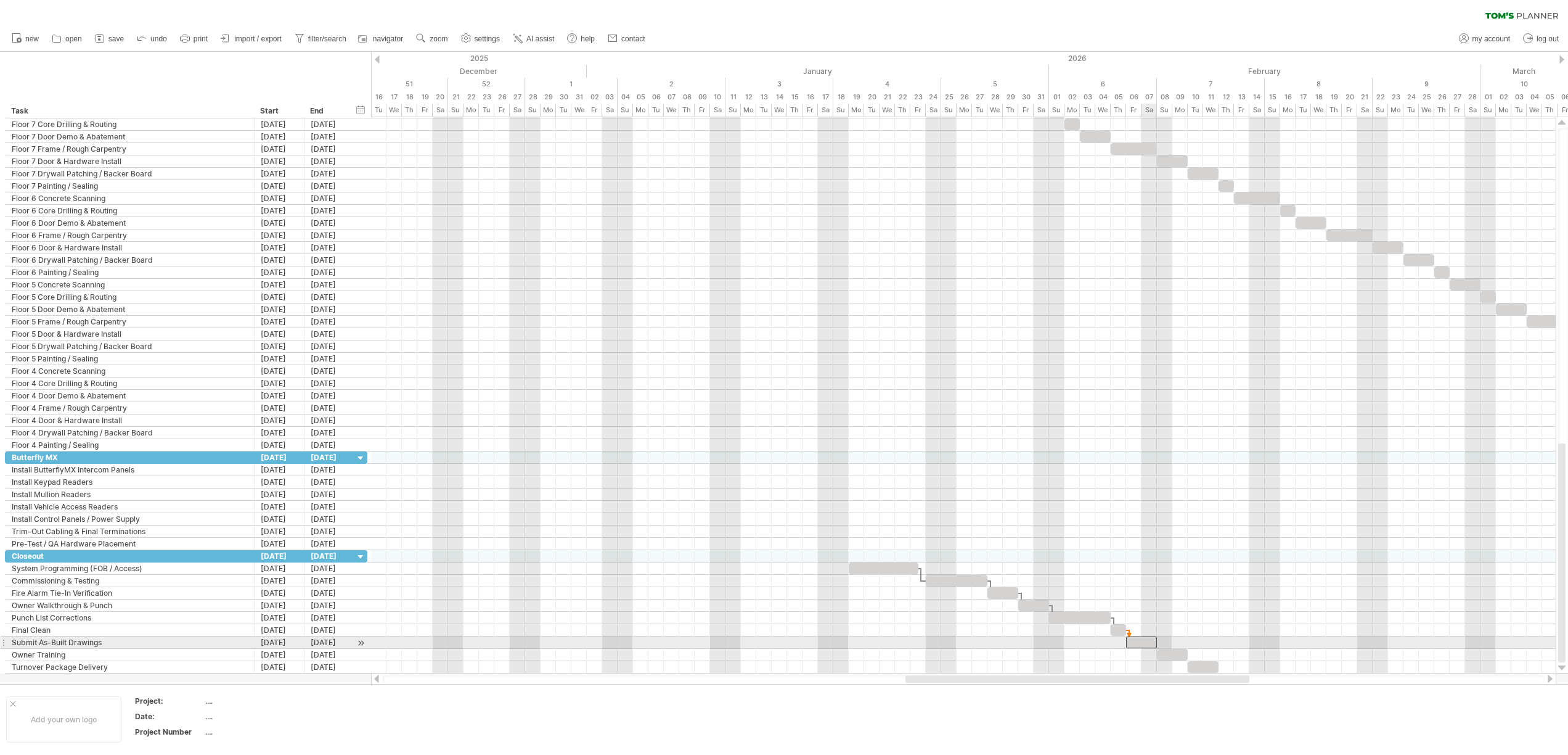
click at [1144, 643] on div at bounding box center [1141, 642] width 31 height 12
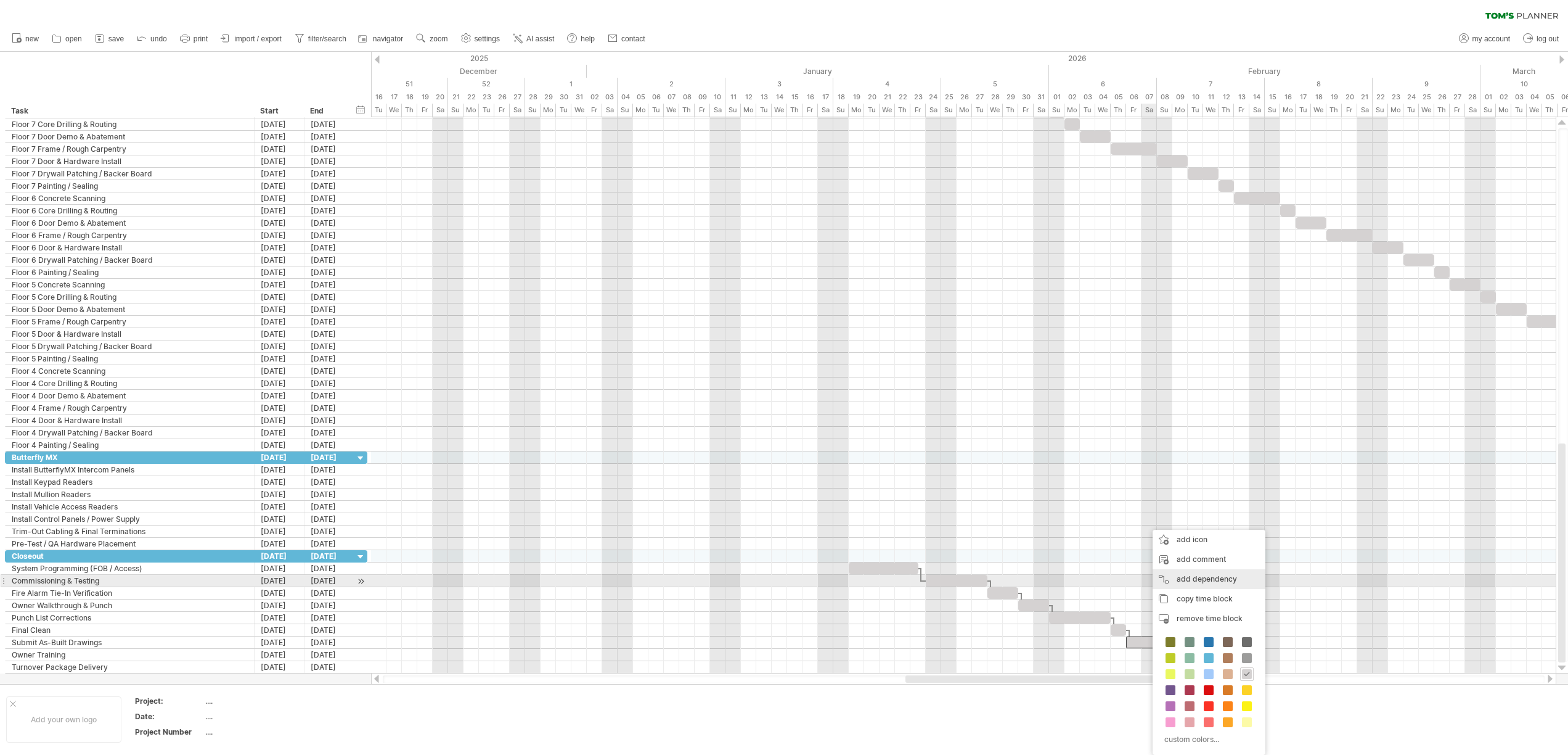
click at [1187, 580] on div "add dependency You can use dependencies when you require tasks to be done in a …" at bounding box center [1209, 579] width 113 height 20
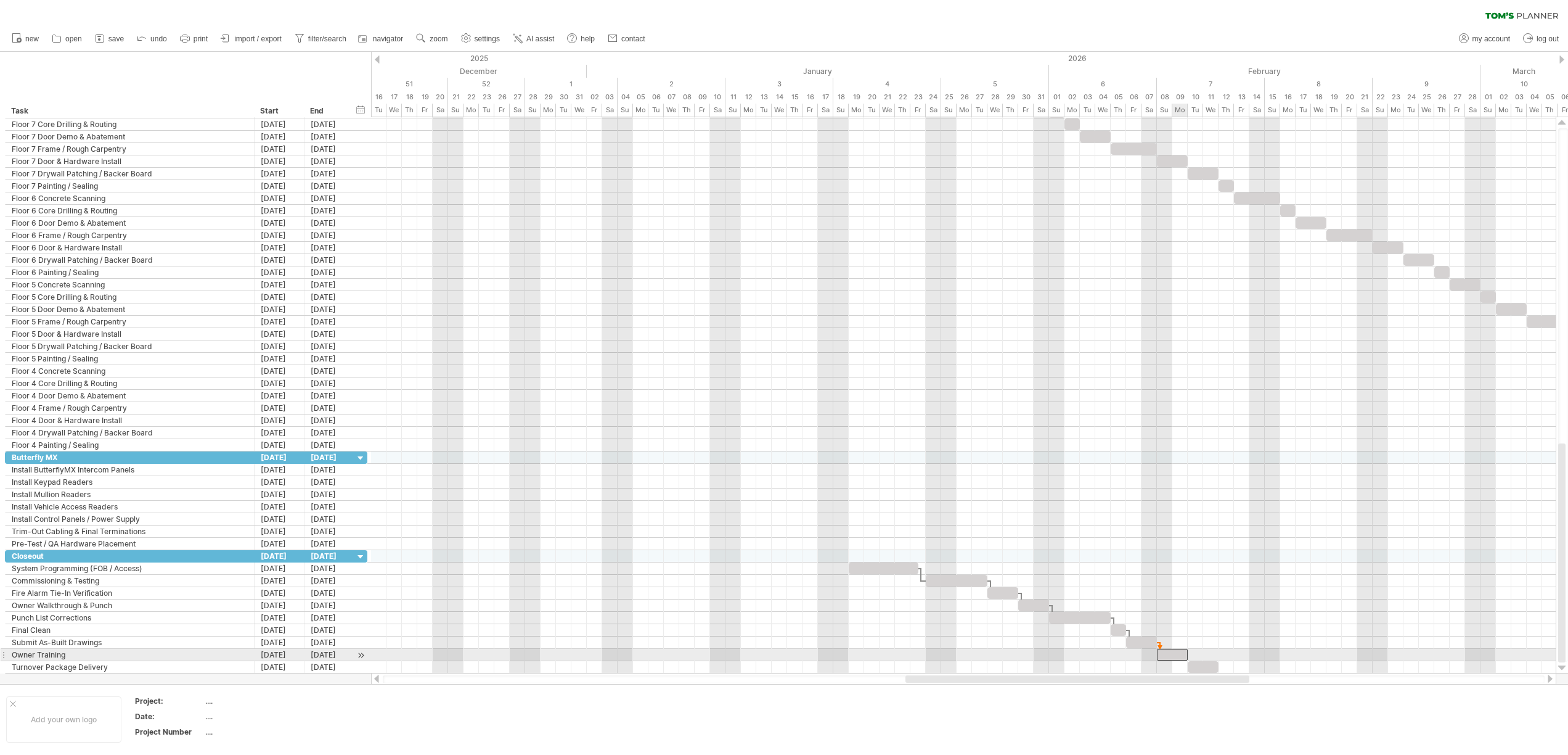
click at [1176, 653] on div at bounding box center [1172, 654] width 31 height 12
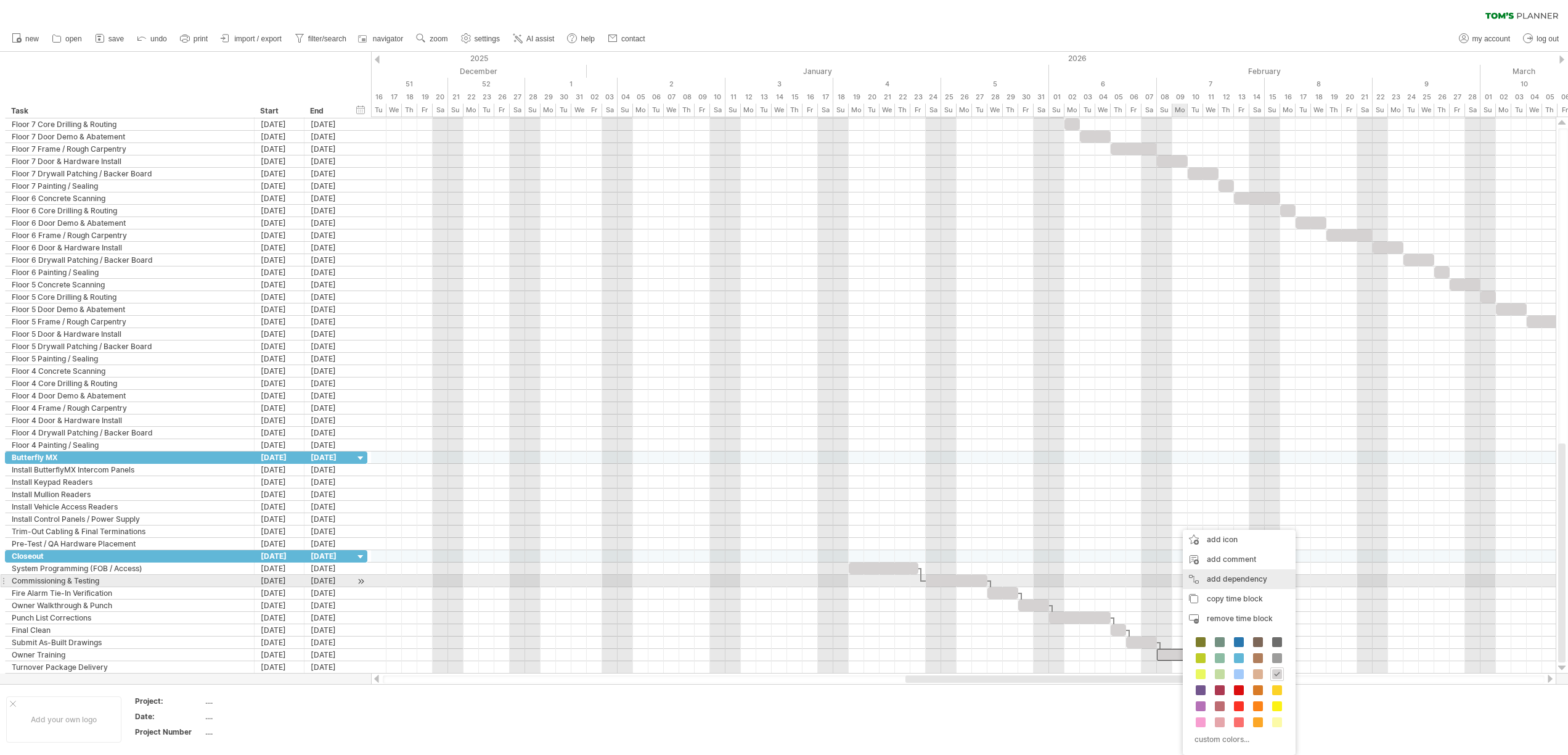
click at [1241, 585] on div "add dependency You can use dependencies when you require tasks to be done in a …" at bounding box center [1239, 579] width 113 height 20
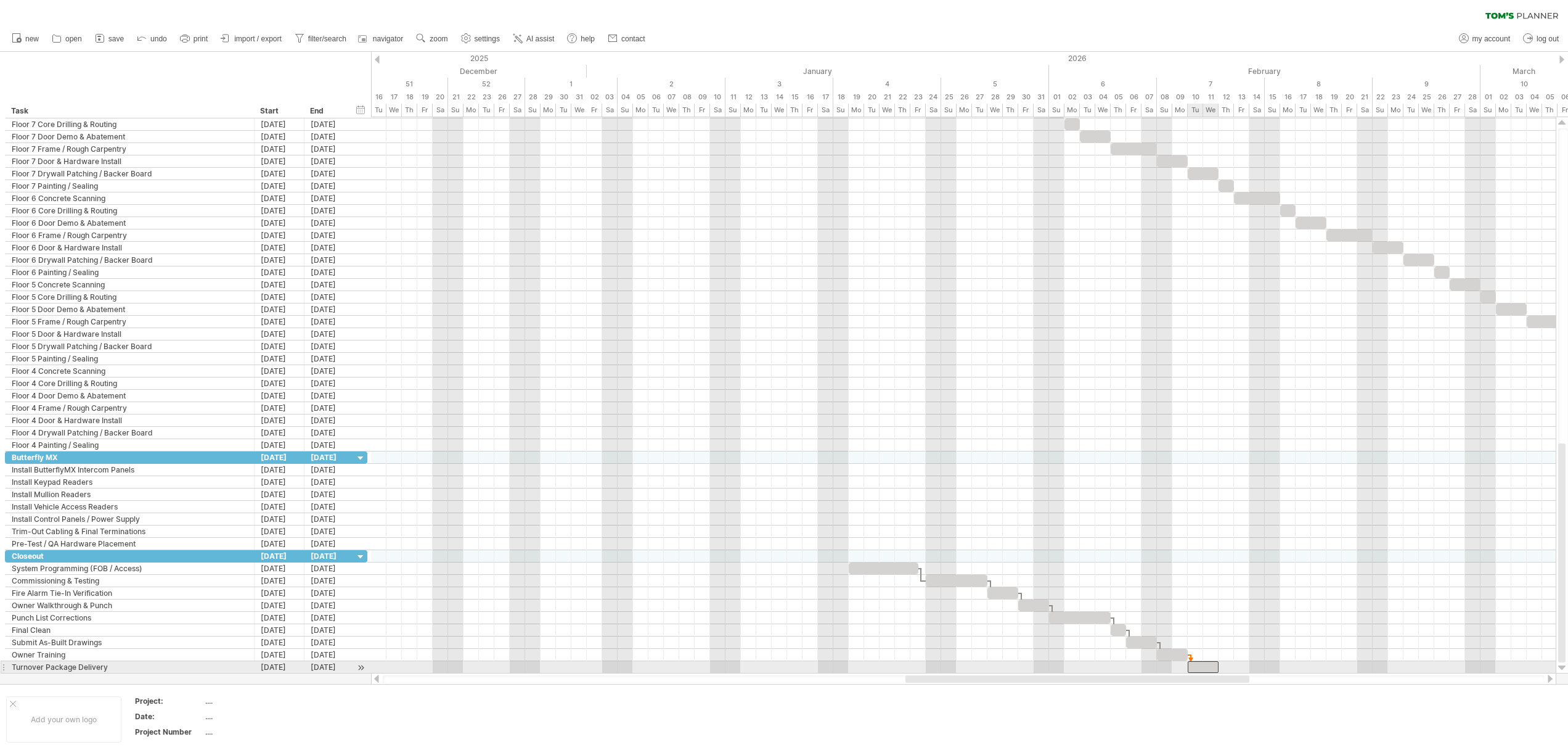
drag, startPoint x: 1208, startPoint y: 664, endPoint x: 1210, endPoint y: 648, distance: 16.1
click at [1209, 664] on div at bounding box center [1203, 666] width 31 height 12
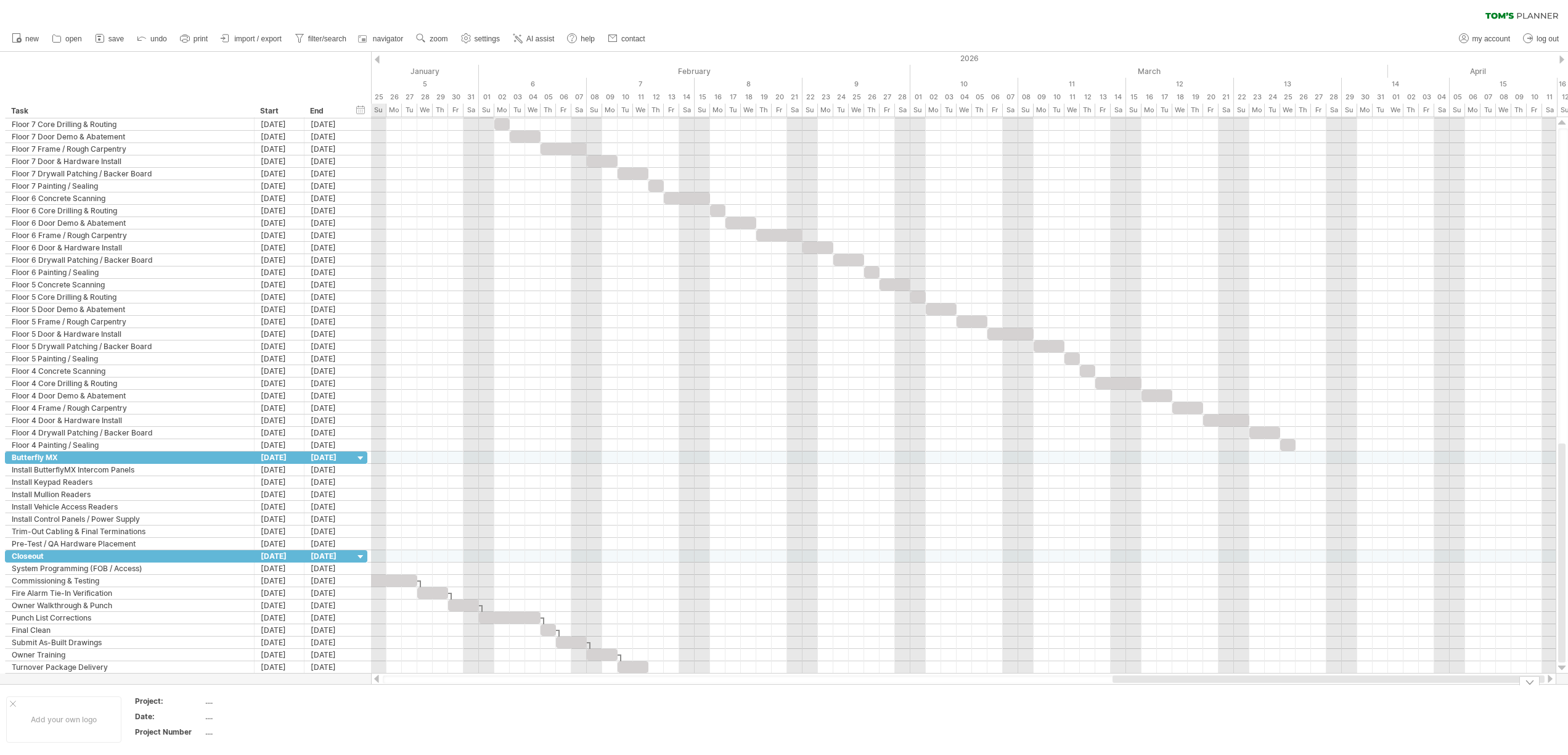
drag, startPoint x: 1123, startPoint y: 679, endPoint x: 1372, endPoint y: 690, distance: 249.2
click at [1372, 690] on div "Trying to reach [DOMAIN_NAME] Connected again... 0% clear filter new" at bounding box center [784, 378] width 1568 height 755
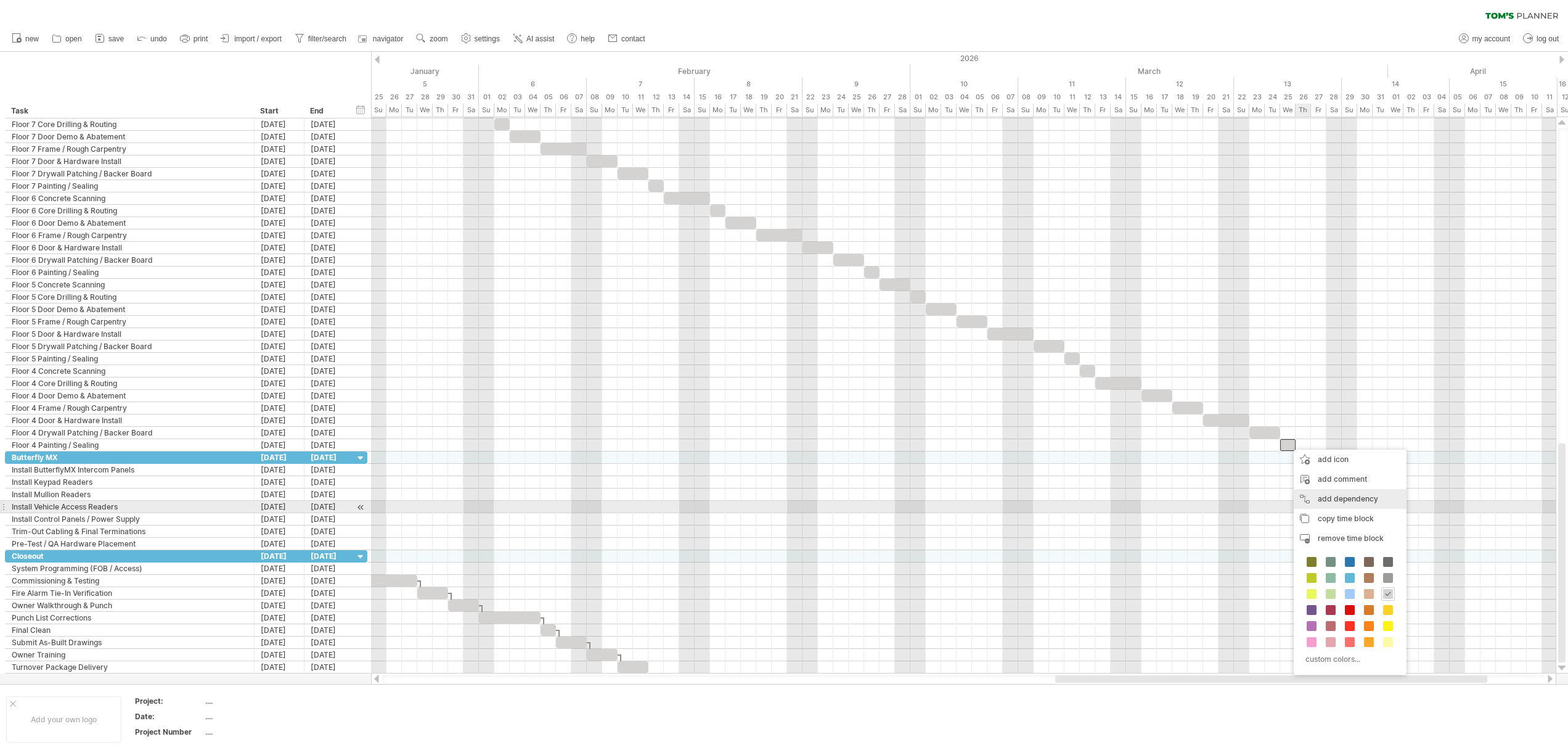
click at [1344, 501] on div "add dependency You can use dependencies when you require tasks to be done in a …" at bounding box center [1350, 499] width 113 height 20
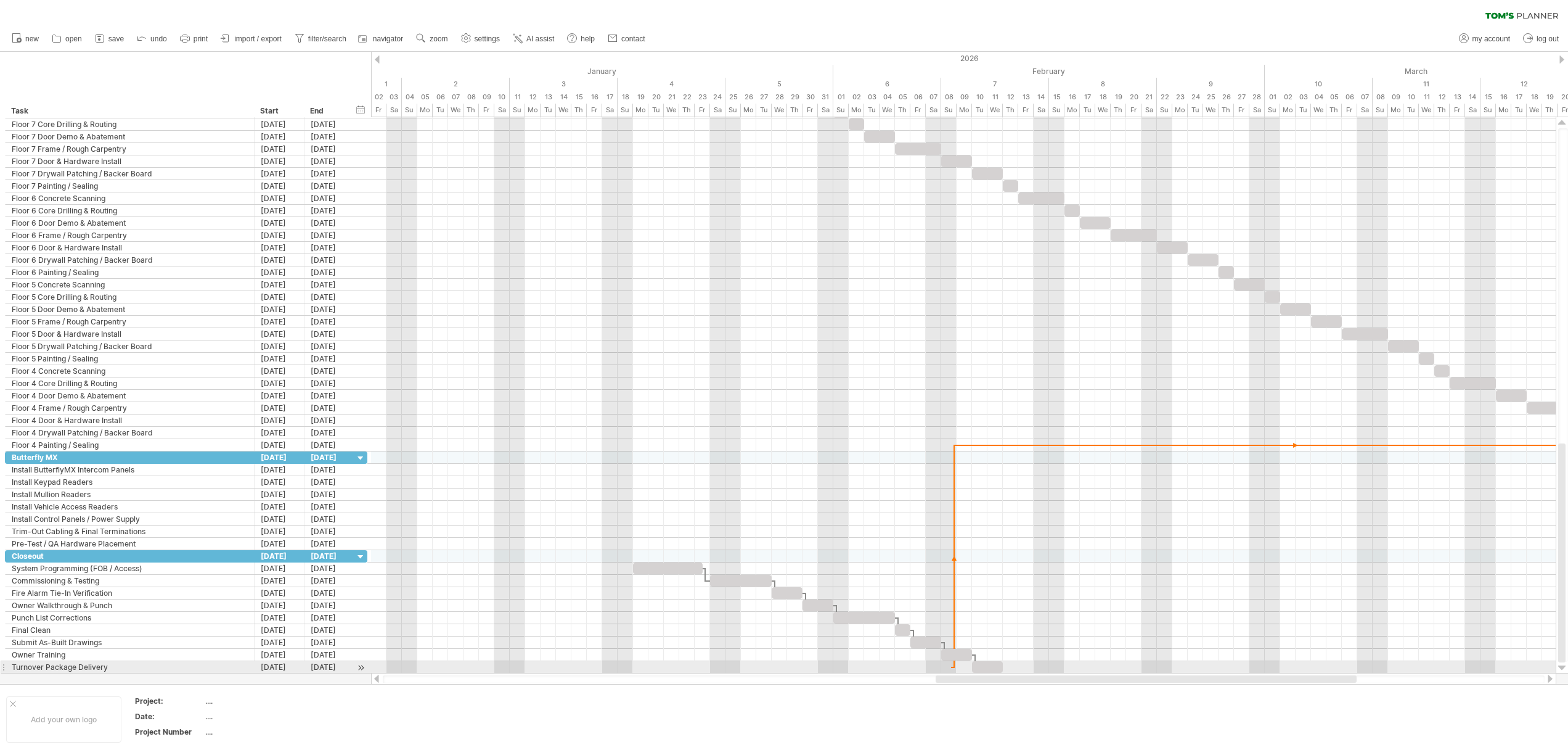
drag, startPoint x: 1071, startPoint y: 678, endPoint x: 940, endPoint y: 669, distance: 131.3
click at [942, 673] on div at bounding box center [963, 679] width 1185 height 12
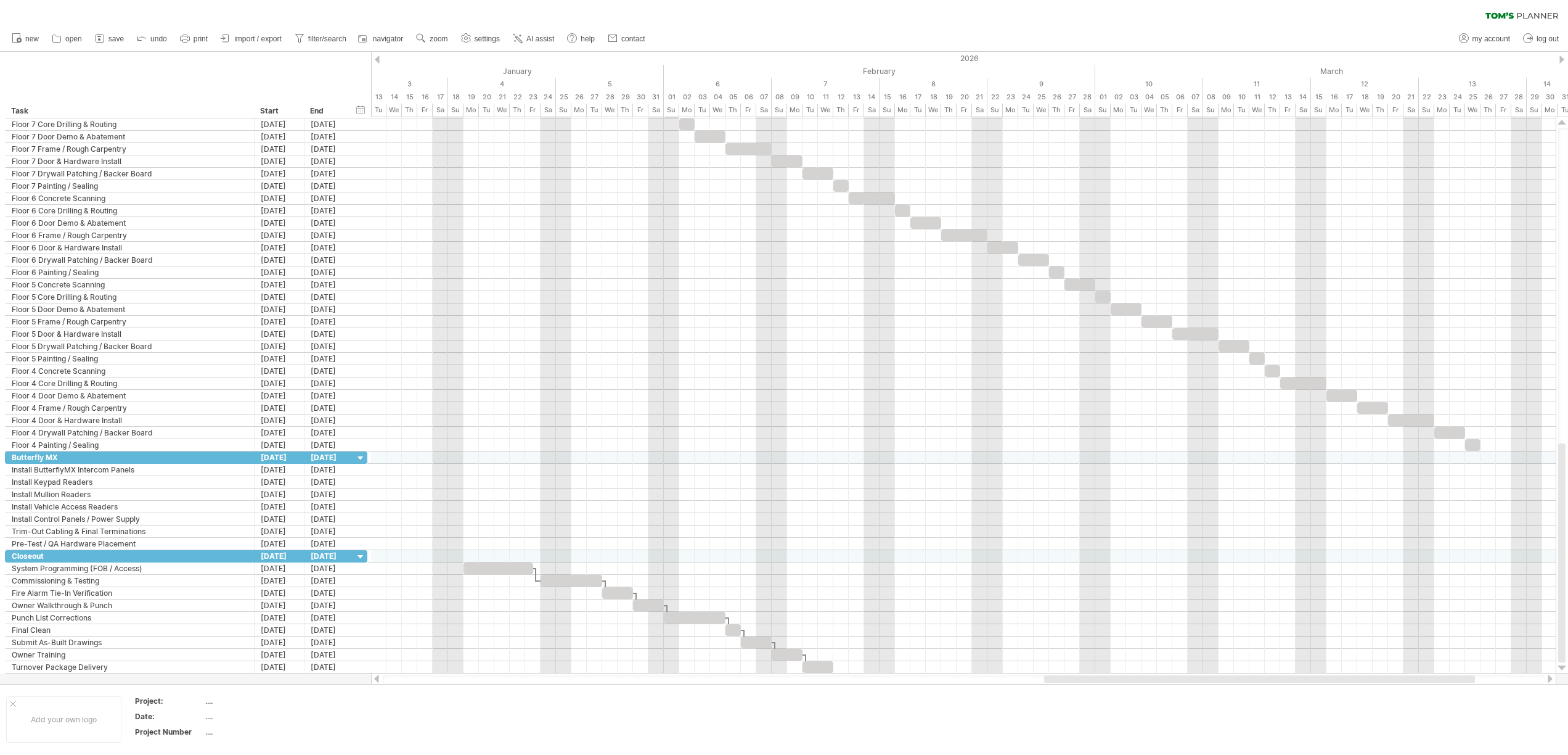
drag, startPoint x: 1181, startPoint y: 678, endPoint x: 1253, endPoint y: 679, distance: 72.0
click at [1253, 679] on div at bounding box center [1259, 679] width 431 height 7
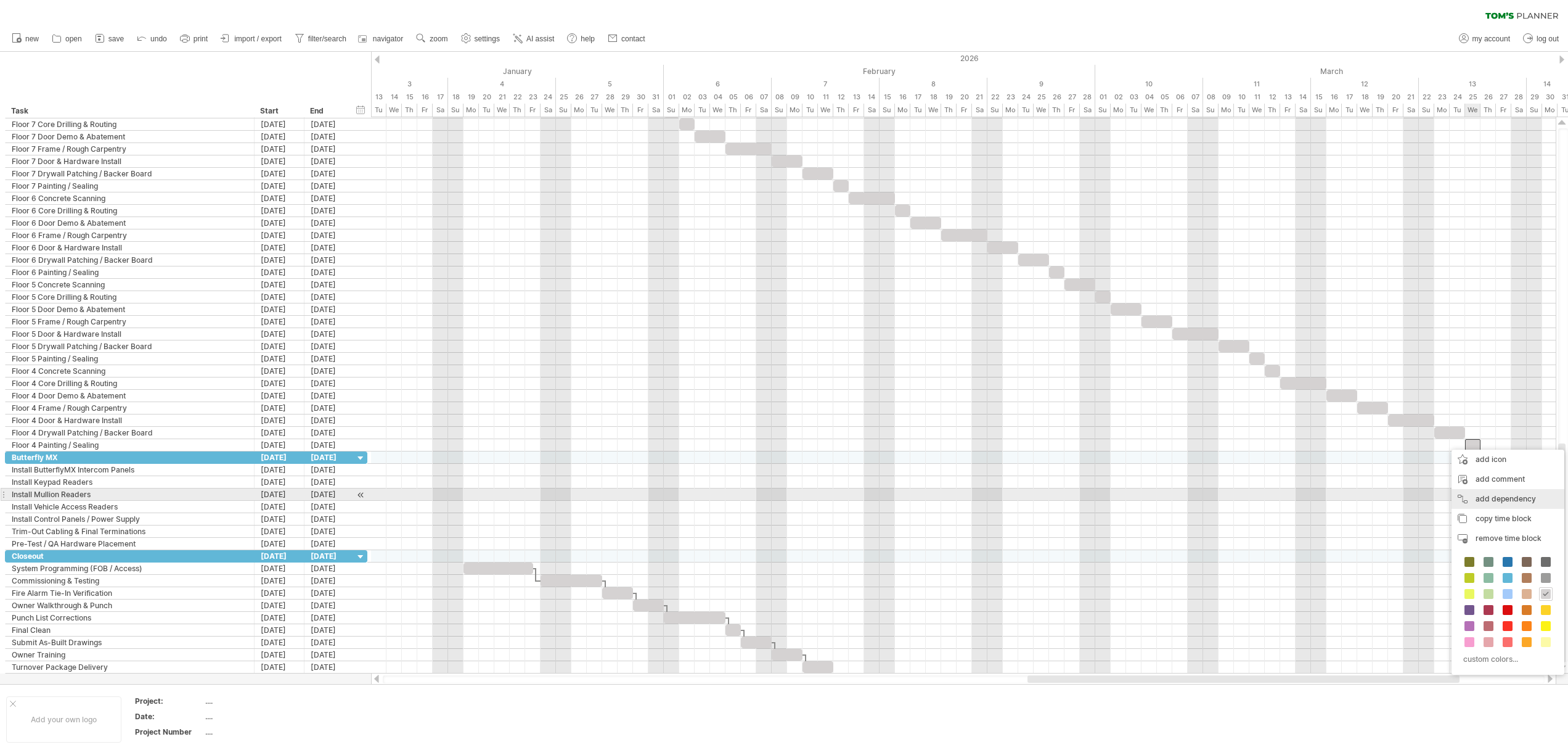
click at [1499, 500] on div "add dependency You can use dependencies when you require tasks to be done in a …" at bounding box center [1508, 499] width 113 height 20
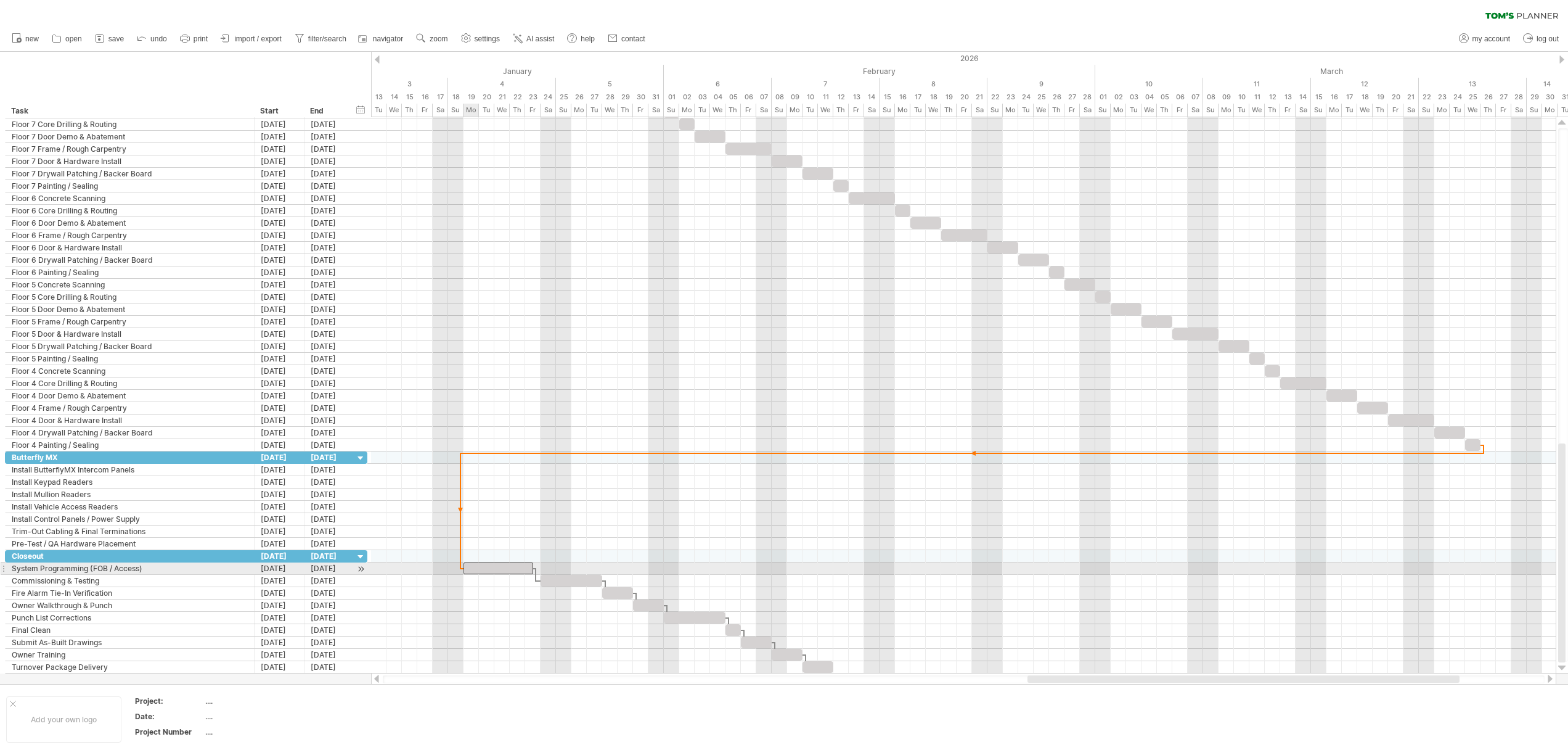
click at [468, 566] on div at bounding box center [498, 568] width 69 height 12
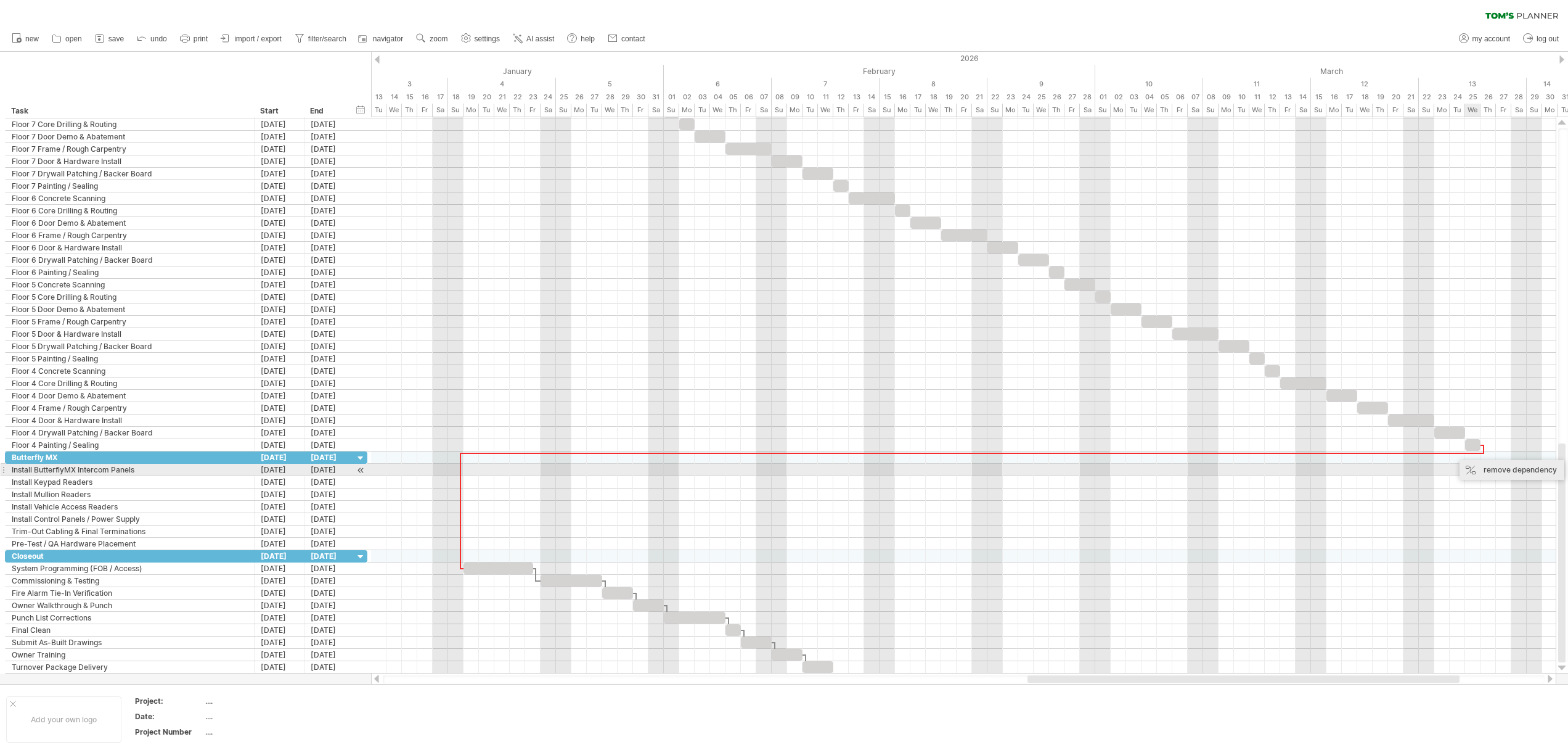
click at [1489, 467] on div "remove dependency" at bounding box center [1512, 470] width 105 height 20
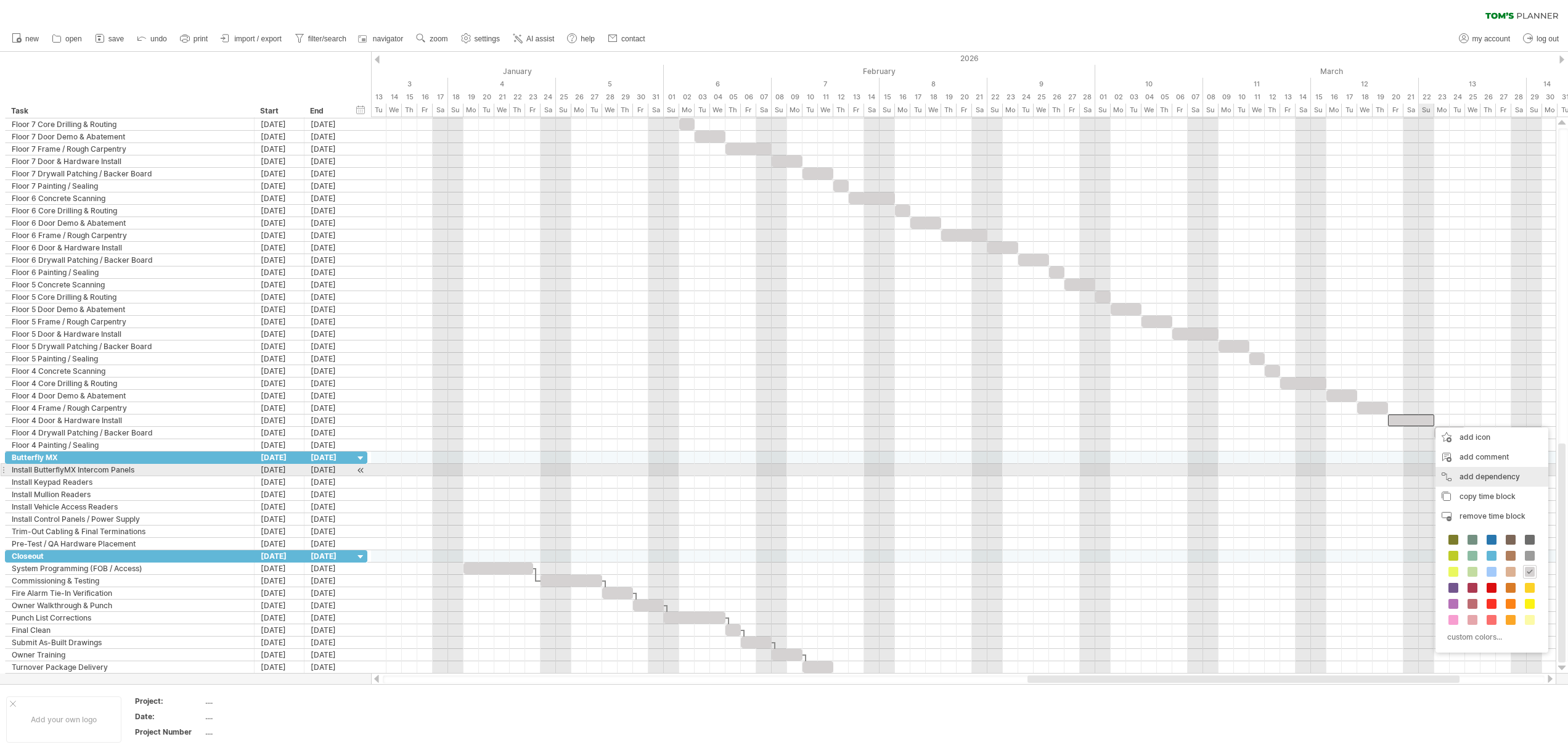
click at [1461, 474] on div "add dependency You can use dependencies when you require tasks to be done in a …" at bounding box center [1492, 477] width 113 height 20
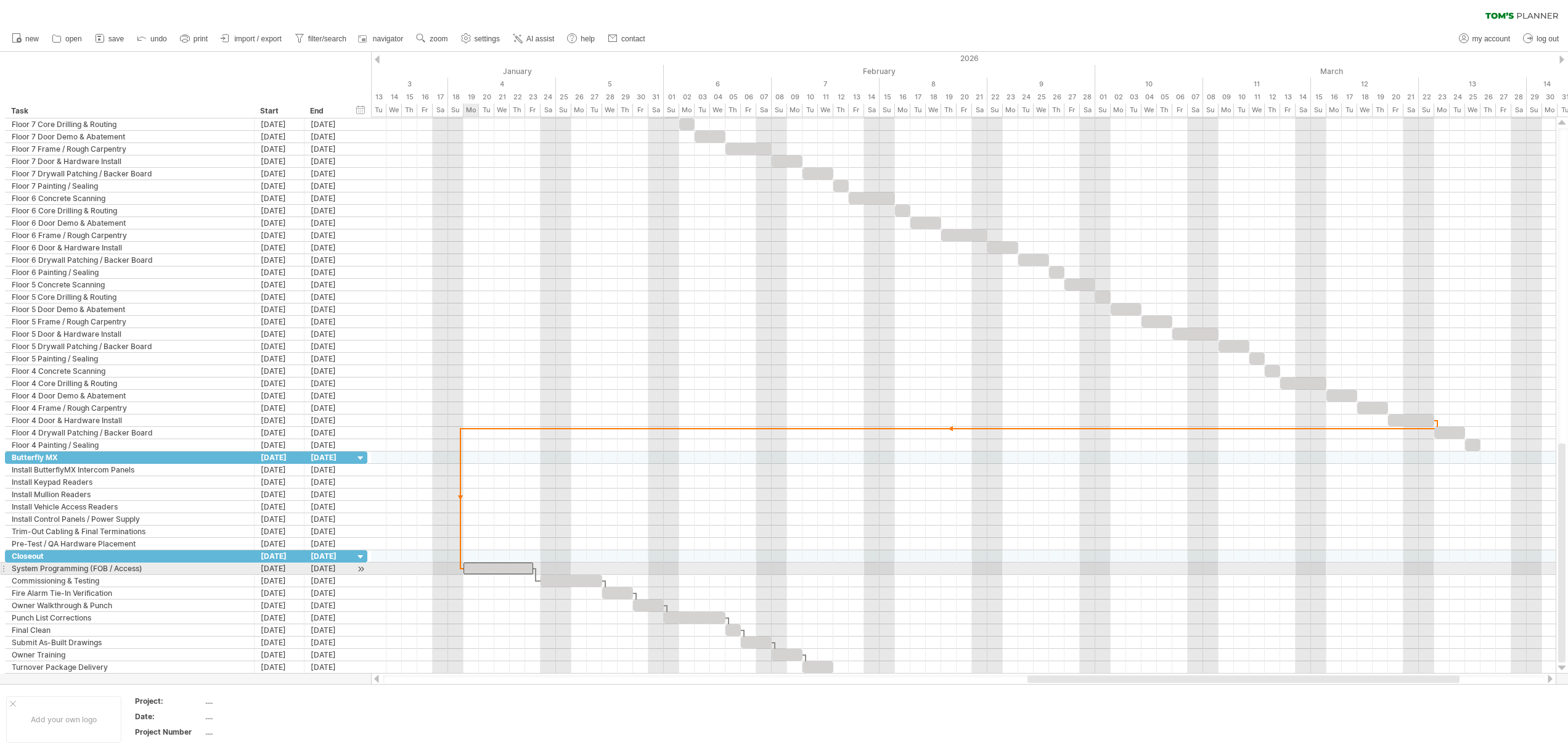
click at [465, 569] on span at bounding box center [463, 568] width 5 height 12
drag, startPoint x: 529, startPoint y: 569, endPoint x: 510, endPoint y: 570, distance: 19.0
click at [510, 570] on span at bounding box center [510, 568] width 5 height 12
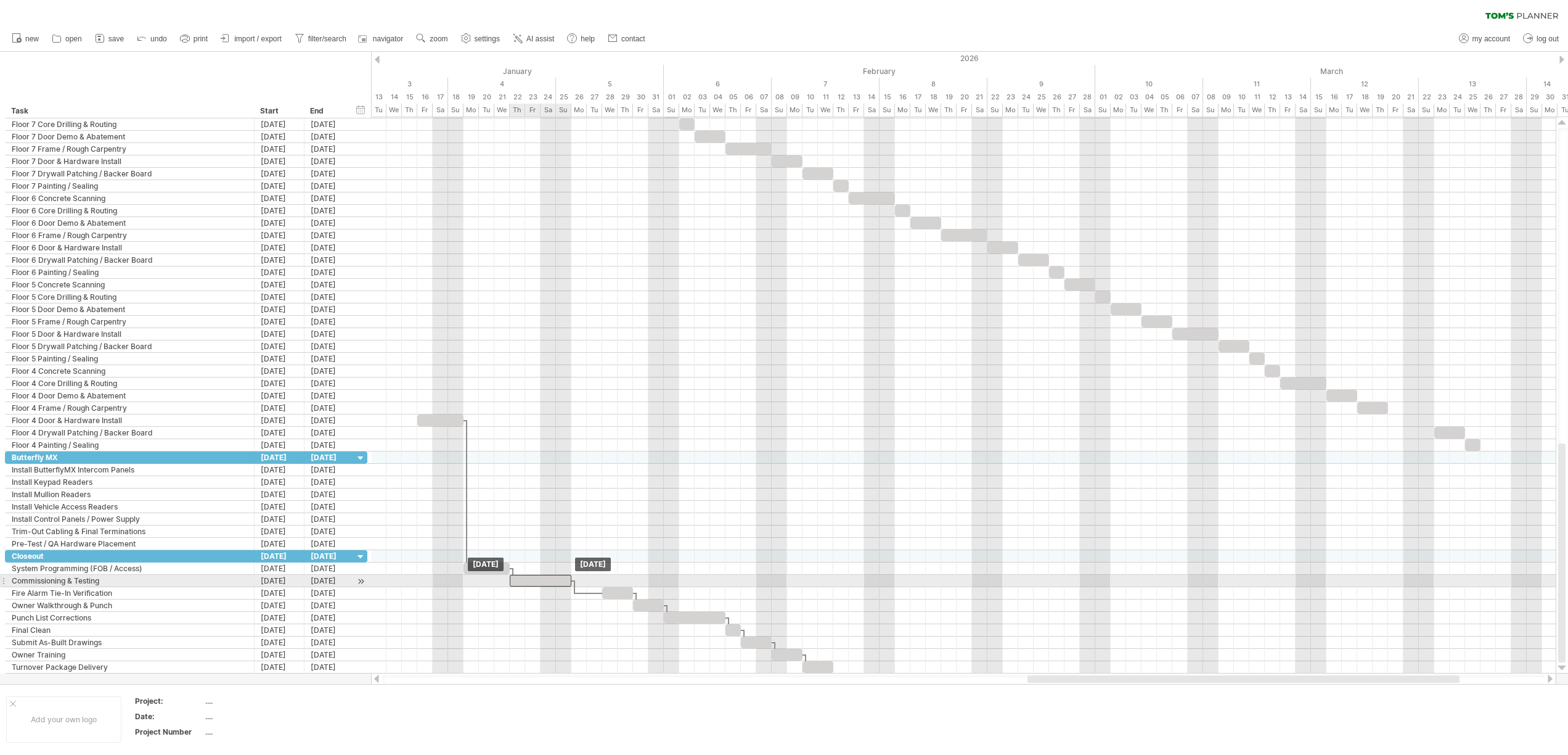
drag, startPoint x: 568, startPoint y: 584, endPoint x: 538, endPoint y: 585, distance: 30.0
click at [538, 585] on div at bounding box center [540, 580] width 61 height 12
drag, startPoint x: 570, startPoint y: 581, endPoint x: 539, endPoint y: 582, distance: 31.0
click at [539, 582] on span at bounding box center [540, 580] width 5 height 12
drag, startPoint x: 615, startPoint y: 594, endPoint x: 584, endPoint y: 593, distance: 31.0
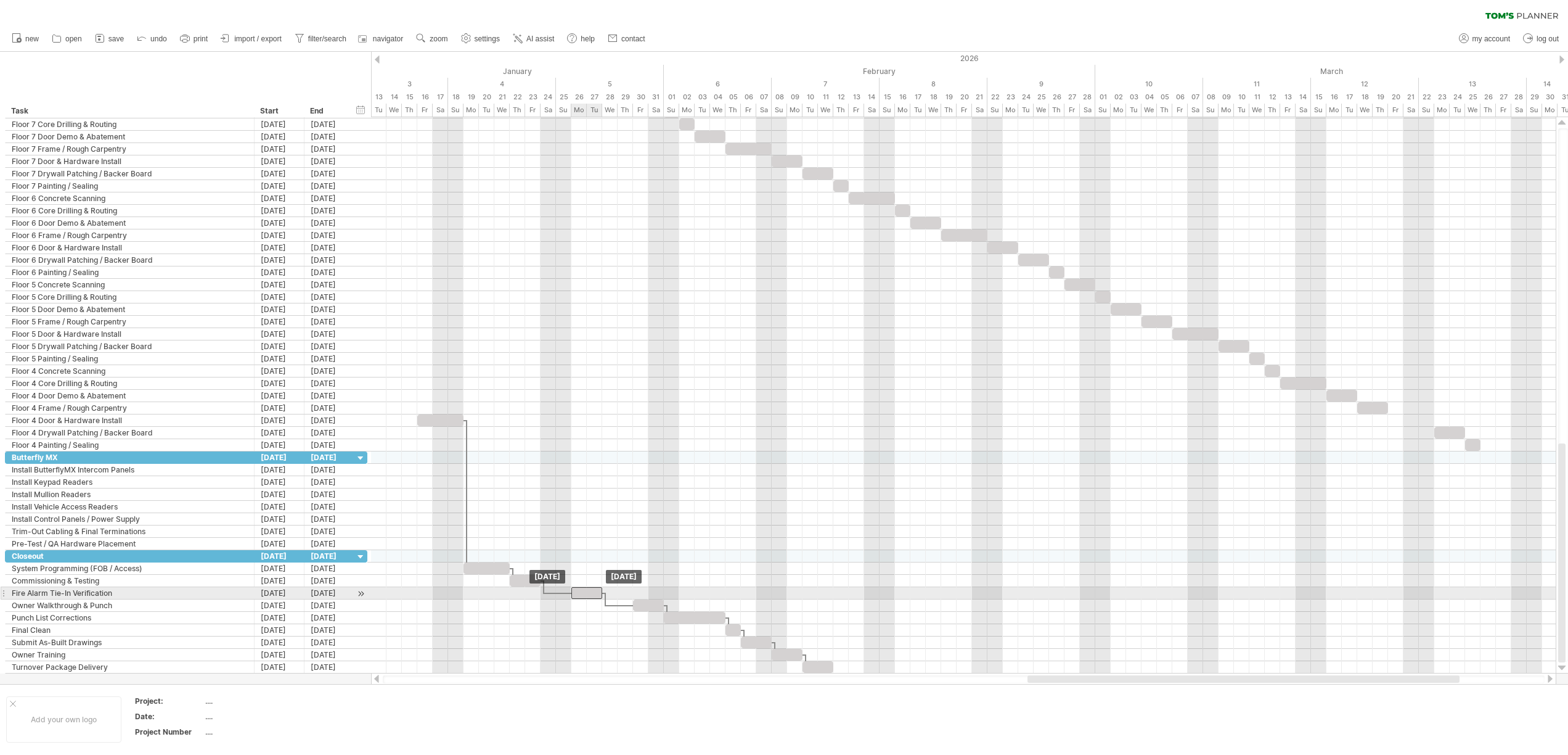
click at [584, 593] on div at bounding box center [587, 593] width 31 height 12
drag, startPoint x: 648, startPoint y: 604, endPoint x: 620, endPoint y: 606, distance: 28.1
click at [620, 606] on div at bounding box center [618, 605] width 31 height 12
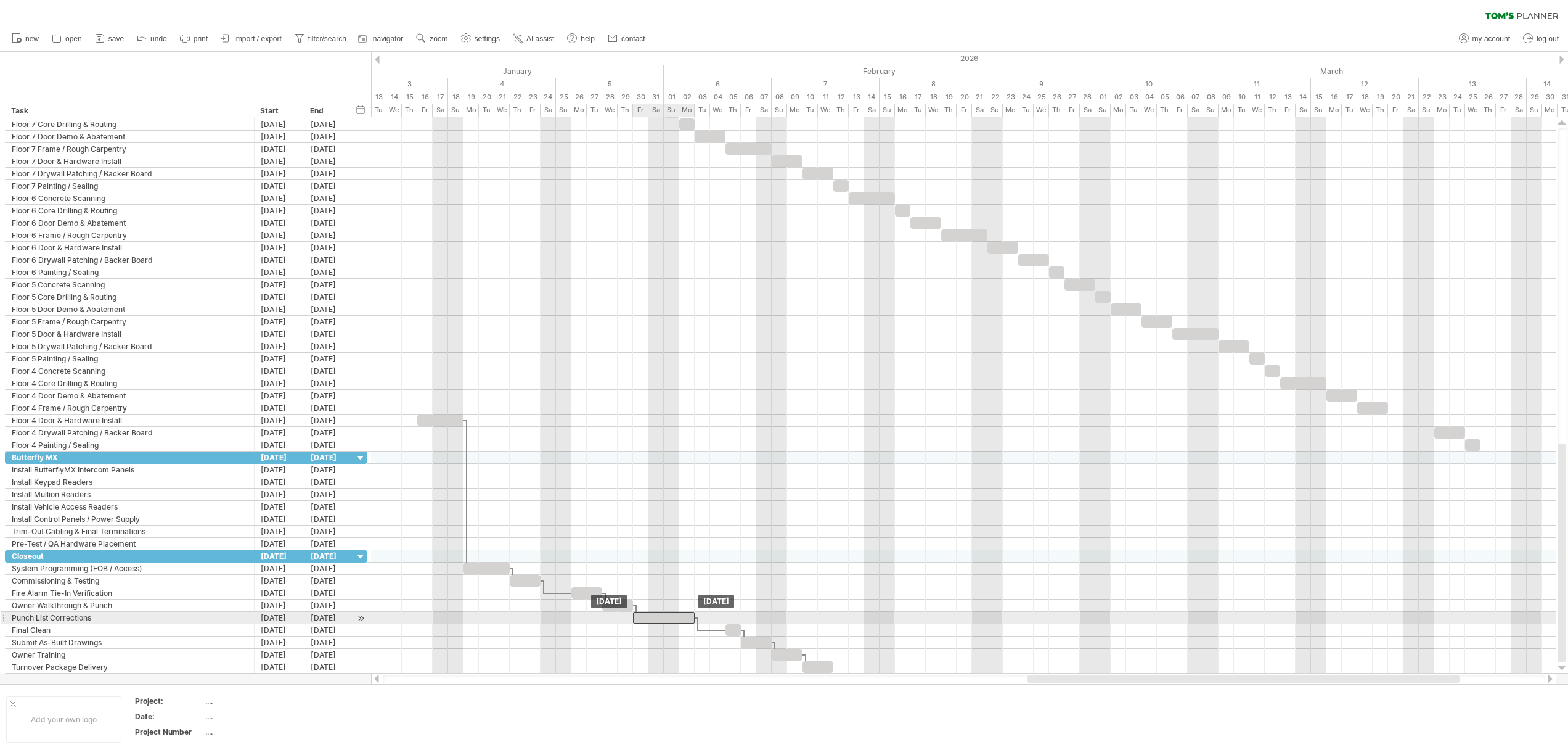
drag, startPoint x: 689, startPoint y: 619, endPoint x: 660, endPoint y: 623, distance: 29.3
click at [660, 623] on div at bounding box center [664, 617] width 61 height 12
drag, startPoint x: 732, startPoint y: 628, endPoint x: 701, endPoint y: 624, distance: 31.3
click at [701, 624] on div at bounding box center [702, 630] width 15 height 12
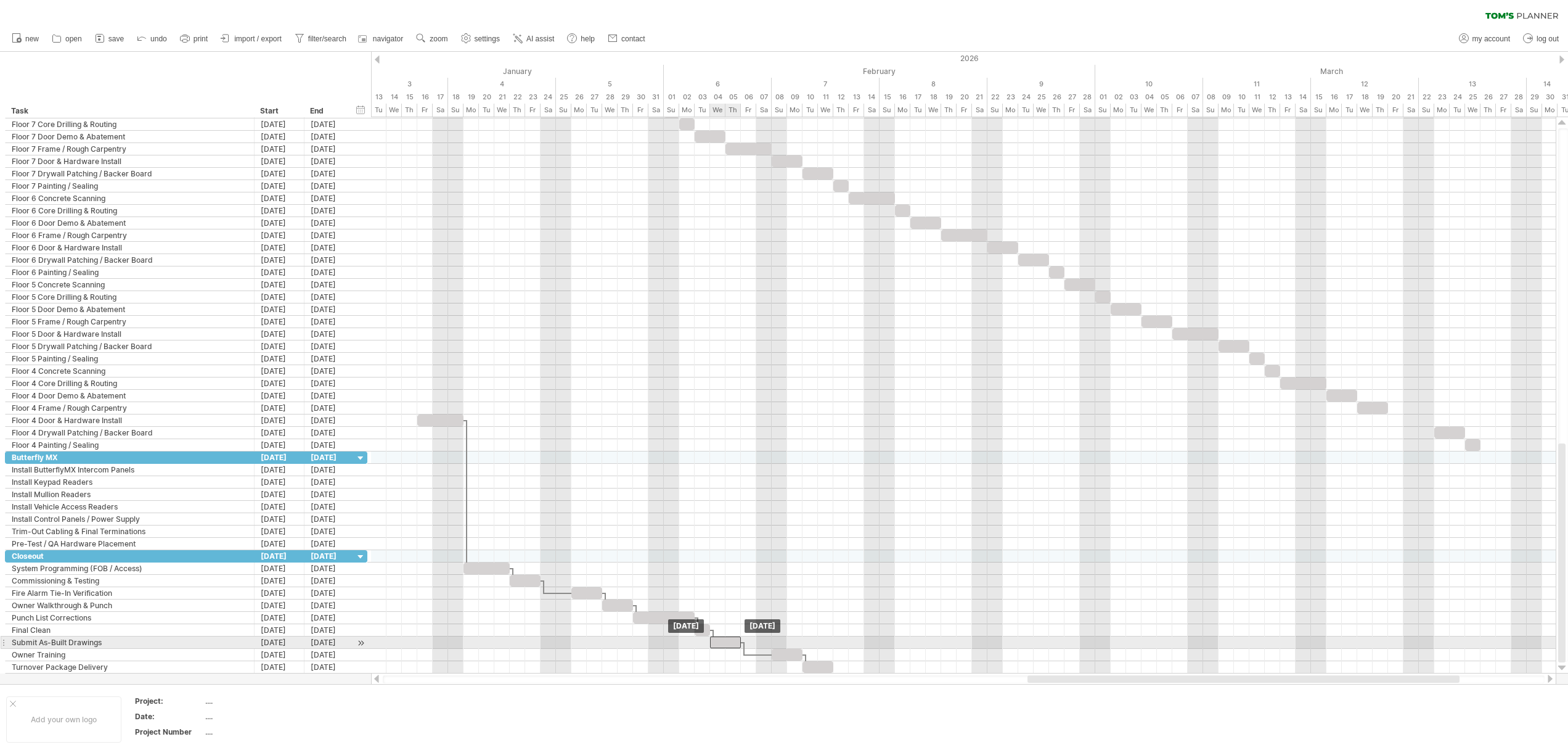
drag, startPoint x: 751, startPoint y: 642, endPoint x: 721, endPoint y: 644, distance: 30.1
click at [721, 644] on div at bounding box center [725, 642] width 31 height 12
drag, startPoint x: 794, startPoint y: 655, endPoint x: 760, endPoint y: 660, distance: 34.4
click at [760, 660] on div "Saturday 07 February Friday 06 February" at bounding box center [963, 395] width 1185 height 556
drag, startPoint x: 771, startPoint y: 655, endPoint x: 800, endPoint y: 655, distance: 29.0
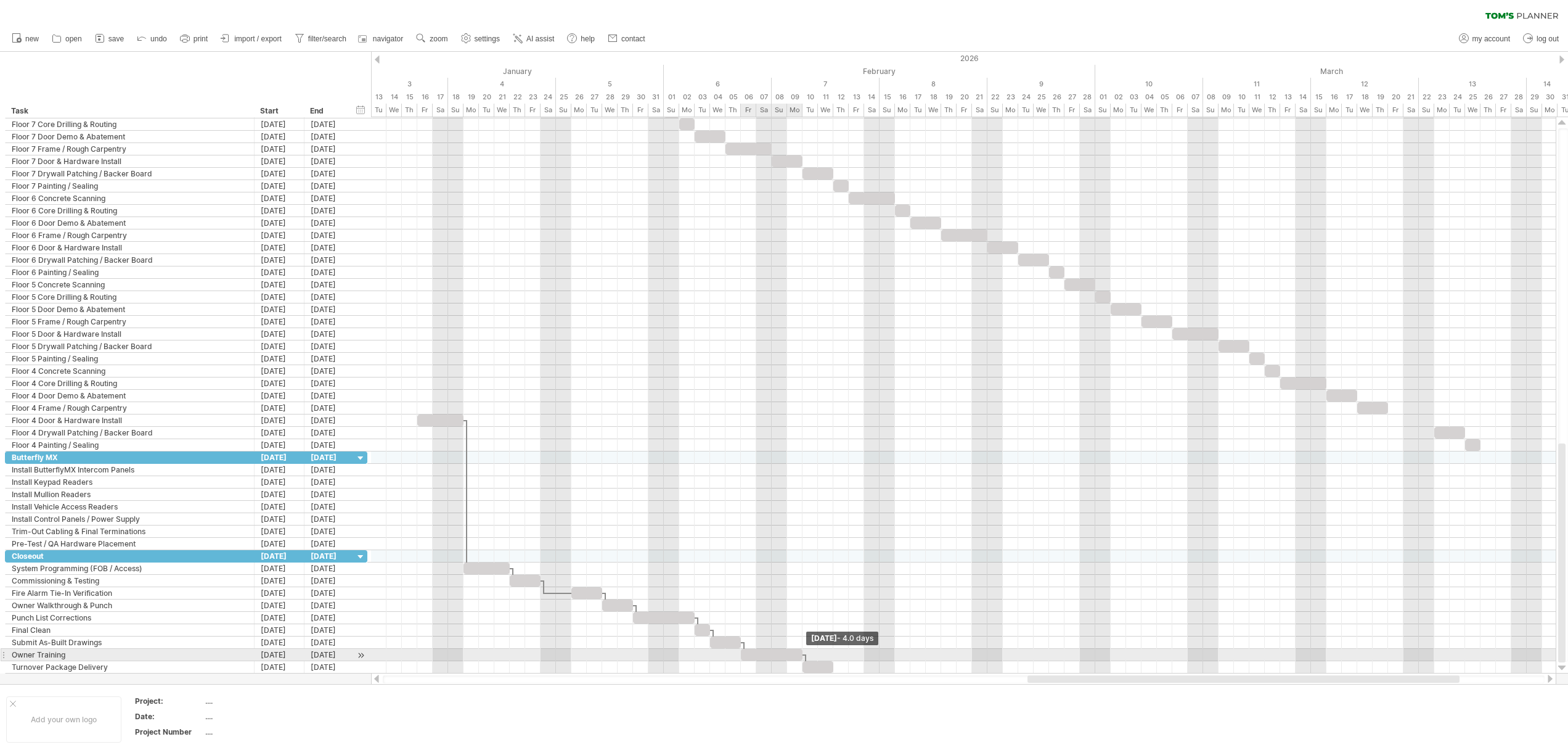
click at [800, 655] on span at bounding box center [802, 654] width 5 height 12
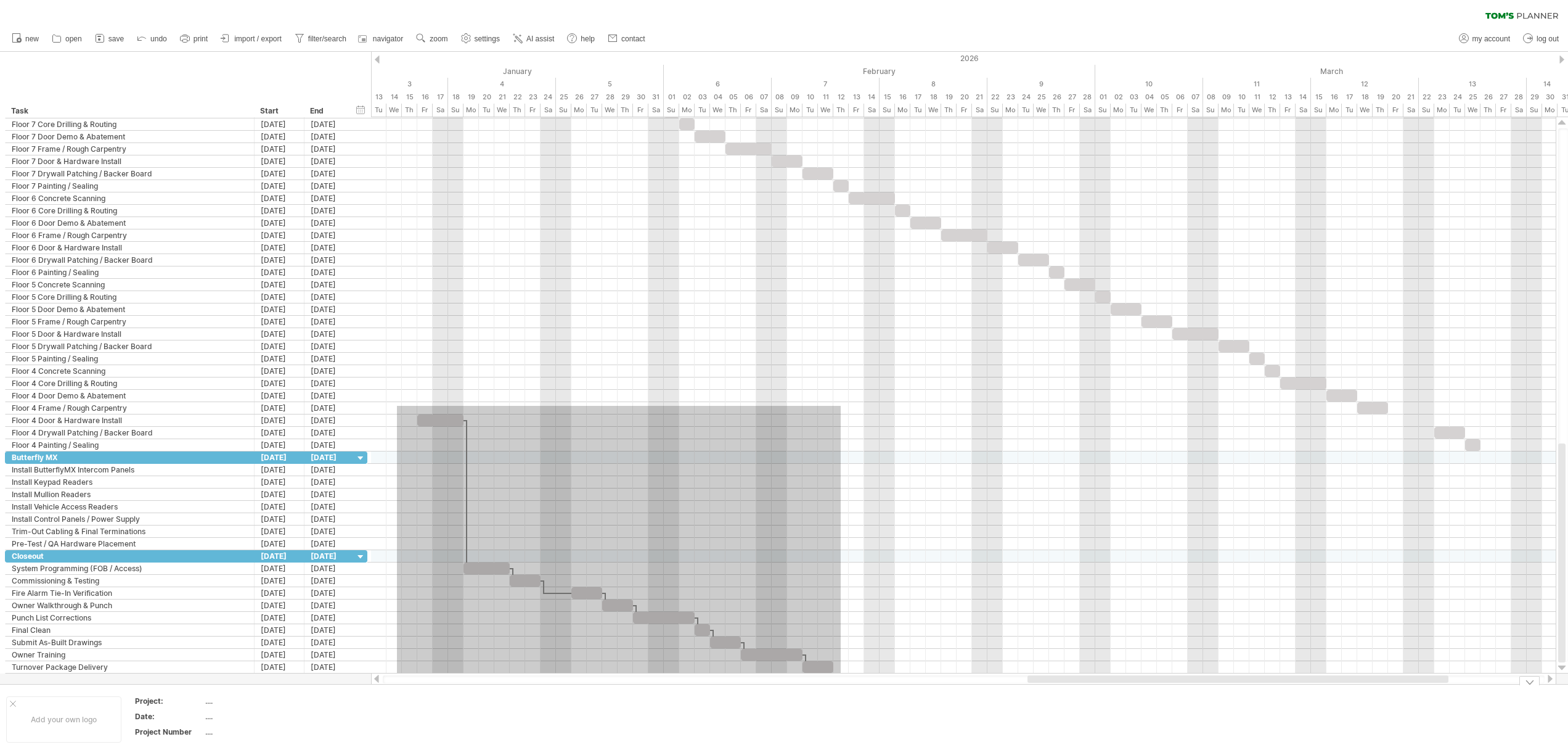
drag, startPoint x: 397, startPoint y: 406, endPoint x: 841, endPoint y: 684, distance: 523.9
click at [841, 684] on div "Trying to reach [DOMAIN_NAME] Connected again... 0% clear filter new" at bounding box center [784, 378] width 1568 height 755
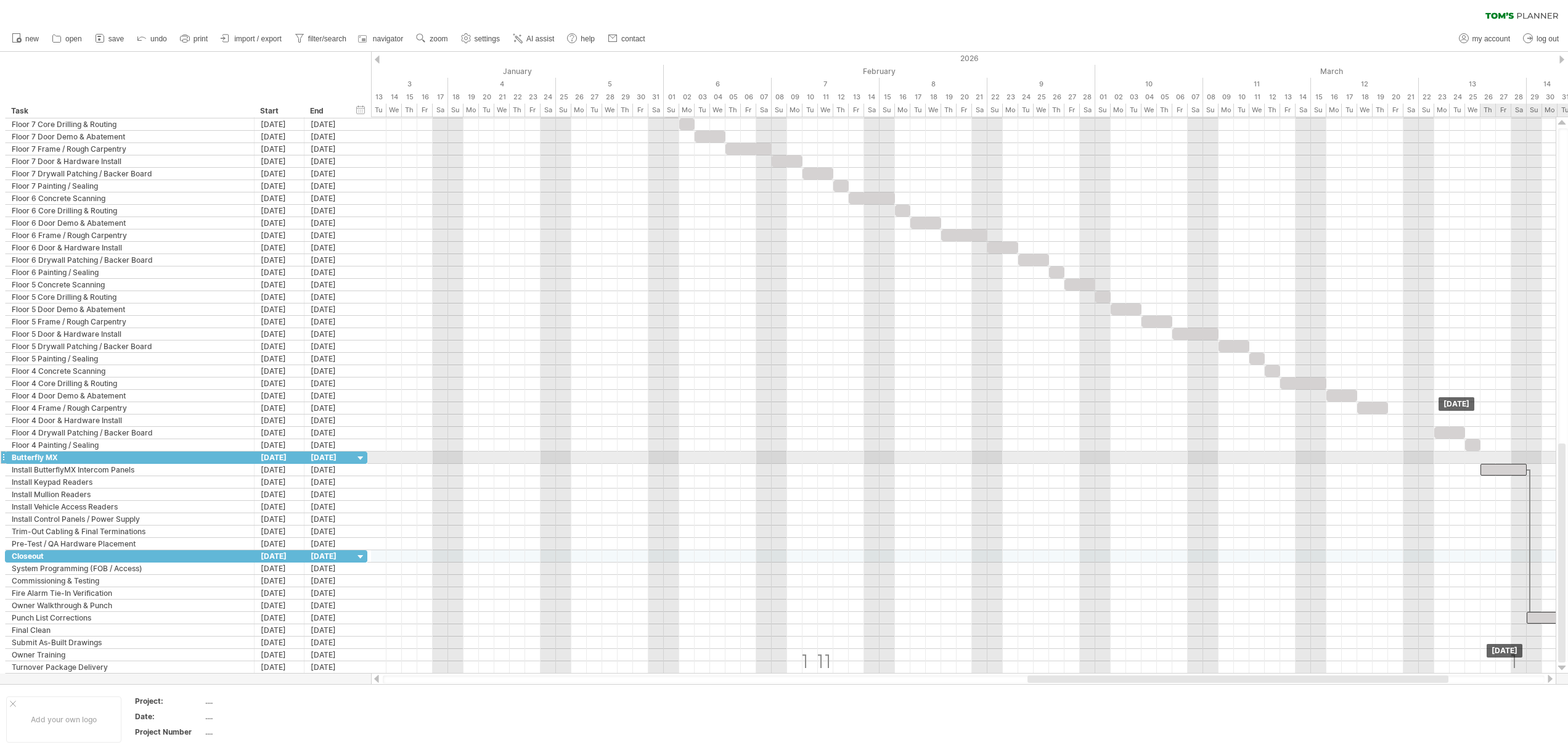
drag, startPoint x: 441, startPoint y: 416, endPoint x: 1502, endPoint y: 464, distance: 1062.1
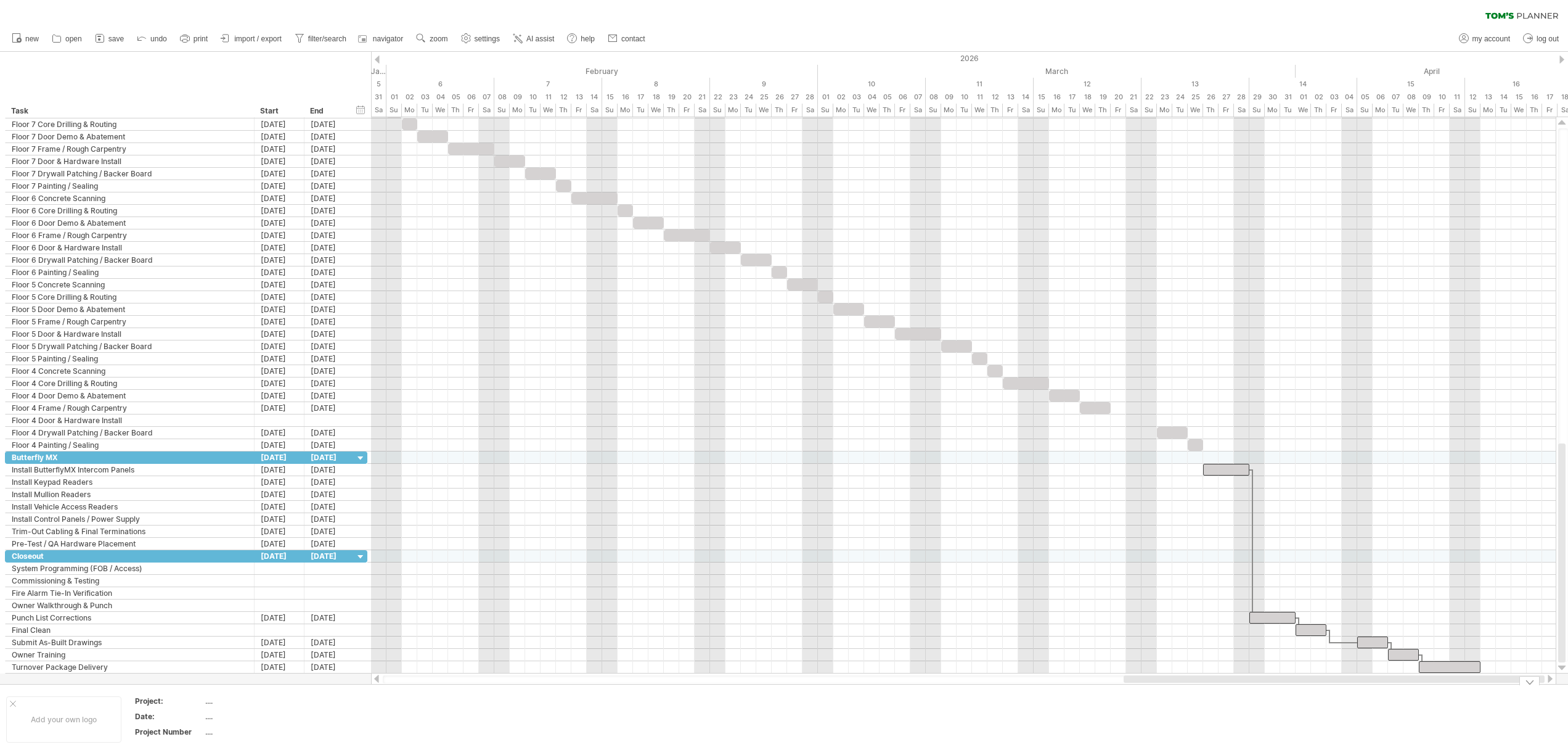
drag, startPoint x: 1255, startPoint y: 679, endPoint x: 1465, endPoint y: 685, distance: 210.1
click at [1465, 685] on div "Trying to reach [DOMAIN_NAME] Connected again... 0% clear filter new" at bounding box center [784, 378] width 1568 height 755
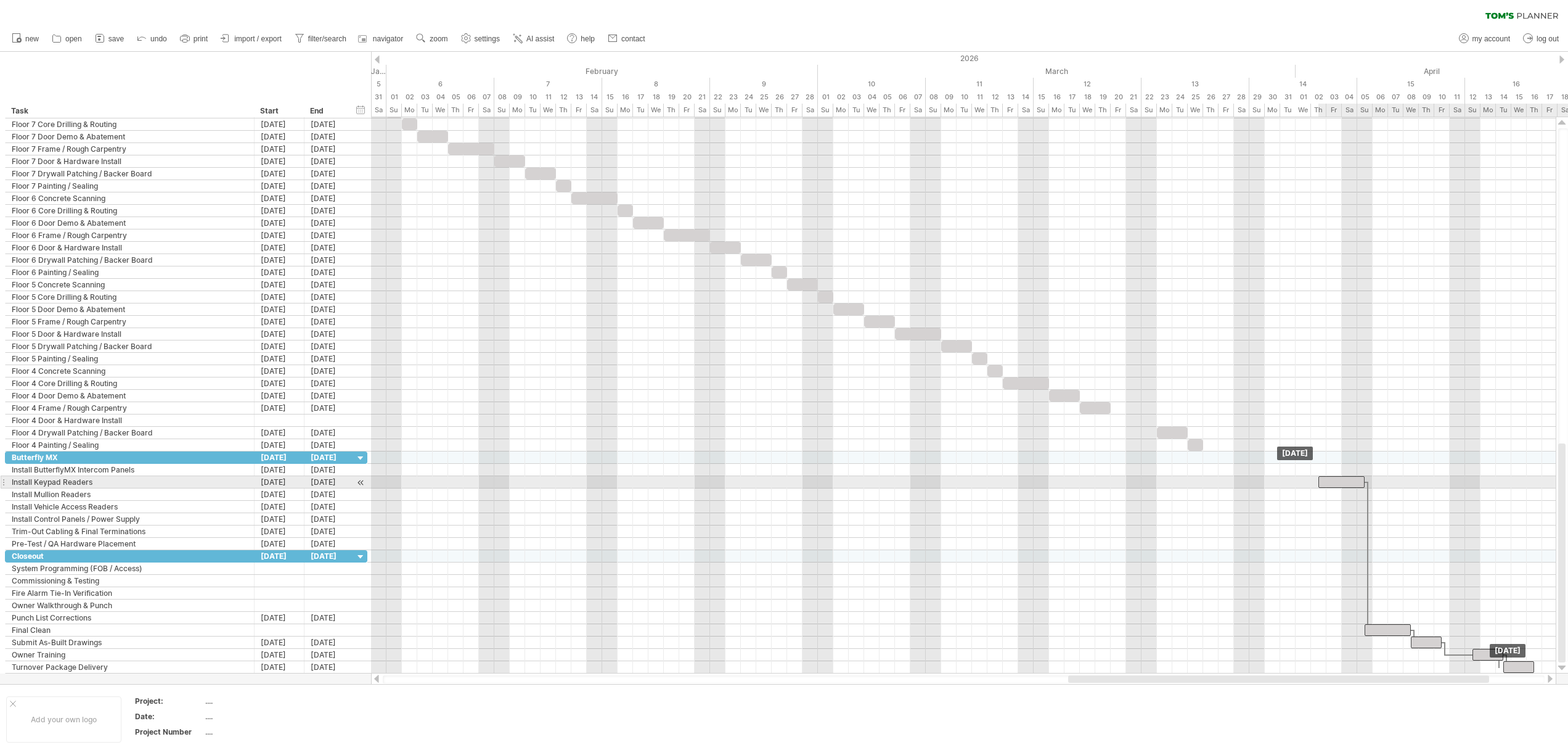
drag, startPoint x: 1212, startPoint y: 469, endPoint x: 1328, endPoint y: 477, distance: 116.3
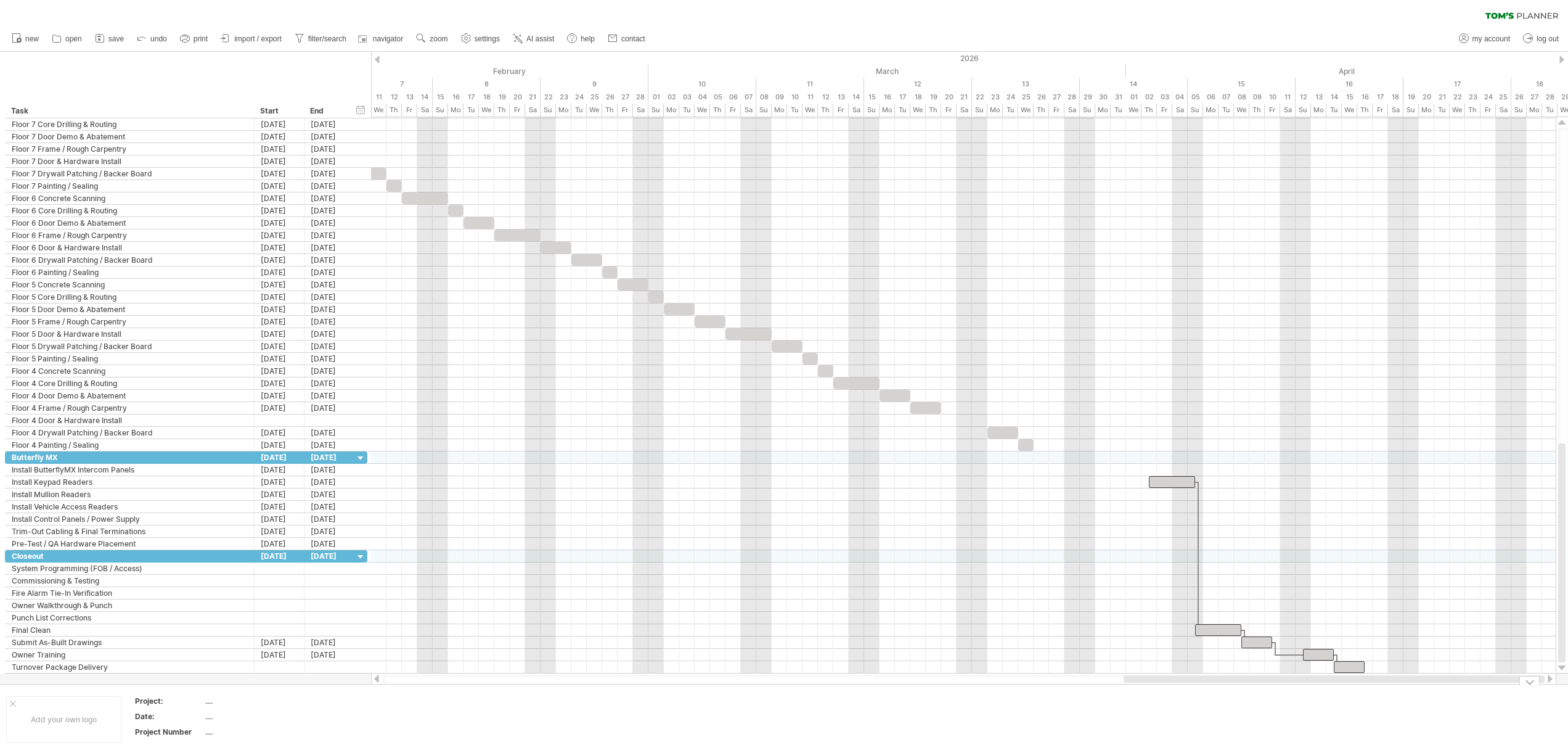
drag, startPoint x: 1392, startPoint y: 676, endPoint x: 1476, endPoint y: 692, distance: 85.5
click at [1476, 692] on div "Trying to reach [DOMAIN_NAME] Connected again... 0% clear filter new" at bounding box center [784, 378] width 1568 height 755
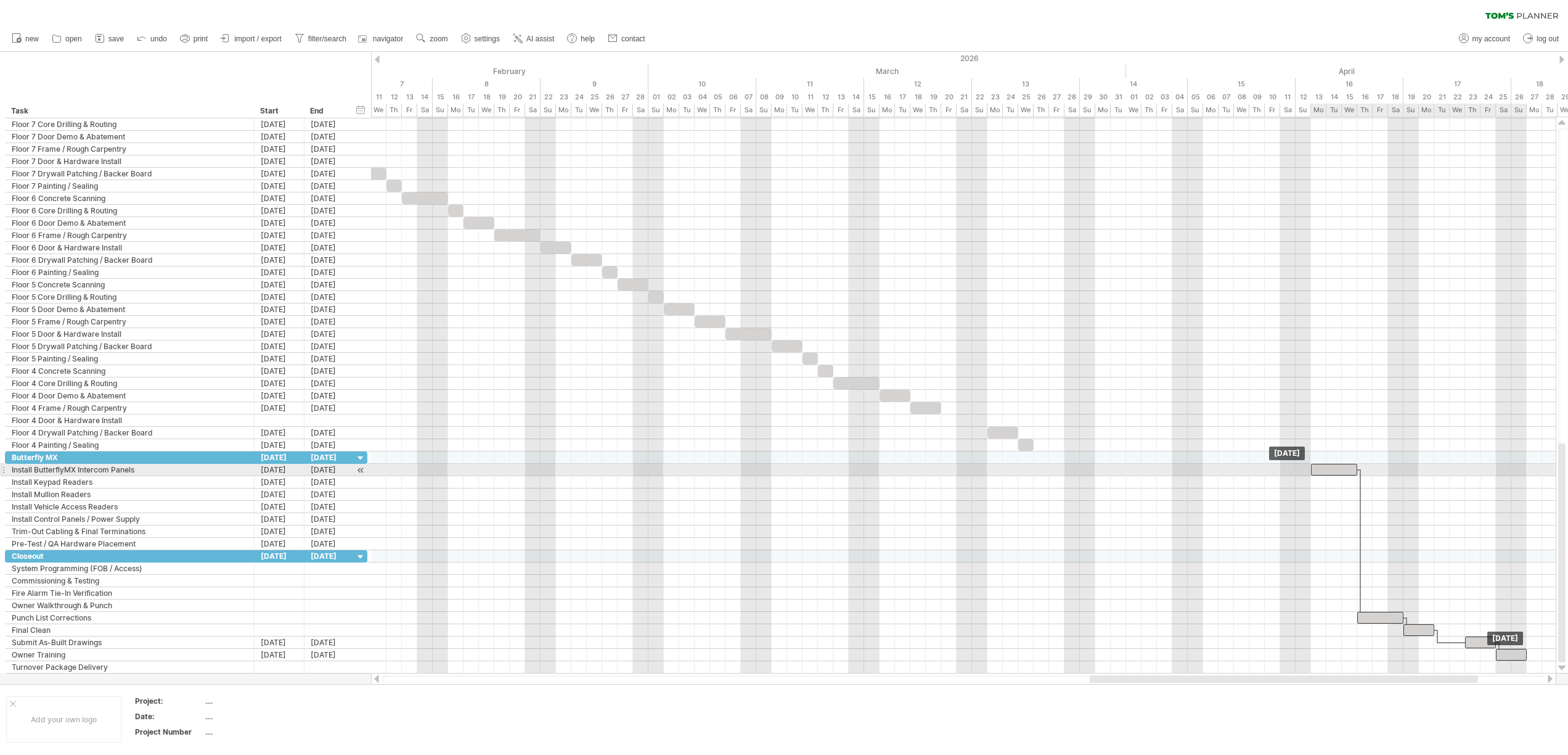
drag, startPoint x: 1177, startPoint y: 480, endPoint x: 1338, endPoint y: 466, distance: 161.6
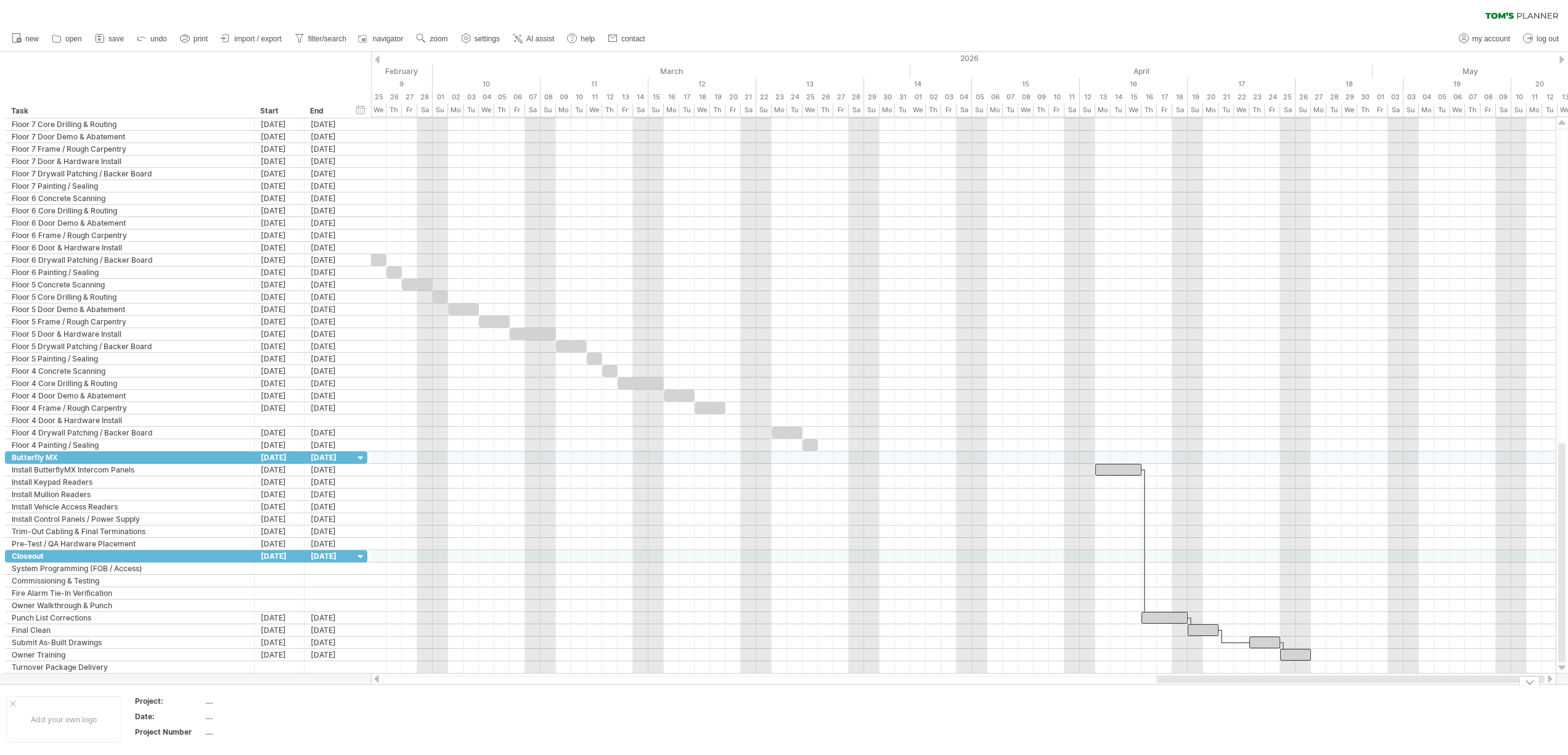
drag, startPoint x: 1344, startPoint y: 678, endPoint x: 1420, endPoint y: 683, distance: 76.2
click at [1420, 683] on div "Trying to reach [DOMAIN_NAME] Connected again... 0% clear filter new" at bounding box center [784, 378] width 1568 height 755
click at [1298, 654] on div at bounding box center [1295, 654] width 31 height 12
drag, startPoint x: 1268, startPoint y: 639, endPoint x: 1240, endPoint y: 641, distance: 28.1
click at [1240, 641] on div at bounding box center [1234, 642] width 31 height 12
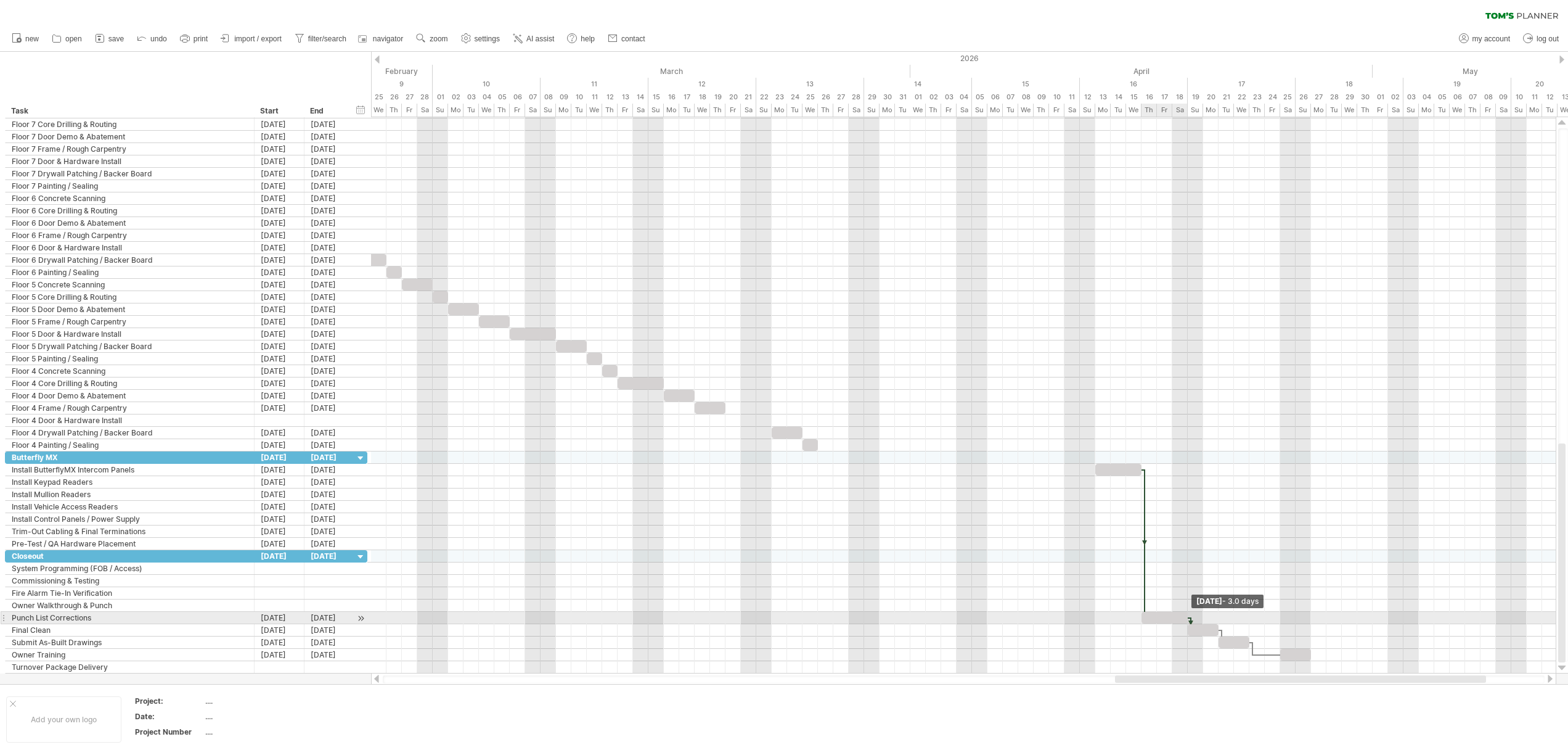
click at [1188, 616] on span at bounding box center [1188, 617] width 5 height 12
drag, startPoint x: 1116, startPoint y: 473, endPoint x: 1118, endPoint y: 606, distance: 133.0
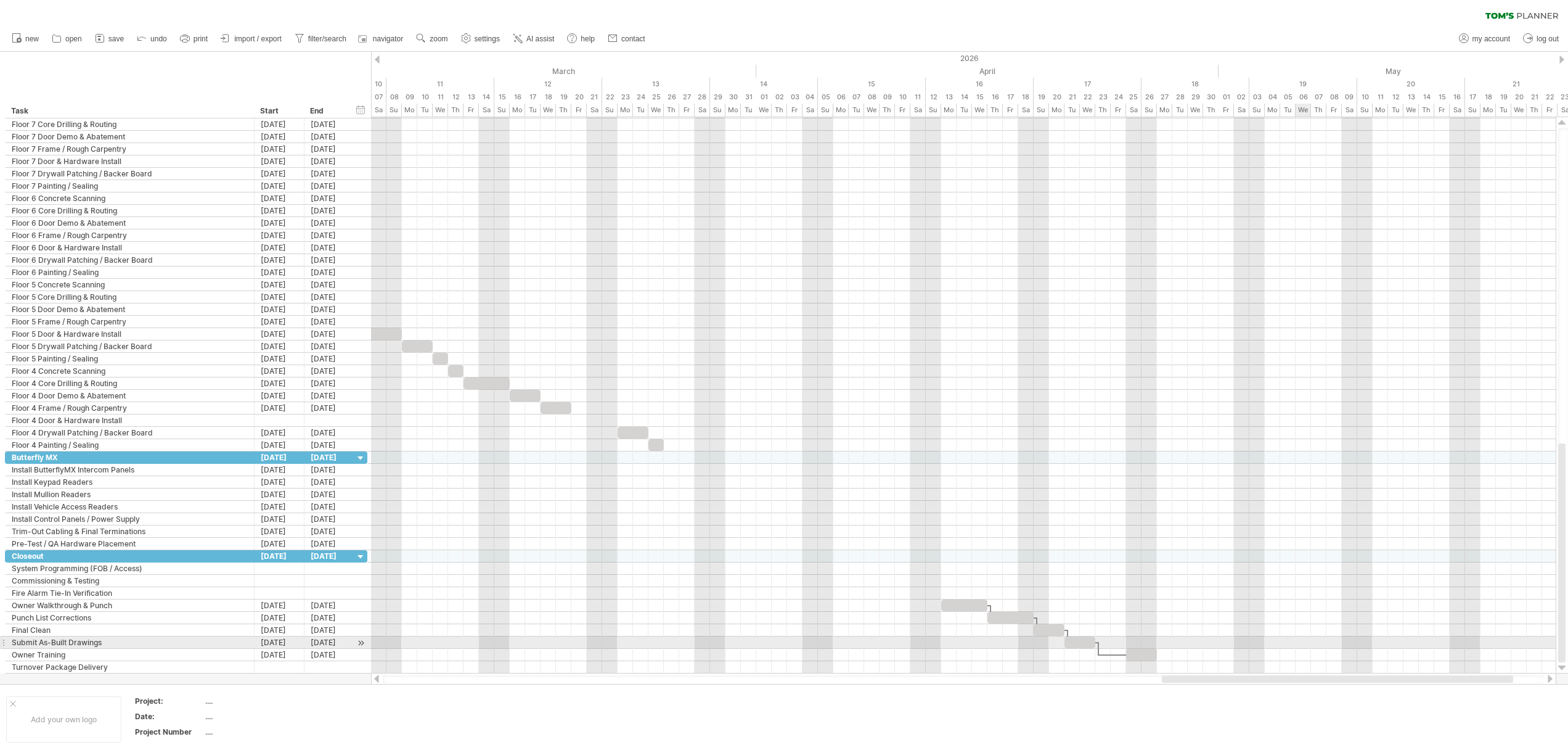
drag, startPoint x: 1259, startPoint y: 680, endPoint x: 1307, endPoint y: 640, distance: 62.5
click at [1307, 640] on div "Trying to reach [DOMAIN_NAME] Connected again... 0% clear filter new" at bounding box center [784, 378] width 1568 height 755
click at [152, 37] on span "undo" at bounding box center [159, 39] width 17 height 9
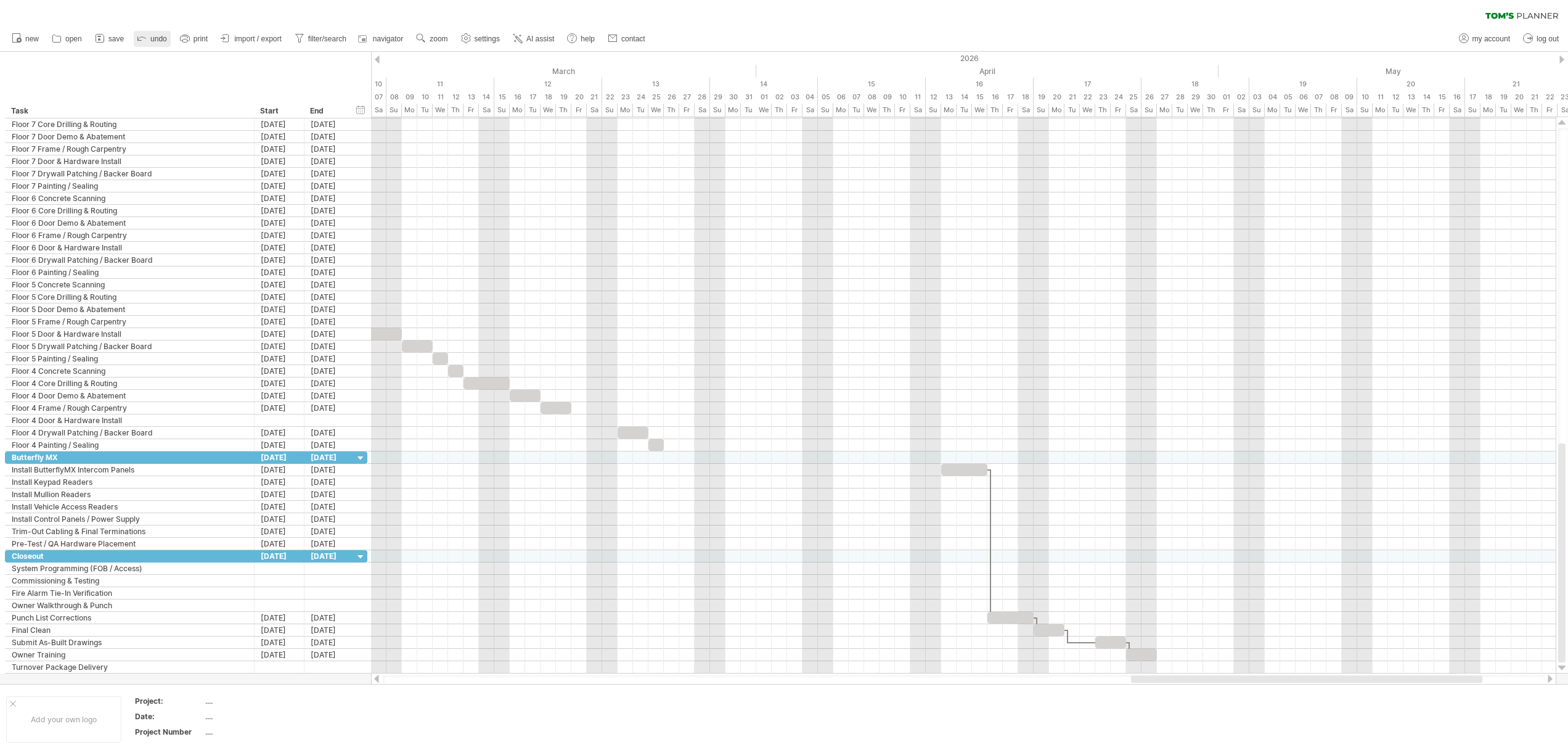
click at [152, 37] on span "undo" at bounding box center [159, 39] width 17 height 9
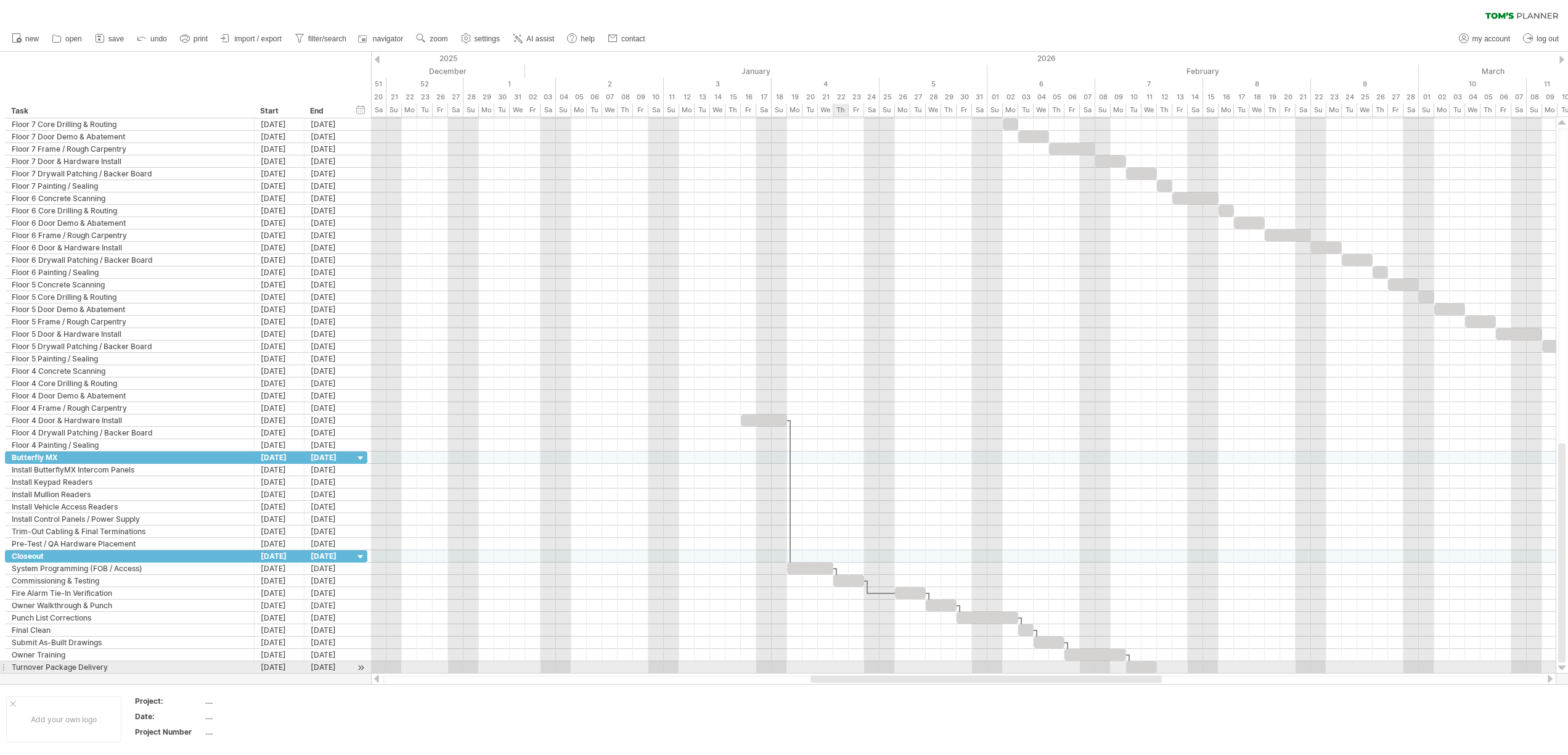
drag, startPoint x: 1162, startPoint y: 679, endPoint x: 841, endPoint y: 664, distance: 321.4
click at [841, 664] on div "Trying to reach [DOMAIN_NAME] Connected again... 0% clear filter new" at bounding box center [784, 378] width 1568 height 755
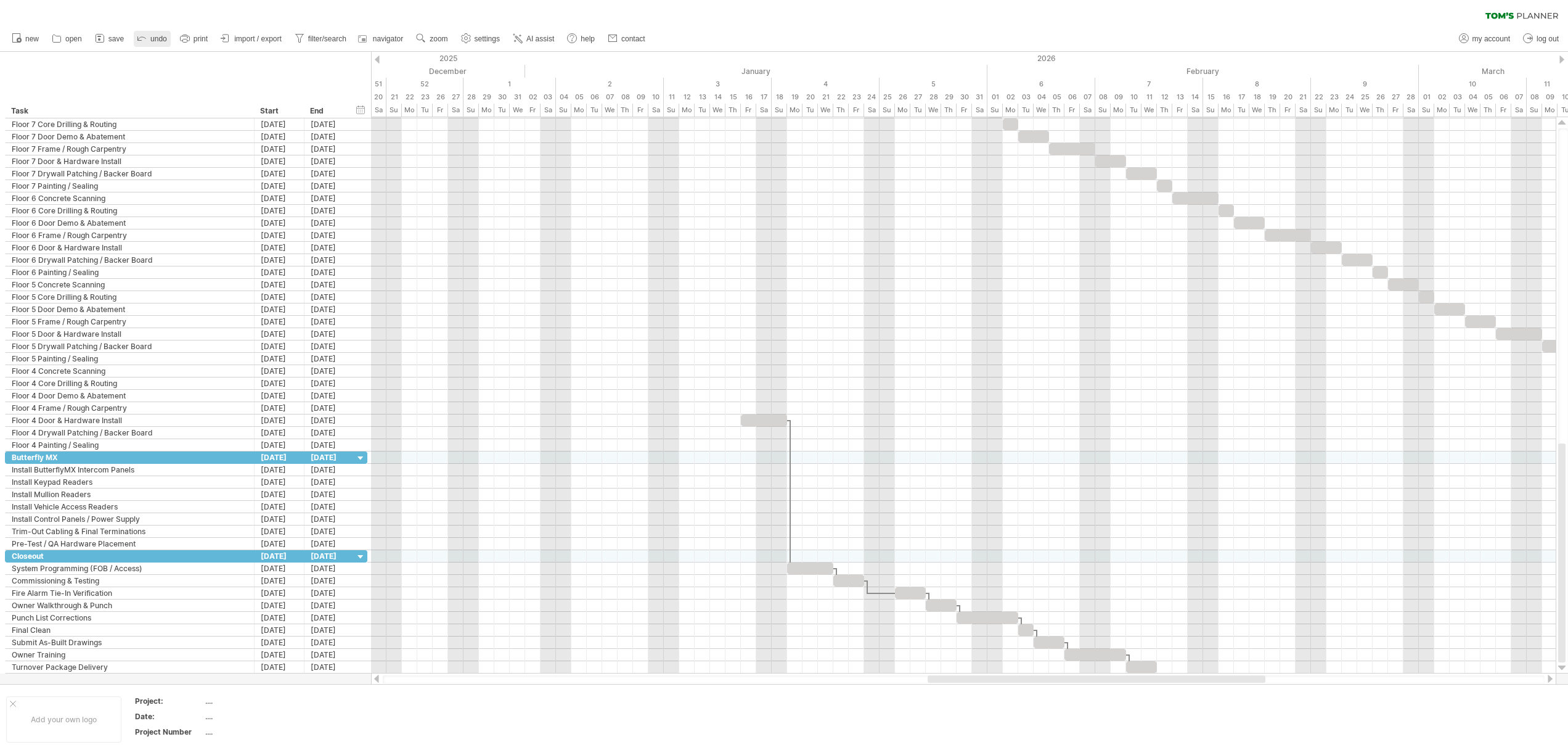
click at [160, 38] on span "undo" at bounding box center [159, 39] width 17 height 9
click at [157, 38] on span "undo" at bounding box center [159, 39] width 17 height 9
click at [699, 445] on div at bounding box center [963, 445] width 1185 height 12
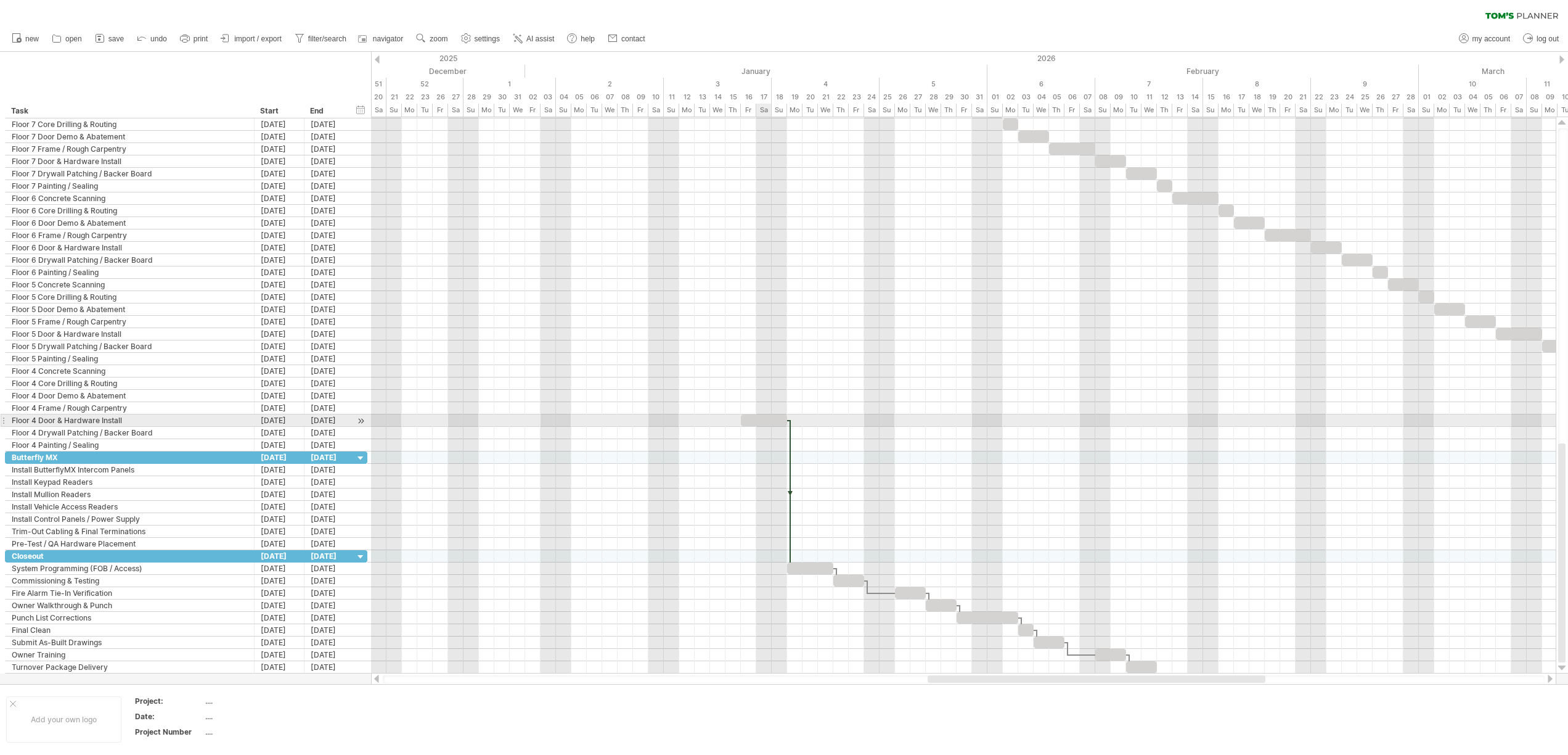
click at [760, 419] on div at bounding box center [764, 420] width 46 height 12
drag, startPoint x: 747, startPoint y: 419, endPoint x: 1437, endPoint y: 415, distance: 690.0
click at [1437, 415] on div at bounding box center [1457, 420] width 46 height 12
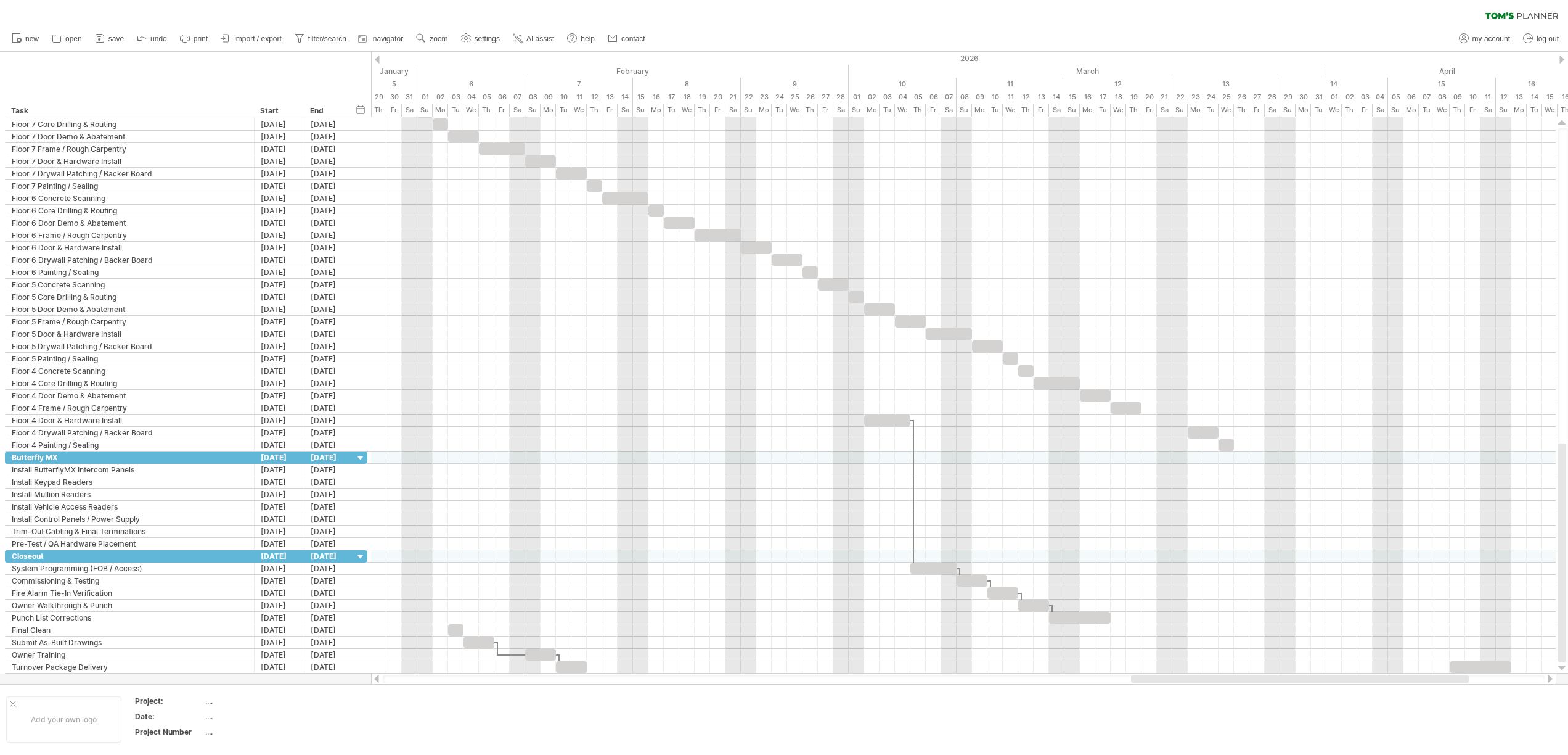
drag, startPoint x: 1198, startPoint y: 681, endPoint x: 1401, endPoint y: 682, distance: 203.0
click at [1401, 682] on div at bounding box center [963, 679] width 1162 height 8
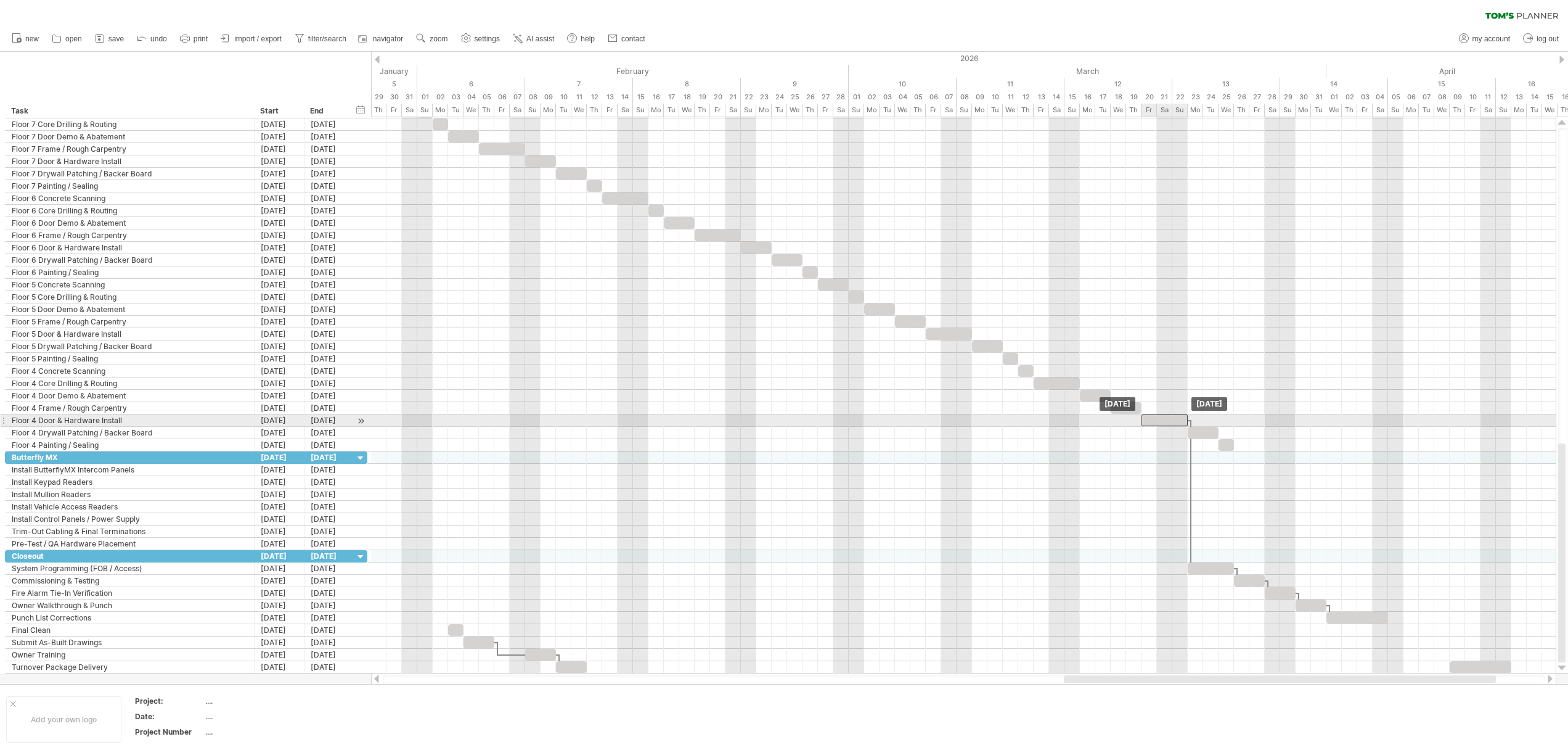
drag, startPoint x: 887, startPoint y: 417, endPoint x: 1160, endPoint y: 423, distance: 273.1
click at [1160, 423] on div at bounding box center [1164, 420] width 46 height 12
drag, startPoint x: 1188, startPoint y: 416, endPoint x: 1219, endPoint y: 418, distance: 31.1
click at [1219, 418] on span at bounding box center [1219, 420] width 5 height 12
drag, startPoint x: 1200, startPoint y: 431, endPoint x: 1231, endPoint y: 430, distance: 31.0
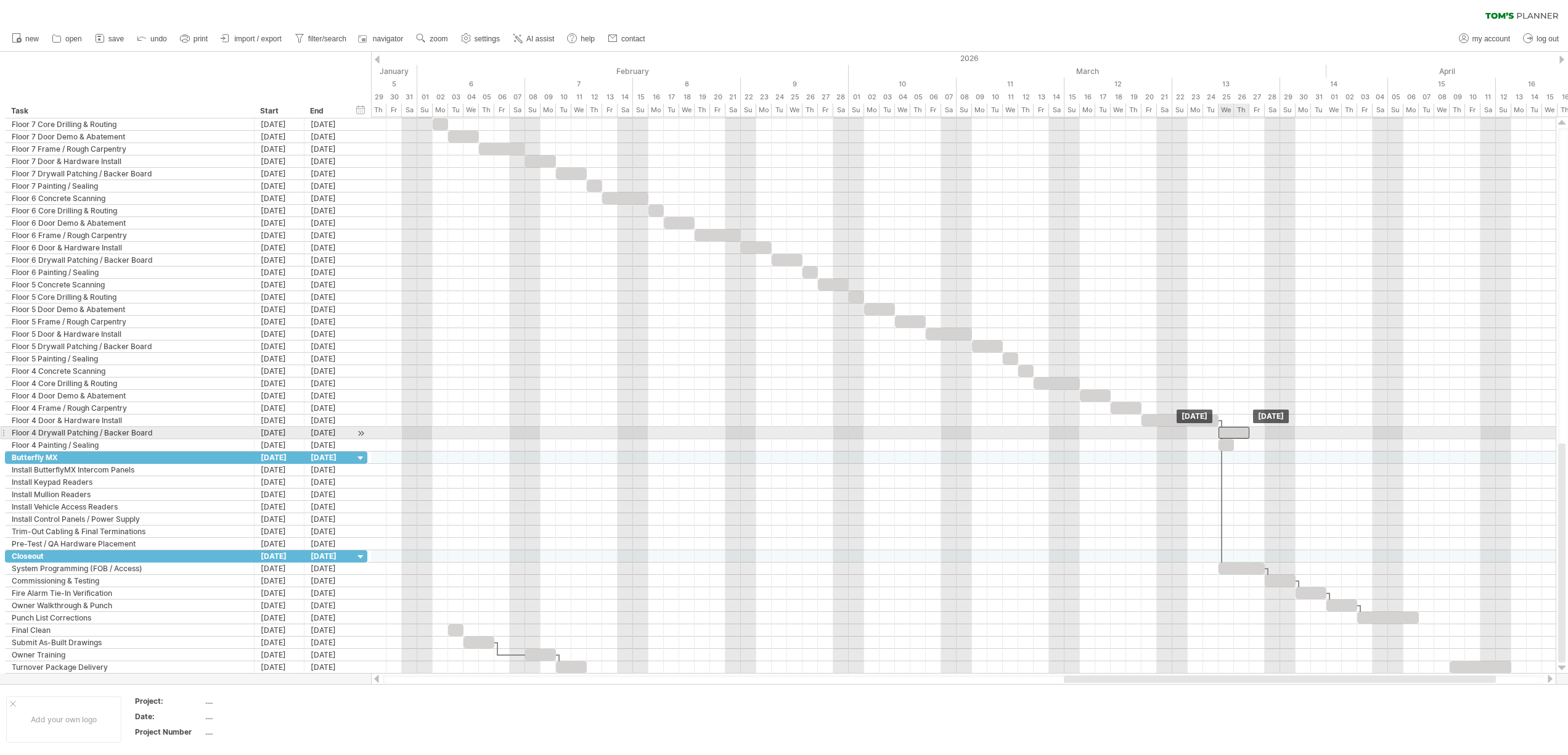
click at [1231, 430] on div at bounding box center [1234, 432] width 31 height 12
drag, startPoint x: 1227, startPoint y: 446, endPoint x: 1256, endPoint y: 446, distance: 29.0
click at [1256, 446] on div at bounding box center [1256, 444] width 15 height 12
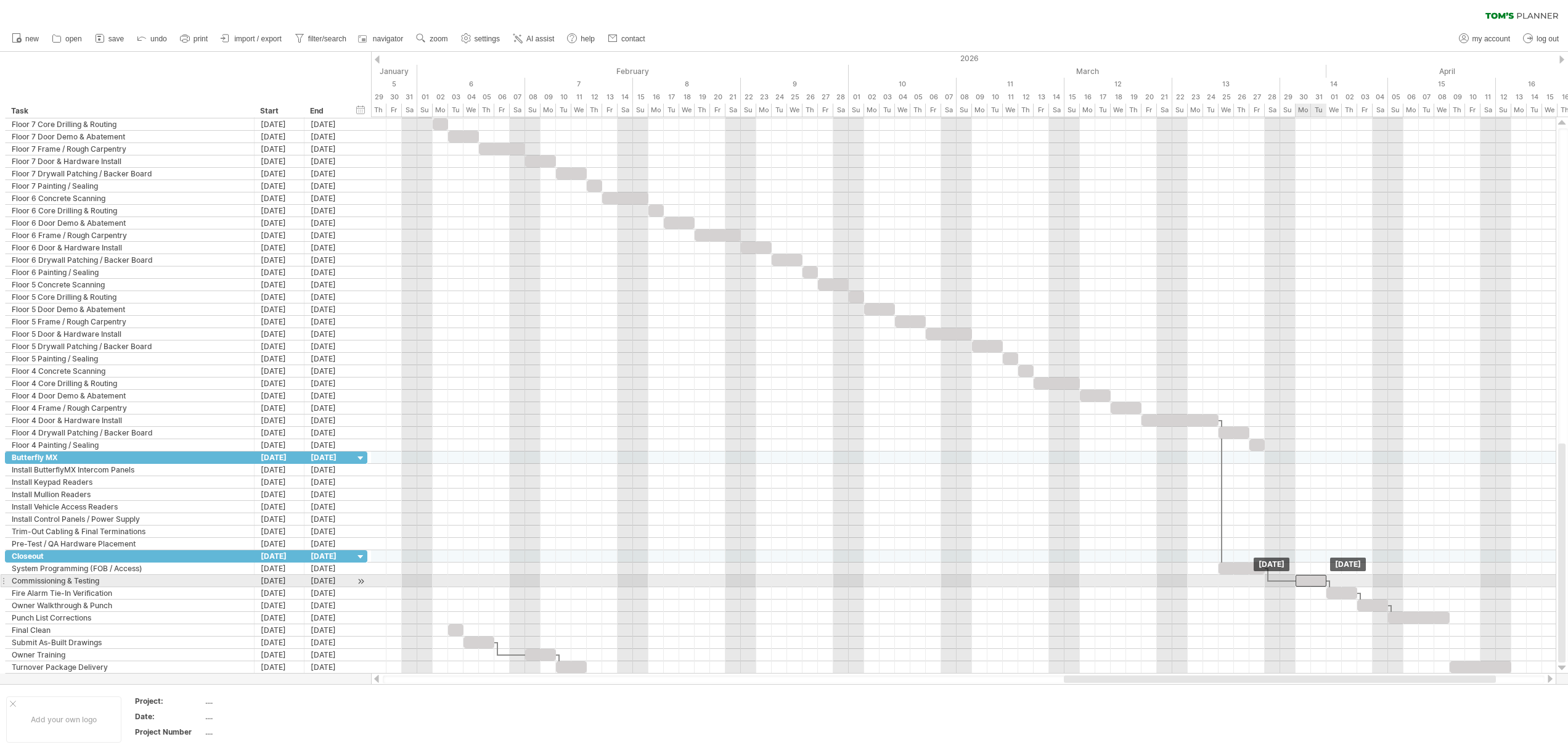
drag, startPoint x: 1278, startPoint y: 581, endPoint x: 1308, endPoint y: 582, distance: 30.0
click at [1308, 582] on div at bounding box center [1311, 580] width 31 height 12
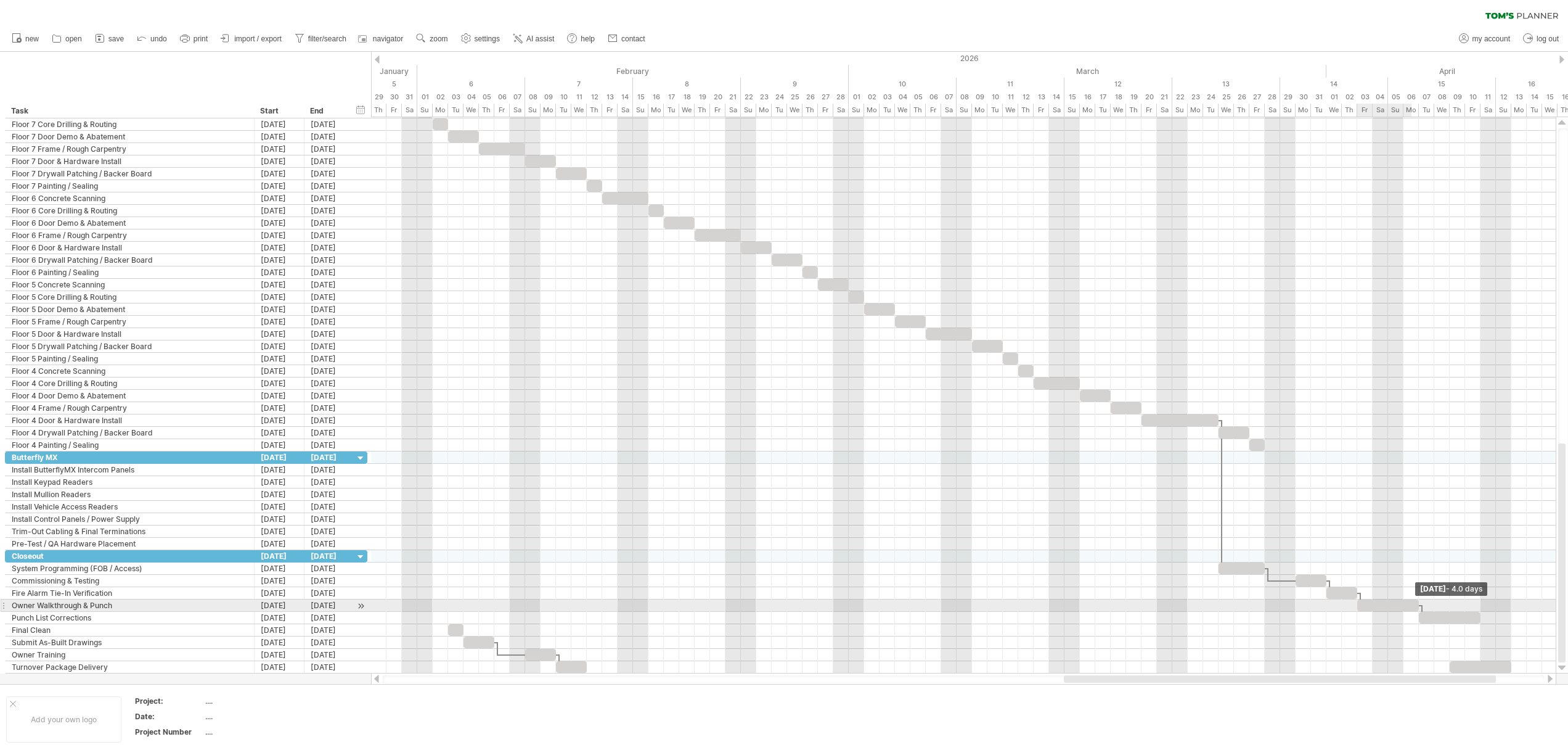
drag, startPoint x: 1386, startPoint y: 603, endPoint x: 1414, endPoint y: 604, distance: 28.0
click at [1414, 604] on div at bounding box center [1387, 605] width 61 height 12
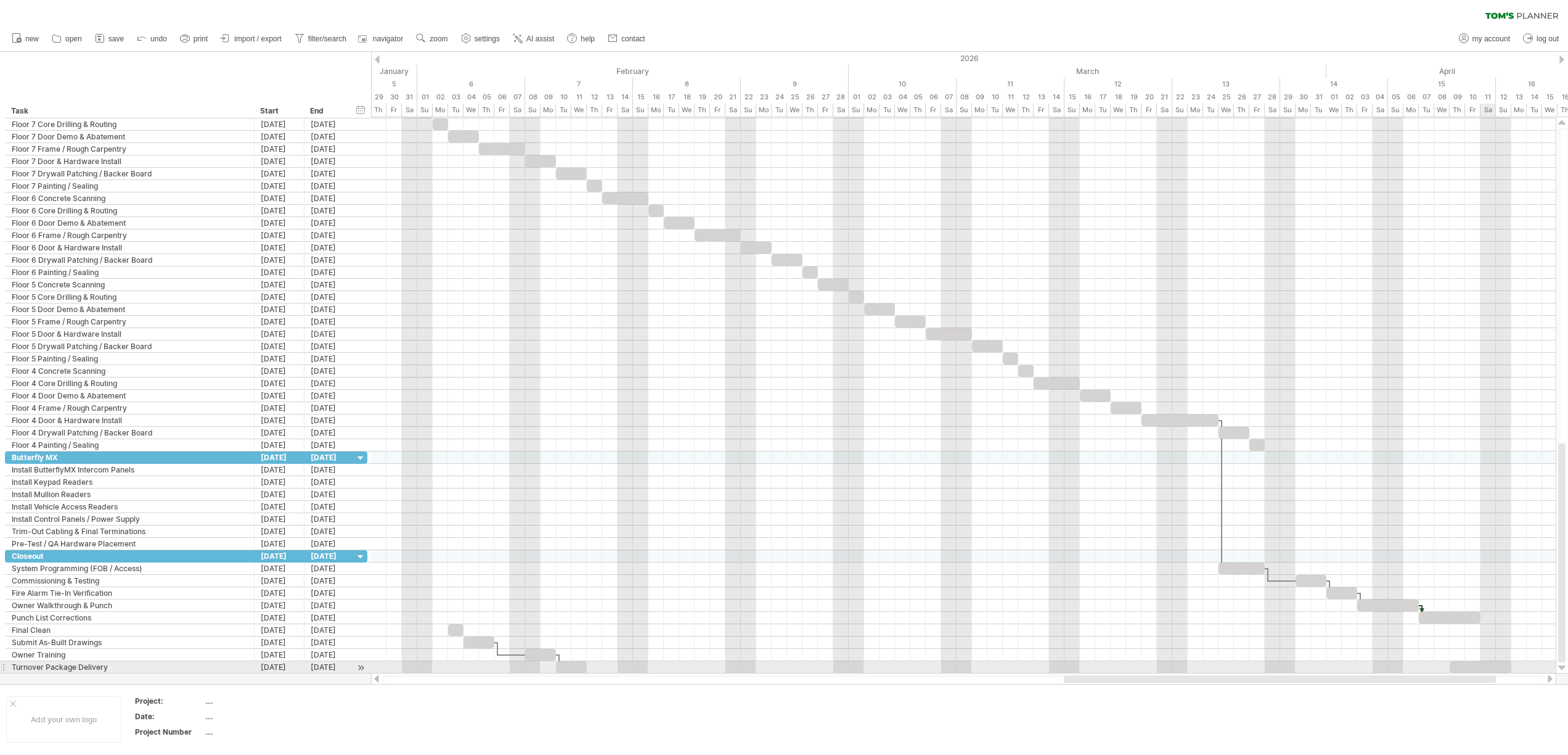
click at [1482, 667] on div at bounding box center [1480, 666] width 61 height 12
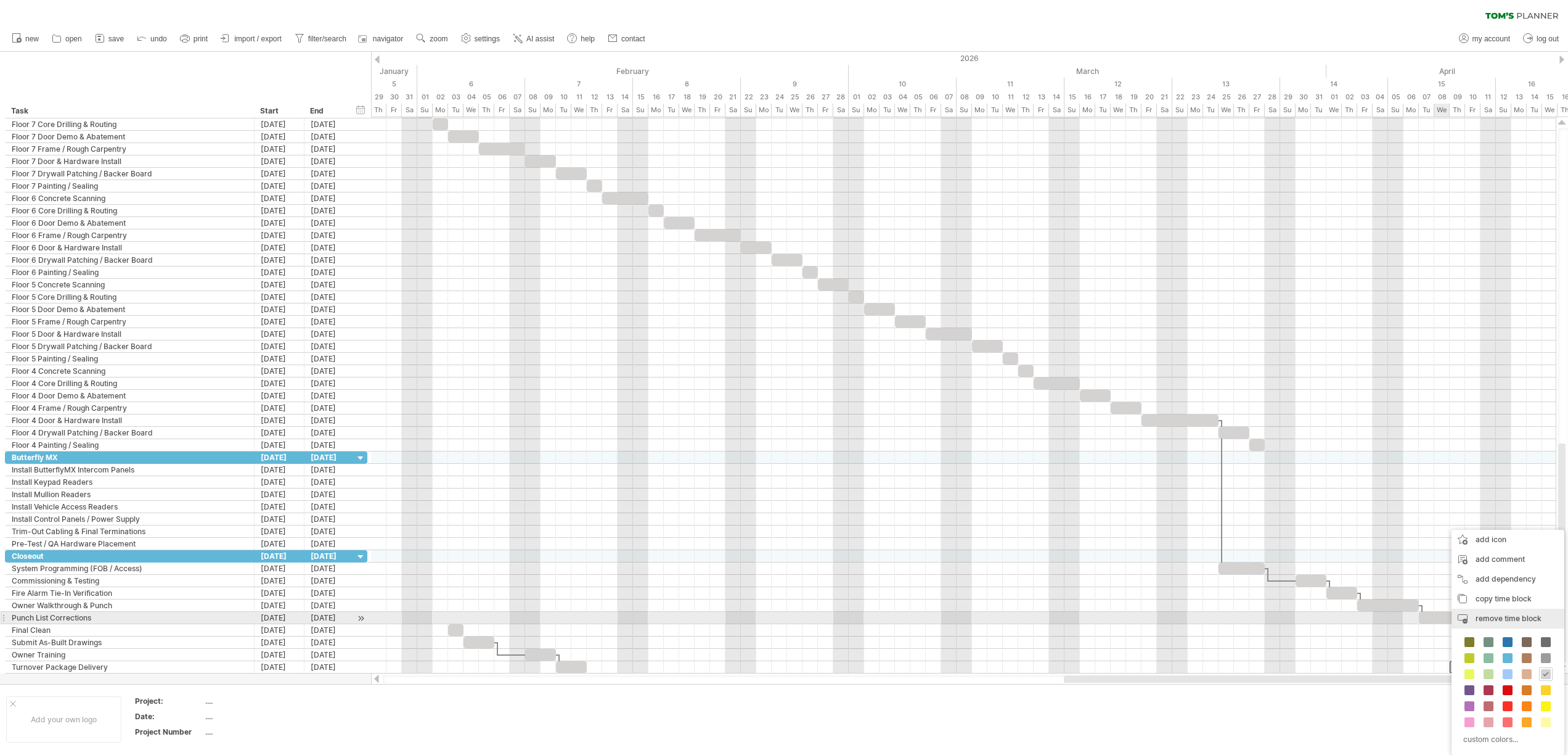
click at [1479, 623] on div "remove time block remove selected items" at bounding box center [1508, 619] width 113 height 20
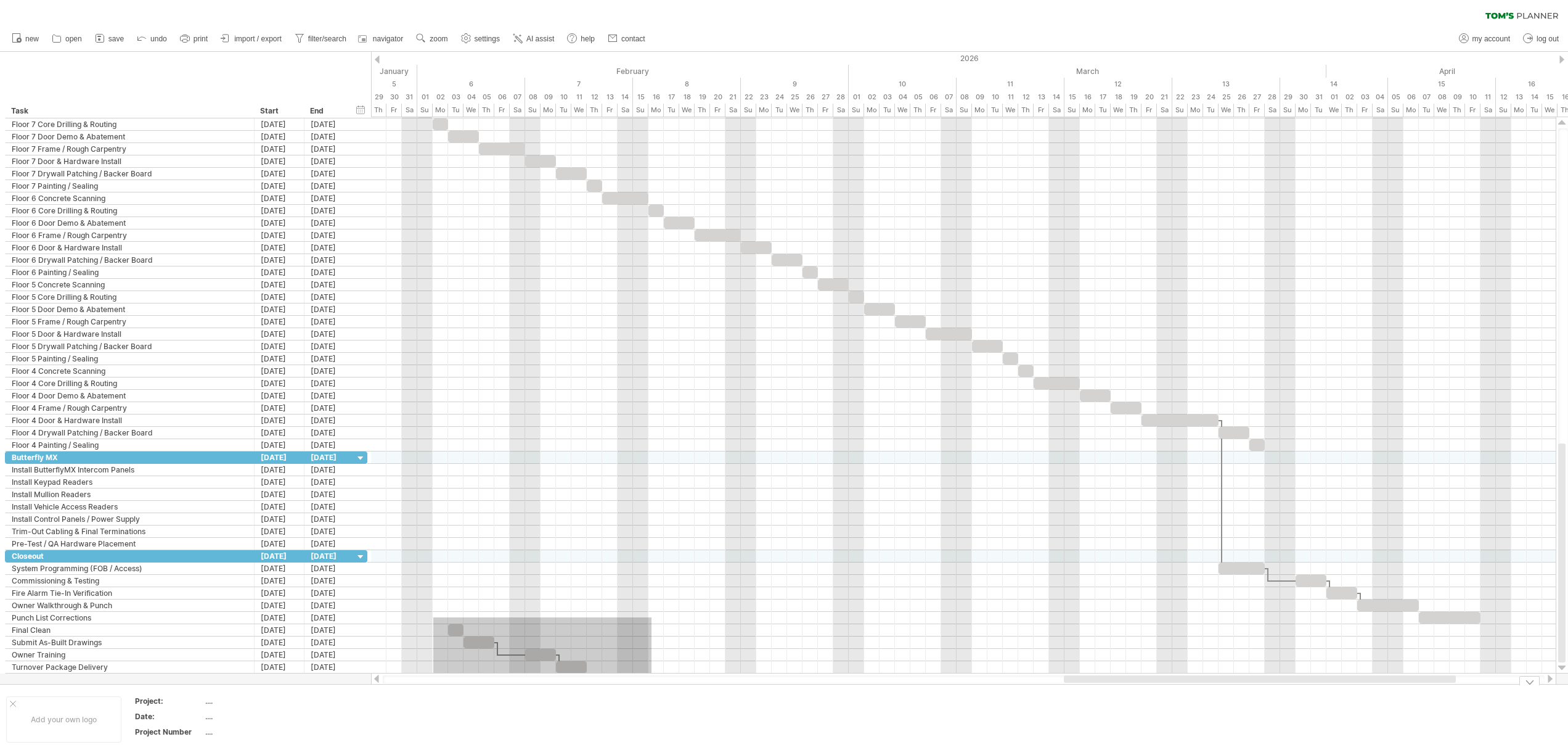
drag, startPoint x: 433, startPoint y: 617, endPoint x: 650, endPoint y: 686, distance: 227.7
click at [650, 686] on div "Trying to reach [DOMAIN_NAME] Connected again... 0% clear filter new" at bounding box center [784, 378] width 1568 height 755
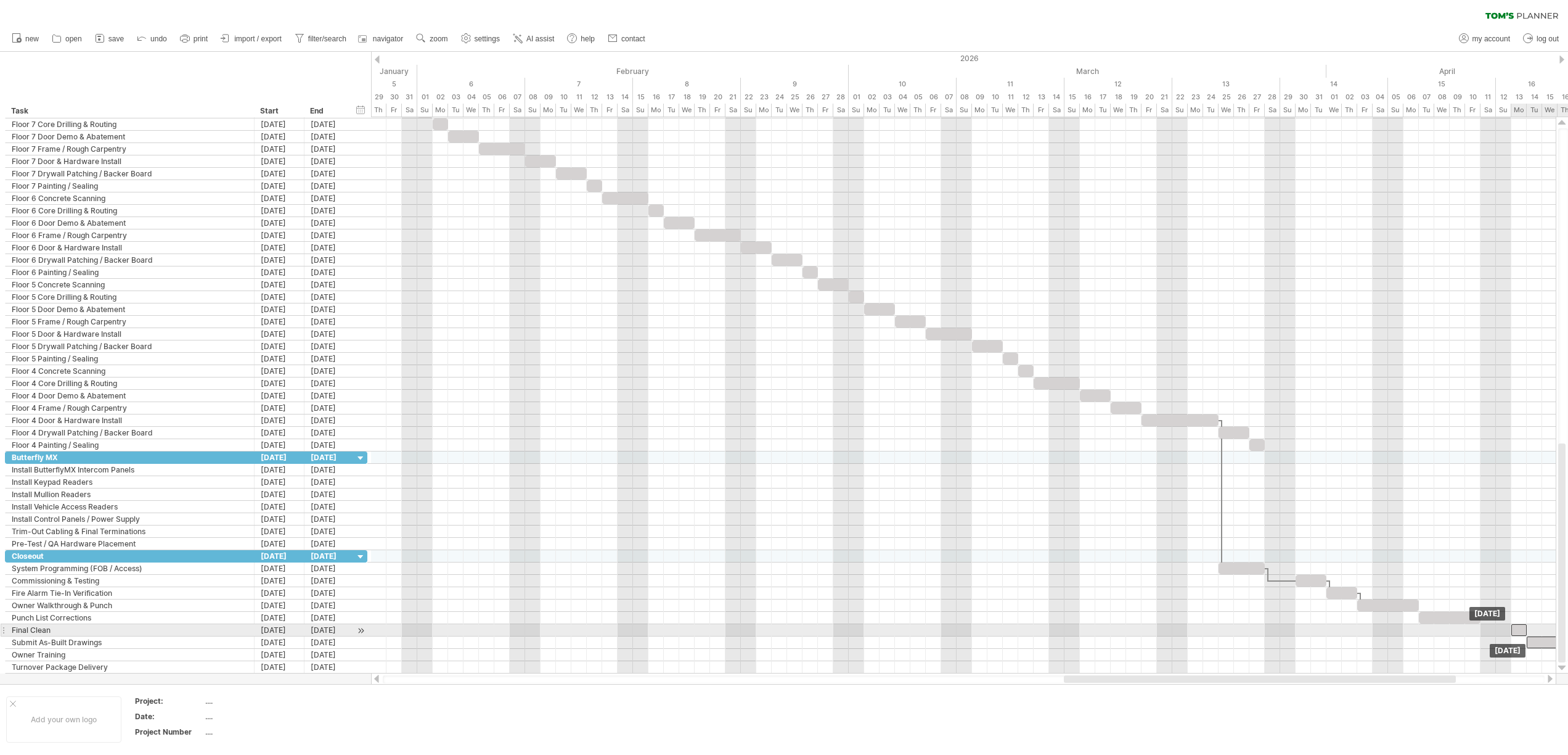
drag, startPoint x: 451, startPoint y: 627, endPoint x: 1516, endPoint y: 627, distance: 1065.0
click at [1516, 627] on div at bounding box center [1518, 630] width 15 height 12
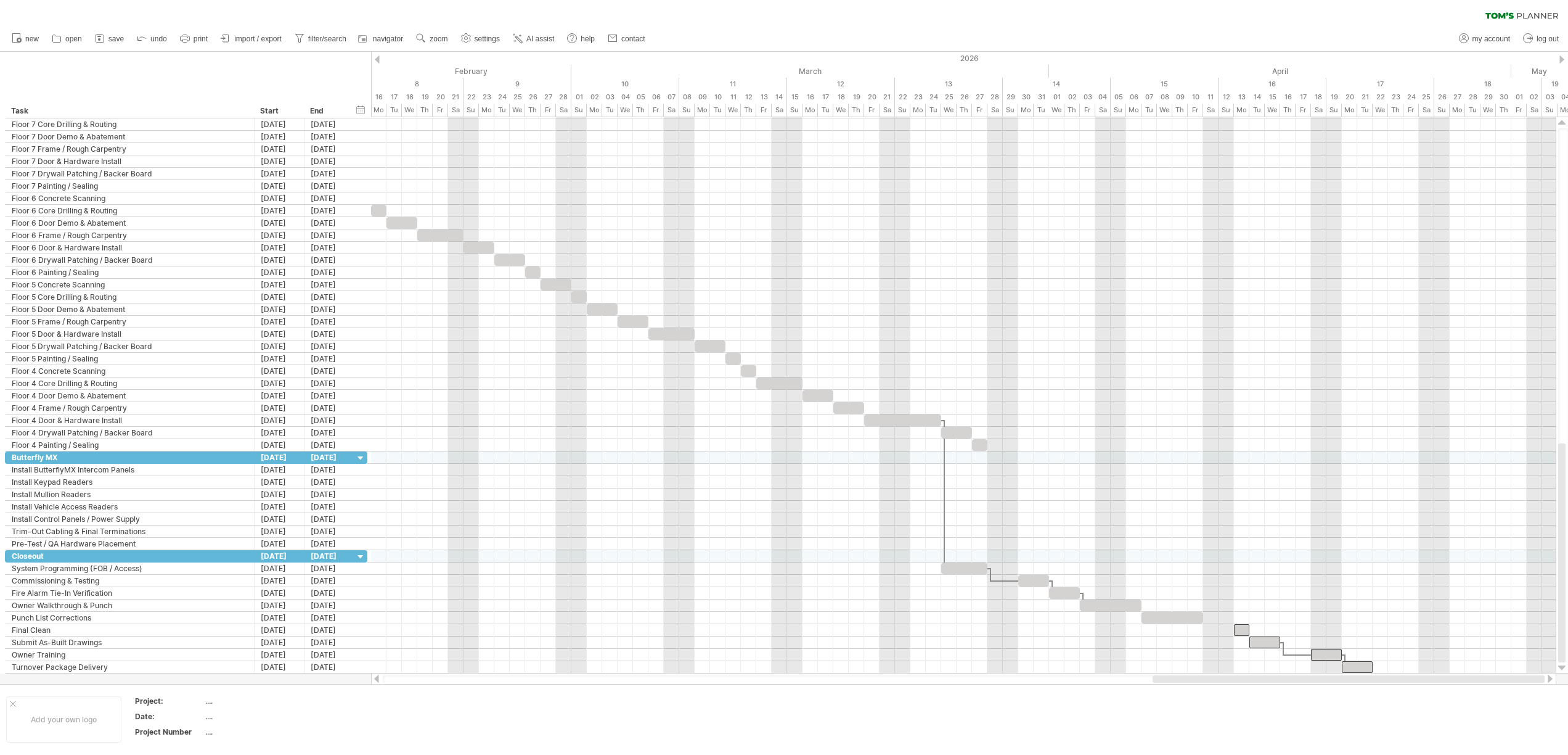
drag, startPoint x: 1408, startPoint y: 679, endPoint x: 1521, endPoint y: 676, distance: 113.0
click at [1521, 676] on div at bounding box center [1348, 679] width 392 height 7
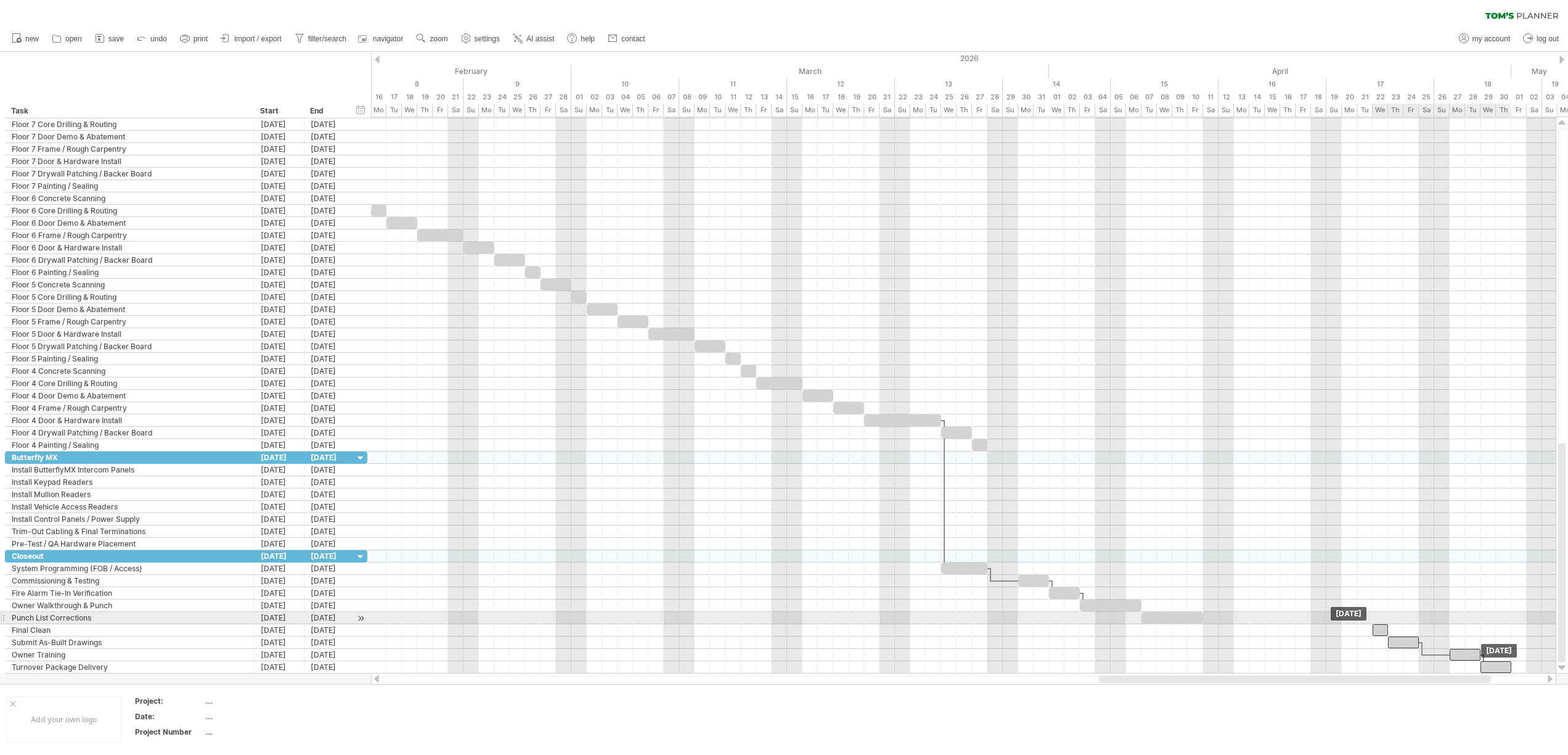
drag, startPoint x: 1242, startPoint y: 629, endPoint x: 1378, endPoint y: 624, distance: 136.1
click at [1378, 624] on div at bounding box center [1380, 630] width 15 height 12
drag, startPoint x: 1372, startPoint y: 630, endPoint x: 1359, endPoint y: 632, distance: 13.2
click at [1359, 632] on div at bounding box center [1372, 630] width 31 height 12
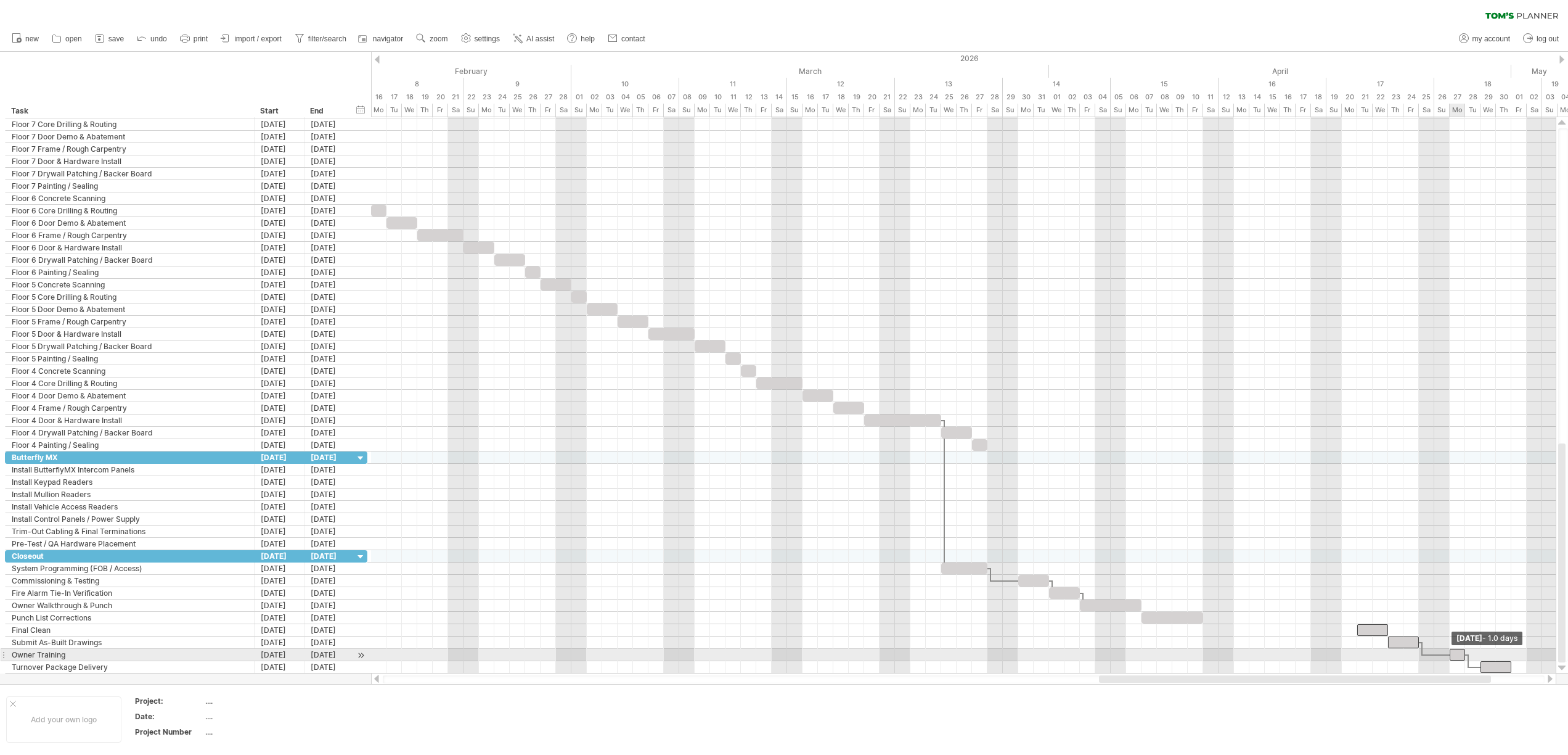
drag, startPoint x: 1478, startPoint y: 653, endPoint x: 1465, endPoint y: 655, distance: 13.2
click at [1465, 655] on span at bounding box center [1465, 654] width 5 height 12
click at [1498, 668] on div at bounding box center [1496, 666] width 31 height 12
click at [1483, 666] on div at bounding box center [1496, 666] width 31 height 12
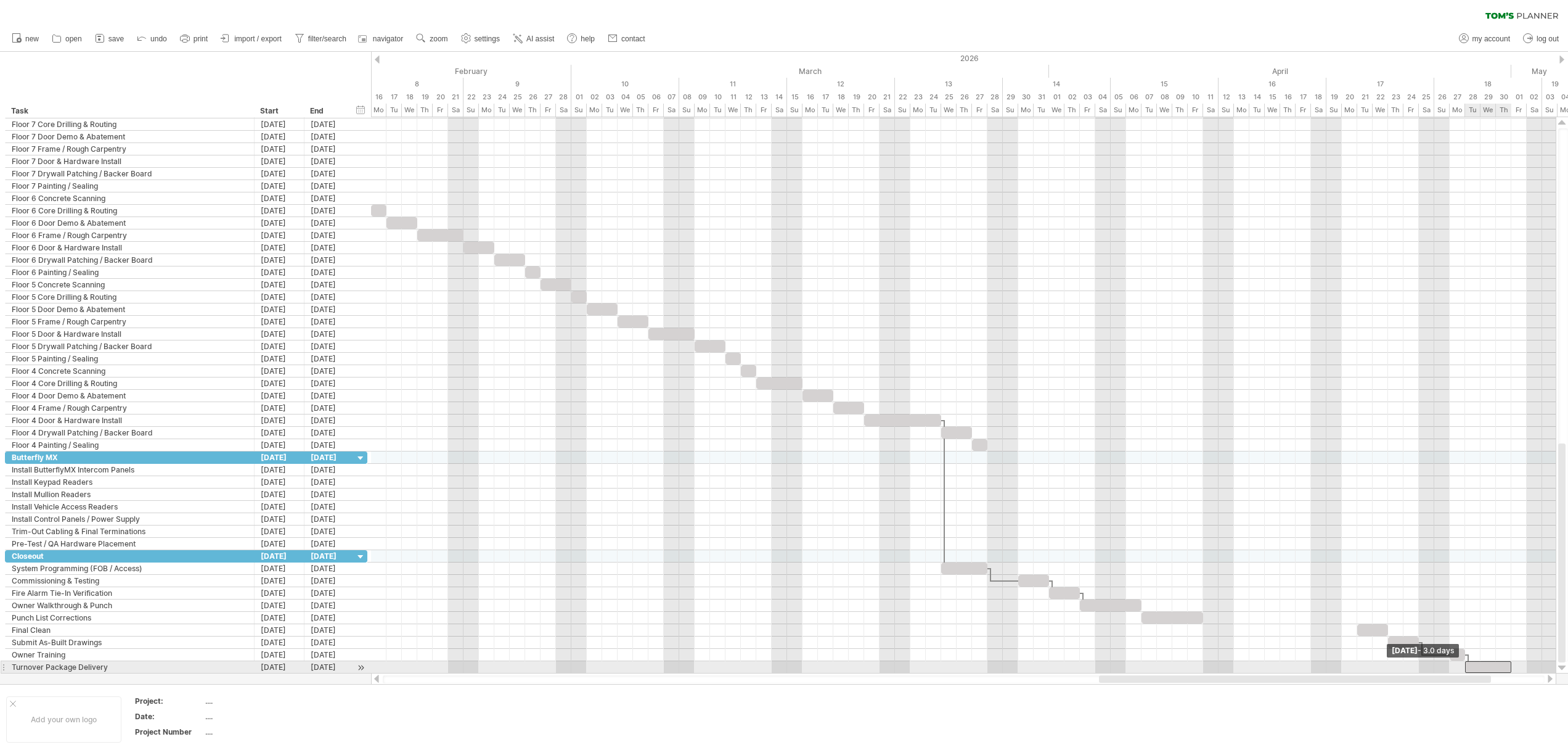
drag, startPoint x: 1482, startPoint y: 666, endPoint x: 1466, endPoint y: 667, distance: 16.0
click at [1466, 667] on span at bounding box center [1465, 666] width 5 height 12
drag, startPoint x: 1509, startPoint y: 664, endPoint x: 1494, endPoint y: 664, distance: 15.0
click at [1494, 664] on span at bounding box center [1496, 666] width 5 height 12
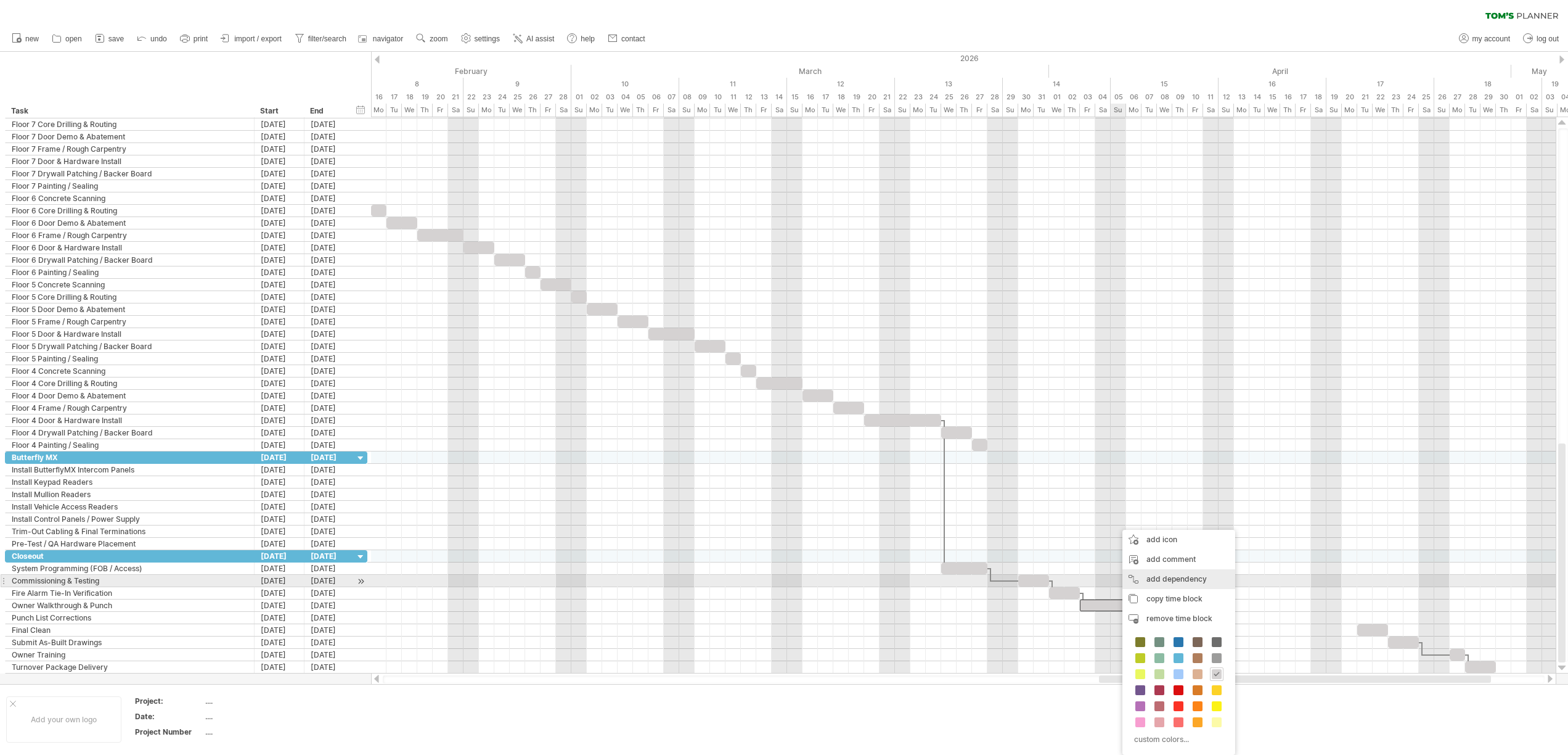
click at [1175, 581] on div "add dependency You can use dependencies when you require tasks to be done in a …" at bounding box center [1178, 579] width 113 height 20
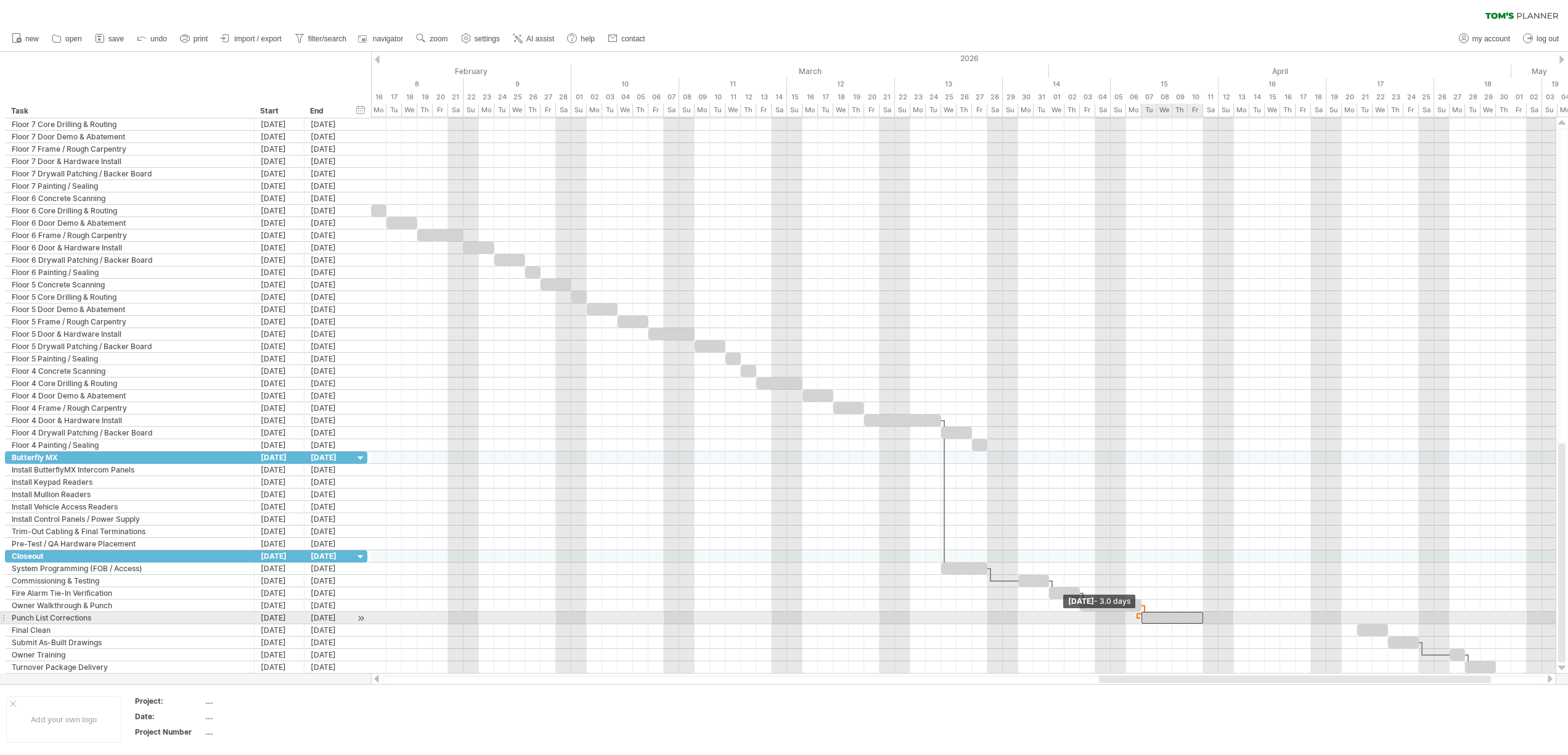
click at [1140, 614] on span at bounding box center [1141, 617] width 5 height 12
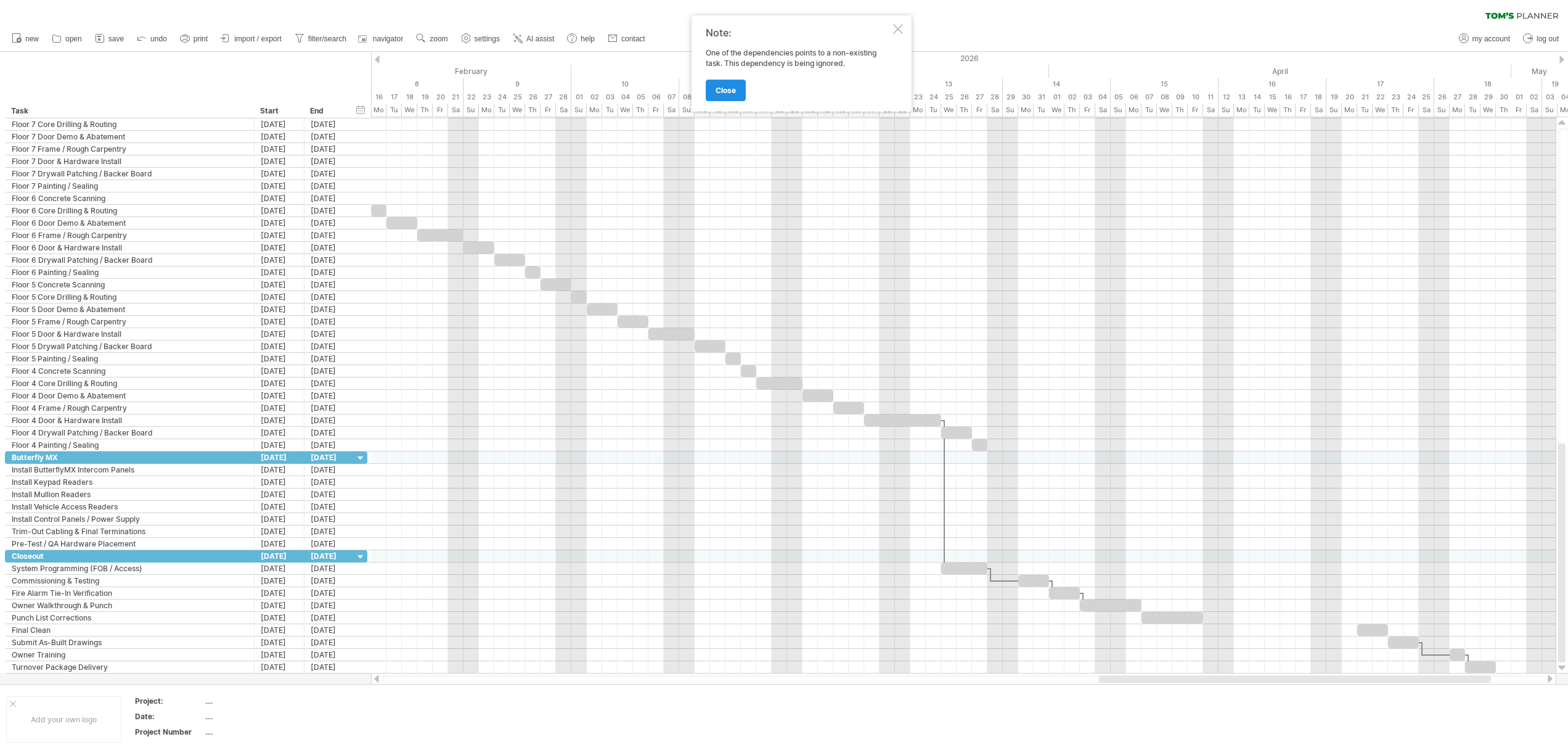
click at [727, 87] on span "close" at bounding box center [725, 90] width 20 height 9
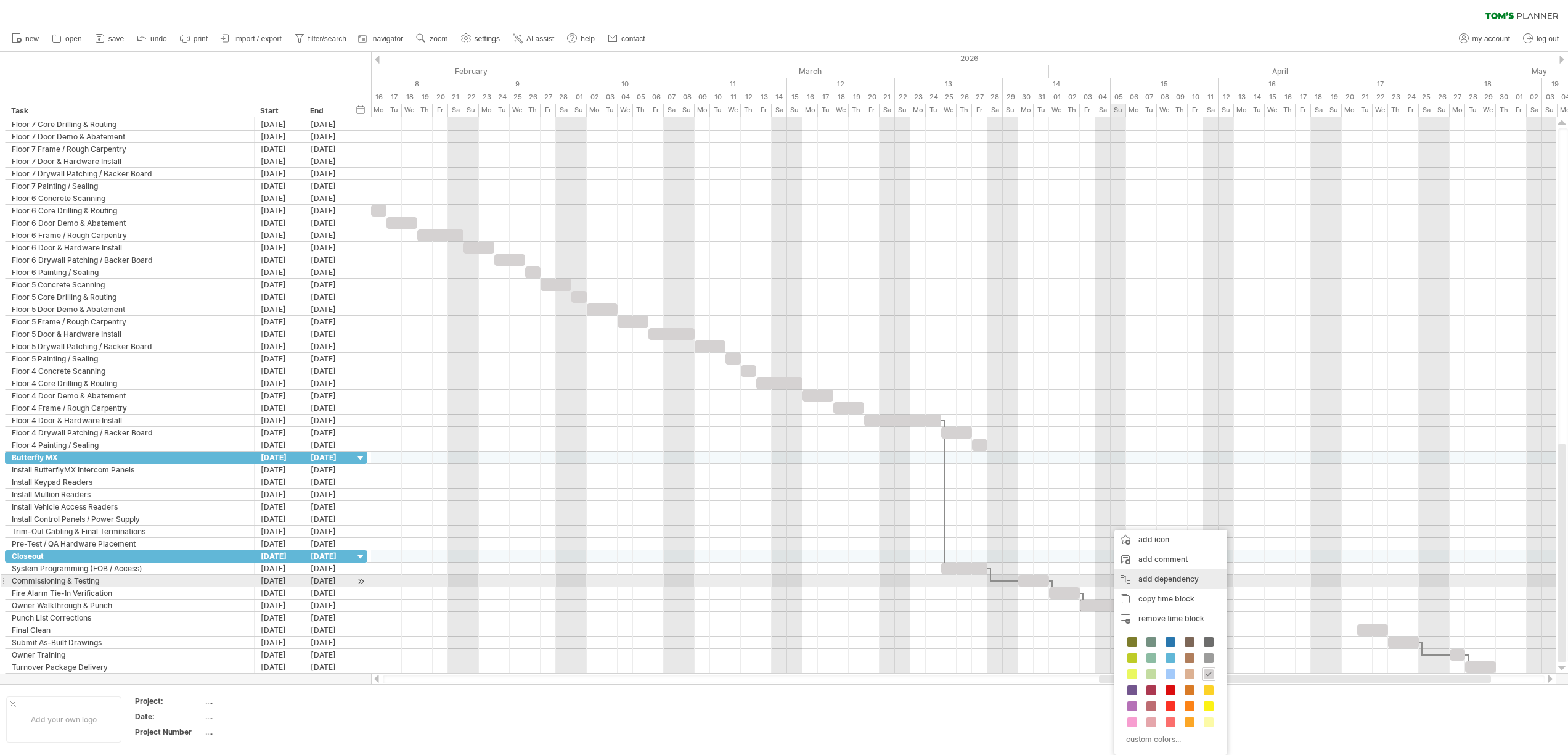
click at [1155, 580] on div "add dependency You can use dependencies when you require tasks to be done in a …" at bounding box center [1170, 579] width 113 height 20
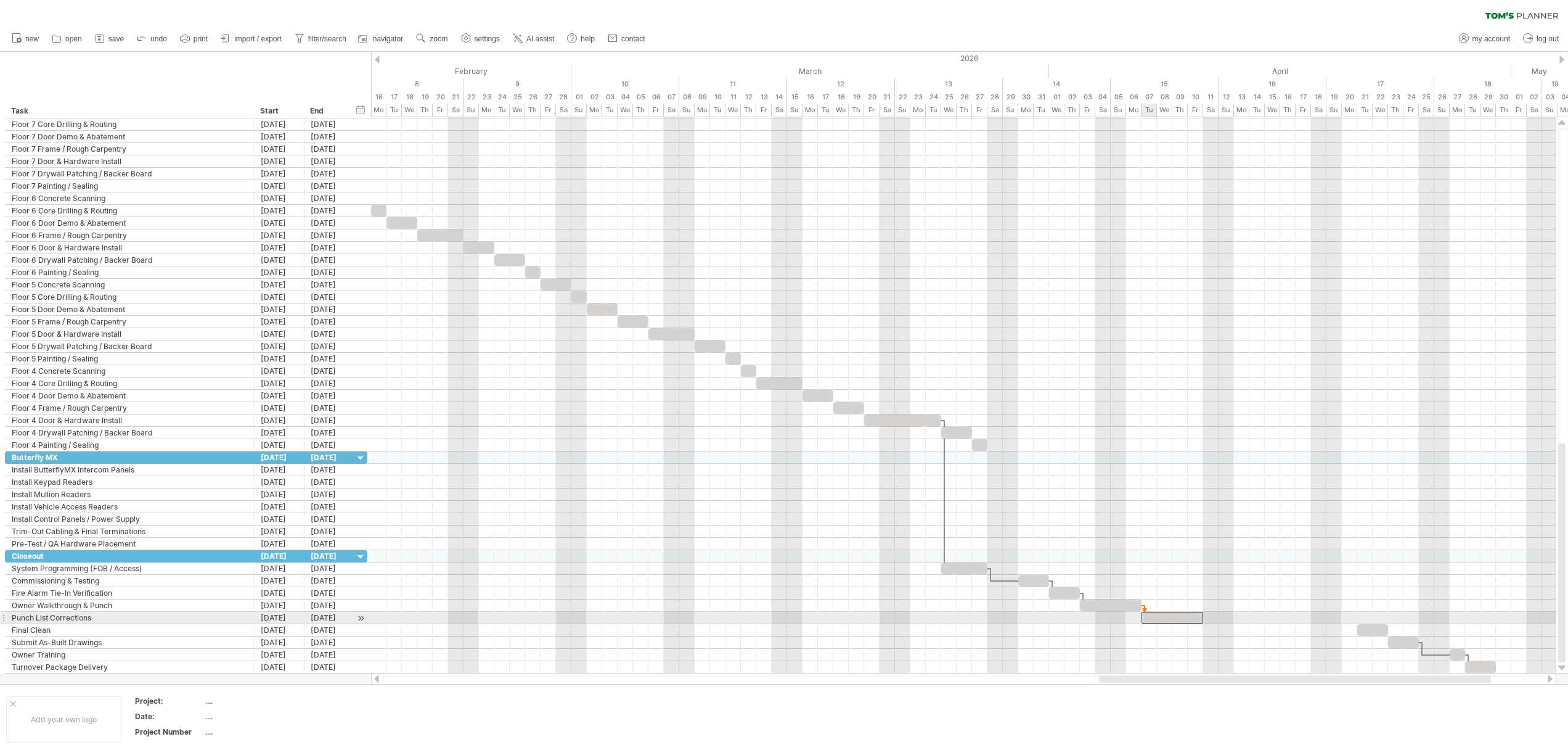
click at [1144, 615] on div at bounding box center [1172, 617] width 61 height 12
click at [1168, 617] on div at bounding box center [1172, 617] width 61 height 12
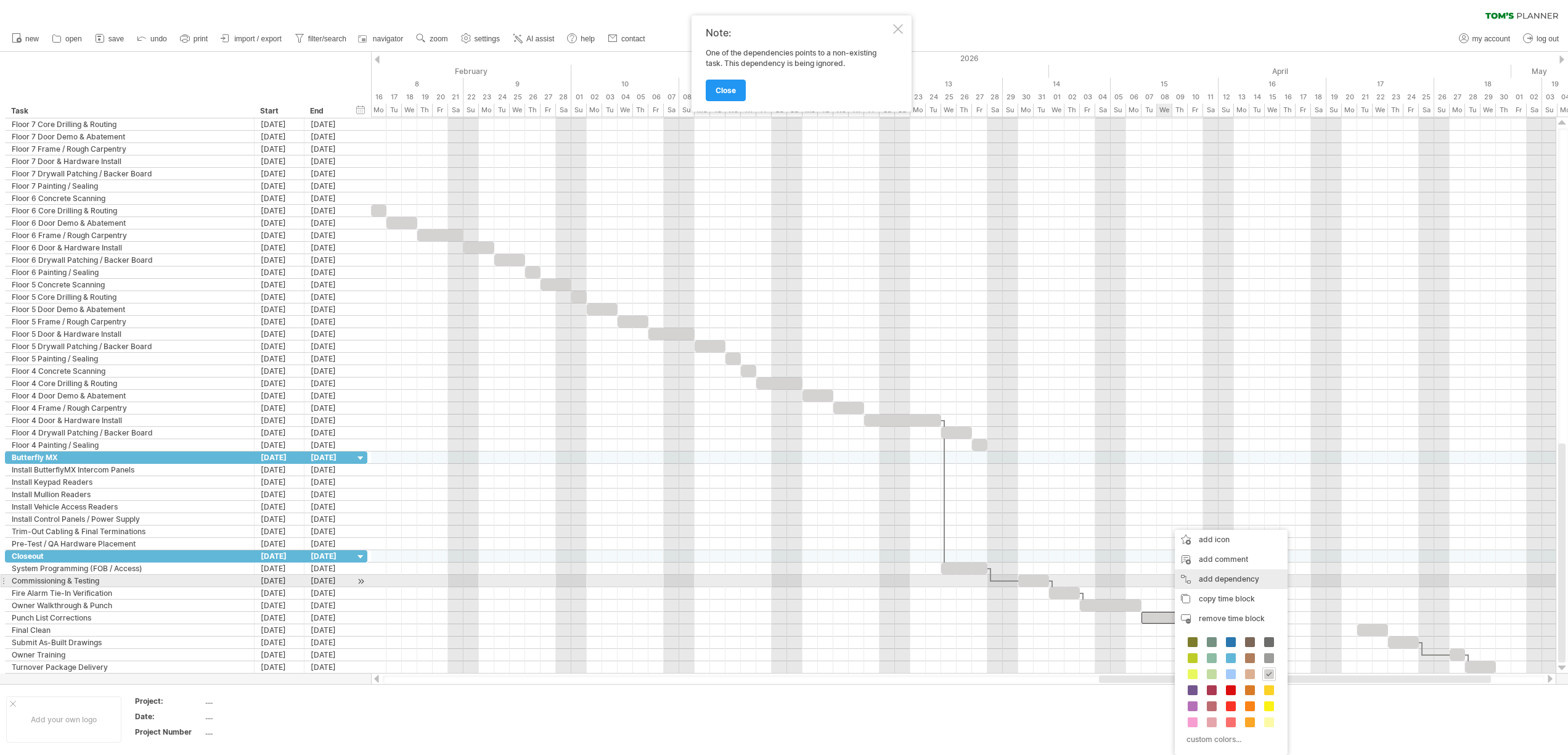
click at [1244, 580] on div "add dependency You can use dependencies when you require tasks to be done in a …" at bounding box center [1231, 579] width 113 height 20
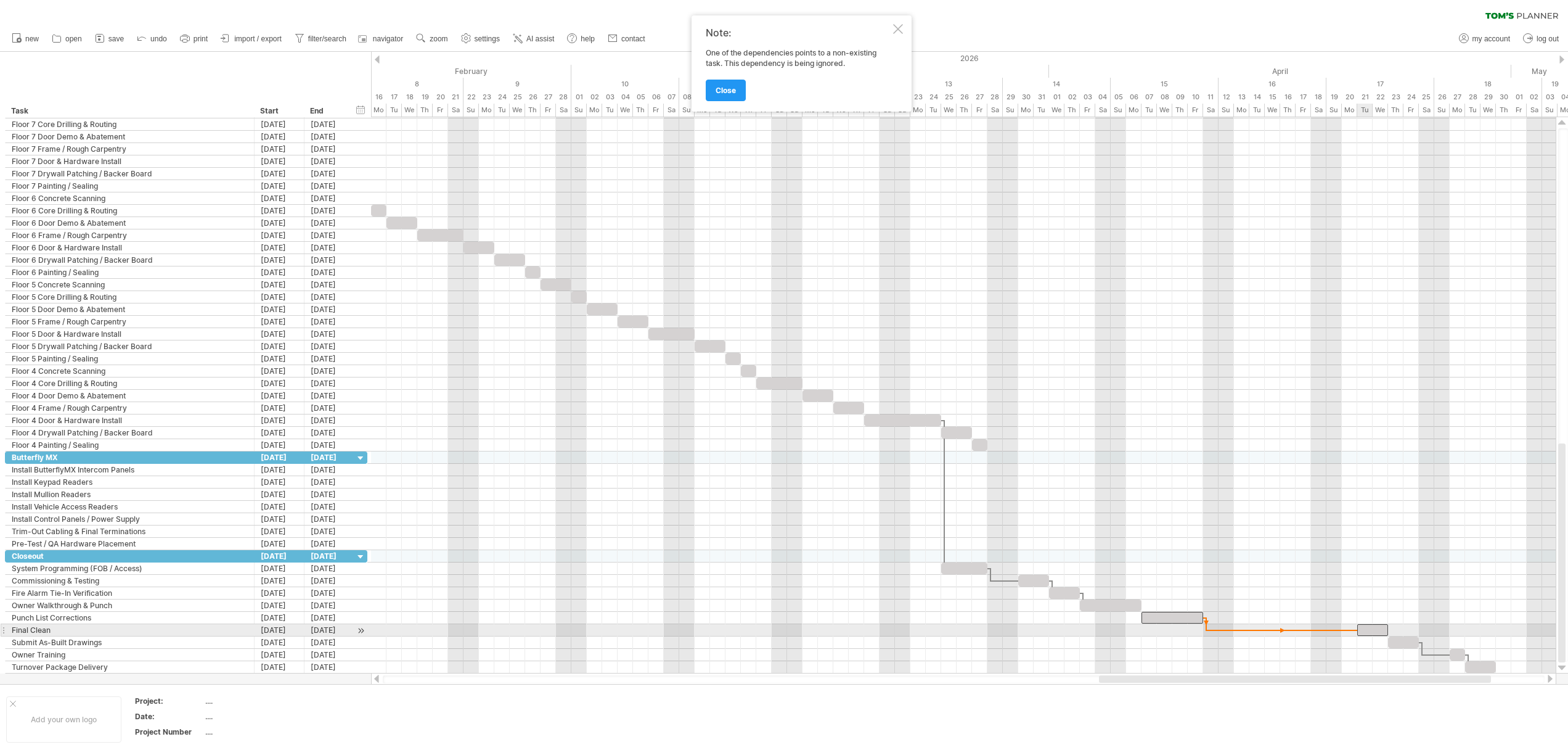
click at [1357, 630] on span at bounding box center [1357, 630] width 5 height 12
click at [1375, 630] on div at bounding box center [1372, 630] width 31 height 12
click at [1168, 614] on div at bounding box center [1172, 617] width 61 height 12
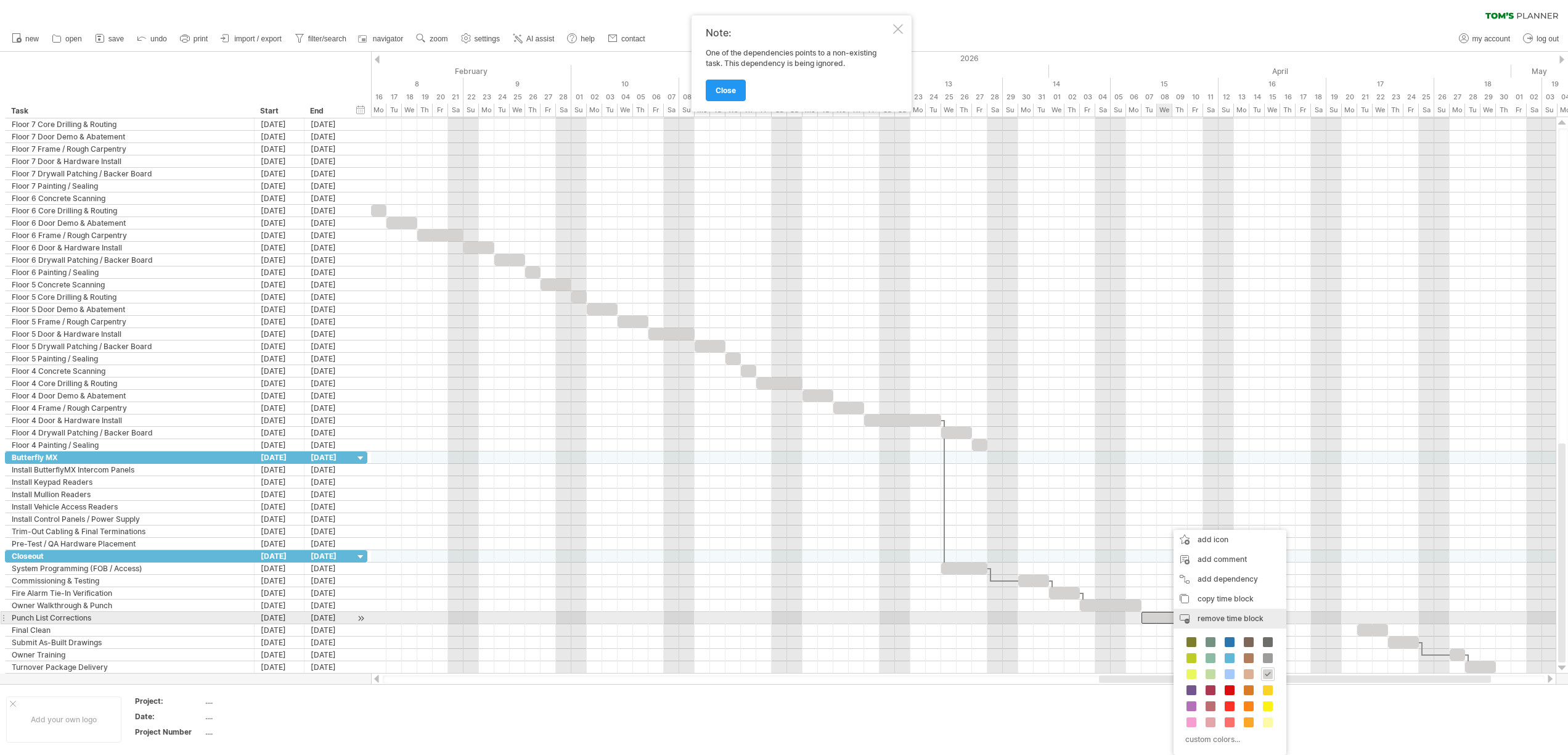
click at [1236, 621] on span "remove time block" at bounding box center [1230, 618] width 66 height 9
drag, startPoint x: 1141, startPoint y: 617, endPoint x: 1188, endPoint y: 621, distance: 47.2
click at [1188, 621] on div at bounding box center [963, 618] width 1185 height 12
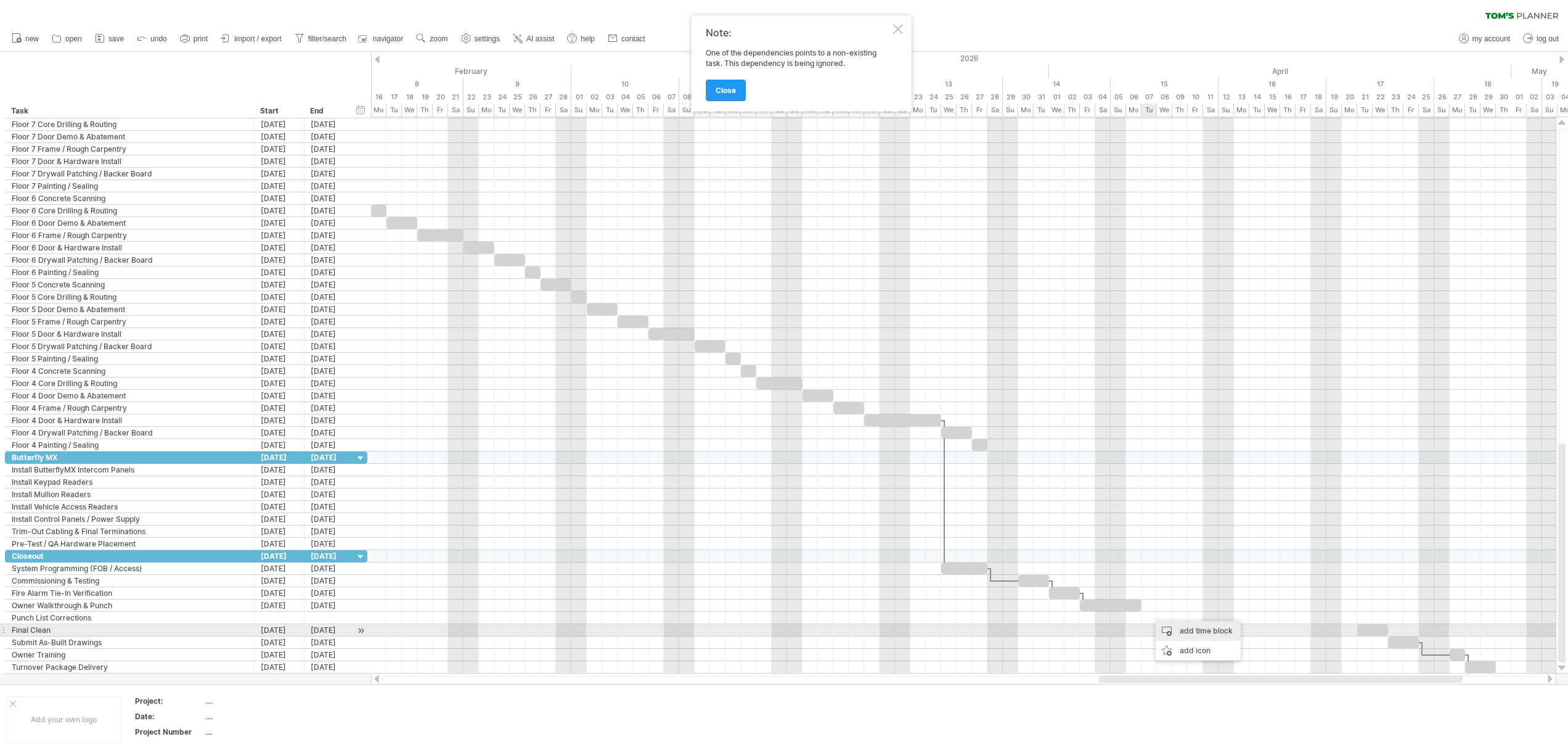
click at [1187, 633] on div "add time block" at bounding box center [1198, 631] width 85 height 20
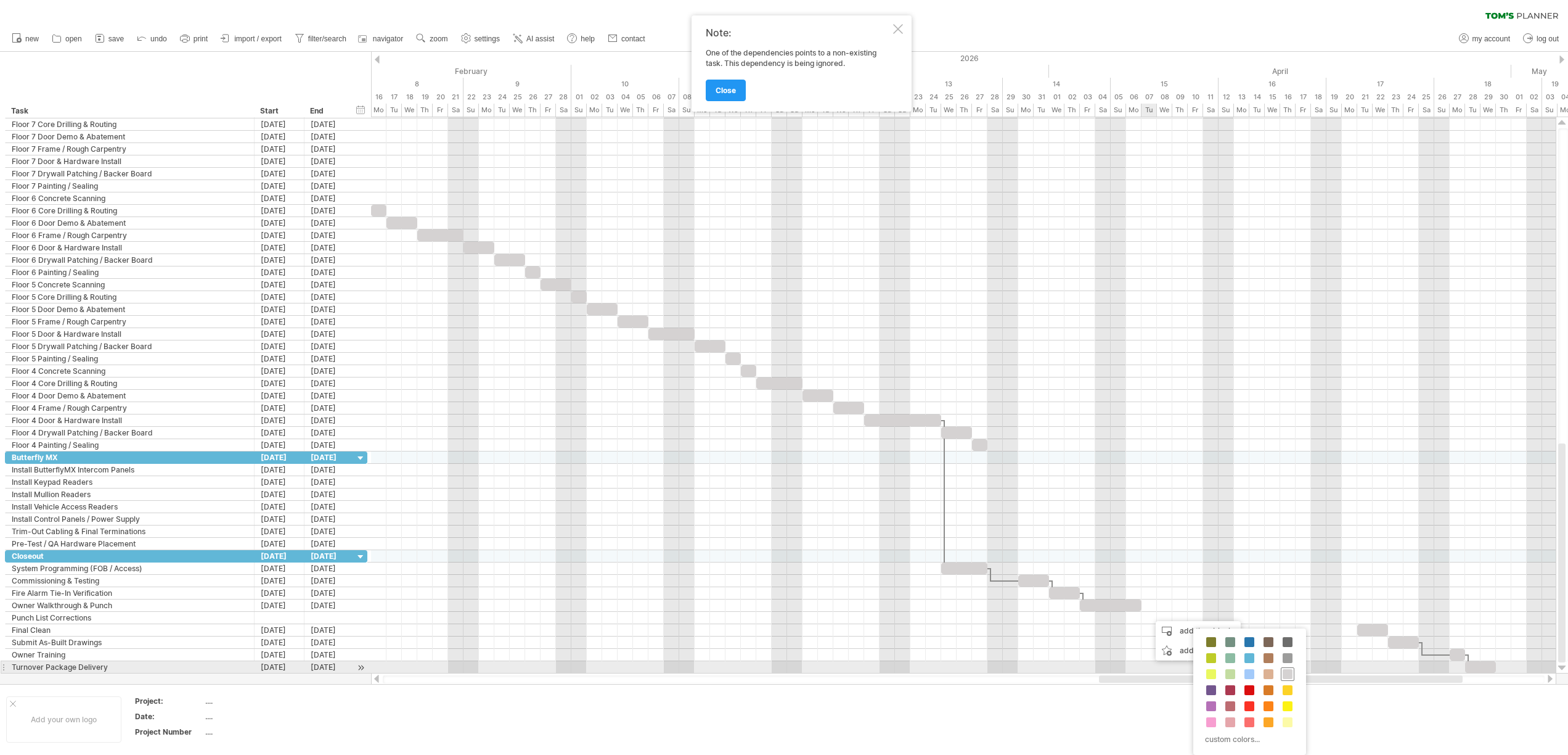
click at [1287, 673] on span at bounding box center [1287, 674] width 10 height 10
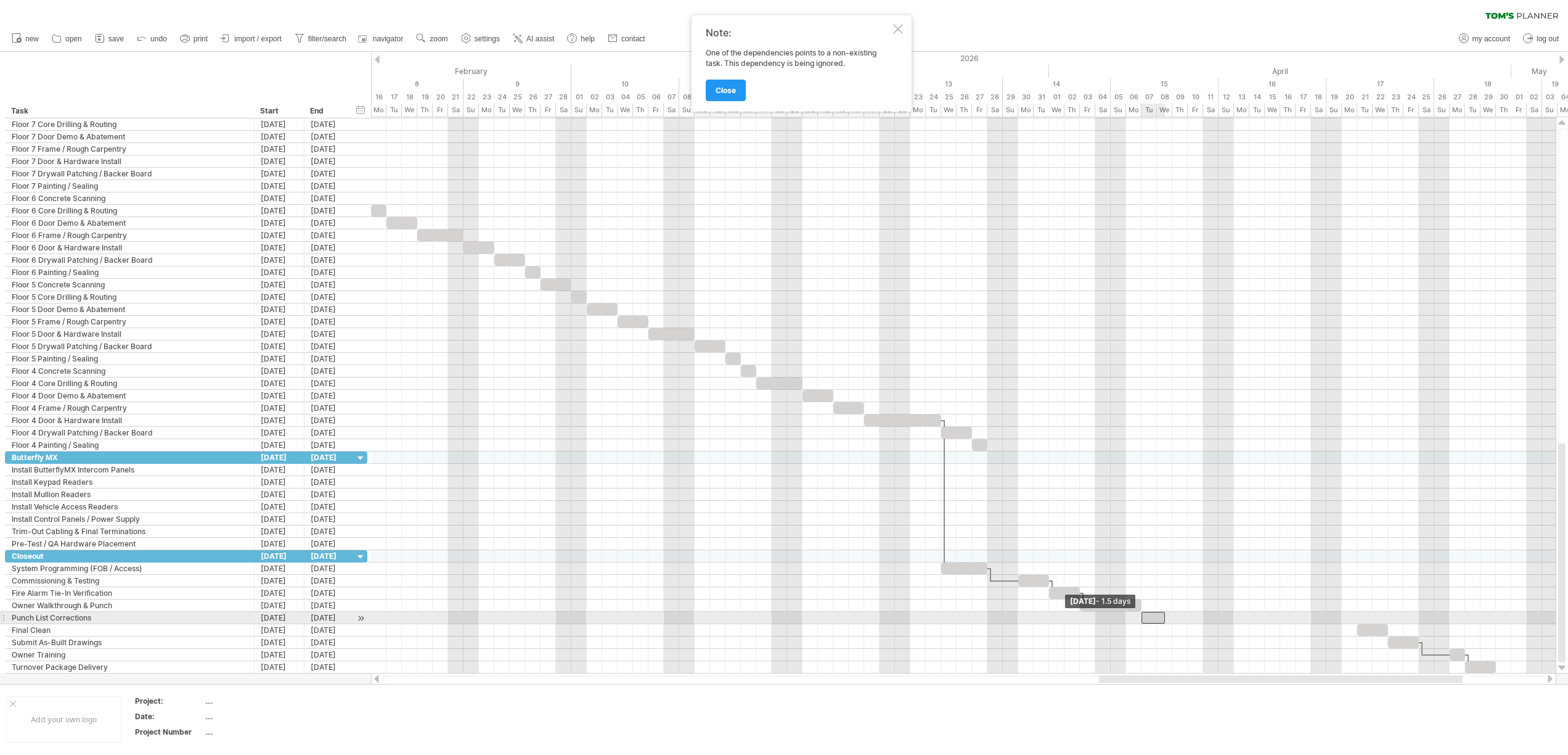
drag, startPoint x: 1149, startPoint y: 617, endPoint x: 1140, endPoint y: 617, distance: 9.0
click at [1140, 617] on span at bounding box center [1141, 617] width 5 height 12
drag, startPoint x: 1163, startPoint y: 617, endPoint x: 1185, endPoint y: 619, distance: 22.1
click at [1185, 620] on span at bounding box center [1188, 617] width 5 height 12
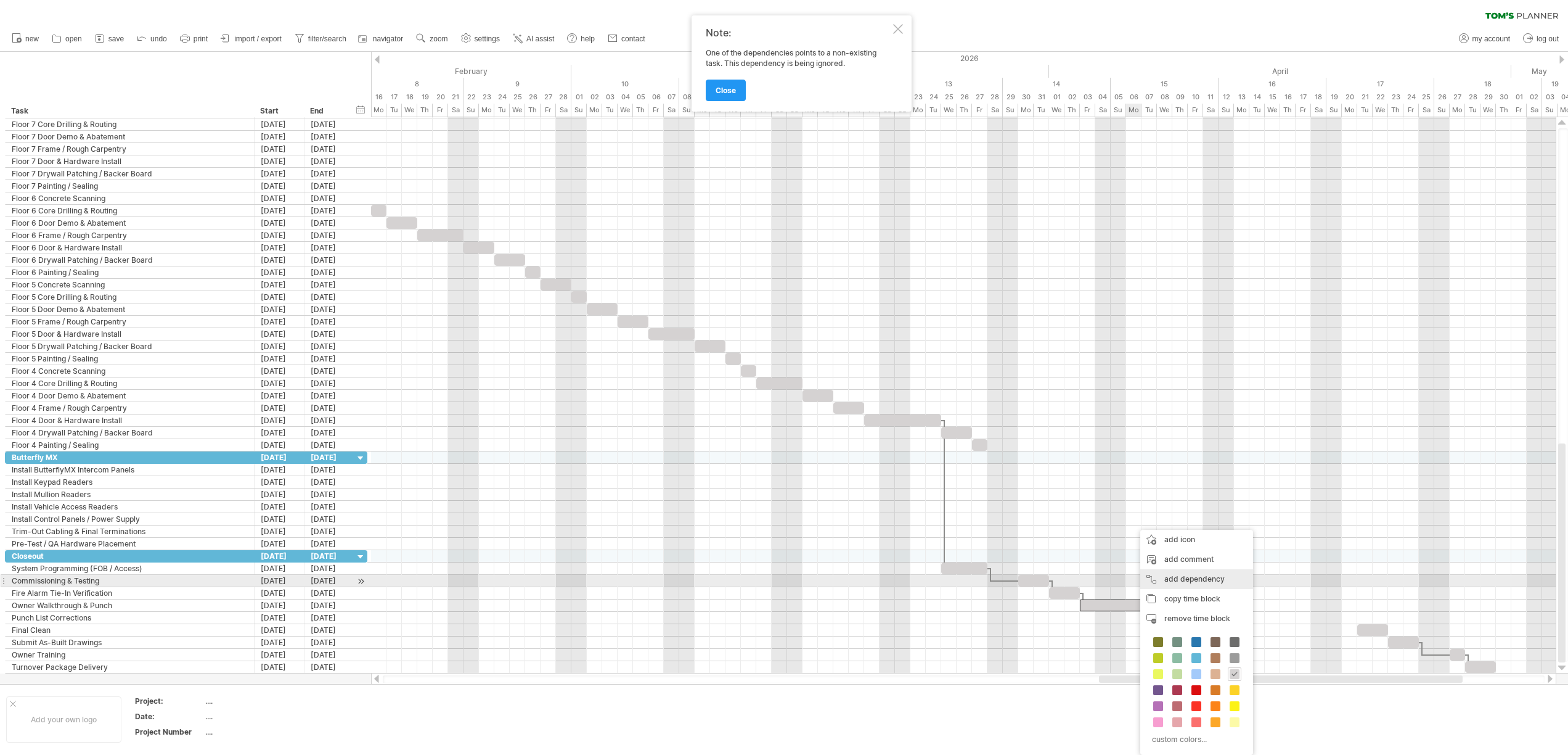
click at [1181, 583] on div "add dependency You can use dependencies when you require tasks to be done in a …" at bounding box center [1196, 579] width 113 height 20
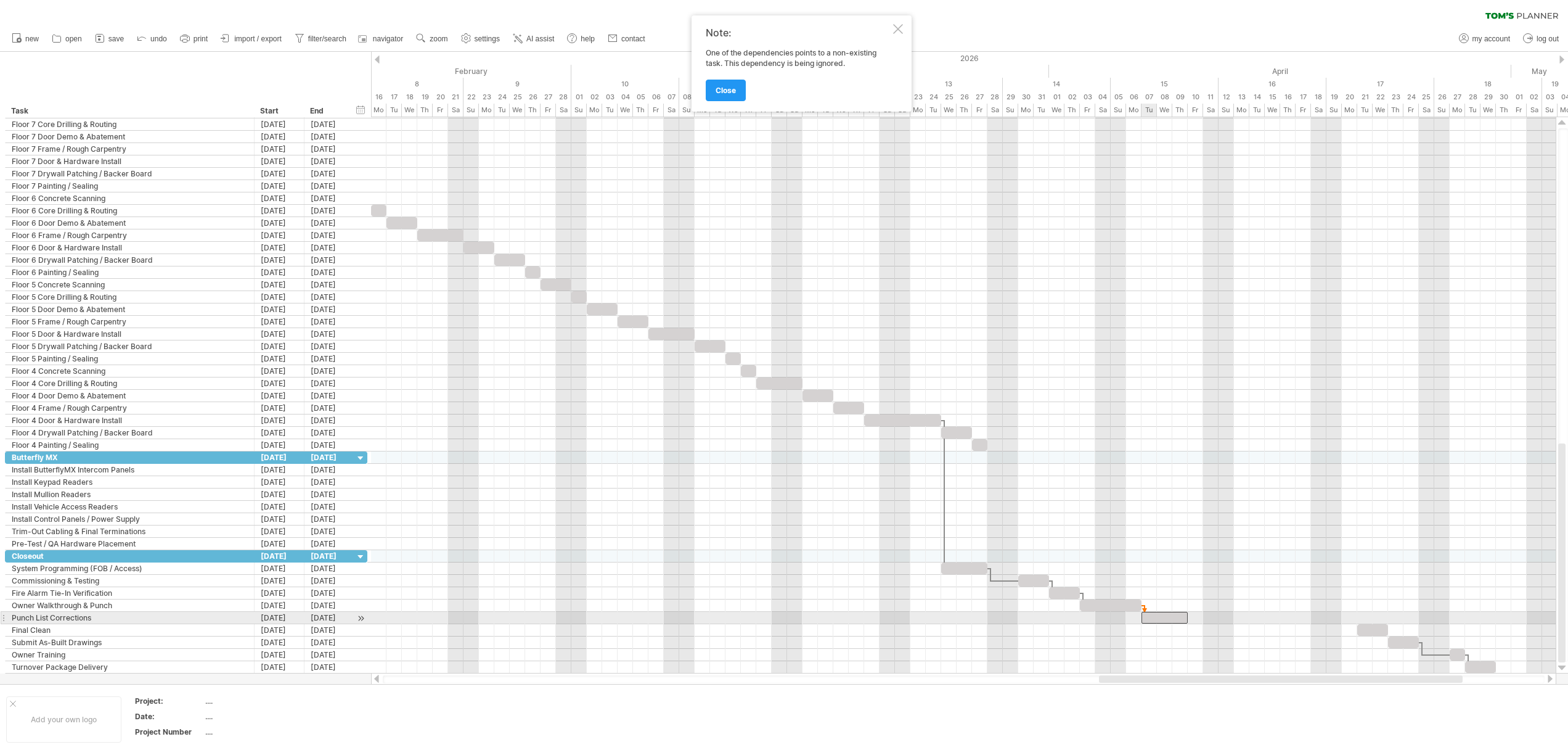
click at [1144, 617] on div at bounding box center [1164, 617] width 46 height 12
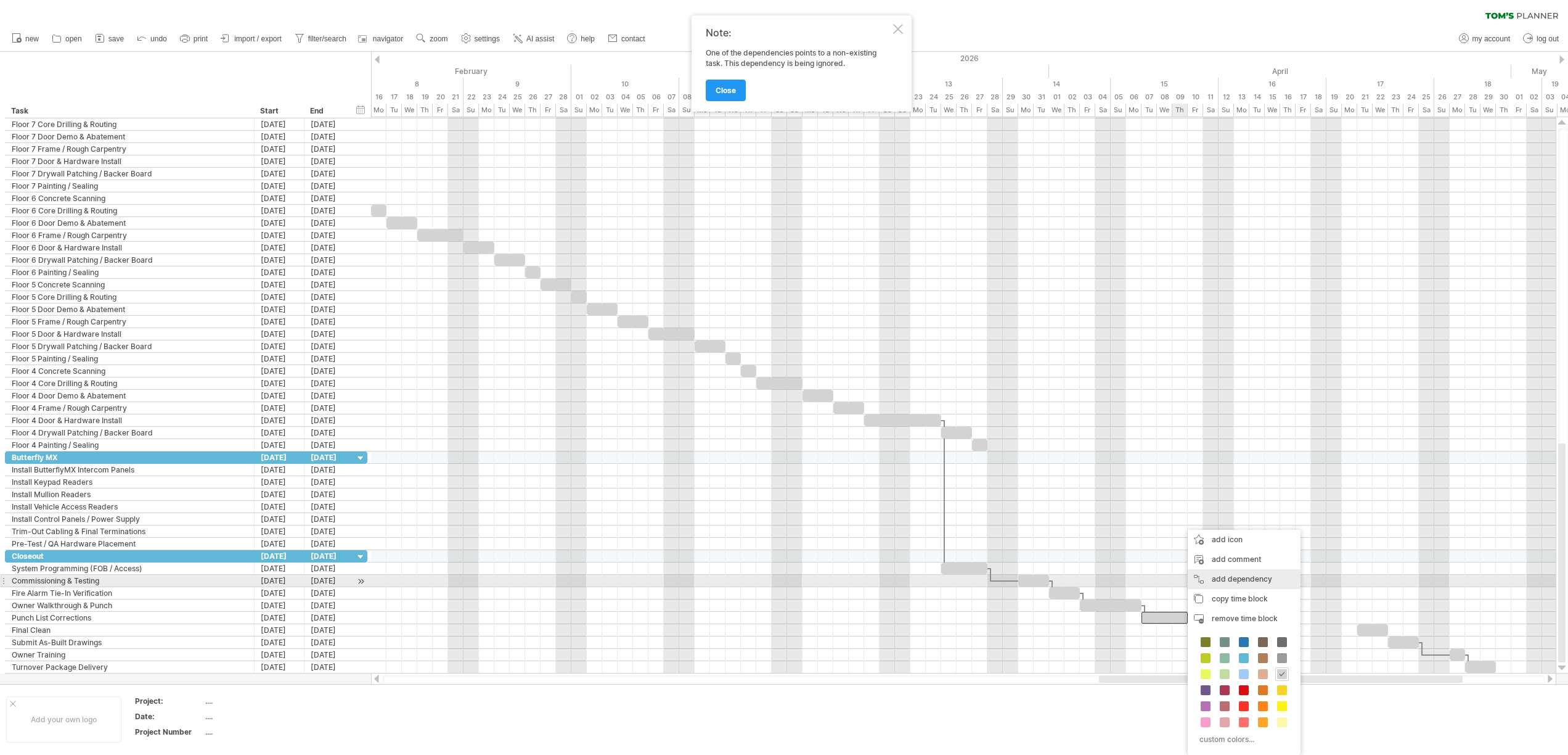
click at [1252, 587] on div "add dependency You can use dependencies when you require tasks to be done in a …" at bounding box center [1244, 579] width 113 height 20
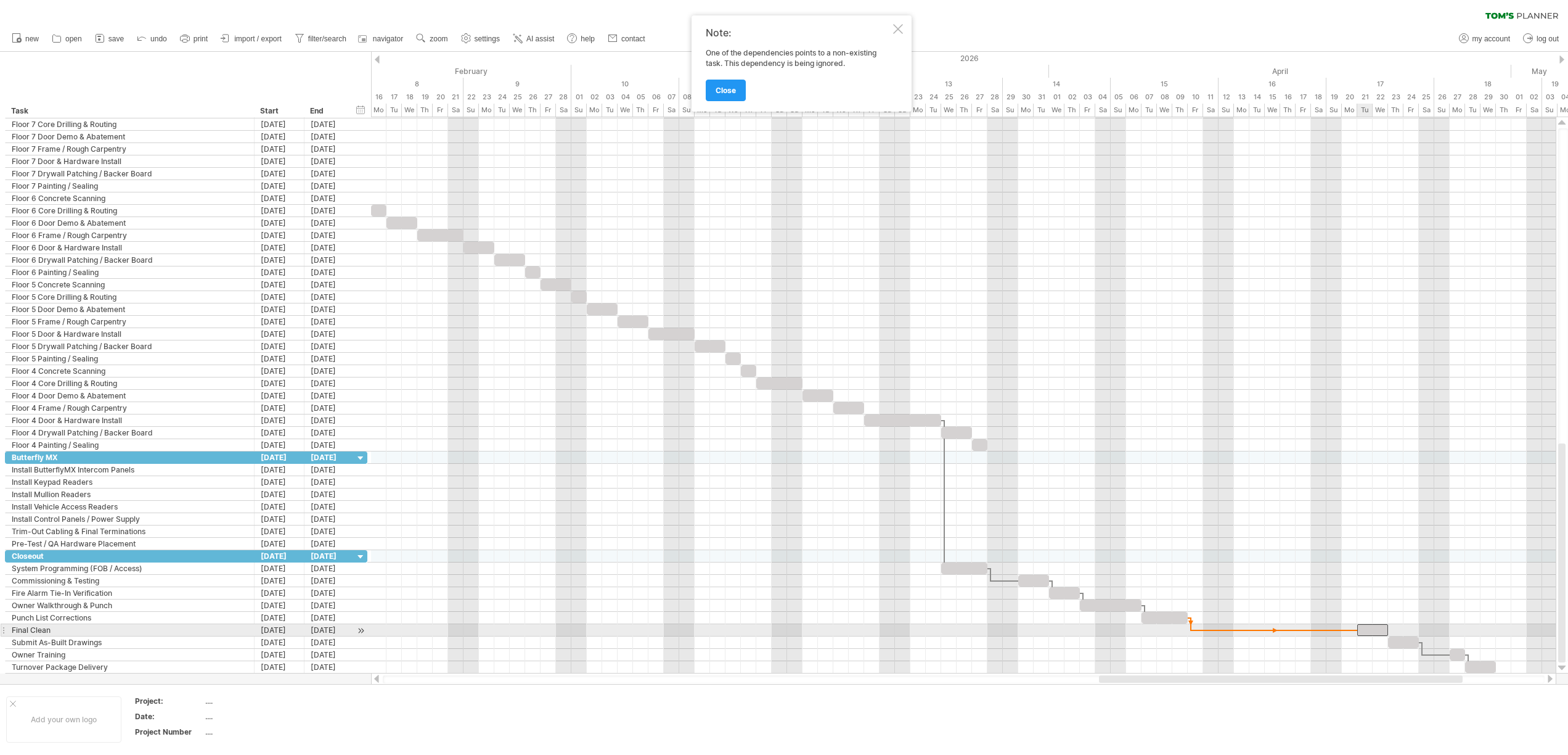
click at [1360, 629] on div at bounding box center [1372, 630] width 31 height 12
click at [1377, 637] on div at bounding box center [963, 643] width 1185 height 12
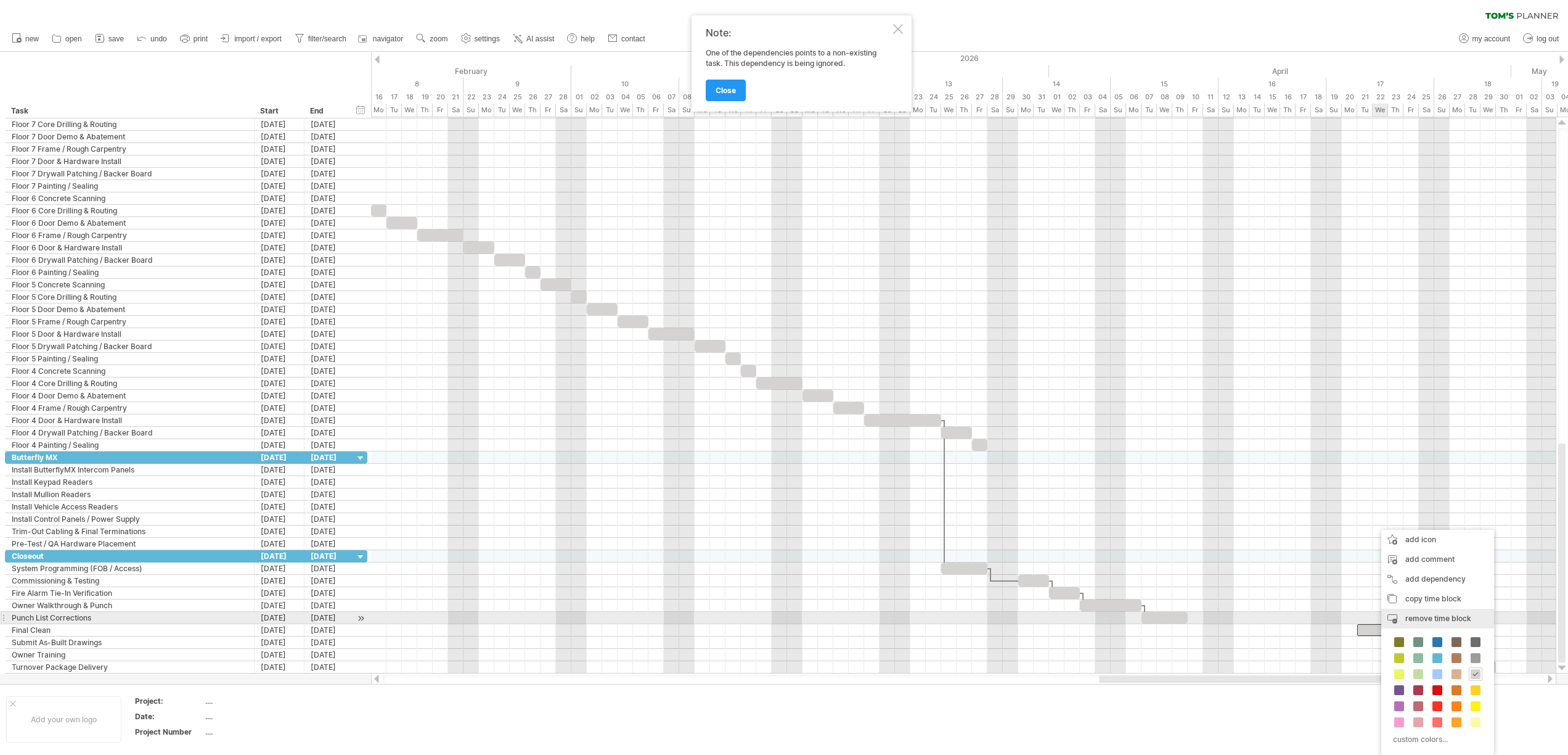
click at [1435, 617] on span "remove time block" at bounding box center [1438, 618] width 66 height 9
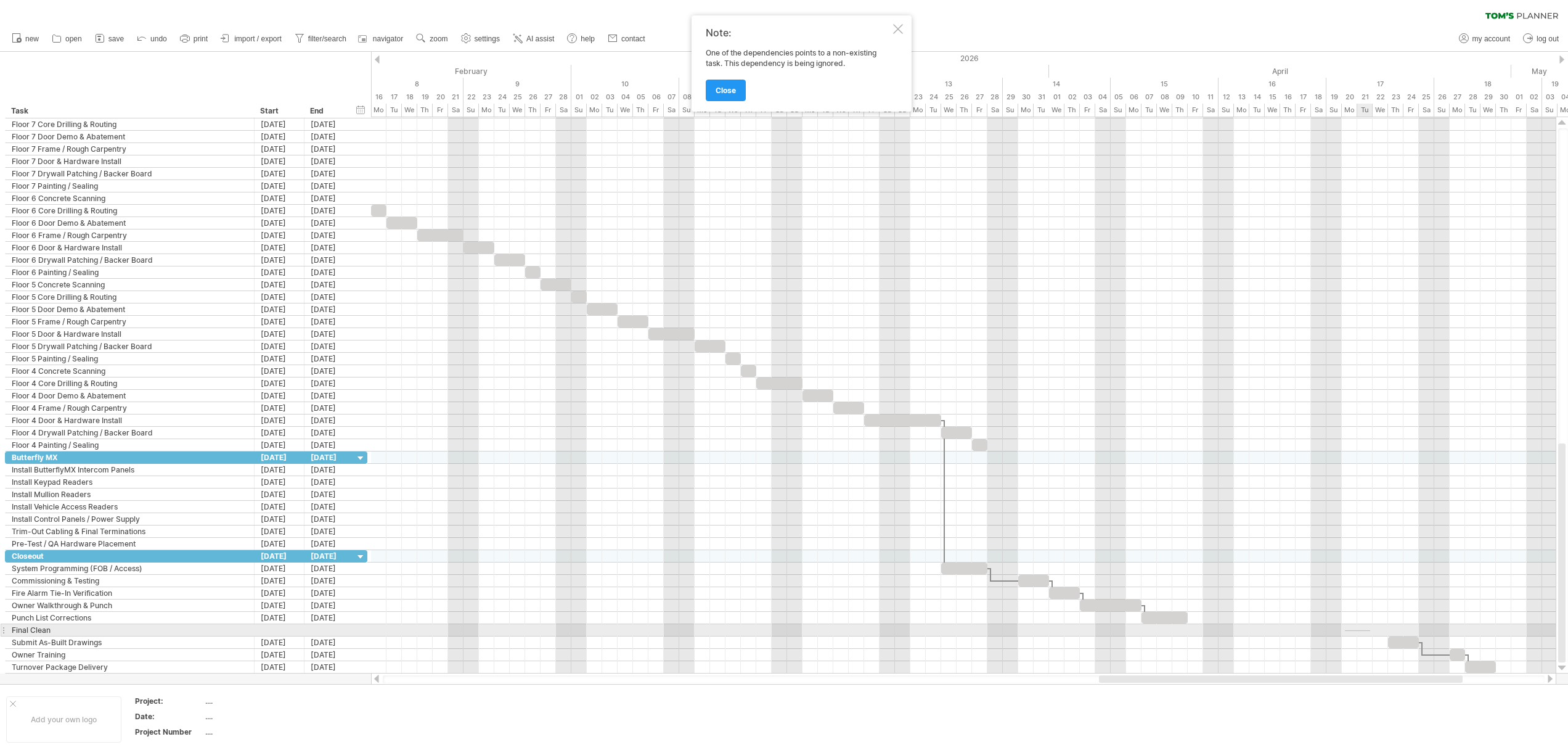
drag, startPoint x: 1344, startPoint y: 630, endPoint x: 1370, endPoint y: 631, distance: 26.0
click at [1370, 631] on div at bounding box center [963, 630] width 1185 height 12
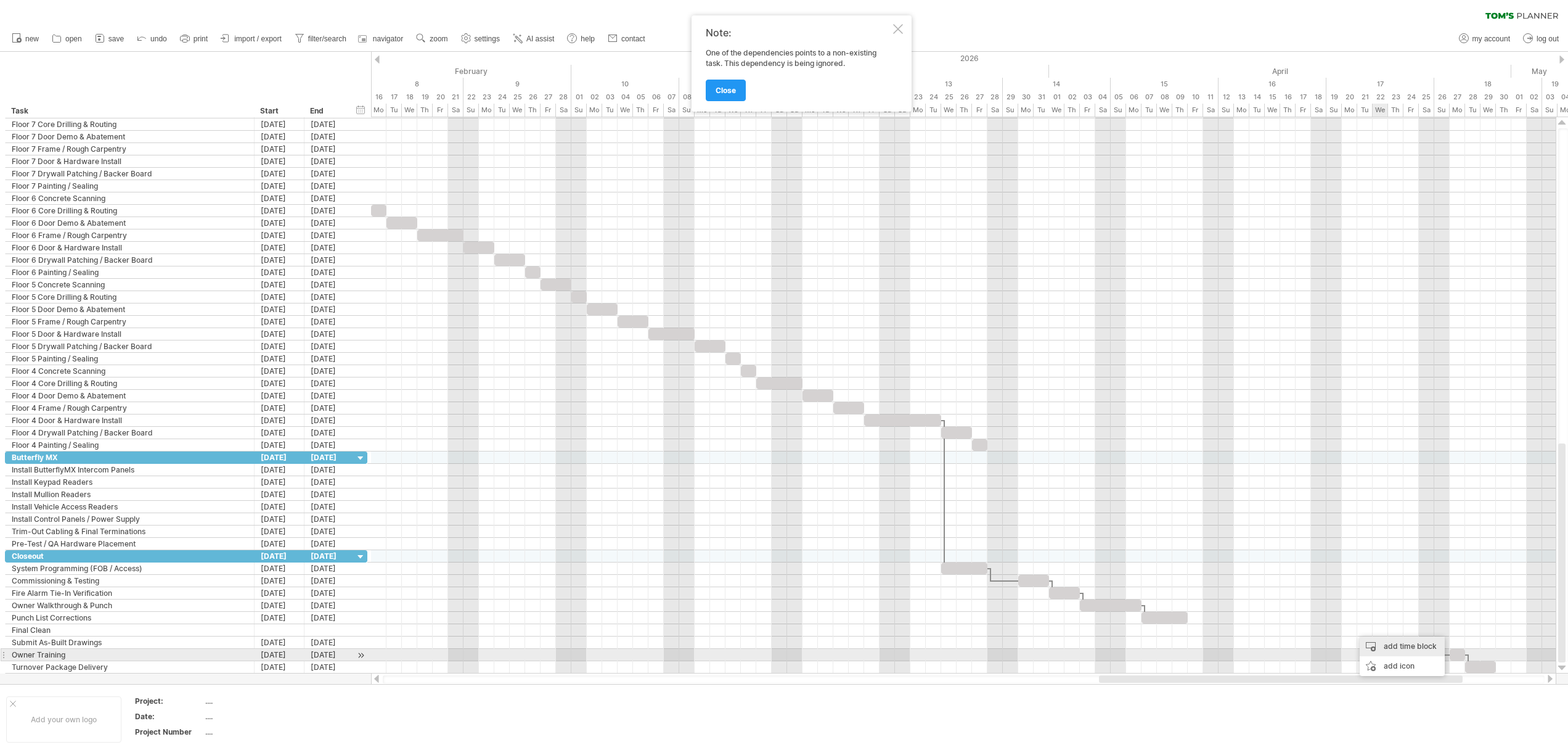
click at [1394, 649] on div "add time block" at bounding box center [1401, 647] width 85 height 20
click at [1495, 670] on span at bounding box center [1494, 674] width 10 height 10
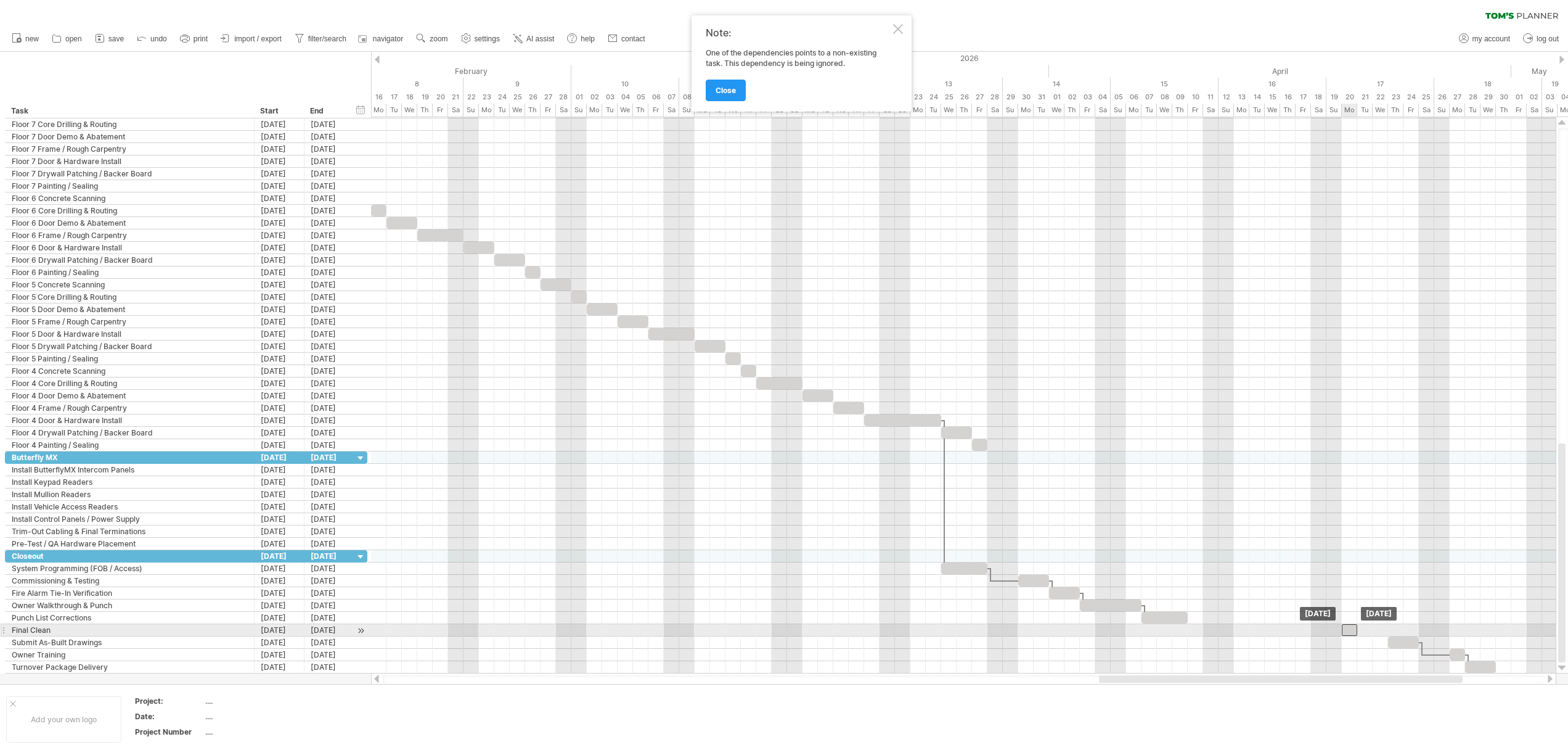
drag, startPoint x: 1364, startPoint y: 629, endPoint x: 1348, endPoint y: 629, distance: 16.0
click at [1348, 629] on div at bounding box center [1349, 630] width 15 height 12
drag, startPoint x: 1357, startPoint y: 629, endPoint x: 1386, endPoint y: 629, distance: 29.0
click at [1386, 629] on span at bounding box center [1388, 630] width 5 height 12
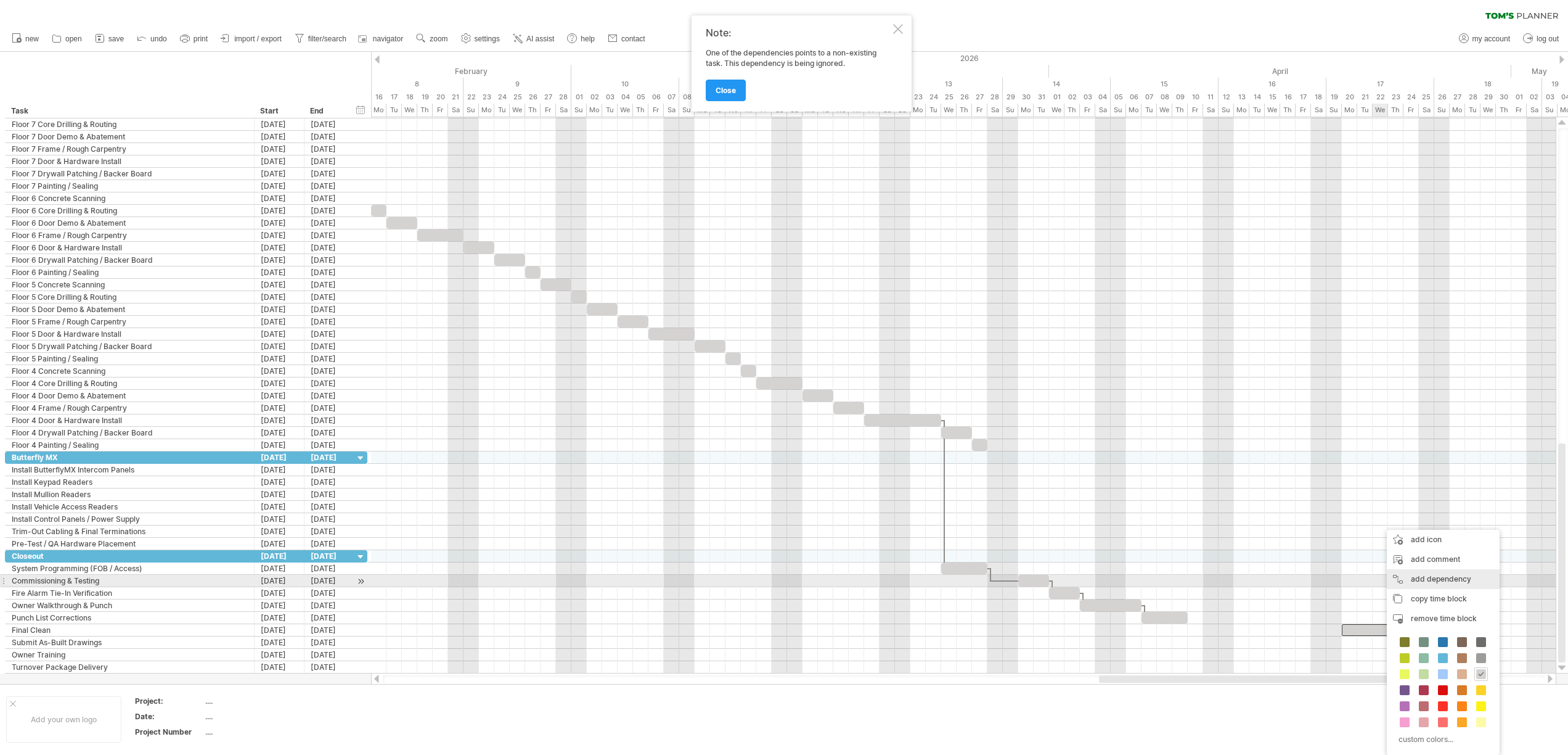
click at [1450, 582] on div "add dependency You can use dependencies when you require tasks to be done in a …" at bounding box center [1443, 579] width 113 height 20
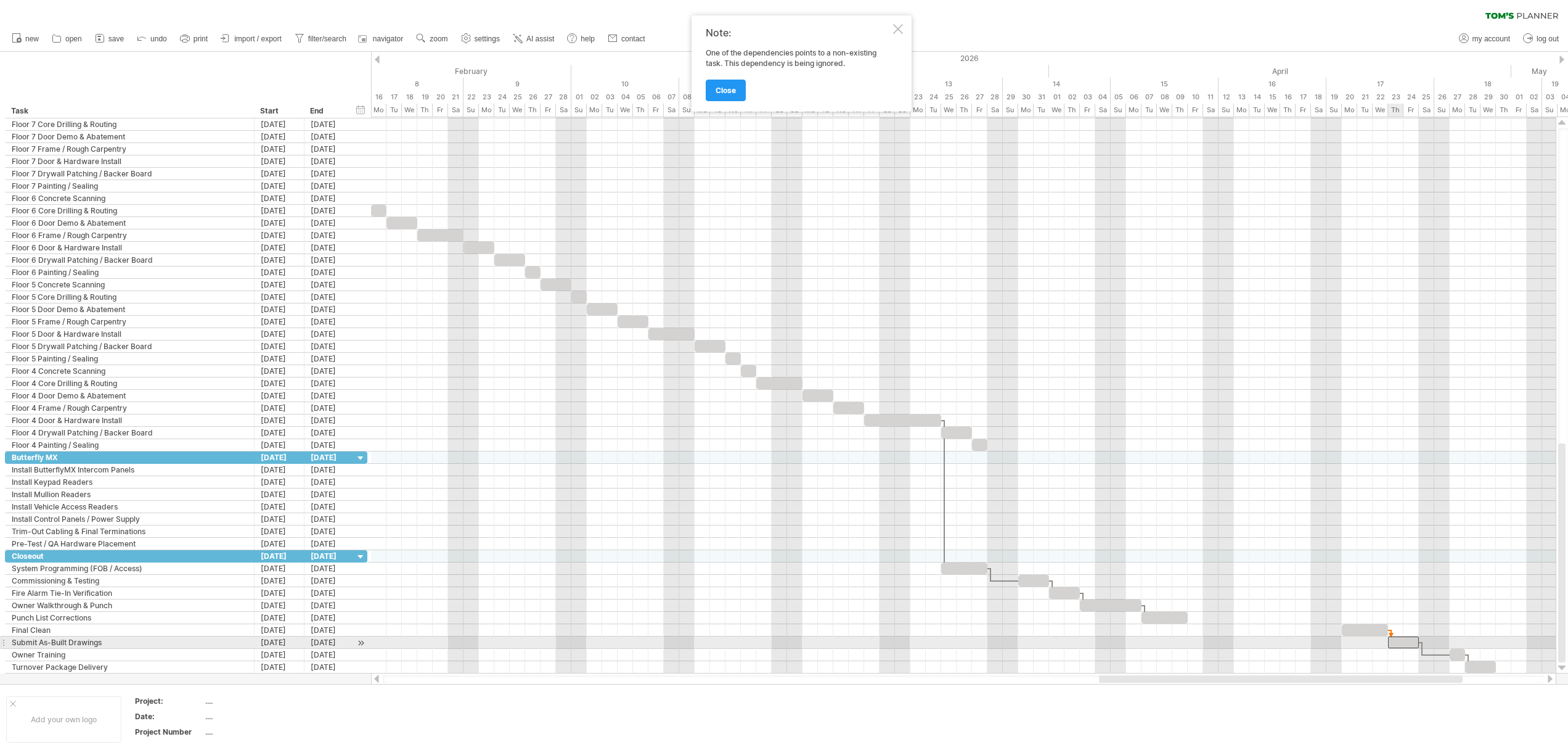
click at [1395, 642] on div at bounding box center [1403, 642] width 31 height 12
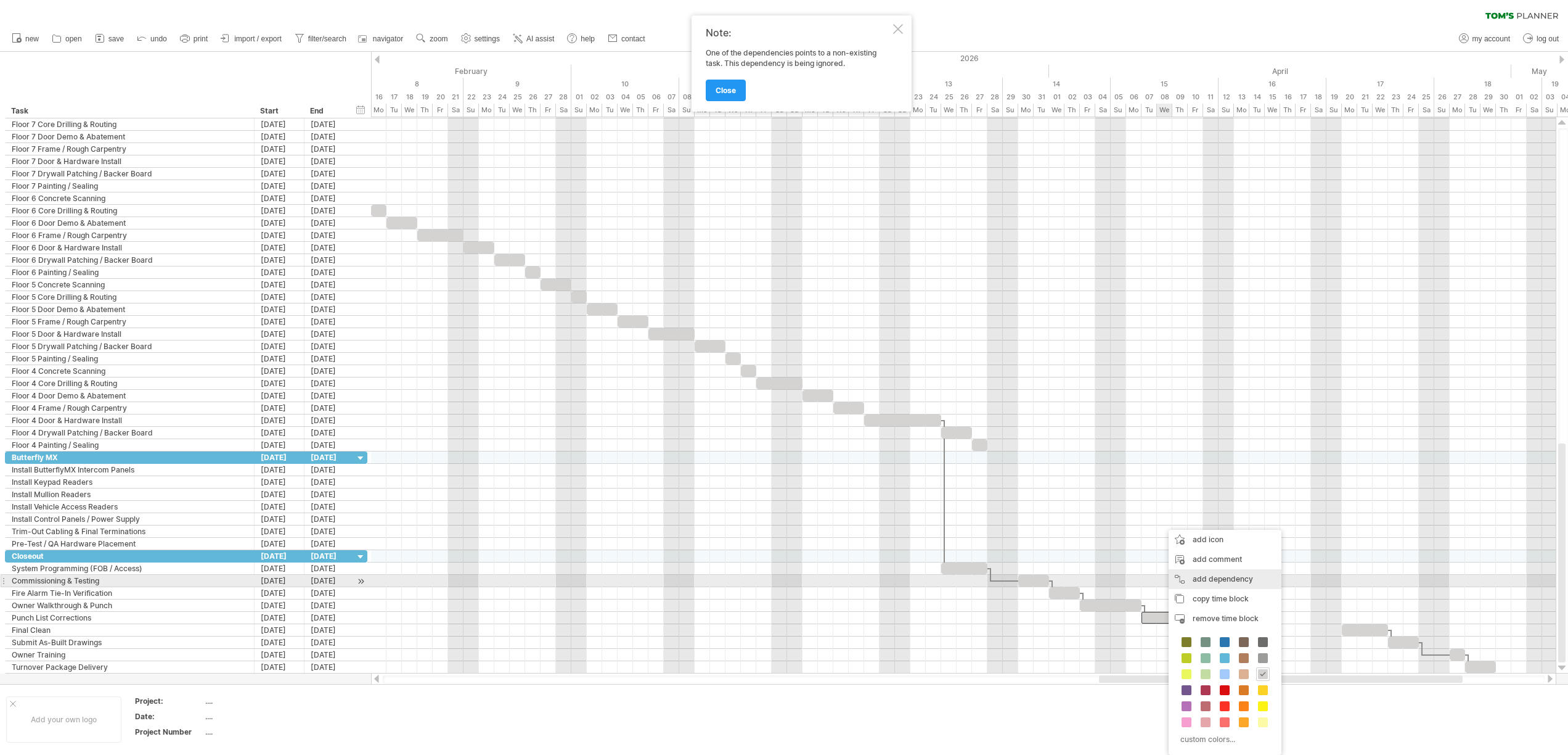
click at [1234, 586] on div "add dependency You can use dependencies when you require tasks to be done in a …" at bounding box center [1225, 579] width 113 height 20
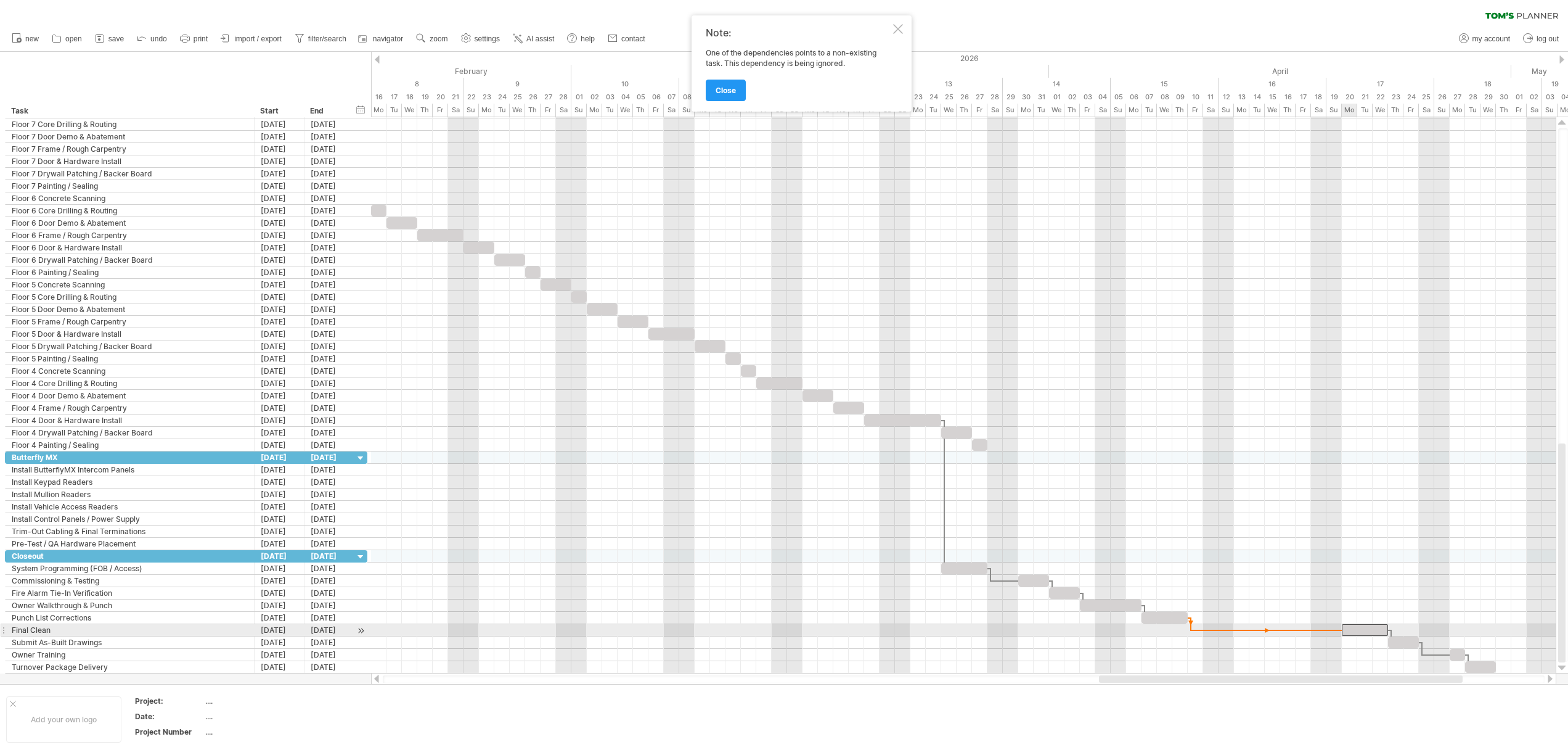
click at [1343, 631] on span at bounding box center [1342, 630] width 5 height 12
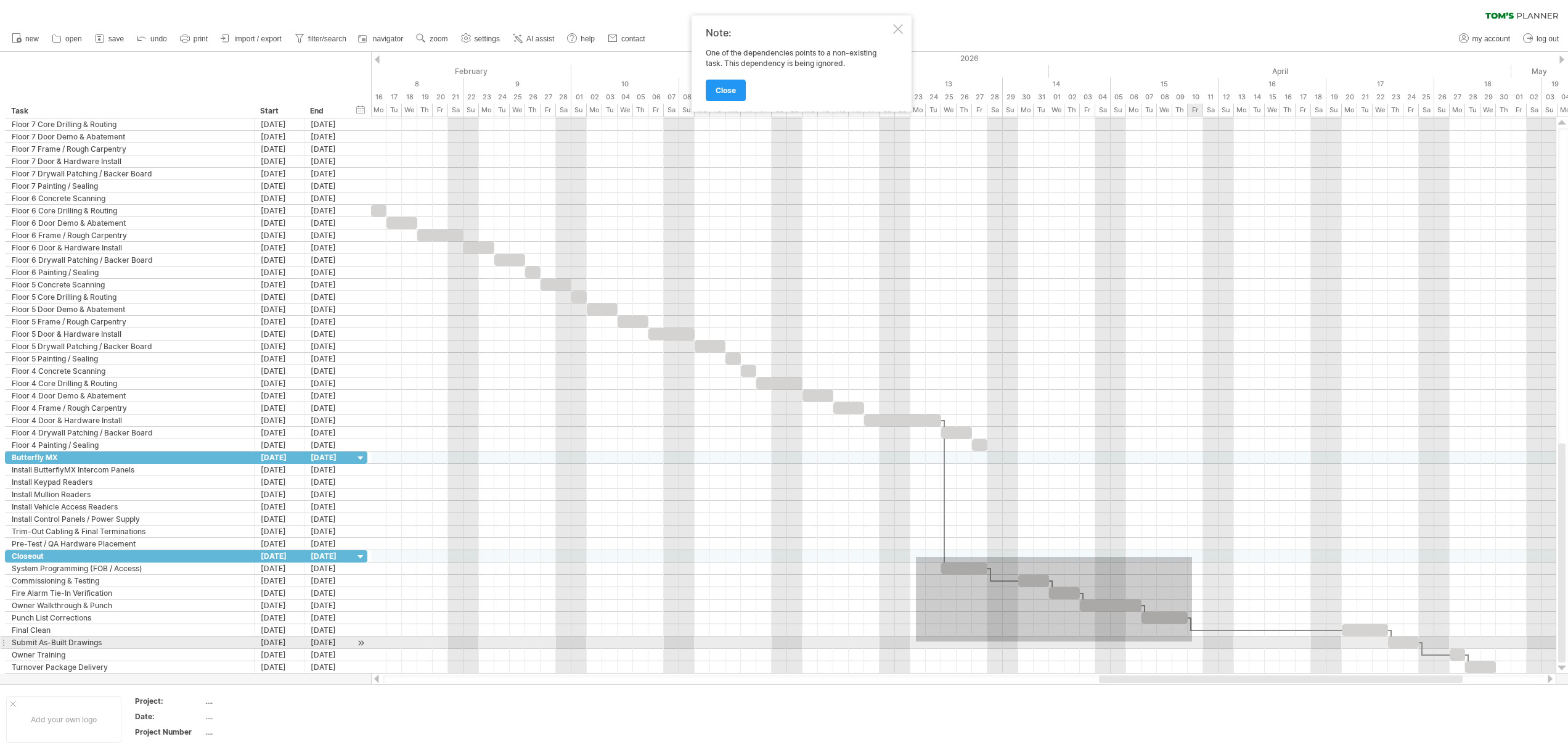
drag, startPoint x: 916, startPoint y: 557, endPoint x: 1192, endPoint y: 642, distance: 288.8
click at [1192, 642] on div at bounding box center [963, 611] width 1185 height 123
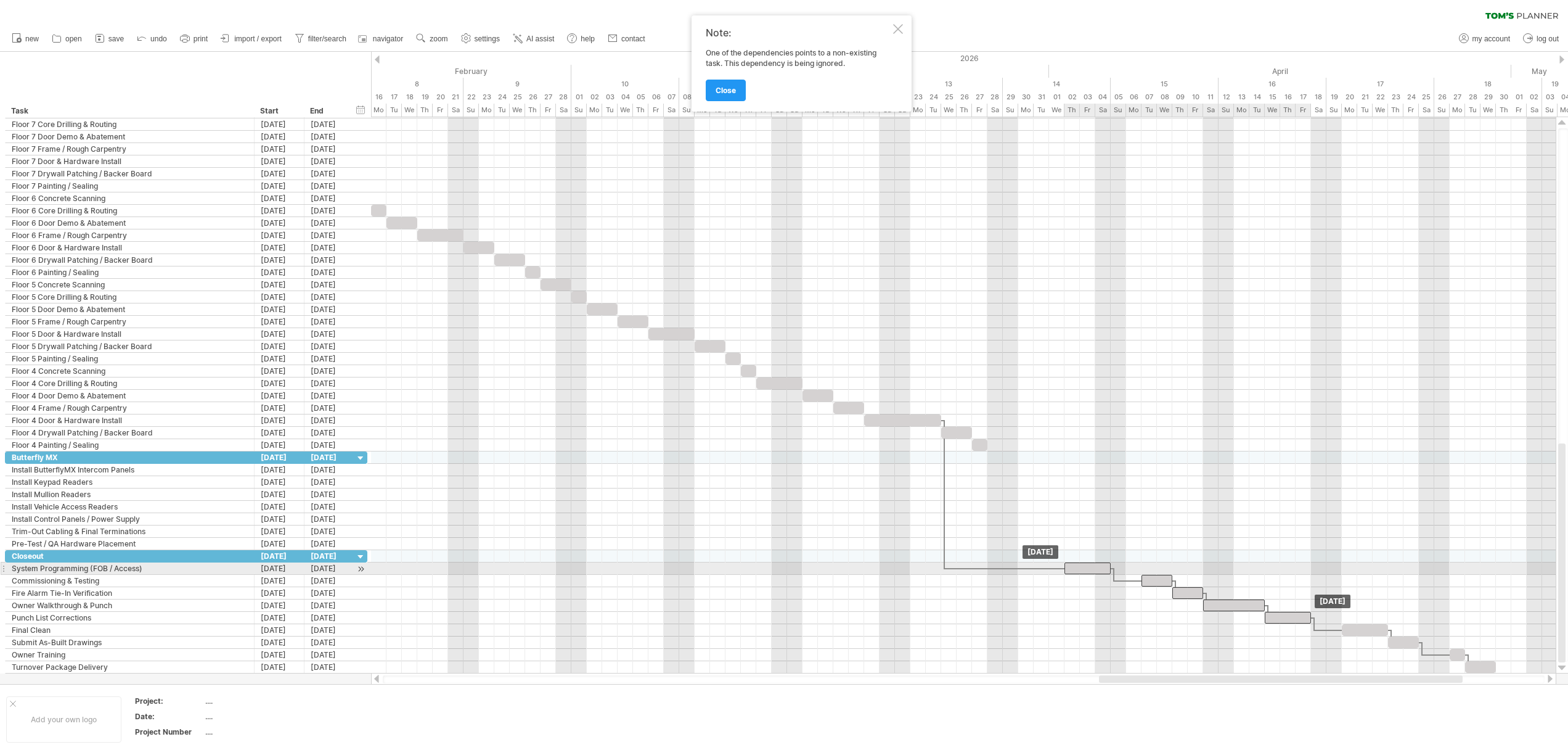
drag, startPoint x: 967, startPoint y: 568, endPoint x: 1093, endPoint y: 570, distance: 126.0
click at [1093, 570] on div at bounding box center [1087, 568] width 46 height 12
drag, startPoint x: 1098, startPoint y: 571, endPoint x: 1086, endPoint y: 572, distance: 12.0
click at [1086, 572] on div at bounding box center [1072, 568] width 46 height 12
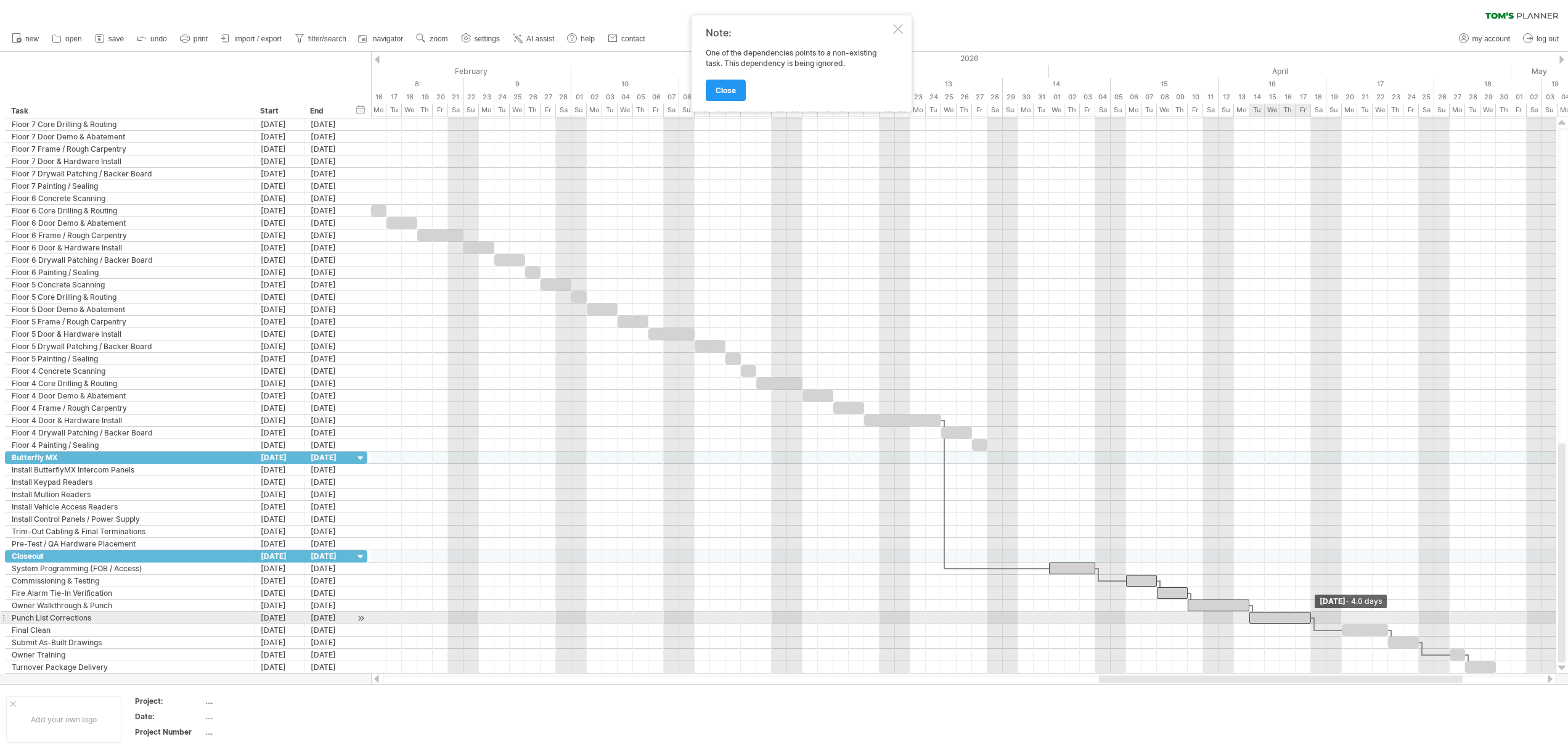
drag, startPoint x: 1296, startPoint y: 617, endPoint x: 1313, endPoint y: 619, distance: 17.1
click at [1313, 619] on div "Friday 17 April - 4.0 days Wednesday 01 April" at bounding box center [963, 395] width 1185 height 556
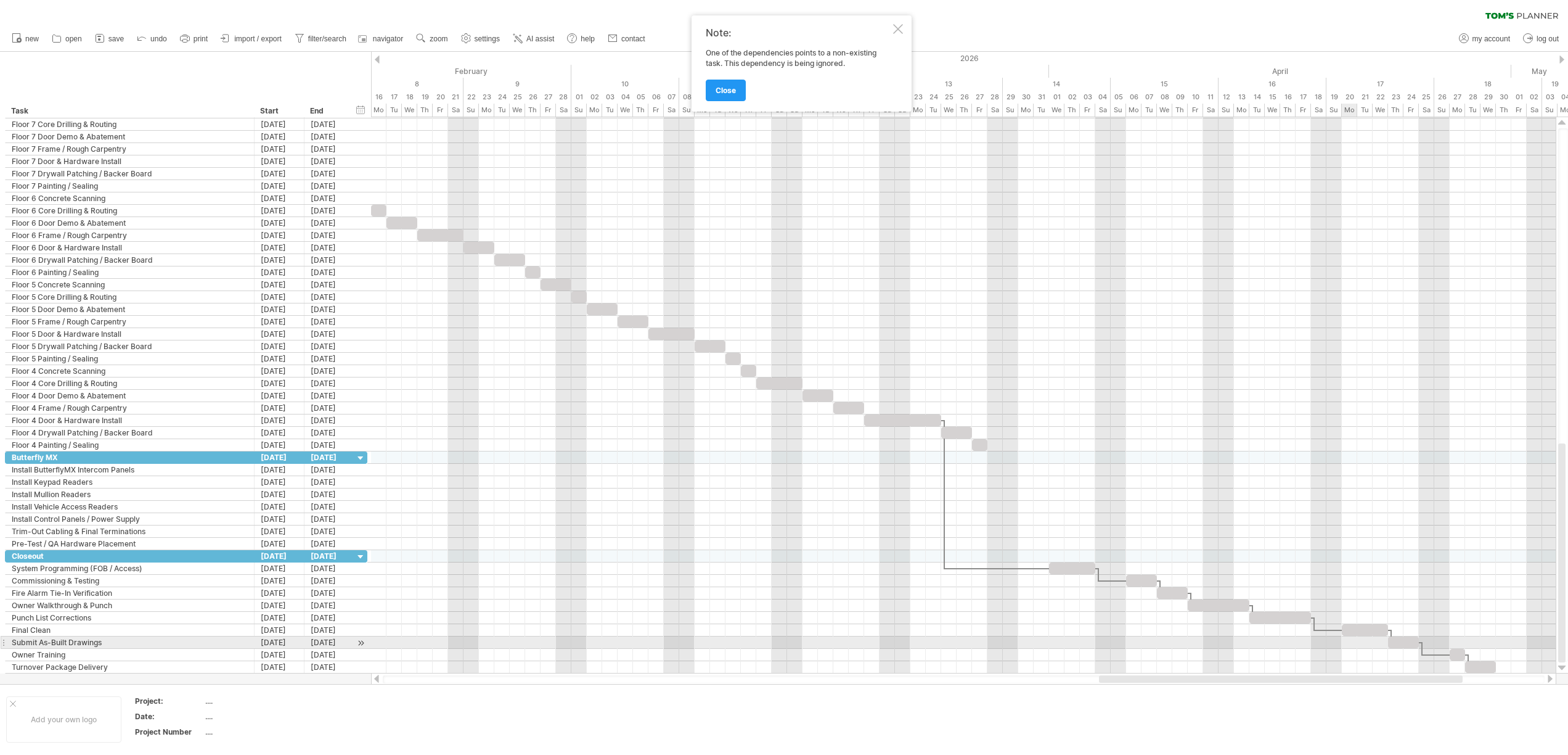
click at [1356, 643] on div at bounding box center [963, 643] width 1185 height 12
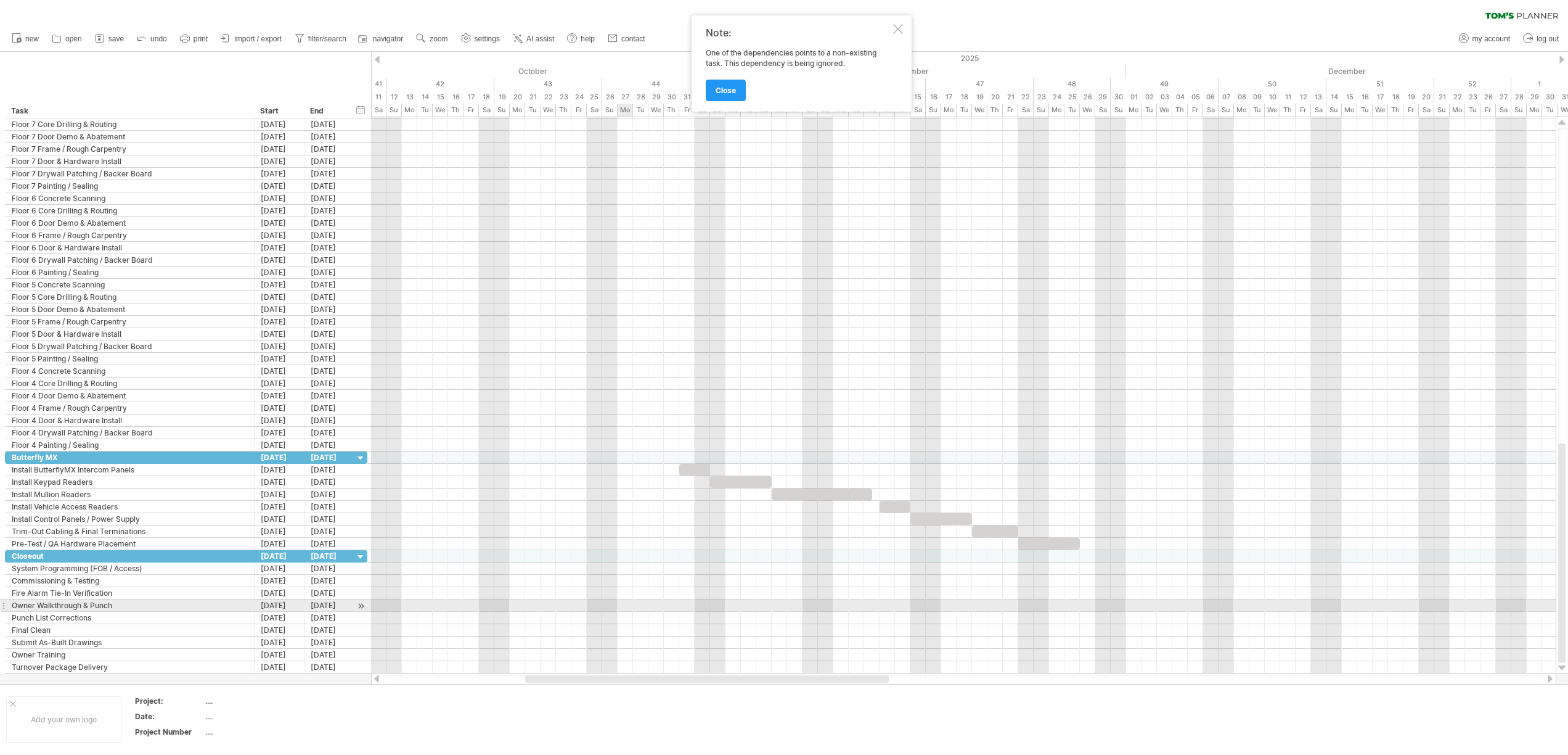
drag, startPoint x: 1195, startPoint y: 679, endPoint x: 618, endPoint y: 607, distance: 581.5
click at [621, 607] on div "Trying to reach [DOMAIN_NAME] Connected again... 0% clear filter new" at bounding box center [784, 378] width 1568 height 755
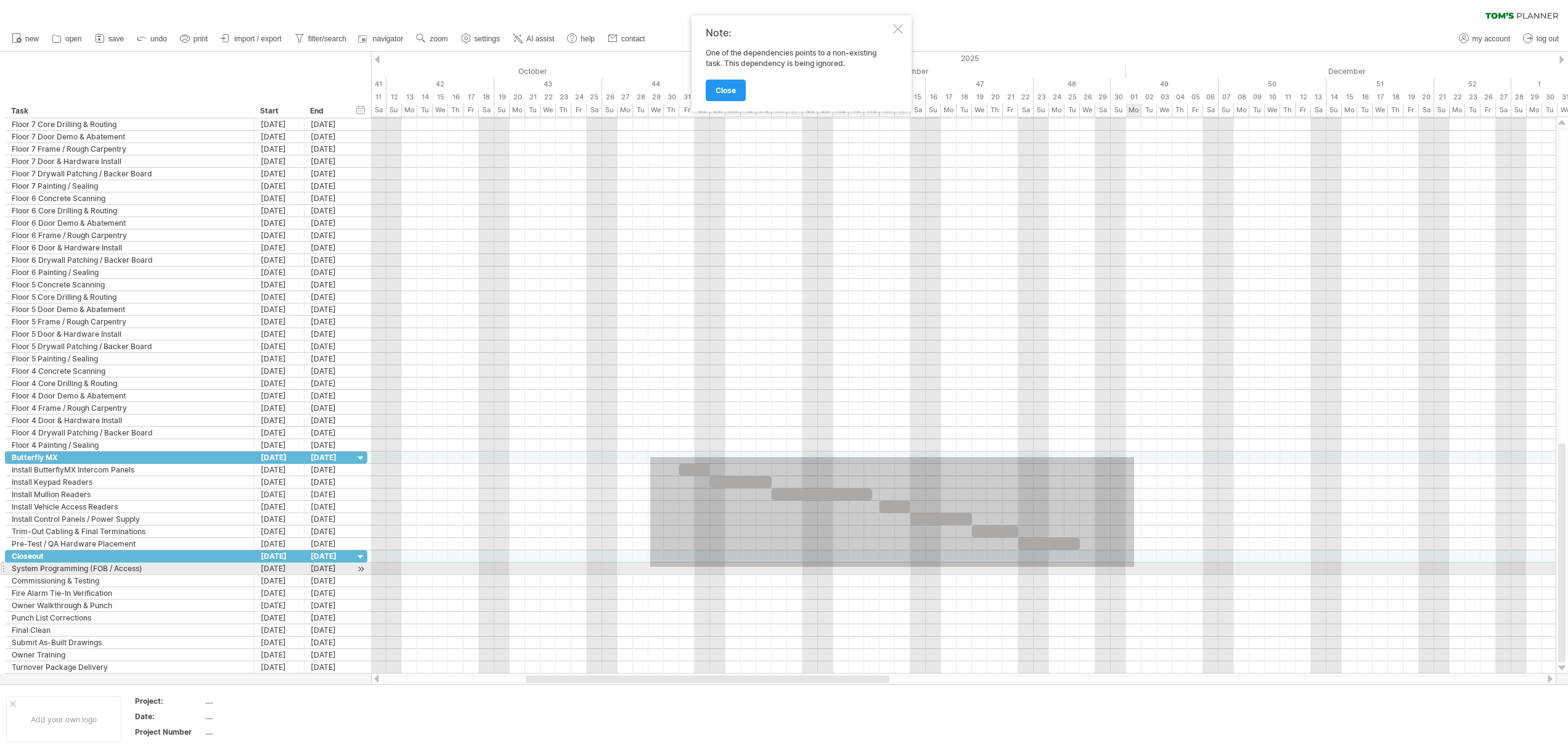
drag, startPoint x: 650, startPoint y: 457, endPoint x: 1131, endPoint y: 557, distance: 491.3
click at [1131, 557] on div at bounding box center [963, 389] width 1185 height 567
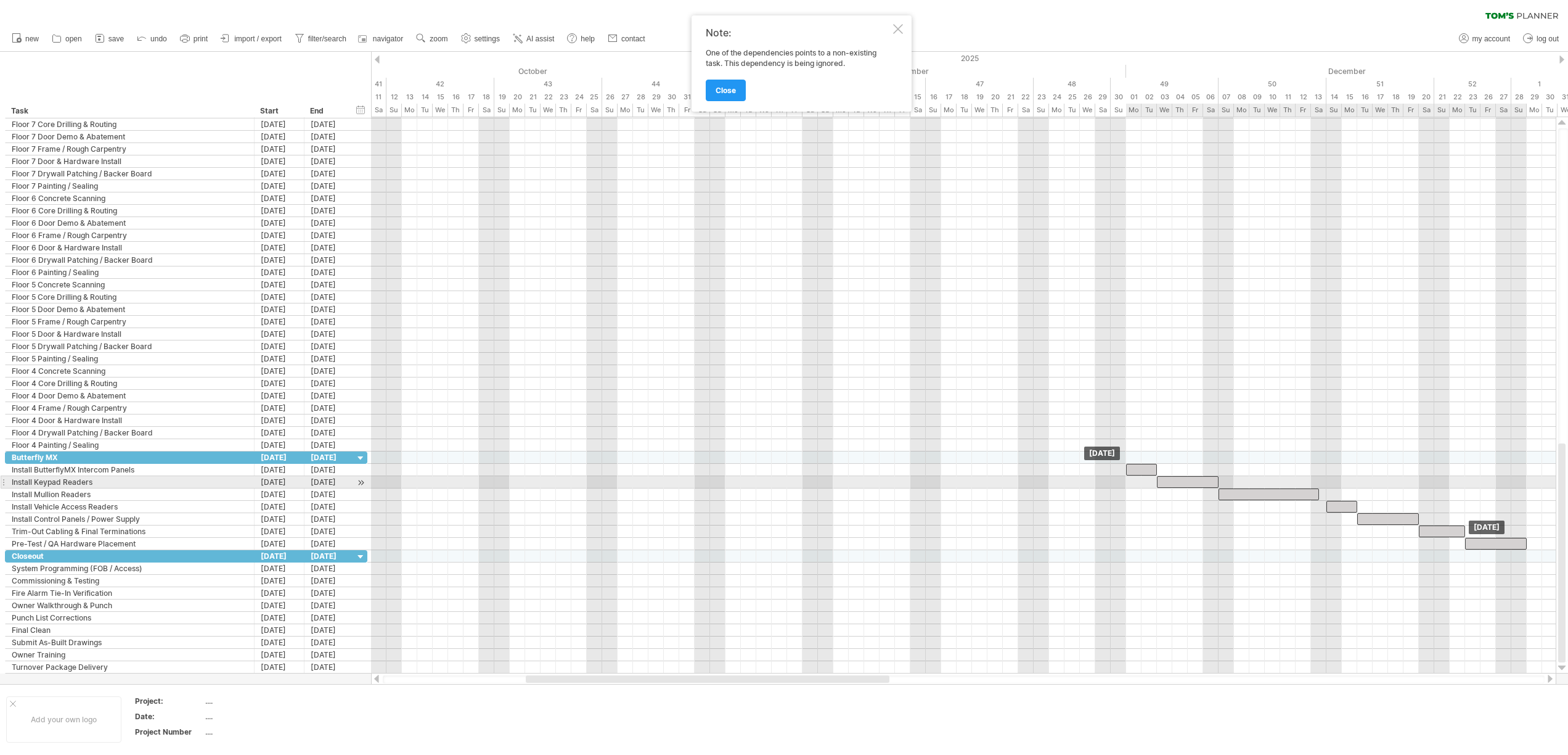
drag, startPoint x: 731, startPoint y: 480, endPoint x: 1176, endPoint y: 480, distance: 445.0
click at [1176, 480] on div at bounding box center [1187, 482] width 61 height 12
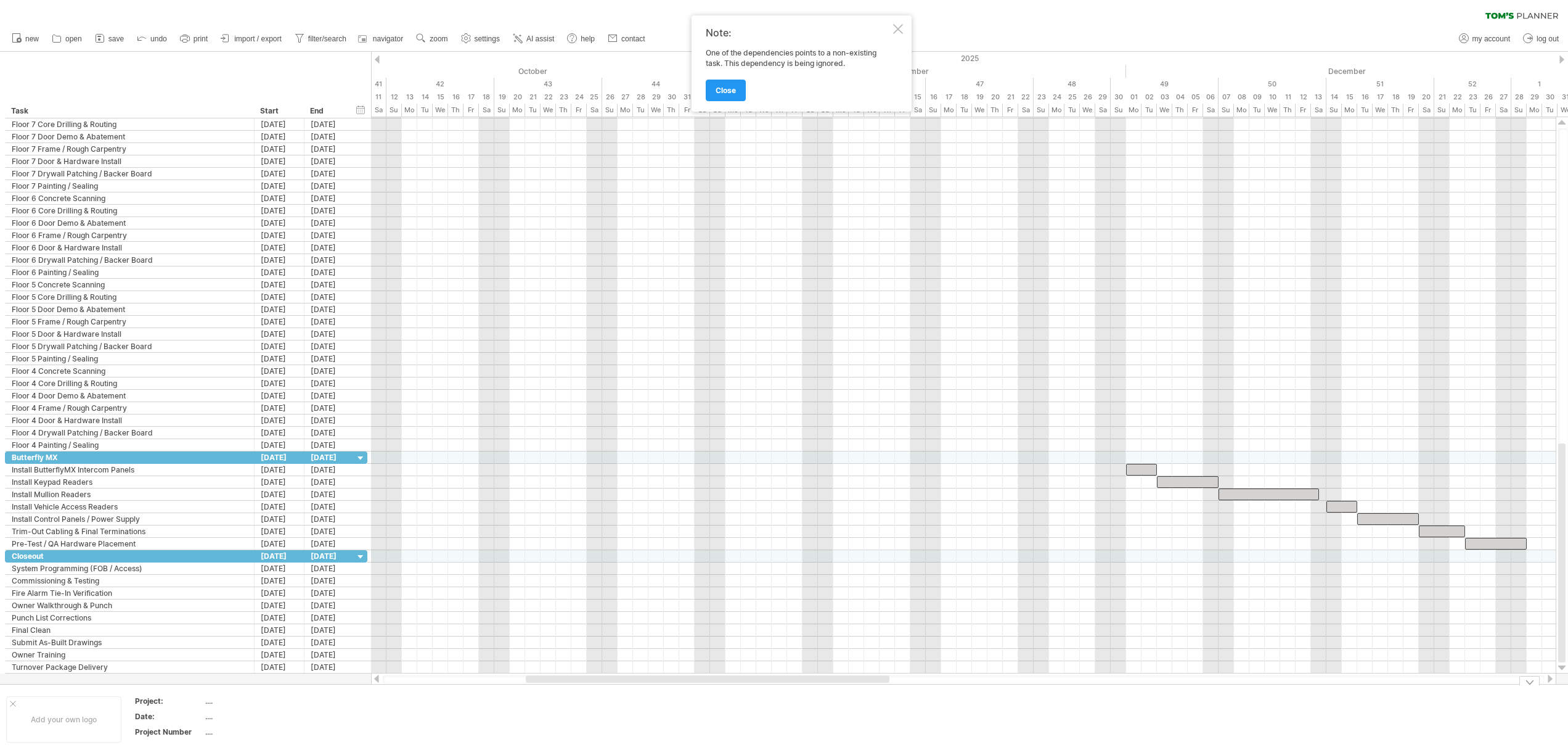
drag, startPoint x: 750, startPoint y: 682, endPoint x: 888, endPoint y: 696, distance: 138.7
click at [888, 696] on div "Trying to reach [DOMAIN_NAME] Connected again... 0% clear filter new" at bounding box center [784, 378] width 1568 height 755
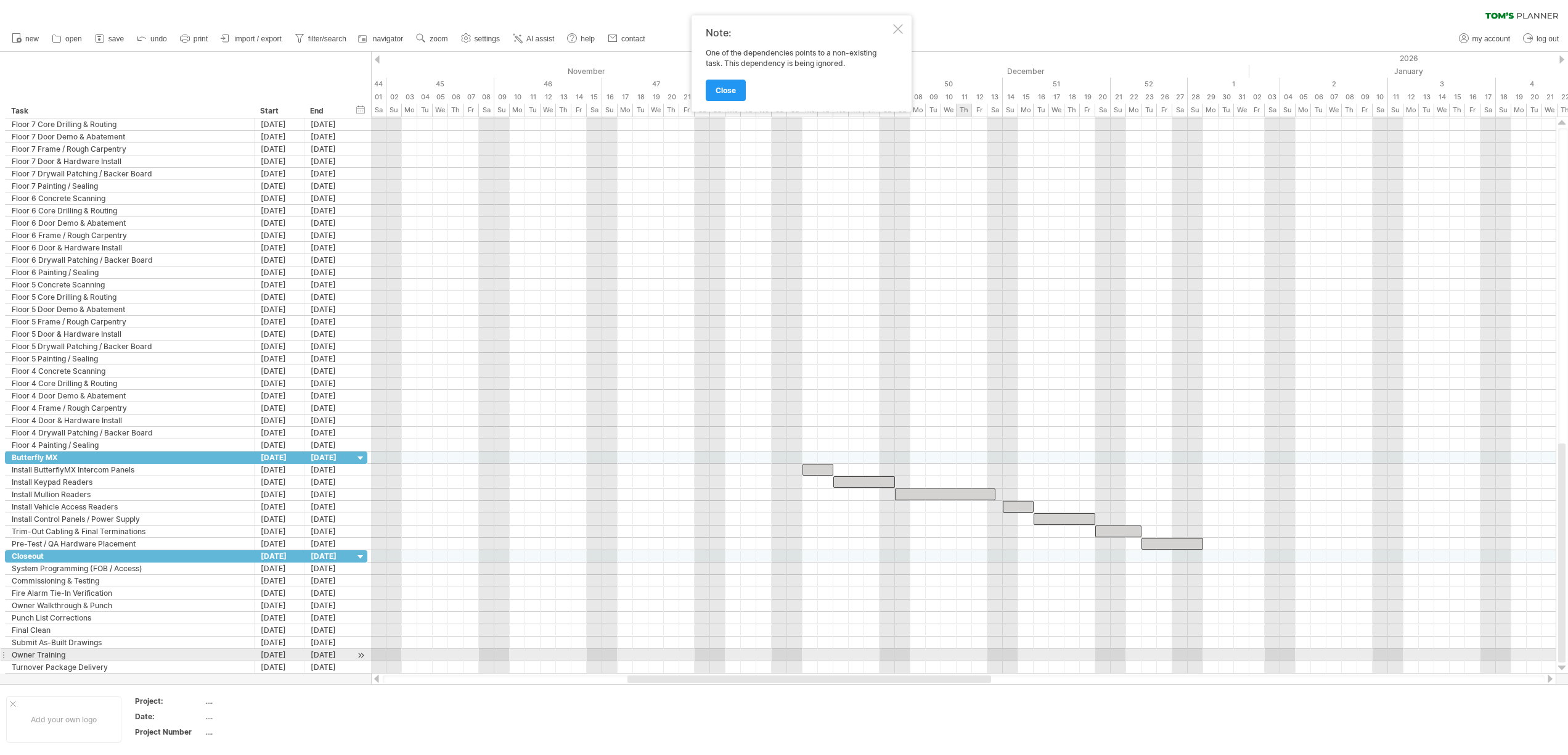
drag, startPoint x: 856, startPoint y: 678, endPoint x: 958, endPoint y: 656, distance: 104.3
click at [958, 656] on div "Trying to reach [DOMAIN_NAME] Connected again... 0% clear filter new" at bounding box center [784, 378] width 1568 height 755
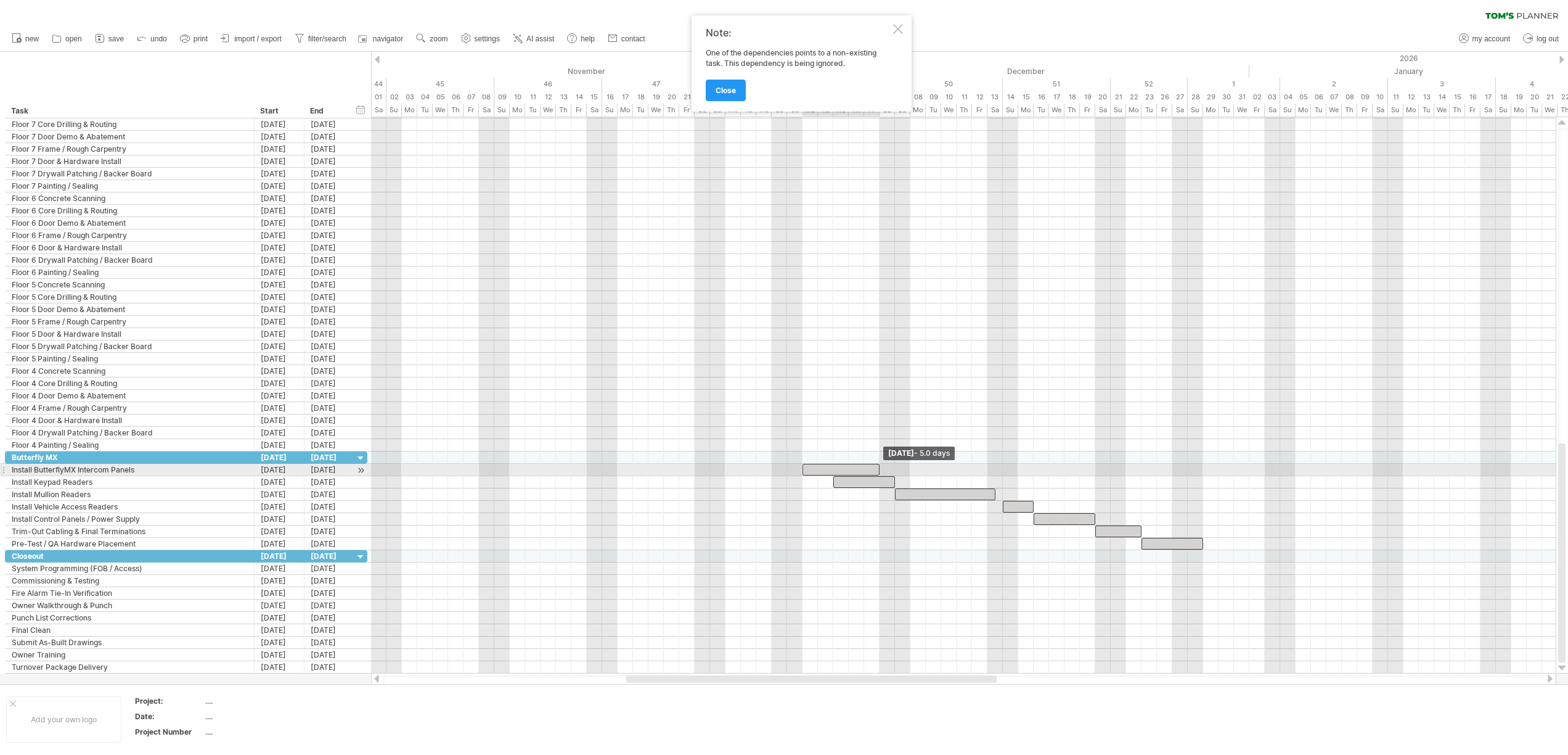
drag, startPoint x: 834, startPoint y: 467, endPoint x: 880, endPoint y: 469, distance: 46.0
click at [880, 469] on span at bounding box center [879, 469] width 5 height 12
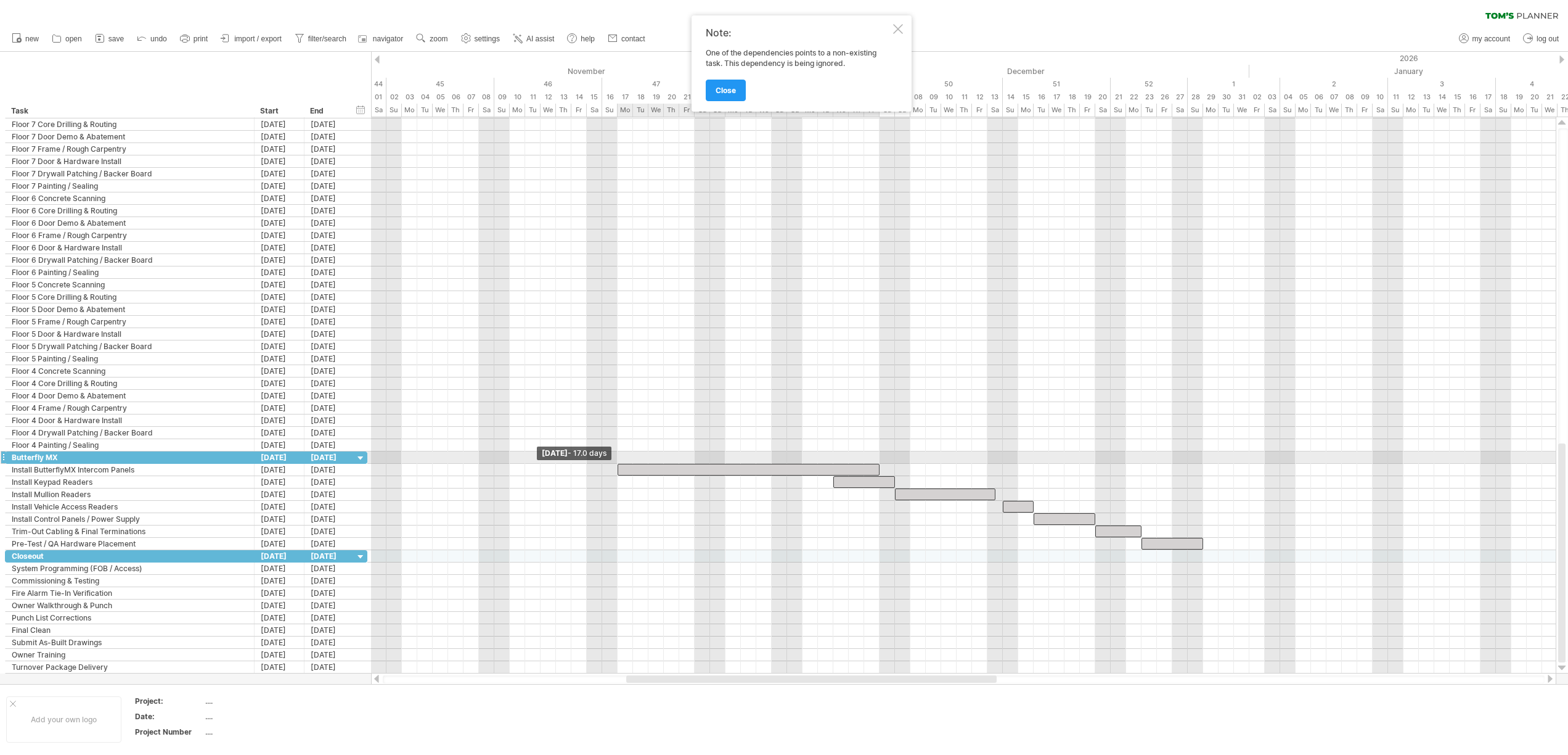
drag, startPoint x: 802, startPoint y: 470, endPoint x: 615, endPoint y: 456, distance: 187.5
click at [615, 456] on div "Friday 05 December - 5.0 days Monday 17 November - 17.0 days" at bounding box center [963, 395] width 1185 height 556
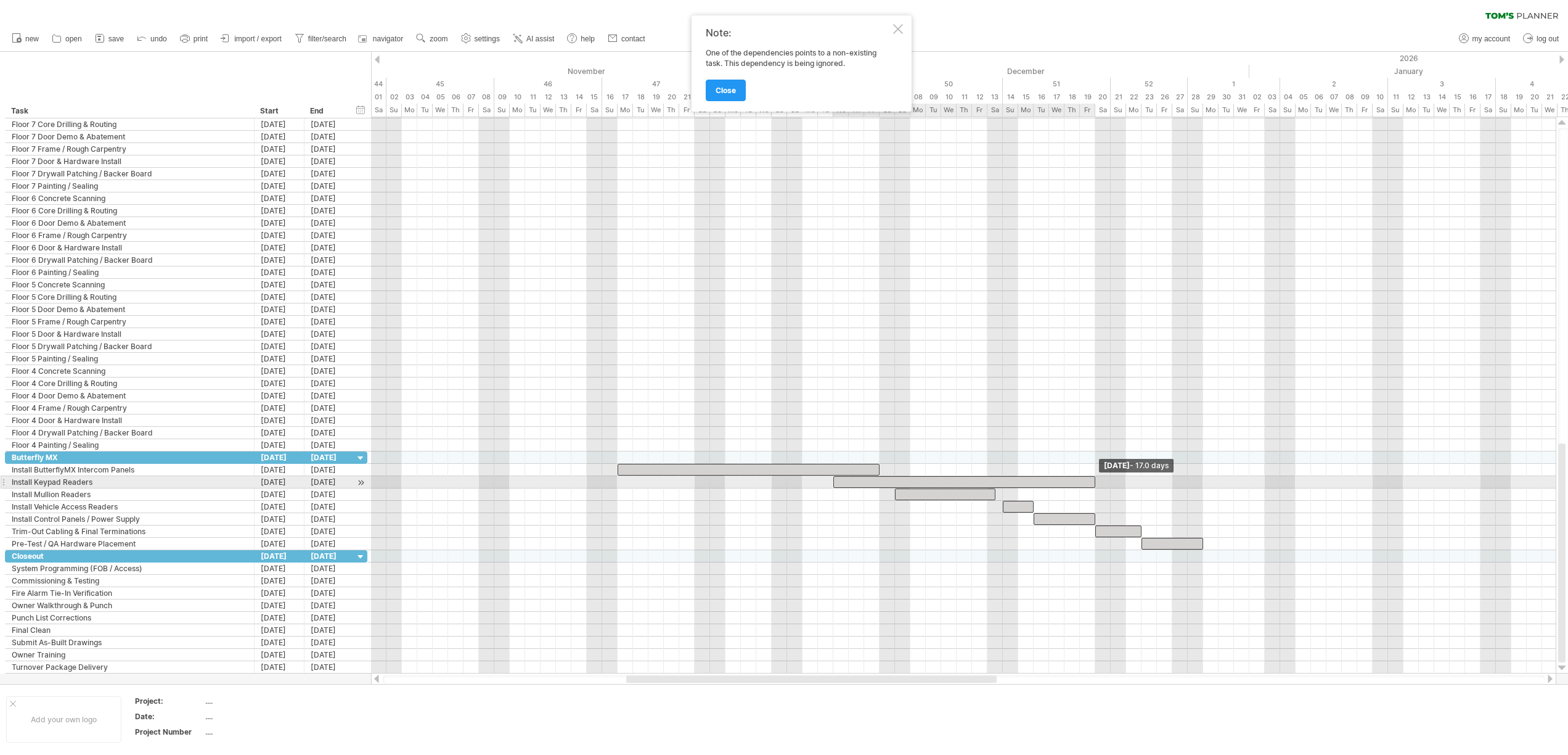
drag, startPoint x: 893, startPoint y: 480, endPoint x: 1093, endPoint y: 481, distance: 200.0
click at [1093, 481] on span at bounding box center [1095, 482] width 5 height 12
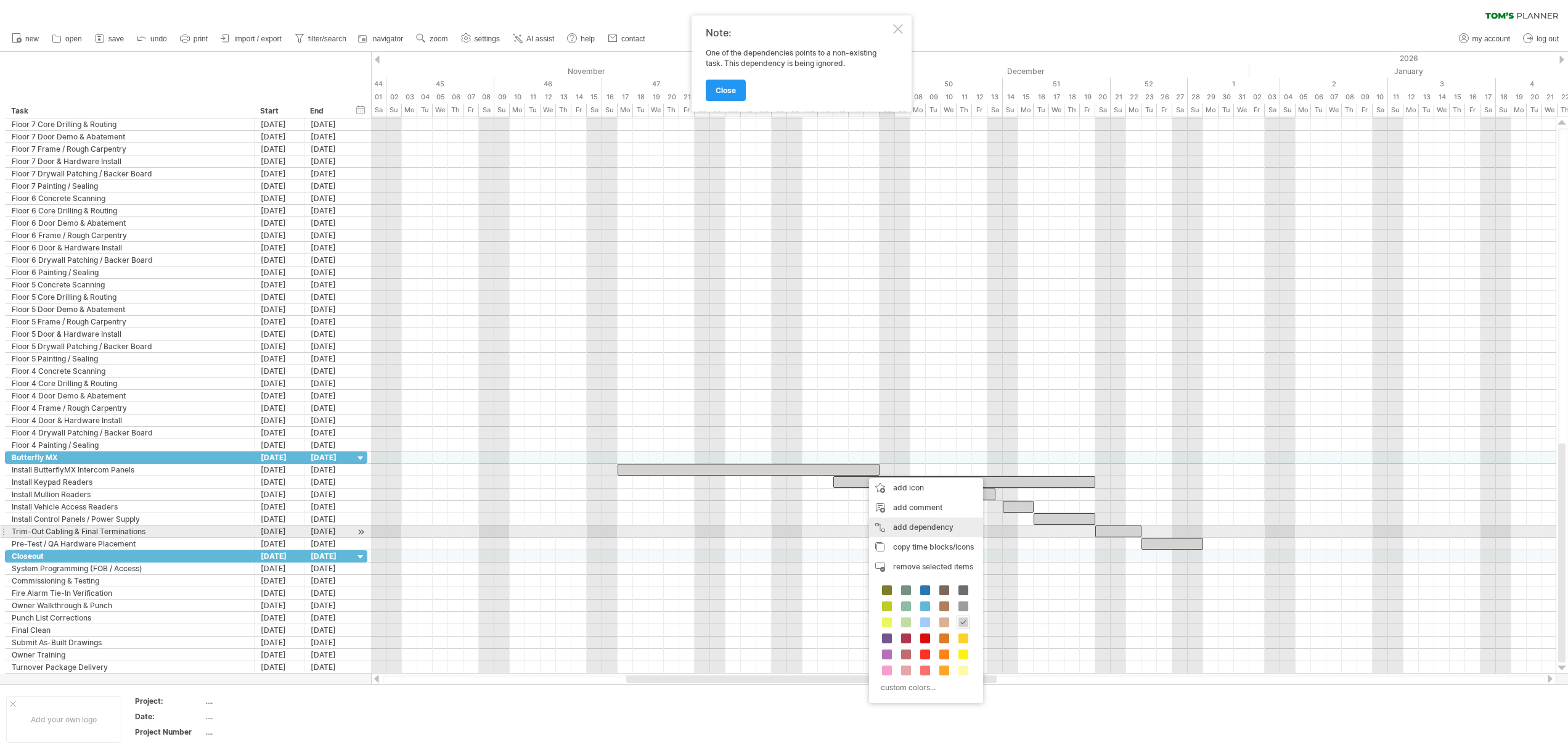
drag, startPoint x: 904, startPoint y: 531, endPoint x: 882, endPoint y: 518, distance: 25.6
click at [904, 532] on div "add dependency You can use dependencies when you require tasks to be done in a …" at bounding box center [926, 528] width 114 height 20
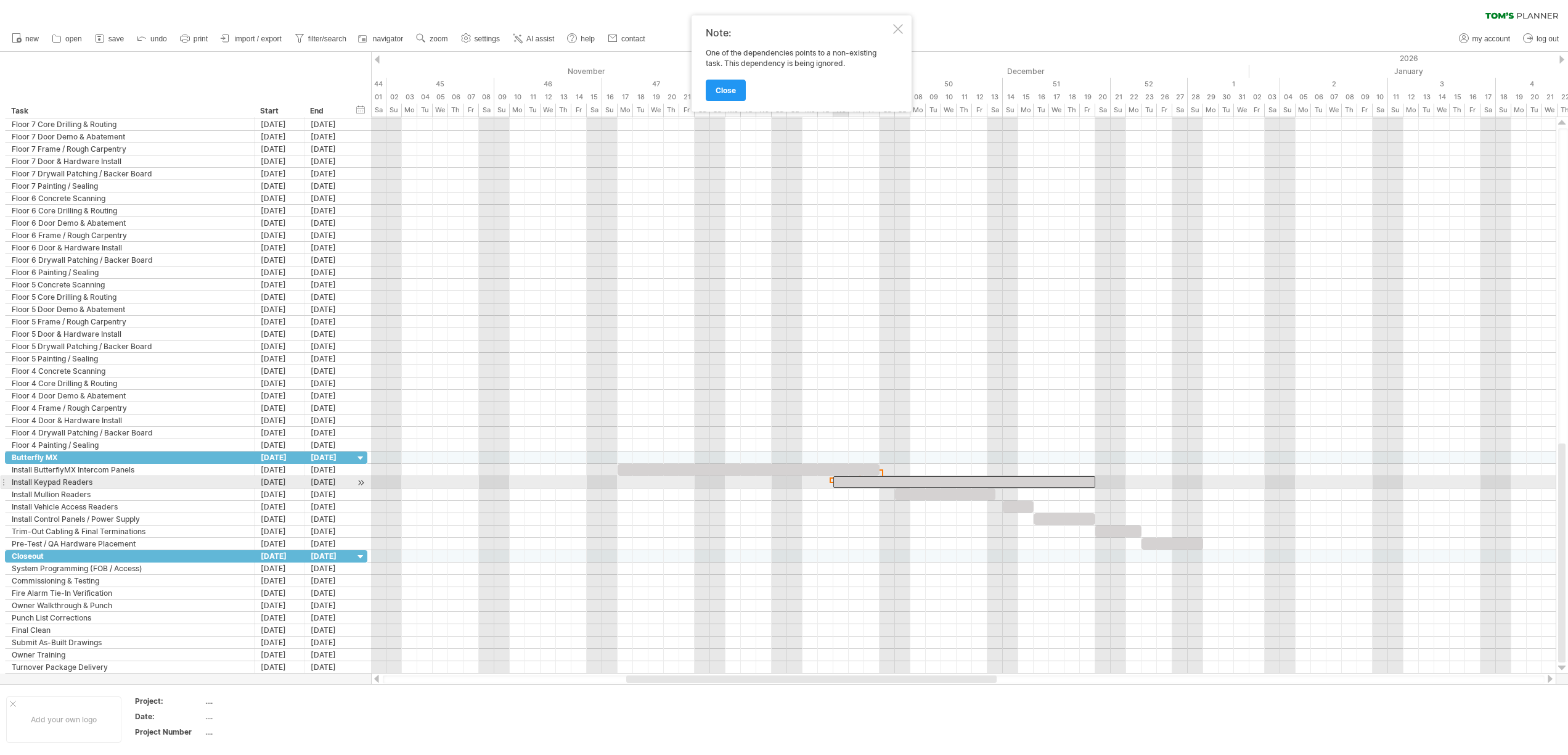
click at [848, 483] on div at bounding box center [964, 482] width 262 height 12
drag, startPoint x: 959, startPoint y: 483, endPoint x: 1035, endPoint y: 487, distance: 76.1
click at [1035, 487] on div at bounding box center [1041, 482] width 262 height 12
drag, startPoint x: 870, startPoint y: 468, endPoint x: 878, endPoint y: 468, distance: 8.0
click at [878, 468] on span at bounding box center [879, 469] width 5 height 12
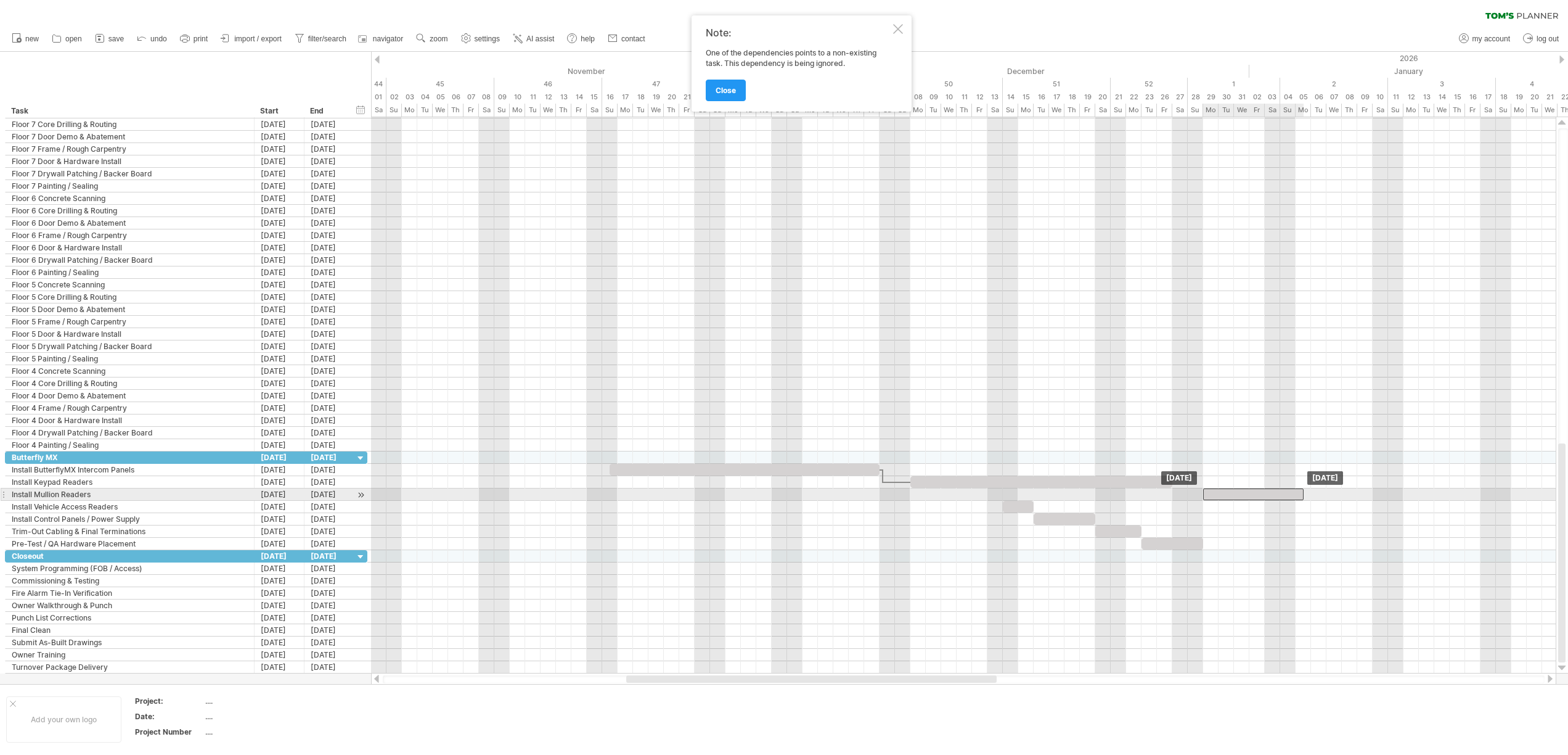
drag, startPoint x: 934, startPoint y: 496, endPoint x: 1239, endPoint y: 495, distance: 305.0
click at [1239, 495] on div at bounding box center [1253, 494] width 100 height 12
drag, startPoint x: 1304, startPoint y: 494, endPoint x: 1269, endPoint y: 497, distance: 35.1
click at [1269, 497] on div "Friday 02 January - 4.0 days Monday 29 December" at bounding box center [963, 395] width 1185 height 556
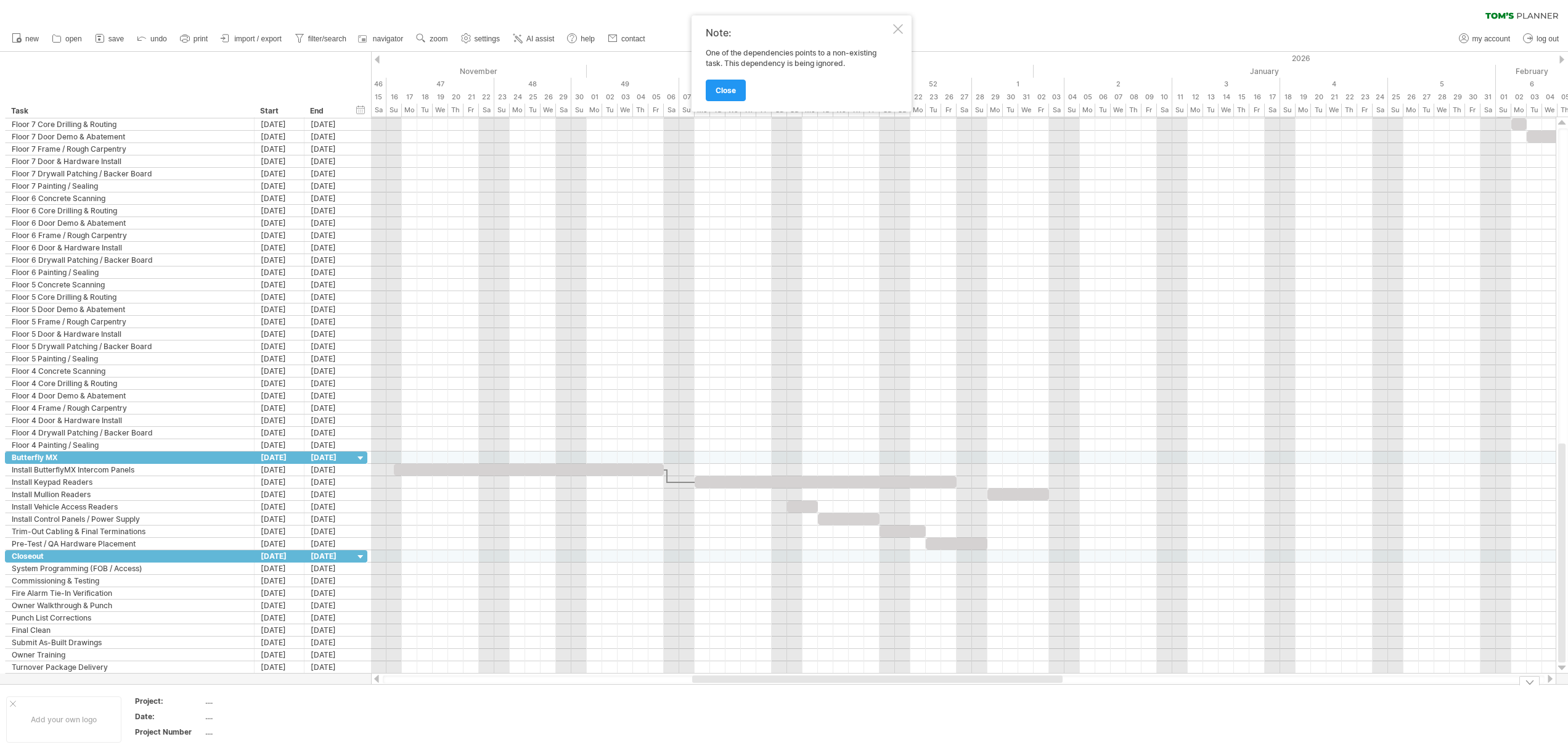
drag, startPoint x: 971, startPoint y: 681, endPoint x: 1037, endPoint y: 690, distance: 66.6
click at [1037, 690] on div "Trying to reach [DOMAIN_NAME] Connected again... 0% clear filter new" at bounding box center [784, 378] width 1568 height 755
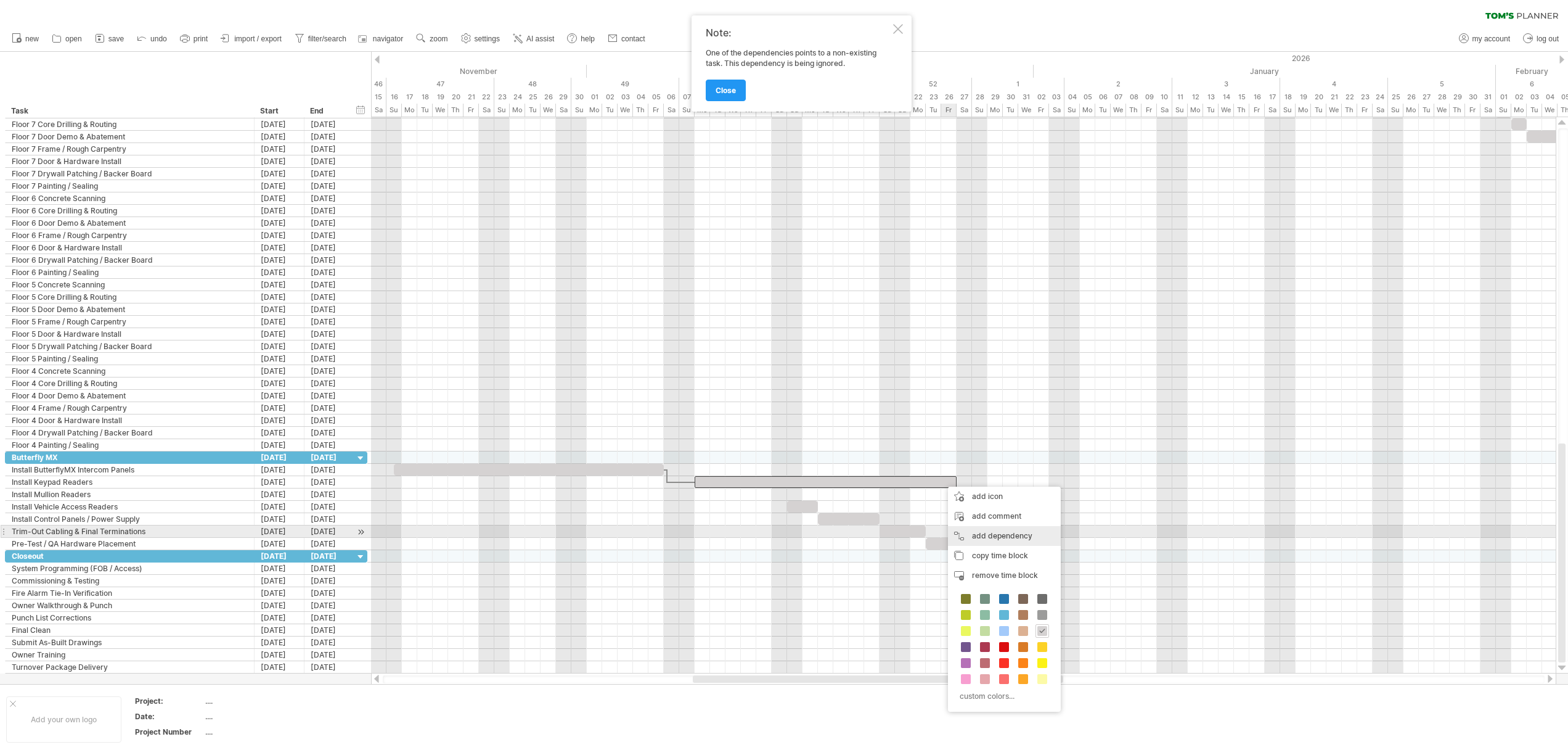
click at [1008, 531] on div "add dependency You can use dependencies when you require tasks to be done in a …" at bounding box center [1004, 536] width 113 height 20
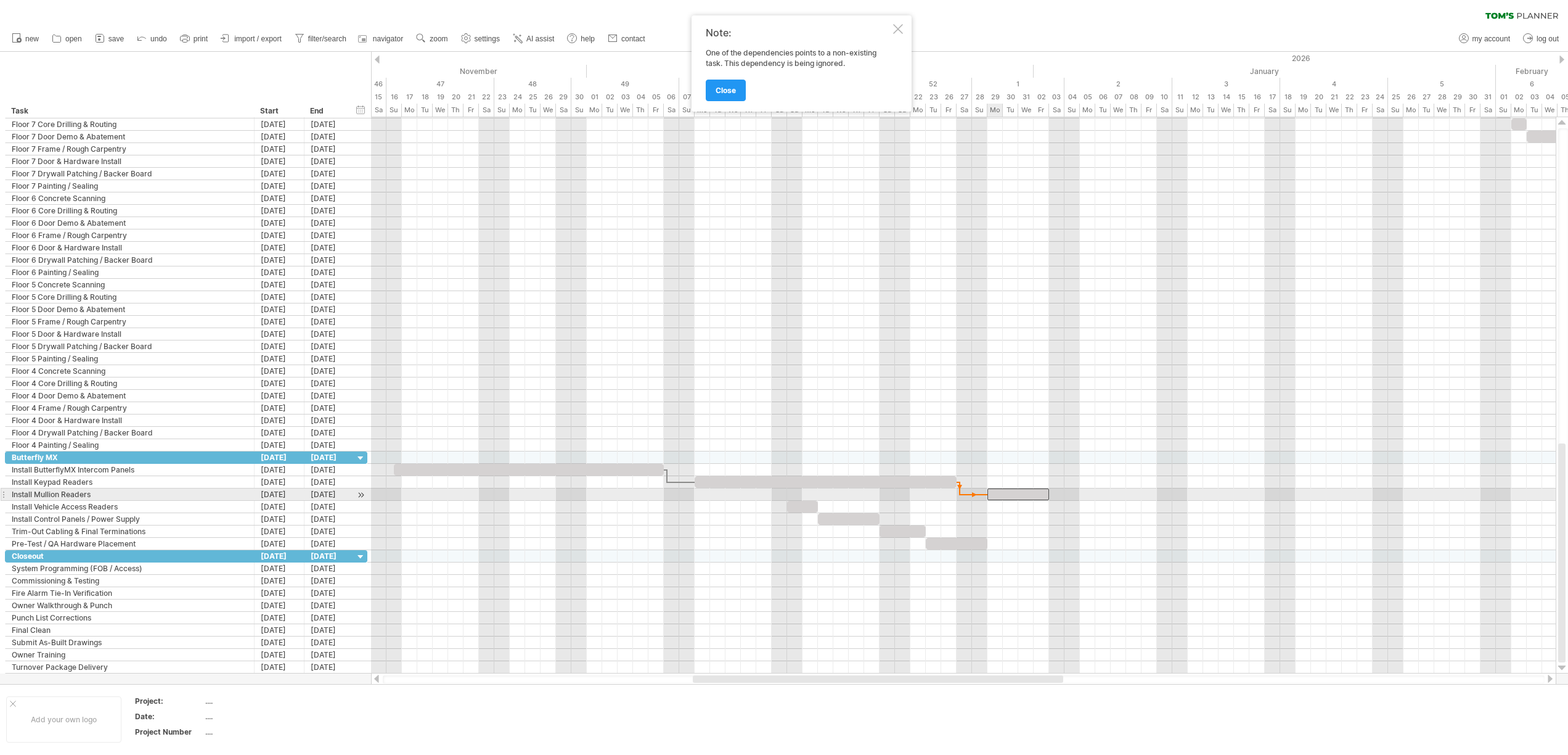
click at [997, 496] on div at bounding box center [1018, 494] width 61 height 12
drag, startPoint x: 804, startPoint y: 507, endPoint x: 1095, endPoint y: 510, distance: 291.0
click at [1095, 510] on div at bounding box center [1095, 506] width 31 height 12
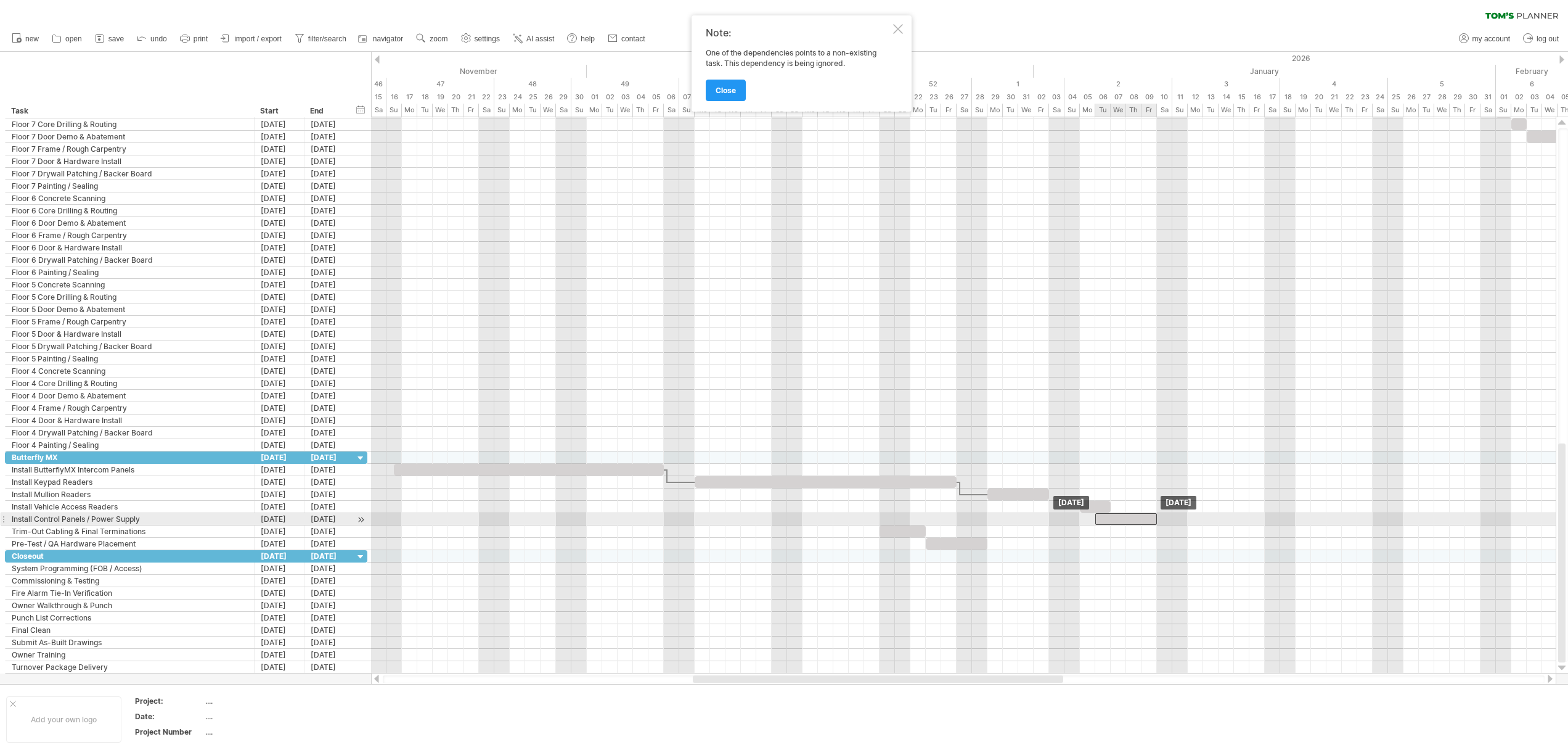
drag, startPoint x: 866, startPoint y: 516, endPoint x: 1142, endPoint y: 516, distance: 276.0
click at [1142, 516] on div at bounding box center [1126, 519] width 61 height 12
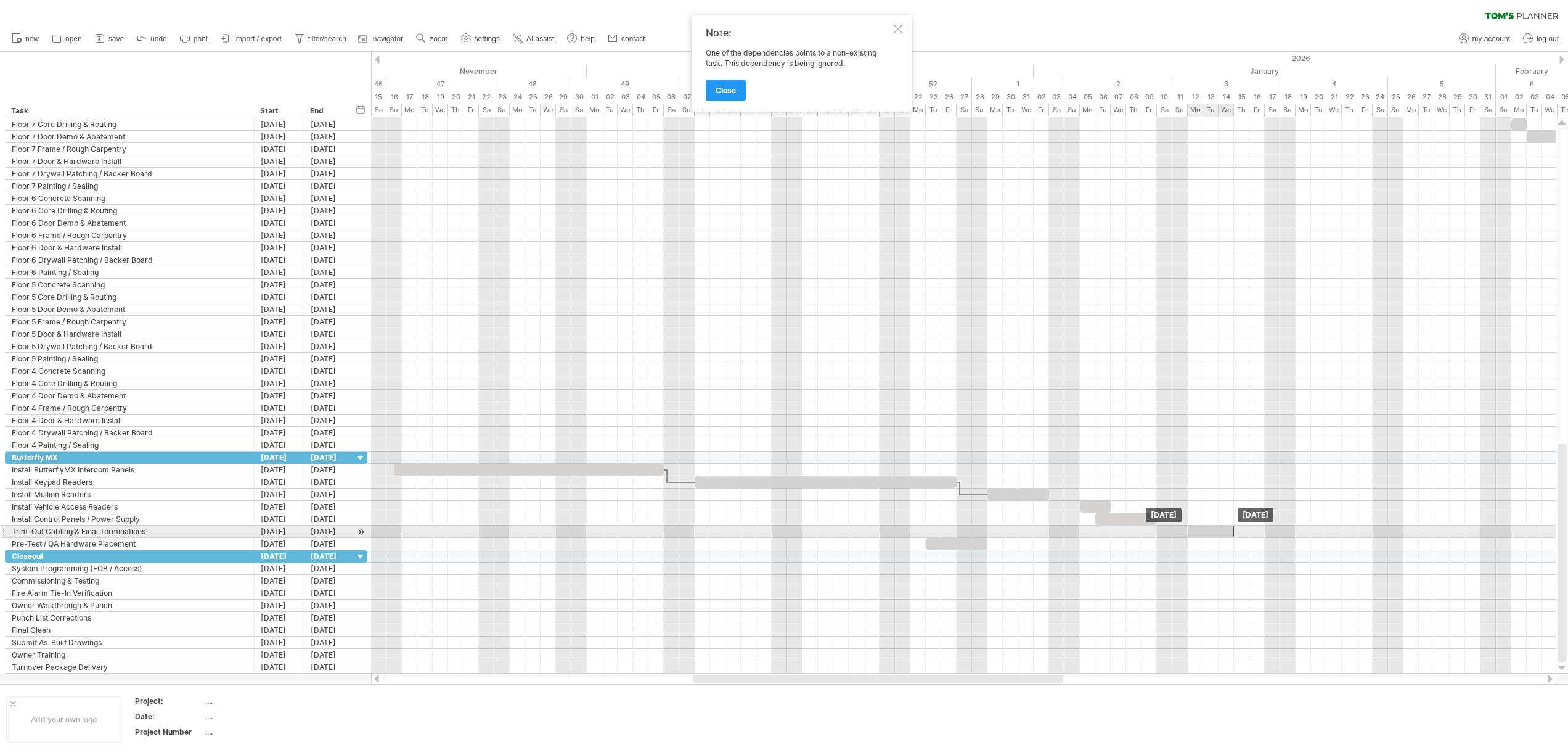
drag, startPoint x: 893, startPoint y: 529, endPoint x: 1198, endPoint y: 533, distance: 305.0
click at [1199, 534] on div at bounding box center [1211, 531] width 46 height 12
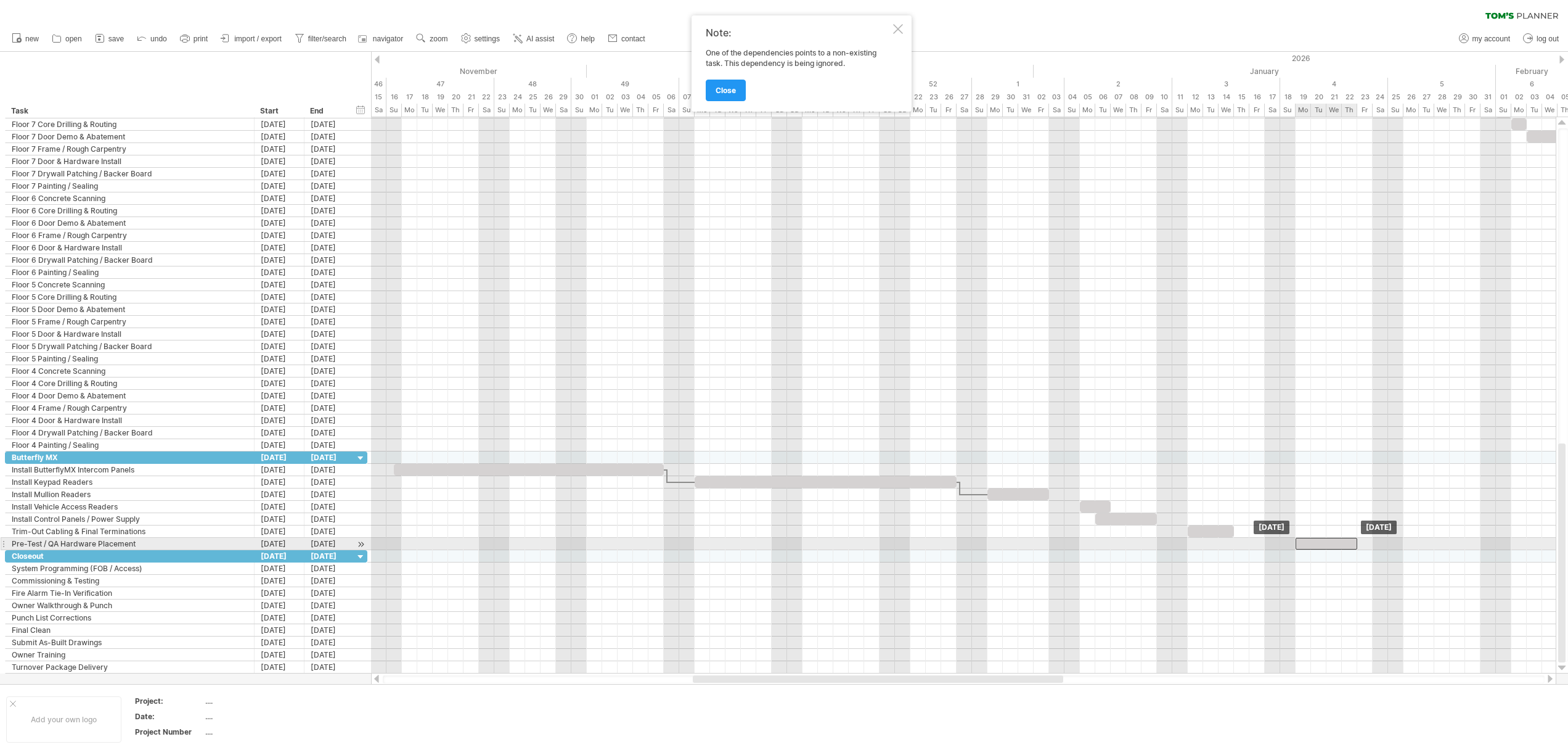
drag, startPoint x: 942, startPoint y: 541, endPoint x: 1311, endPoint y: 544, distance: 369.0
click at [1311, 544] on div at bounding box center [1326, 543] width 61 height 12
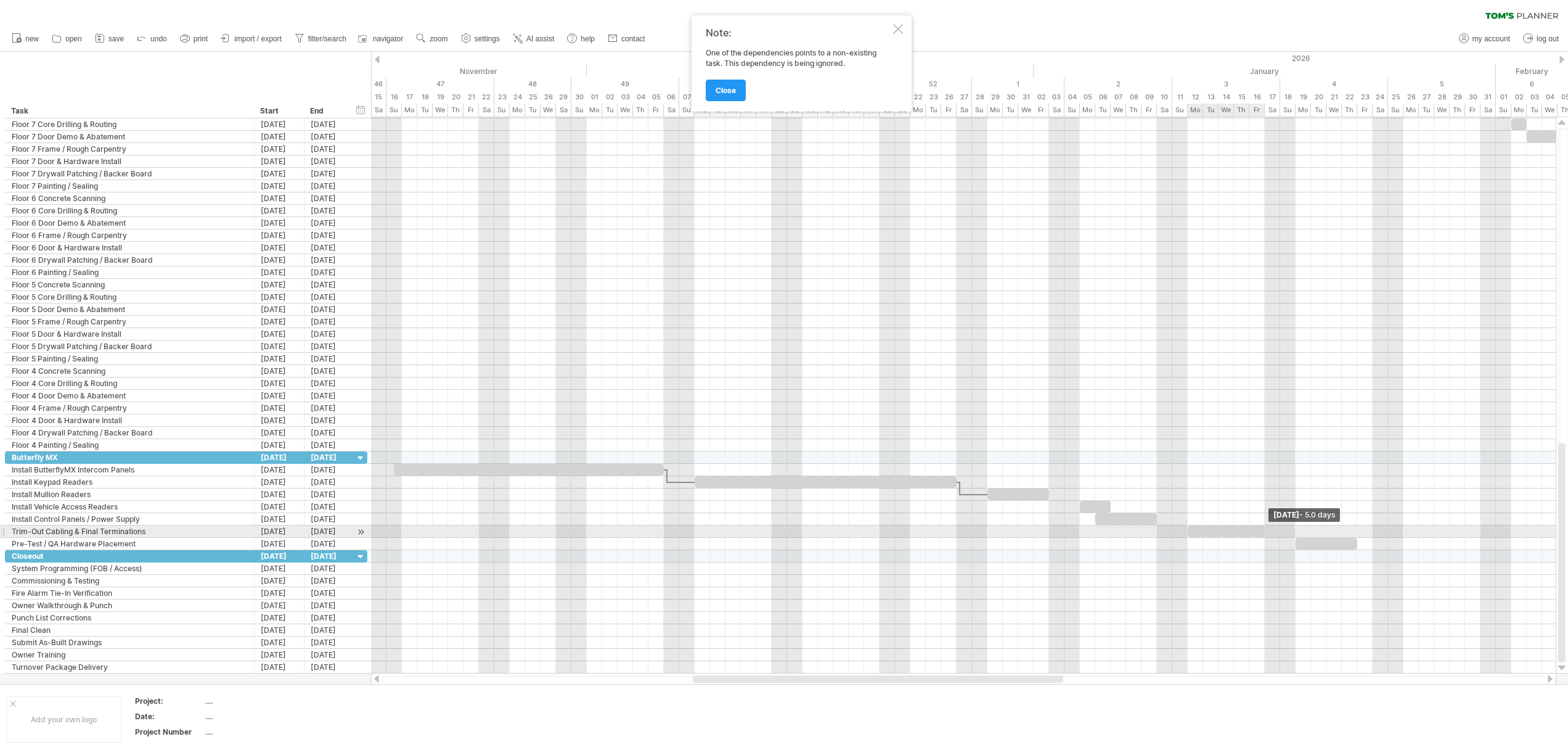
drag, startPoint x: 1233, startPoint y: 528, endPoint x: 1265, endPoint y: 526, distance: 32.1
click at [1265, 526] on span at bounding box center [1264, 531] width 5 height 12
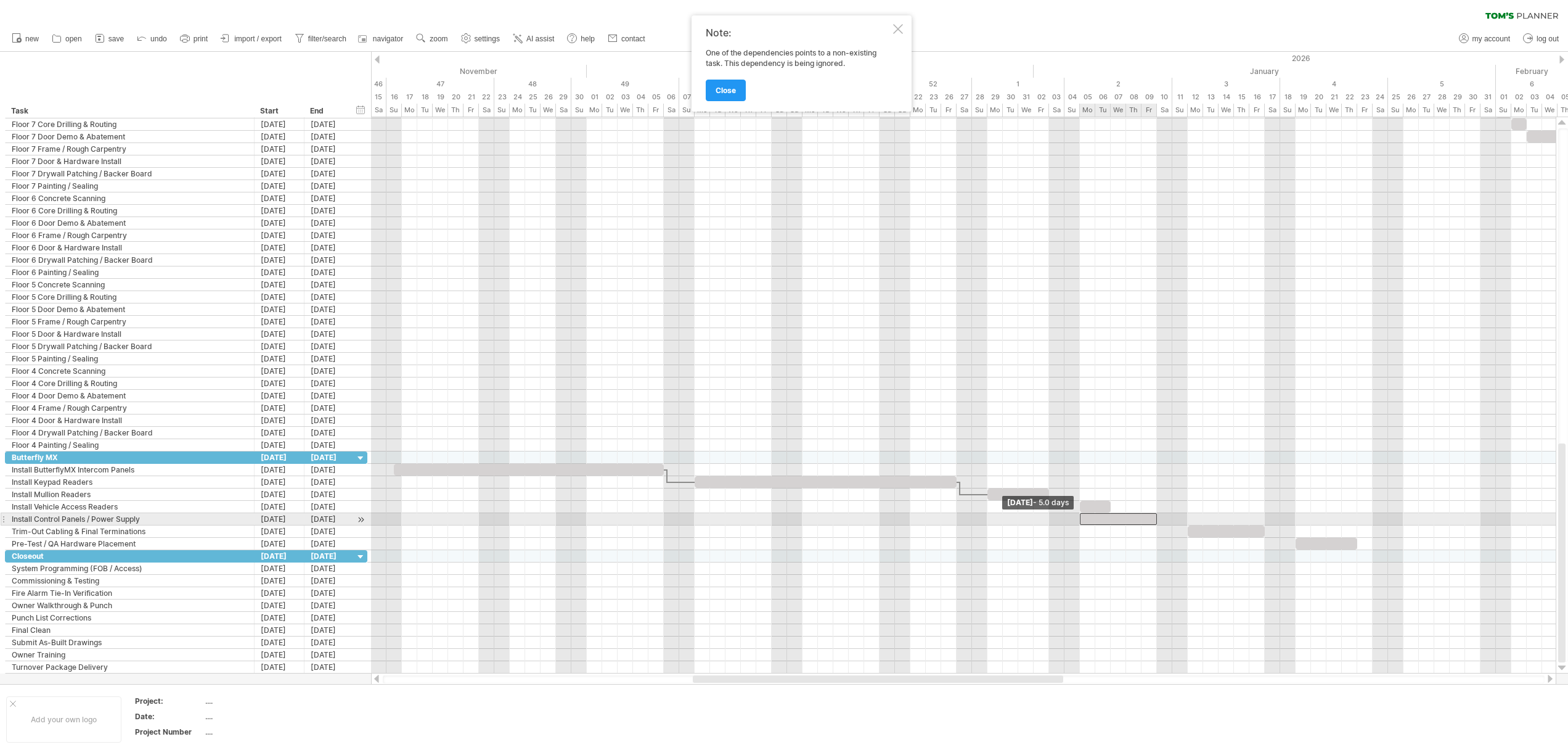
drag, startPoint x: 1093, startPoint y: 519, endPoint x: 1080, endPoint y: 520, distance: 13.0
click at [1080, 520] on span at bounding box center [1080, 519] width 5 height 12
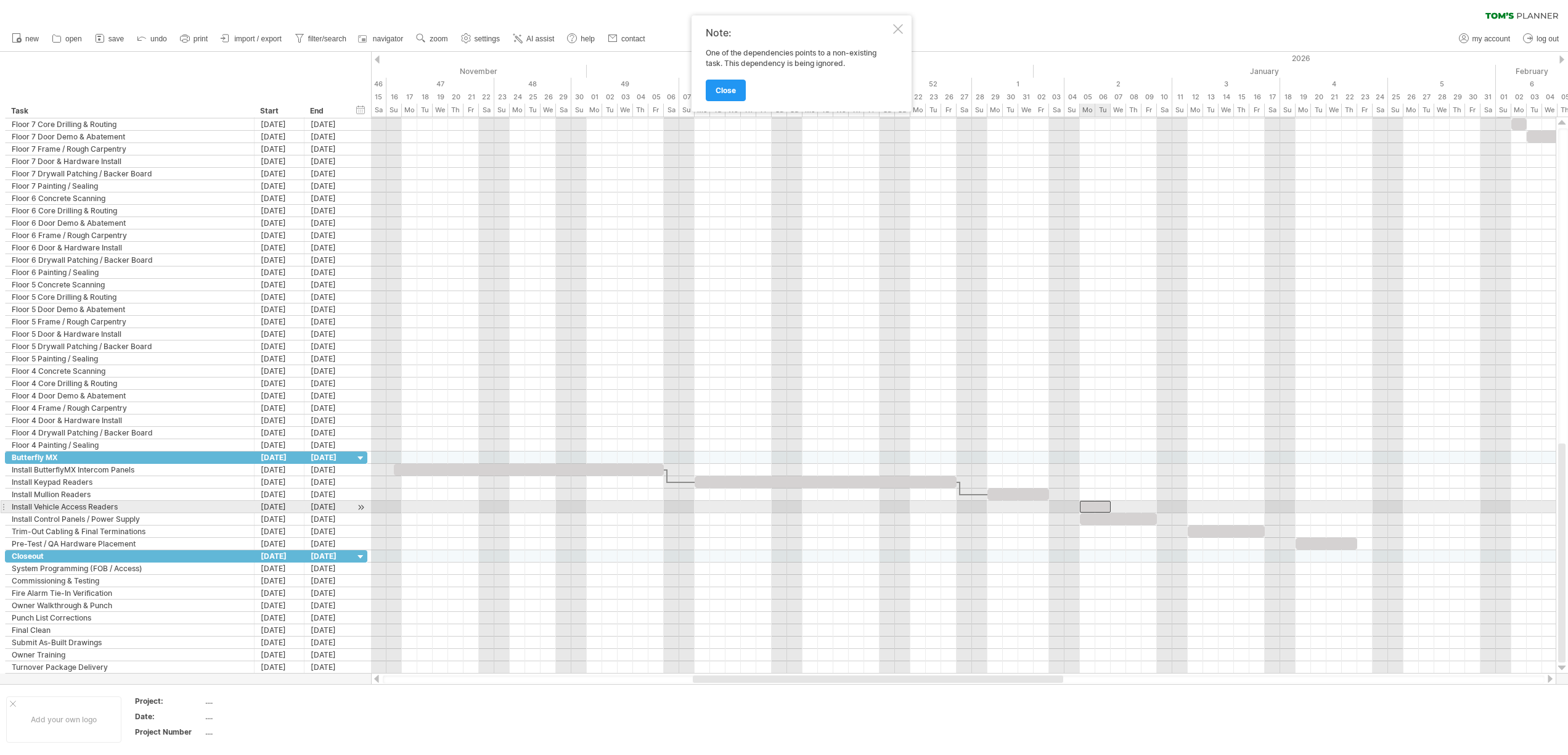
click at [1085, 509] on div at bounding box center [1095, 506] width 31 height 12
drag, startPoint x: 1110, startPoint y: 503, endPoint x: 1153, endPoint y: 505, distance: 43.0
click at [1153, 505] on div at bounding box center [1118, 506] width 77 height 12
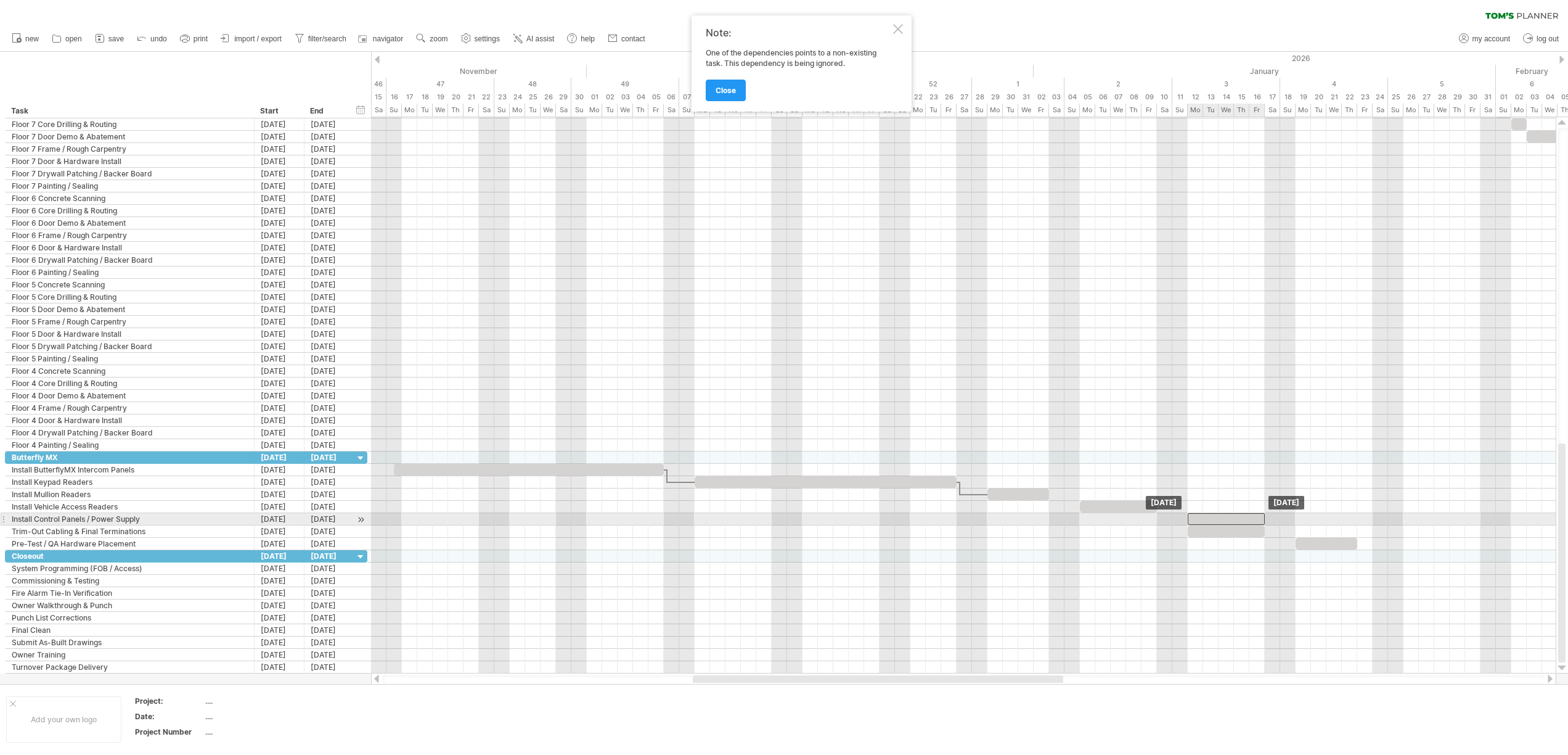
drag, startPoint x: 1121, startPoint y: 516, endPoint x: 1221, endPoint y: 520, distance: 100.1
click at [1229, 514] on div at bounding box center [1226, 519] width 77 height 12
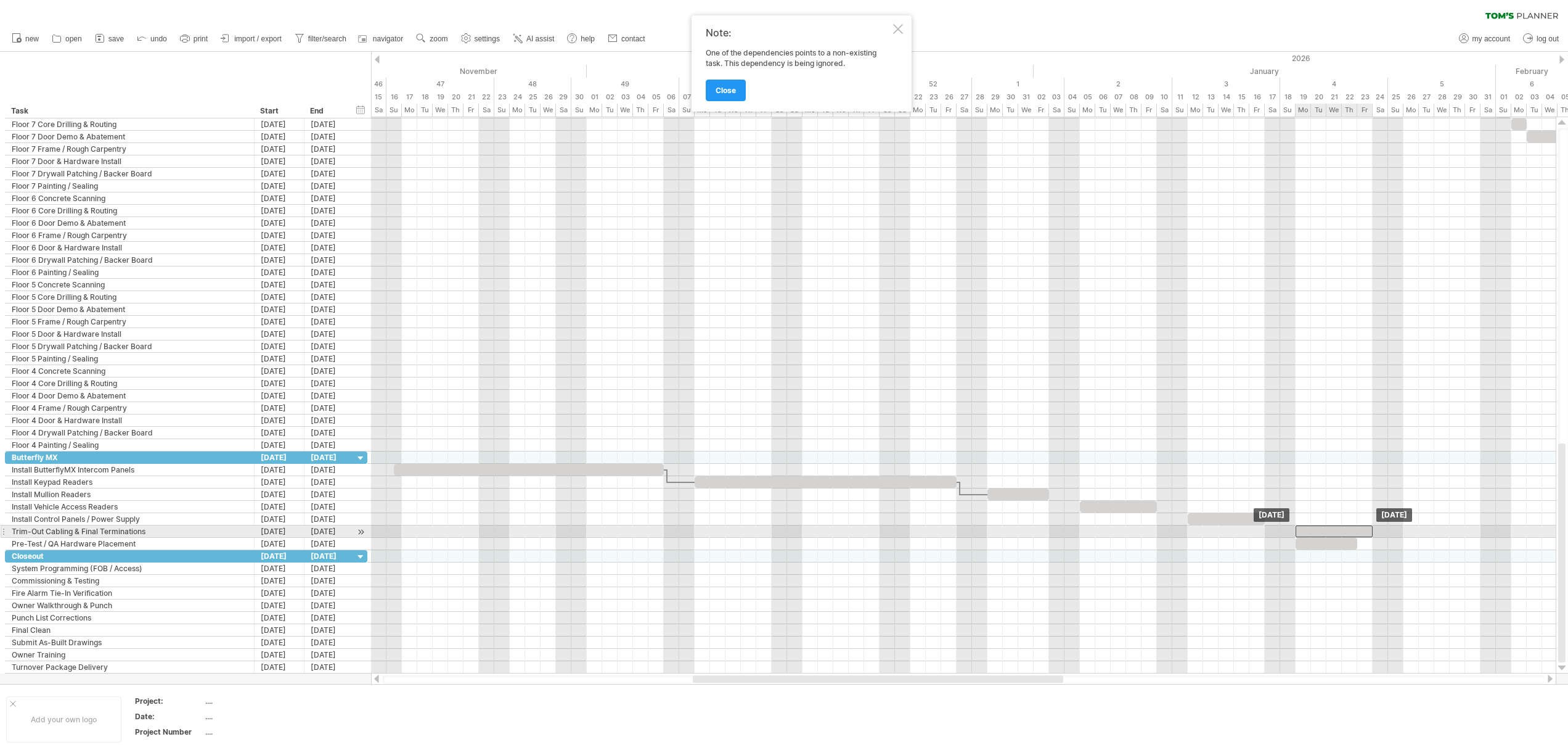
drag, startPoint x: 1207, startPoint y: 531, endPoint x: 1315, endPoint y: 533, distance: 108.0
click at [1315, 533] on div at bounding box center [1334, 531] width 77 height 12
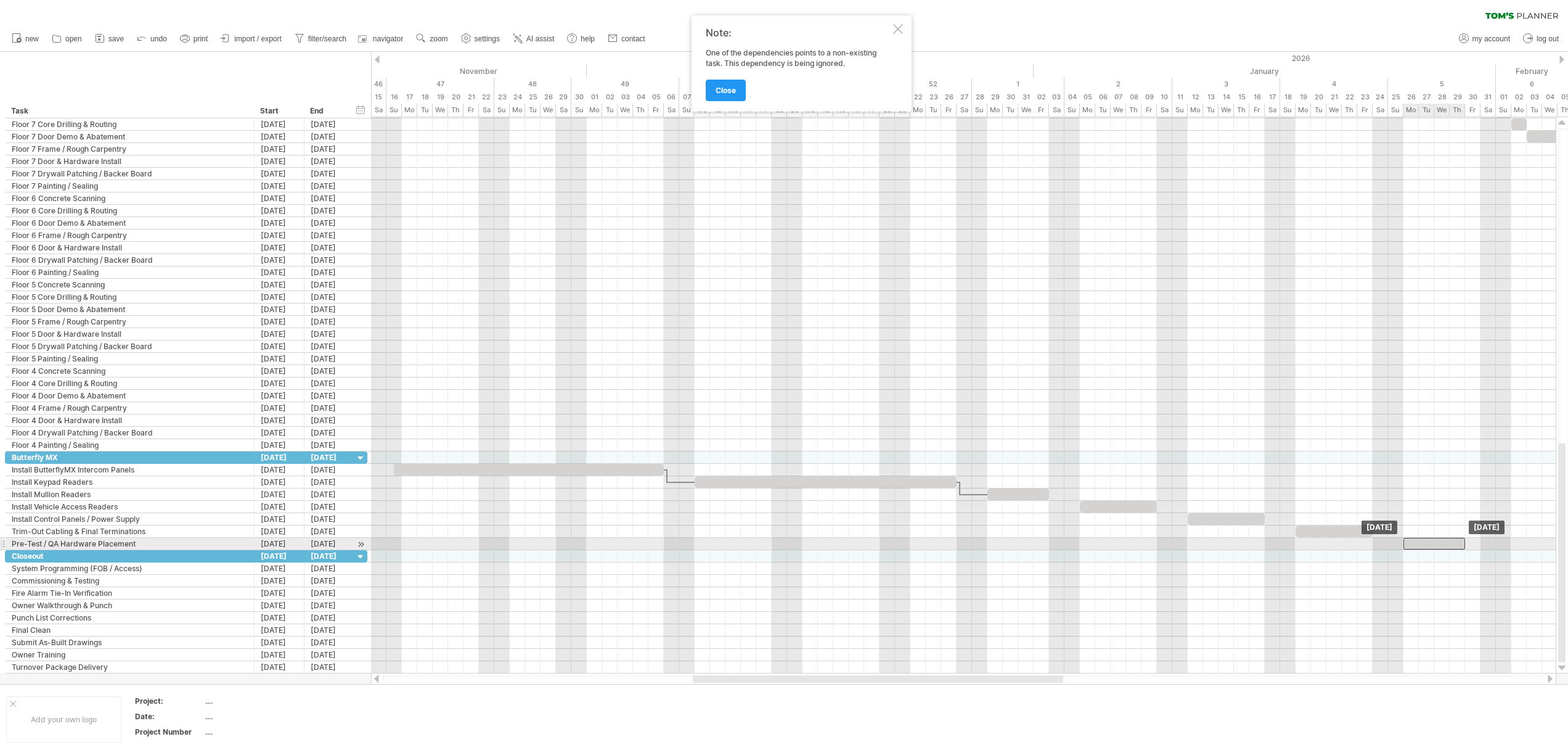
drag, startPoint x: 1310, startPoint y: 547, endPoint x: 1418, endPoint y: 549, distance: 108.0
click at [1418, 549] on div "Friday 30 January Monday 26 January" at bounding box center [963, 395] width 1185 height 556
drag, startPoint x: 1465, startPoint y: 544, endPoint x: 1477, endPoint y: 544, distance: 12.0
click at [1478, 544] on span at bounding box center [1480, 543] width 5 height 12
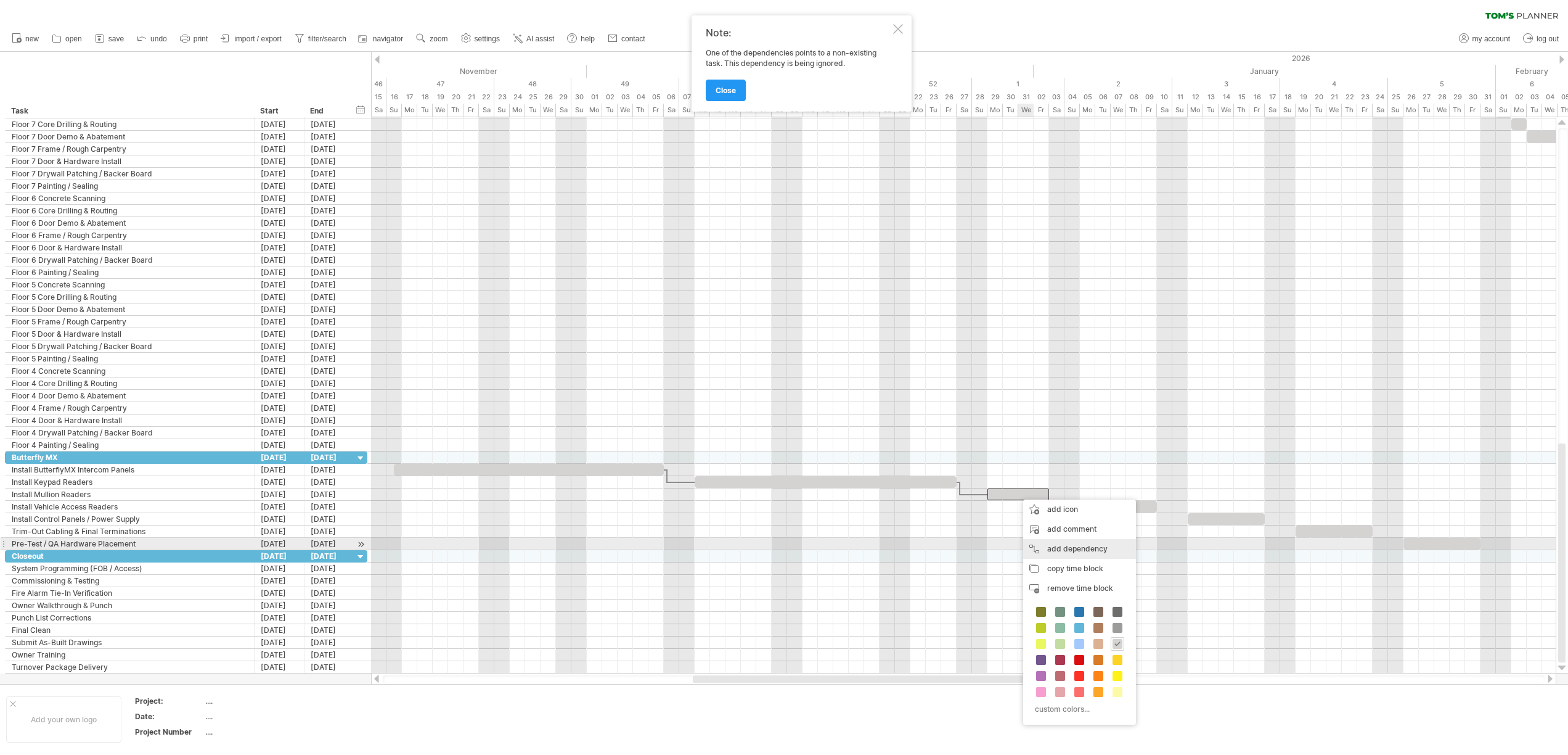
click at [1064, 544] on div "add dependency You can use dependencies when you require tasks to be done in a …" at bounding box center [1079, 549] width 113 height 20
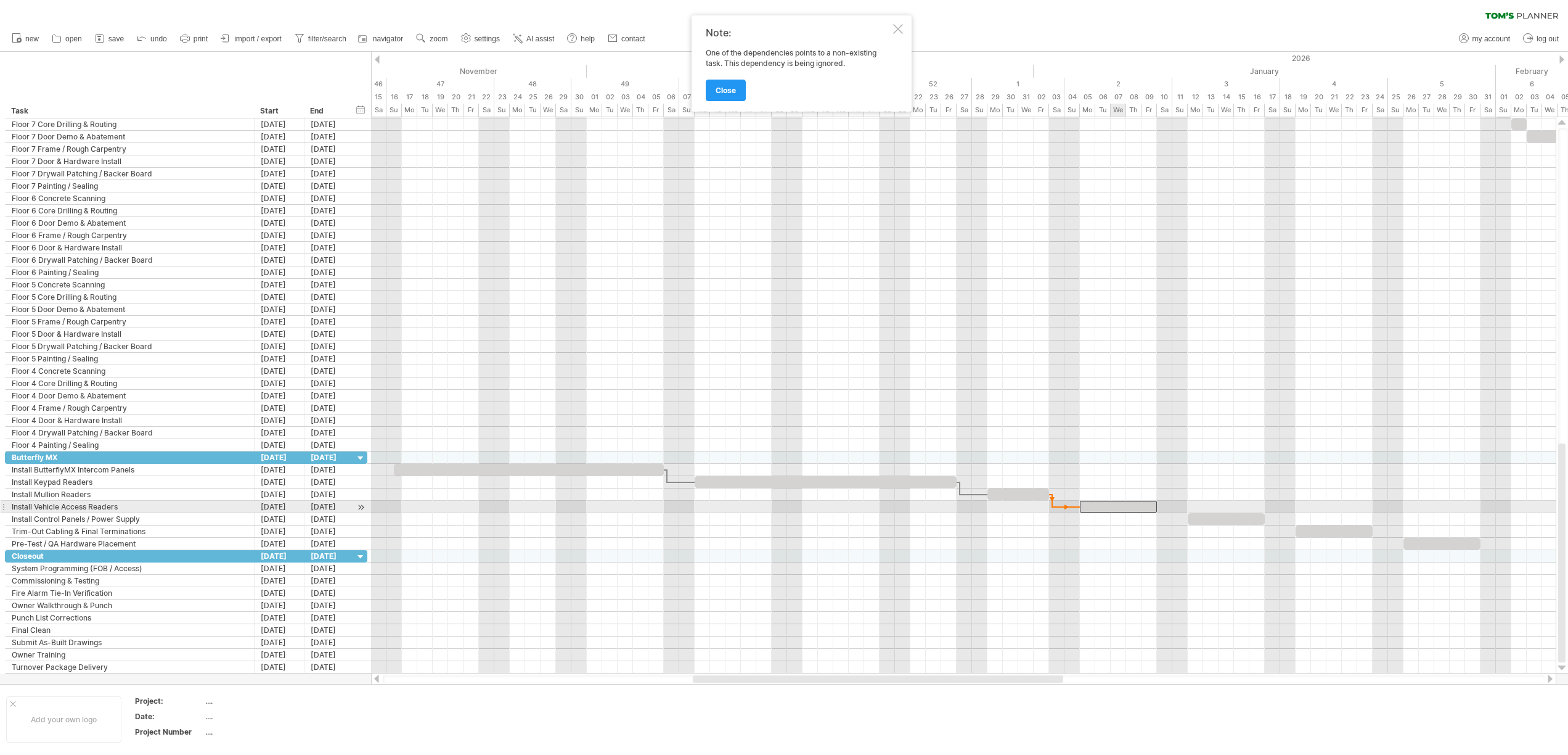
click at [1116, 507] on div at bounding box center [1118, 506] width 77 height 12
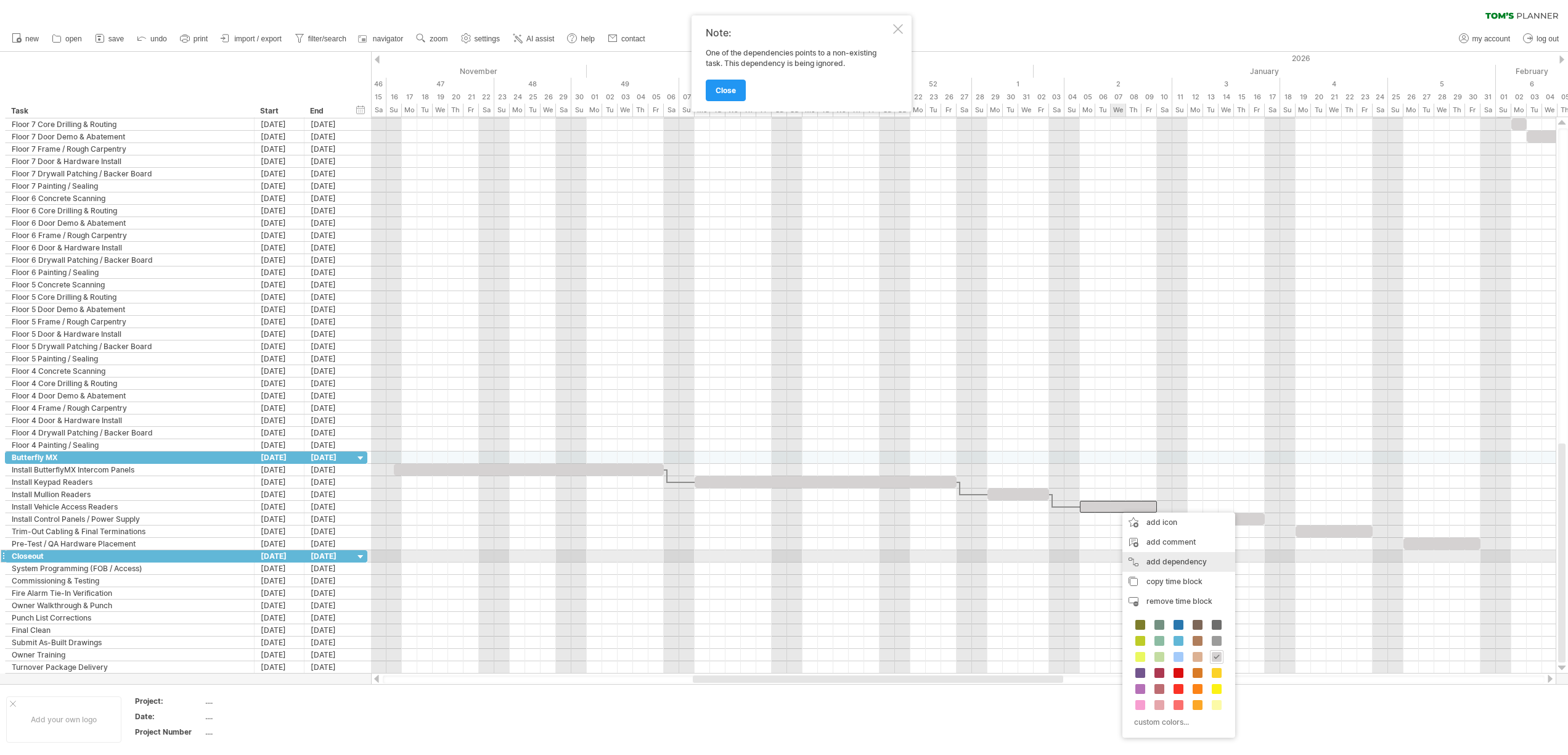
click at [1156, 559] on div "add dependency You can use dependencies when you require tasks to be done in a …" at bounding box center [1178, 562] width 113 height 20
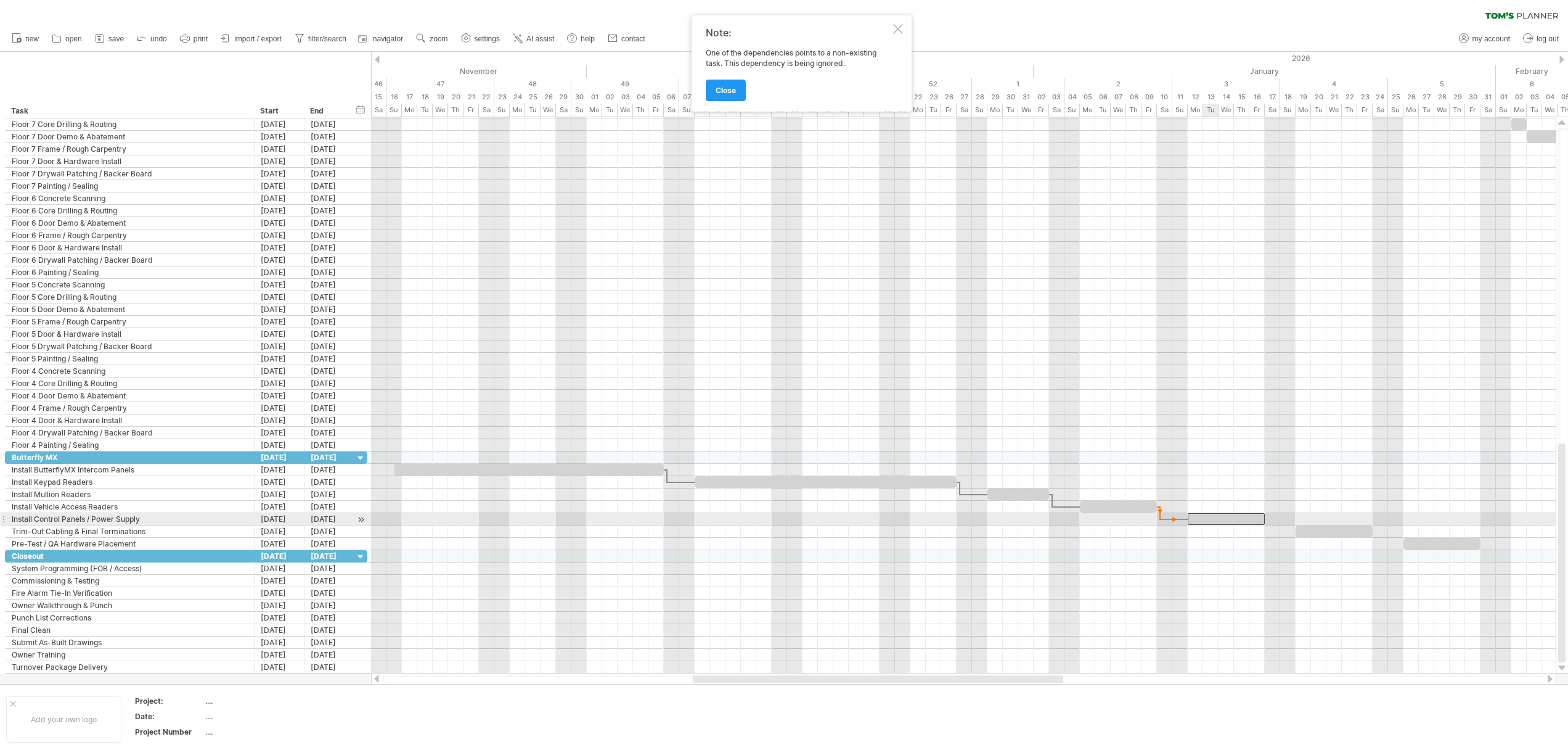
click at [1215, 521] on div at bounding box center [1226, 519] width 77 height 12
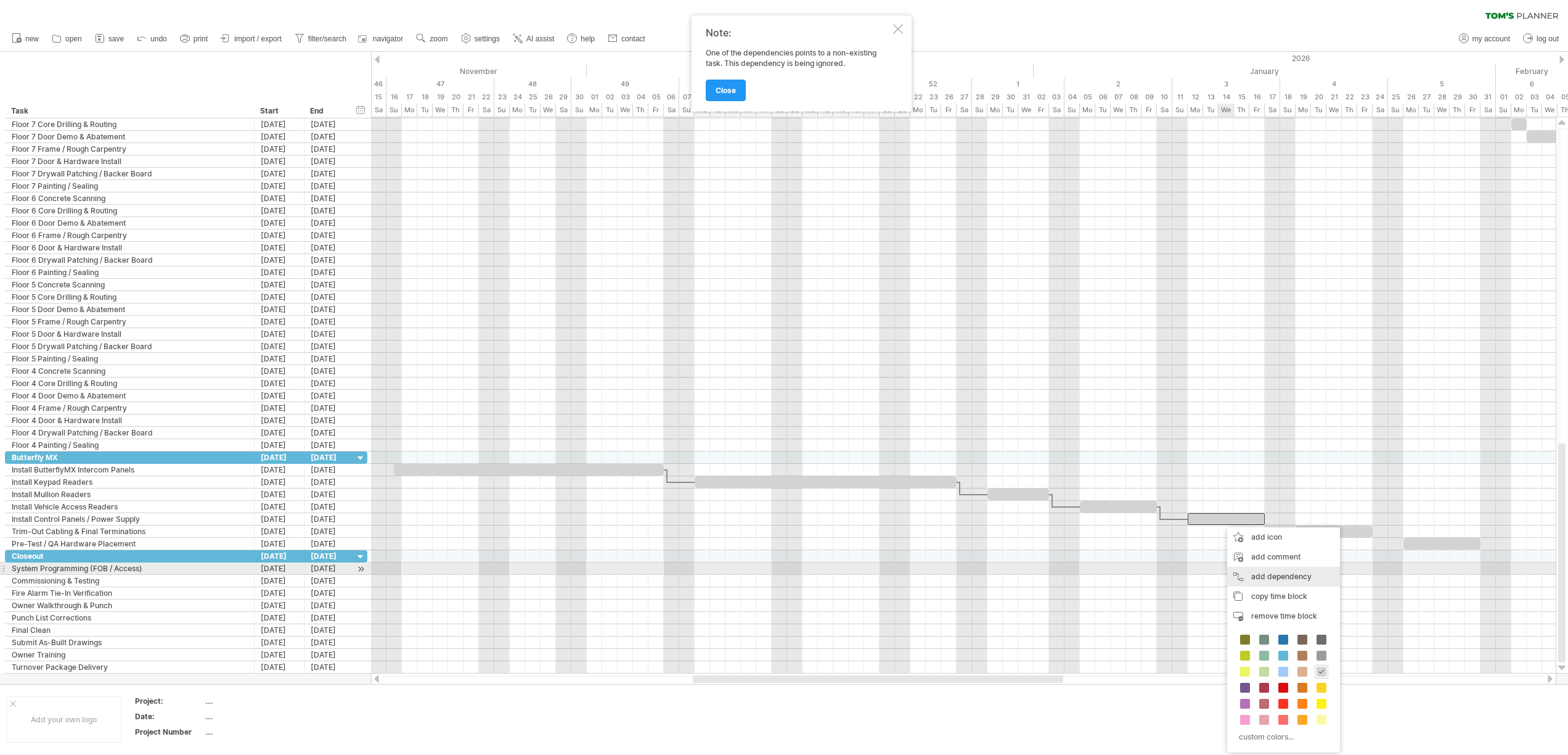
click at [1291, 573] on div "add dependency You can use dependencies when you require tasks to be done in a …" at bounding box center [1284, 576] width 113 height 20
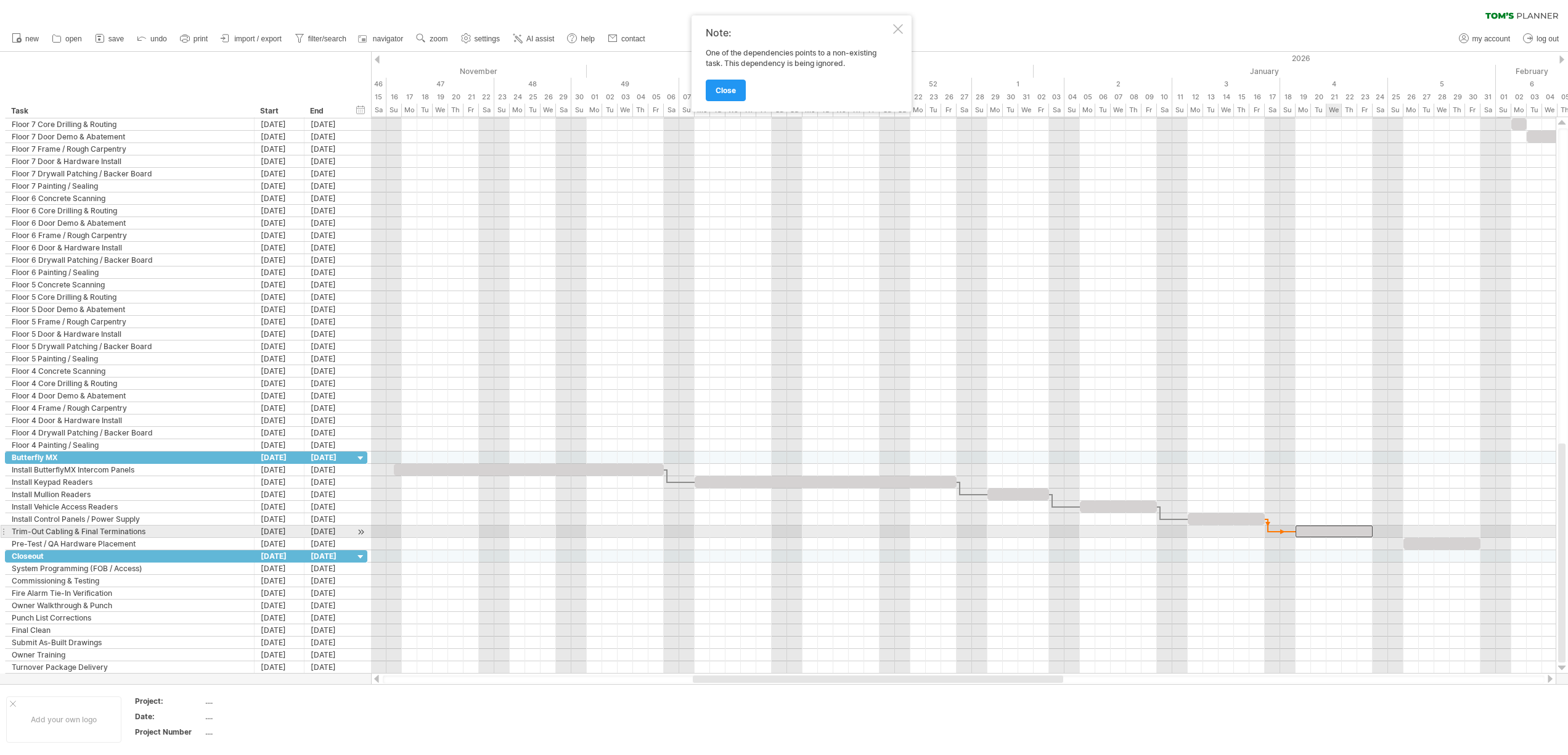
click at [1328, 534] on div at bounding box center [1334, 531] width 77 height 12
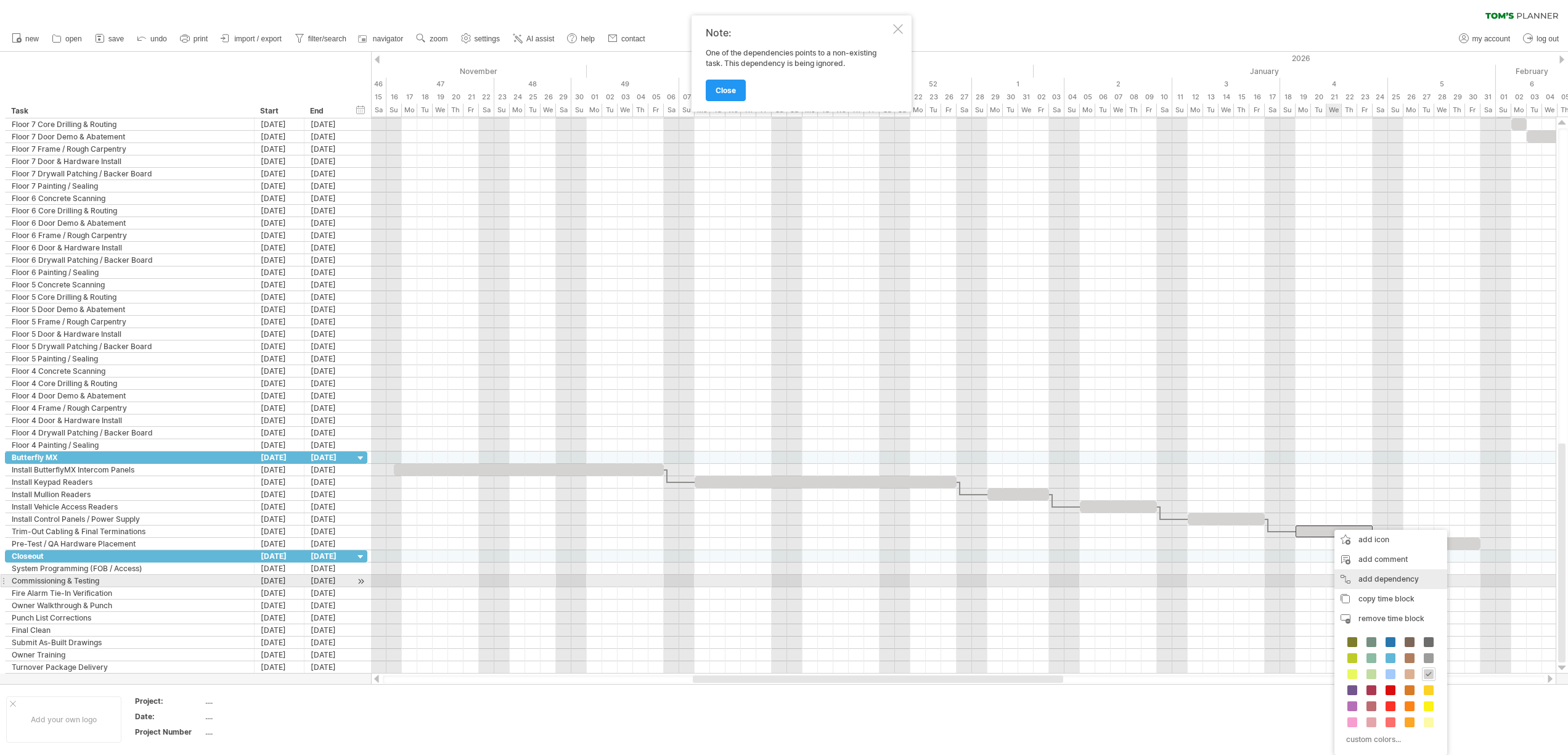
drag, startPoint x: 1369, startPoint y: 575, endPoint x: 1413, endPoint y: 554, distance: 48.8
click at [1369, 575] on div "add dependency You can use dependencies when you require tasks to be done in a …" at bounding box center [1391, 579] width 113 height 20
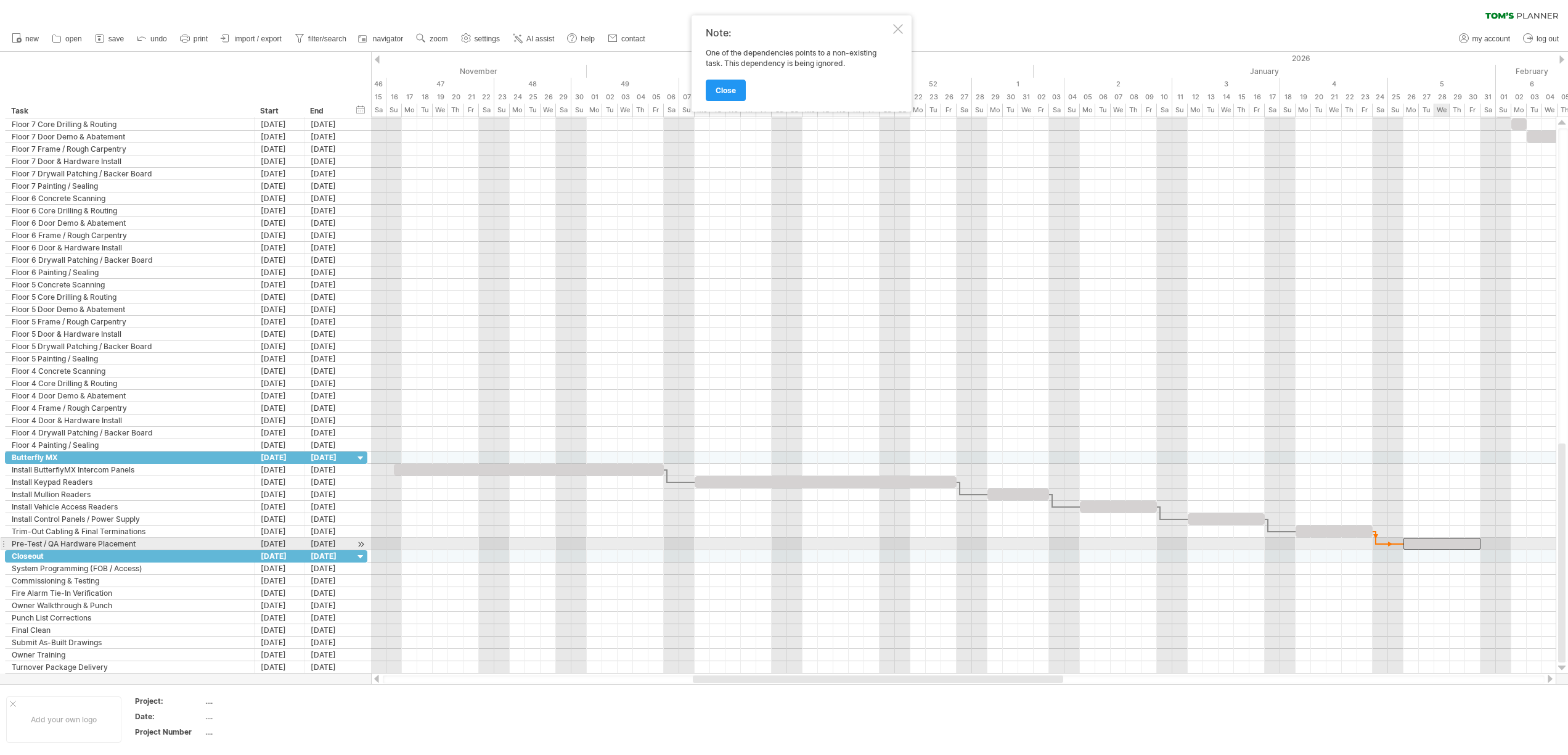
click at [1447, 546] on div at bounding box center [1442, 543] width 77 height 12
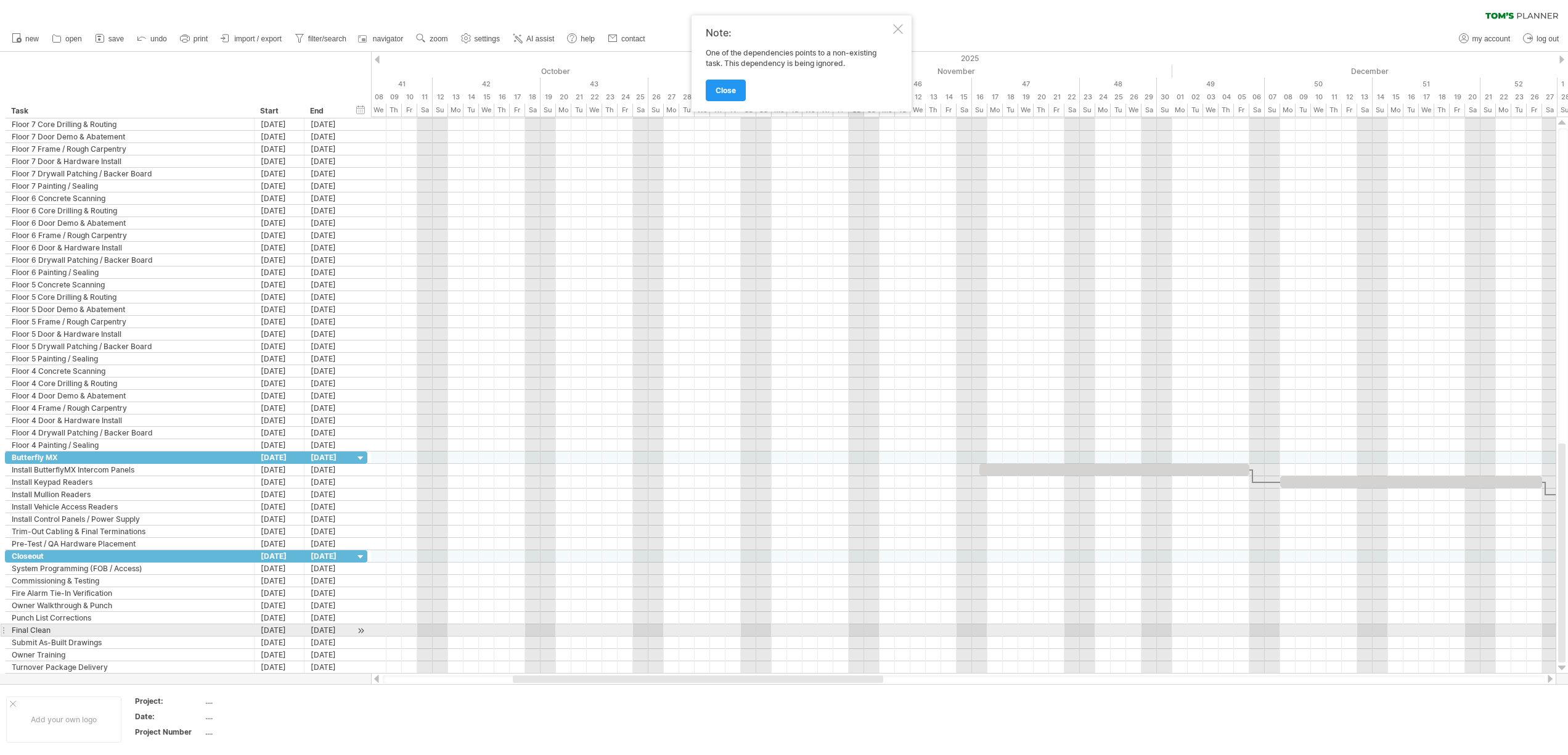
drag, startPoint x: 1041, startPoint y: 681, endPoint x: 862, endPoint y: 634, distance: 185.1
click at [862, 634] on div "Trying to reach [DOMAIN_NAME] Connected again... 0% clear filter new" at bounding box center [784, 378] width 1568 height 755
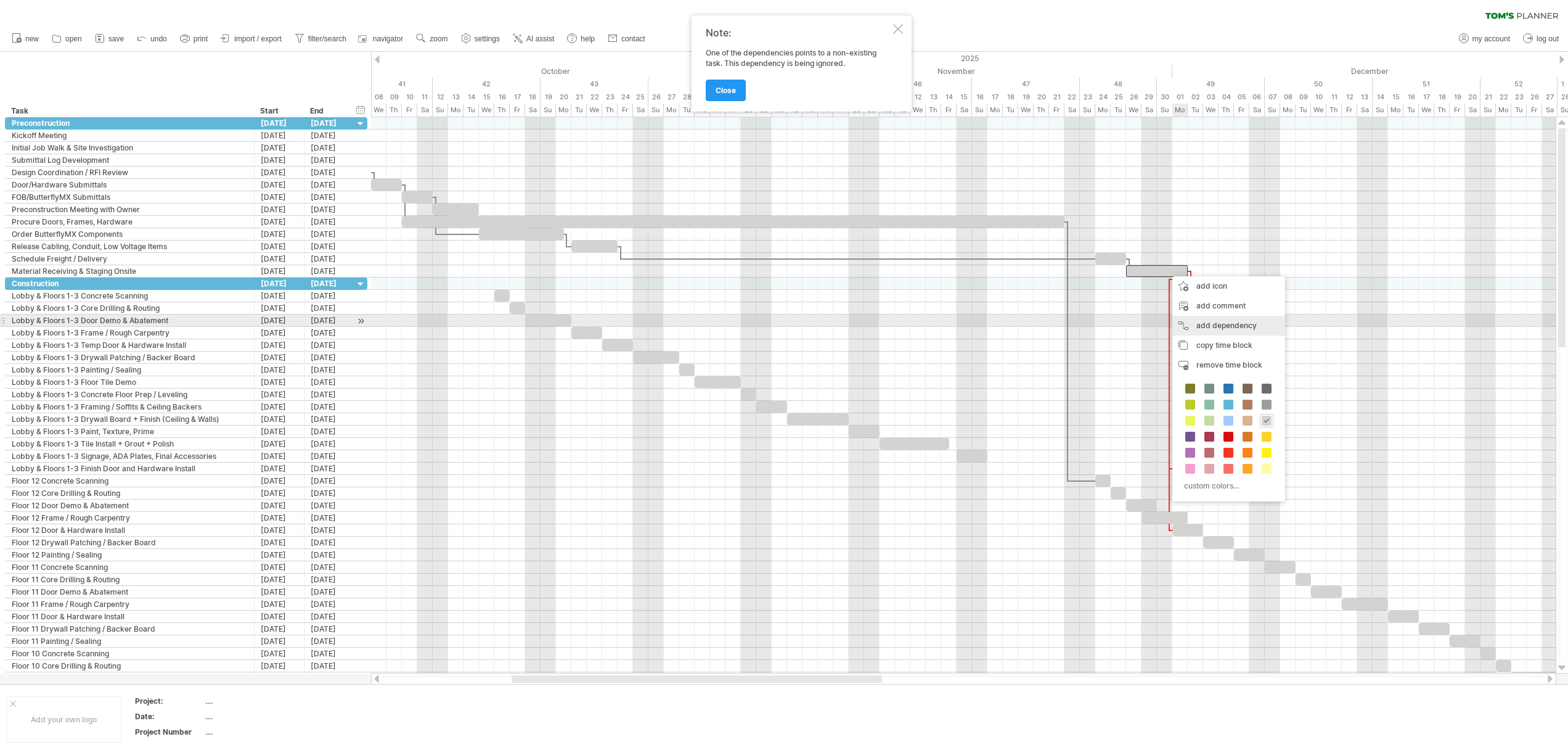
click at [1247, 322] on div "add dependency You can use dependencies when you require tasks to be done in a …" at bounding box center [1229, 325] width 113 height 20
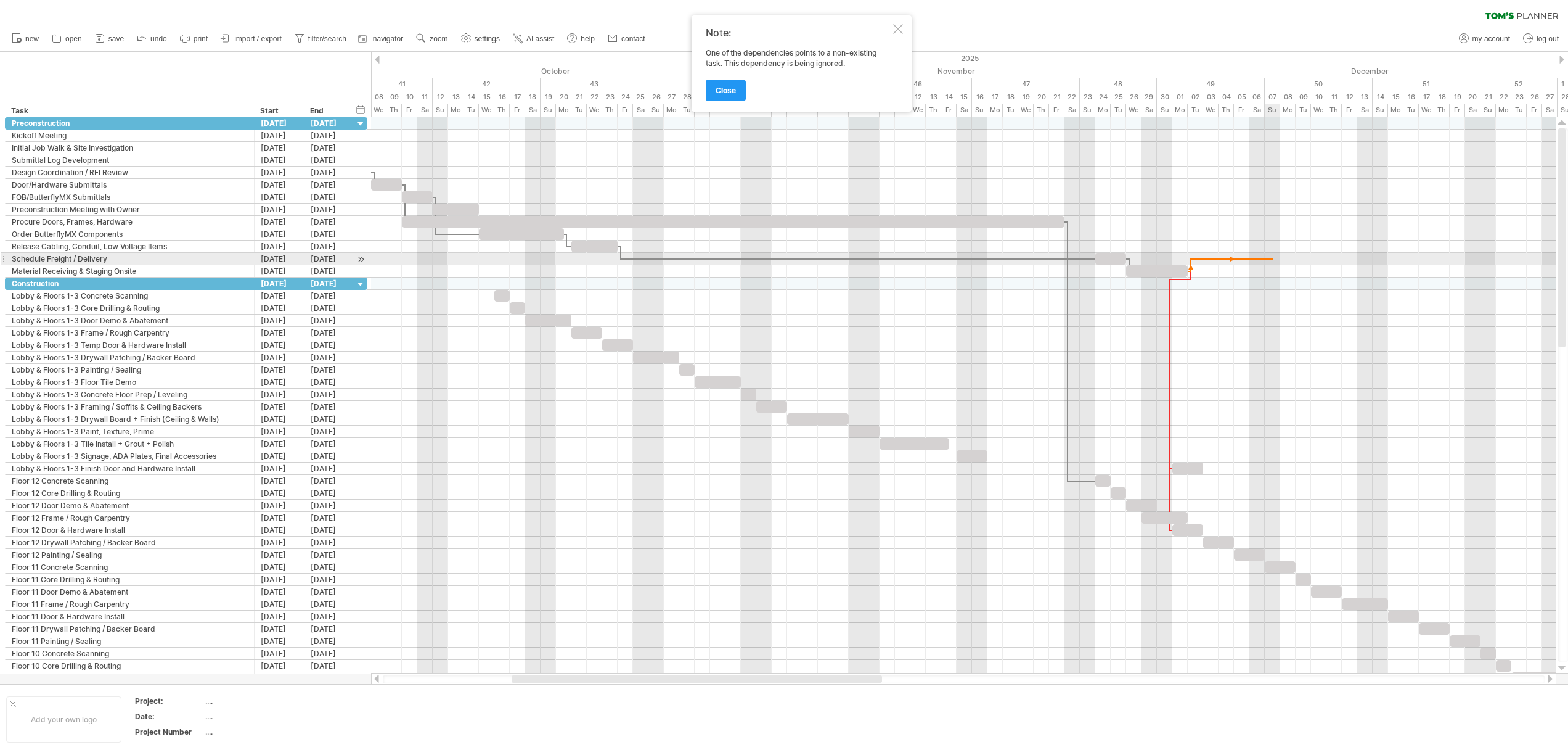
click at [1272, 253] on div at bounding box center [963, 259] width 1185 height 12
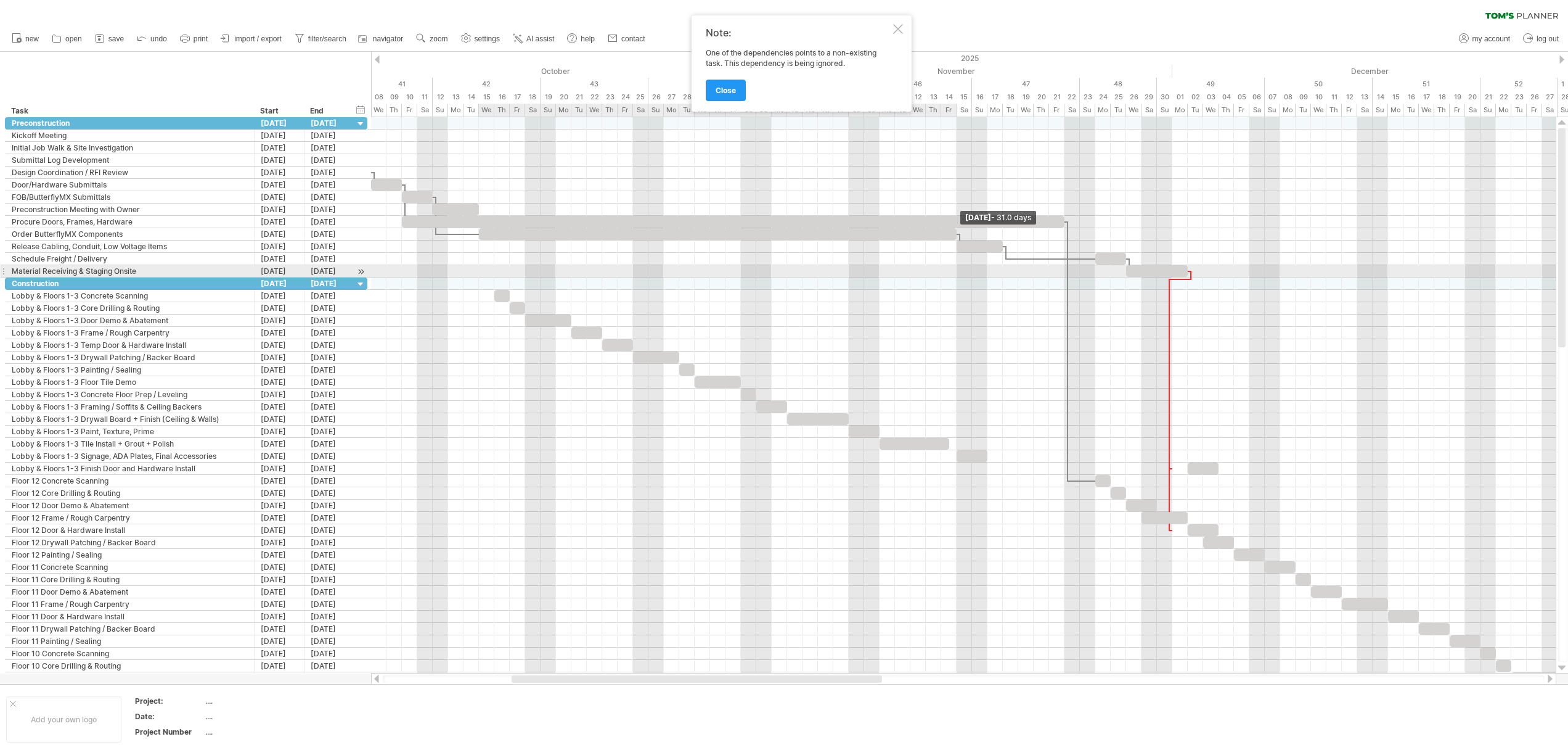
drag, startPoint x: 564, startPoint y: 232, endPoint x: 953, endPoint y: 266, distance: 390.5
click at [953, 266] on div "Friday 14 November - 31.0 days Monday 26 January" at bounding box center [963, 395] width 1185 height 556
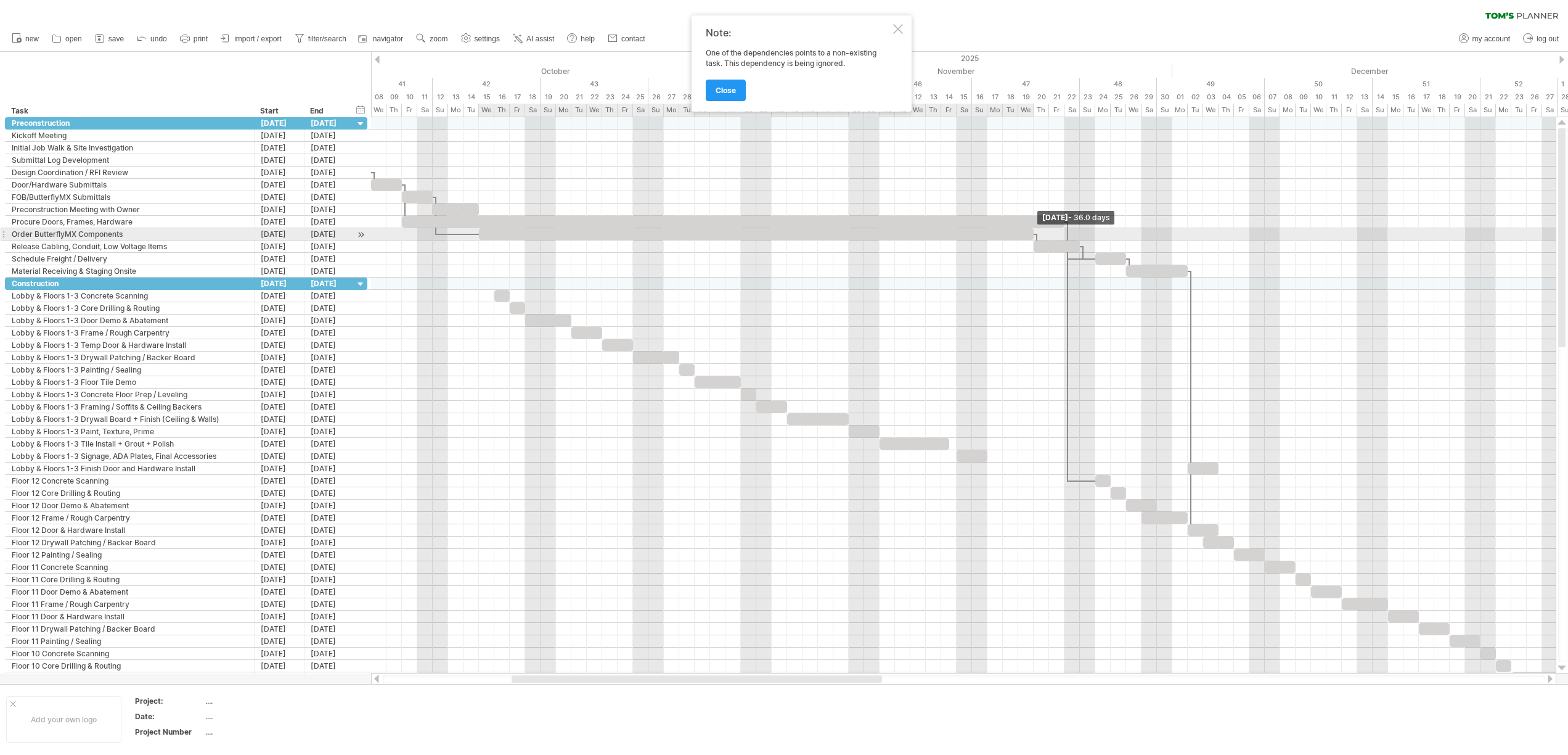
drag, startPoint x: 957, startPoint y: 235, endPoint x: 1033, endPoint y: 240, distance: 76.2
click at [1095, 240] on div at bounding box center [1095, 197] width 0 height 161
drag, startPoint x: 1030, startPoint y: 232, endPoint x: 1012, endPoint y: 234, distance: 18.1
click at [1012, 234] on div at bounding box center [748, 234] width 539 height 12
drag, startPoint x: 1059, startPoint y: 248, endPoint x: 1045, endPoint y: 249, distance: 14.0
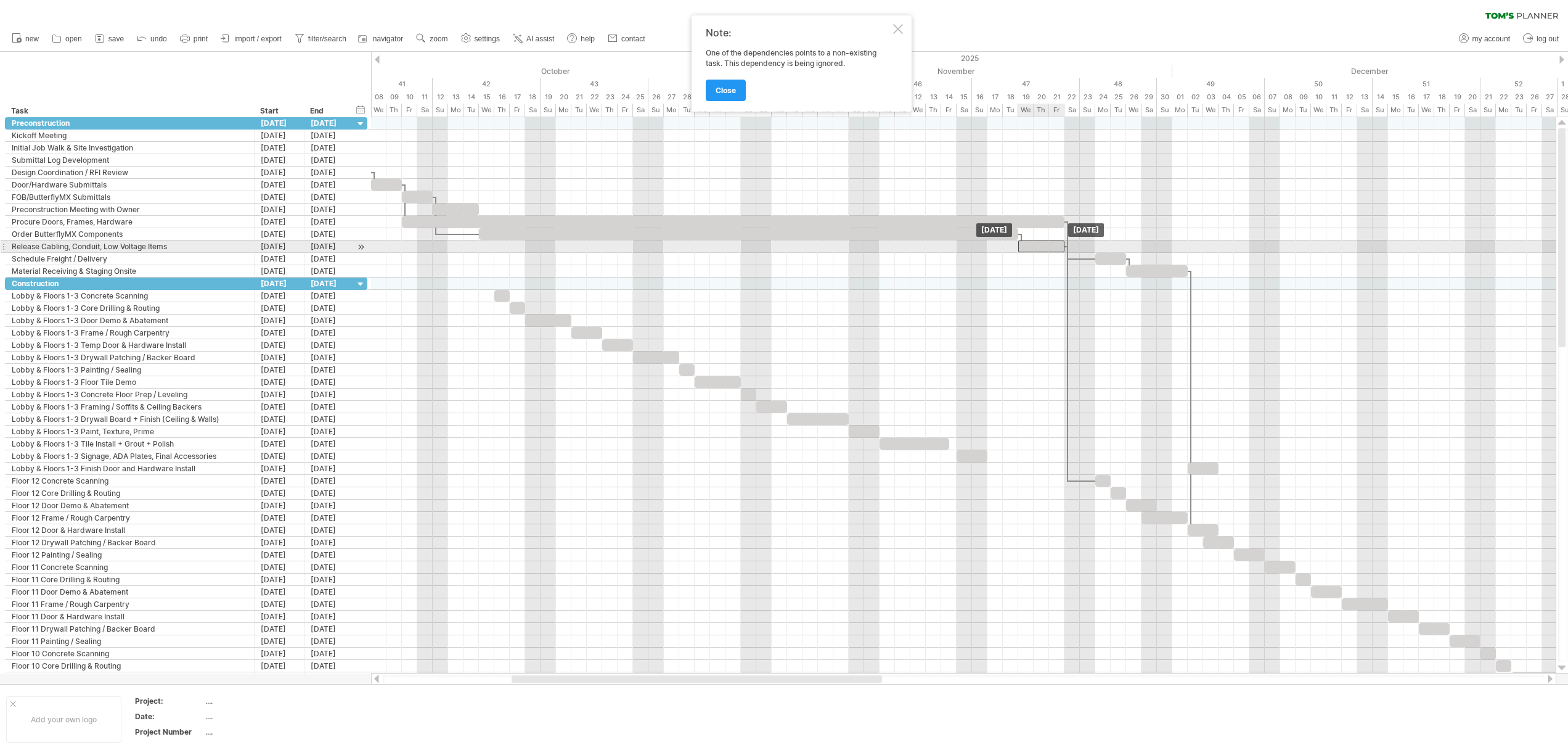
click at [1045, 249] on div at bounding box center [1041, 246] width 46 height 12
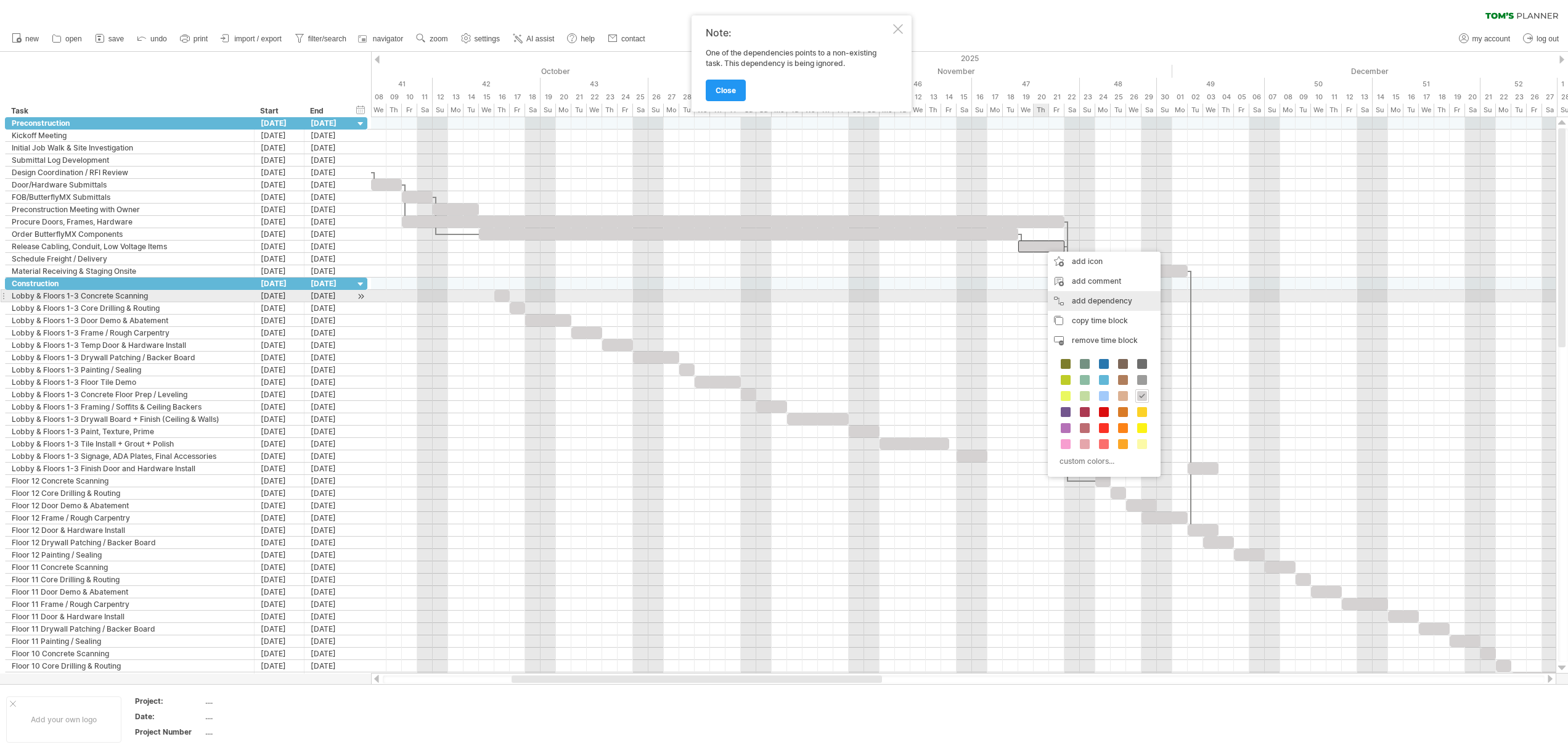
click at [1095, 300] on div "add dependency You can use dependencies when you require tasks to be done in a …" at bounding box center [1104, 301] width 113 height 20
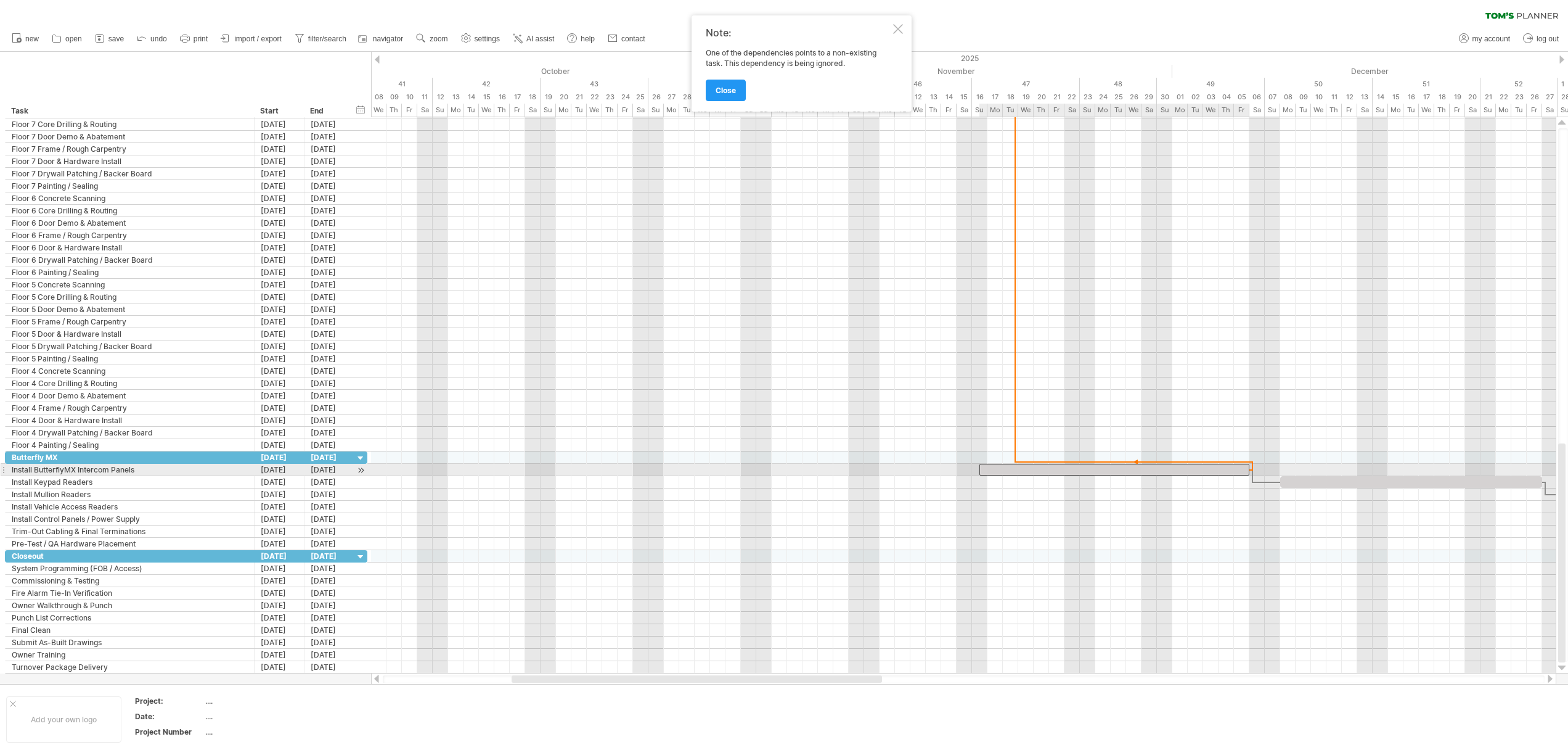
click at [986, 471] on div at bounding box center [1115, 469] width 270 height 12
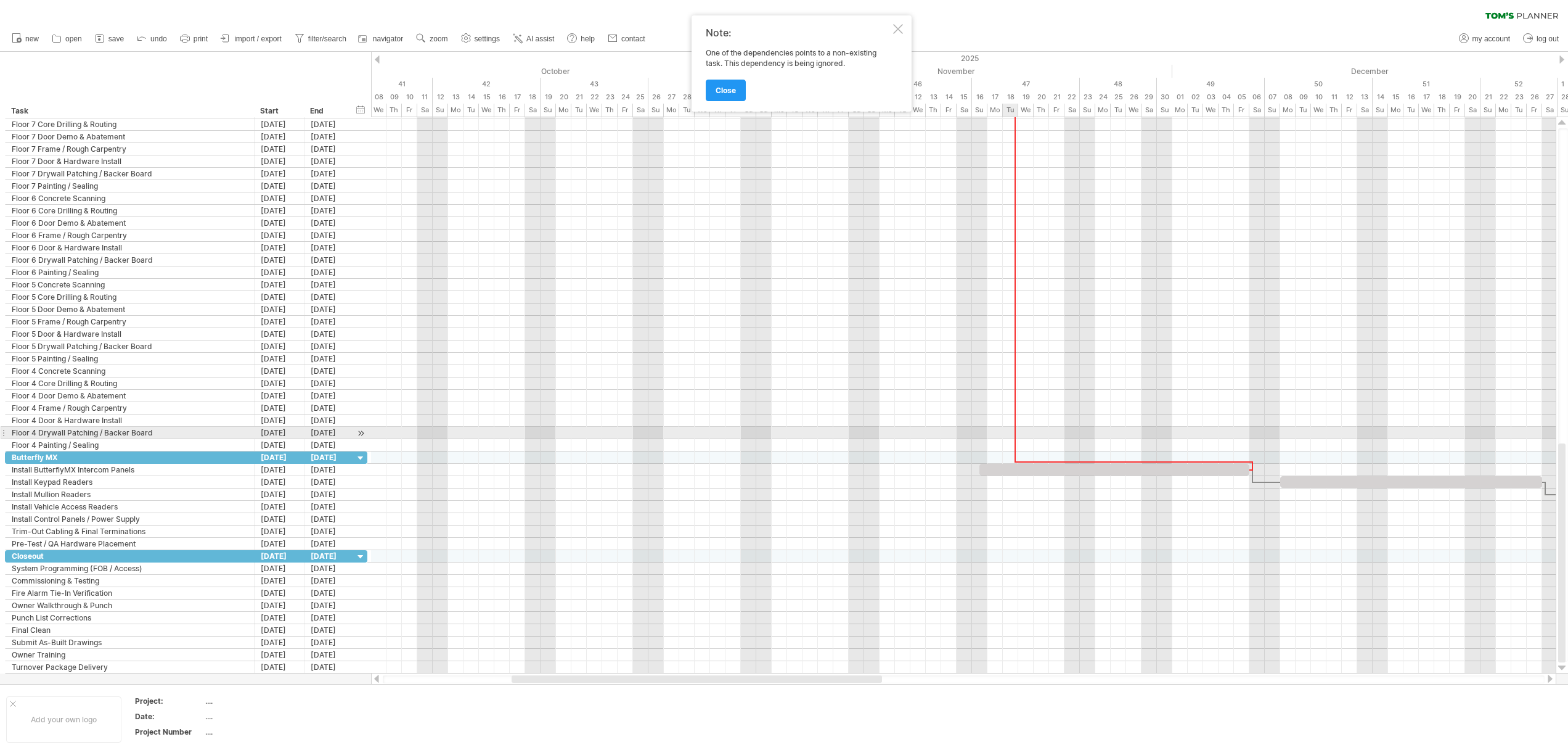
click at [1012, 431] on div at bounding box center [963, 433] width 1185 height 12
click at [1045, 448] on div "remove dependency" at bounding box center [1073, 448] width 105 height 20
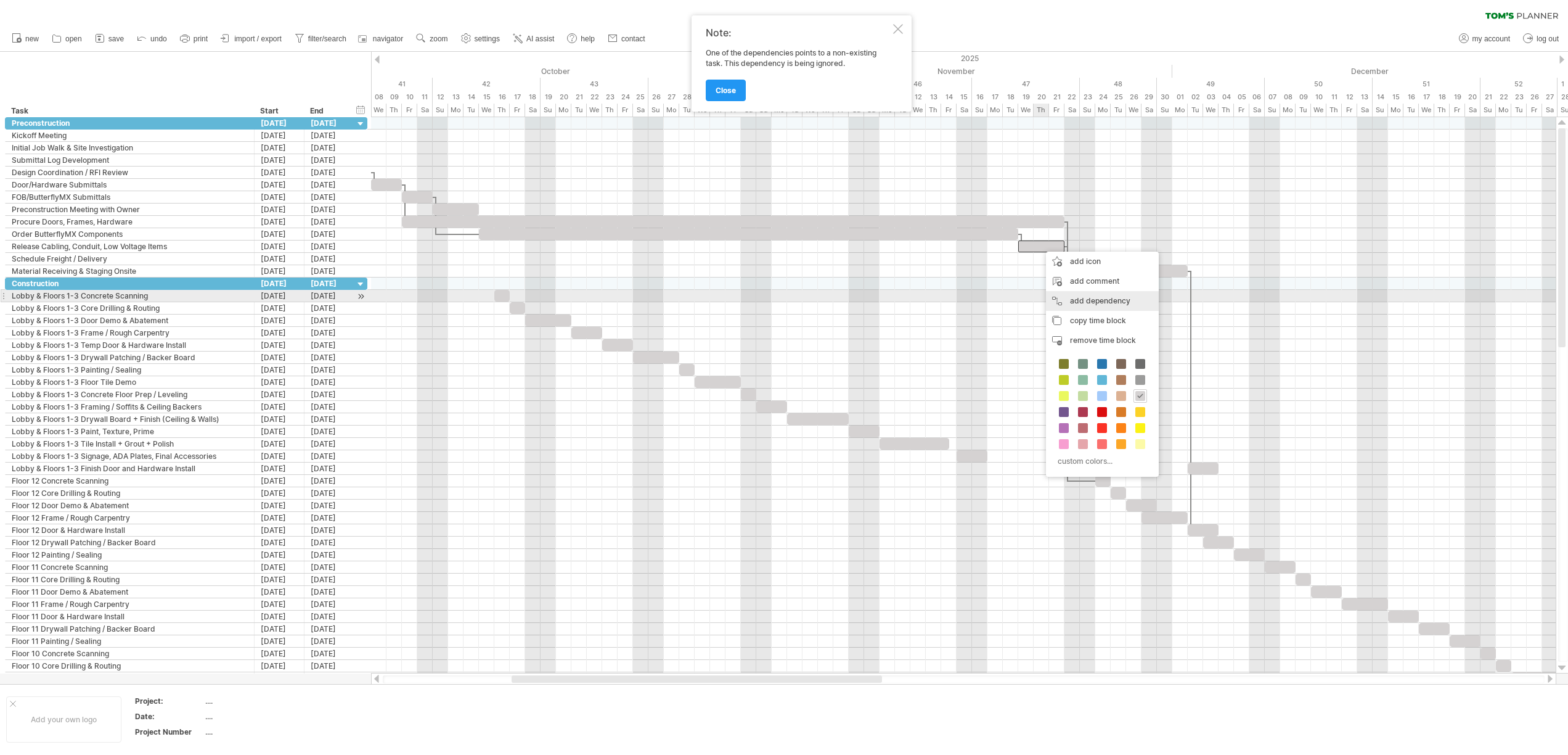
click at [1092, 301] on div "add dependency You can use dependencies when you require tasks to be done in a …" at bounding box center [1102, 301] width 113 height 20
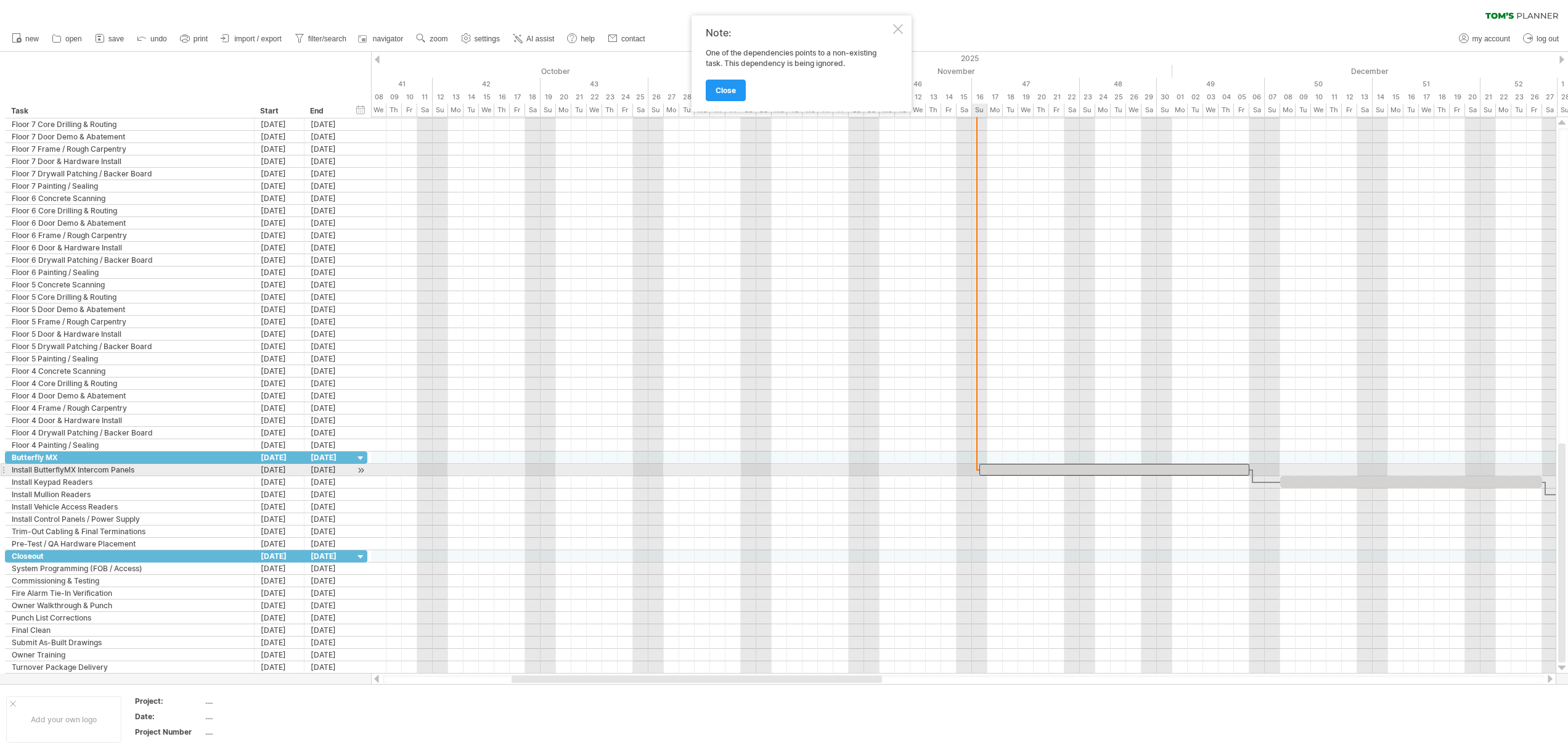
click at [984, 470] on div at bounding box center [1115, 469] width 270 height 12
drag, startPoint x: 1023, startPoint y: 469, endPoint x: 1139, endPoint y: 472, distance: 116.0
click at [1139, 472] on div at bounding box center [1230, 469] width 270 height 12
drag, startPoint x: 1364, startPoint y: 468, endPoint x: 1358, endPoint y: 471, distance: 6.7
click at [1358, 471] on span at bounding box center [1357, 469] width 5 height 12
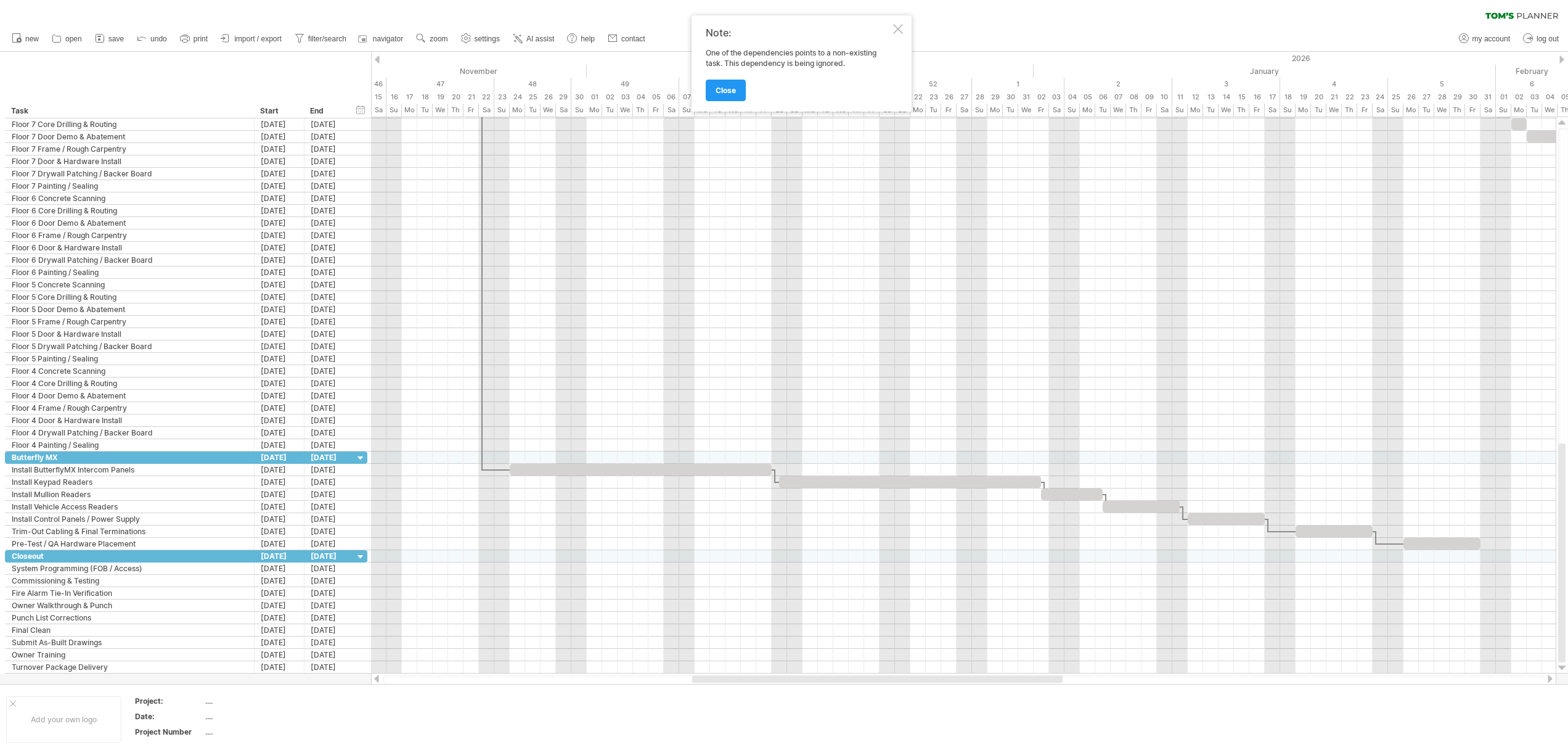
drag, startPoint x: 870, startPoint y: 678, endPoint x: 1050, endPoint y: 675, distance: 180.0
click at [1050, 675] on div at bounding box center [877, 679] width 370 height 7
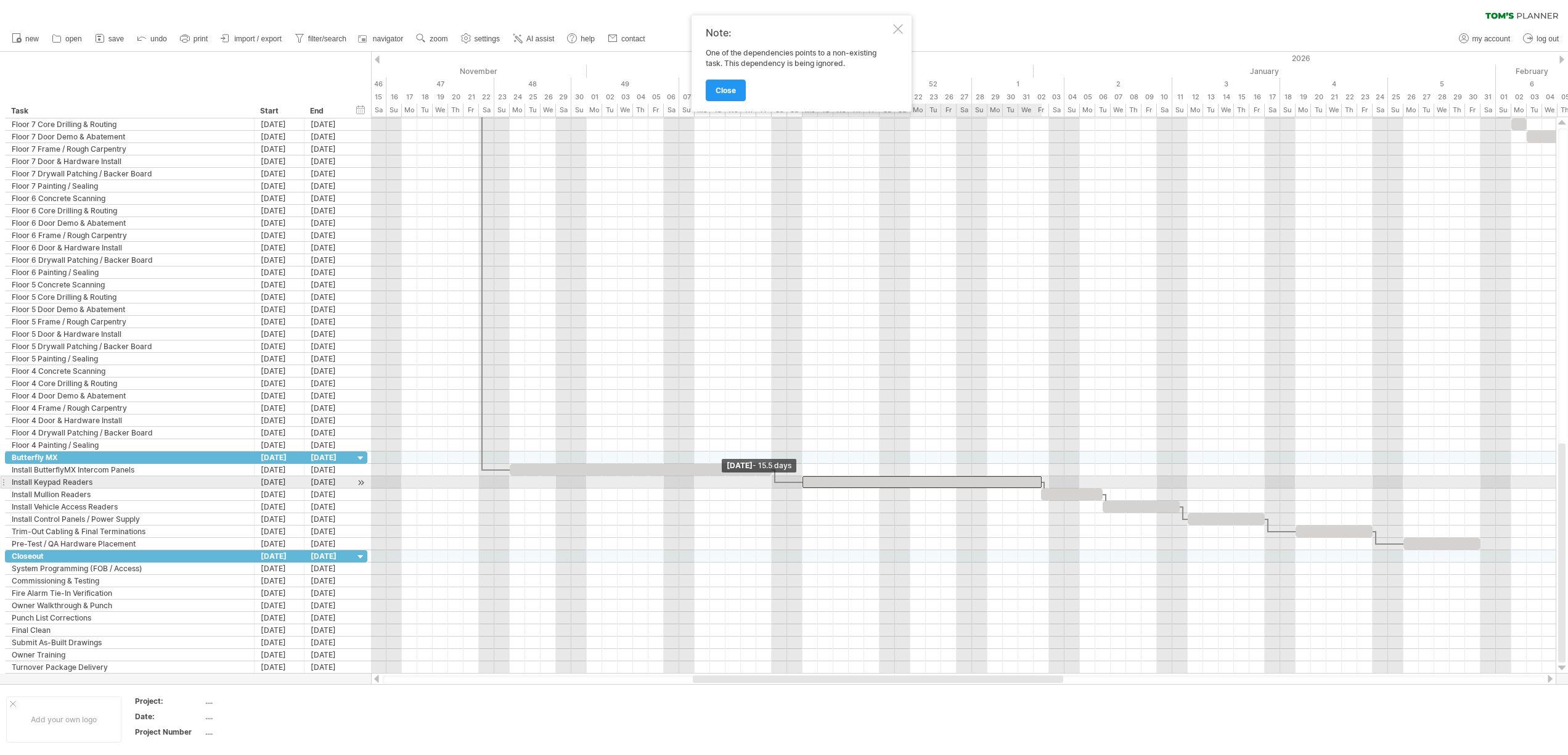
drag, startPoint x: 781, startPoint y: 482, endPoint x: 805, endPoint y: 483, distance: 24.0
click at [805, 483] on div at bounding box center [922, 482] width 239 height 12
drag, startPoint x: 1041, startPoint y: 480, endPoint x: 986, endPoint y: 477, distance: 55.1
click at [986, 477] on span at bounding box center [988, 482] width 5 height 12
drag, startPoint x: 1062, startPoint y: 498, endPoint x: 1004, endPoint y: 495, distance: 58.1
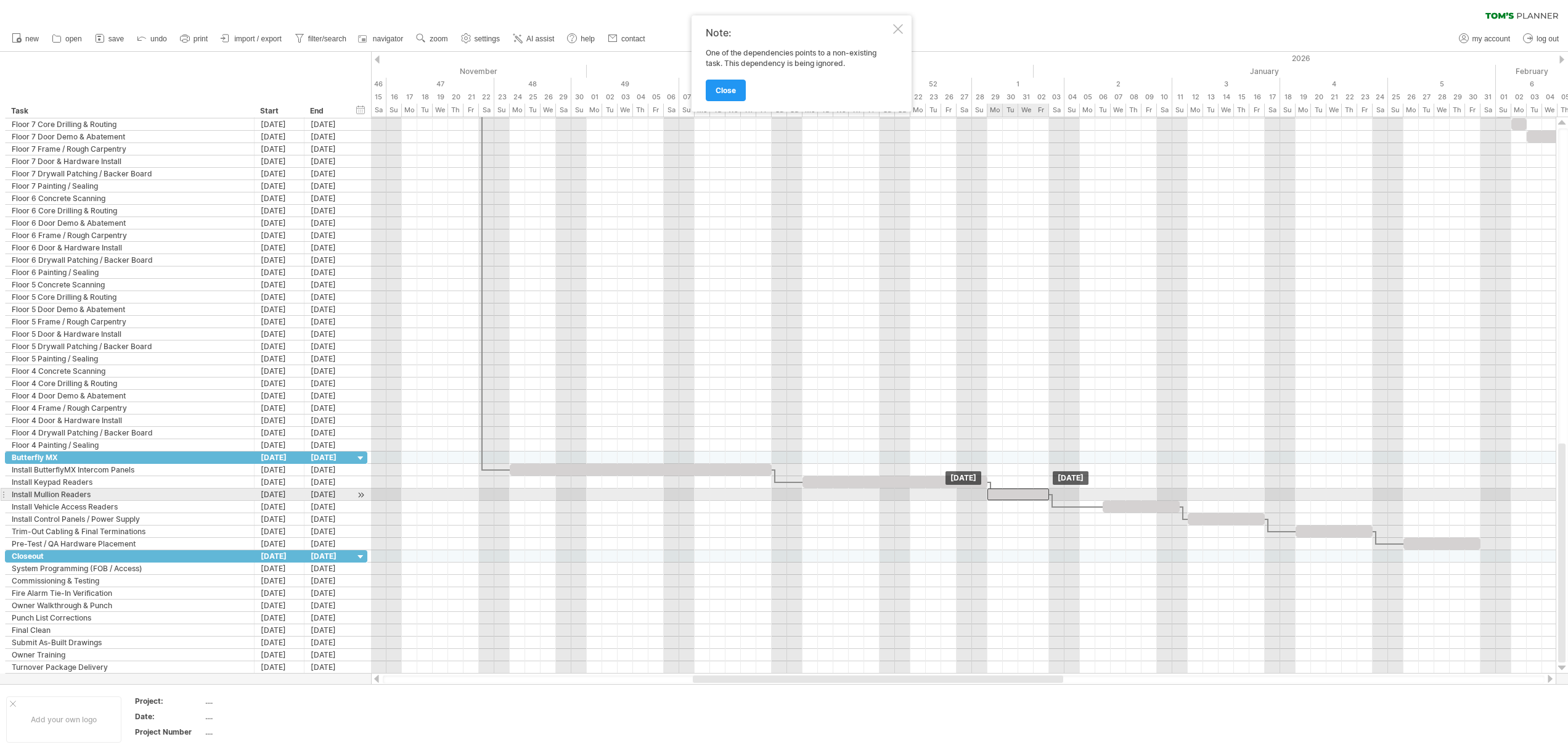
click at [1004, 495] on div at bounding box center [1018, 494] width 61 height 12
drag, startPoint x: 1133, startPoint y: 508, endPoint x: 1108, endPoint y: 508, distance: 25.0
click at [1108, 508] on div at bounding box center [1118, 506] width 77 height 12
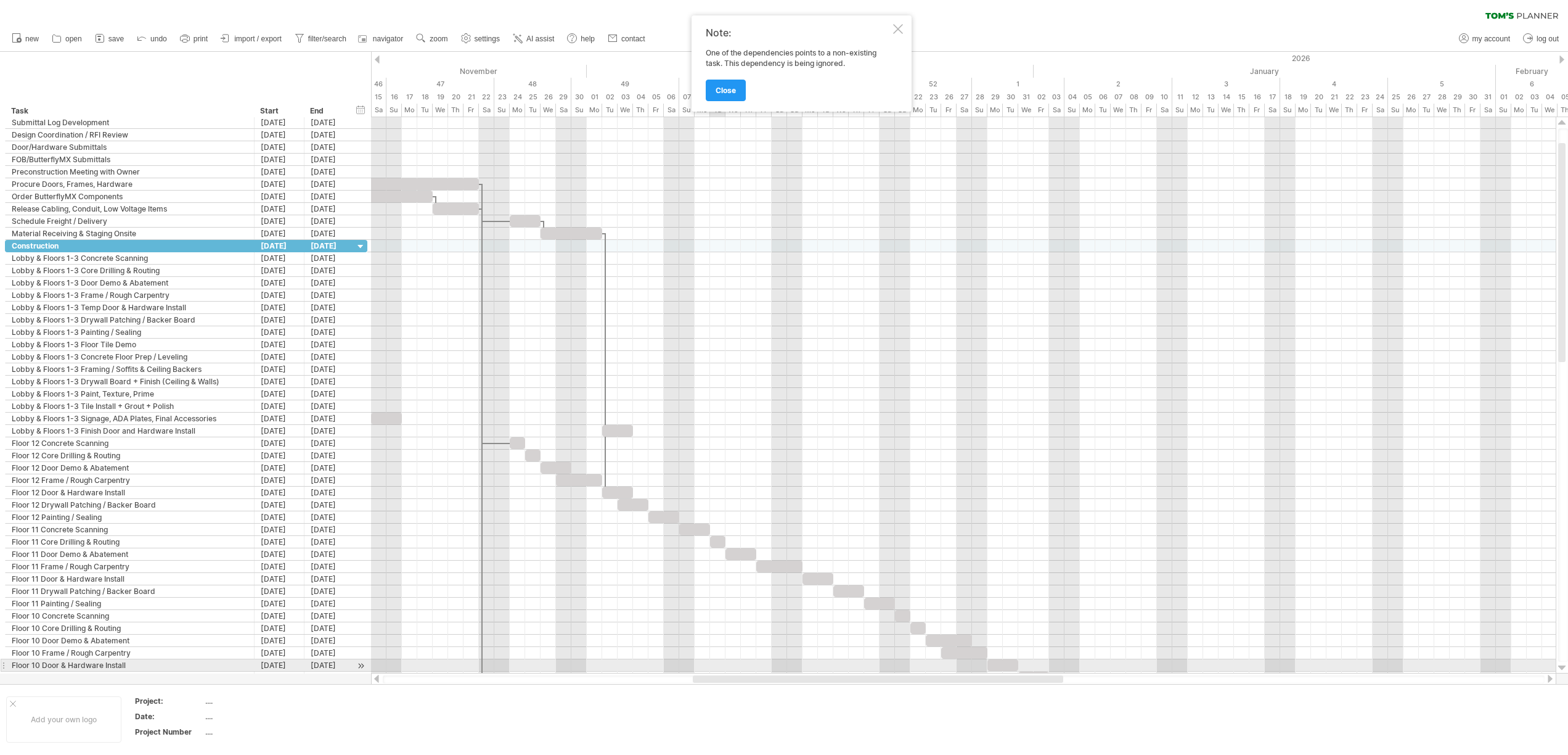
drag, startPoint x: 781, startPoint y: 674, endPoint x: 672, endPoint y: 659, distance: 110.0
click at [672, 660] on div "Trying to reach [DOMAIN_NAME] Connected again... 0% clear filter new" at bounding box center [784, 378] width 1568 height 755
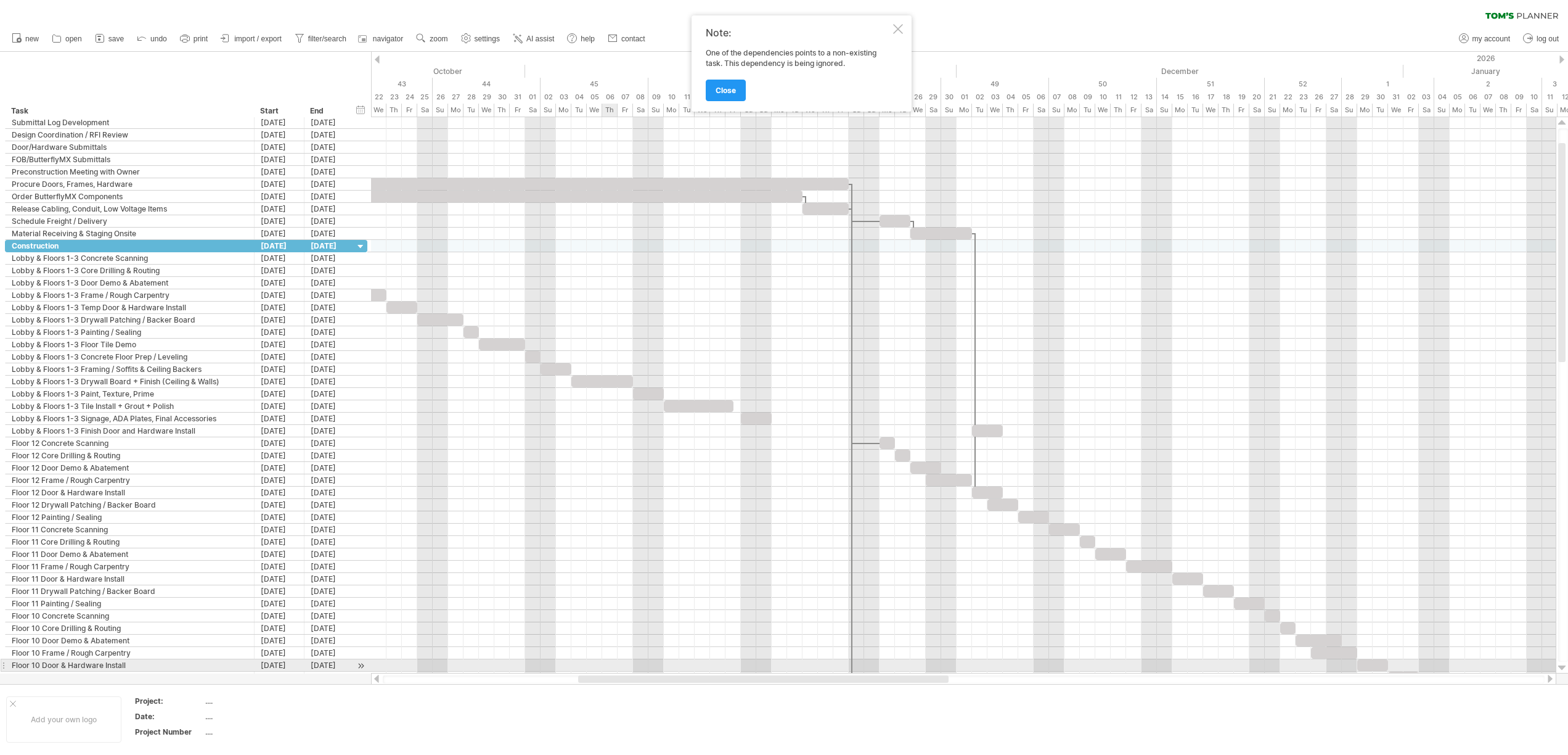
drag, startPoint x: 724, startPoint y: 679, endPoint x: 609, endPoint y: 662, distance: 116.2
click at [609, 662] on div "Trying to reach [DOMAIN_NAME] Connected again... 0% clear filter new" at bounding box center [784, 378] width 1568 height 755
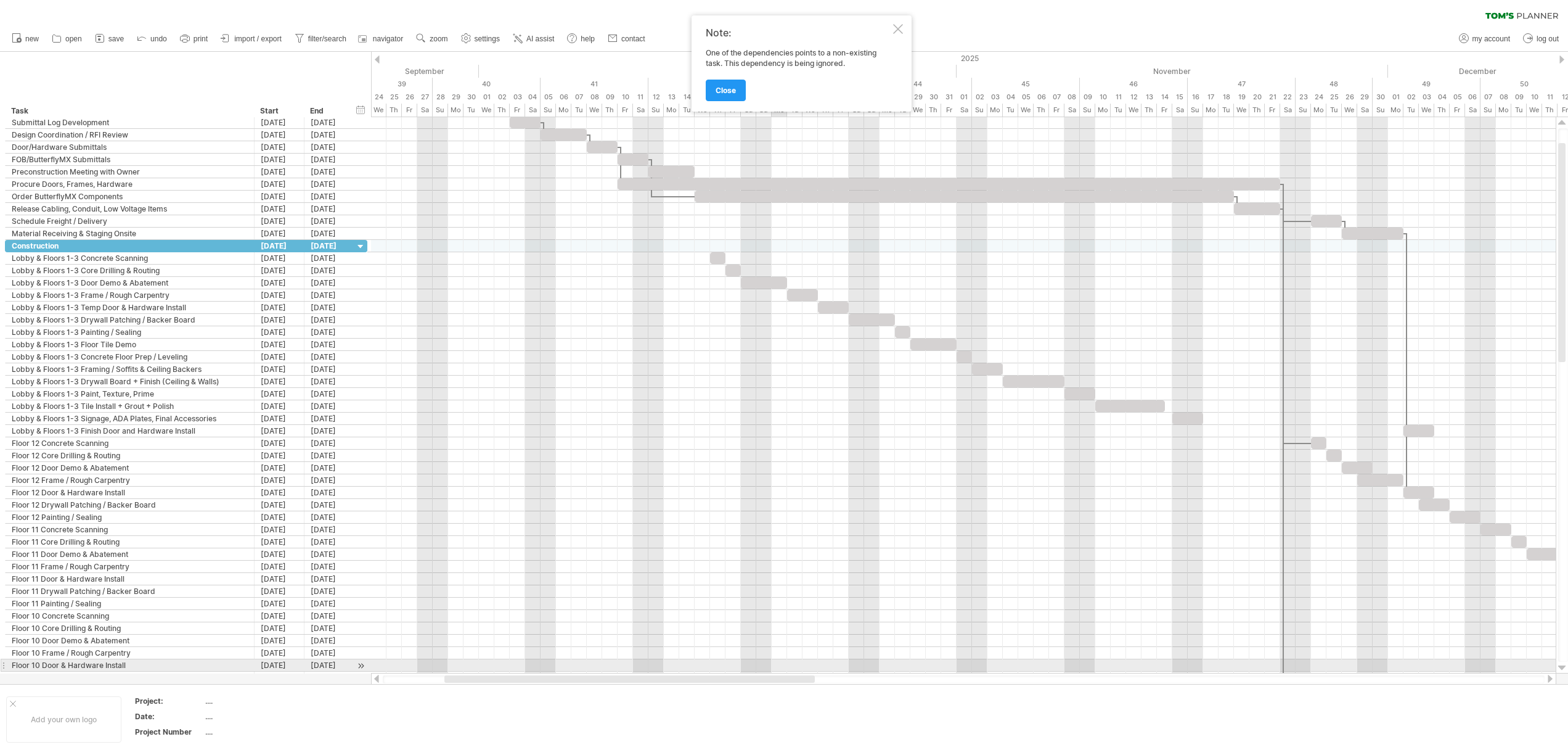
drag, startPoint x: 905, startPoint y: 678, endPoint x: 771, endPoint y: 660, distance: 135.2
click at [771, 660] on div "Trying to reach [DOMAIN_NAME] Connected again... 0% clear filter new" at bounding box center [784, 378] width 1568 height 755
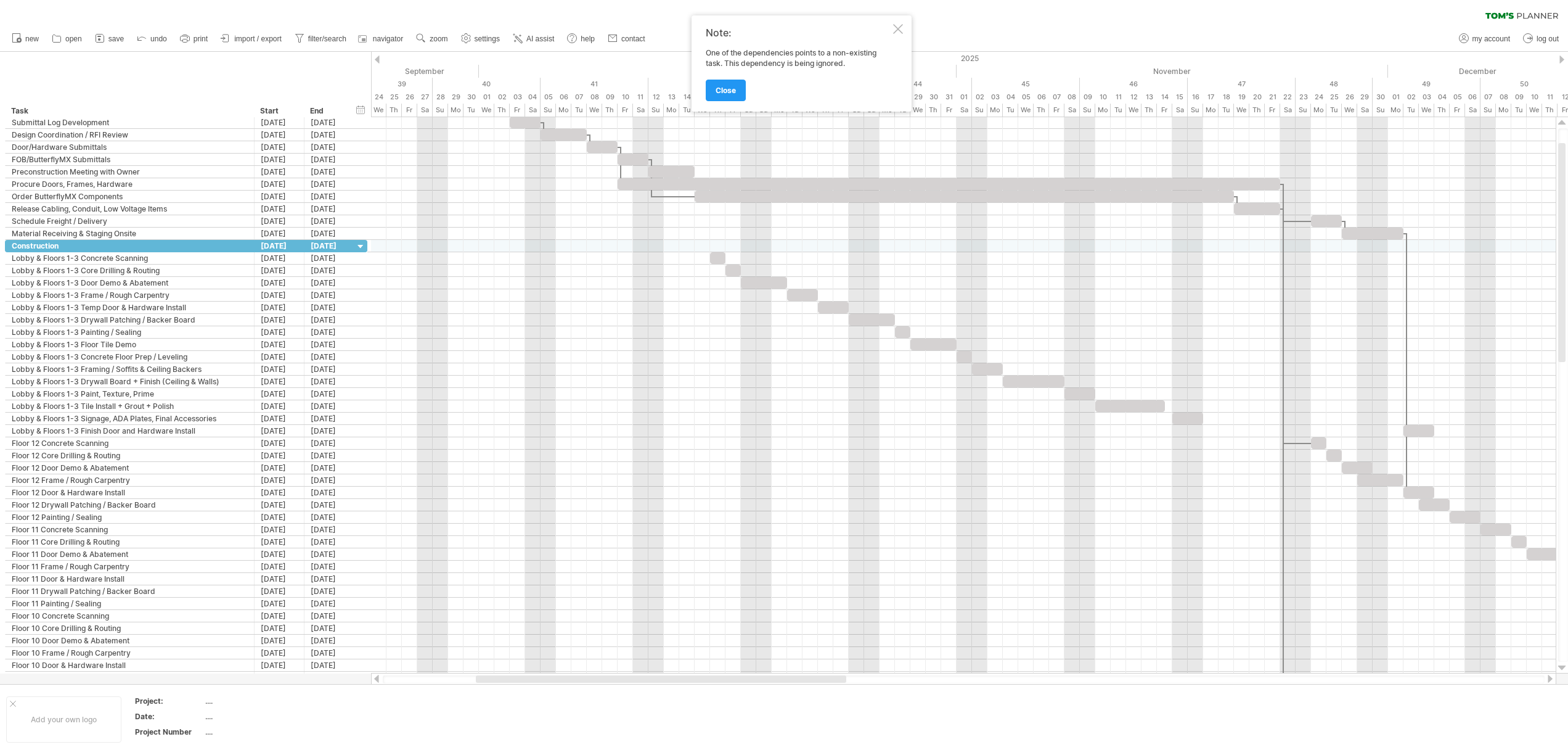
click at [901, 30] on div at bounding box center [898, 29] width 10 height 10
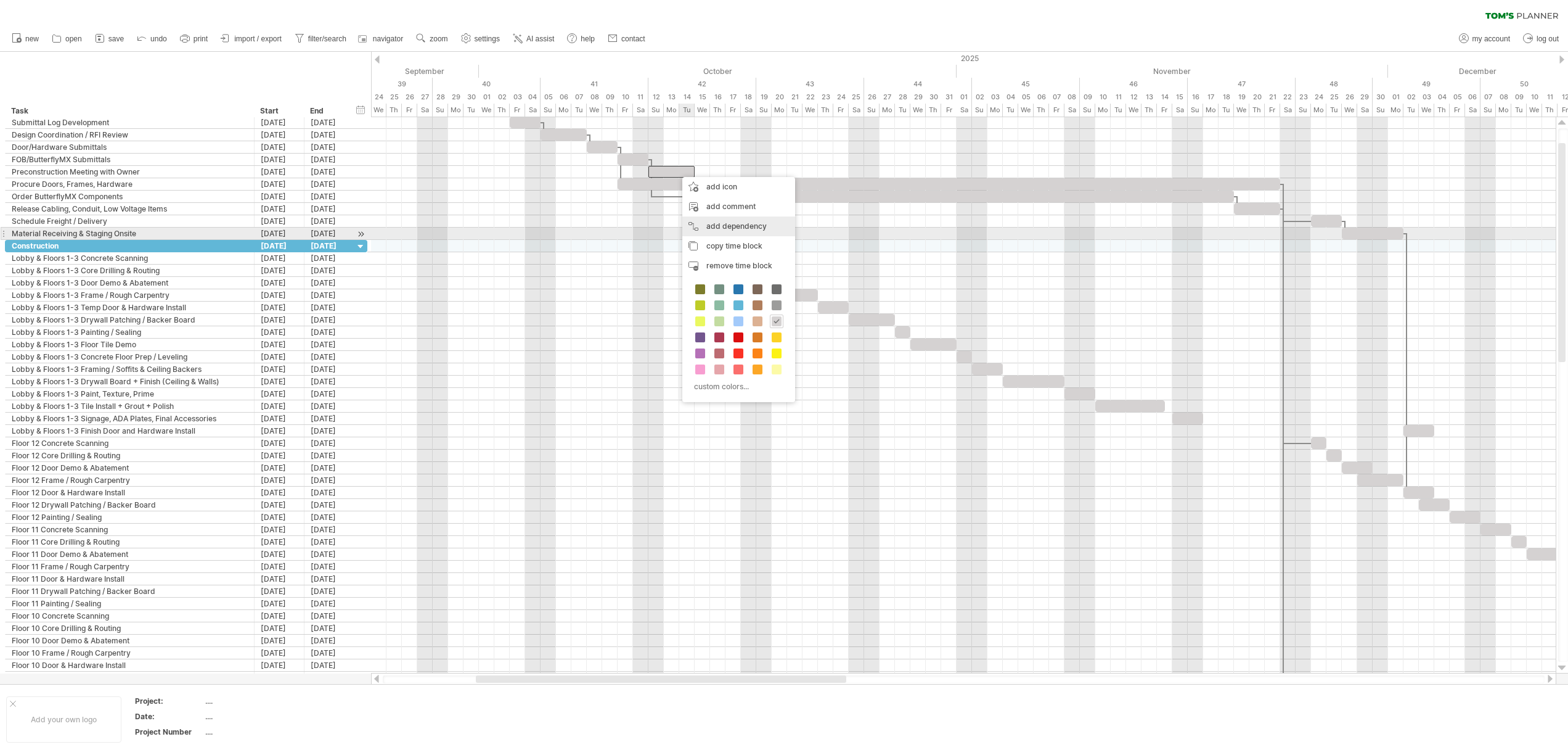
click at [717, 232] on div "add dependency You can use dependencies when you require tasks to be done in a …" at bounding box center [738, 226] width 113 height 20
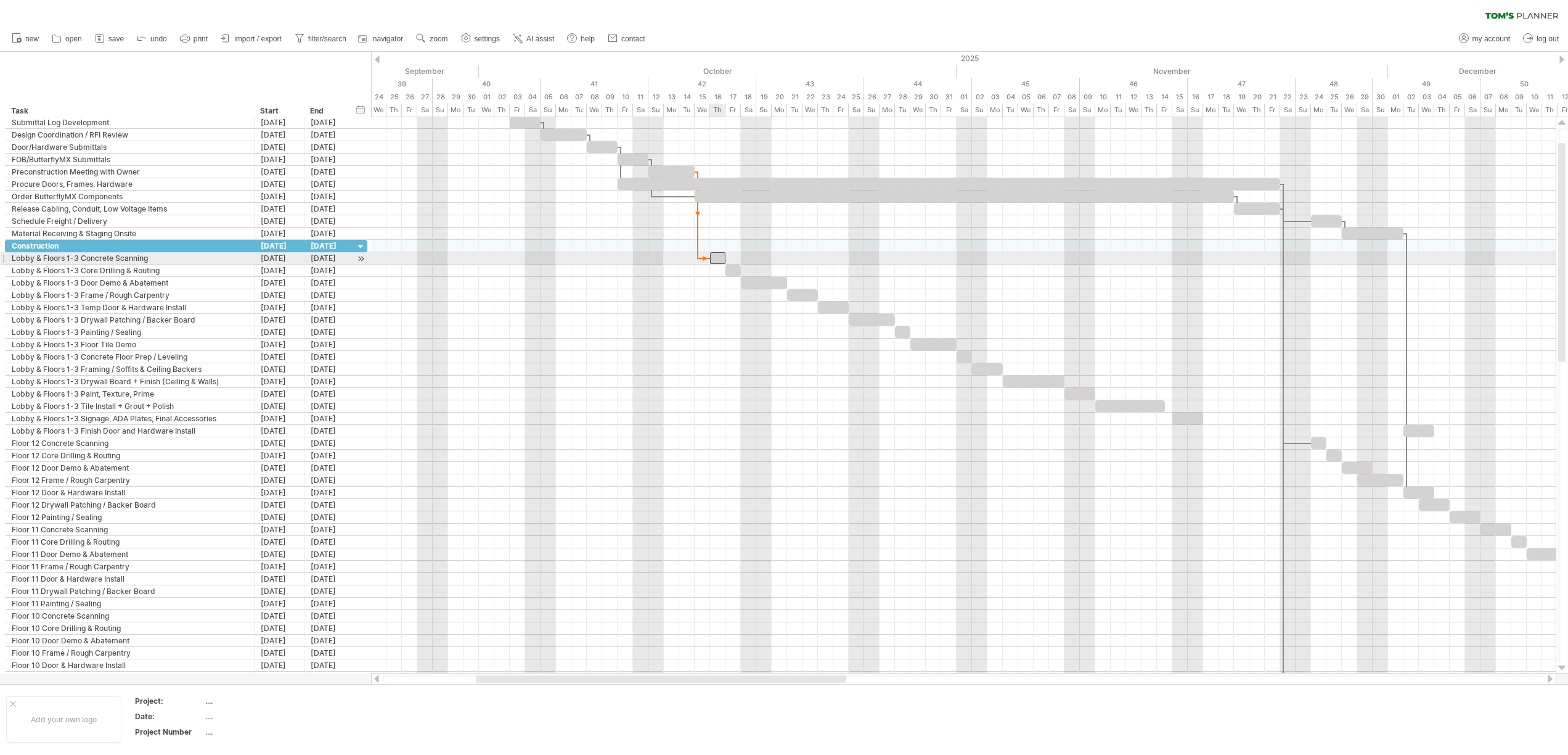
click at [719, 260] on div at bounding box center [717, 258] width 15 height 12
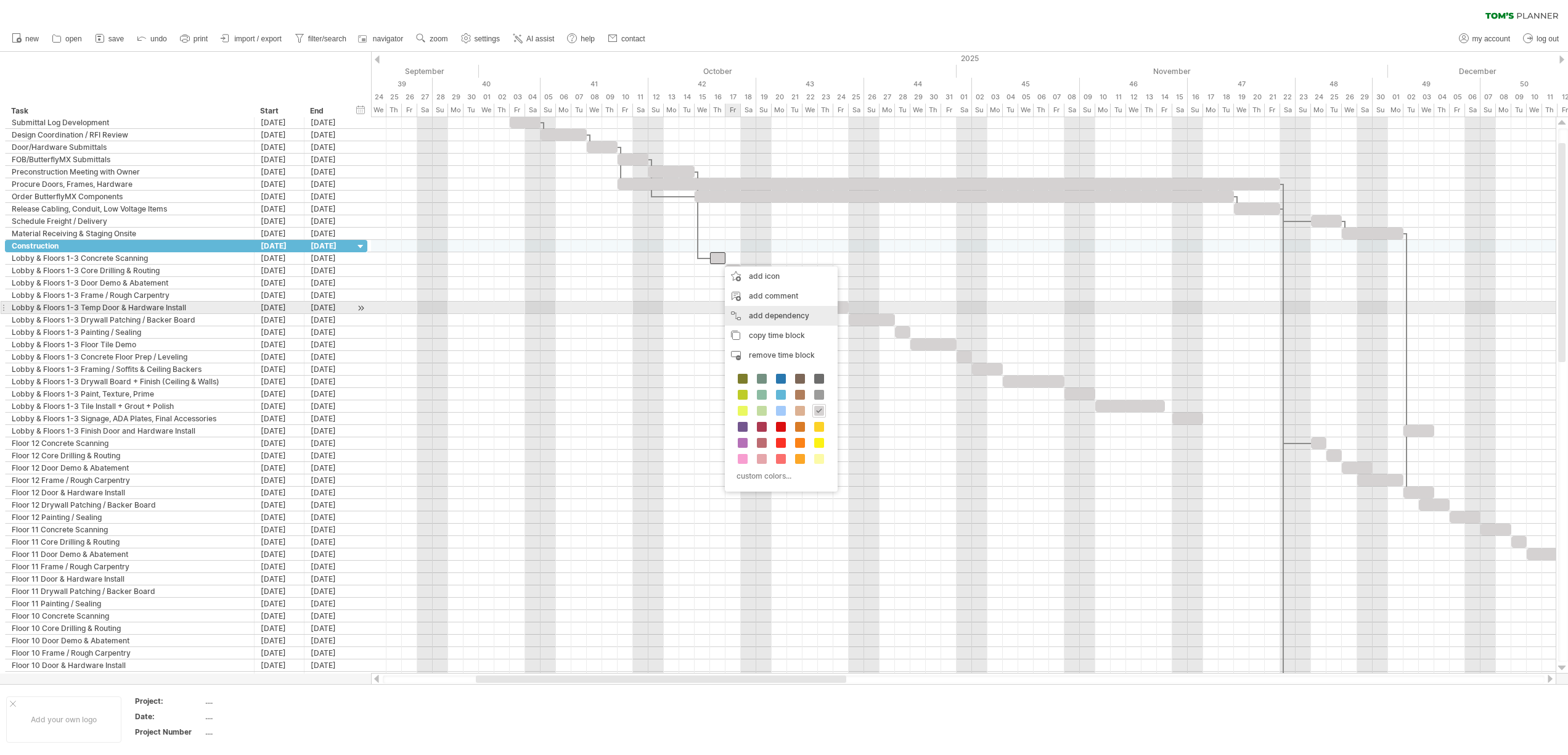
click at [777, 316] on div "add dependency You can use dependencies when you require tasks to be done in a …" at bounding box center [781, 316] width 113 height 20
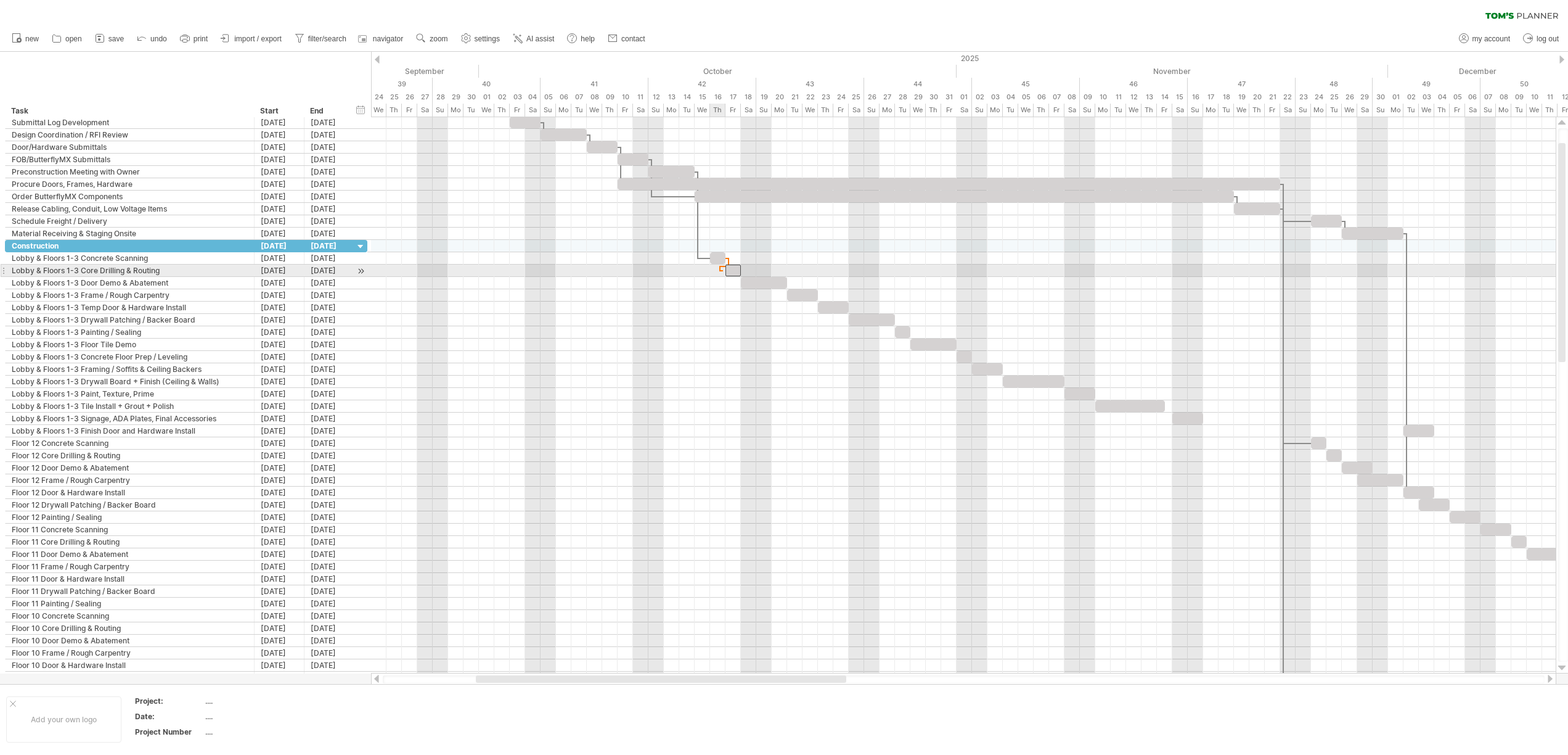
click at [723, 269] on span at bounding box center [725, 270] width 5 height 12
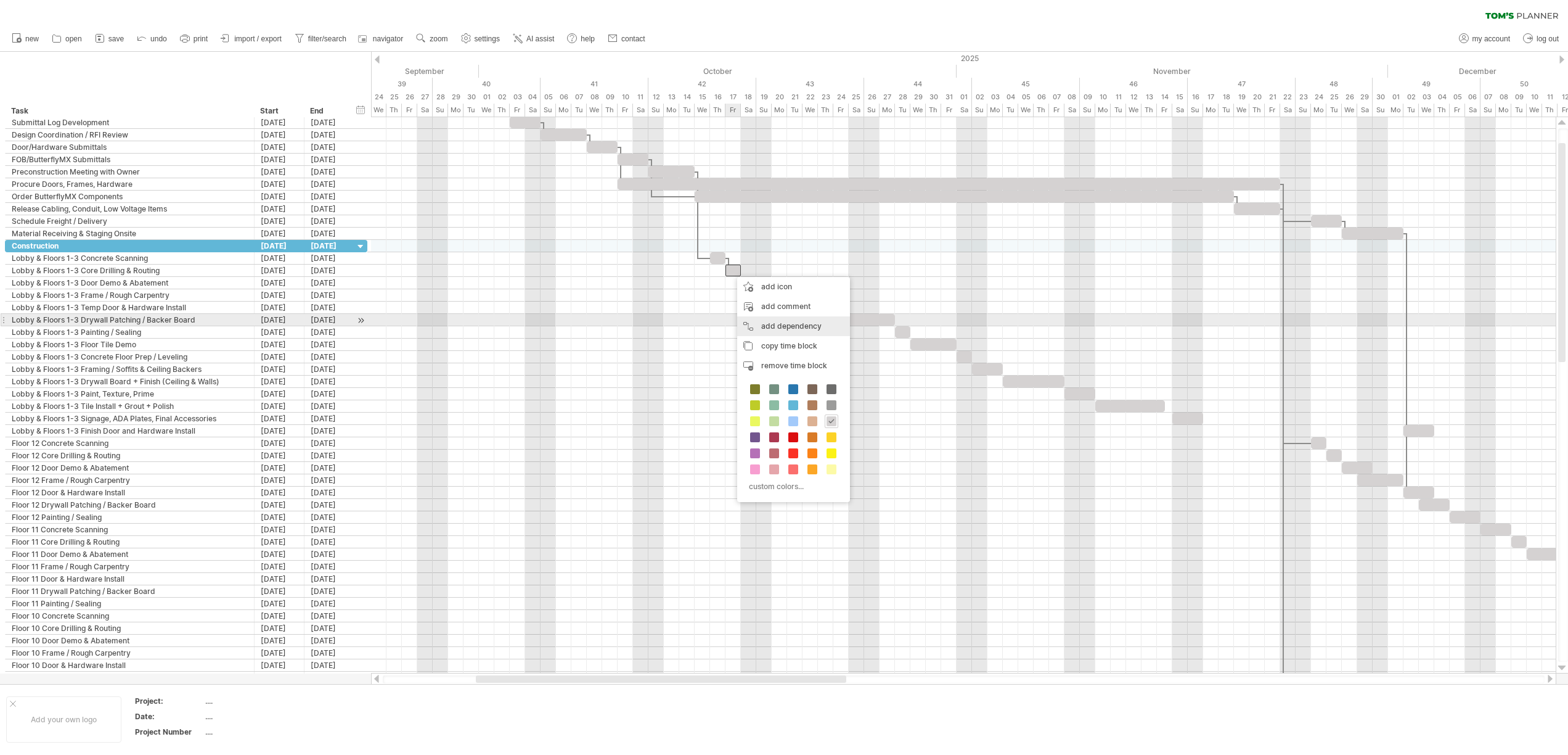
click at [760, 326] on div "add dependency You can use dependencies when you require tasks to be done in a …" at bounding box center [794, 326] width 113 height 20
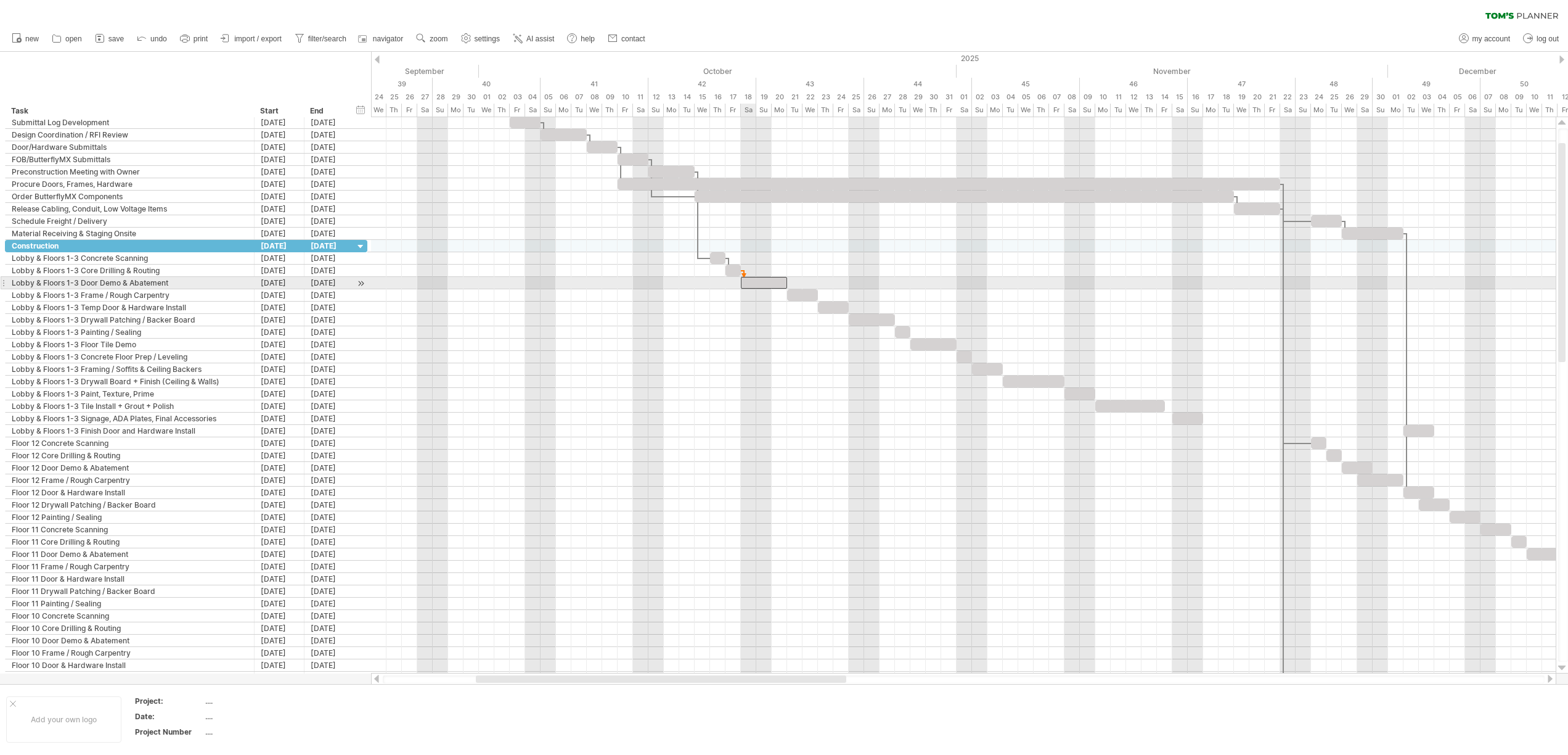
click at [742, 281] on span at bounding box center [741, 283] width 5 height 12
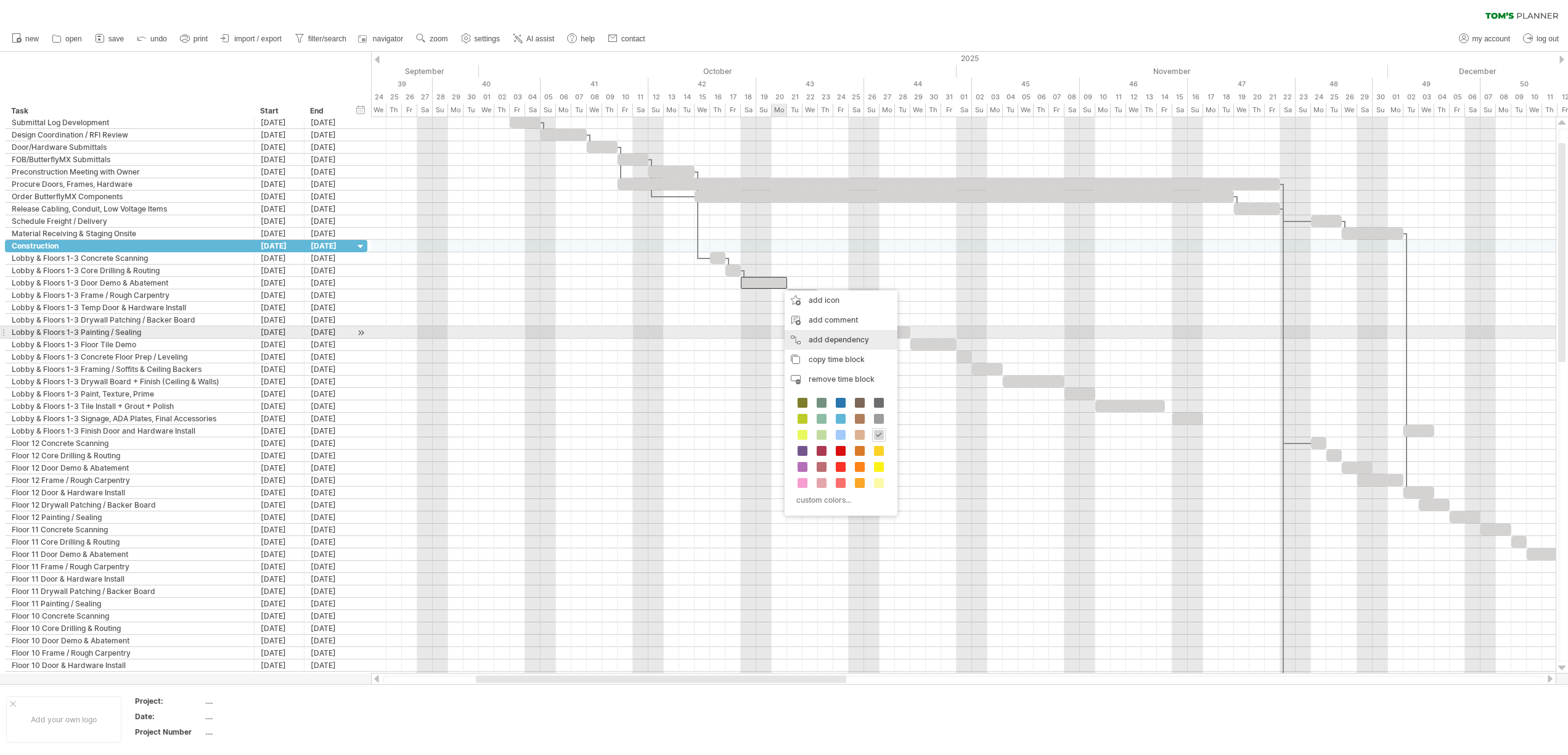
click at [811, 337] on div "add dependency You can use dependencies when you require tasks to be done in a …" at bounding box center [841, 340] width 113 height 20
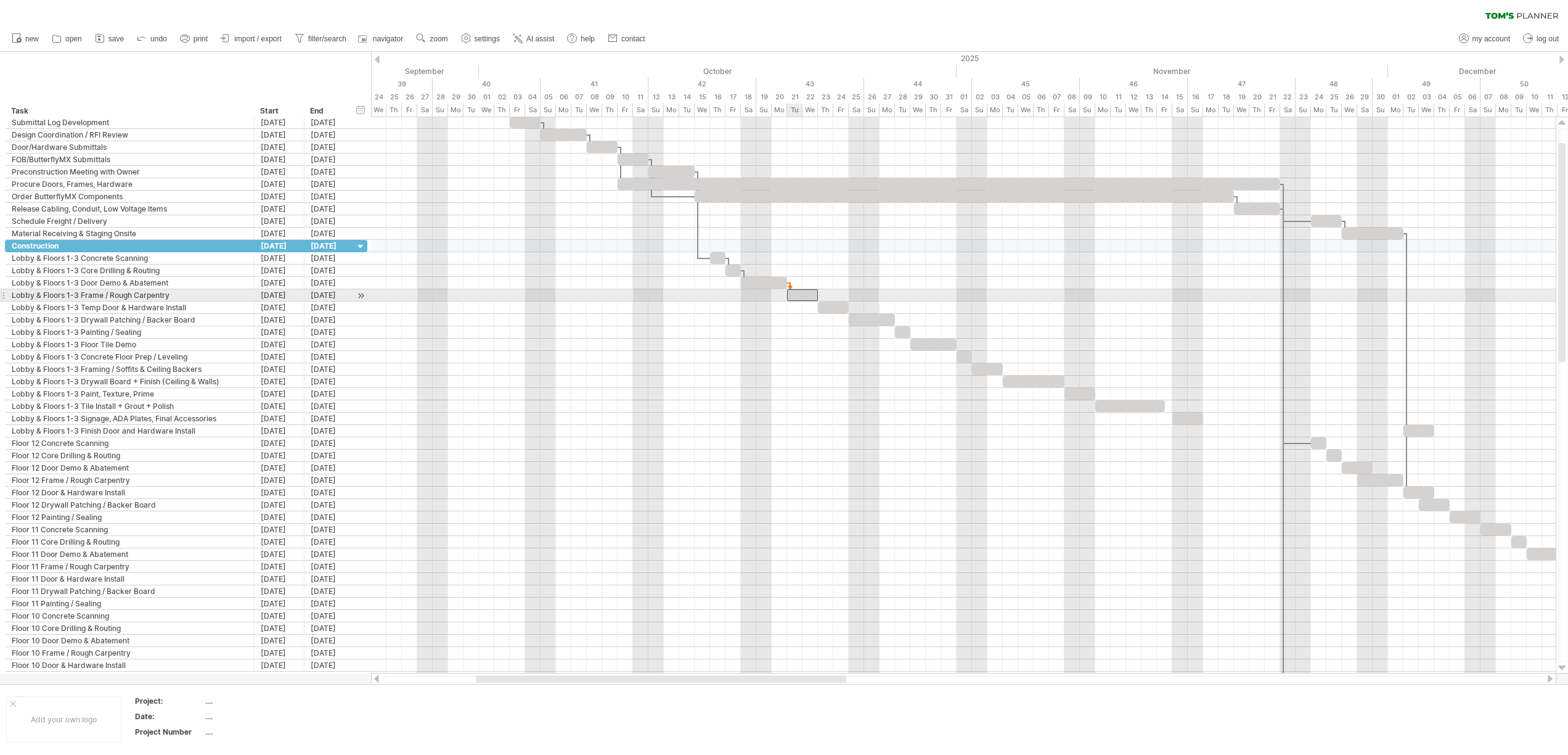
click at [787, 293] on span at bounding box center [787, 295] width 5 height 12
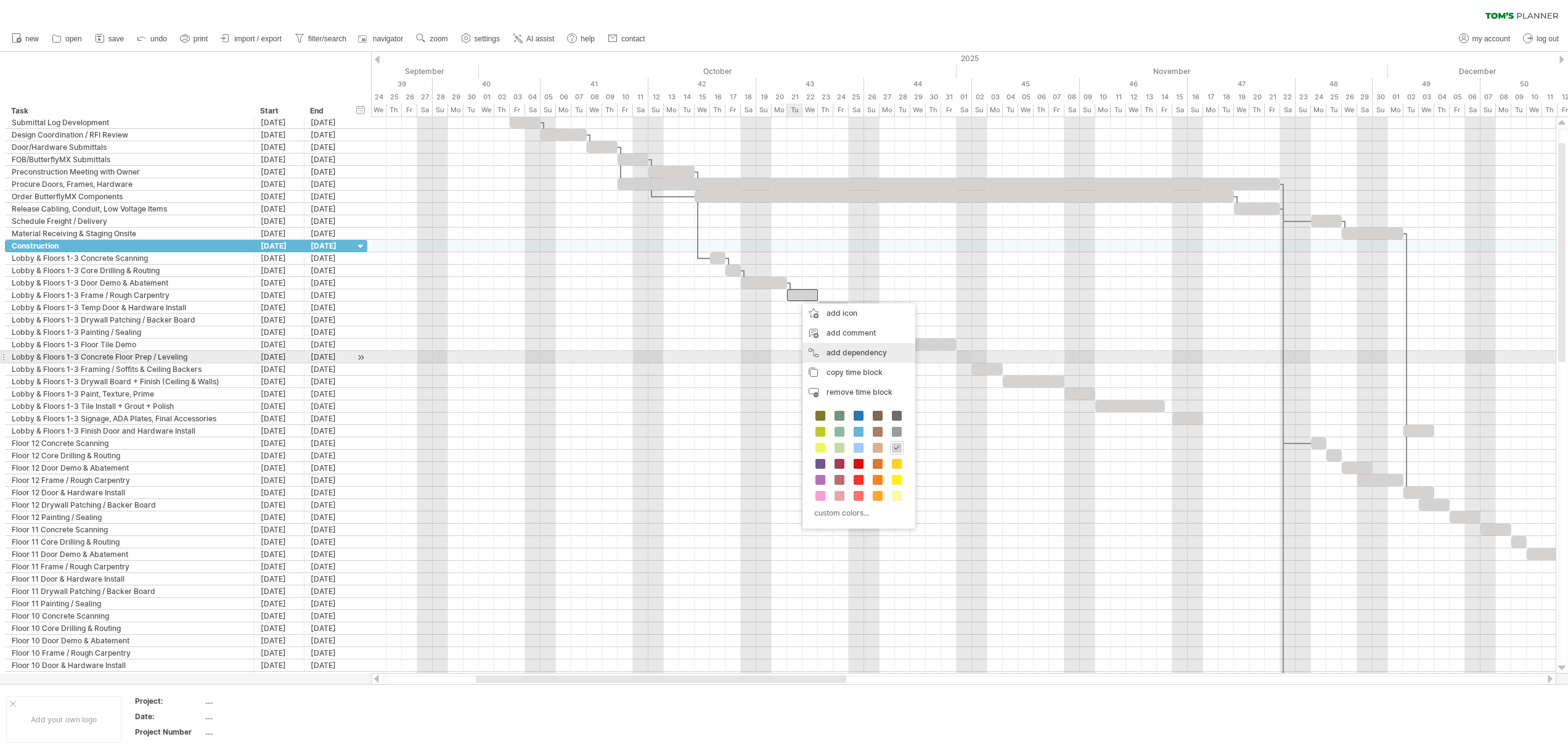
click at [834, 353] on div "add dependency You can use dependencies when you require tasks to be done in a …" at bounding box center [859, 353] width 113 height 20
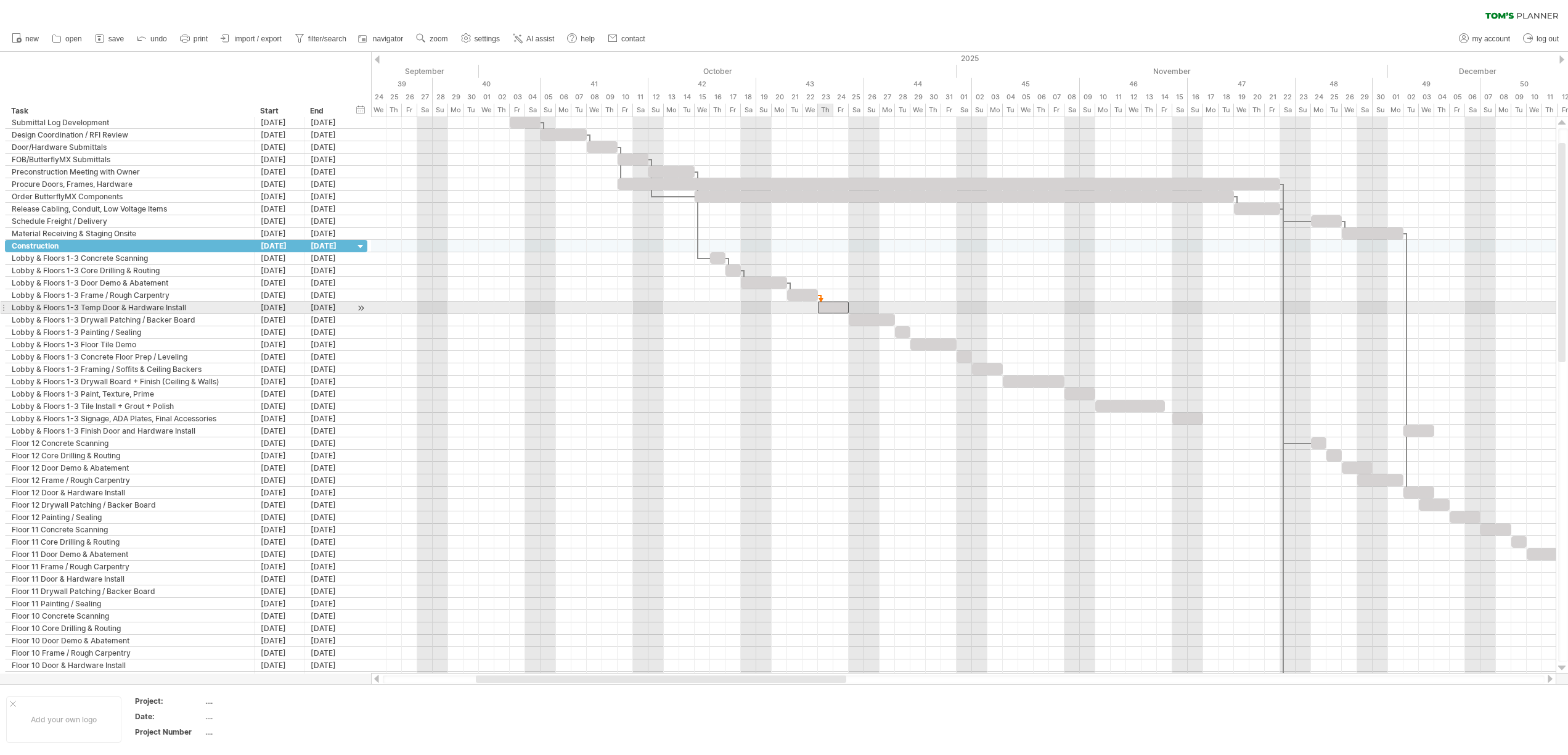
click at [823, 309] on div at bounding box center [833, 307] width 31 height 12
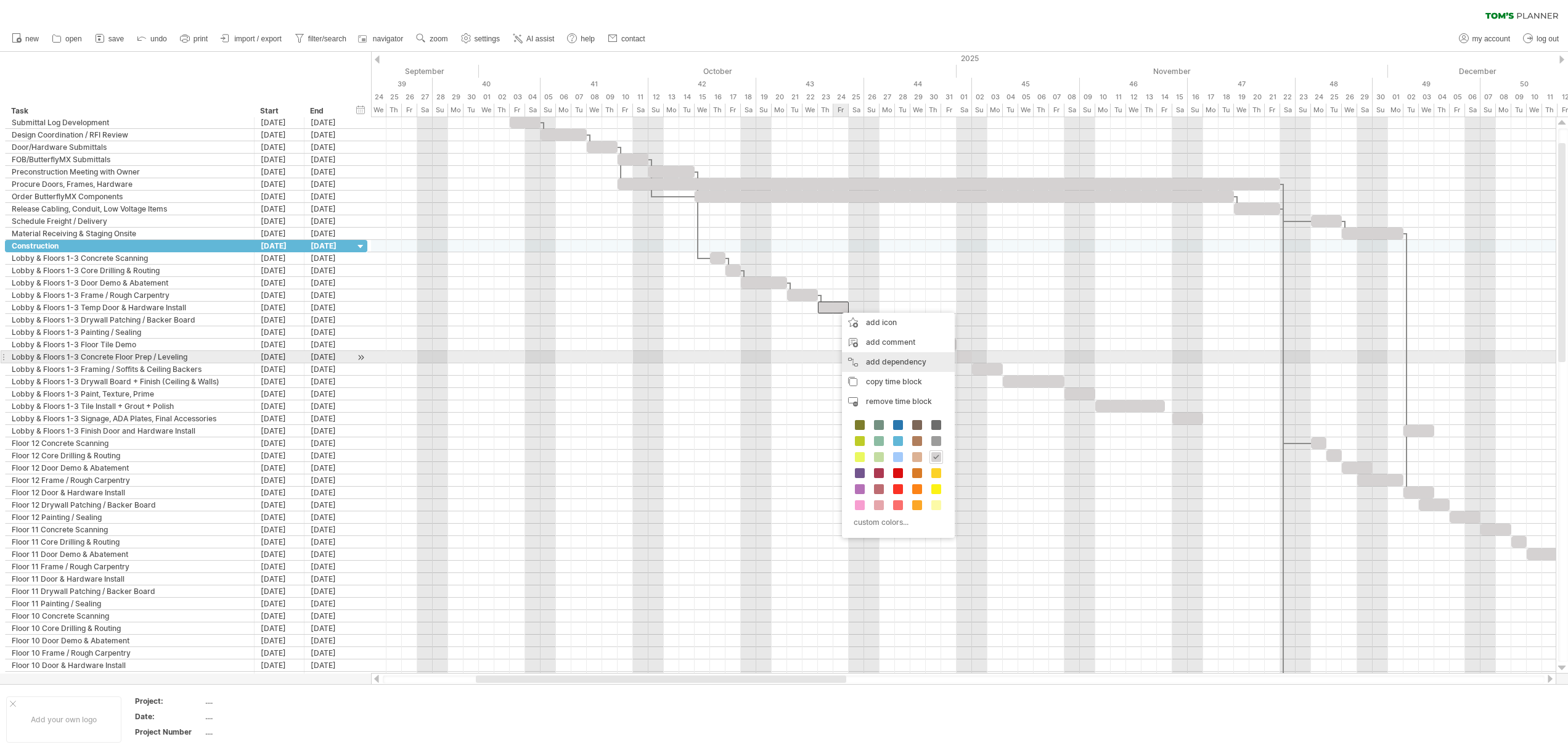
click at [856, 357] on div "add dependency You can use dependencies when you require tasks to be done in a …" at bounding box center [898, 362] width 113 height 20
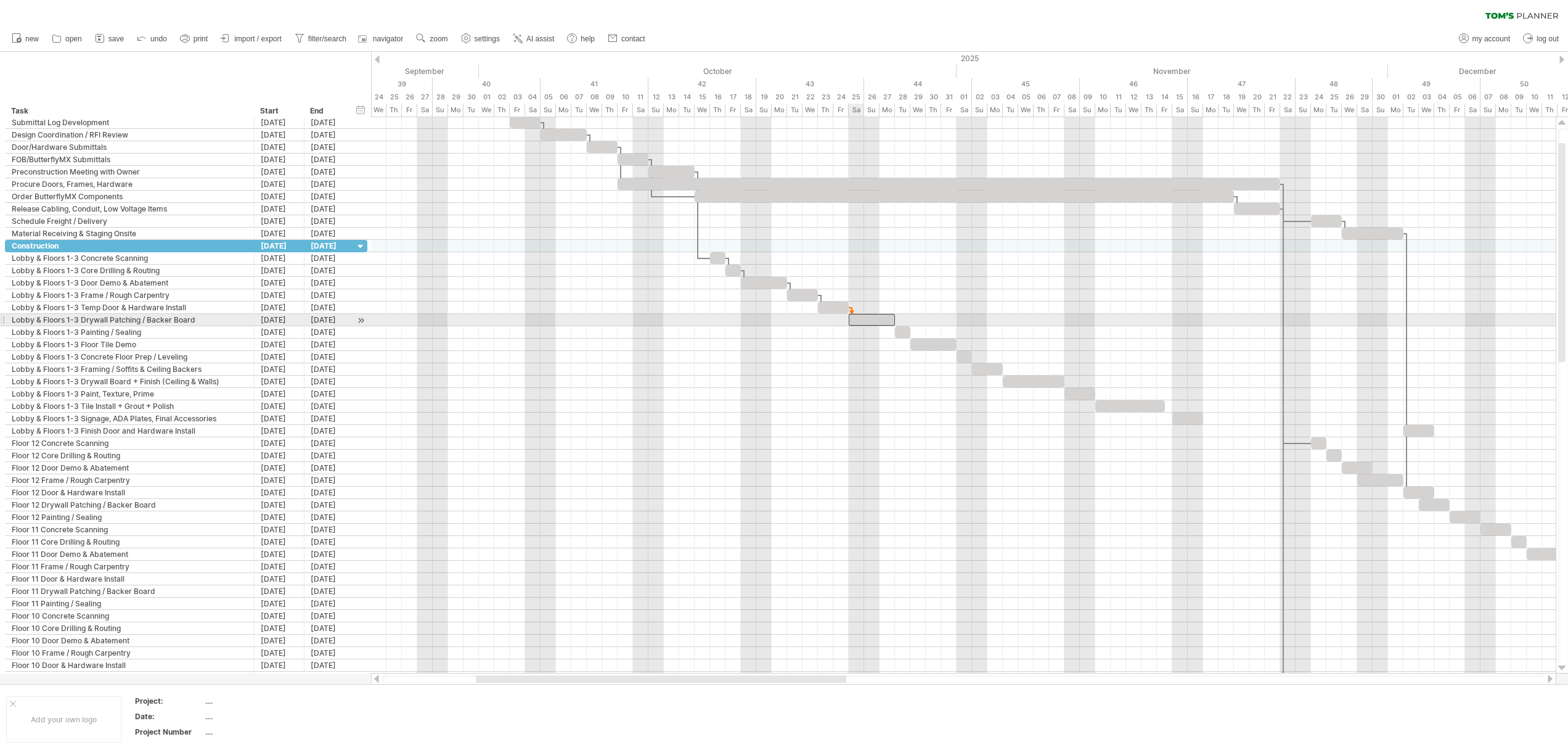
click at [851, 322] on div at bounding box center [872, 319] width 46 height 12
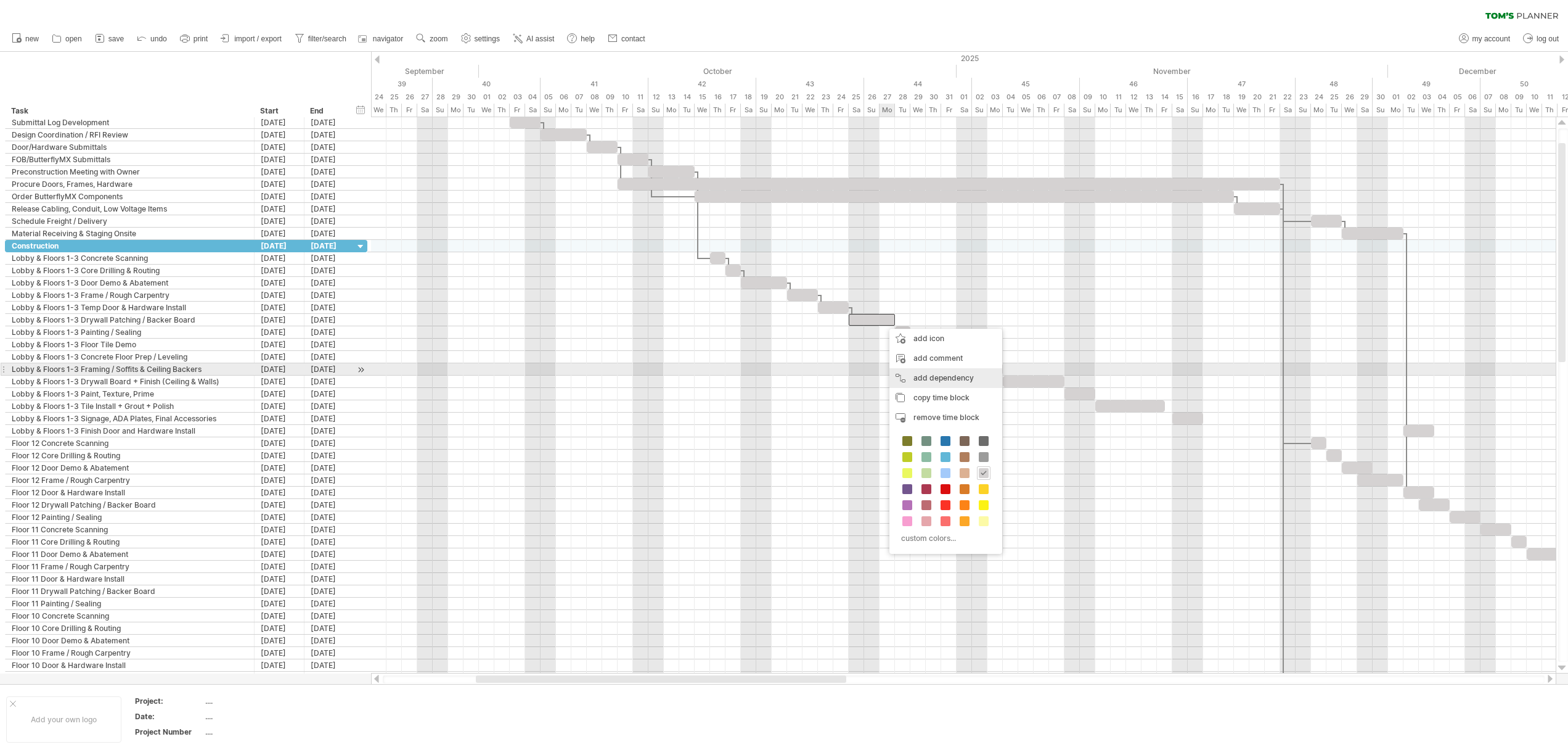
click at [910, 374] on div "add dependency You can use dependencies when you require tasks to be done in a …" at bounding box center [945, 378] width 113 height 20
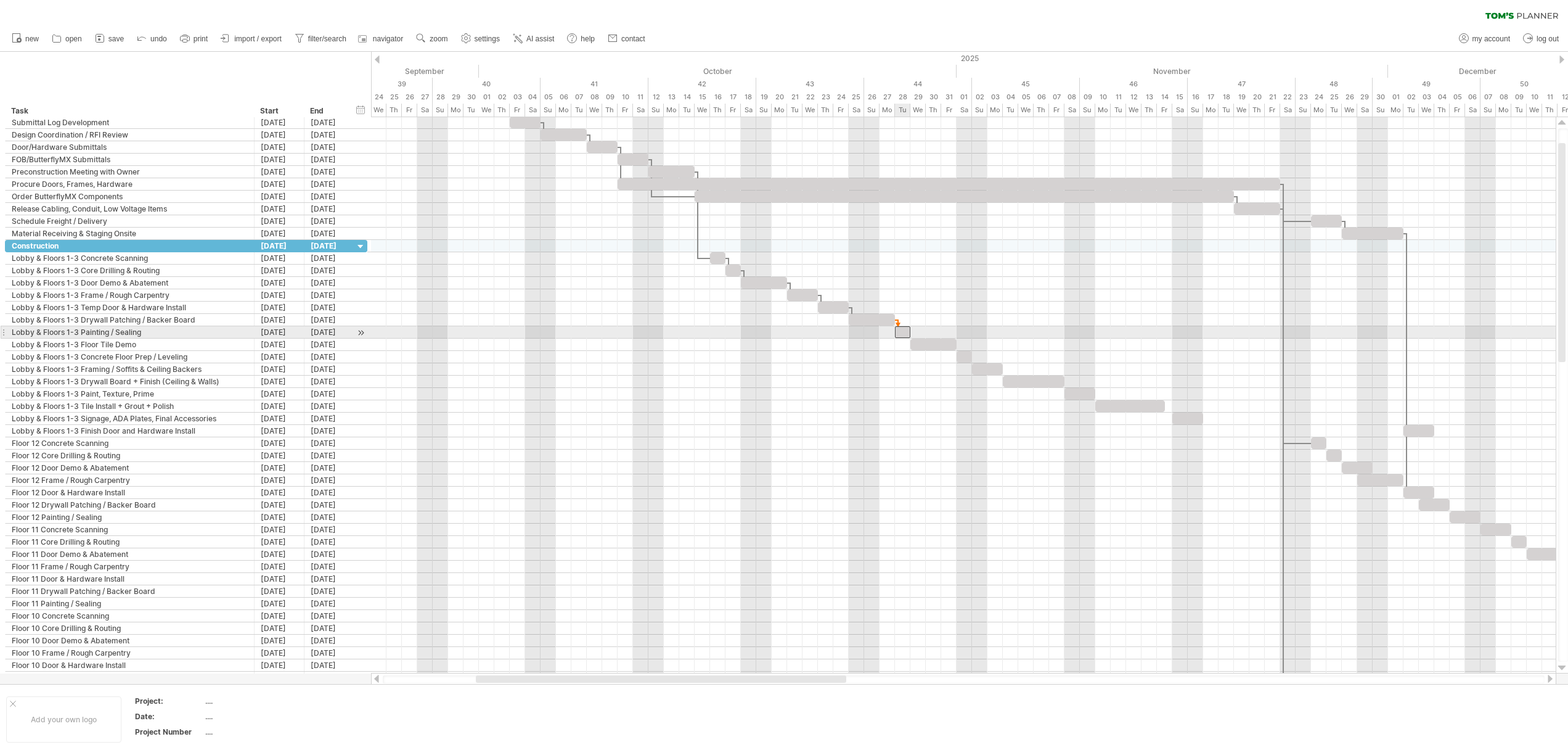
click at [899, 335] on div at bounding box center [902, 332] width 15 height 12
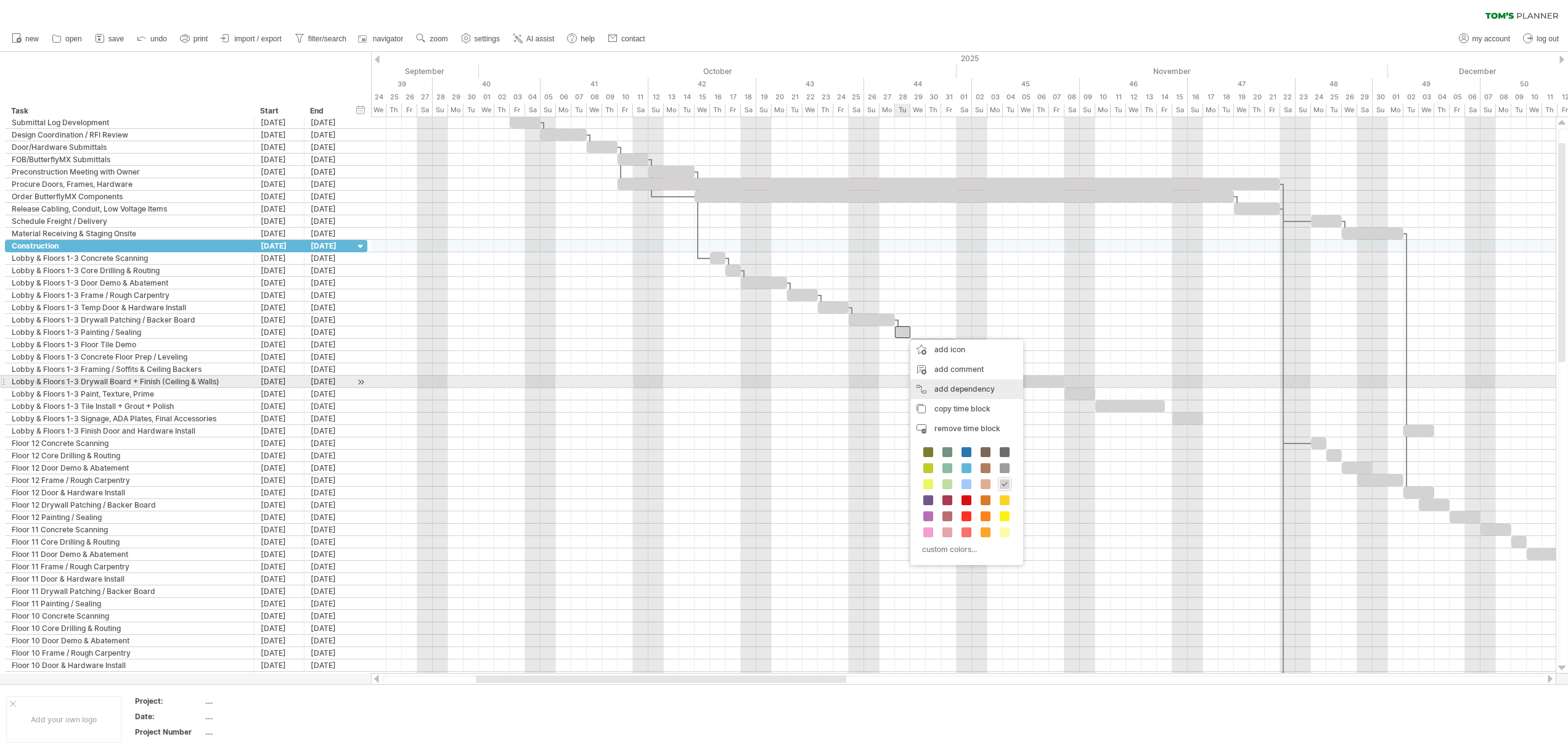
click at [931, 386] on div "add dependency You can use dependencies when you require tasks to be done in a …" at bounding box center [966, 389] width 113 height 20
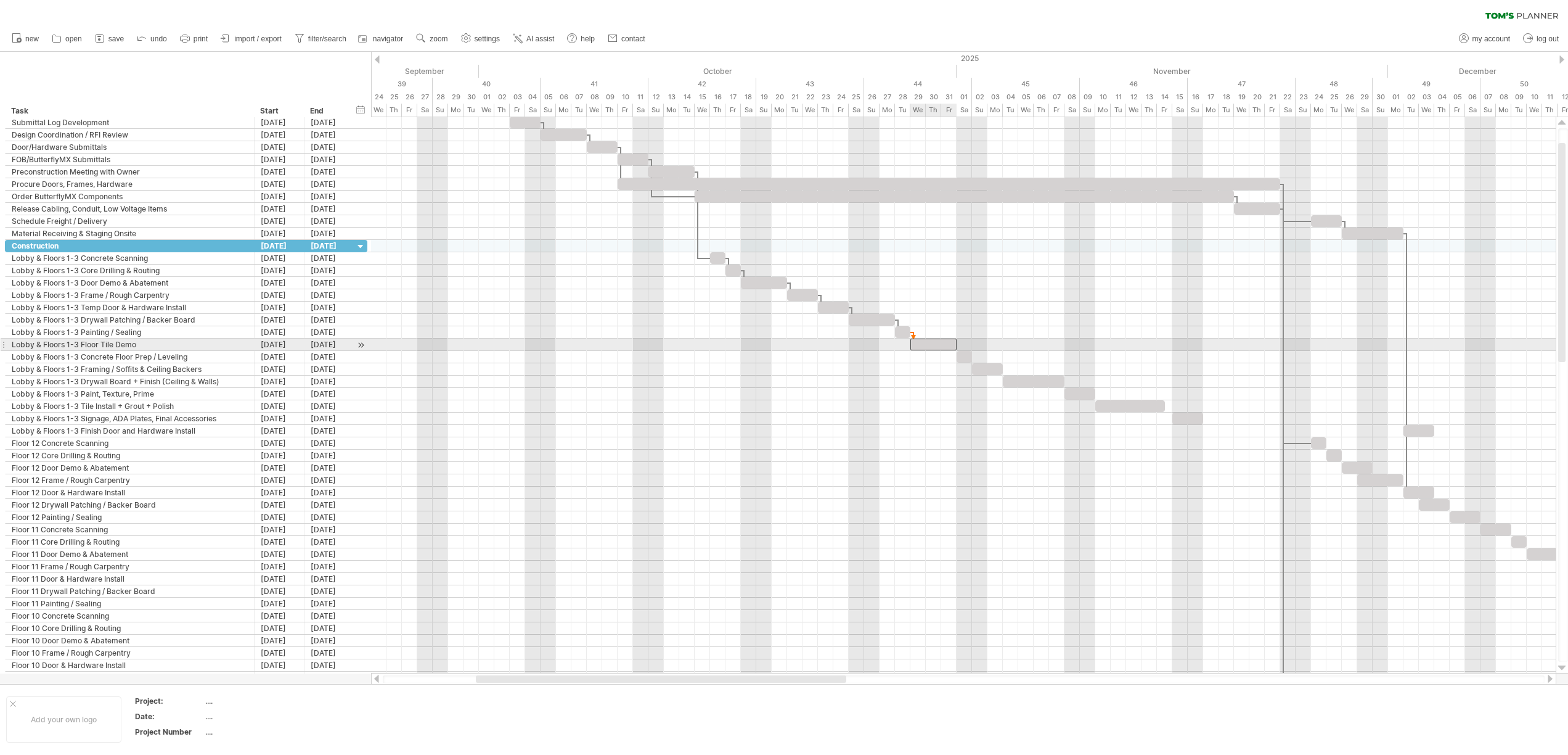
click at [920, 343] on div at bounding box center [933, 344] width 46 height 12
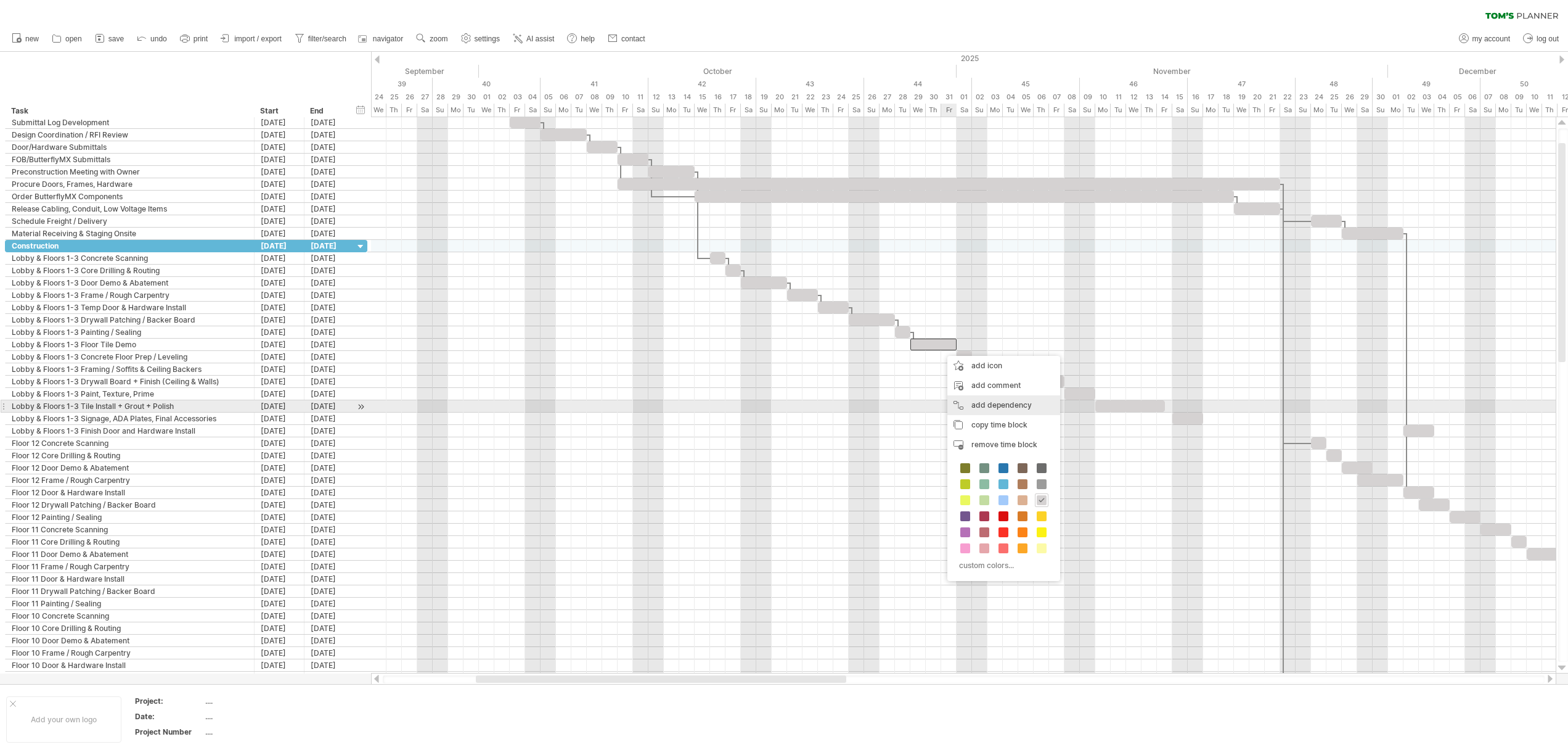
click at [962, 401] on div "add dependency You can use dependencies when you require tasks to be done in a …" at bounding box center [1004, 405] width 113 height 20
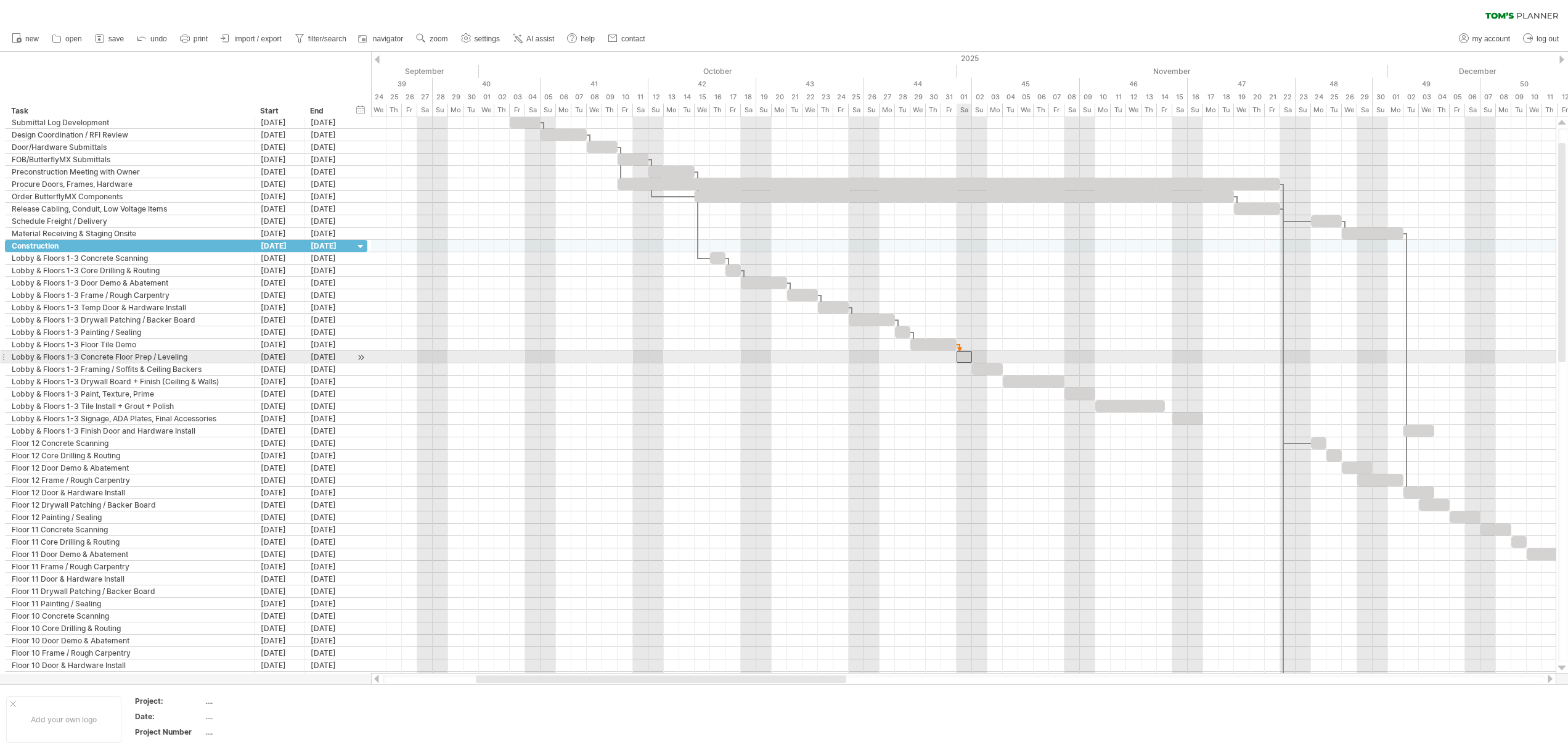
click at [962, 356] on div at bounding box center [964, 356] width 15 height 12
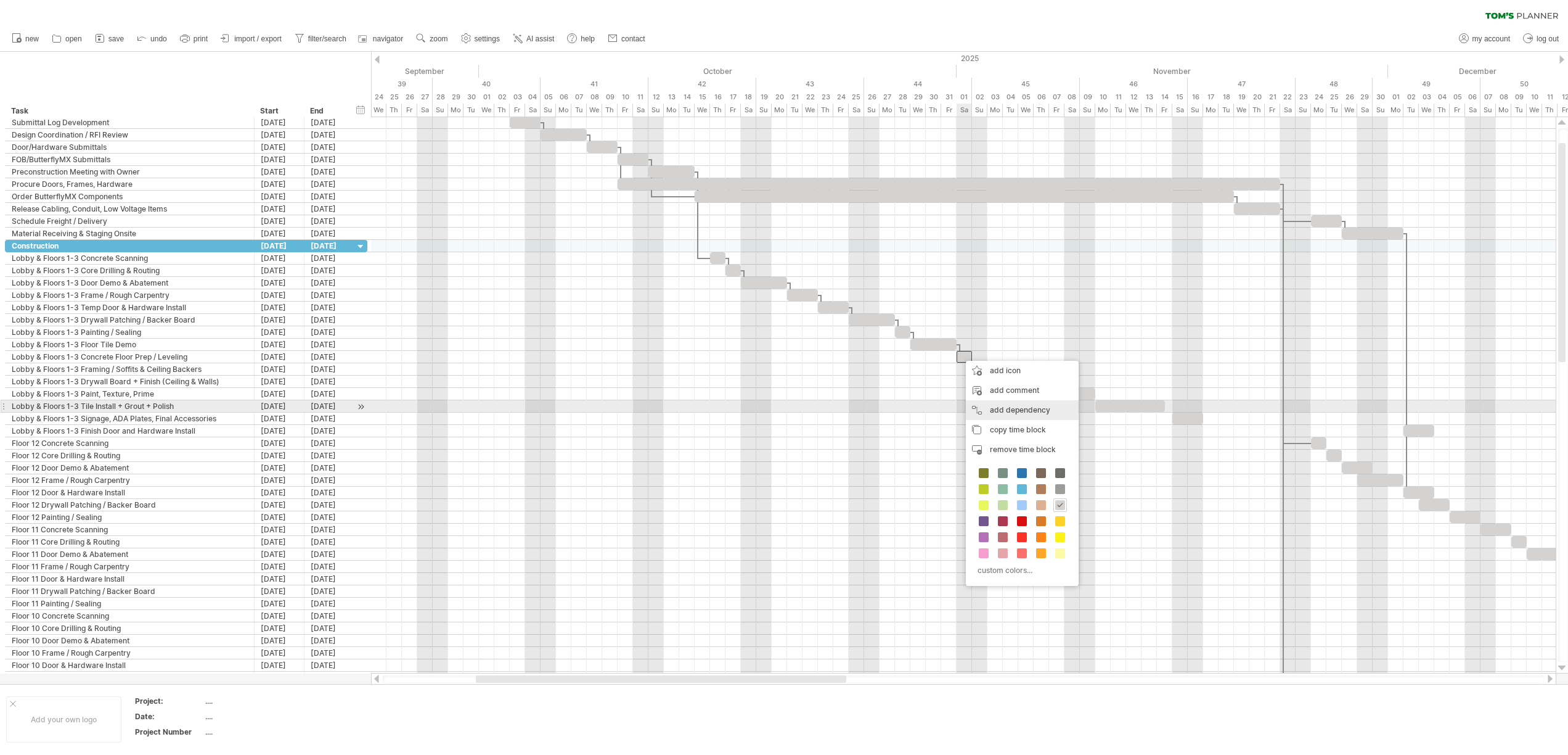
click at [987, 409] on div "add dependency You can use dependencies when you require tasks to be done in a …" at bounding box center [1022, 410] width 113 height 20
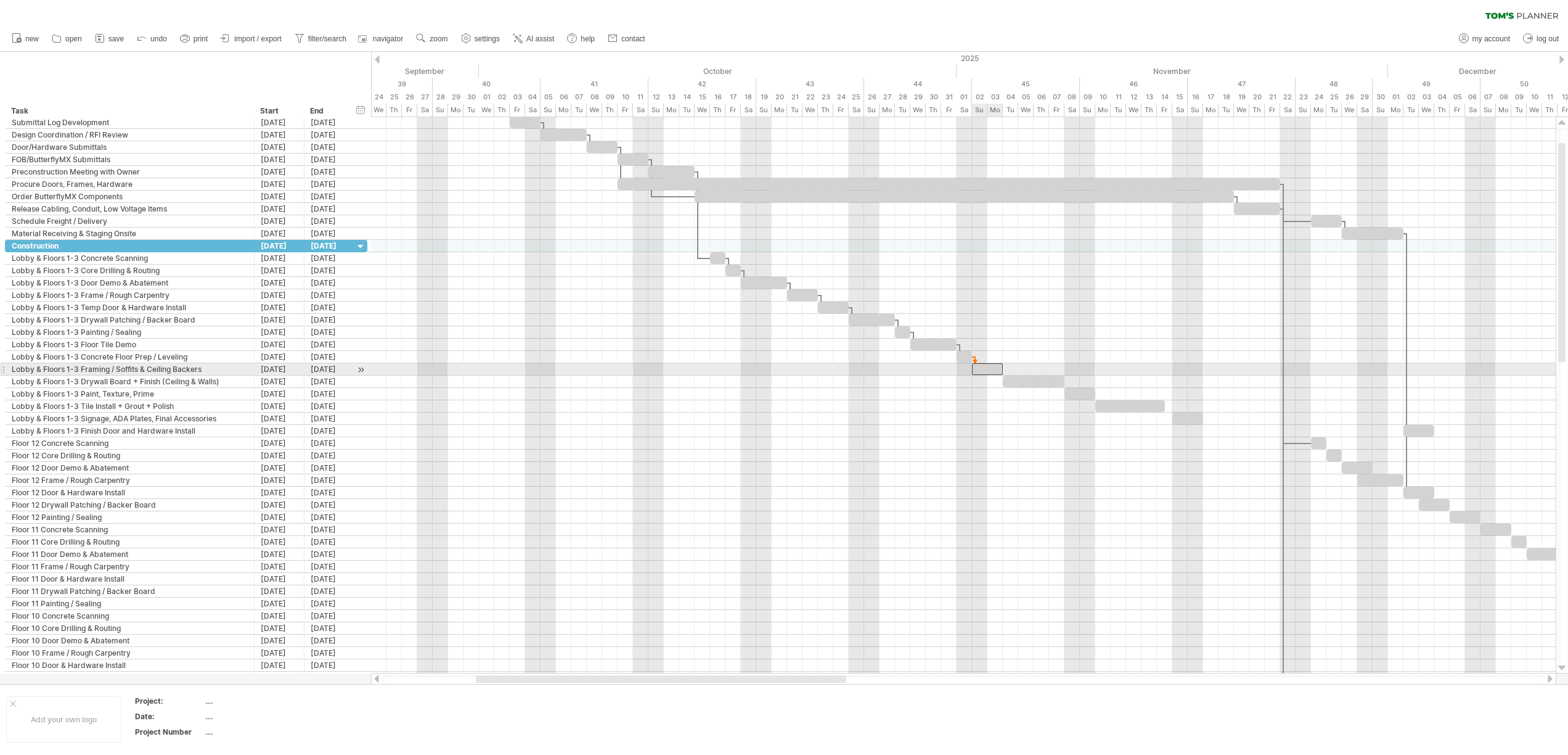
click at [975, 371] on div at bounding box center [988, 369] width 31 height 12
drag, startPoint x: 961, startPoint y: 357, endPoint x: 992, endPoint y: 358, distance: 31.0
click at [992, 358] on div at bounding box center [995, 356] width 15 height 12
click at [1004, 383] on span at bounding box center [1002, 381] width 5 height 12
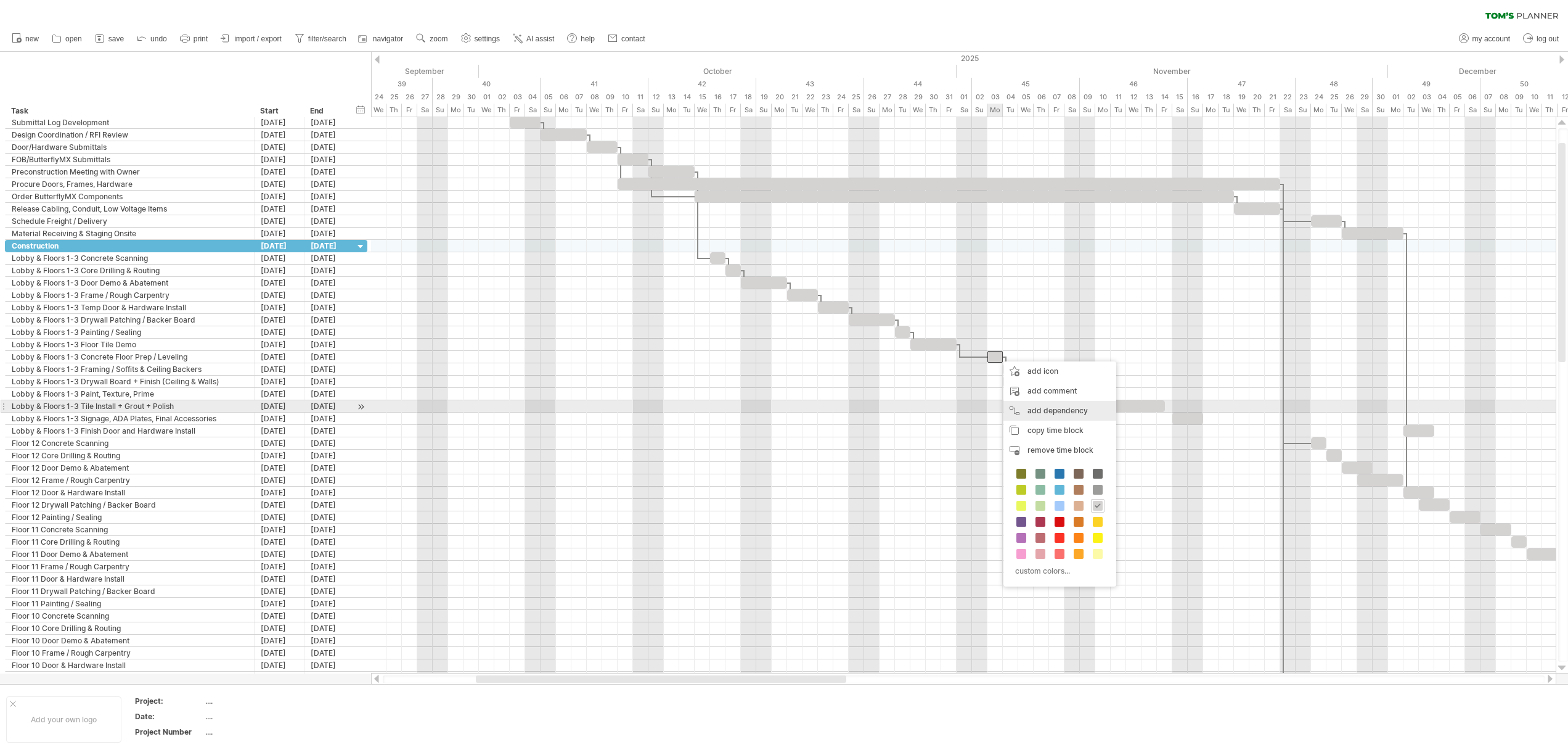
click at [1032, 412] on div "add dependency You can use dependencies when you require tasks to be done in a …" at bounding box center [1059, 411] width 113 height 20
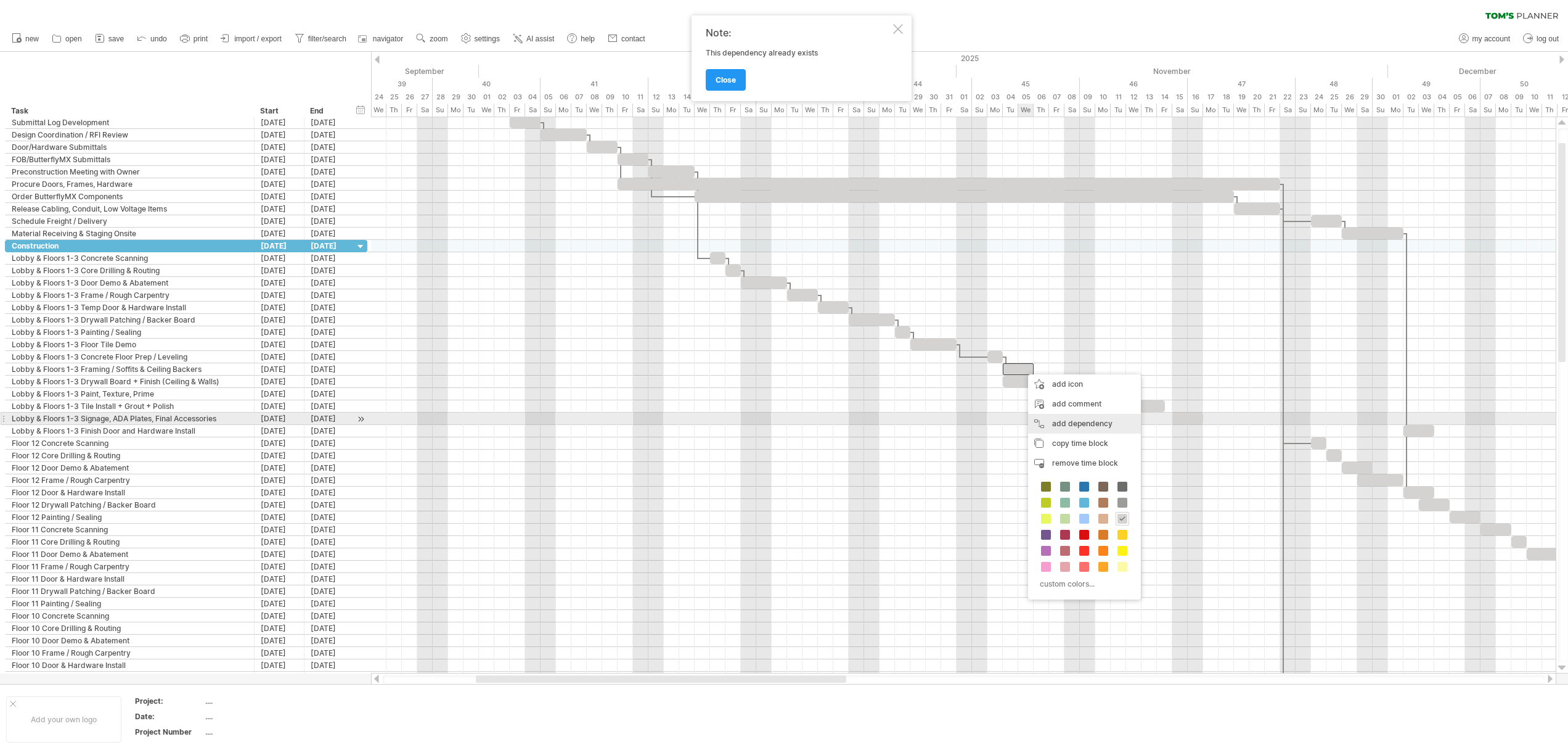
click at [1050, 418] on div "add dependency You can use dependencies when you require tasks to be done in a …" at bounding box center [1084, 423] width 113 height 20
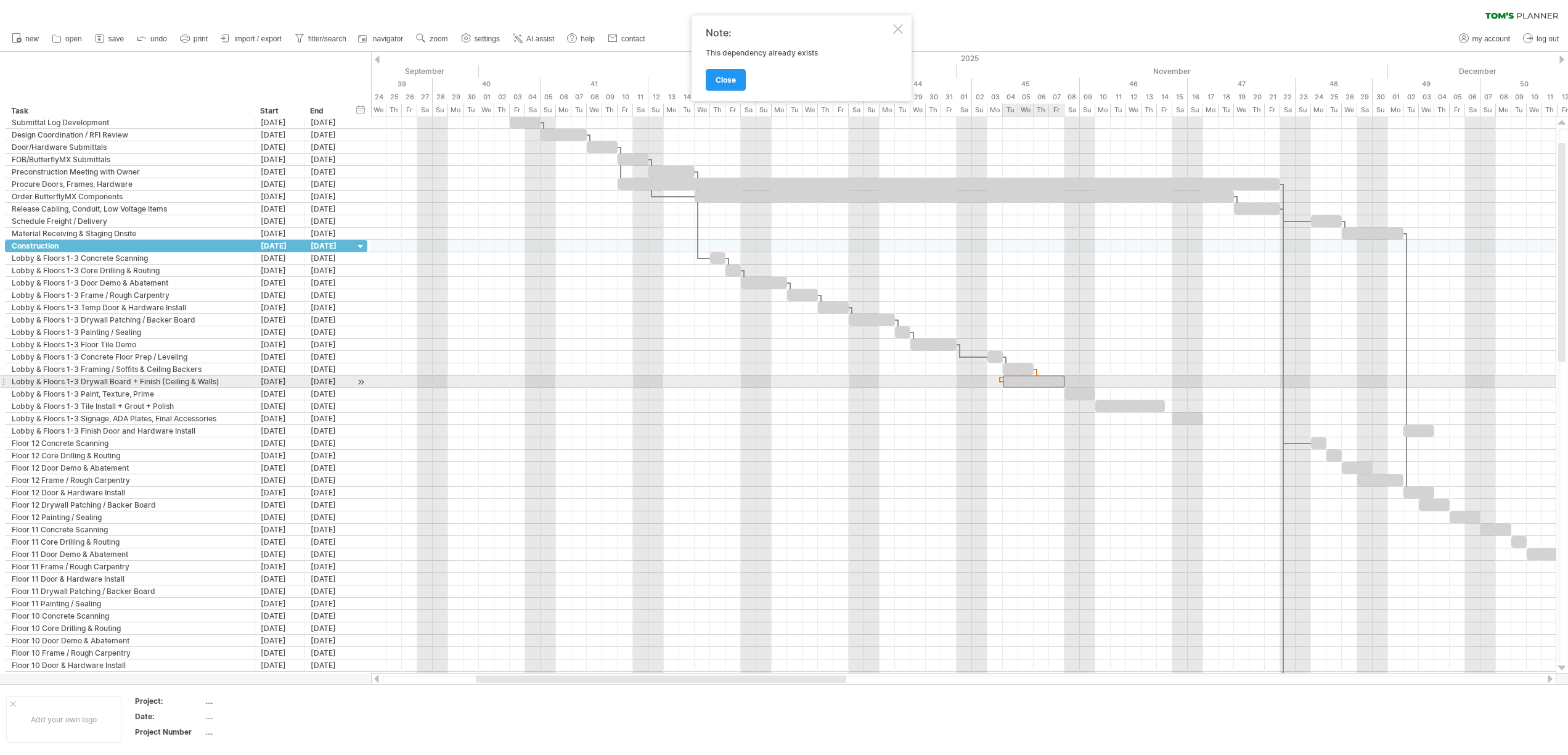
click at [1007, 383] on div at bounding box center [1033, 381] width 61 height 12
drag, startPoint x: 1023, startPoint y: 384, endPoint x: 1058, endPoint y: 387, distance: 35.1
click at [1058, 387] on div at bounding box center [1064, 381] width 61 height 12
click at [1084, 380] on div at bounding box center [1064, 381] width 61 height 12
drag, startPoint x: 1093, startPoint y: 382, endPoint x: 1065, endPoint y: 381, distance: 28.0
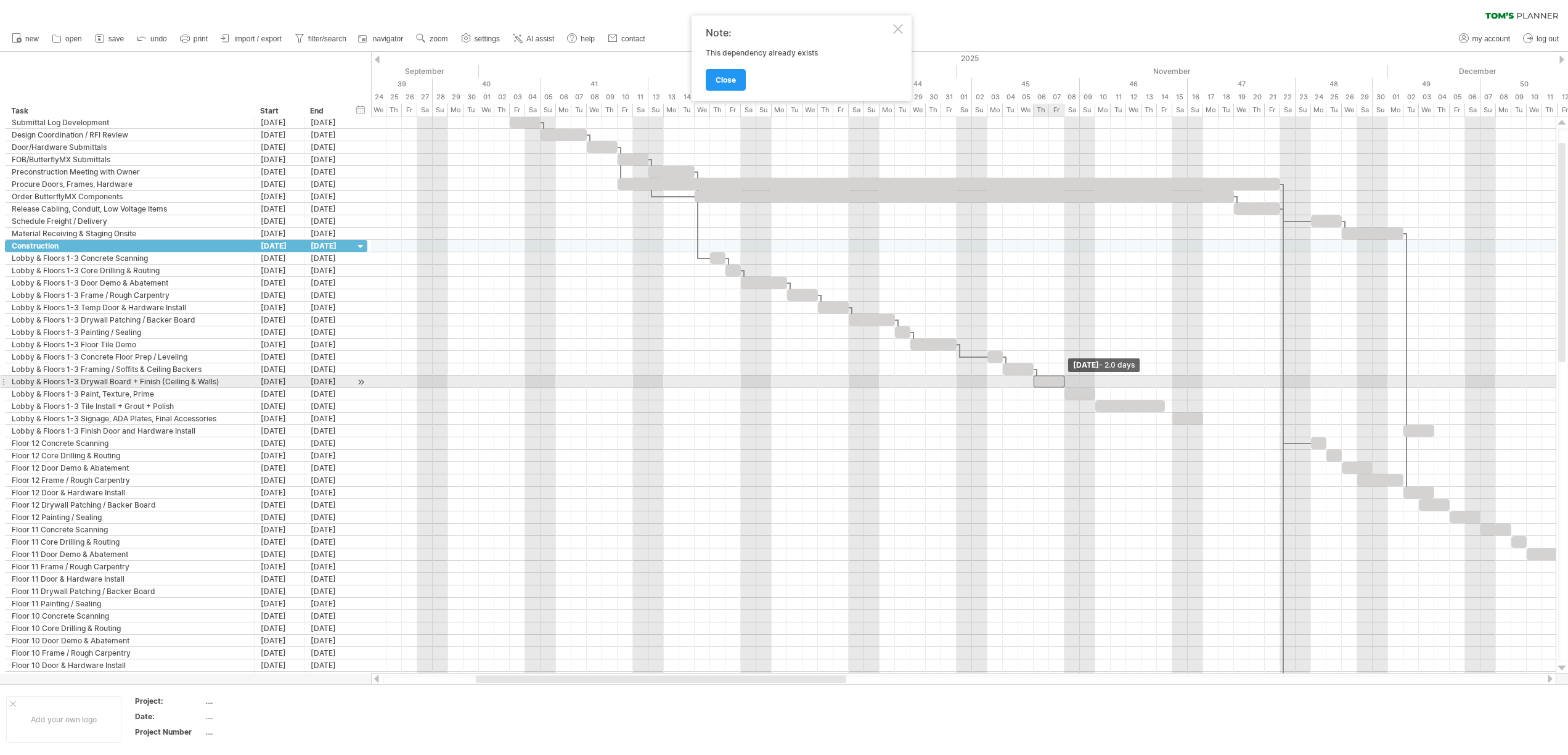
click at [1065, 381] on span at bounding box center [1064, 381] width 5 height 12
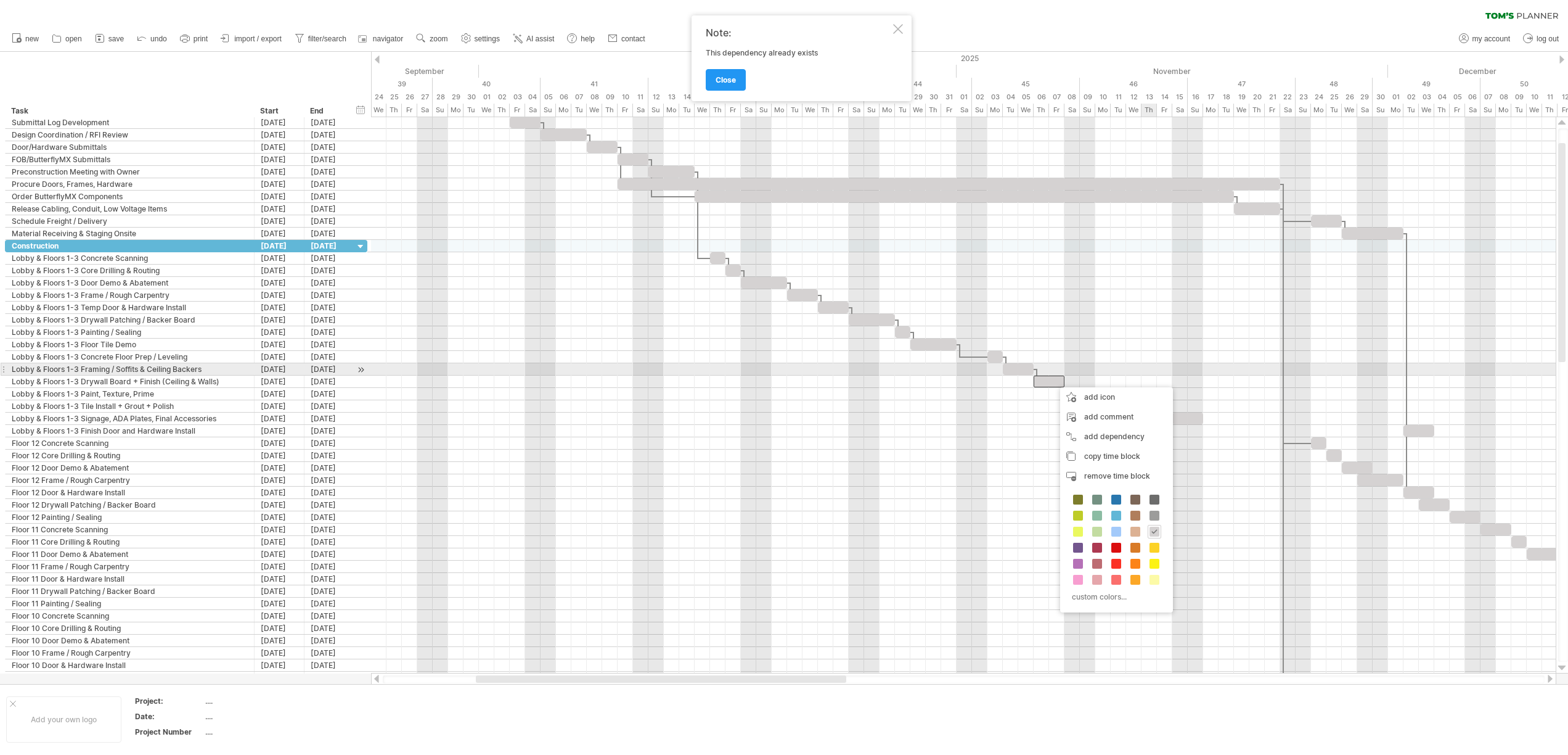
click at [1147, 364] on div at bounding box center [963, 369] width 1185 height 12
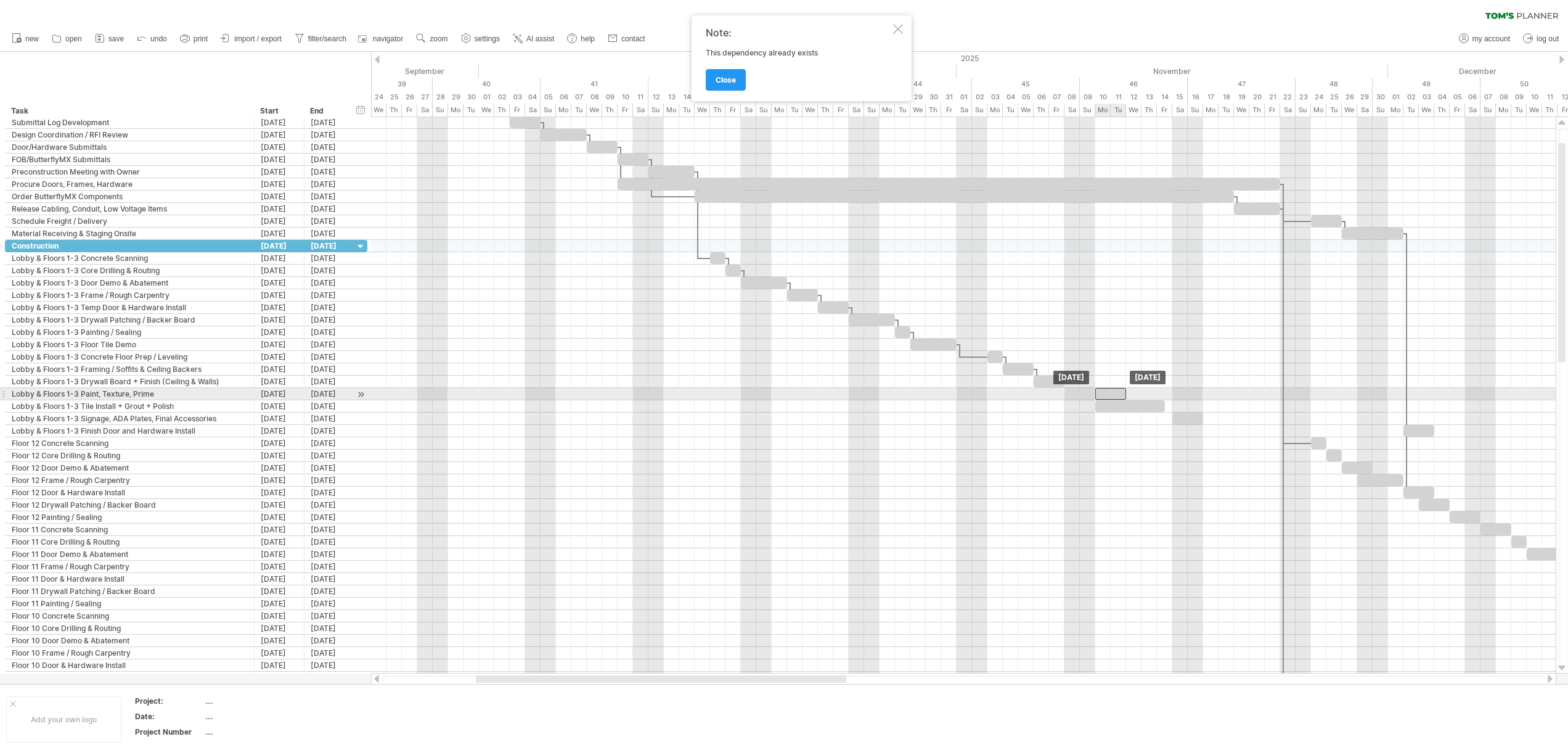
drag, startPoint x: 1090, startPoint y: 392, endPoint x: 1116, endPoint y: 396, distance: 26.3
click at [1116, 396] on div at bounding box center [1111, 394] width 31 height 12
click at [1118, 409] on div at bounding box center [1130, 406] width 69 height 12
drag, startPoint x: 1119, startPoint y: 409, endPoint x: 1126, endPoint y: 408, distance: 7.1
click at [1126, 408] on div at bounding box center [1137, 406] width 69 height 12
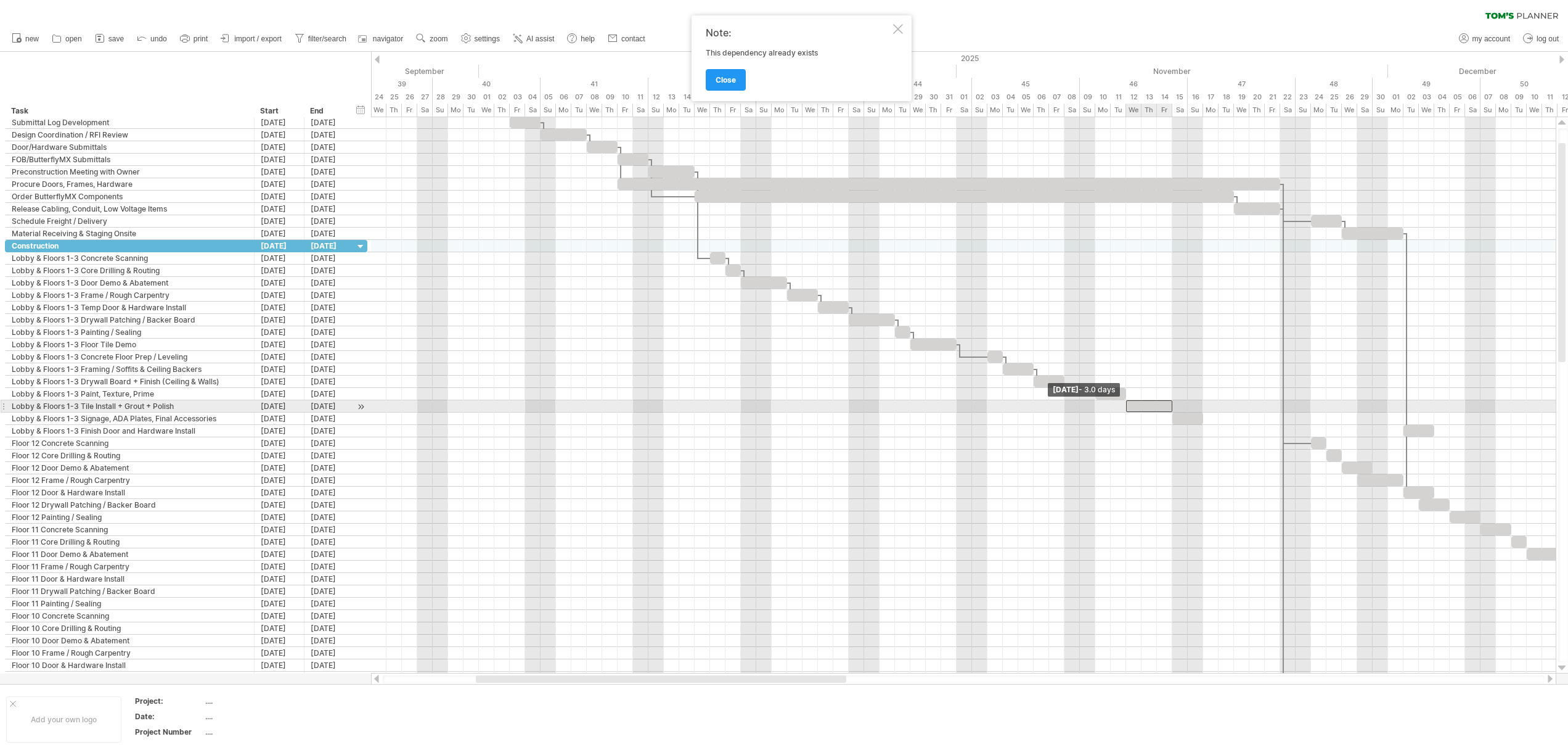
drag, startPoint x: 1103, startPoint y: 405, endPoint x: 1126, endPoint y: 407, distance: 23.1
click at [1126, 407] on span at bounding box center [1126, 406] width 5 height 12
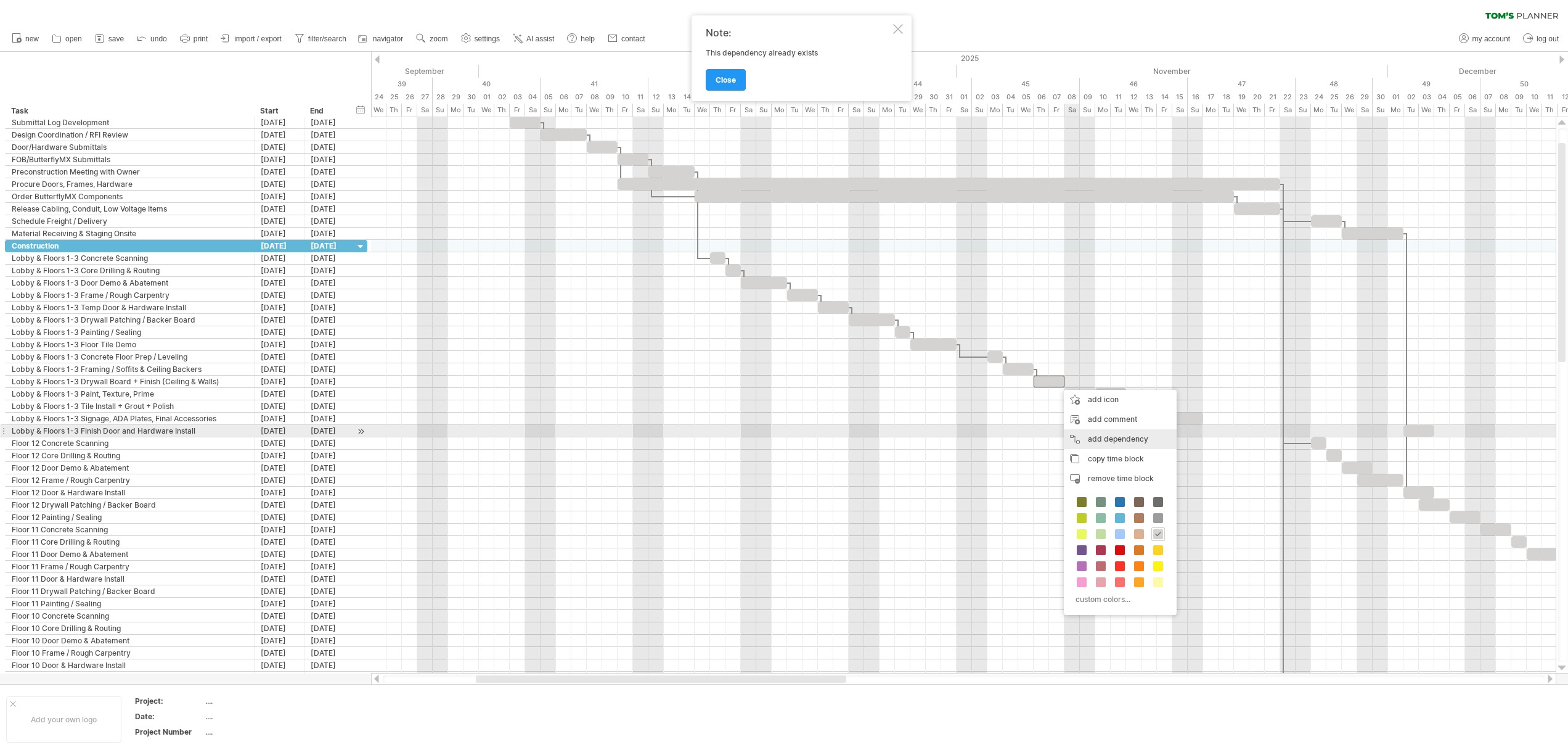
click at [1095, 433] on div "add dependency You can use dependencies when you require tasks to be done in a …" at bounding box center [1120, 439] width 113 height 20
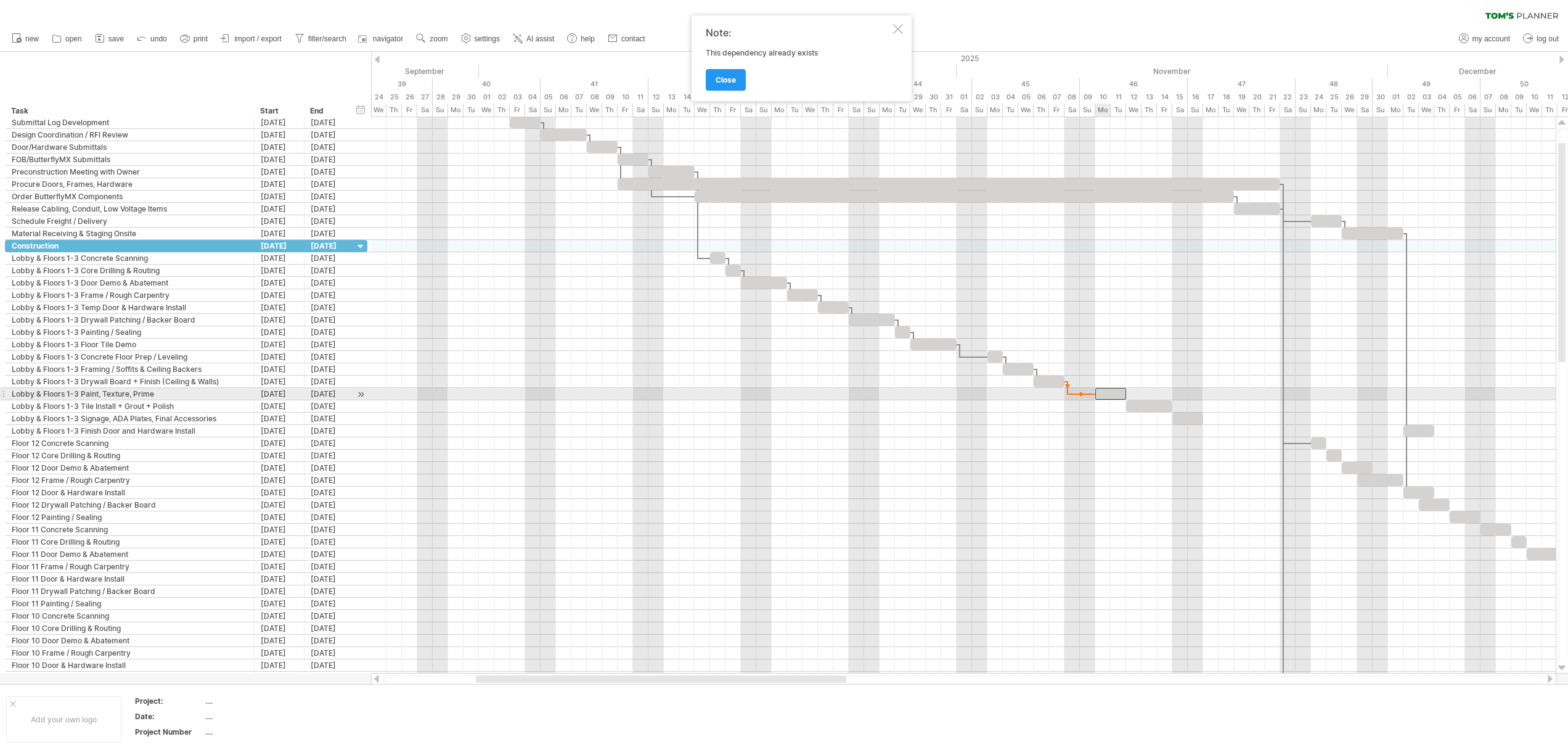
click at [1108, 397] on div at bounding box center [1111, 394] width 31 height 12
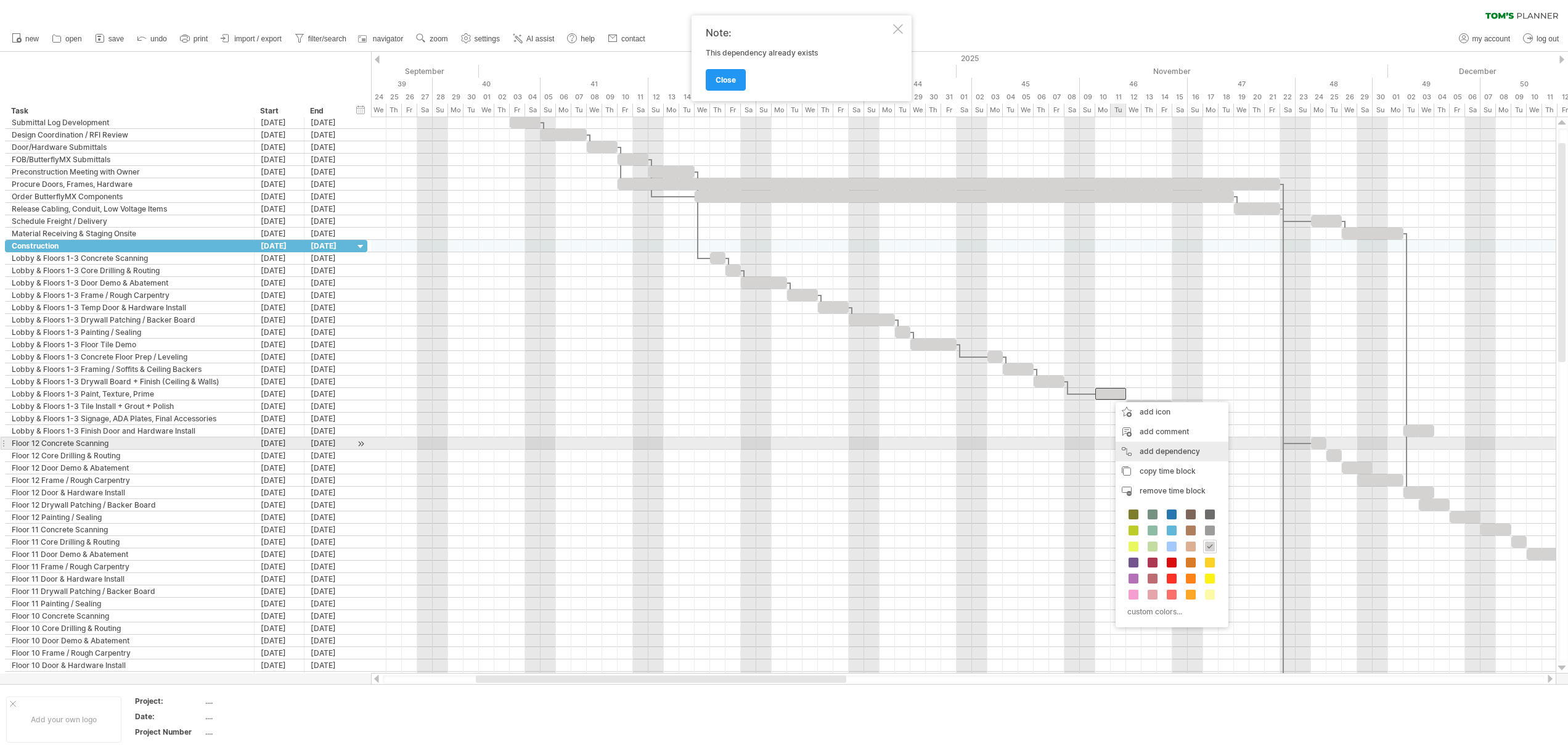
click at [1135, 448] on div "add dependency You can use dependencies when you require tasks to be done in a …" at bounding box center [1172, 451] width 113 height 20
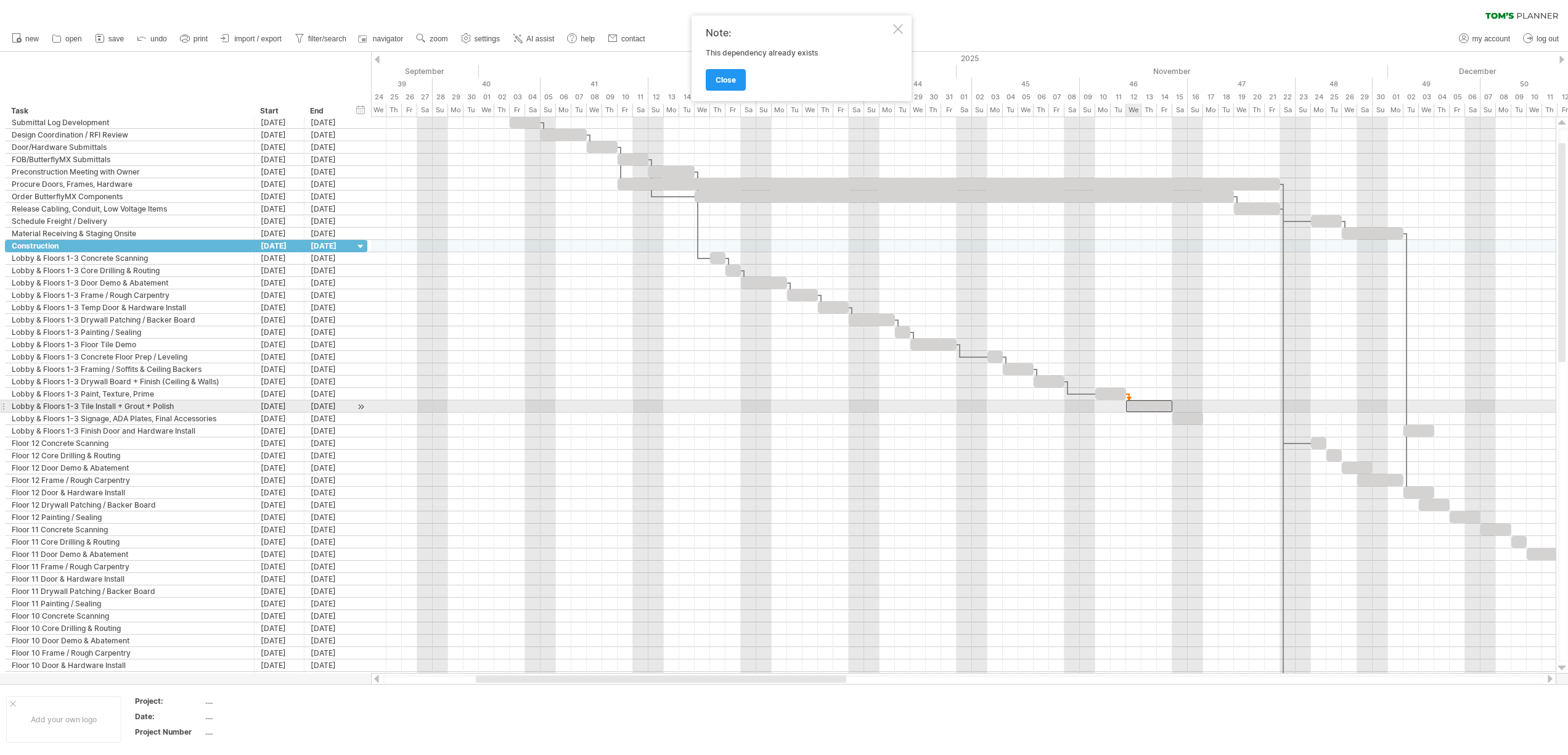
click at [1134, 405] on div at bounding box center [1149, 406] width 46 height 12
drag, startPoint x: 1184, startPoint y: 419, endPoint x: 1212, endPoint y: 420, distance: 28.0
click at [1212, 420] on div at bounding box center [1219, 418] width 31 height 12
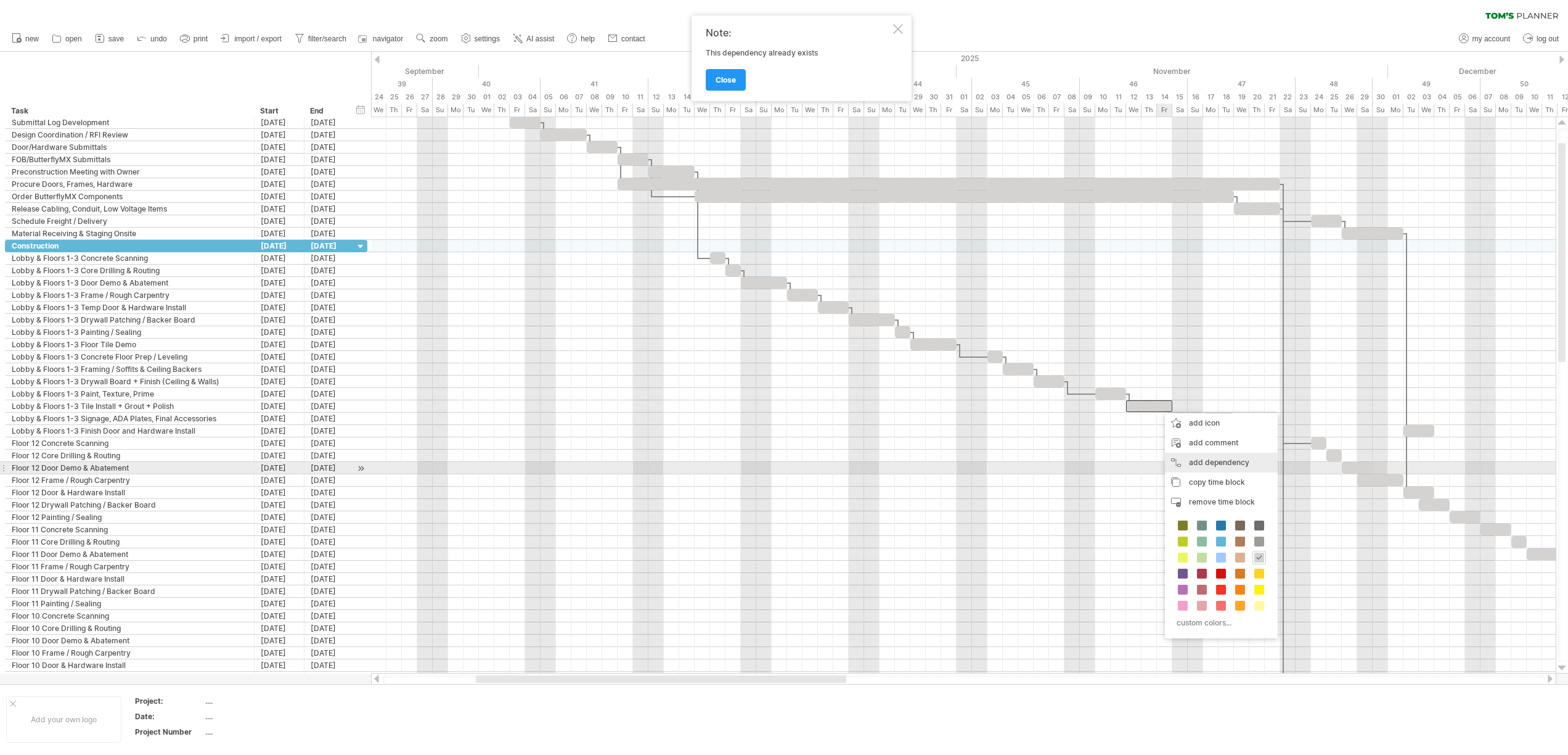
click at [1221, 467] on div "add dependency You can use dependencies when you require tasks to be done in a …" at bounding box center [1221, 462] width 113 height 20
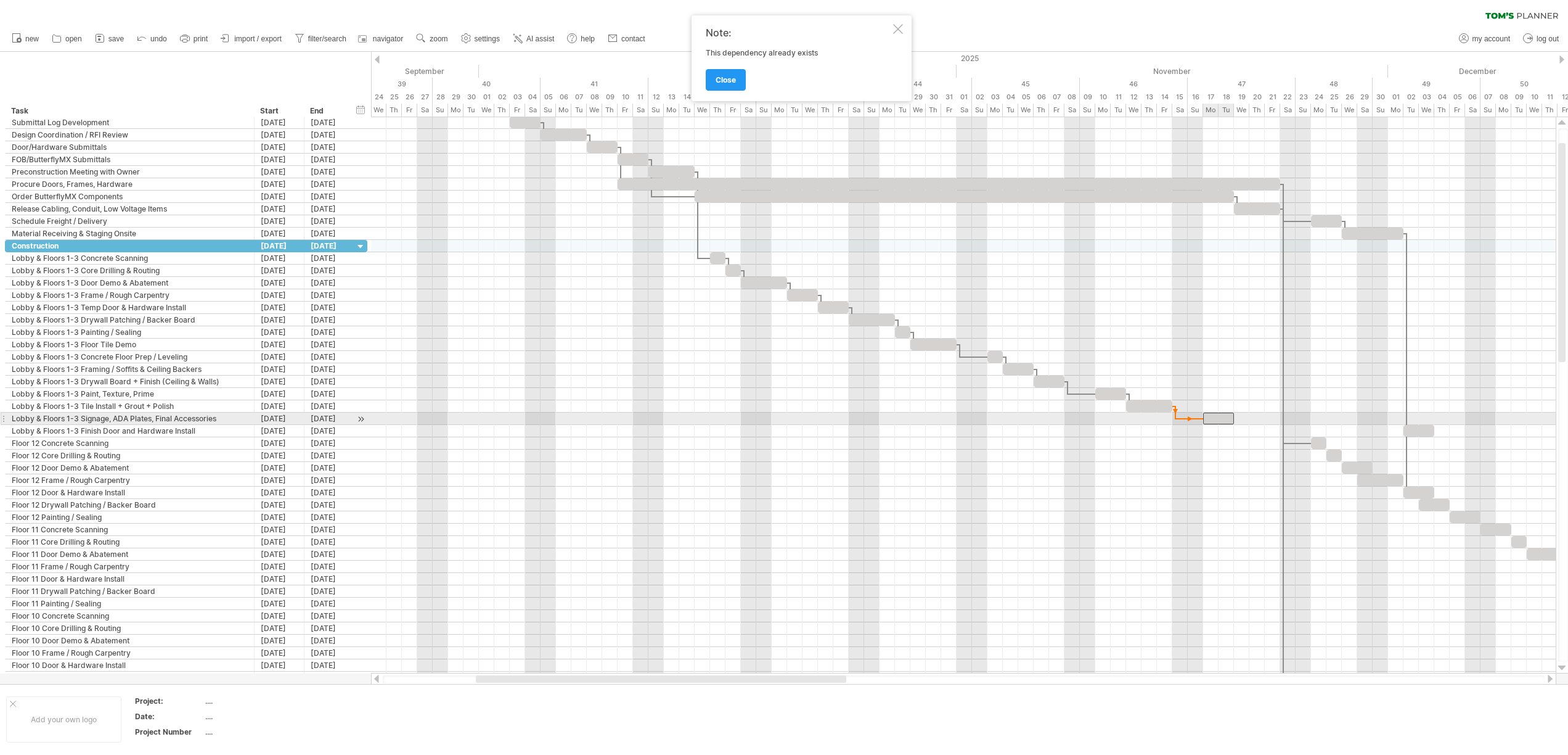
click at [1215, 422] on div at bounding box center [1219, 418] width 31 height 12
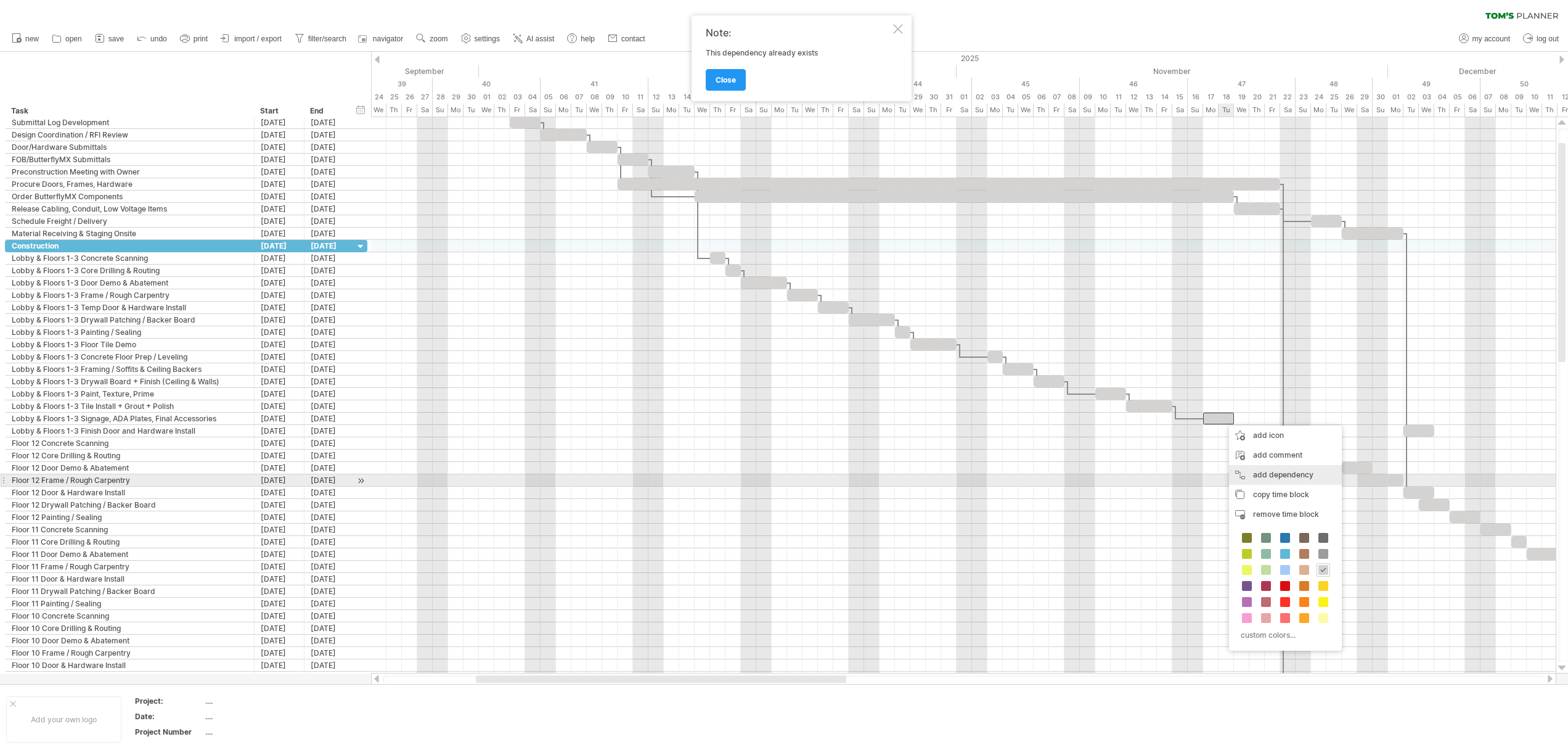
click at [1268, 479] on div "add dependency You can use dependencies when you require tasks to be done in a …" at bounding box center [1285, 475] width 113 height 20
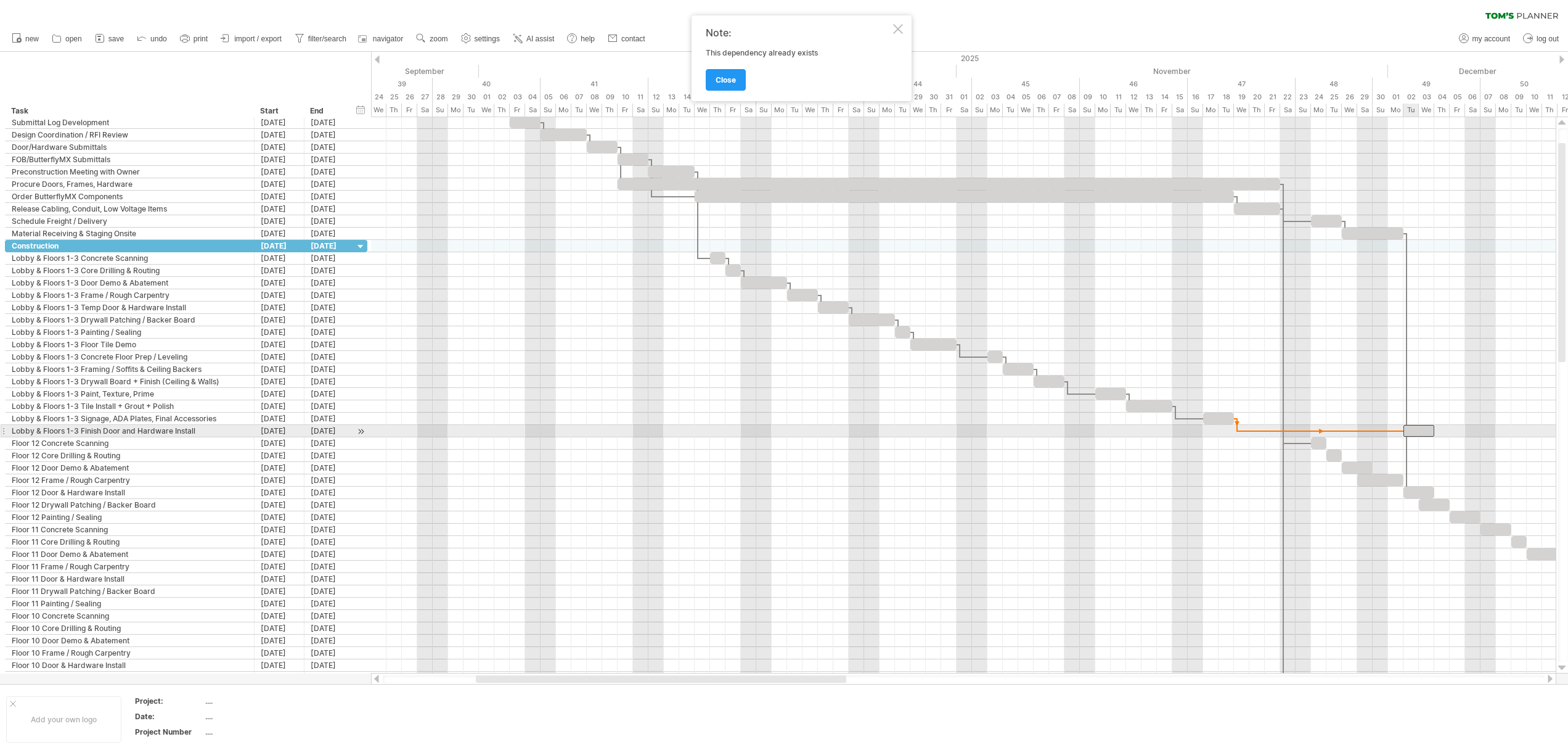
click at [1407, 429] on div at bounding box center [1419, 430] width 31 height 12
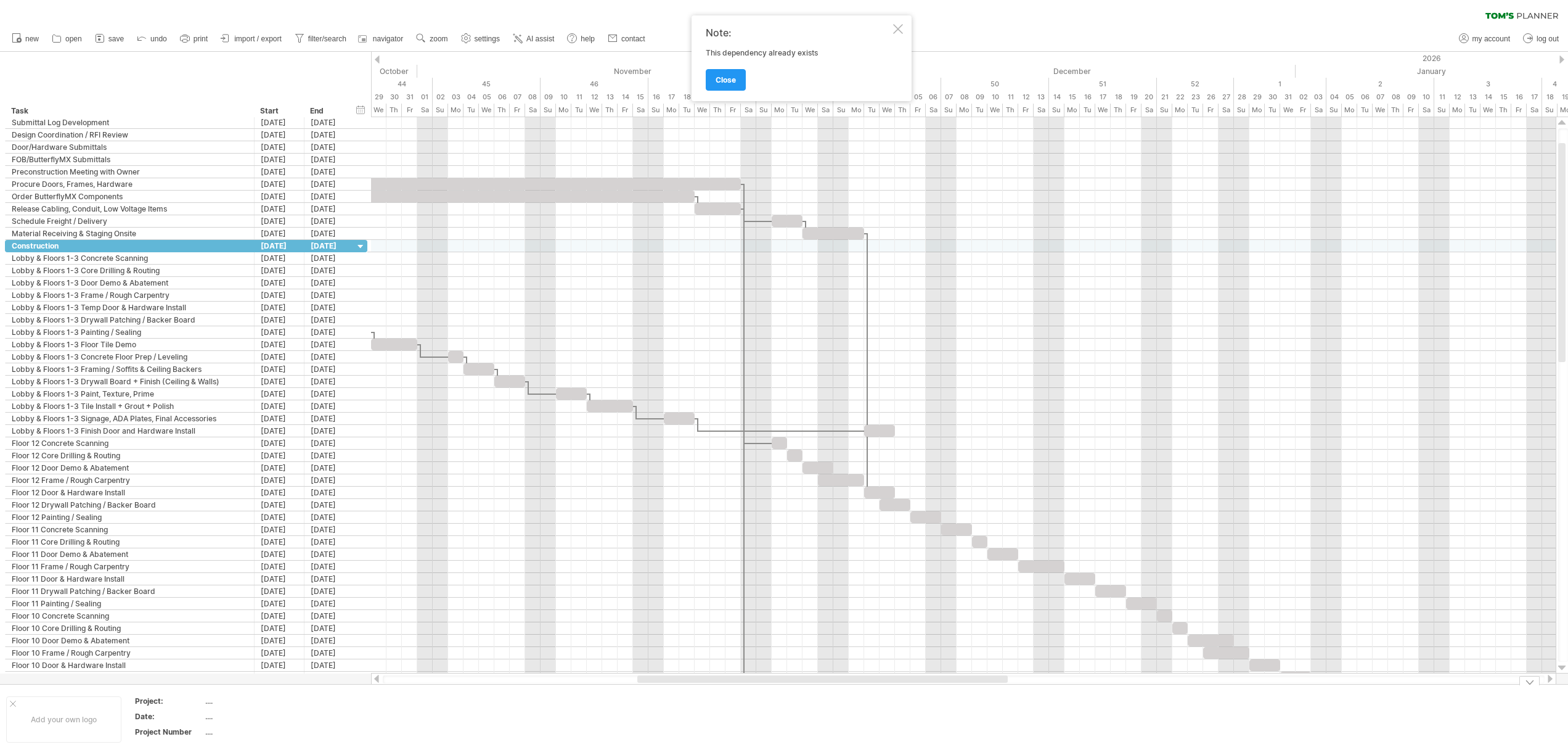
drag, startPoint x: 833, startPoint y: 679, endPoint x: 994, endPoint y: 700, distance: 162.4
click at [994, 700] on div "Trying to reach [DOMAIN_NAME] Connected again... 0% clear filter new" at bounding box center [784, 378] width 1568 height 755
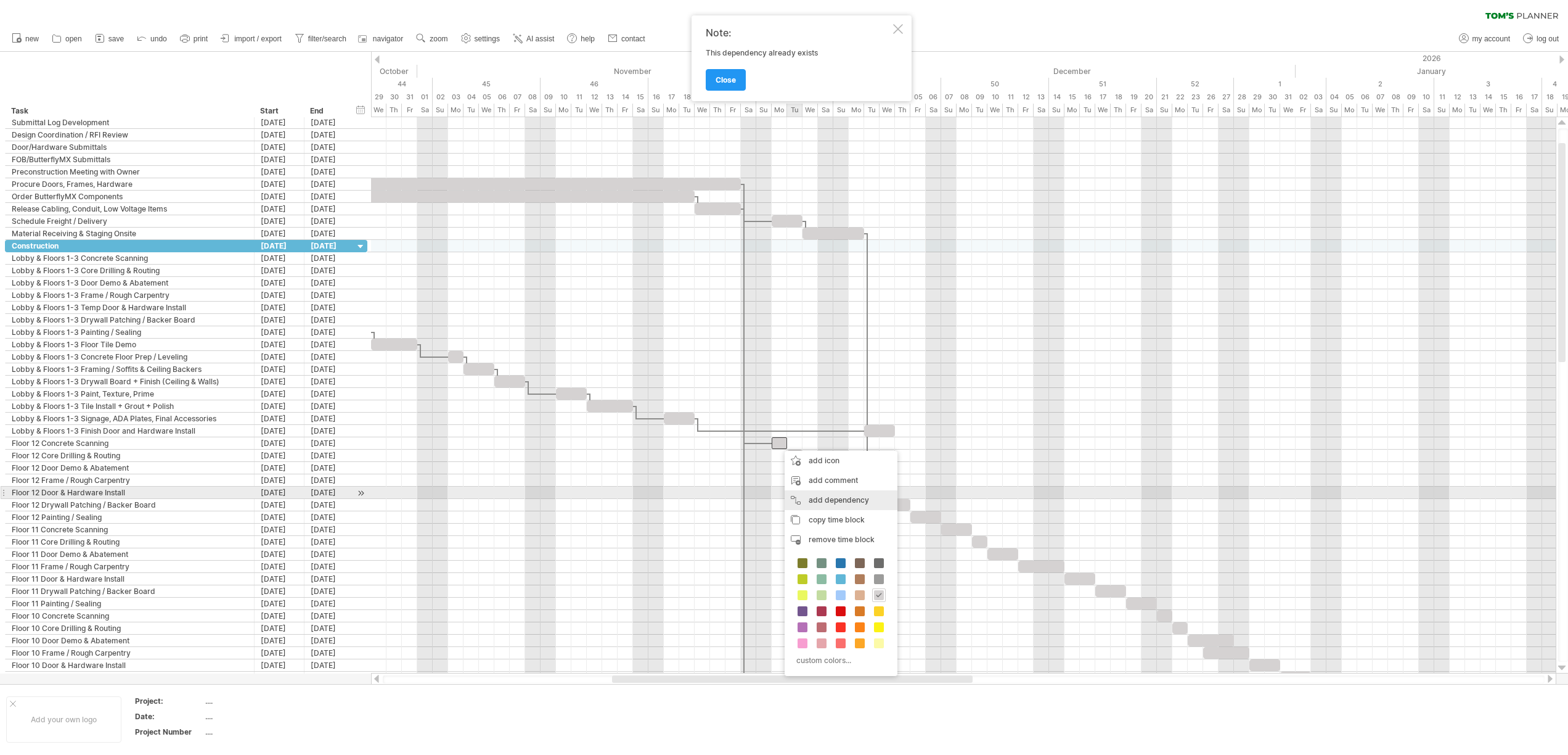
click at [820, 496] on div "add dependency You can use dependencies when you require tasks to be done in a …" at bounding box center [841, 500] width 113 height 20
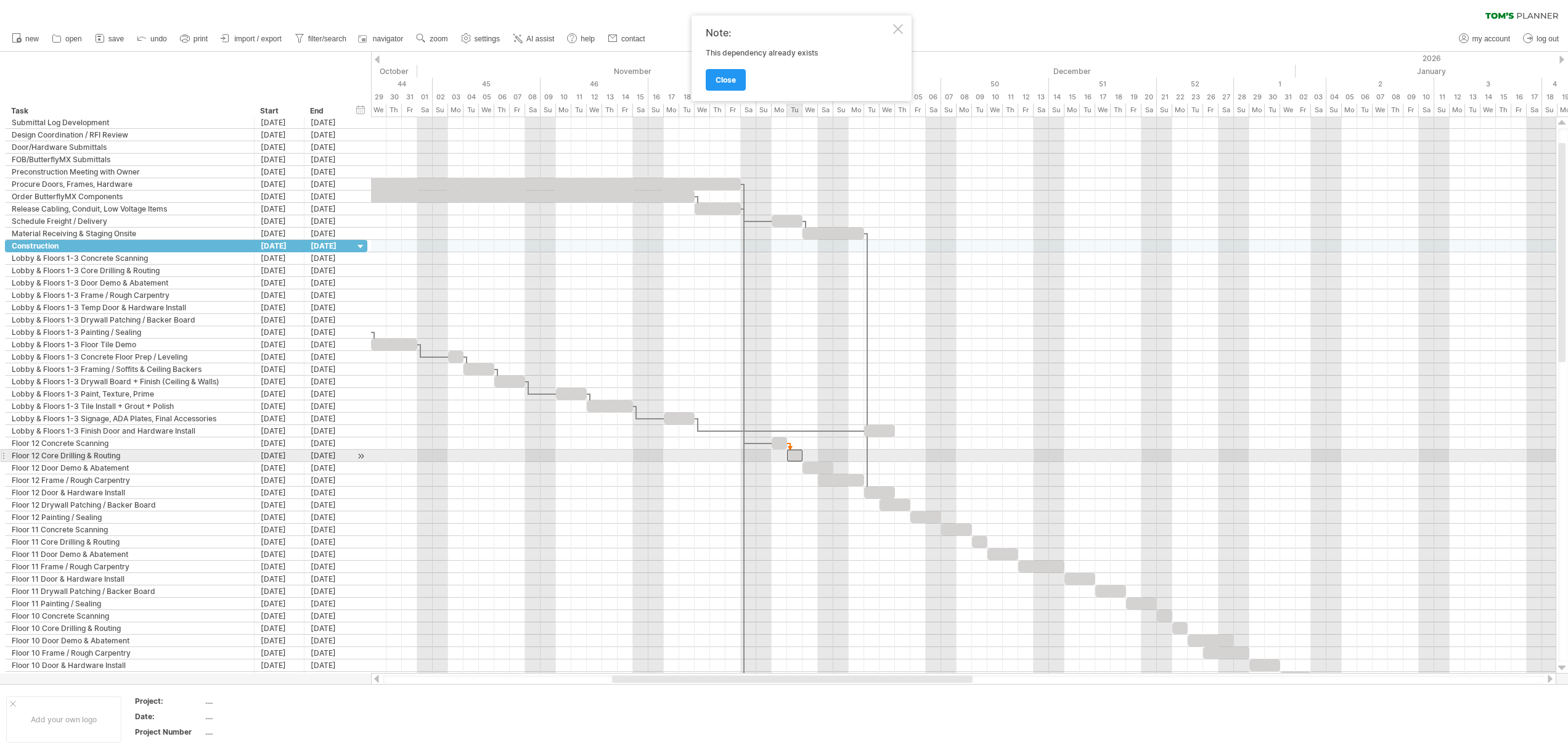
click at [790, 452] on div at bounding box center [794, 455] width 15 height 12
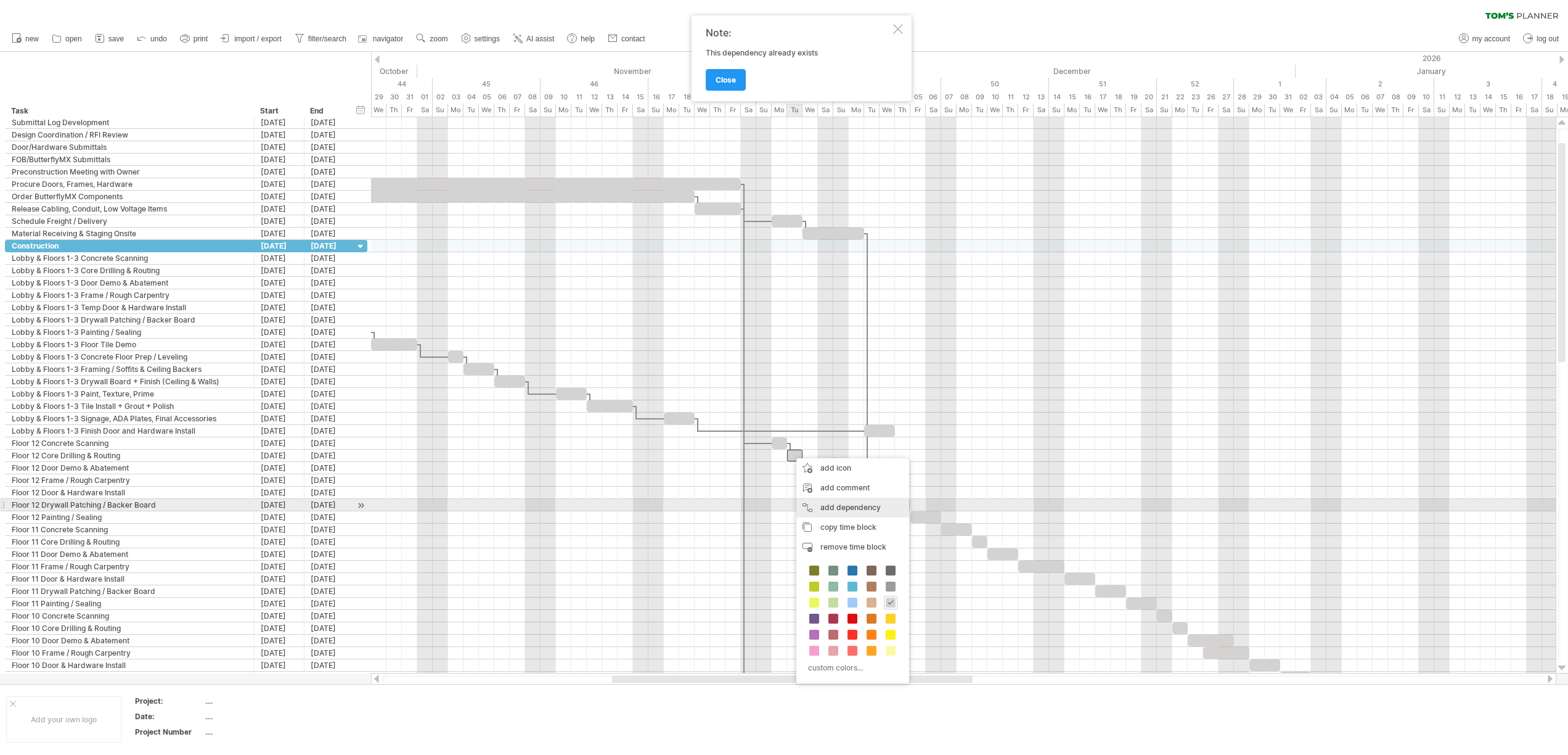
click at [821, 505] on div "add dependency You can use dependencies when you require tasks to be done in a …" at bounding box center [852, 508] width 113 height 20
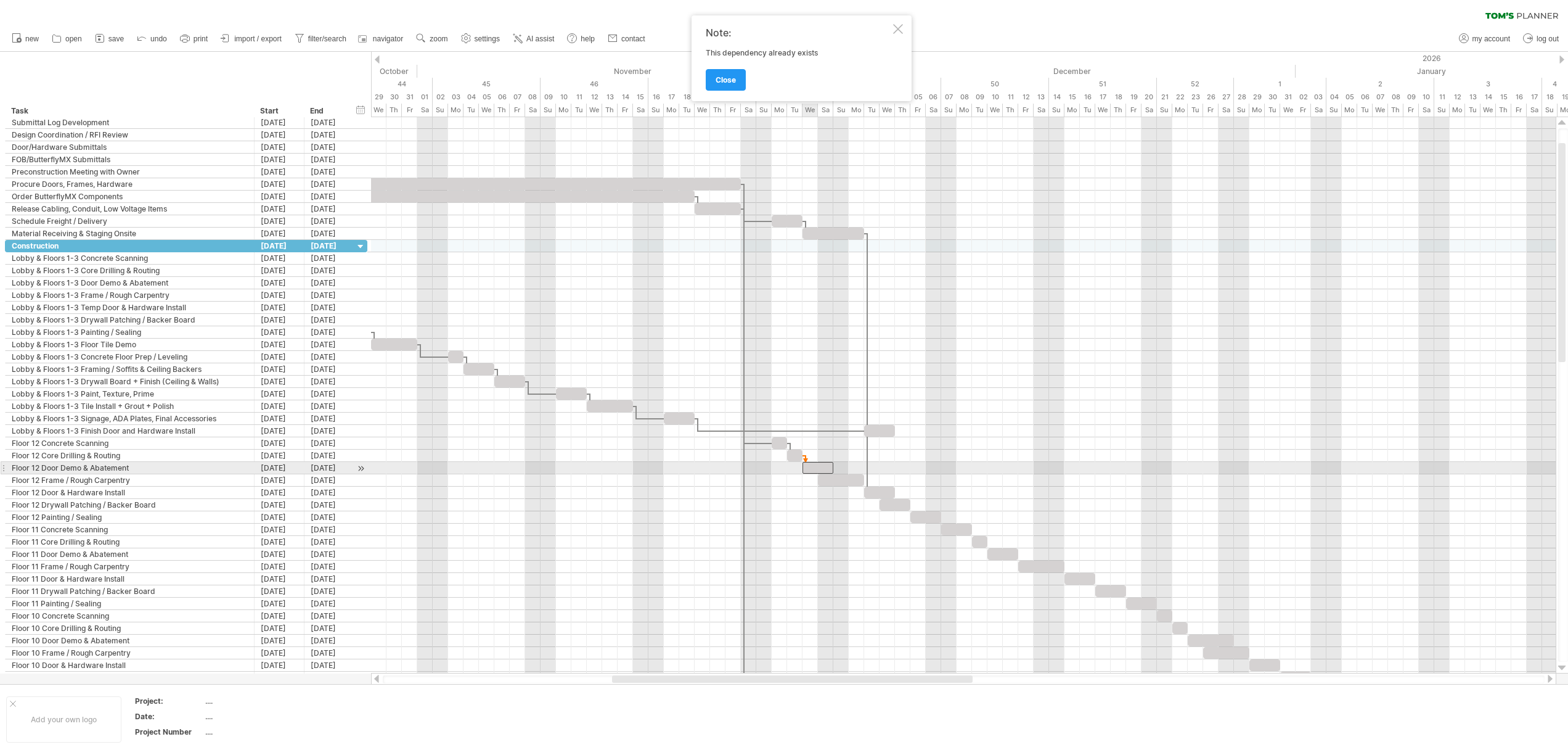
click at [817, 470] on div at bounding box center [818, 467] width 31 height 12
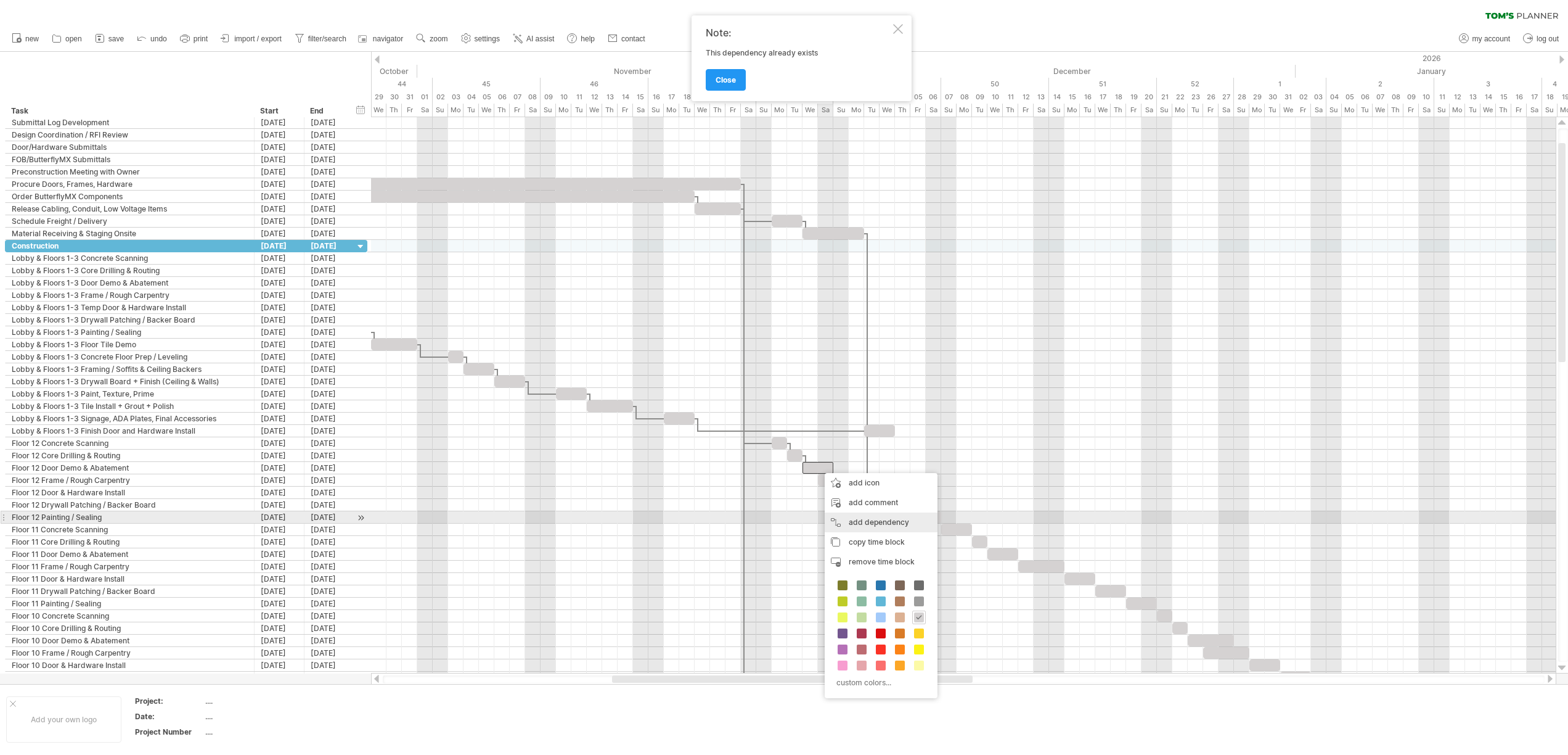
click at [854, 523] on div "add dependency You can use dependencies when you require tasks to be done in a …" at bounding box center [881, 523] width 113 height 20
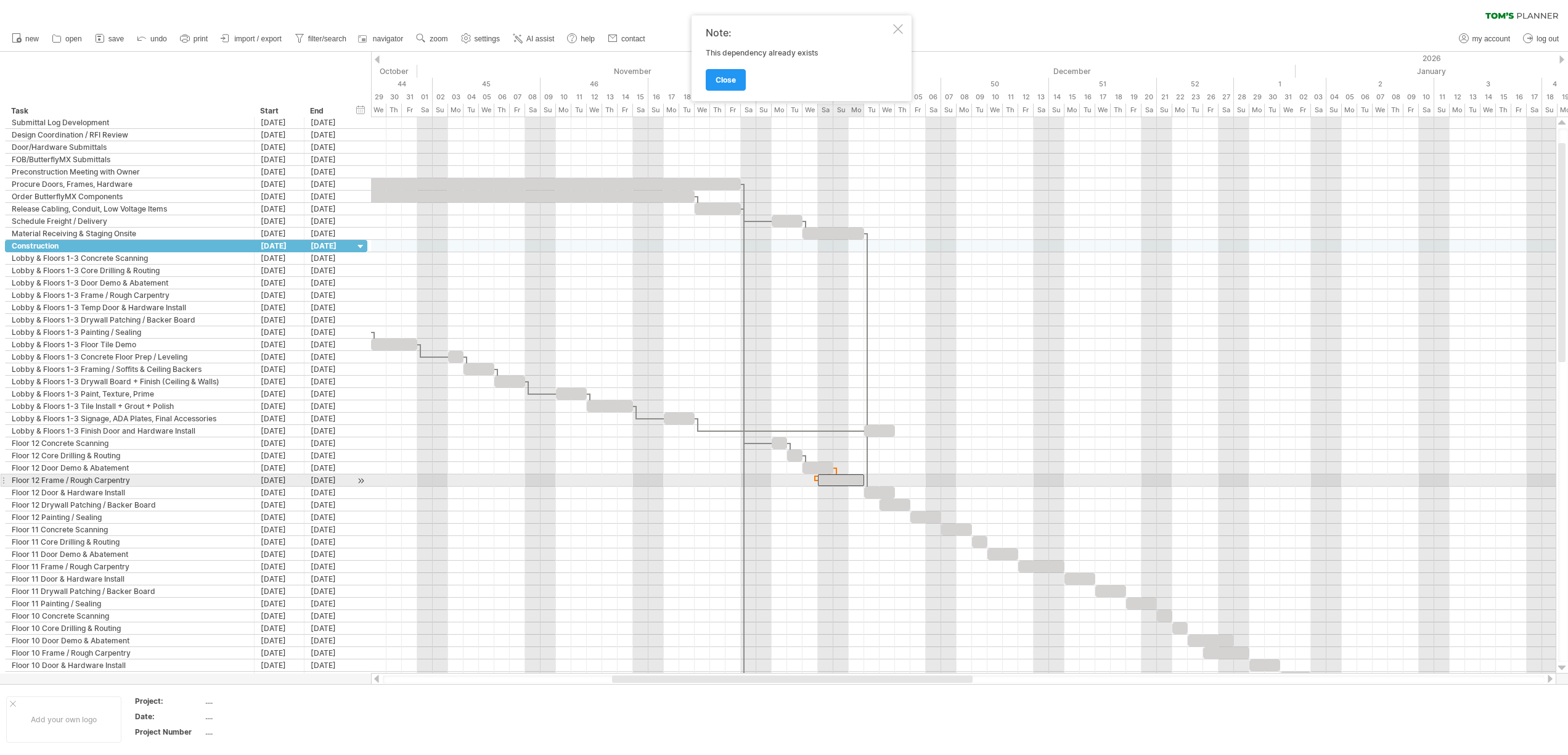
click at [840, 480] on div at bounding box center [841, 480] width 46 height 12
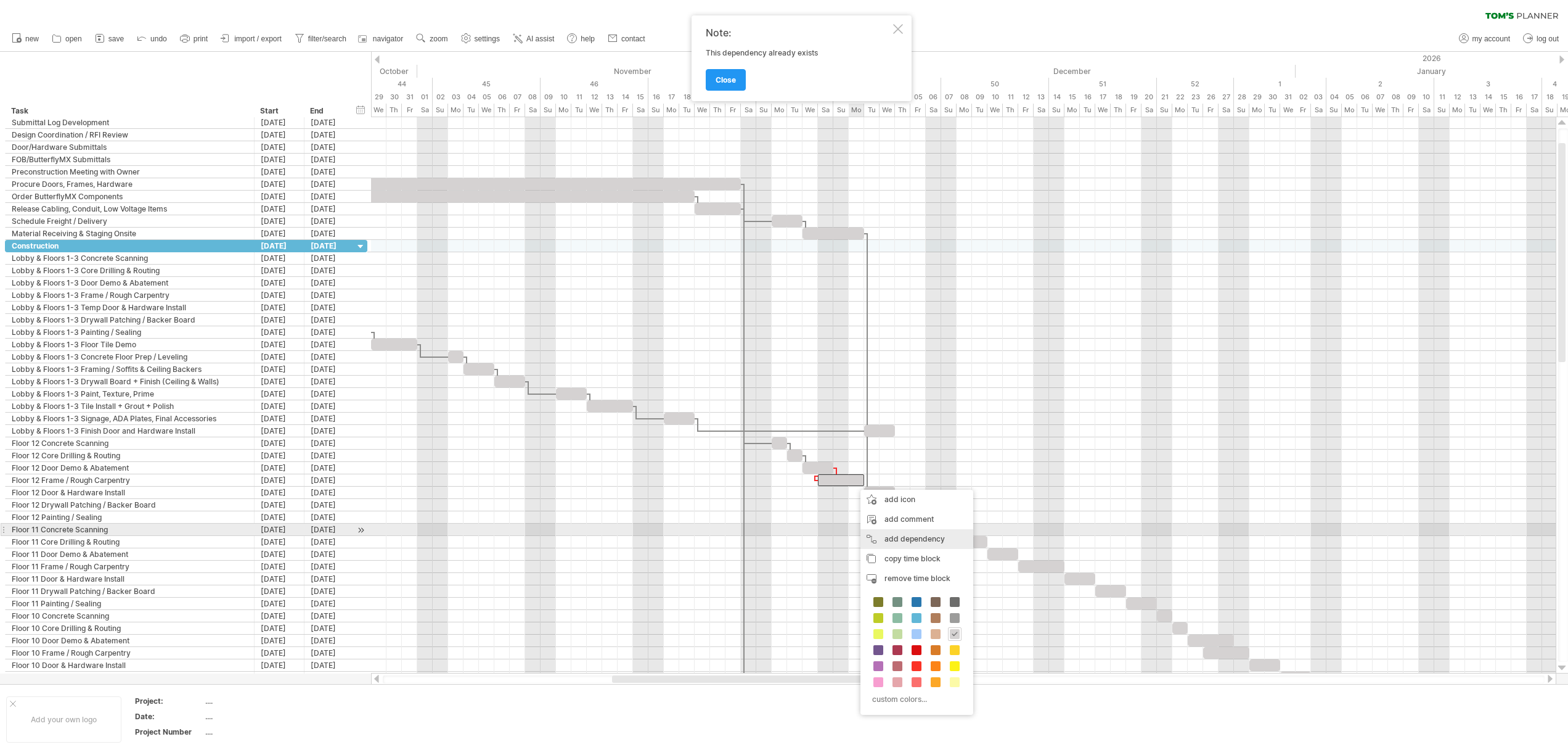
click at [888, 535] on div "add dependency You can use dependencies when you require tasks to be done in a …" at bounding box center [917, 539] width 113 height 20
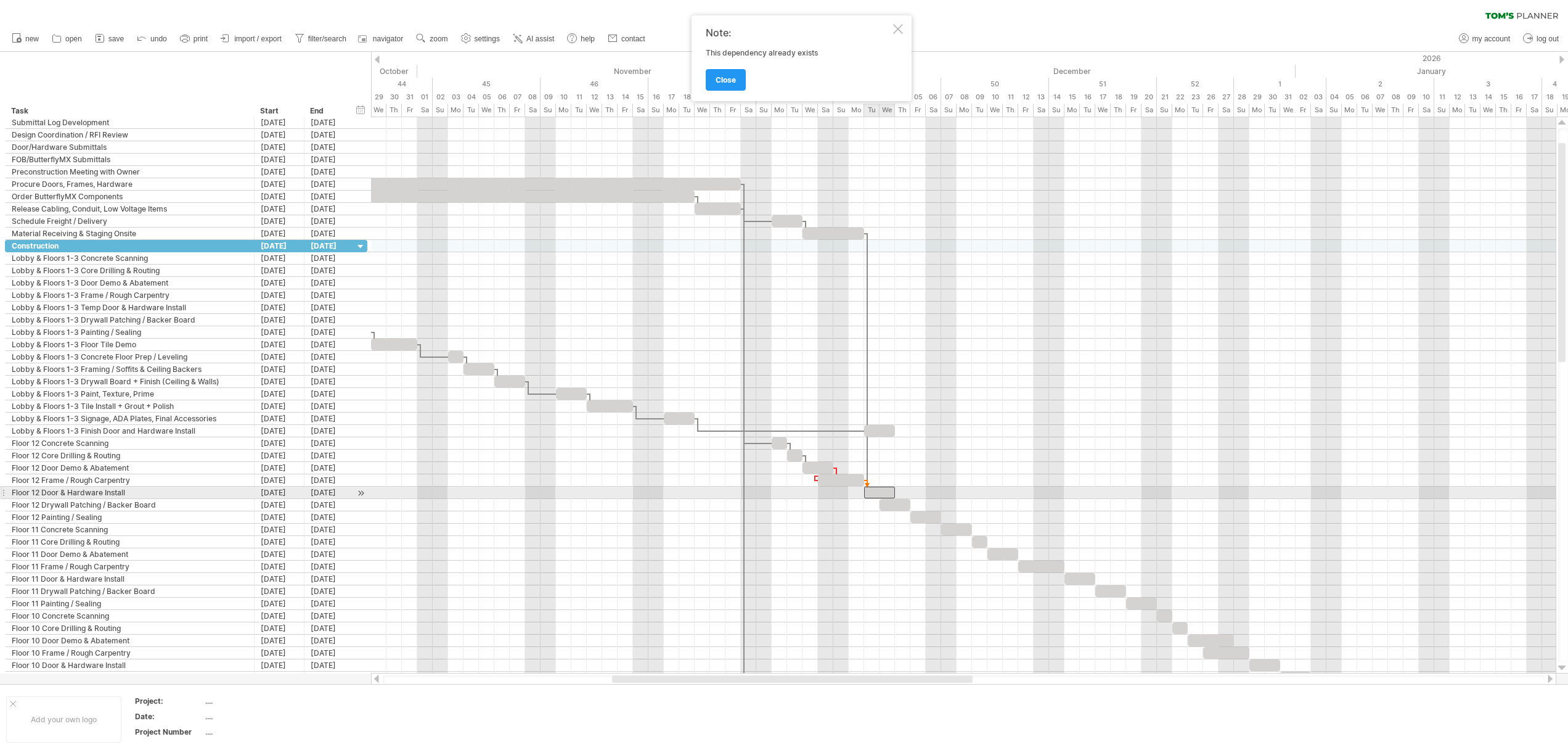
click at [867, 495] on div at bounding box center [880, 492] width 31 height 12
drag, startPoint x: 830, startPoint y: 479, endPoint x: 857, endPoint y: 484, distance: 27.5
click at [857, 484] on div at bounding box center [872, 480] width 46 height 12
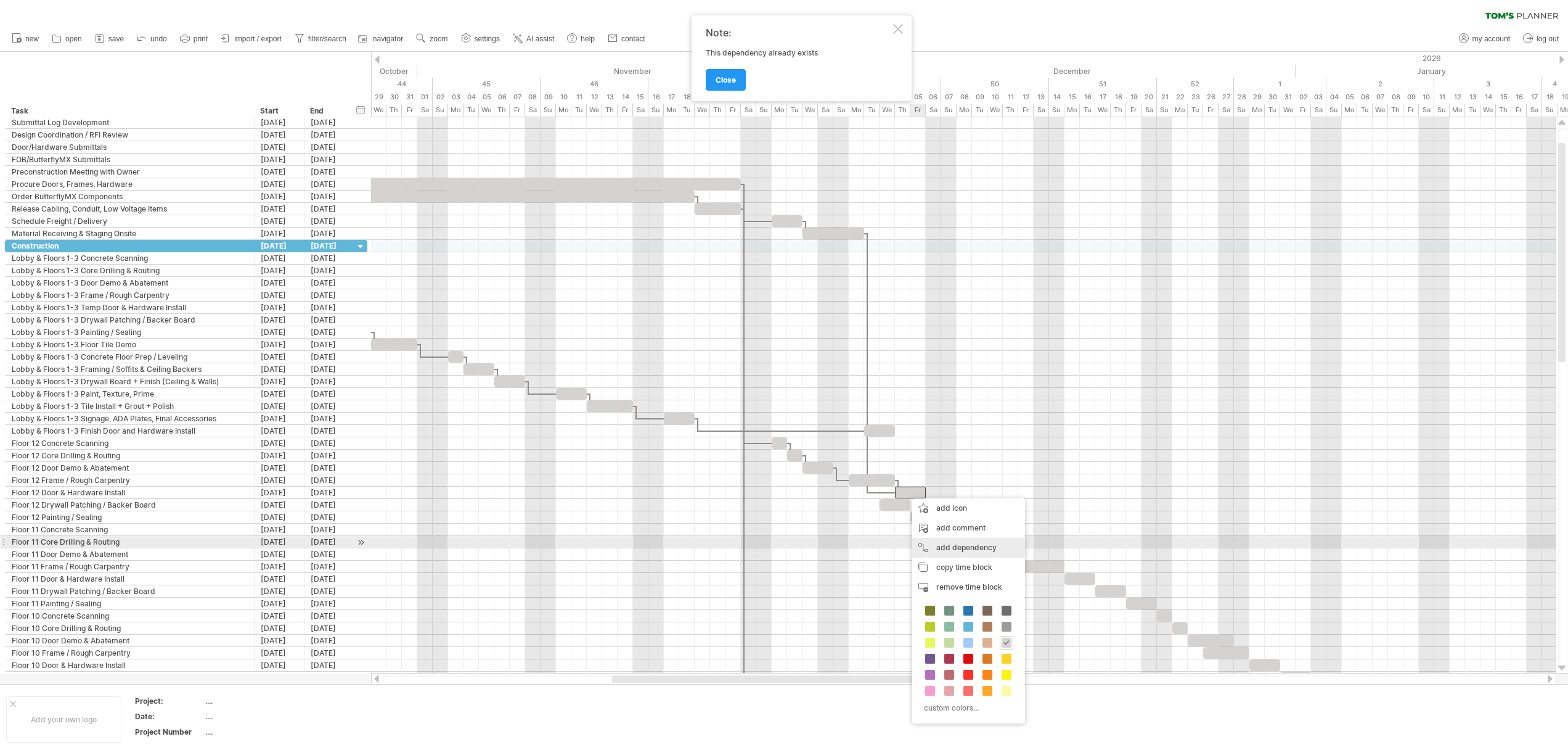
click at [933, 547] on div "add dependency You can use dependencies when you require tasks to be done in a …" at bounding box center [968, 547] width 113 height 20
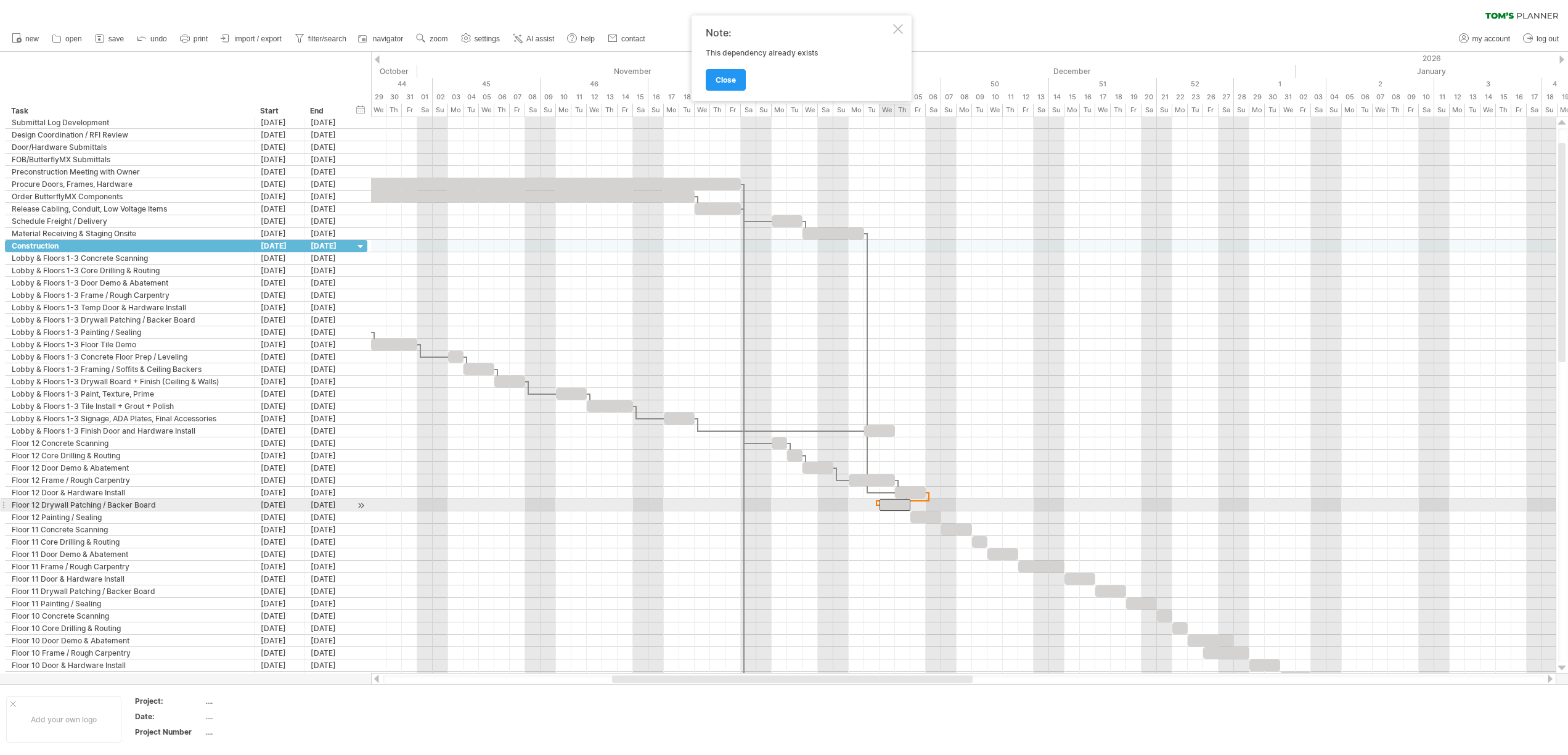
click at [882, 502] on div at bounding box center [895, 505] width 31 height 12
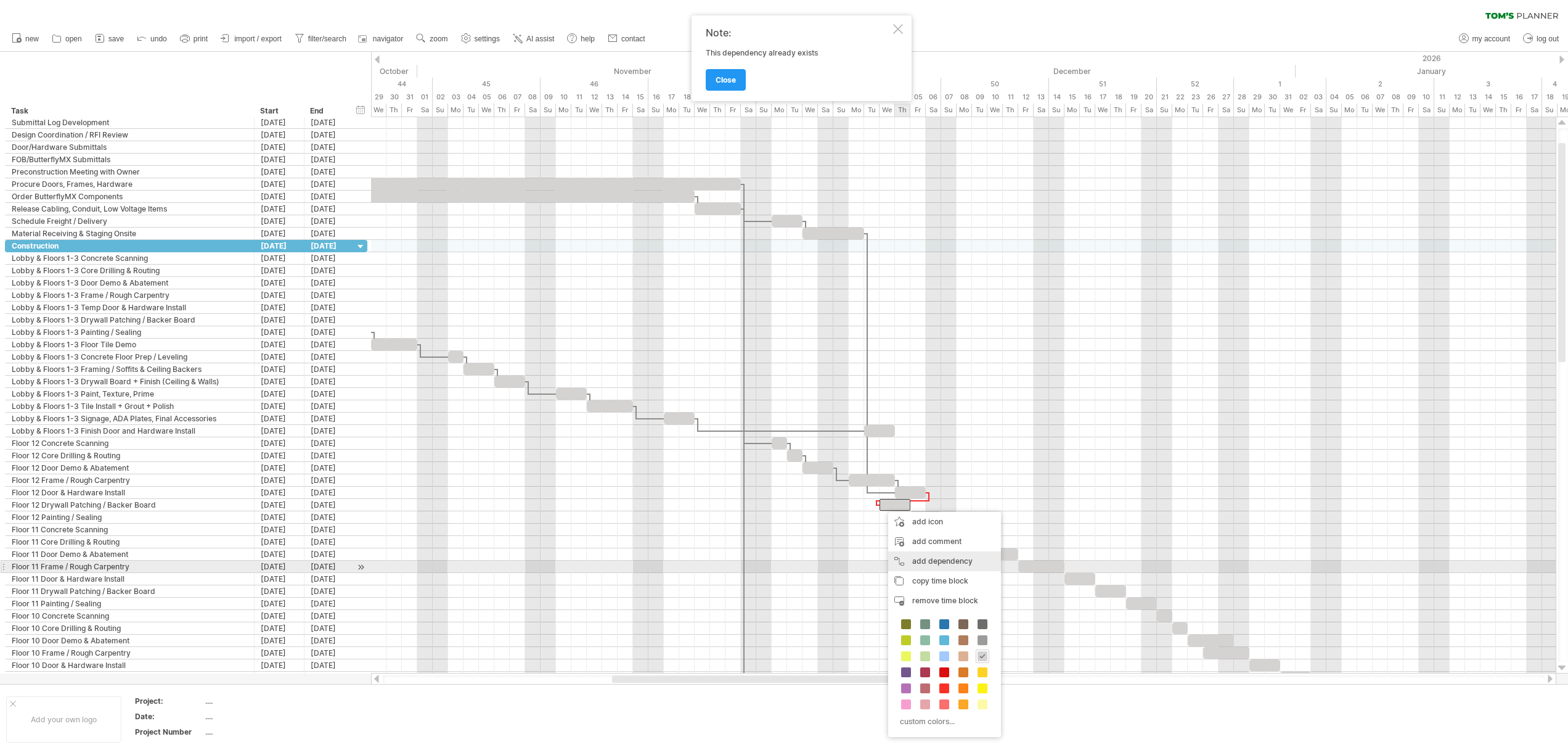
click at [922, 562] on div "add dependency You can use dependencies when you require tasks to be done in a …" at bounding box center [944, 561] width 113 height 20
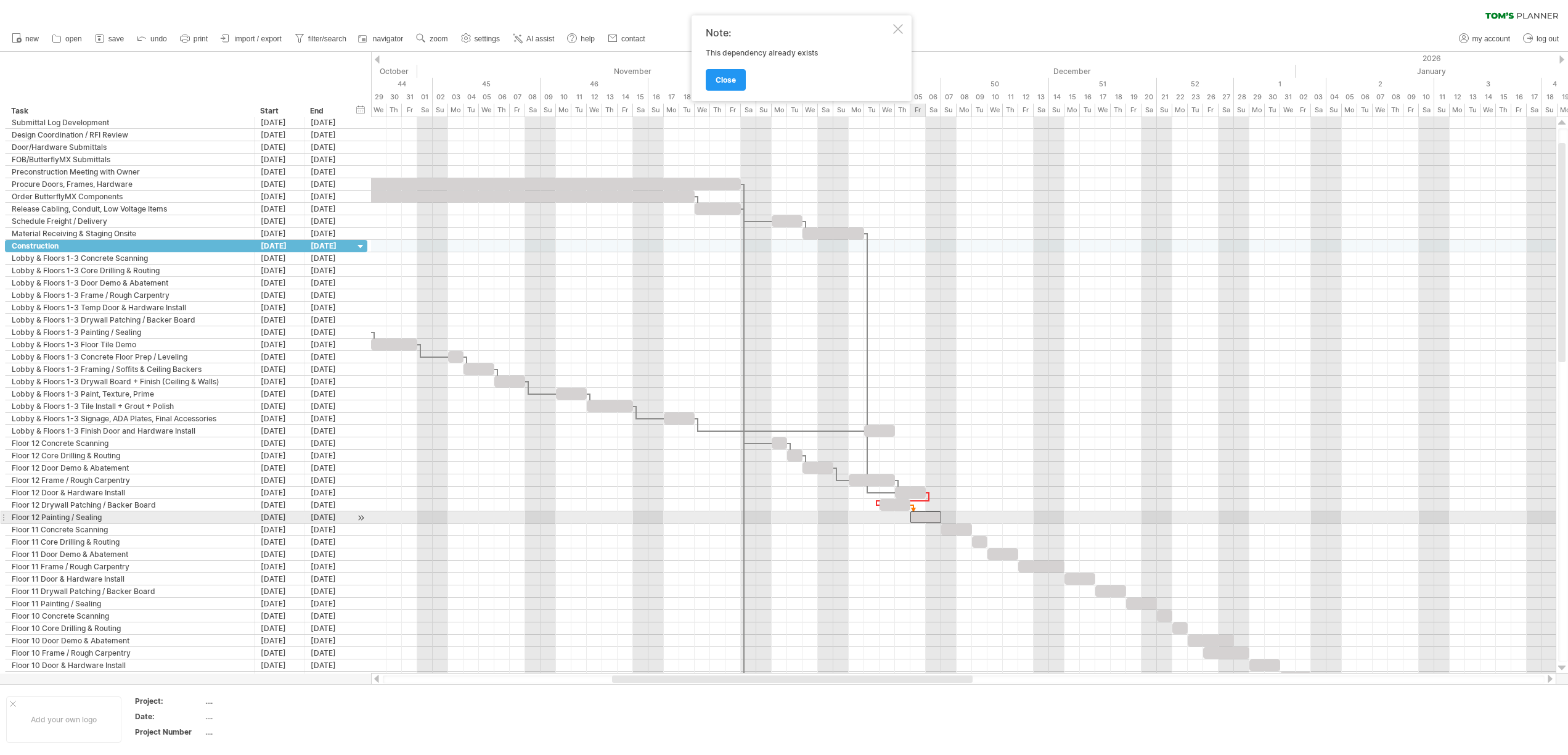
click at [915, 521] on div at bounding box center [926, 517] width 31 height 12
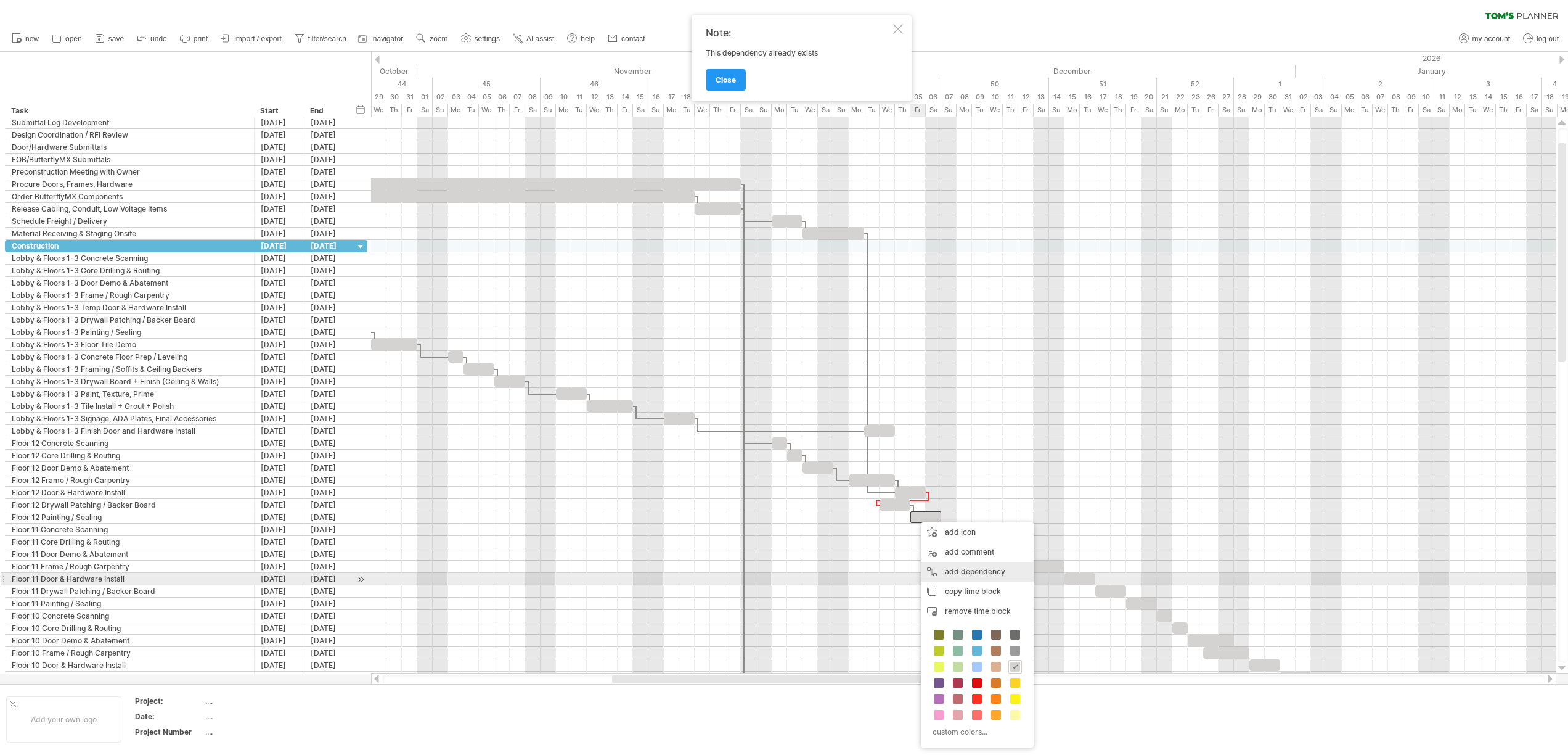
click at [959, 576] on div "add dependency You can use dependencies when you require tasks to be done in a …" at bounding box center [977, 572] width 113 height 20
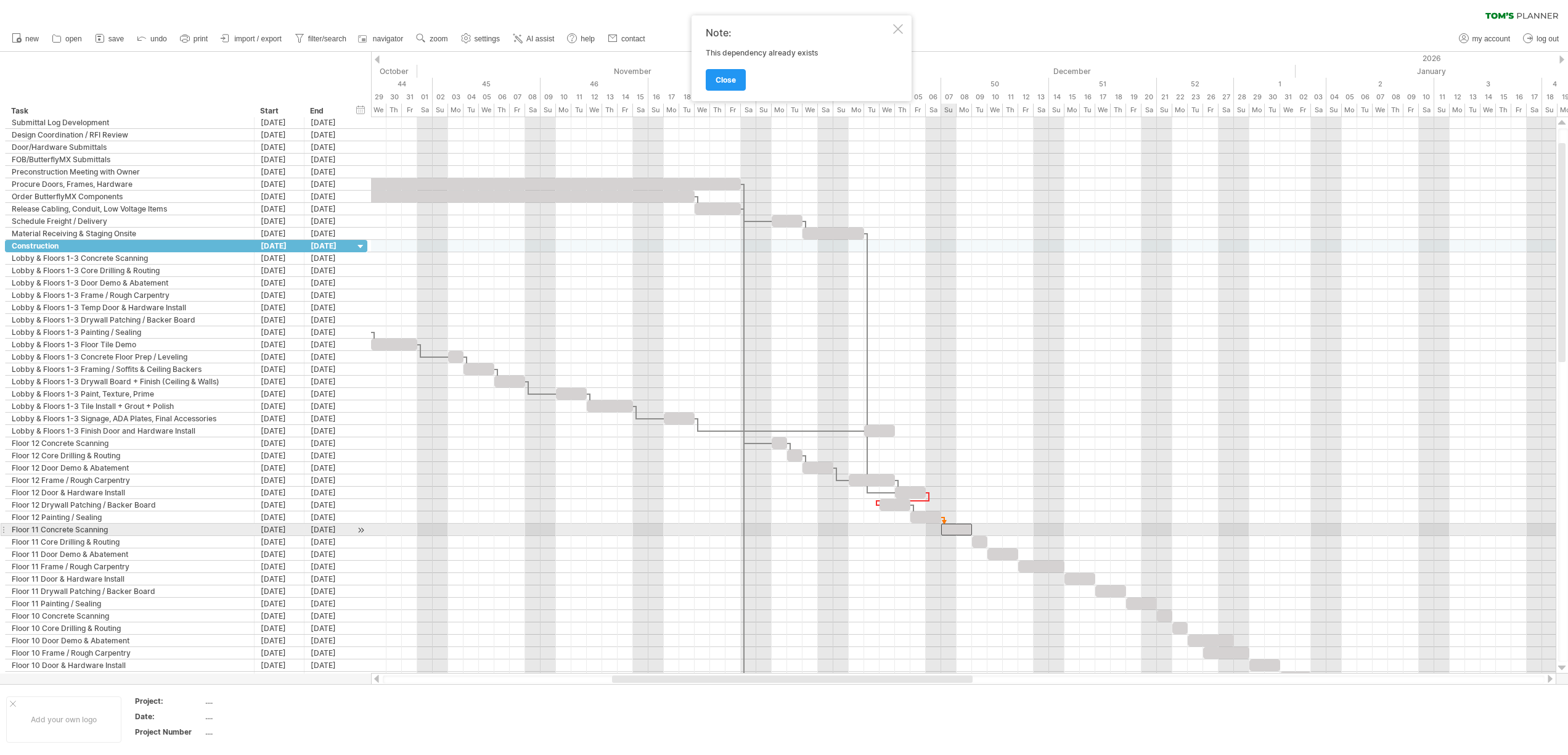
click at [944, 531] on div at bounding box center [957, 529] width 31 height 12
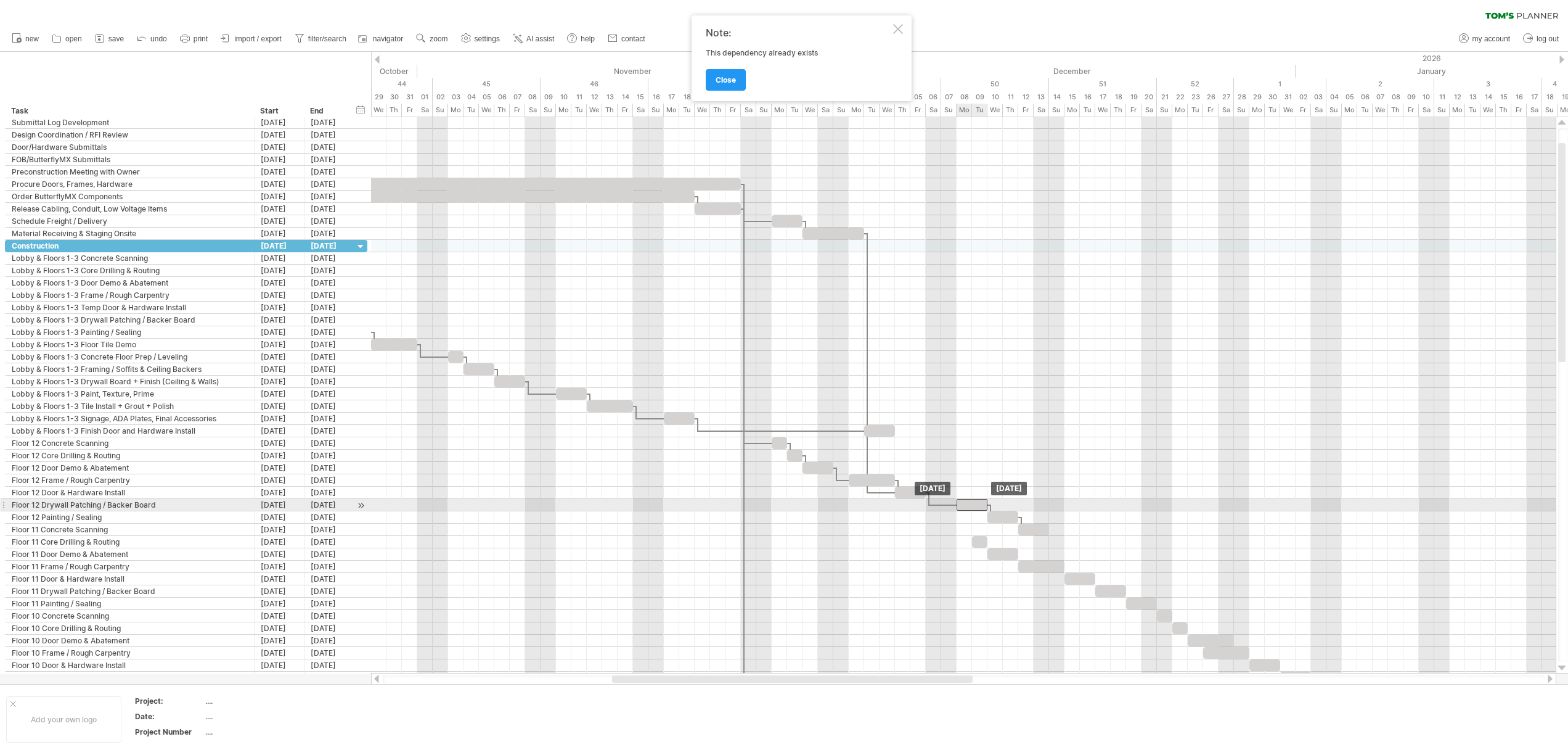
drag, startPoint x: 896, startPoint y: 507, endPoint x: 972, endPoint y: 509, distance: 76.0
click at [972, 509] on div at bounding box center [972, 505] width 31 height 12
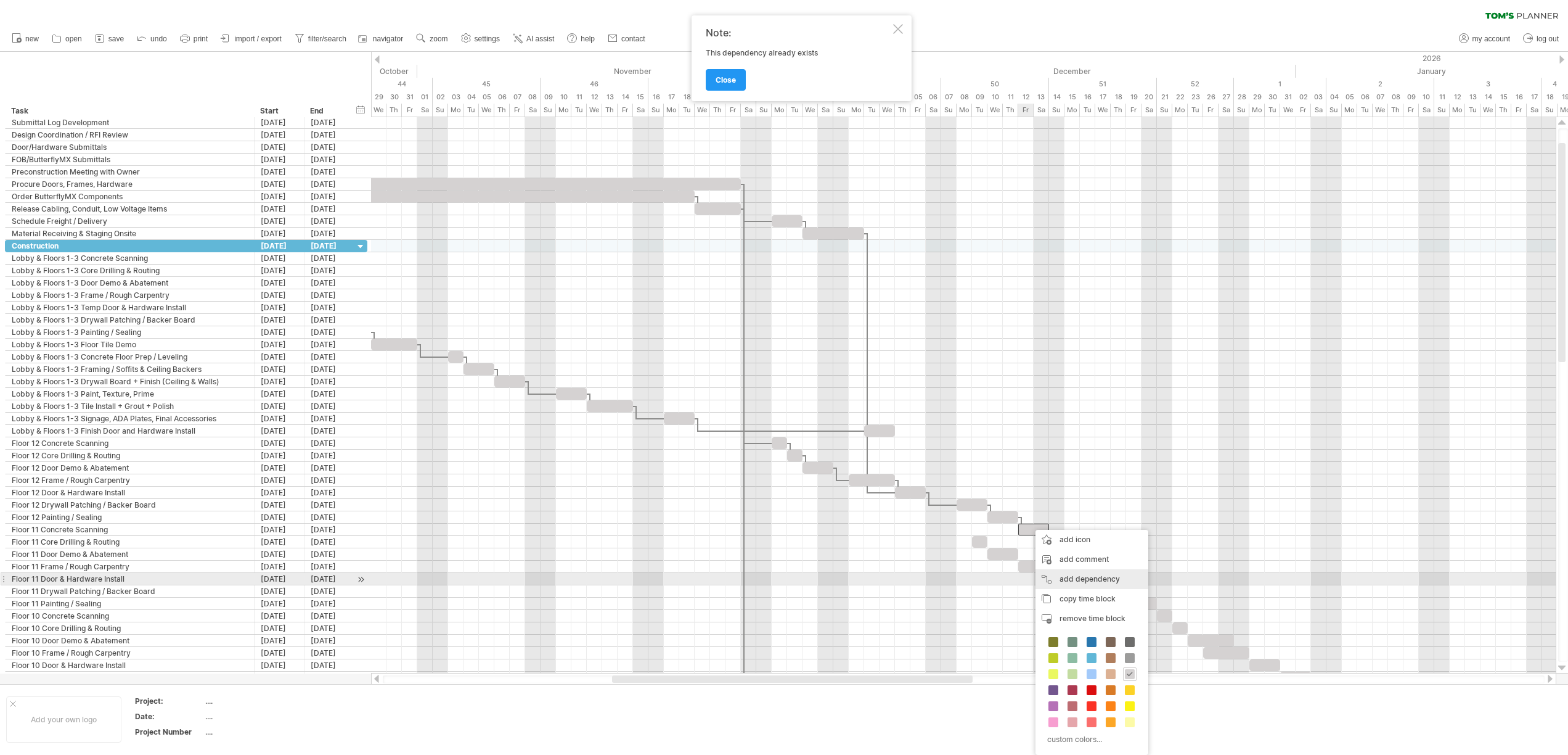
click at [1072, 576] on div "add dependency You can use dependencies when you require tasks to be done in a …" at bounding box center [1092, 579] width 113 height 20
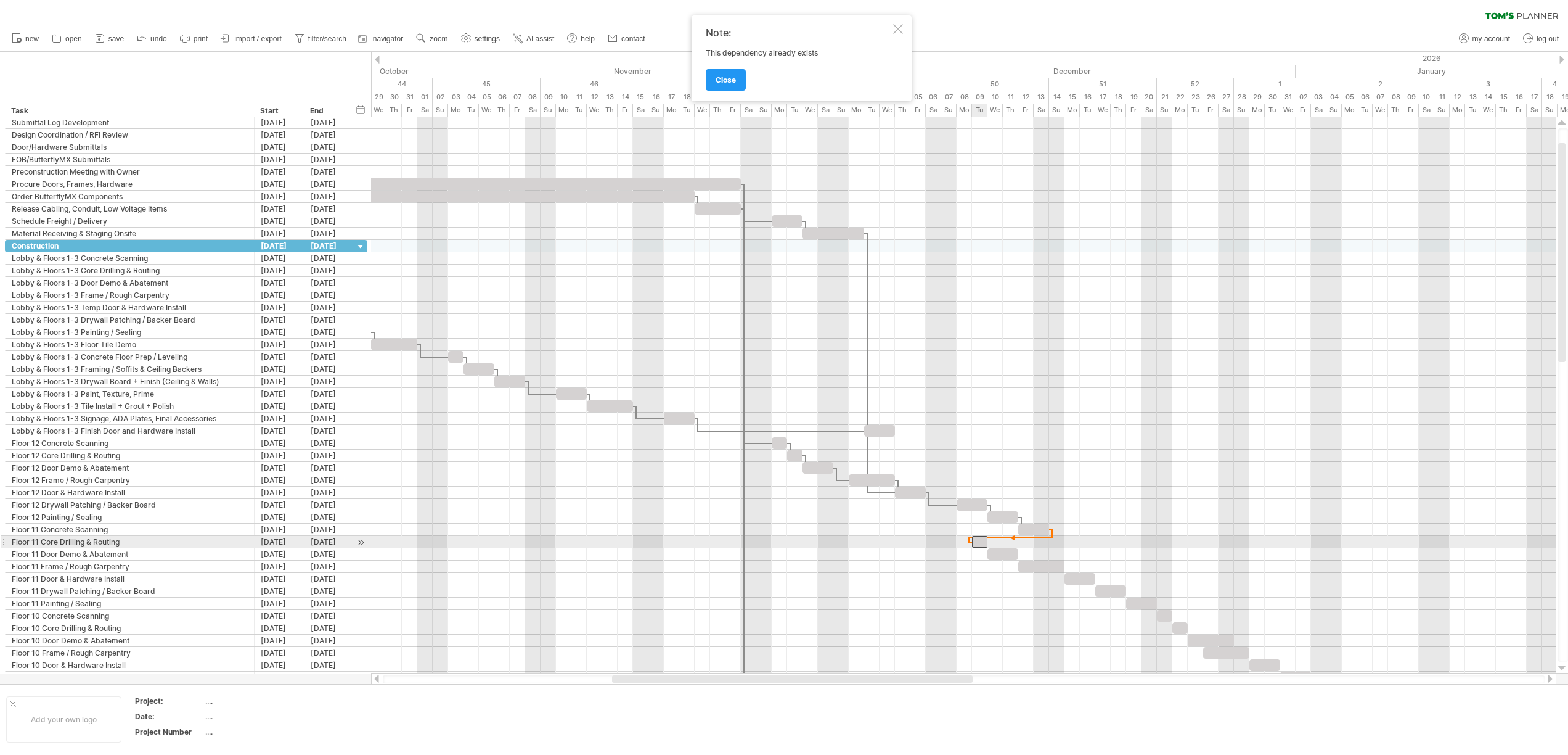
click at [975, 539] on div at bounding box center [979, 541] width 15 height 12
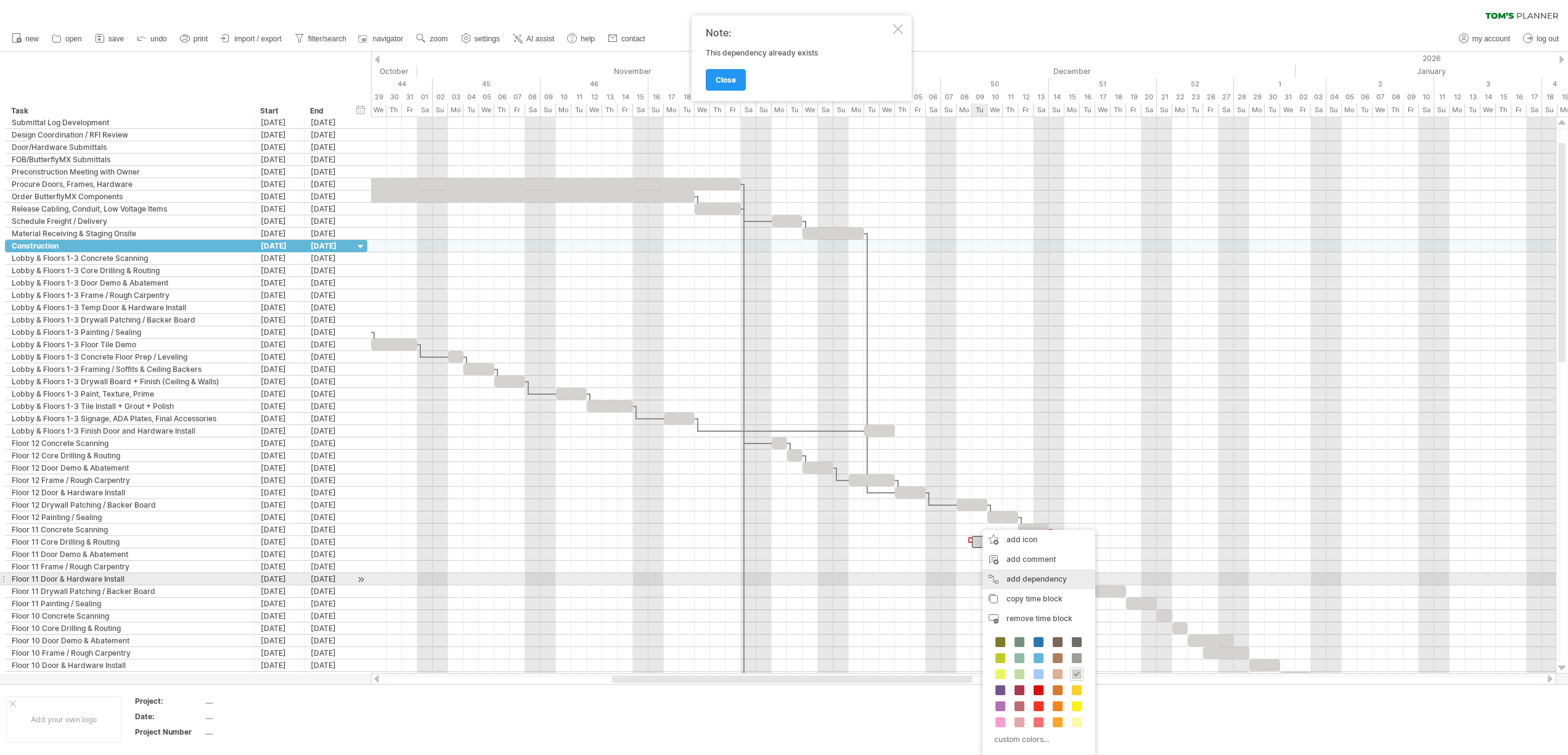
click at [1011, 577] on div "add dependency You can use dependencies when you require tasks to be done in a …" at bounding box center [1039, 579] width 113 height 20
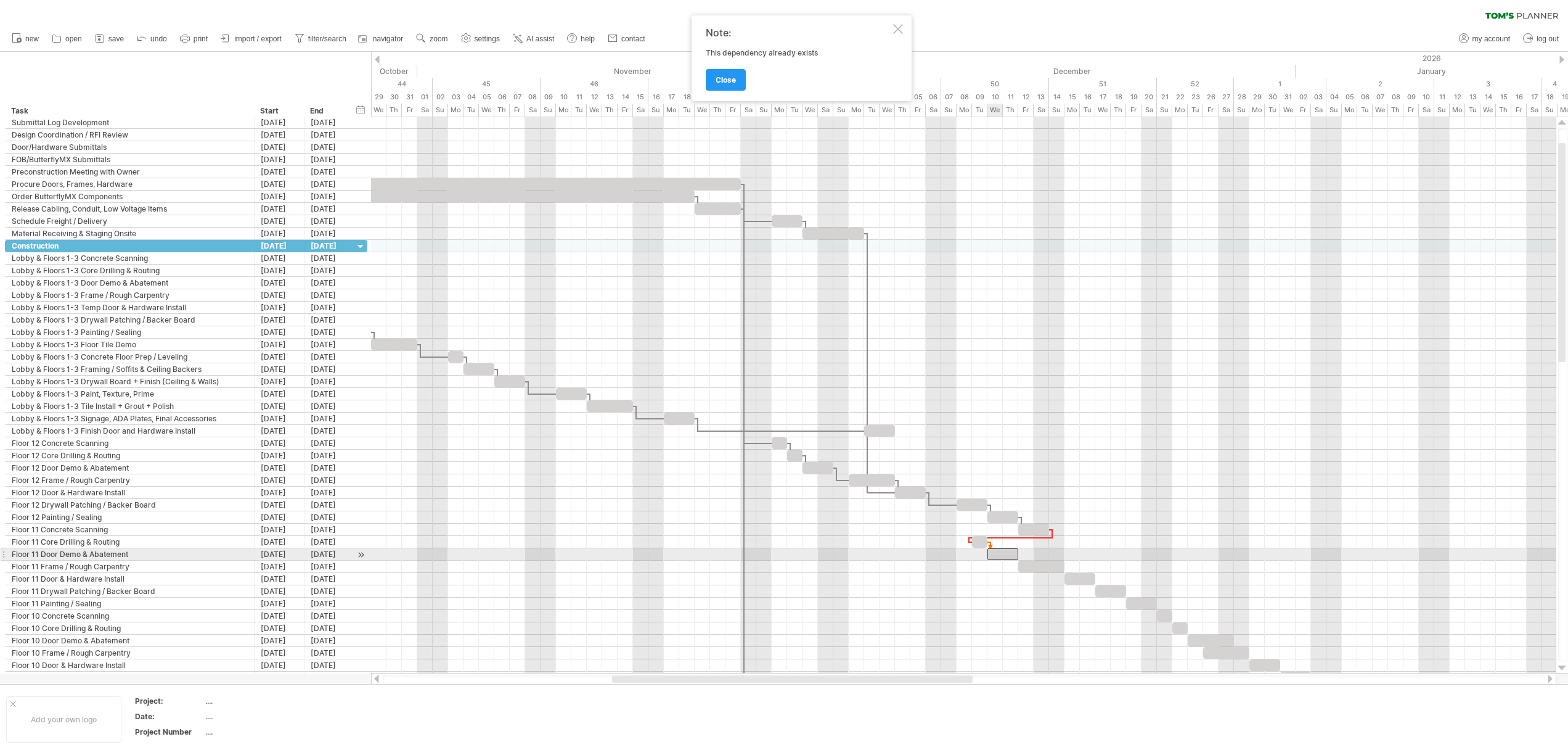
click at [993, 553] on div at bounding box center [1003, 554] width 31 height 12
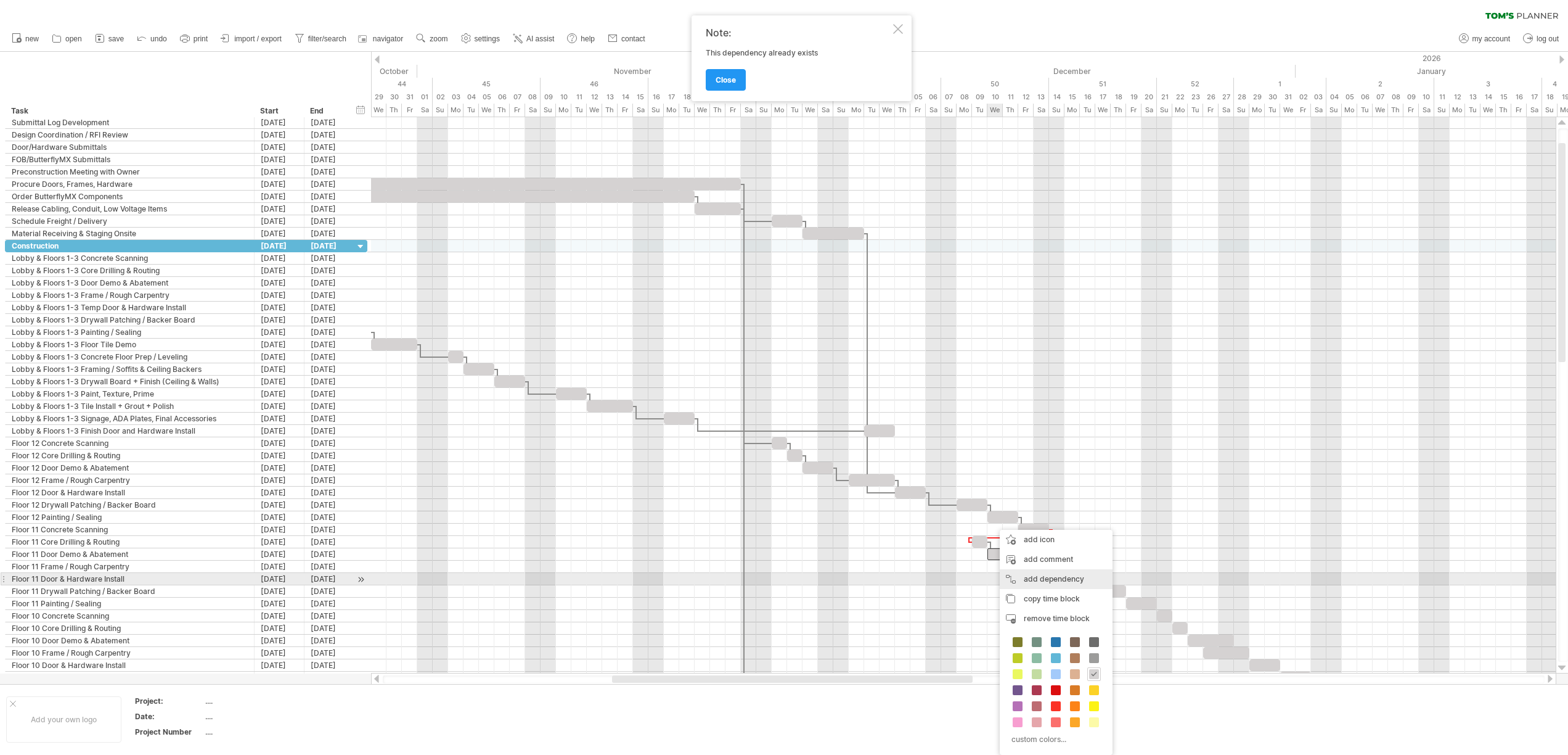
click at [1025, 578] on div "add dependency You can use dependencies when you require tasks to be done in a …" at bounding box center [1056, 579] width 113 height 20
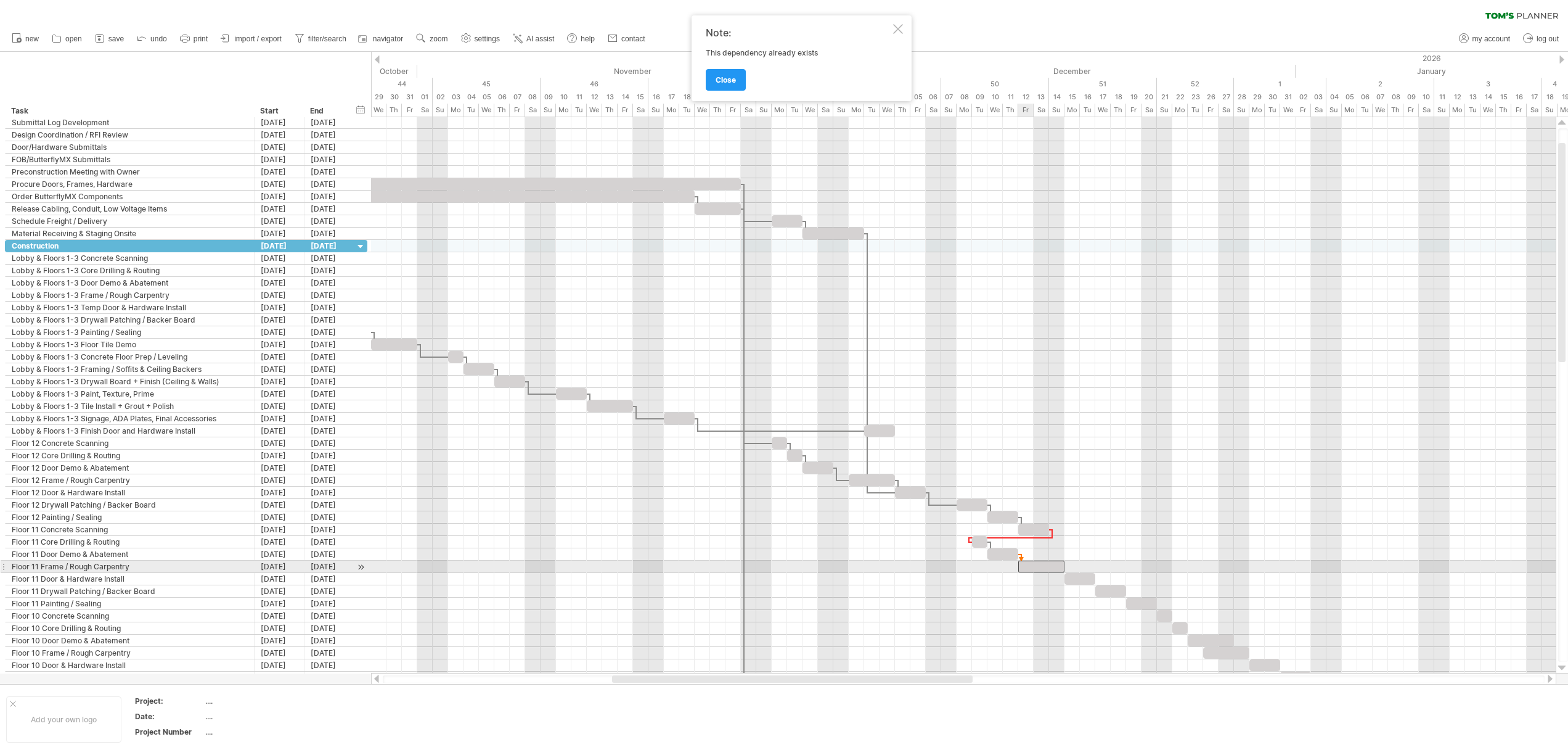
click at [1020, 560] on div at bounding box center [1041, 566] width 46 height 12
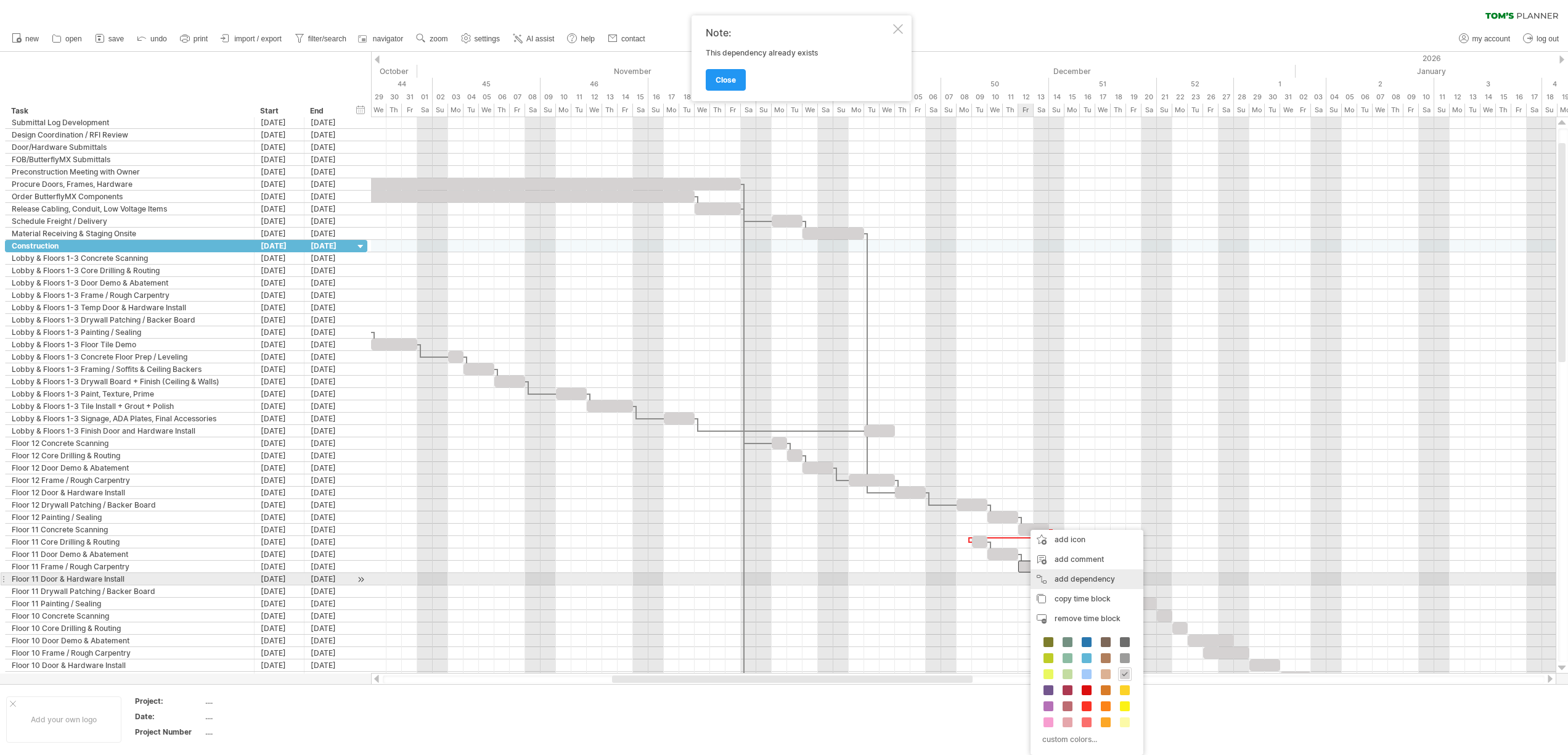
click at [1062, 581] on div "add dependency You can use dependencies when you require tasks to be done in a …" at bounding box center [1087, 579] width 113 height 20
click at [1066, 578] on span at bounding box center [1064, 578] width 5 height 12
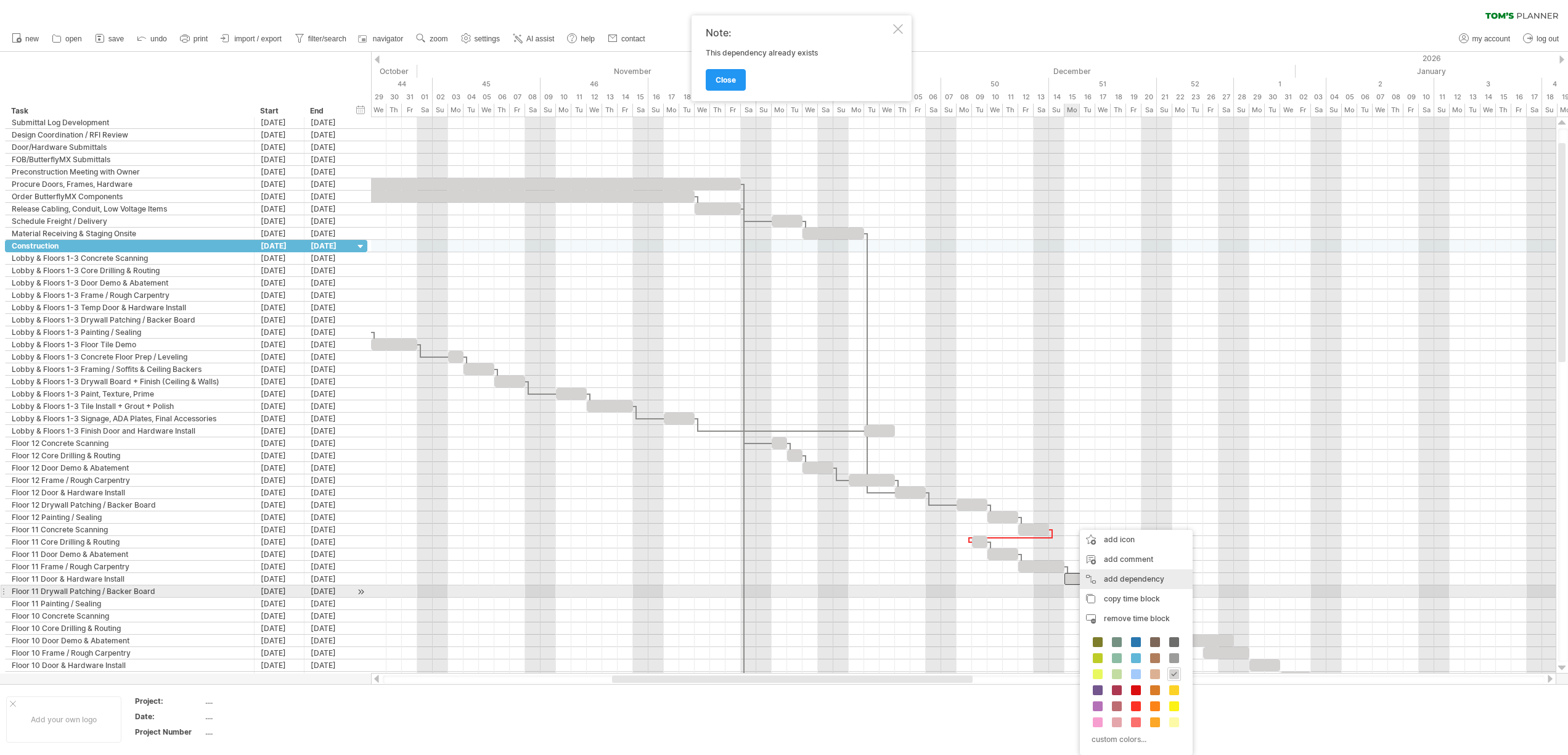
click at [1095, 585] on div "add dependency You can use dependencies when you require tasks to be done in a …" at bounding box center [1136, 579] width 113 height 20
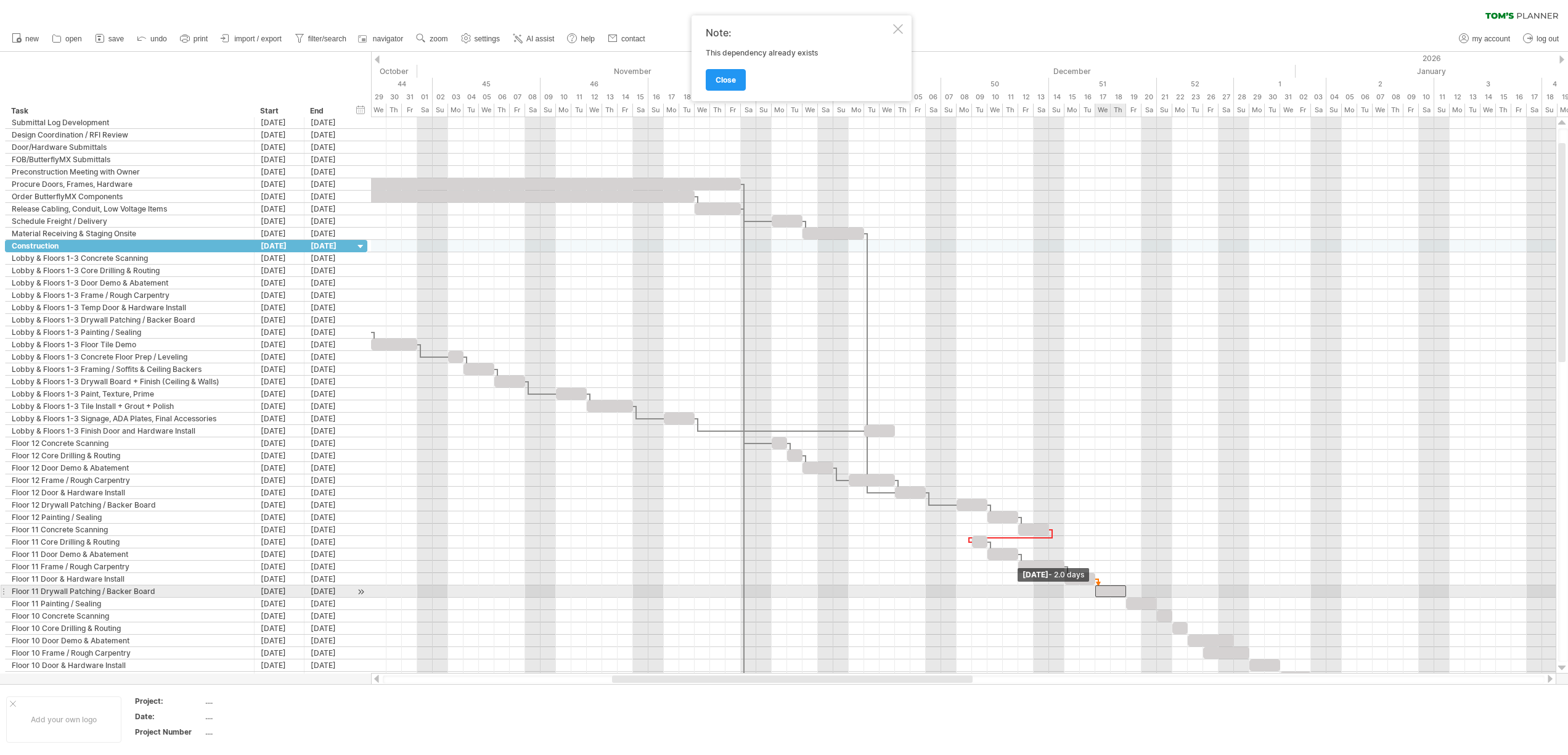
click at [1097, 589] on span at bounding box center [1095, 591] width 5 height 12
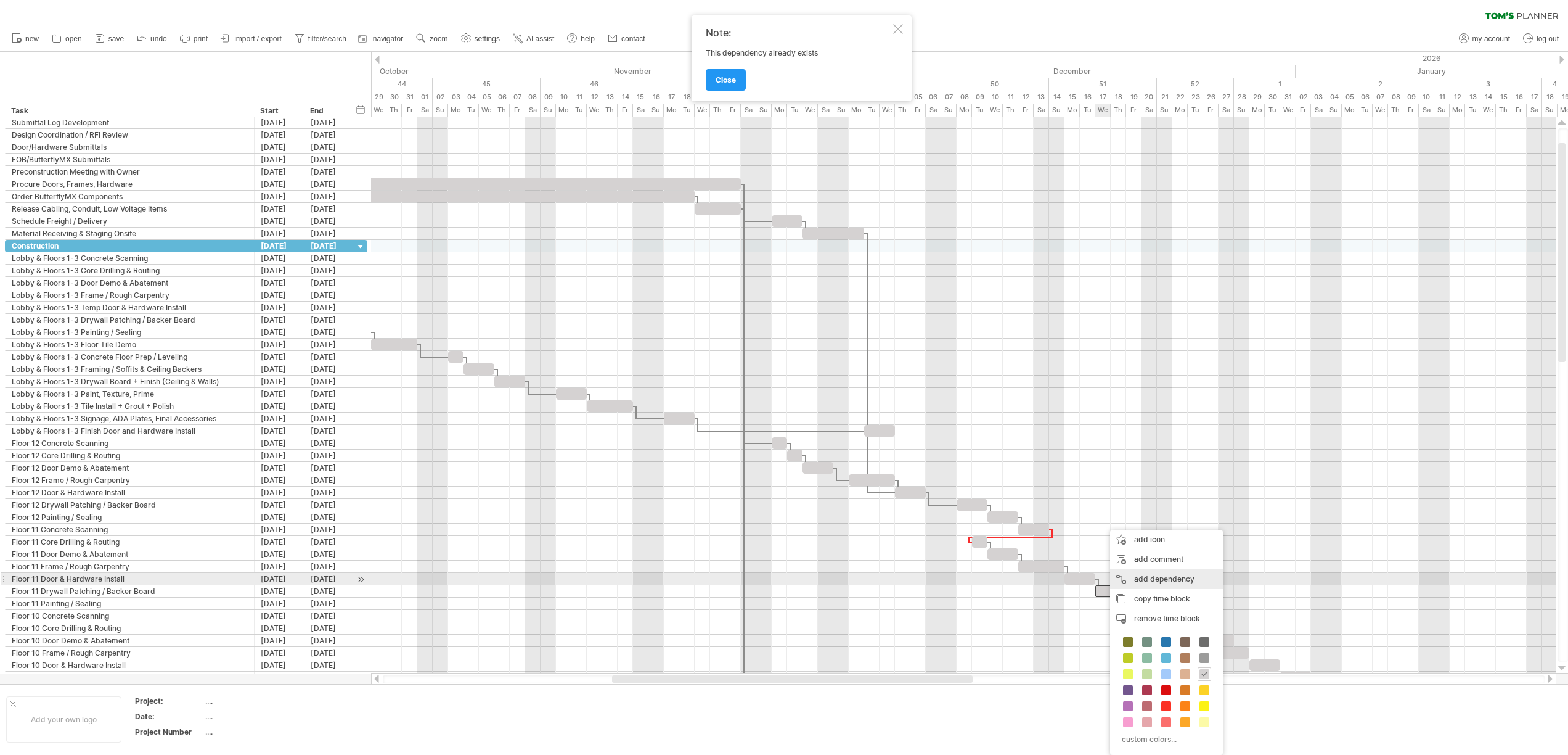
click at [1145, 580] on div "add dependency You can use dependencies when you require tasks to be done in a …" at bounding box center [1167, 579] width 113 height 20
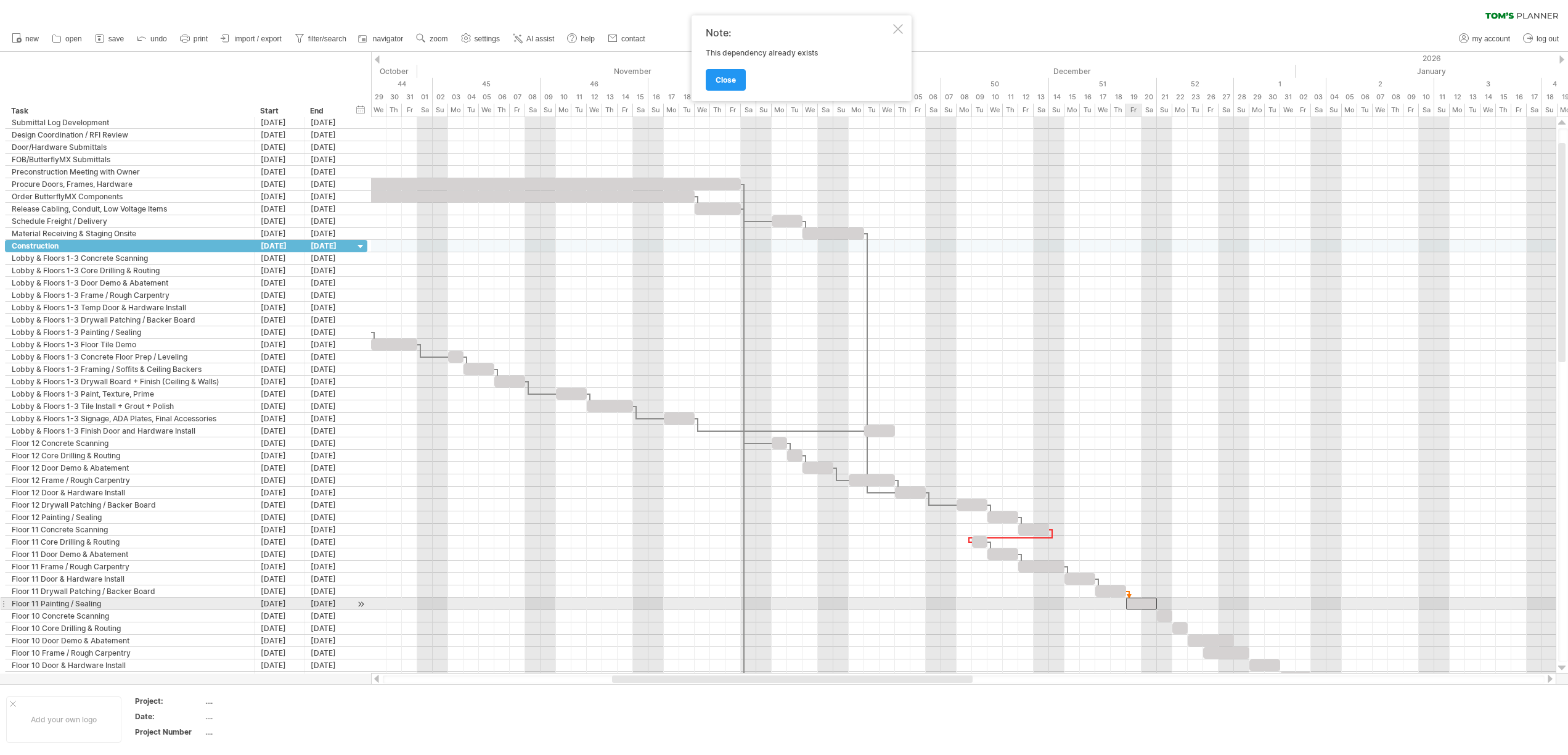
click at [1129, 599] on div at bounding box center [1141, 603] width 31 height 12
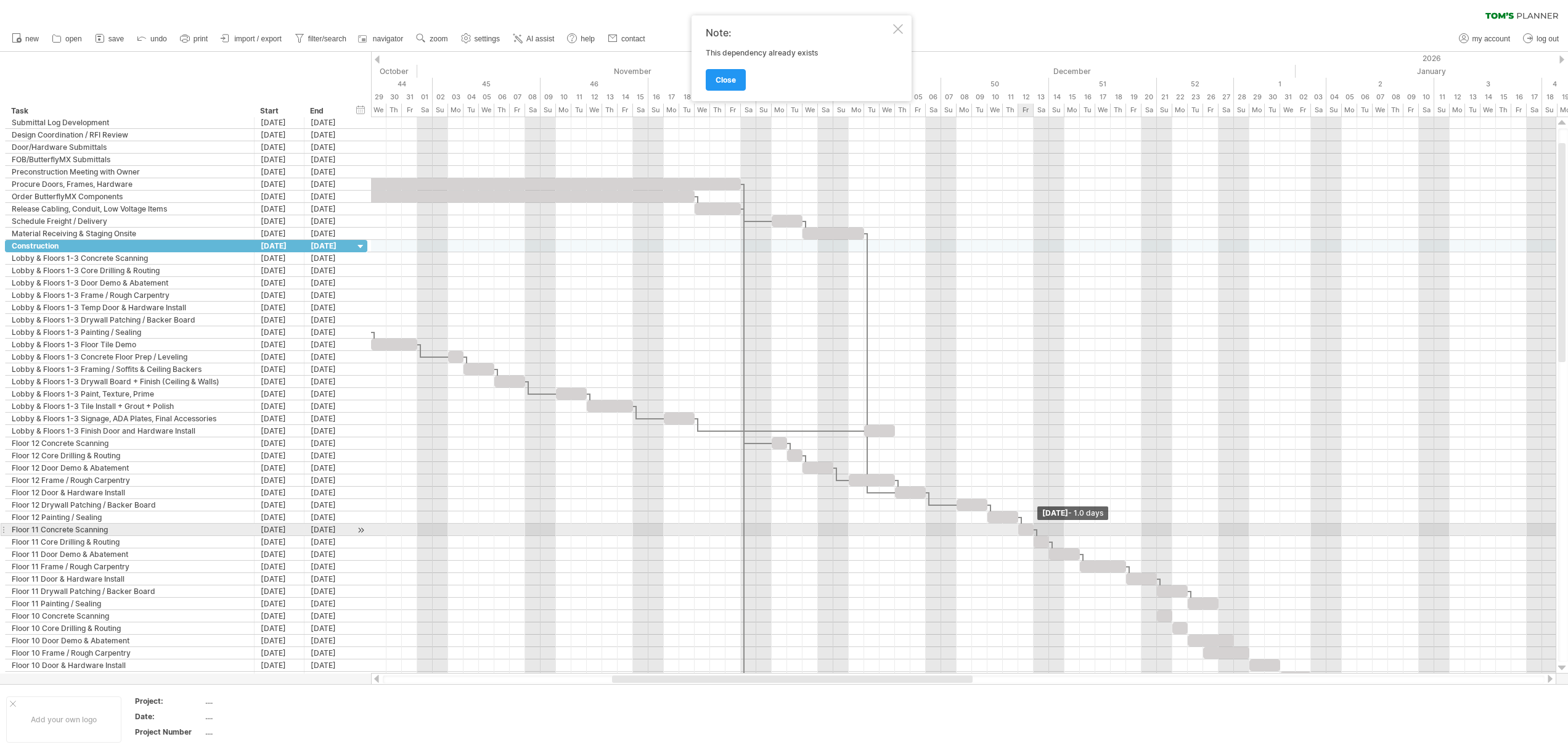
drag, startPoint x: 1048, startPoint y: 531, endPoint x: 1031, endPoint y: 532, distance: 17.0
click at [1031, 532] on span at bounding box center [1033, 529] width 5 height 12
drag, startPoint x: 1037, startPoint y: 543, endPoint x: 1069, endPoint y: 543, distance: 32.0
click at [1069, 543] on div at bounding box center [1072, 541] width 15 height 12
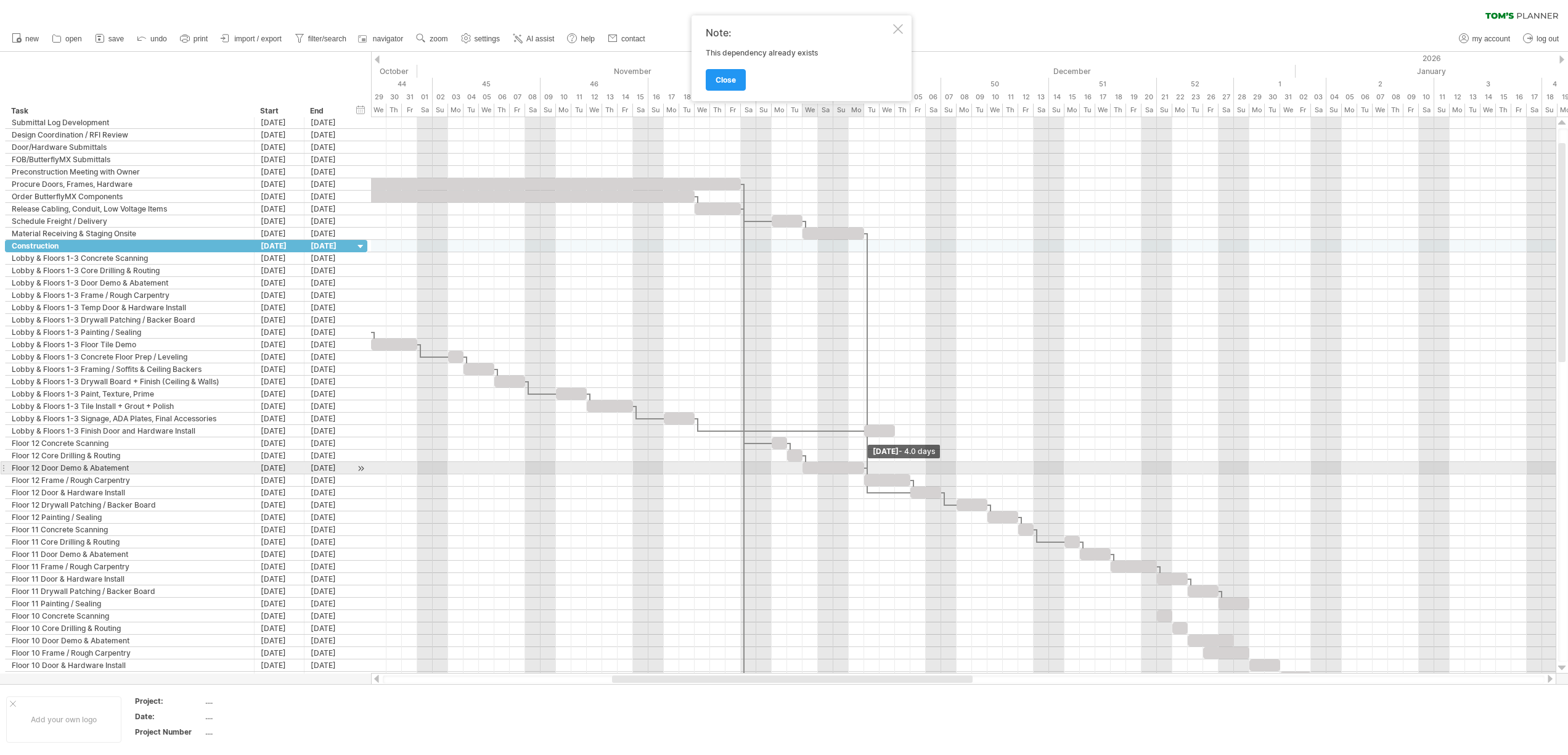
drag, startPoint x: 831, startPoint y: 469, endPoint x: 861, endPoint y: 471, distance: 30.1
click at [862, 471] on span at bounding box center [864, 467] width 5 height 12
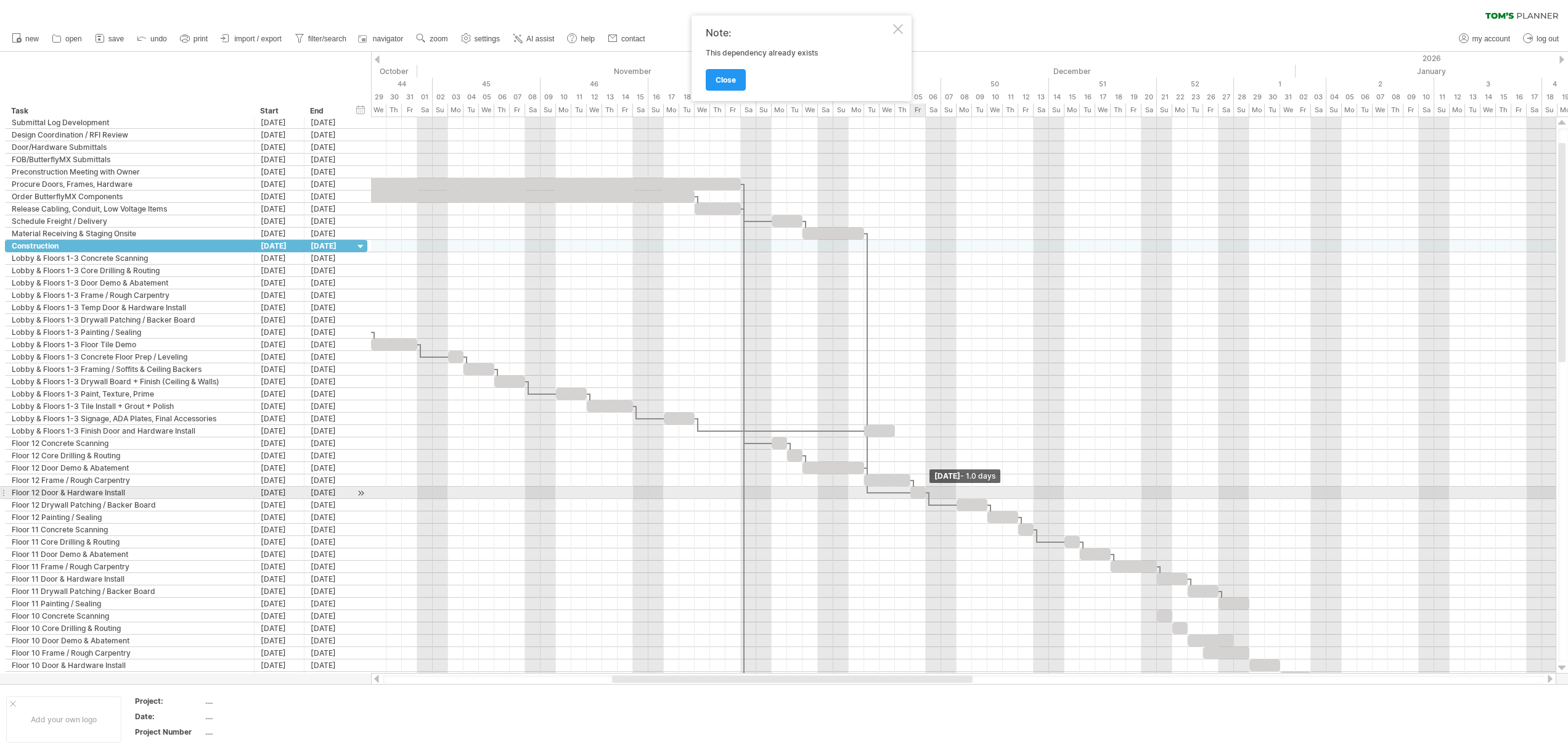
drag, startPoint x: 939, startPoint y: 495, endPoint x: 922, endPoint y: 497, distance: 17.1
click at [923, 497] on span at bounding box center [926, 492] width 5 height 12
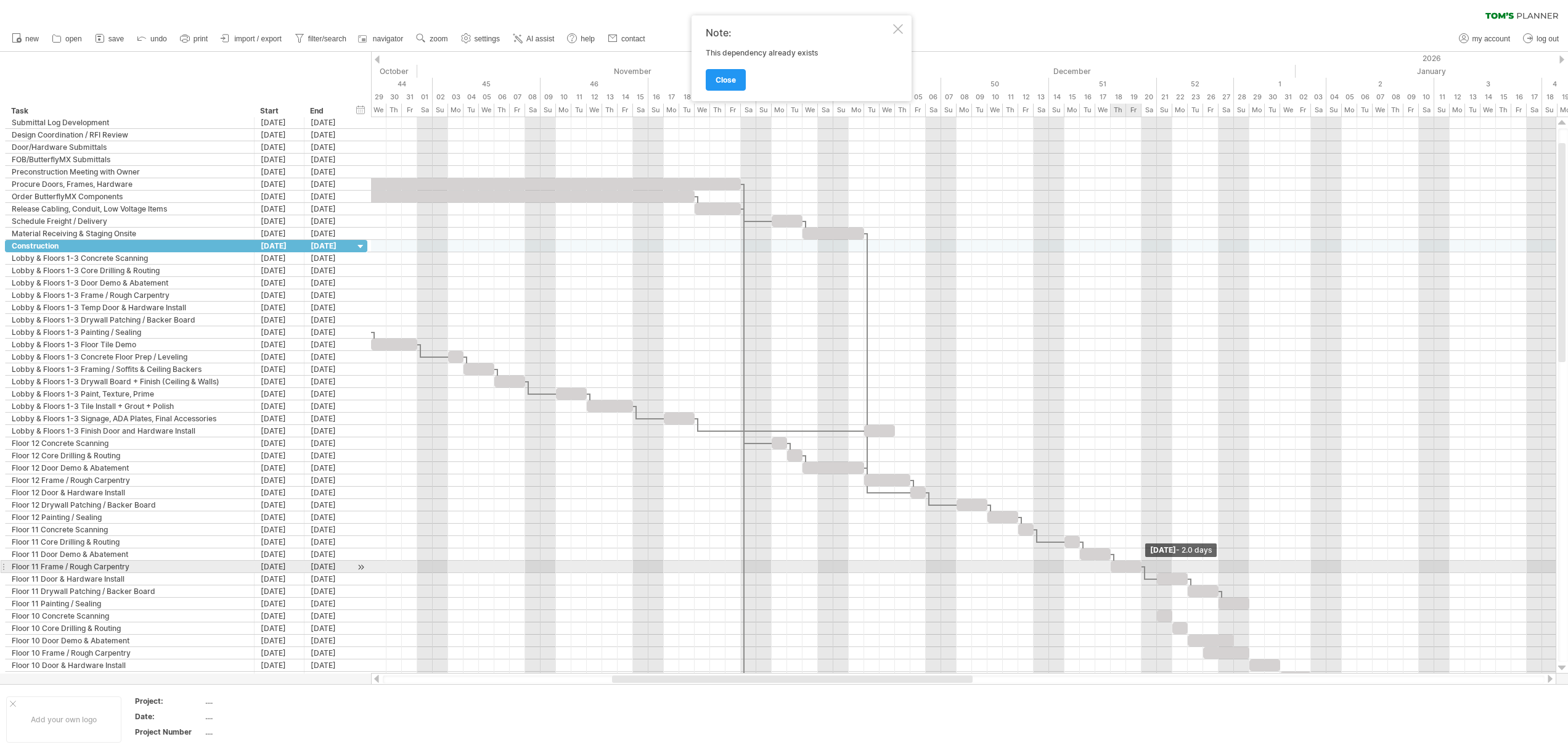
drag, startPoint x: 1156, startPoint y: 567, endPoint x: 1141, endPoint y: 566, distance: 15.0
click at [1141, 566] on span at bounding box center [1141, 566] width 5 height 12
drag, startPoint x: 1173, startPoint y: 578, endPoint x: 1188, endPoint y: 579, distance: 15.0
click at [1188, 579] on div at bounding box center [1188, 578] width 31 height 12
drag, startPoint x: 1201, startPoint y: 577, endPoint x: 1186, endPoint y: 579, distance: 15.1
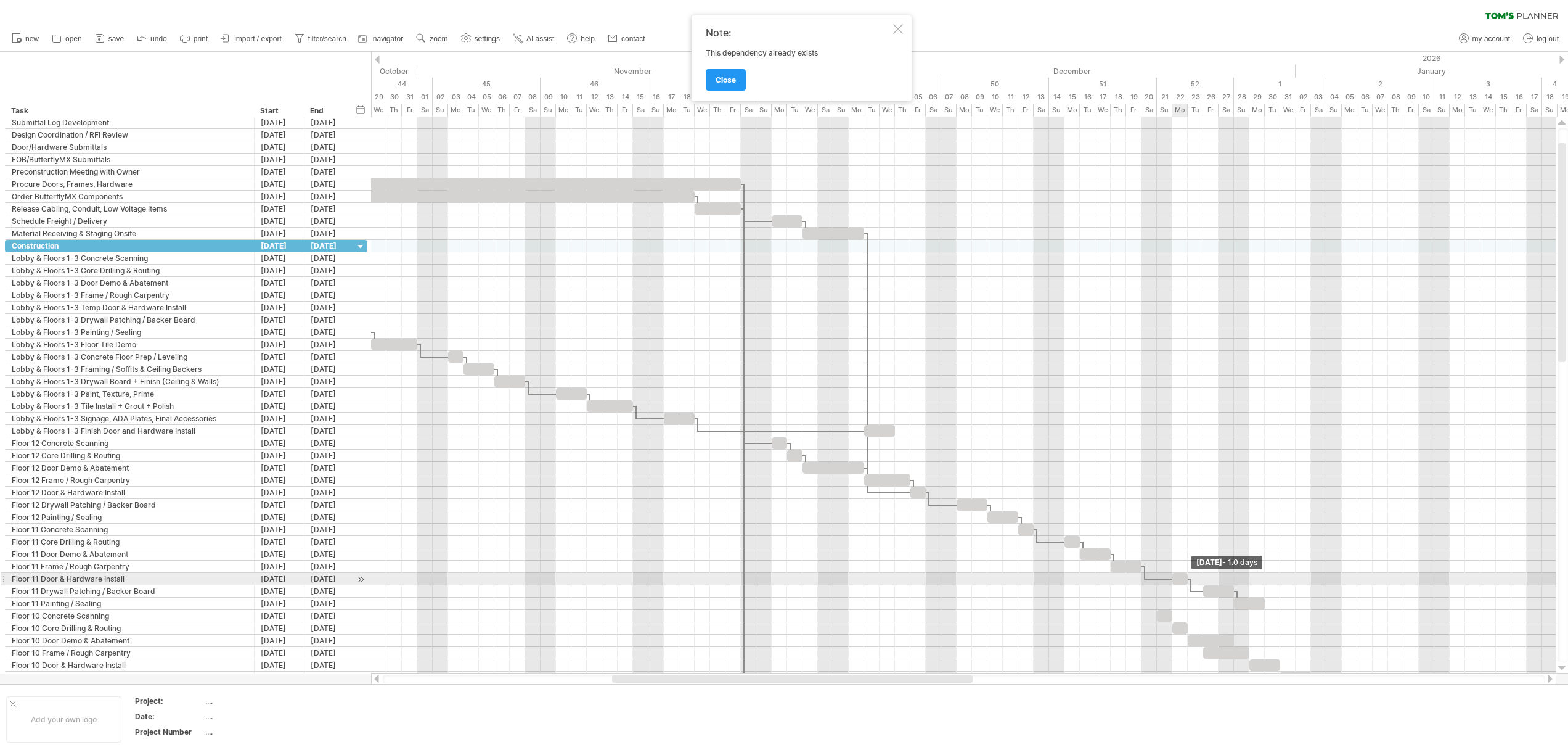
click at [1186, 579] on span at bounding box center [1188, 578] width 5 height 12
drag, startPoint x: 1224, startPoint y: 589, endPoint x: 1209, endPoint y: 591, distance: 15.1
click at [1209, 591] on div at bounding box center [1203, 591] width 31 height 12
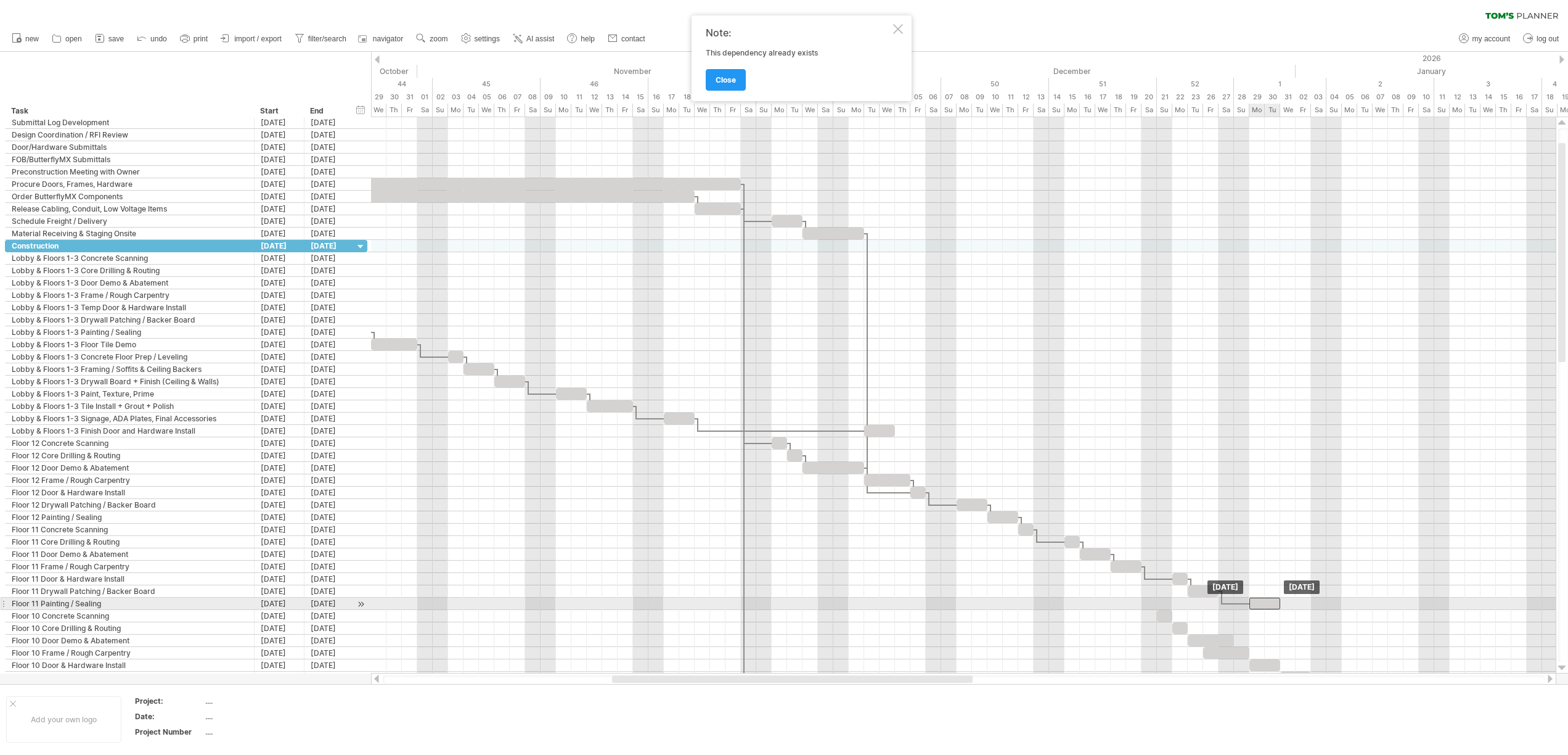
drag, startPoint x: 1245, startPoint y: 606, endPoint x: 1259, endPoint y: 606, distance: 14.0
click at [1259, 606] on div at bounding box center [1264, 603] width 31 height 12
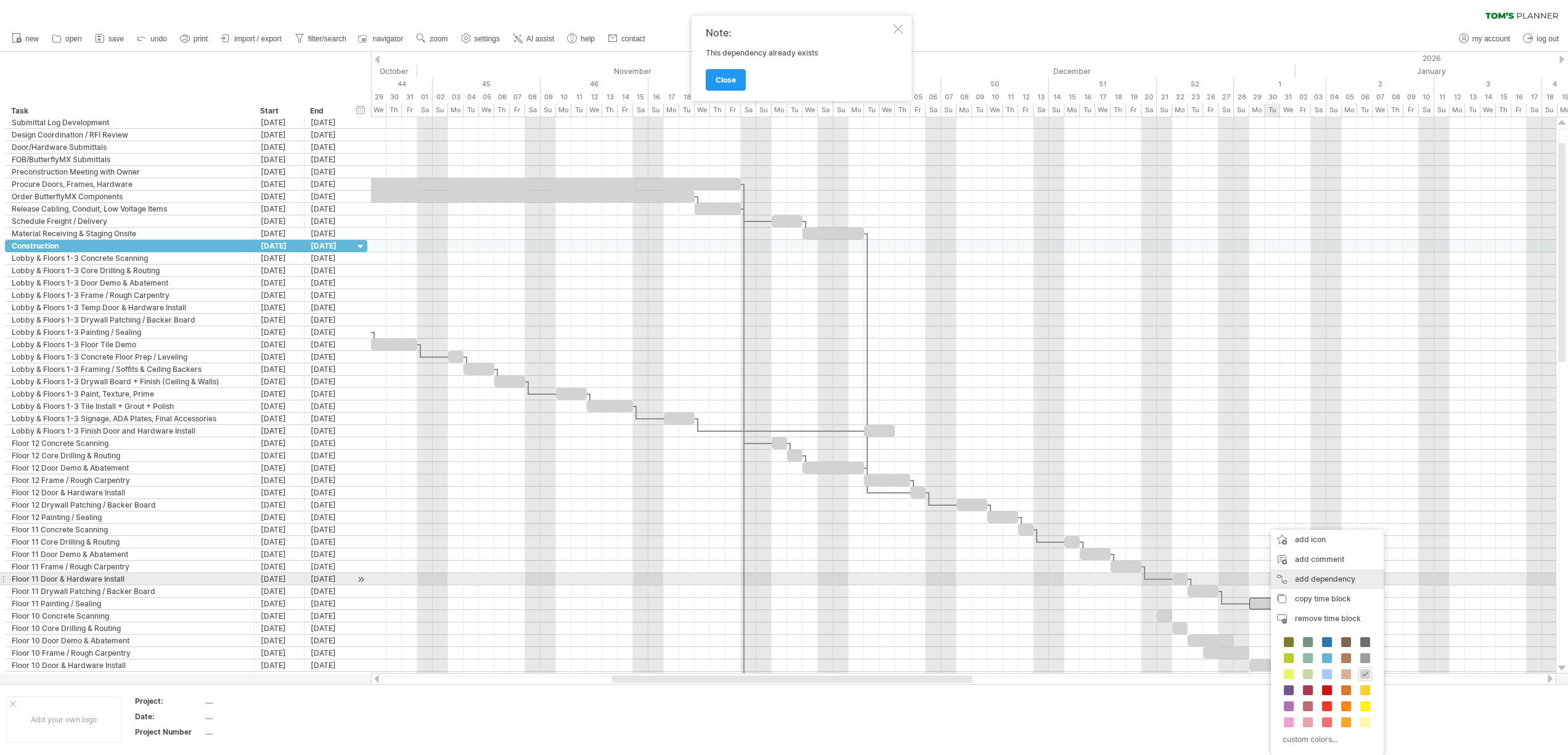
click at [1319, 576] on div "add dependency You can use dependencies when you require tasks to be done in a …" at bounding box center [1327, 579] width 113 height 20
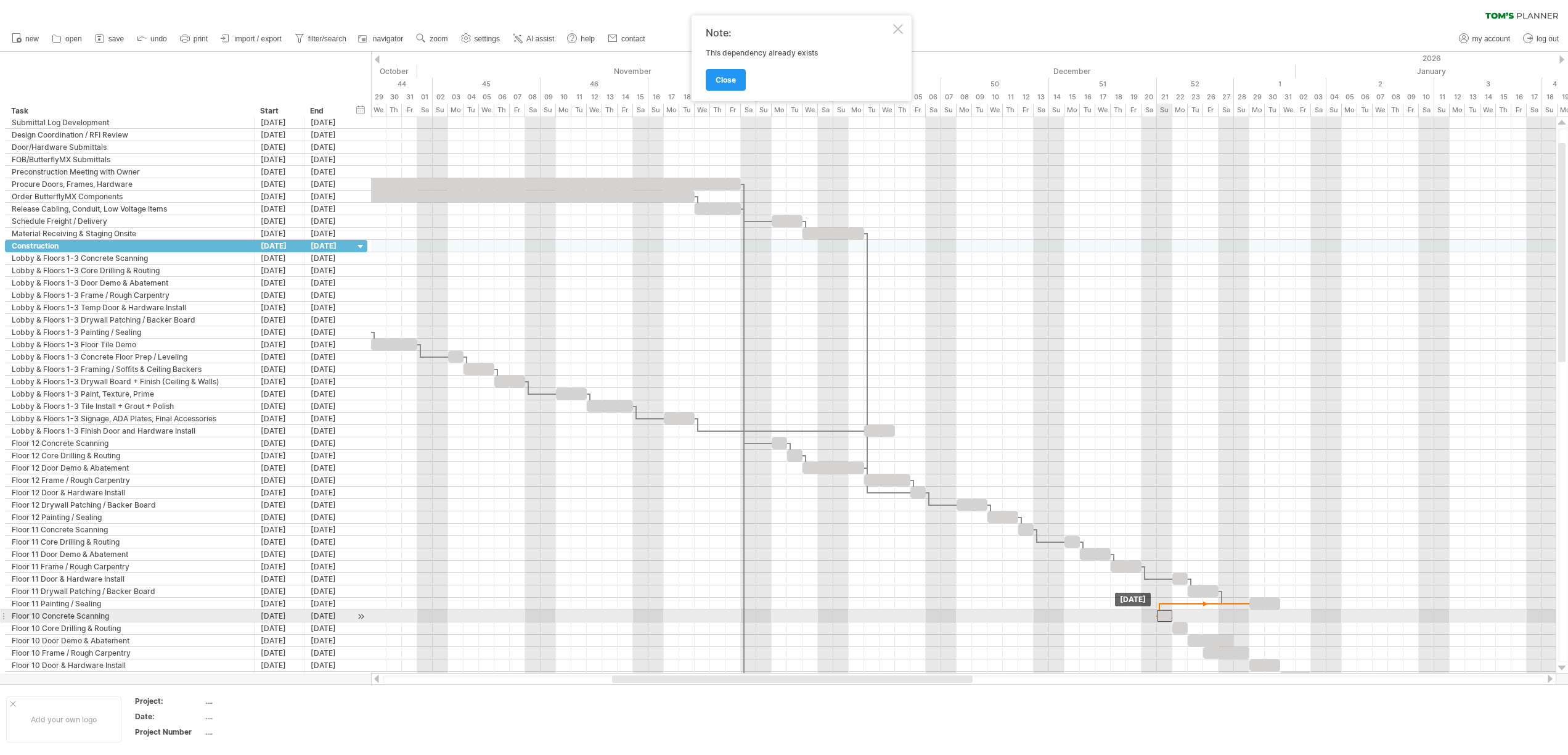
click at [1156, 613] on span at bounding box center [1157, 616] width 5 height 12
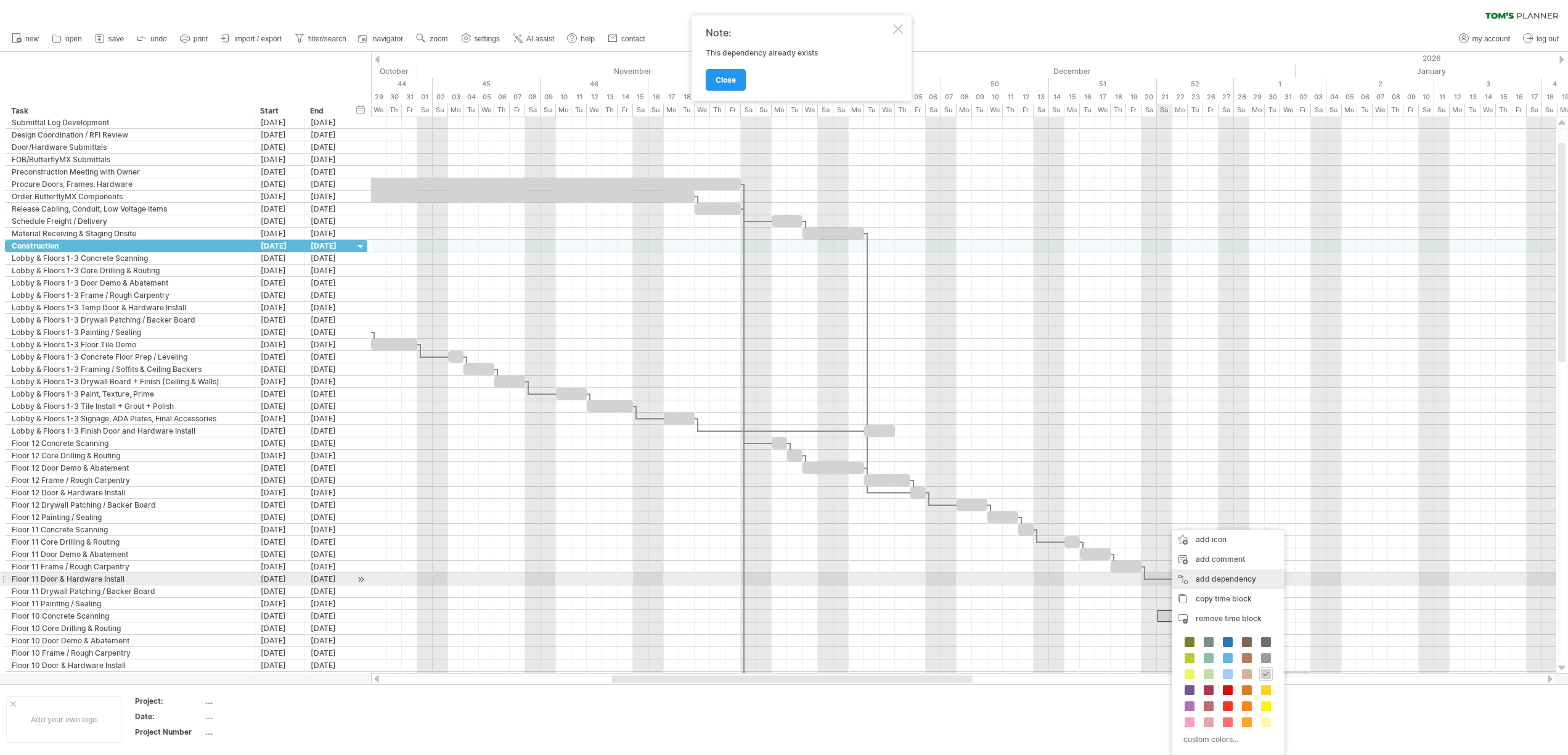
click at [1206, 576] on div "add dependency You can use dependencies when you require tasks to be done in a …" at bounding box center [1228, 579] width 113 height 20
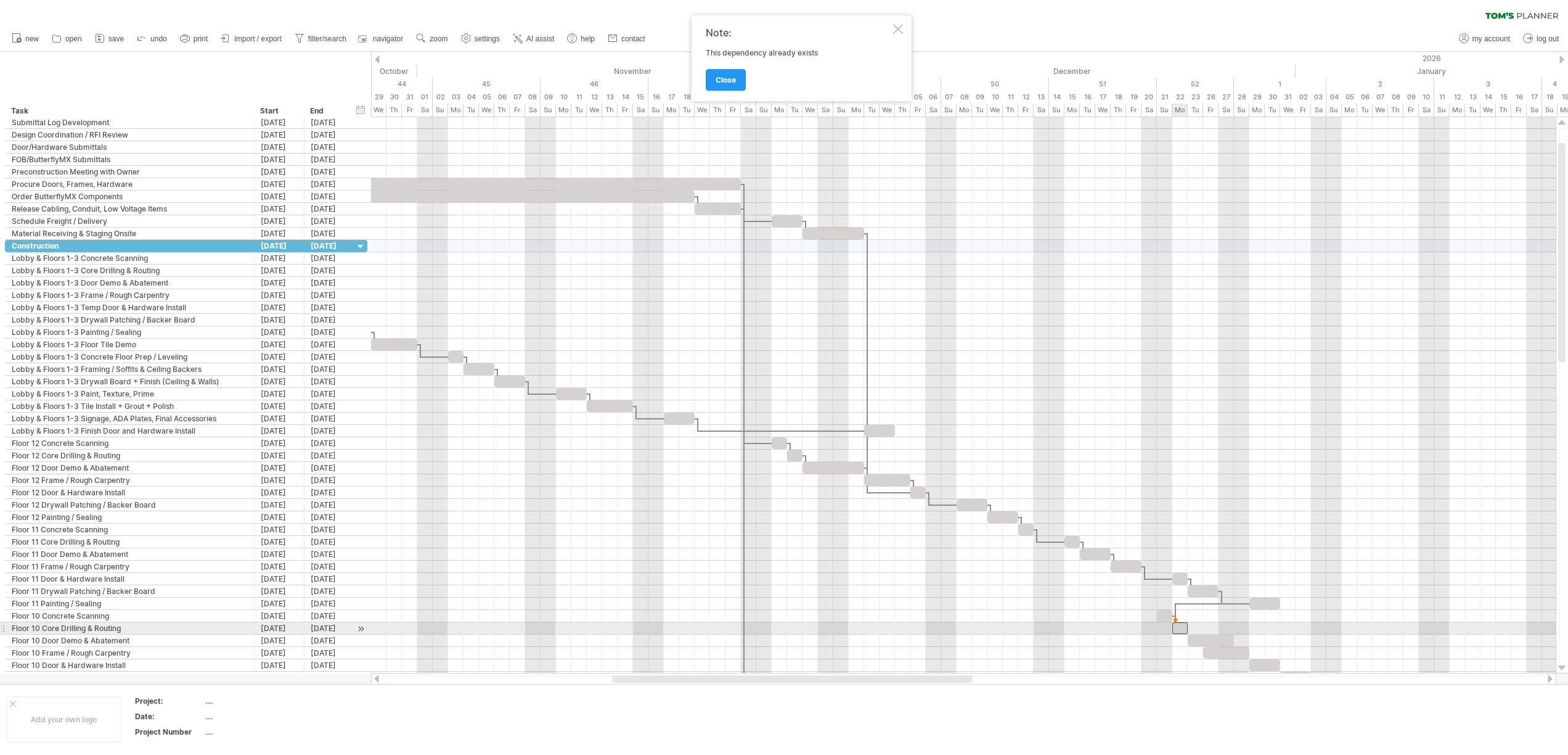
click at [1173, 630] on span at bounding box center [1172, 628] width 5 height 12
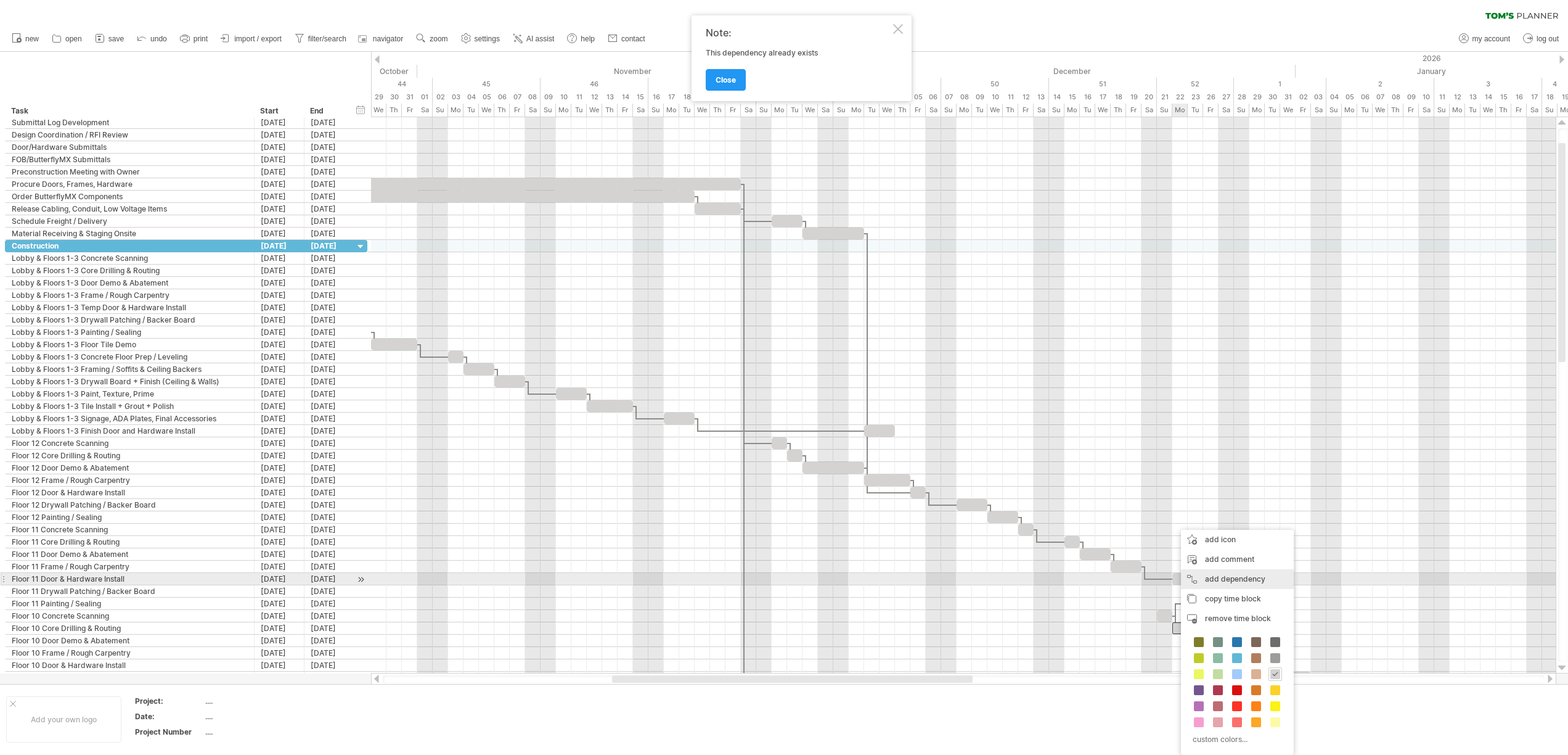
click at [1215, 577] on div "add dependency You can use dependencies when you require tasks to be done in a …" at bounding box center [1237, 579] width 113 height 20
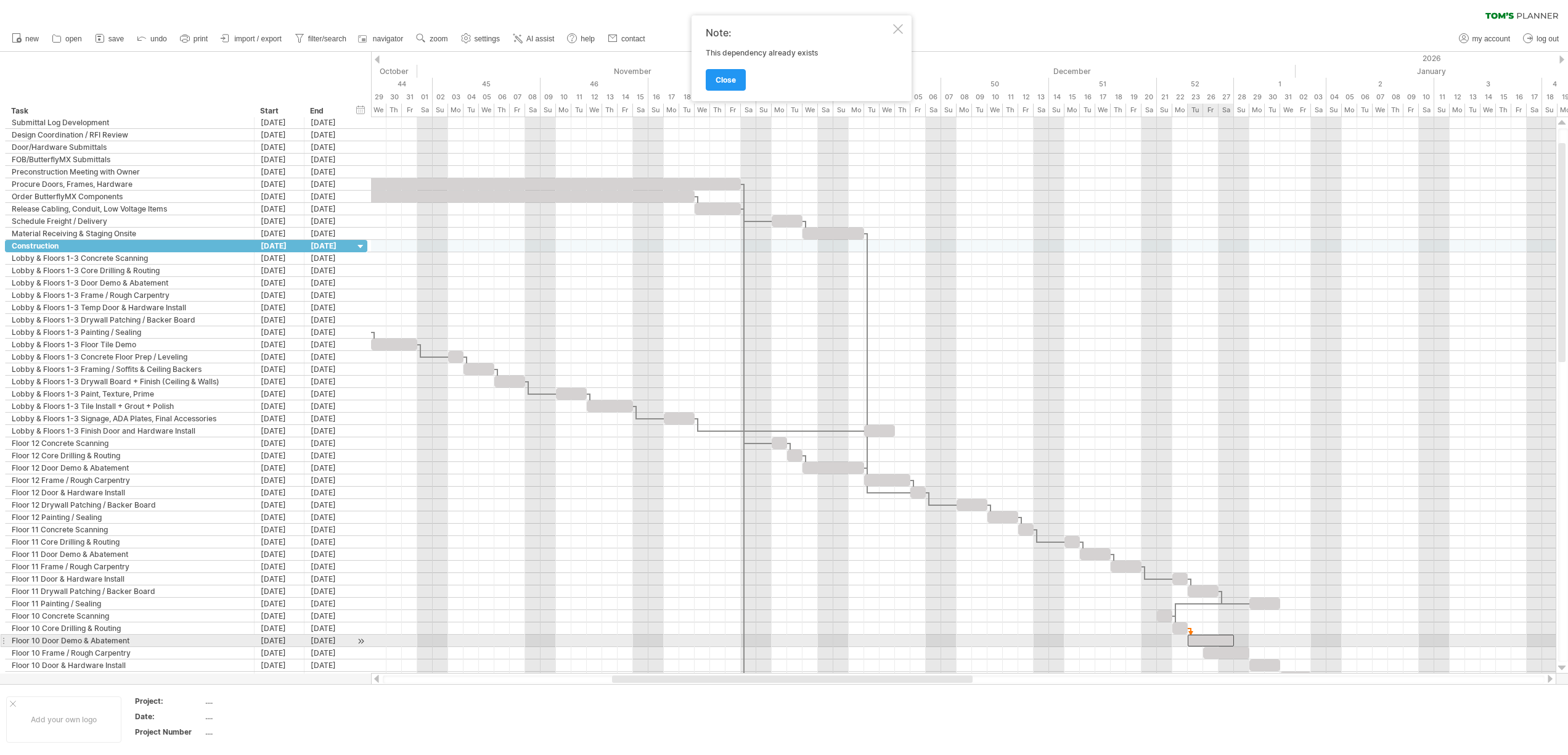
click at [1191, 637] on div at bounding box center [1211, 640] width 46 height 12
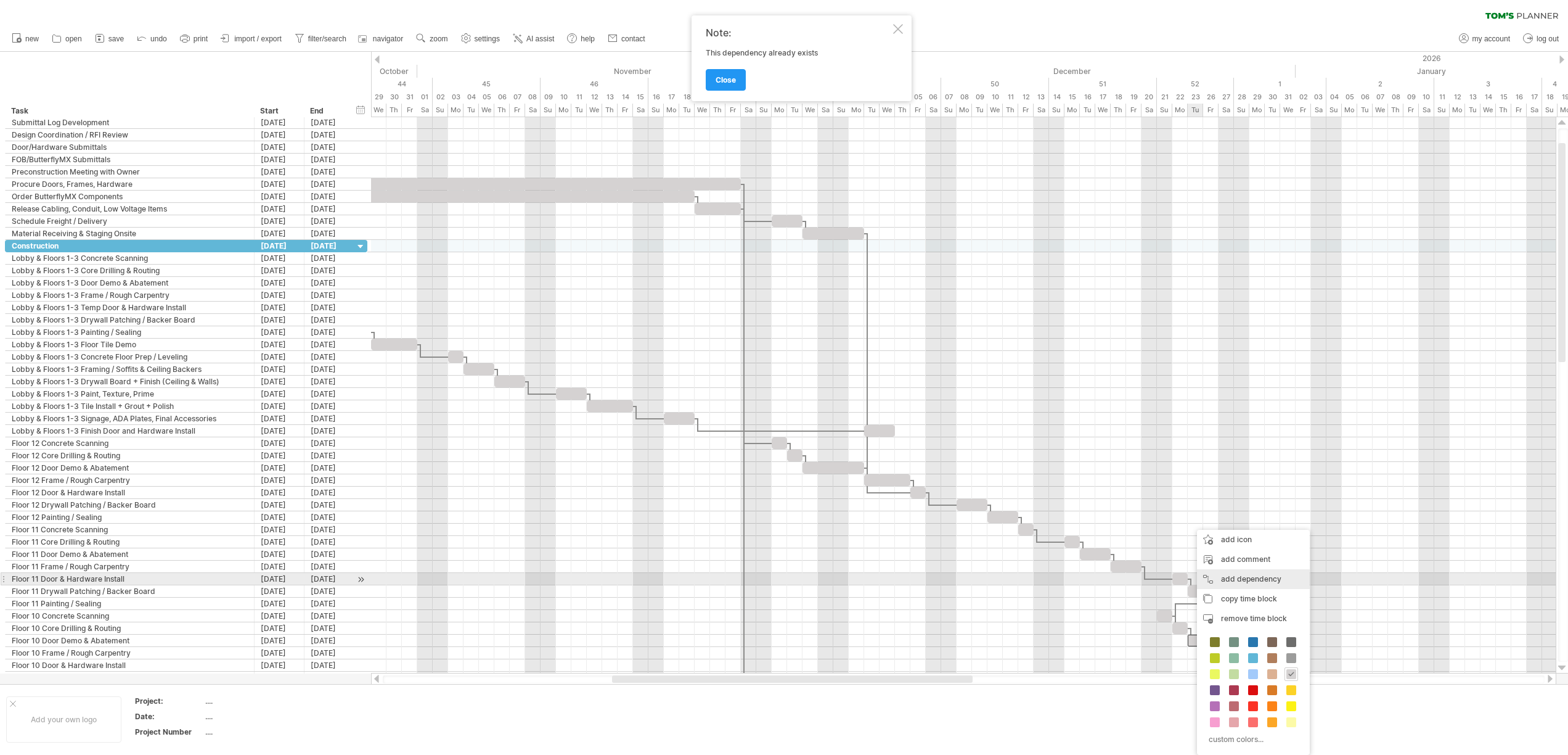
click at [1246, 575] on div "add dependency You can use dependencies when you require tasks to be done in a …" at bounding box center [1253, 579] width 113 height 20
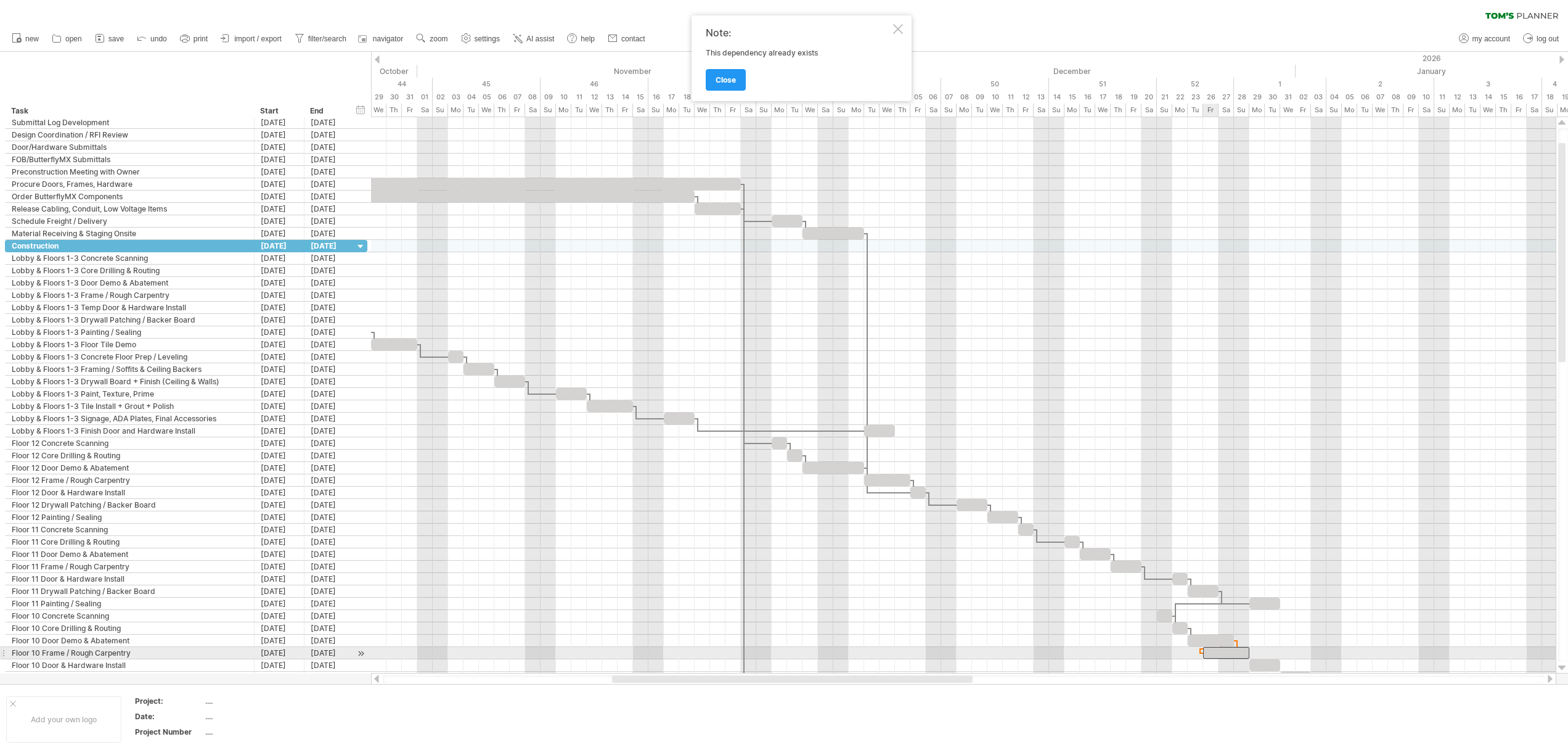
click at [1209, 651] on div at bounding box center [1226, 652] width 46 height 12
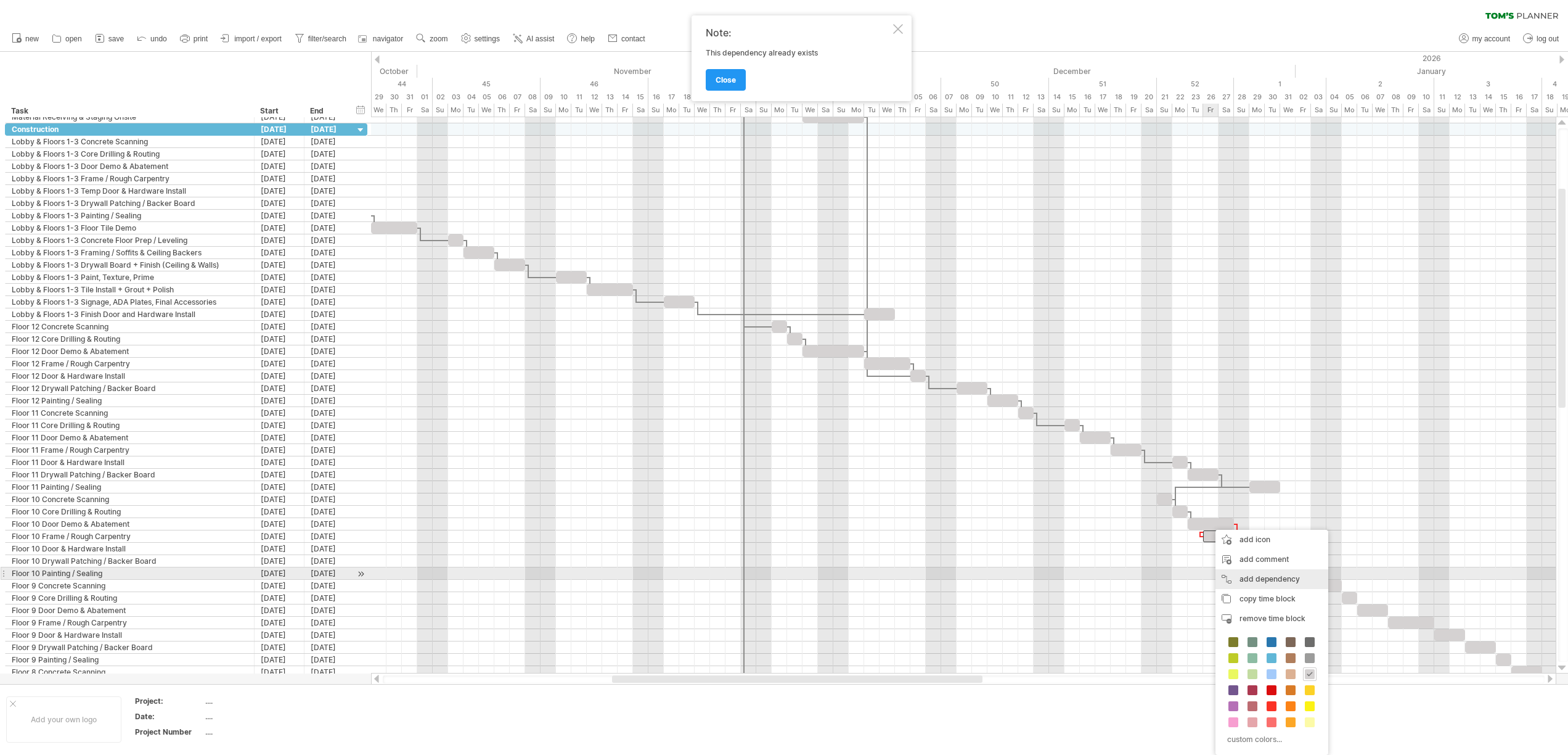
click at [1241, 574] on div "add dependency You can use dependencies when you require tasks to be done in a …" at bounding box center [1272, 579] width 113 height 20
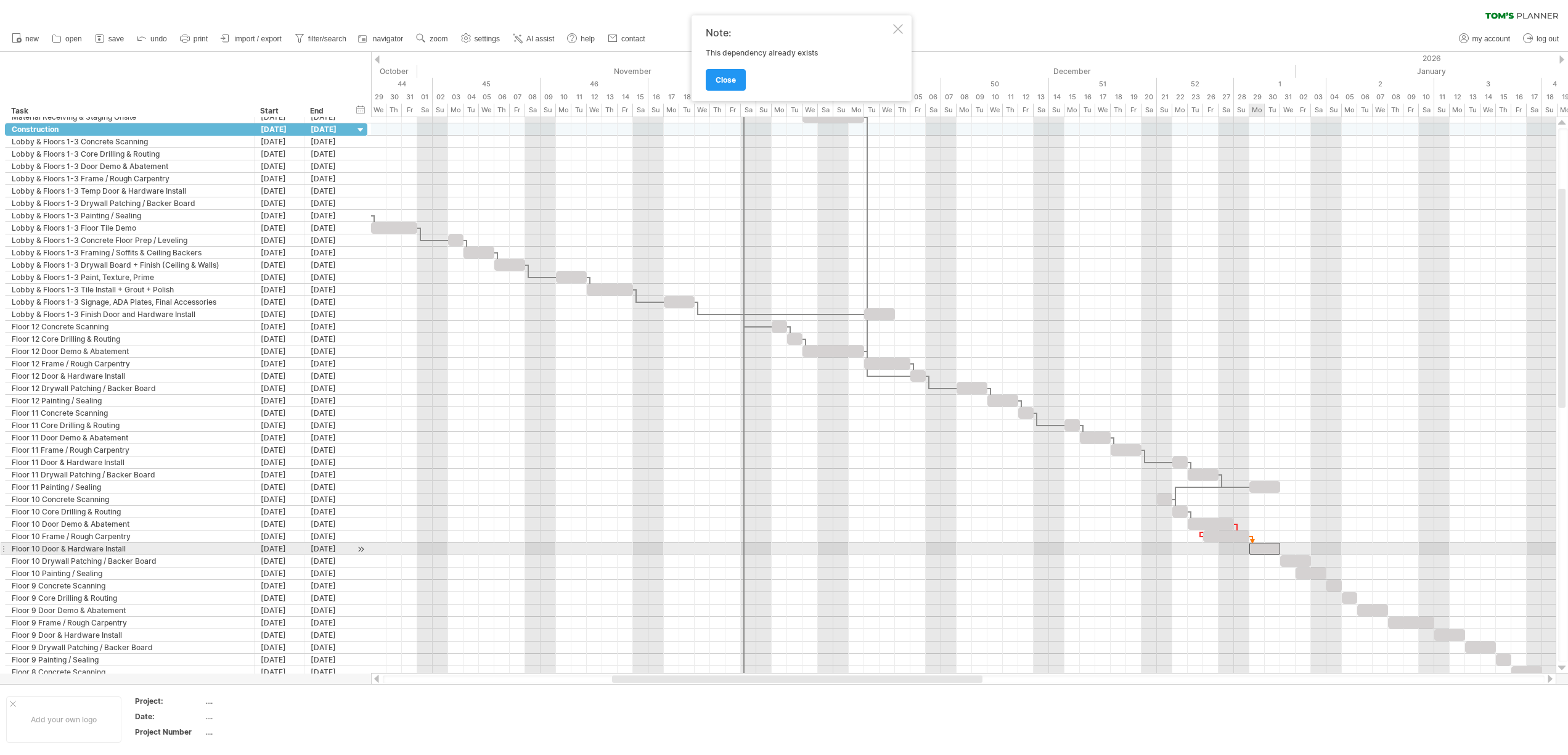
click at [1252, 549] on div at bounding box center [1264, 548] width 31 height 12
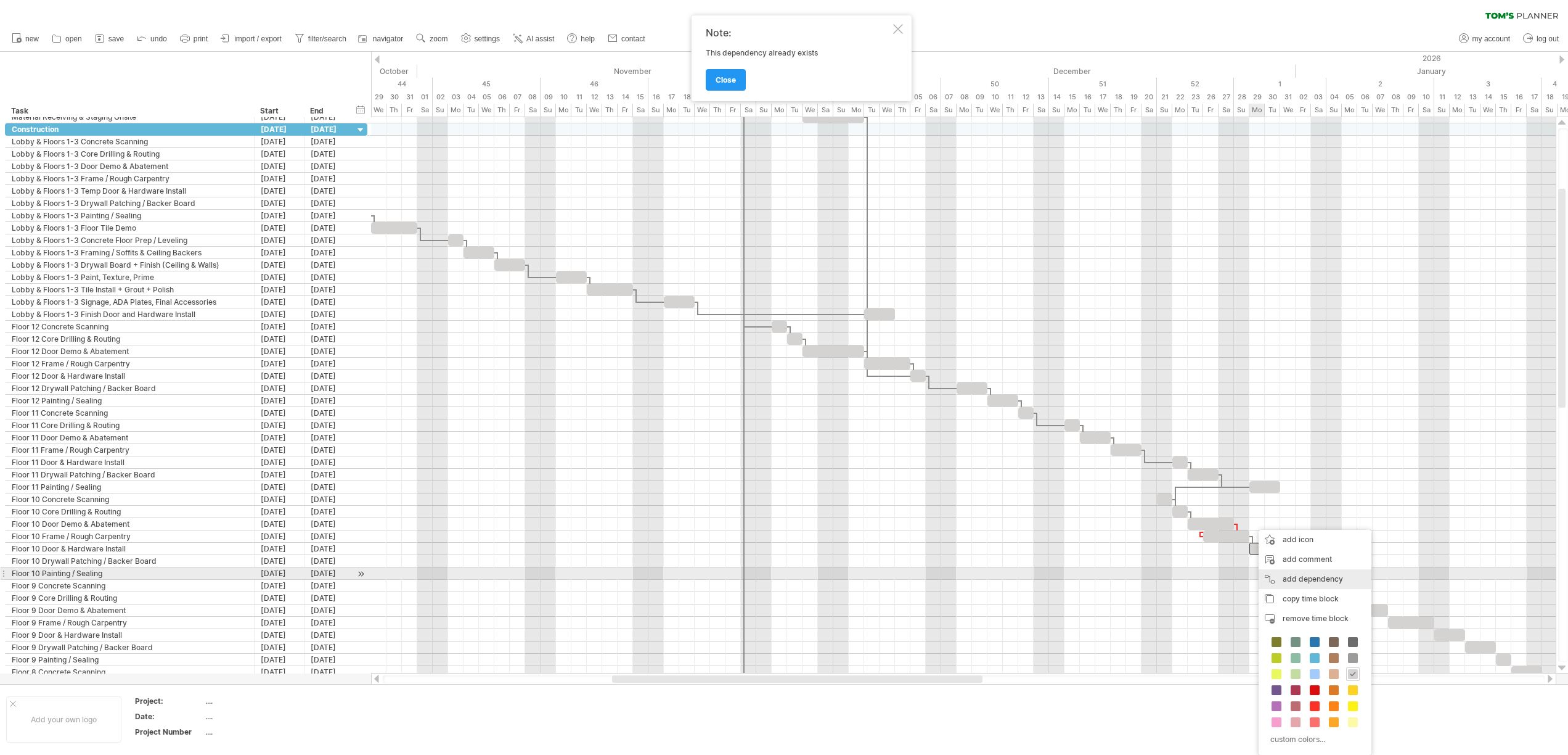
click at [1302, 572] on div "add dependency You can use dependencies when you require tasks to be done in a …" at bounding box center [1315, 579] width 113 height 20
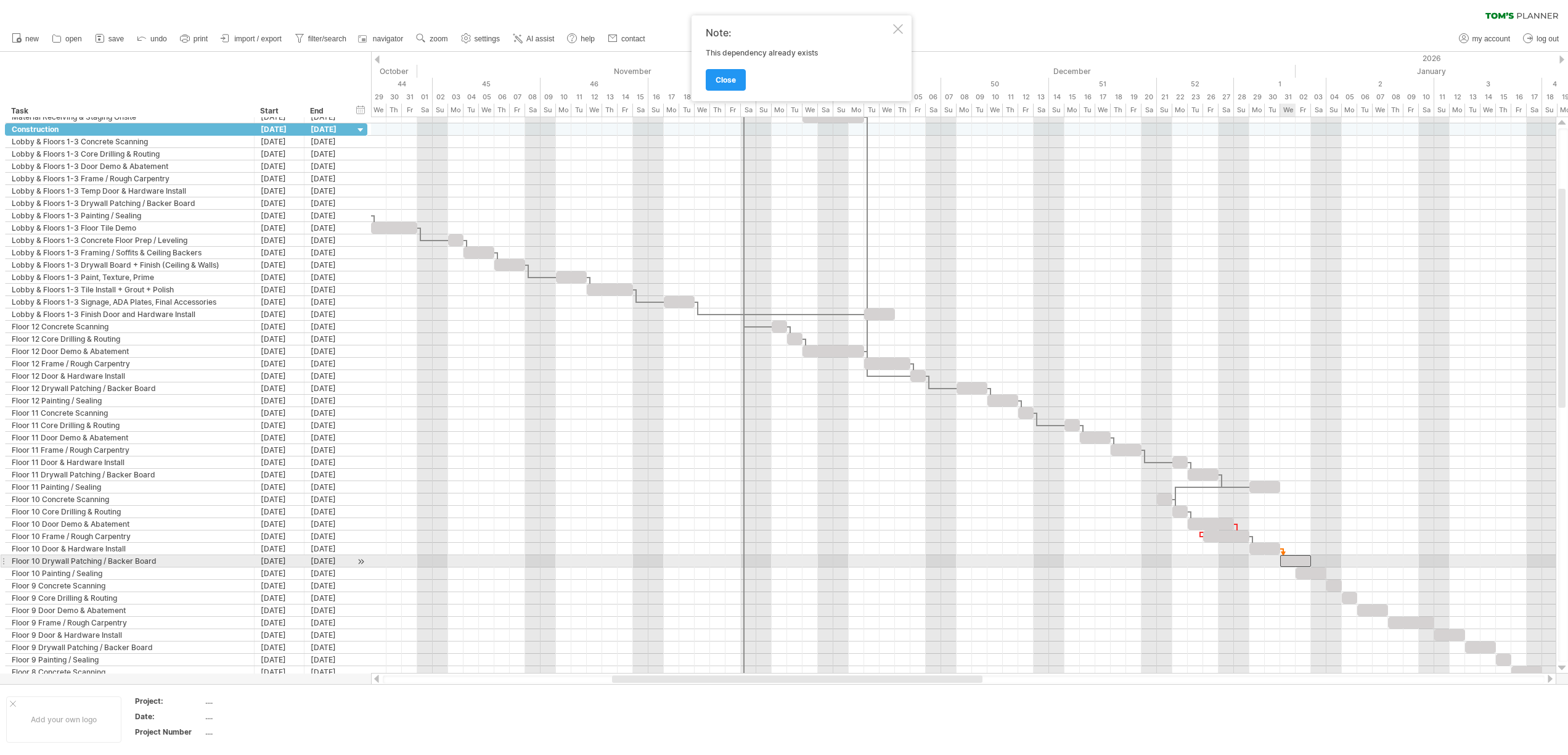
click at [1285, 559] on div at bounding box center [1295, 560] width 31 height 12
click at [1302, 573] on div "add dependency You can use dependencies when you require tasks to be done in a …" at bounding box center [1347, 579] width 113 height 20
click at [1302, 573] on div at bounding box center [1311, 573] width 31 height 12
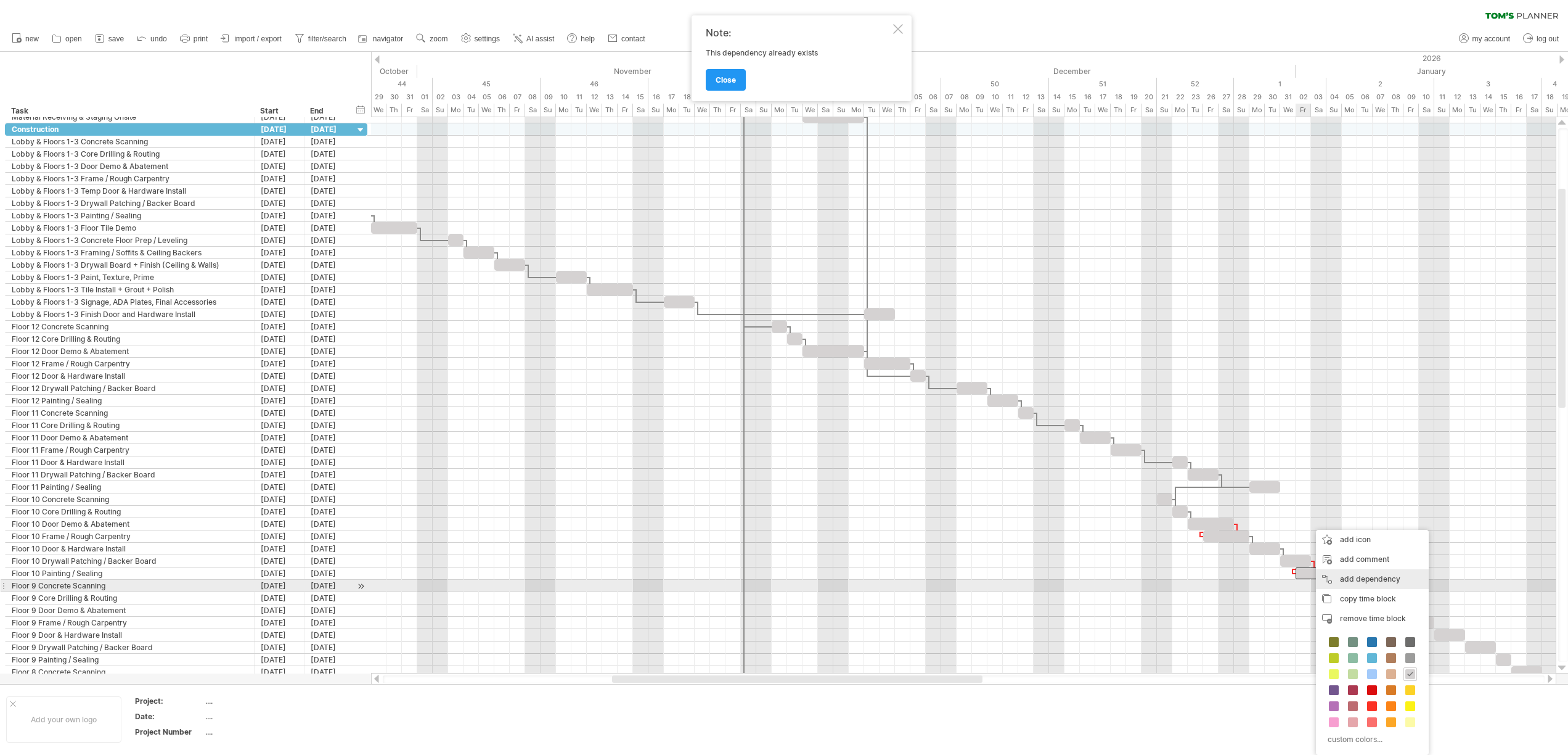
click at [1339, 580] on div "add dependency You can use dependencies when you require tasks to be done in a …" at bounding box center [1372, 579] width 113 height 20
click at [1331, 586] on div at bounding box center [1334, 585] width 15 height 12
click at [1361, 581] on div "add dependency You can use dependencies when you require tasks to be done in a …" at bounding box center [1393, 579] width 113 height 20
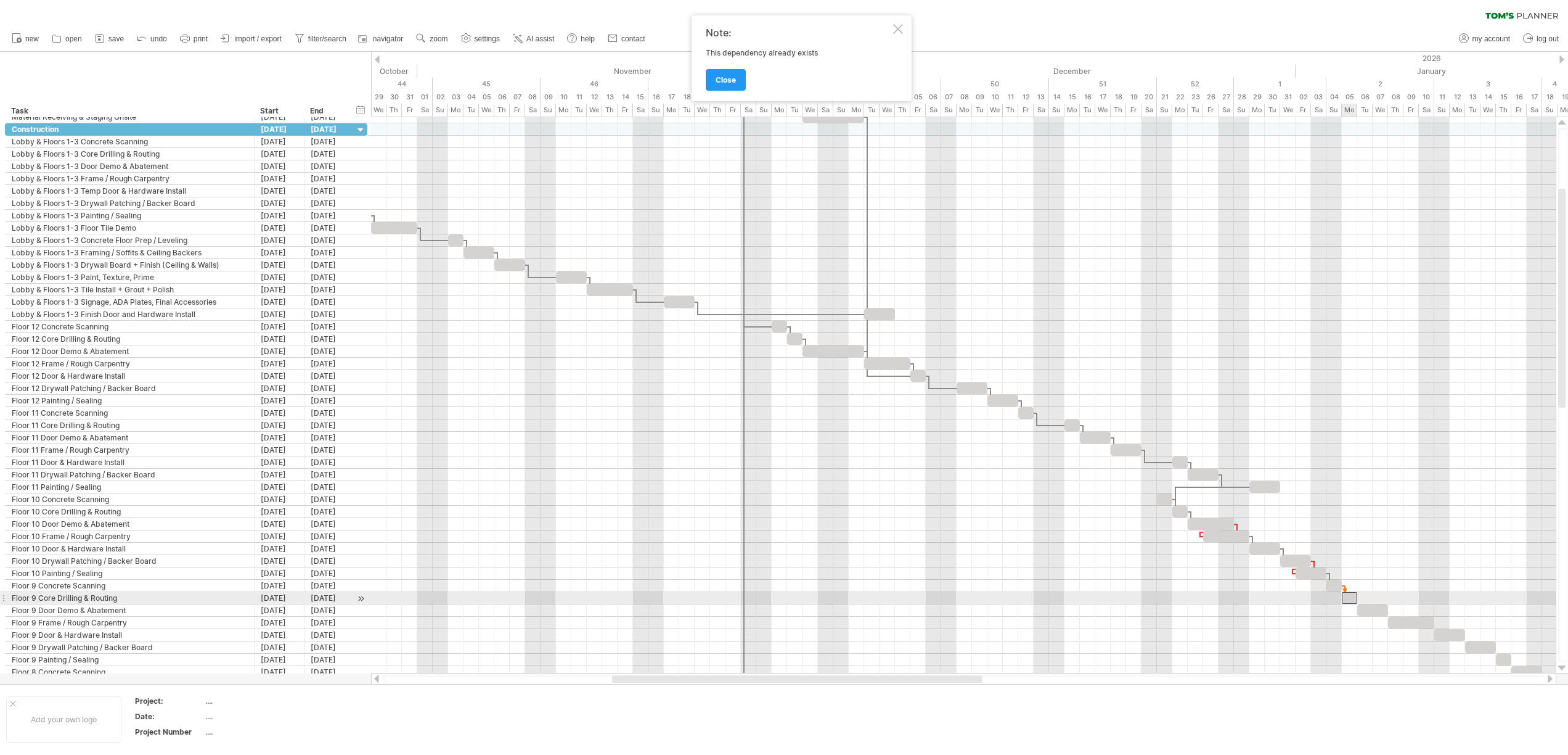
click at [1344, 595] on span at bounding box center [1342, 598] width 5 height 12
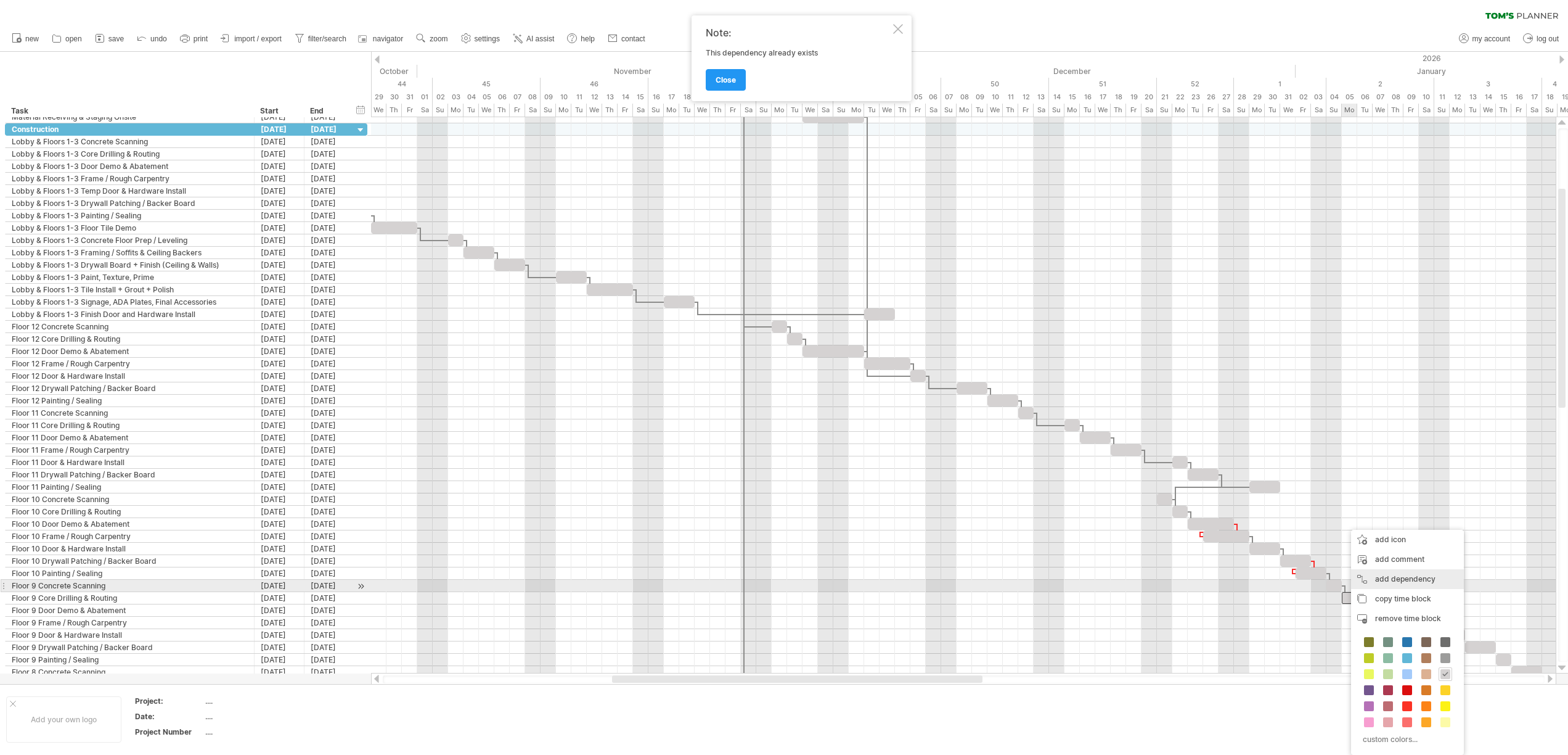
click at [1375, 584] on div "add dependency You can use dependencies when you require tasks to be done in a …" at bounding box center [1407, 579] width 113 height 20
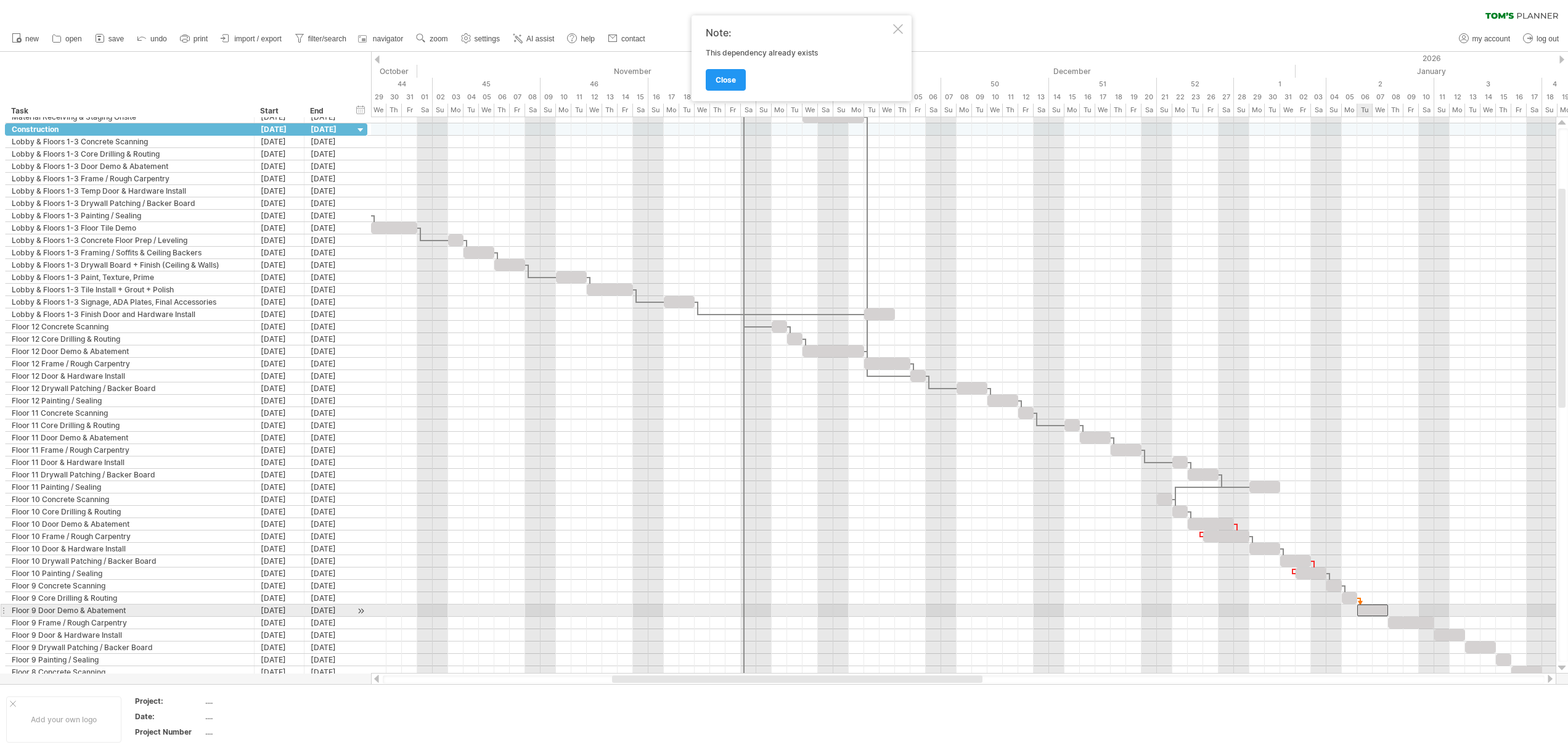
click at [1360, 606] on div at bounding box center [1372, 610] width 31 height 12
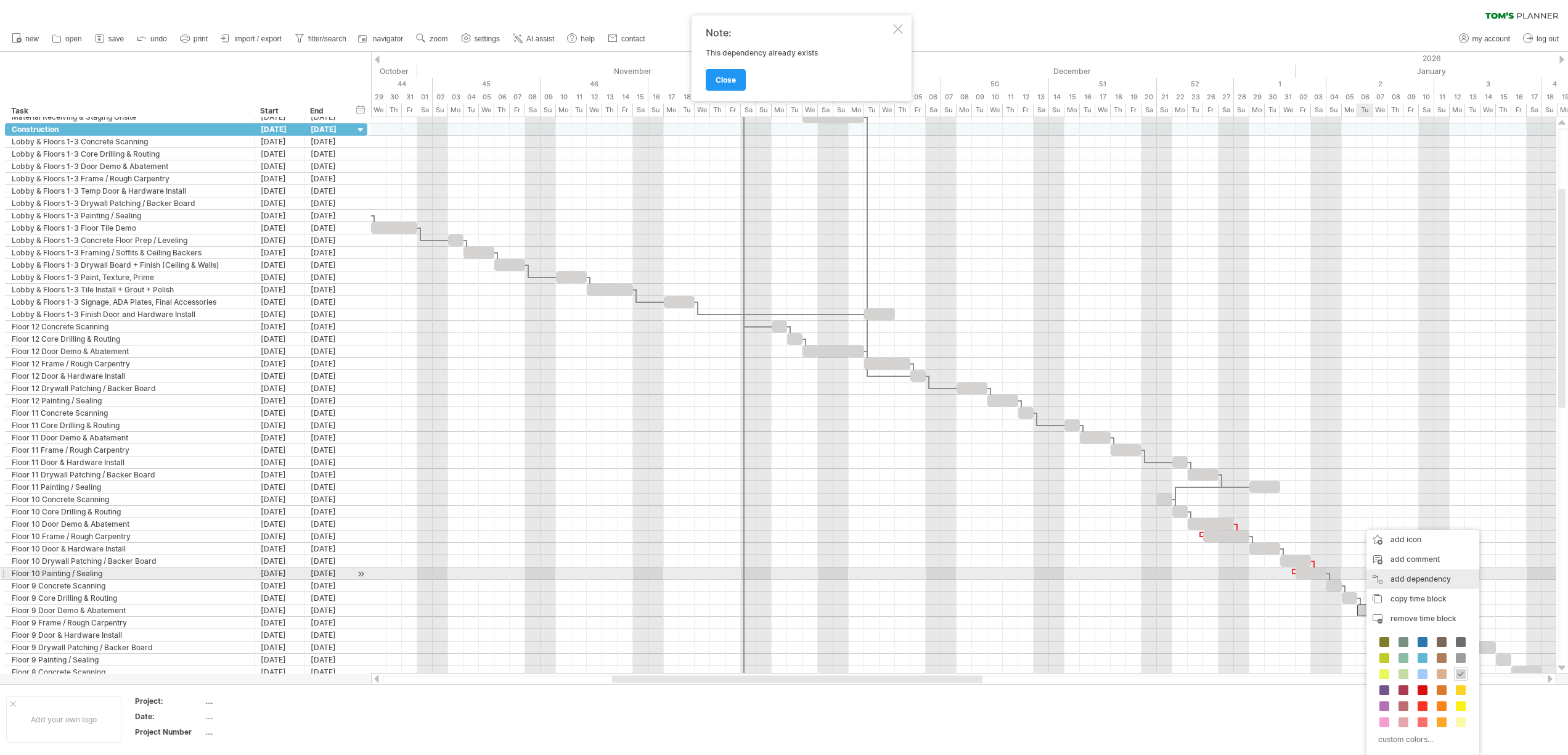
click at [1394, 579] on div "add dependency You can use dependencies when you require tasks to be done in a …" at bounding box center [1422, 579] width 113 height 20
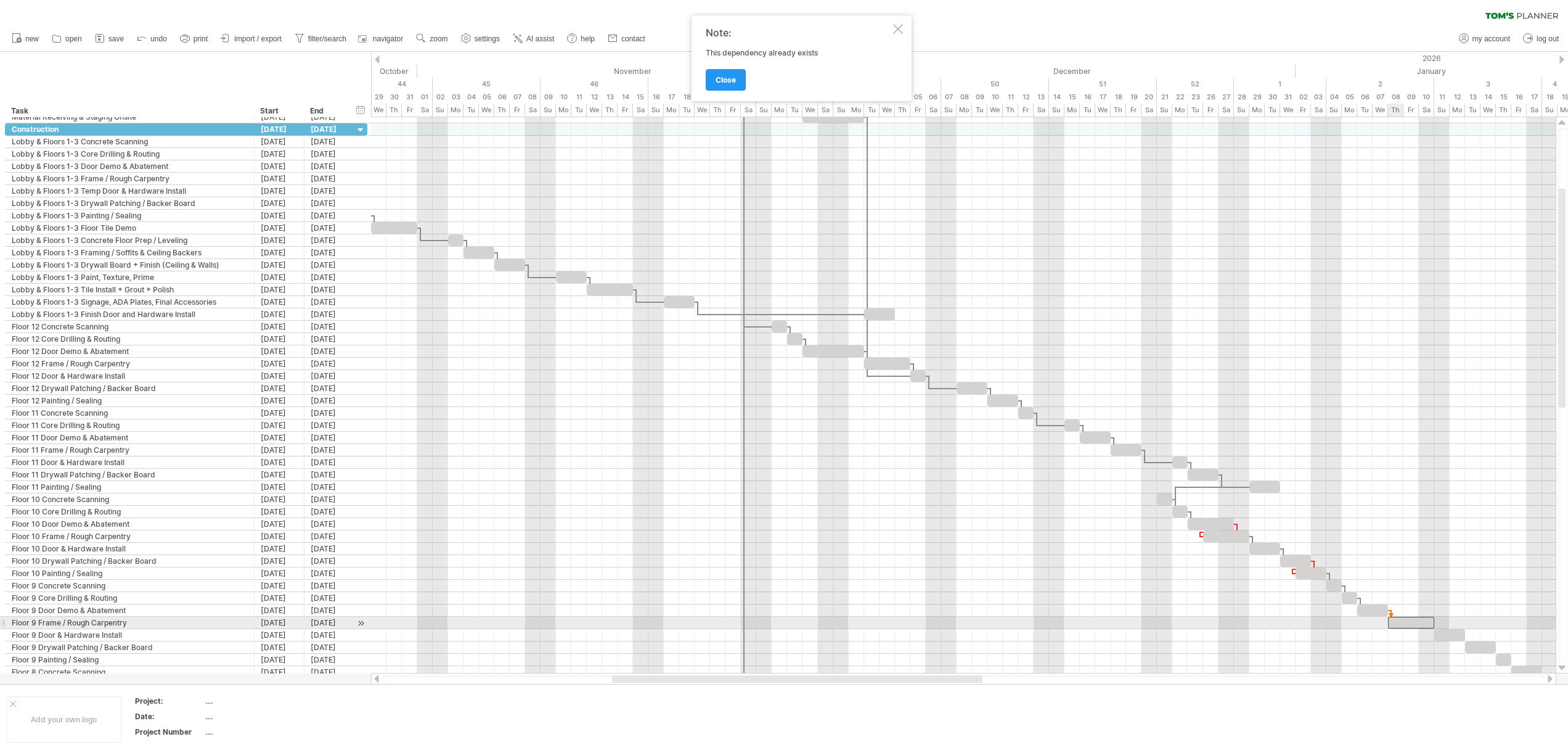
click at [1392, 625] on div at bounding box center [1411, 622] width 46 height 12
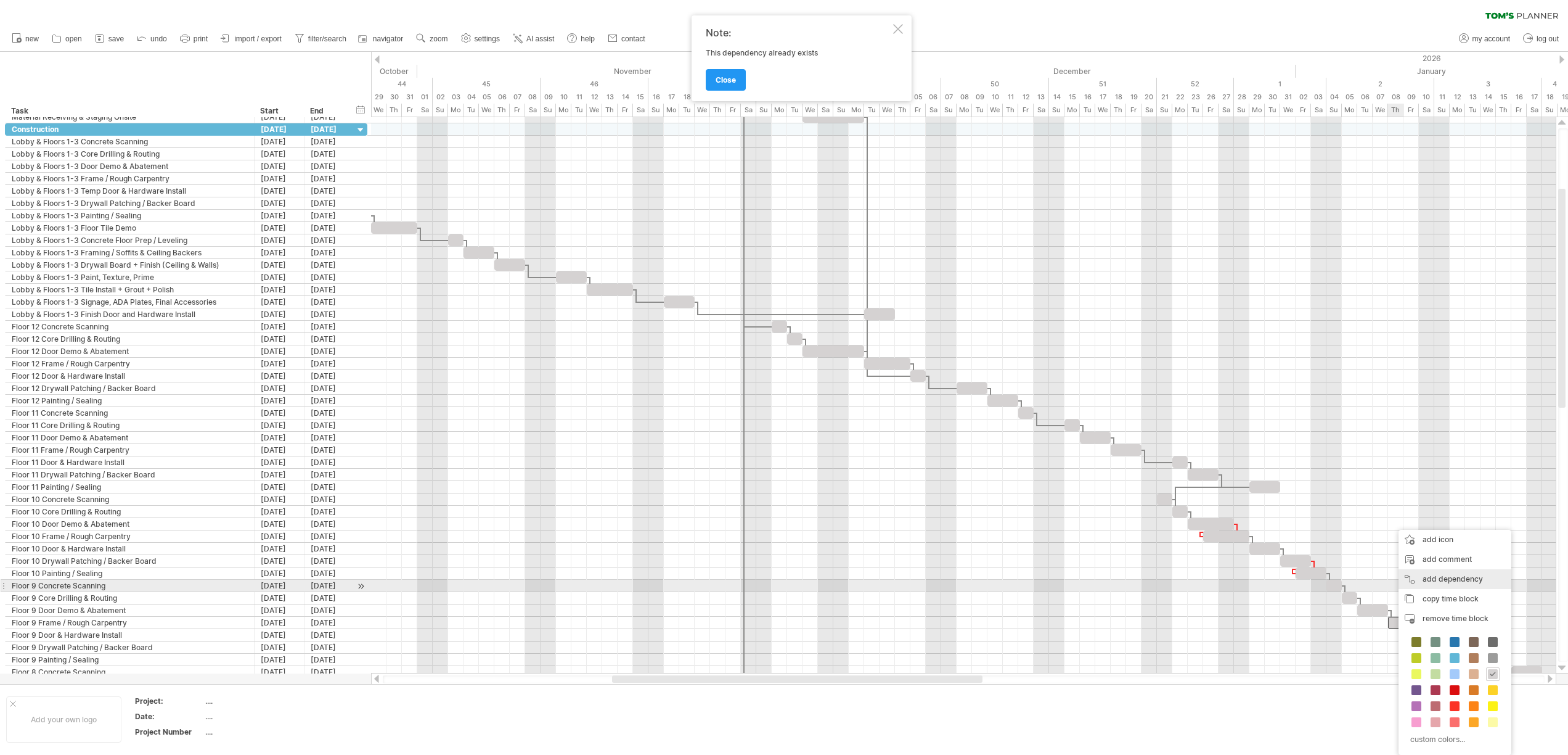
click at [1420, 584] on div "add dependency You can use dependencies when you require tasks to be done in a …" at bounding box center [1455, 579] width 113 height 20
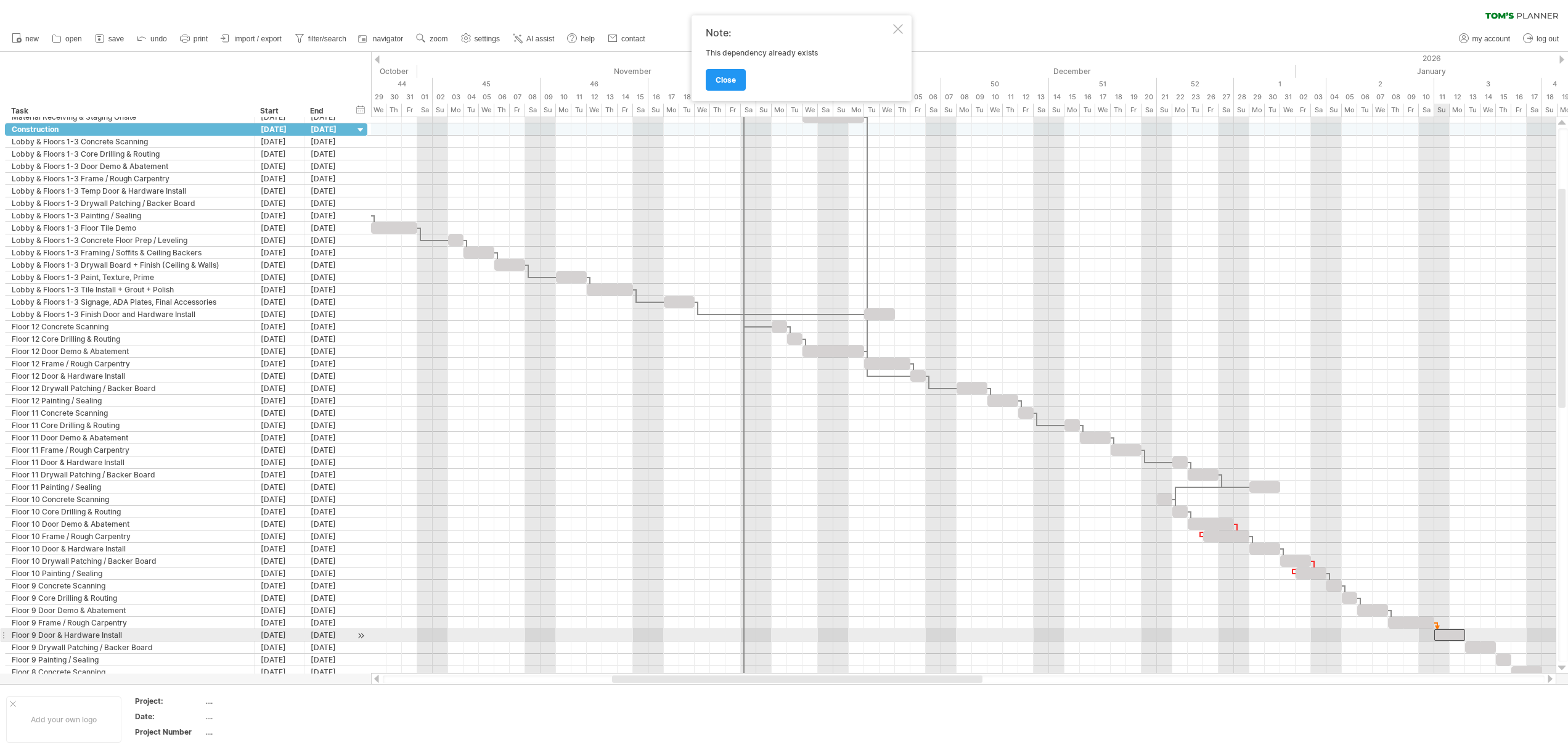
click at [1438, 638] on div at bounding box center [1450, 635] width 31 height 12
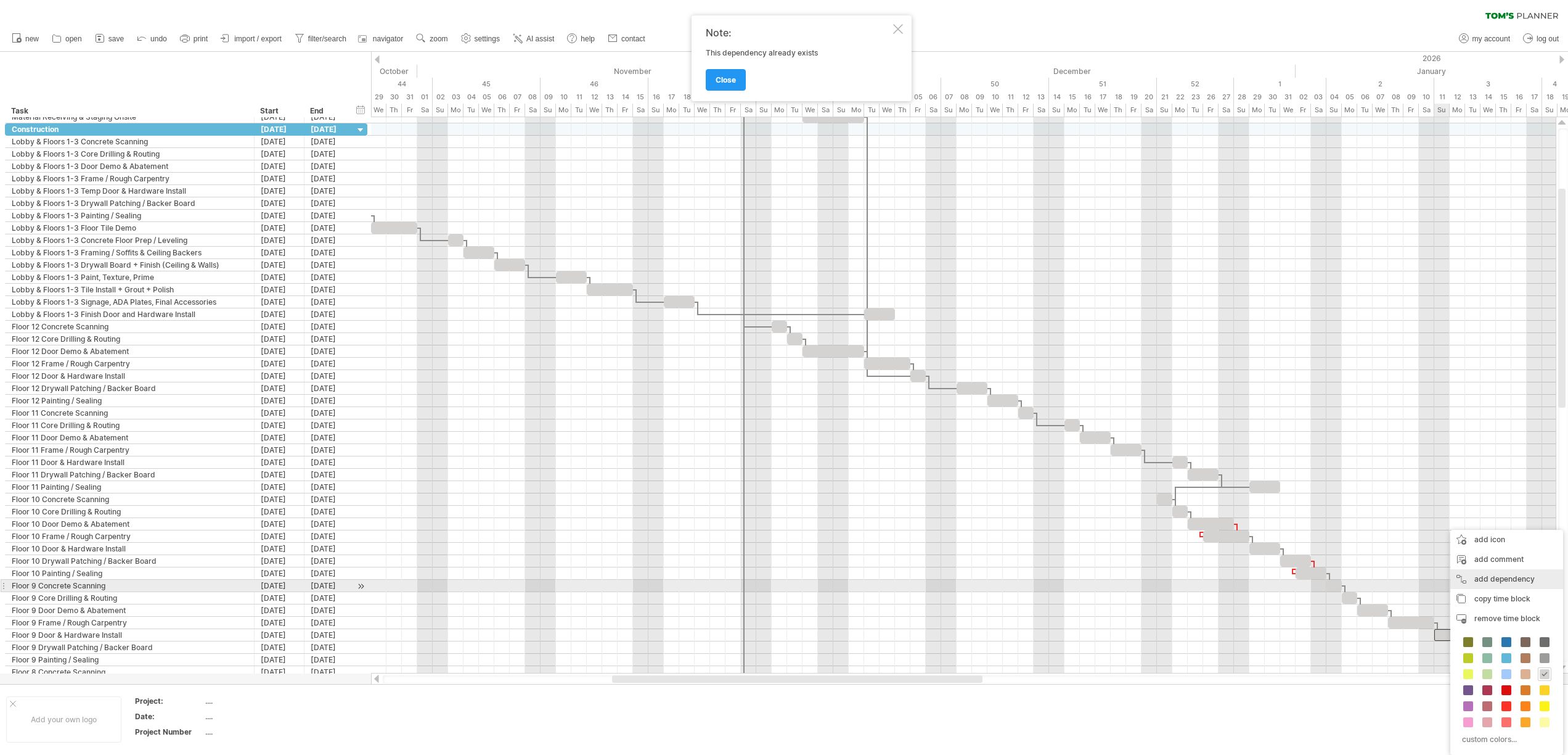
click at [1473, 581] on div "add dependency You can use dependencies when you require tasks to be done in a …" at bounding box center [1507, 579] width 113 height 20
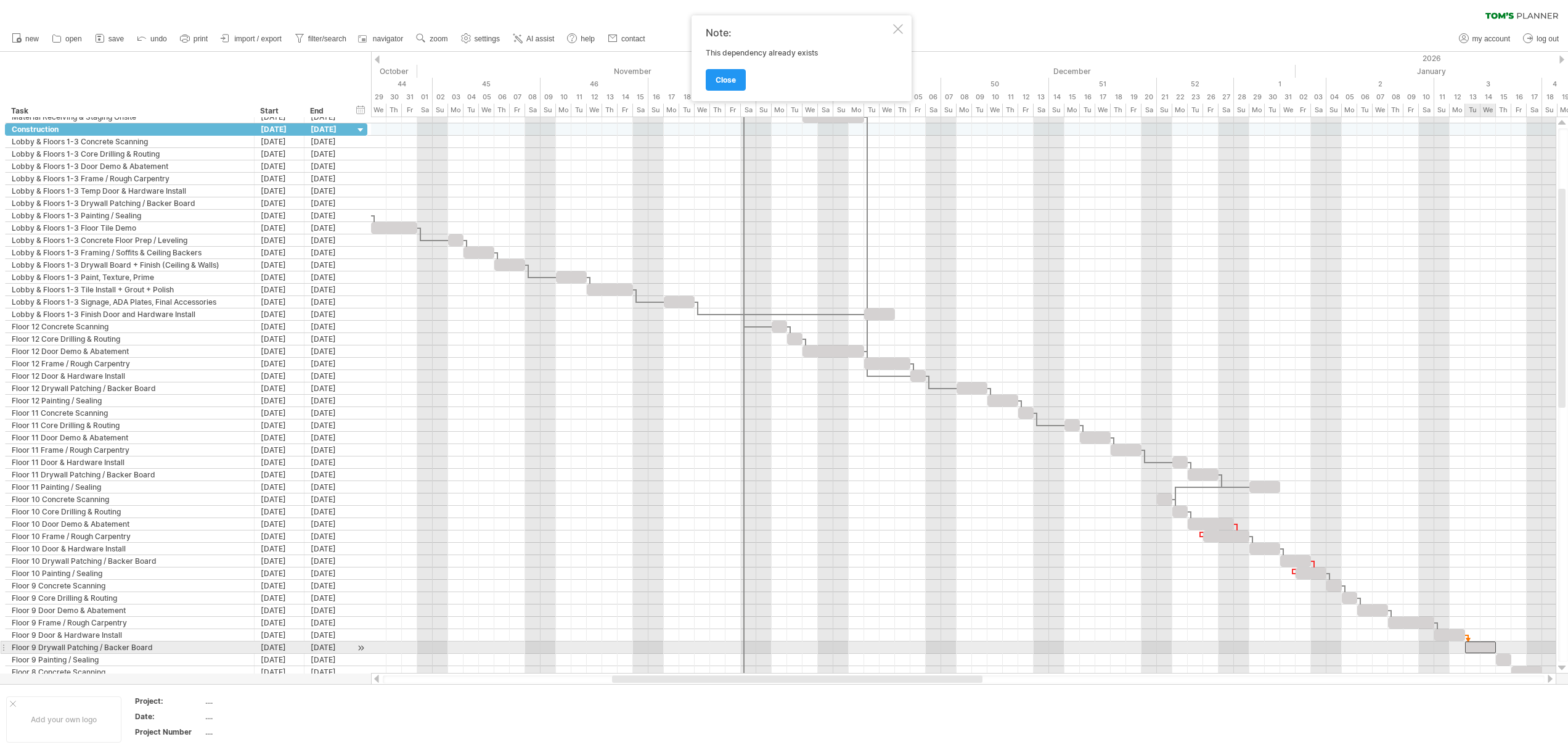
click at [1469, 648] on div at bounding box center [1480, 647] width 31 height 12
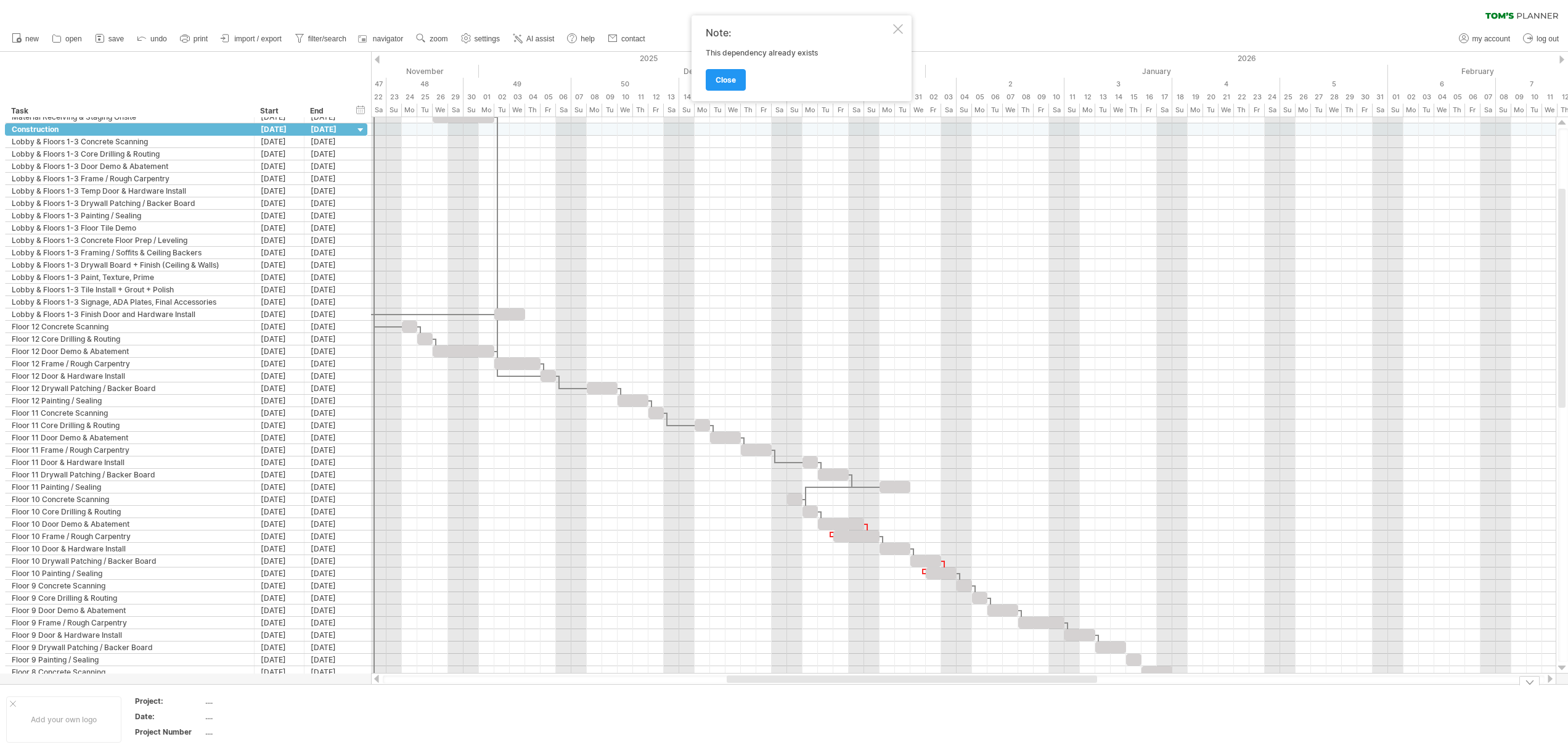
drag, startPoint x: 949, startPoint y: 678, endPoint x: 1090, endPoint y: 665, distance: 141.6
click at [1075, 678] on div at bounding box center [912, 679] width 370 height 7
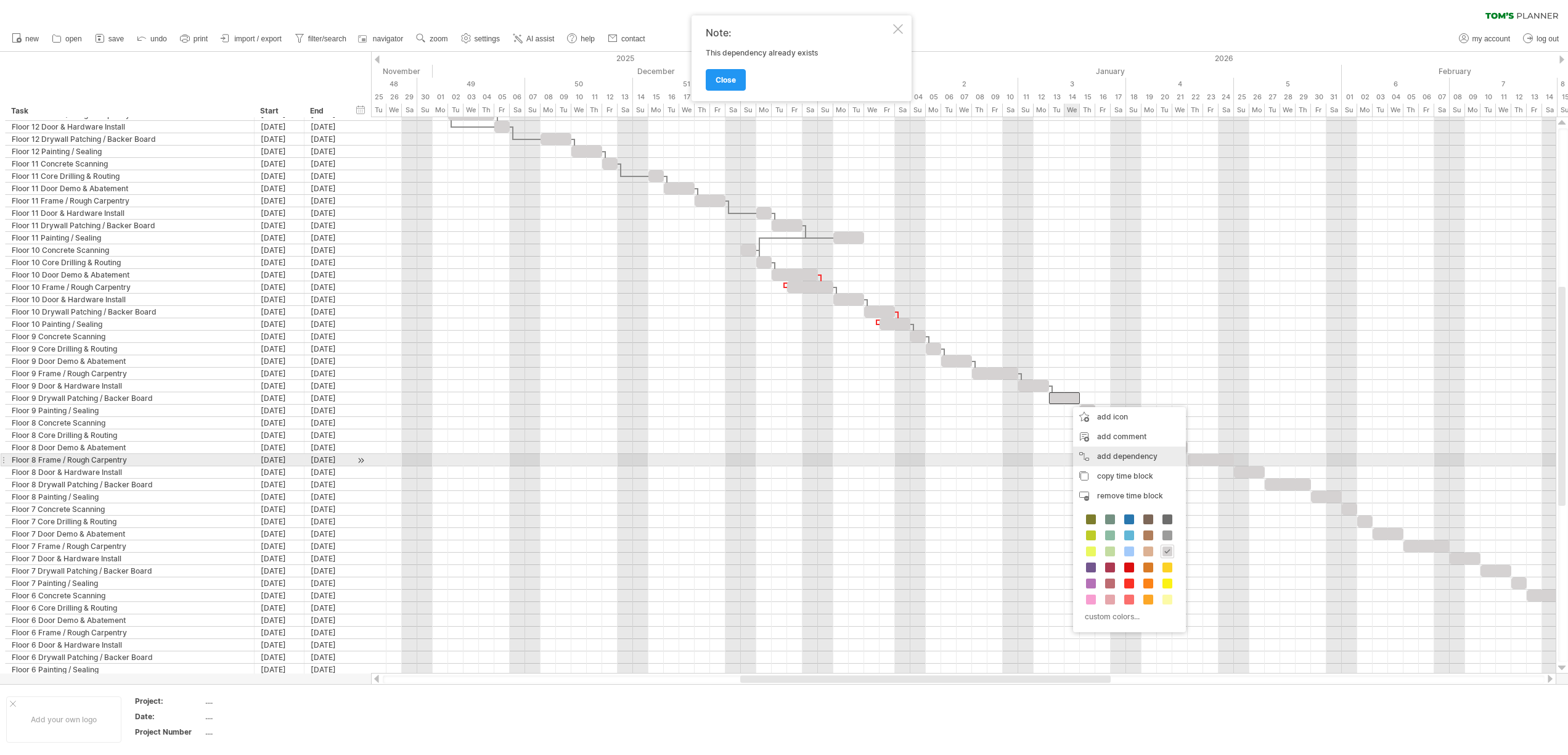
click at [1110, 460] on div "add dependency You can use dependencies when you require tasks to be done in a …" at bounding box center [1129, 456] width 113 height 20
click at [1084, 410] on div at bounding box center [1087, 410] width 15 height 12
click at [1108, 462] on div "add dependency You can use dependencies when you require tasks to be done in a …" at bounding box center [1146, 466] width 113 height 20
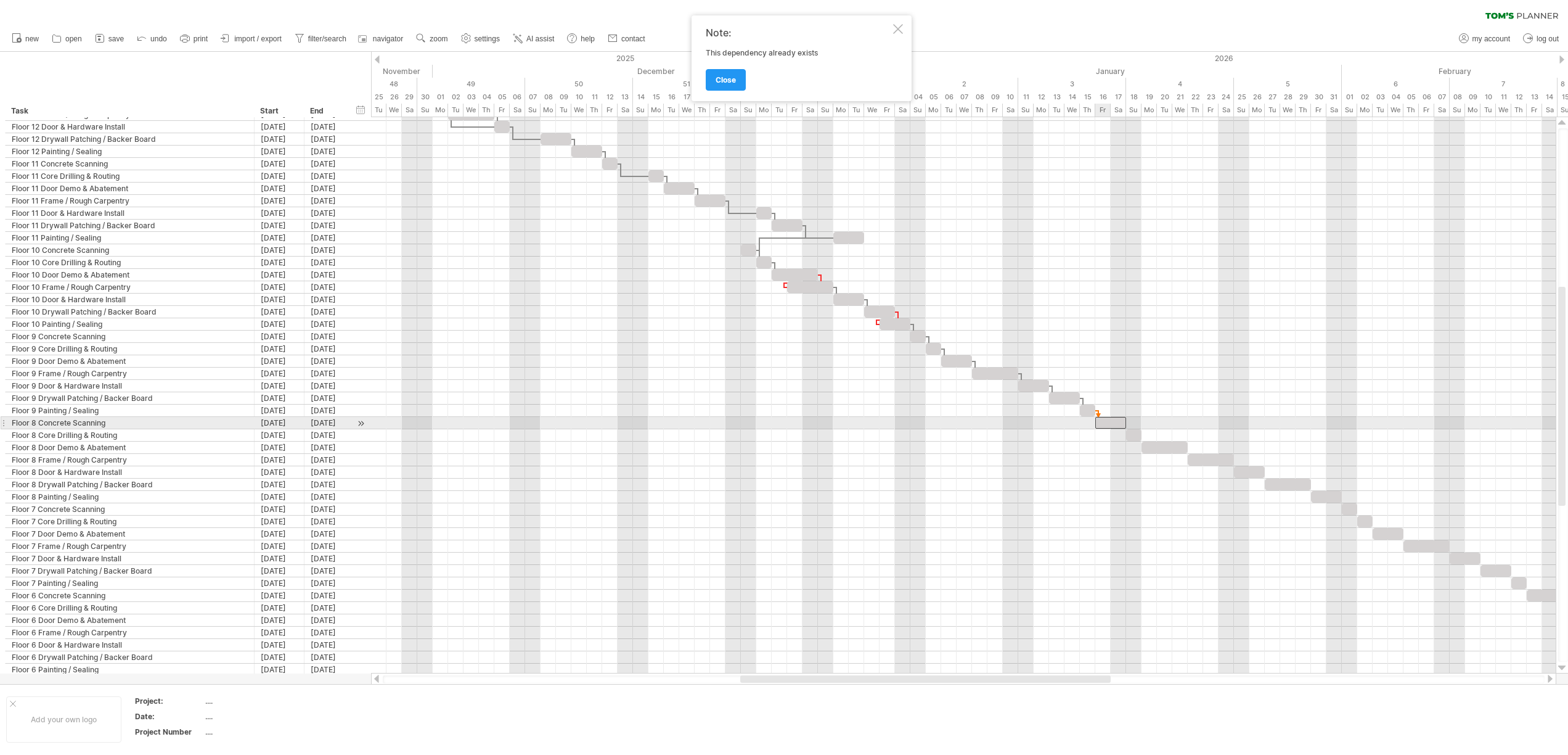
click at [1104, 426] on div at bounding box center [1111, 422] width 31 height 12
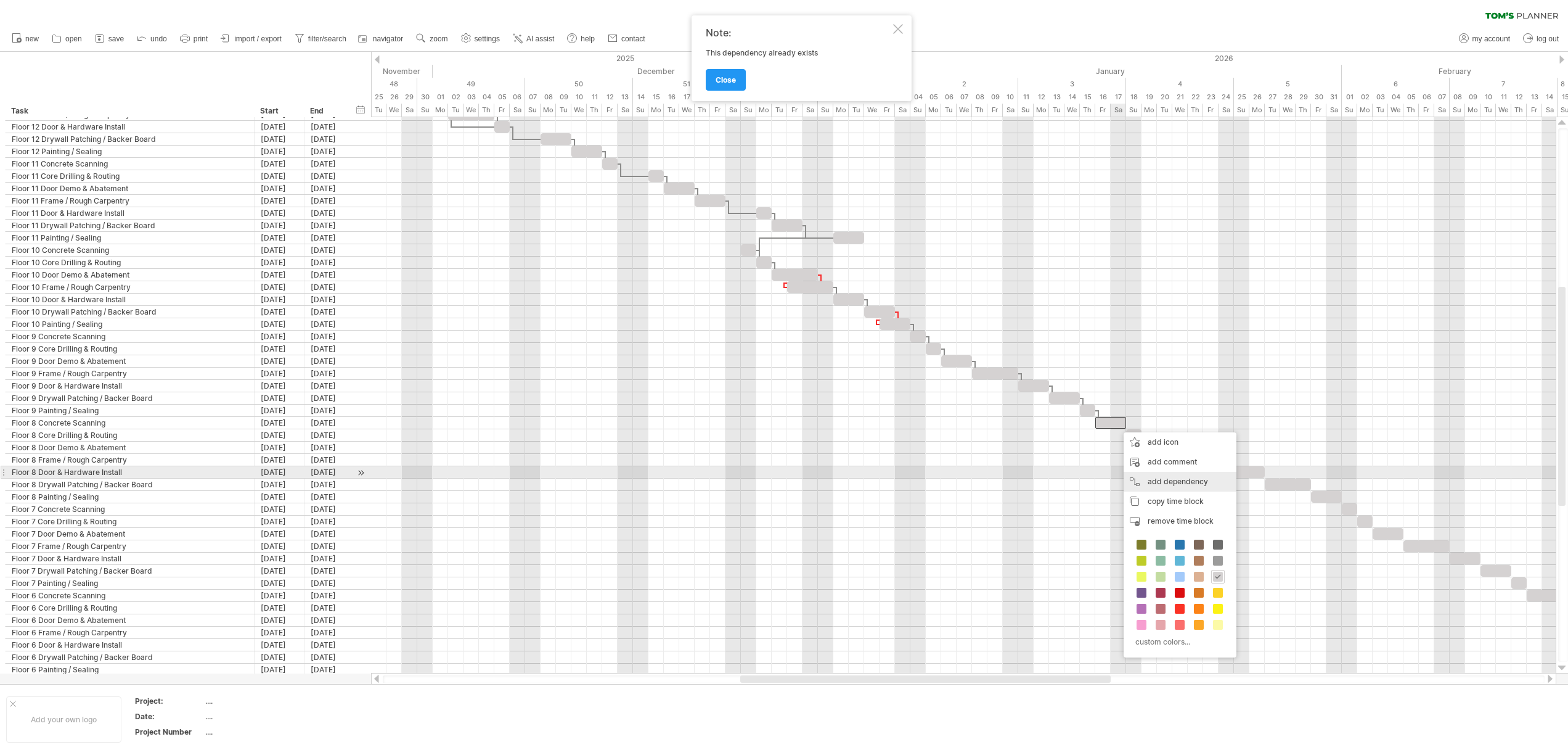
click at [1134, 477] on div "add dependency You can use dependencies when you require tasks to be done in a …" at bounding box center [1180, 482] width 113 height 20
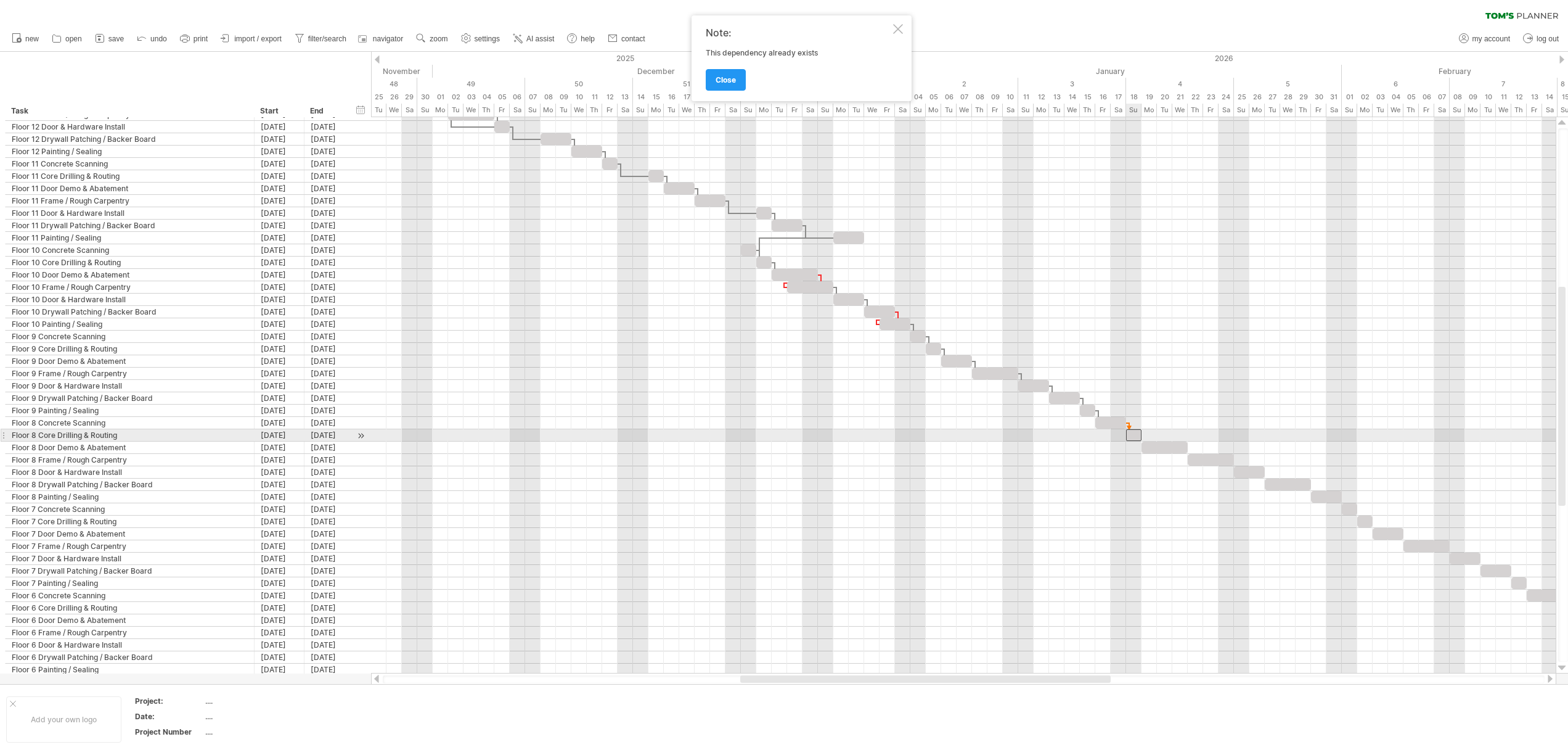
click at [1129, 436] on div at bounding box center [1133, 435] width 15 height 12
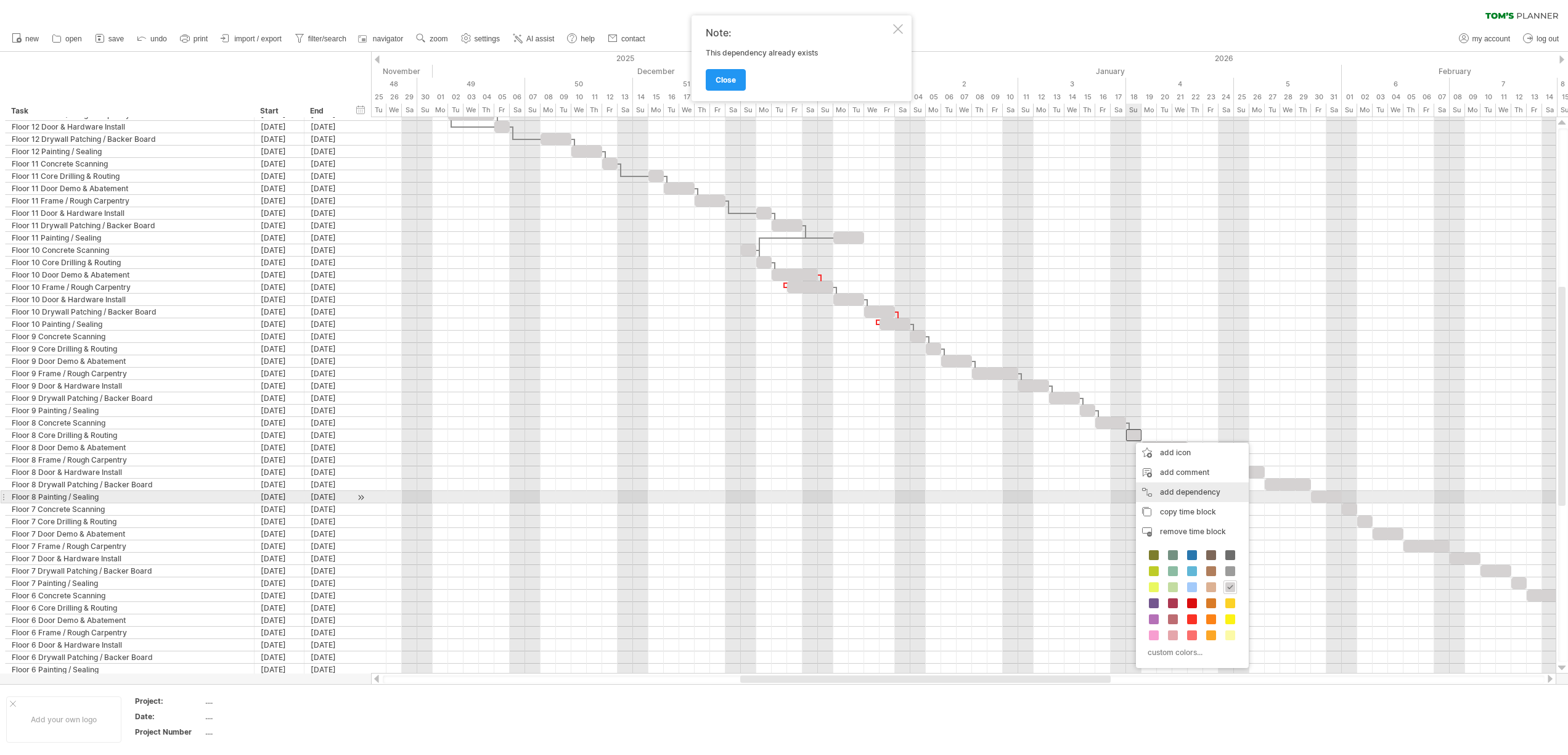
click at [1160, 492] on div "add dependency You can use dependencies when you require tasks to be done in a …" at bounding box center [1192, 492] width 113 height 20
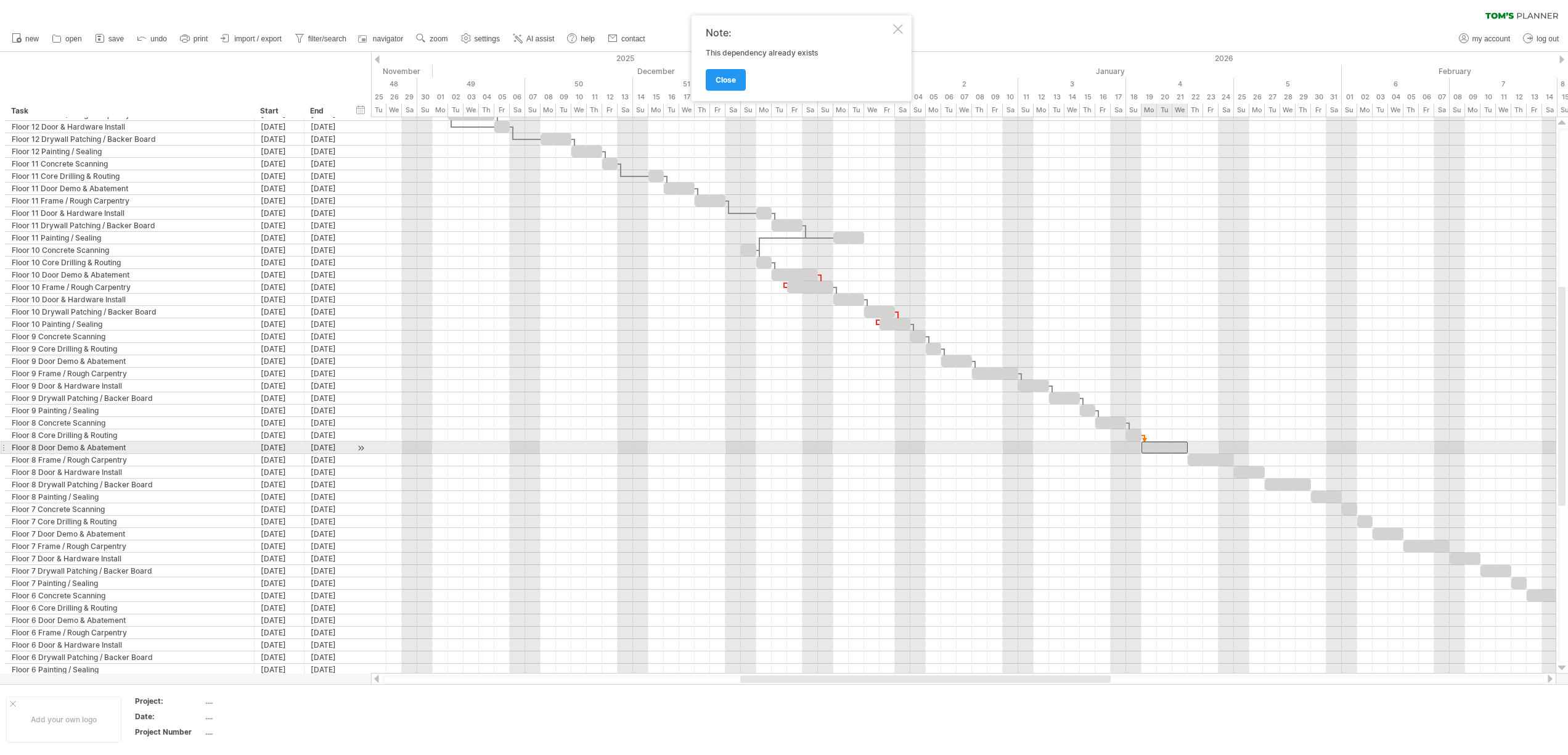
click at [1148, 449] on div at bounding box center [1164, 447] width 46 height 12
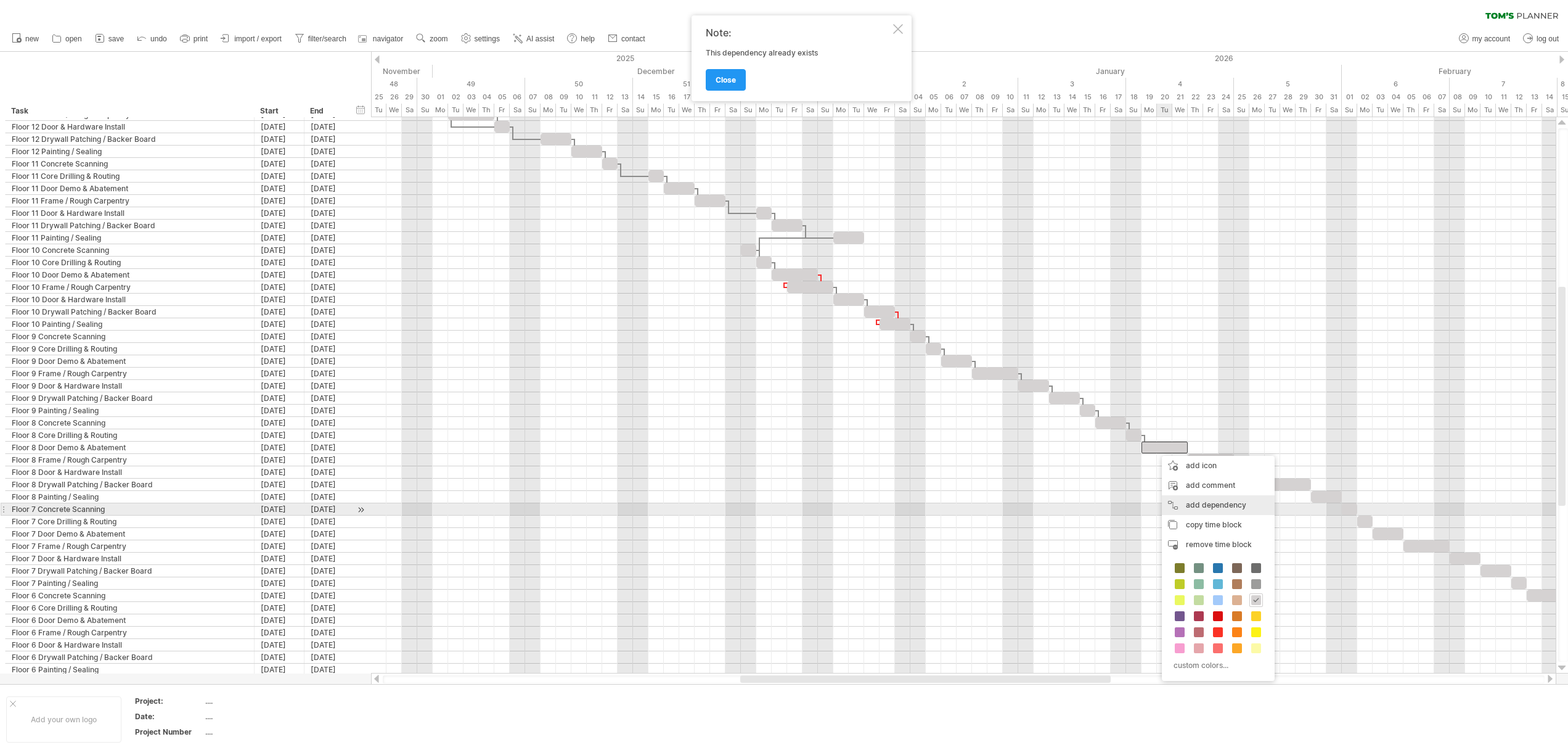
click at [1207, 505] on div "add dependency You can use dependencies when you require tasks to be done in a …" at bounding box center [1218, 505] width 113 height 20
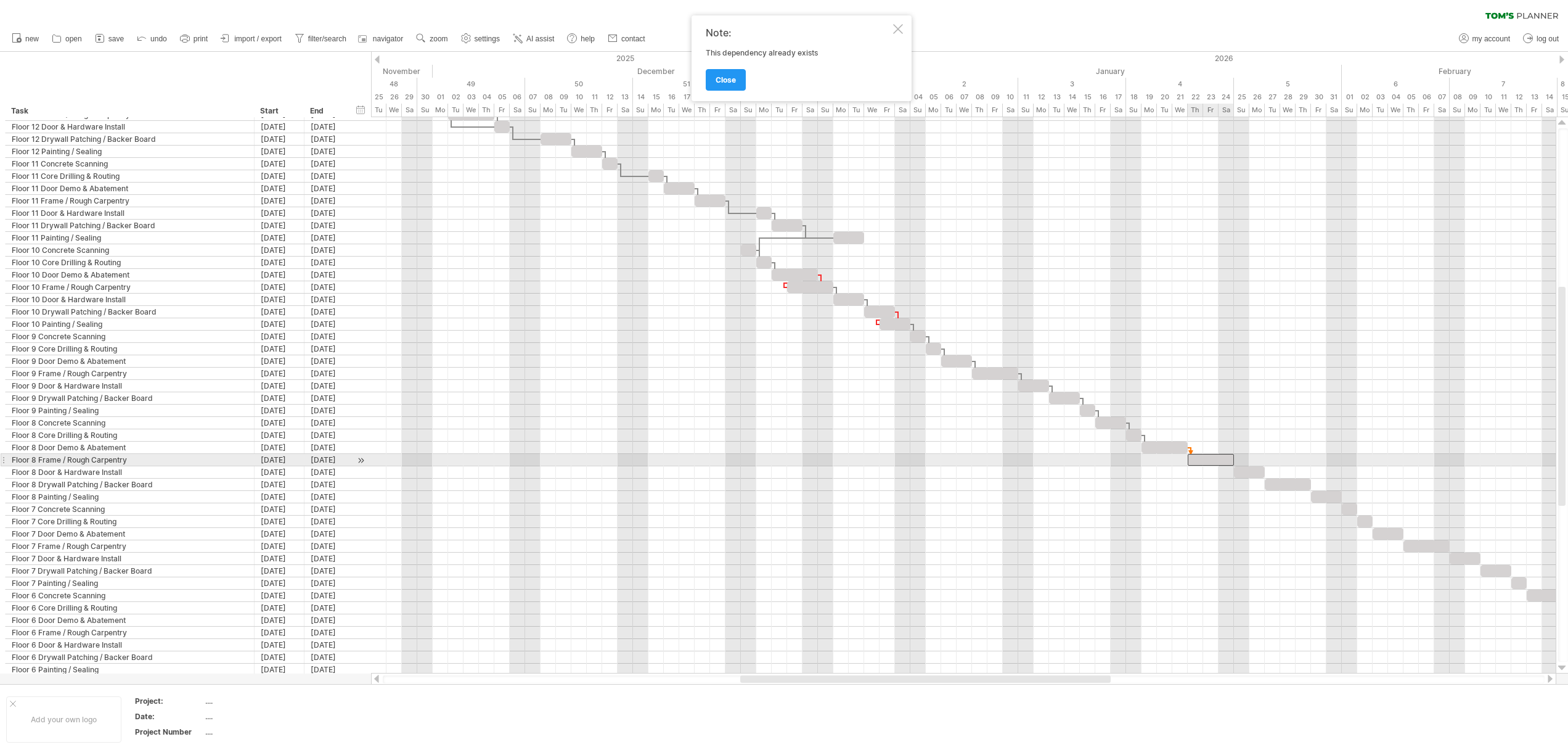
click at [1199, 459] on div at bounding box center [1211, 459] width 46 height 12
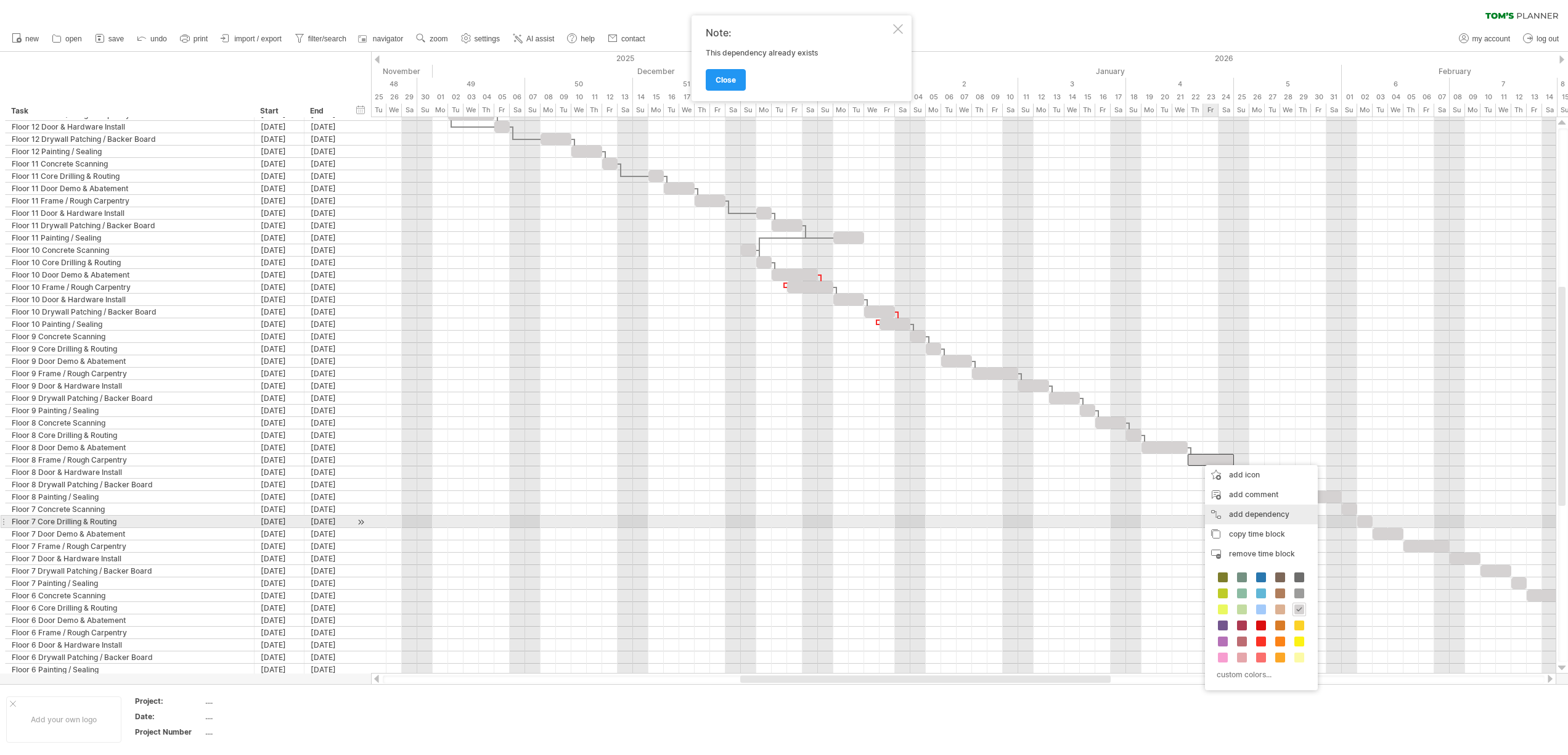
click at [1236, 519] on div "add dependency You can use dependencies when you require tasks to be done in a …" at bounding box center [1261, 514] width 113 height 20
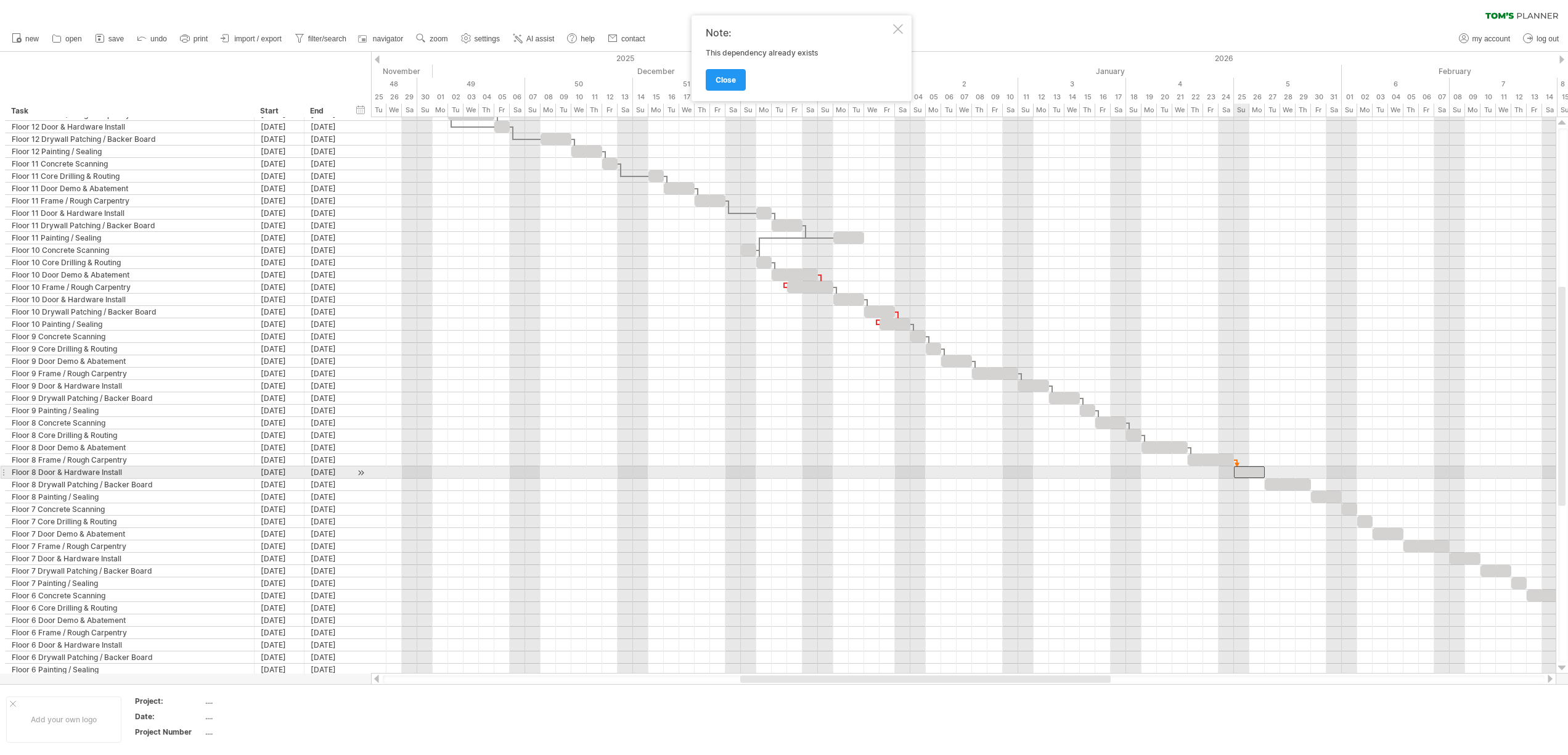
click at [1248, 476] on div at bounding box center [1249, 472] width 31 height 12
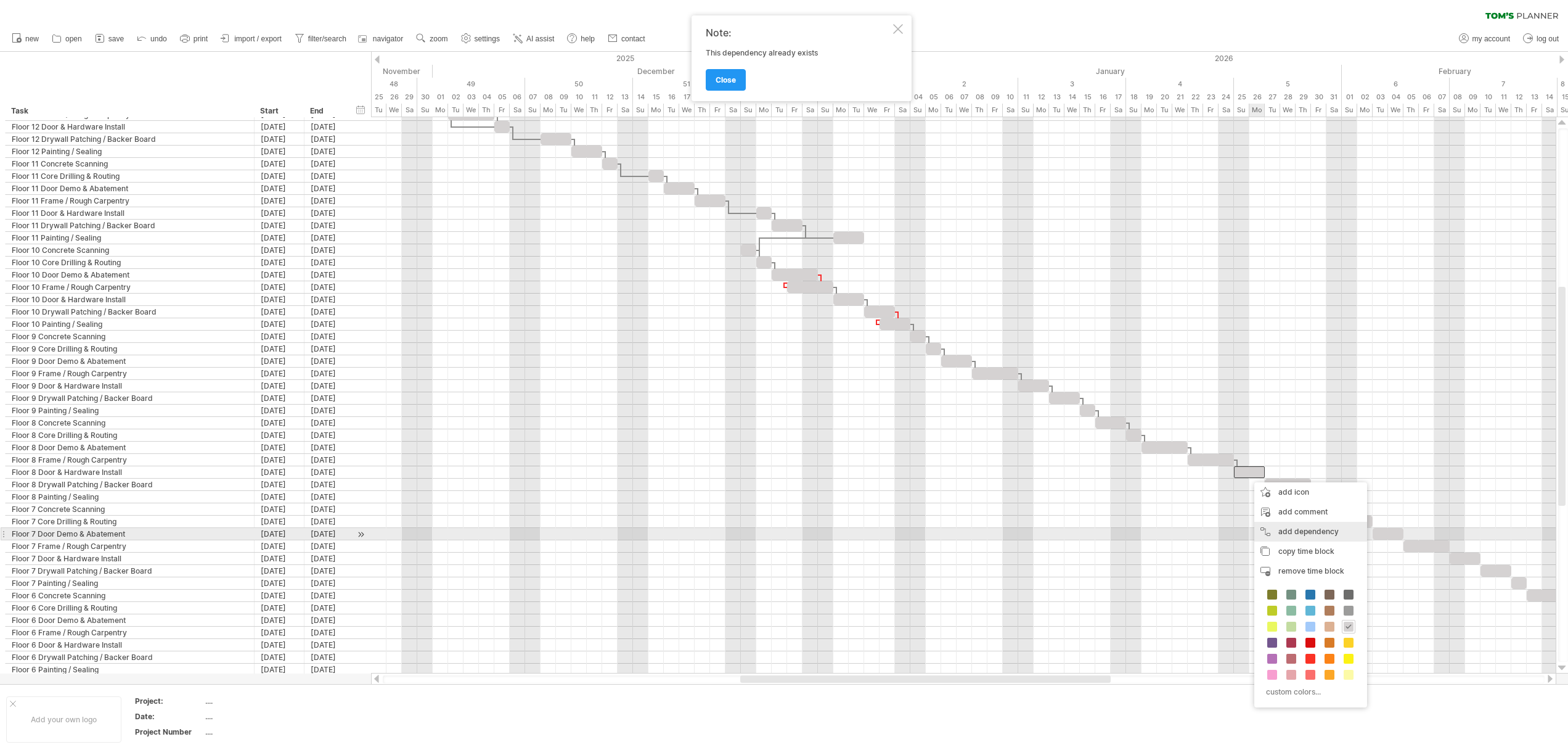
click at [1295, 533] on div "add dependency You can use dependencies when you require tasks to be done in a …" at bounding box center [1310, 532] width 113 height 20
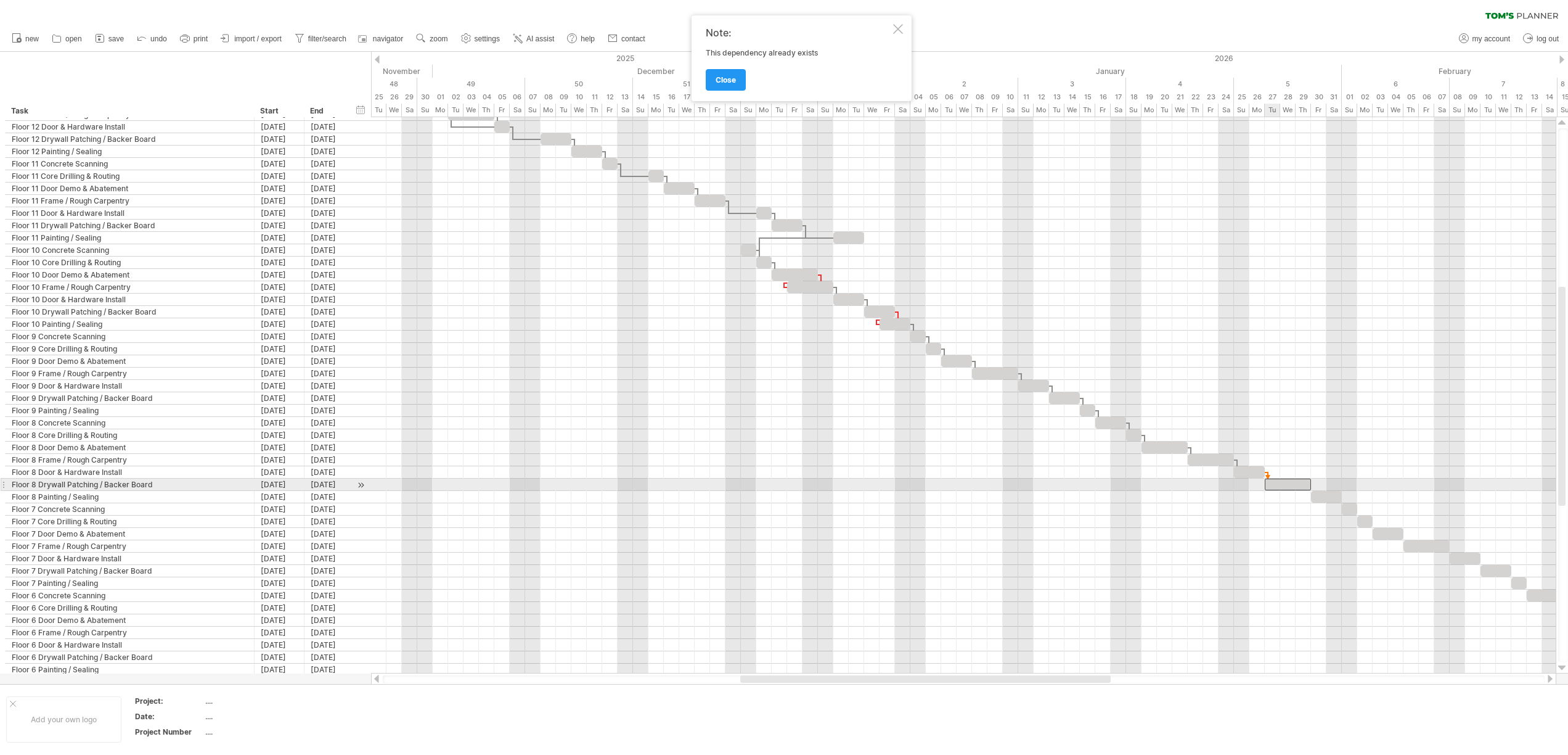
click at [1274, 486] on div at bounding box center [1287, 484] width 46 height 12
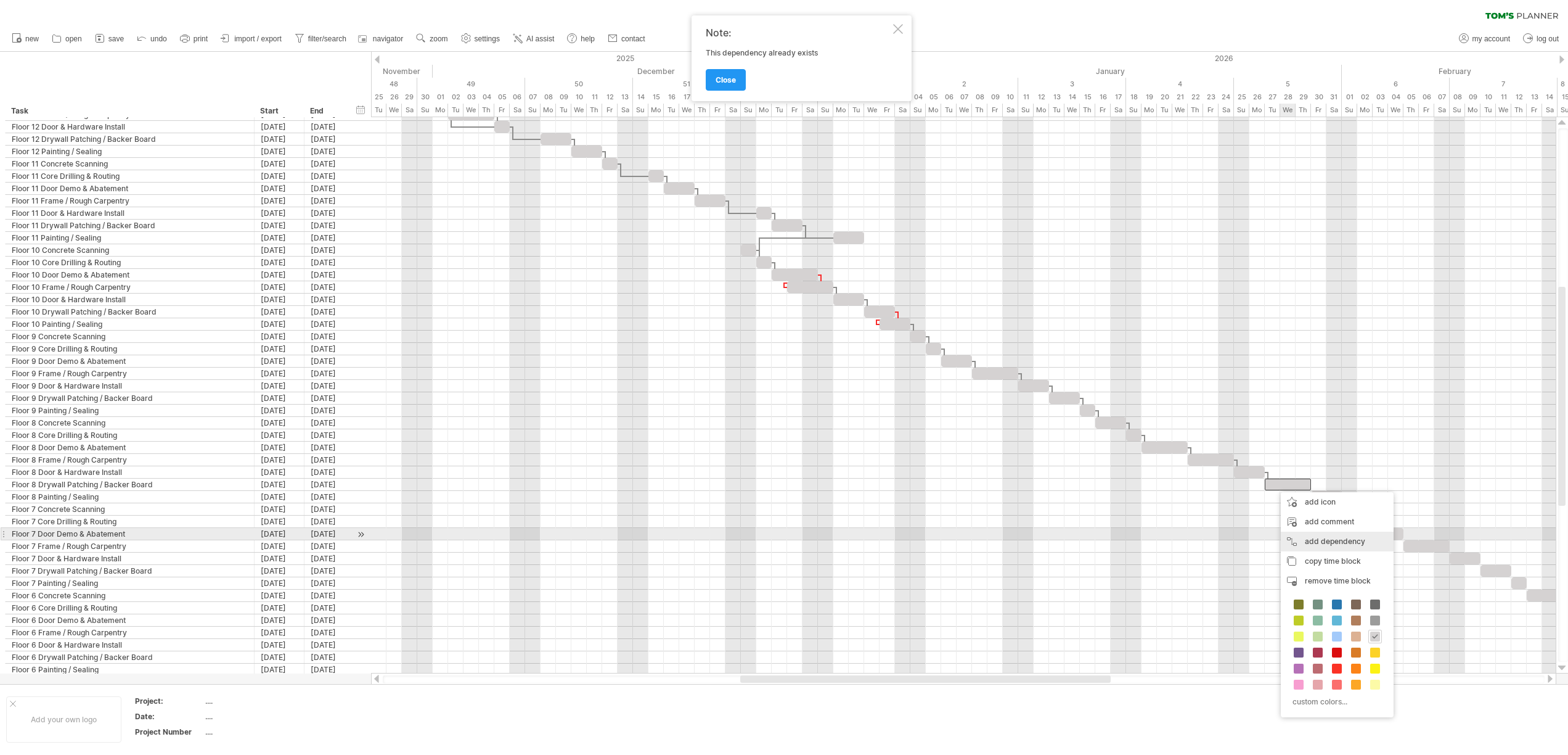
click at [1323, 537] on div "add dependency You can use dependencies when you require tasks to be done in a …" at bounding box center [1337, 541] width 113 height 20
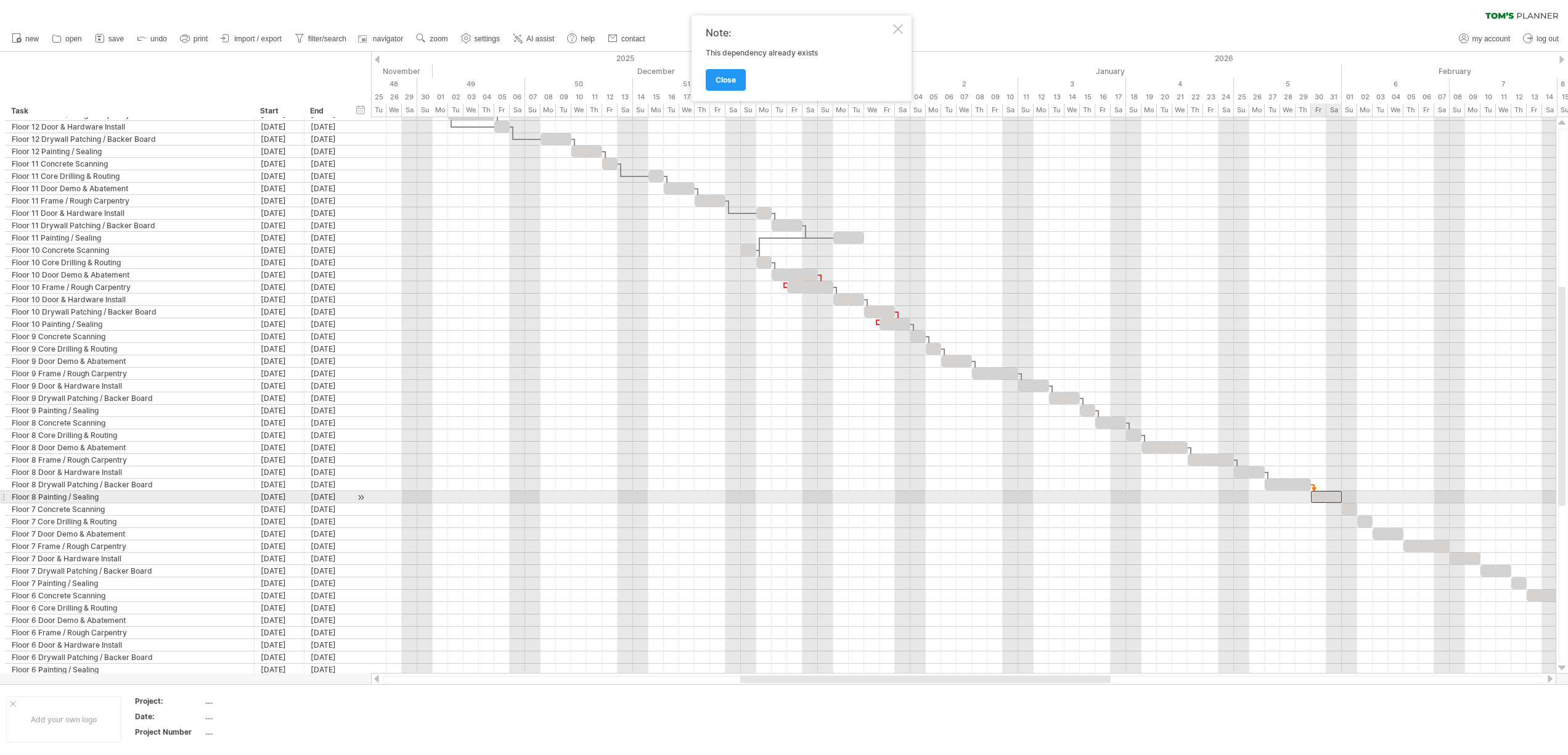
click at [1325, 499] on div at bounding box center [1326, 497] width 31 height 12
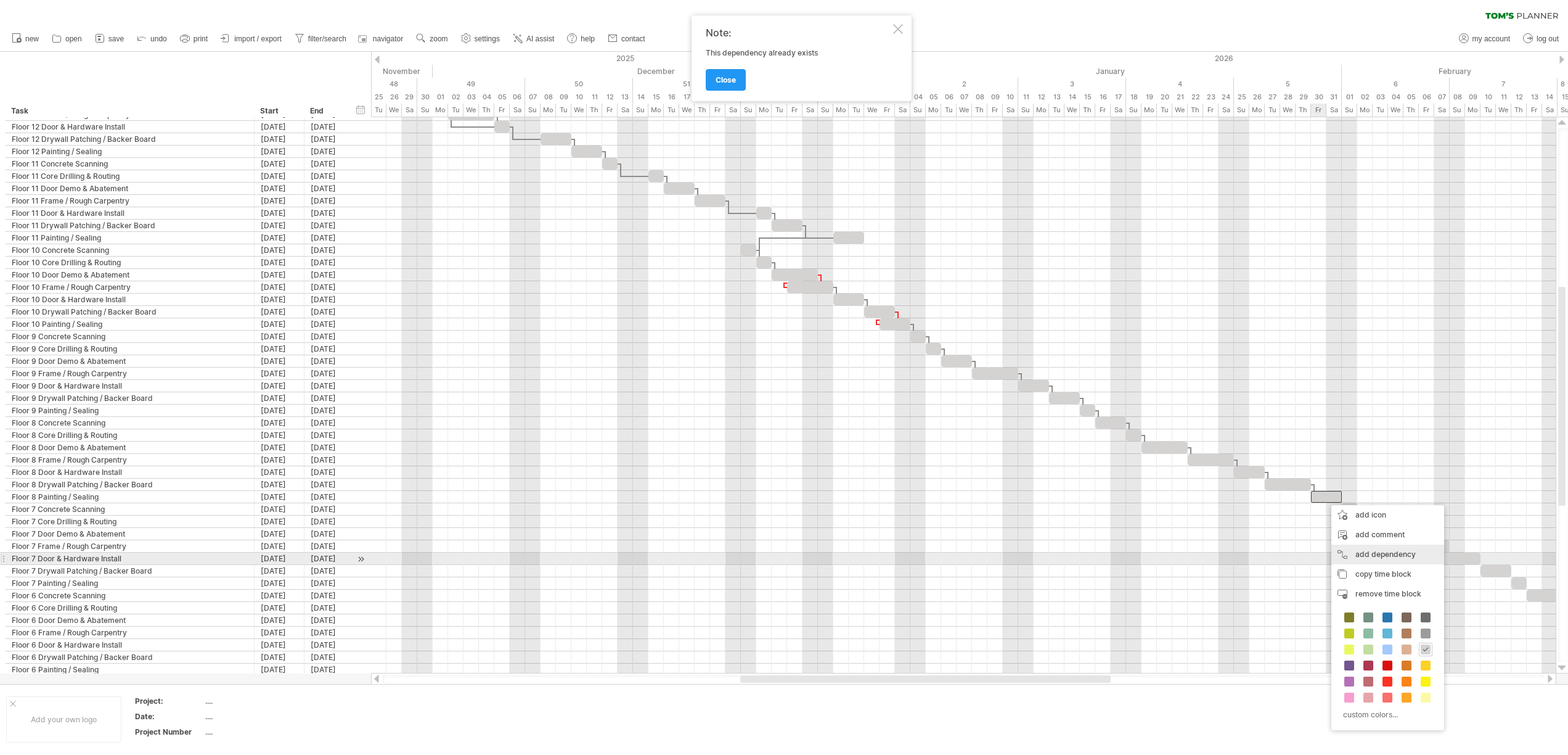
click at [1351, 553] on div "add dependency You can use dependencies when you require tasks to be done in a …" at bounding box center [1388, 554] width 113 height 20
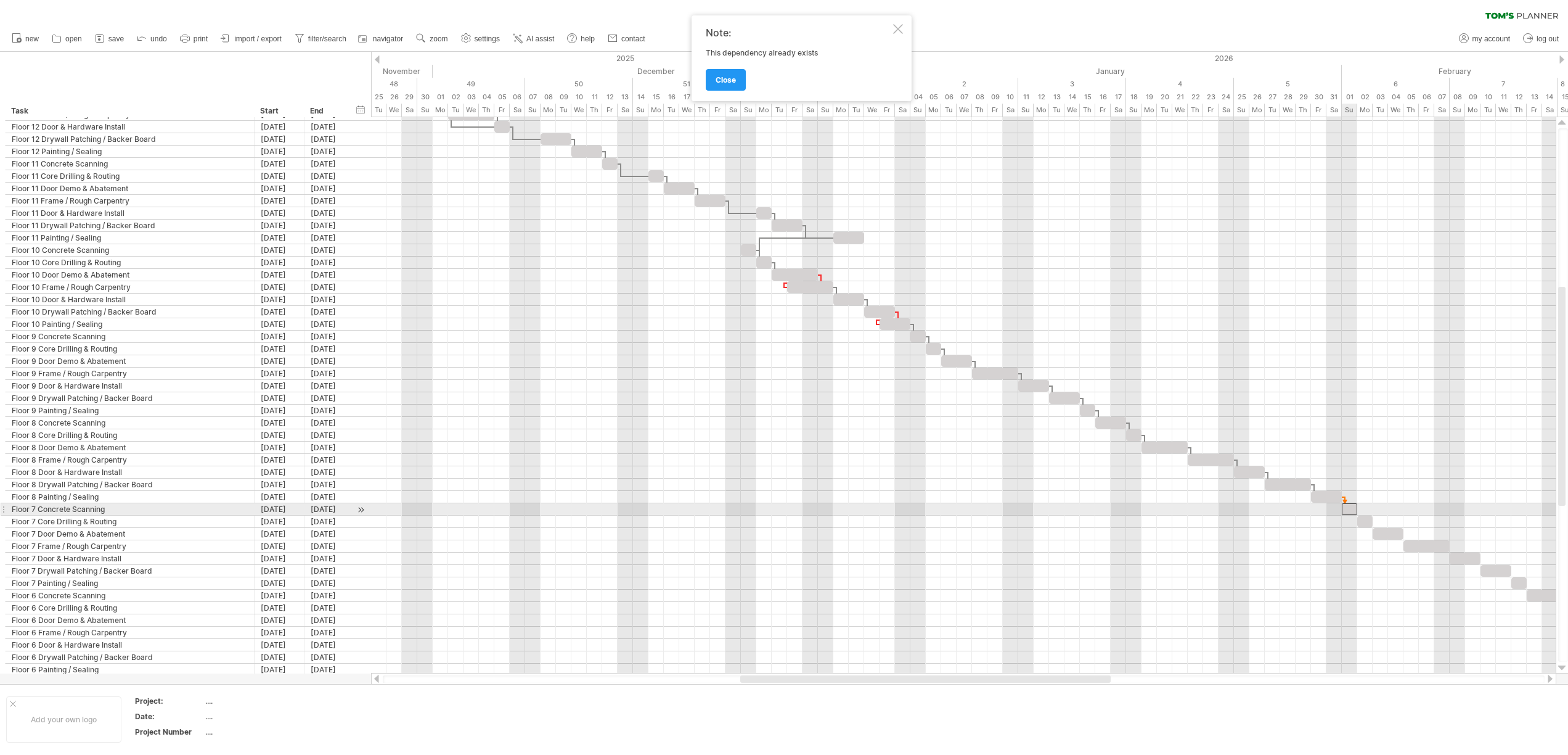
click at [1345, 509] on div at bounding box center [1349, 509] width 15 height 12
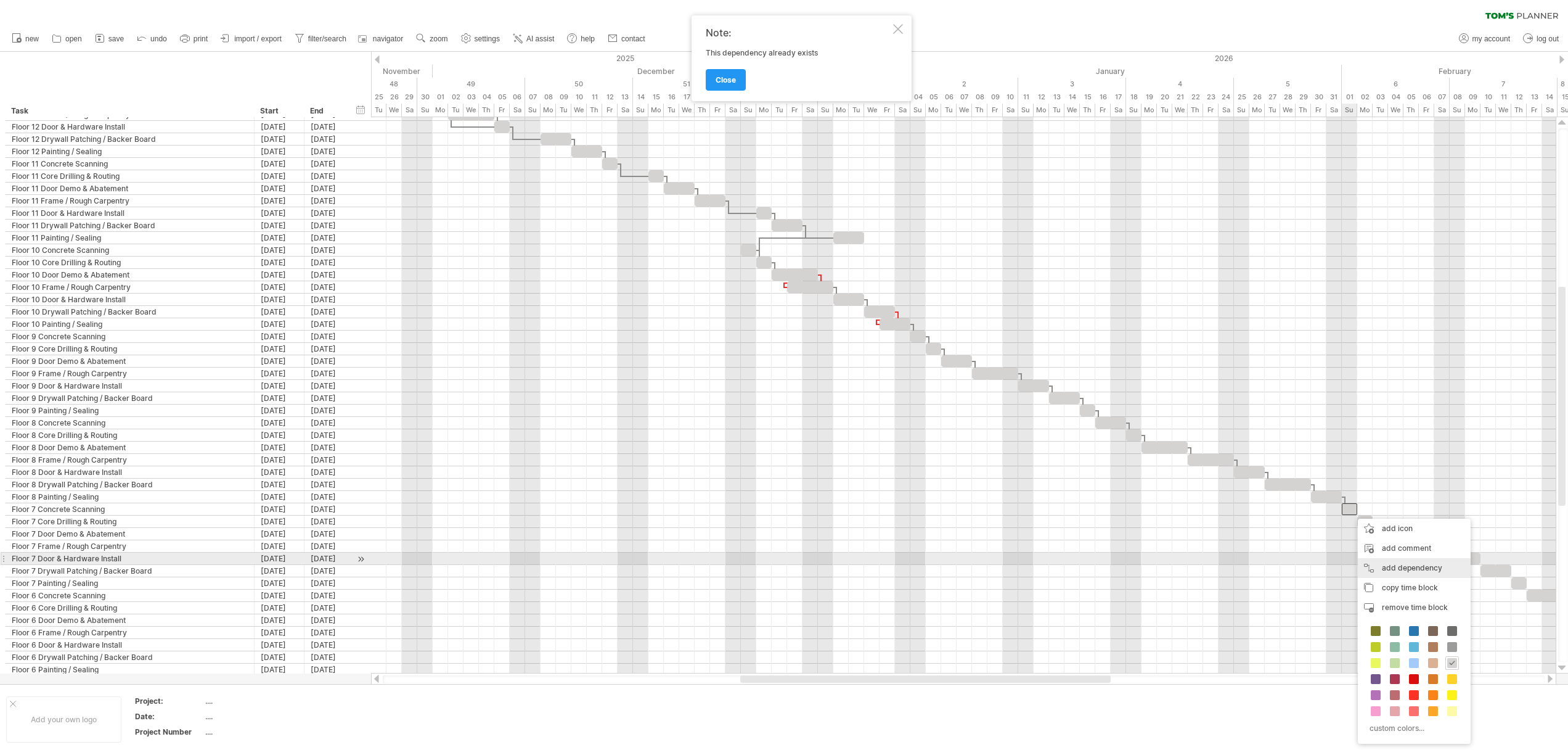
drag, startPoint x: 1369, startPoint y: 561, endPoint x: 1369, endPoint y: 550, distance: 11.0
click at [1369, 561] on div "add dependency You can use dependencies when you require tasks to be done in a …" at bounding box center [1414, 568] width 113 height 20
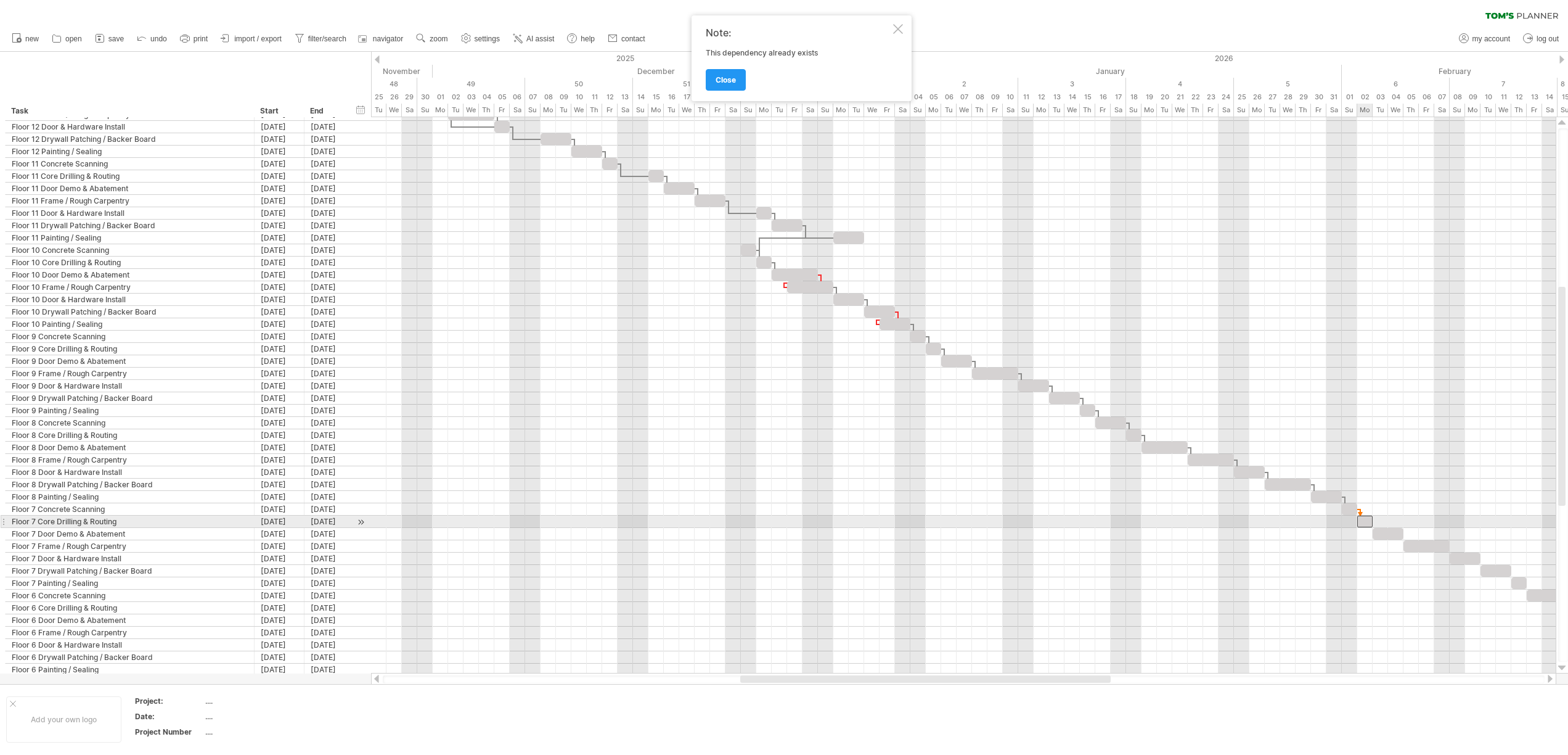
click at [1362, 523] on div at bounding box center [1364, 521] width 15 height 12
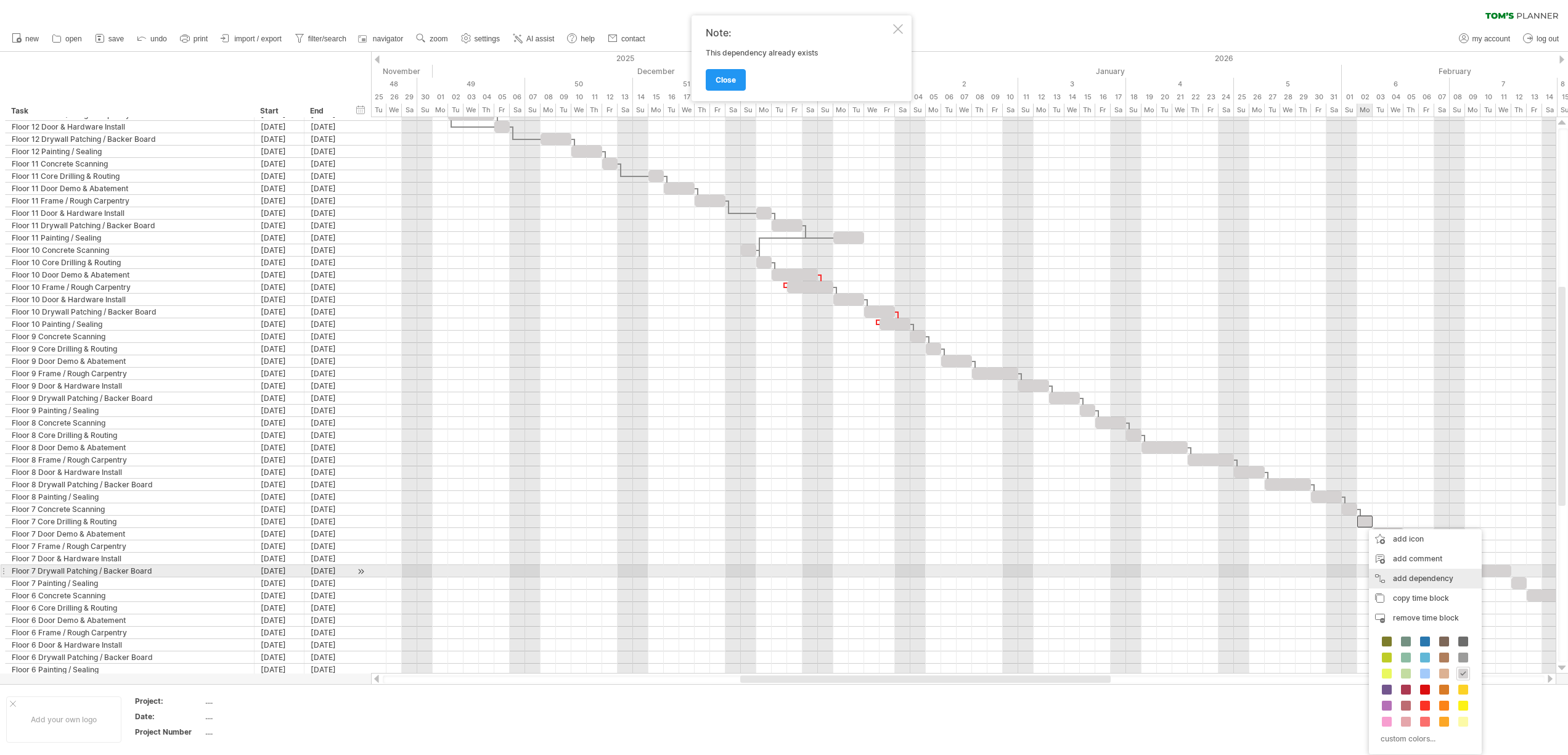
click at [1383, 576] on div "add dependency You can use dependencies when you require tasks to be done in a …" at bounding box center [1425, 578] width 113 height 20
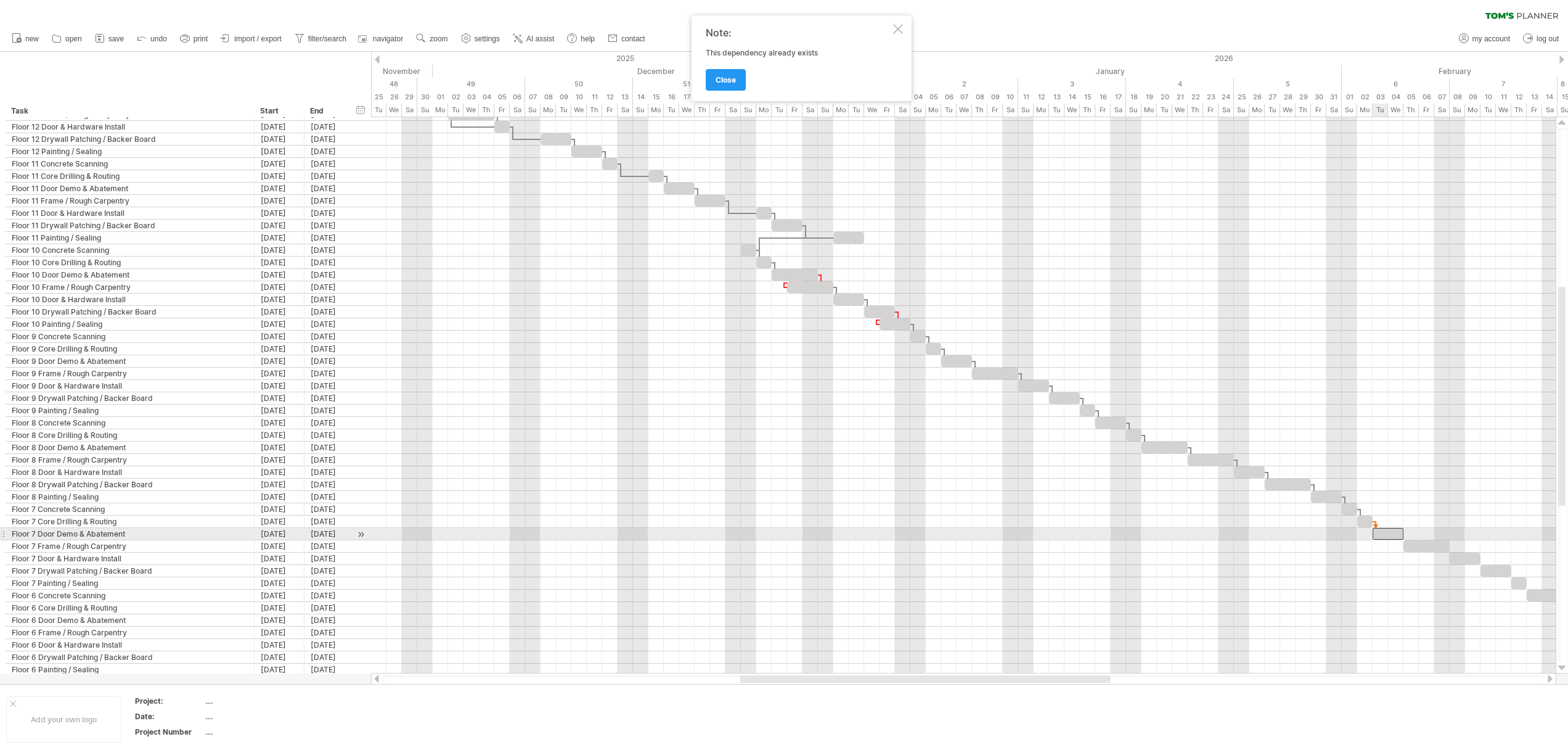
click at [1384, 537] on div at bounding box center [1388, 533] width 31 height 12
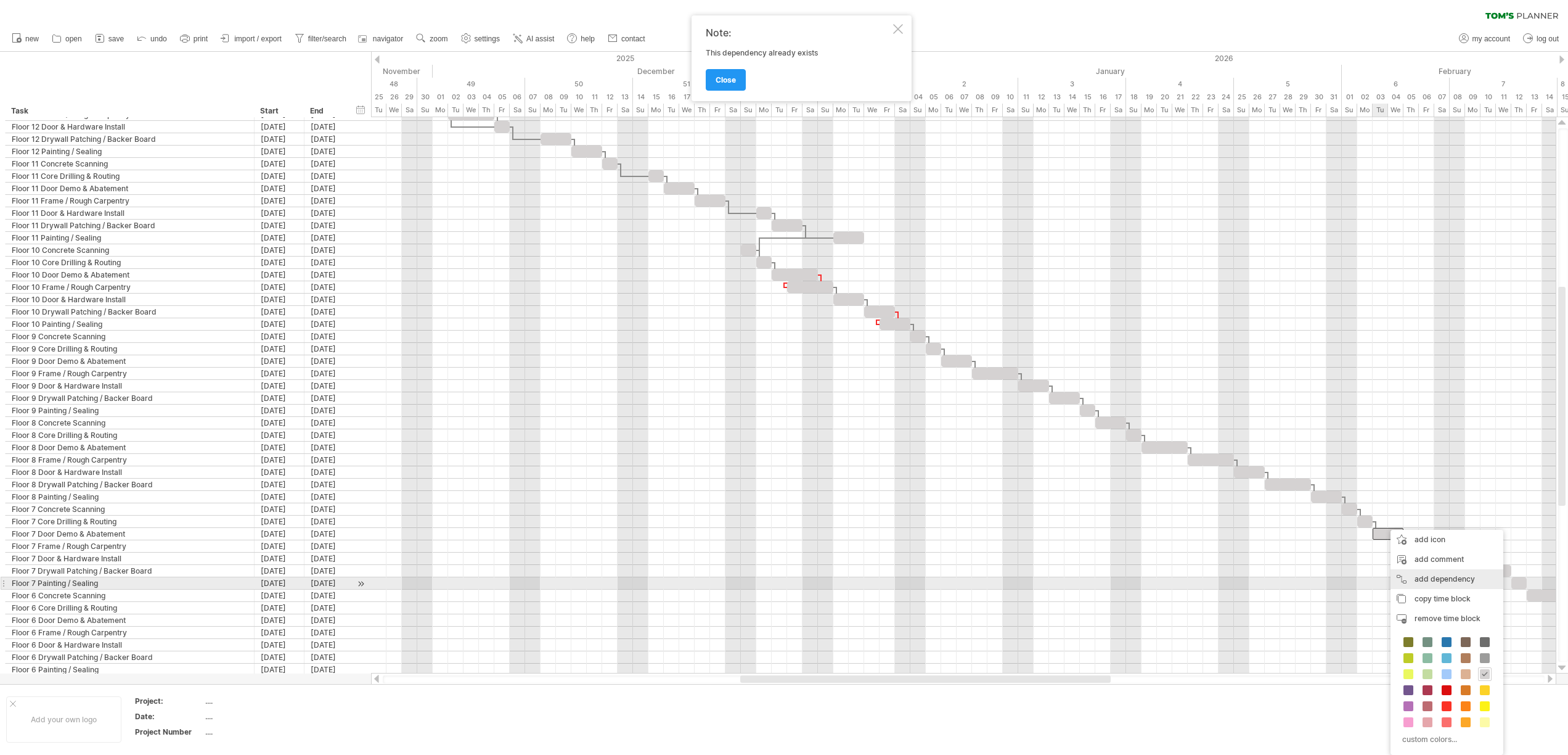
click at [1403, 582] on div "add dependency You can use dependencies when you require tasks to be done in a …" at bounding box center [1447, 579] width 113 height 20
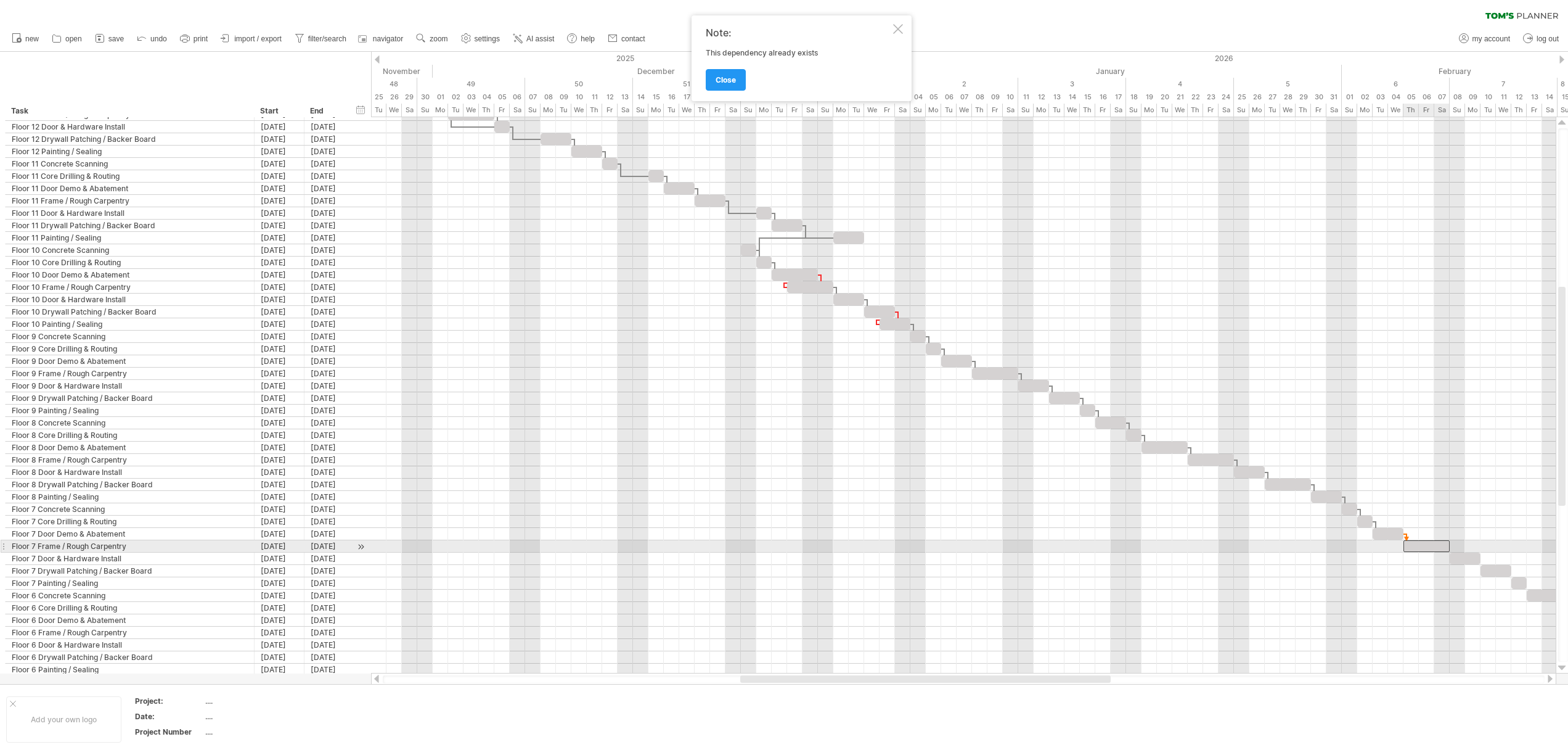
click at [1410, 545] on div at bounding box center [1426, 545] width 46 height 12
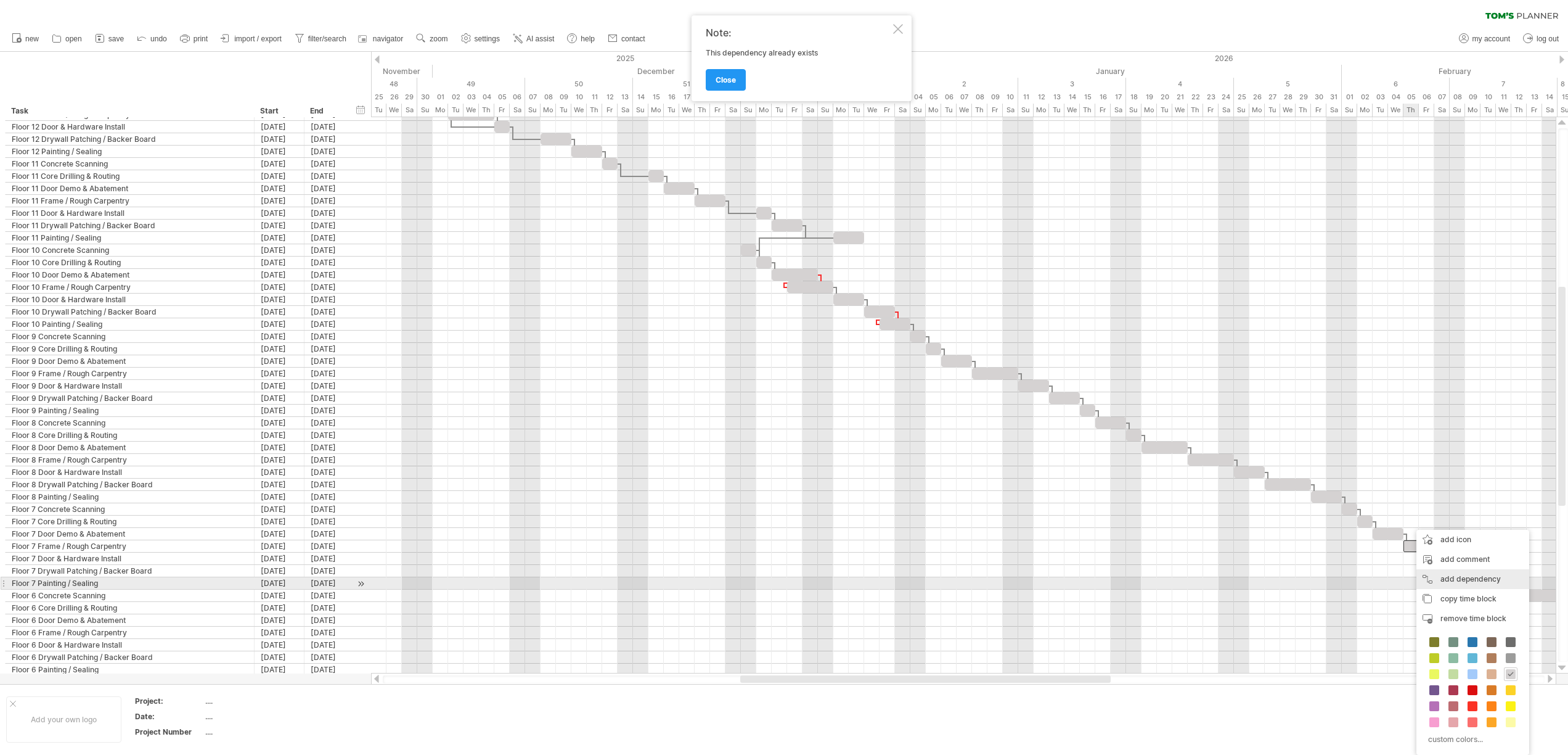
click at [1461, 583] on div "add dependency You can use dependencies when you require tasks to be done in a …" at bounding box center [1473, 579] width 113 height 20
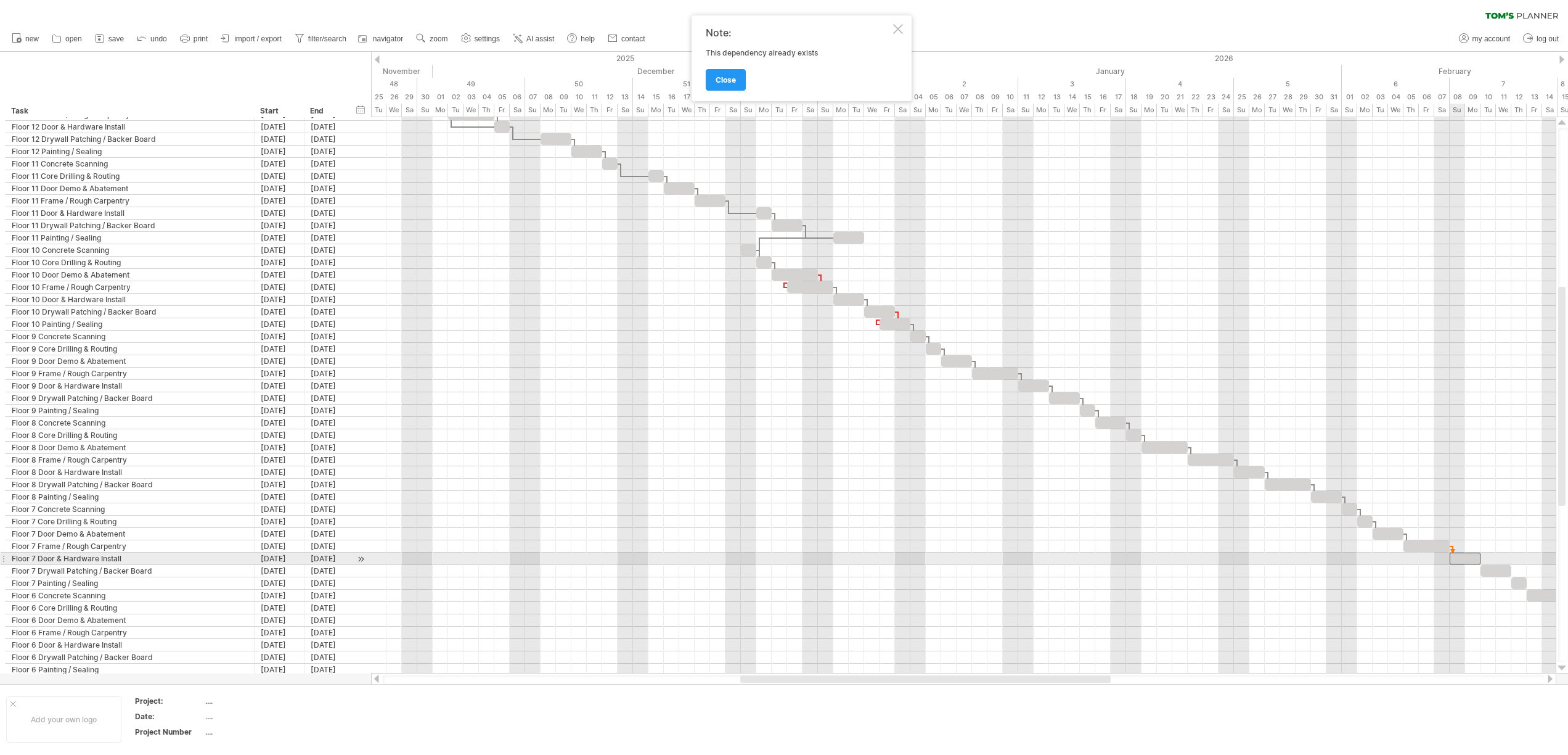
click at [1458, 560] on div at bounding box center [1465, 558] width 31 height 12
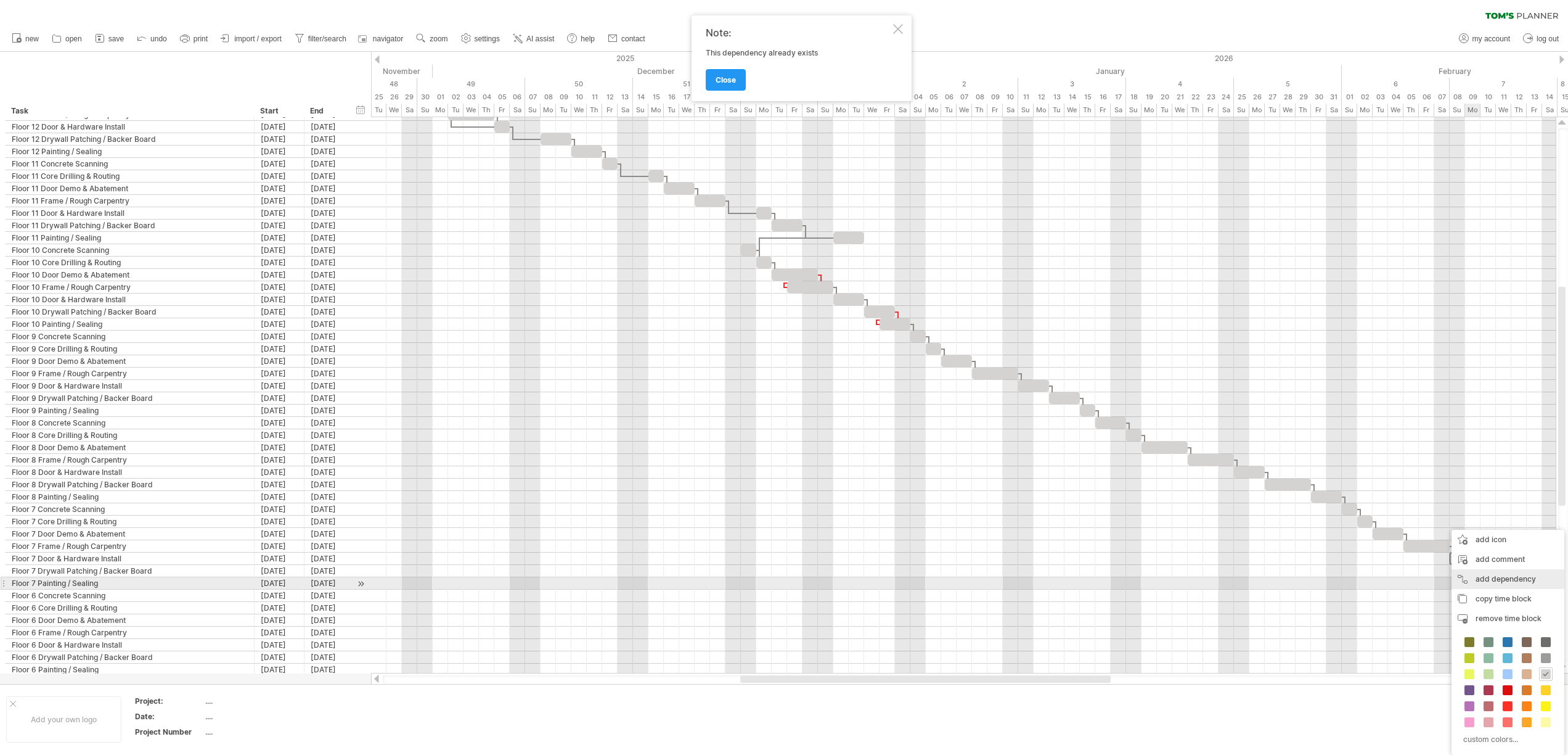
click at [1491, 585] on div "add dependency You can use dependencies when you require tasks to be done in a …" at bounding box center [1508, 579] width 113 height 20
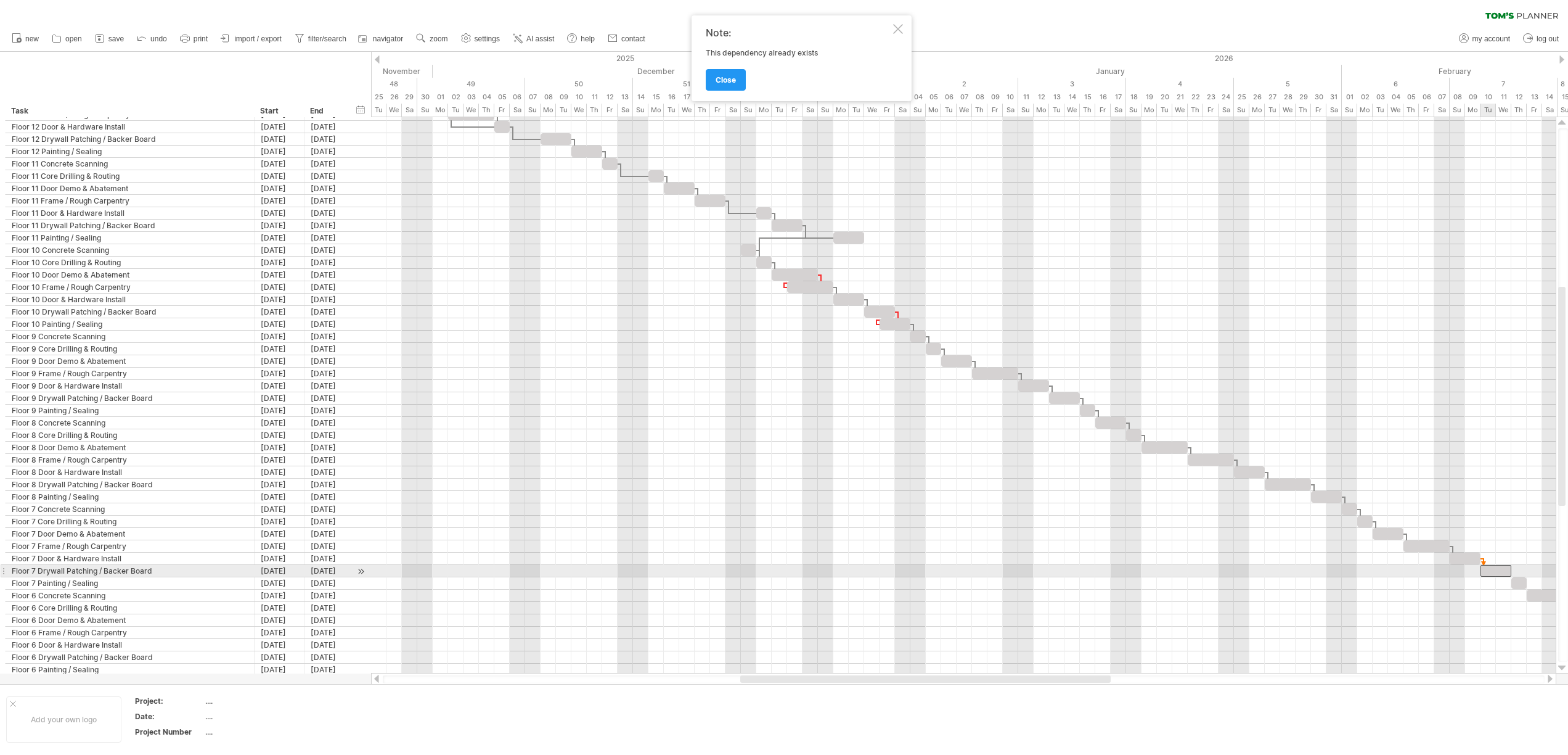
click at [1486, 573] on div at bounding box center [1496, 570] width 31 height 12
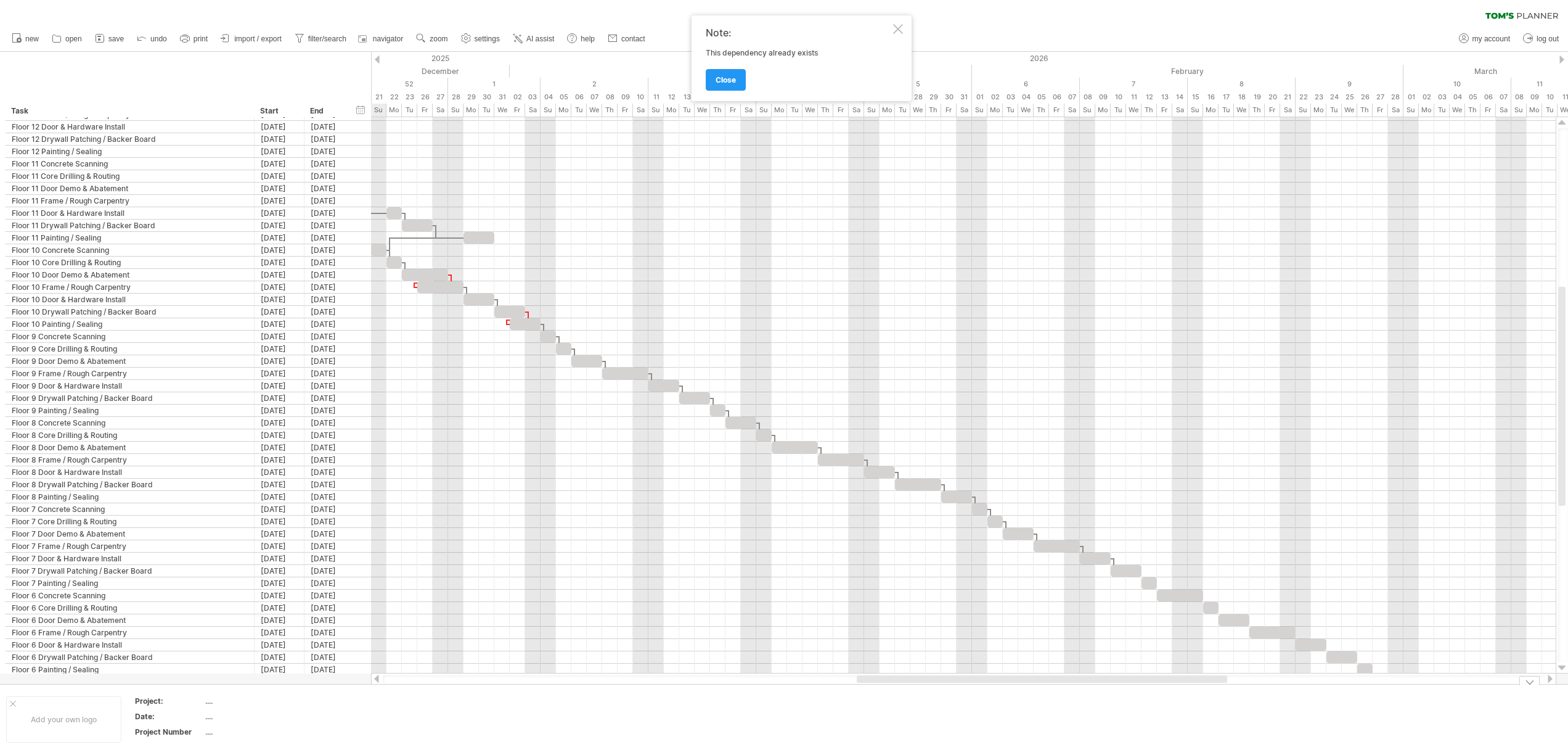
drag, startPoint x: 1092, startPoint y: 679, endPoint x: 1250, endPoint y: 684, distance: 158.1
click at [1255, 699] on div "Trying to reach [DOMAIN_NAME] Connected again... 0% clear filter new" at bounding box center [784, 378] width 1568 height 755
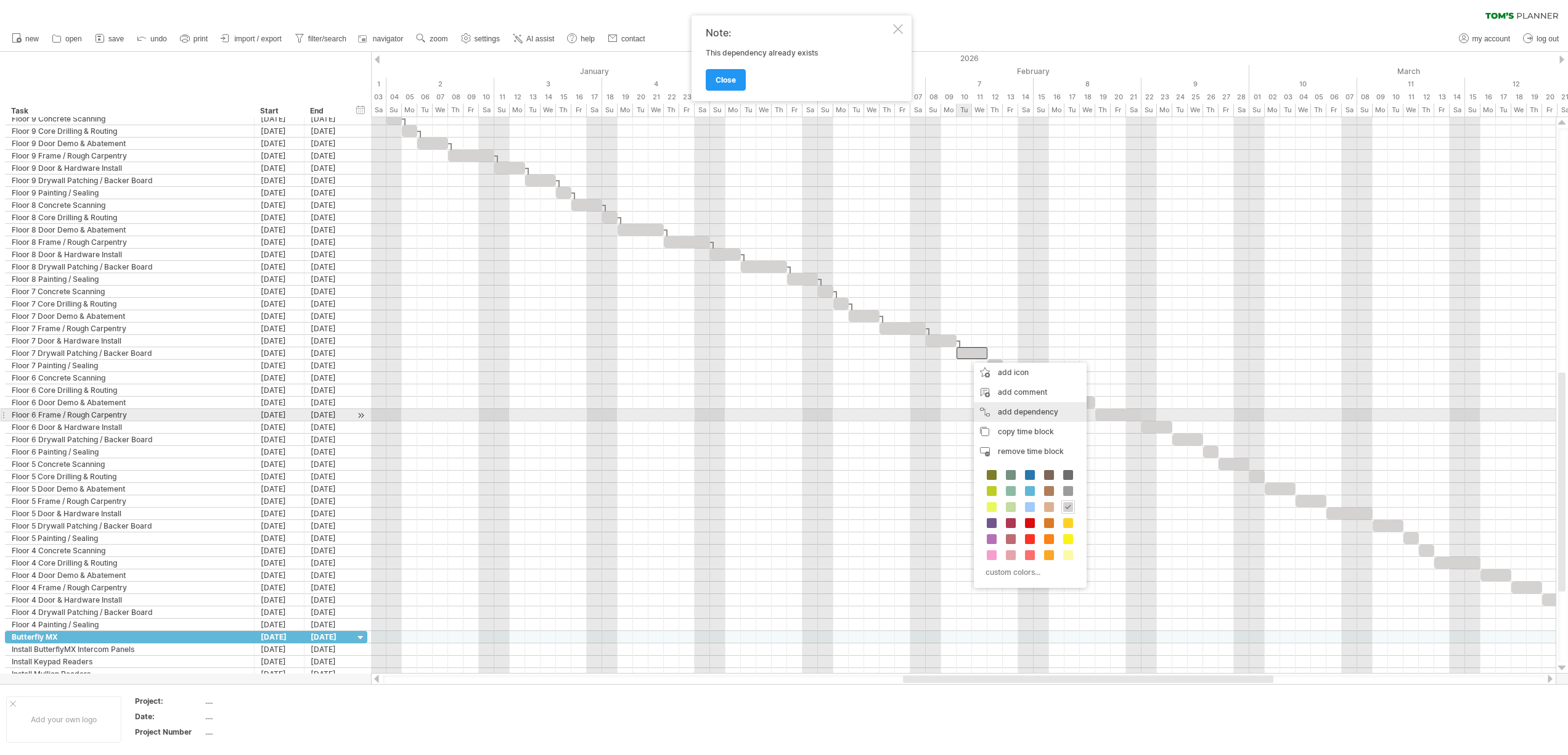
click at [1019, 415] on div "add dependency You can use dependencies when you require tasks to be done in a …" at bounding box center [1030, 412] width 113 height 20
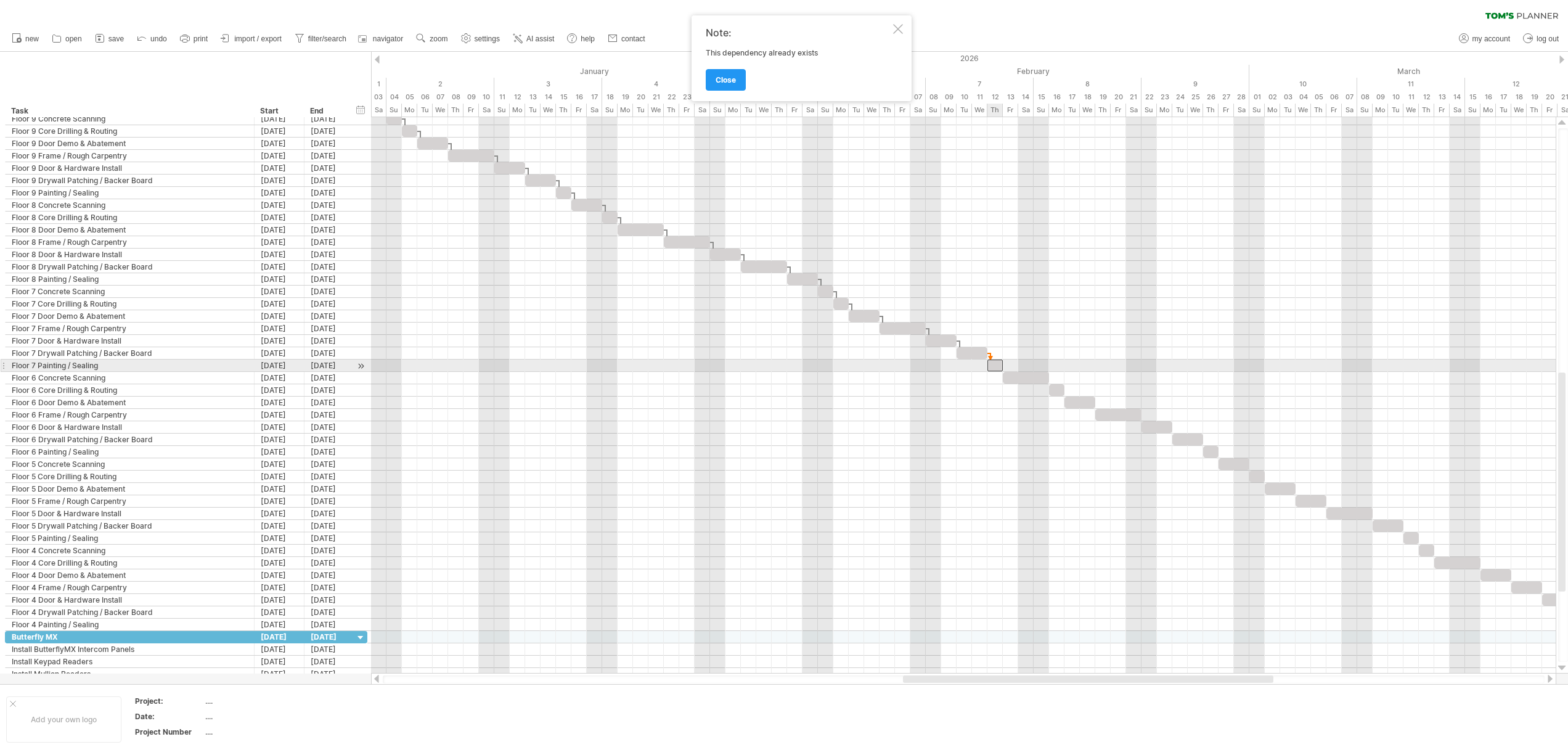
click at [992, 369] on div at bounding box center [995, 365] width 15 height 12
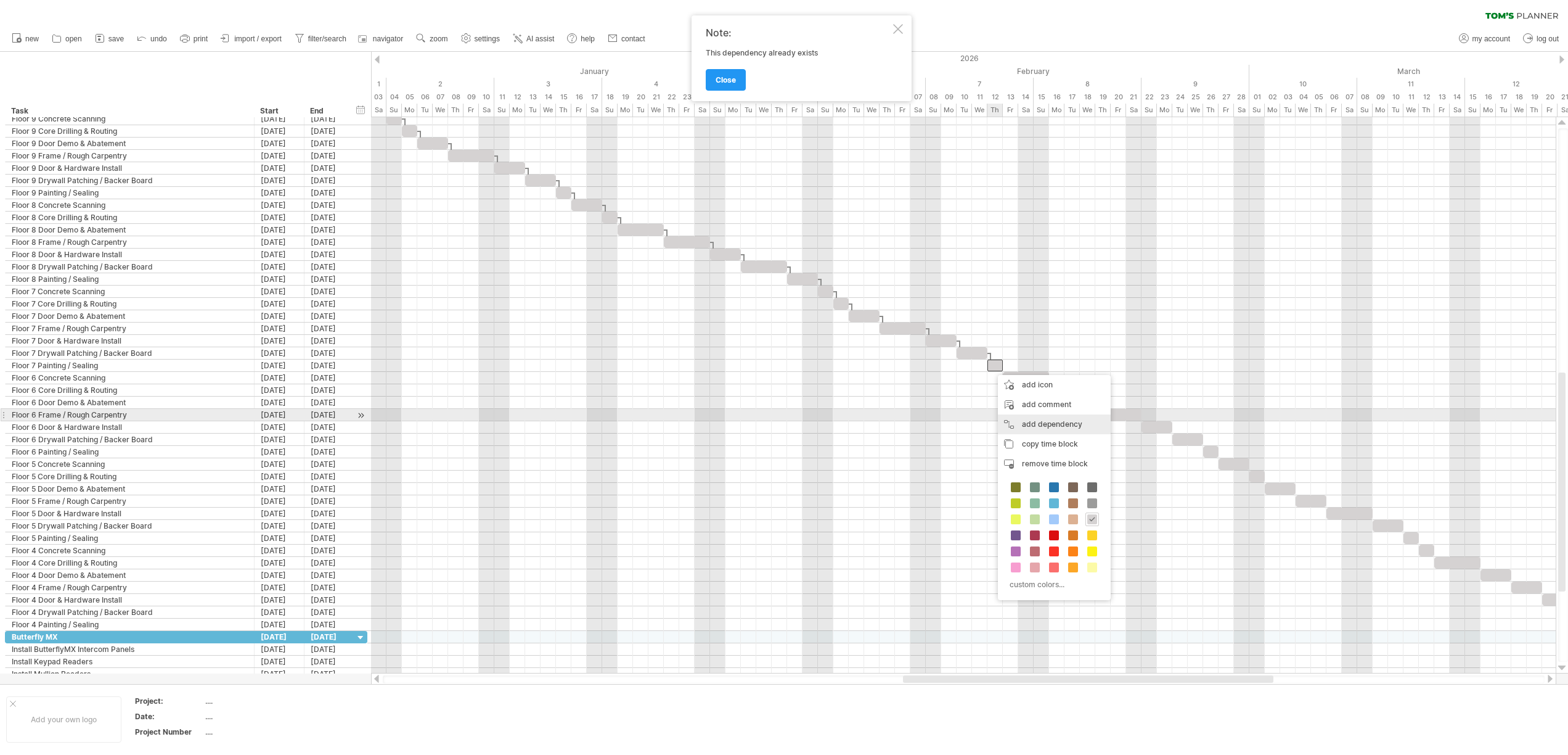
click at [1014, 415] on div "add dependency You can use dependencies when you require tasks to be done in a …" at bounding box center [1054, 424] width 113 height 20
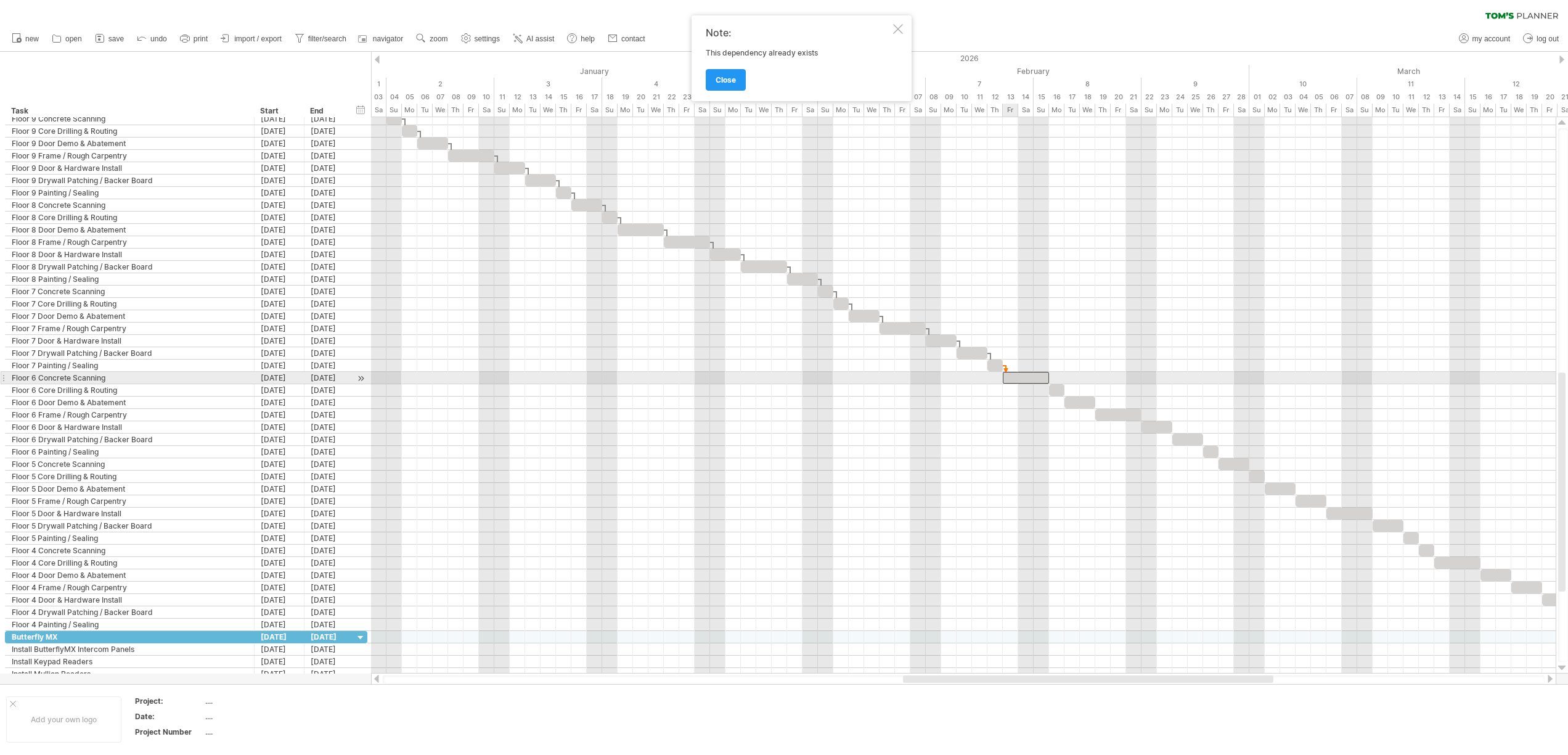
click at [1013, 379] on div at bounding box center [1025, 378] width 46 height 12
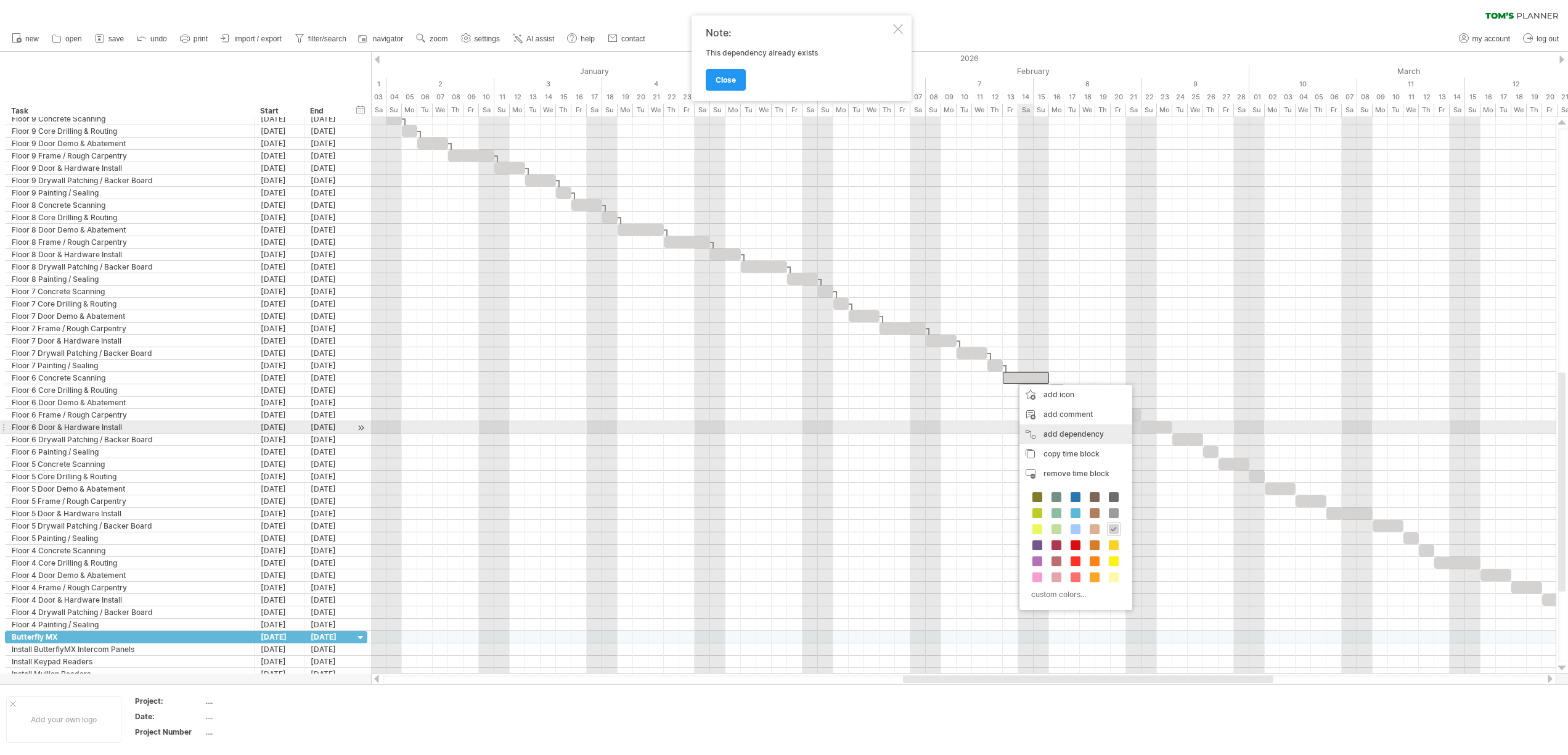
click at [1035, 430] on div "add dependency You can use dependencies when you require tasks to be done in a …" at bounding box center [1075, 434] width 113 height 20
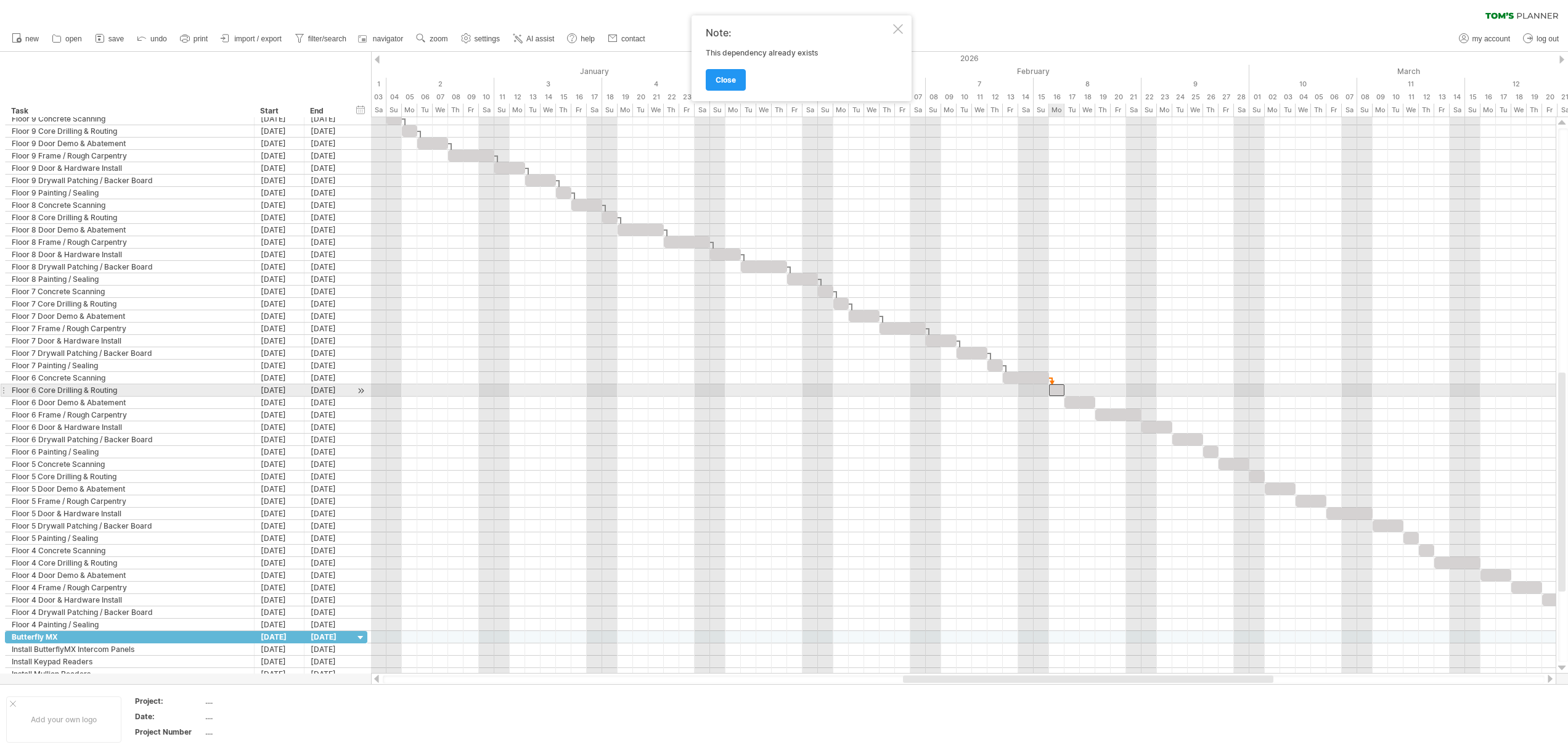
click at [1056, 392] on div at bounding box center [1056, 390] width 15 height 12
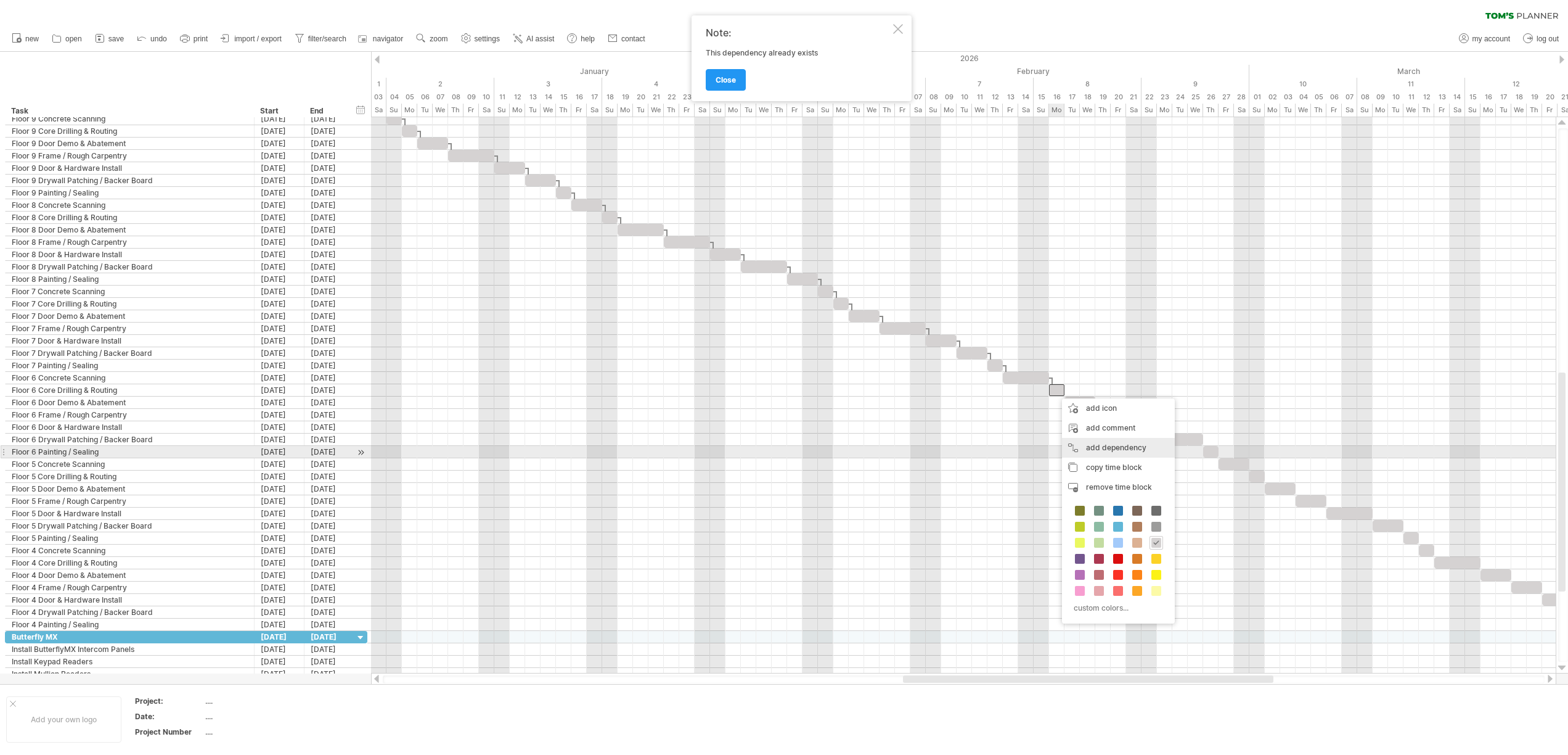
click at [1085, 446] on div "add dependency You can use dependencies when you require tasks to be done in a …" at bounding box center [1118, 448] width 113 height 20
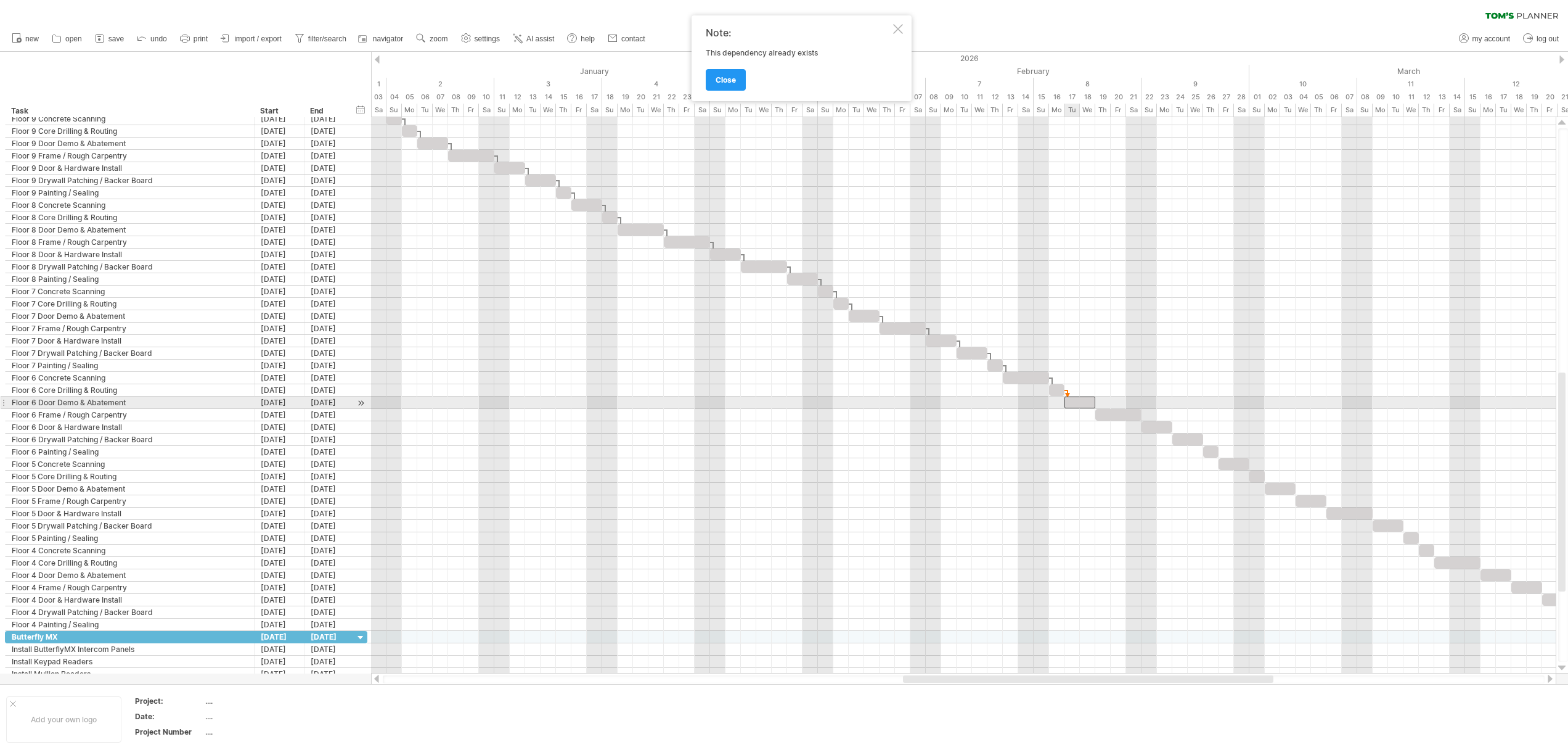
click at [1075, 404] on div at bounding box center [1080, 402] width 31 height 12
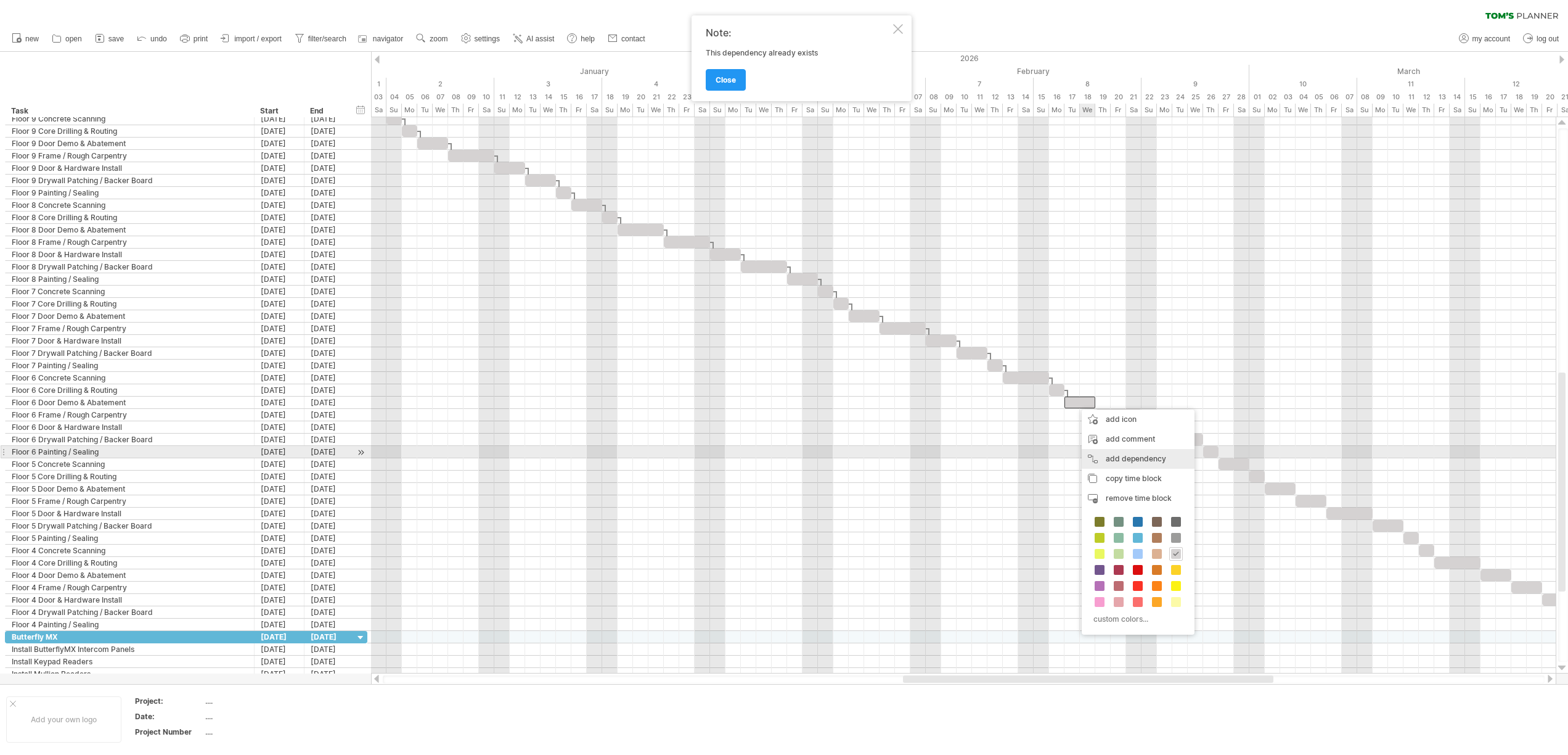
click at [1106, 456] on div "add dependency You can use dependencies when you require tasks to be done in a …" at bounding box center [1138, 459] width 113 height 20
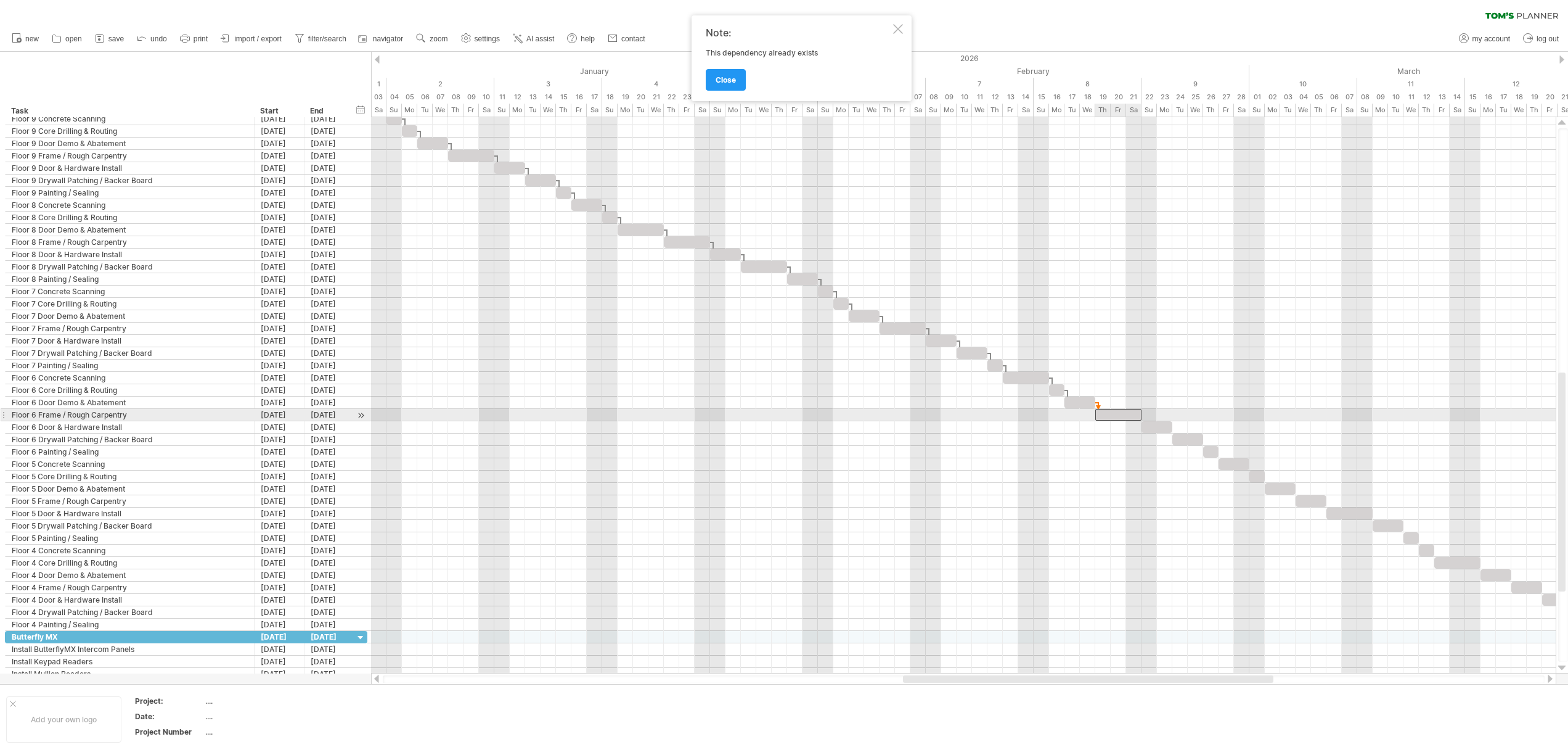
click at [1100, 415] on div at bounding box center [1118, 415] width 46 height 12
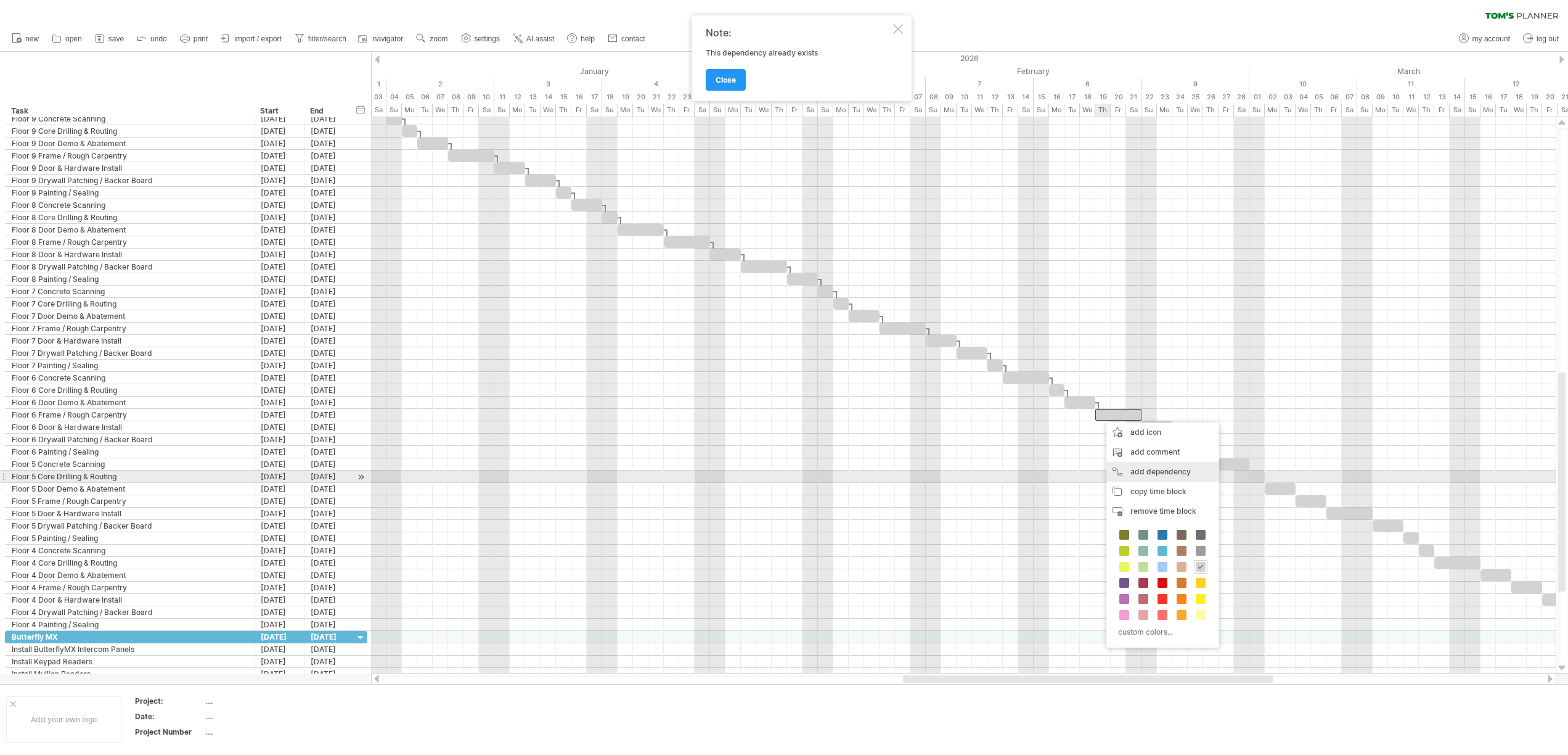
click at [1117, 472] on div "add dependency You can use dependencies when you require tasks to be done in a …" at bounding box center [1163, 472] width 113 height 20
click at [1117, 472] on div at bounding box center [963, 477] width 1185 height 12
click at [1145, 429] on div at bounding box center [1157, 426] width 31 height 12
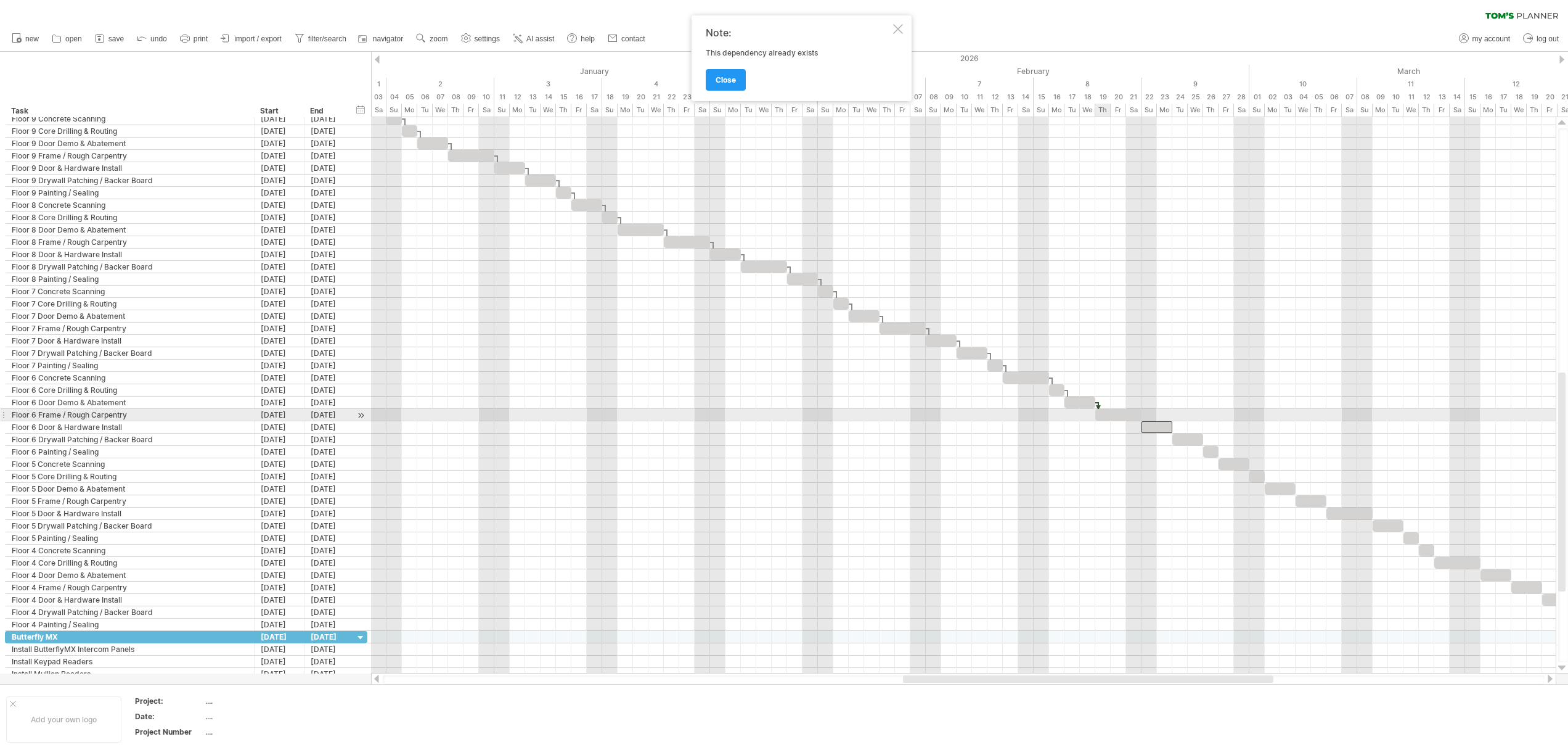
click at [1104, 410] on div at bounding box center [1118, 415] width 46 height 12
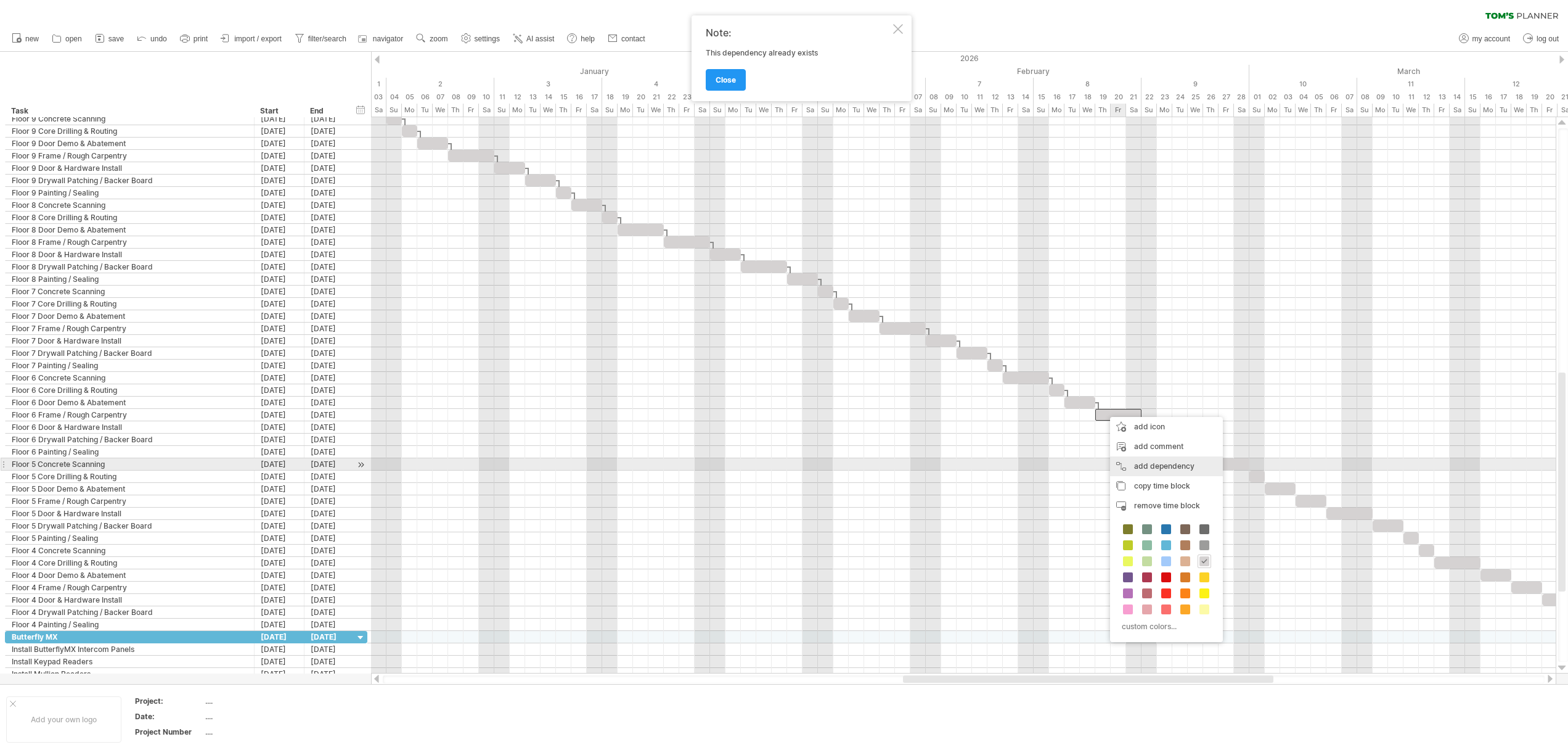
click at [1145, 468] on div "add dependency You can use dependencies when you require tasks to be done in a …" at bounding box center [1167, 466] width 113 height 20
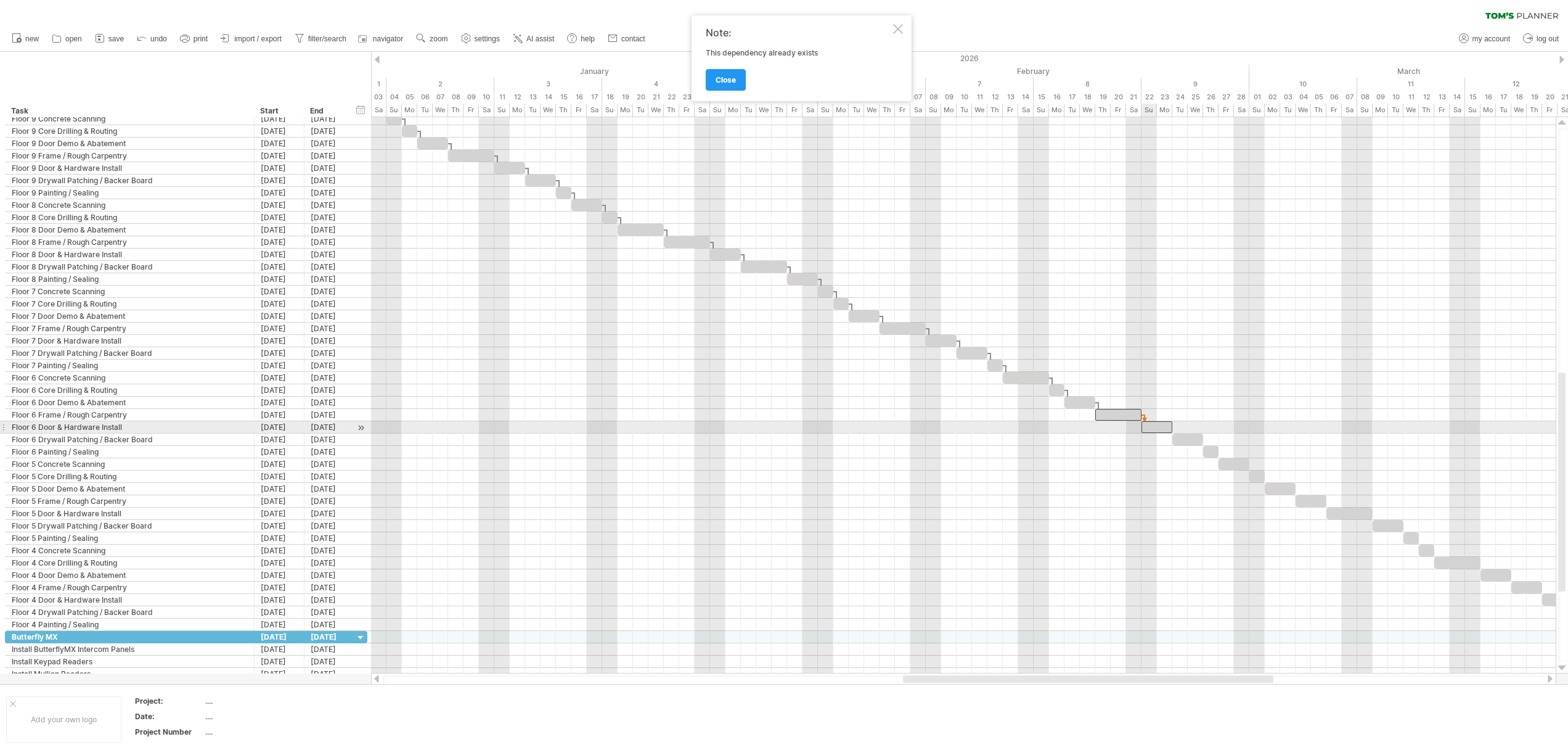
click at [1150, 428] on div at bounding box center [1157, 426] width 31 height 12
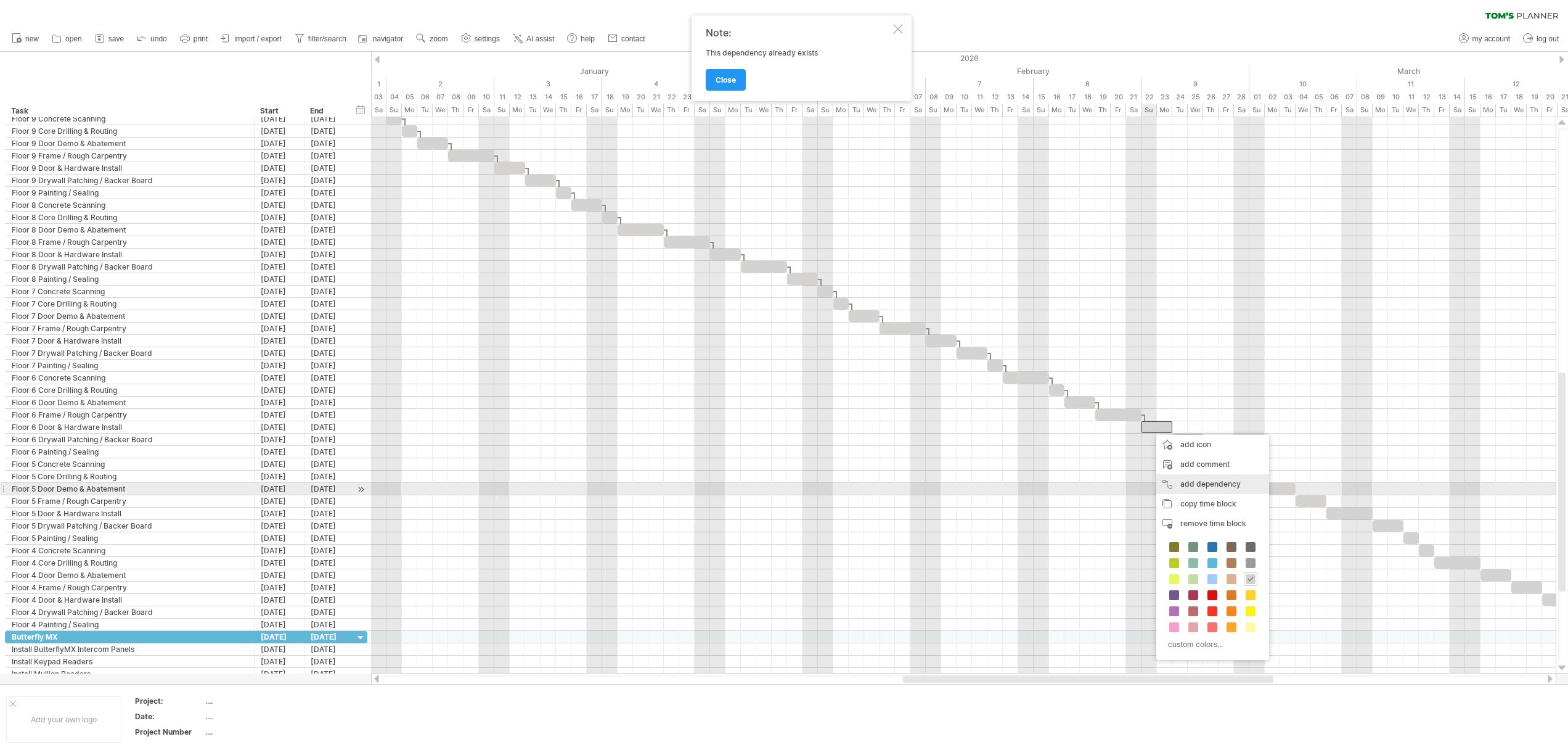
click at [1182, 483] on div "add dependency You can use dependencies when you require tasks to be done in a …" at bounding box center [1212, 484] width 113 height 20
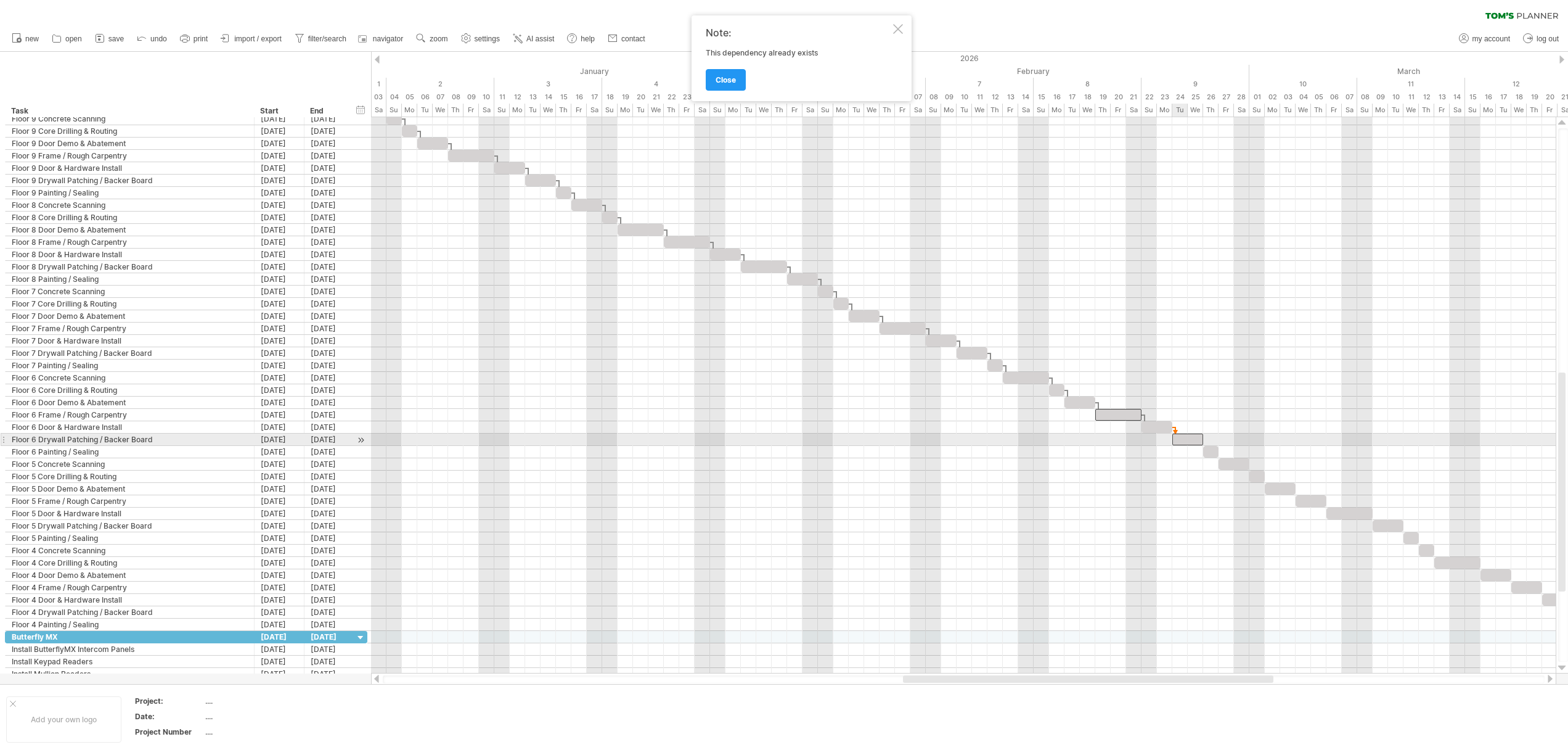
click at [1176, 441] on div at bounding box center [1188, 439] width 31 height 12
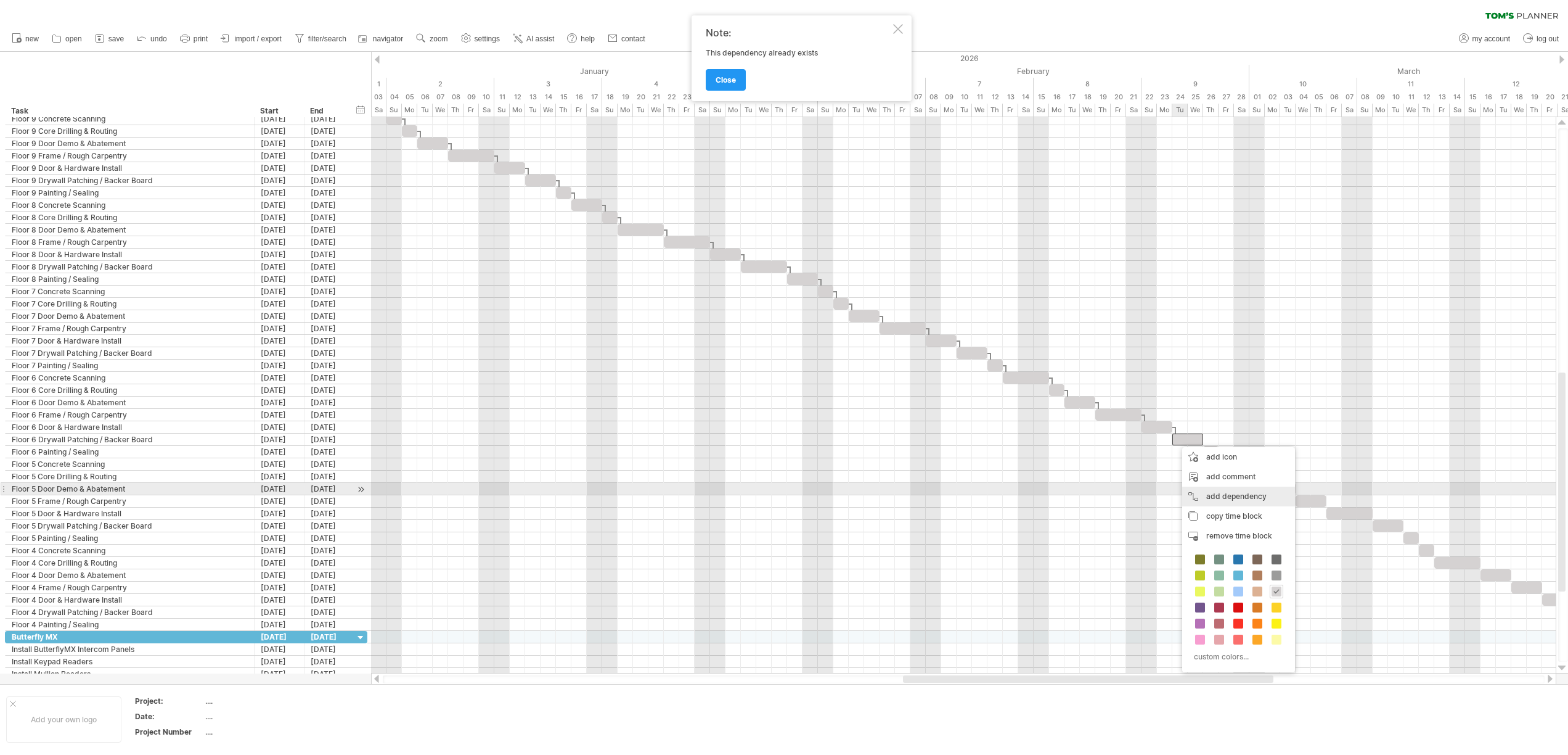
click at [1205, 488] on div "add dependency You can use dependencies when you require tasks to be done in a …" at bounding box center [1238, 497] width 113 height 20
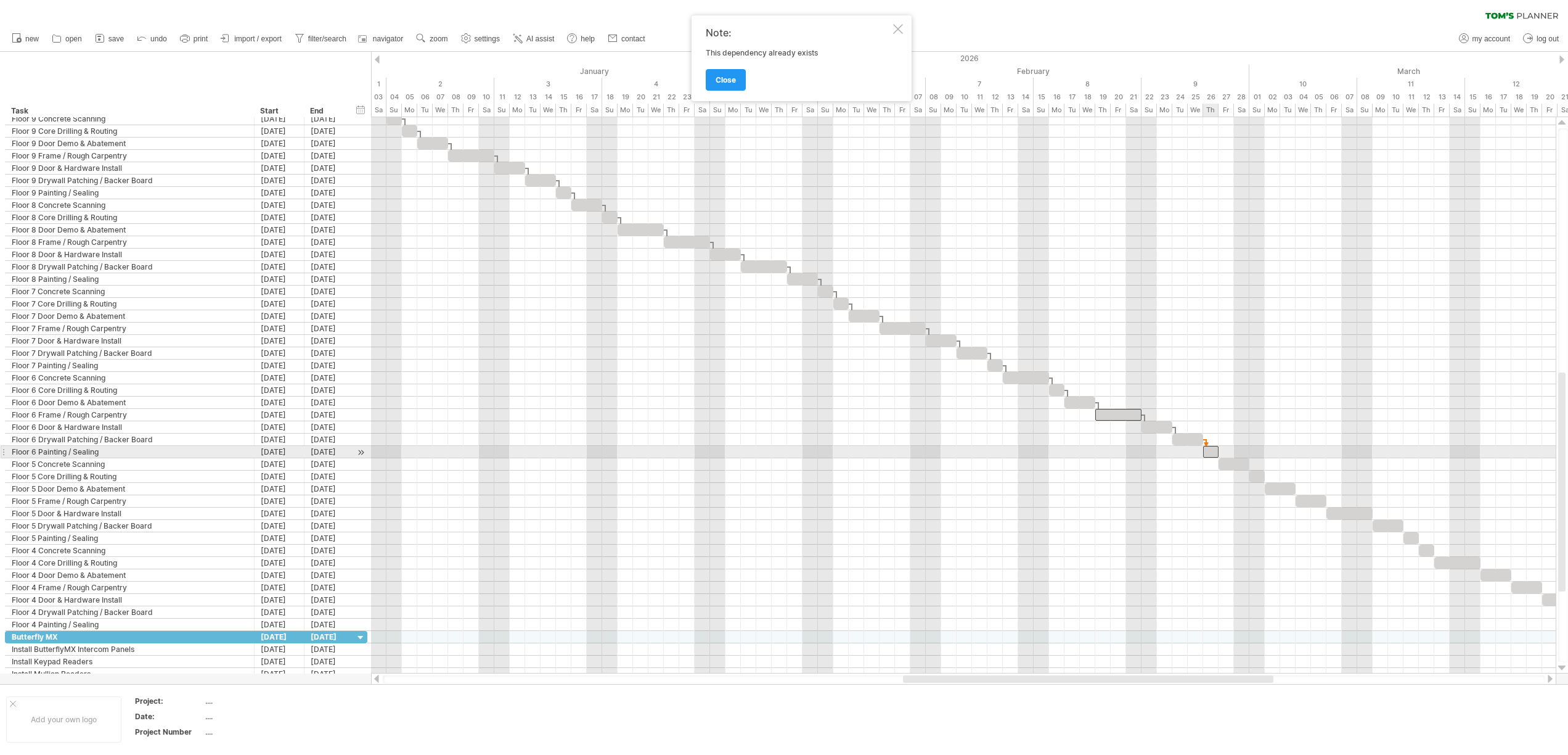
click at [1209, 453] on div at bounding box center [1211, 451] width 15 height 12
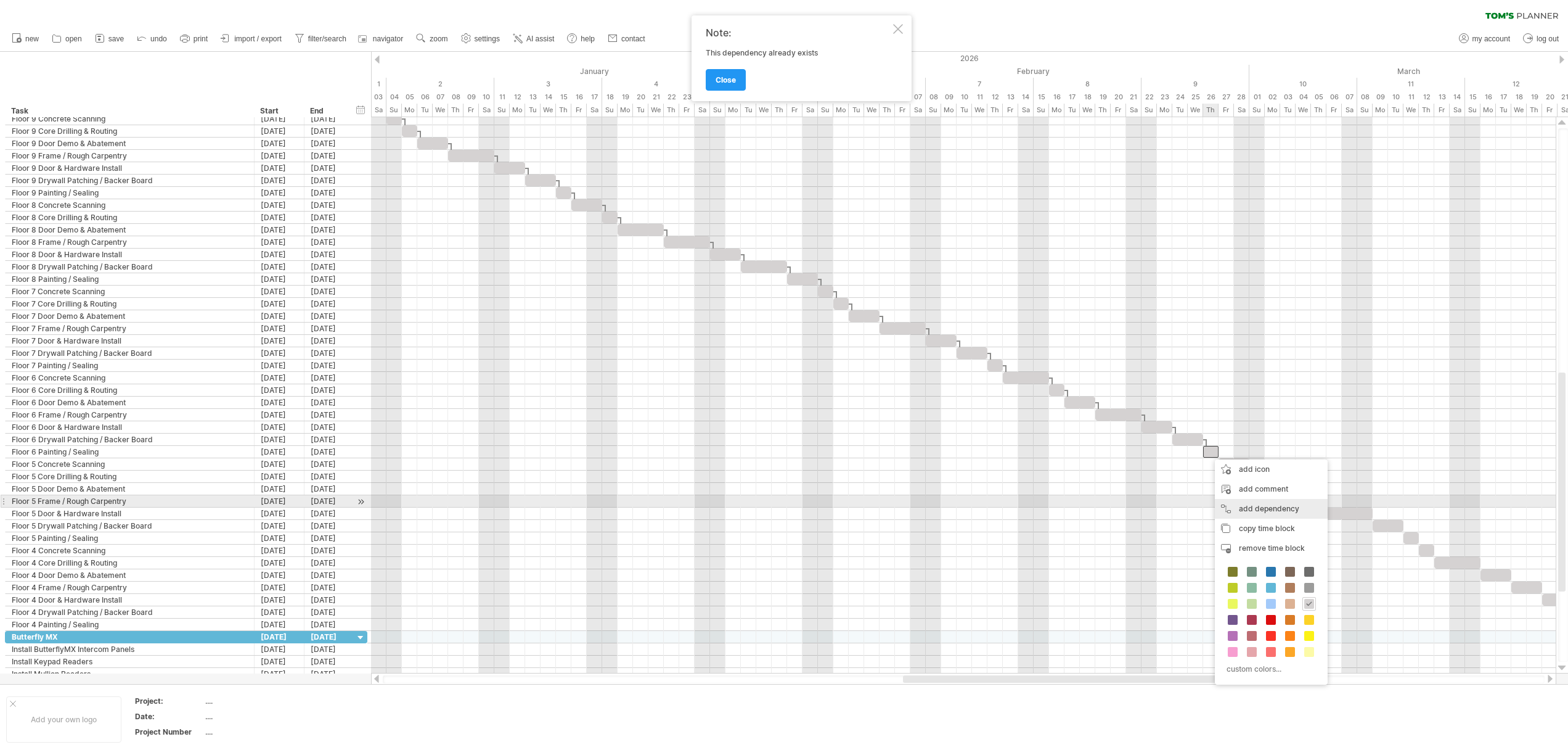
click at [1232, 500] on div "add dependency You can use dependencies when you require tasks to be done in a …" at bounding box center [1271, 509] width 113 height 20
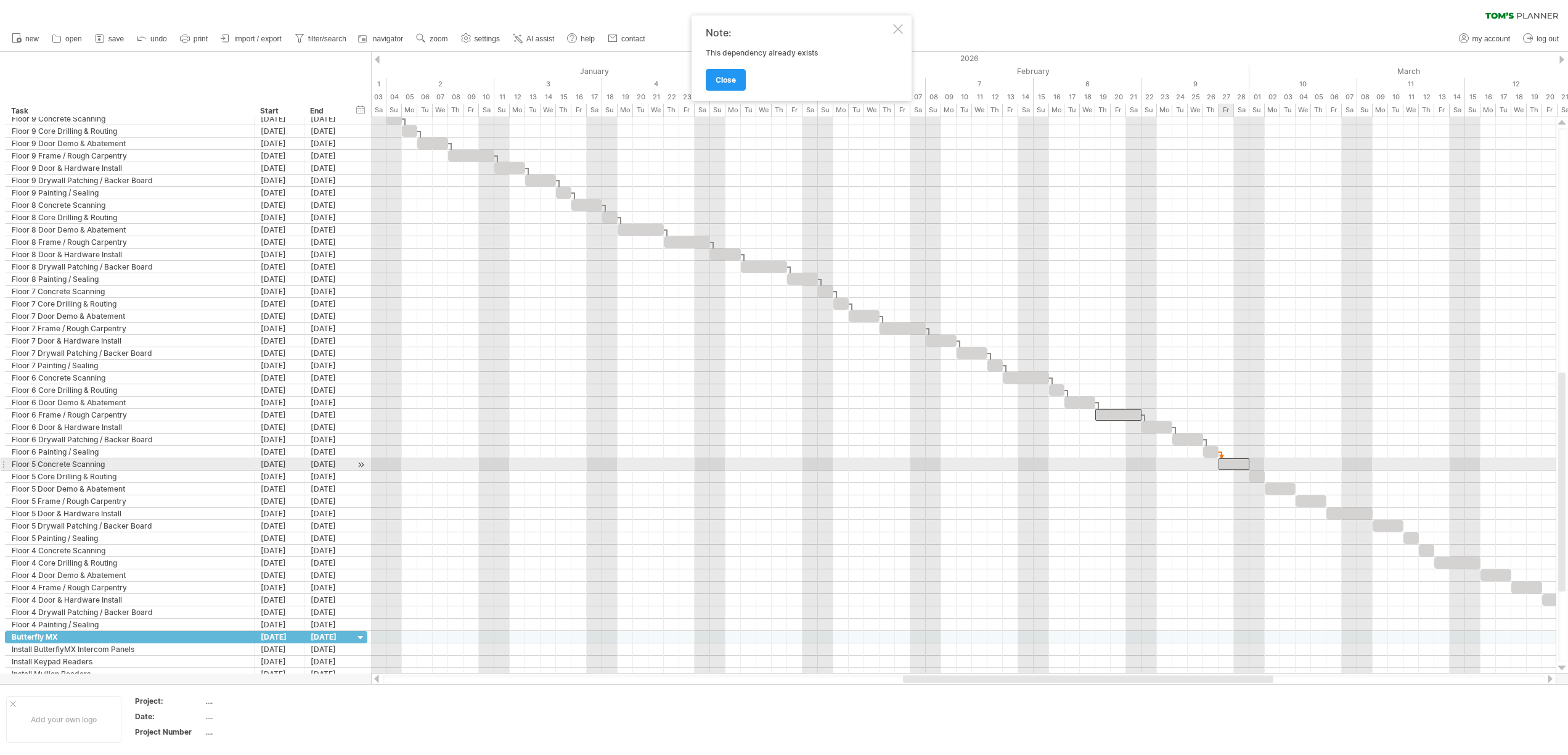
click at [1227, 466] on div at bounding box center [1234, 464] width 31 height 12
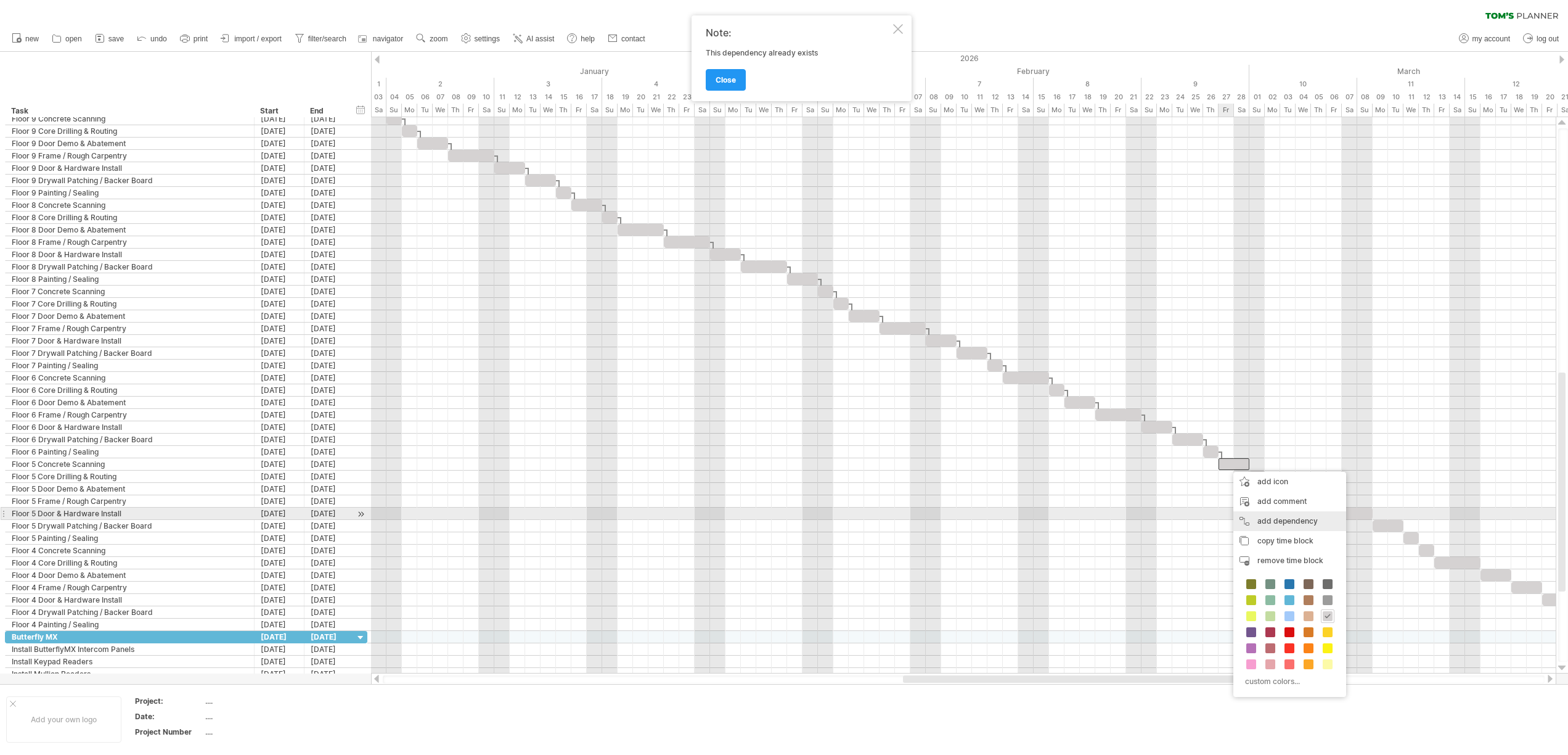
click at [1252, 513] on div "add dependency You can use dependencies when you require tasks to be done in a …" at bounding box center [1289, 521] width 113 height 20
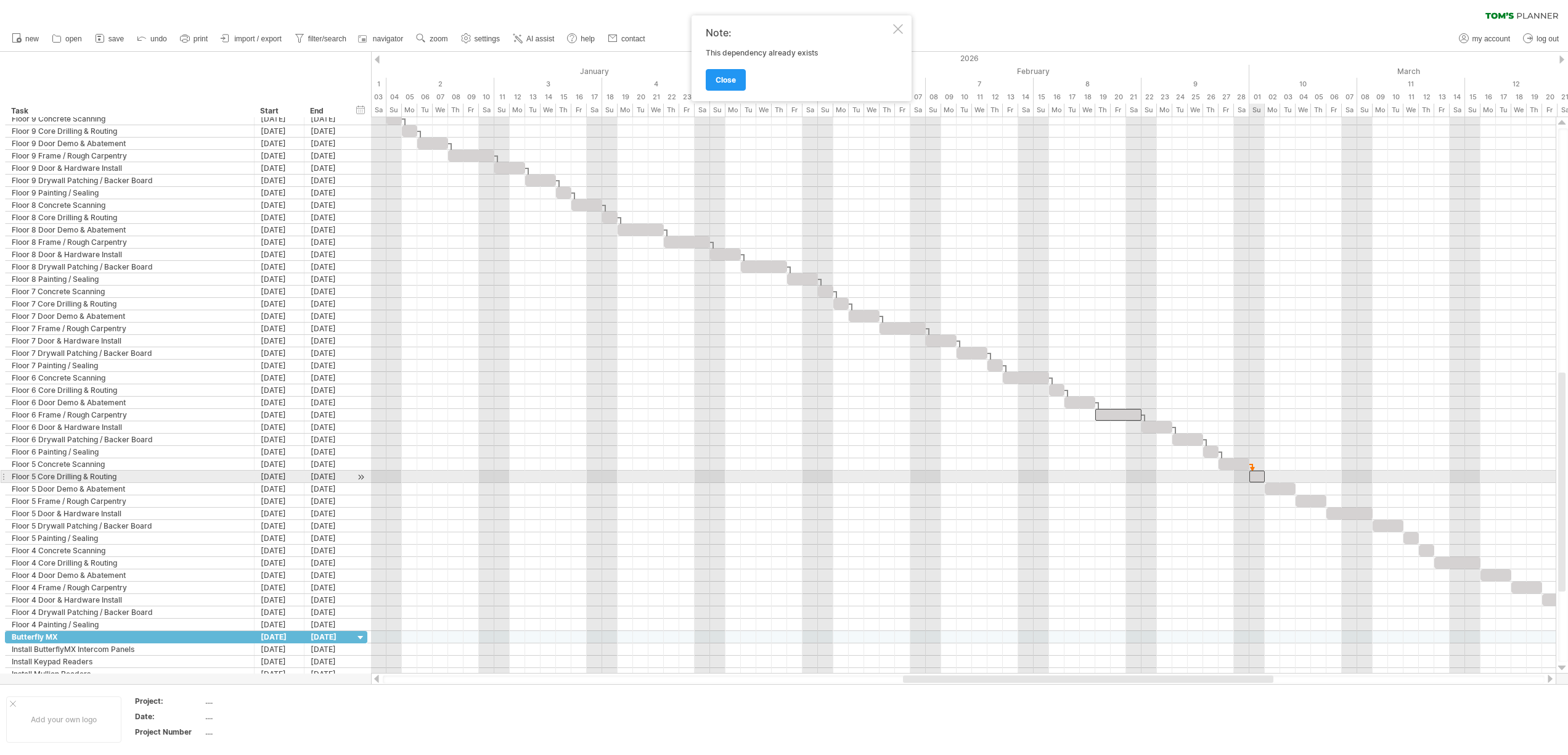
click at [1251, 476] on div at bounding box center [1256, 476] width 15 height 12
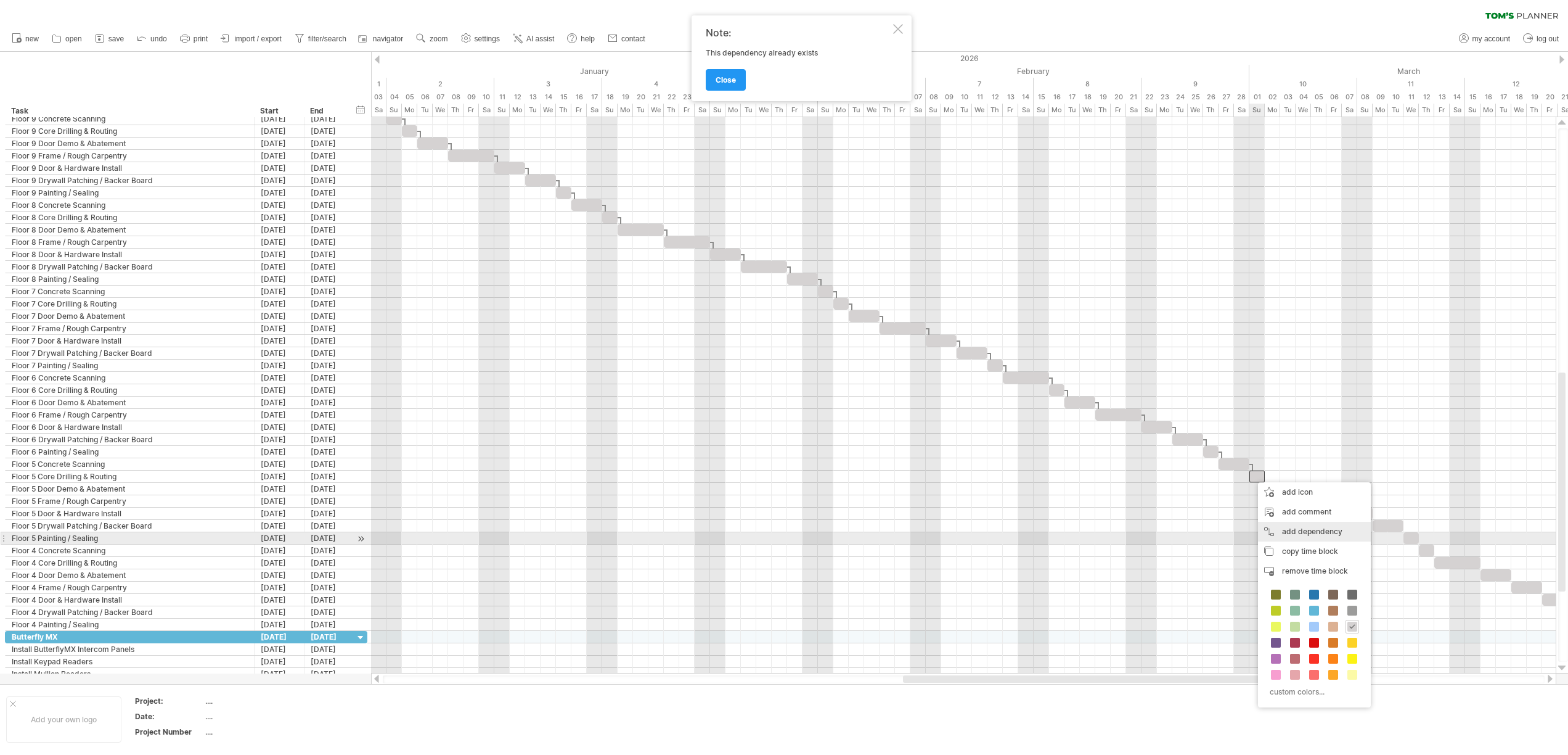
click at [1265, 533] on div "add dependency You can use dependencies when you require tasks to be done in a …" at bounding box center [1314, 532] width 113 height 20
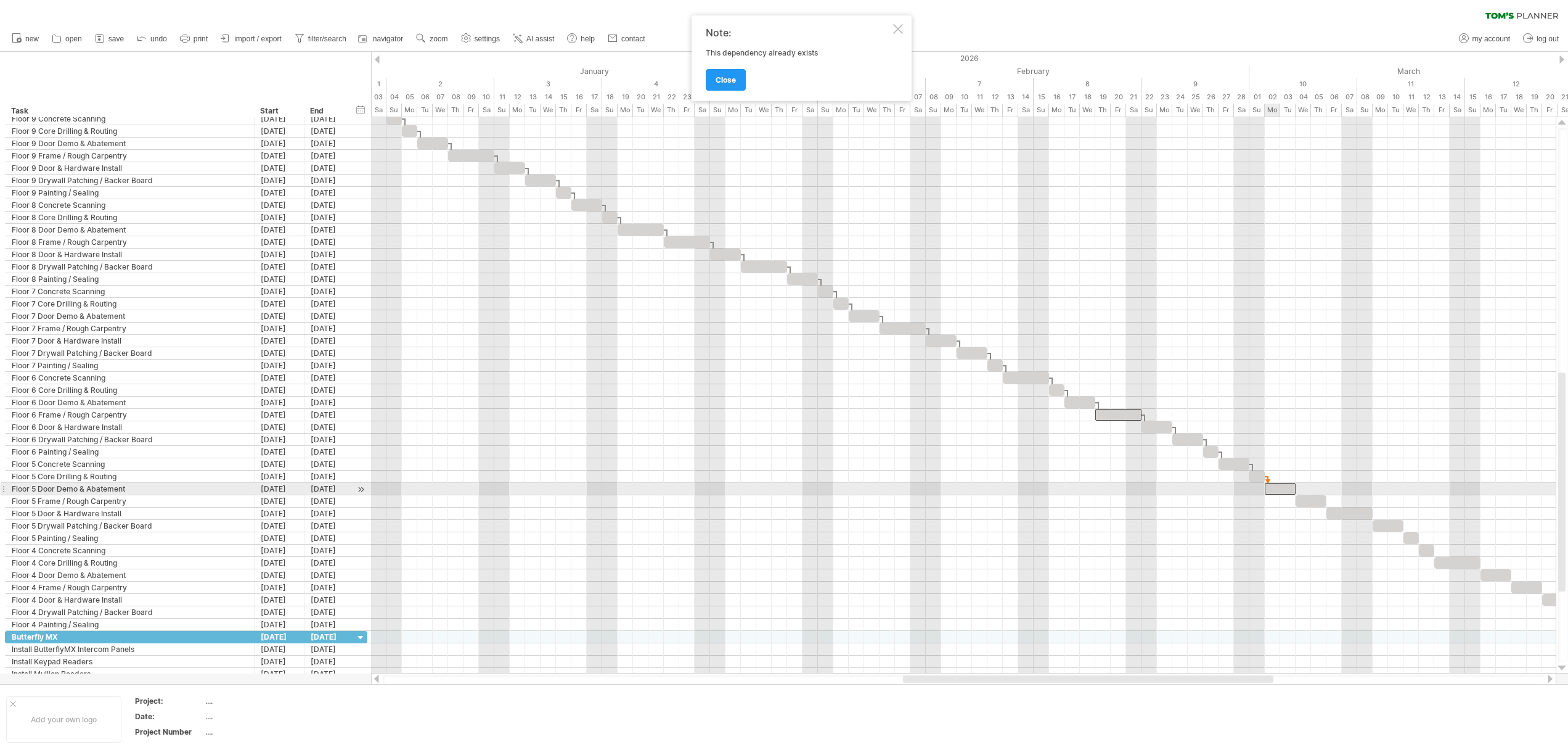
click at [1274, 491] on div at bounding box center [1280, 488] width 31 height 12
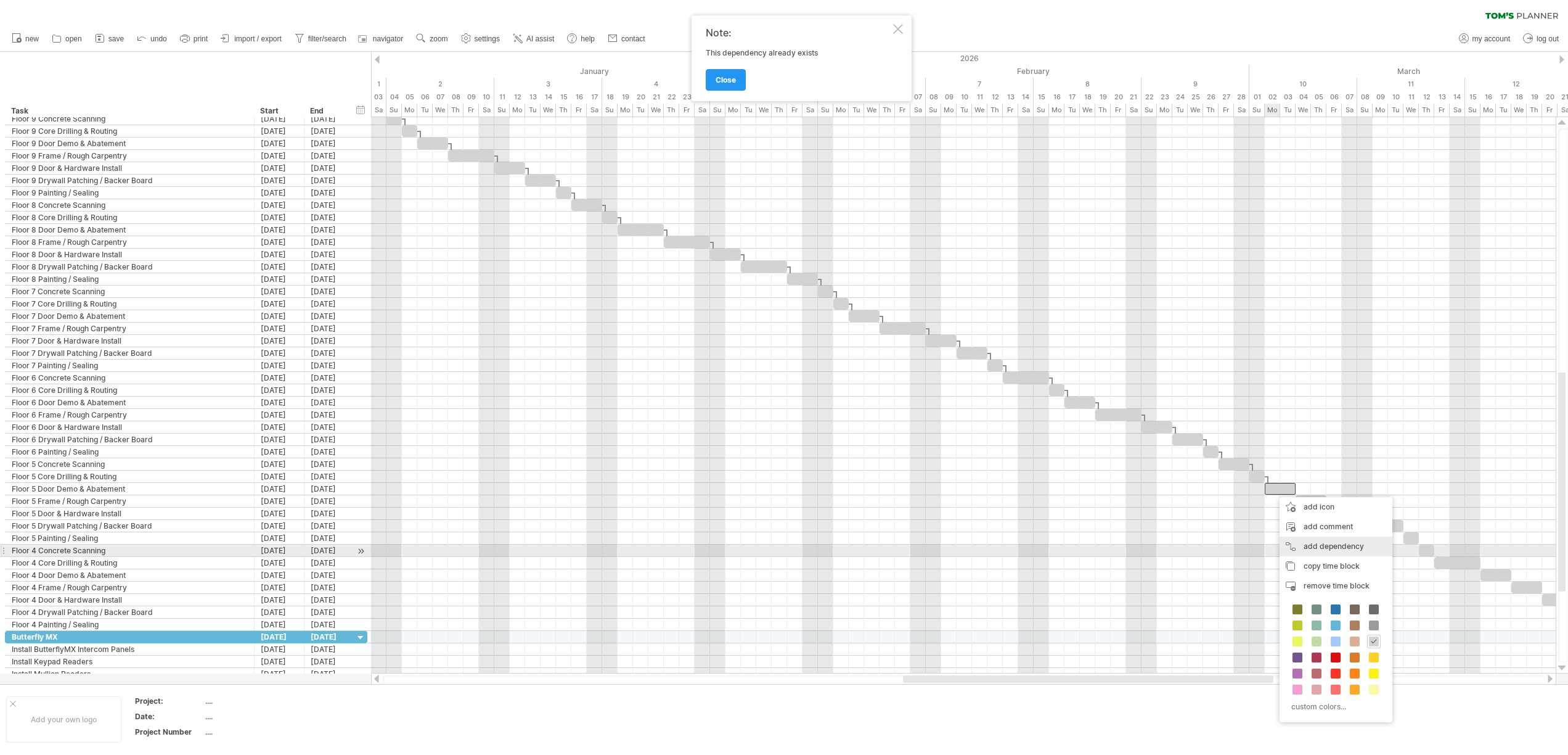
click at [1310, 545] on div "add dependency You can use dependencies when you require tasks to be done in a …" at bounding box center [1336, 546] width 113 height 20
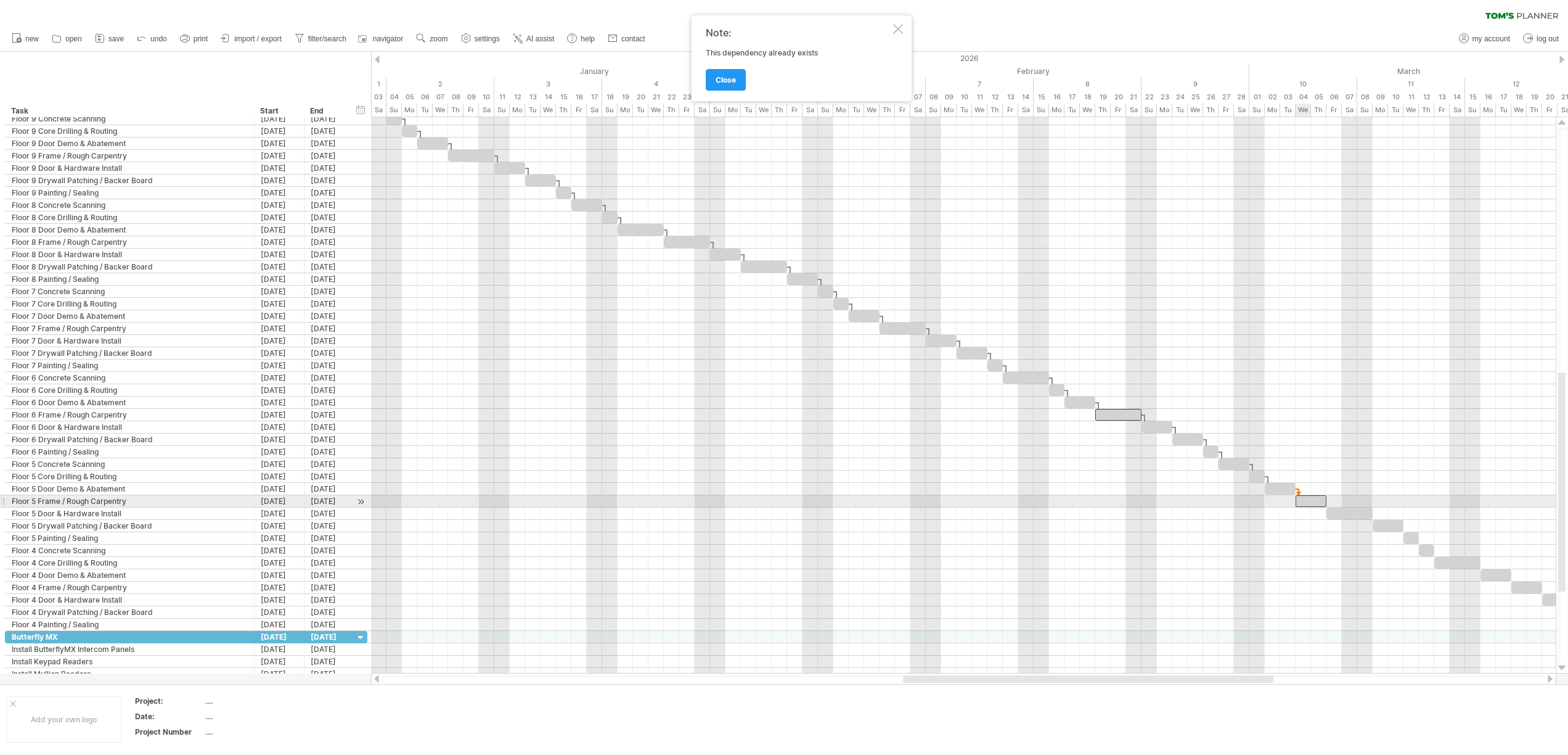
click at [1299, 505] on div at bounding box center [1311, 501] width 31 height 12
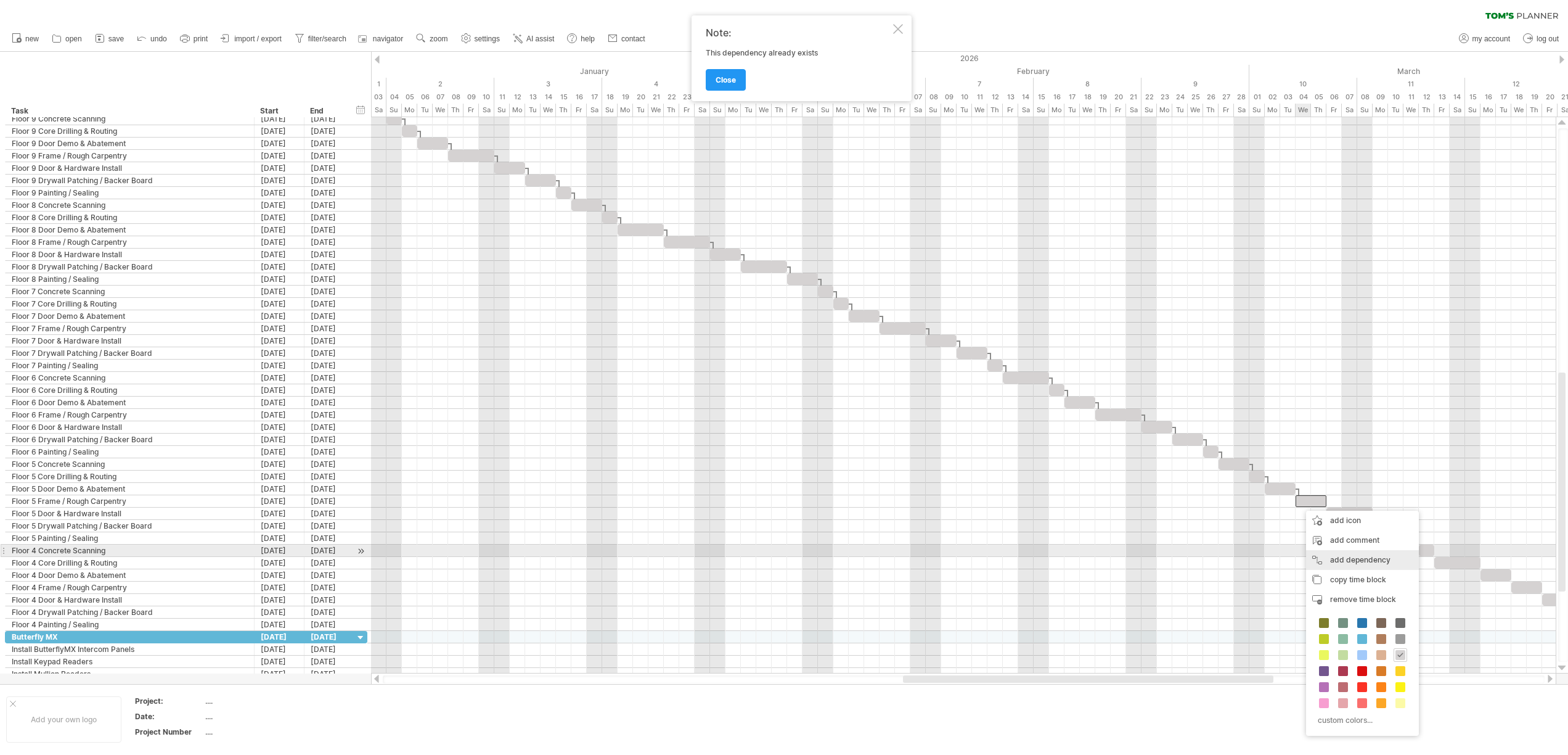
click at [1318, 553] on div "add dependency You can use dependencies when you require tasks to be done in a …" at bounding box center [1362, 560] width 113 height 20
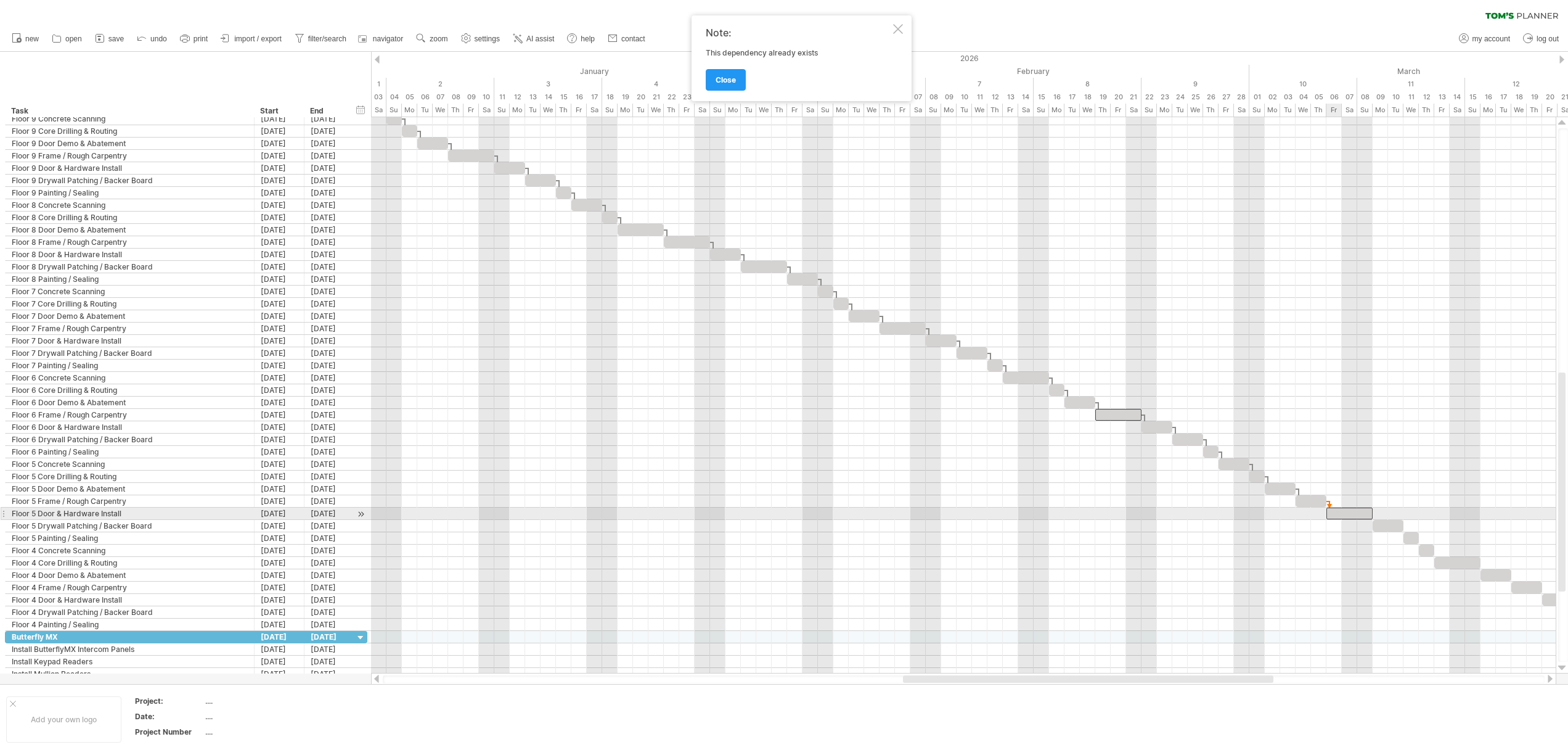
click at [1333, 516] on div at bounding box center [1349, 513] width 46 height 12
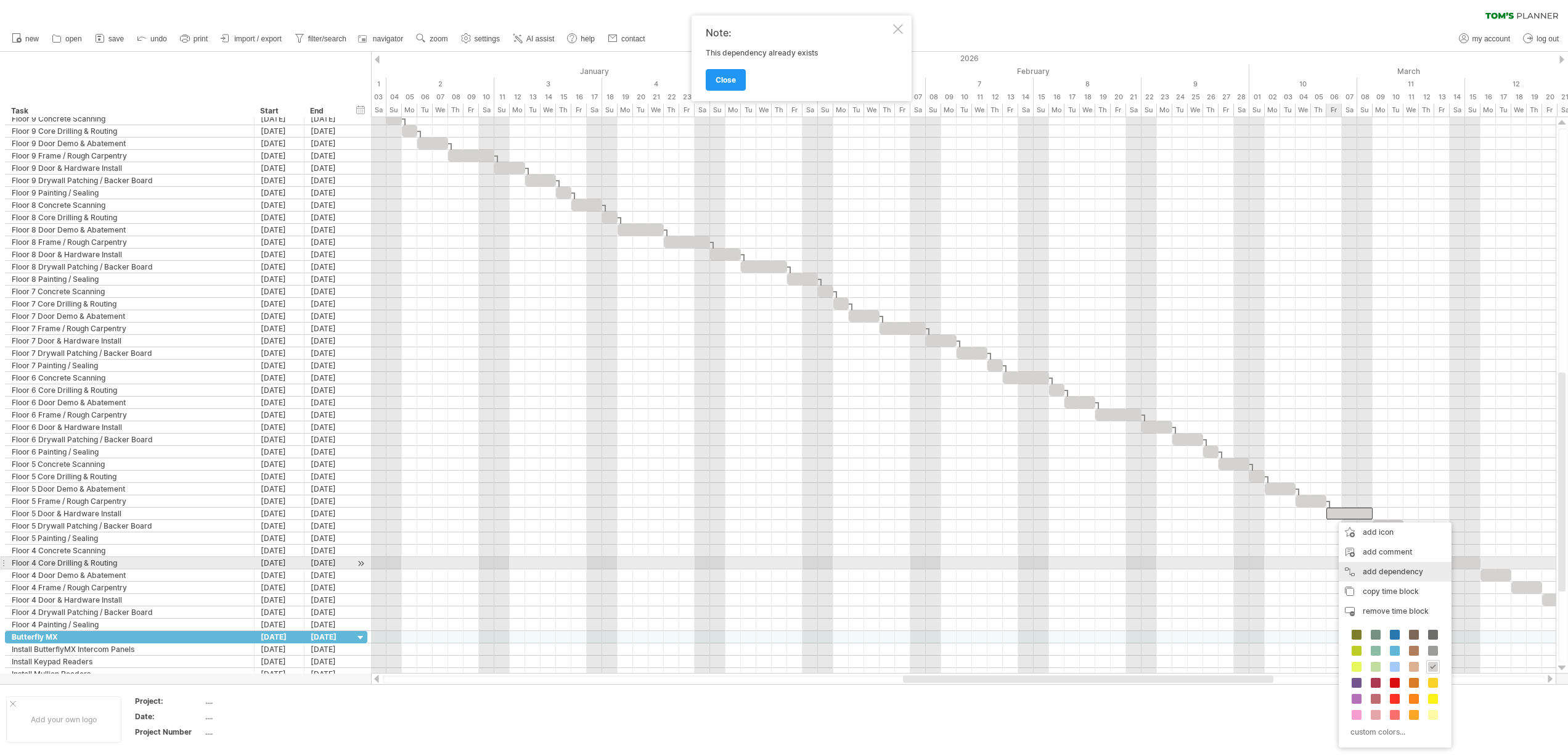
click at [1369, 569] on div "add dependency You can use dependencies when you require tasks to be done in a …" at bounding box center [1395, 572] width 113 height 20
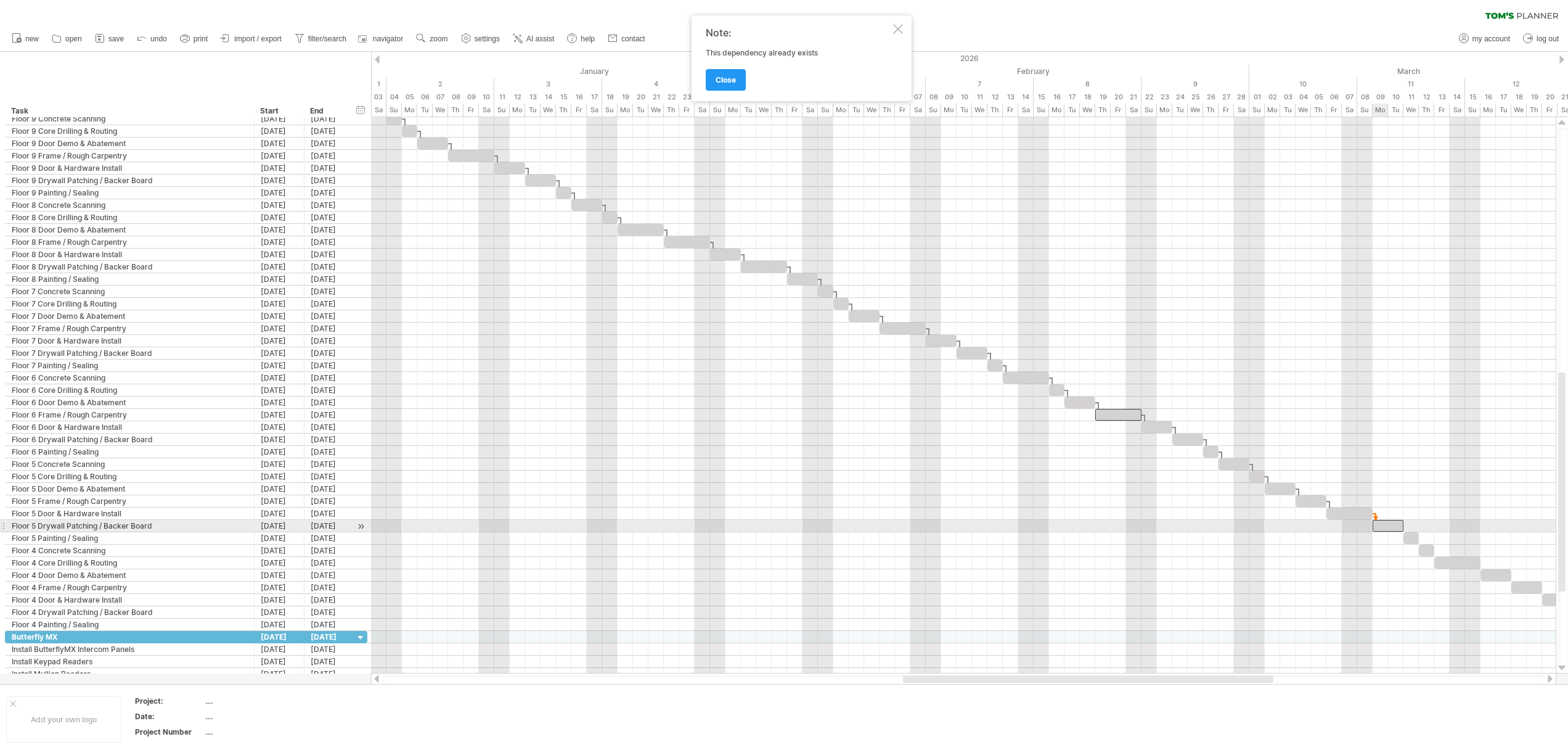
click at [1380, 528] on div at bounding box center [1388, 526] width 31 height 12
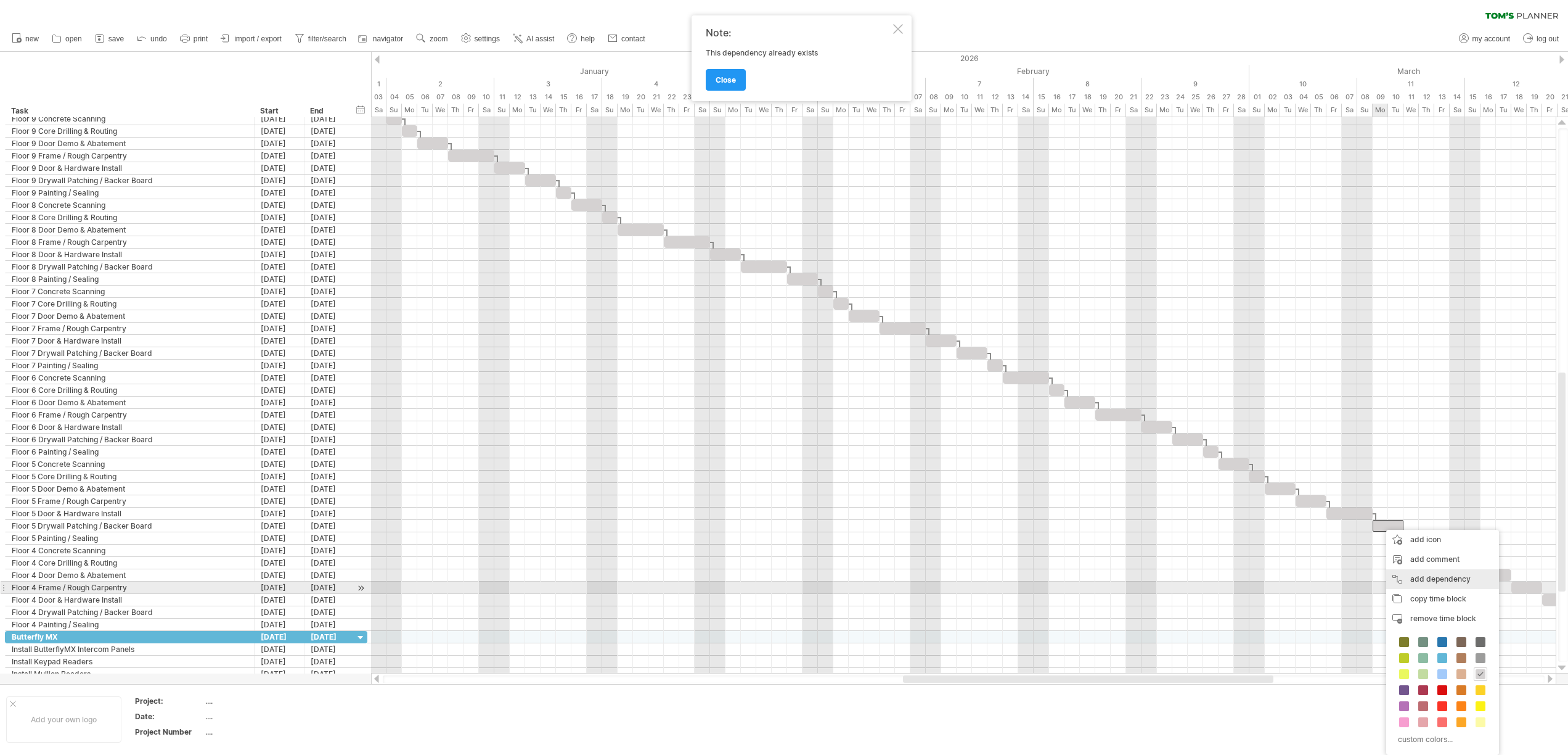
click at [1423, 581] on div "add dependency You can use dependencies when you require tasks to be done in a …" at bounding box center [1442, 579] width 113 height 20
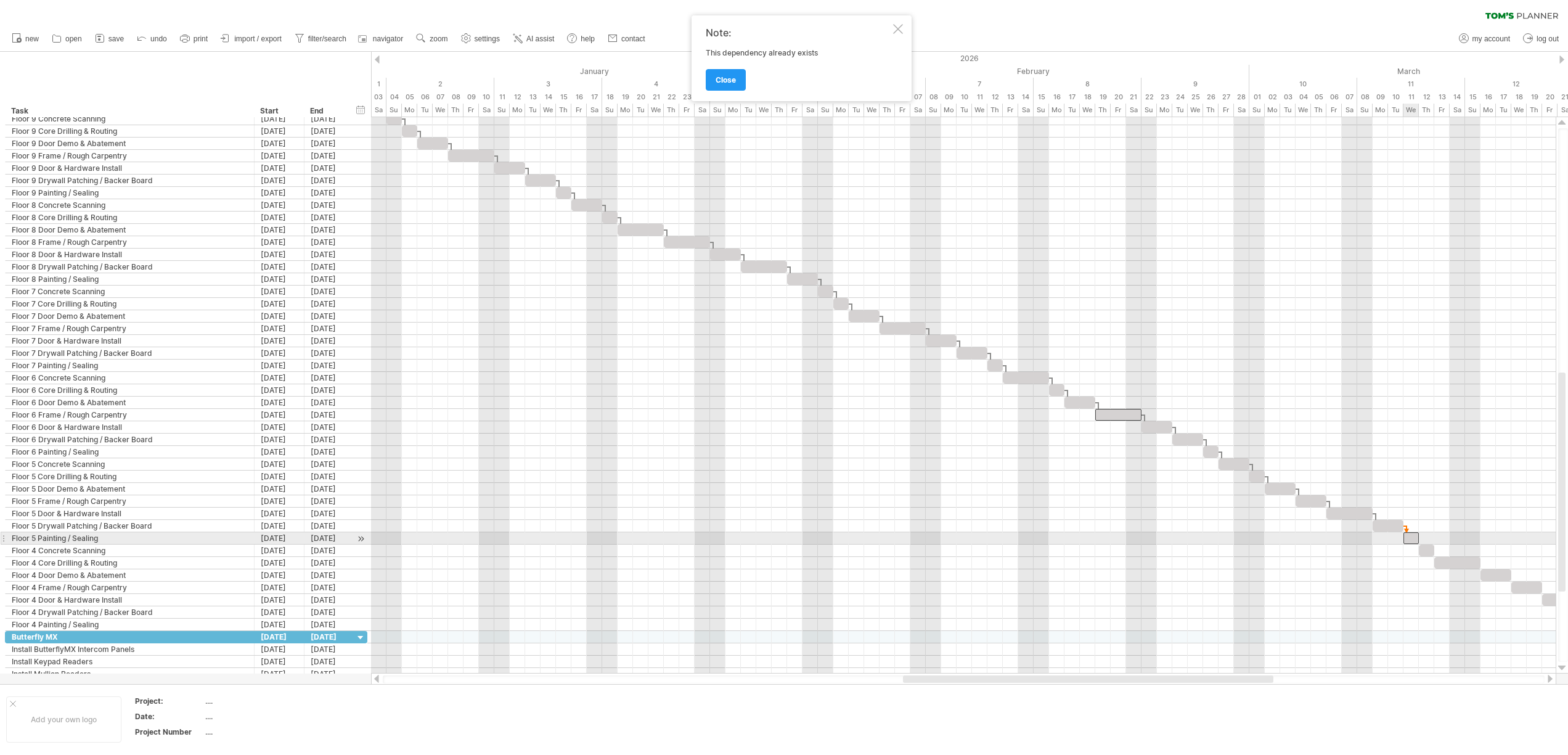
click at [1408, 541] on div at bounding box center [1411, 537] width 15 height 12
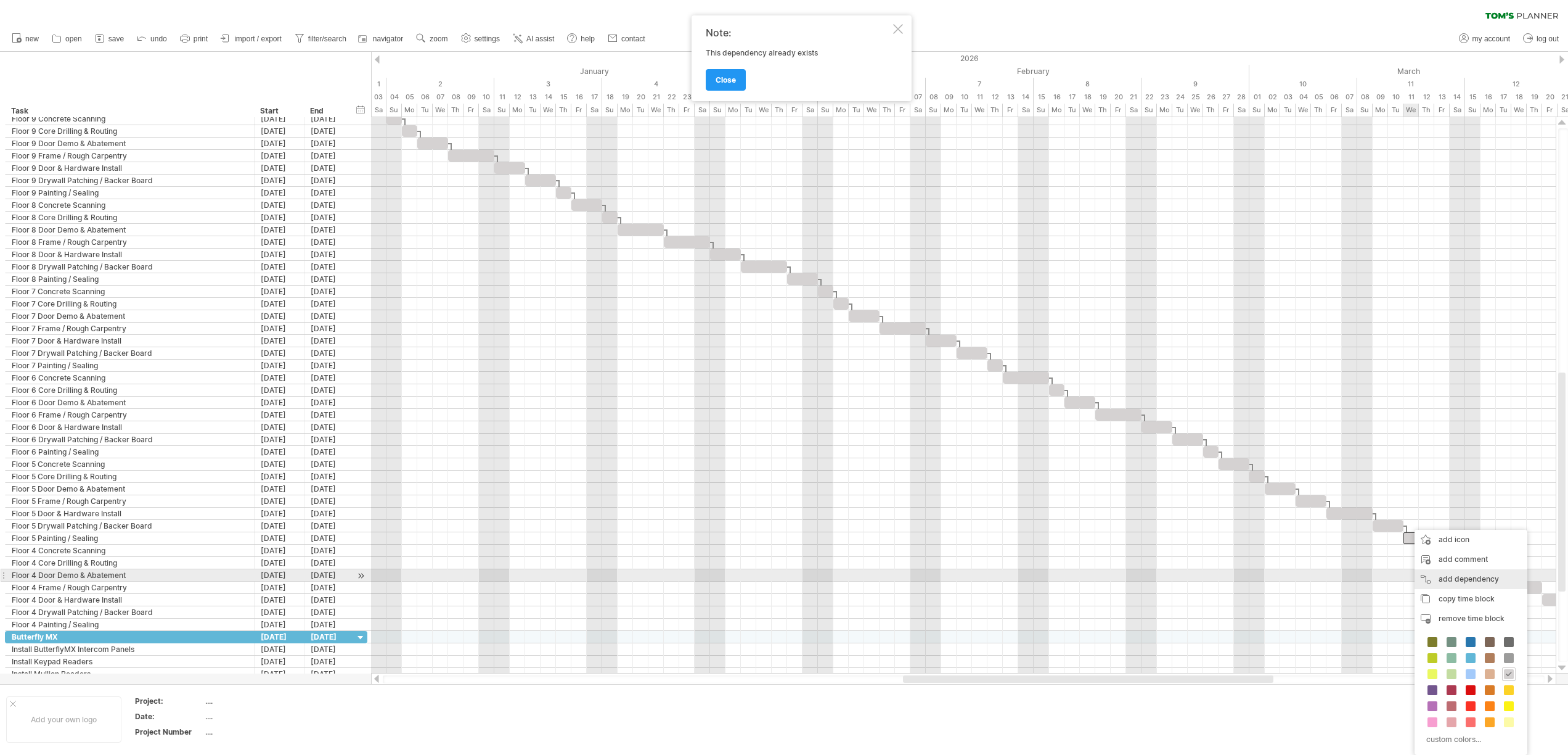
click at [1432, 574] on div "add dependency You can use dependencies when you require tasks to be done in a …" at bounding box center [1471, 579] width 113 height 20
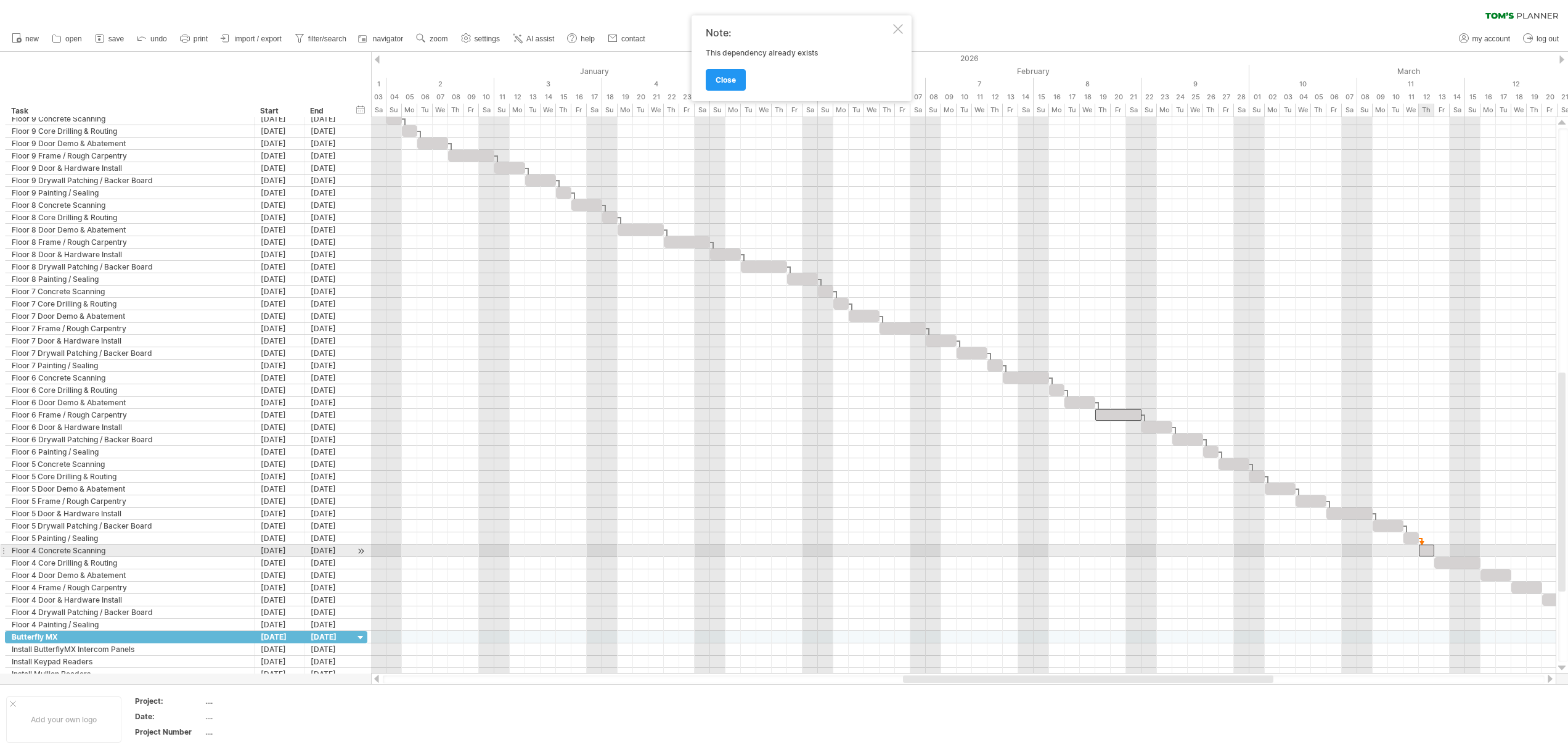
click at [1422, 554] on div at bounding box center [1426, 550] width 15 height 12
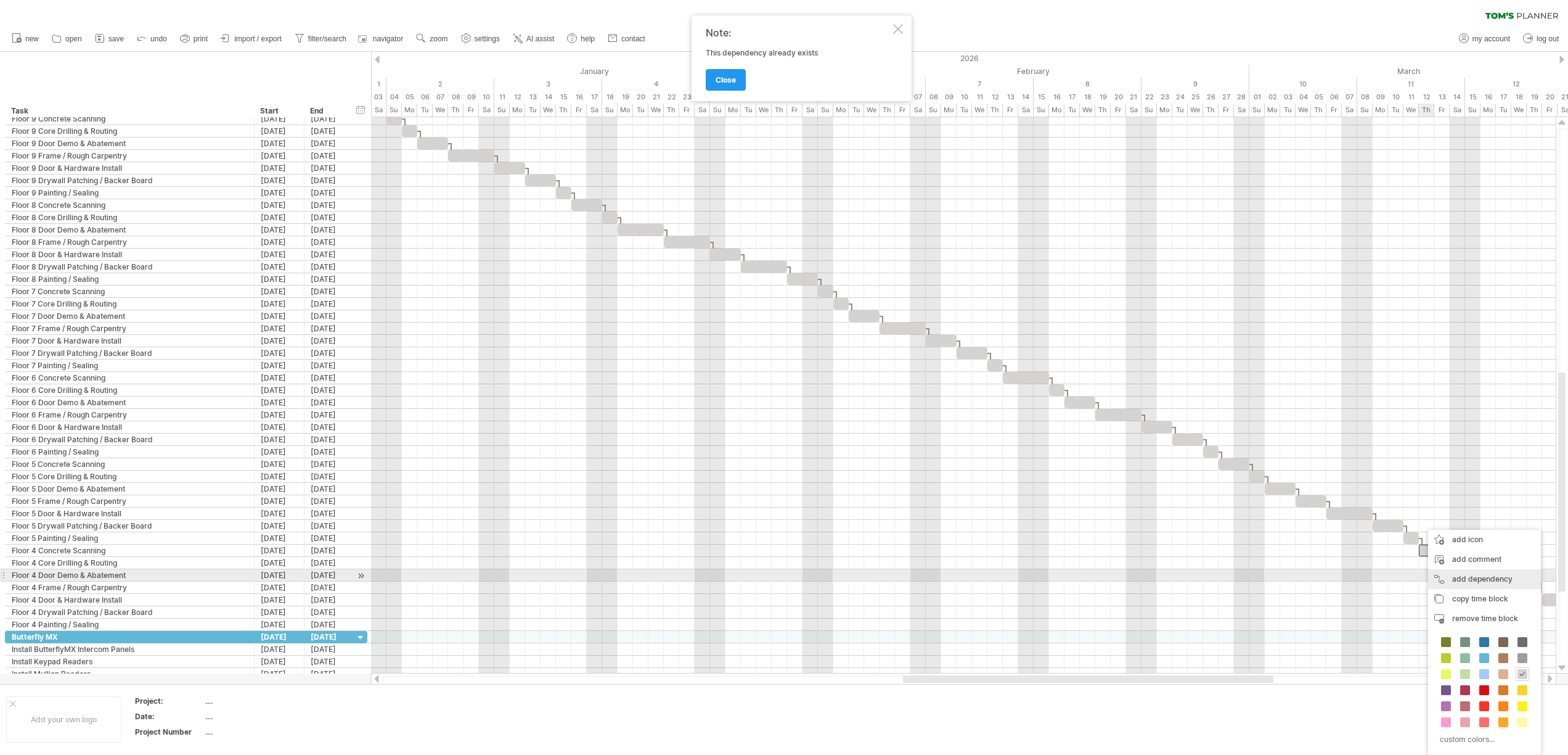
click at [1430, 580] on div "add dependency You can use dependencies when you require tasks to be done in a …" at bounding box center [1484, 579] width 113 height 20
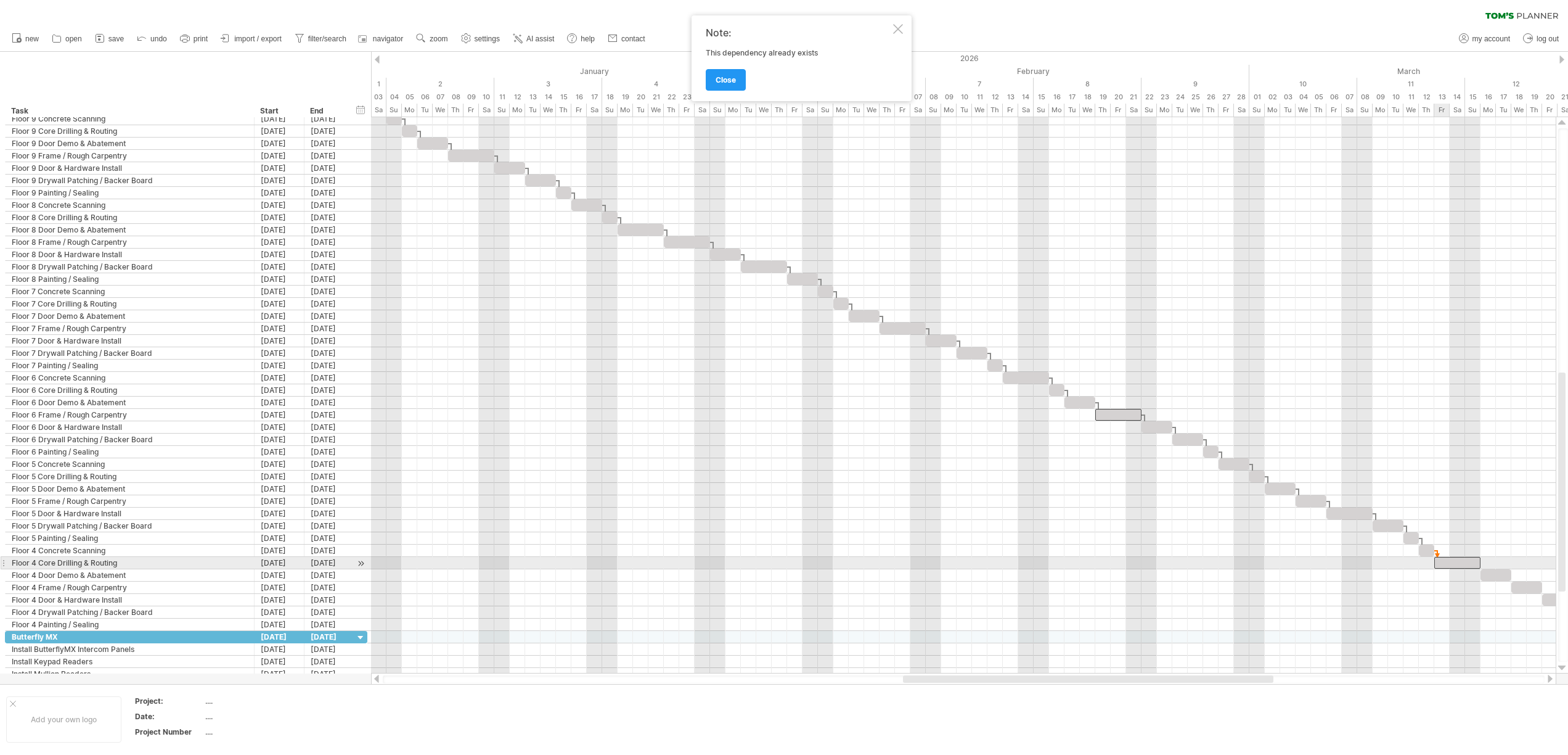
click at [1439, 566] on div at bounding box center [1457, 562] width 46 height 12
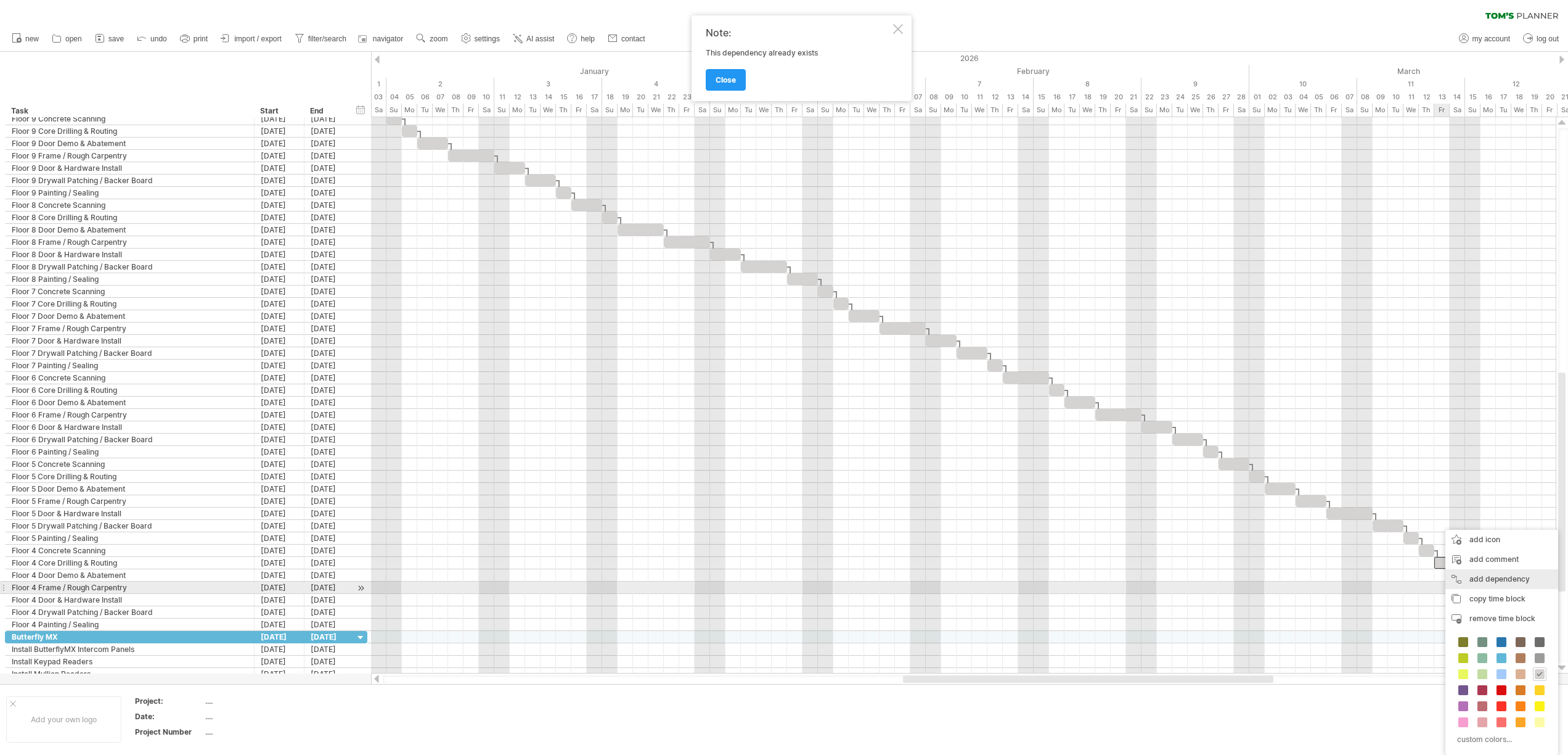
click at [1458, 583] on div "add dependency You can use dependencies when you require tasks to be done in a …" at bounding box center [1502, 579] width 113 height 20
click at [1486, 578] on div at bounding box center [1496, 575] width 31 height 12
click at [1491, 581] on div "add dependency You can use dependencies when you require tasks to be done in a …" at bounding box center [1508, 579] width 113 height 20
click at [1513, 585] on span at bounding box center [1511, 587] width 5 height 12
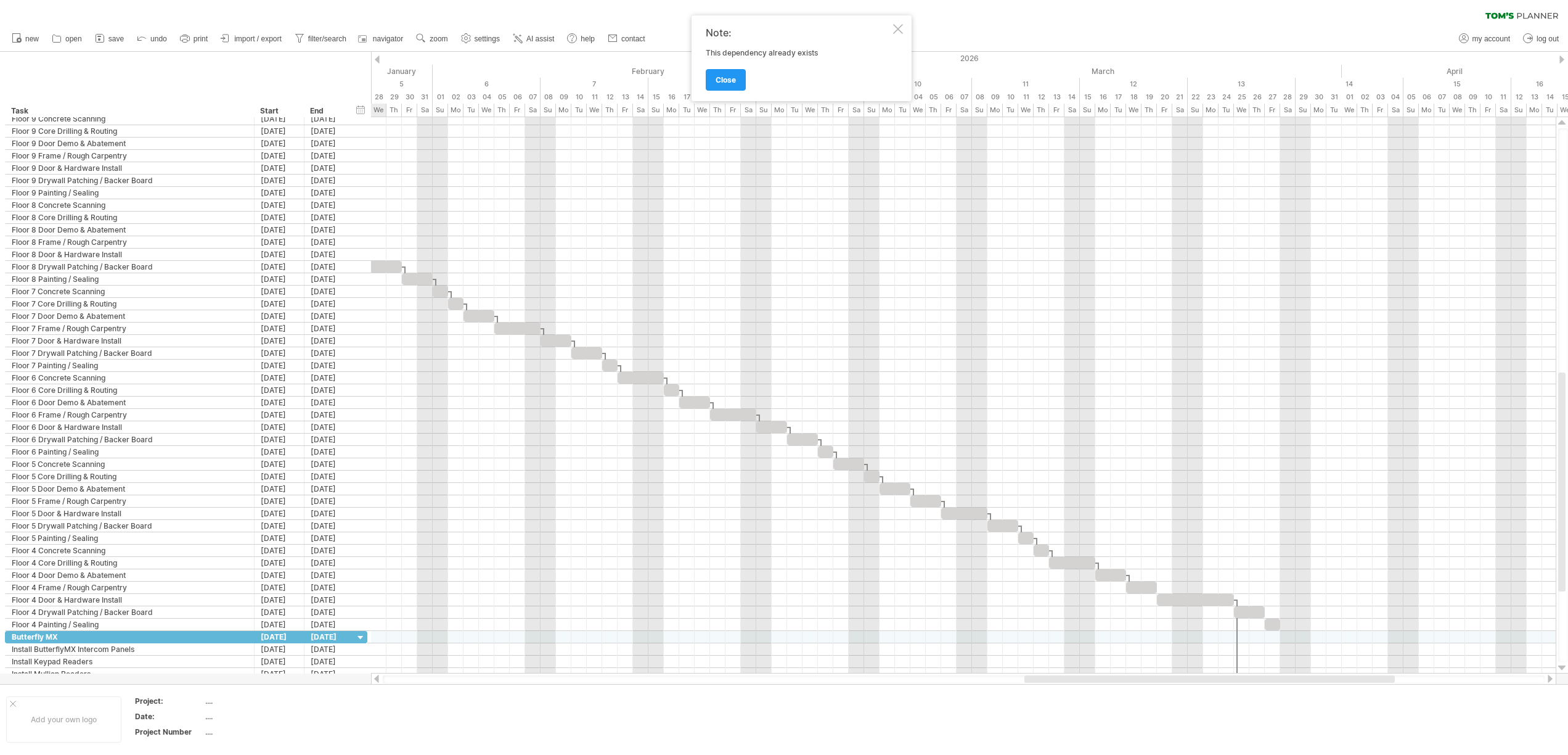
drag, startPoint x: 1241, startPoint y: 680, endPoint x: 1362, endPoint y: 682, distance: 121.0
click at [1362, 682] on div at bounding box center [963, 679] width 1162 height 8
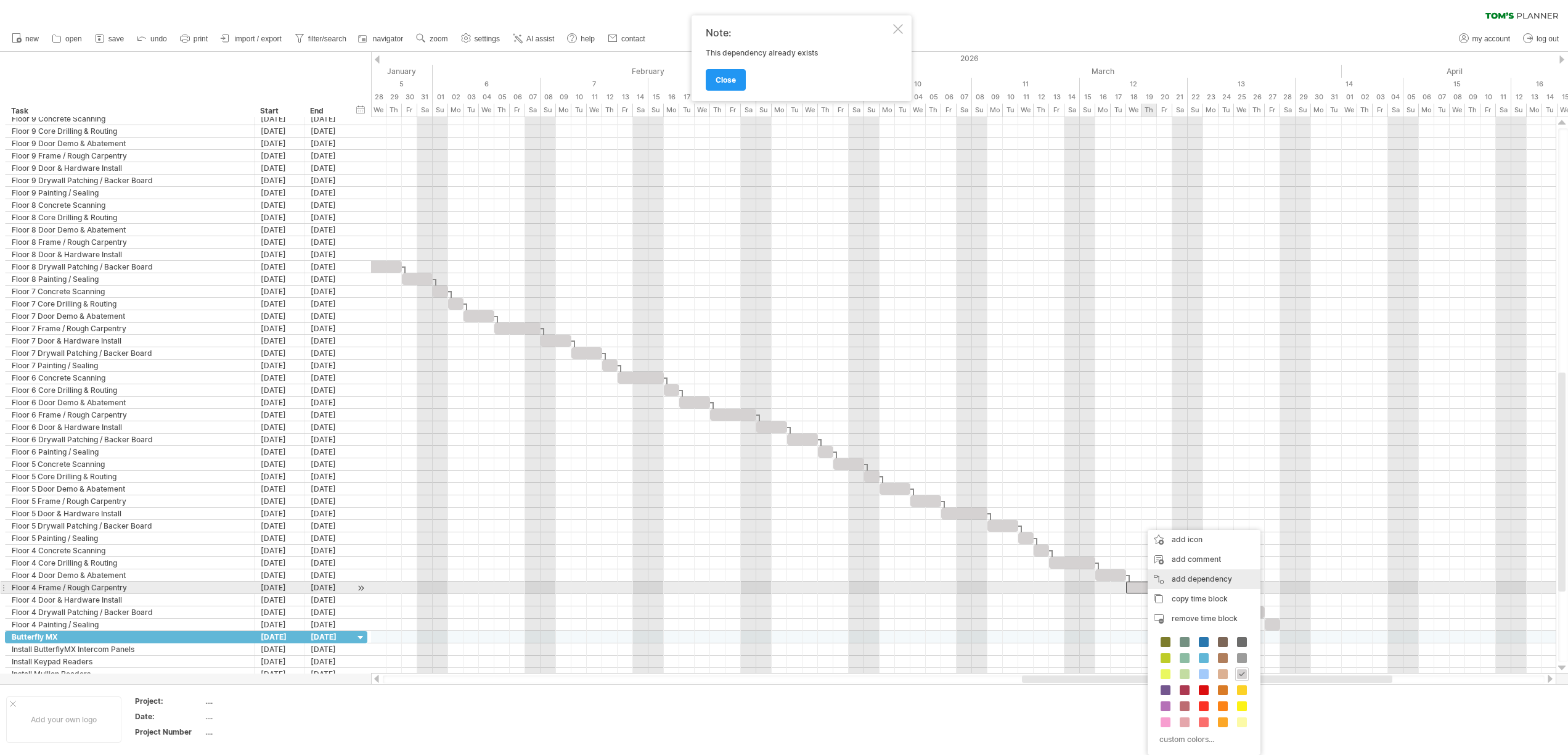
click at [1195, 585] on div "add dependency You can use dependencies when you require tasks to be done in a …" at bounding box center [1204, 579] width 113 height 20
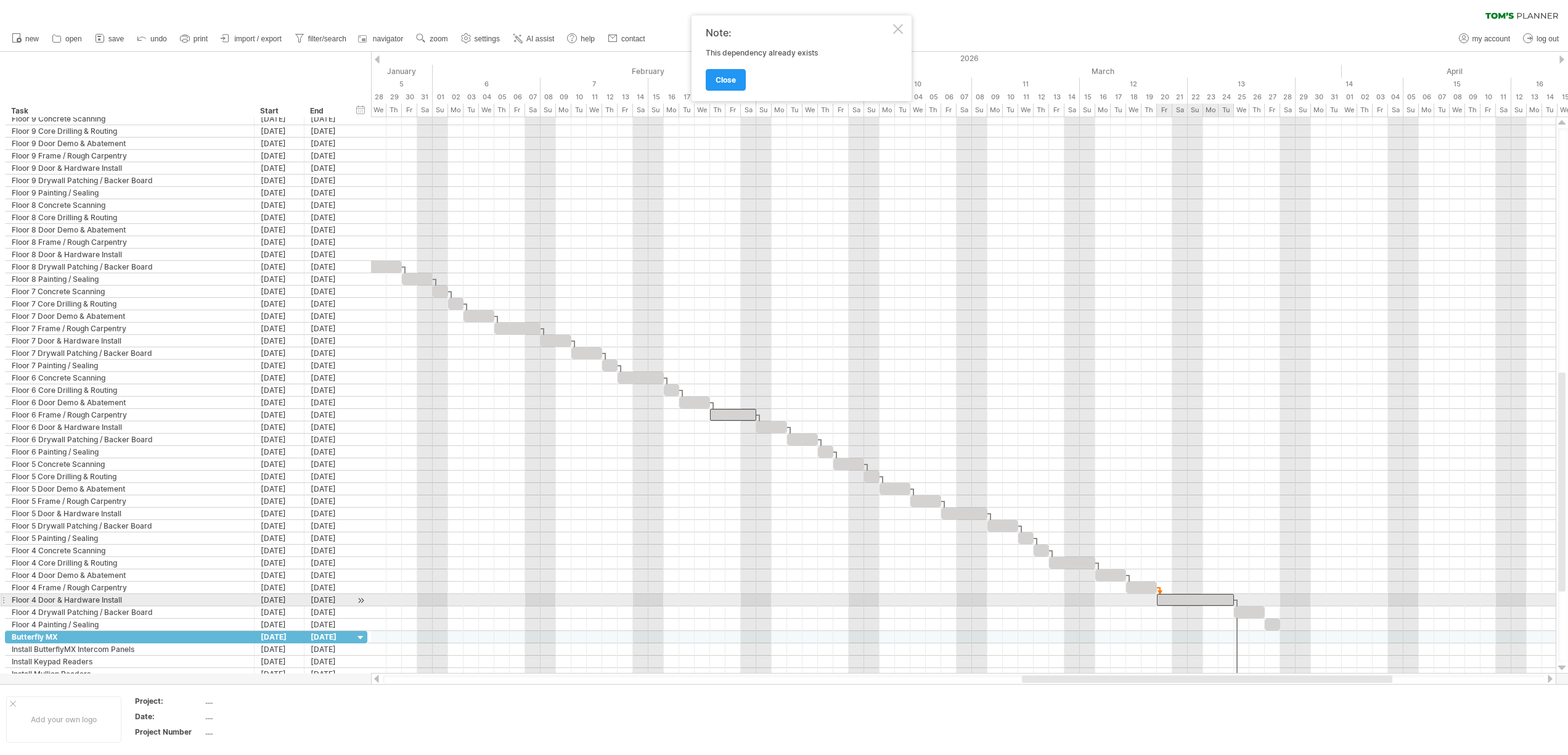
click at [1166, 599] on div at bounding box center [1195, 599] width 77 height 12
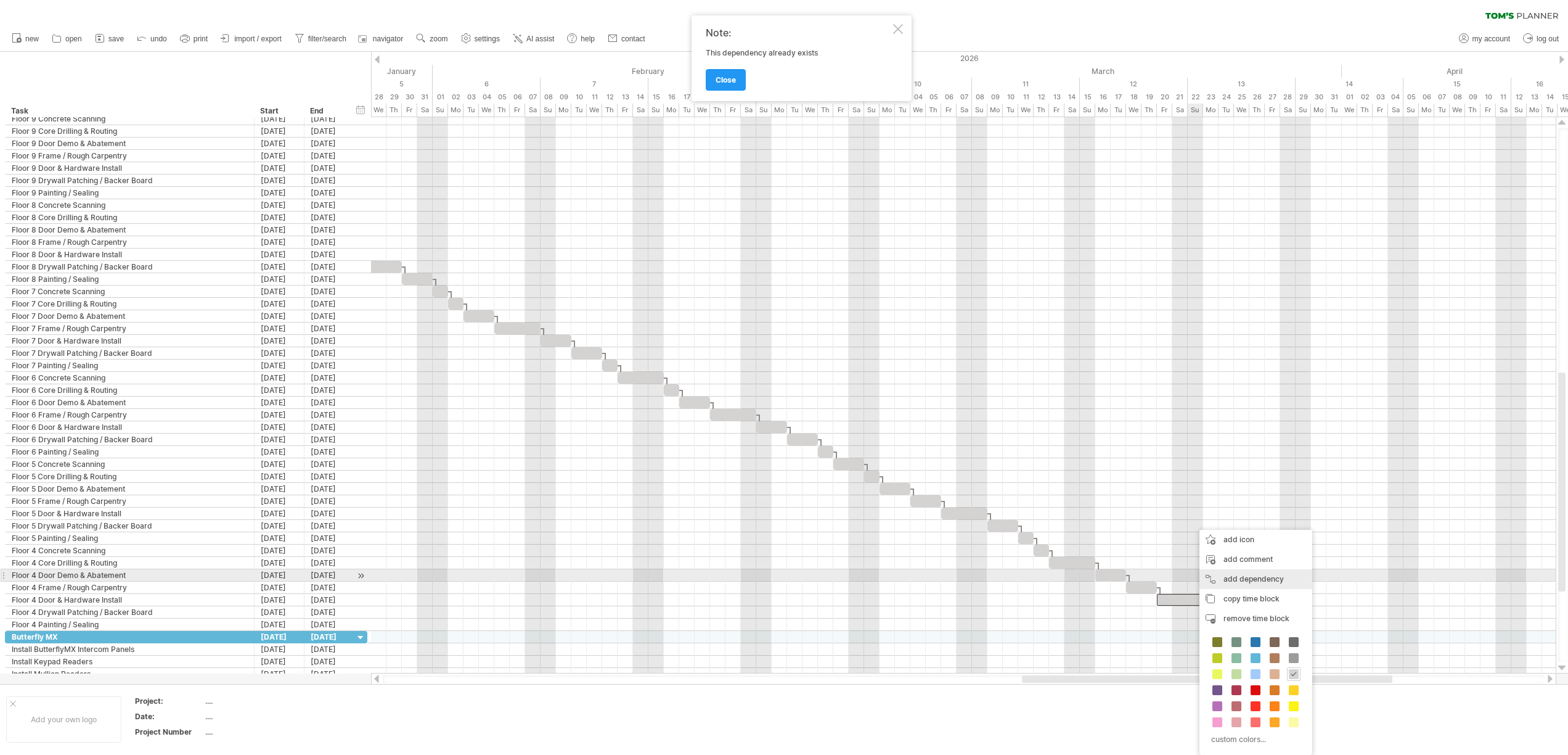
click at [1255, 578] on div "add dependency You can use dependencies when you require tasks to be done in a …" at bounding box center [1256, 579] width 113 height 20
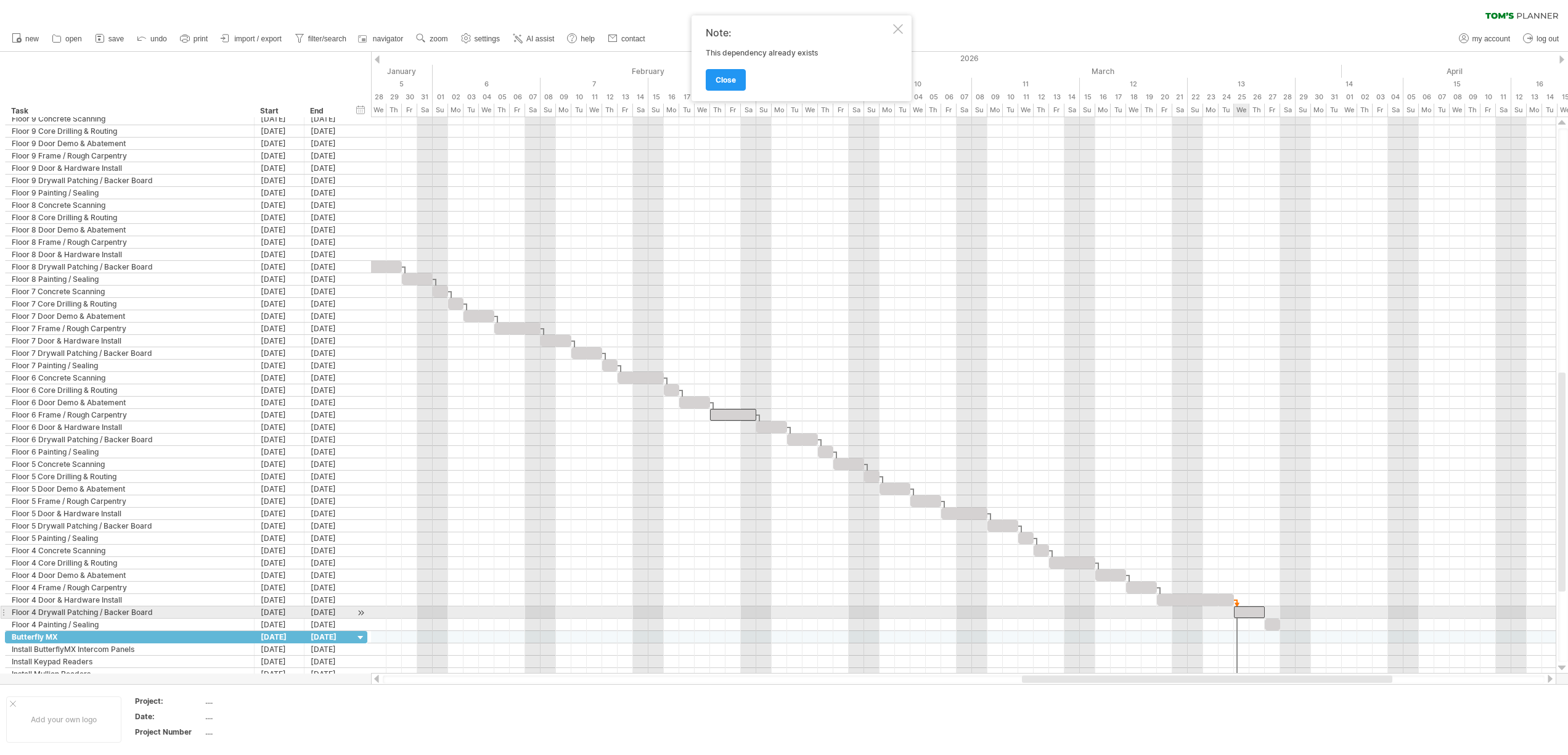
click at [1235, 611] on span at bounding box center [1233, 612] width 5 height 12
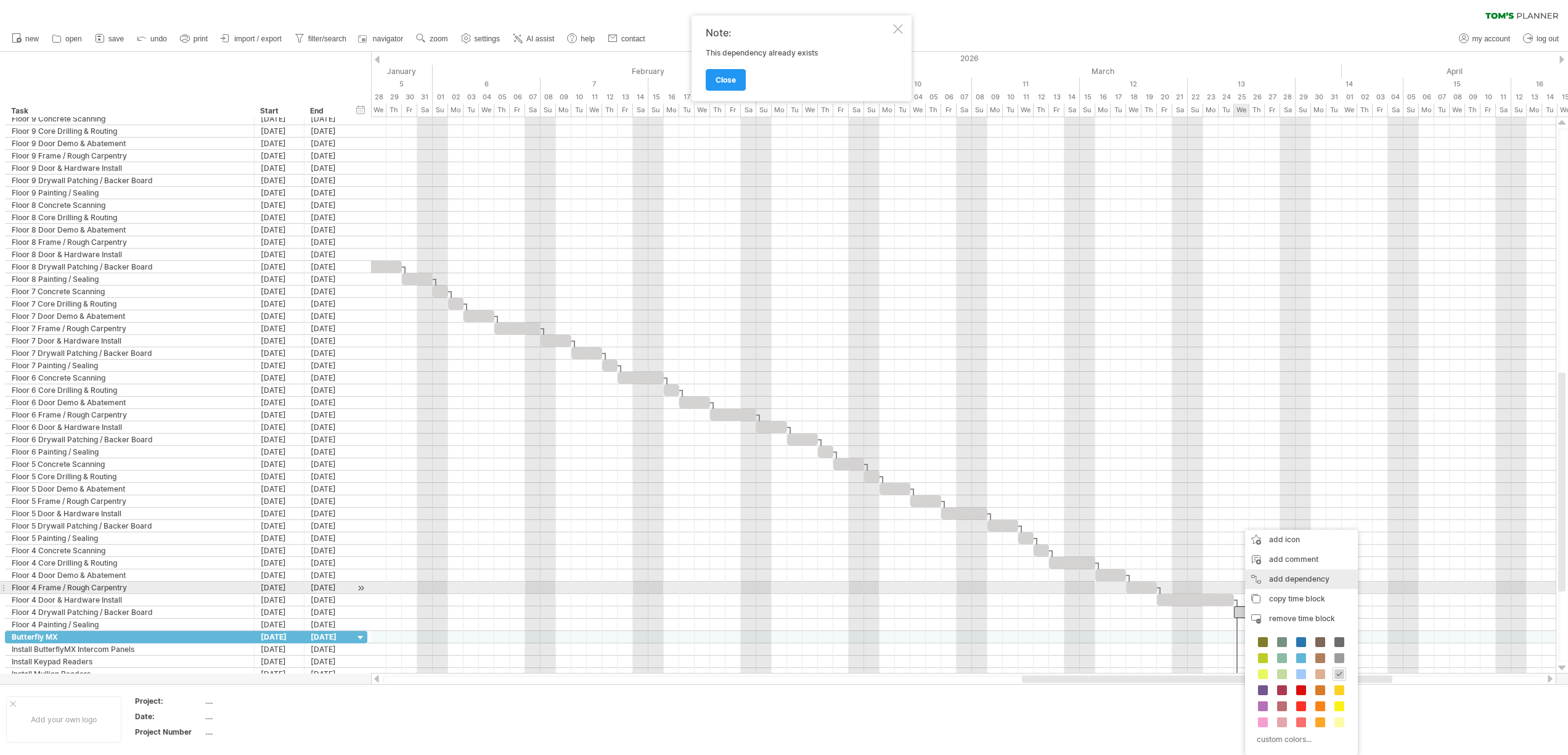
click at [1300, 581] on div "add dependency You can use dependencies when you require tasks to be done in a …" at bounding box center [1301, 579] width 113 height 20
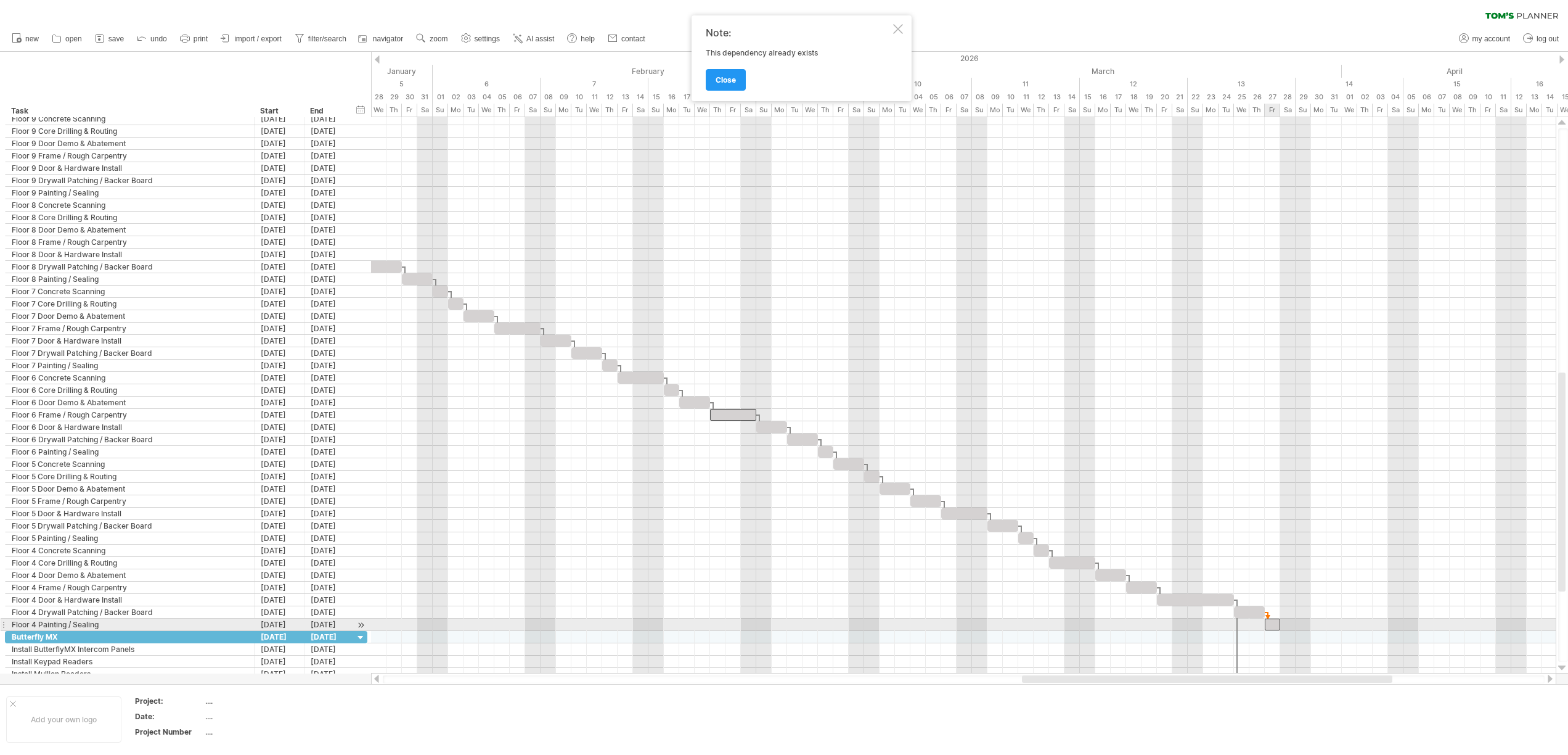
click at [1268, 627] on div at bounding box center [1272, 624] width 15 height 12
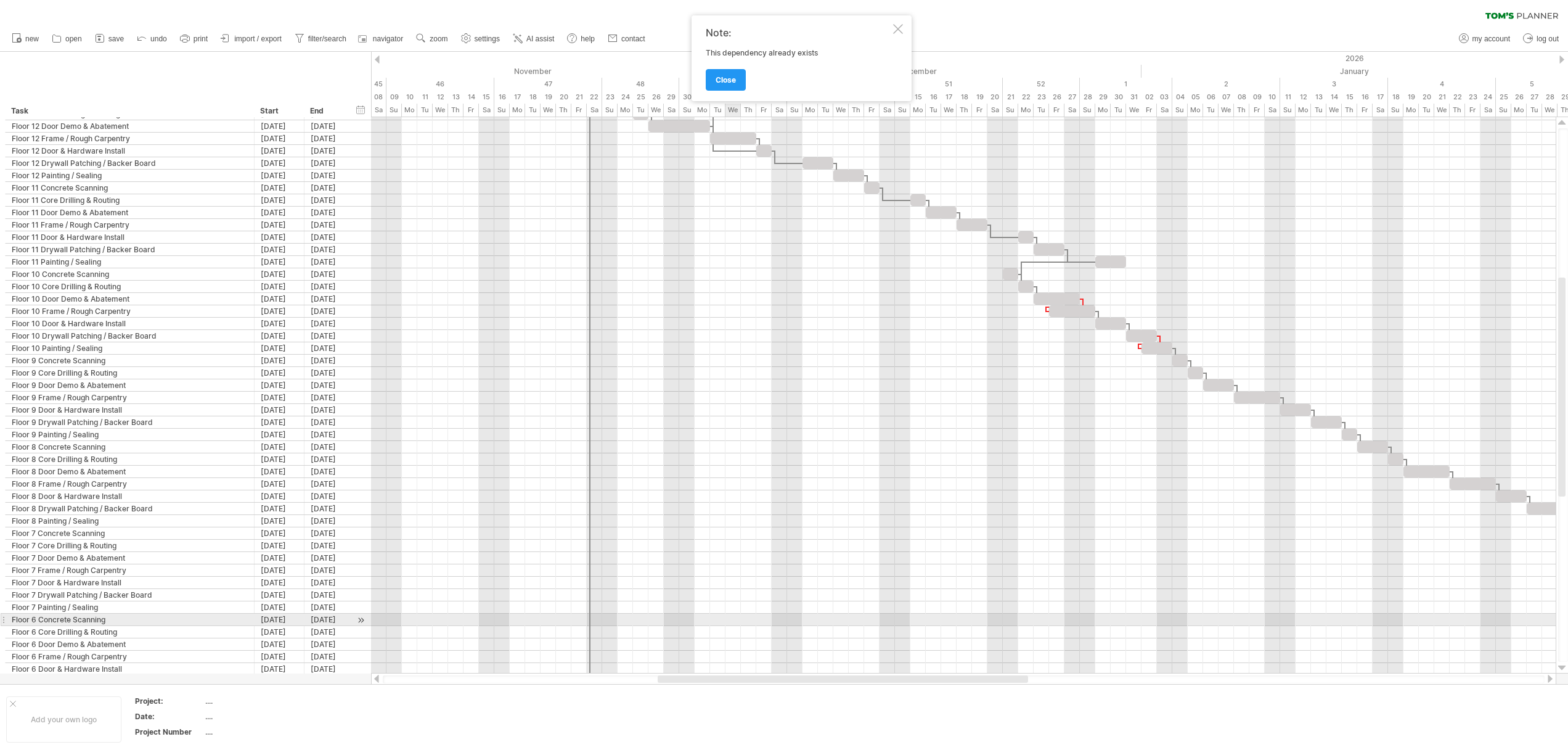
drag, startPoint x: 1093, startPoint y: 679, endPoint x: 729, endPoint y: 625, distance: 368.0
click at [729, 625] on div "Trying to reach [DOMAIN_NAME] Connected again... 0% clear filter new" at bounding box center [784, 378] width 1568 height 755
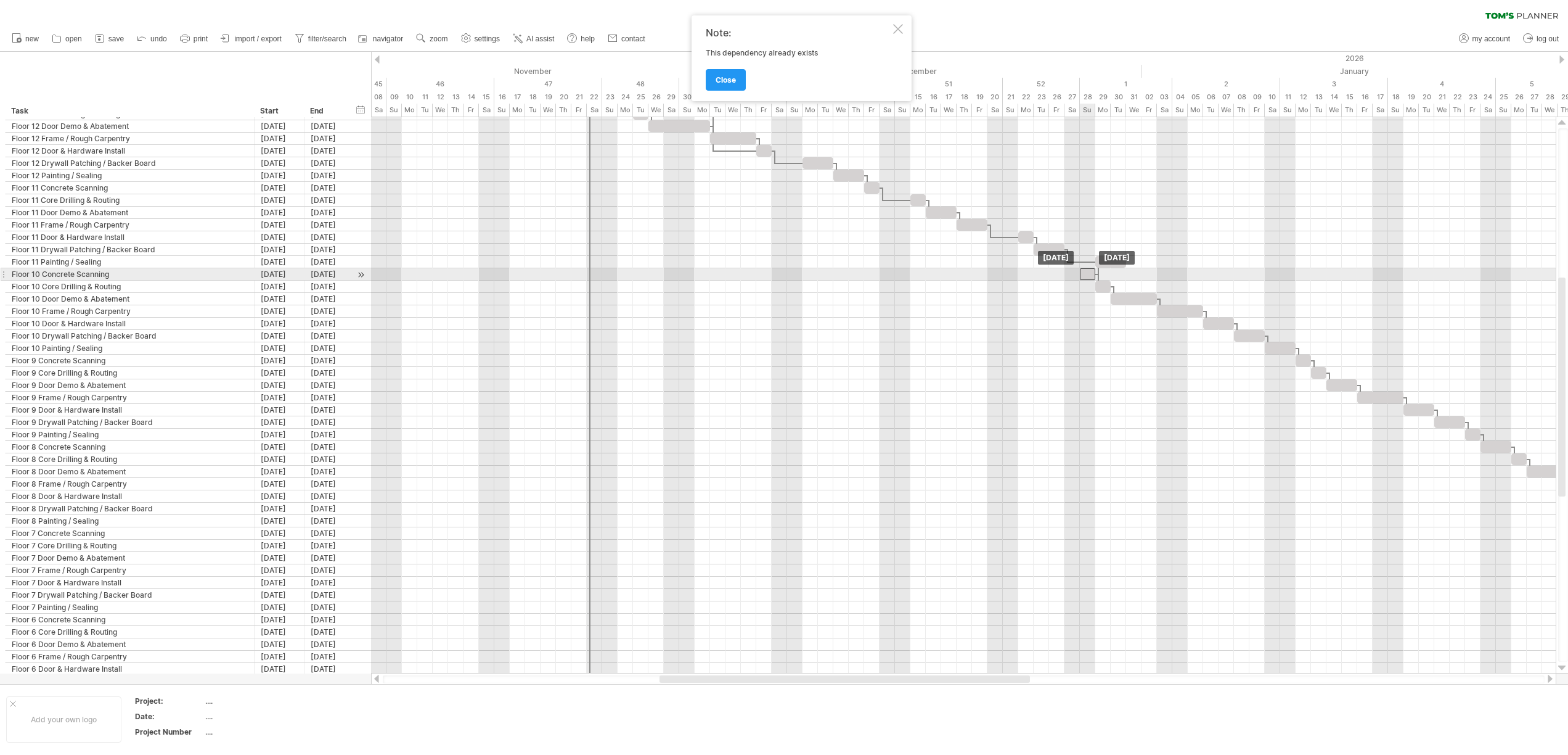
drag, startPoint x: 1010, startPoint y: 274, endPoint x: 1089, endPoint y: 276, distance: 79.0
click at [1089, 276] on div at bounding box center [1087, 274] width 15 height 12
click at [1089, 275] on div at bounding box center [1087, 274] width 15 height 12
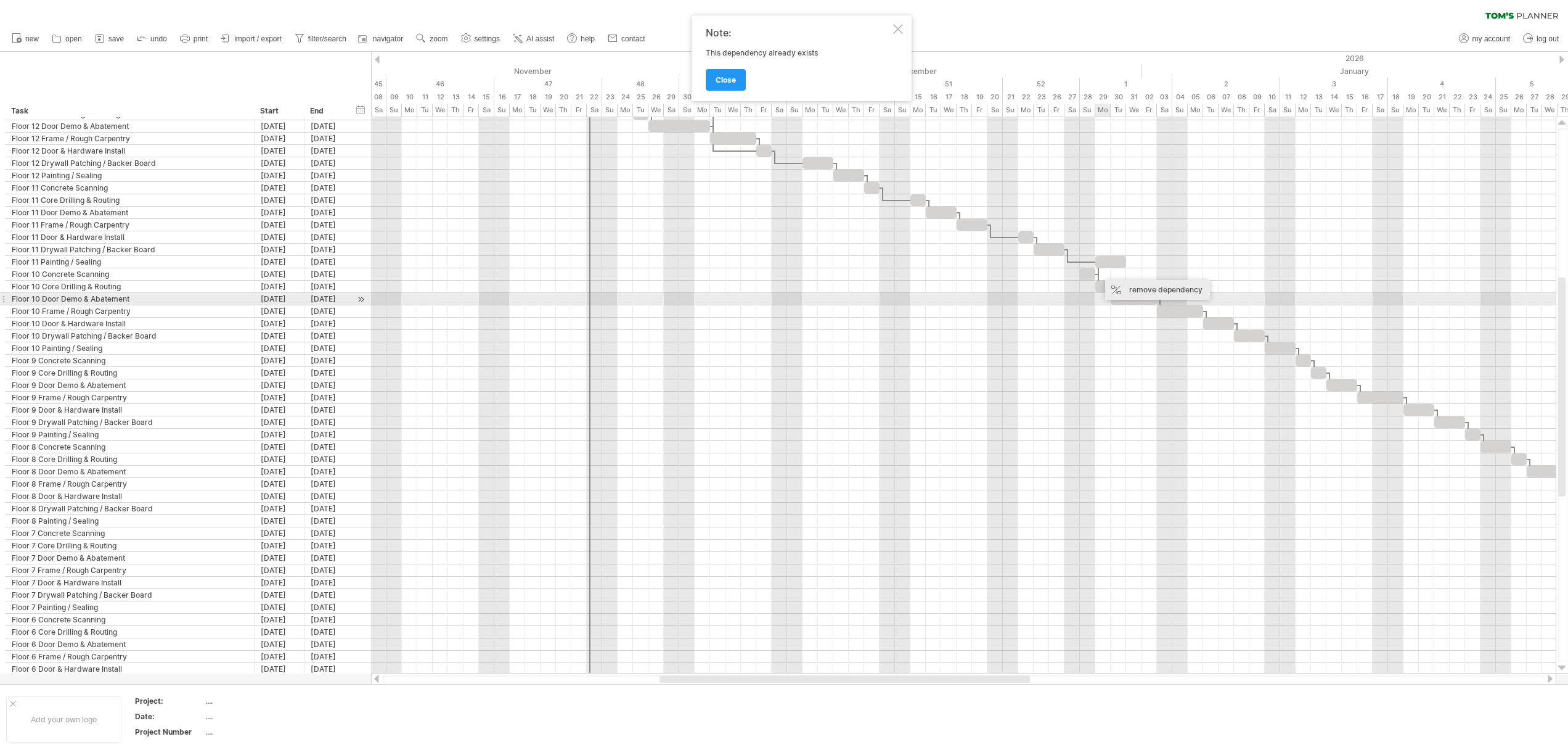
click at [1151, 293] on div "remove dependency" at bounding box center [1157, 290] width 105 height 20
click at [1117, 289] on div "remove dependency" at bounding box center [1156, 290] width 105 height 20
drag, startPoint x: 1090, startPoint y: 277, endPoint x: 1136, endPoint y: 281, distance: 46.2
click at [1136, 281] on div "Wednesday 31 December Wednesday 31 December" at bounding box center [963, 395] width 1185 height 556
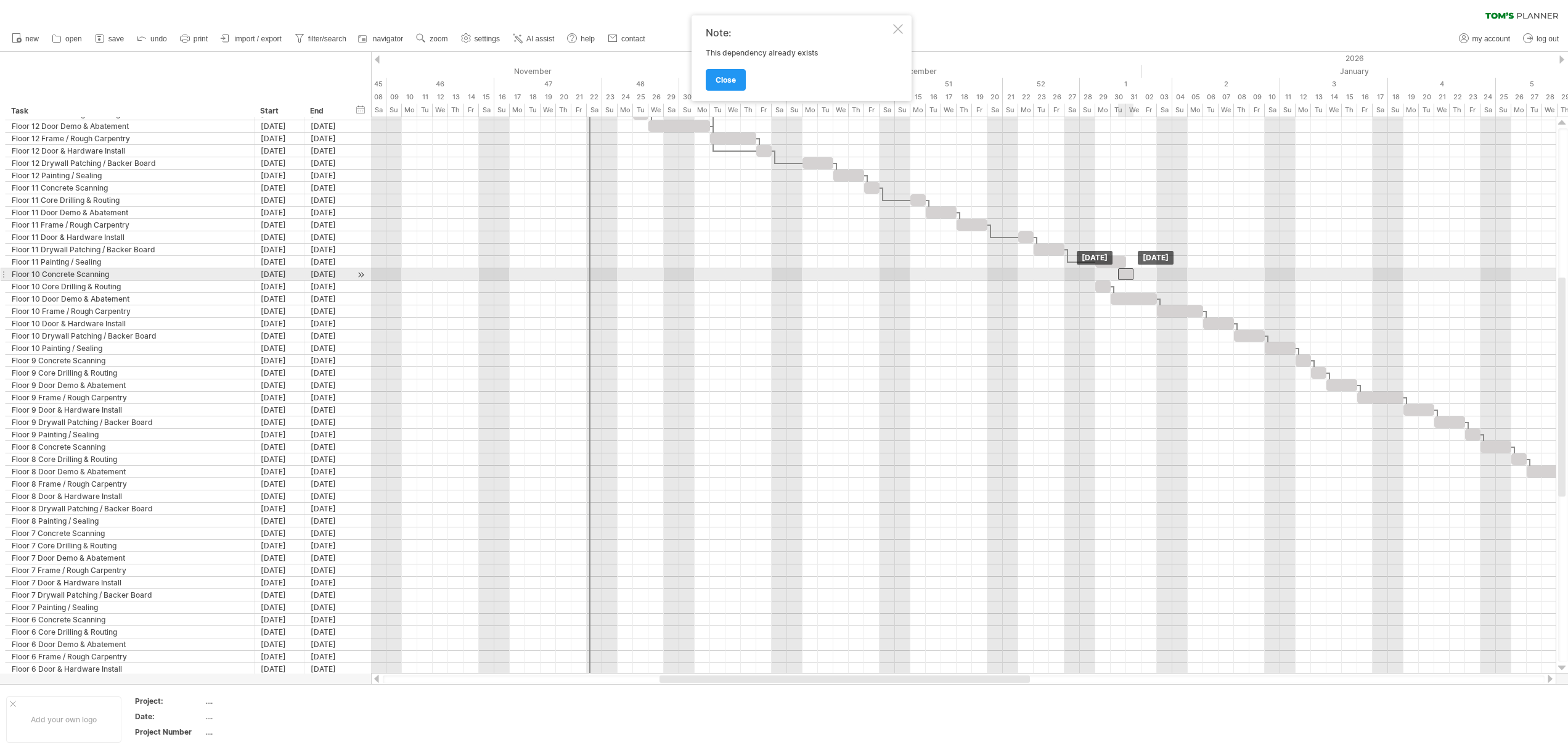
drag, startPoint x: 1135, startPoint y: 273, endPoint x: 1127, endPoint y: 275, distance: 8.2
click at [1127, 275] on div at bounding box center [1125, 274] width 15 height 12
drag, startPoint x: 1128, startPoint y: 275, endPoint x: 1117, endPoint y: 277, distance: 11.2
click at [1117, 277] on div at bounding box center [1118, 274] width 15 height 12
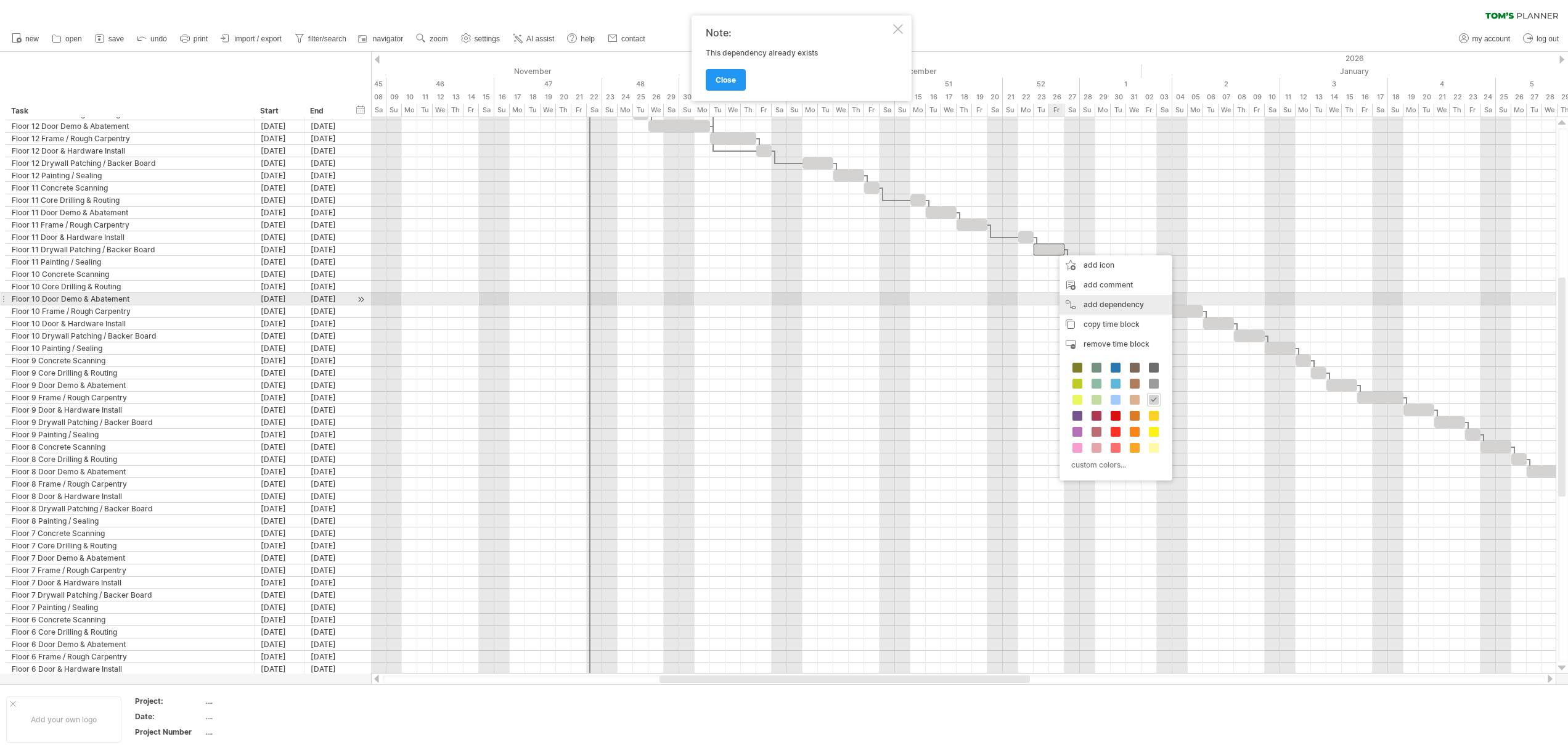
click at [1096, 301] on div "add dependency You can use dependencies when you require tasks to be done in a …" at bounding box center [1116, 304] width 113 height 20
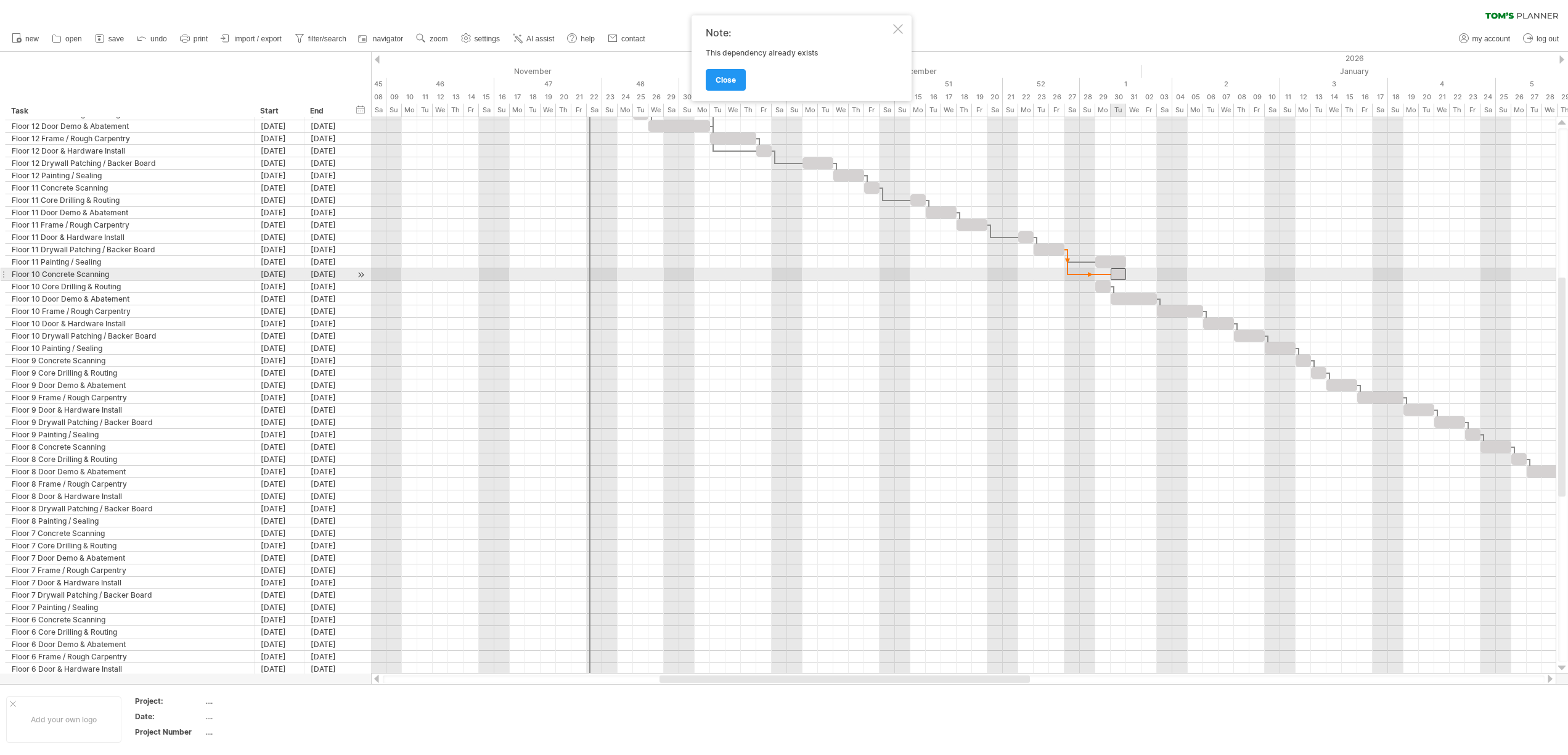
click at [1111, 275] on span at bounding box center [1111, 274] width 5 height 12
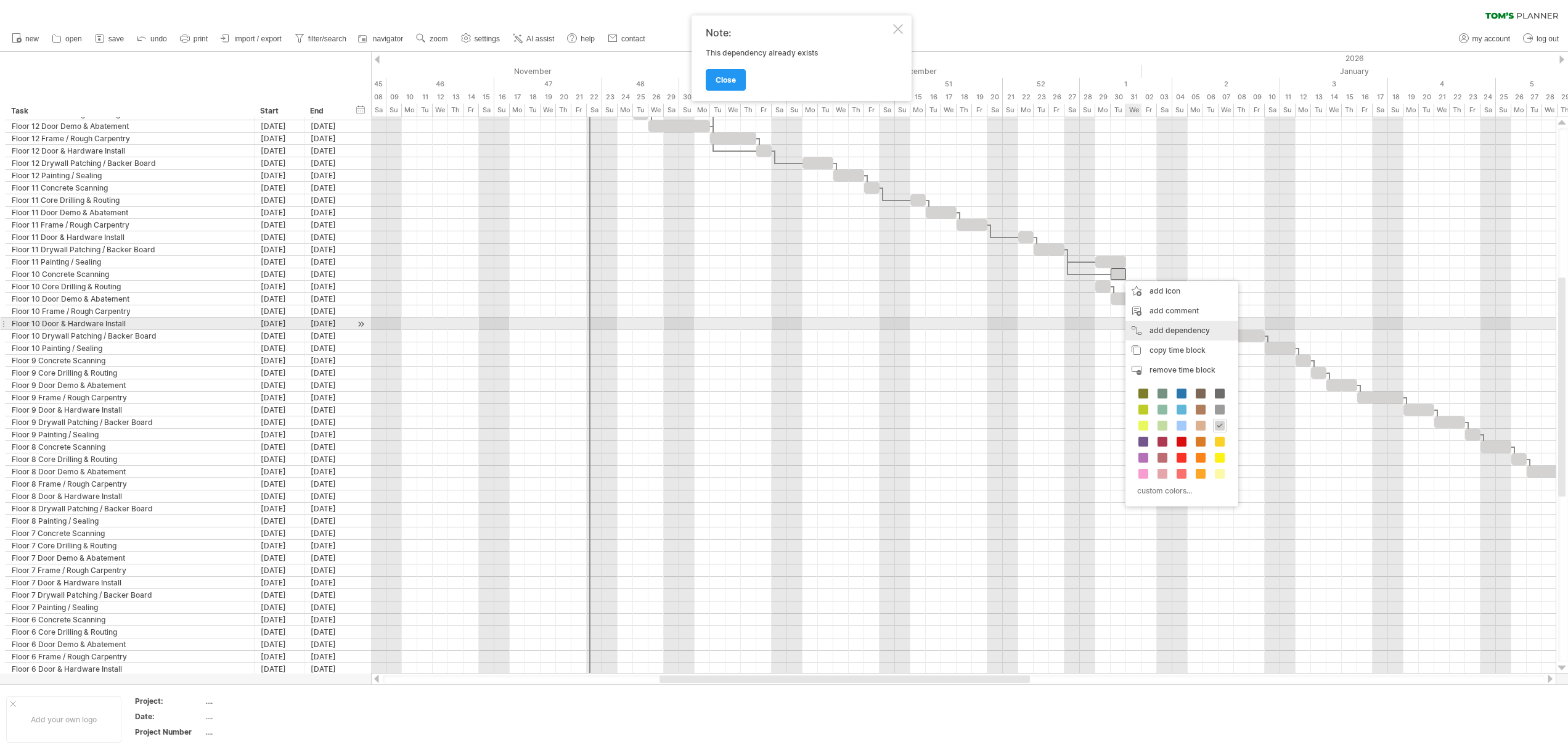
click at [1142, 325] on div "add dependency You can use dependencies when you require tasks to be done in a …" at bounding box center [1181, 330] width 113 height 20
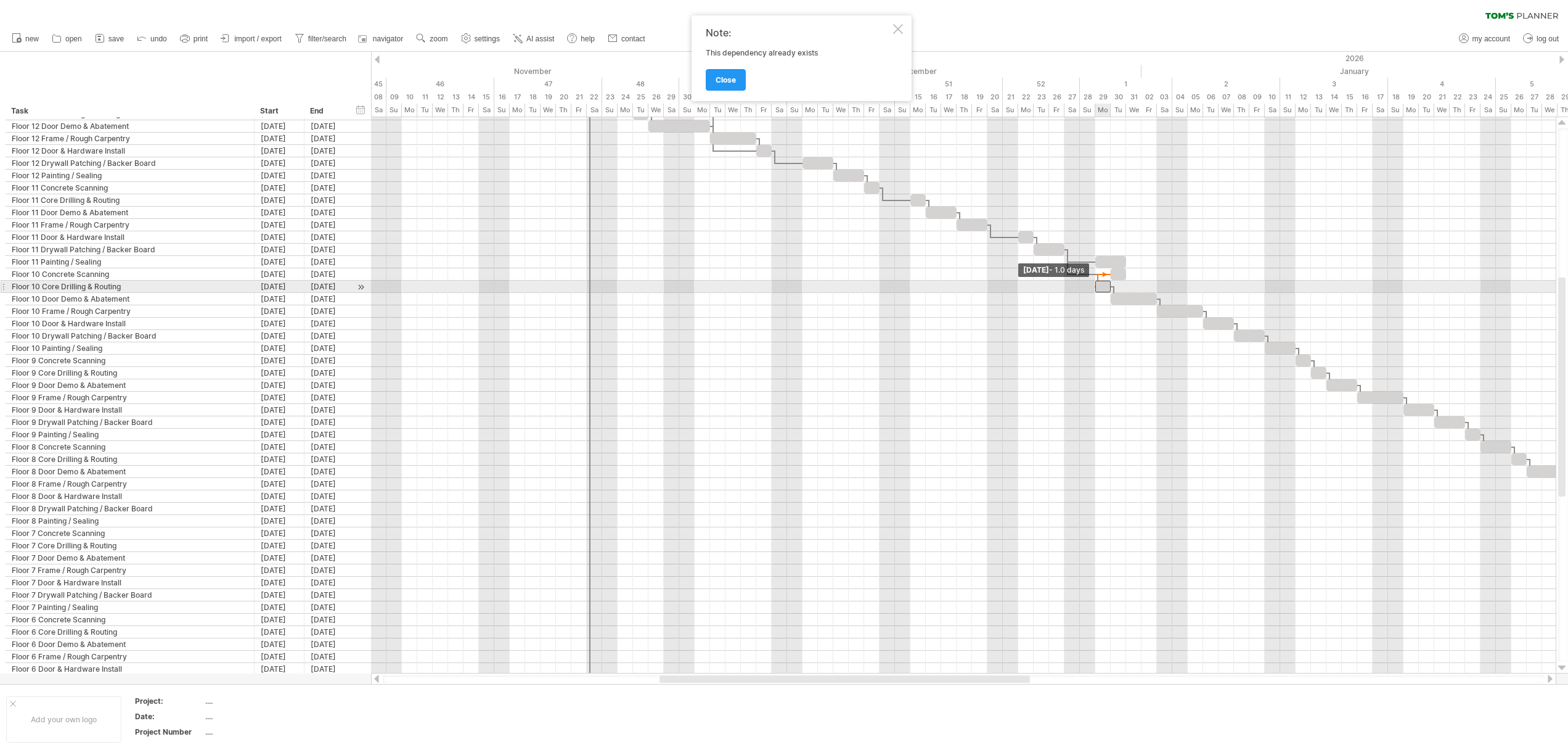
click at [1095, 288] on span at bounding box center [1095, 286] width 5 height 12
click at [1103, 294] on div "Monday 29 December Monday 29 December" at bounding box center [963, 395] width 1185 height 556
drag, startPoint x: 1124, startPoint y: 275, endPoint x: 1117, endPoint y: 276, distance: 7.1
click at [1117, 276] on div at bounding box center [1118, 274] width 15 height 12
click at [1152, 302] on div "remove dependency" at bounding box center [1172, 302] width 105 height 20
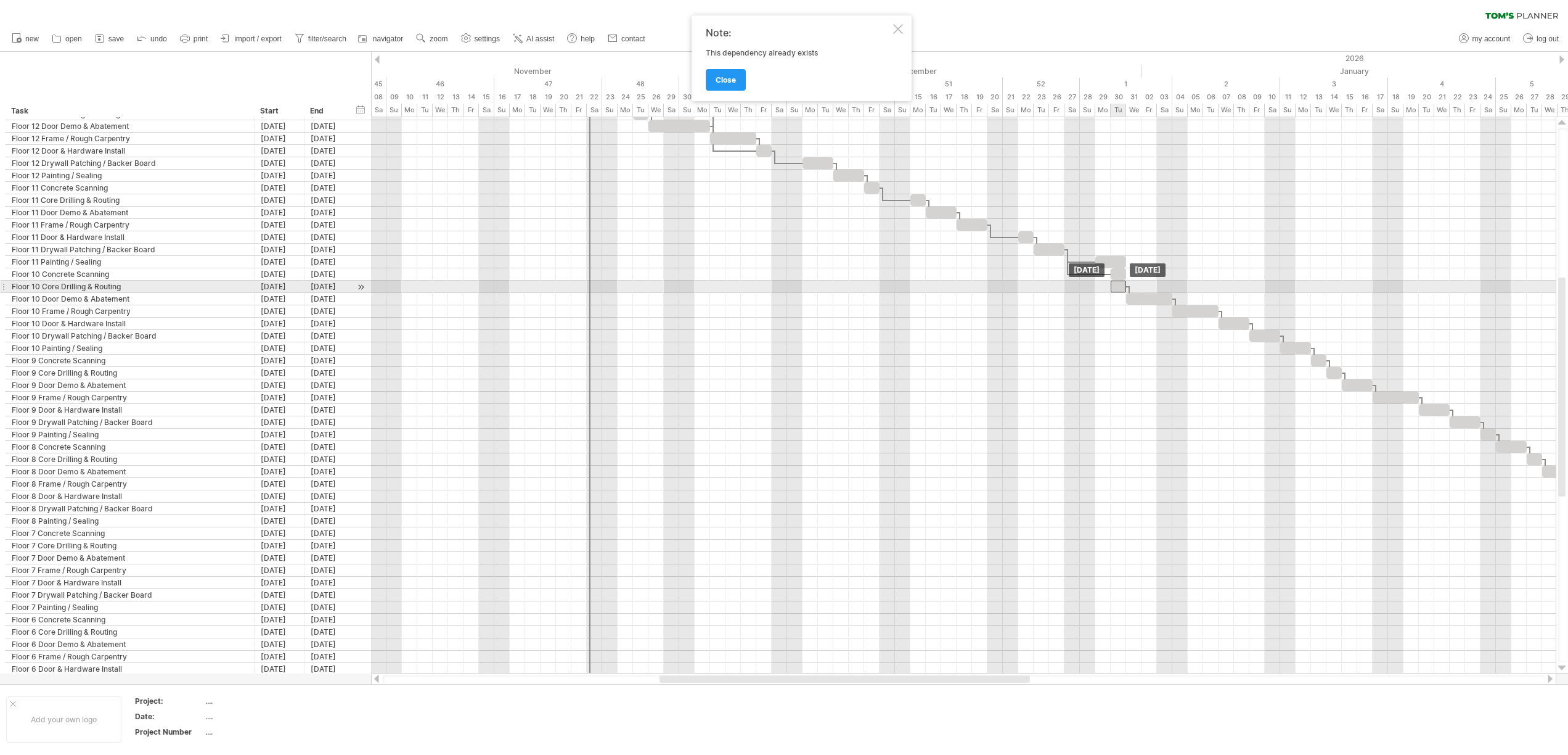
drag, startPoint x: 1110, startPoint y: 288, endPoint x: 1121, endPoint y: 289, distance: 11.0
click at [1121, 289] on div at bounding box center [1118, 286] width 15 height 12
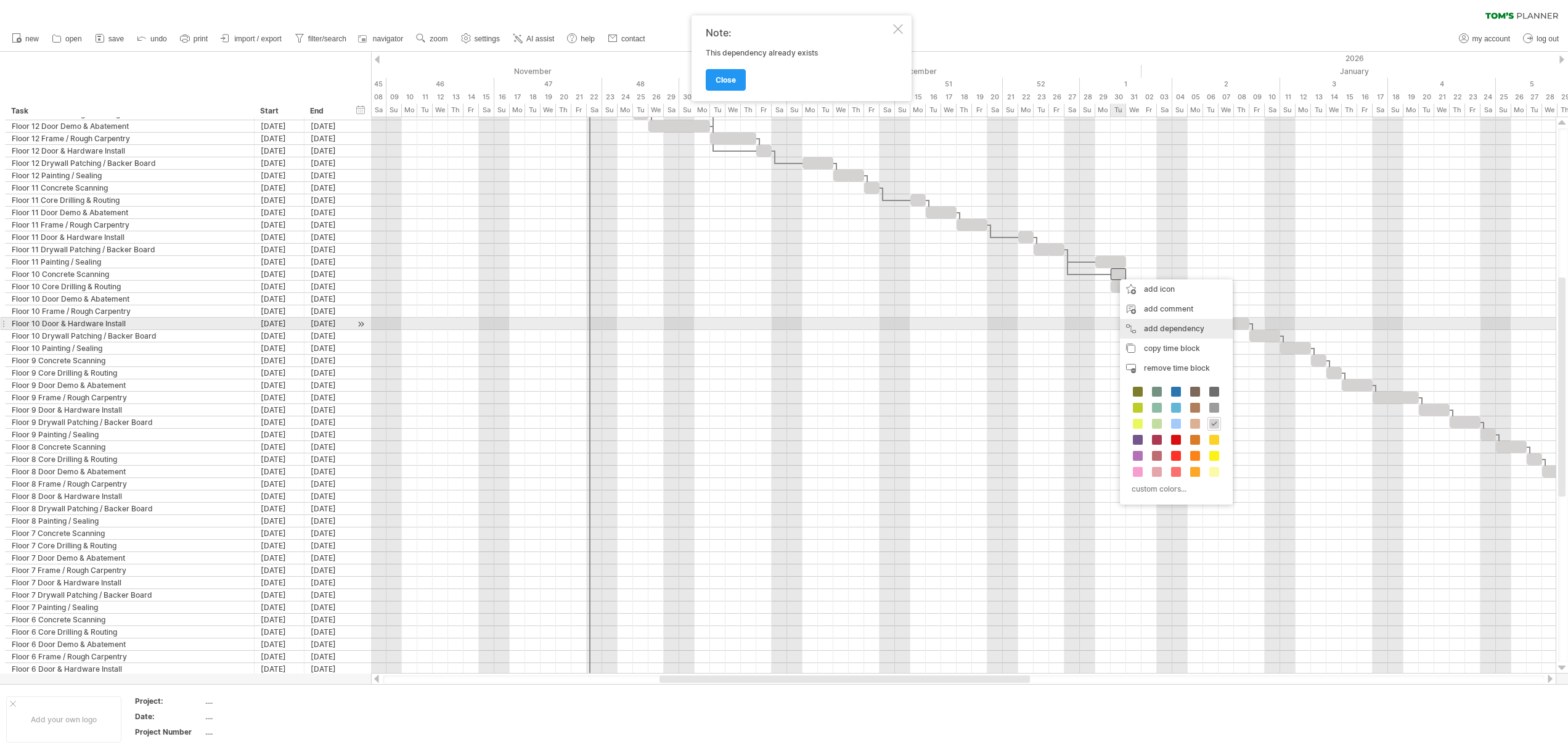
click at [1131, 320] on div "add dependency You can use dependencies when you require tasks to be done in a …" at bounding box center [1176, 329] width 113 height 20
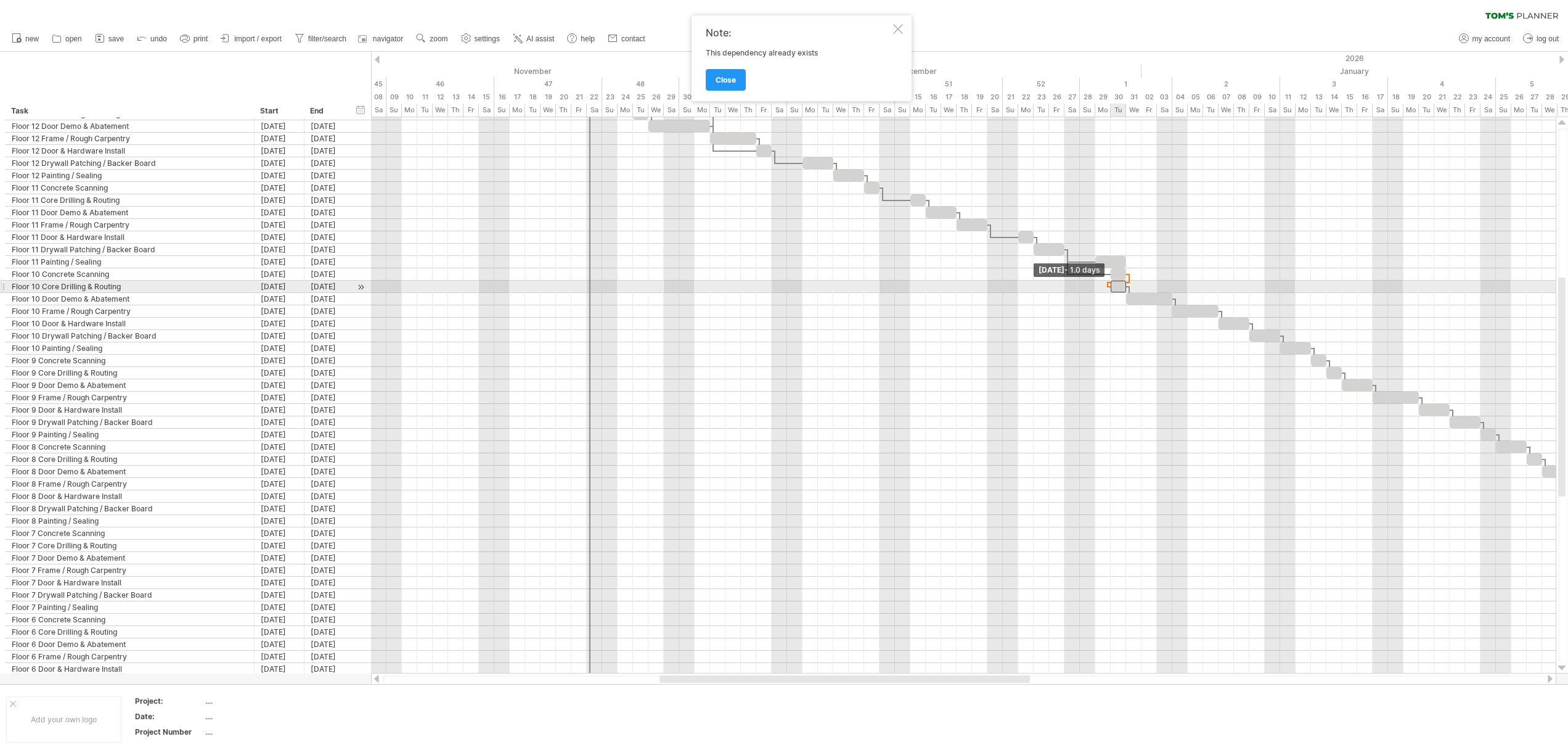
click at [1112, 288] on span at bounding box center [1111, 286] width 5 height 12
click at [1150, 292] on div "remove dependency" at bounding box center [1186, 297] width 105 height 20
drag, startPoint x: 1117, startPoint y: 276, endPoint x: 1131, endPoint y: 278, distance: 14.1
click at [1131, 278] on div at bounding box center [1133, 274] width 15 height 12
drag, startPoint x: 1119, startPoint y: 285, endPoint x: 1133, endPoint y: 286, distance: 14.0
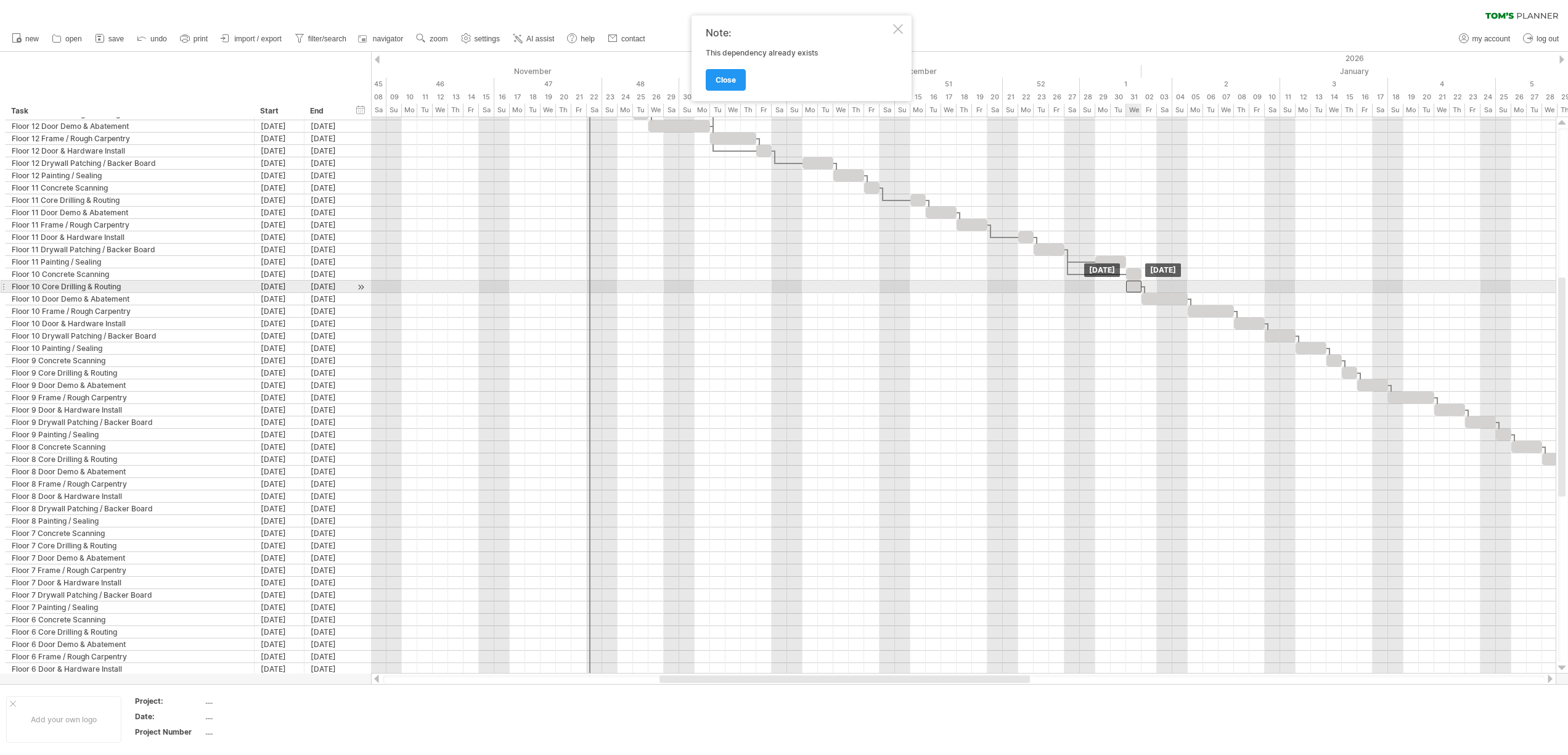
click at [1133, 286] on div at bounding box center [1133, 286] width 15 height 12
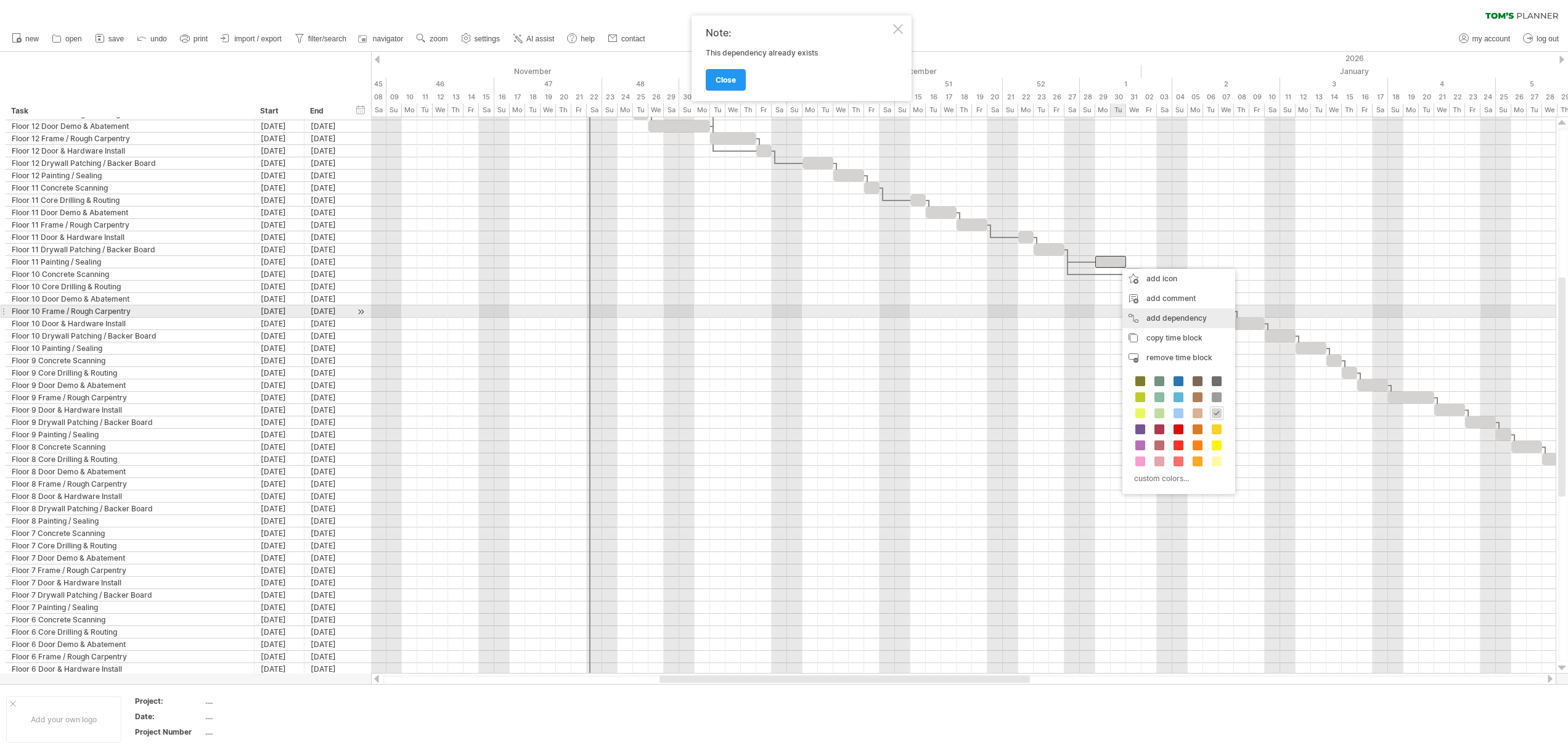
click at [1137, 315] on div "add dependency You can use dependencies when you require tasks to be done in a …" at bounding box center [1178, 318] width 113 height 20
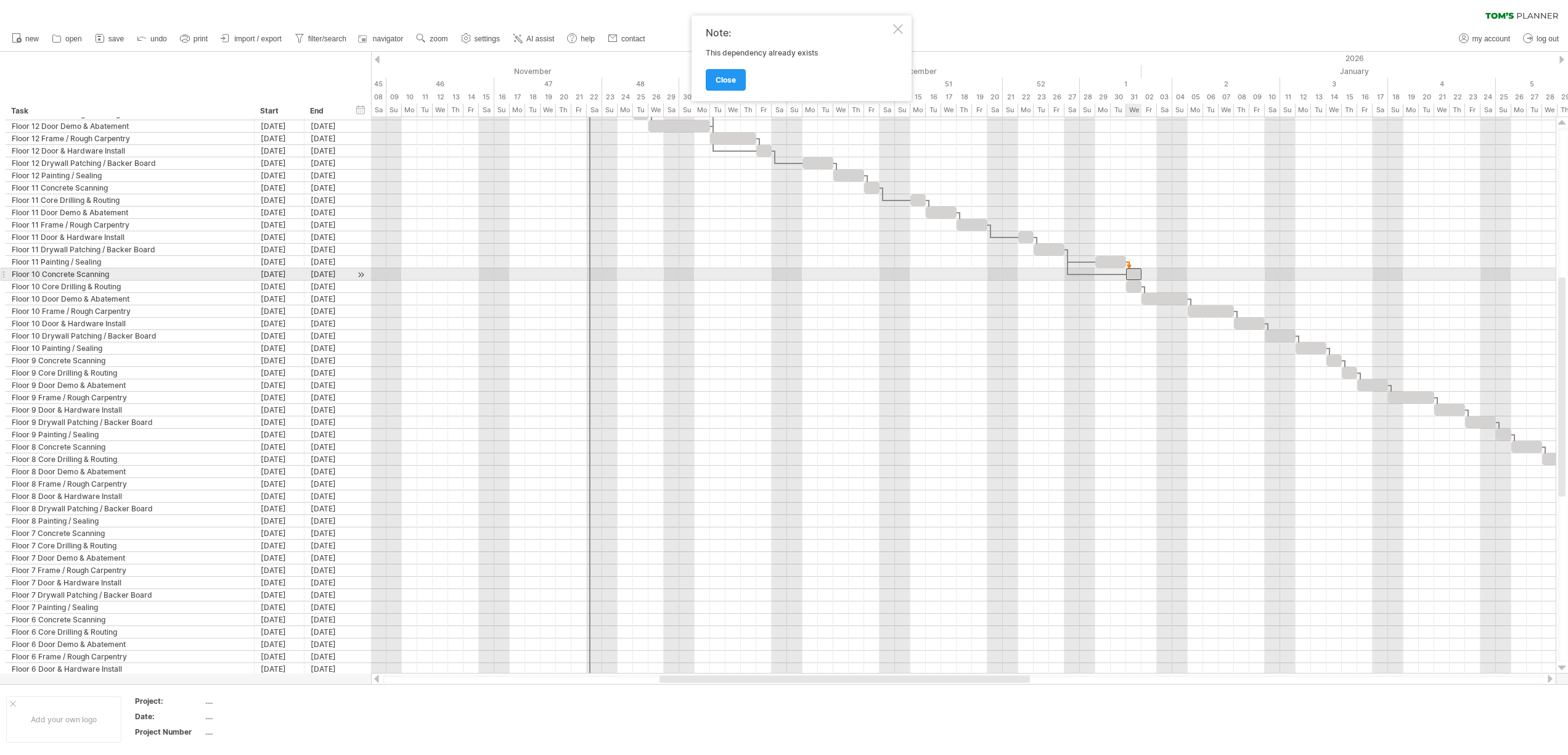
click at [1131, 273] on div at bounding box center [1133, 274] width 15 height 12
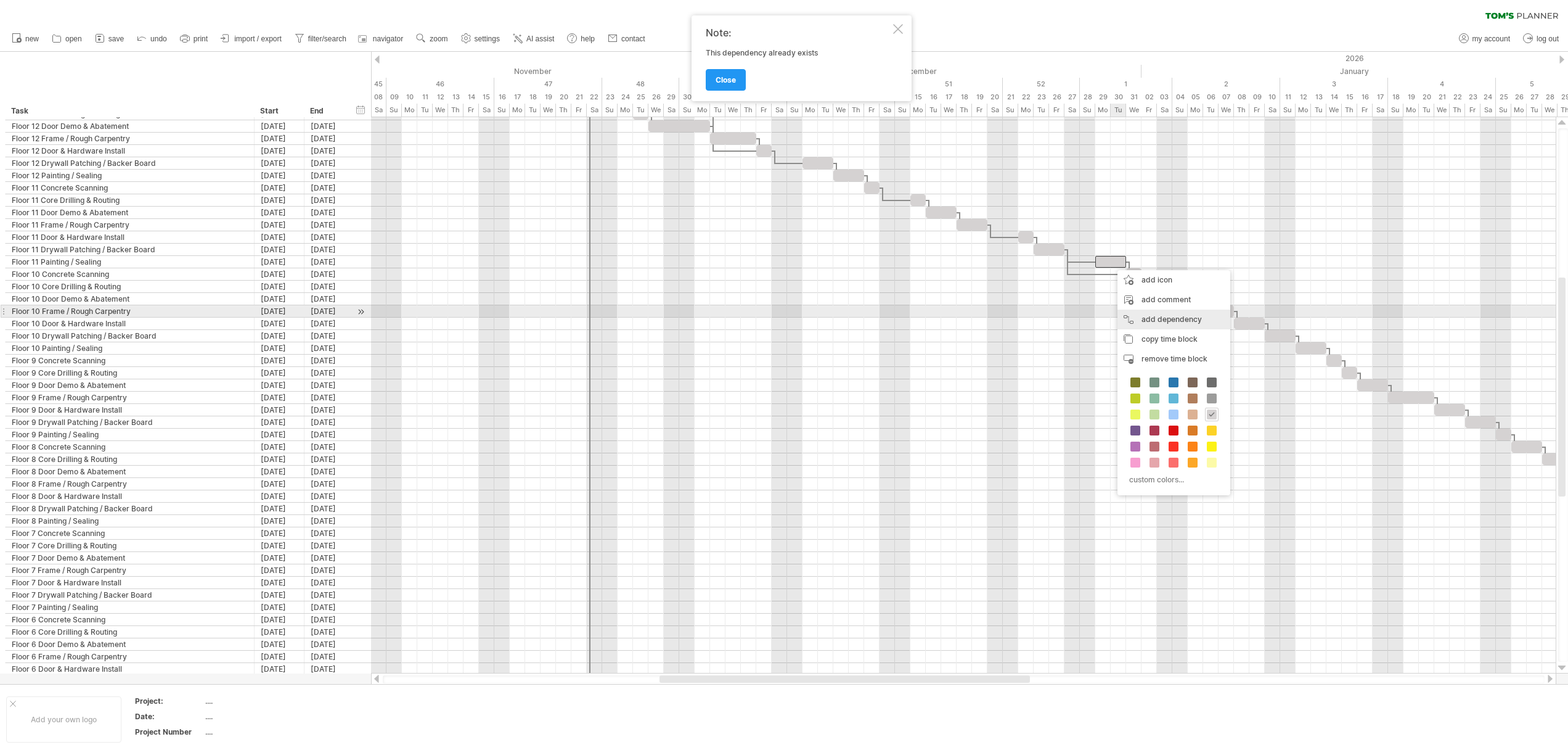
click at [1134, 309] on div "add dependency You can use dependencies when you require tasks to be done in a …" at bounding box center [1173, 319] width 113 height 20
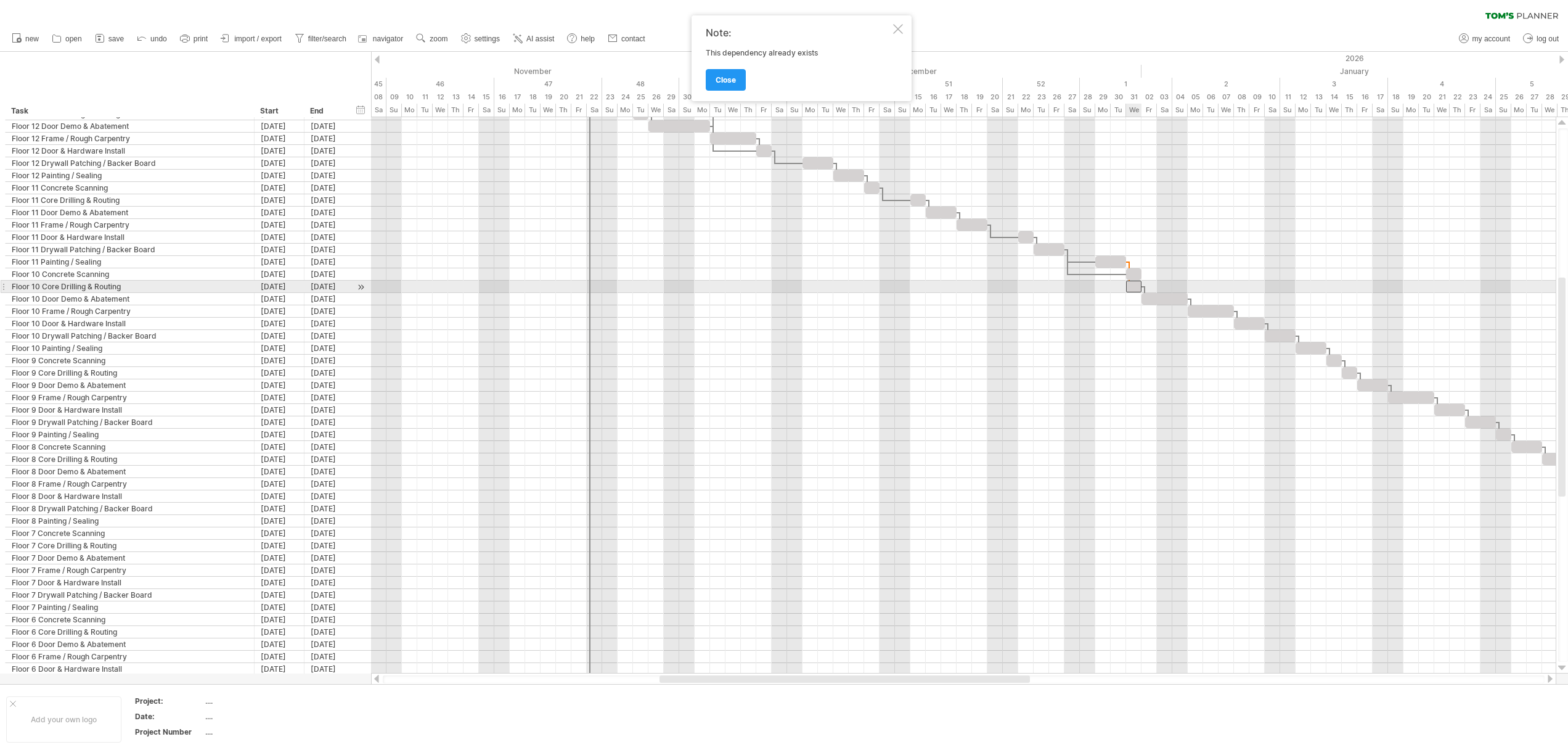
click at [1128, 288] on div at bounding box center [1133, 286] width 15 height 12
drag, startPoint x: 1186, startPoint y: 297, endPoint x: 1201, endPoint y: 298, distance: 15.0
click at [1201, 298] on span at bounding box center [1203, 298] width 5 height 12
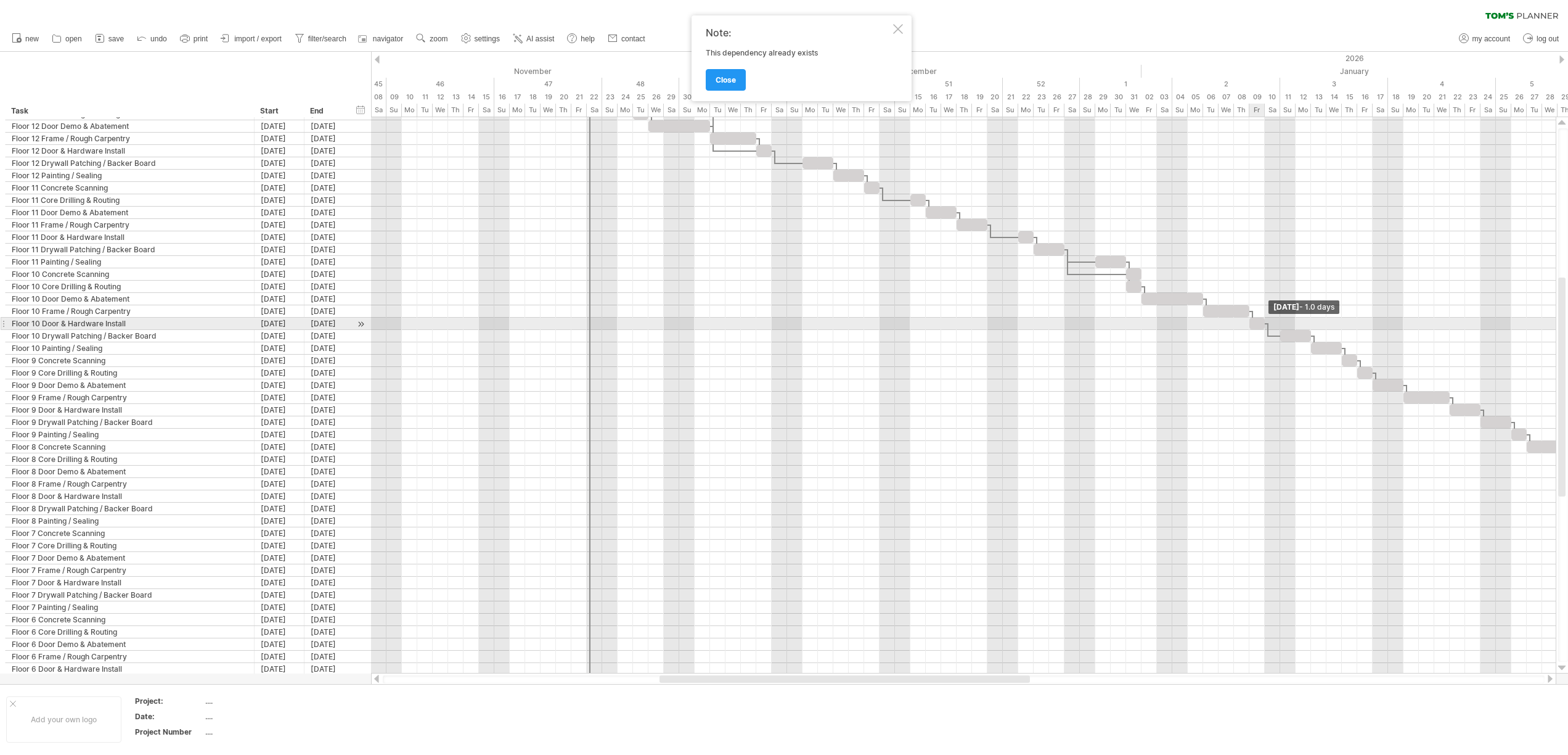
drag, startPoint x: 1278, startPoint y: 322, endPoint x: 1264, endPoint y: 324, distance: 14.1
click at [1264, 324] on span at bounding box center [1264, 323] width 5 height 12
drag, startPoint x: 1292, startPoint y: 336, endPoint x: 1307, endPoint y: 338, distance: 15.1
click at [1307, 338] on div at bounding box center [1311, 335] width 31 height 12
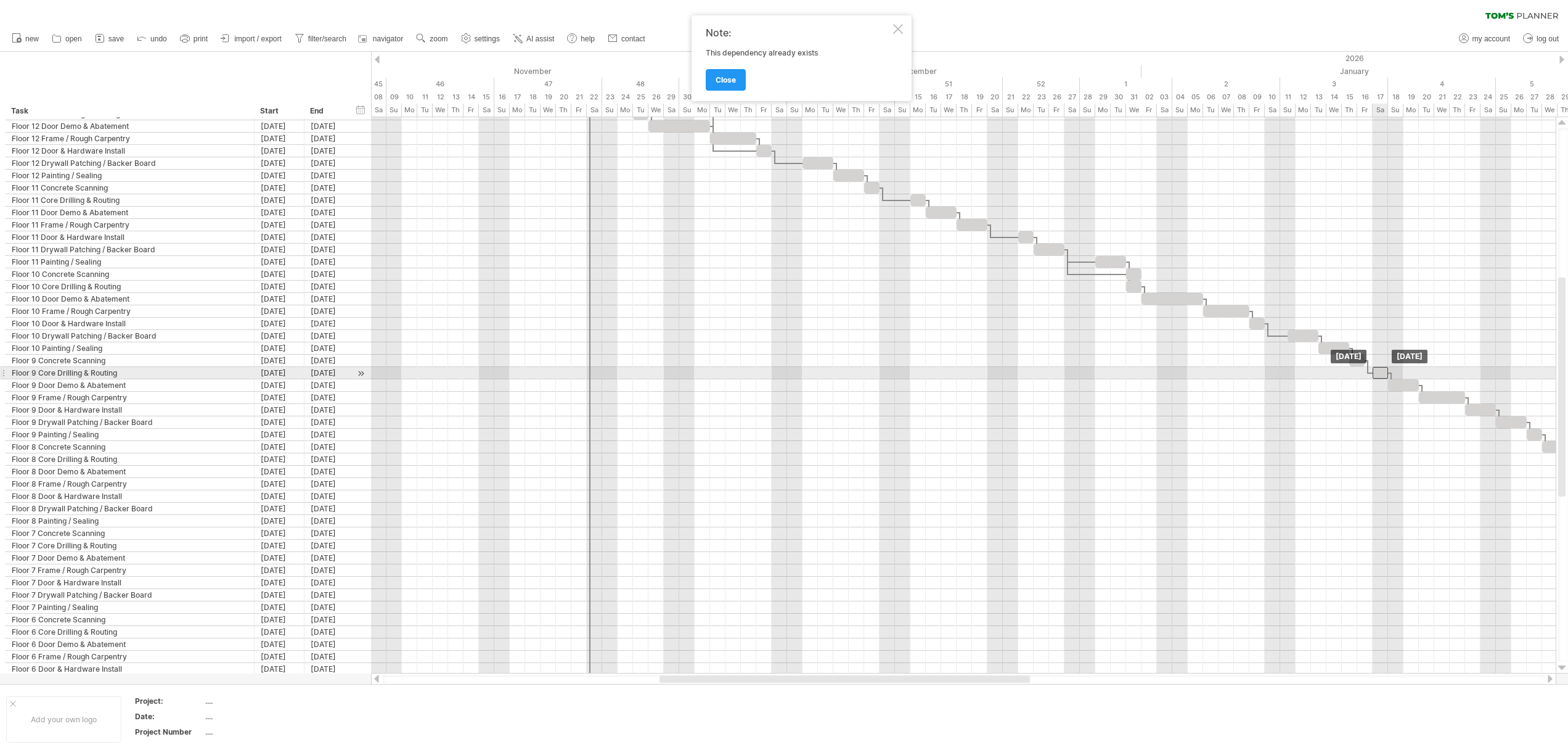
click at [1383, 371] on div at bounding box center [1380, 373] width 15 height 12
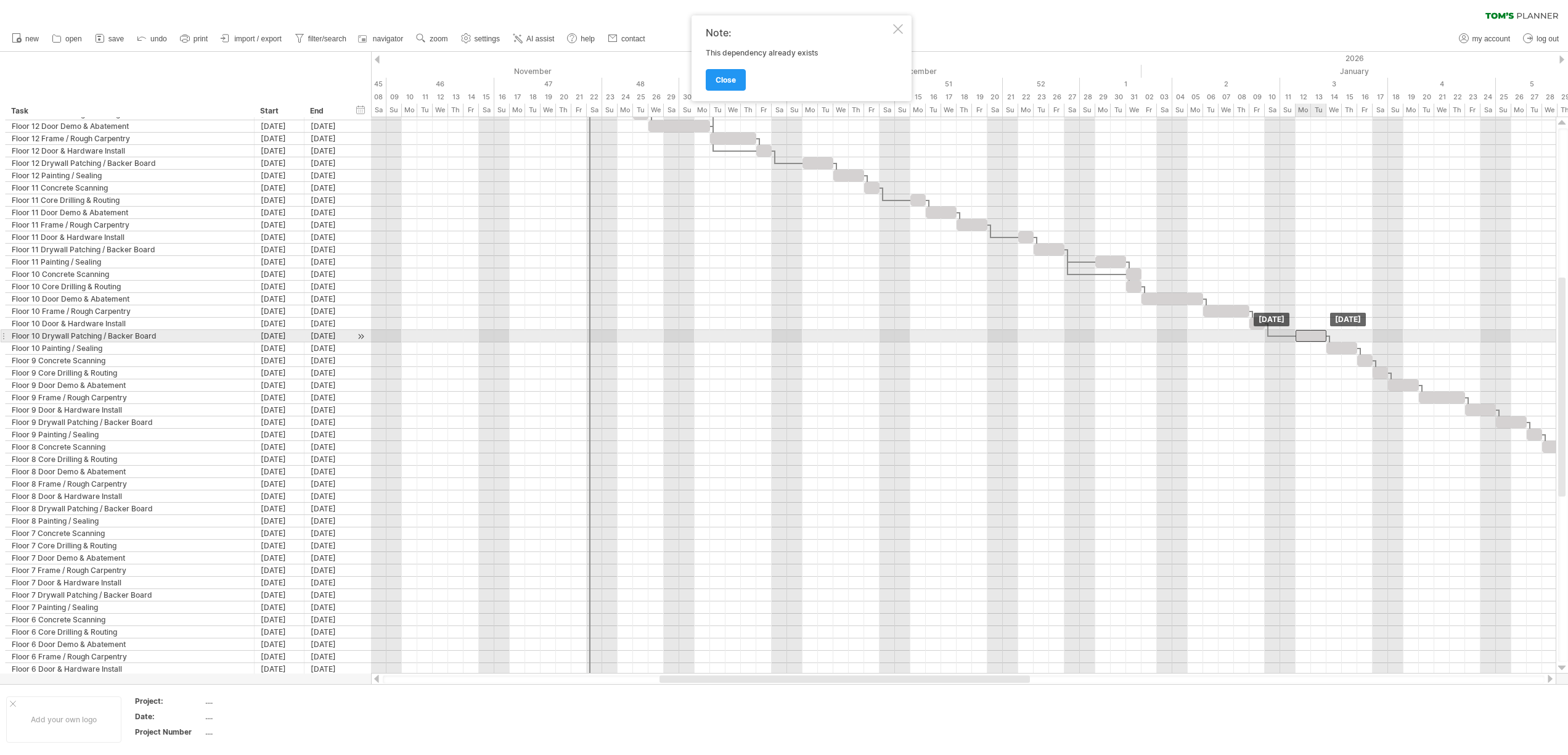
drag, startPoint x: 1302, startPoint y: 330, endPoint x: 1312, endPoint y: 332, distance: 10.2
click at [1312, 332] on div at bounding box center [1311, 335] width 31 height 12
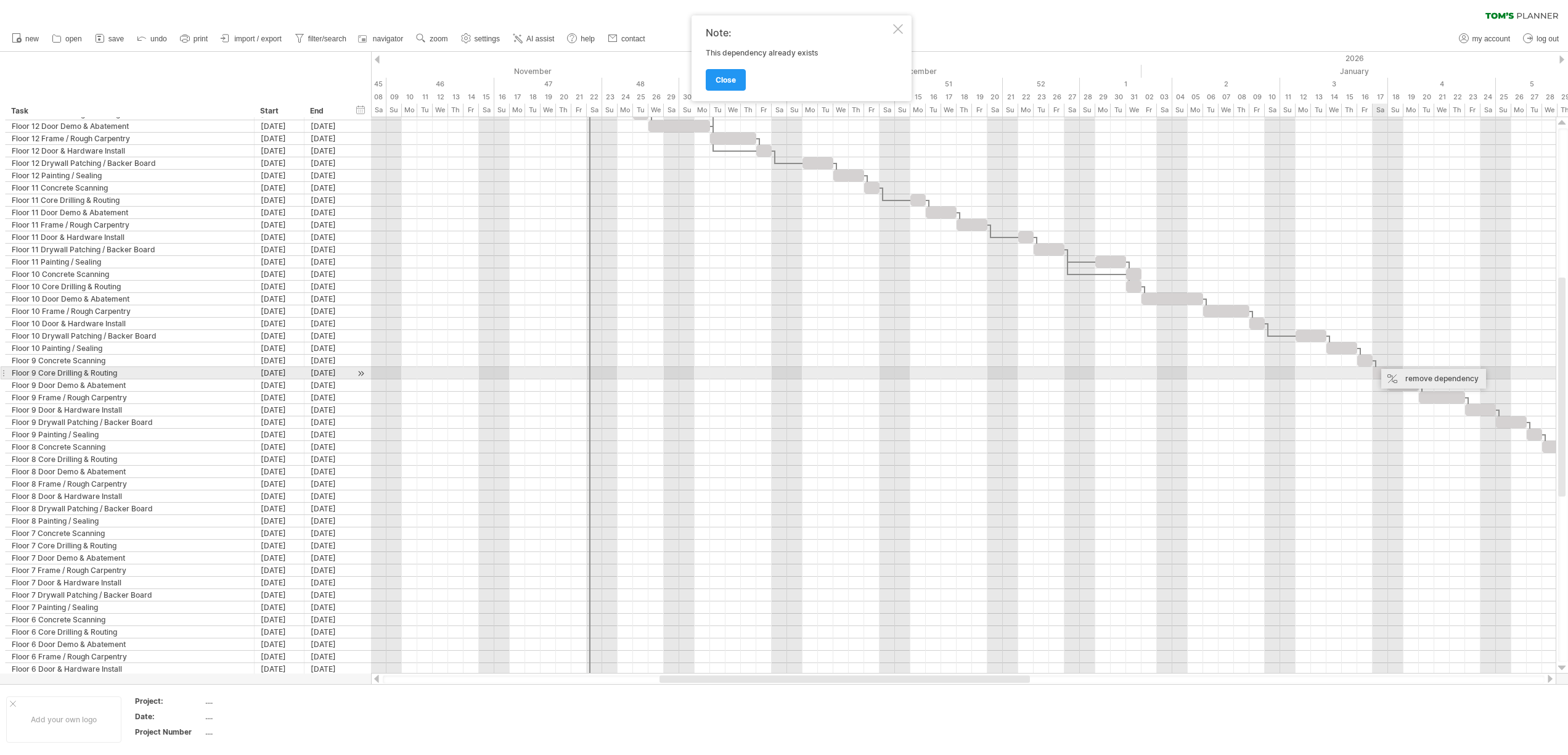
click at [1398, 374] on div "remove dependency" at bounding box center [1433, 379] width 105 height 20
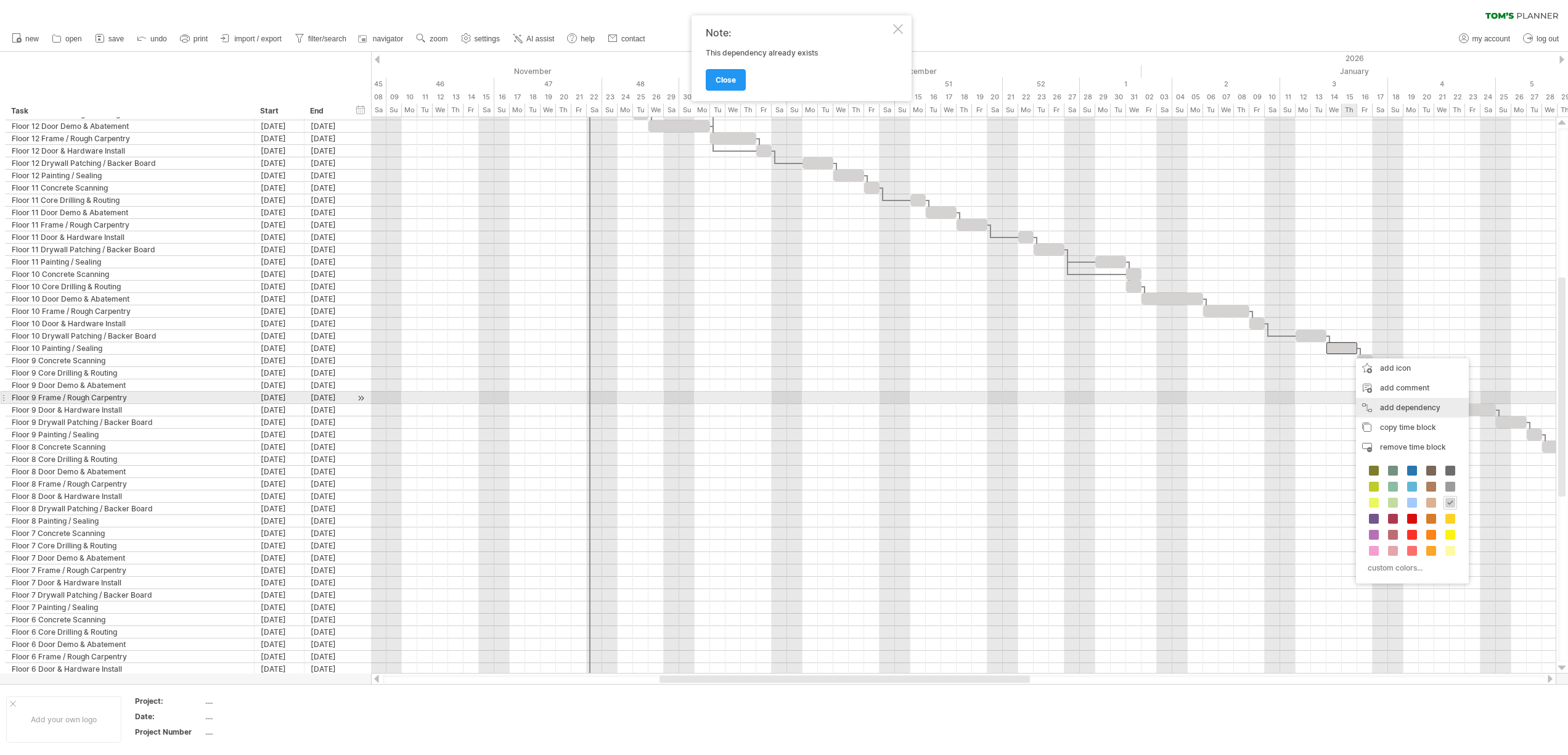
click at [1367, 401] on div "add dependency You can use dependencies when you require tasks to be done in a …" at bounding box center [1412, 408] width 113 height 20
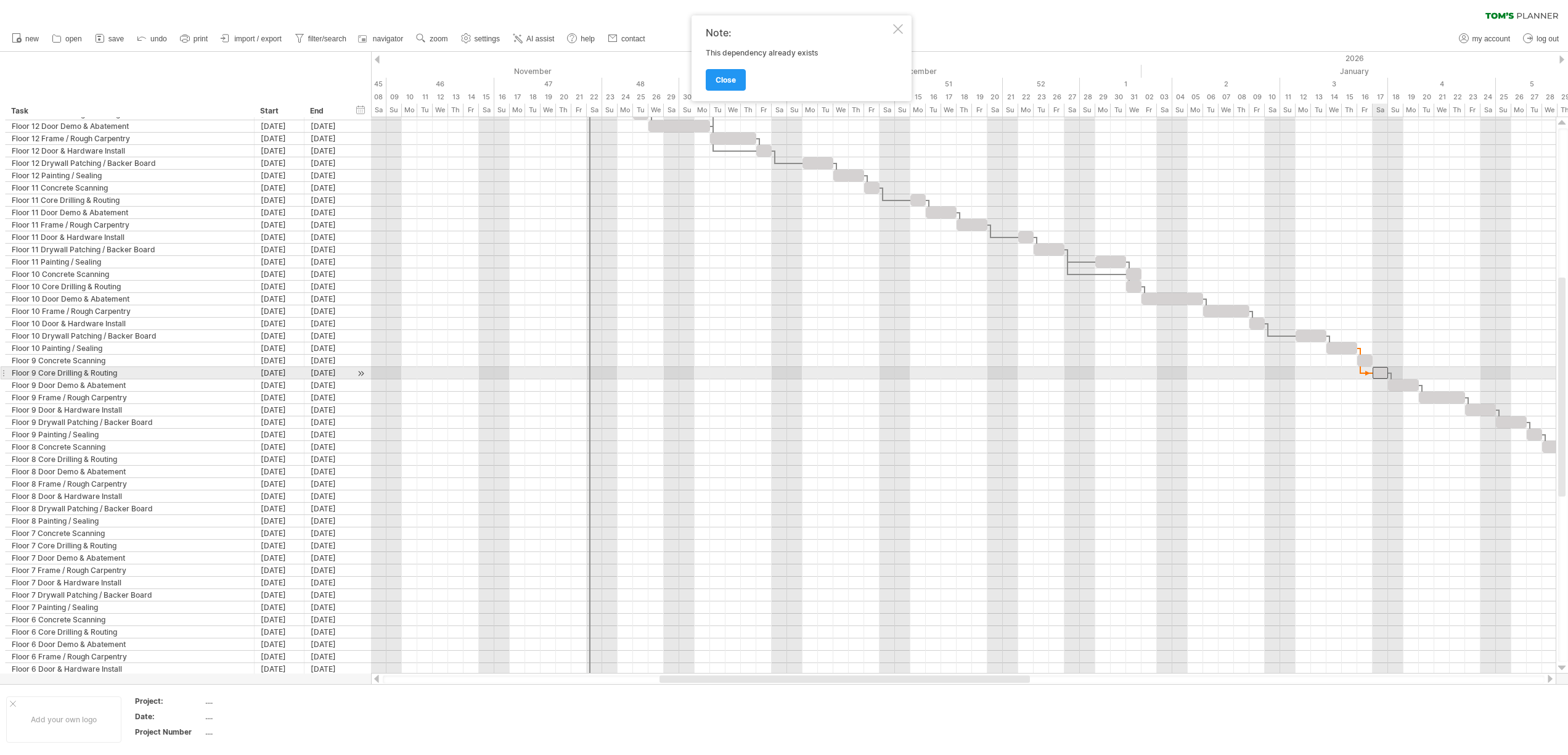
click at [1373, 376] on span at bounding box center [1372, 373] width 5 height 12
drag, startPoint x: 1380, startPoint y: 374, endPoint x: 1365, endPoint y: 375, distance: 15.0
click at [1365, 375] on div at bounding box center [1364, 373] width 15 height 12
drag, startPoint x: 1407, startPoint y: 387, endPoint x: 1421, endPoint y: 389, distance: 14.1
click at [1421, 389] on div at bounding box center [1419, 385] width 31 height 12
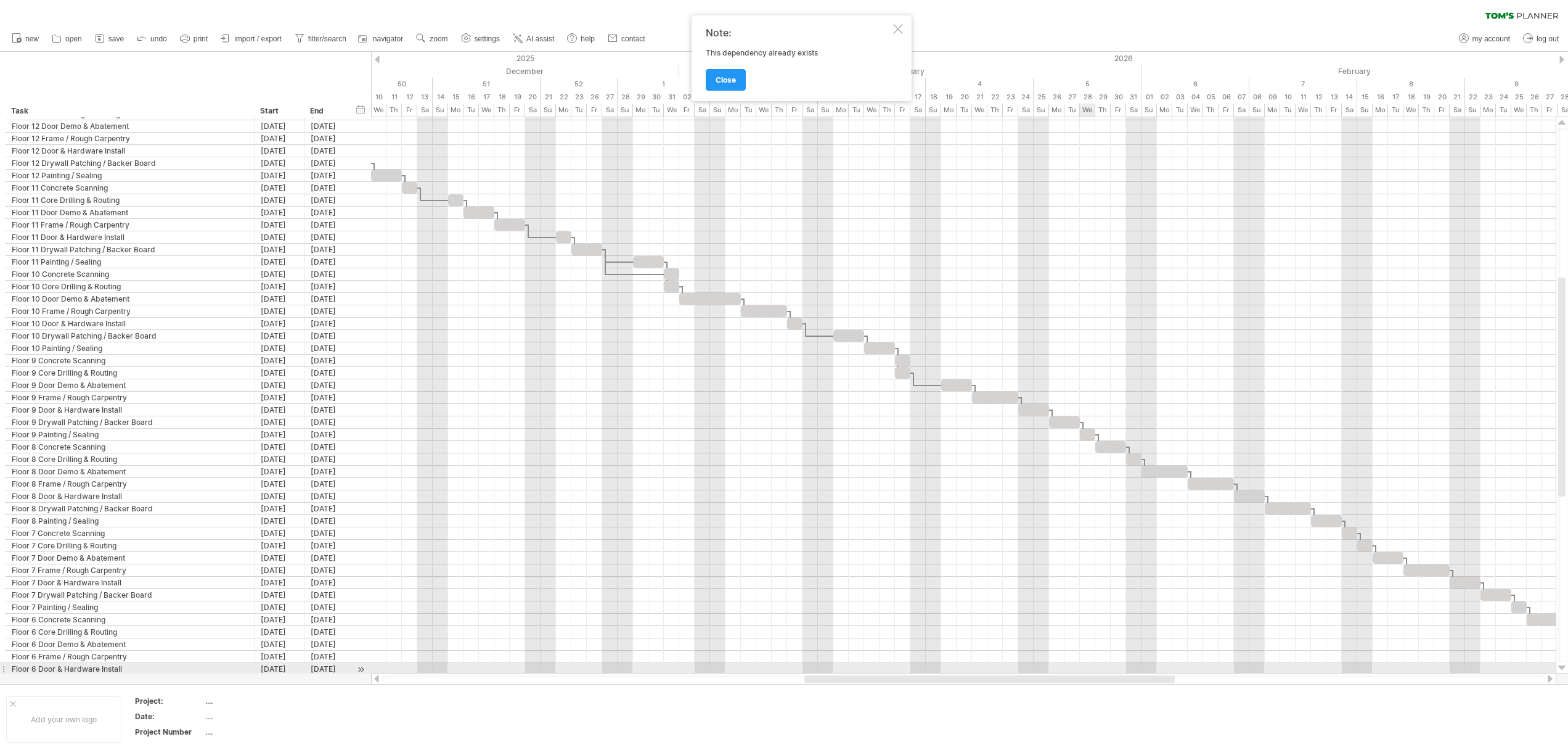
drag, startPoint x: 1008, startPoint y: 679, endPoint x: 1153, endPoint y: 673, distance: 145.1
click at [1153, 673] on div at bounding box center [963, 679] width 1185 height 12
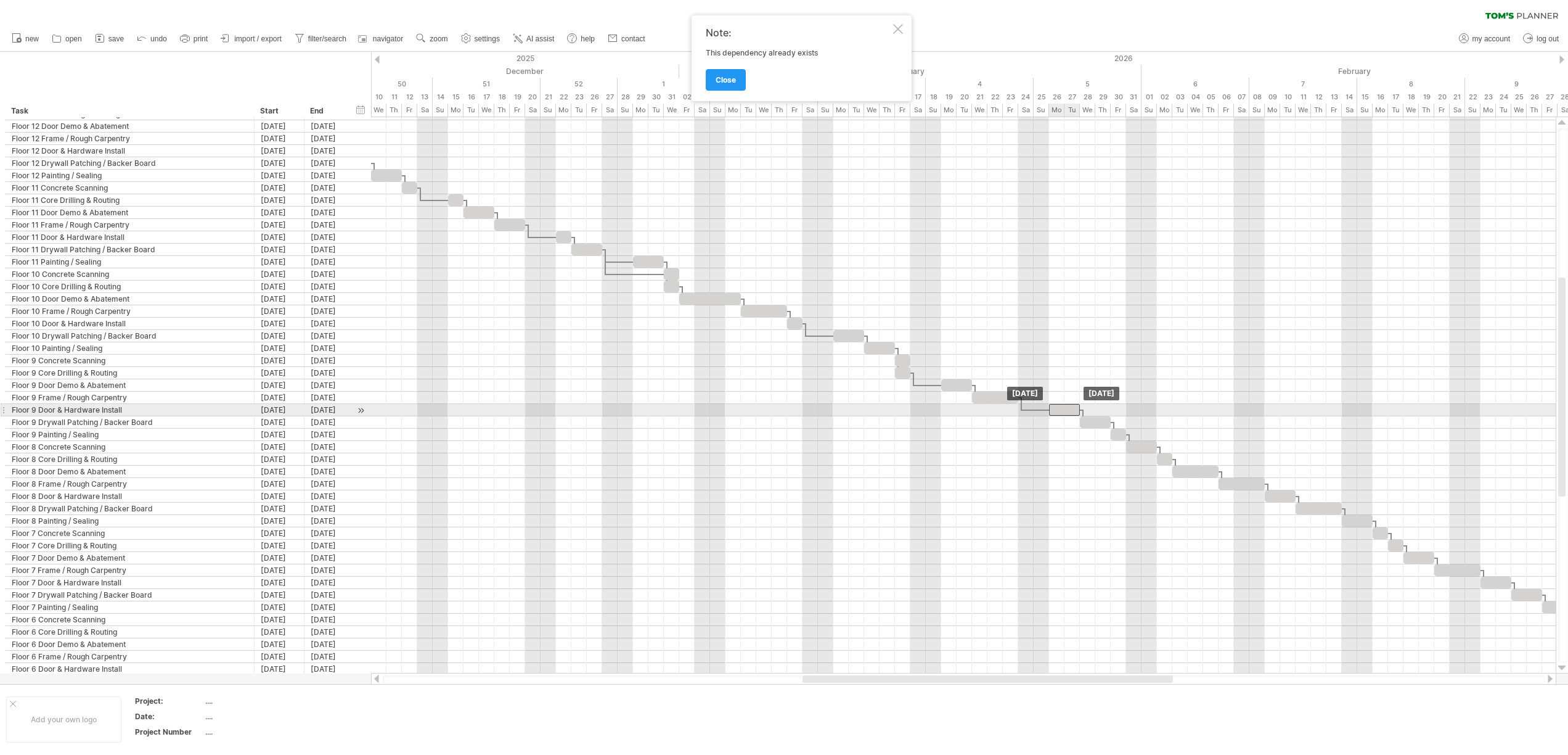
drag, startPoint x: 1038, startPoint y: 411, endPoint x: 1072, endPoint y: 412, distance: 34.0
click at [1072, 412] on div at bounding box center [1064, 410] width 31 height 12
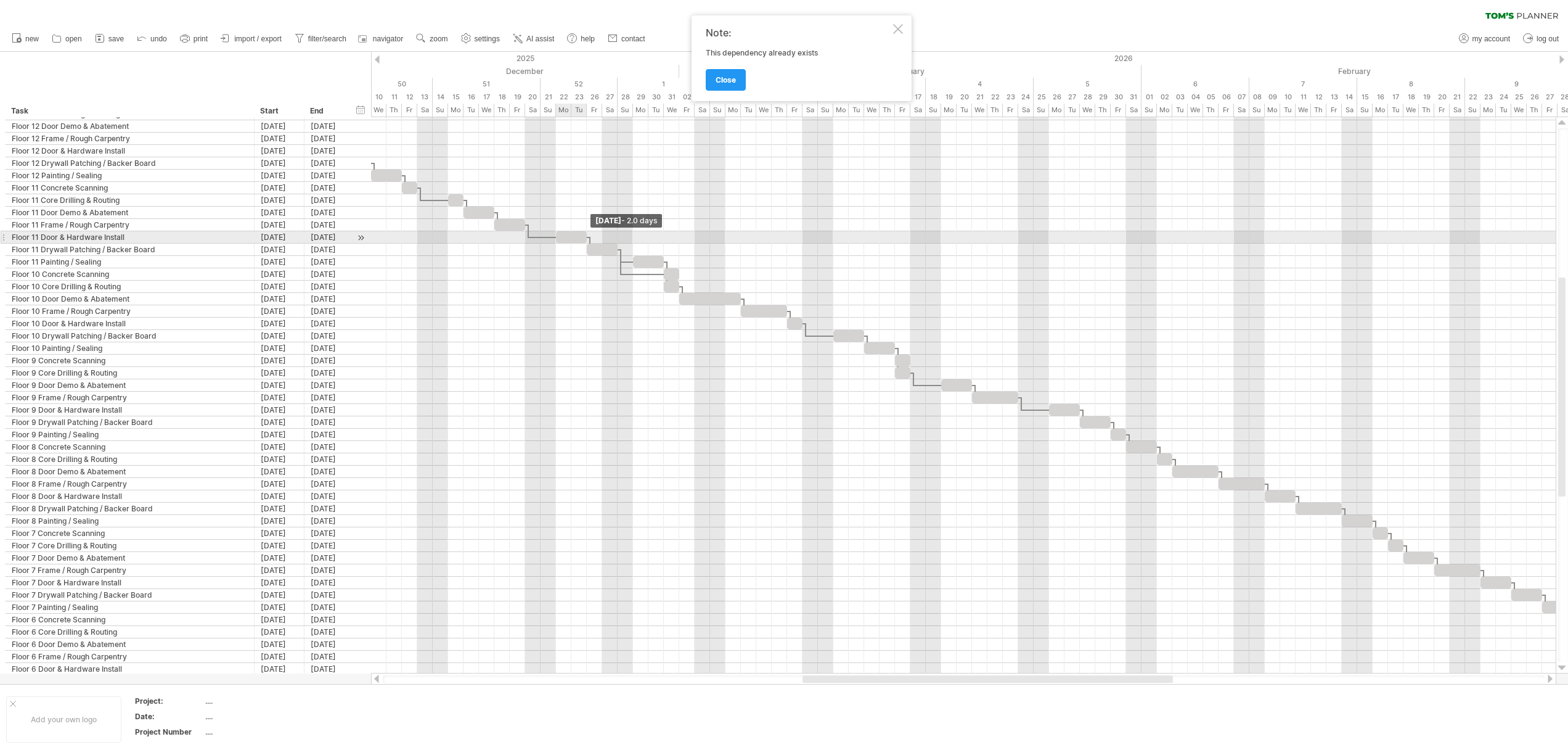
drag, startPoint x: 571, startPoint y: 236, endPoint x: 585, endPoint y: 237, distance: 14.0
click at [585, 237] on span at bounding box center [587, 237] width 5 height 12
drag, startPoint x: 616, startPoint y: 250, endPoint x: 644, endPoint y: 254, distance: 28.3
click at [644, 254] on div at bounding box center [617, 249] width 61 height 12
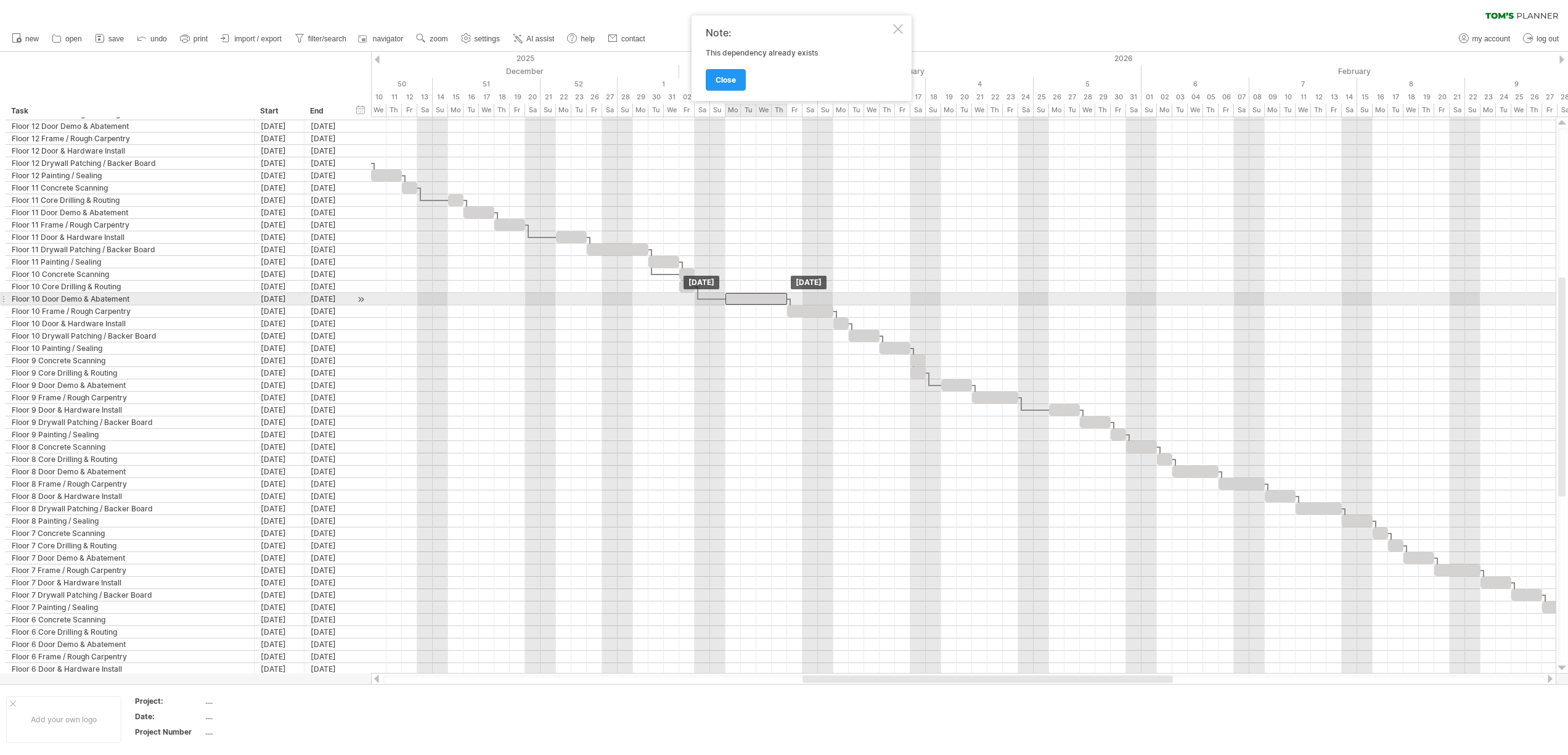
drag, startPoint x: 724, startPoint y: 297, endPoint x: 758, endPoint y: 299, distance: 34.1
click at [758, 299] on div at bounding box center [756, 298] width 61 height 12
drag, startPoint x: 787, startPoint y: 298, endPoint x: 773, endPoint y: 298, distance: 14.0
click at [773, 298] on span at bounding box center [771, 298] width 5 height 12
drag, startPoint x: 808, startPoint y: 312, endPoint x: 792, endPoint y: 312, distance: 16.0
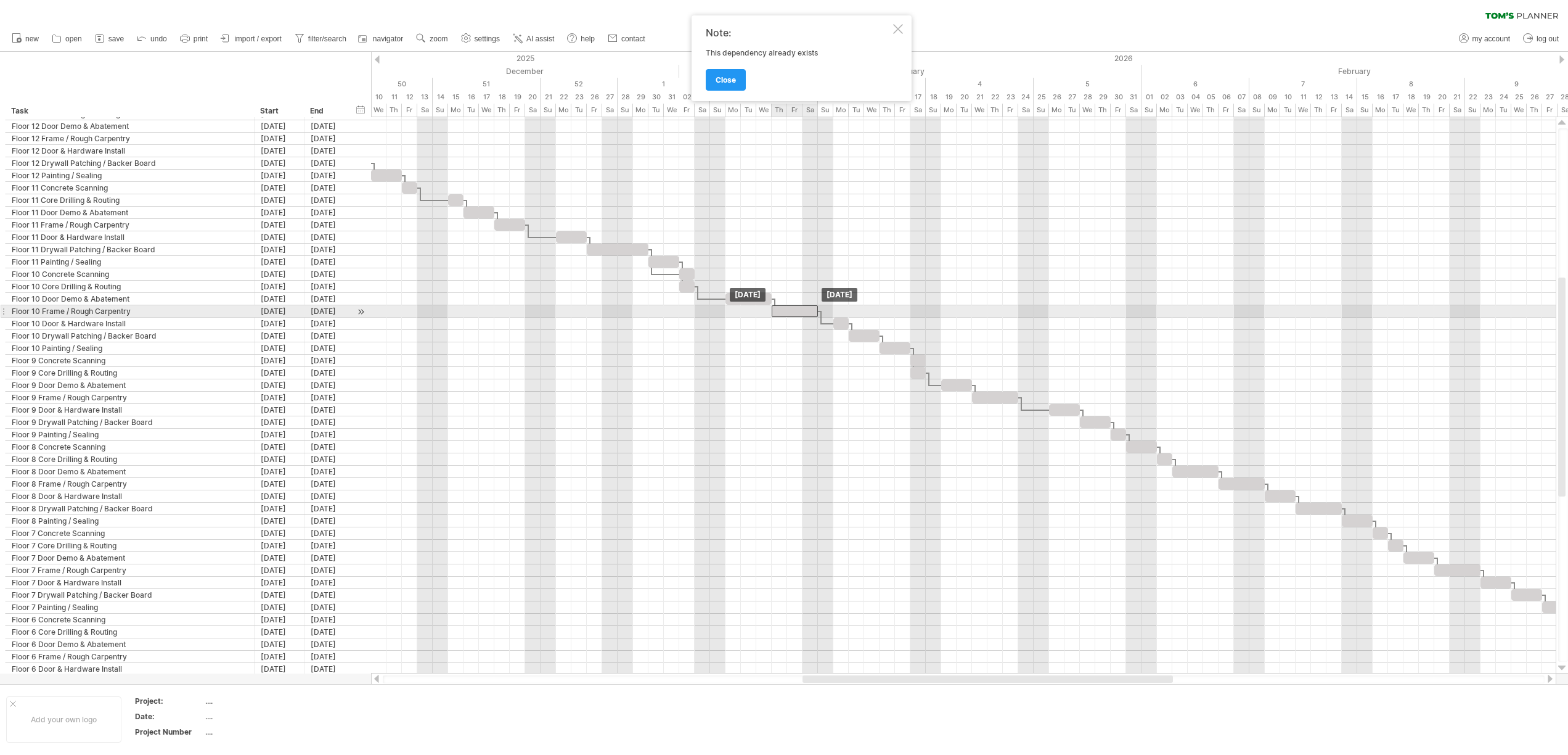
click at [792, 312] on div at bounding box center [794, 311] width 46 height 12
drag, startPoint x: 817, startPoint y: 312, endPoint x: 802, endPoint y: 312, distance: 15.0
click at [802, 312] on span at bounding box center [802, 311] width 5 height 12
click at [893, 26] on div at bounding box center [898, 29] width 10 height 10
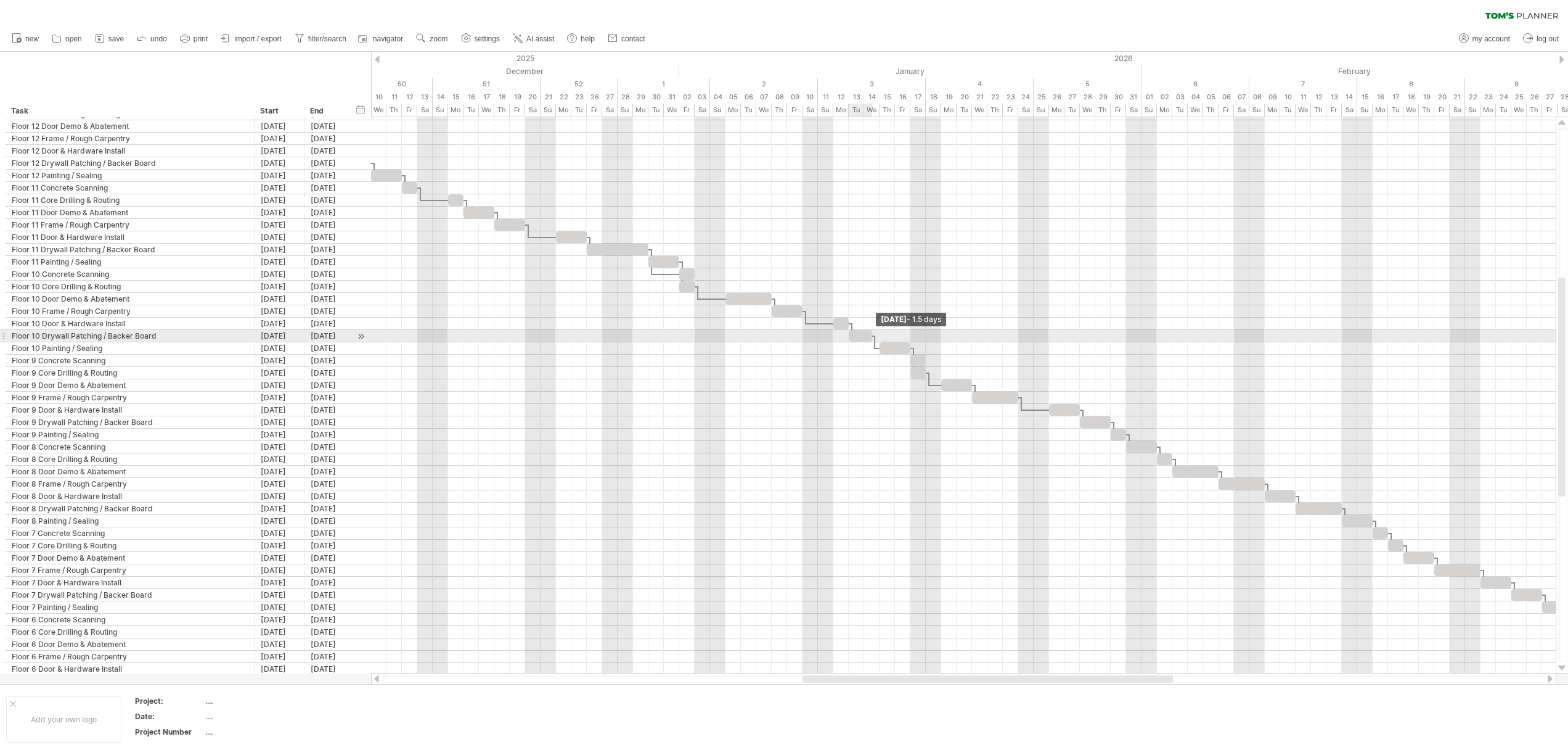
click at [874, 333] on span at bounding box center [872, 335] width 5 height 12
drag, startPoint x: 890, startPoint y: 348, endPoint x: 883, endPoint y: 348, distance: 7.0
click at [883, 348] on div at bounding box center [887, 348] width 31 height 12
drag, startPoint x: 901, startPoint y: 347, endPoint x: 895, endPoint y: 346, distance: 6.1
click at [895, 346] on span at bounding box center [895, 348] width 5 height 12
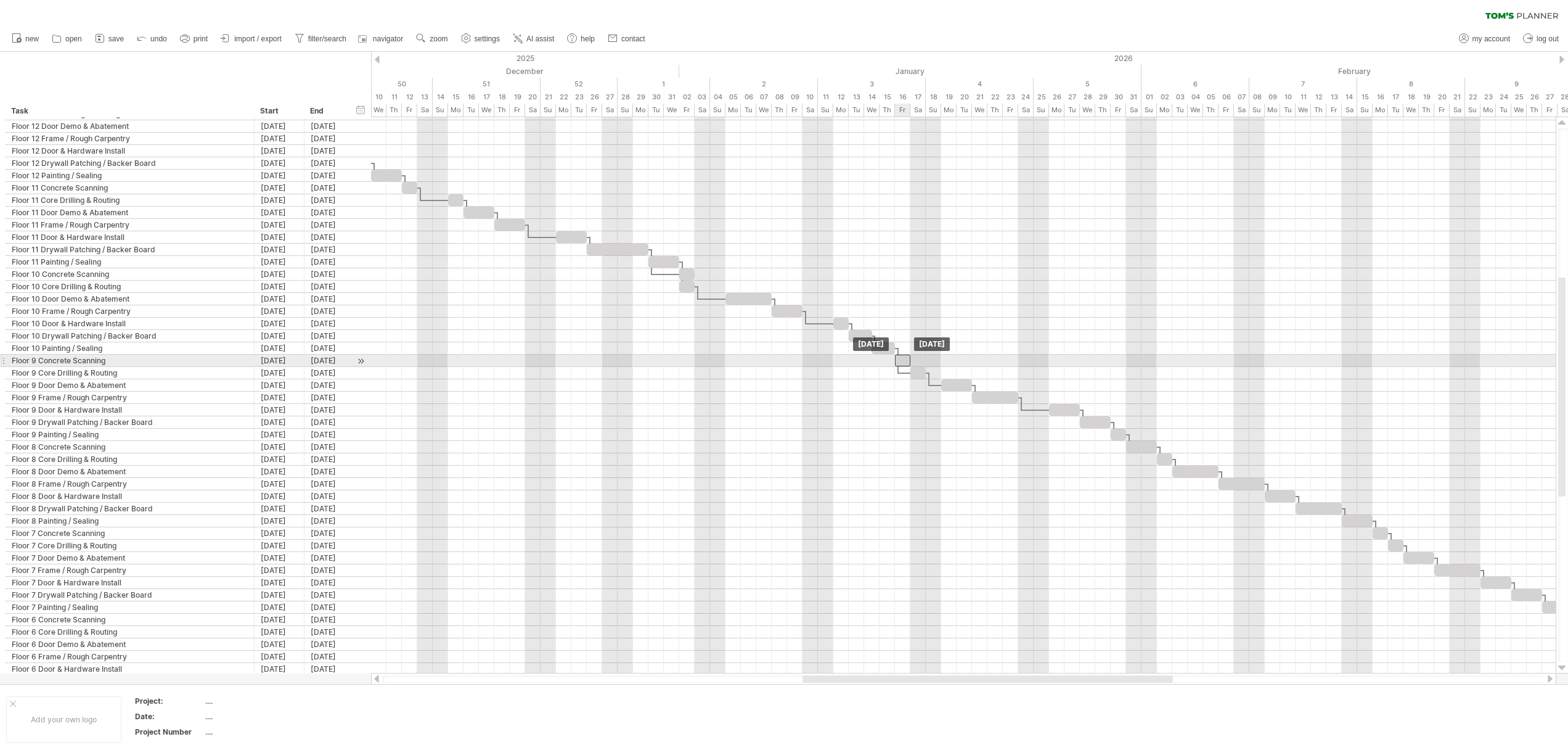
drag, startPoint x: 916, startPoint y: 359, endPoint x: 902, endPoint y: 359, distance: 14.0
click at [902, 359] on div at bounding box center [902, 360] width 15 height 12
drag, startPoint x: 916, startPoint y: 373, endPoint x: 902, endPoint y: 371, distance: 14.1
click at [900, 371] on div at bounding box center [902, 373] width 15 height 12
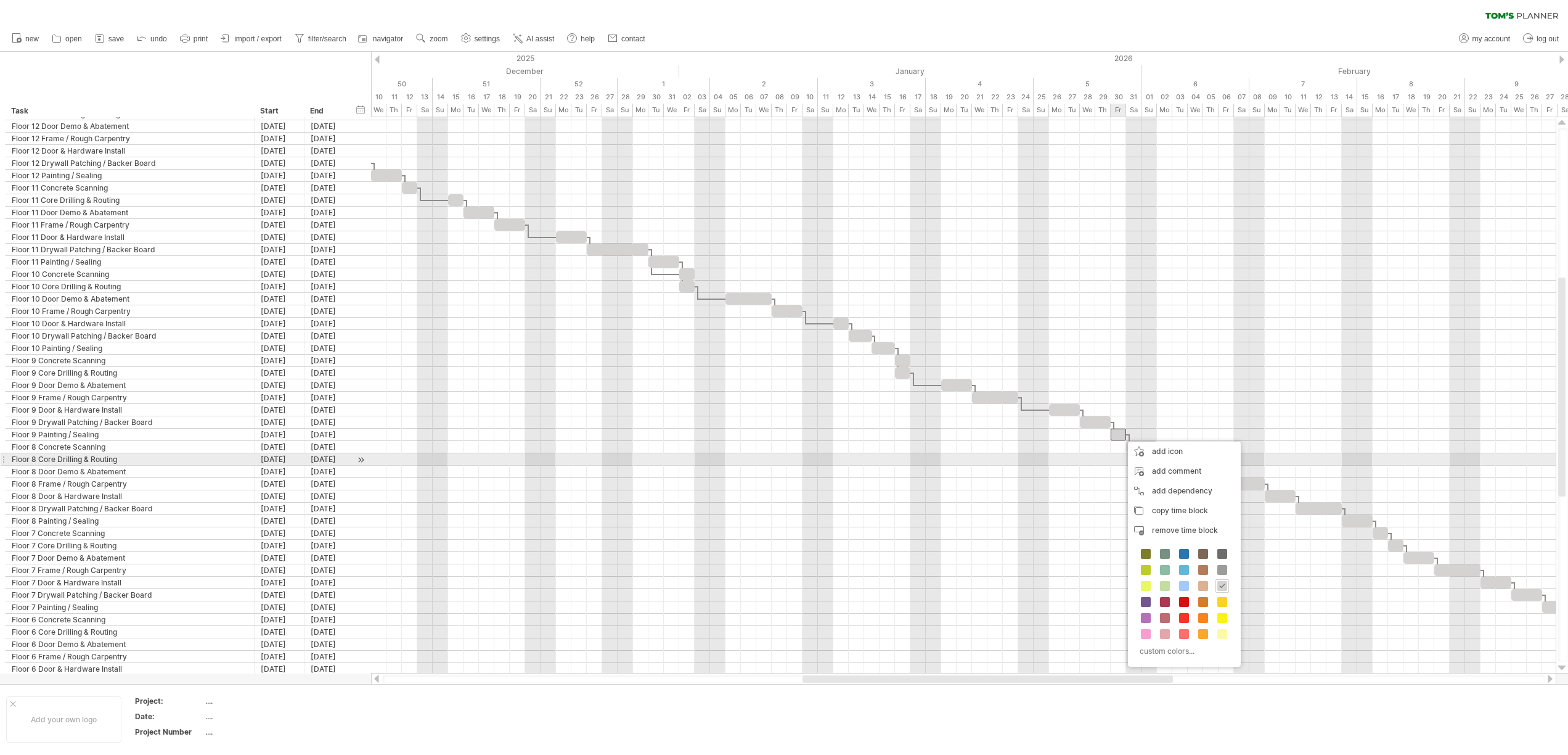
click at [1115, 460] on div at bounding box center [963, 459] width 1185 height 12
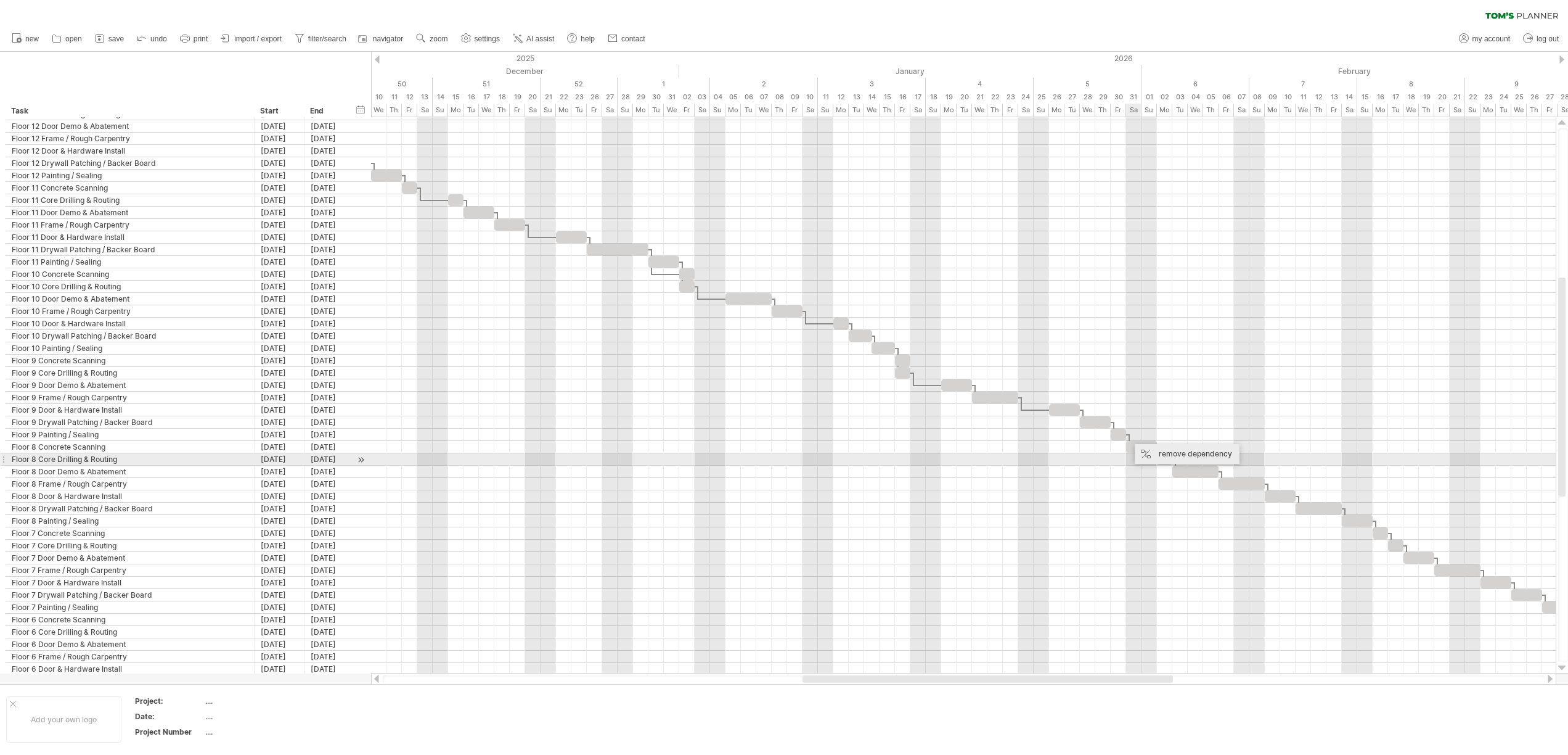
click at [1151, 455] on div "remove dependency" at bounding box center [1186, 454] width 105 height 20
drag, startPoint x: 1133, startPoint y: 449, endPoint x: 1119, endPoint y: 450, distance: 14.0
click at [1119, 450] on div at bounding box center [1126, 446] width 31 height 12
drag, startPoint x: 1141, startPoint y: 445, endPoint x: 1123, endPoint y: 448, distance: 18.2
click at [1123, 448] on span at bounding box center [1126, 446] width 5 height 12
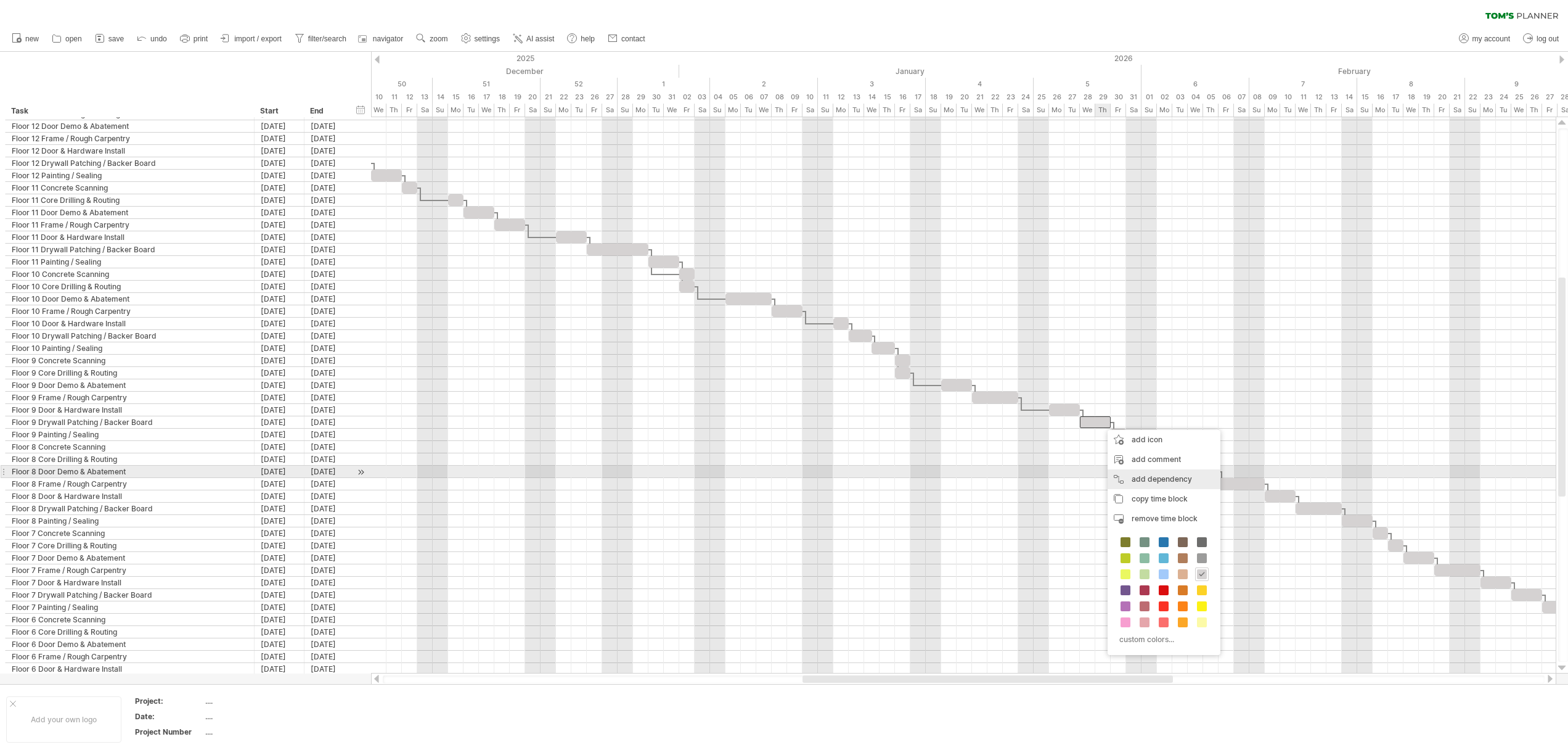
click at [1138, 474] on div "add dependency You can use dependencies when you require tasks to be done in a …" at bounding box center [1164, 479] width 113 height 20
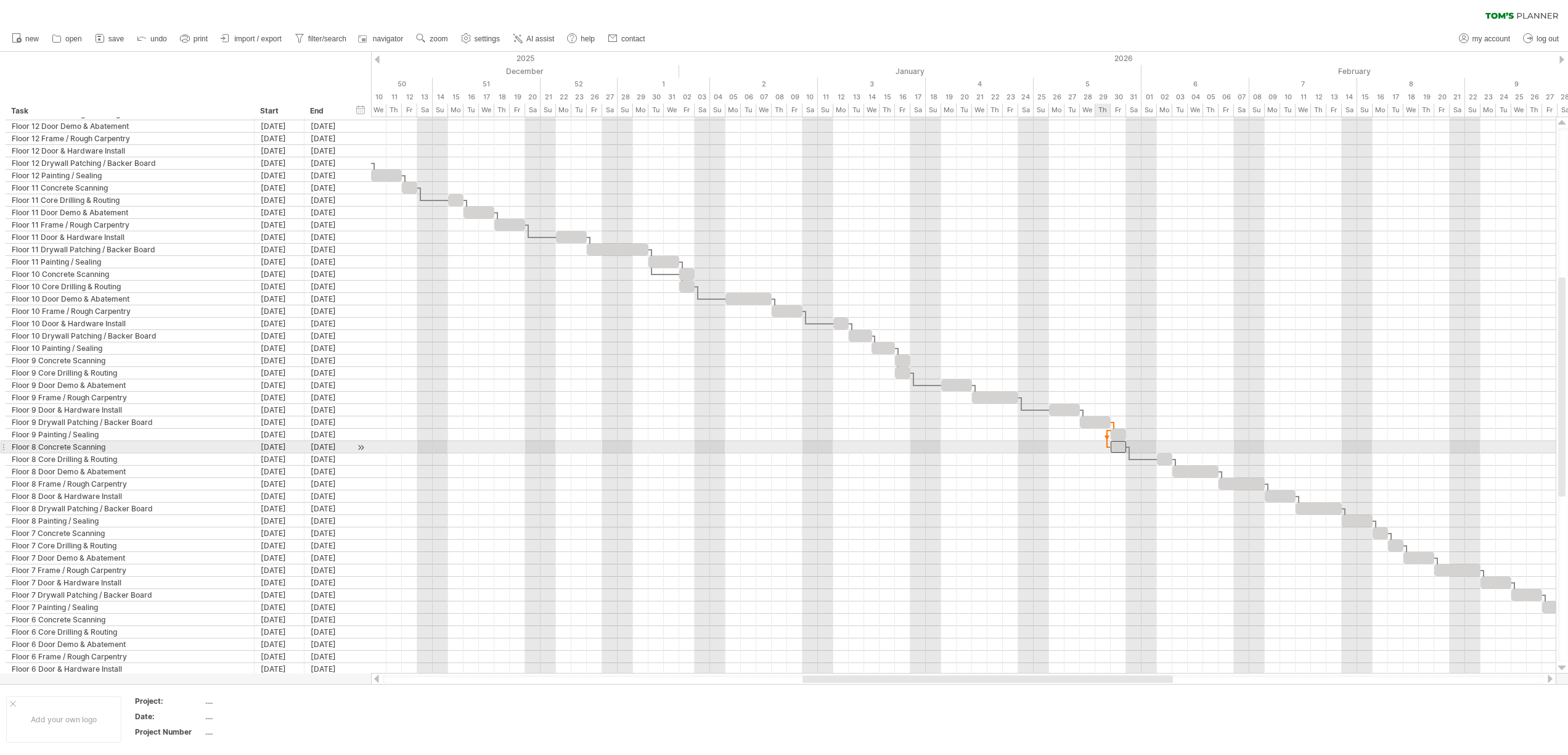
click at [1110, 447] on span at bounding box center [1111, 446] width 5 height 12
drag, startPoint x: 1118, startPoint y: 446, endPoint x: 1167, endPoint y: 449, distance: 49.1
click at [1167, 449] on div at bounding box center [1164, 446] width 15 height 12
click at [1169, 461] on div "remove dependency" at bounding box center [1198, 463] width 105 height 20
click at [1193, 462] on div "remove dependency" at bounding box center [1233, 464] width 105 height 20
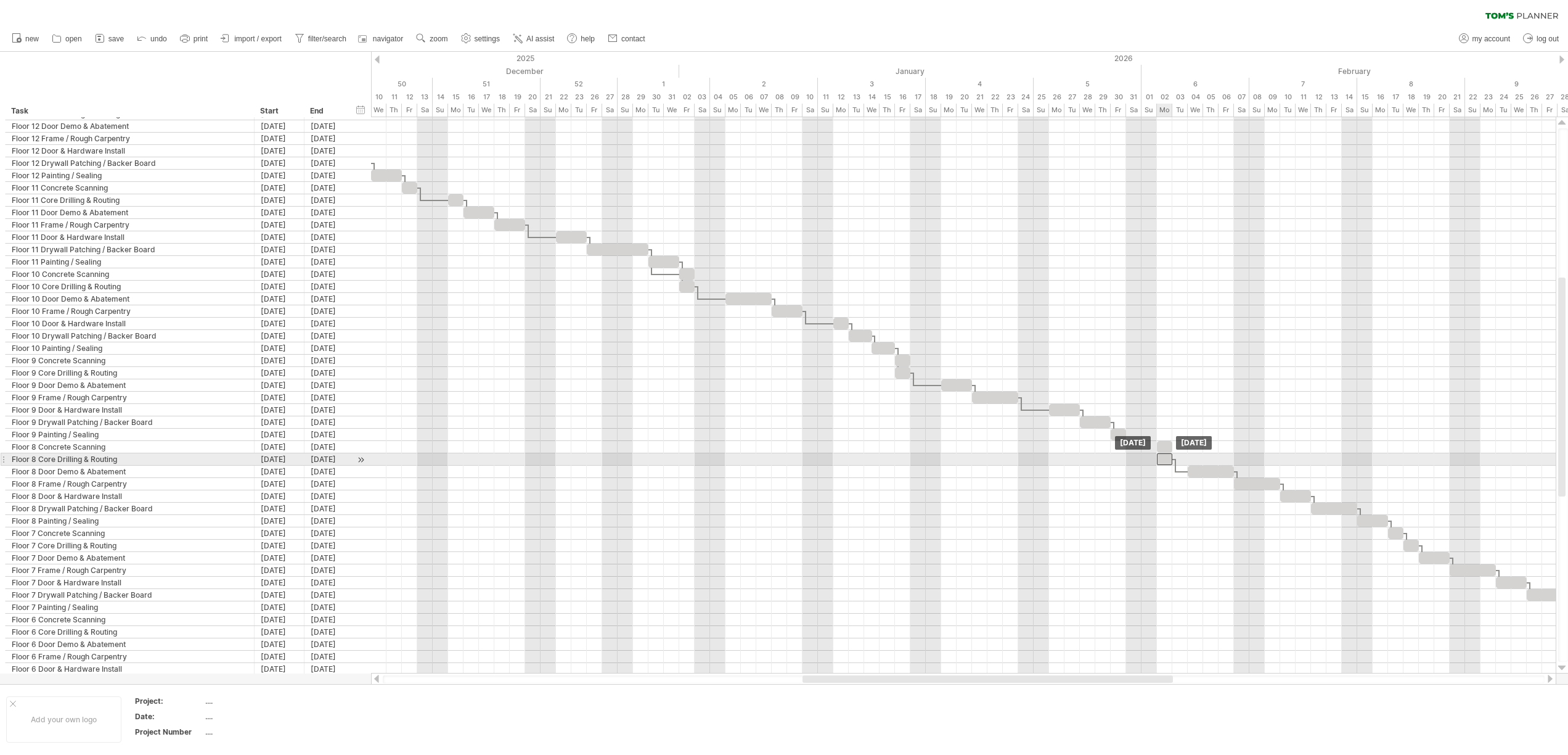
drag, startPoint x: 1182, startPoint y: 461, endPoint x: 1168, endPoint y: 462, distance: 14.0
click at [1168, 462] on div at bounding box center [1164, 459] width 15 height 12
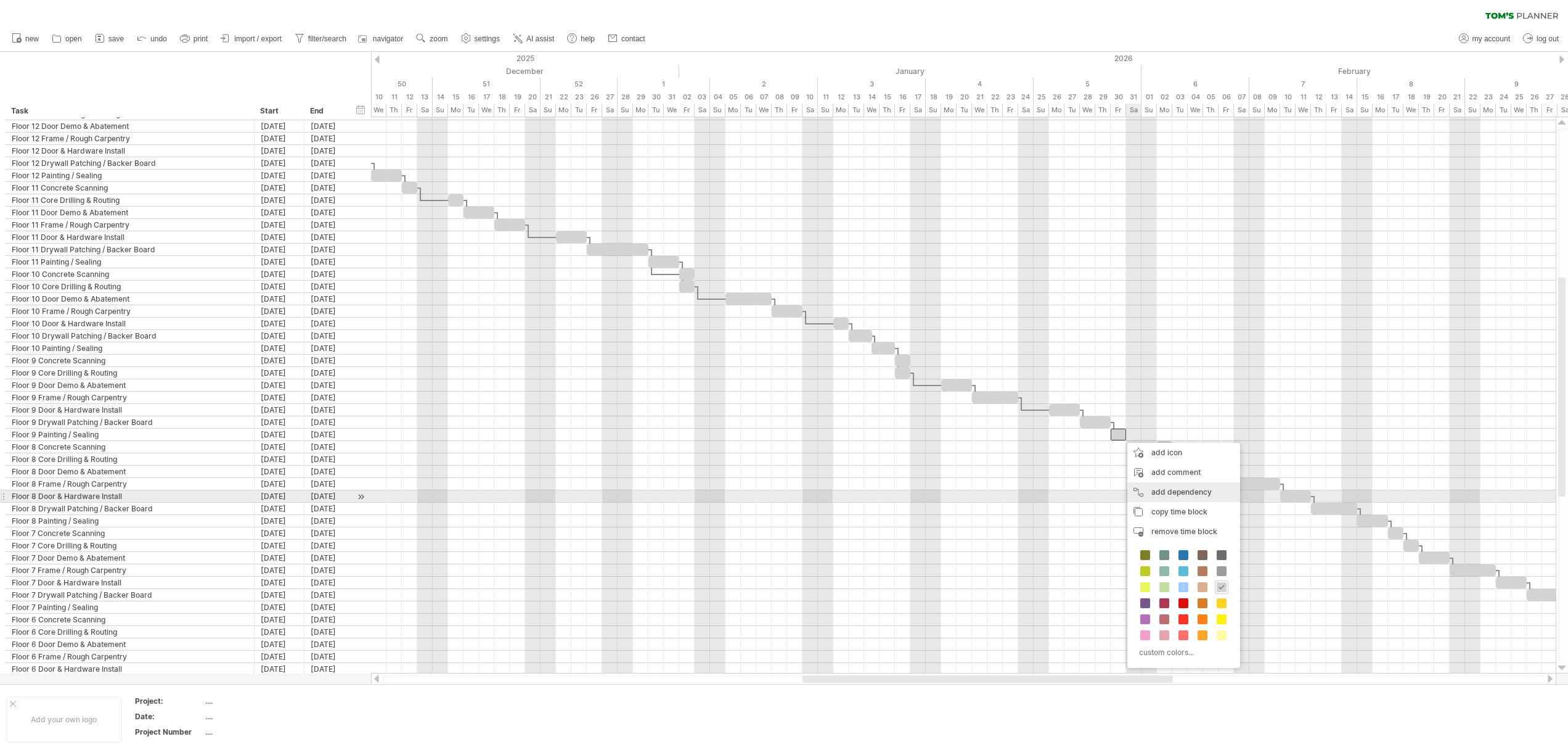
click at [1189, 497] on div "add dependency You can use dependencies when you require tasks to be done in a …" at bounding box center [1183, 492] width 113 height 20
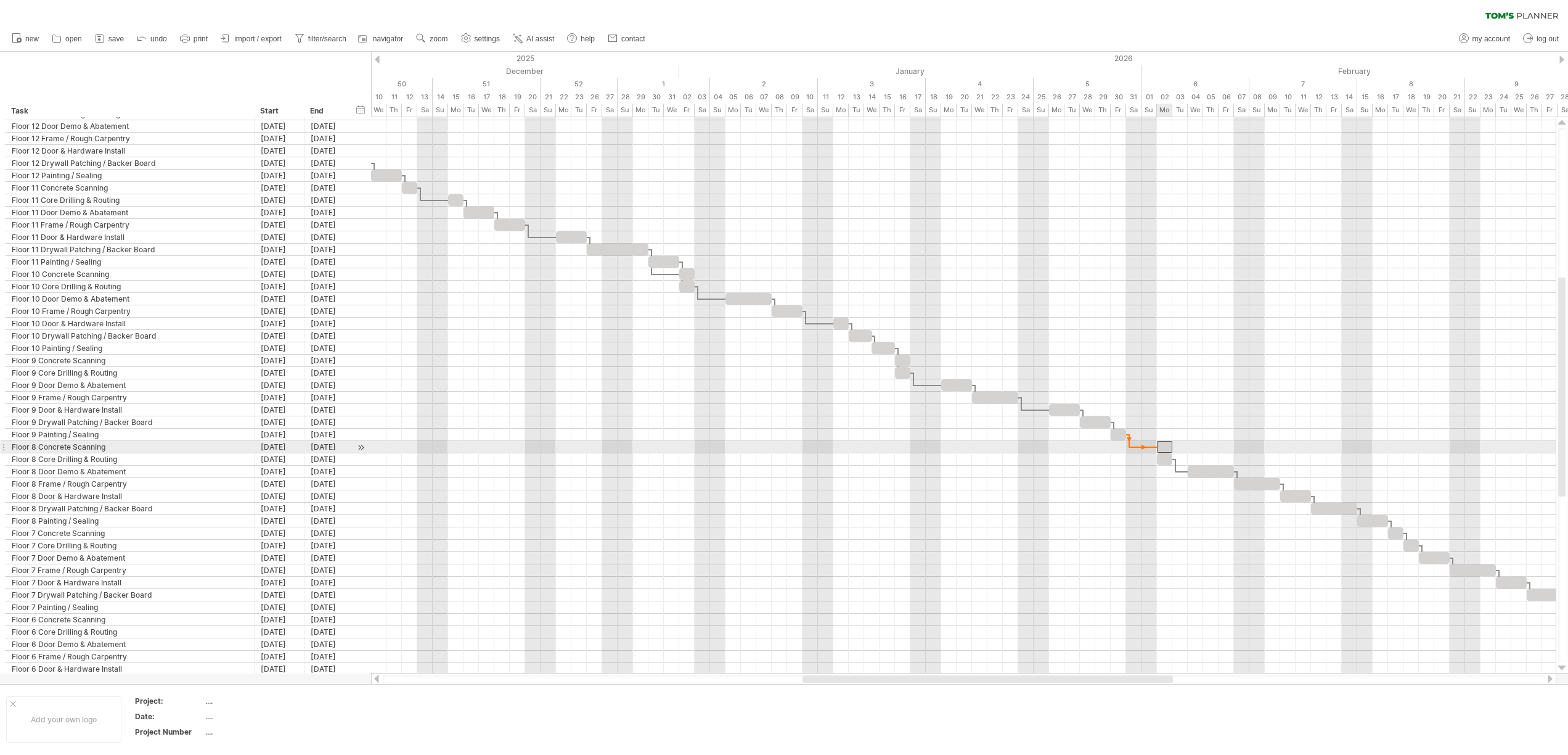
click at [1164, 451] on div at bounding box center [1164, 446] width 15 height 12
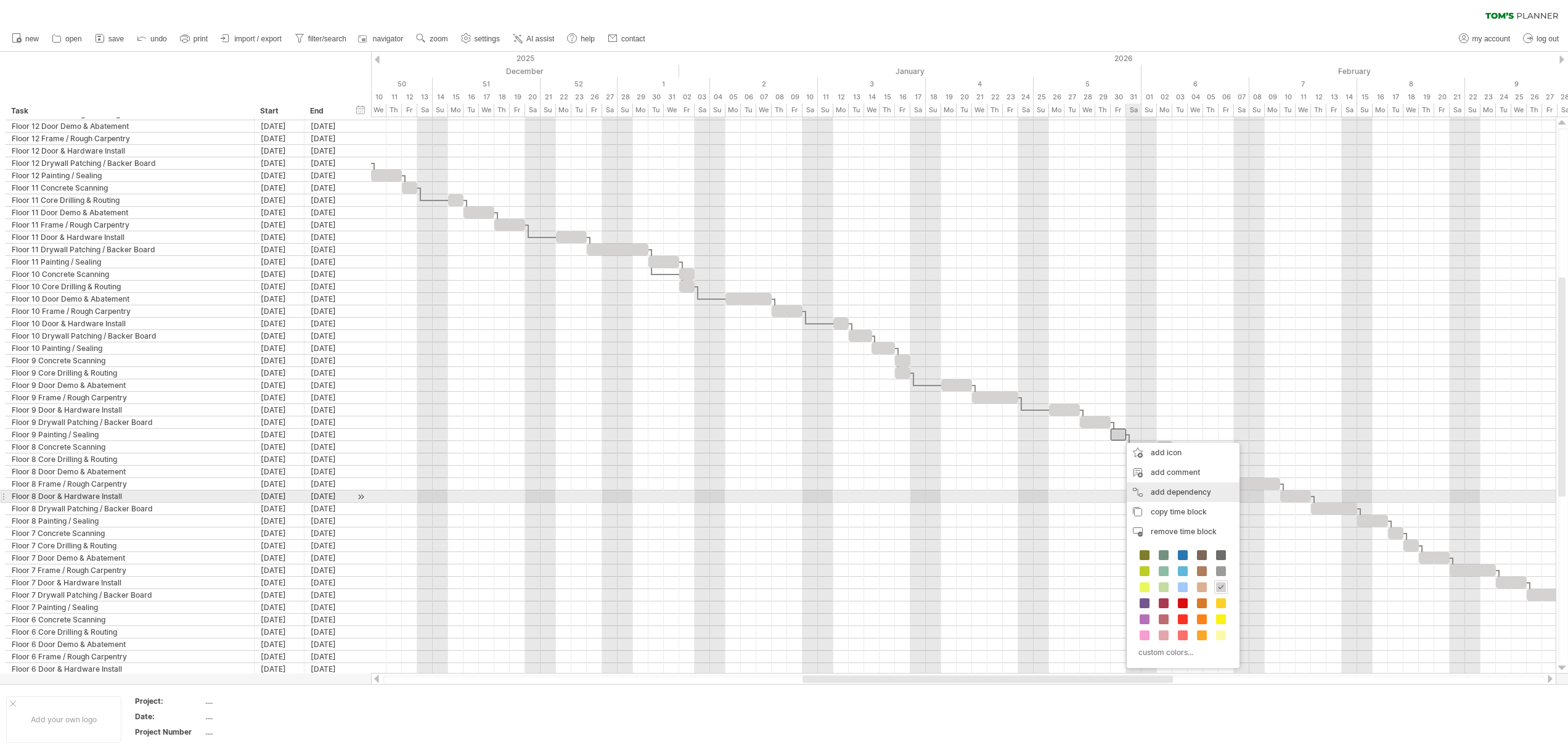
click at [1163, 493] on div "add dependency You can use dependencies when you require tasks to be done in a …" at bounding box center [1183, 492] width 113 height 20
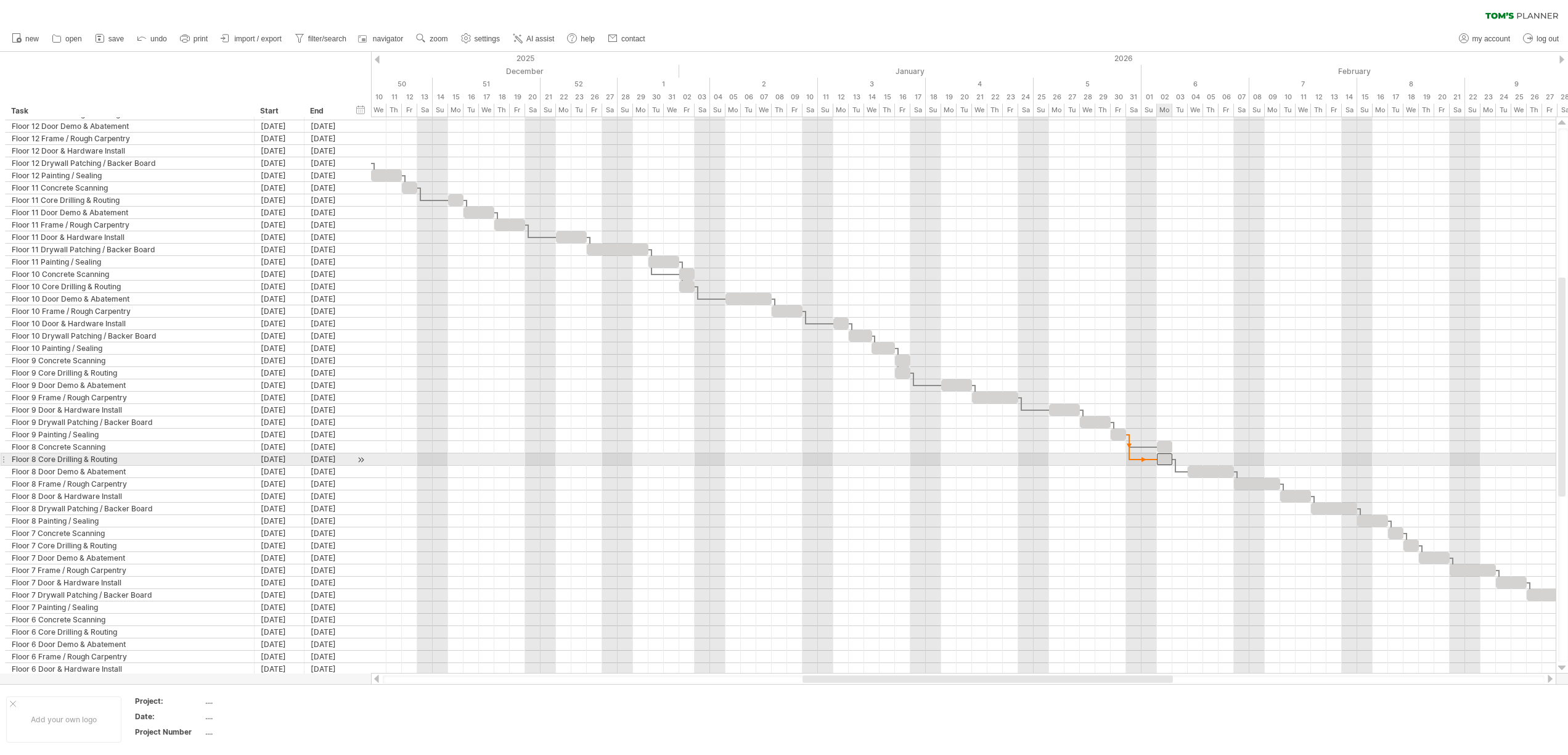
click at [1162, 462] on div at bounding box center [1164, 459] width 15 height 12
drag, startPoint x: 1209, startPoint y: 475, endPoint x: 1192, endPoint y: 475, distance: 17.0
click at [1192, 475] on div at bounding box center [1195, 471] width 46 height 12
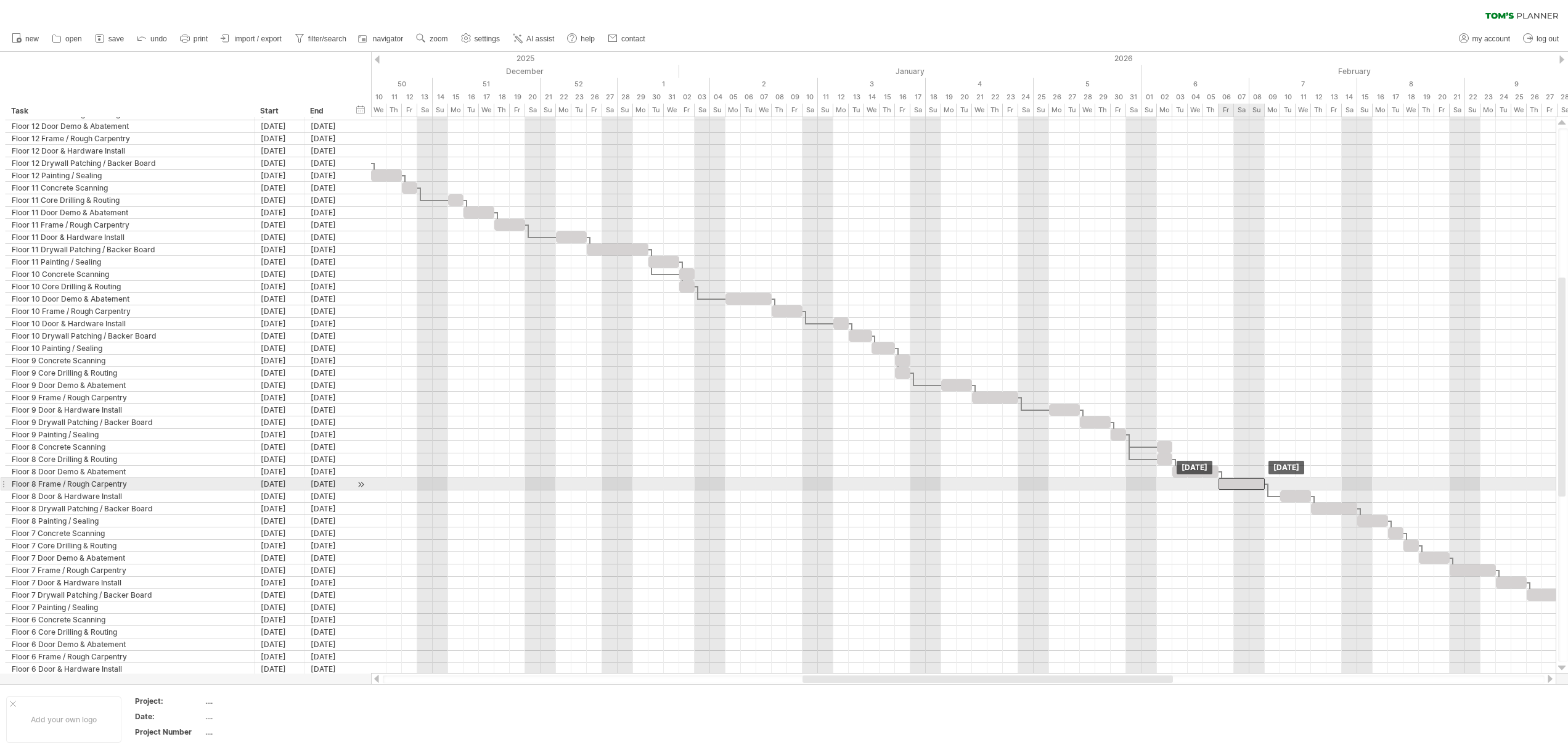
drag, startPoint x: 1253, startPoint y: 483, endPoint x: 1236, endPoint y: 488, distance: 17.7
click at [1236, 488] on div at bounding box center [1242, 483] width 46 height 12
drag, startPoint x: 1263, startPoint y: 483, endPoint x: 1276, endPoint y: 483, distance: 13.0
click at [1276, 483] on div at bounding box center [1249, 483] width 61 height 12
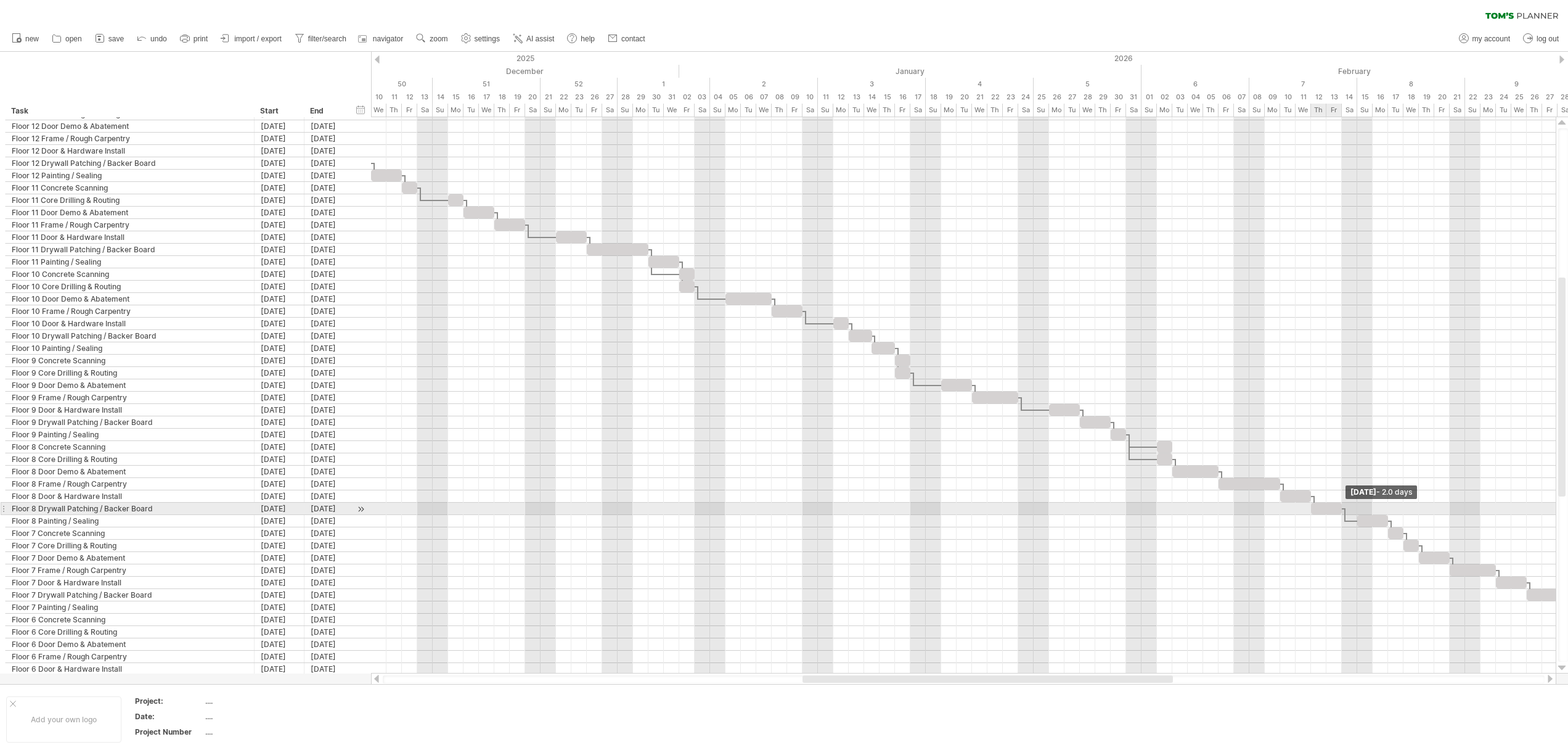
drag, startPoint x: 1357, startPoint y: 505, endPoint x: 1339, endPoint y: 506, distance: 18.0
click at [1339, 506] on span at bounding box center [1342, 508] width 5 height 12
drag, startPoint x: 1377, startPoint y: 524, endPoint x: 1393, endPoint y: 524, distance: 16.0
click at [1393, 524] on div at bounding box center [1388, 521] width 31 height 12
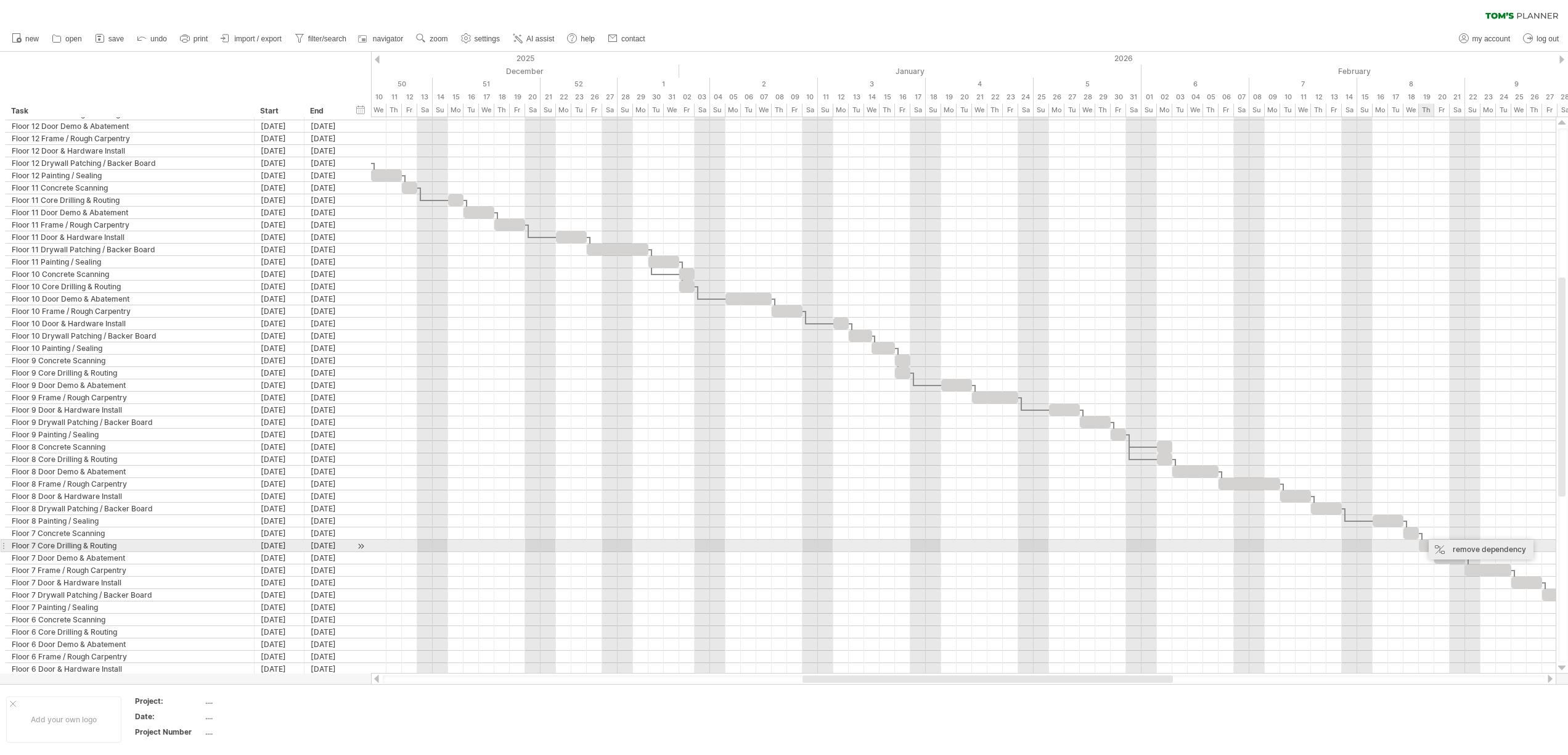
click at [1436, 544] on div "remove dependency" at bounding box center [1481, 549] width 105 height 20
drag, startPoint x: 1427, startPoint y: 545, endPoint x: 1416, endPoint y: 545, distance: 11.0
click at [1416, 545] on div at bounding box center [1411, 545] width 15 height 12
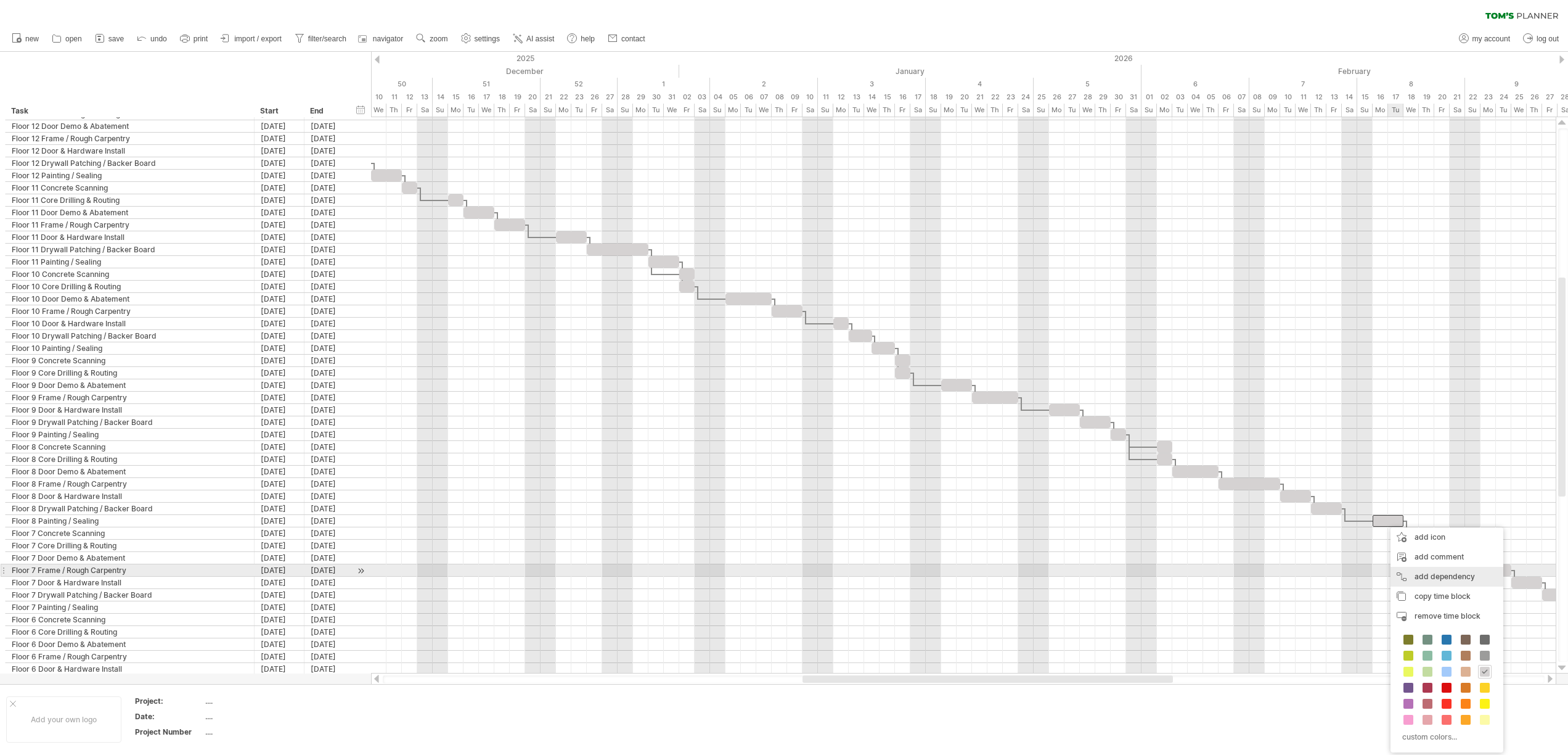
click at [1435, 576] on div "add dependency You can use dependencies when you require tasks to be done in a …" at bounding box center [1447, 576] width 113 height 20
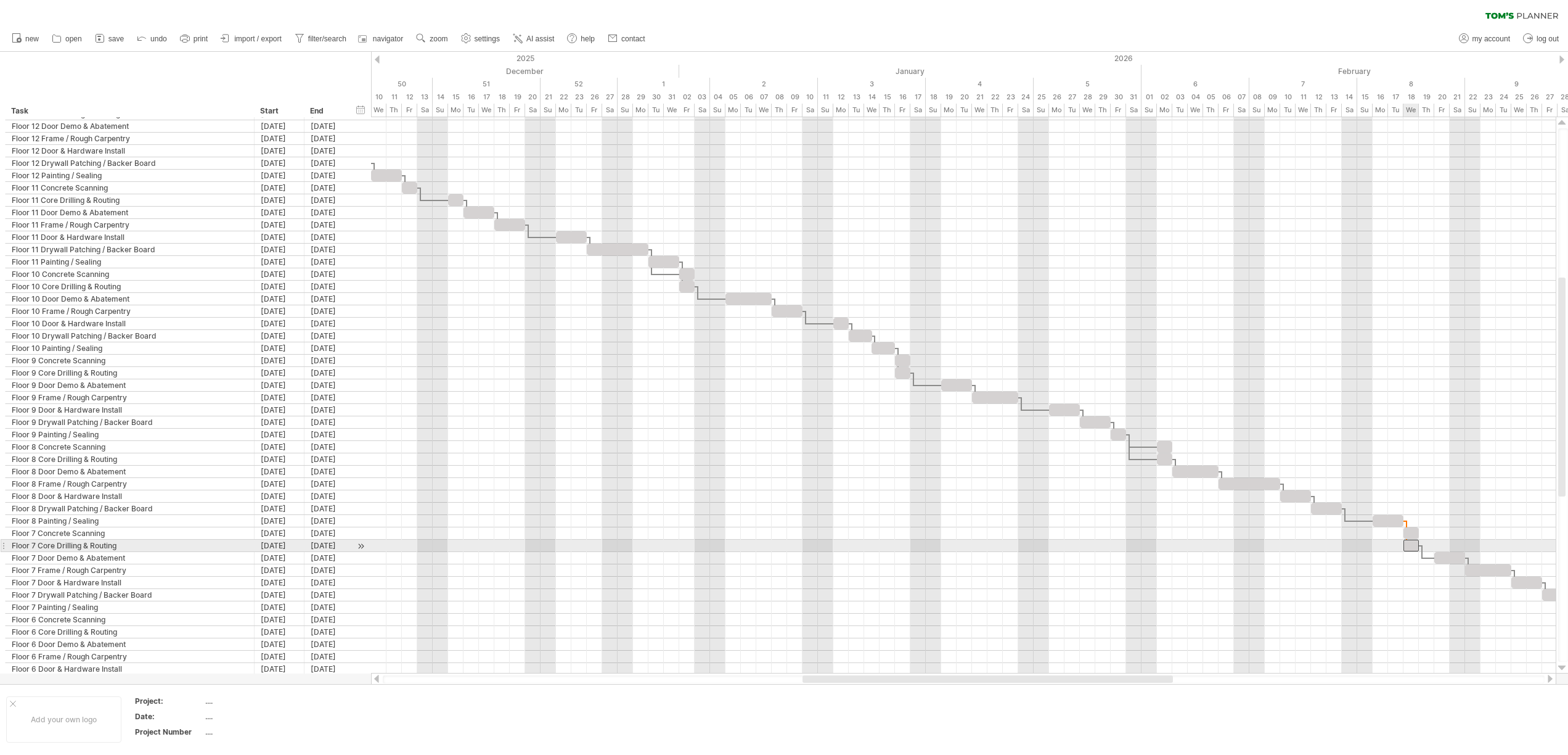
click at [1406, 545] on div at bounding box center [1411, 545] width 15 height 12
drag, startPoint x: 1445, startPoint y: 559, endPoint x: 1432, endPoint y: 561, distance: 13.2
click at [1433, 562] on div at bounding box center [1434, 557] width 31 height 12
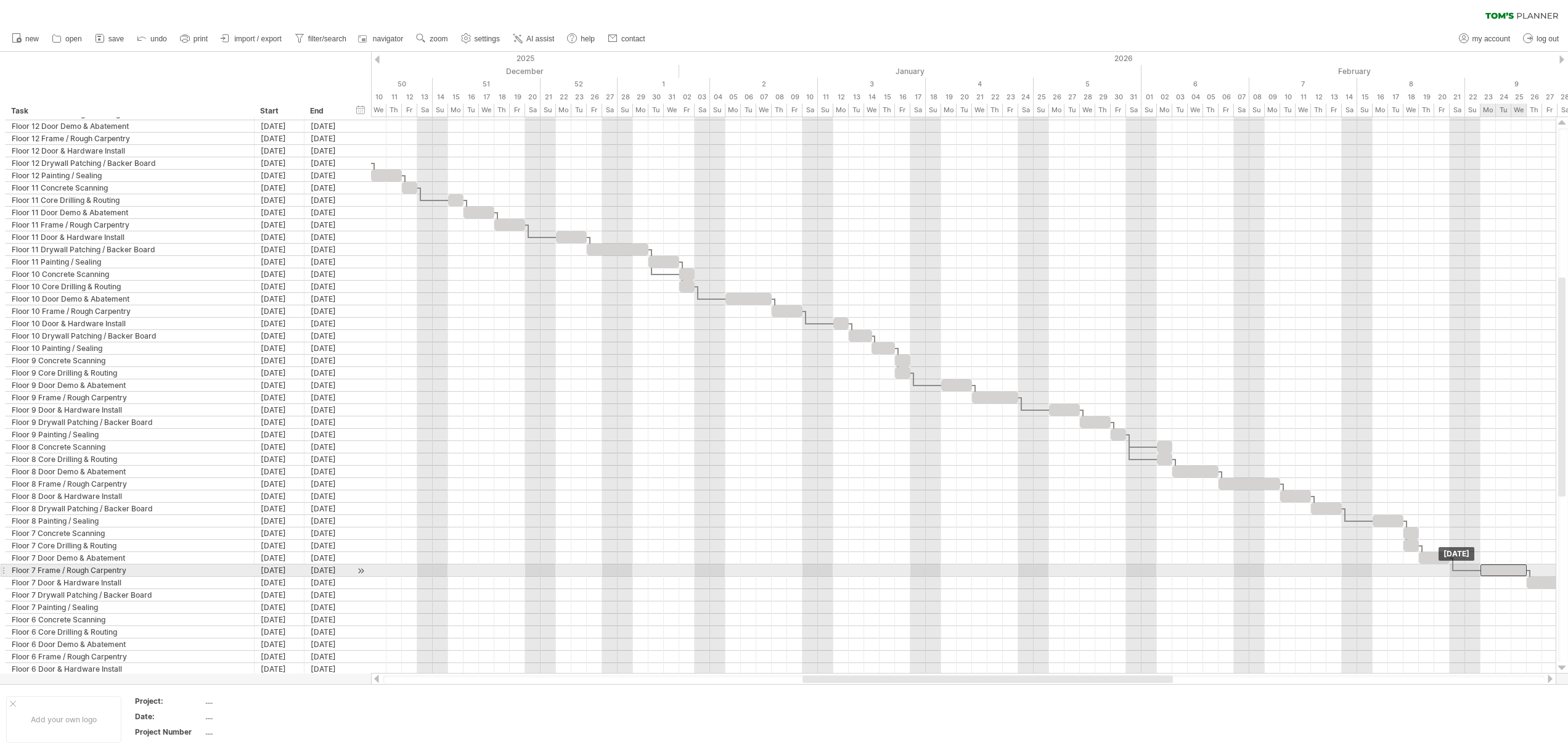
drag, startPoint x: 1491, startPoint y: 565, endPoint x: 1507, endPoint y: 568, distance: 16.3
click at [1507, 568] on div at bounding box center [1503, 570] width 46 height 12
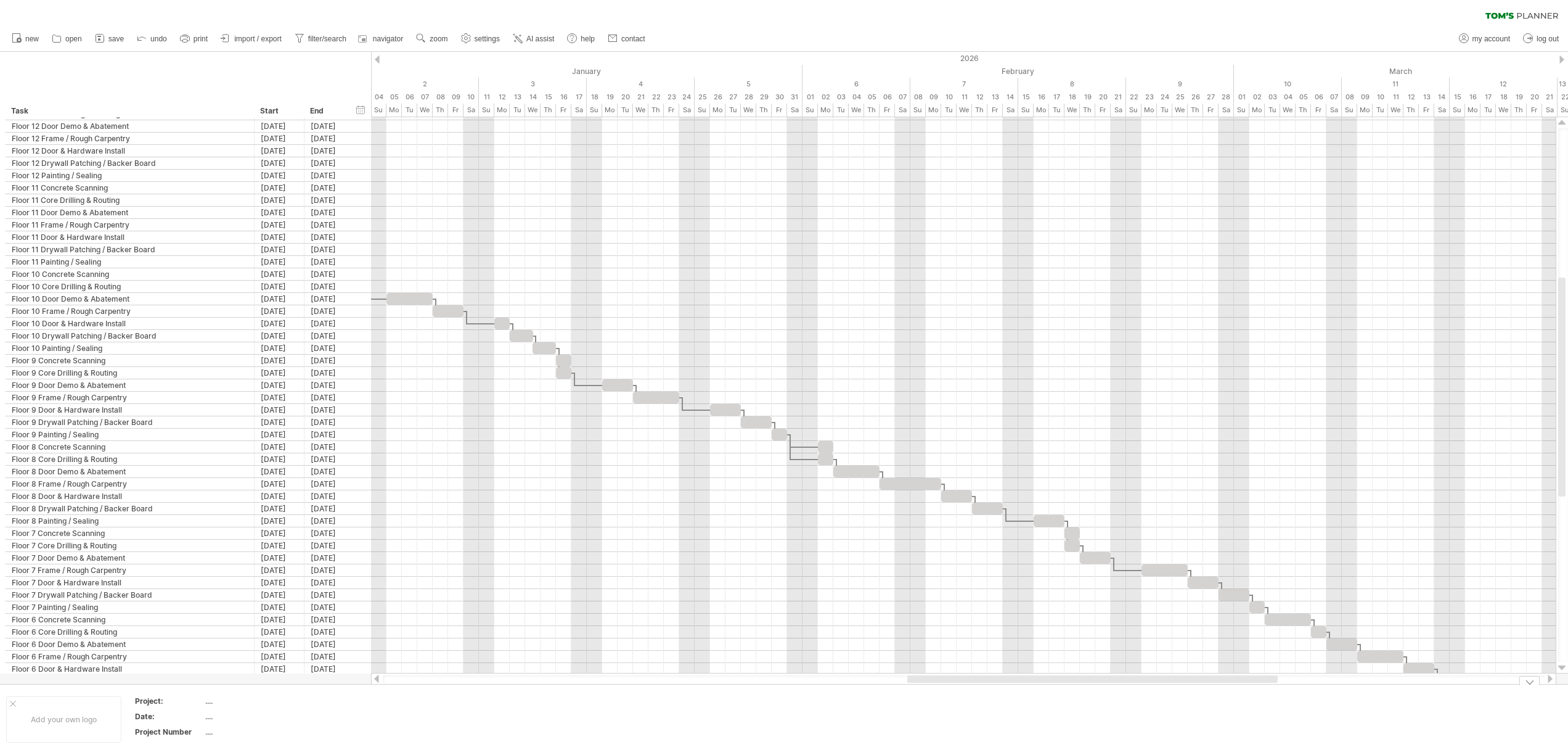
drag, startPoint x: 1155, startPoint y: 676, endPoint x: 1260, endPoint y: 686, distance: 105.5
click at [1260, 686] on div "Trying to reach [DOMAIN_NAME] Connected again... 0% clear filter new" at bounding box center [784, 378] width 1568 height 755
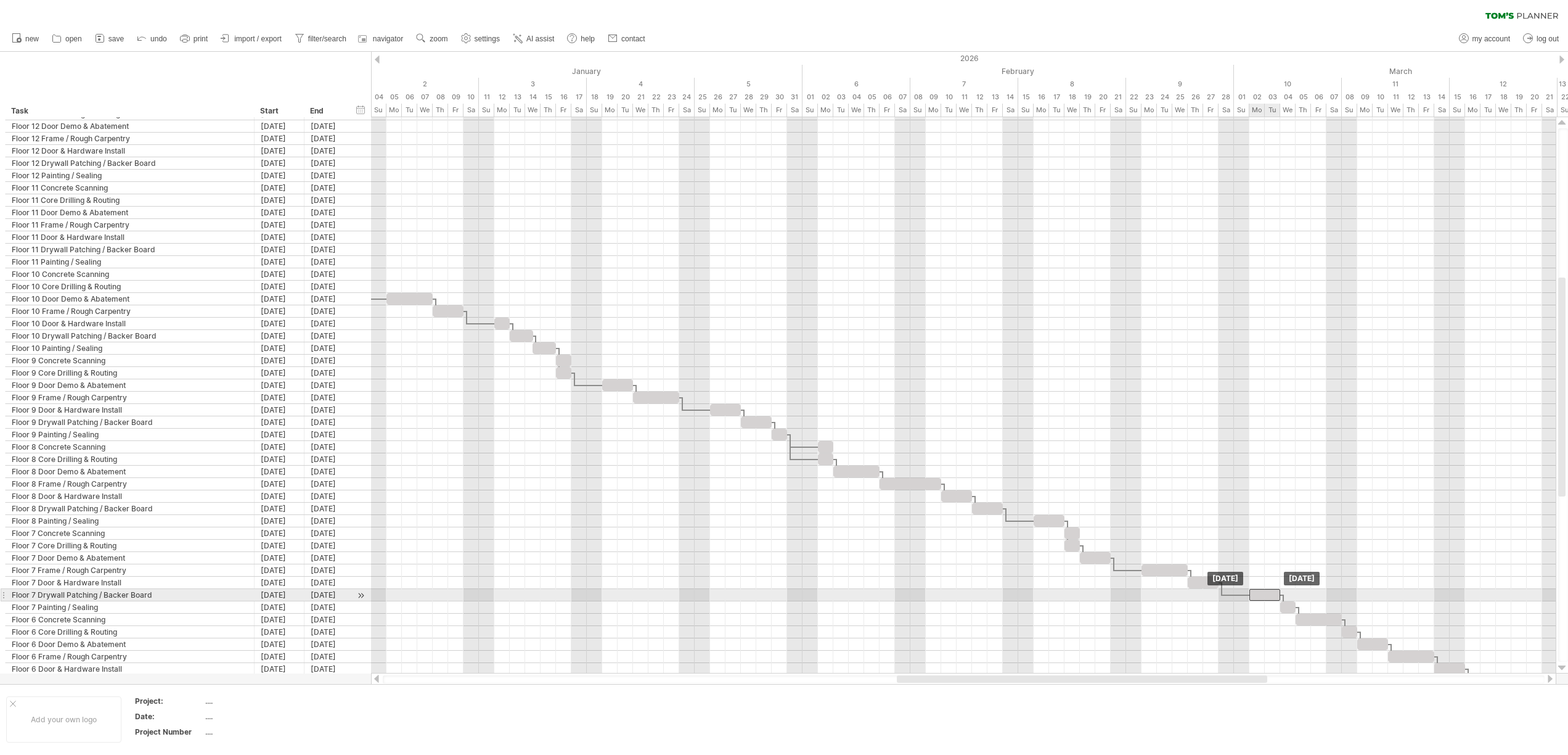
drag, startPoint x: 1233, startPoint y: 597, endPoint x: 1262, endPoint y: 596, distance: 29.0
click at [1262, 596] on div at bounding box center [1264, 594] width 31 height 12
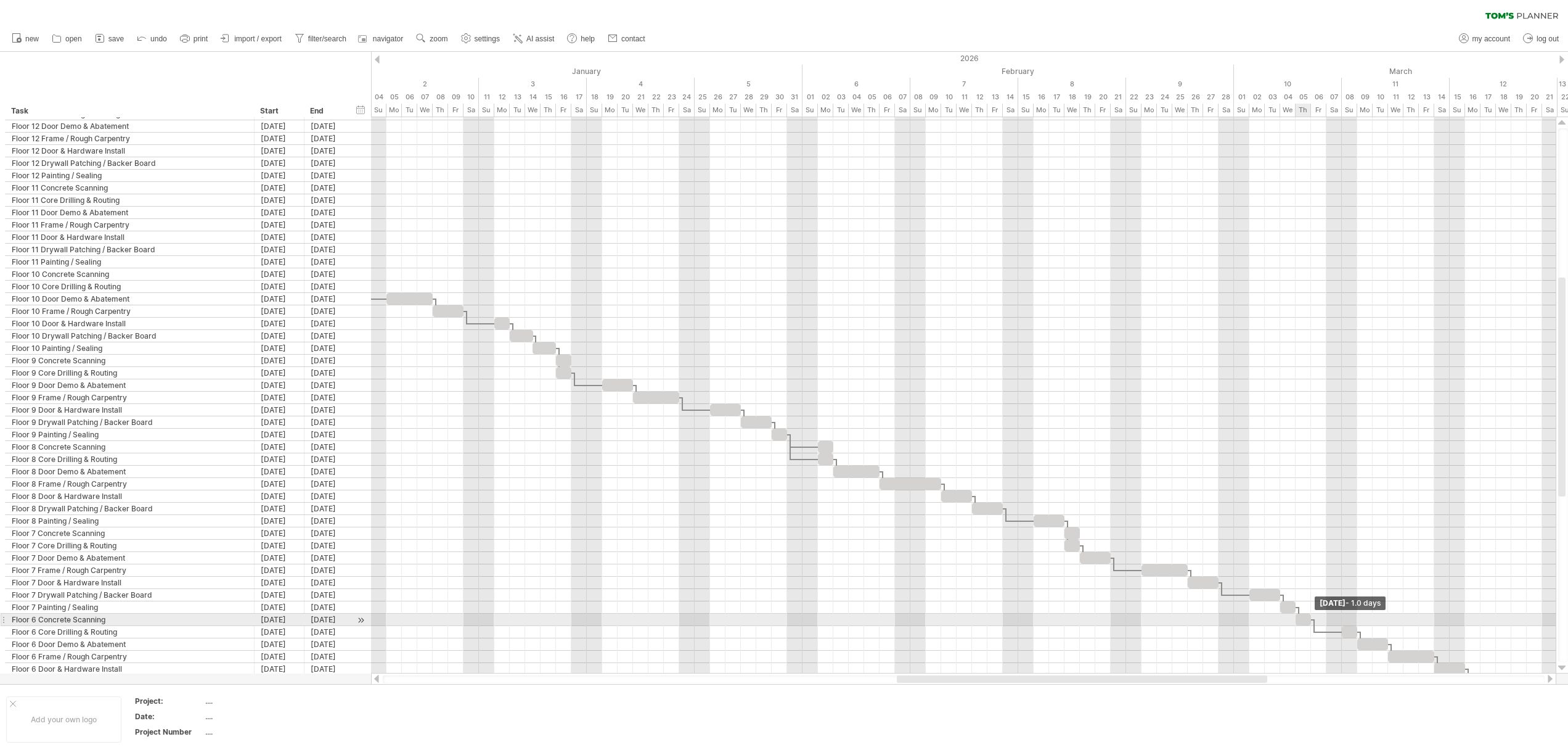
drag, startPoint x: 1342, startPoint y: 617, endPoint x: 1312, endPoint y: 620, distance: 30.1
click at [1312, 620] on span at bounding box center [1311, 619] width 5 height 12
click at [1305, 634] on div "remove dependency" at bounding box center [1357, 624] width 105 height 20
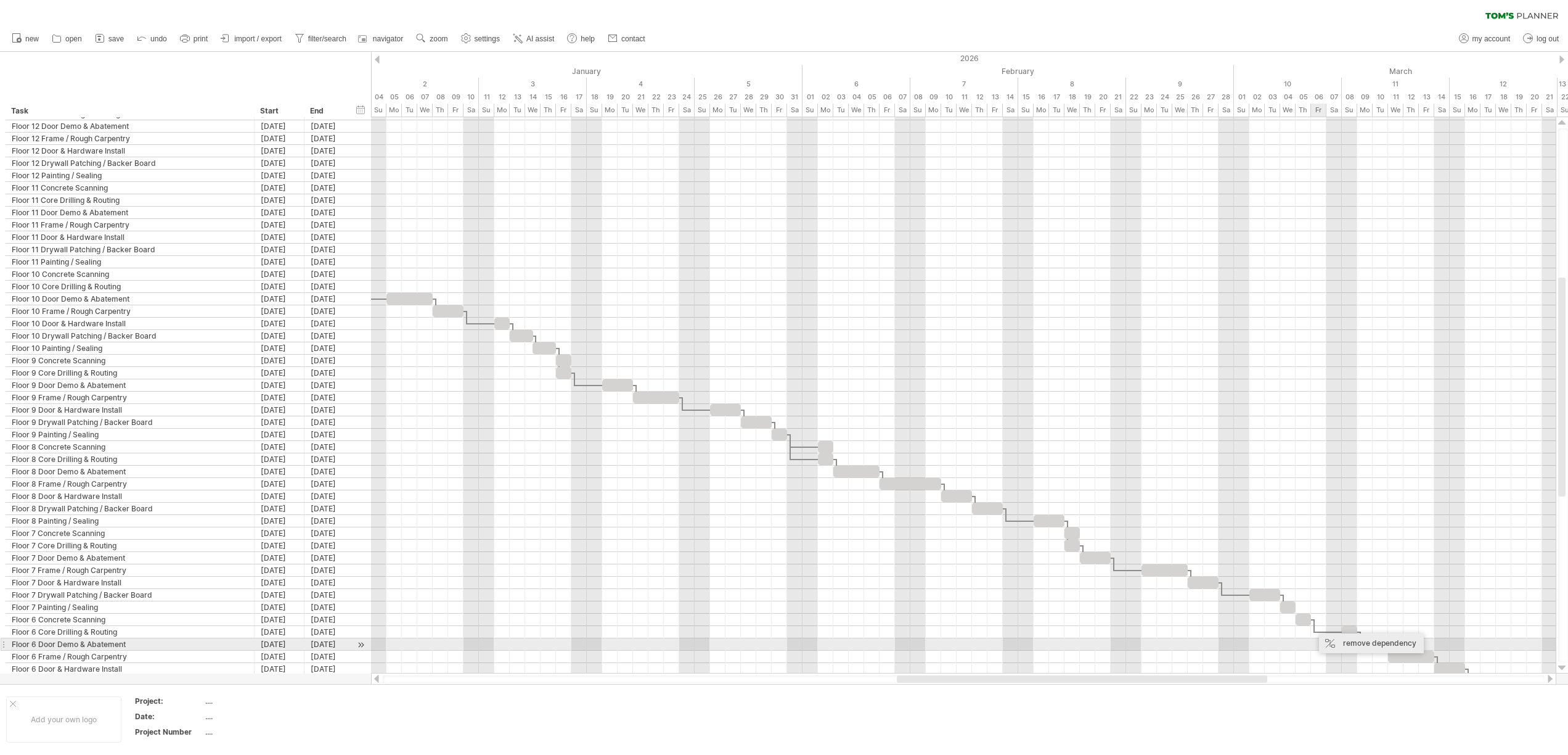
click at [1335, 640] on div "remove dependency" at bounding box center [1371, 643] width 105 height 20
drag, startPoint x: 1349, startPoint y: 631, endPoint x: 1303, endPoint y: 635, distance: 46.2
click at [1303, 635] on div at bounding box center [1303, 632] width 15 height 12
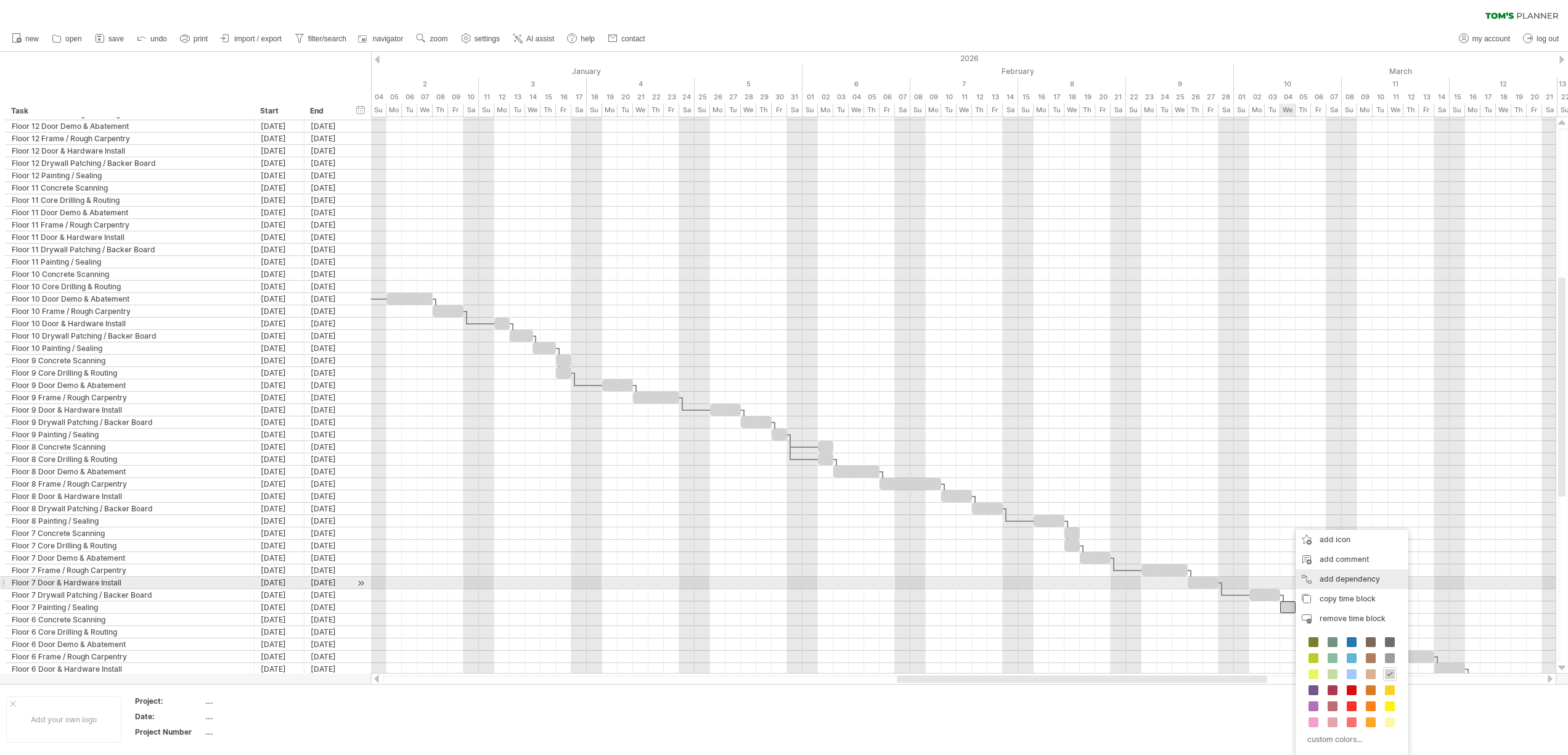
click at [1346, 582] on div "add dependency You can use dependencies when you require tasks to be done in a …" at bounding box center [1352, 579] width 113 height 20
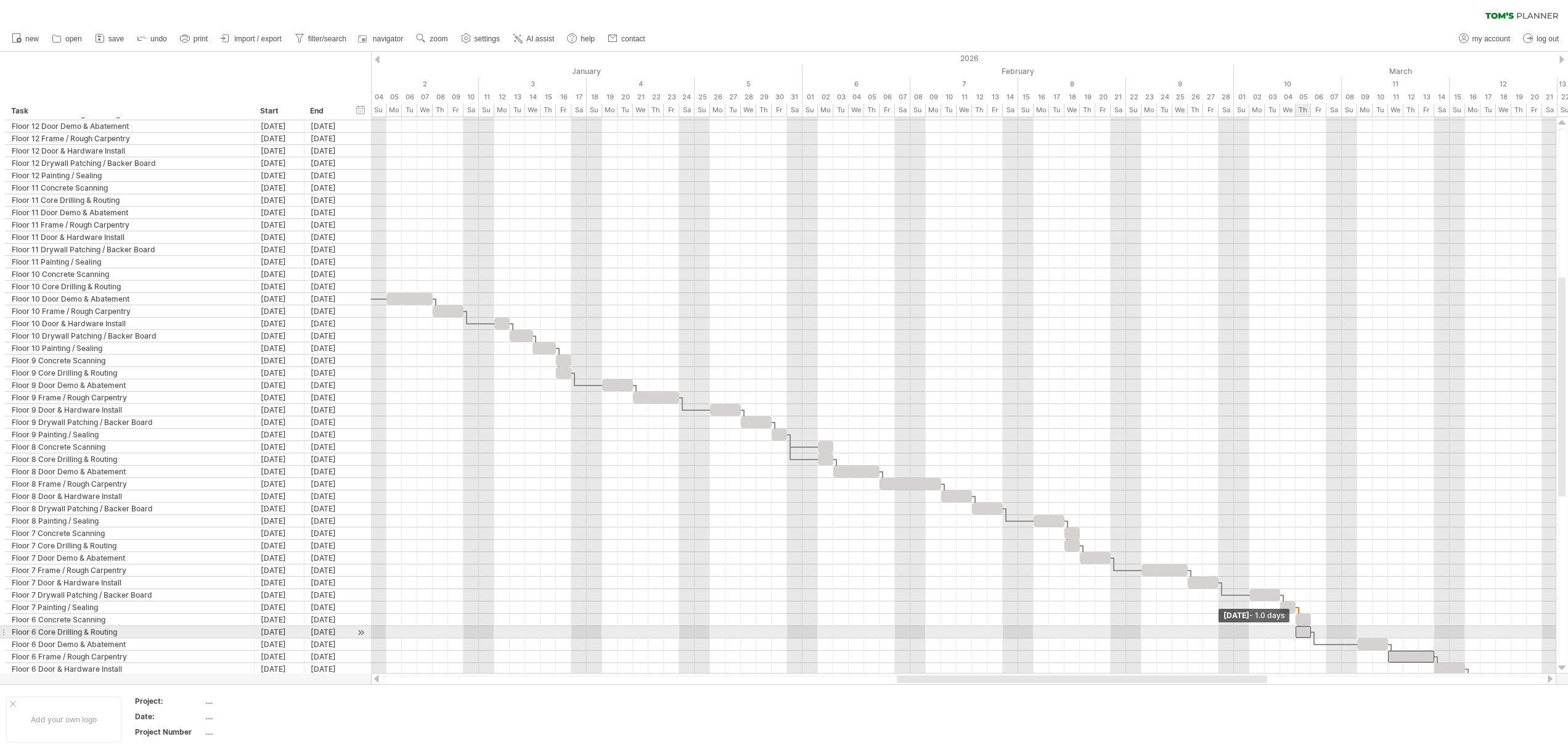
click at [1296, 632] on span at bounding box center [1295, 632] width 5 height 12
drag, startPoint x: 1381, startPoint y: 643, endPoint x: 1339, endPoint y: 642, distance: 42.0
click at [1339, 642] on div at bounding box center [1326, 644] width 31 height 12
click at [1338, 641] on div at bounding box center [1326, 644] width 31 height 12
drag, startPoint x: 1342, startPoint y: 641, endPoint x: 1370, endPoint y: 642, distance: 28.0
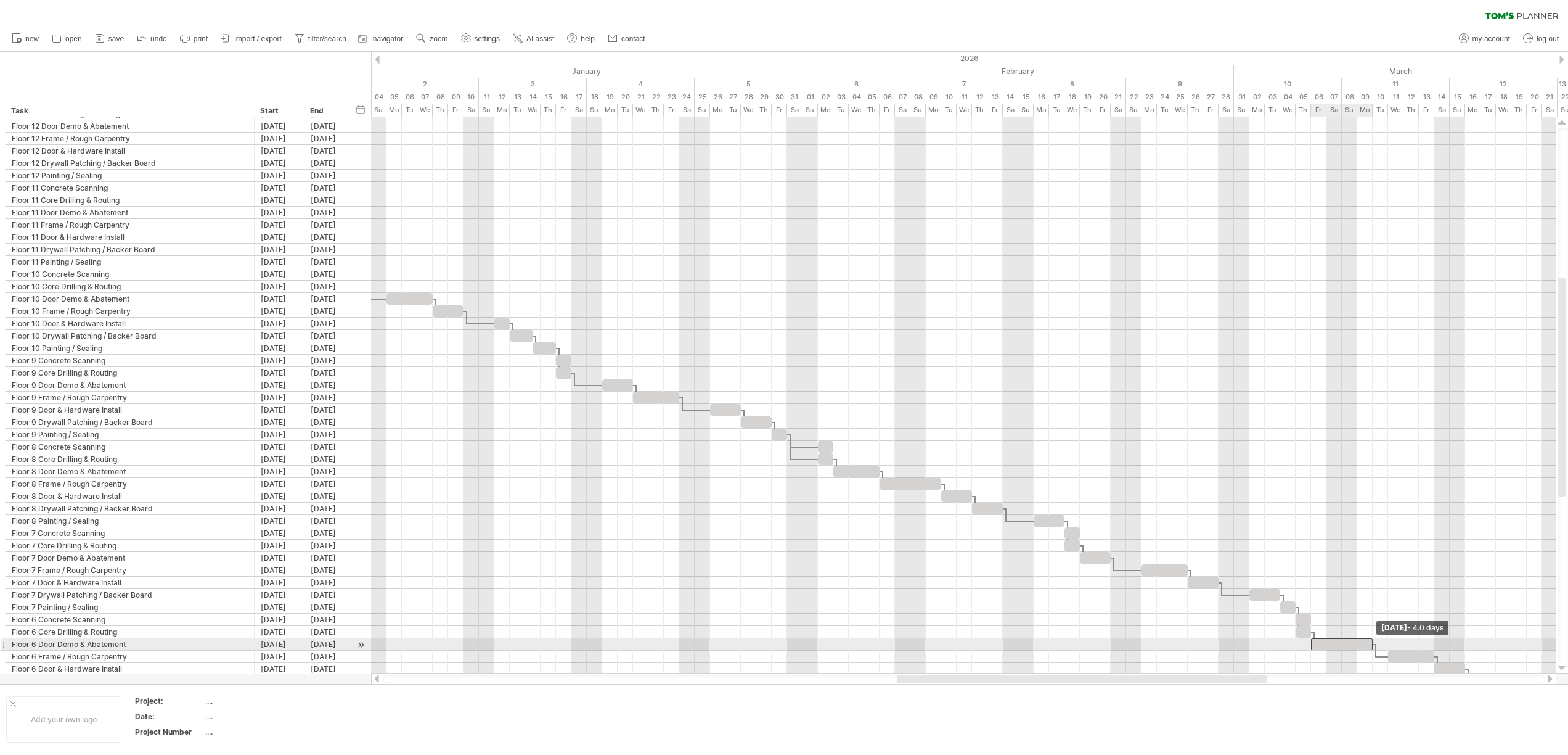
click at [1370, 642] on span at bounding box center [1372, 644] width 5 height 12
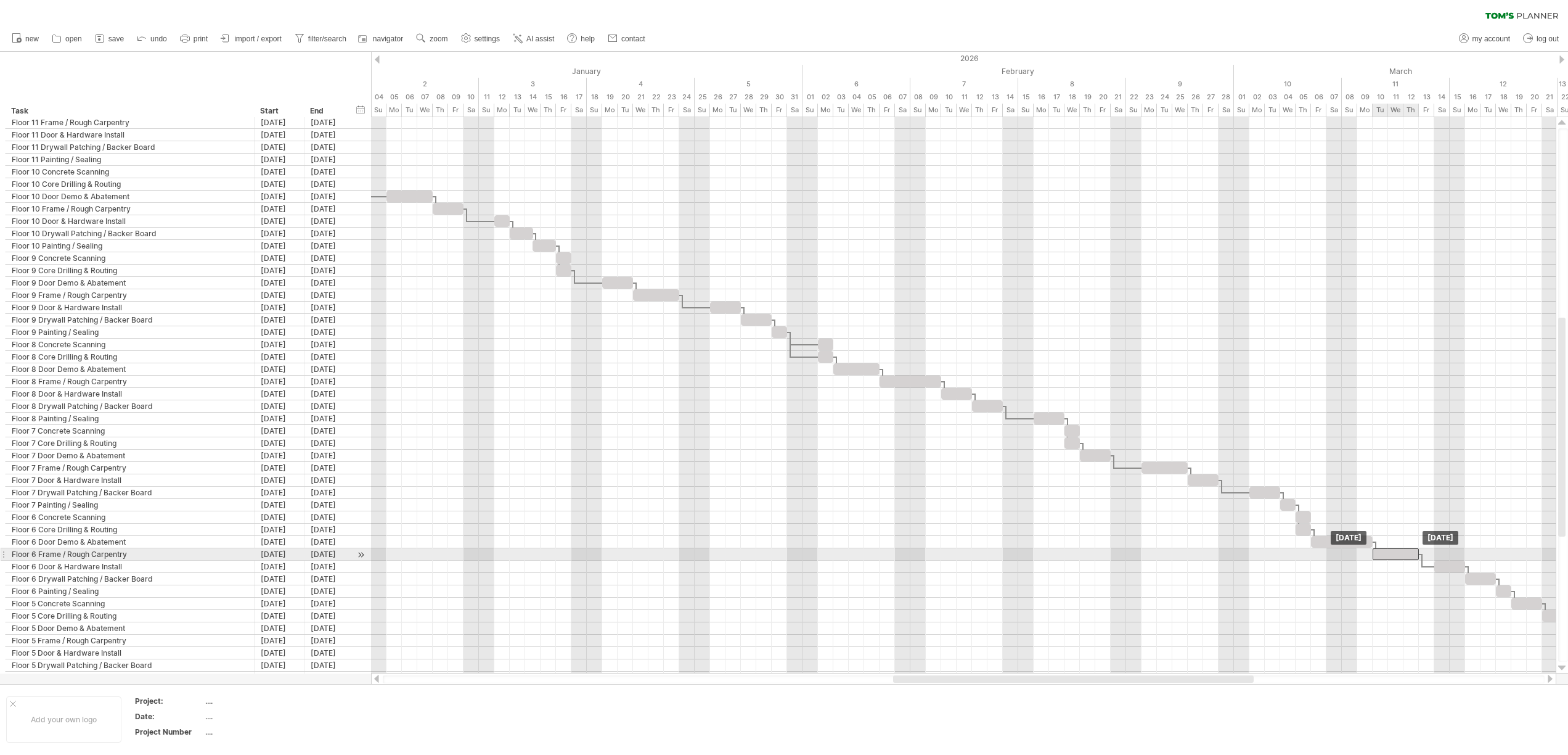
drag, startPoint x: 1404, startPoint y: 553, endPoint x: 1388, endPoint y: 555, distance: 16.1
click at [1388, 555] on div at bounding box center [1395, 554] width 46 height 12
click at [1416, 552] on span at bounding box center [1419, 554] width 5 height 12
drag, startPoint x: 1440, startPoint y: 569, endPoint x: 1425, endPoint y: 568, distance: 15.0
click at [1425, 568] on div at bounding box center [1434, 566] width 31 height 12
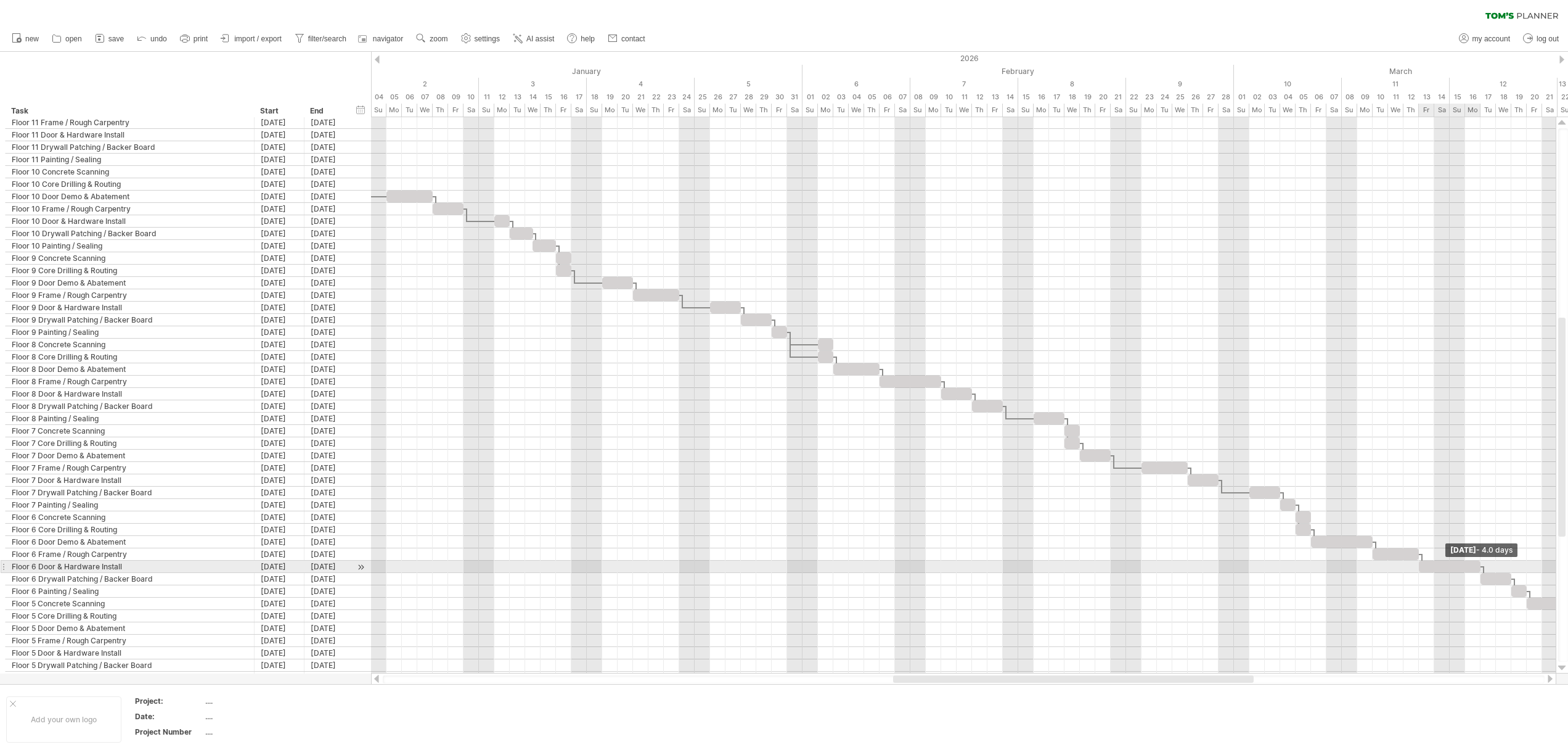
drag, startPoint x: 1447, startPoint y: 565, endPoint x: 1476, endPoint y: 566, distance: 29.0
click at [1476, 566] on div at bounding box center [1449, 566] width 61 height 12
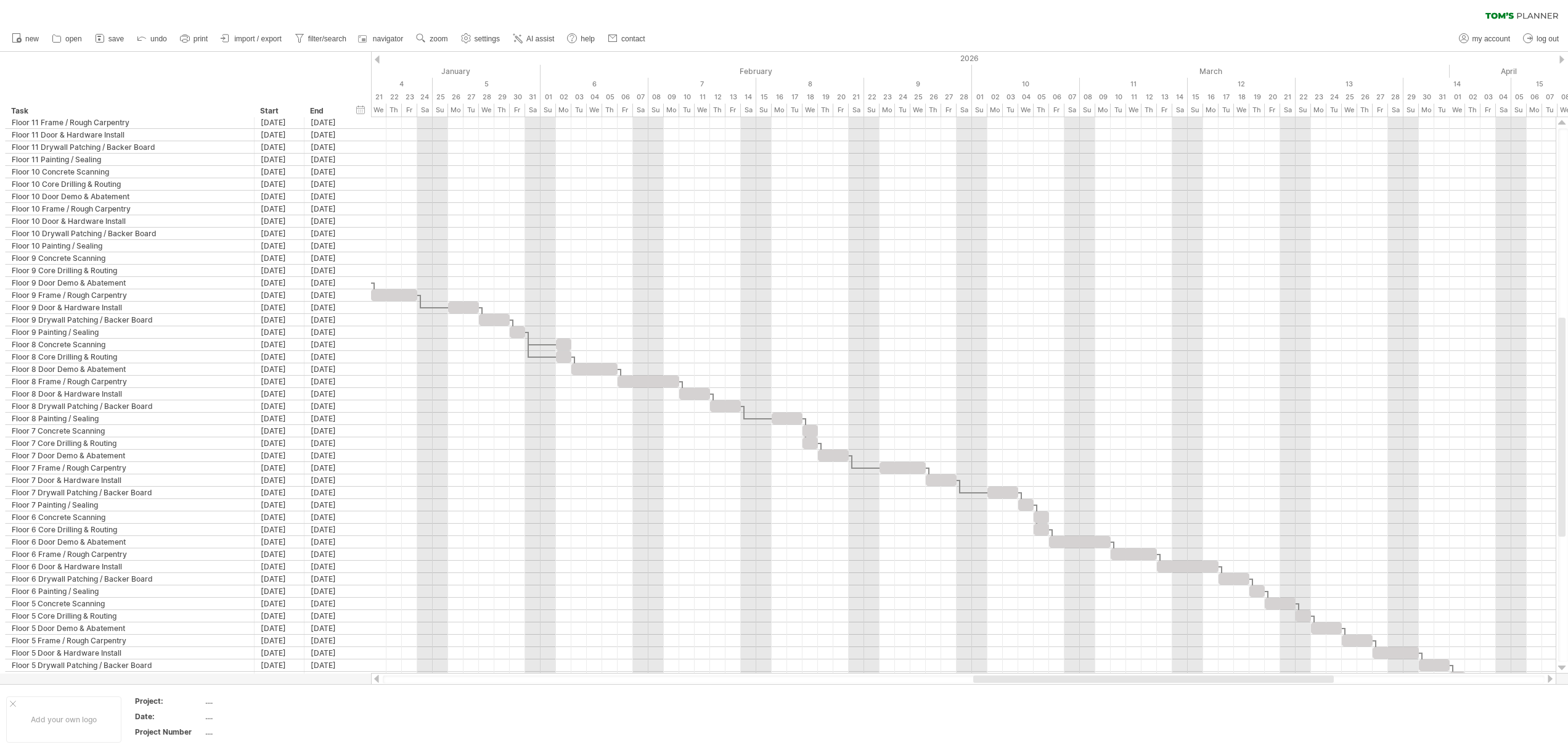
drag, startPoint x: 1241, startPoint y: 678, endPoint x: 1321, endPoint y: 680, distance: 80.0
click at [1321, 680] on div at bounding box center [1154, 679] width 361 height 7
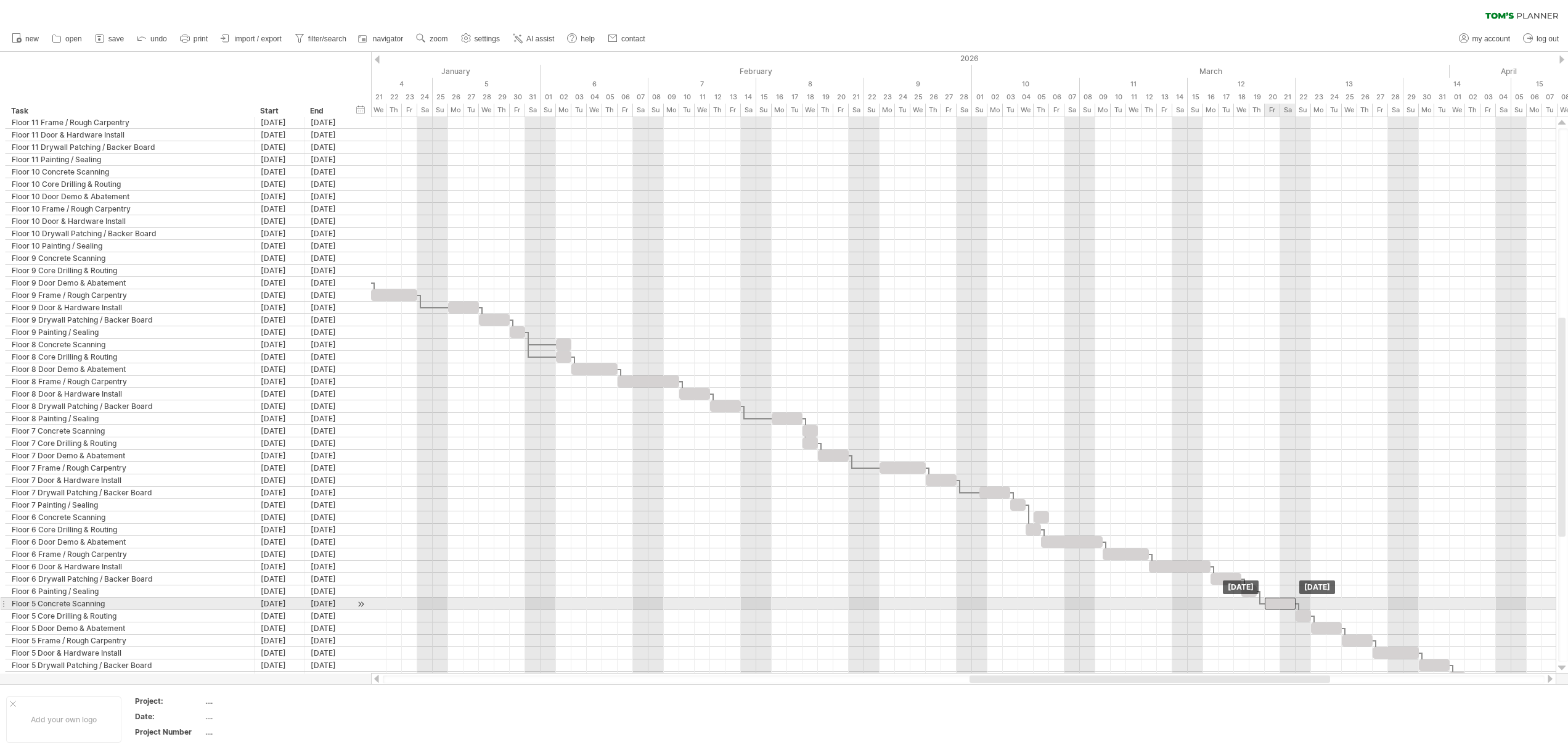
click at [1275, 604] on div at bounding box center [1280, 603] width 31 height 12
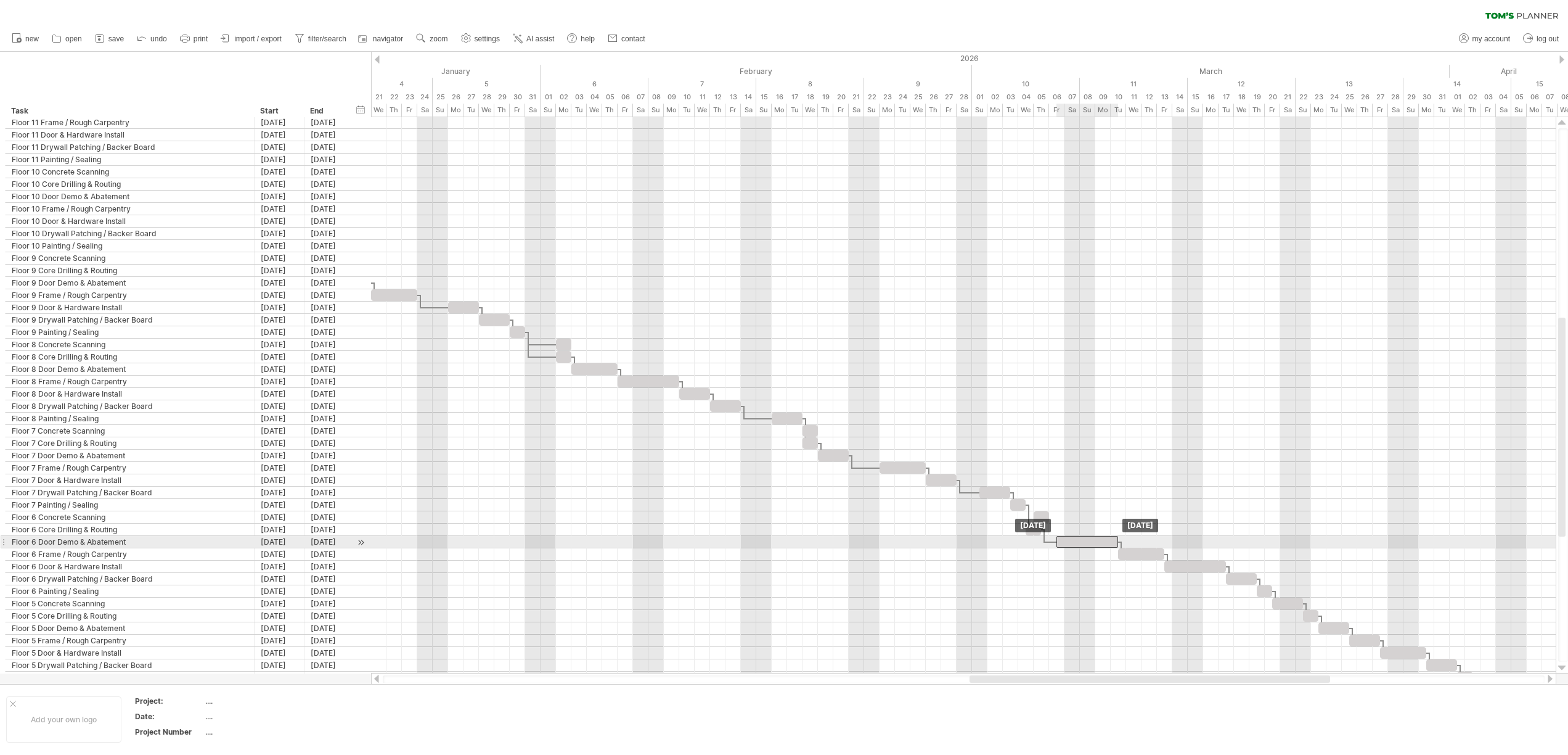
drag, startPoint x: 1090, startPoint y: 541, endPoint x: 1102, endPoint y: 543, distance: 12.2
click at [1102, 543] on div at bounding box center [1087, 541] width 61 height 12
drag, startPoint x: 1090, startPoint y: 539, endPoint x: 1084, endPoint y: 540, distance: 6.1
click at [1084, 540] on div at bounding box center [1079, 541] width 61 height 12
click at [1038, 530] on div at bounding box center [1041, 529] width 15 height 12
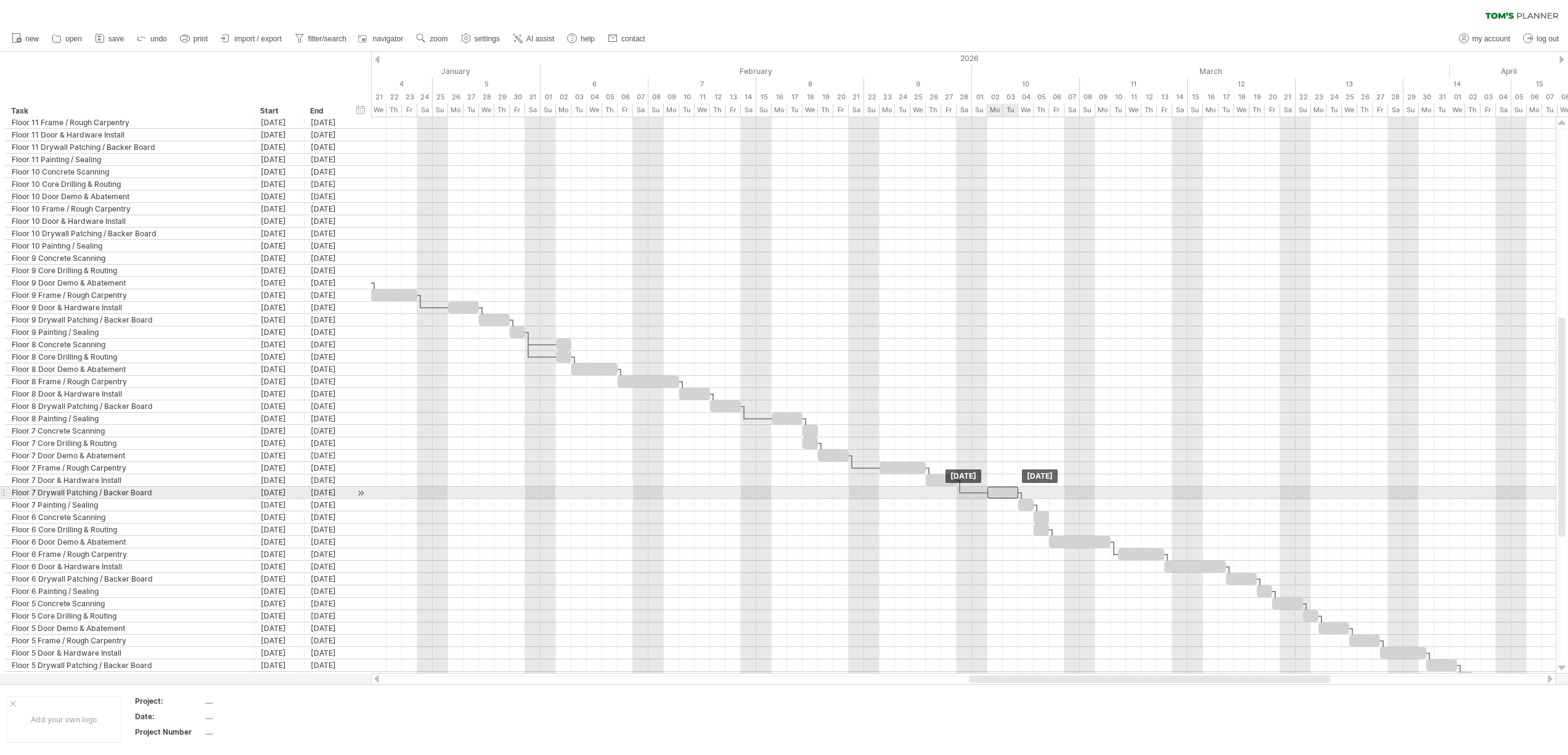
drag, startPoint x: 999, startPoint y: 491, endPoint x: 1006, endPoint y: 492, distance: 7.1
click at [1006, 492] on div at bounding box center [1003, 492] width 31 height 12
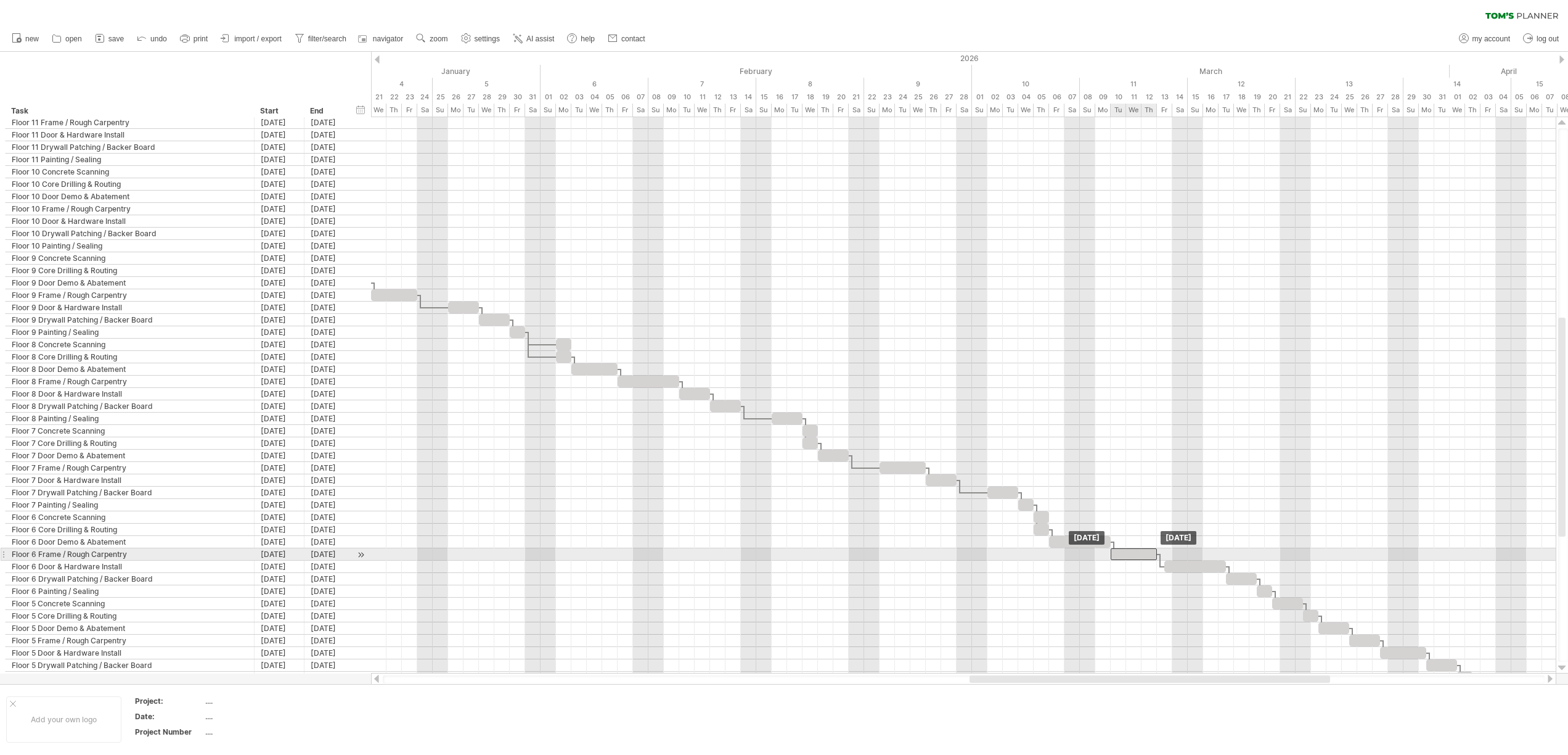
drag, startPoint x: 1127, startPoint y: 554, endPoint x: 1119, endPoint y: 553, distance: 8.1
click at [1119, 553] on div at bounding box center [1133, 554] width 46 height 12
drag, startPoint x: 1176, startPoint y: 568, endPoint x: 1168, endPoint y: 570, distance: 8.2
click at [1168, 570] on div at bounding box center [1187, 566] width 61 height 12
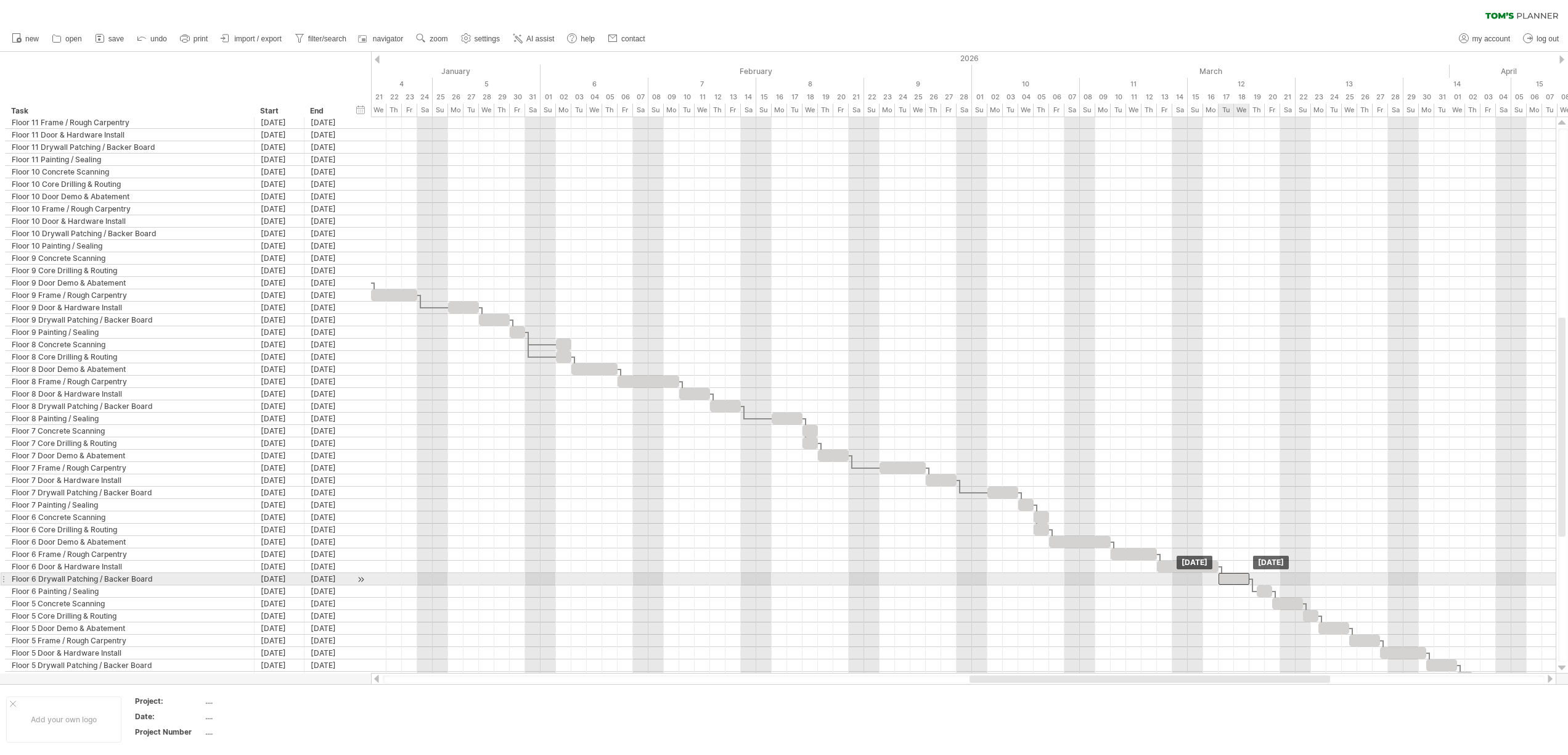
drag, startPoint x: 1236, startPoint y: 581, endPoint x: 1229, endPoint y: 582, distance: 7.1
click at [1229, 582] on div at bounding box center [1234, 578] width 31 height 12
click at [1256, 591] on div at bounding box center [1256, 591] width 15 height 12
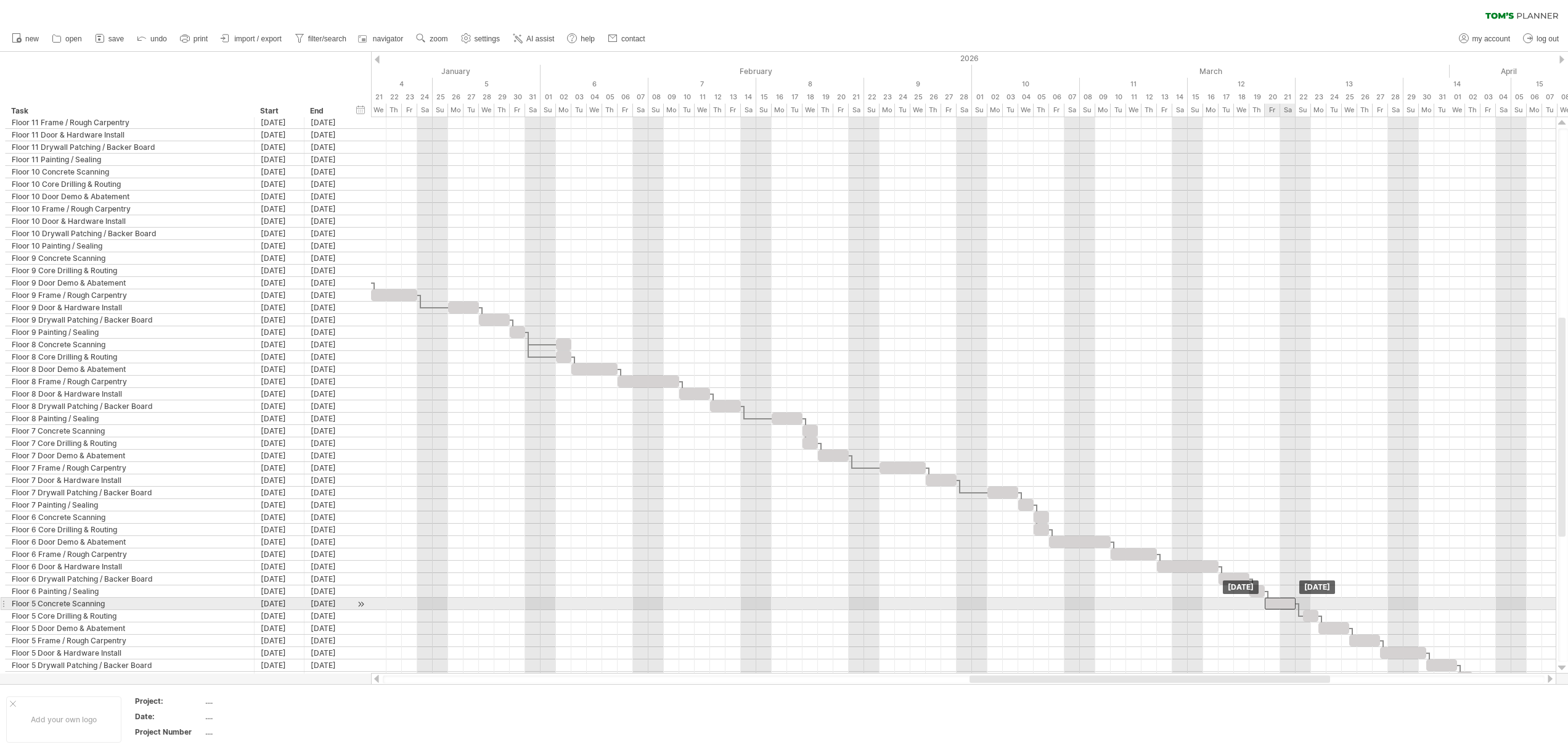
drag, startPoint x: 1285, startPoint y: 604, endPoint x: 1278, endPoint y: 604, distance: 7.0
click at [1278, 604] on div at bounding box center [1280, 603] width 31 height 12
click at [1304, 614] on div "remove dependency" at bounding box center [1326, 609] width 105 height 20
drag, startPoint x: 1281, startPoint y: 604, endPoint x: 1266, endPoint y: 604, distance: 15.0
click at [1266, 604] on div at bounding box center [1264, 603] width 31 height 12
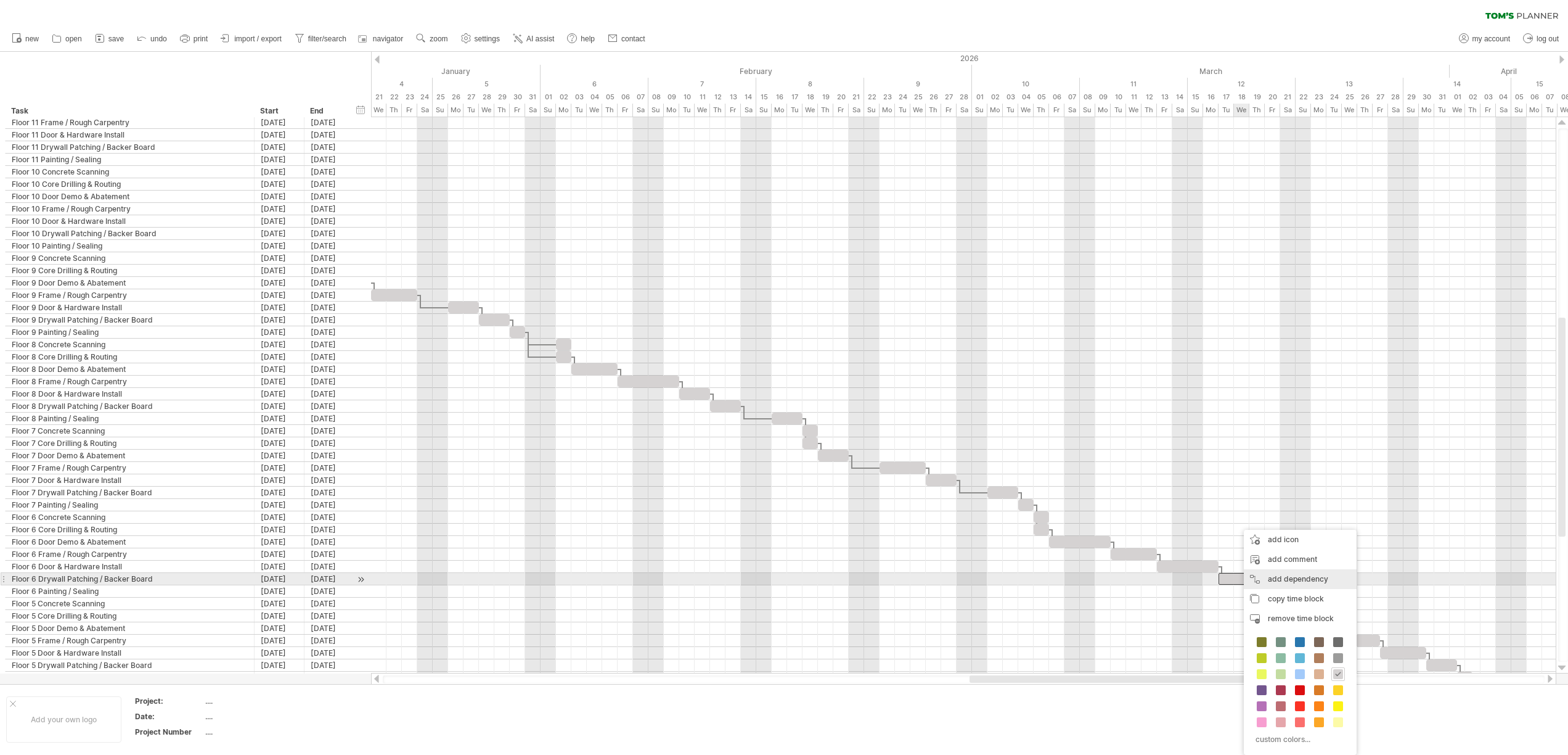
click at [1282, 577] on div "add dependency You can use dependencies when you require tasks to be done in a …" at bounding box center [1300, 579] width 113 height 20
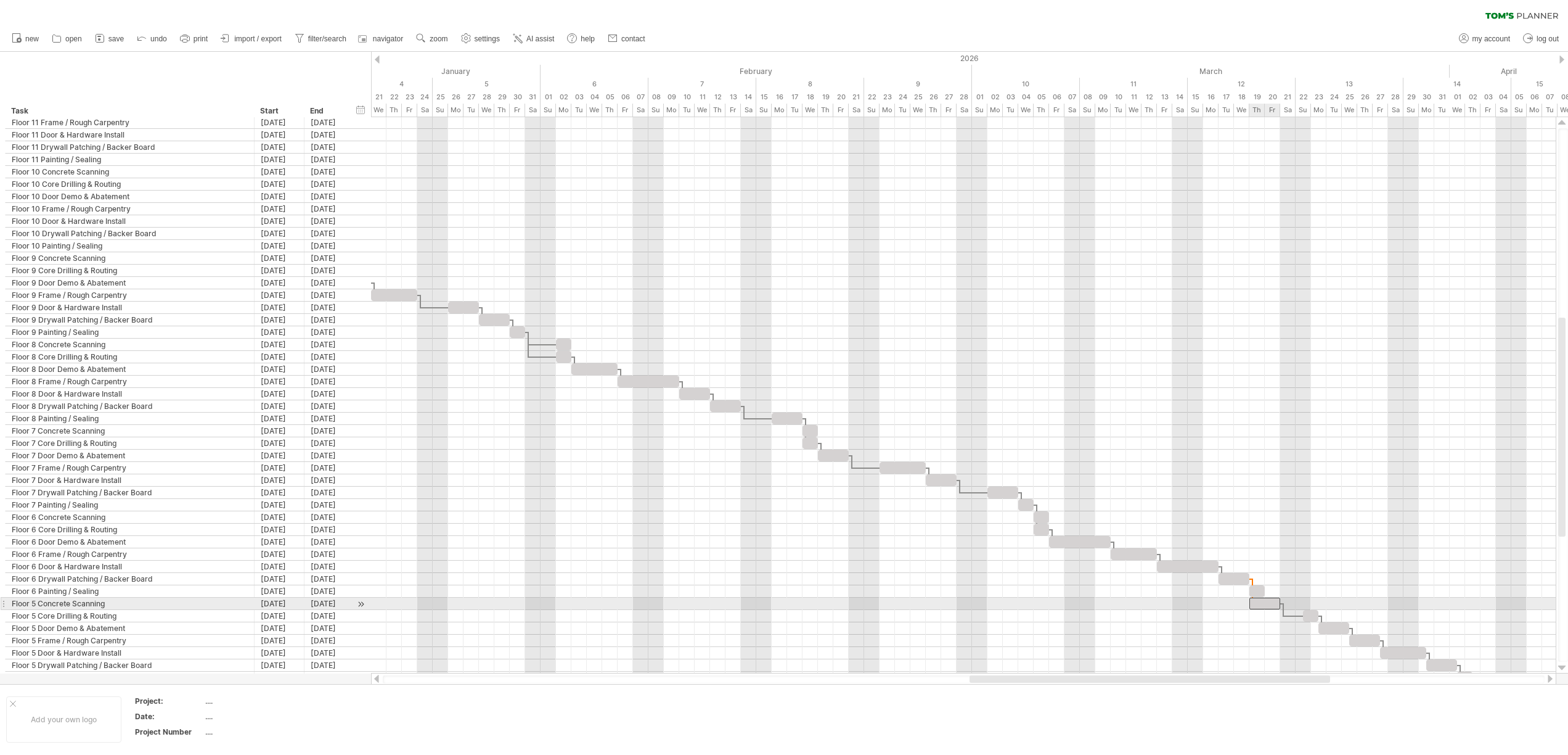
click at [1251, 603] on div at bounding box center [1264, 603] width 31 height 12
drag, startPoint x: 1280, startPoint y: 601, endPoint x: 1265, endPoint y: 600, distance: 15.0
click at [1265, 600] on span at bounding box center [1264, 603] width 5 height 12
drag, startPoint x: 1310, startPoint y: 616, endPoint x: 1272, endPoint y: 616, distance: 38.0
click at [1272, 616] on div at bounding box center [1272, 616] width 15 height 12
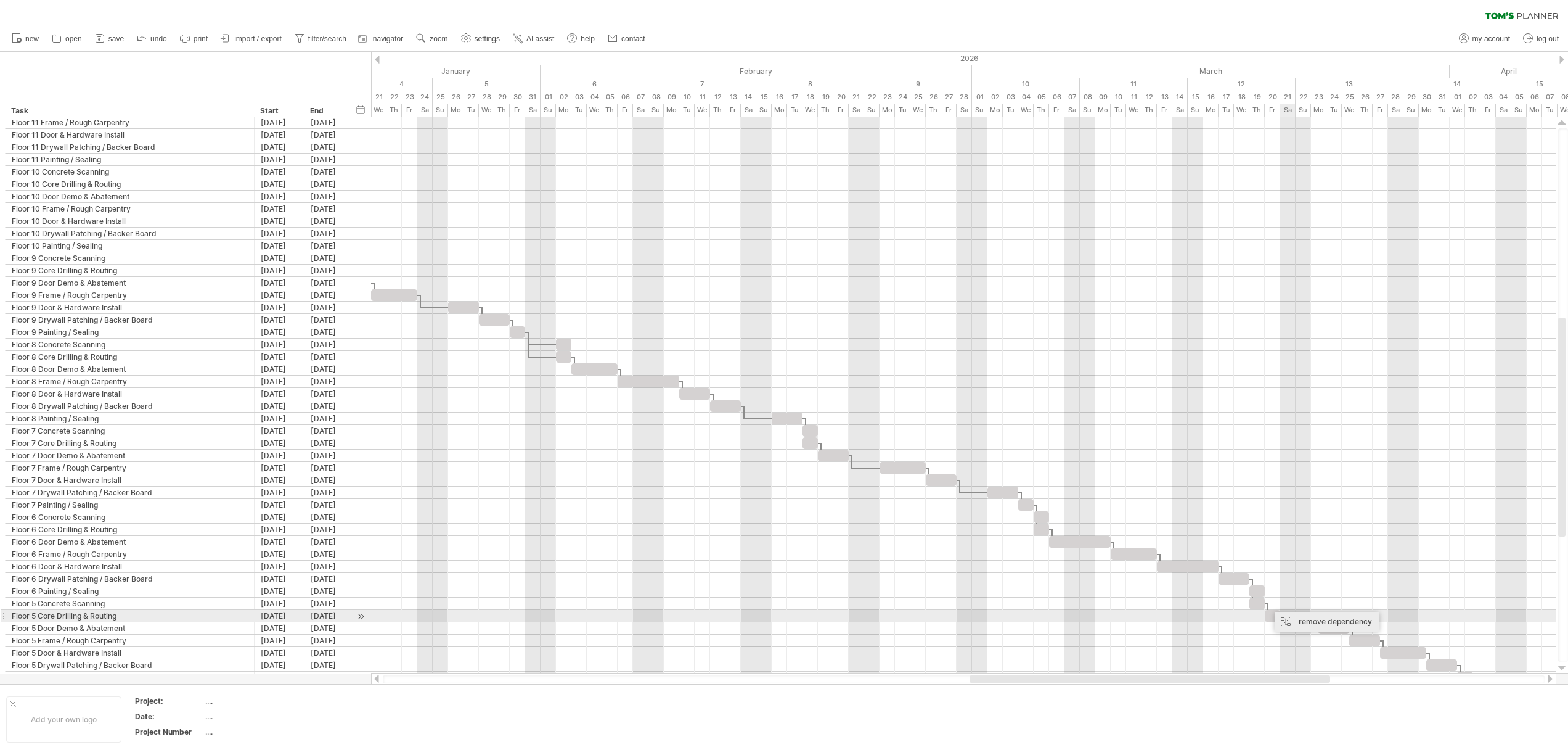
click at [1308, 617] on div "remove dependency" at bounding box center [1326, 622] width 105 height 20
drag, startPoint x: 1271, startPoint y: 615, endPoint x: 1256, endPoint y: 616, distance: 15.0
click at [1256, 616] on div at bounding box center [1256, 616] width 15 height 12
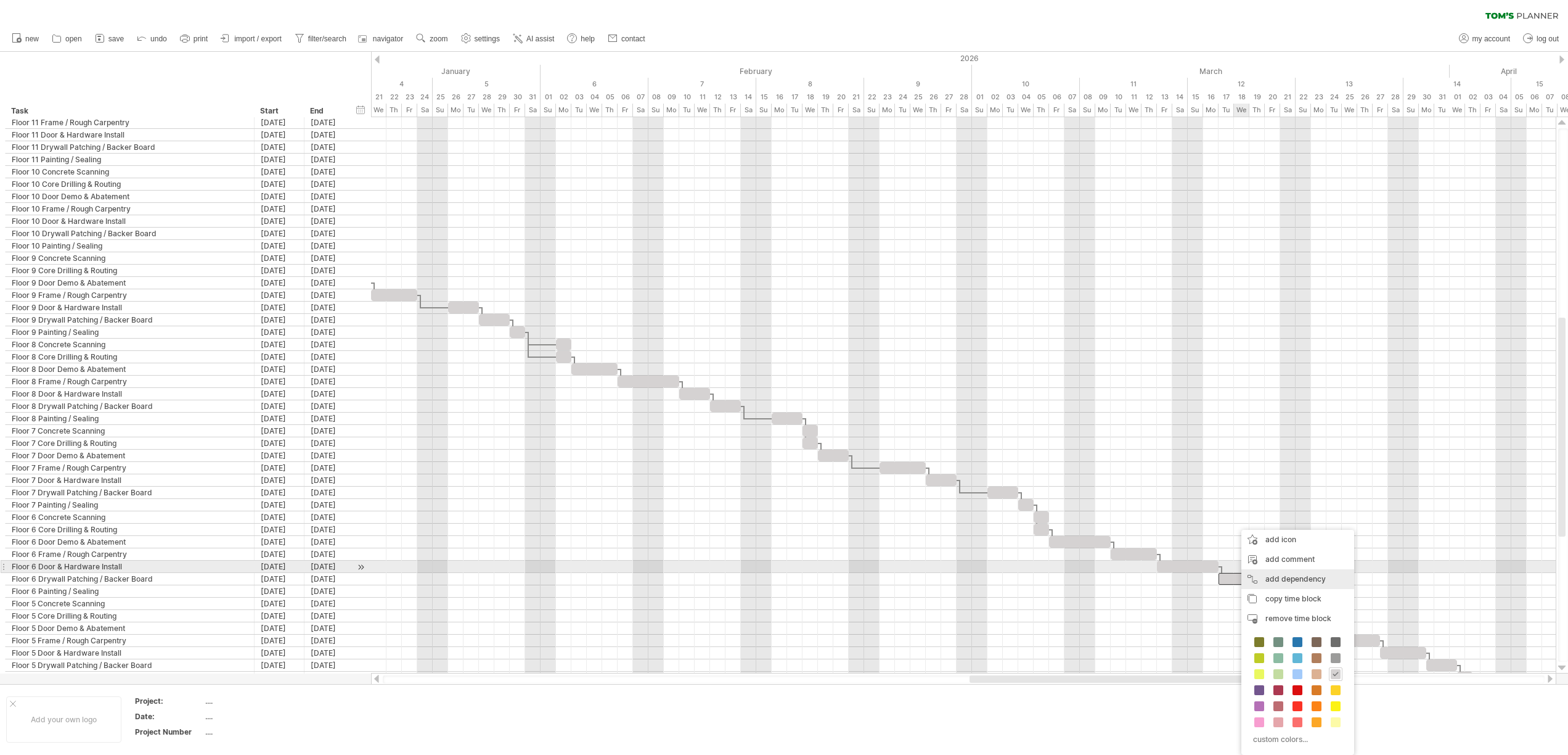
click at [1273, 571] on div "add dependency You can use dependencies when you require tasks to be done in a …" at bounding box center [1297, 579] width 113 height 20
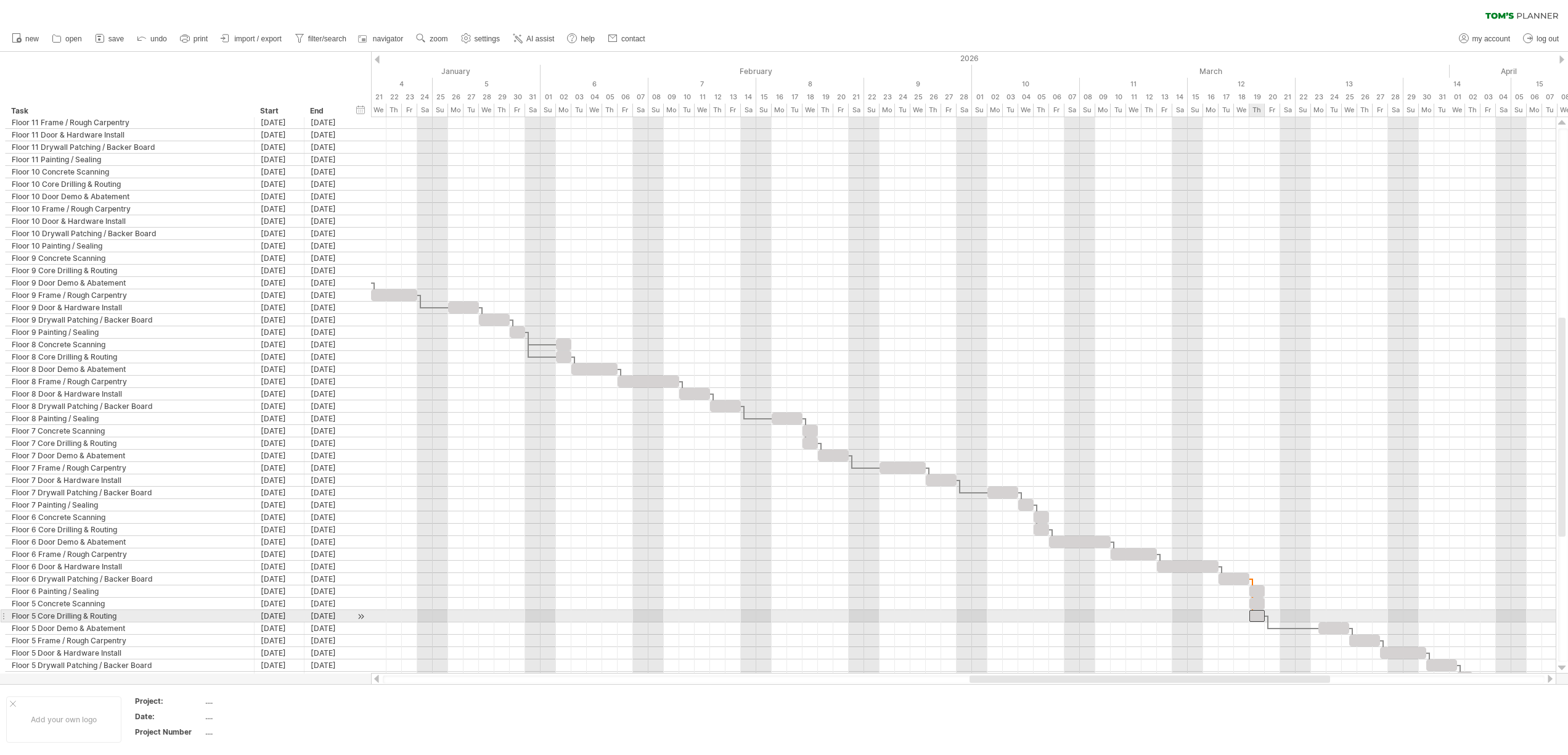
click at [1251, 617] on div at bounding box center [1256, 616] width 15 height 12
drag, startPoint x: 1332, startPoint y: 629, endPoint x: 1279, endPoint y: 629, distance: 53.0
click at [1279, 629] on div at bounding box center [1280, 628] width 31 height 12
drag, startPoint x: 1296, startPoint y: 625, endPoint x: 1330, endPoint y: 627, distance: 34.1
click at [1330, 627] on div "[DATE] - 4.0 days [DATE]" at bounding box center [963, 395] width 1185 height 556
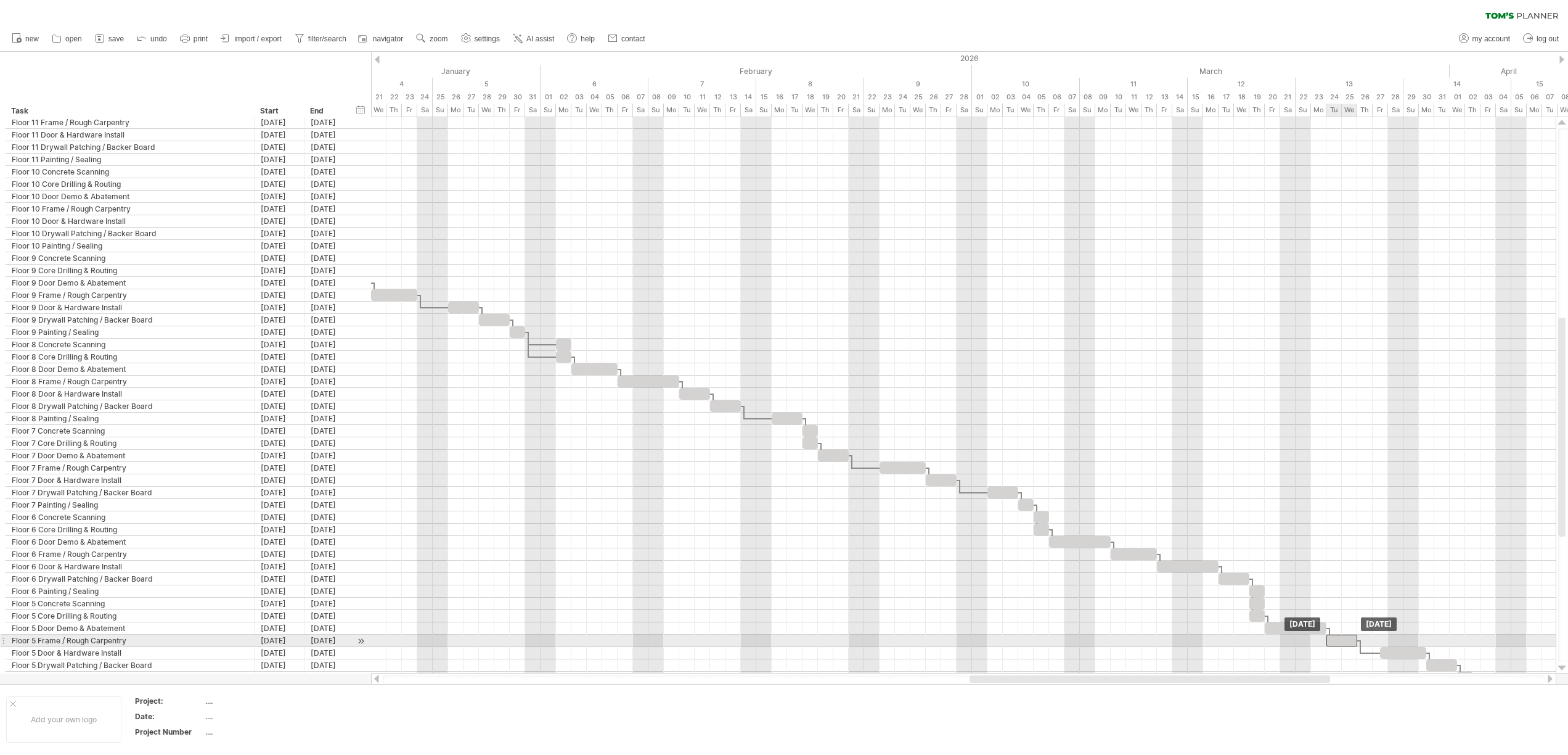
drag, startPoint x: 1368, startPoint y: 639, endPoint x: 1344, endPoint y: 641, distance: 24.1
click at [1344, 641] on div at bounding box center [1342, 640] width 31 height 12
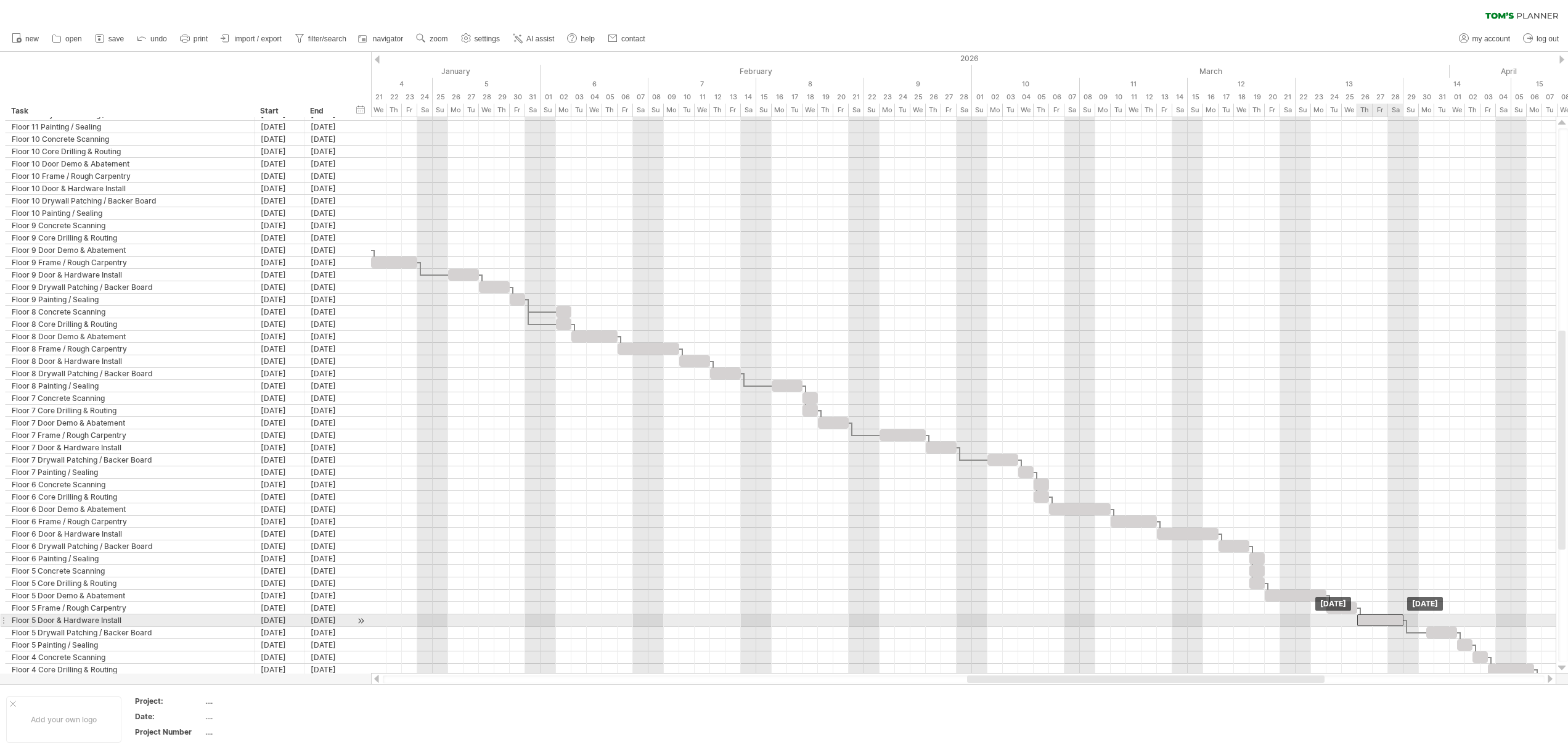
drag, startPoint x: 1392, startPoint y: 622, endPoint x: 1367, endPoint y: 621, distance: 25.0
click at [1367, 621] on div at bounding box center [1380, 620] width 46 height 12
drag, startPoint x: 1404, startPoint y: 620, endPoint x: 1387, endPoint y: 622, distance: 17.1
click at [1387, 622] on span at bounding box center [1388, 620] width 5 height 12
drag, startPoint x: 1445, startPoint y: 634, endPoint x: 1438, endPoint y: 634, distance: 7.0
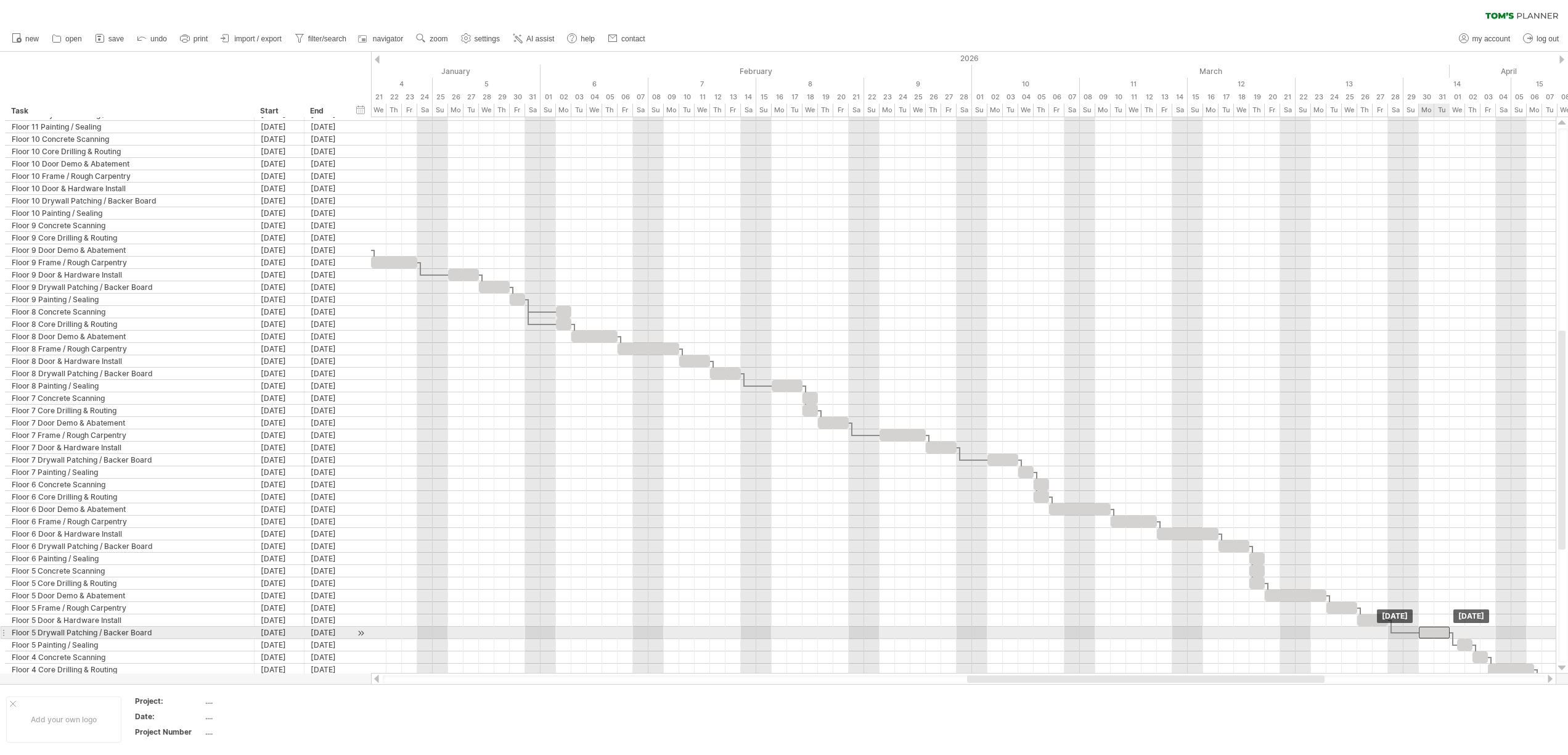
click at [1438, 634] on div at bounding box center [1434, 632] width 31 height 12
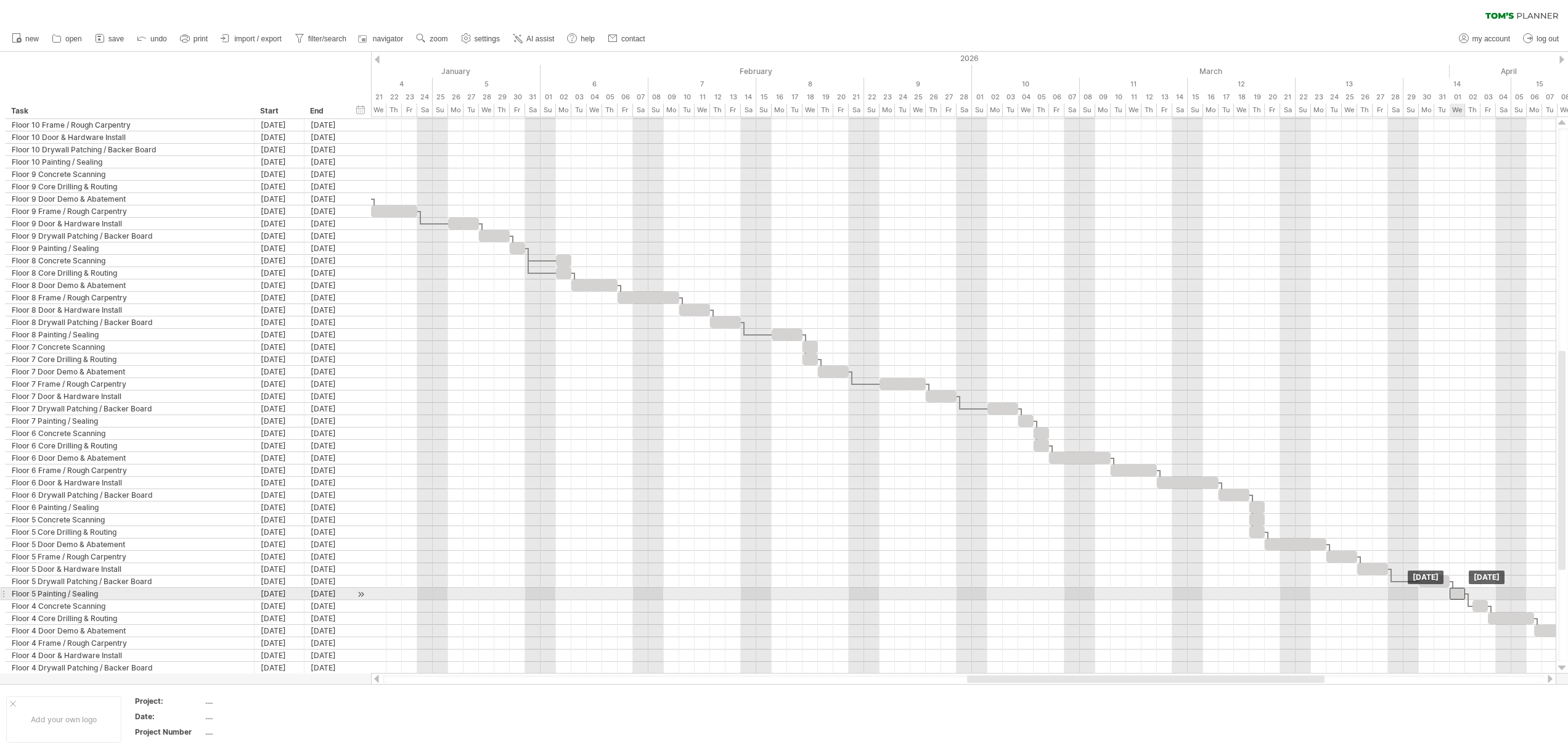
drag, startPoint x: 1463, startPoint y: 595, endPoint x: 1456, endPoint y: 595, distance: 7.0
click at [1456, 595] on div at bounding box center [1457, 593] width 15 height 12
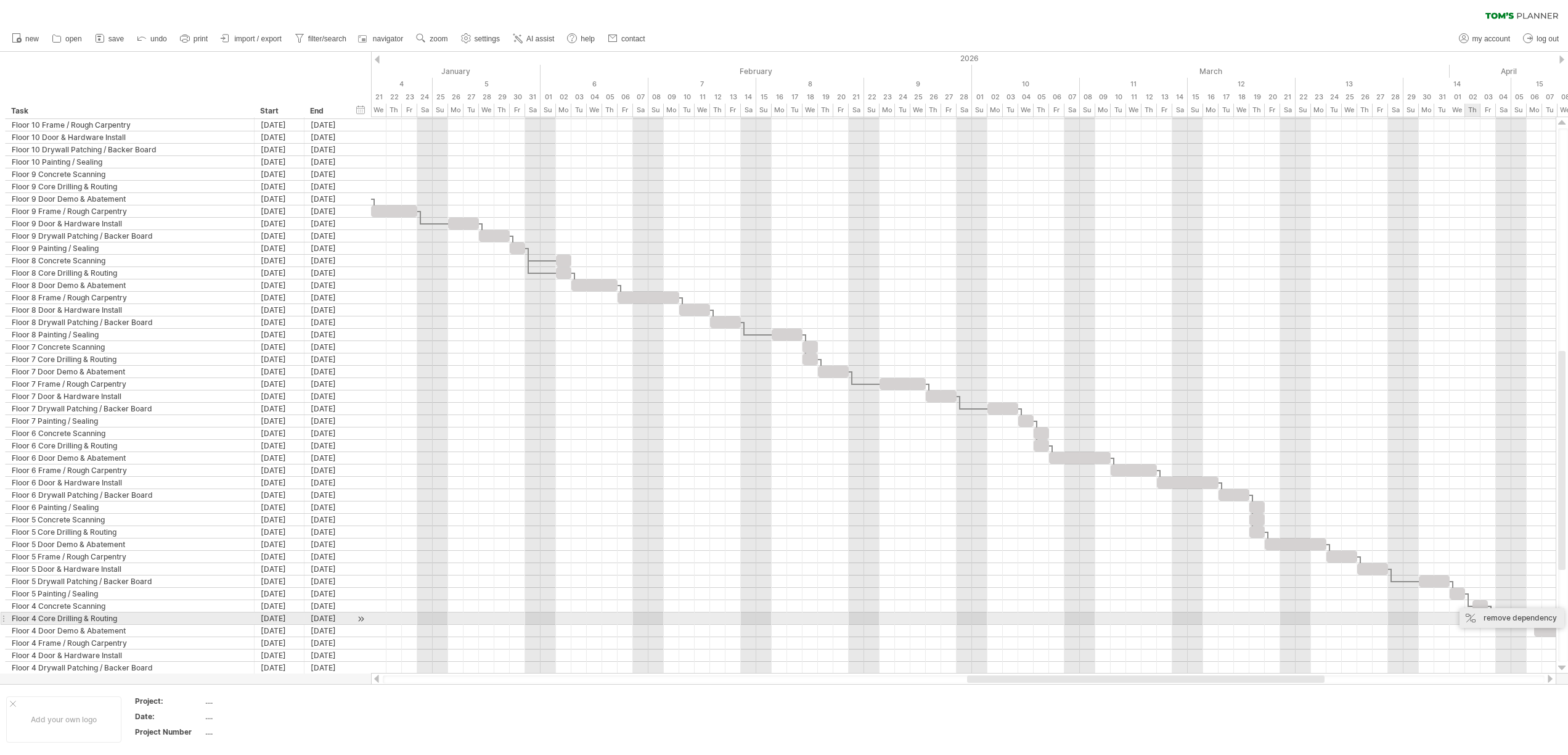
click at [1491, 617] on div "remove dependency" at bounding box center [1512, 618] width 105 height 20
drag, startPoint x: 1479, startPoint y: 605, endPoint x: 1457, endPoint y: 606, distance: 22.0
click at [1457, 606] on div at bounding box center [1457, 606] width 15 height 12
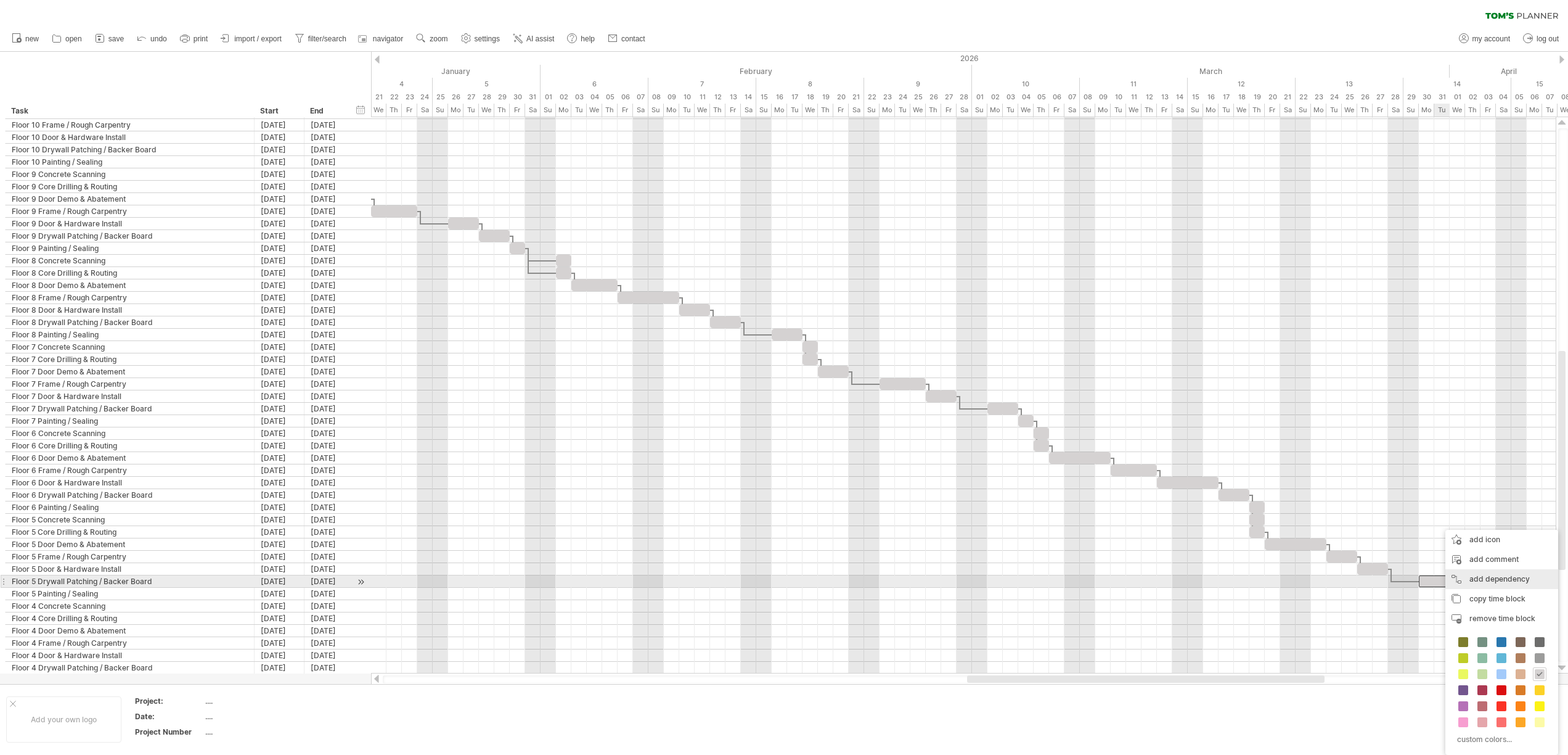
click at [1471, 580] on div "add dependency You can use dependencies when you require tasks to be done in a …" at bounding box center [1502, 579] width 113 height 20
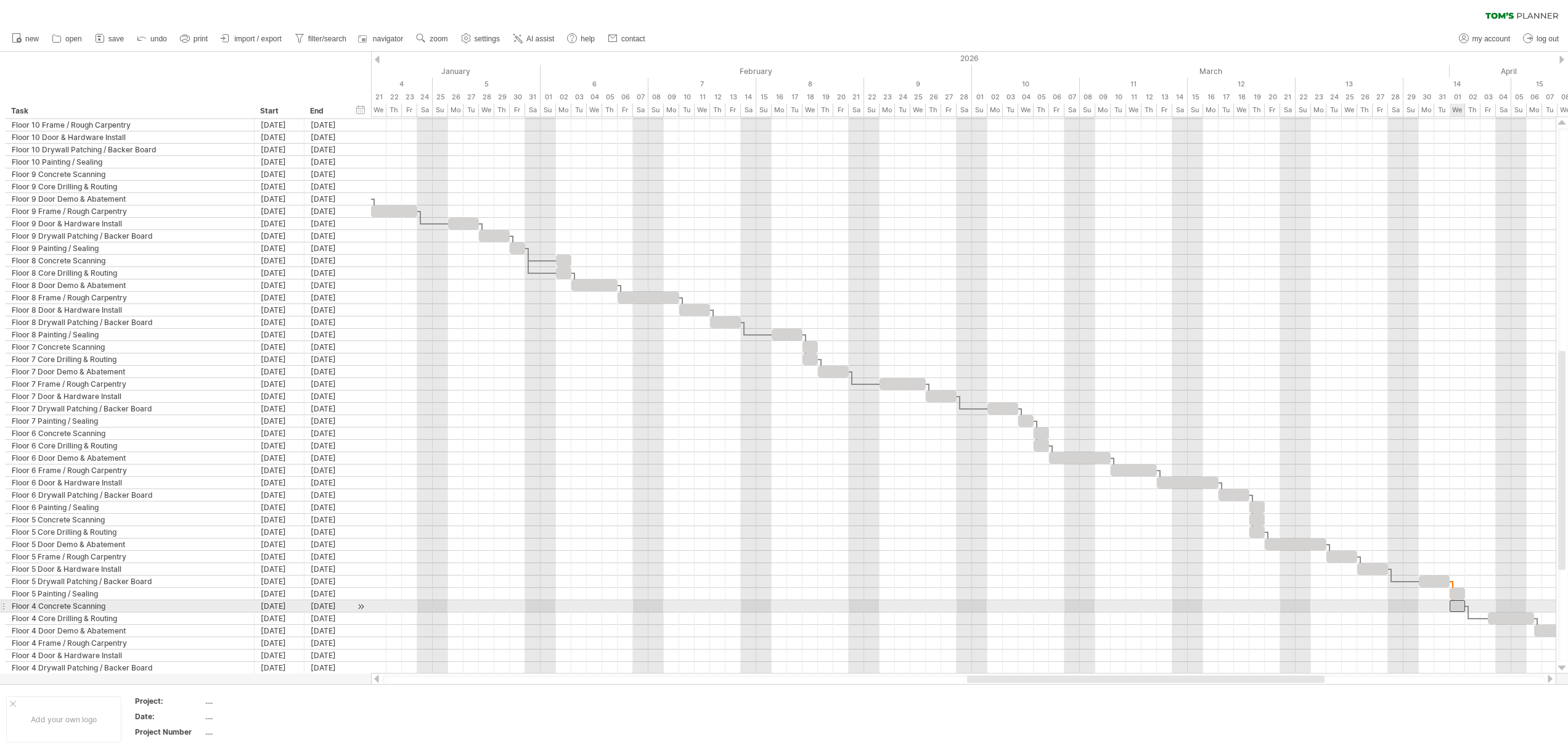
click at [1453, 607] on div at bounding box center [1457, 606] width 15 height 12
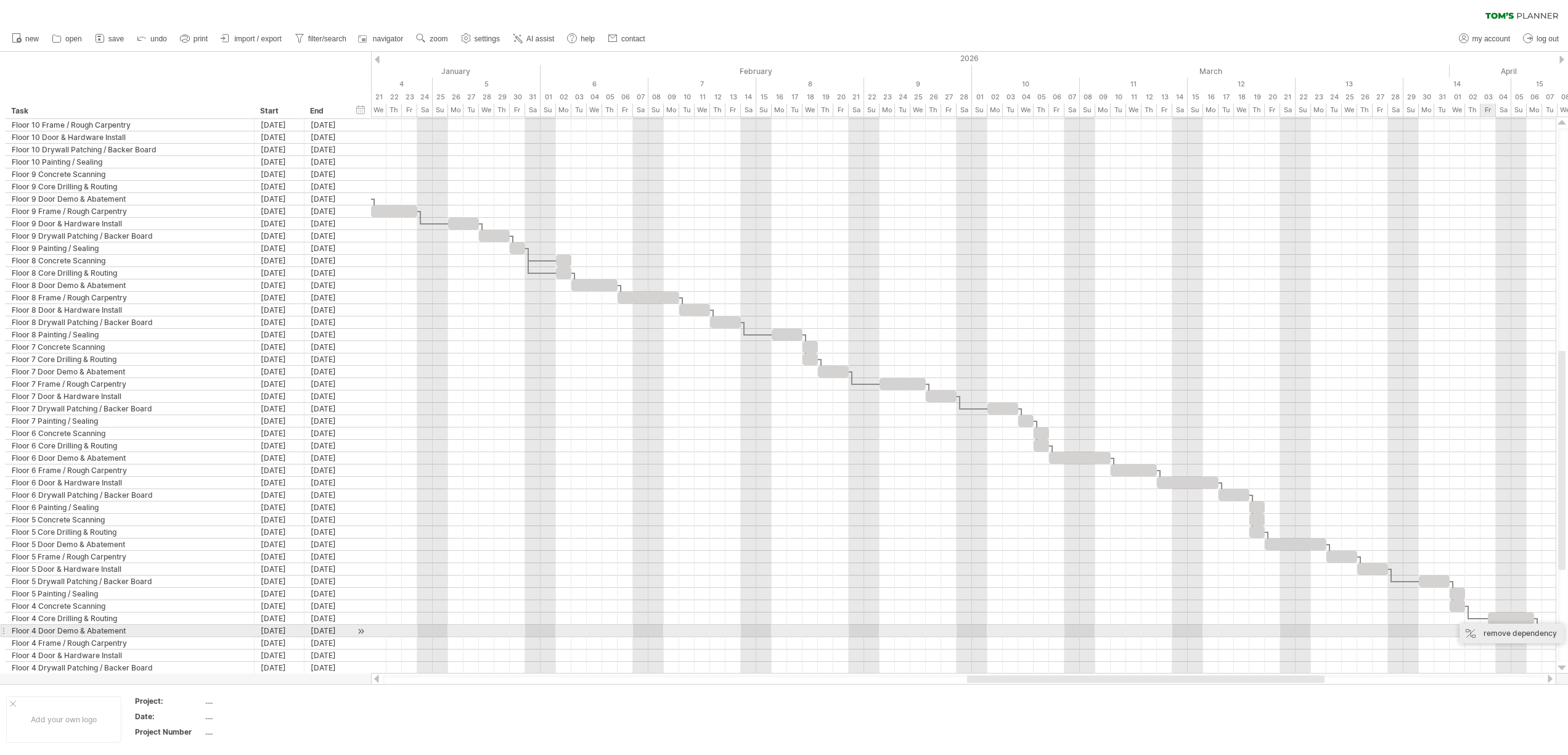
click at [1492, 627] on div "remove dependency" at bounding box center [1512, 634] width 105 height 20
drag, startPoint x: 1498, startPoint y: 619, endPoint x: 1461, endPoint y: 620, distance: 37.0
click at [1461, 620] on div at bounding box center [1473, 618] width 46 height 12
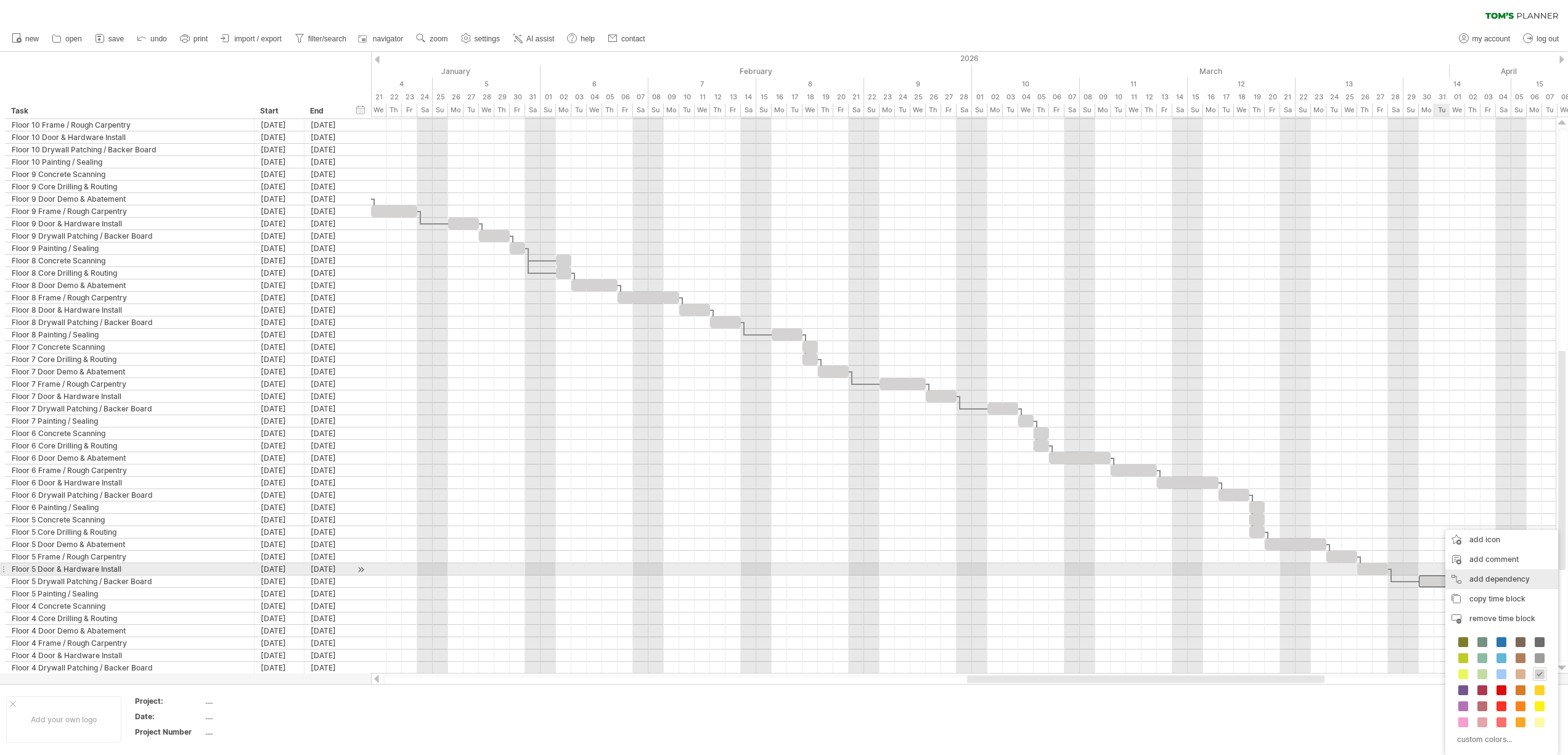
click at [1462, 575] on div "add dependency You can use dependencies when you require tasks to be done in a …" at bounding box center [1502, 579] width 113 height 20
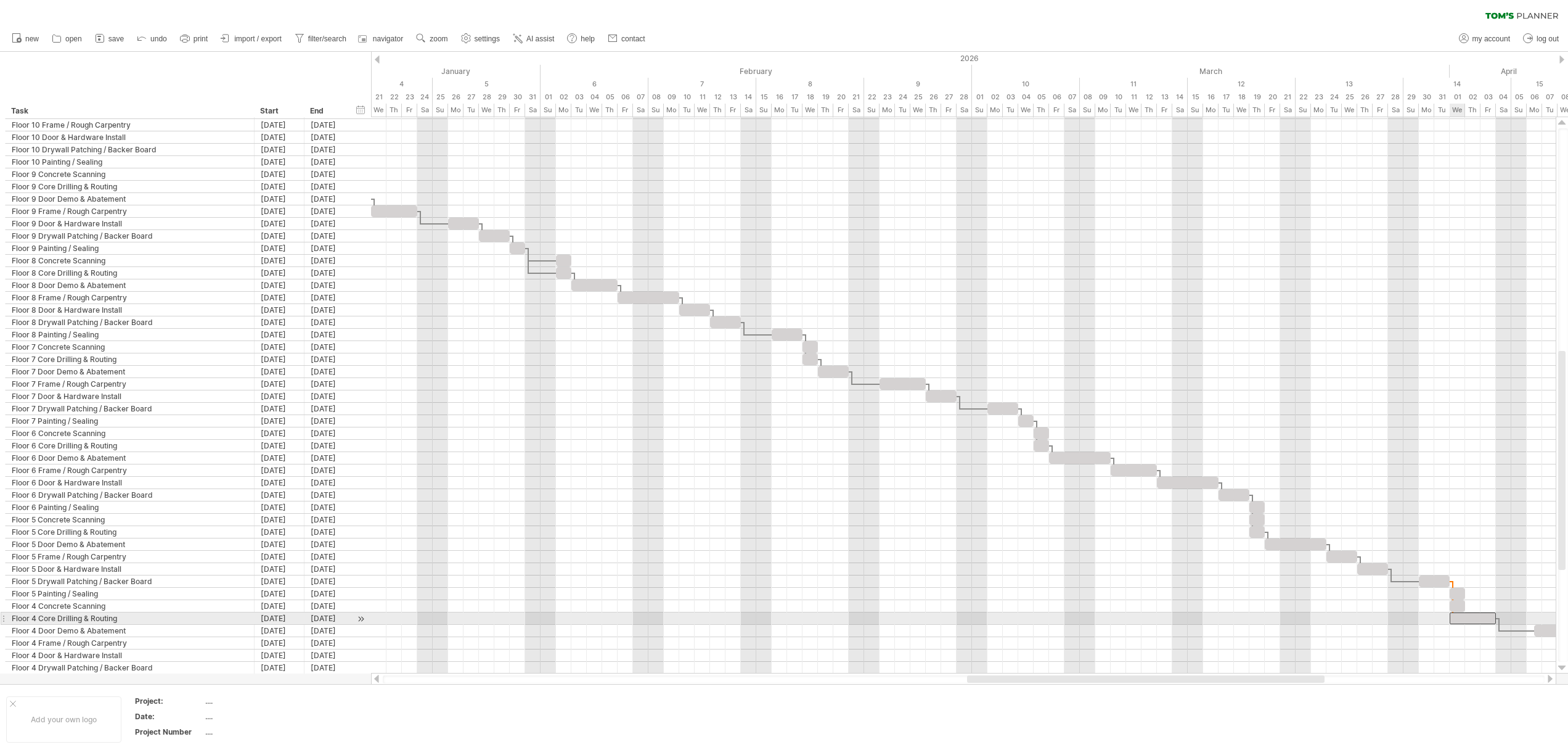
click at [1455, 620] on div at bounding box center [1473, 618] width 46 height 12
drag, startPoint x: 1494, startPoint y: 617, endPoint x: 1466, endPoint y: 617, distance: 28.0
click at [1466, 617] on span at bounding box center [1465, 618] width 5 height 12
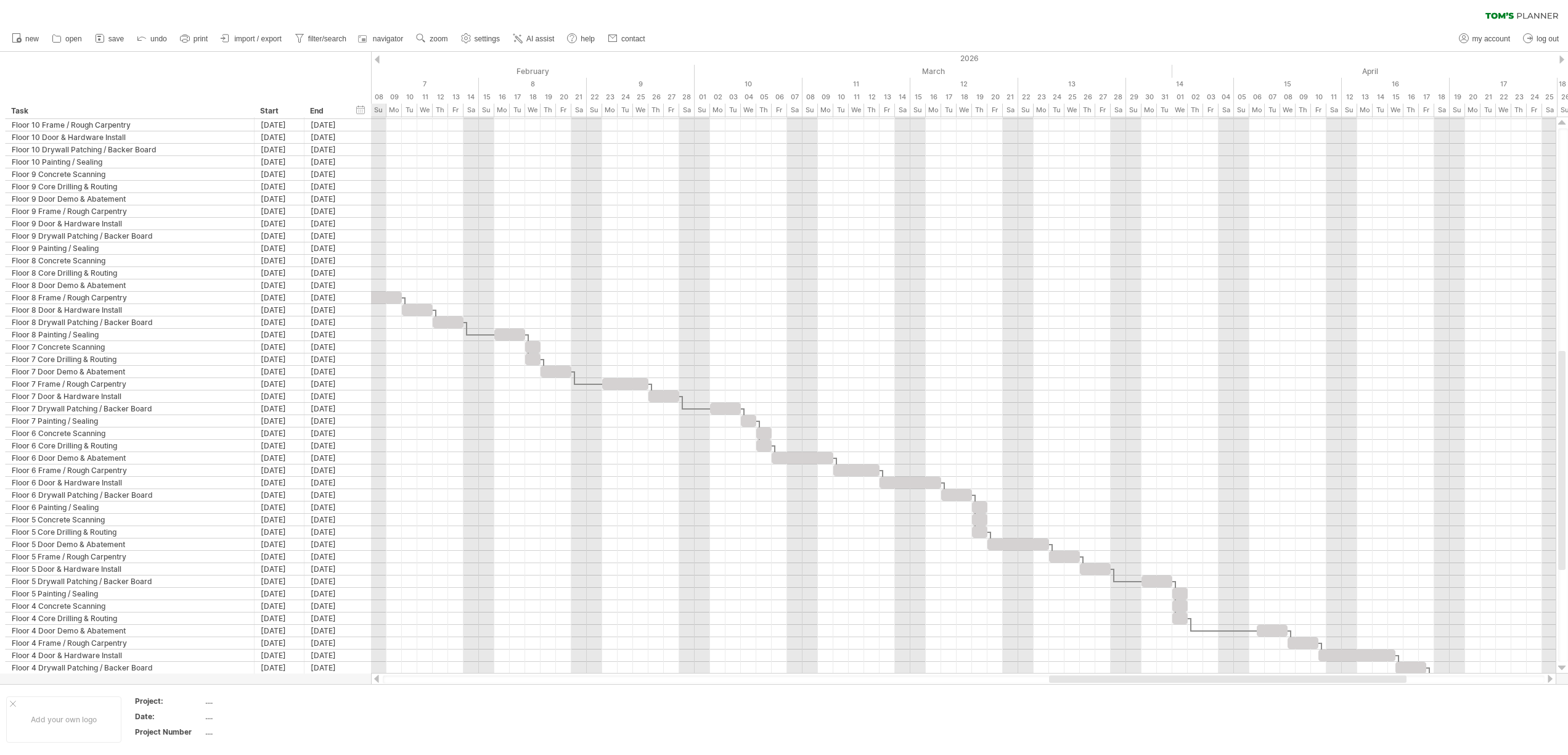
drag, startPoint x: 1301, startPoint y: 677, endPoint x: 1391, endPoint y: 684, distance: 90.3
click at [1391, 684] on div "Trying to reach [DOMAIN_NAME] Connected again... 0% clear filter new" at bounding box center [784, 378] width 1568 height 755
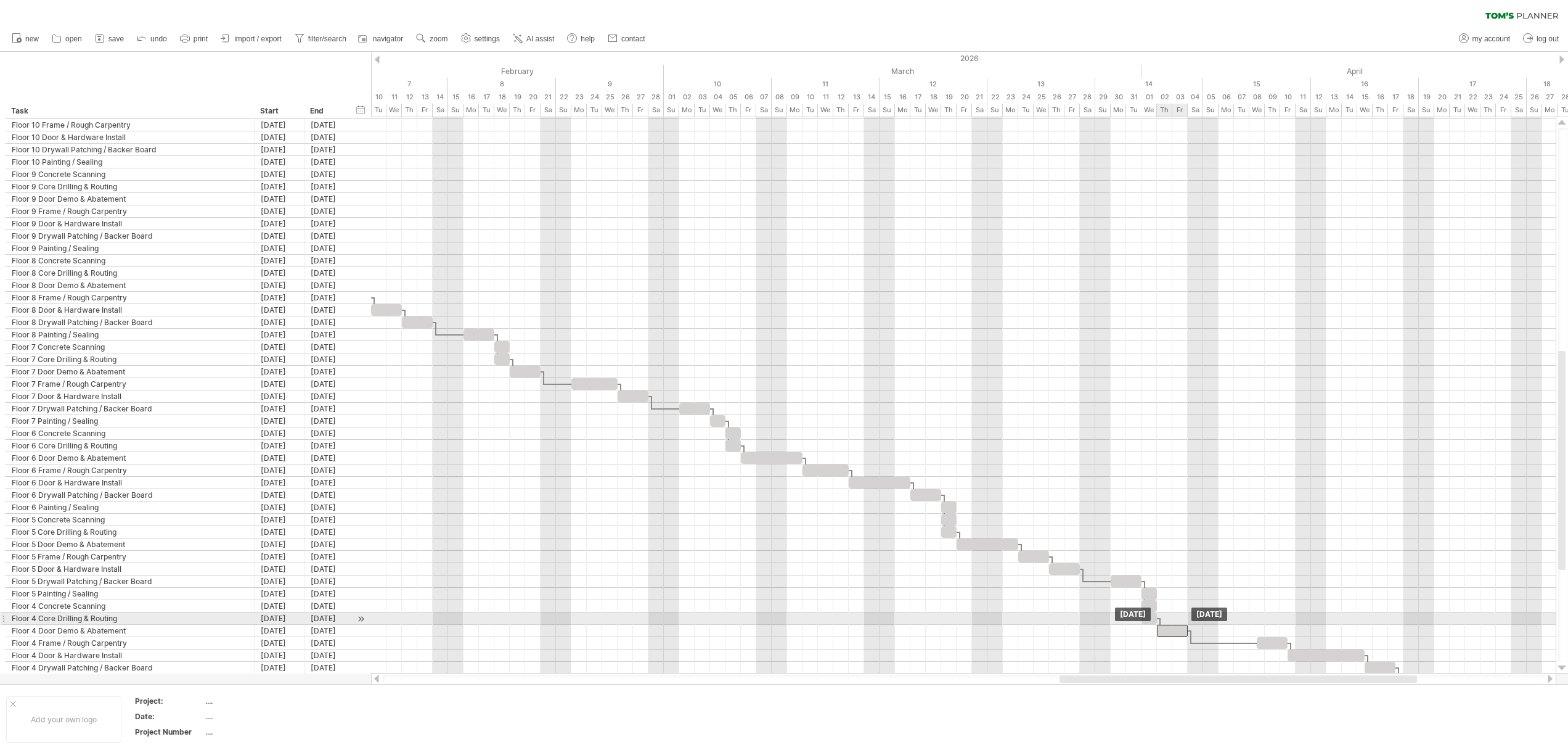
drag, startPoint x: 1239, startPoint y: 627, endPoint x: 1170, endPoint y: 624, distance: 69.1
click at [1170, 624] on div "[DATE] [DATE]" at bounding box center [963, 395] width 1185 height 556
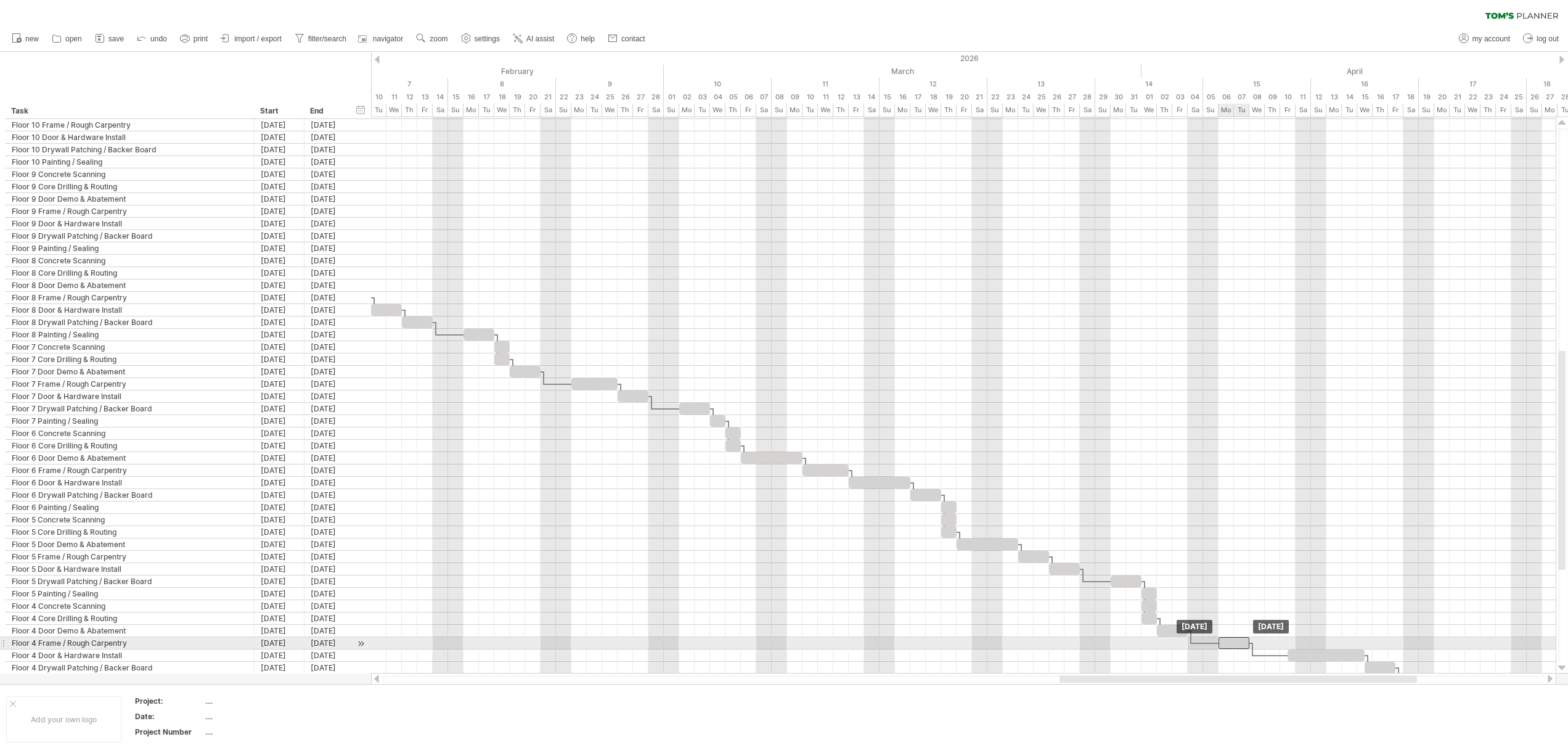
drag, startPoint x: 1281, startPoint y: 643, endPoint x: 1245, endPoint y: 643, distance: 36.0
click at [1245, 643] on div at bounding box center [1234, 643] width 31 height 12
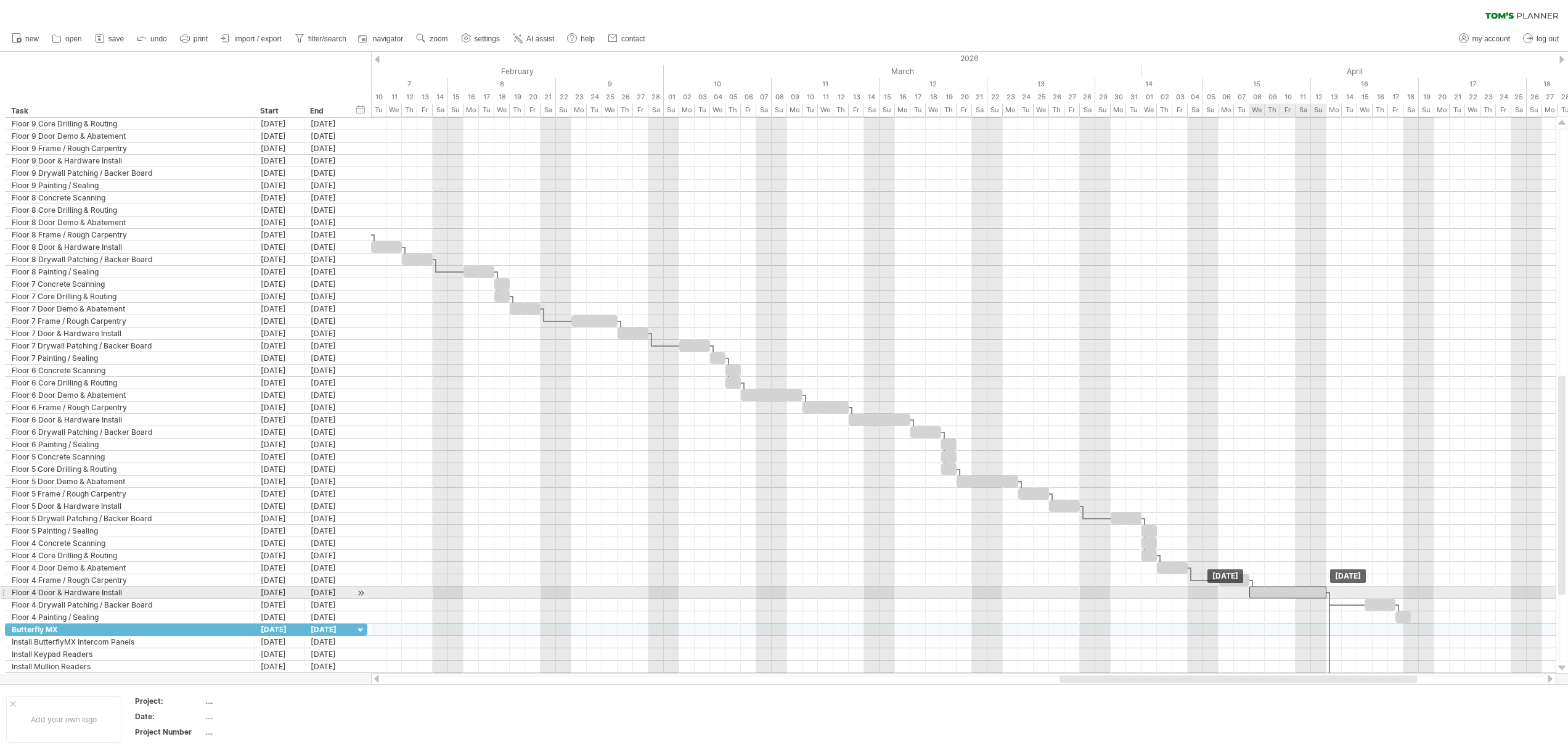
drag, startPoint x: 1323, startPoint y: 594, endPoint x: 1286, endPoint y: 599, distance: 37.3
click at [1286, 599] on div "[DATE] [DATE]" at bounding box center [963, 395] width 1185 height 556
drag, startPoint x: 1325, startPoint y: 590, endPoint x: 1278, endPoint y: 589, distance: 47.0
click at [1278, 589] on span at bounding box center [1280, 592] width 5 height 12
drag, startPoint x: 1382, startPoint y: 606, endPoint x: 1296, endPoint y: 606, distance: 86.0
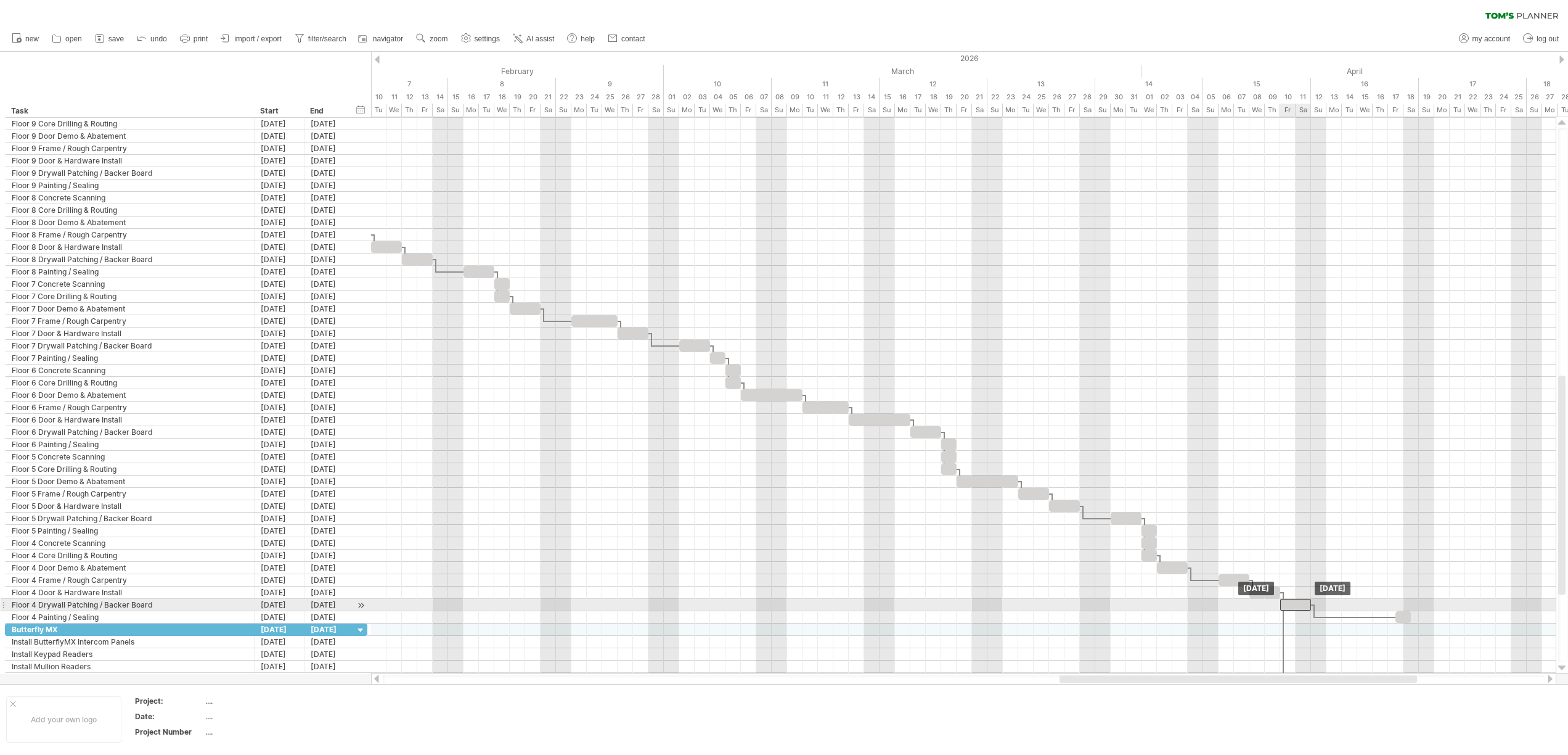
click at [1296, 606] on div at bounding box center [1295, 604] width 31 height 12
drag, startPoint x: 1309, startPoint y: 604, endPoint x: 1343, endPoint y: 609, distance: 34.4
click at [1343, 609] on span at bounding box center [1342, 604] width 5 height 12
drag, startPoint x: 1403, startPoint y: 620, endPoint x: 1349, endPoint y: 619, distance: 54.0
click at [1349, 619] on div at bounding box center [1349, 617] width 15 height 12
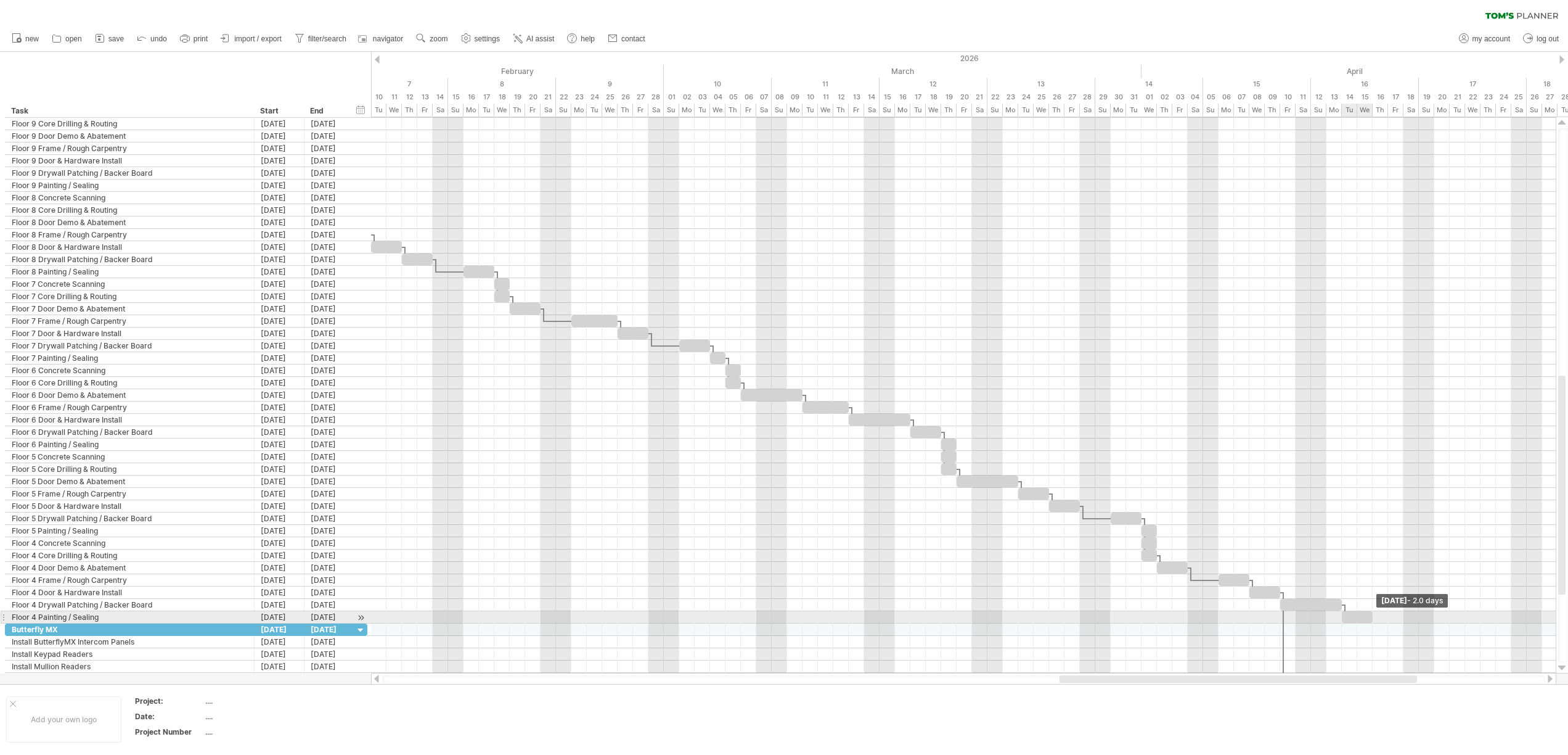
drag, startPoint x: 1357, startPoint y: 616, endPoint x: 1370, endPoint y: 617, distance: 13.0
click at [1370, 617] on span at bounding box center [1372, 617] width 5 height 12
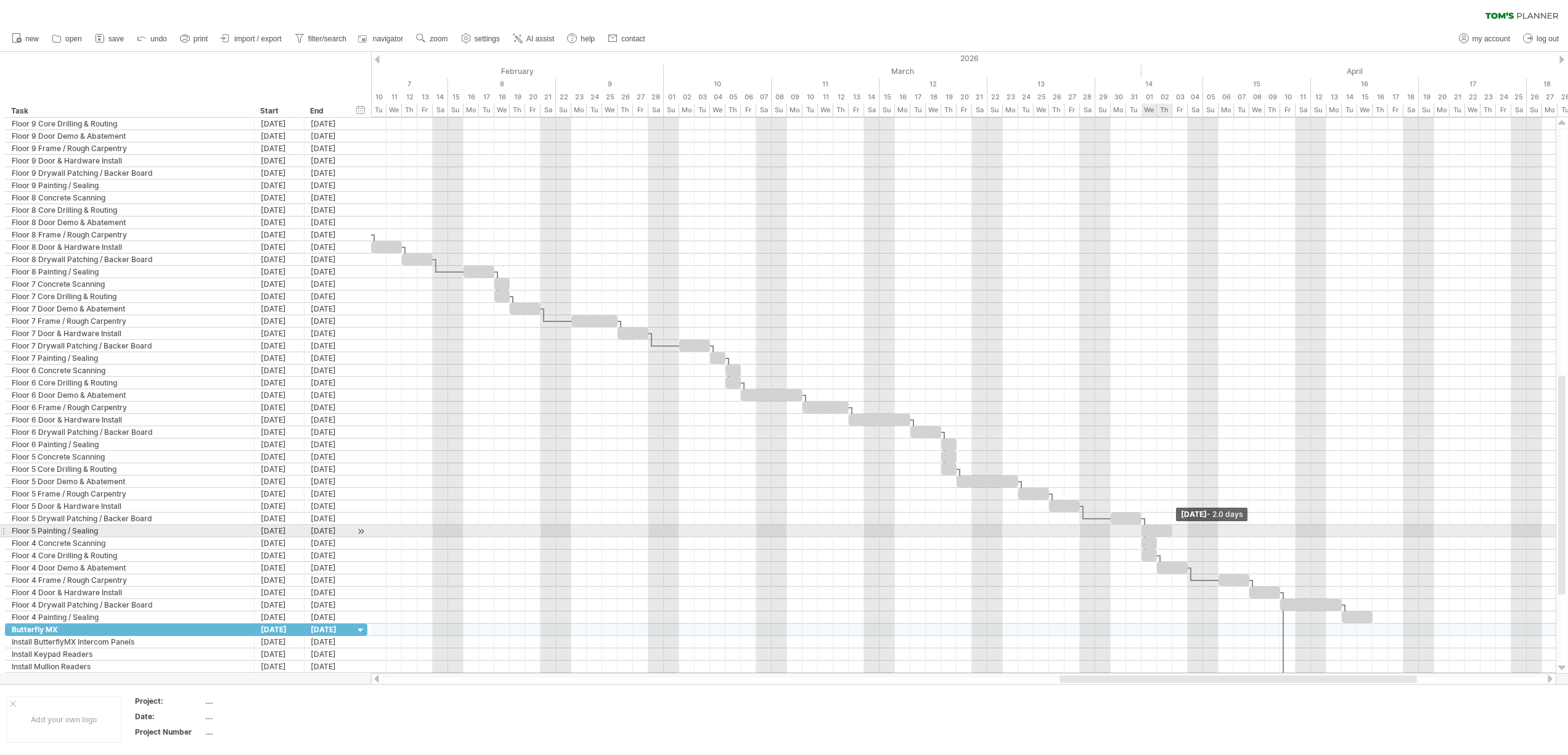
drag, startPoint x: 1157, startPoint y: 529, endPoint x: 1171, endPoint y: 529, distance: 14.0
click at [1171, 529] on span at bounding box center [1172, 531] width 5 height 12
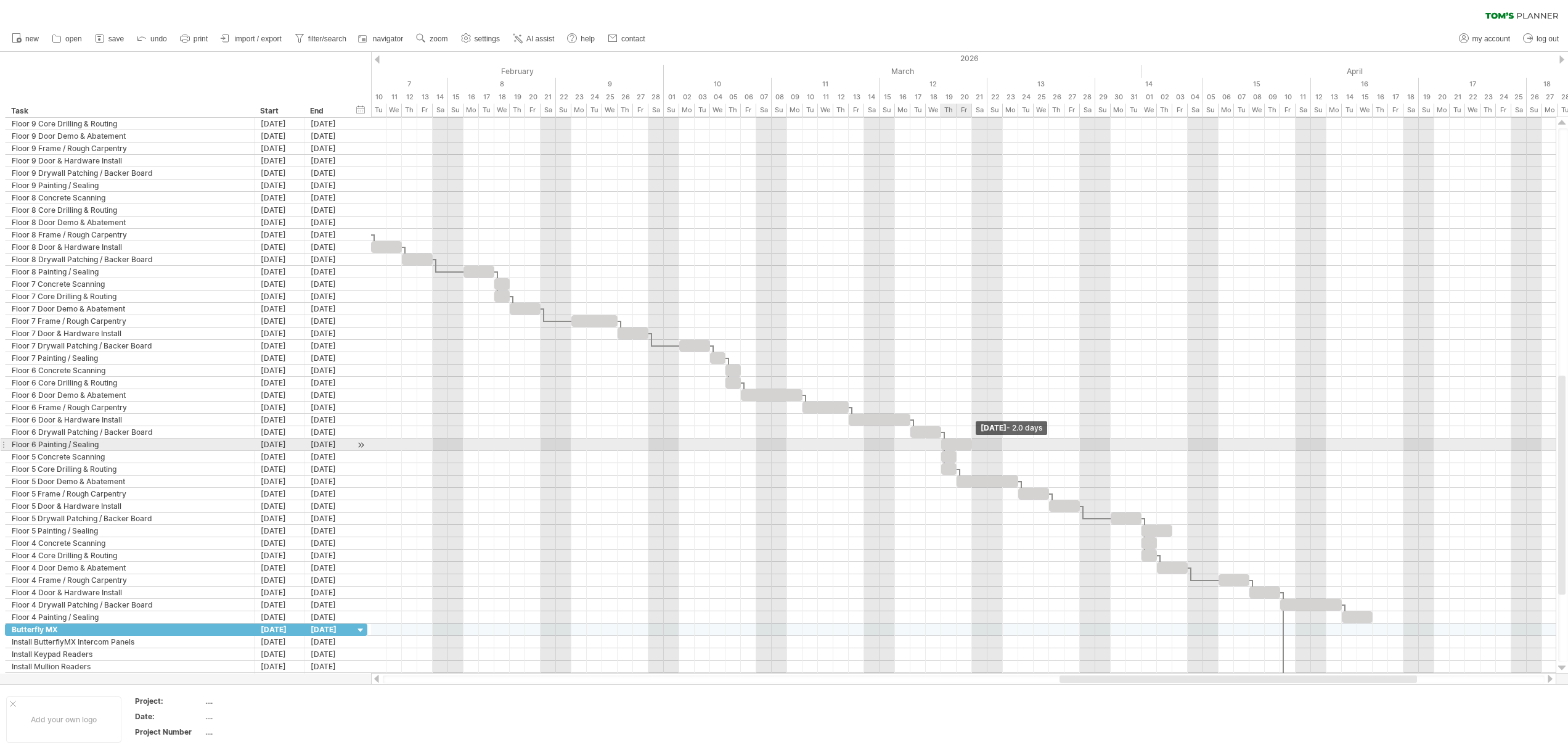
drag, startPoint x: 957, startPoint y: 440, endPoint x: 976, endPoint y: 441, distance: 19.0
click at [976, 441] on div "[DATE] - 2.0 days [DATE]" at bounding box center [963, 395] width 1185 height 556
click at [720, 355] on div at bounding box center [717, 358] width 15 height 12
drag, startPoint x: 725, startPoint y: 355, endPoint x: 743, endPoint y: 359, distance: 18.4
click at [743, 359] on div "[DATE] - 2.0 days [DATE]" at bounding box center [963, 395] width 1185 height 556
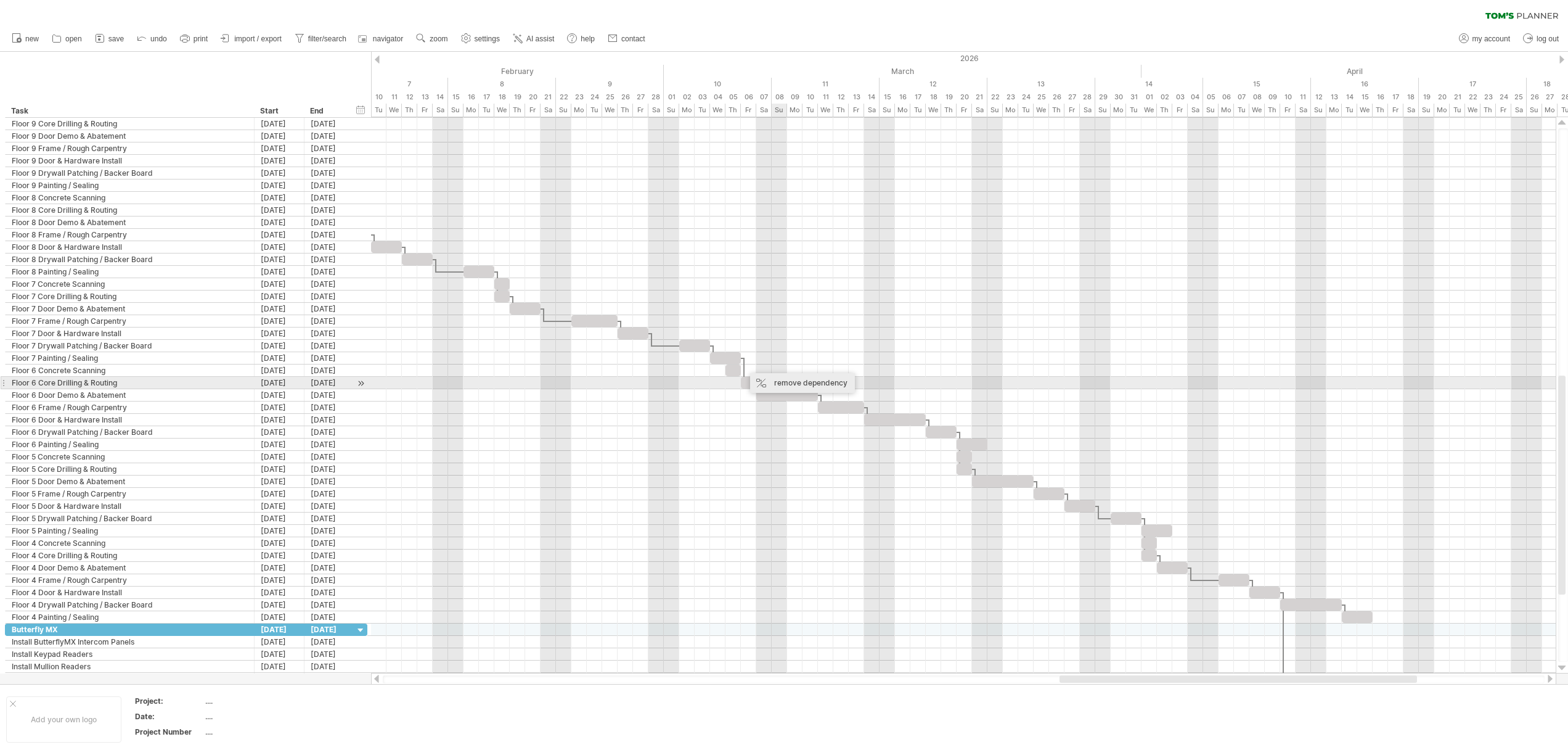
click at [784, 387] on div "remove dependency" at bounding box center [802, 383] width 105 height 20
drag, startPoint x: 753, startPoint y: 386, endPoint x: 740, endPoint y: 386, distance: 13.0
click at [740, 386] on div at bounding box center [733, 382] width 15 height 12
drag, startPoint x: 783, startPoint y: 397, endPoint x: 770, endPoint y: 397, distance: 13.0
click at [770, 397] on div at bounding box center [771, 395] width 61 height 12
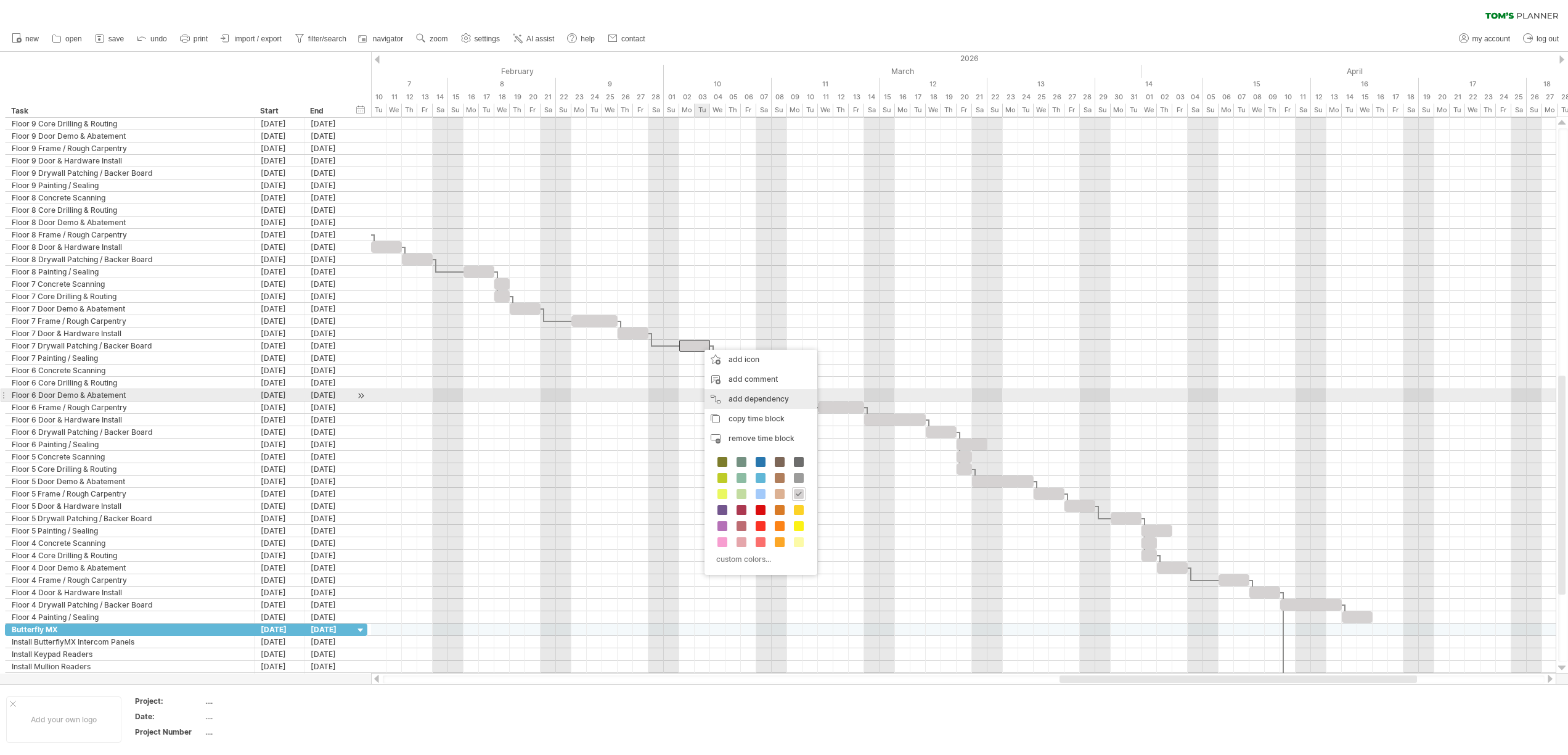
click at [725, 395] on div "add dependency You can use dependencies when you require tasks to be done in a …" at bounding box center [761, 399] width 113 height 20
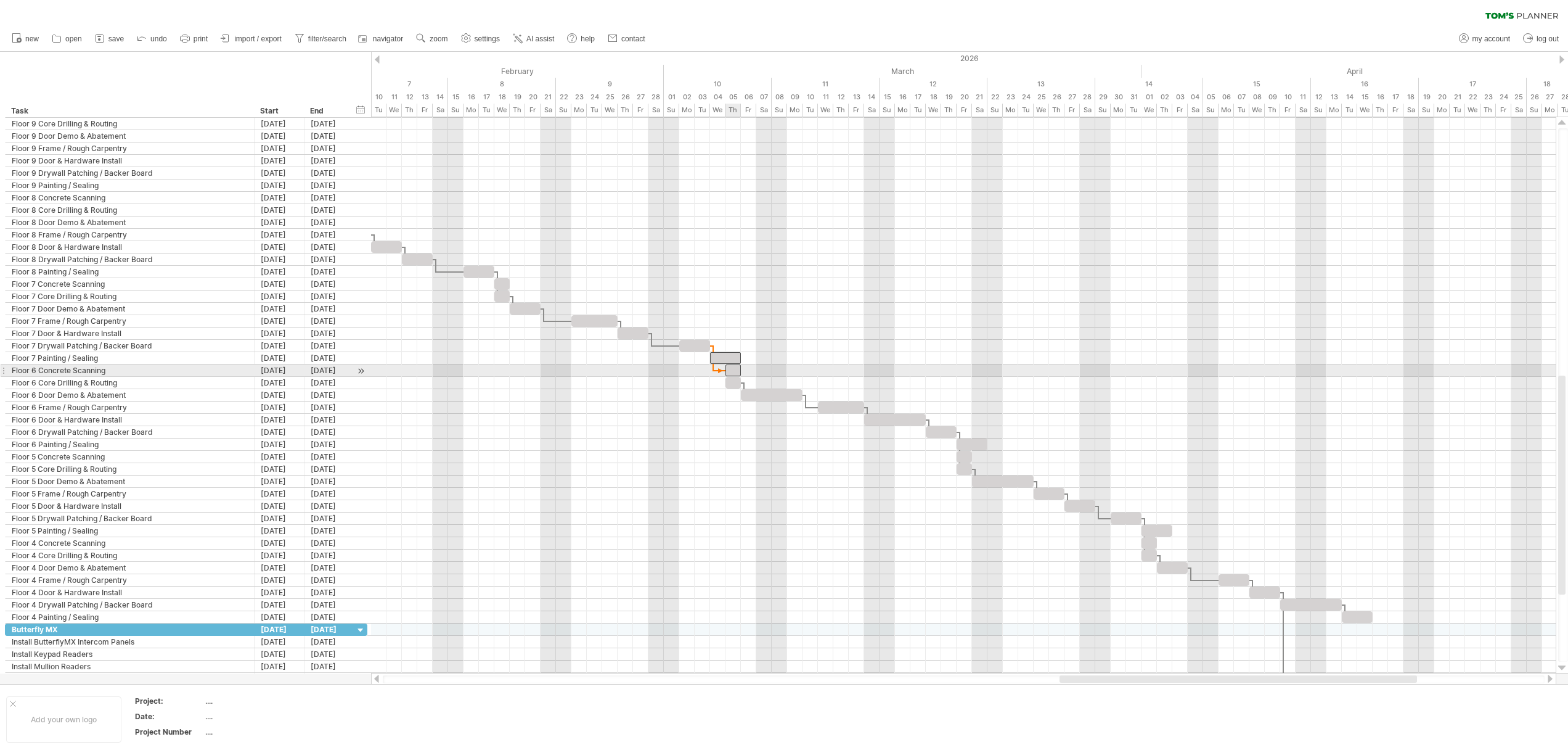
click at [732, 370] on div at bounding box center [733, 370] width 15 height 12
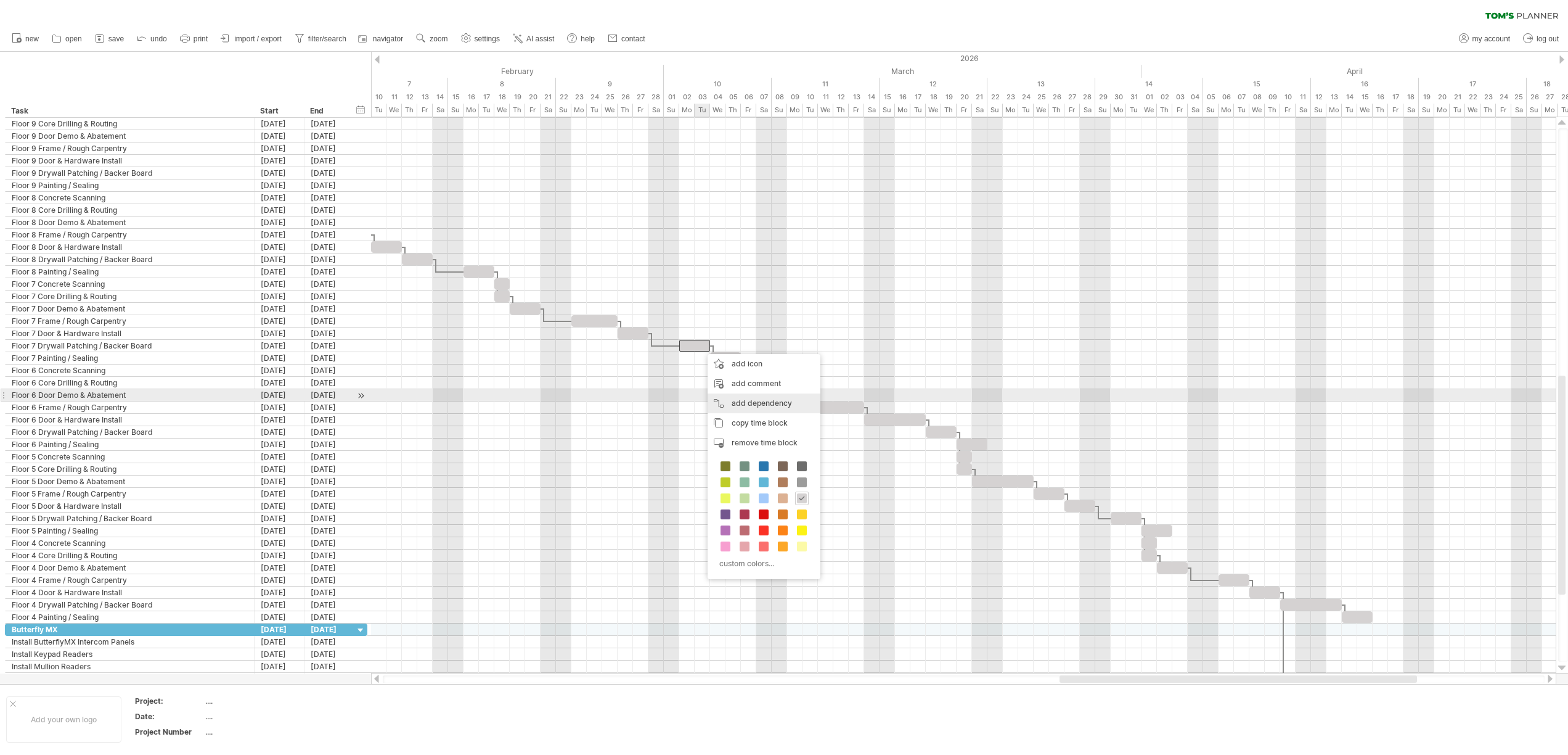
click at [737, 402] on div "add dependency You can use dependencies when you require tasks to be done in a …" at bounding box center [764, 404] width 113 height 20
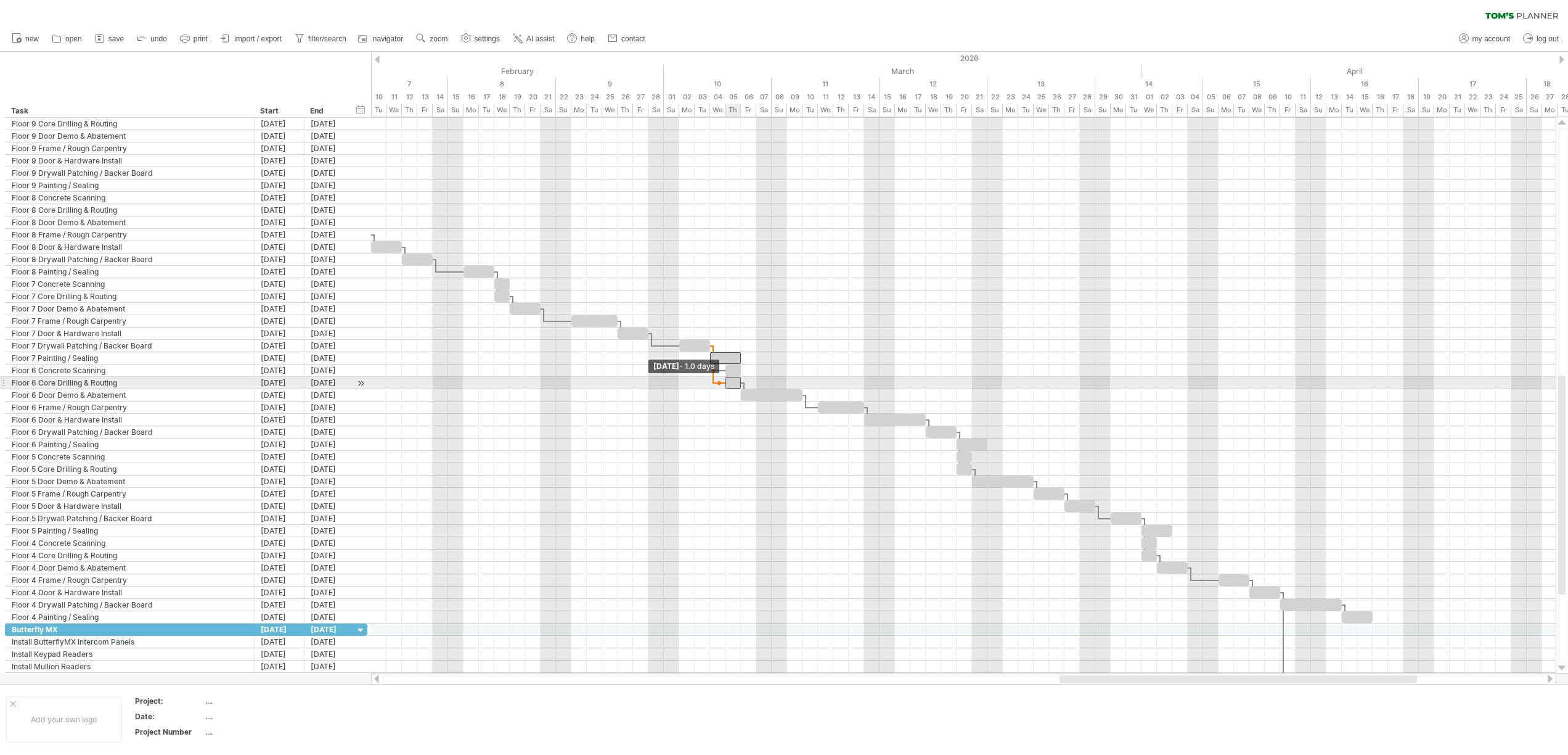
click at [727, 381] on span at bounding box center [725, 382] width 5 height 12
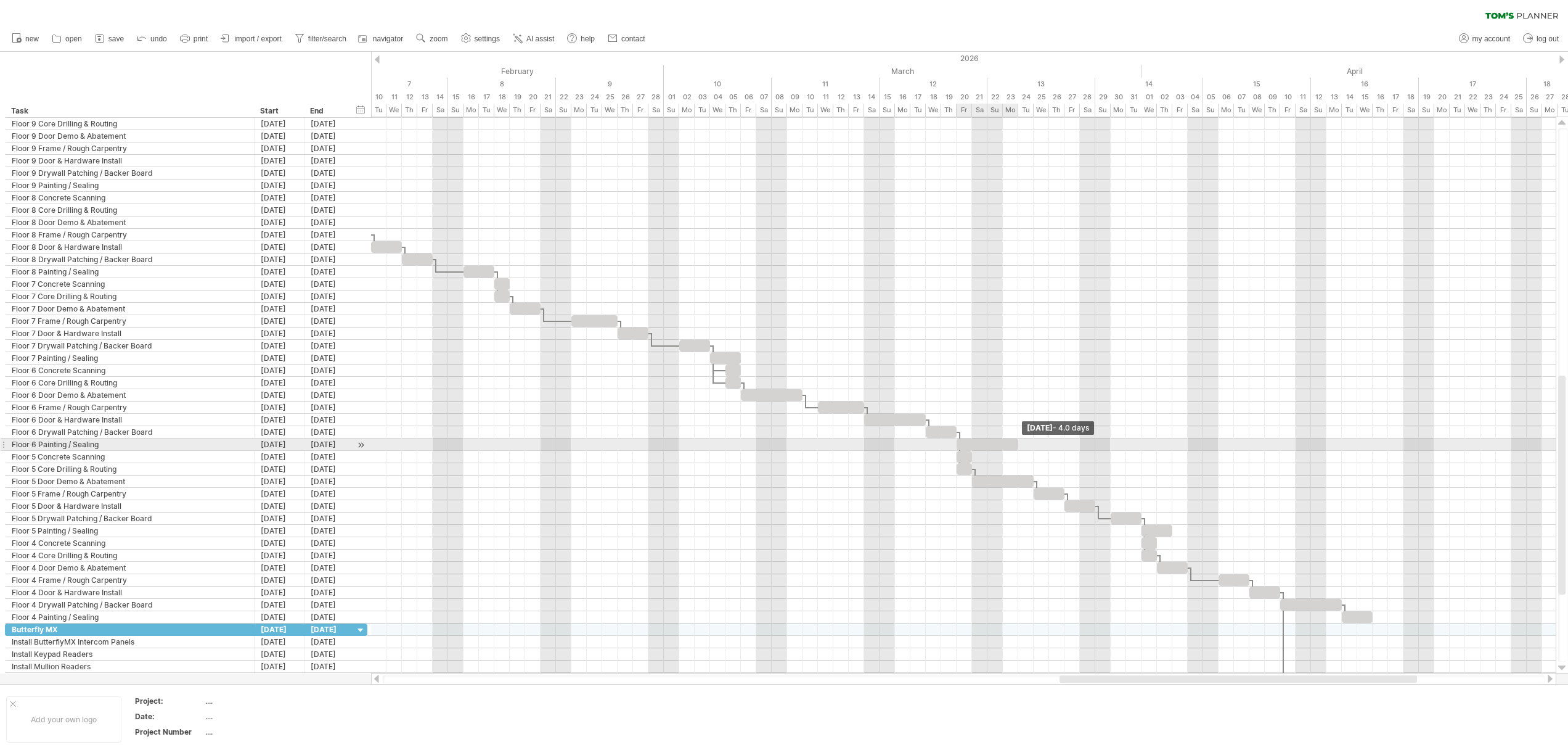
drag, startPoint x: 986, startPoint y: 445, endPoint x: 1013, endPoint y: 445, distance: 27.0
click at [1013, 445] on div at bounding box center [987, 444] width 61 height 12
click at [529, 297] on div "remove dependency" at bounding box center [555, 290] width 105 height 20
click at [555, 294] on div "remove dependency" at bounding box center [556, 291] width 105 height 20
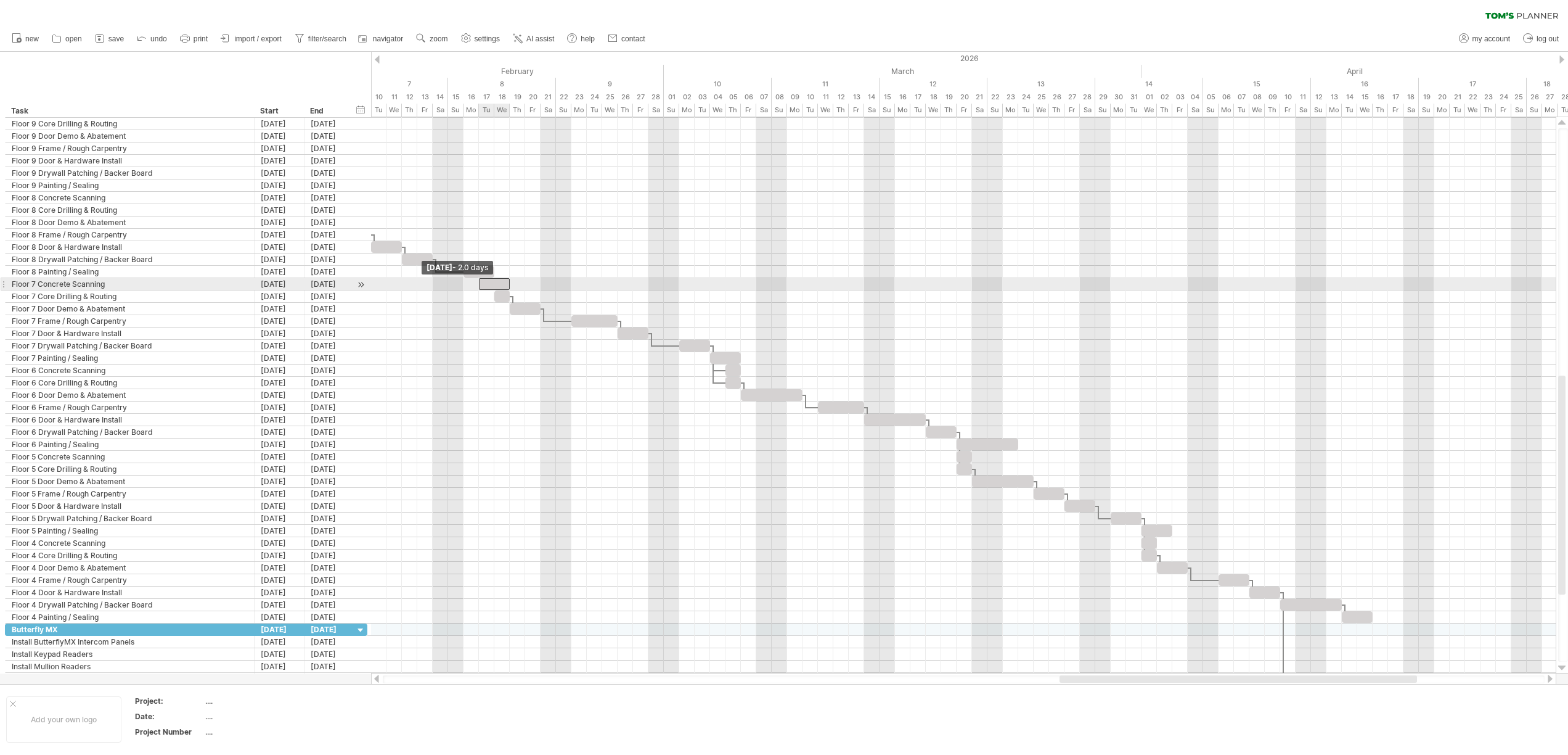
drag, startPoint x: 495, startPoint y: 283, endPoint x: 482, endPoint y: 284, distance: 13.0
click at [482, 284] on div at bounding box center [494, 284] width 31 height 12
click at [499, 299] on div at bounding box center [502, 296] width 15 height 12
drag, startPoint x: 494, startPoint y: 297, endPoint x: 478, endPoint y: 299, distance: 16.1
click at [478, 299] on span at bounding box center [479, 296] width 5 height 12
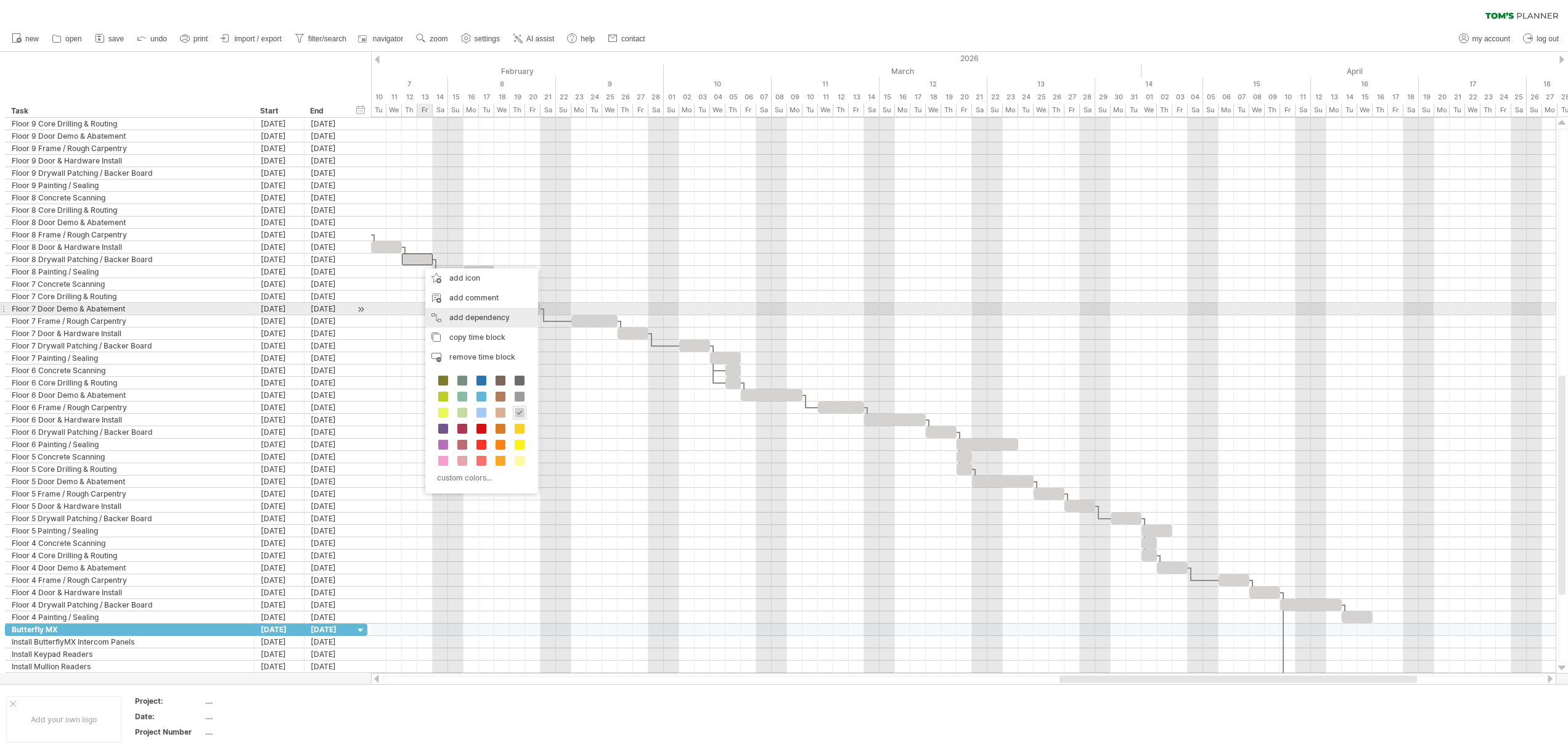
click at [449, 315] on div "add dependency You can use dependencies when you require tasks to be done in a …" at bounding box center [481, 317] width 113 height 20
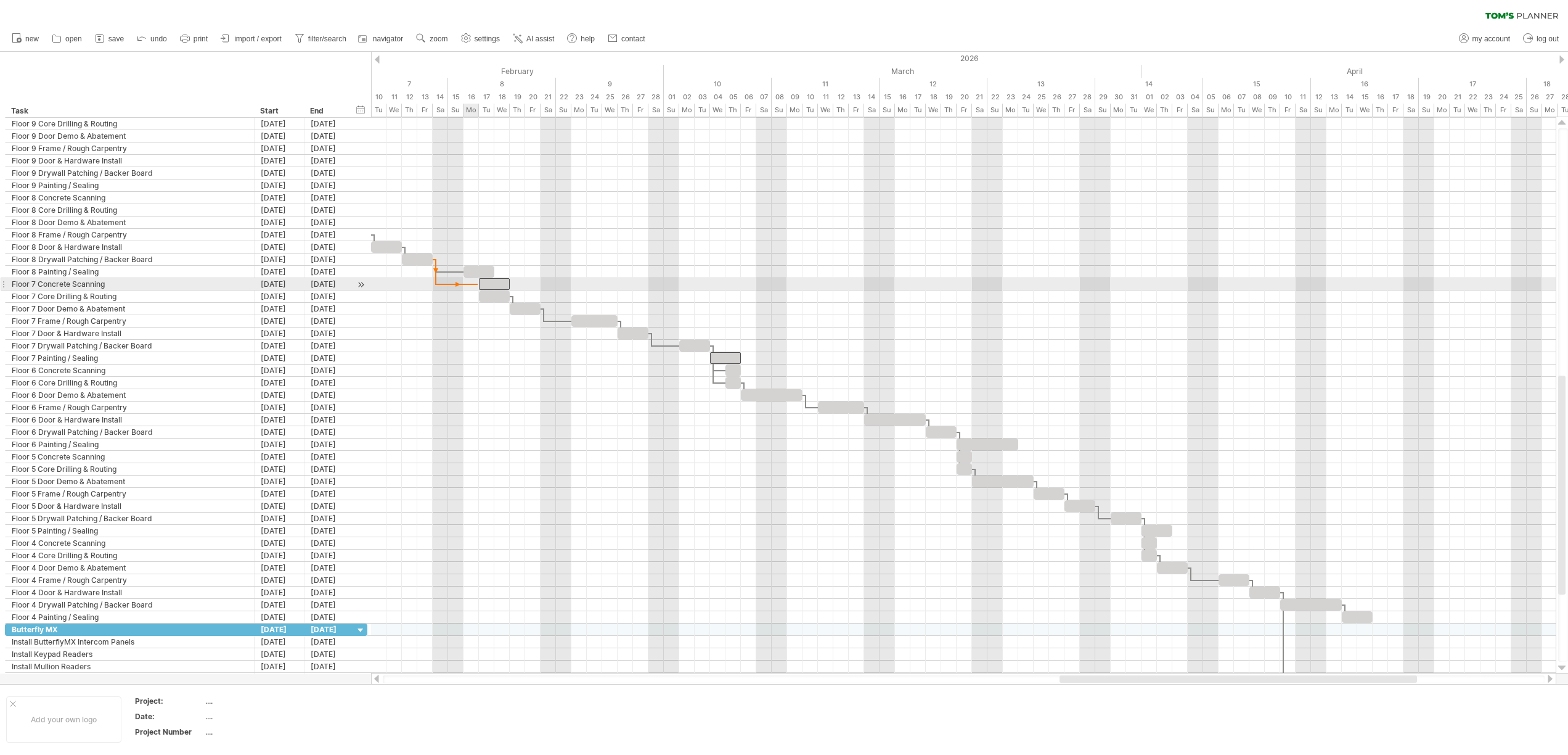
click at [478, 285] on span at bounding box center [479, 284] width 5 height 12
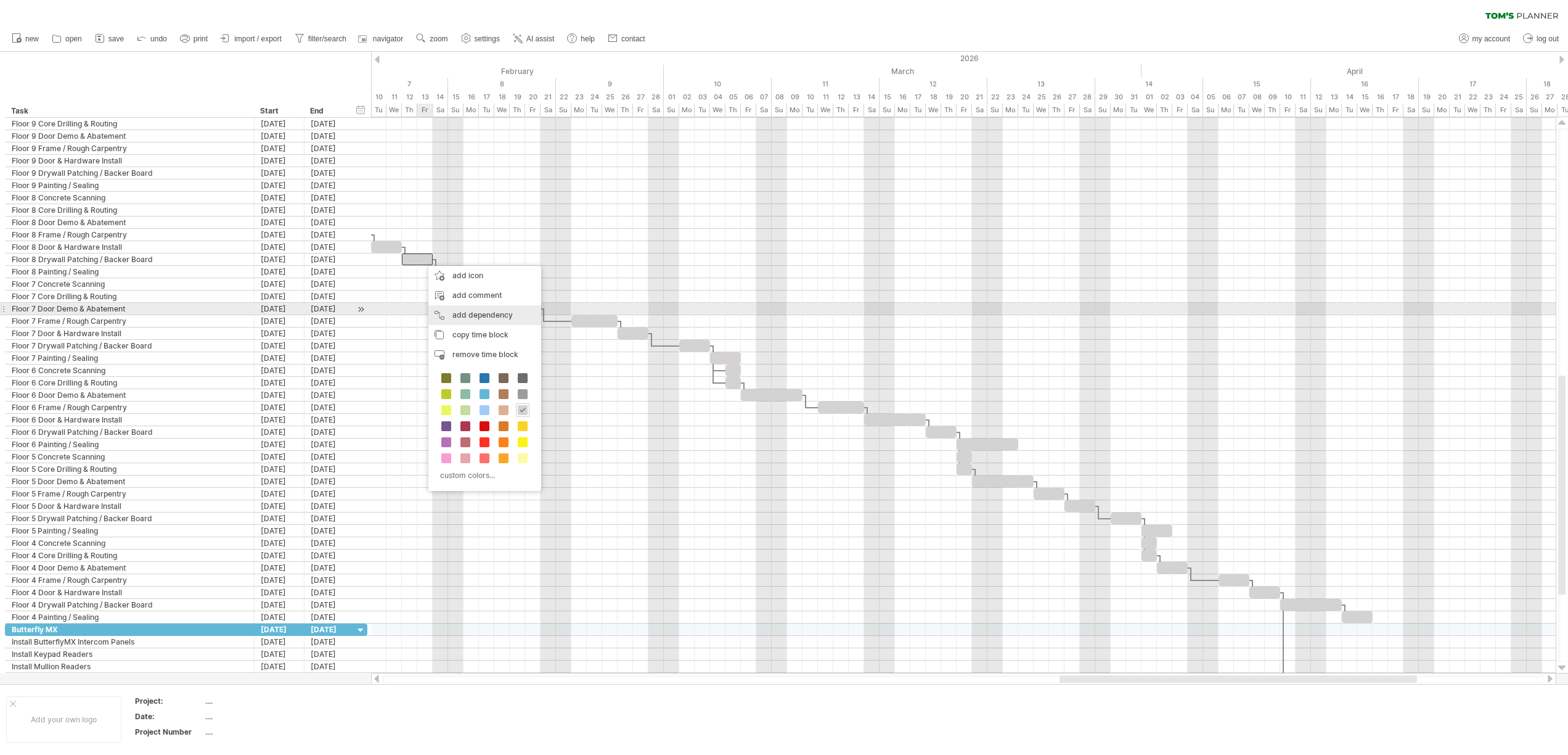
click at [462, 315] on div "add dependency You can use dependencies when you require tasks to be done in a …" at bounding box center [484, 315] width 113 height 20
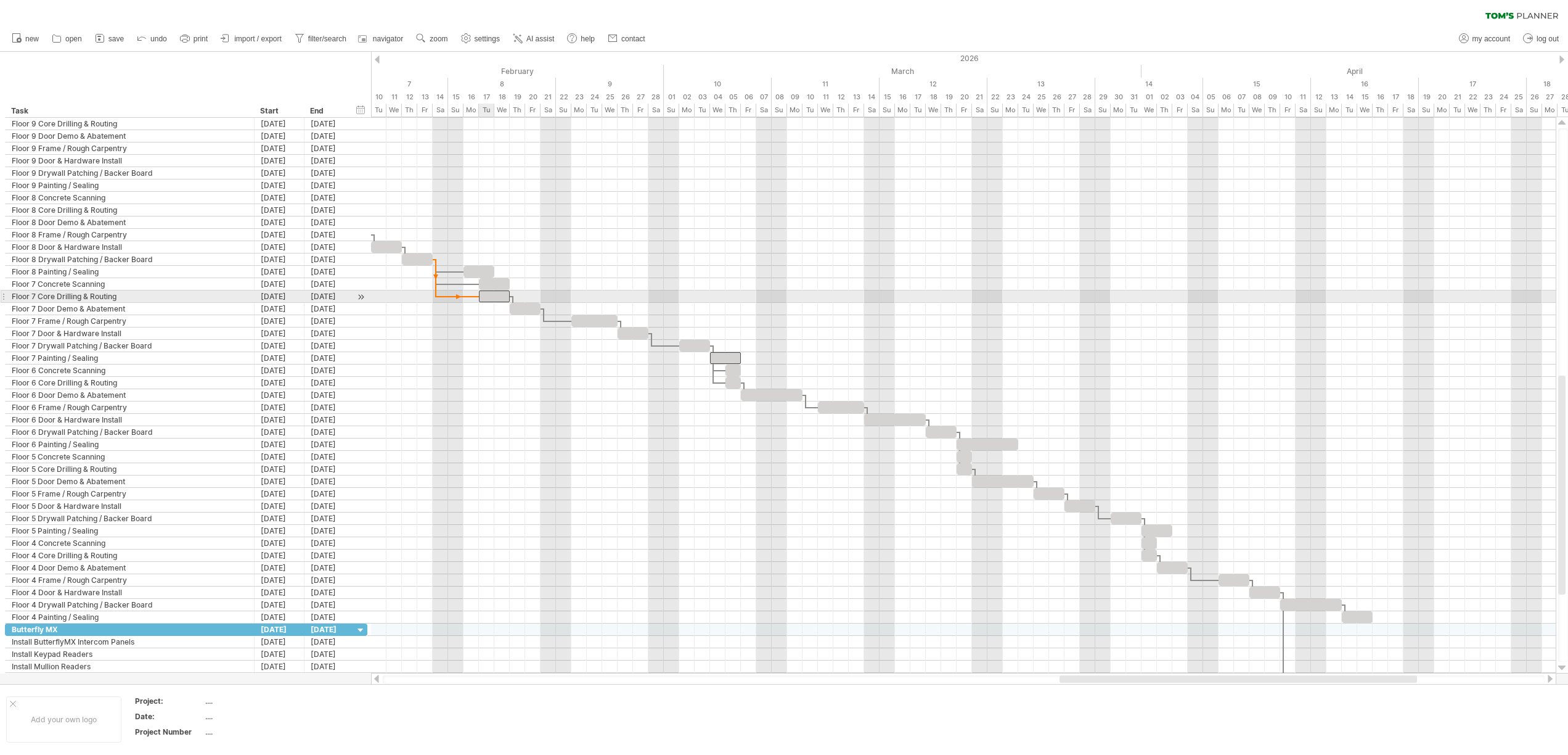
click at [481, 296] on span at bounding box center [479, 296] width 5 height 12
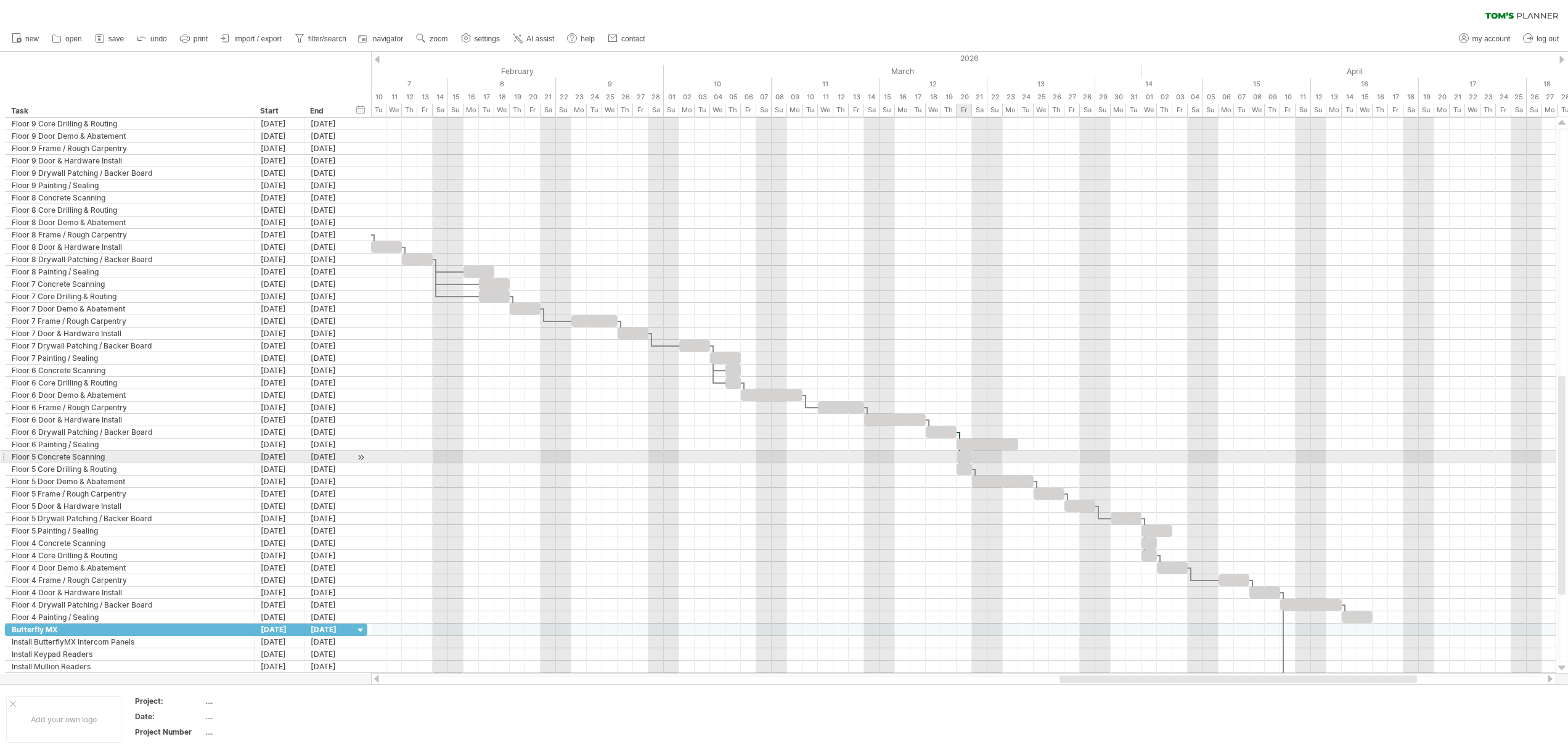
click at [960, 456] on div at bounding box center [964, 456] width 15 height 12
click at [975, 447] on div "remove dependency" at bounding box center [1018, 449] width 105 height 20
click at [989, 456] on div "remove dependency" at bounding box center [1018, 453] width 105 height 20
click at [986, 453] on div "remove dependency" at bounding box center [1018, 450] width 105 height 20
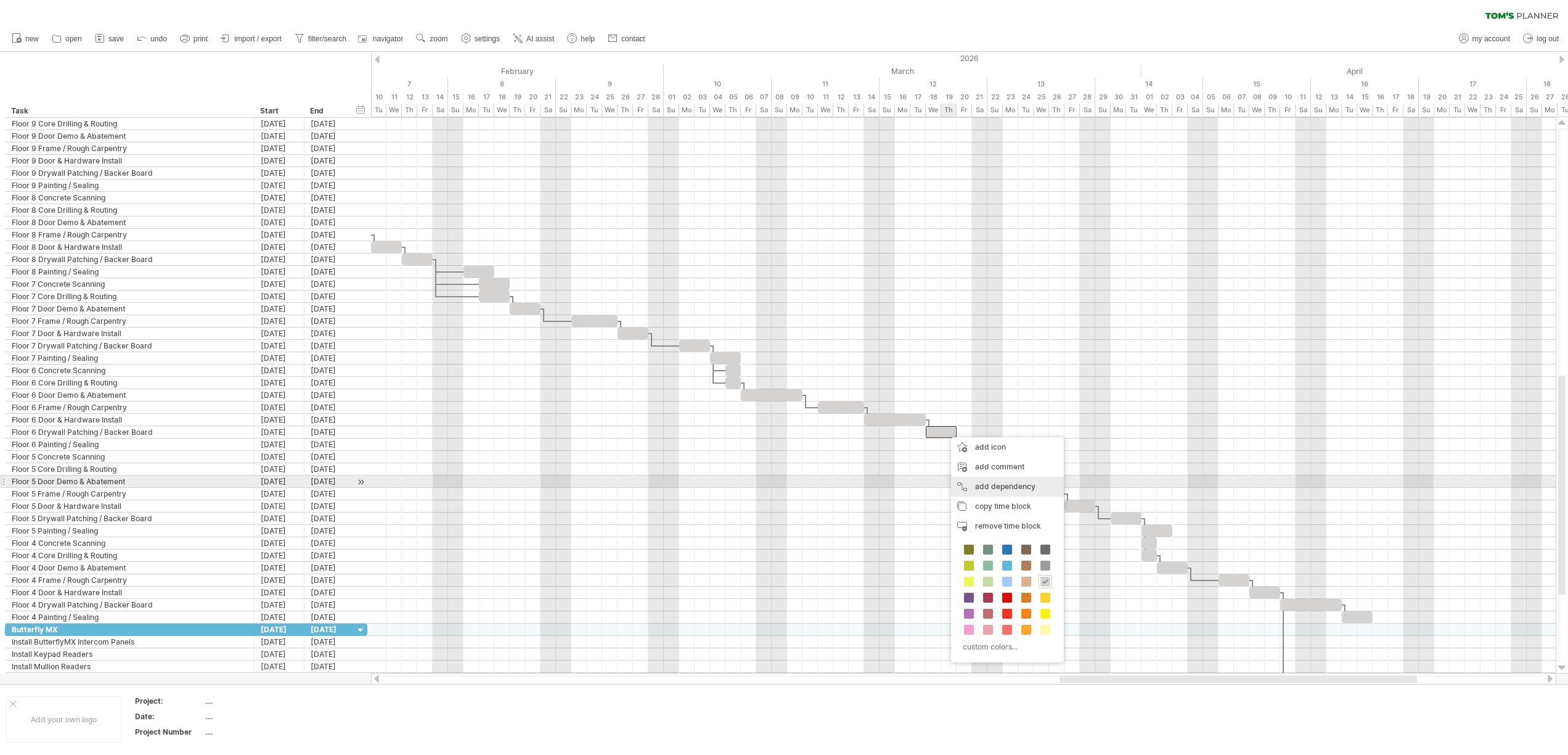
click at [975, 483] on div "add dependency You can use dependencies when you require tasks to be done in a …" at bounding box center [1007, 487] width 113 height 20
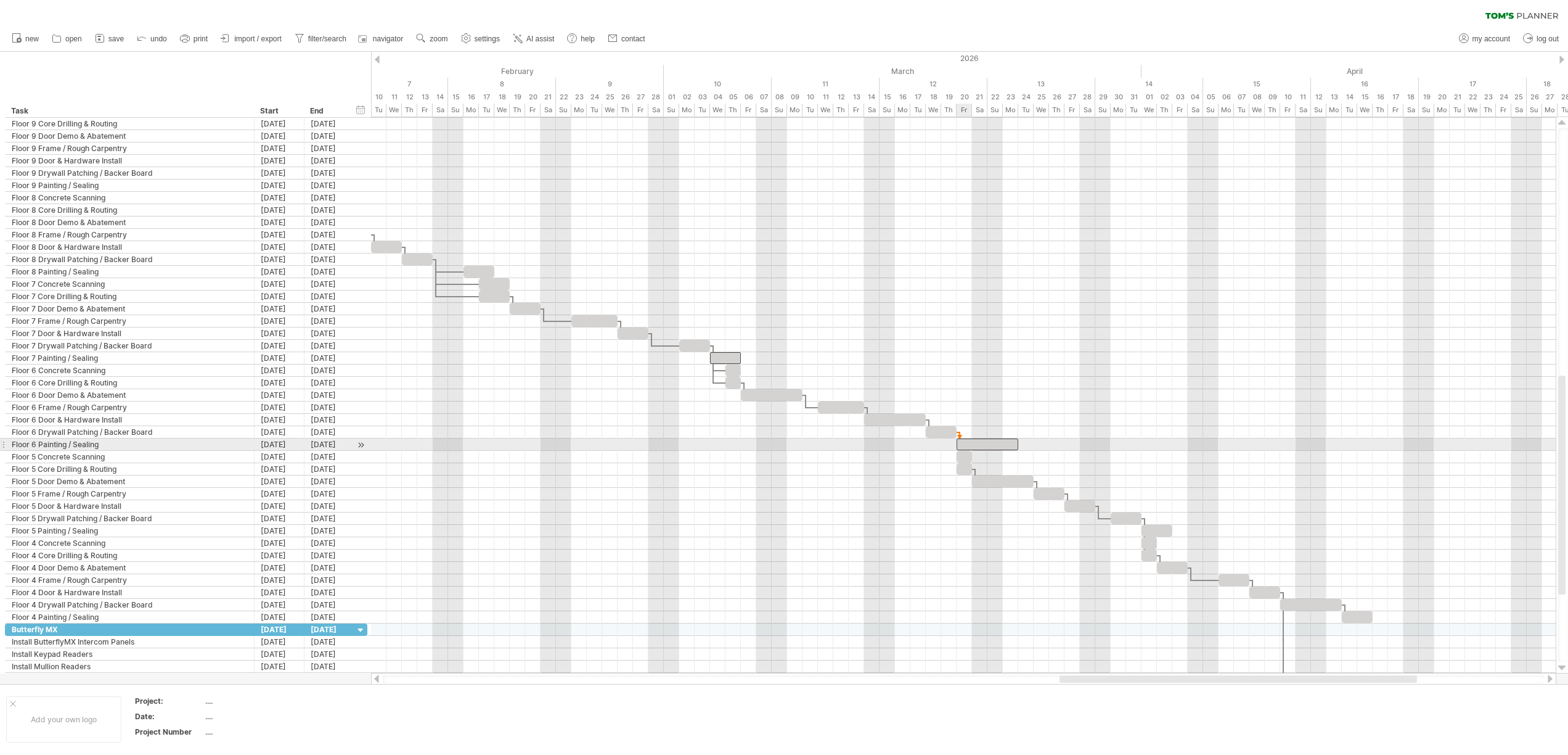
click at [963, 445] on div at bounding box center [987, 444] width 61 height 12
drag, startPoint x: 963, startPoint y: 456, endPoint x: 1027, endPoint y: 457, distance: 64.0
click at [1027, 457] on div at bounding box center [1025, 456] width 15 height 12
drag, startPoint x: 1018, startPoint y: 456, endPoint x: 1004, endPoint y: 456, distance: 14.0
click at [1004, 456] on span at bounding box center [1002, 456] width 5 height 12
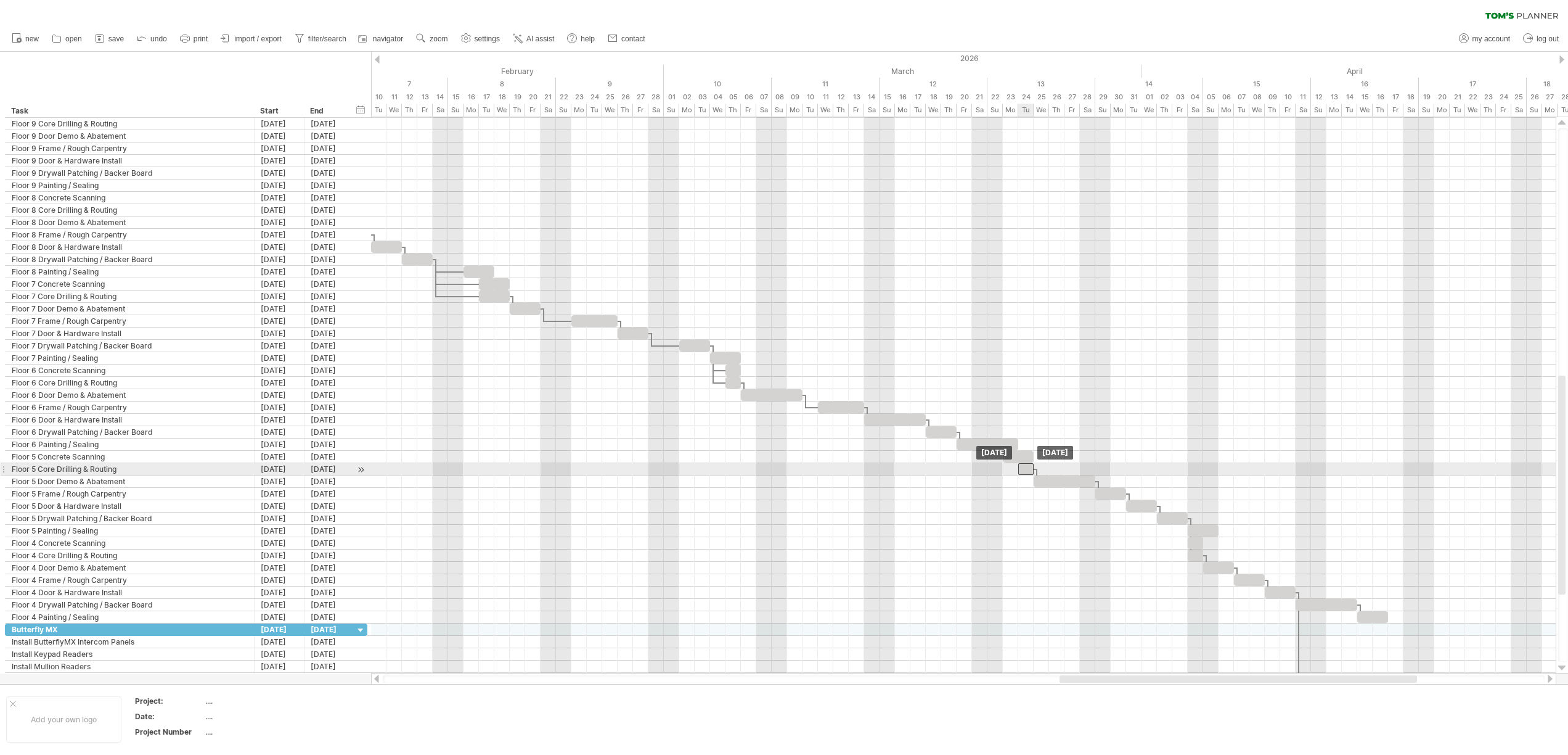
drag, startPoint x: 963, startPoint y: 467, endPoint x: 1027, endPoint y: 471, distance: 64.1
click at [1027, 471] on div at bounding box center [1025, 469] width 15 height 12
drag, startPoint x: 1017, startPoint y: 468, endPoint x: 1004, endPoint y: 467, distance: 13.0
click at [1004, 467] on span at bounding box center [1002, 469] width 5 height 12
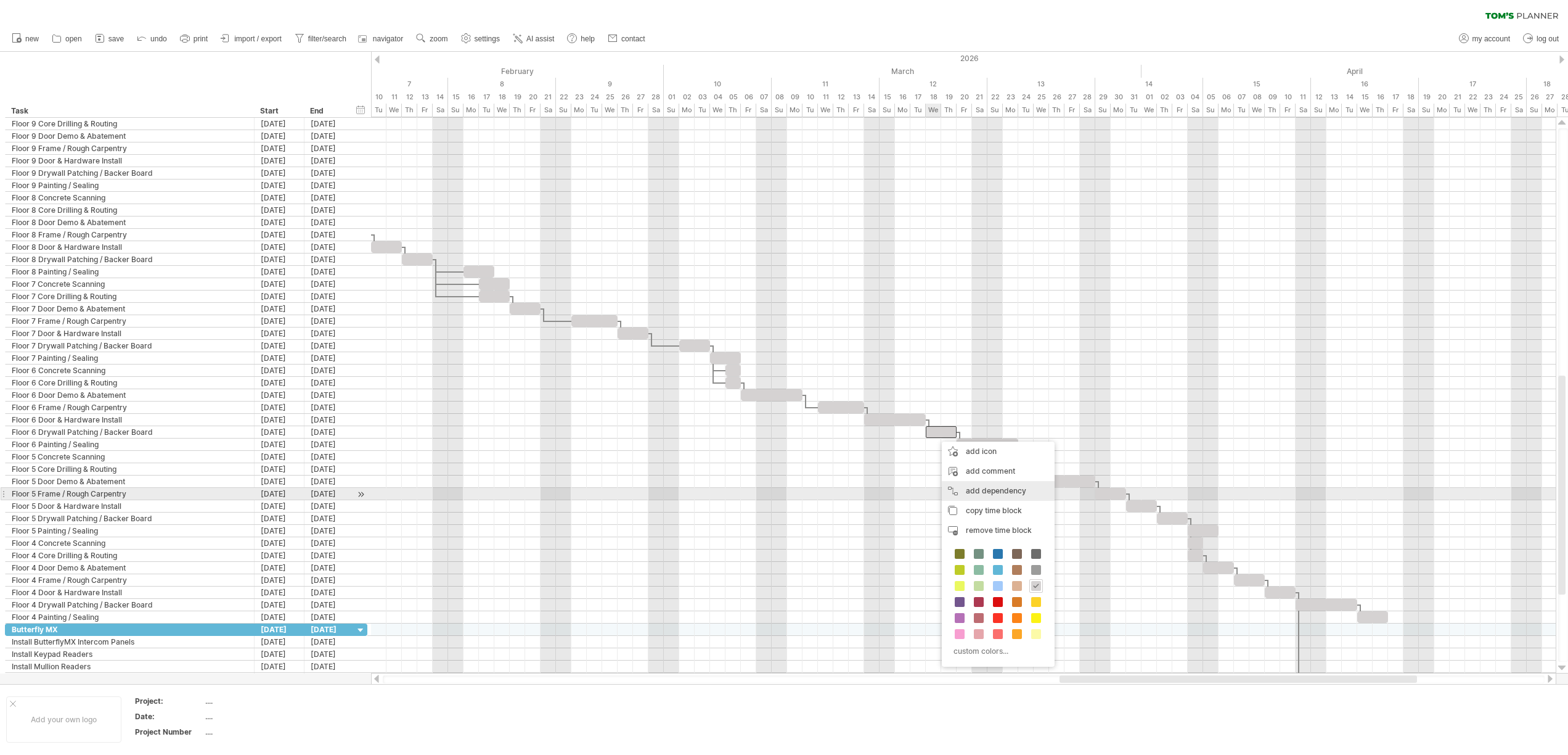
click at [978, 490] on div "add dependency You can use dependencies when you require tasks to be done in a …" at bounding box center [998, 491] width 113 height 20
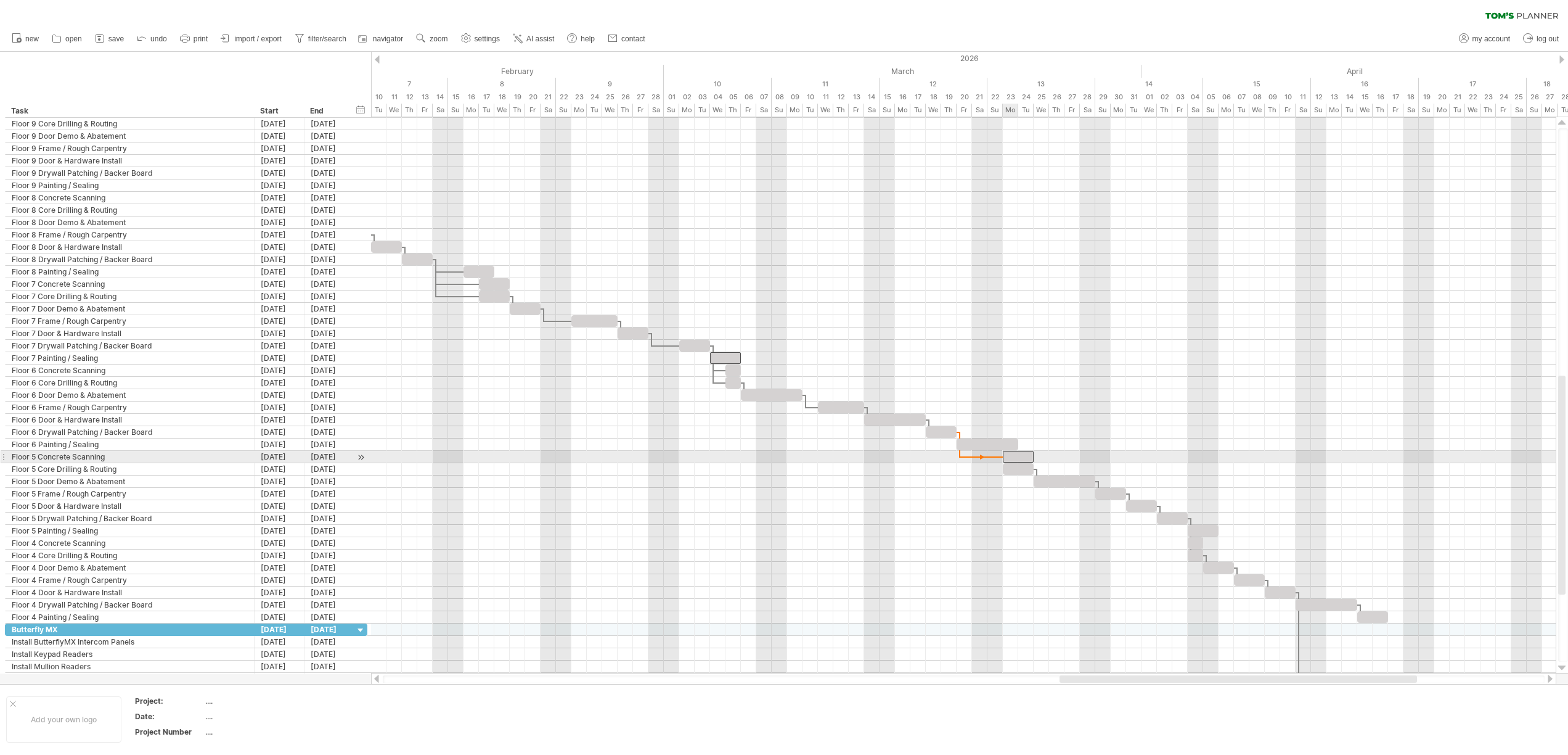
click at [1014, 456] on div at bounding box center [1018, 456] width 31 height 12
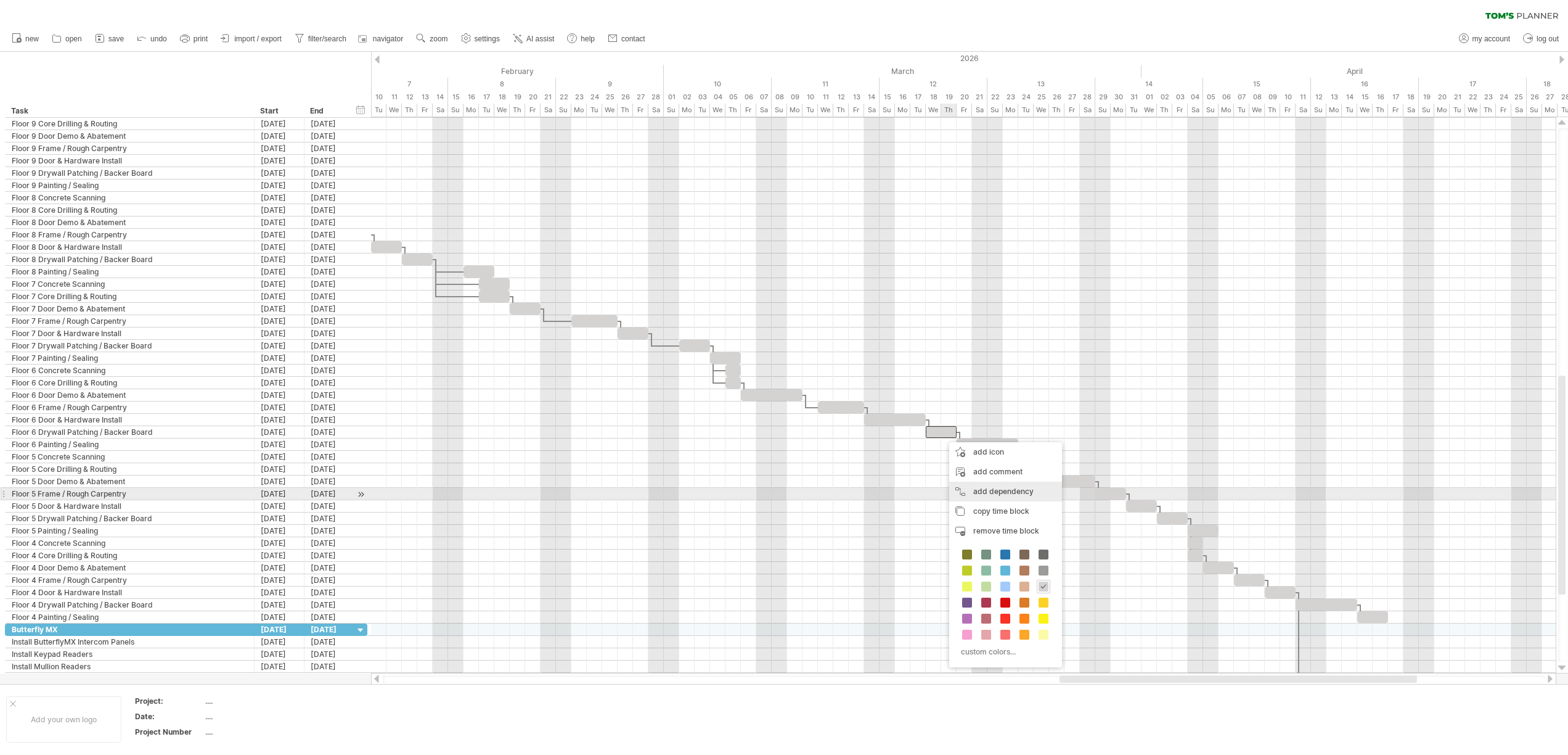
drag, startPoint x: 966, startPoint y: 491, endPoint x: 984, endPoint y: 483, distance: 19.7
click at [966, 492] on div "add dependency You can use dependencies when you require tasks to be done in a …" at bounding box center [1005, 492] width 113 height 20
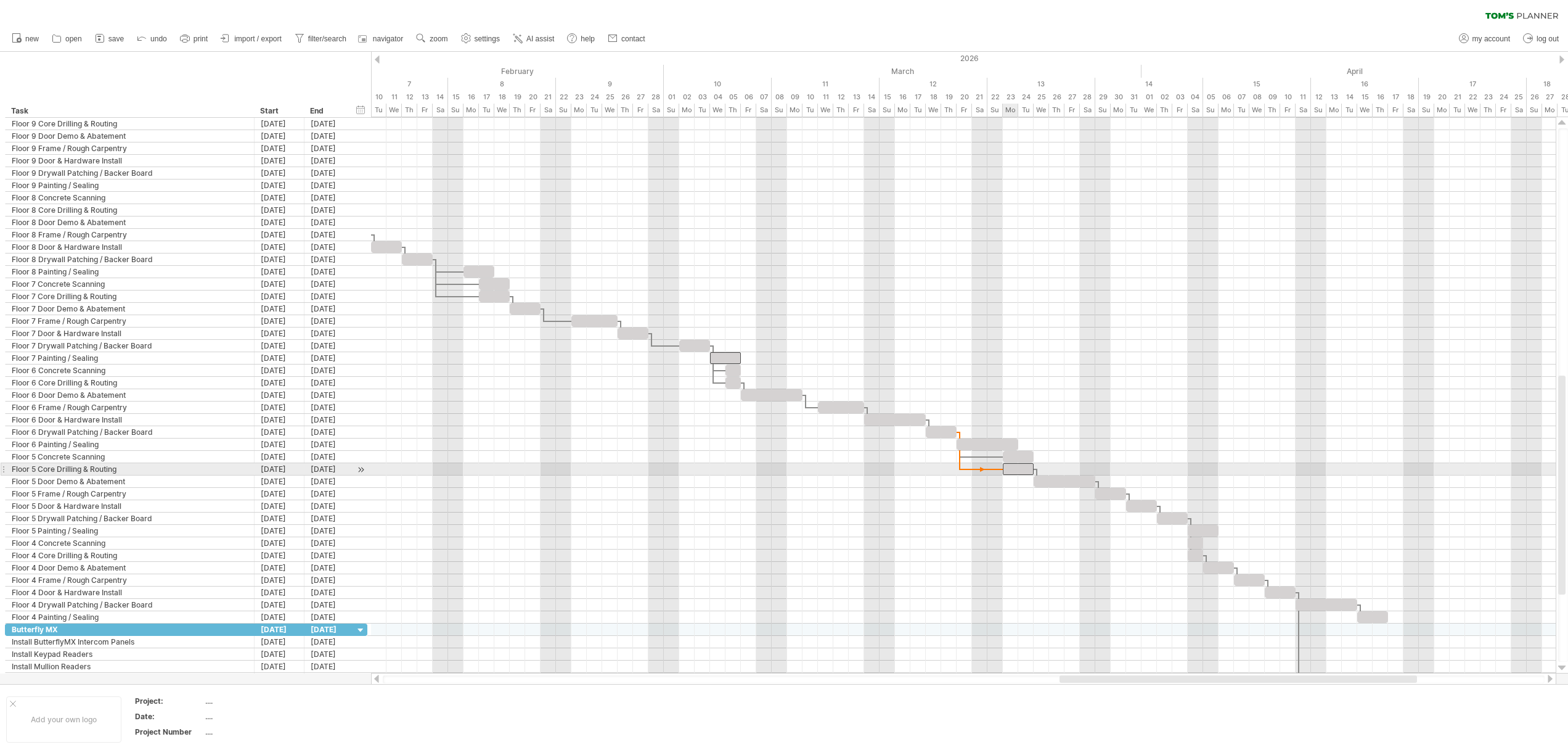
click at [1014, 471] on div at bounding box center [1018, 469] width 31 height 12
drag, startPoint x: 1095, startPoint y: 478, endPoint x: 1076, endPoint y: 477, distance: 19.0
click at [1076, 477] on div at bounding box center [1056, 481] width 46 height 12
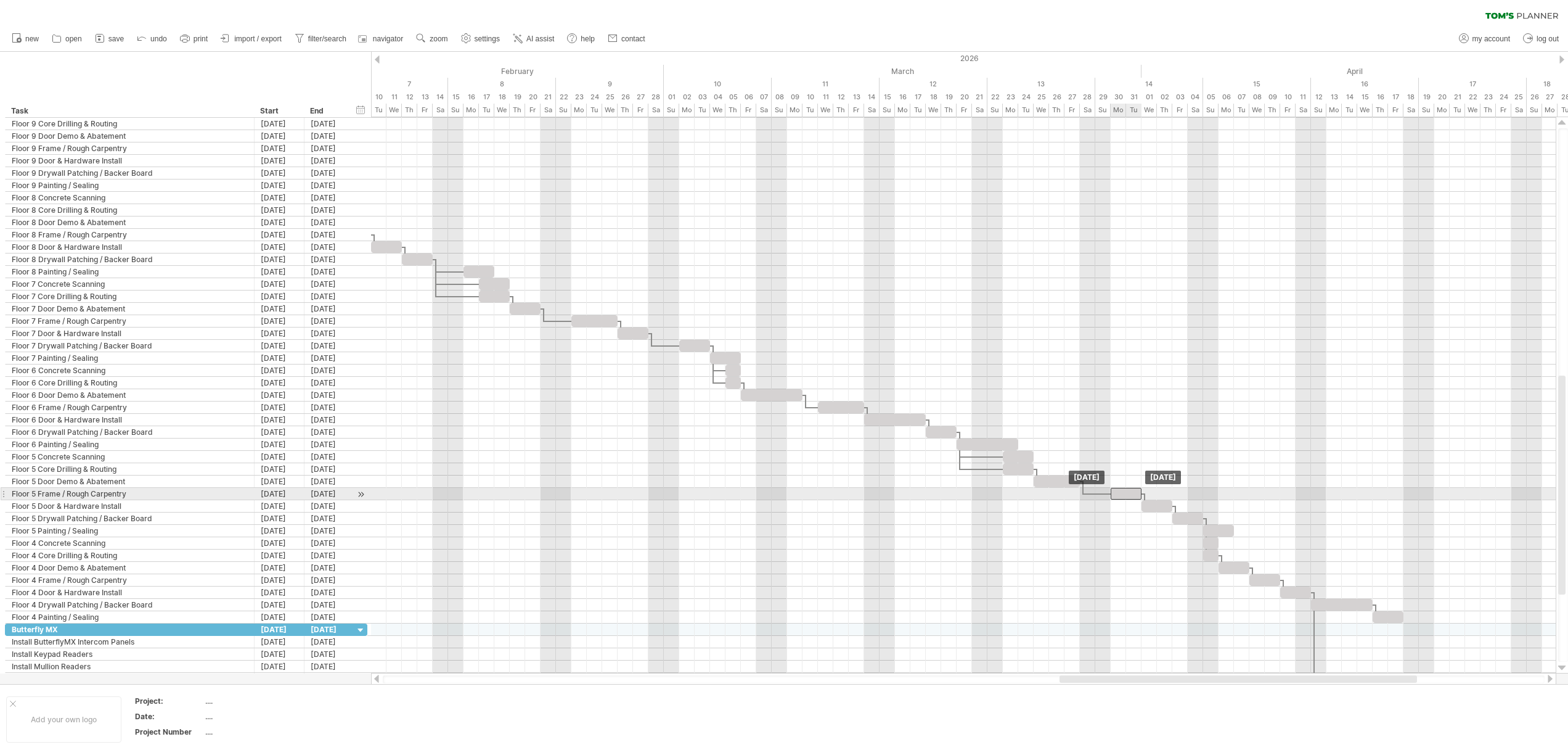
drag, startPoint x: 1108, startPoint y: 493, endPoint x: 1123, endPoint y: 496, distance: 15.3
click at [1123, 496] on div at bounding box center [1126, 493] width 31 height 12
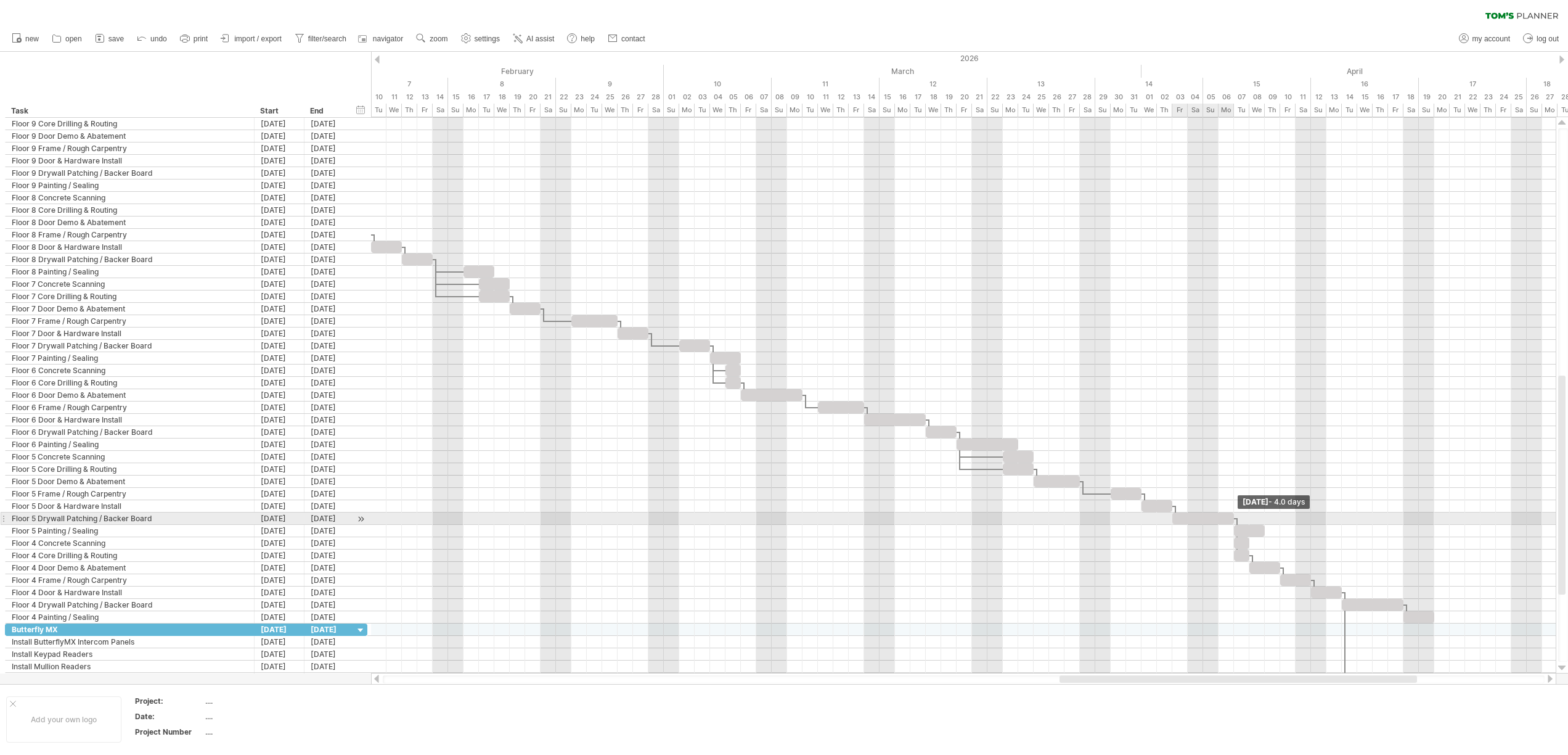
drag, startPoint x: 1204, startPoint y: 516, endPoint x: 1233, endPoint y: 519, distance: 29.2
click at [1233, 519] on span at bounding box center [1233, 518] width 5 height 12
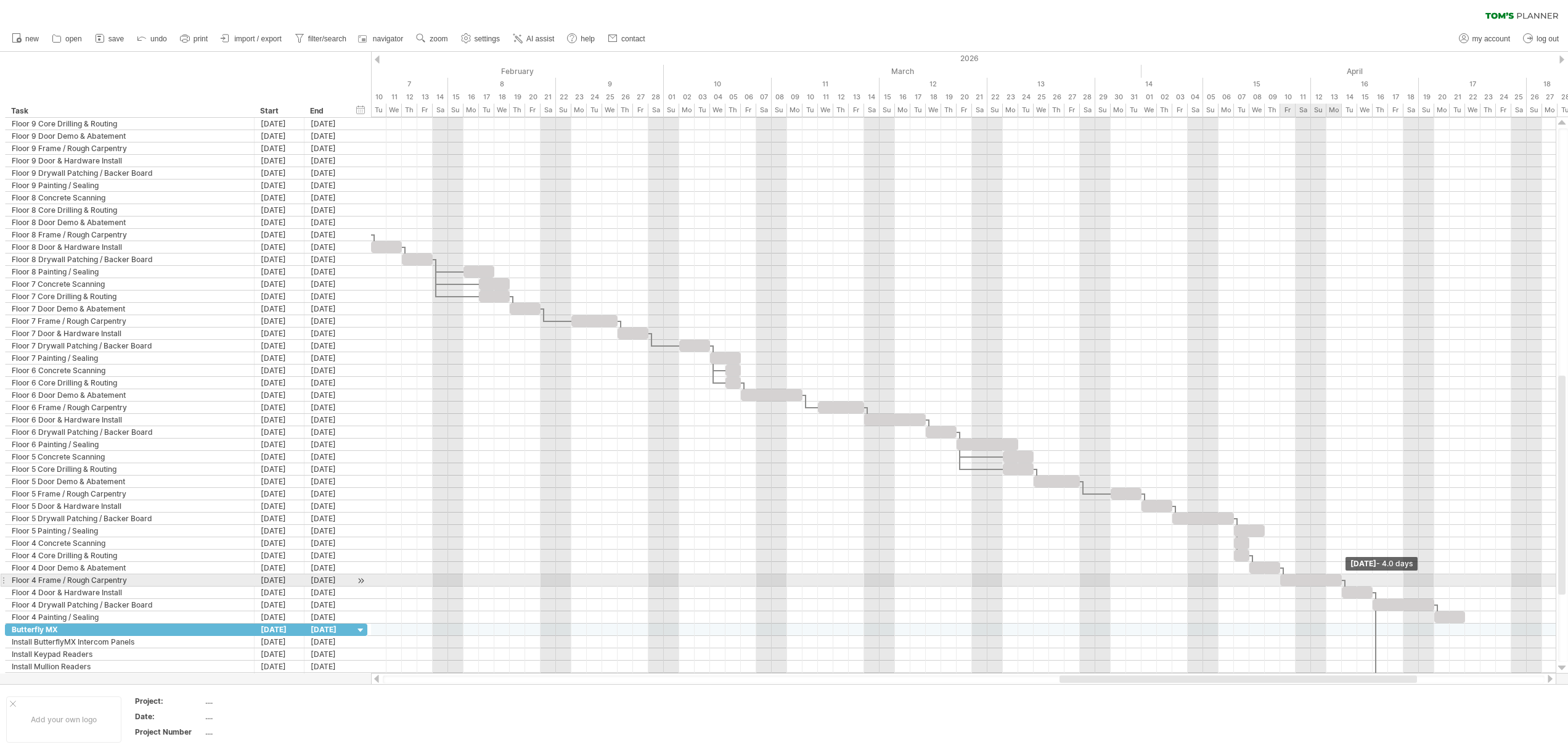
drag, startPoint x: 1313, startPoint y: 578, endPoint x: 1341, endPoint y: 580, distance: 28.1
click at [1341, 580] on span at bounding box center [1342, 580] width 5 height 12
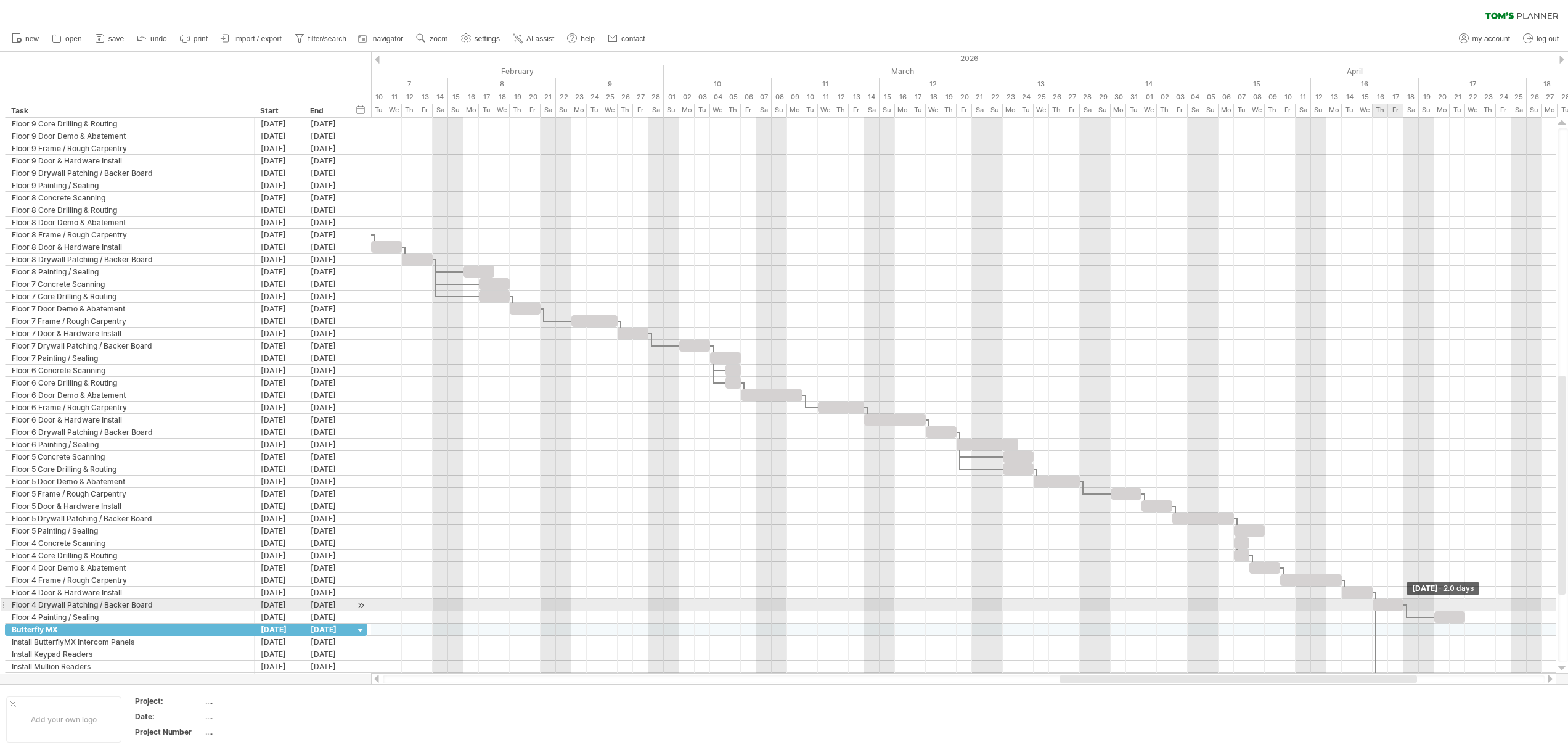
drag, startPoint x: 1433, startPoint y: 604, endPoint x: 1398, endPoint y: 604, distance: 35.0
click at [1398, 604] on div at bounding box center [1388, 604] width 31 height 12
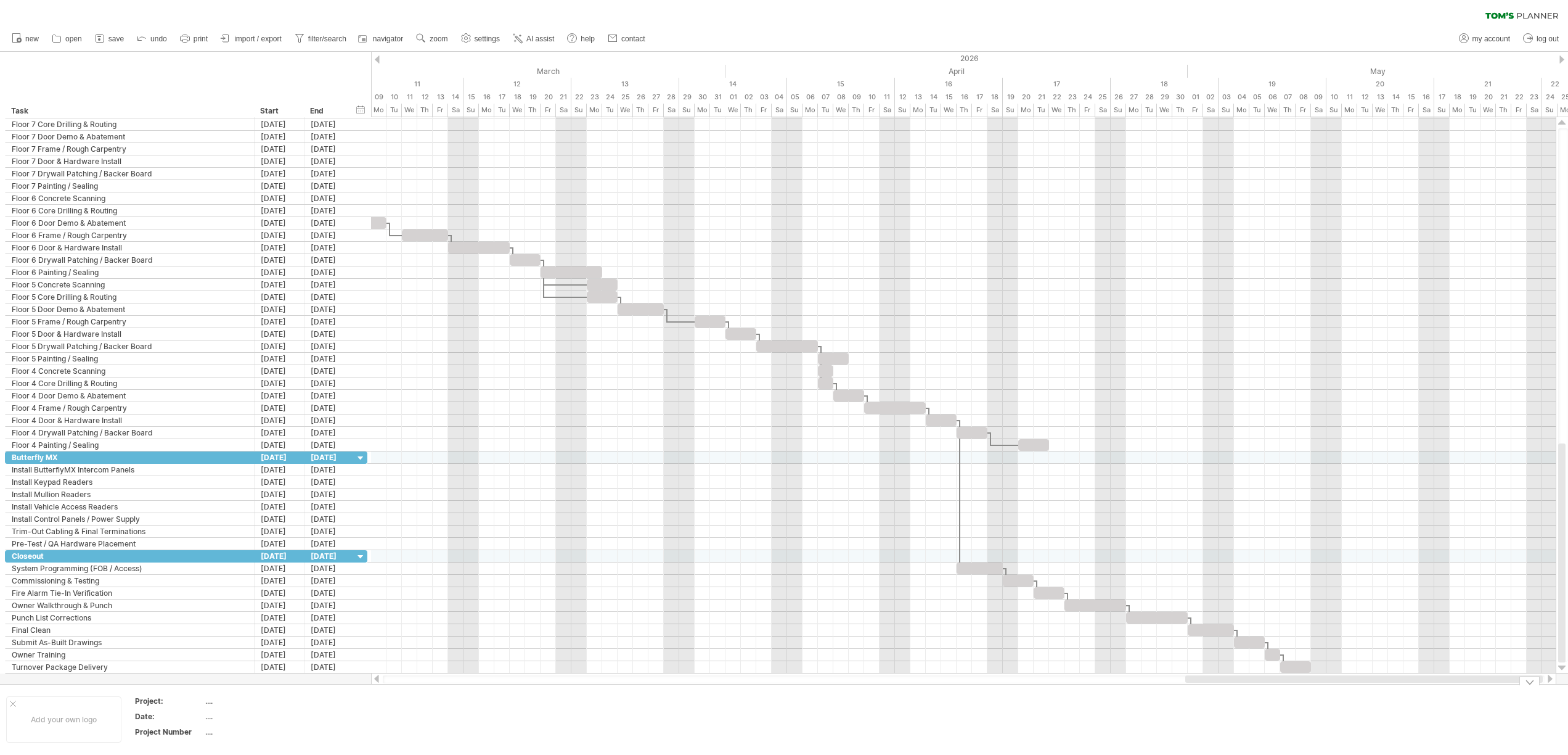
drag, startPoint x: 1396, startPoint y: 677, endPoint x: 1514, endPoint y: 686, distance: 118.3
click at [1515, 687] on div "Trying to reach [DOMAIN_NAME] Connected again... 0% clear filter new" at bounding box center [784, 378] width 1568 height 755
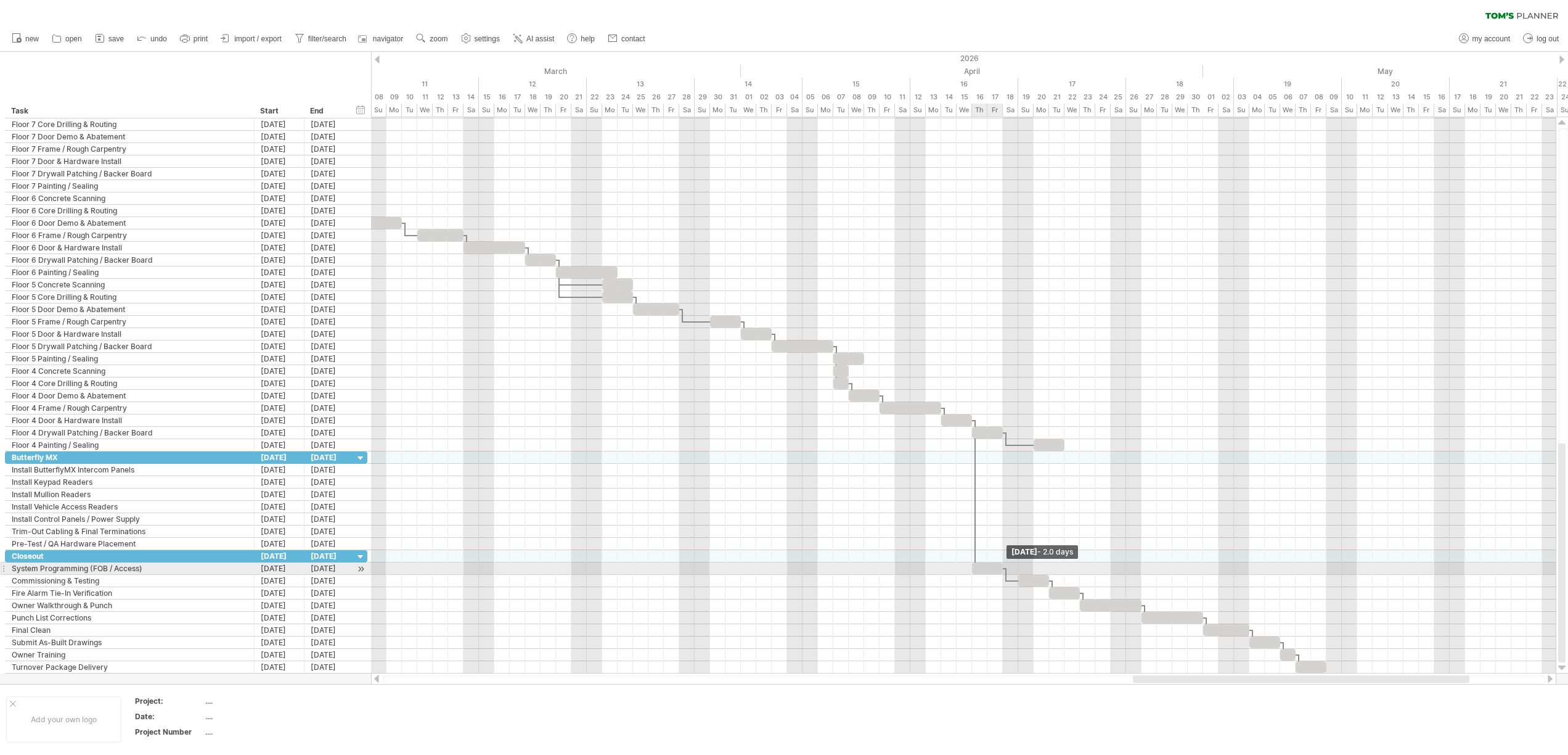
drag, startPoint x: 1017, startPoint y: 567, endPoint x: 999, endPoint y: 567, distance: 18.0
click at [1000, 567] on span at bounding box center [1002, 568] width 5 height 12
drag, startPoint x: 1015, startPoint y: 578, endPoint x: 1034, endPoint y: 580, distance: 19.1
click at [1034, 580] on span at bounding box center [1033, 580] width 5 height 12
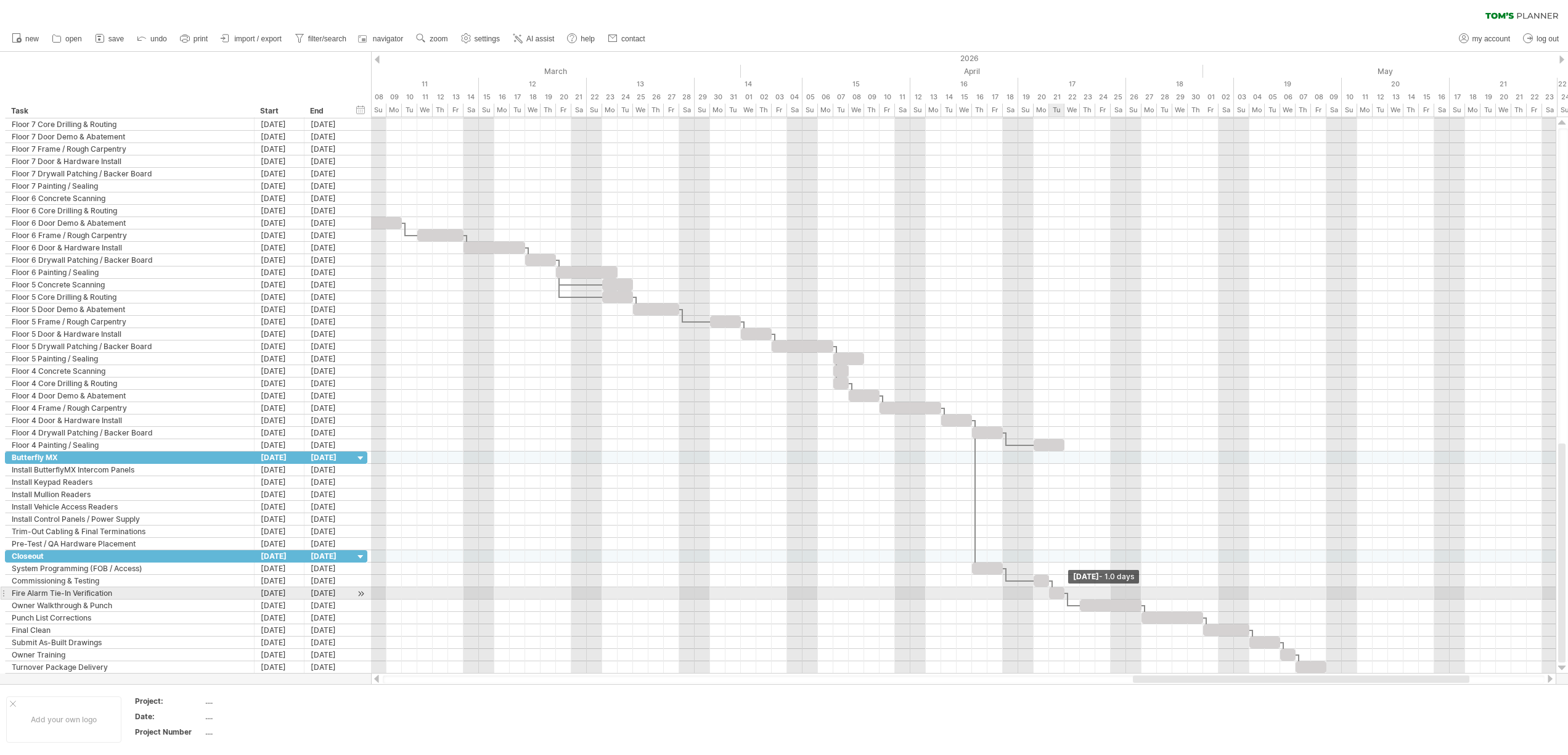
drag, startPoint x: 1078, startPoint y: 593, endPoint x: 1063, endPoint y: 593, distance: 15.0
click at [1063, 593] on span at bounding box center [1064, 593] width 5 height 12
drag, startPoint x: 1141, startPoint y: 603, endPoint x: 1098, endPoint y: 605, distance: 43.0
click at [1098, 605] on div "[DATE] - 1.0 days [DATE] - 1.0 days" at bounding box center [963, 395] width 1185 height 556
drag, startPoint x: 1088, startPoint y: 604, endPoint x: 1069, endPoint y: 605, distance: 19.0
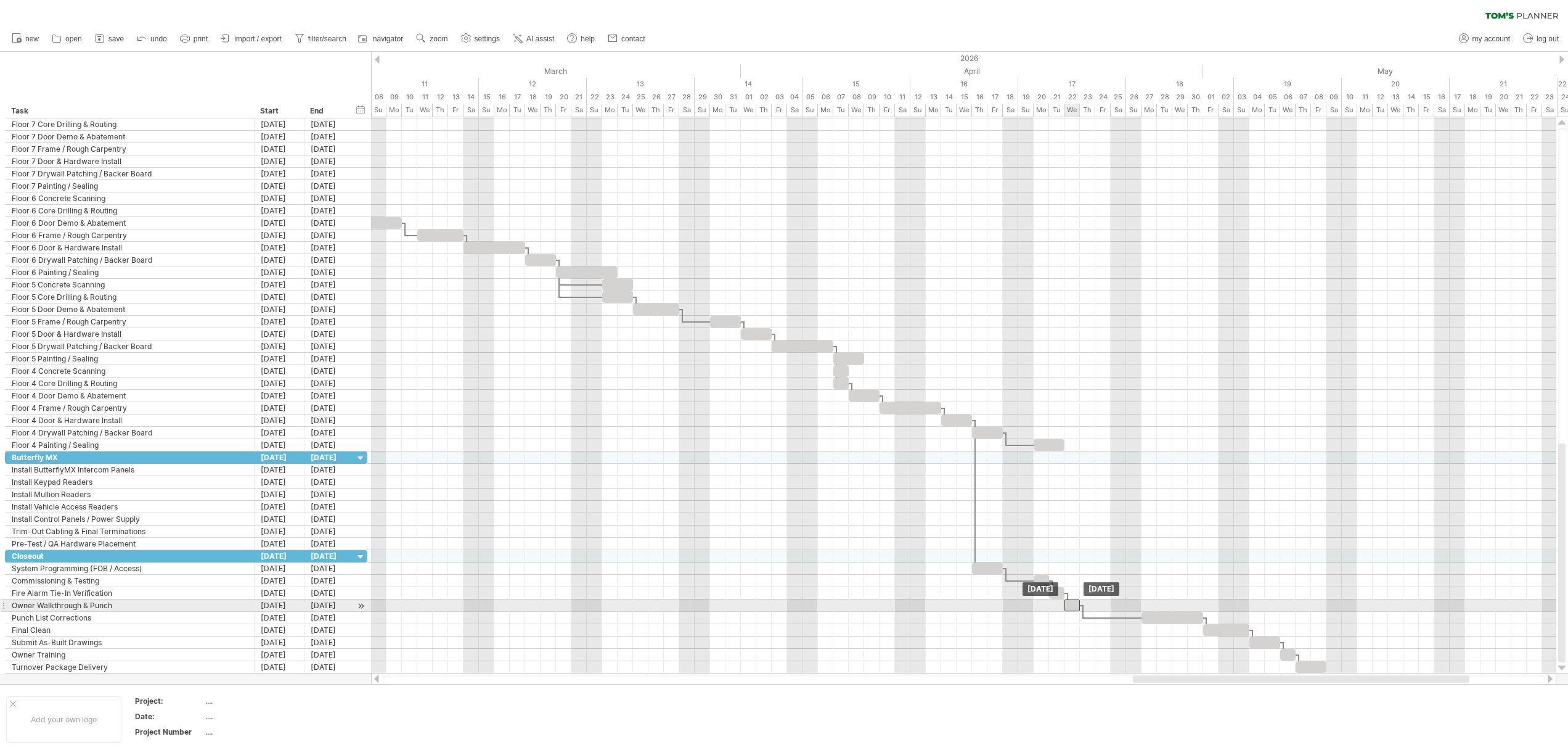
click at [1069, 605] on div at bounding box center [1072, 605] width 15 height 12
drag, startPoint x: 1168, startPoint y: 619, endPoint x: 1108, endPoint y: 623, distance: 60.1
click at [1108, 623] on div at bounding box center [1110, 617] width 61 height 12
drag, startPoint x: 1141, startPoint y: 615, endPoint x: 1111, endPoint y: 617, distance: 30.1
click at [1111, 617] on span at bounding box center [1111, 617] width 5 height 12
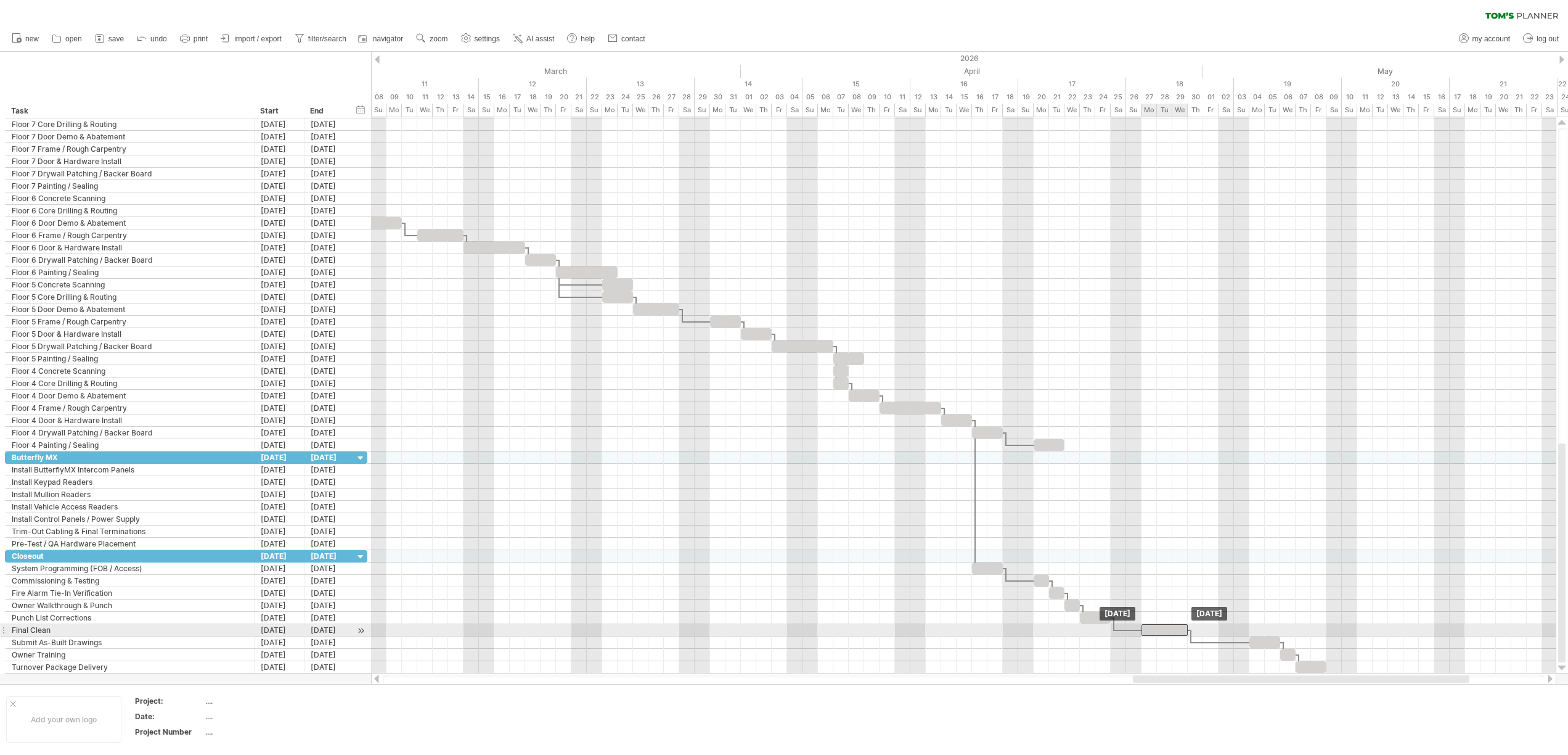
drag, startPoint x: 1227, startPoint y: 634, endPoint x: 1163, endPoint y: 629, distance: 64.2
click at [1163, 629] on div at bounding box center [1164, 630] width 46 height 12
drag, startPoint x: 1187, startPoint y: 629, endPoint x: 1153, endPoint y: 629, distance: 34.0
click at [1153, 629] on div at bounding box center [1149, 630] width 15 height 12
drag, startPoint x: 1257, startPoint y: 643, endPoint x: 1164, endPoint y: 638, distance: 93.1
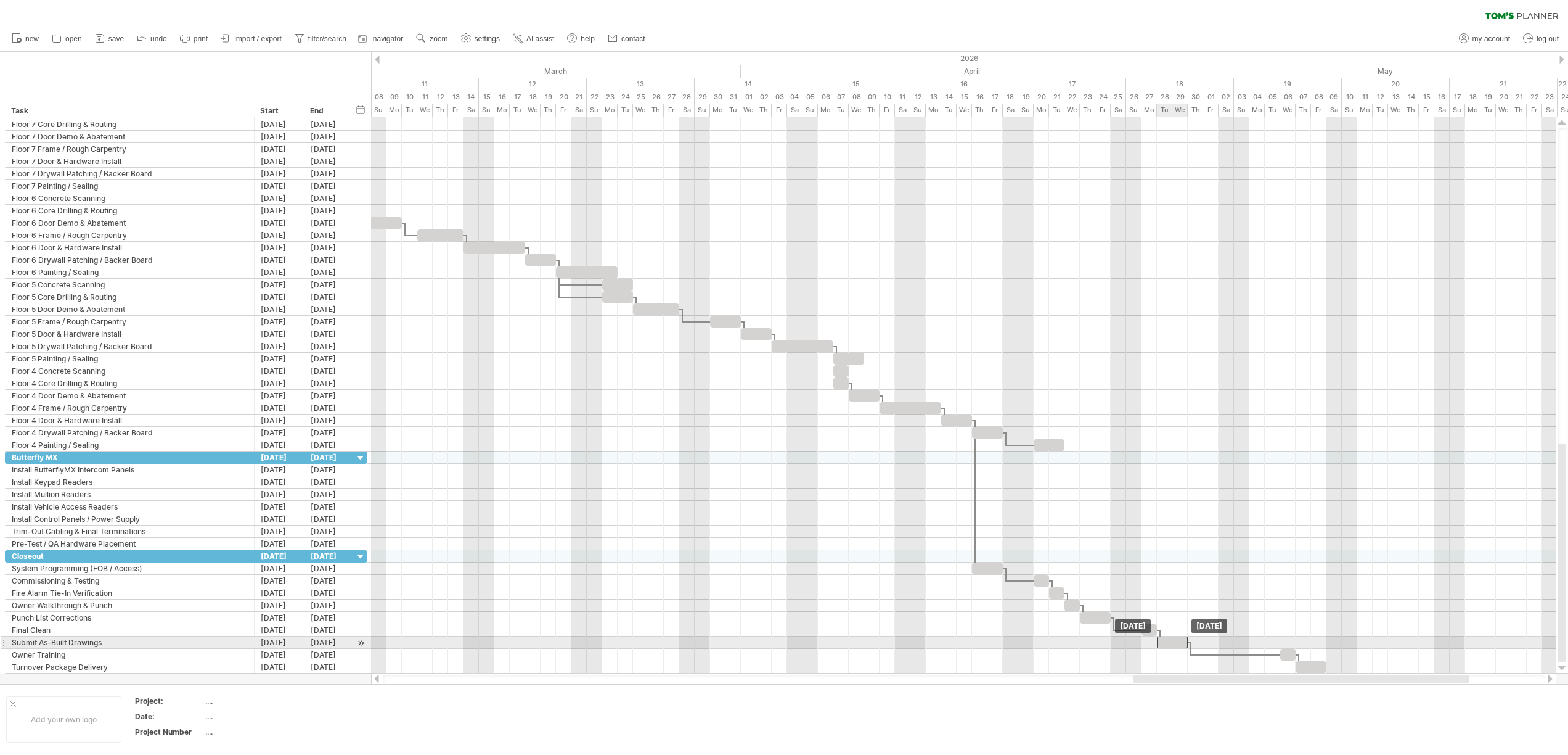
click at [1164, 638] on div at bounding box center [1172, 642] width 31 height 12
drag, startPoint x: 1186, startPoint y: 643, endPoint x: 1172, endPoint y: 644, distance: 14.0
click at [1172, 644] on span at bounding box center [1172, 642] width 5 height 12
drag, startPoint x: 1287, startPoint y: 655, endPoint x: 1181, endPoint y: 655, distance: 106.0
click at [1181, 655] on div at bounding box center [1180, 654] width 15 height 12
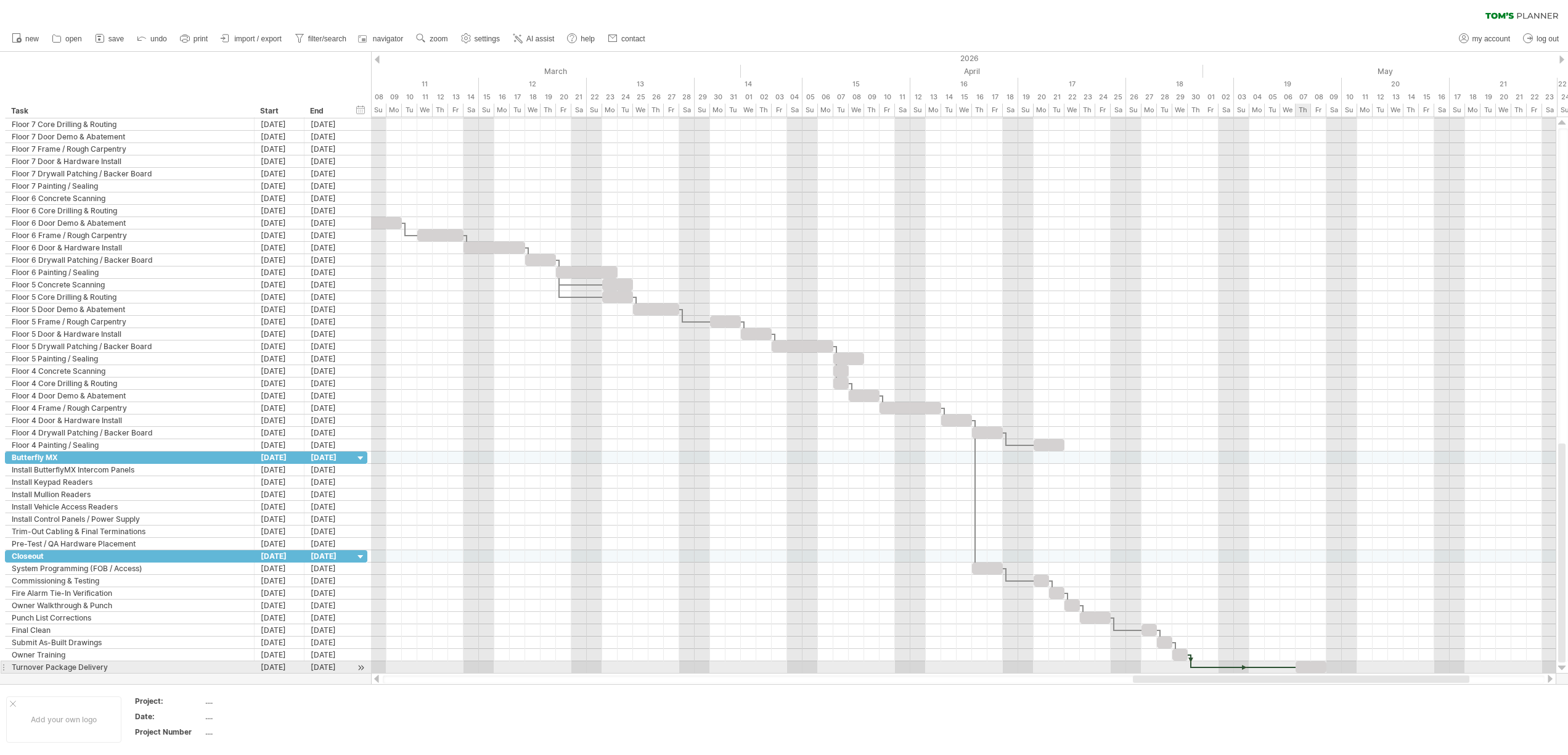
click at [1308, 665] on div at bounding box center [1311, 666] width 31 height 12
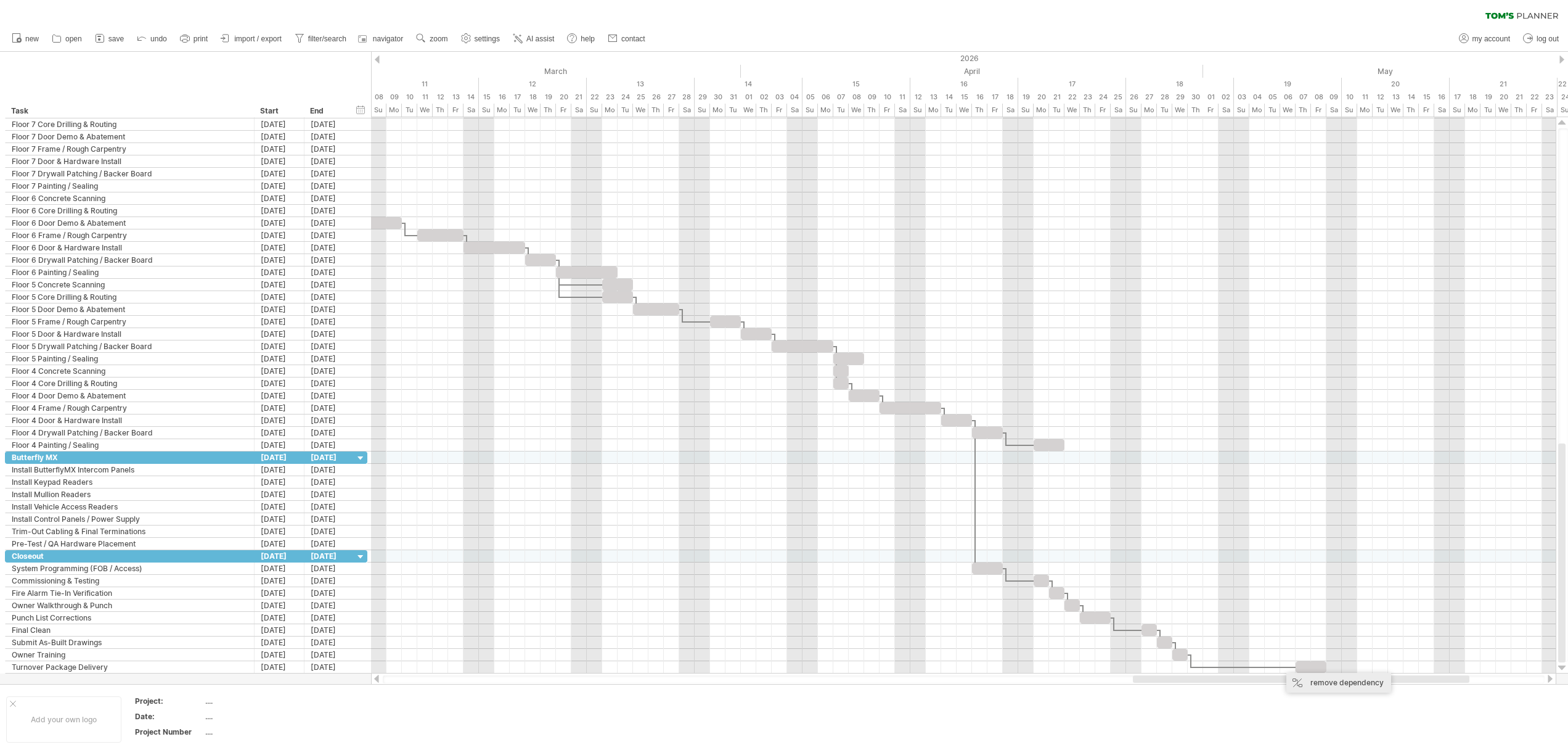
click at [1327, 682] on div "remove dependency" at bounding box center [1338, 682] width 105 height 20
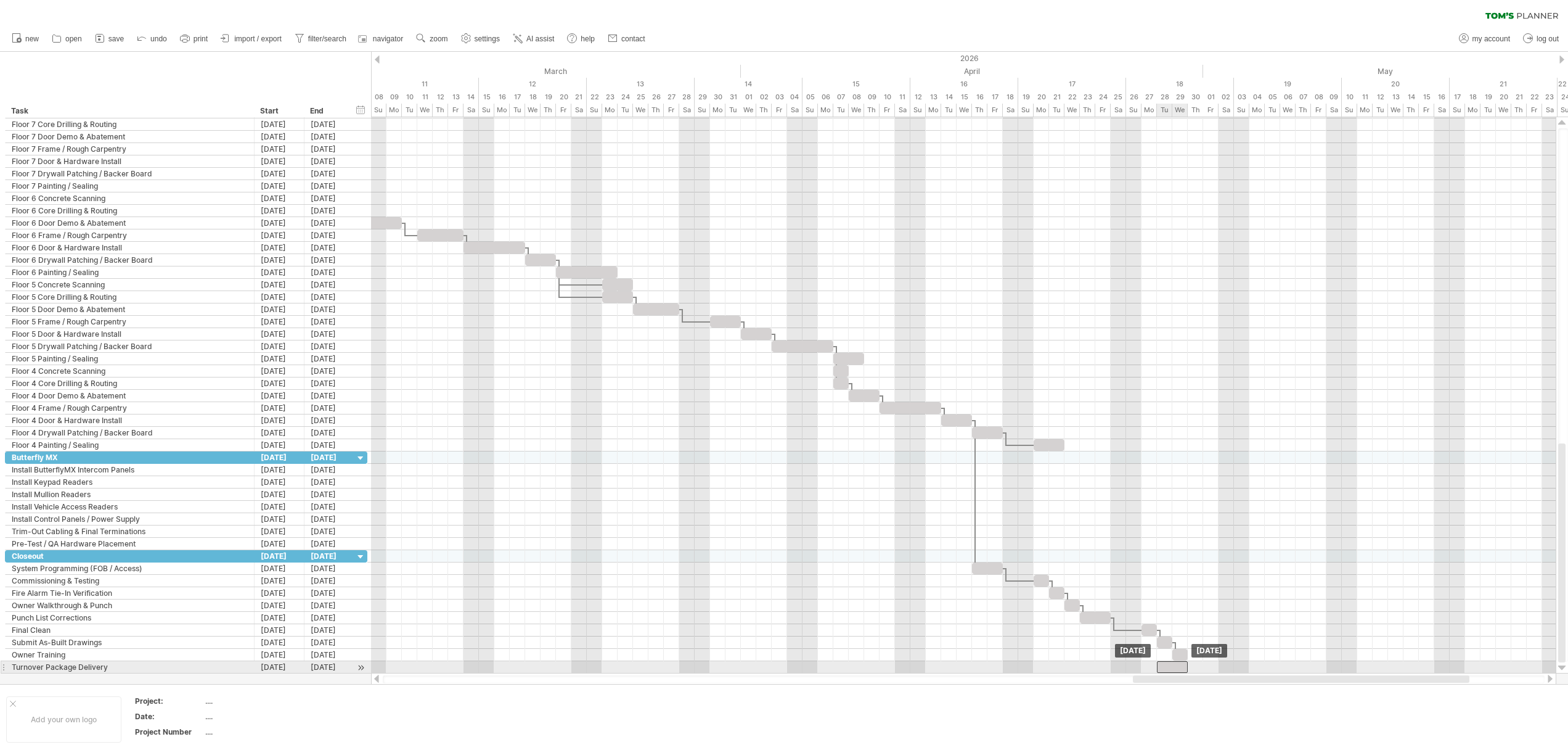
drag, startPoint x: 1319, startPoint y: 669, endPoint x: 1182, endPoint y: 668, distance: 137.0
click at [1182, 668] on div at bounding box center [1172, 666] width 31 height 12
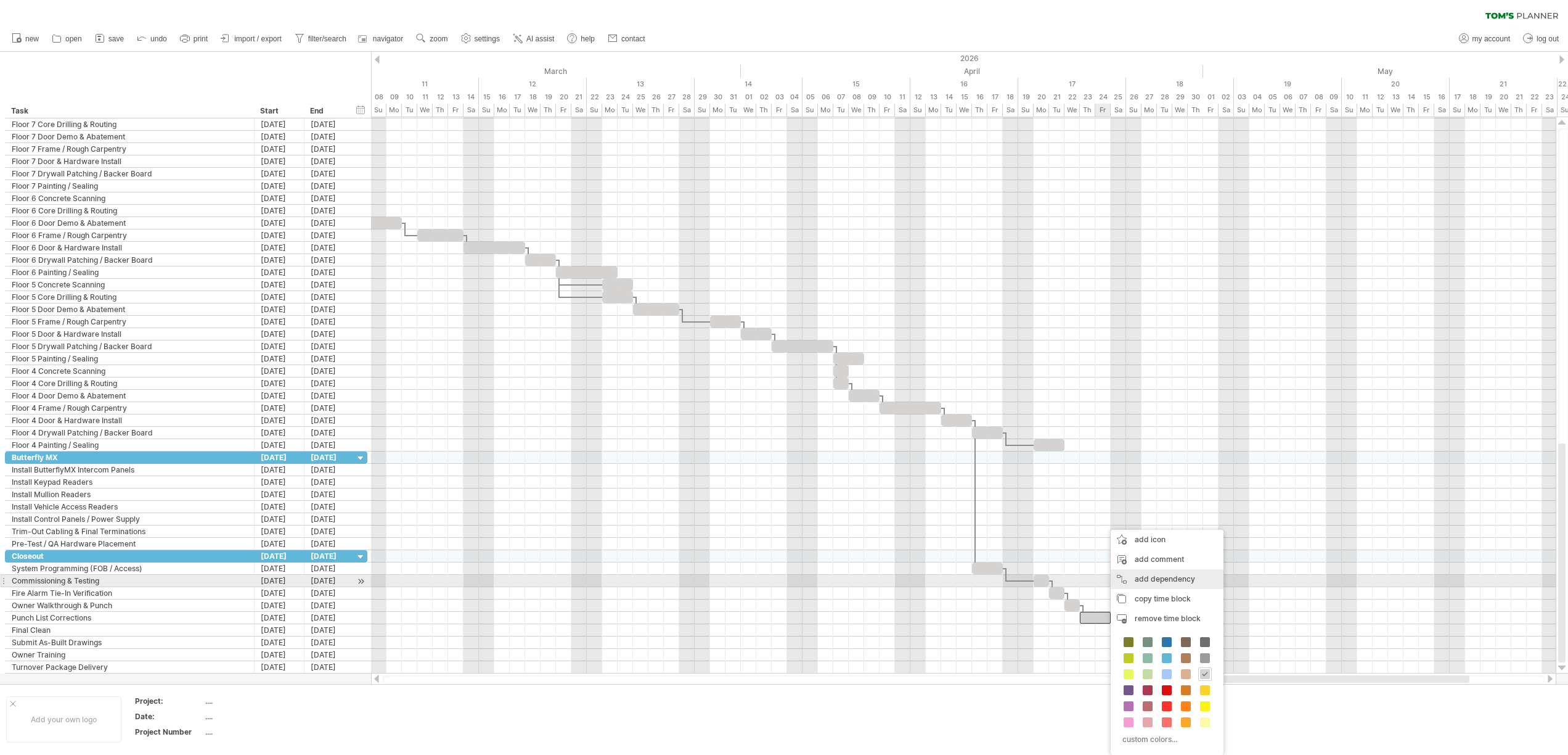
click at [1154, 578] on div "add dependency You can use dependencies when you require tasks to be done in a …" at bounding box center [1167, 579] width 113 height 20
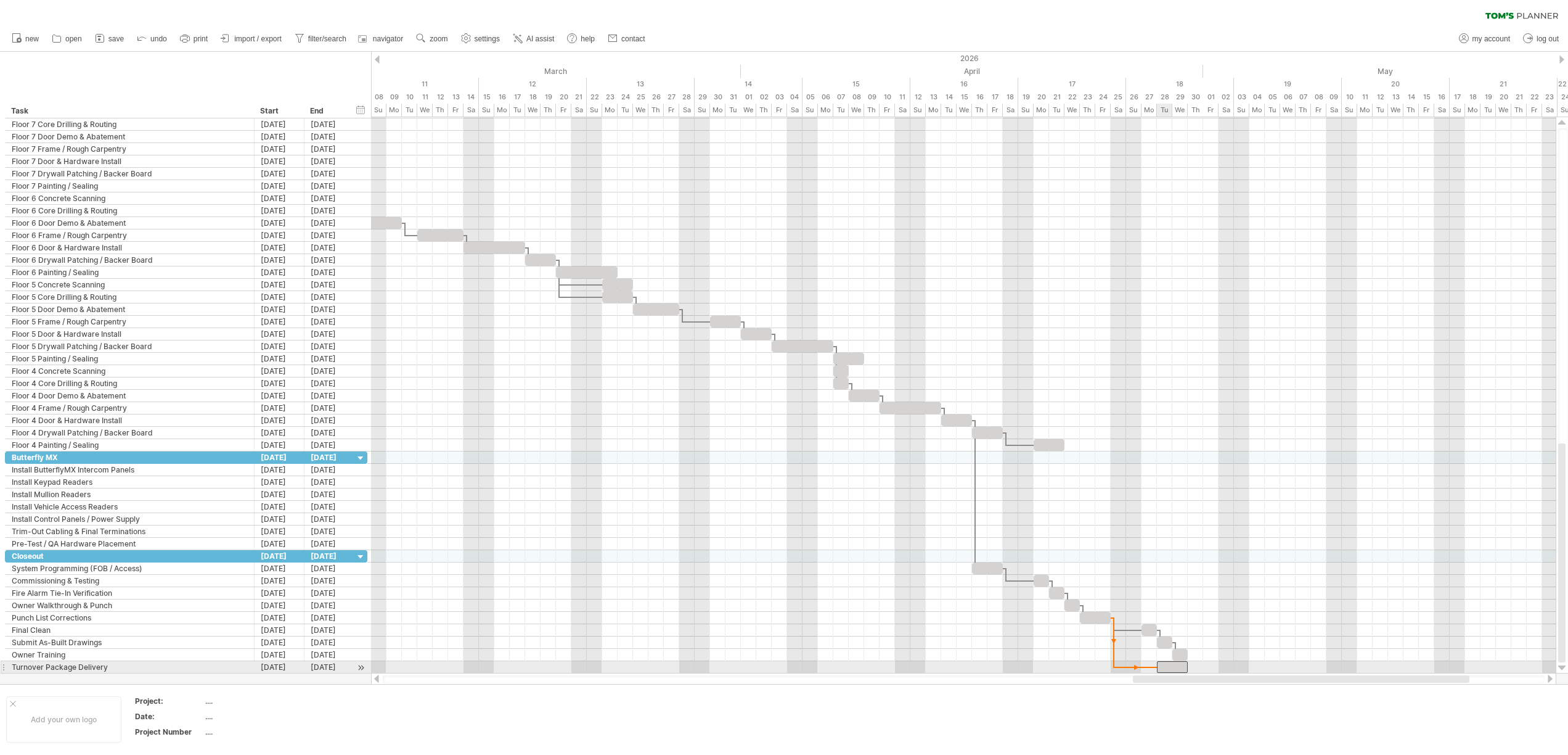
click at [1162, 665] on div at bounding box center [1172, 666] width 31 height 12
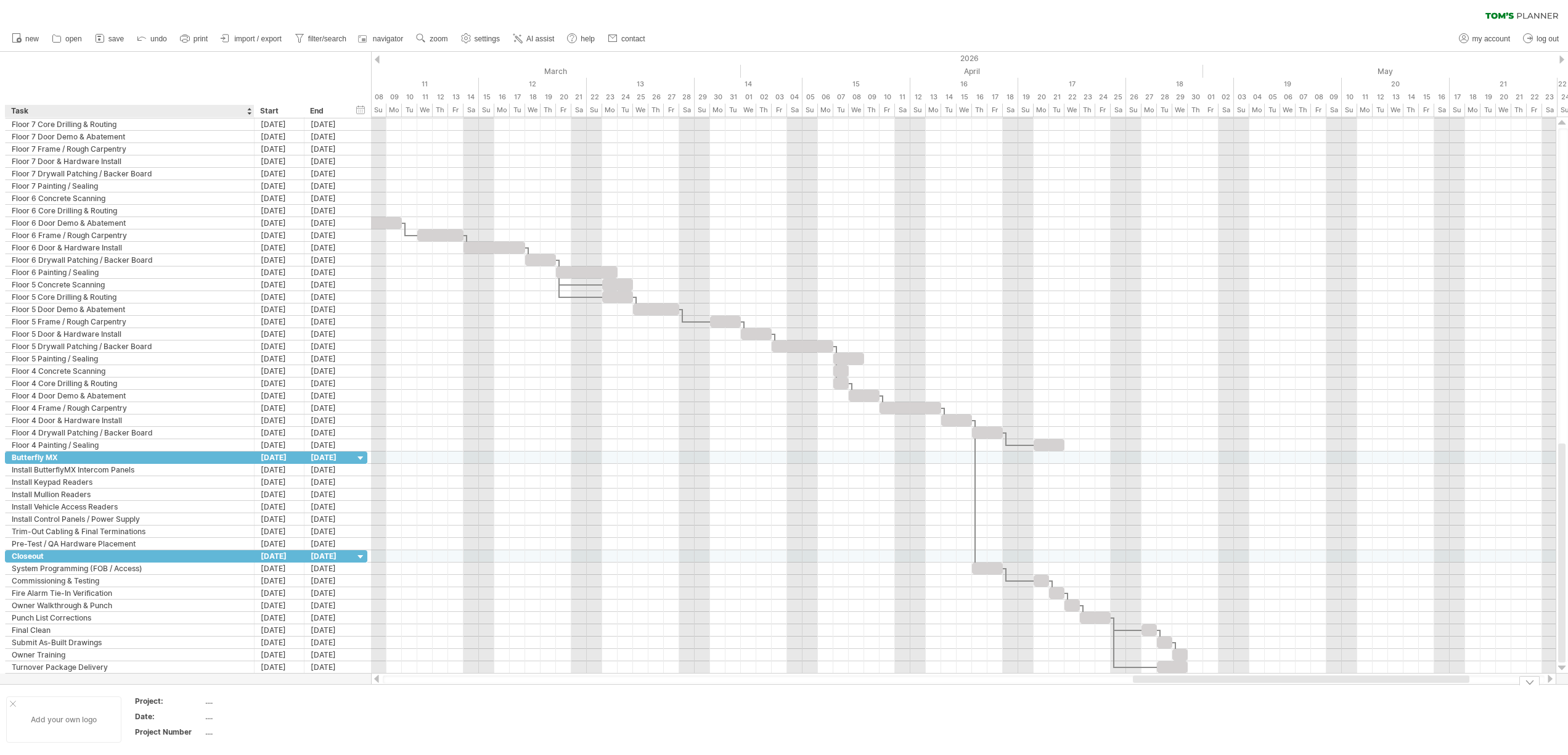
click at [69, 722] on div "Add your own logo" at bounding box center [64, 719] width 115 height 46
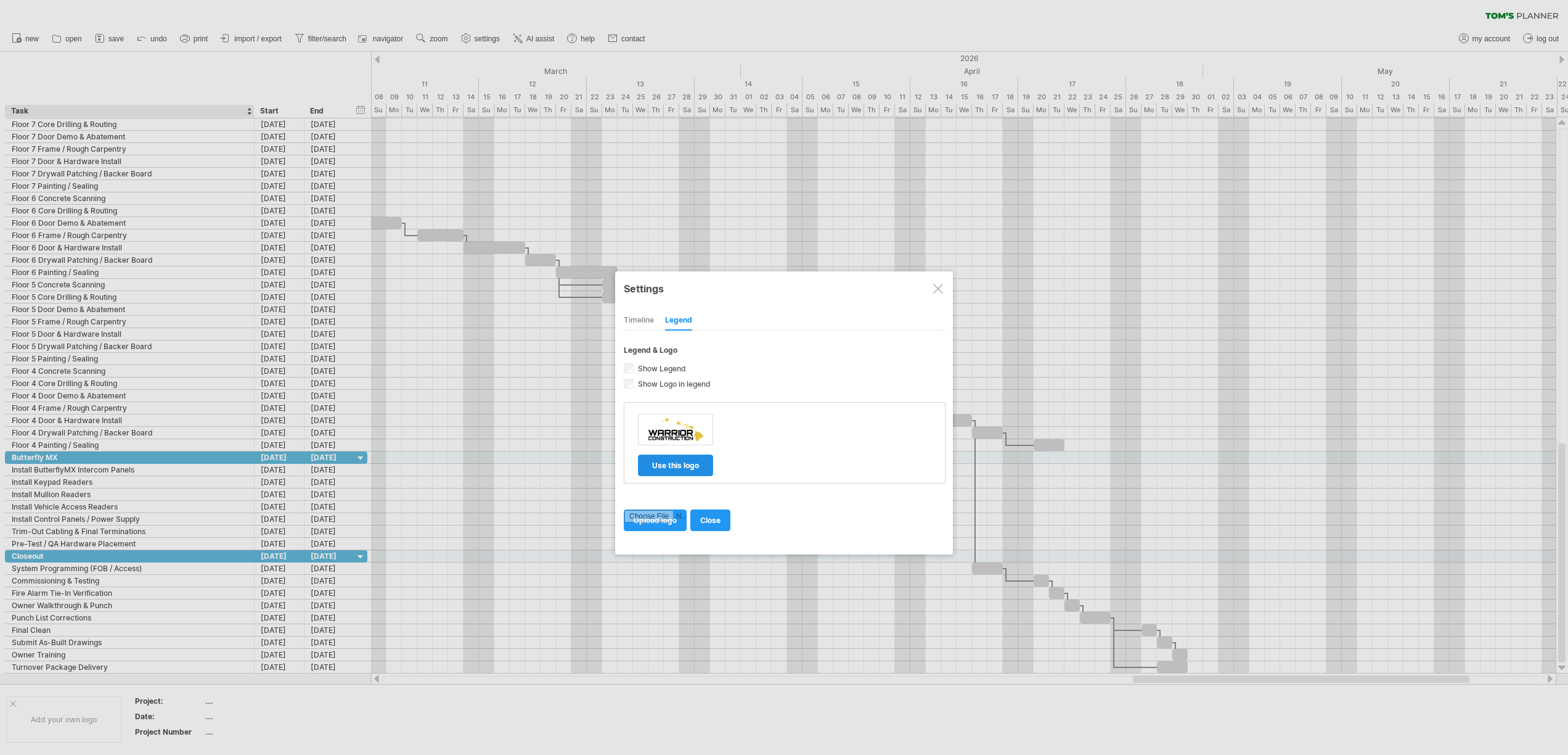
click at [685, 469] on span "use this logo" at bounding box center [675, 465] width 47 height 9
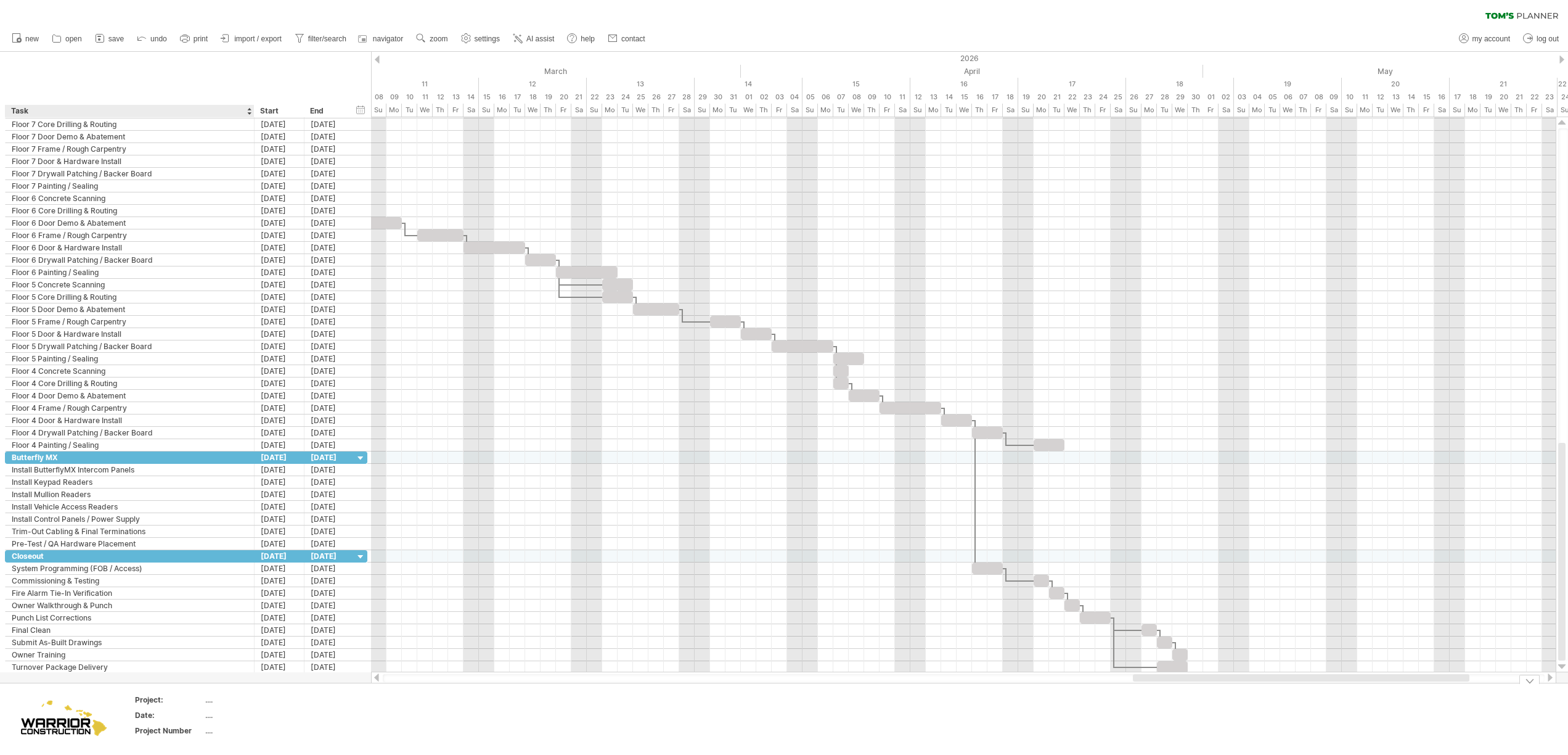
click at [204, 697] on table "Project: .... Date: .... Project Number ...." at bounding box center [222, 717] width 177 height 48
click at [207, 700] on div "...." at bounding box center [256, 699] width 103 height 11
type input "**********"
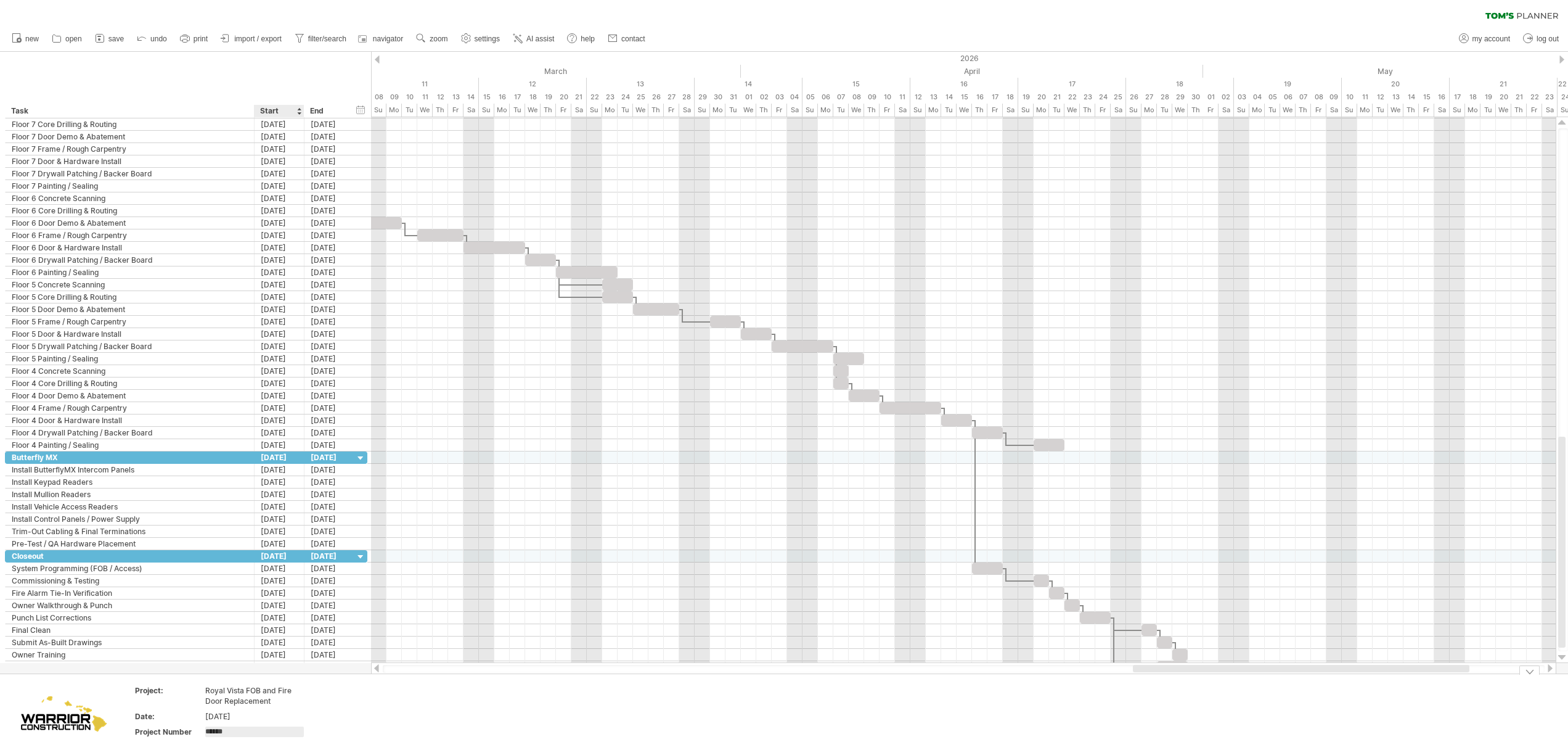
click at [256, 733] on input "******" at bounding box center [254, 731] width 99 height 11
type input "******"
click at [413, 732] on td at bounding box center [366, 714] width 97 height 58
click at [375, 37] on span "navigator" at bounding box center [388, 39] width 30 height 9
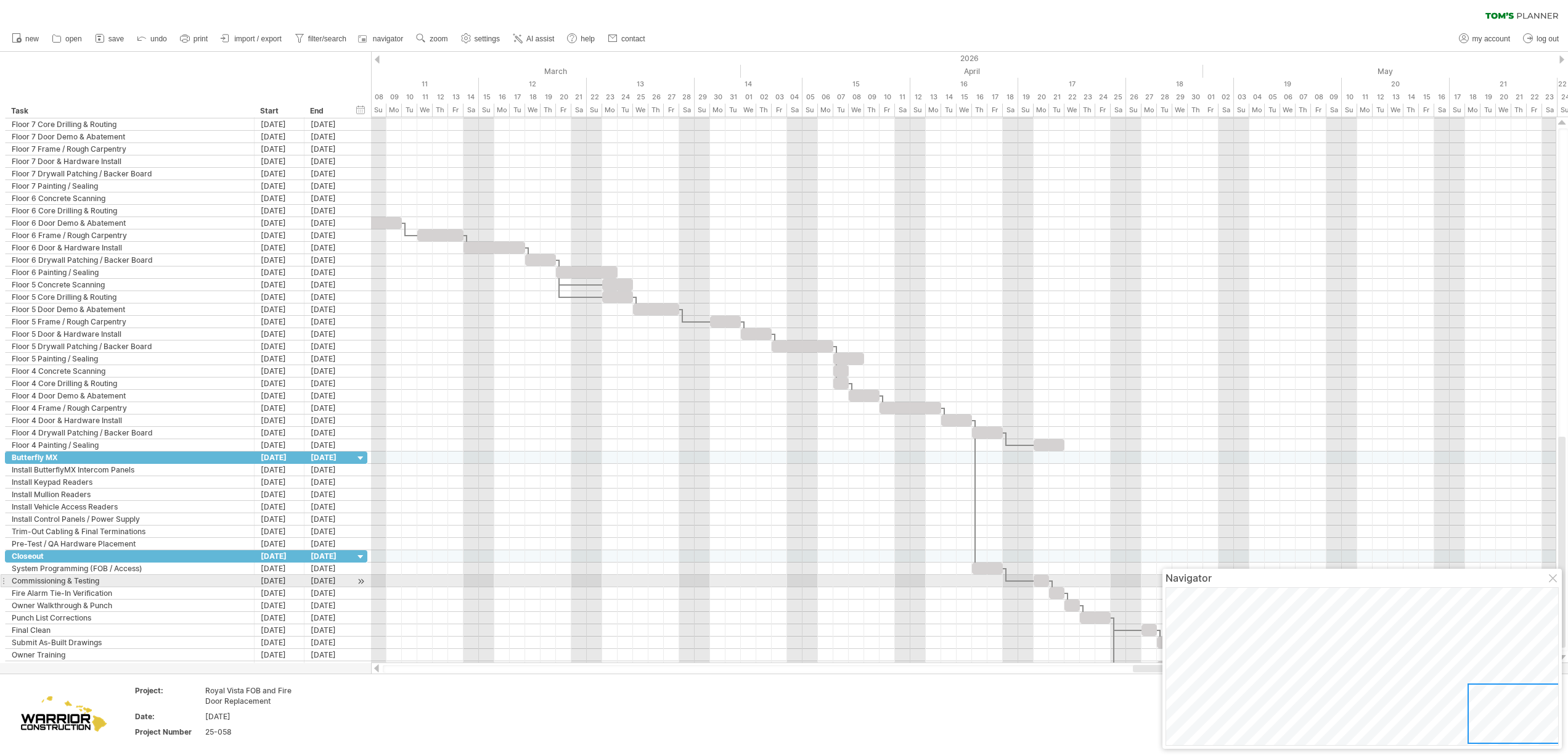
click at [1554, 578] on div at bounding box center [1554, 579] width 10 height 10
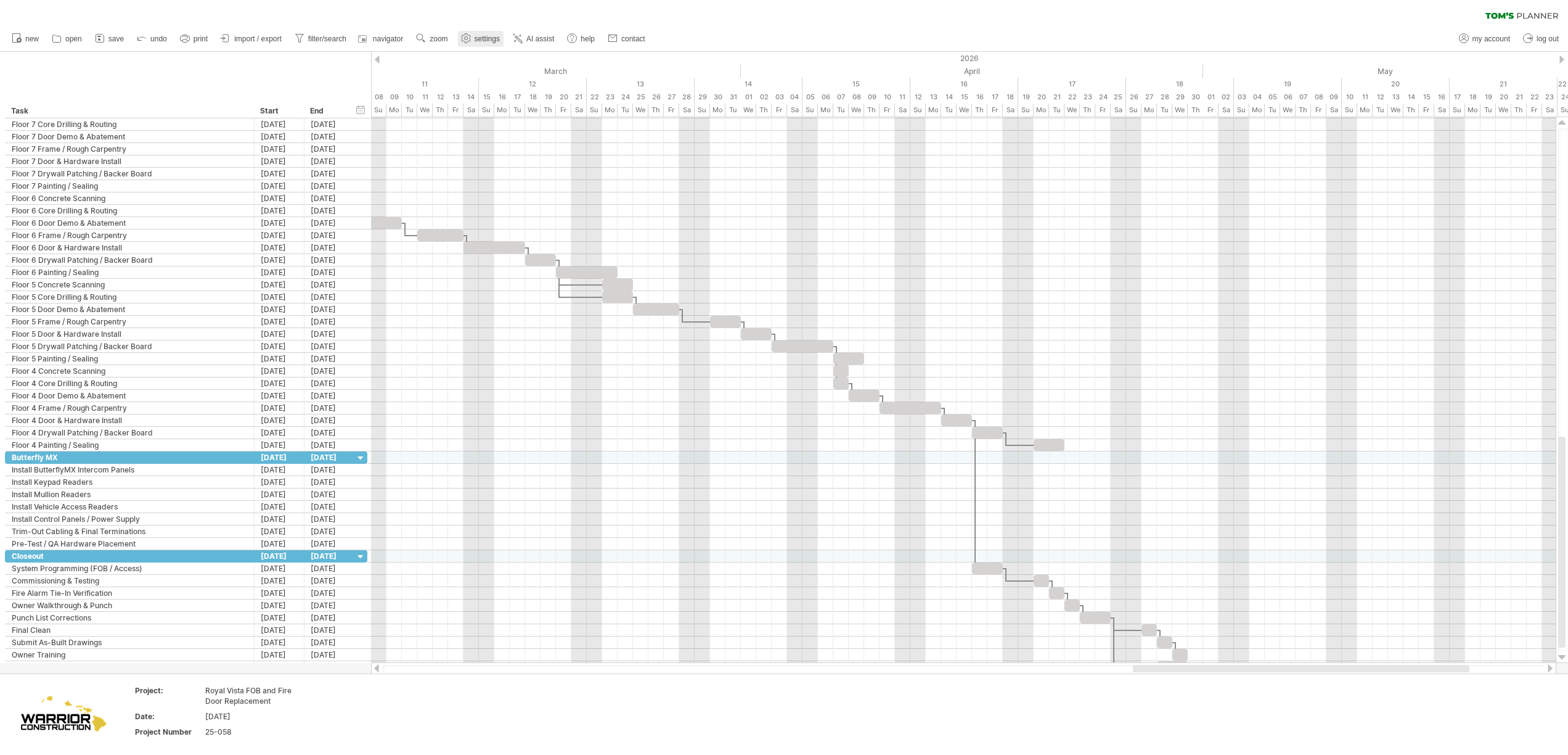
click at [500, 41] on span "settings" at bounding box center [487, 39] width 25 height 9
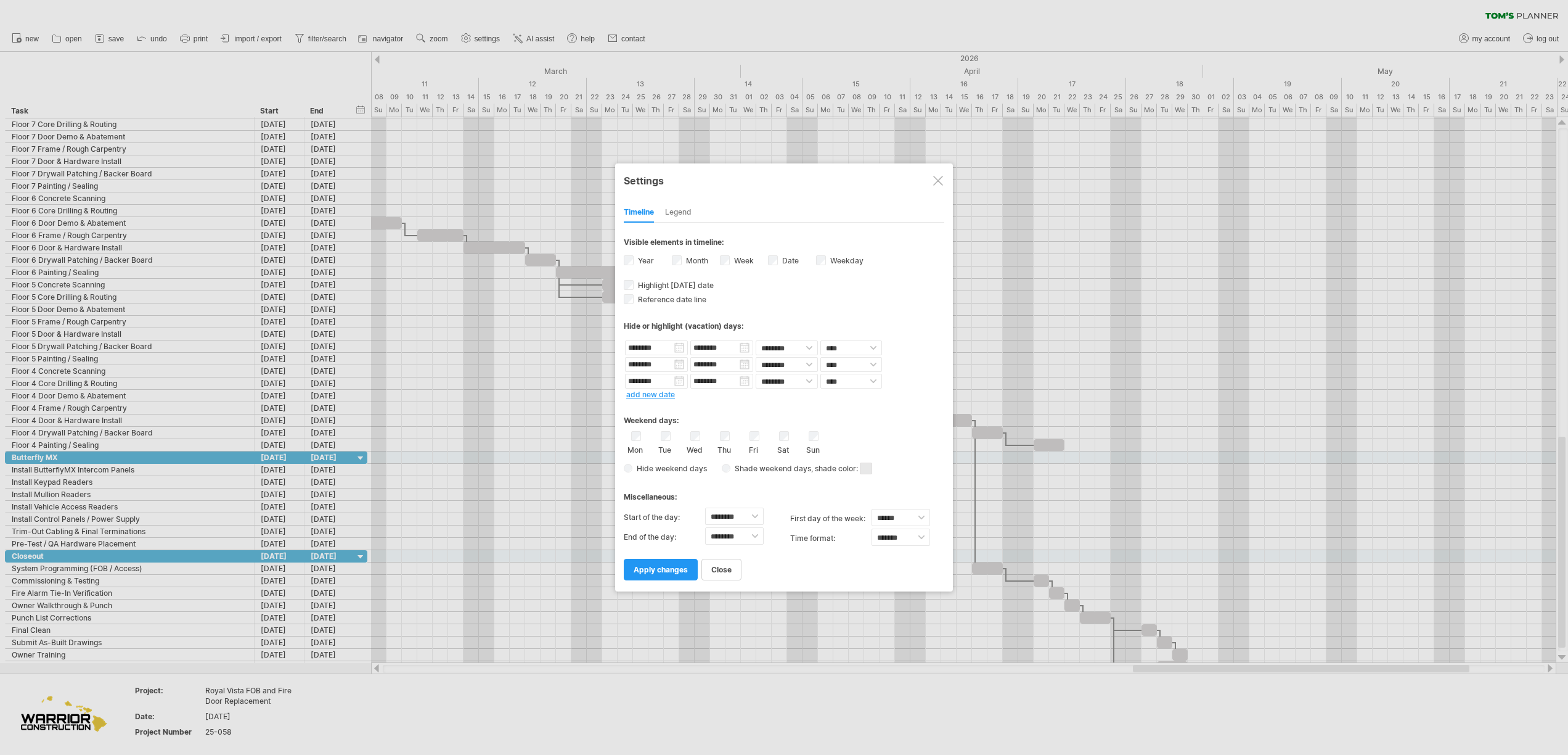
click at [684, 209] on div "Legend" at bounding box center [678, 213] width 27 height 20
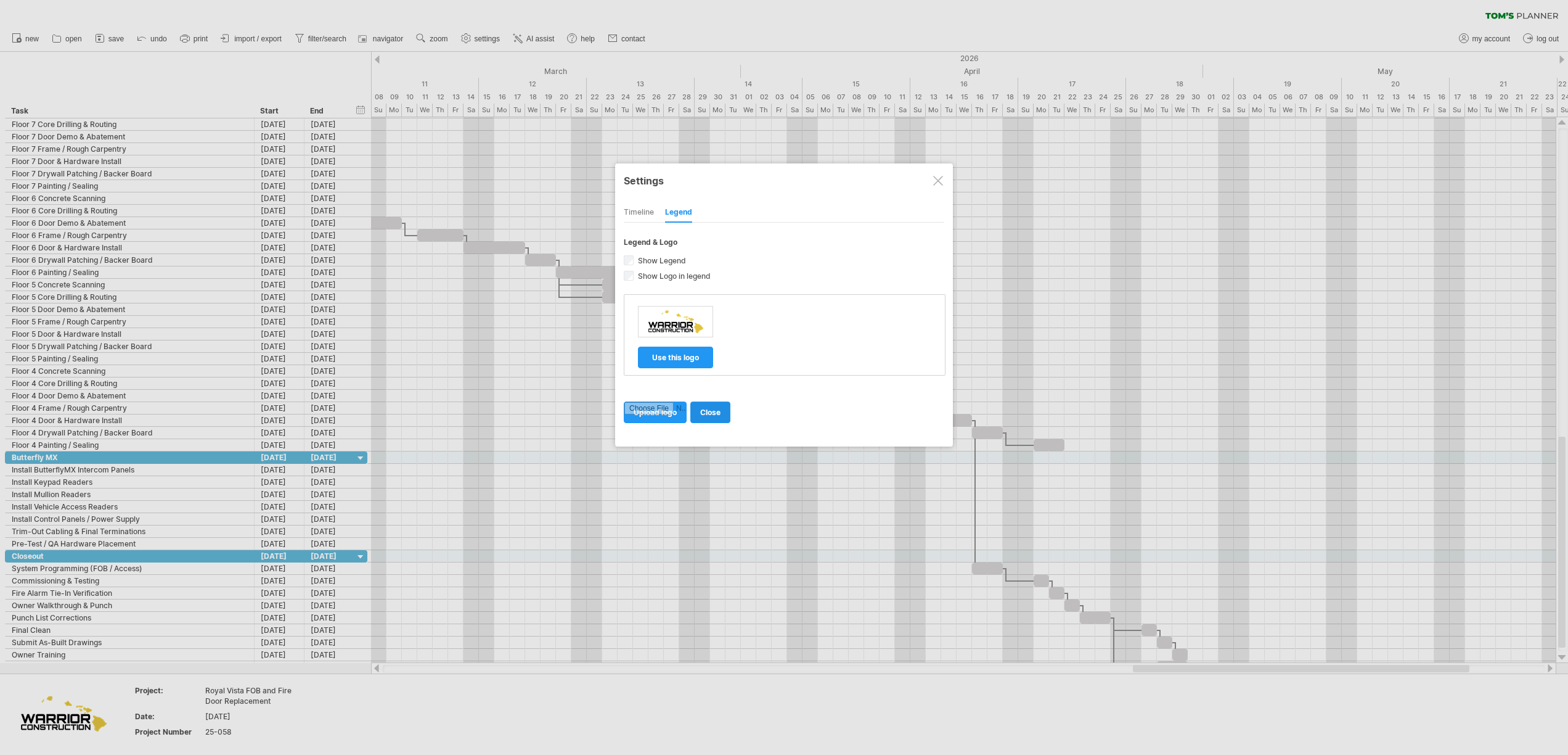
click at [719, 414] on span "close" at bounding box center [710, 412] width 20 height 9
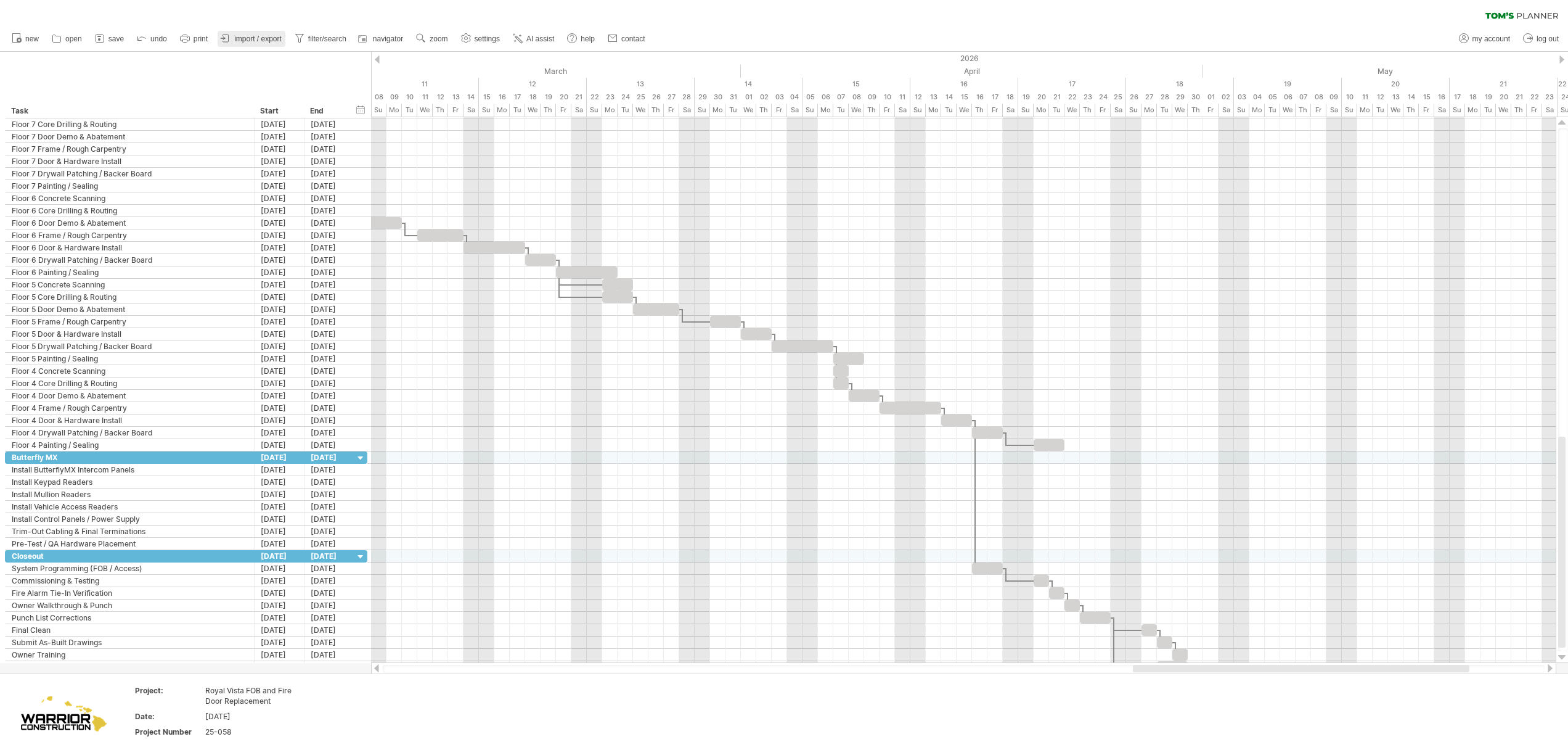
click at [248, 40] on span "import / export" at bounding box center [258, 39] width 48 height 9
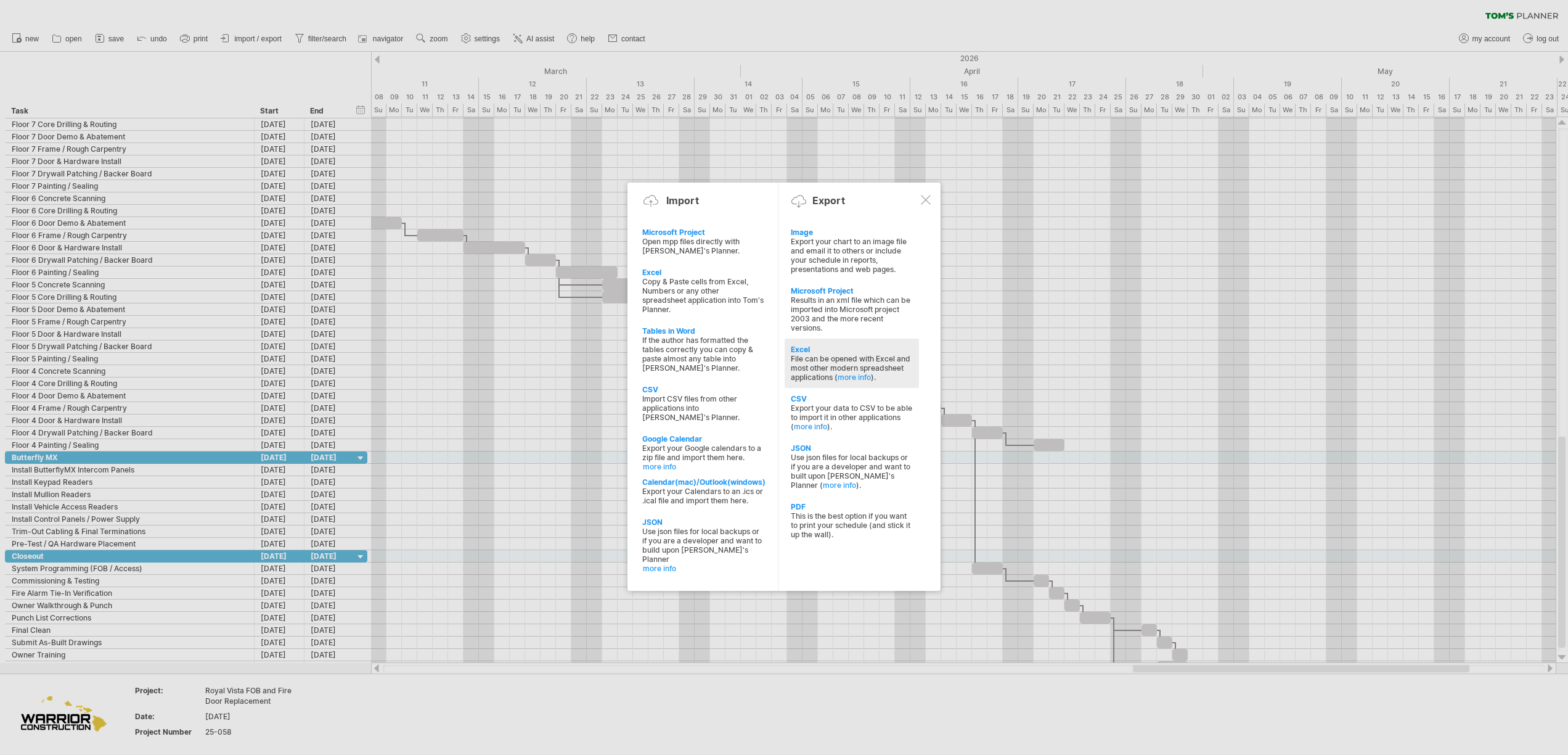
click at [826, 368] on div "File can be opened with Excel and most other modern spreadsheet applications ( …" at bounding box center [851, 368] width 122 height 28
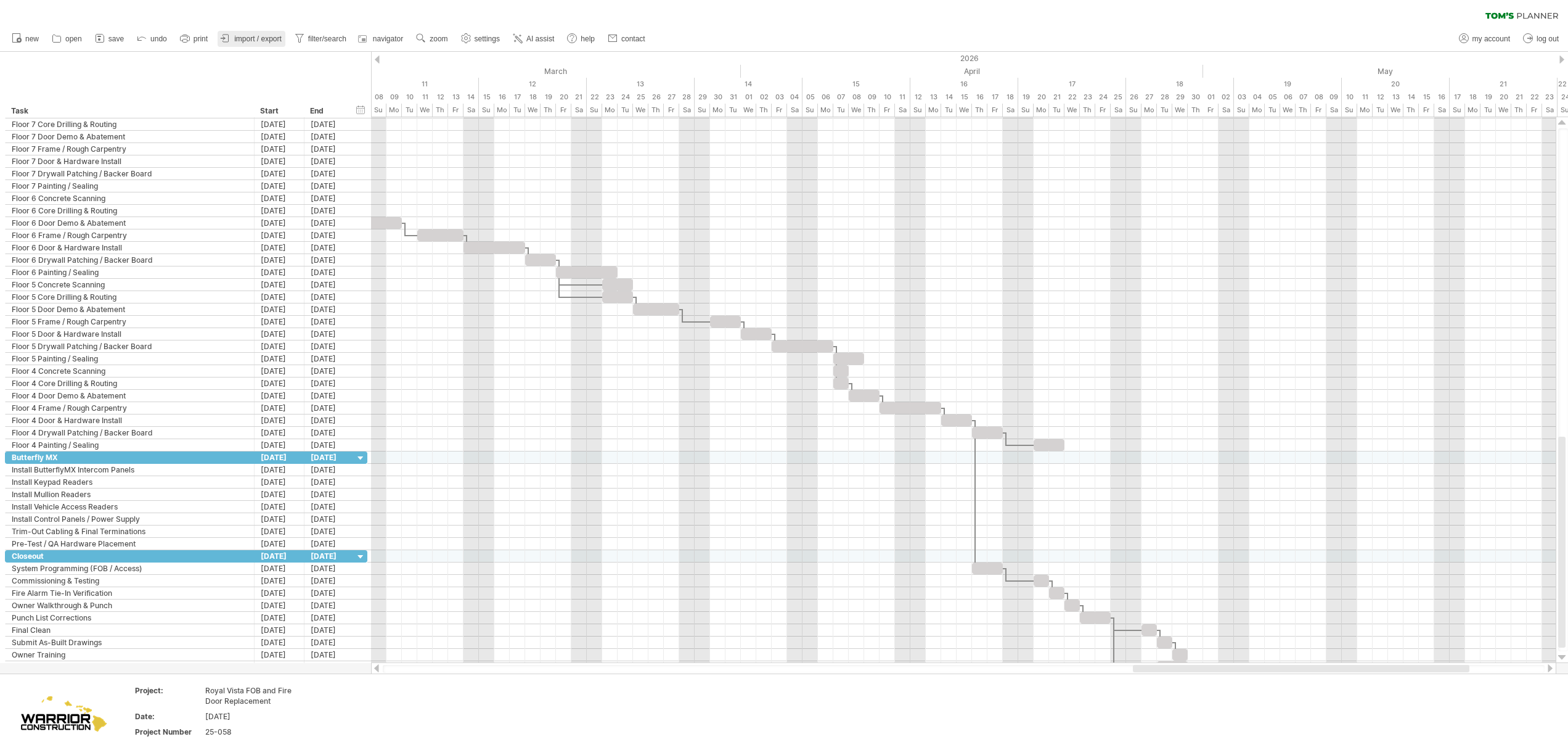
click at [255, 42] on span "import / export" at bounding box center [258, 39] width 48 height 9
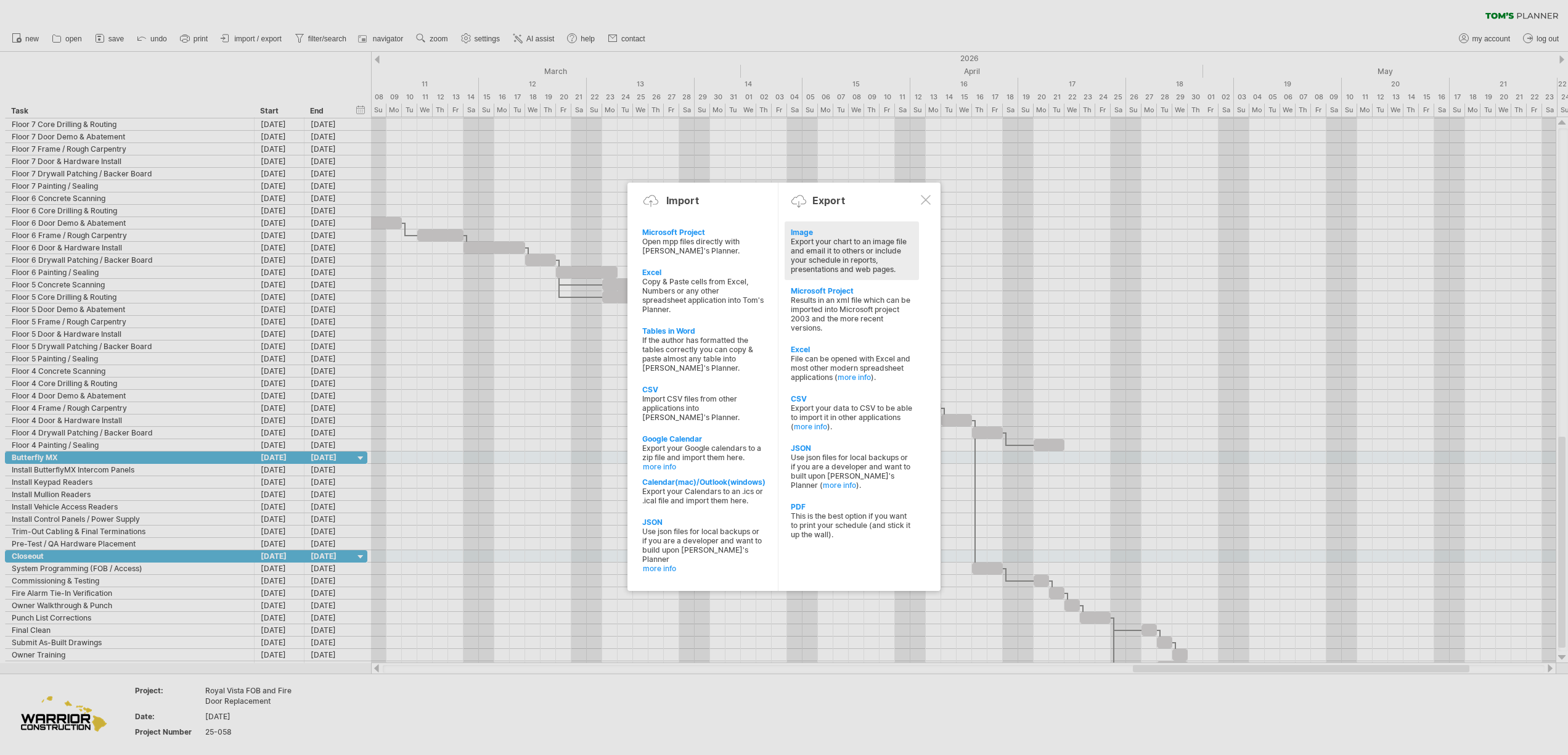
click at [820, 260] on div "Export your chart to an image file and email it to others or include your sched…" at bounding box center [851, 255] width 122 height 37
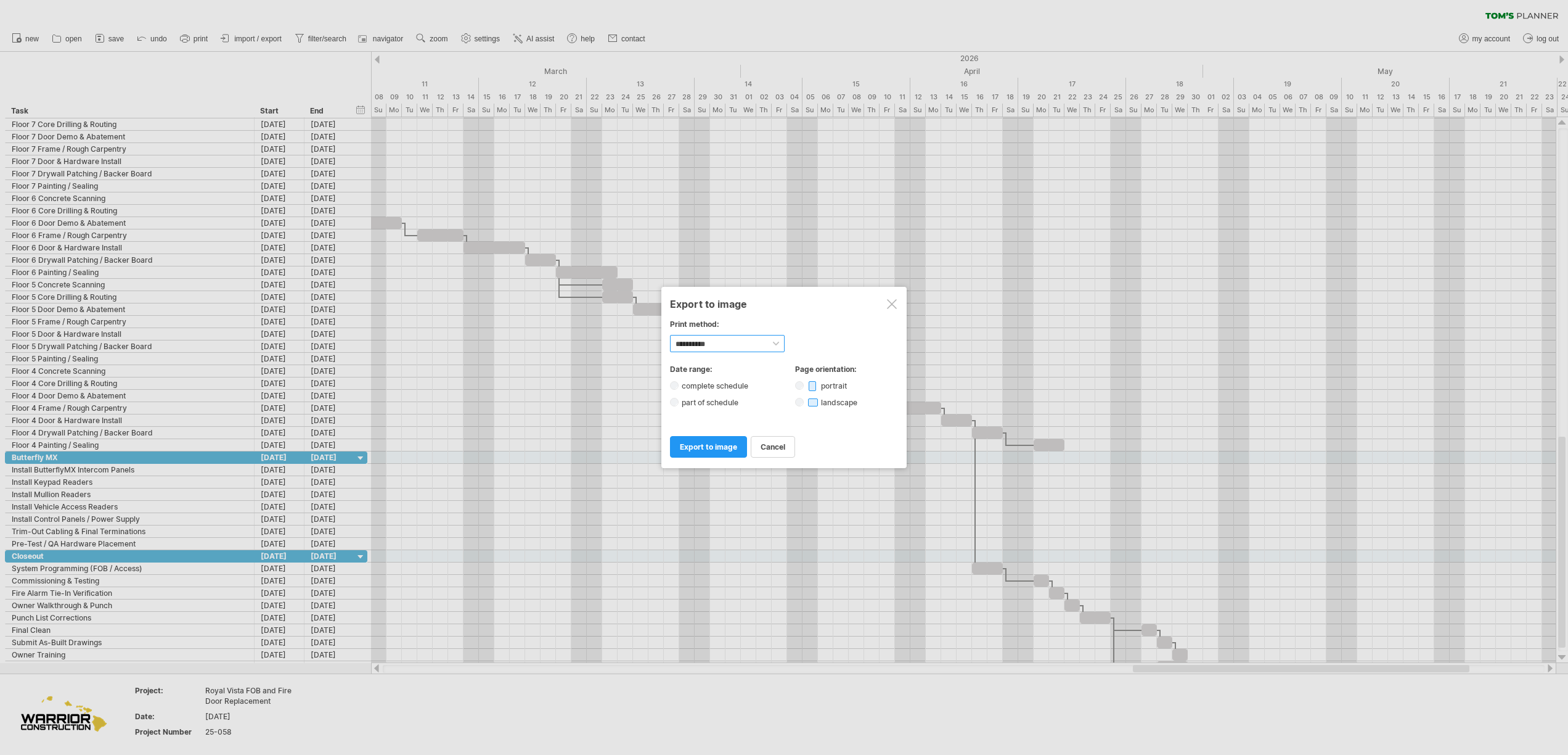
click at [711, 344] on select "**********" at bounding box center [727, 343] width 115 height 17
click at [670, 335] on select "**********" at bounding box center [727, 343] width 115 height 17
click at [696, 348] on select "**********" at bounding box center [727, 343] width 115 height 17
select select "*********"
click at [670, 335] on select "**********" at bounding box center [727, 343] width 115 height 17
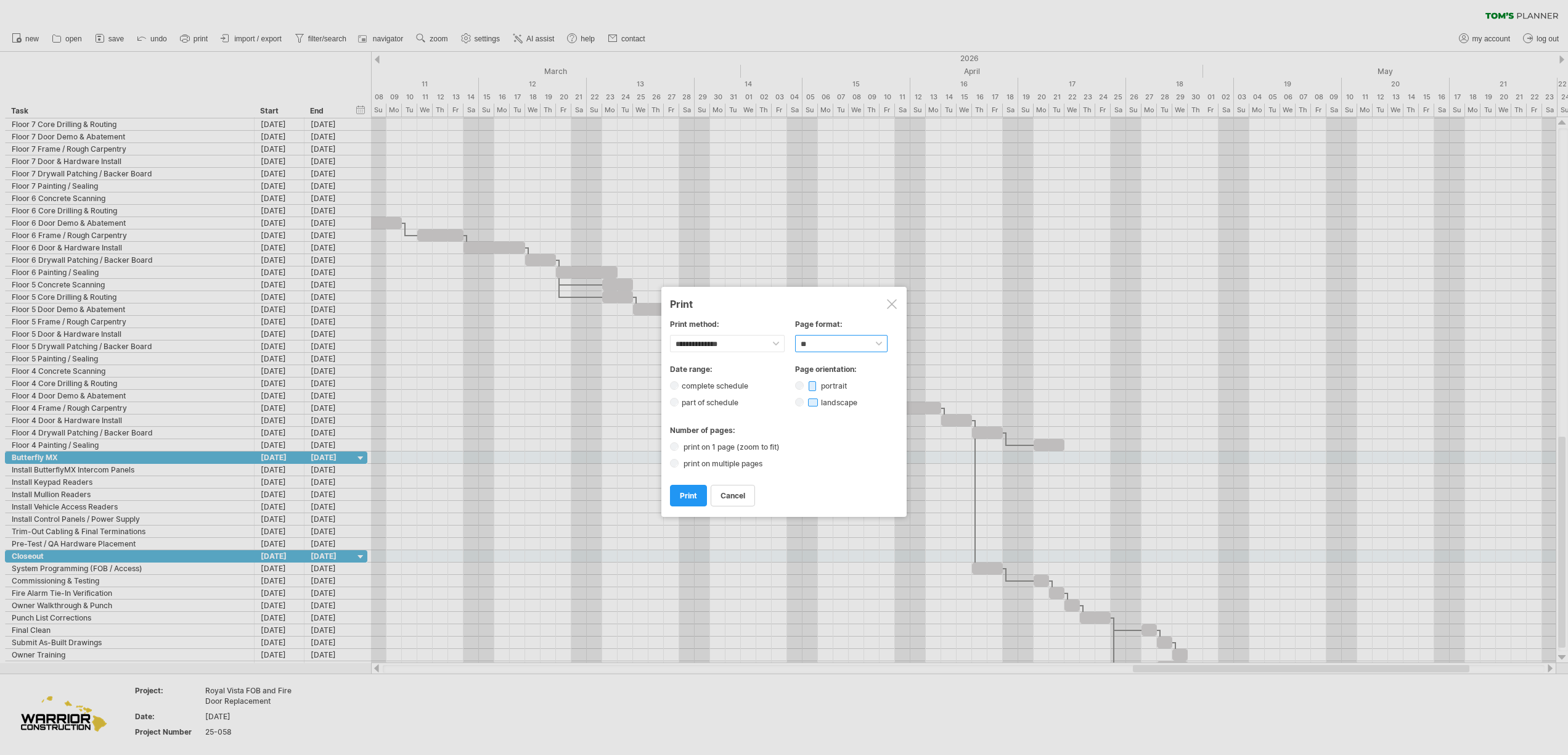
click at [822, 342] on select "****** ** ***** ** ****** ** ** **" at bounding box center [841, 343] width 92 height 17
select select "******"
click at [795, 335] on select "****** ** ***** ** ****** ** ** **" at bounding box center [841, 343] width 92 height 17
click at [682, 462] on label "print on multiple pages" at bounding box center [726, 463] width 92 height 9
click at [687, 500] on link "print" at bounding box center [688, 495] width 37 height 22
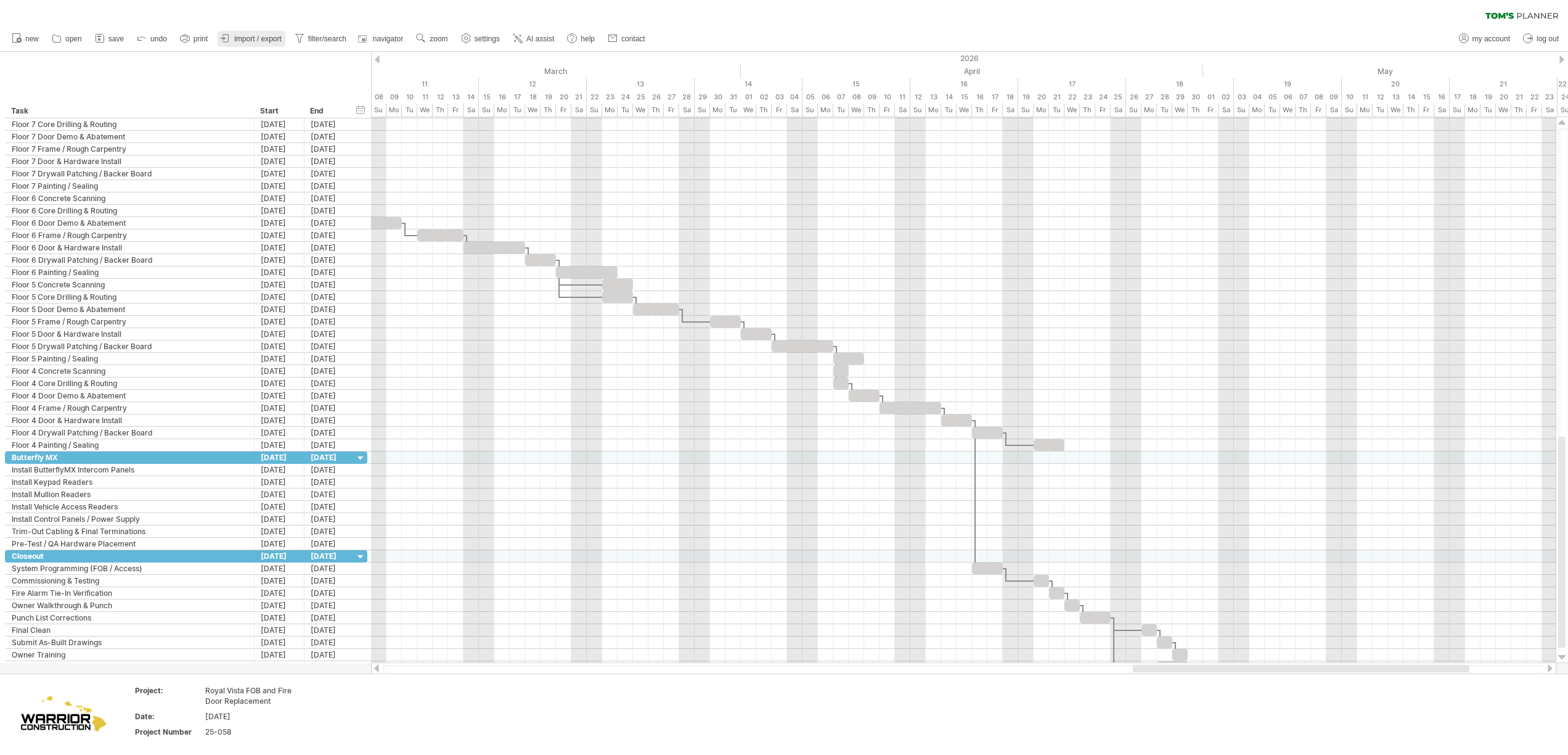
click at [252, 38] on span "import / export" at bounding box center [258, 39] width 48 height 9
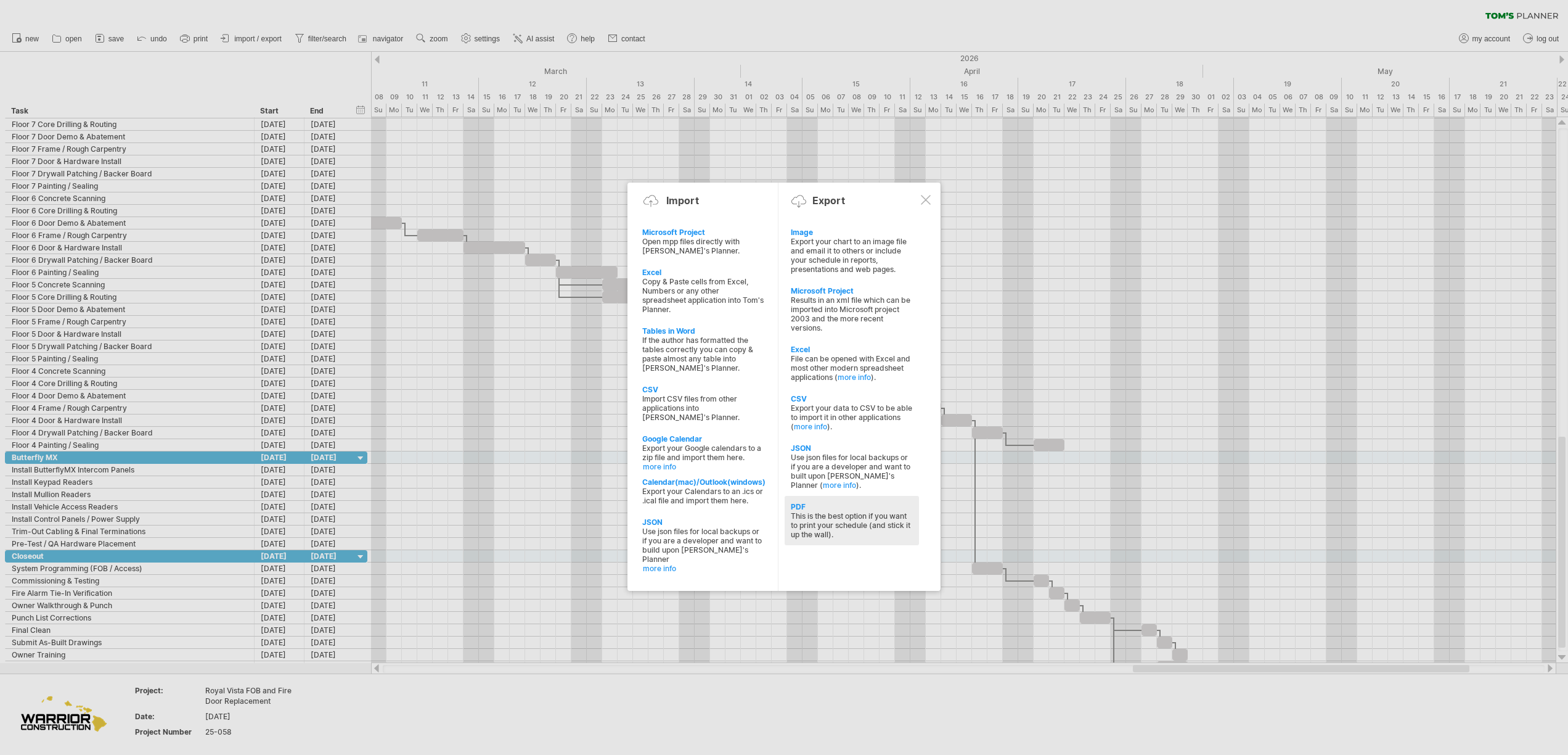
click at [833, 500] on div "PDF This is the best option if you want to print your schedule (and stick it up…" at bounding box center [851, 521] width 134 height 50
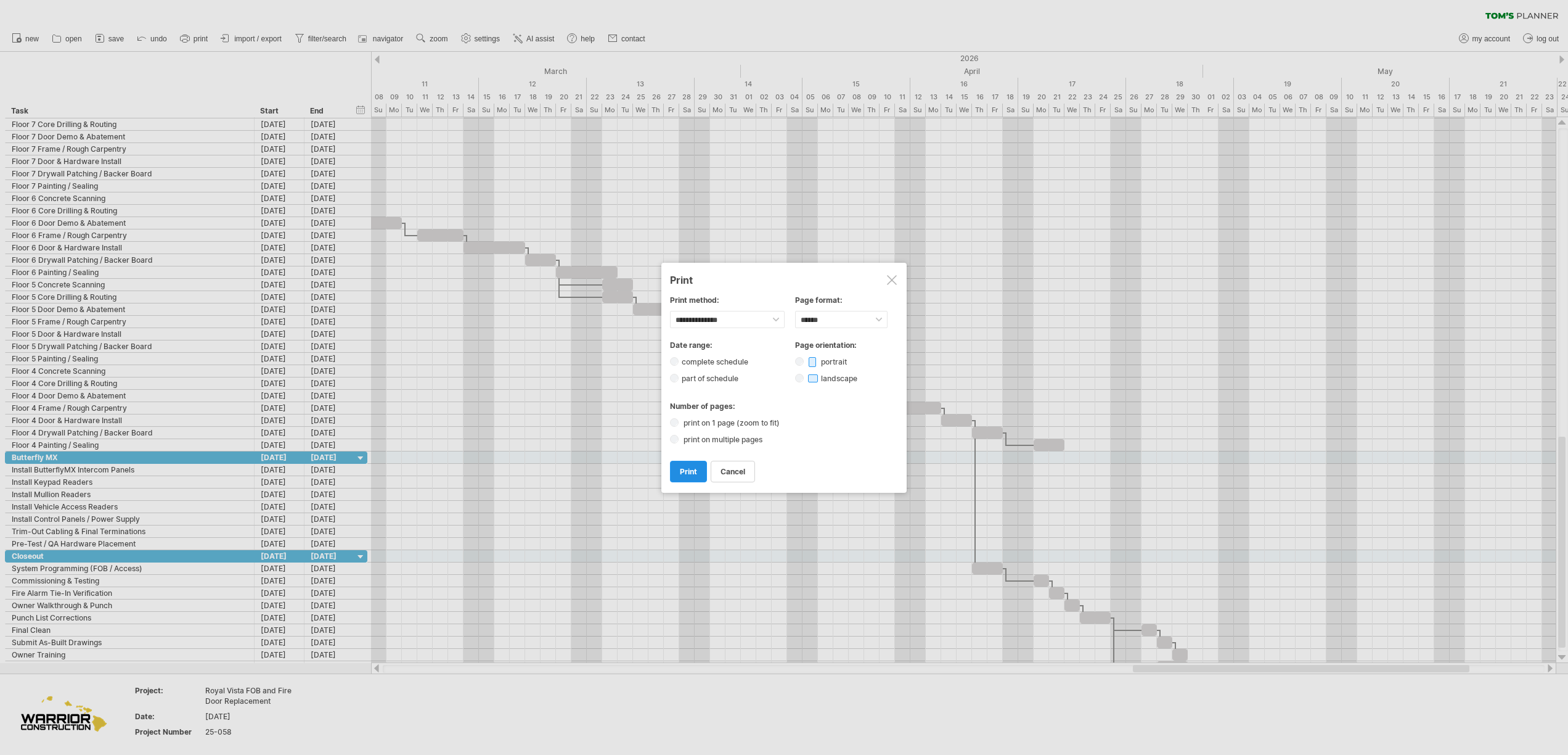
click at [688, 474] on span "print" at bounding box center [688, 471] width 17 height 9
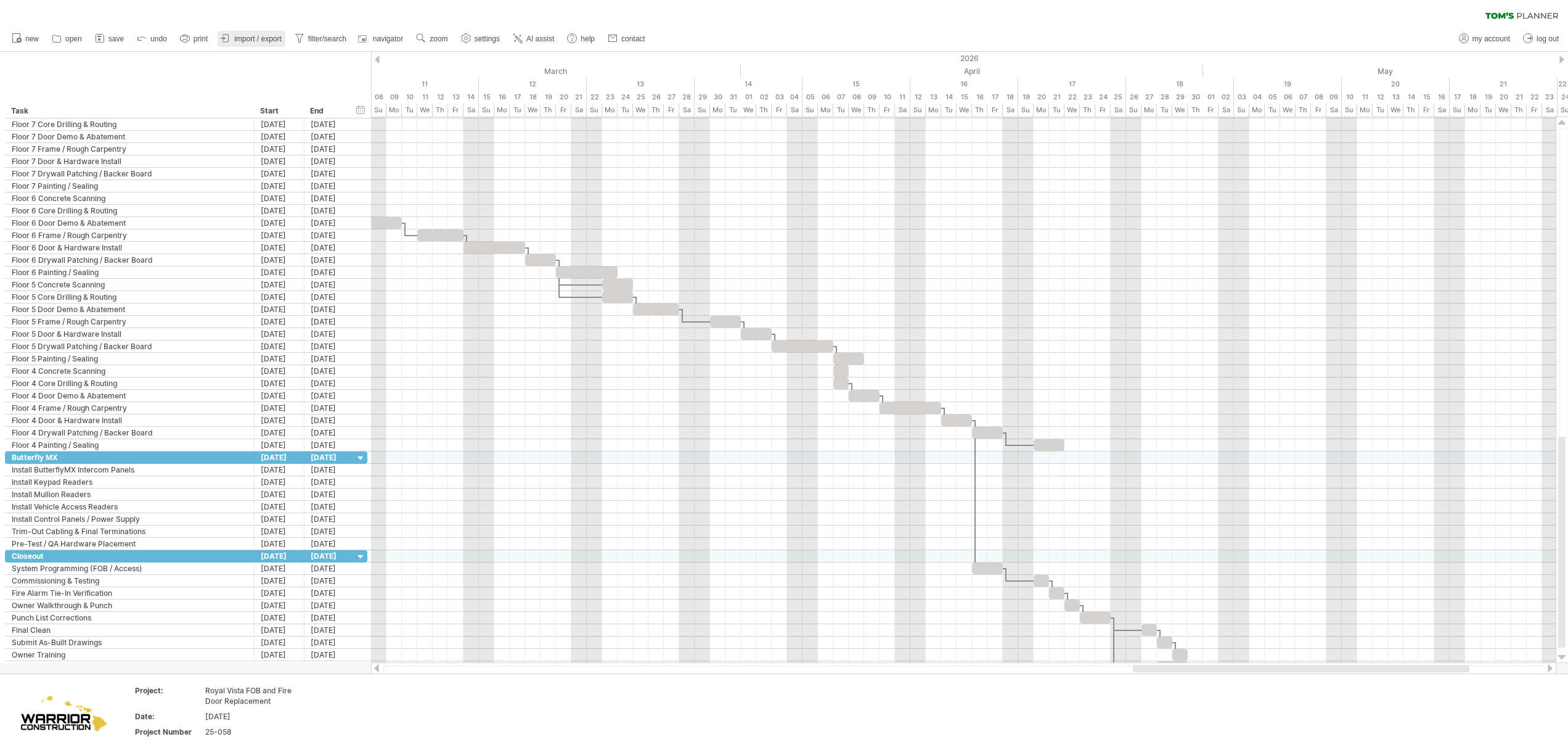
click at [255, 39] on span "import / export" at bounding box center [258, 39] width 48 height 9
click at [0, 0] on div at bounding box center [0, 0] width 0 height 0
click at [255, 39] on span "import / export" at bounding box center [258, 39] width 48 height 9
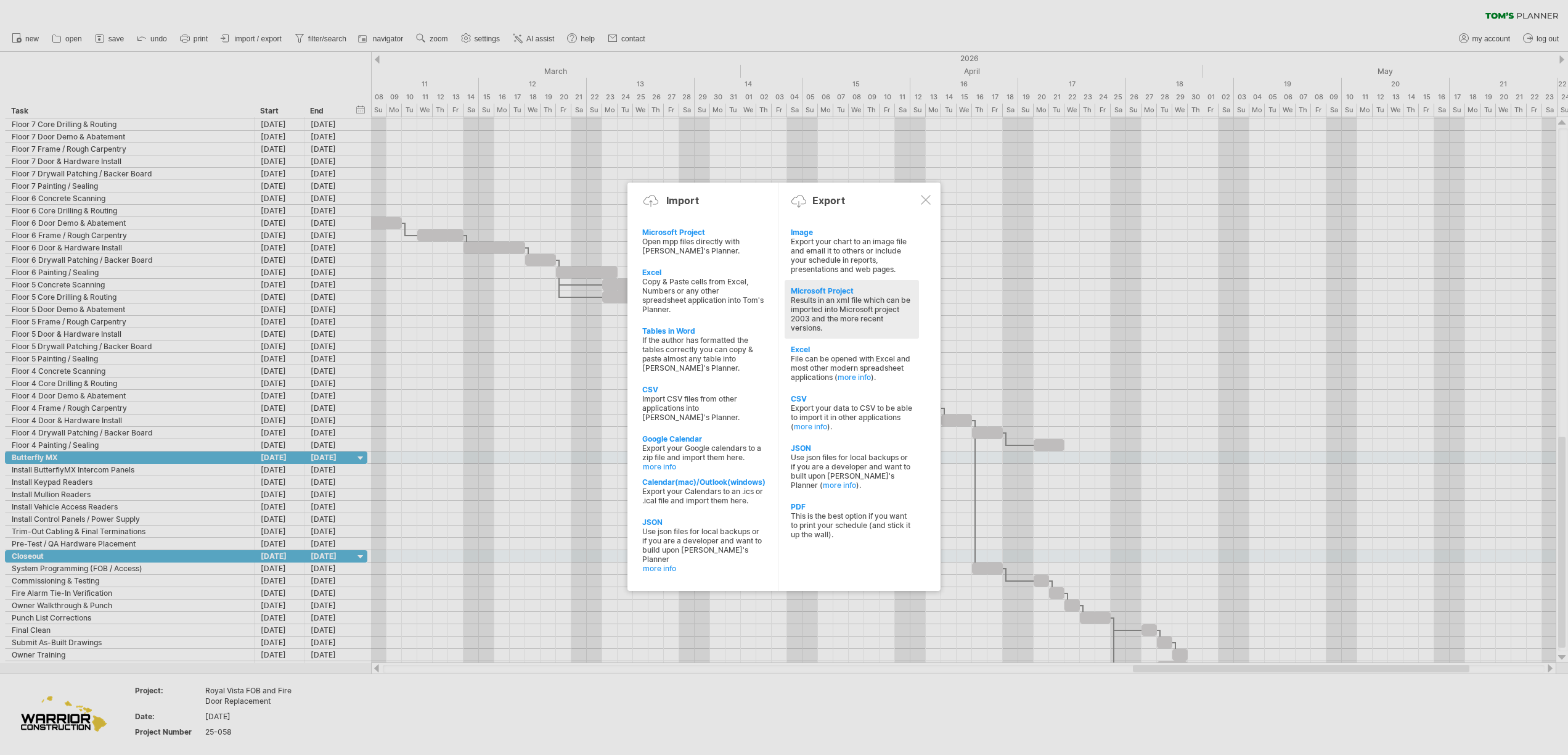
click at [848, 308] on div "Results in an xml file which can be imported into Microsoft project 2003 and th…" at bounding box center [851, 314] width 122 height 37
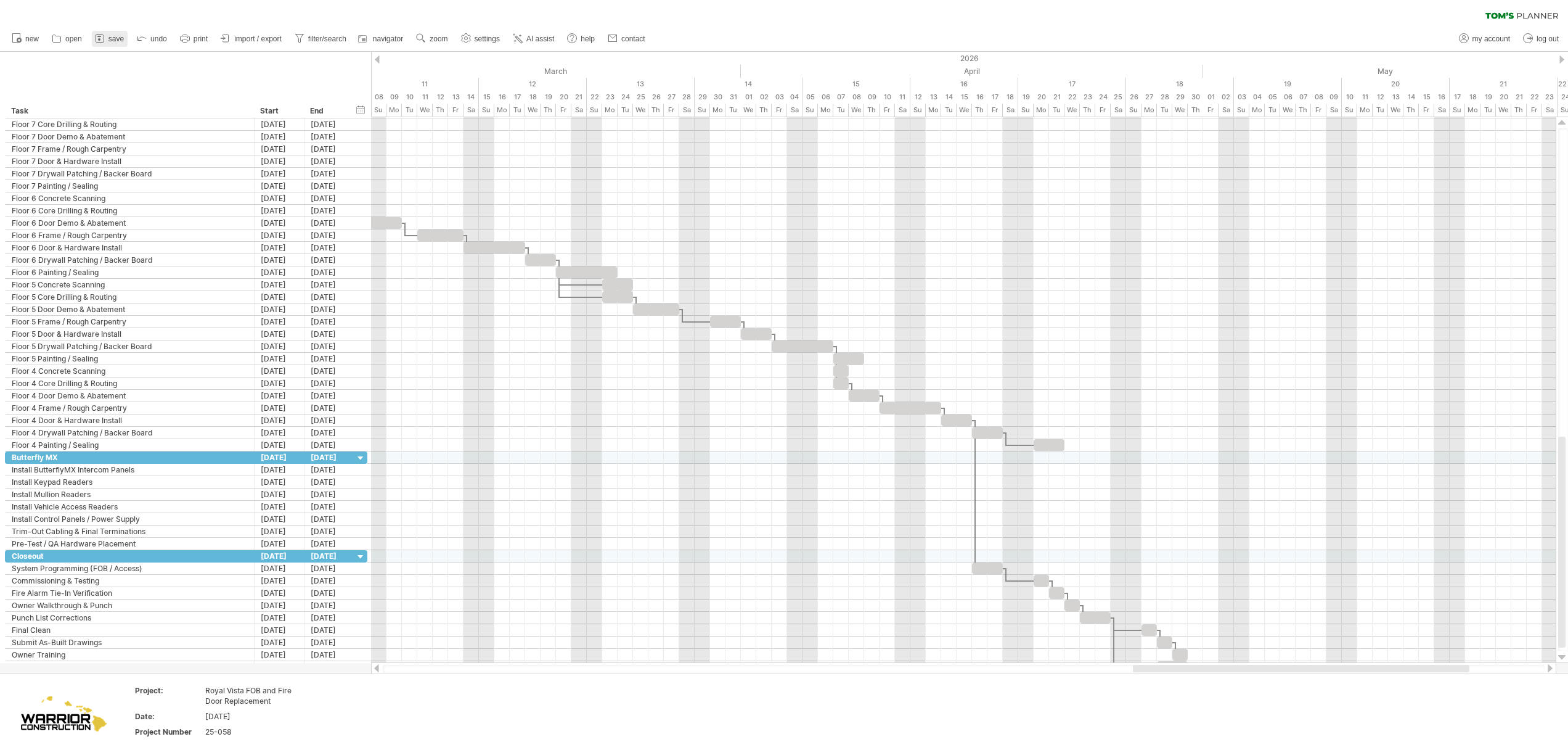
click at [117, 42] on span "save" at bounding box center [116, 39] width 15 height 9
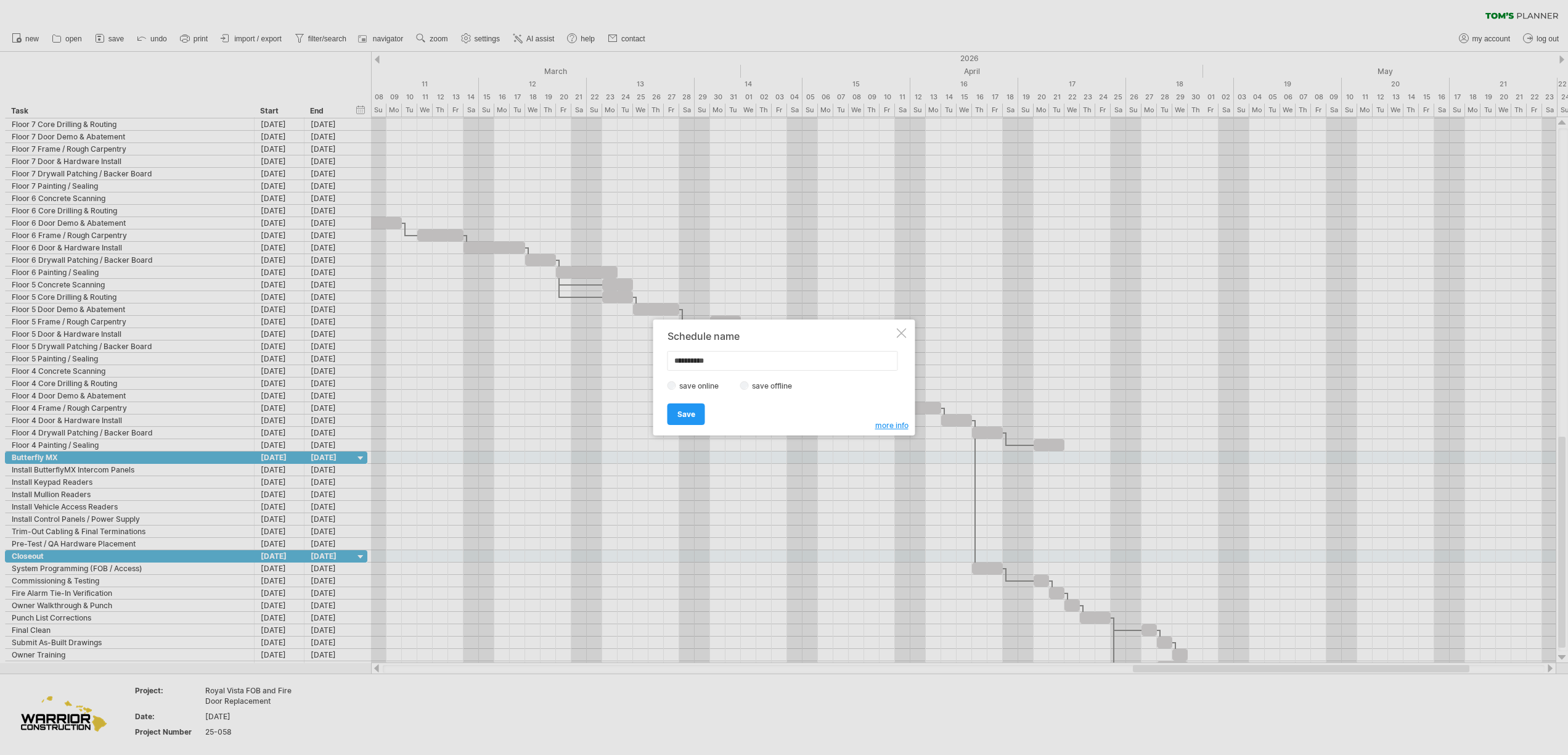
type input "**********"
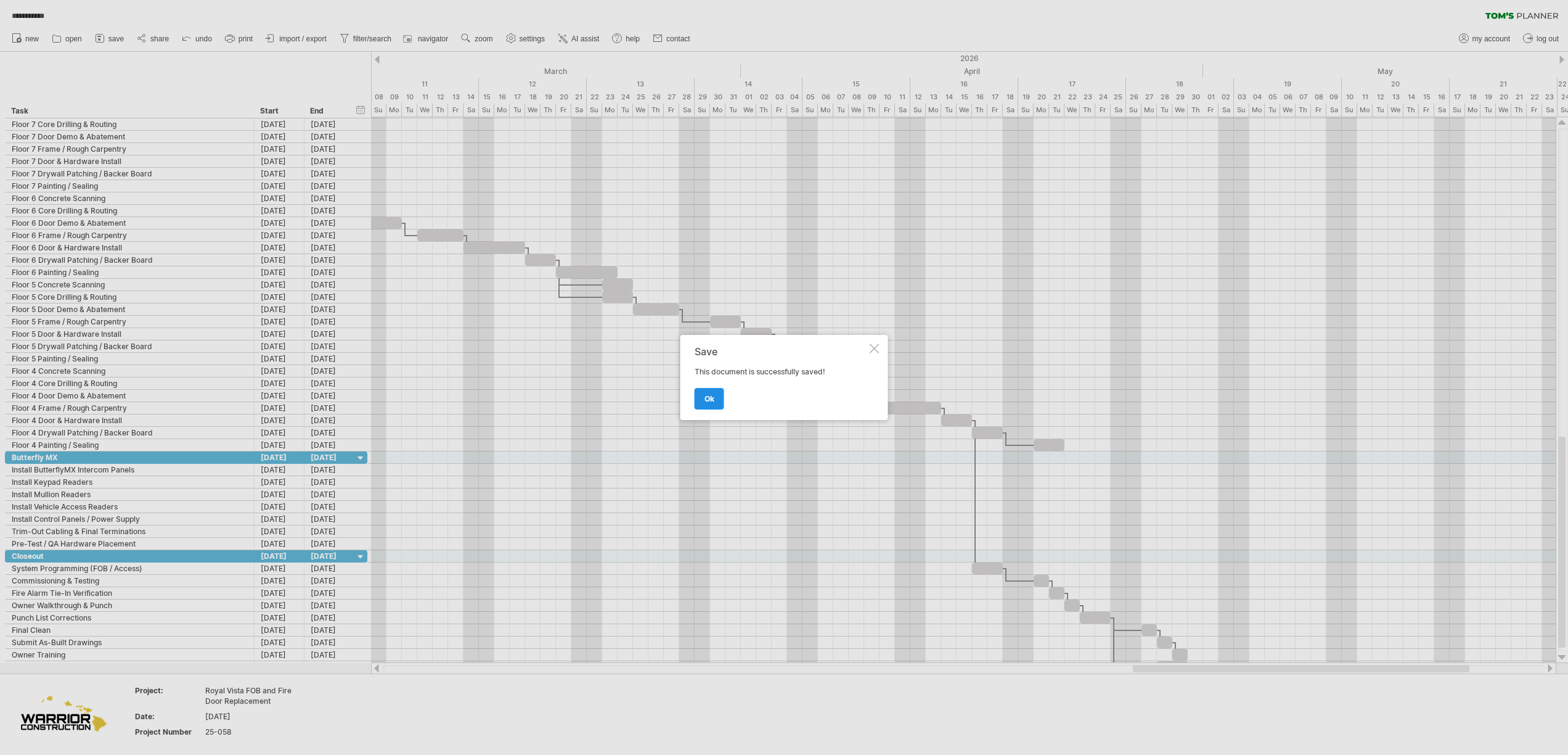
click at [712, 393] on link "ok" at bounding box center [709, 399] width 30 height 22
